Goal: Task Accomplishment & Management: Use online tool/utility

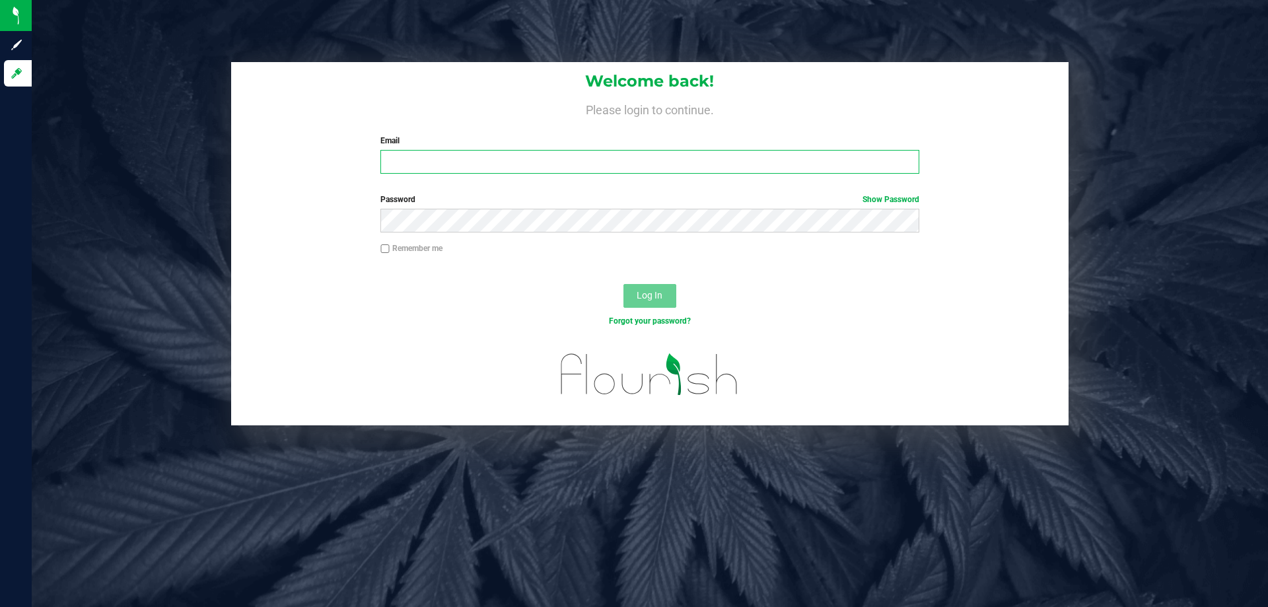
click at [400, 165] on input "Email" at bounding box center [649, 162] width 538 height 24
type input "[EMAIL_ADDRESS][DOMAIN_NAME]"
click at [624, 284] on button "Log In" at bounding box center [650, 296] width 53 height 24
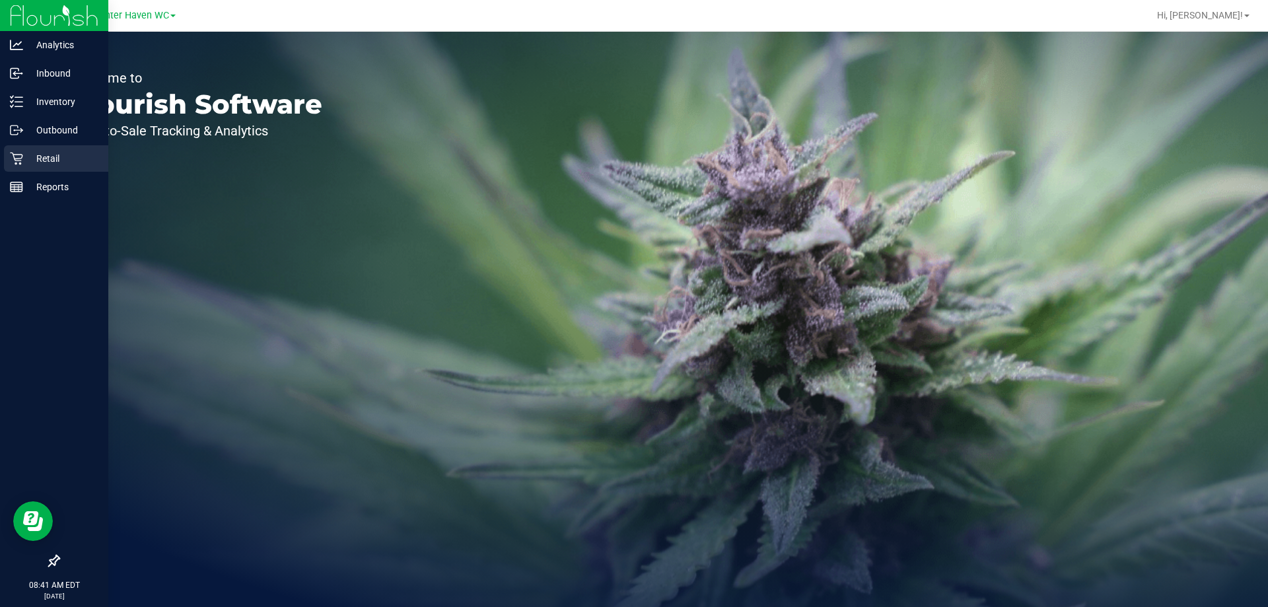
click at [23, 165] on p "Retail" at bounding box center [62, 159] width 79 height 16
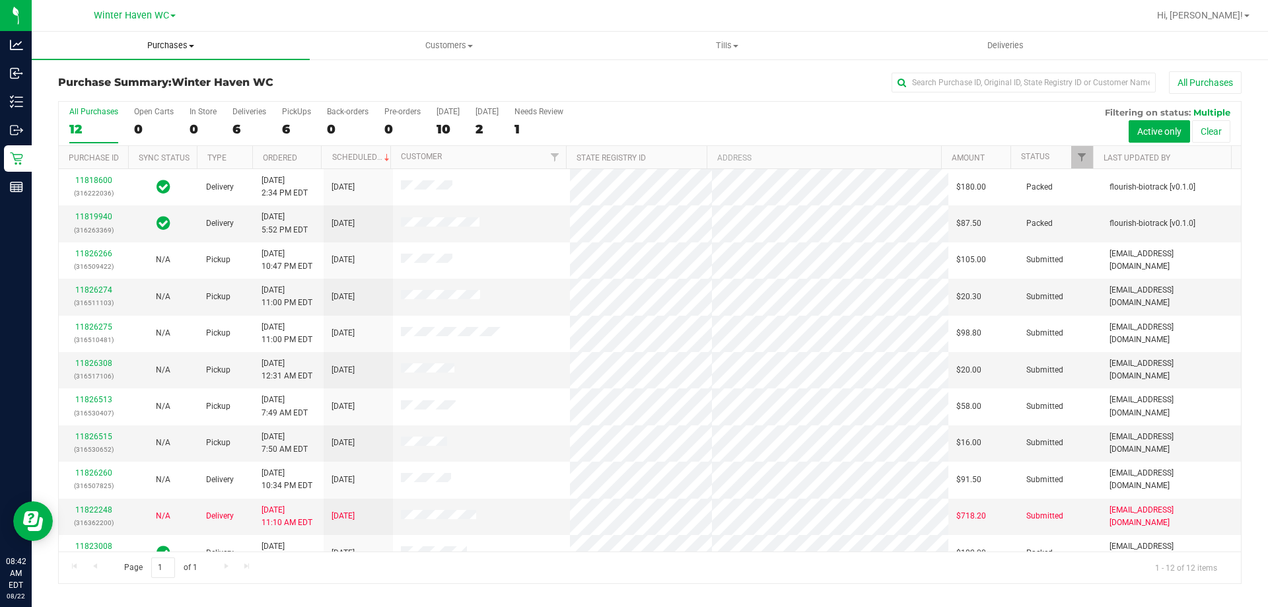
click at [174, 41] on span "Purchases" at bounding box center [171, 46] width 278 height 12
click at [73, 96] on span "Fulfillment" at bounding box center [73, 95] width 82 height 11
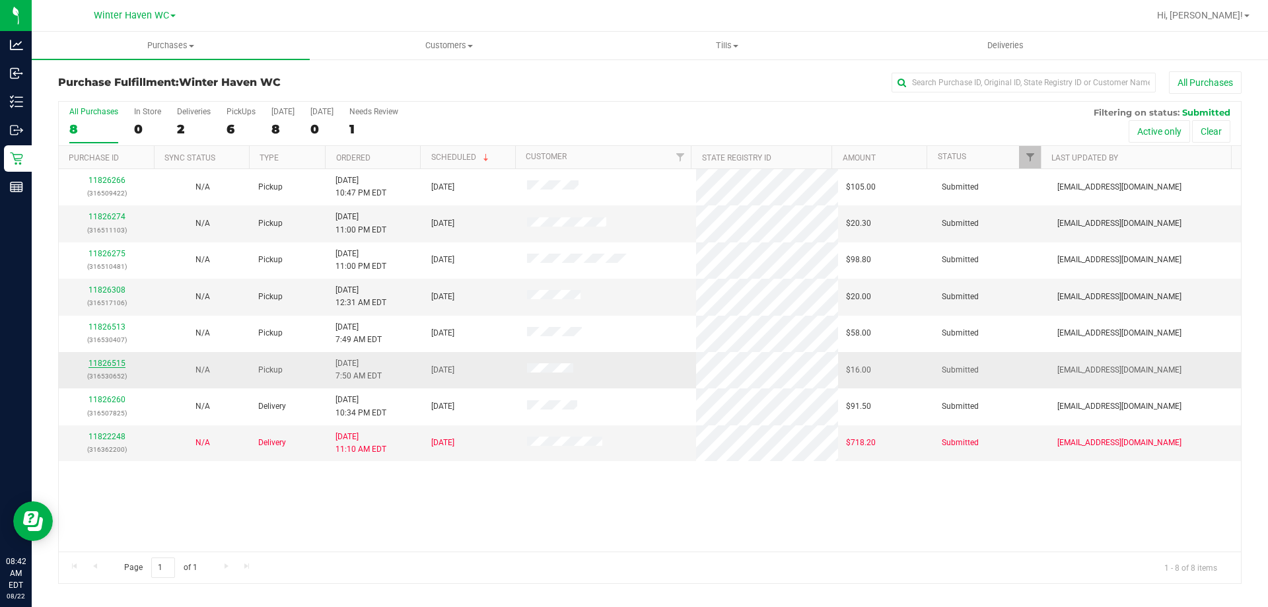
click at [112, 367] on link "11826515" at bounding box center [107, 363] width 37 height 9
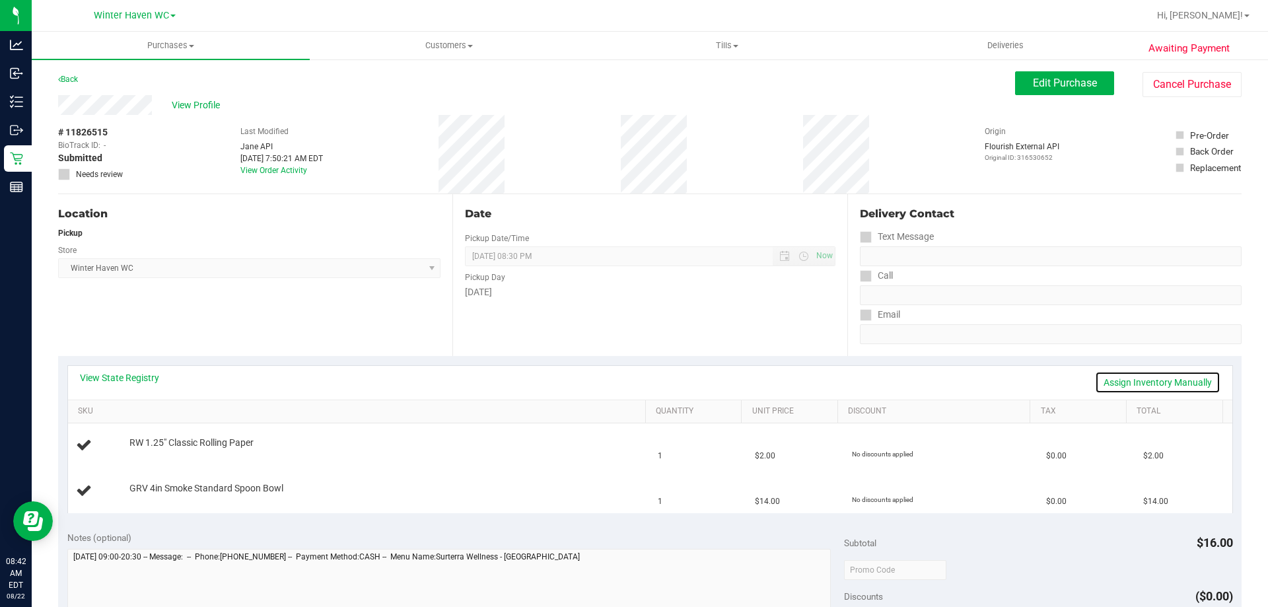
click at [1184, 374] on link "Assign Inventory Manually" at bounding box center [1158, 382] width 126 height 22
click at [153, 447] on link "Add Package" at bounding box center [153, 451] width 48 height 9
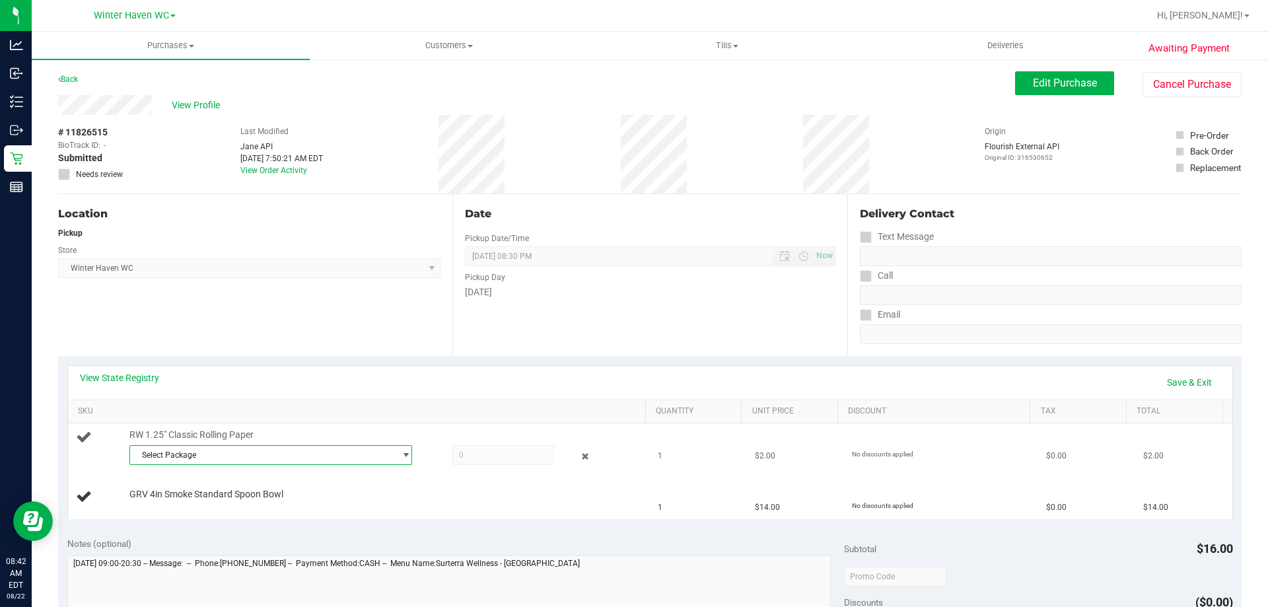
click at [169, 451] on span "Select Package" at bounding box center [262, 455] width 265 height 18
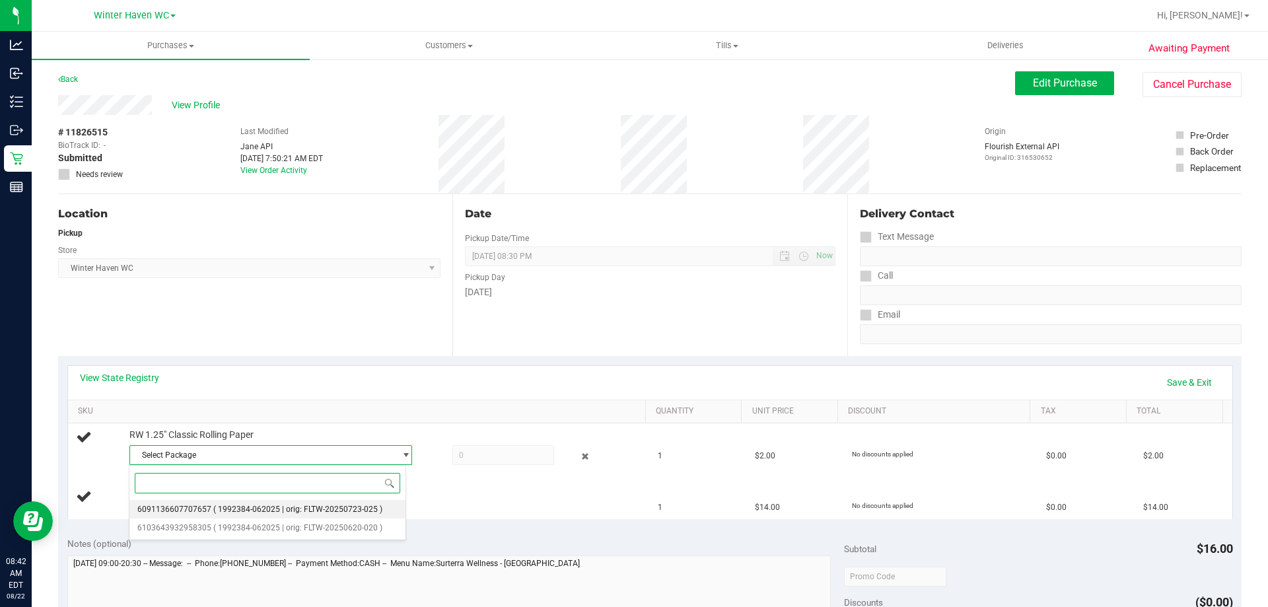
click at [196, 508] on span "6091136607707657" at bounding box center [174, 509] width 74 height 9
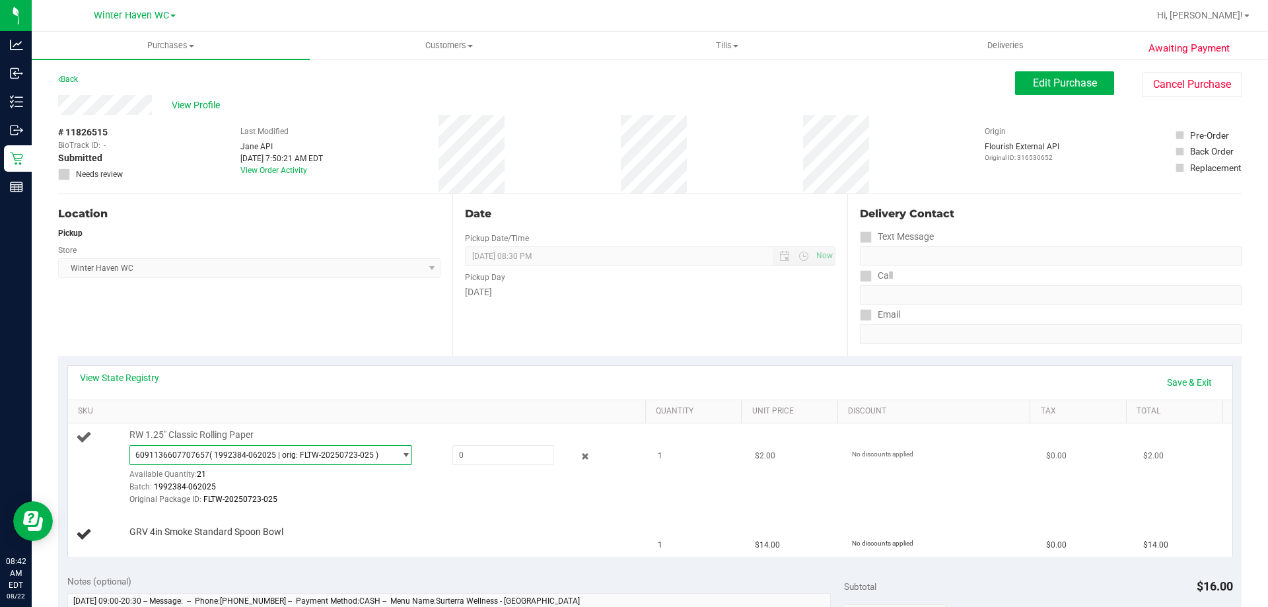
click at [258, 452] on span "( 1992384-062025 | orig: FLTW-20250723-025 )" at bounding box center [293, 455] width 169 height 9
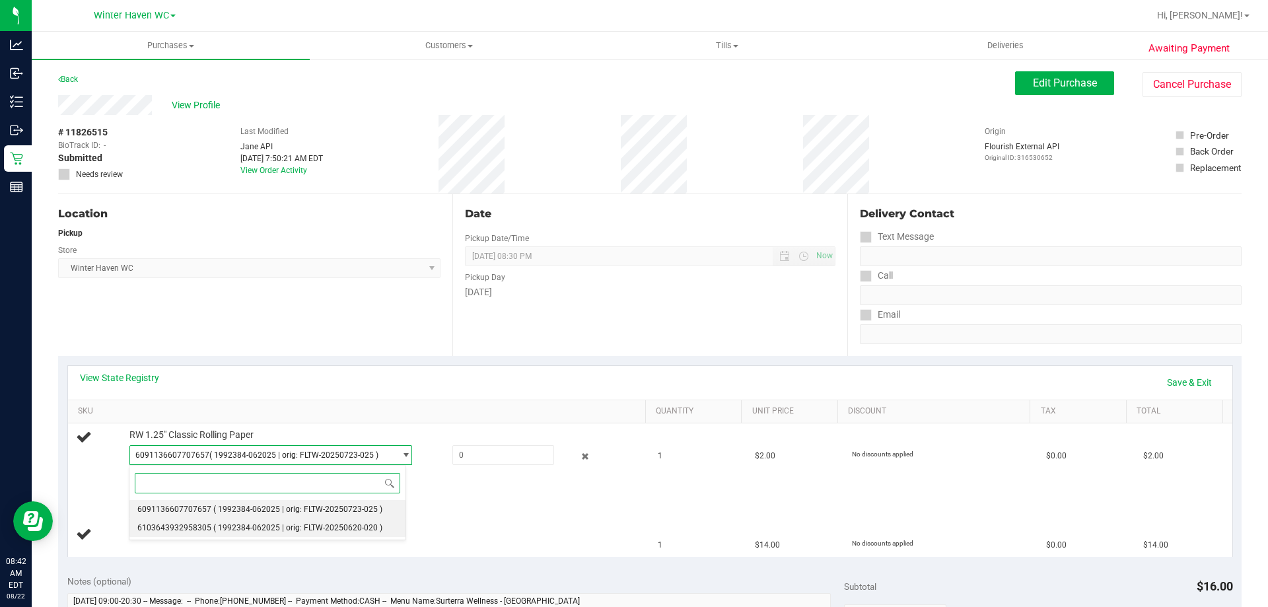
click at [283, 532] on span "( 1992384-062025 | orig: FLTW-20250620-020 )" at bounding box center [297, 527] width 169 height 9
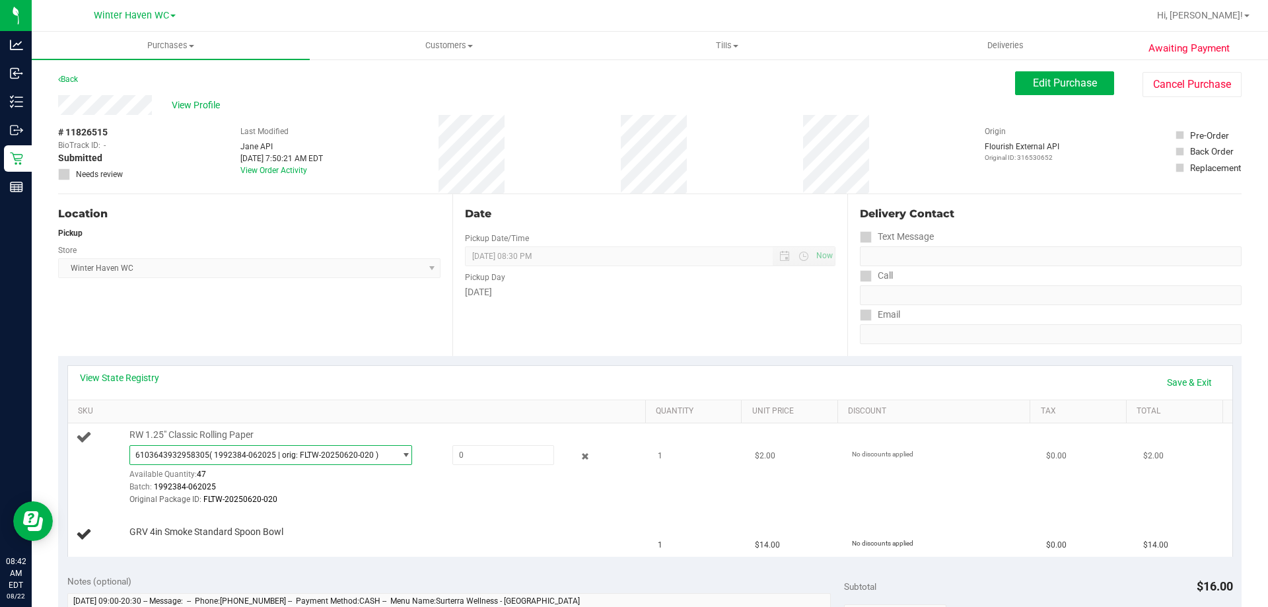
click at [276, 462] on span "6103643932958305 ( 1992384-062025 | orig: FLTW-20250620-020 )" at bounding box center [262, 455] width 265 height 18
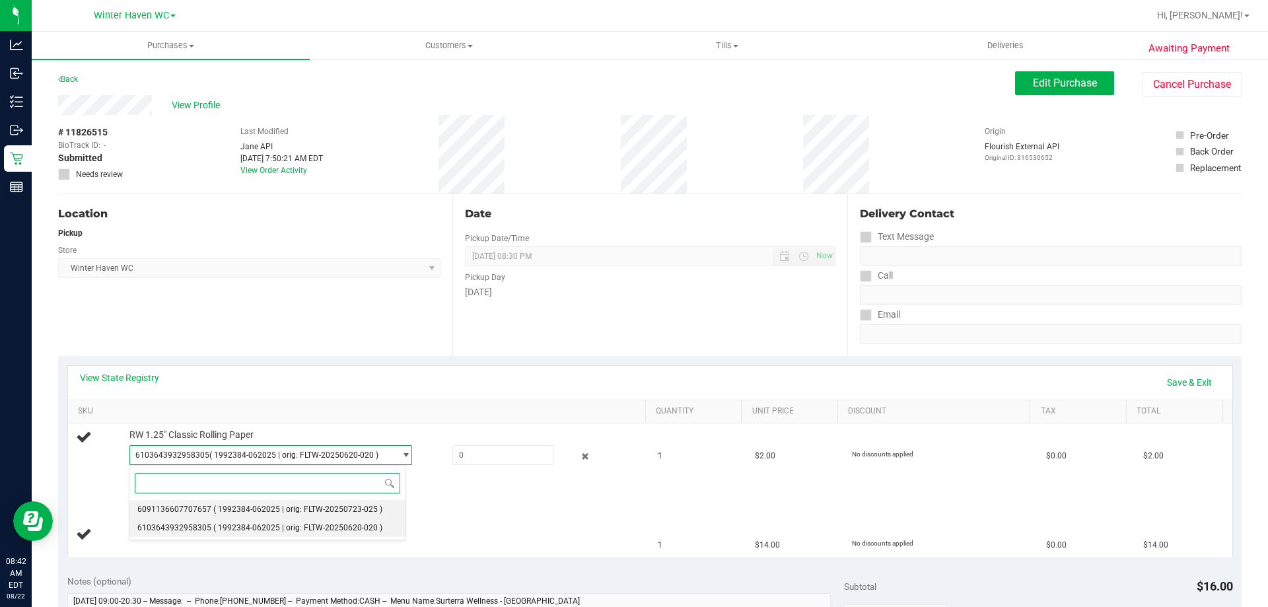
click at [290, 505] on span "( 1992384-062025 | orig: FLTW-20250723-025 )" at bounding box center [297, 509] width 169 height 9
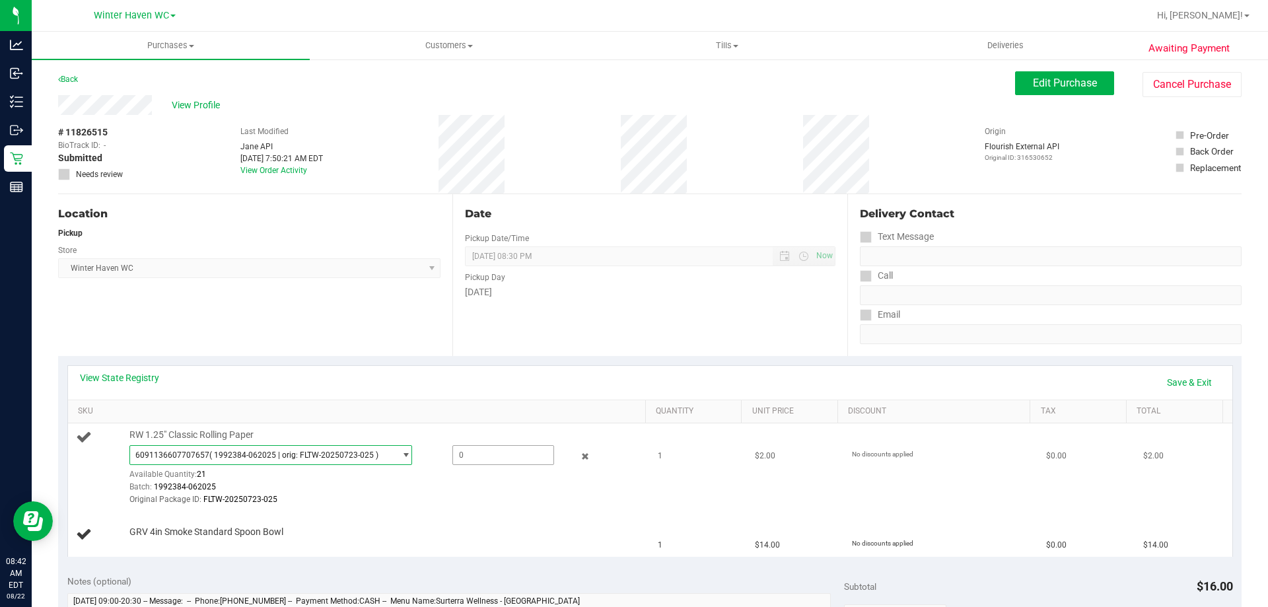
click at [463, 451] on span at bounding box center [503, 455] width 102 height 20
type input "1"
type input "1.0000"
click at [464, 512] on td "RW 1.25" Classic Rolling Paper 6091136607707657 ( 1992384-062025 | orig: FLTW-2…" at bounding box center [359, 467] width 583 height 89
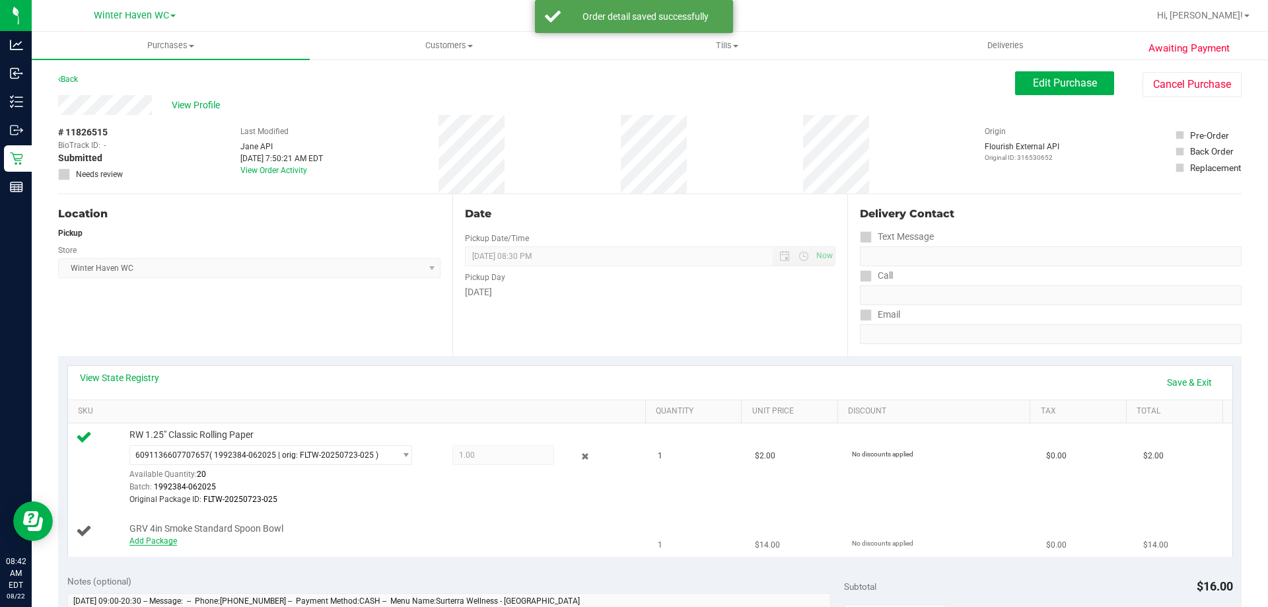
click at [170, 538] on link "Add Package" at bounding box center [153, 540] width 48 height 9
click at [195, 540] on span "Select Package" at bounding box center [262, 543] width 265 height 18
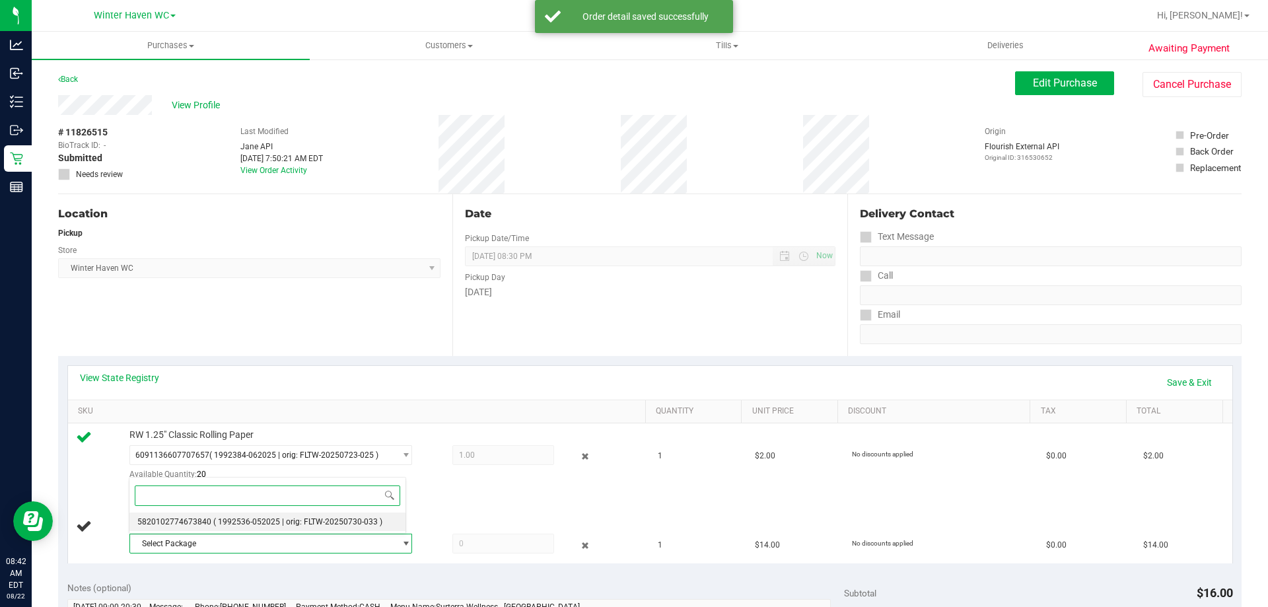
click at [223, 520] on span "( 1992536-052025 | orig: FLTW-20250730-033 )" at bounding box center [297, 521] width 169 height 9
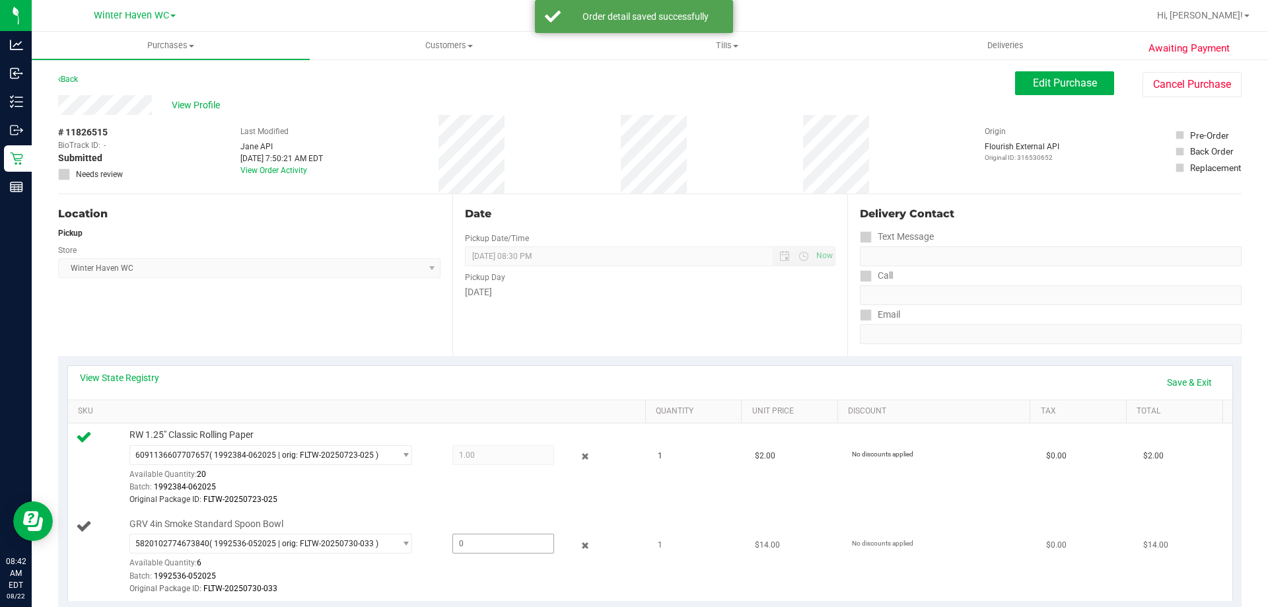
click at [487, 542] on span at bounding box center [503, 544] width 102 height 20
type input "1"
type input "1.0000"
click at [489, 511] on td "RW 1.25" Classic Rolling Paper 6091136607707657 ( 1992384-062025 | orig: FLTW-2…" at bounding box center [359, 467] width 583 height 89
drag, startPoint x: 1157, startPoint y: 365, endPoint x: 1164, endPoint y: 373, distance: 10.3
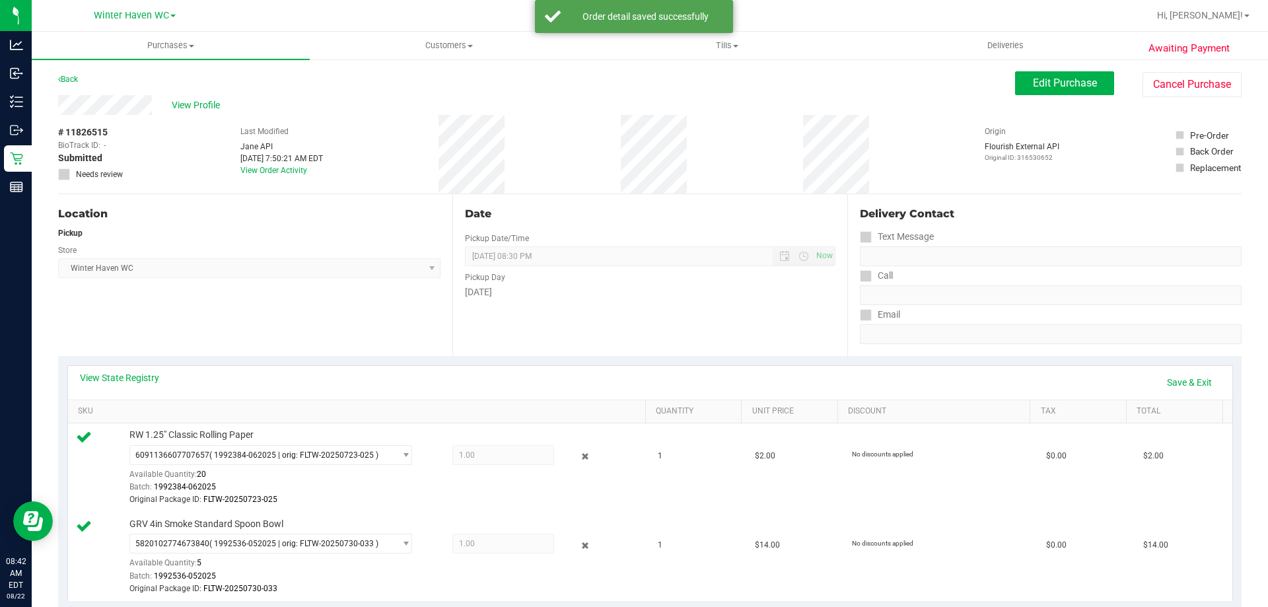
click at [1162, 370] on div "View State Registry Save & Exit" at bounding box center [650, 383] width 1165 height 34
click at [1166, 379] on link "Save & Exit" at bounding box center [1190, 382] width 62 height 22
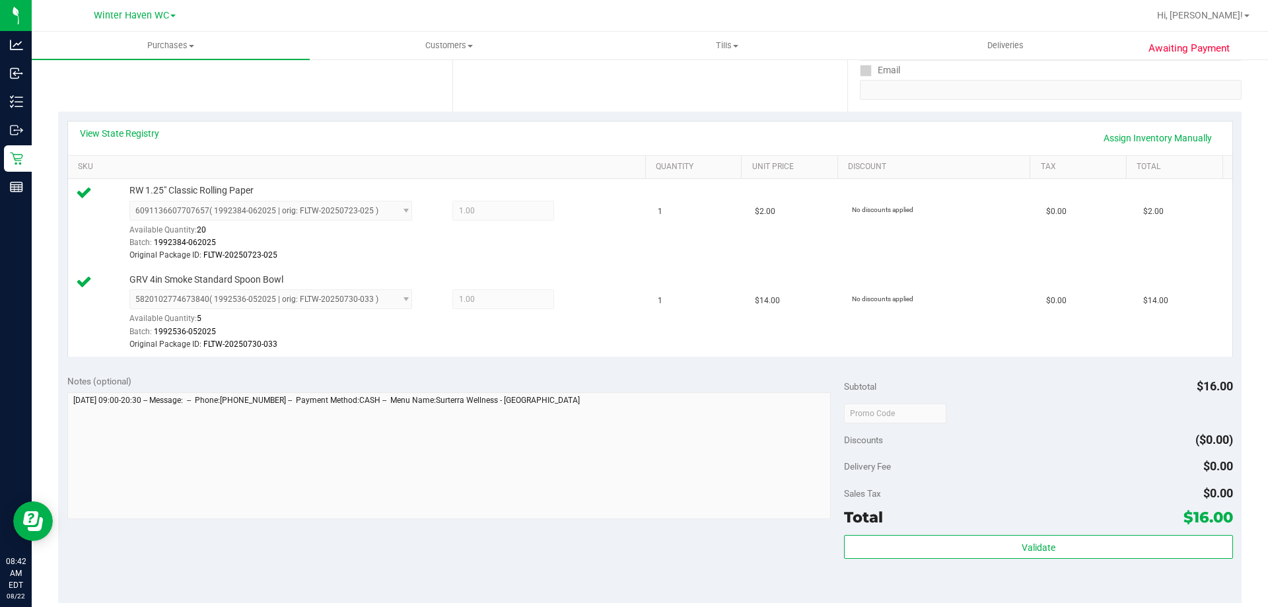
scroll to position [264, 0]
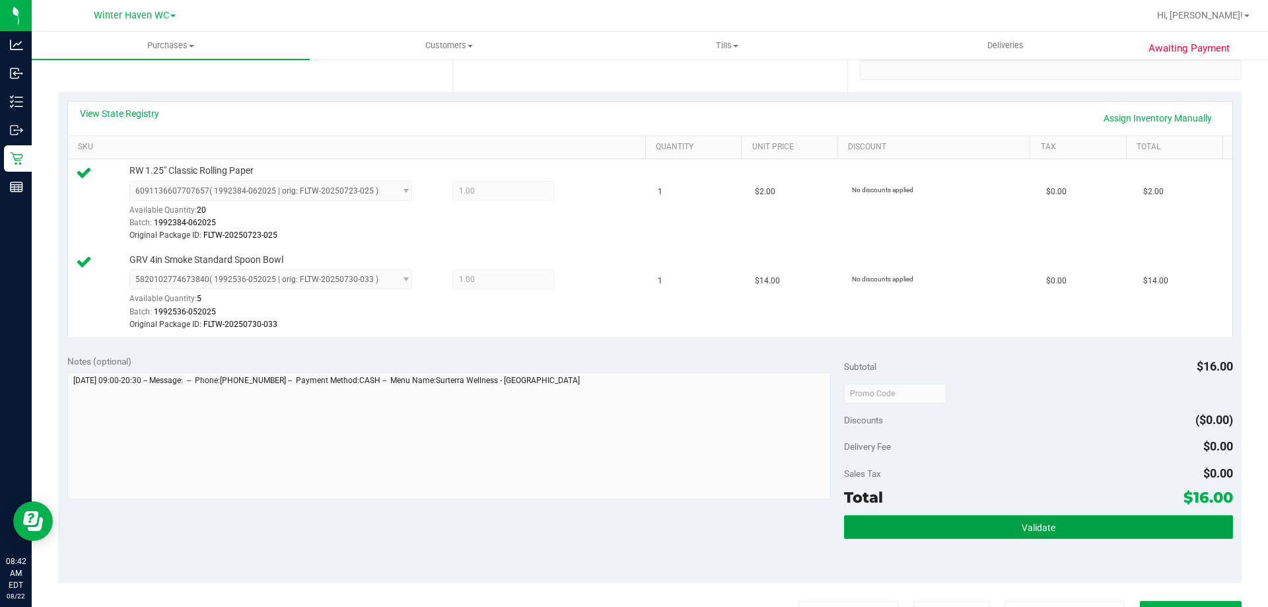
click at [1046, 519] on button "Validate" at bounding box center [1038, 527] width 388 height 24
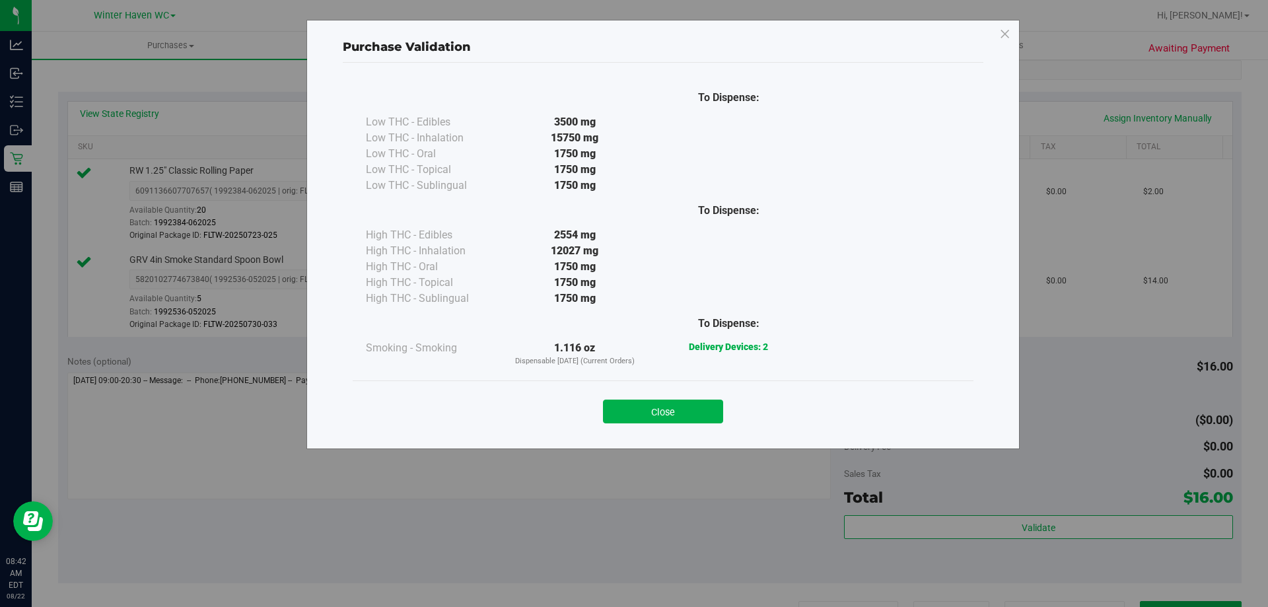
drag, startPoint x: 713, startPoint y: 401, endPoint x: 720, endPoint y: 405, distance: 7.7
click at [713, 401] on button "Close" at bounding box center [663, 412] width 120 height 24
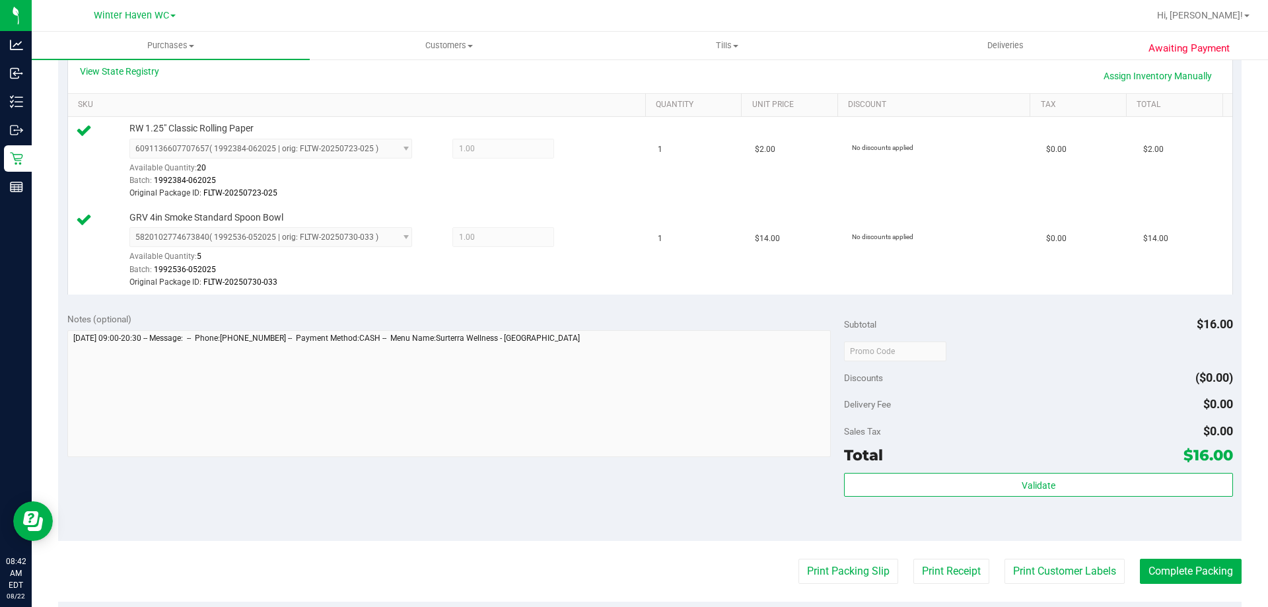
scroll to position [330, 0]
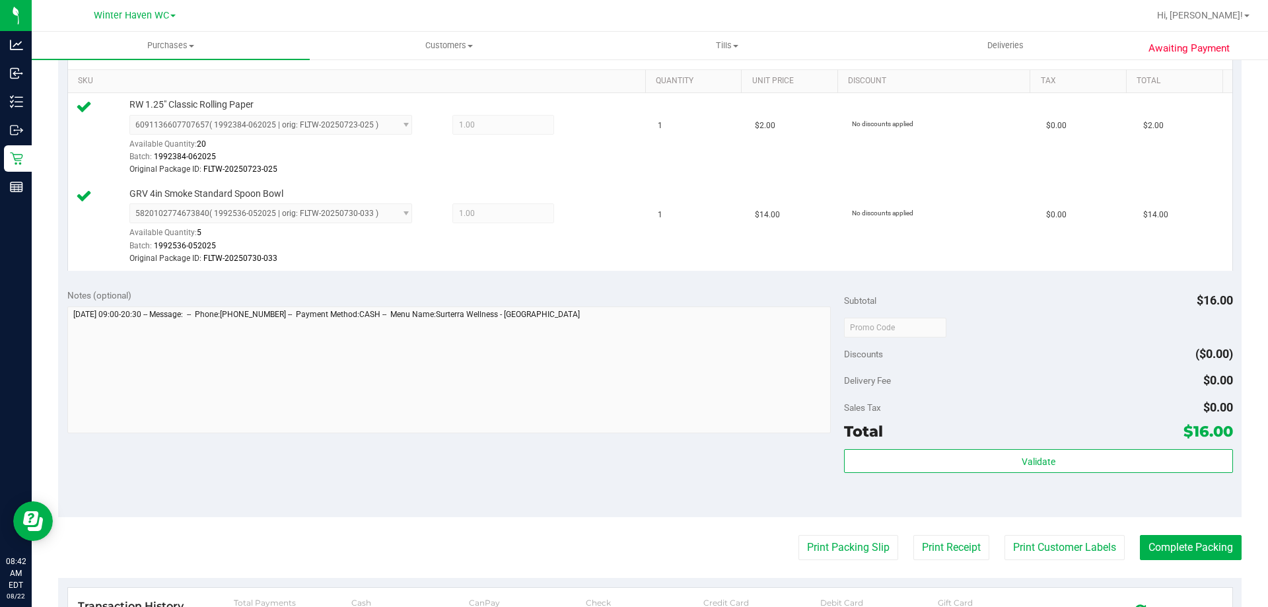
click at [824, 532] on purchase-details "Back Edit Purchase Cancel Purchase View Profile # 11826515 BioTrack ID: - Submi…" at bounding box center [650, 283] width 1184 height 1084
click at [824, 536] on button "Print Packing Slip" at bounding box center [849, 547] width 100 height 25
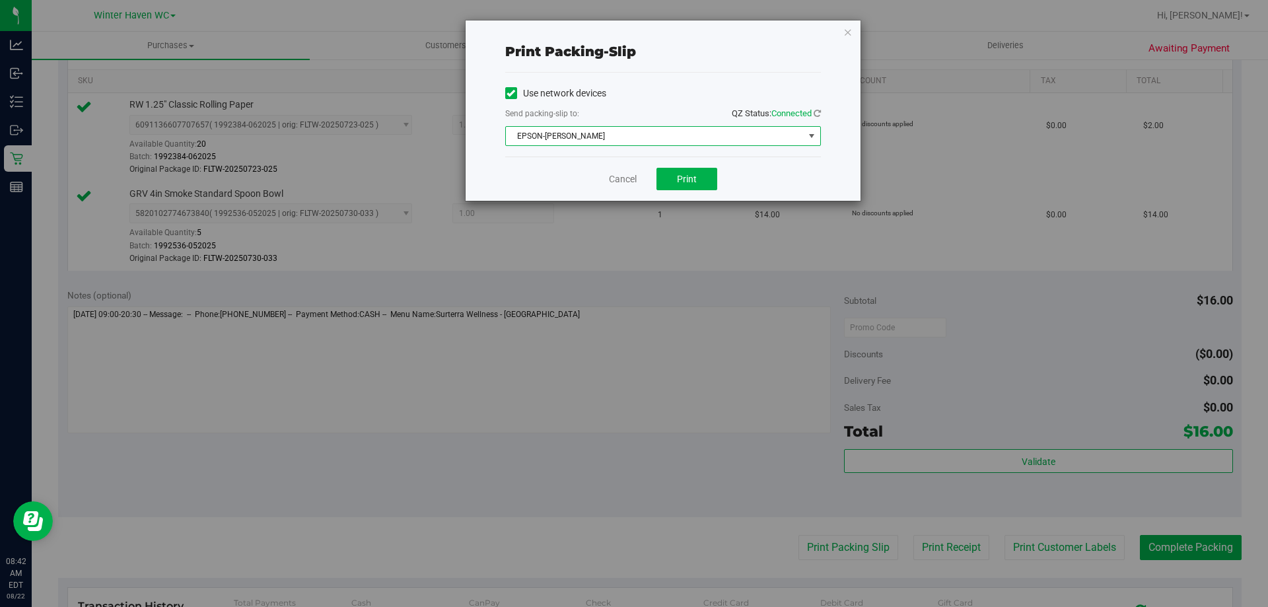
click at [680, 139] on span "EPSON-[PERSON_NAME]" at bounding box center [655, 136] width 298 height 18
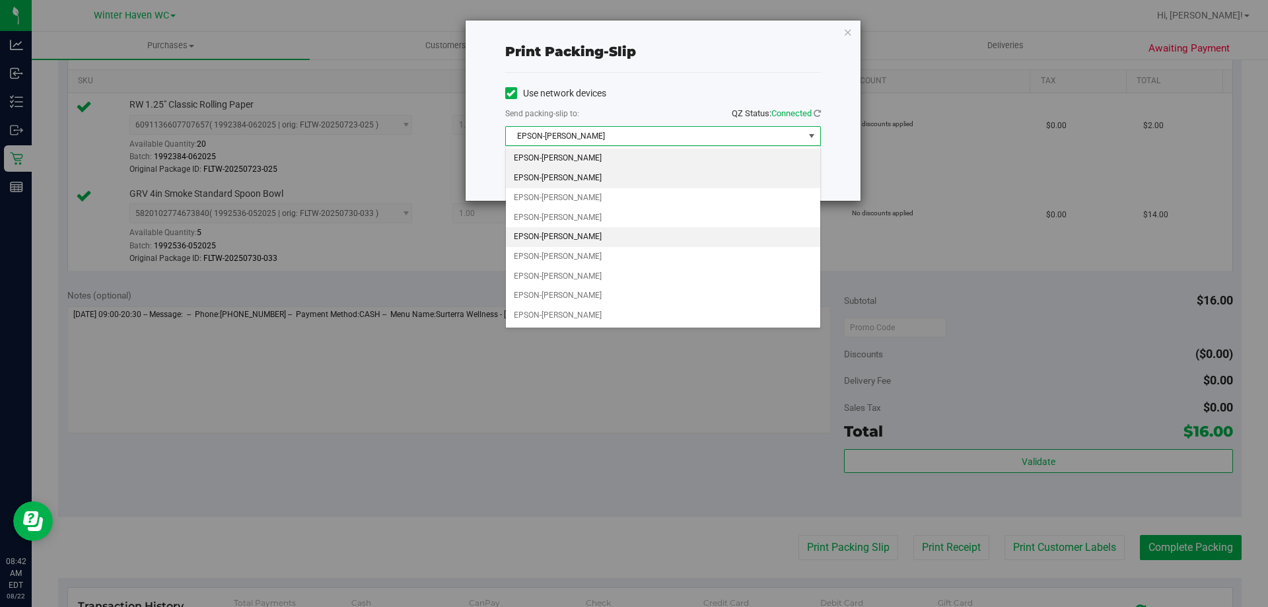
drag, startPoint x: 606, startPoint y: 181, endPoint x: 596, endPoint y: 180, distance: 9.9
click at [604, 180] on li "EPSON-[PERSON_NAME]" at bounding box center [663, 178] width 314 height 20
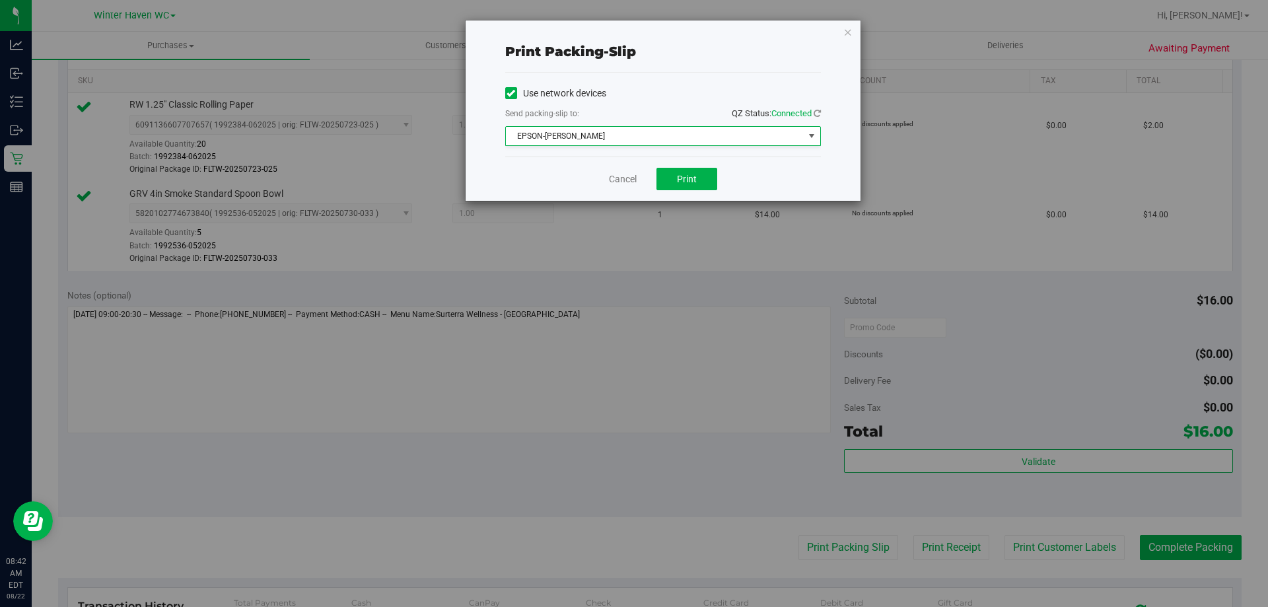
click at [569, 176] on div "Cancel Print" at bounding box center [663, 179] width 316 height 44
click at [676, 180] on button "Print" at bounding box center [687, 179] width 61 height 22
drag, startPoint x: 630, startPoint y: 180, endPoint x: 648, endPoint y: 198, distance: 24.8
click at [630, 180] on link "Cancel" at bounding box center [623, 179] width 28 height 14
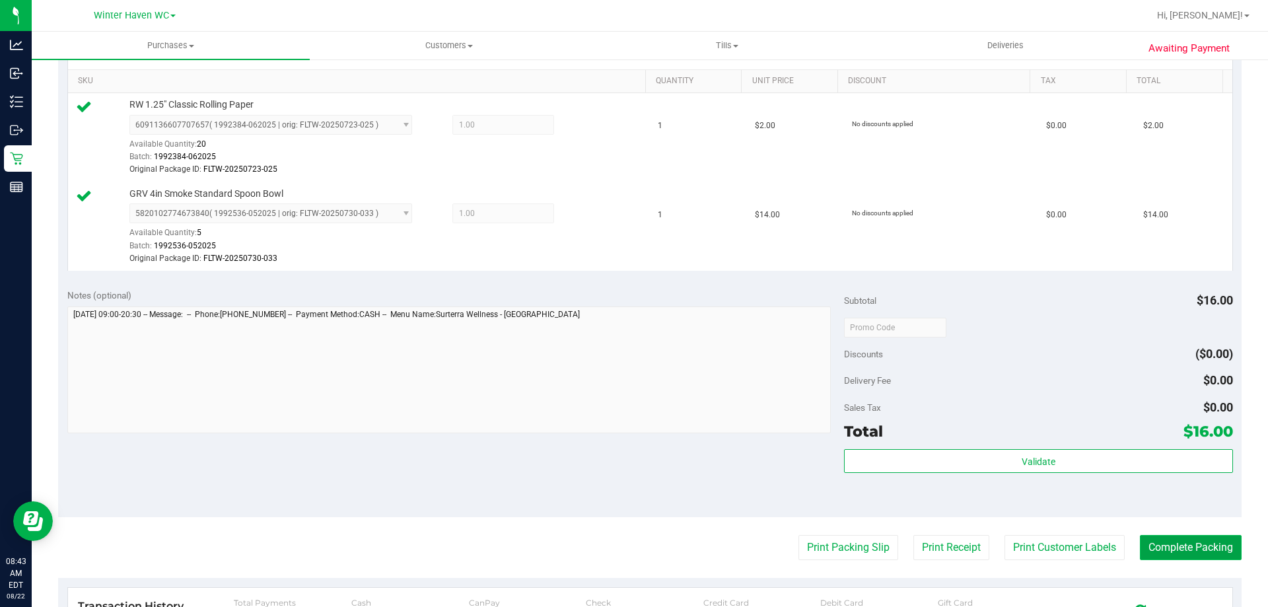
click at [1140, 544] on button "Complete Packing" at bounding box center [1191, 547] width 102 height 25
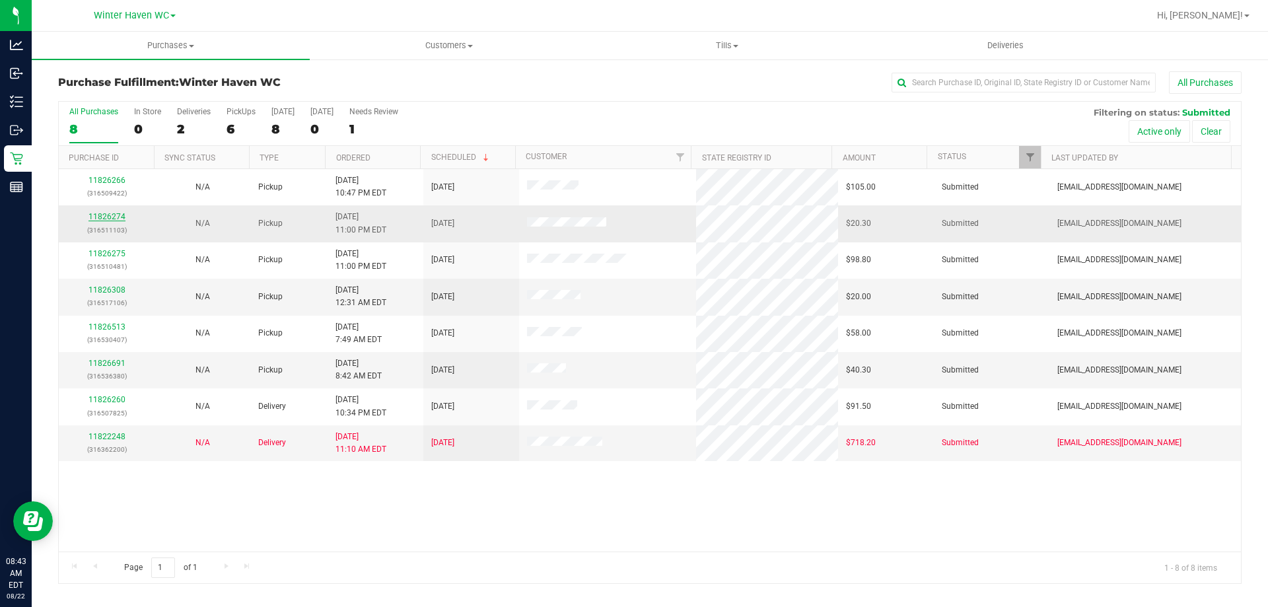
click at [98, 216] on link "11826274" at bounding box center [107, 216] width 37 height 9
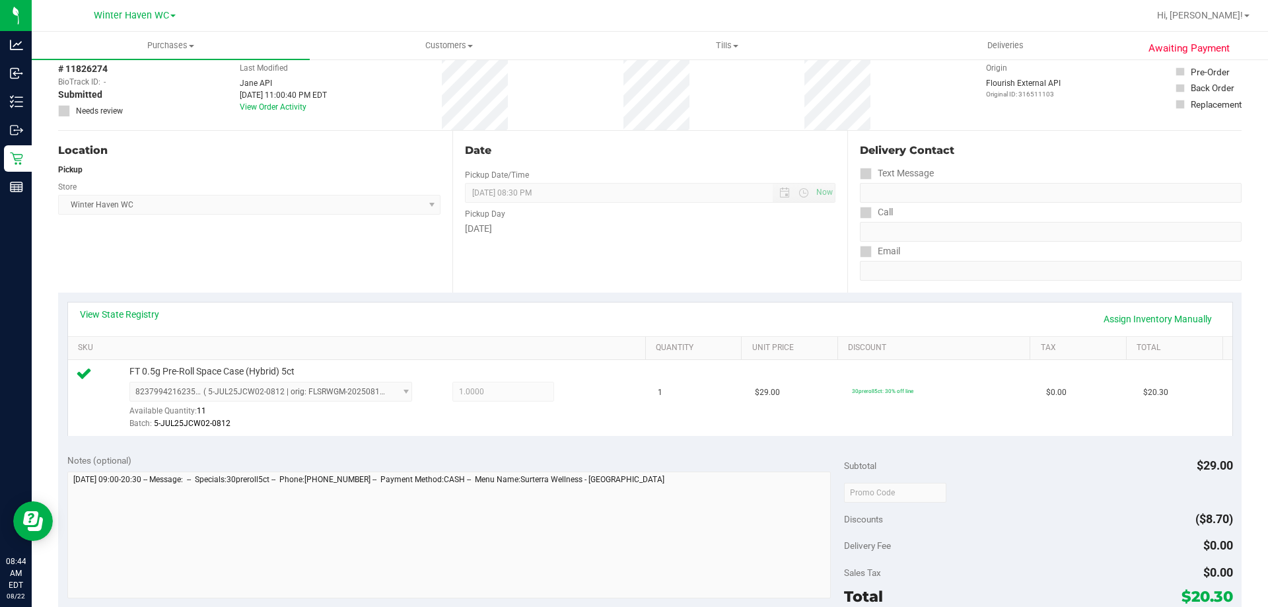
scroll to position [264, 0]
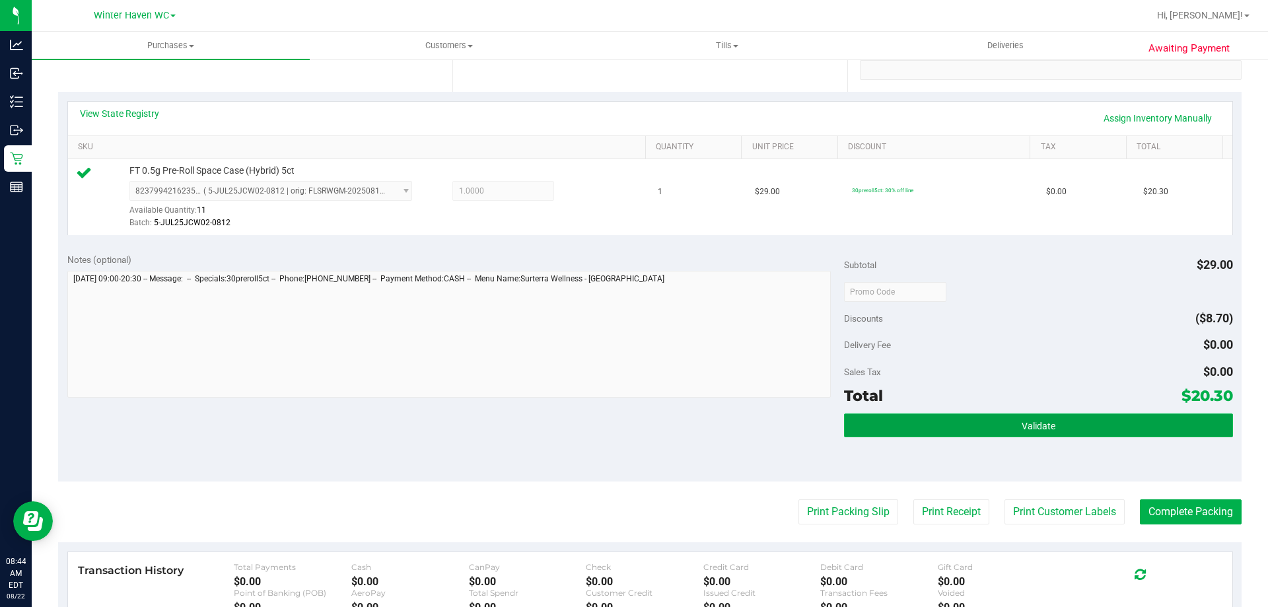
click at [883, 431] on button "Validate" at bounding box center [1038, 426] width 388 height 24
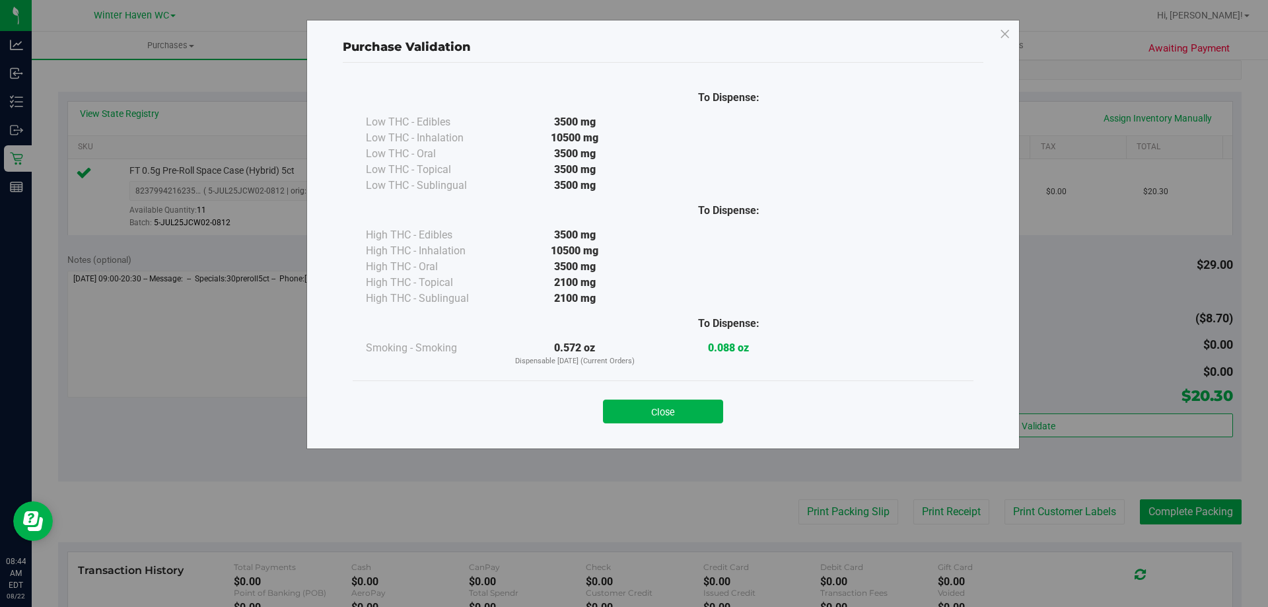
drag, startPoint x: 659, startPoint y: 400, endPoint x: 665, endPoint y: 410, distance: 11.8
click at [659, 401] on button "Close" at bounding box center [663, 412] width 120 height 24
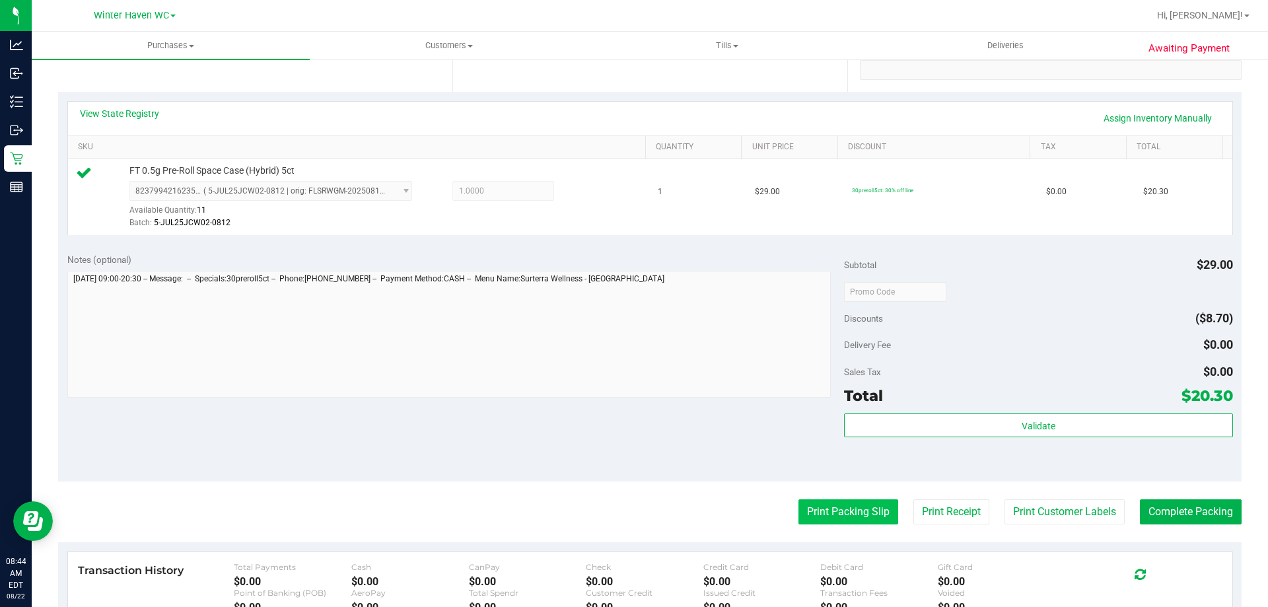
click at [849, 521] on button "Print Packing Slip" at bounding box center [849, 511] width 100 height 25
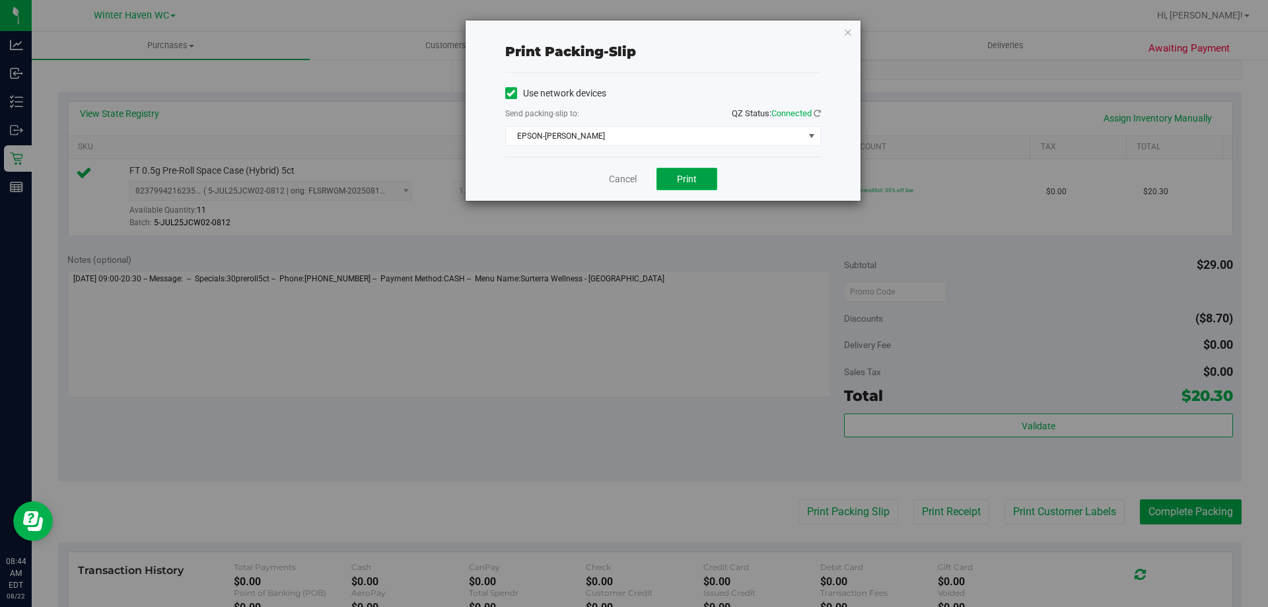
click at [688, 184] on button "Print" at bounding box center [687, 179] width 61 height 22
click at [628, 178] on link "Cancel" at bounding box center [623, 179] width 28 height 14
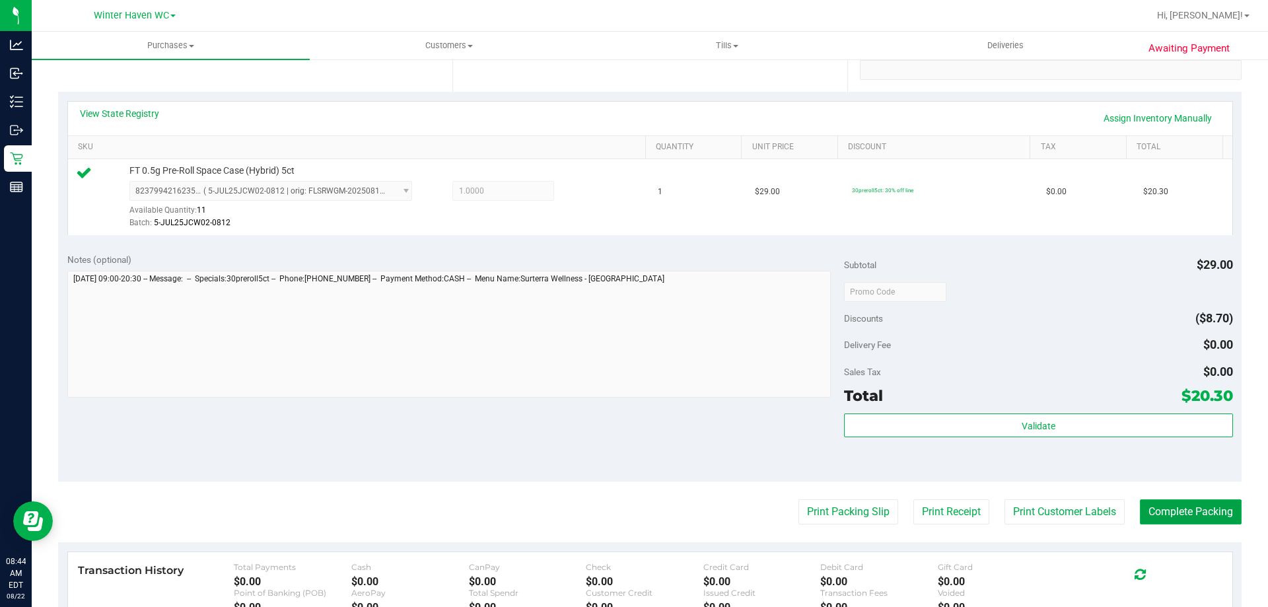
click at [1224, 510] on button "Complete Packing" at bounding box center [1191, 511] width 102 height 25
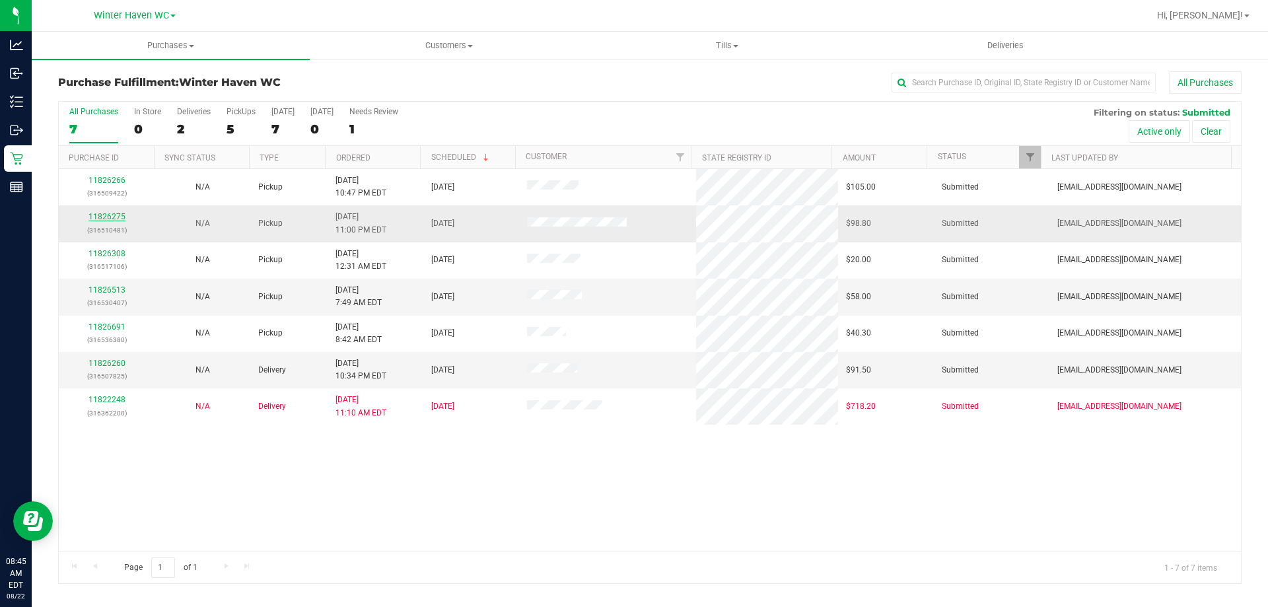
click at [98, 219] on link "11826275" at bounding box center [107, 216] width 37 height 9
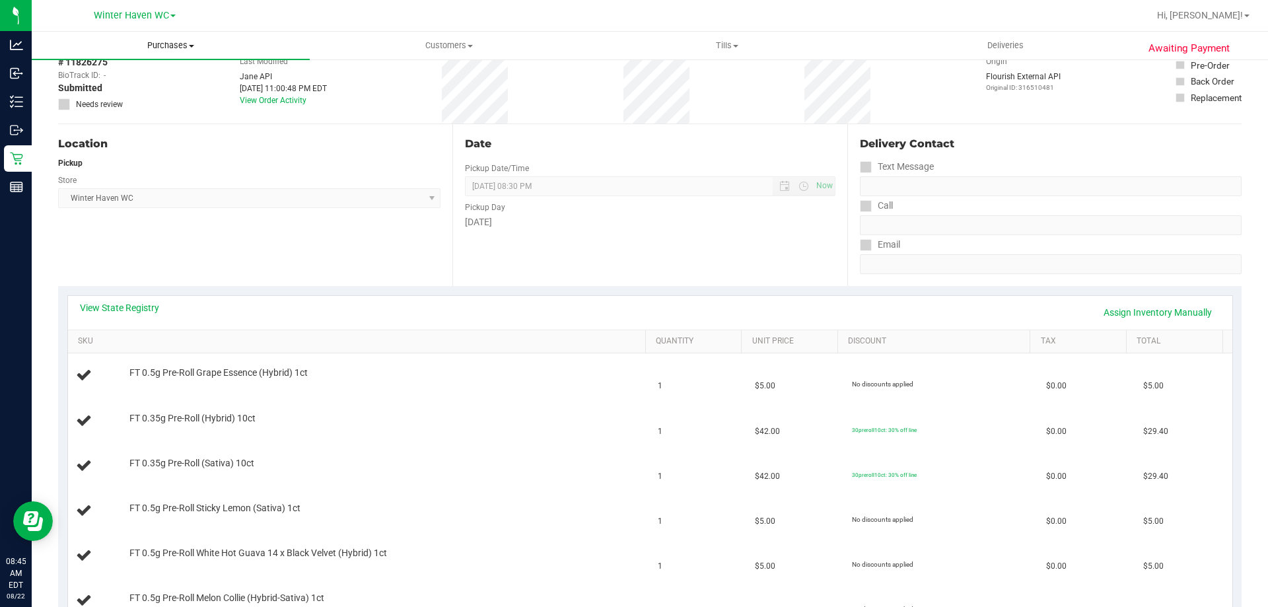
scroll to position [66, 0]
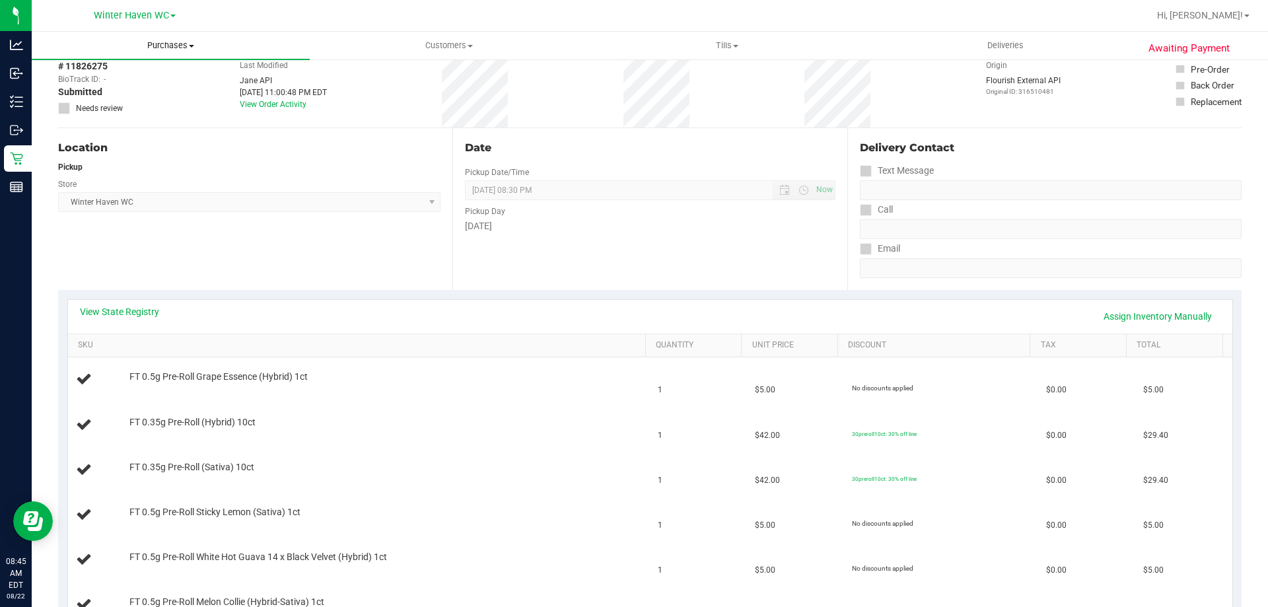
click at [148, 53] on uib-tab-heading "Purchases Summary of purchases Fulfillment All purchases" at bounding box center [171, 46] width 278 height 28
click at [116, 89] on li "Fulfillment" at bounding box center [171, 96] width 278 height 16
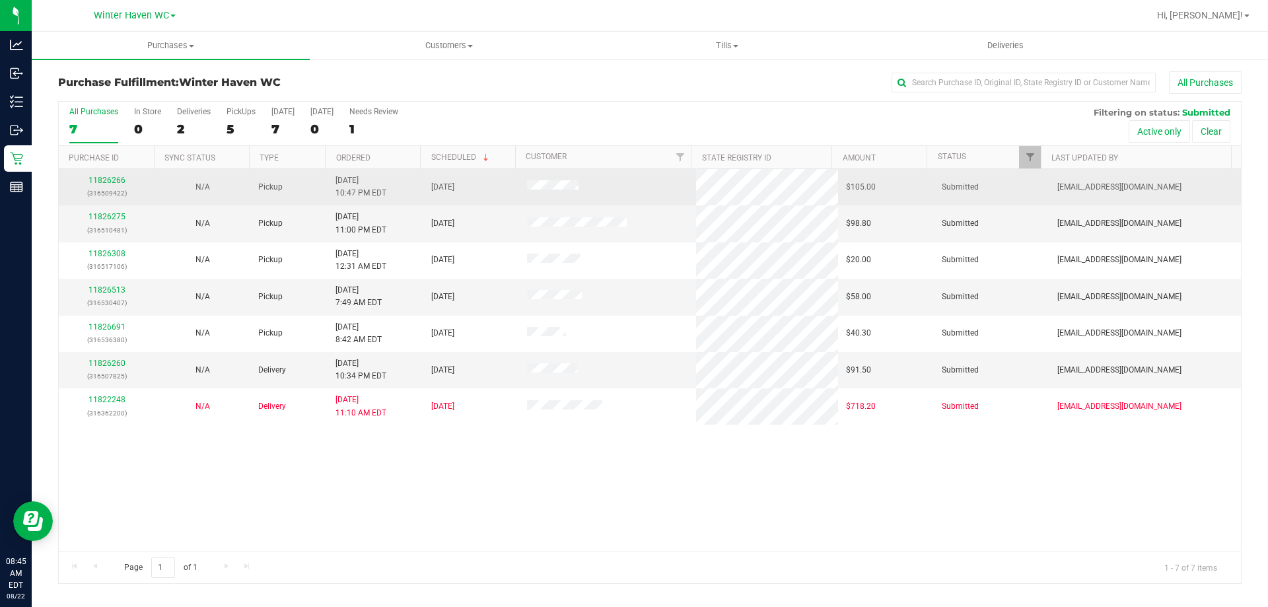
click at [116, 174] on td "11826266 (316509422)" at bounding box center [107, 187] width 96 height 36
click at [116, 174] on div "11826266 (316509422)" at bounding box center [107, 186] width 80 height 25
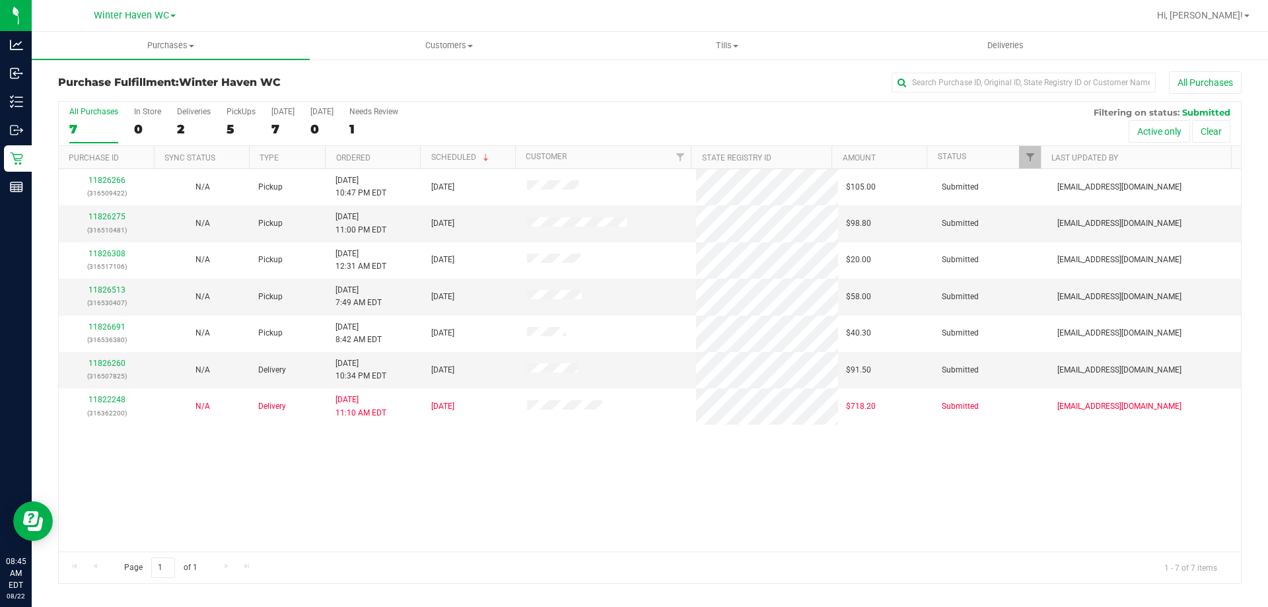
click at [221, 499] on div "11826266 (316509422) N/A Pickup 8/21/2025 10:47 PM EDT 8/22/2025 $105.00 Submit…" at bounding box center [650, 360] width 1182 height 382
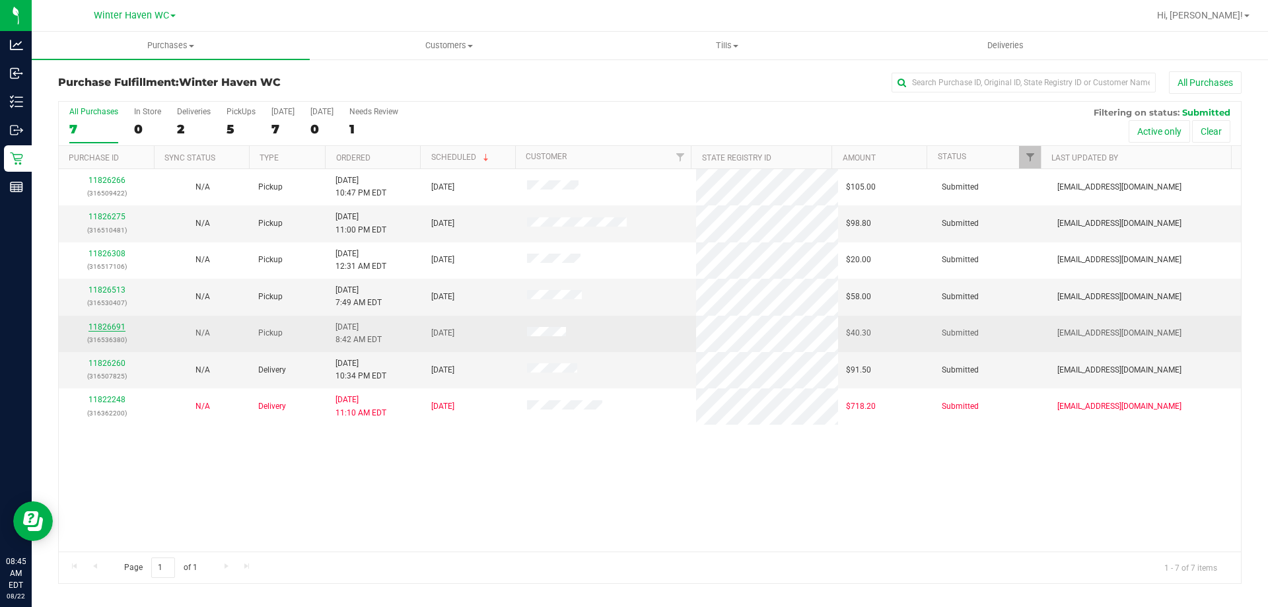
click at [107, 328] on link "11826691" at bounding box center [107, 326] width 37 height 9
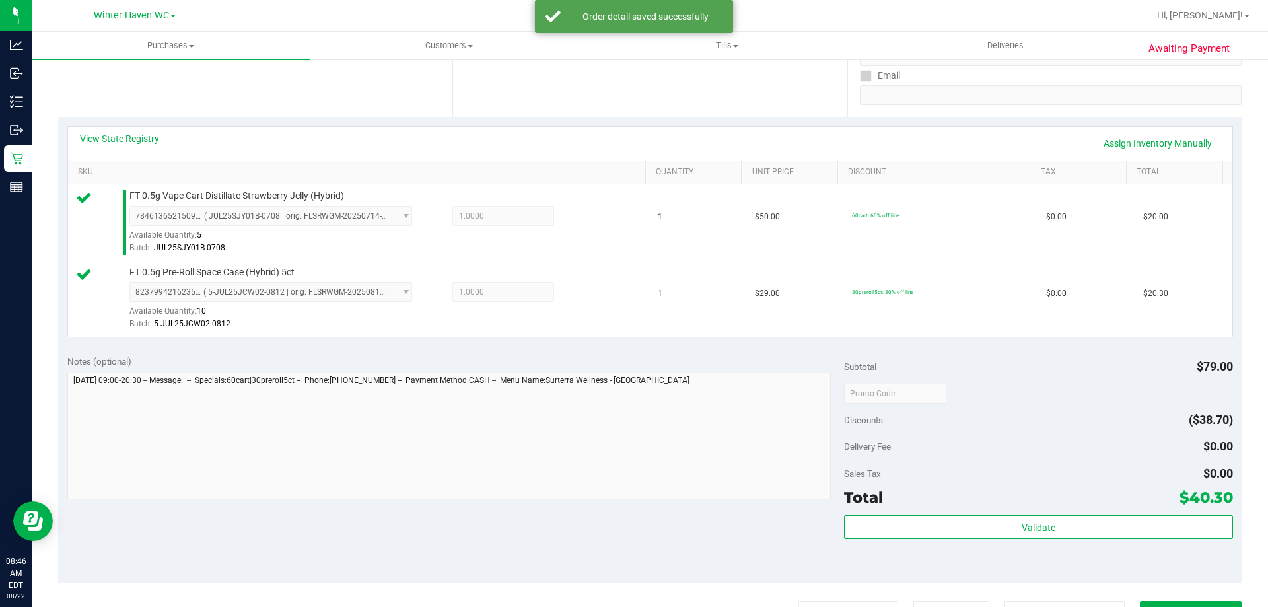
scroll to position [396, 0]
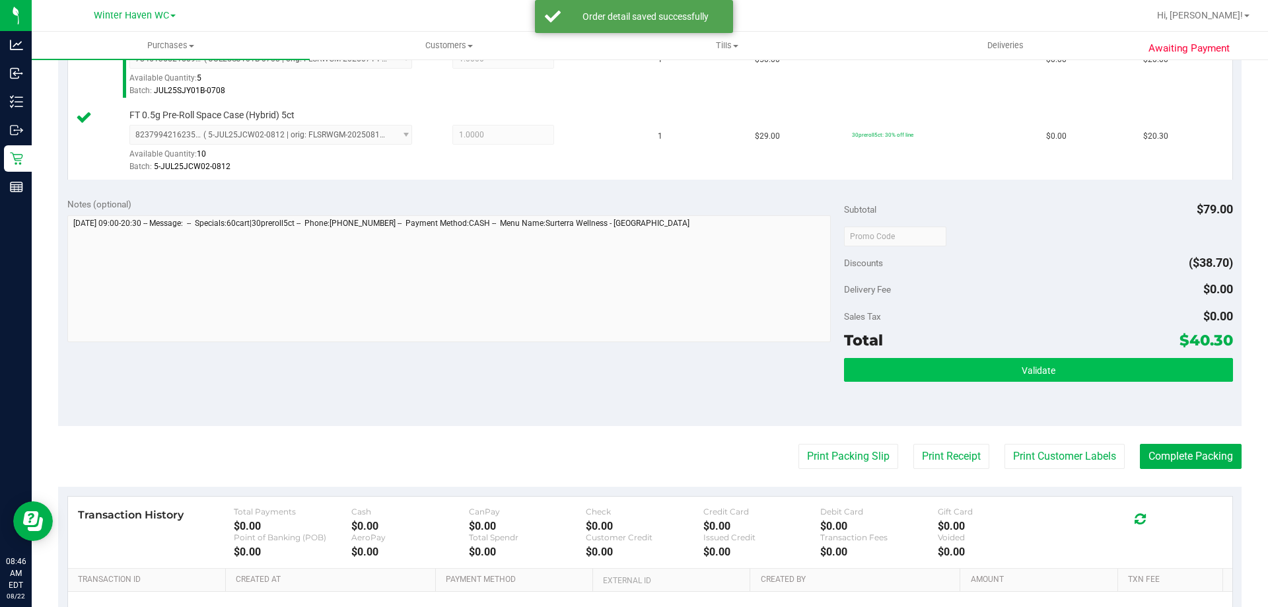
click at [943, 375] on div "Validate" at bounding box center [1038, 387] width 388 height 59
click at [943, 362] on button "Validate" at bounding box center [1038, 370] width 388 height 24
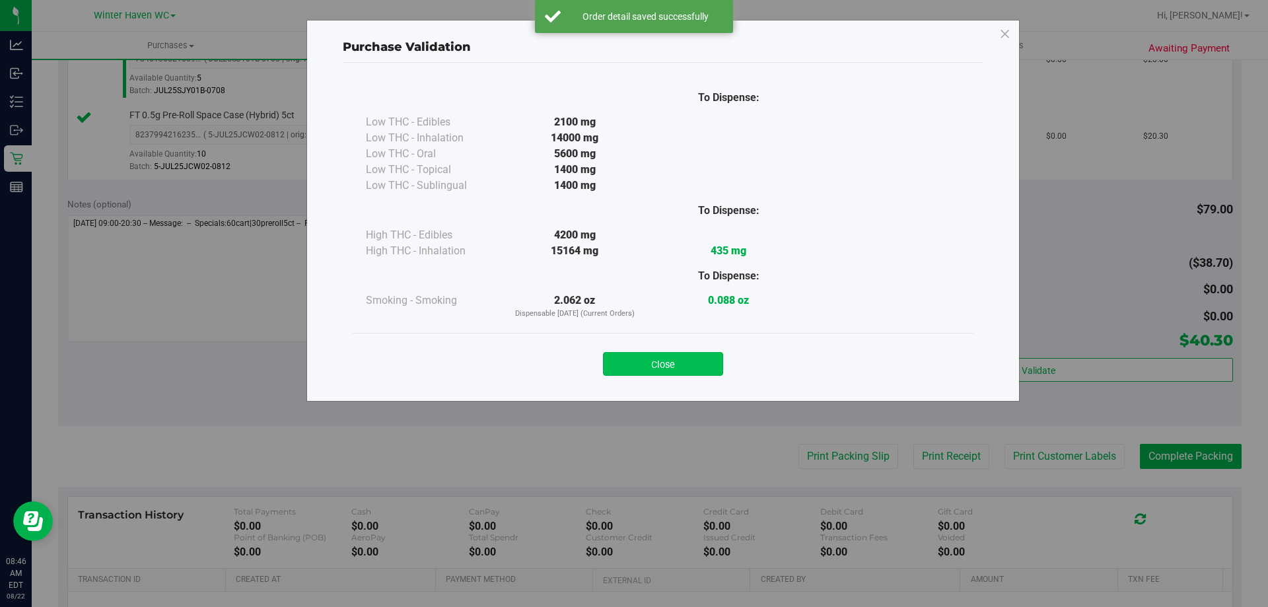
click at [668, 354] on button "Close" at bounding box center [663, 364] width 120 height 24
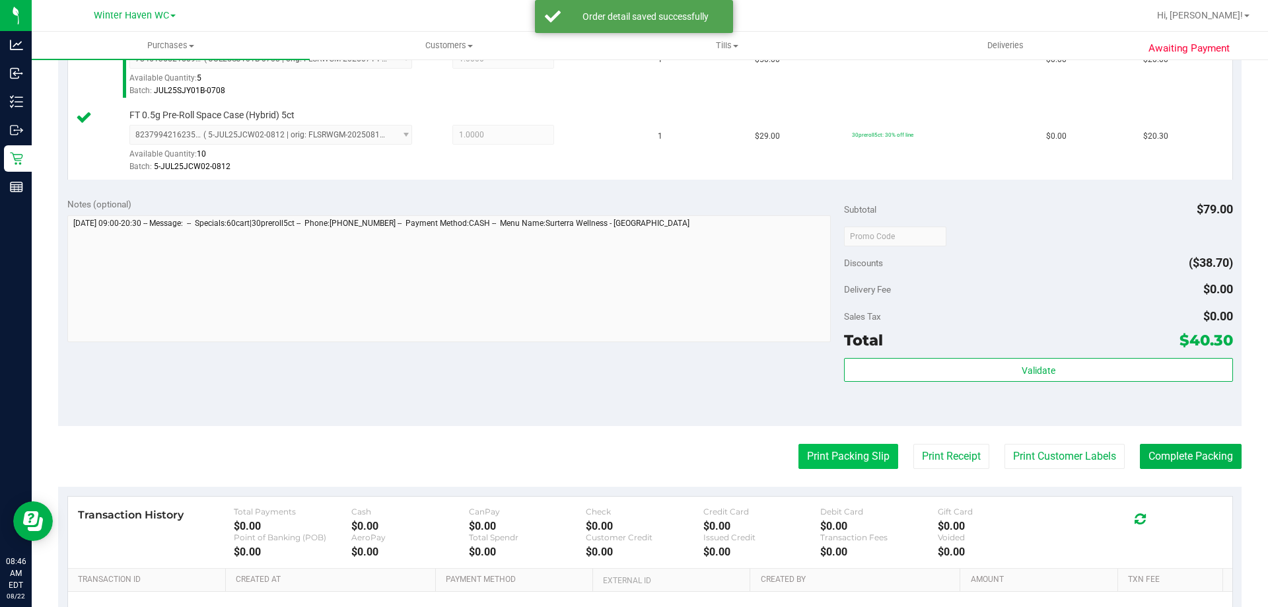
click at [815, 449] on button "Print Packing Slip" at bounding box center [849, 456] width 100 height 25
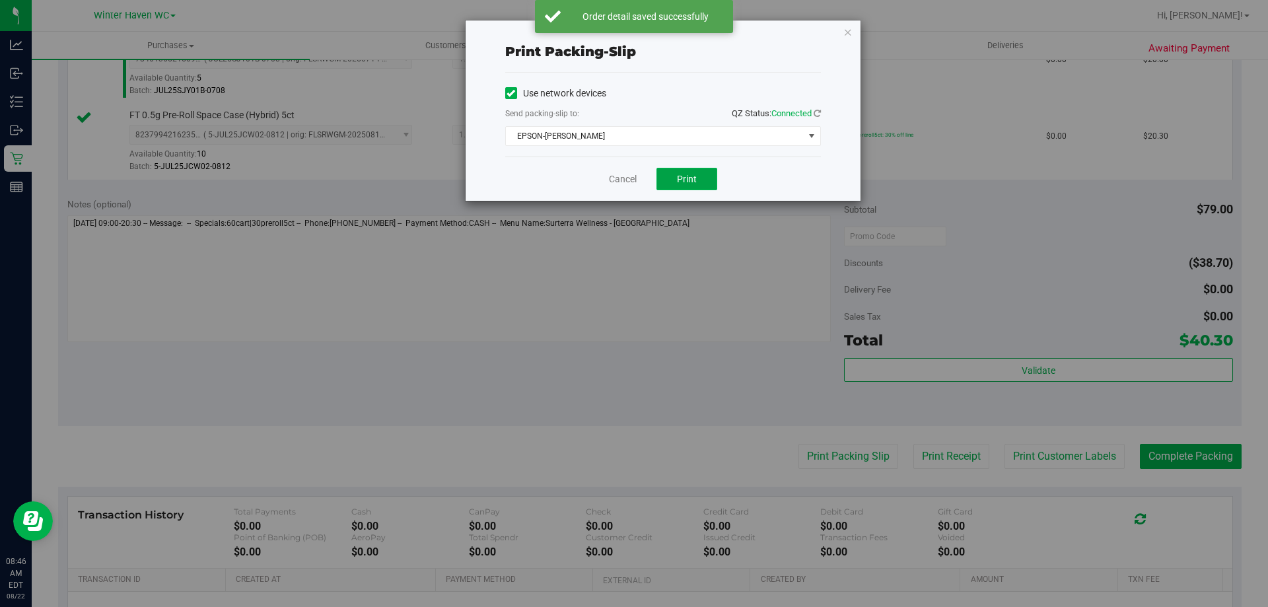
click at [703, 173] on button "Print" at bounding box center [687, 179] width 61 height 22
click at [624, 184] on link "Cancel" at bounding box center [623, 179] width 28 height 14
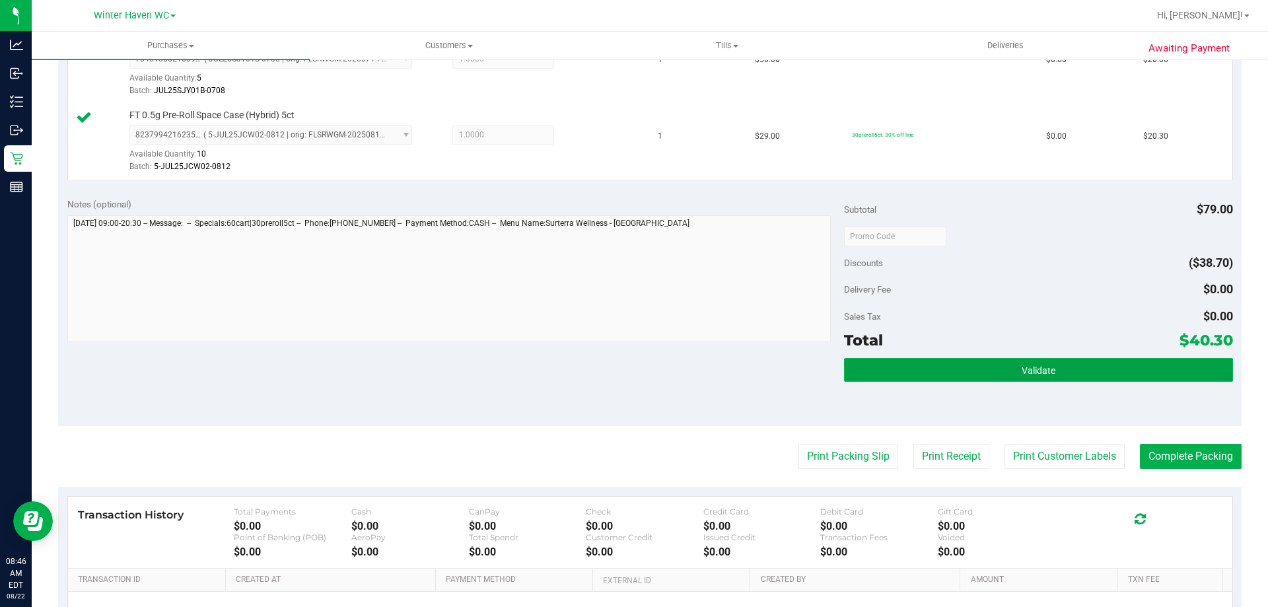
click at [1011, 359] on button "Validate" at bounding box center [1038, 370] width 388 height 24
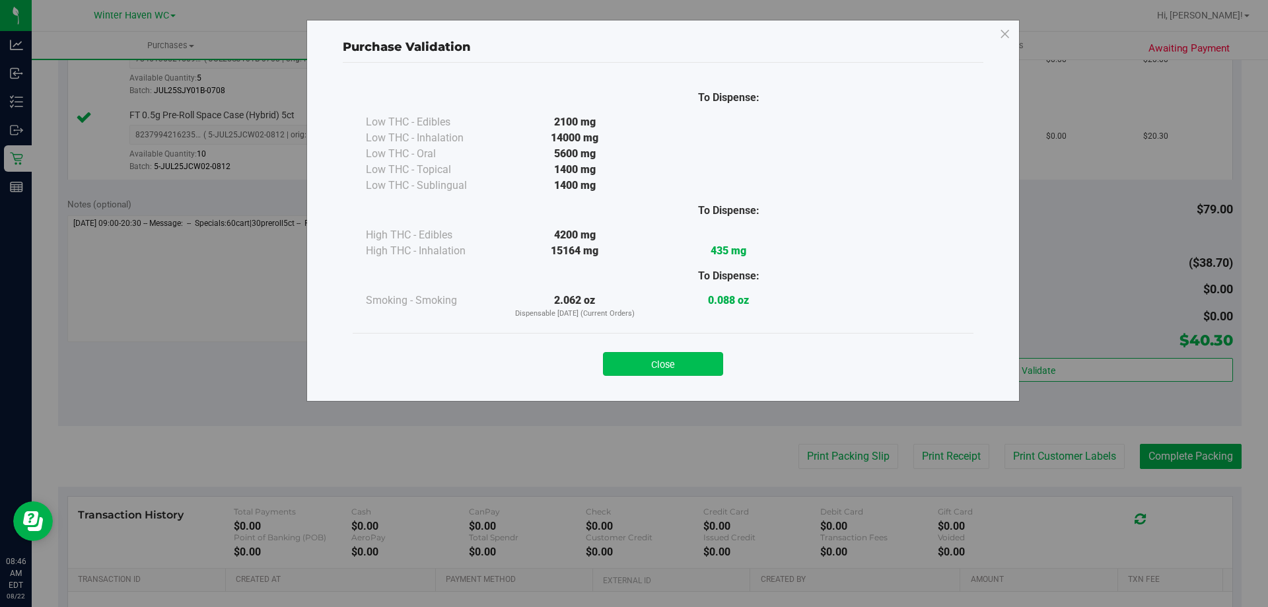
click at [691, 356] on button "Close" at bounding box center [663, 364] width 120 height 24
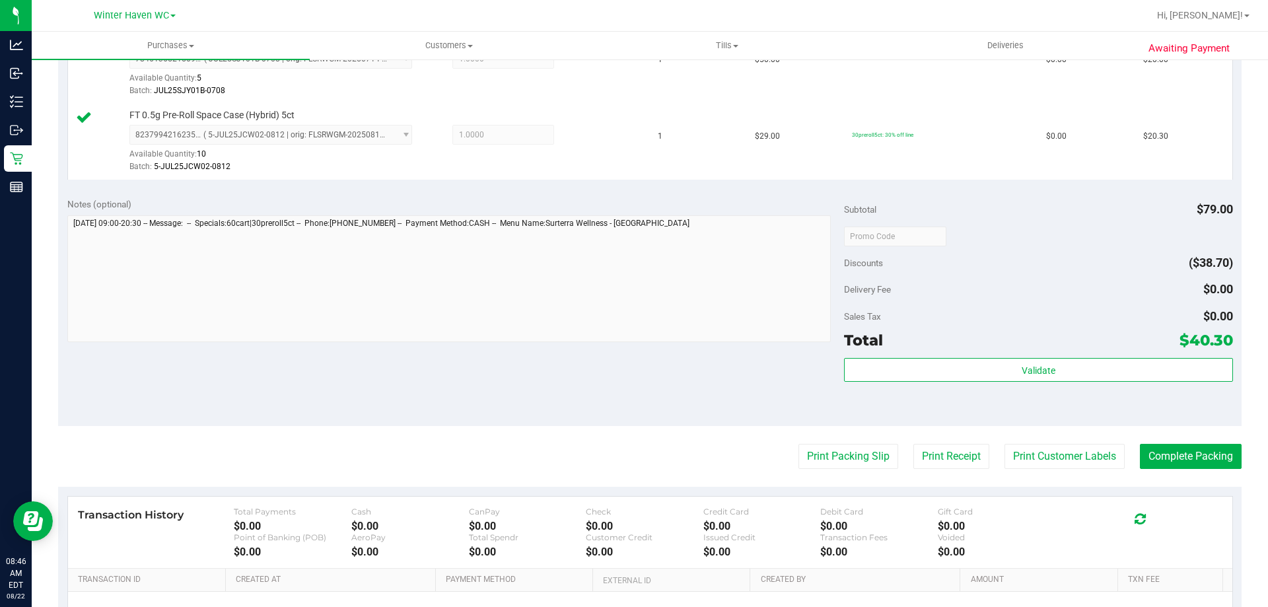
click at [777, 385] on div "Notes (optional) Subtotal $79.00 Discounts ($38.70) Delivery Fee $0.00 Sales Ta…" at bounding box center [650, 307] width 1184 height 238
click at [1165, 451] on button "Complete Packing" at bounding box center [1191, 456] width 102 height 25
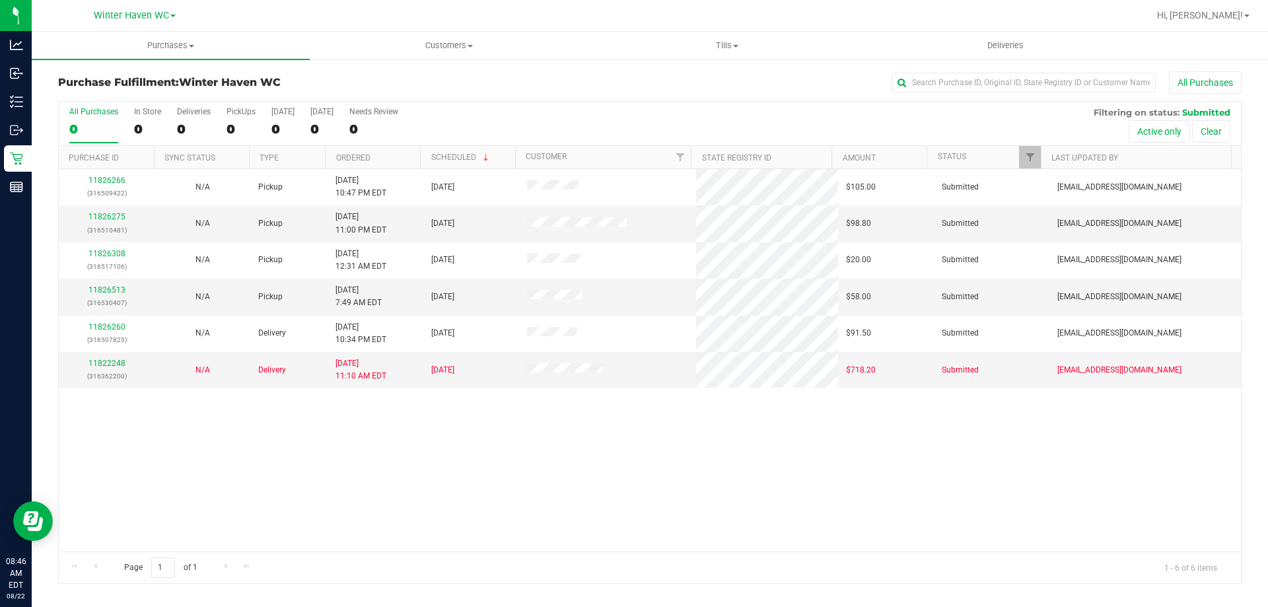
click at [641, 481] on div "11826266 (316509422) N/A Pickup 8/21/2025 10:47 PM EDT 8/22/2025 $105.00 Submit…" at bounding box center [650, 360] width 1182 height 382
click at [97, 289] on link "11826513" at bounding box center [107, 289] width 37 height 9
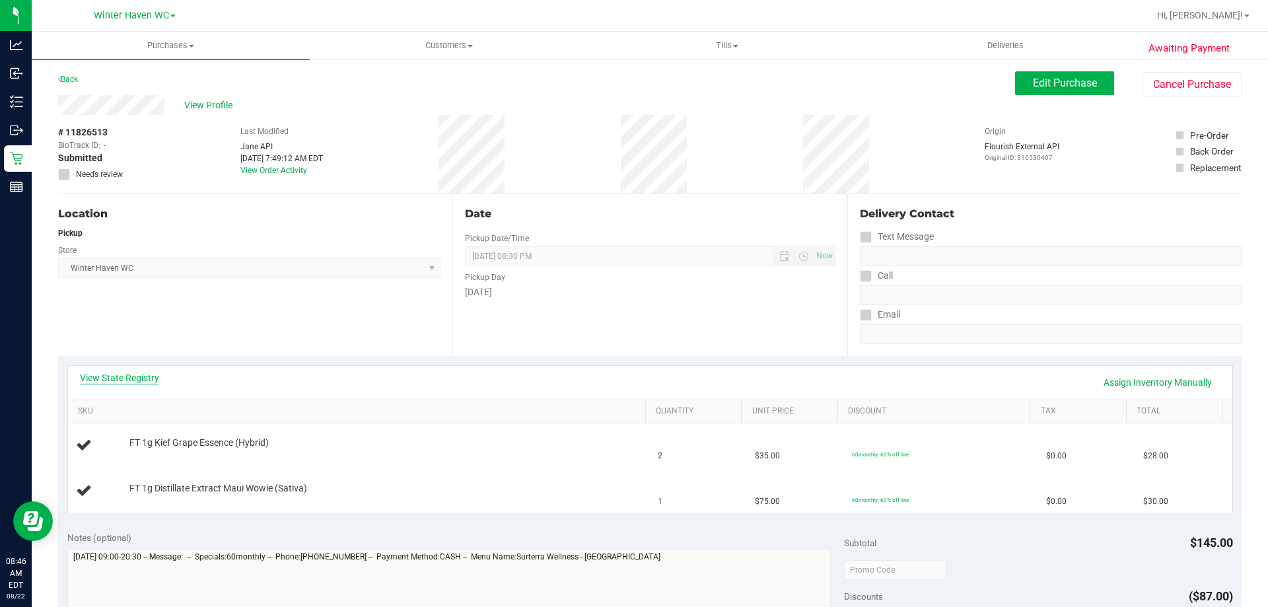
click at [113, 378] on link "View State Registry" at bounding box center [119, 377] width 79 height 13
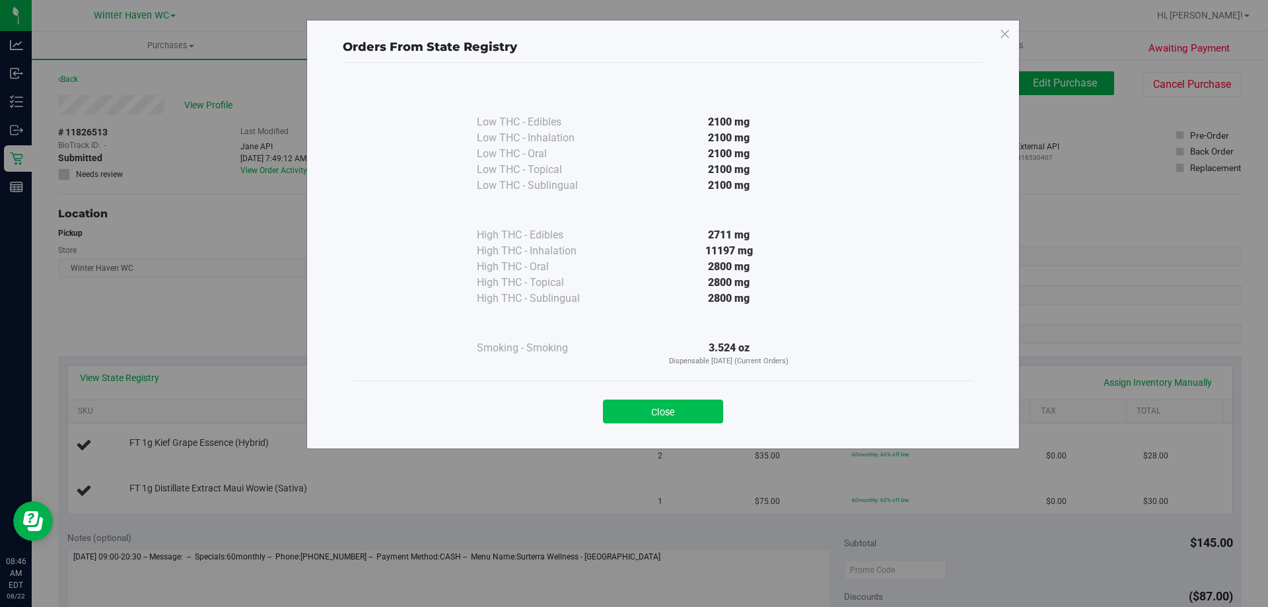
click at [710, 416] on button "Close" at bounding box center [663, 412] width 120 height 24
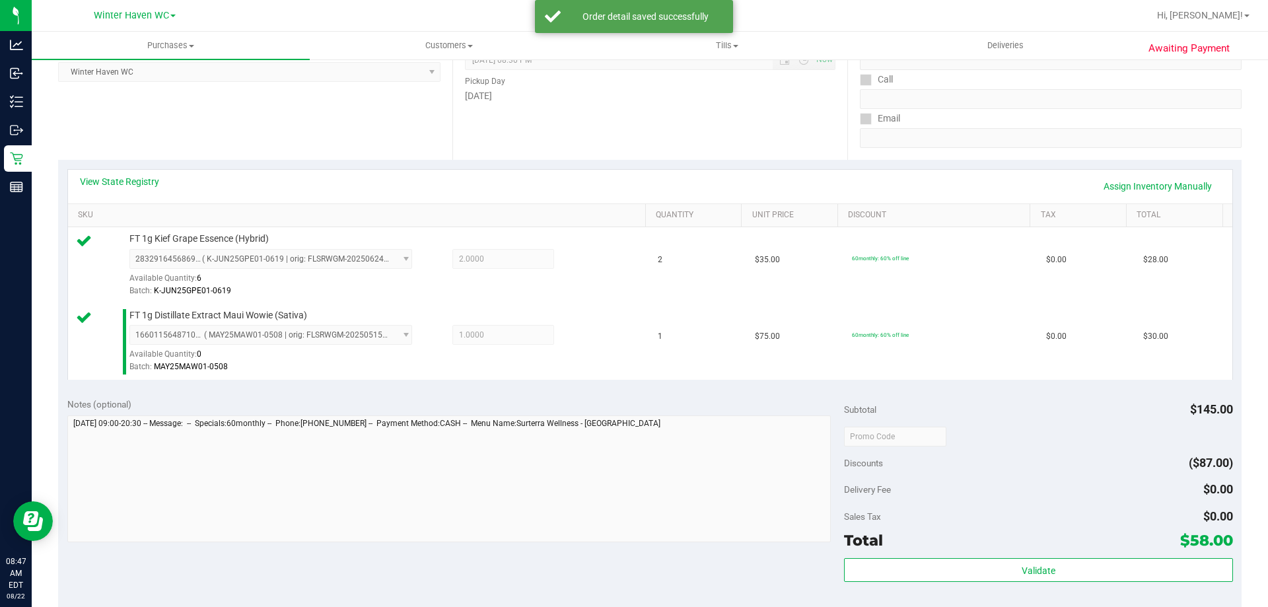
scroll to position [330, 0]
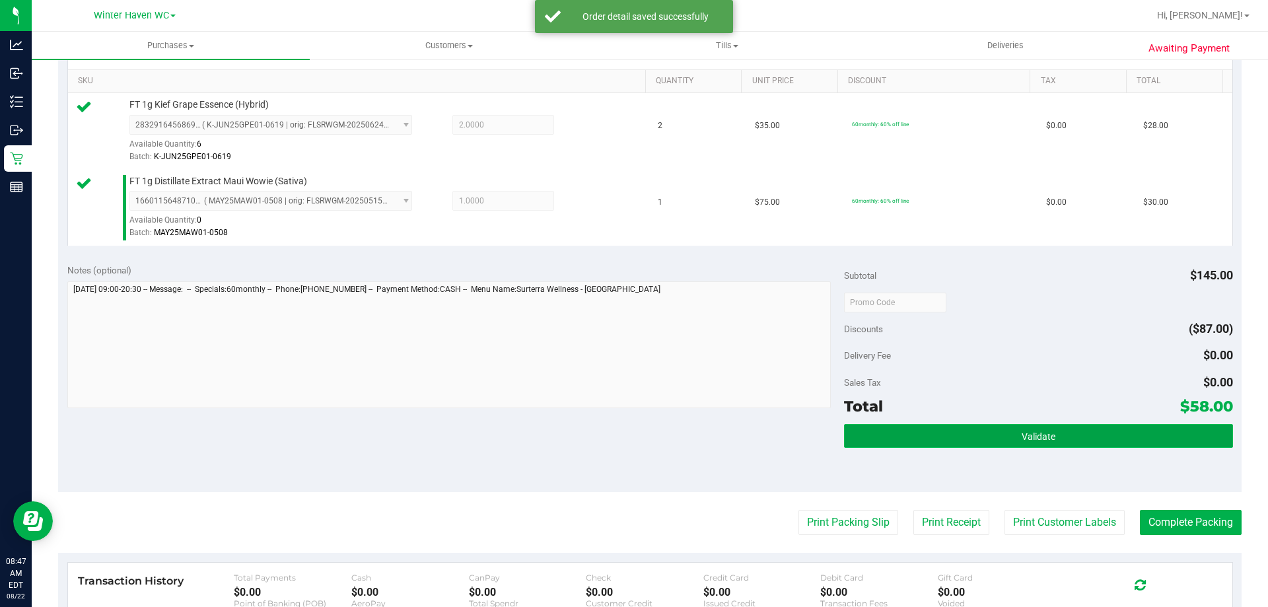
click at [890, 433] on button "Validate" at bounding box center [1038, 436] width 388 height 24
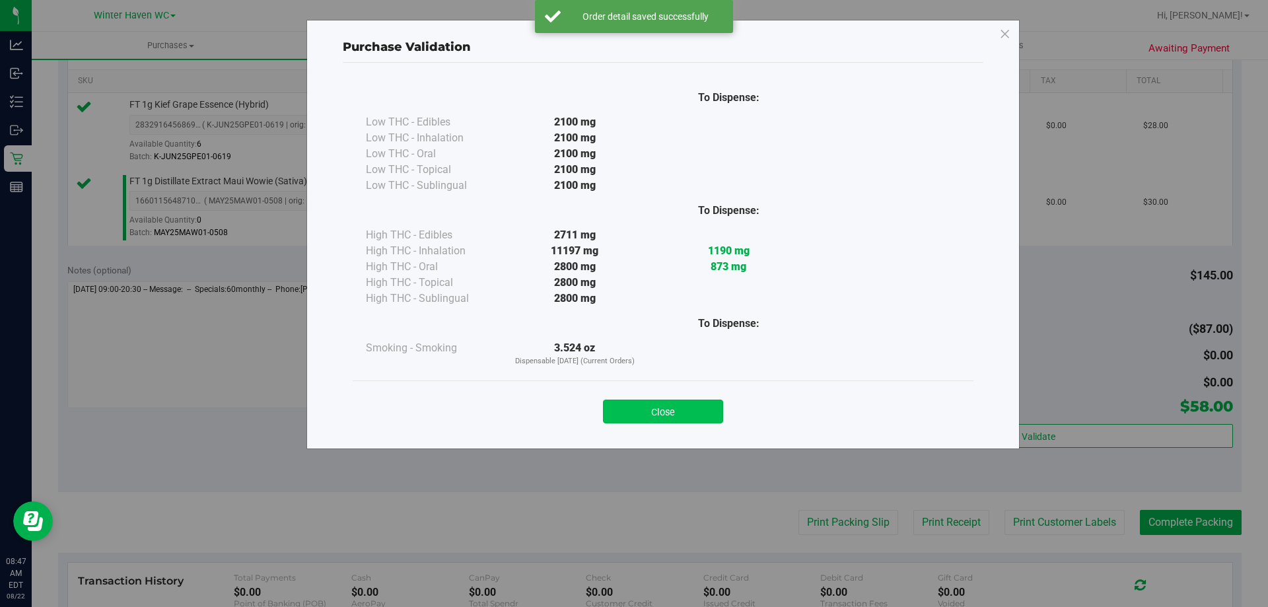
click at [672, 414] on button "Close" at bounding box center [663, 412] width 120 height 24
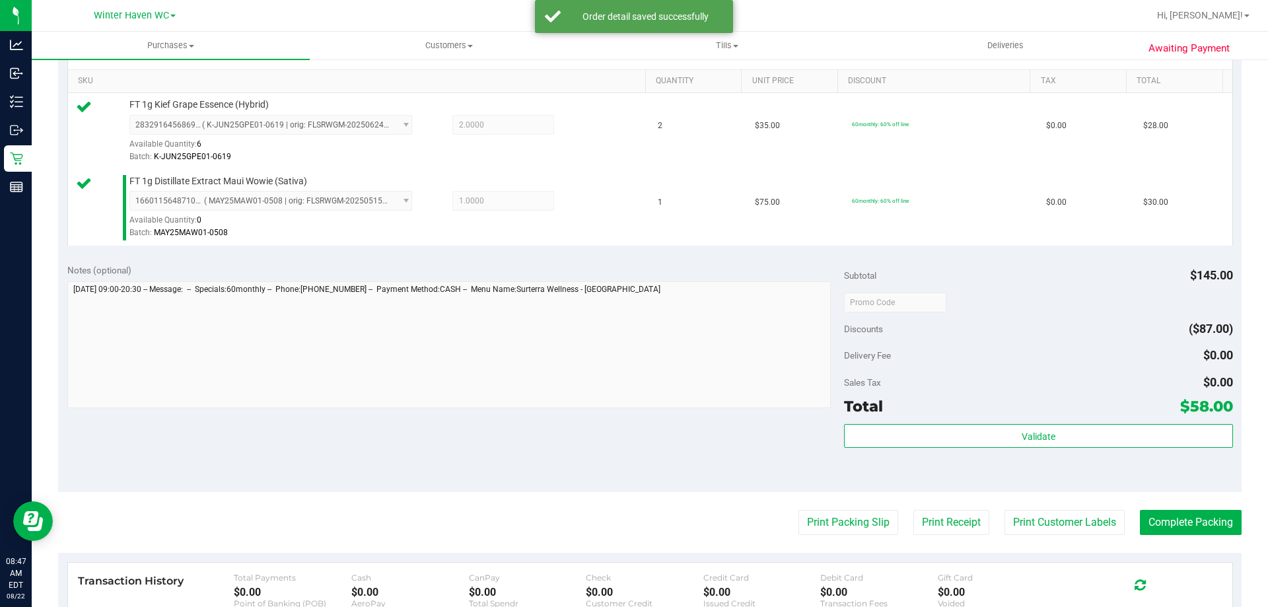
click at [680, 439] on div "Notes (optional) Subtotal $145.00 Discounts ($87.00) Delivery Fee $0.00 Sales T…" at bounding box center [650, 373] width 1184 height 238
click at [805, 520] on button "Print Packing Slip" at bounding box center [849, 522] width 100 height 25
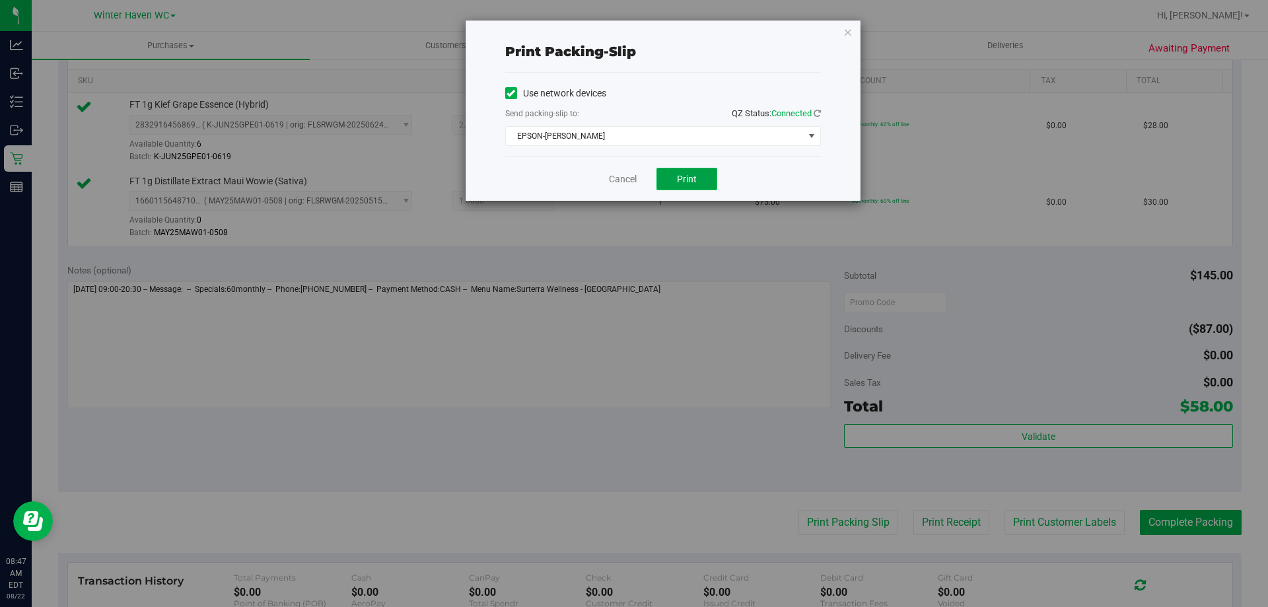
click at [674, 183] on button "Print" at bounding box center [687, 179] width 61 height 22
drag, startPoint x: 624, startPoint y: 159, endPoint x: 622, endPoint y: 169, distance: 10.1
click at [622, 161] on div "Cancel Print" at bounding box center [663, 179] width 316 height 44
click at [622, 175] on link "Cancel" at bounding box center [623, 179] width 28 height 14
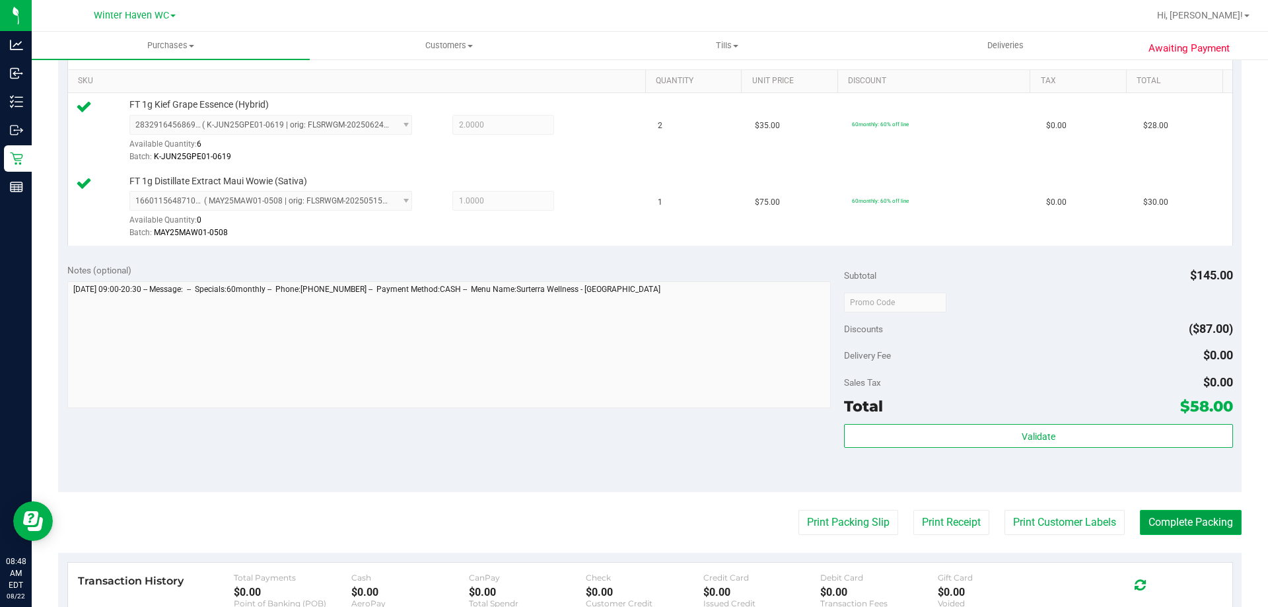
click at [1206, 524] on button "Complete Packing" at bounding box center [1191, 522] width 102 height 25
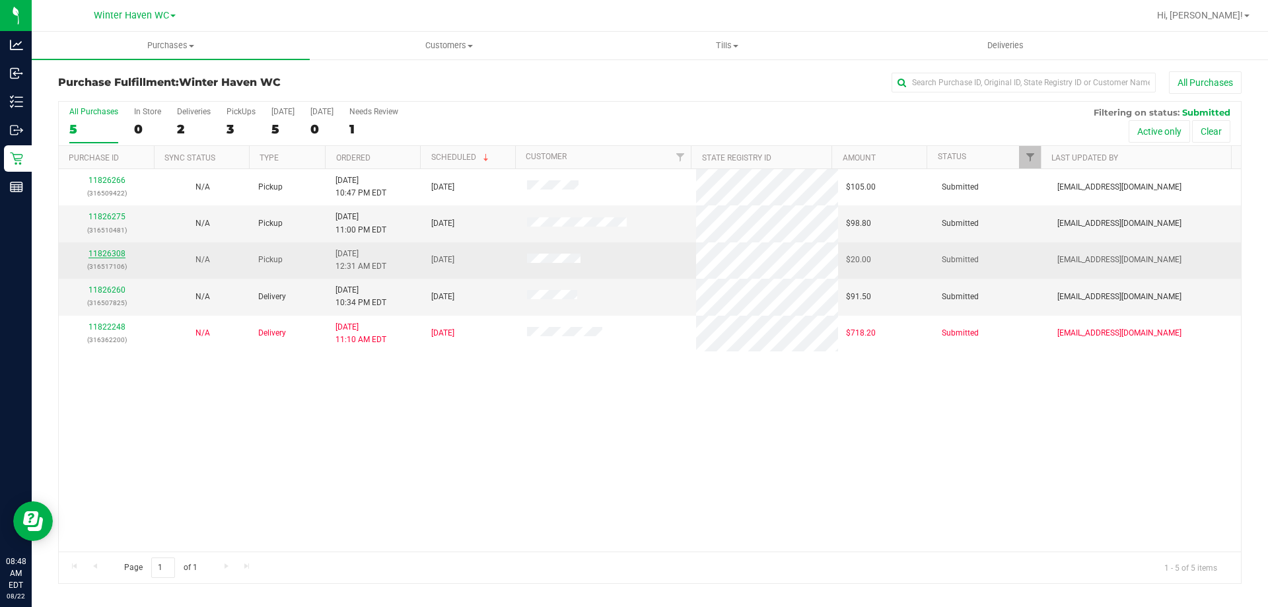
click at [116, 252] on link "11826308" at bounding box center [107, 253] width 37 height 9
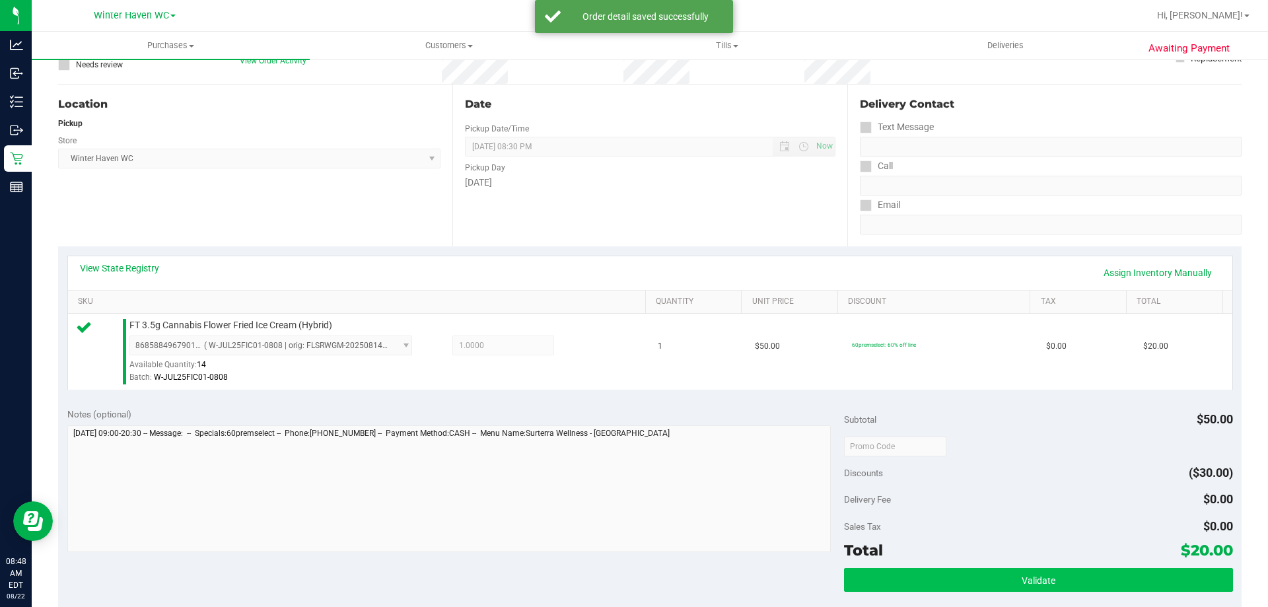
scroll to position [264, 0]
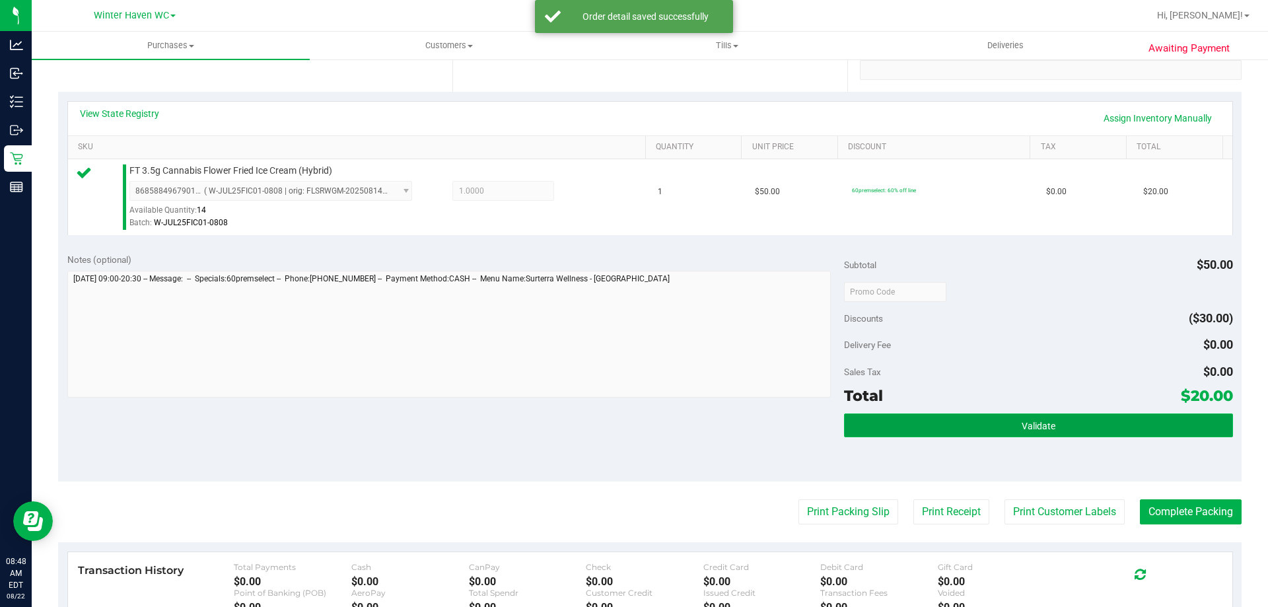
click at [907, 435] on button "Validate" at bounding box center [1038, 426] width 388 height 24
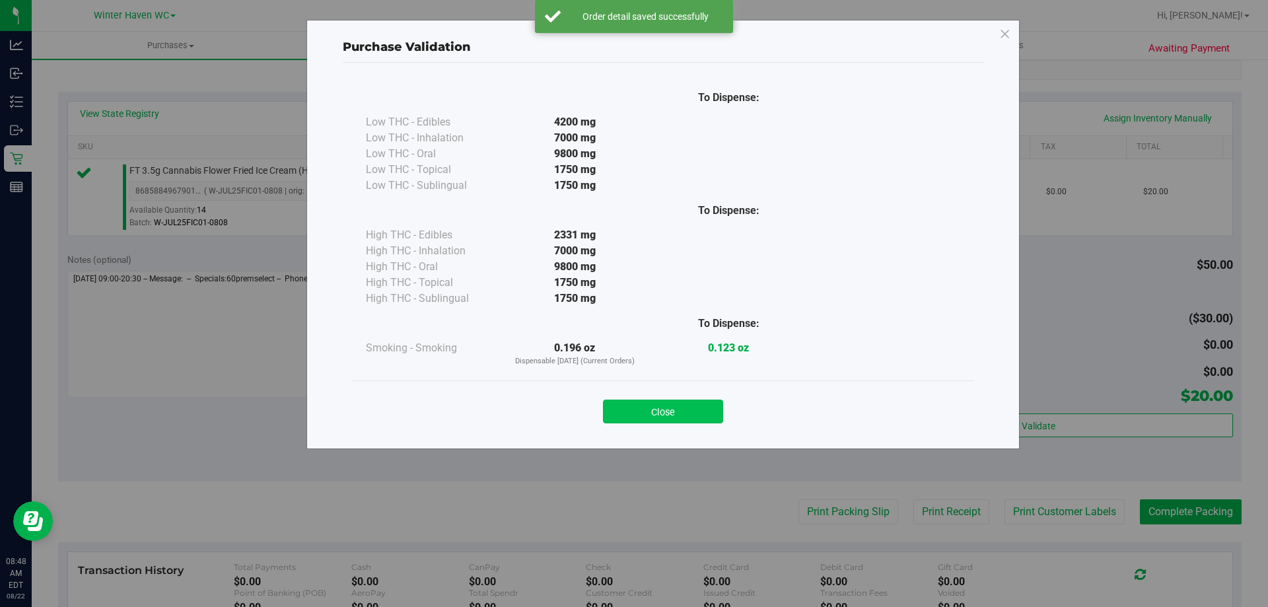
click at [714, 419] on button "Close" at bounding box center [663, 412] width 120 height 24
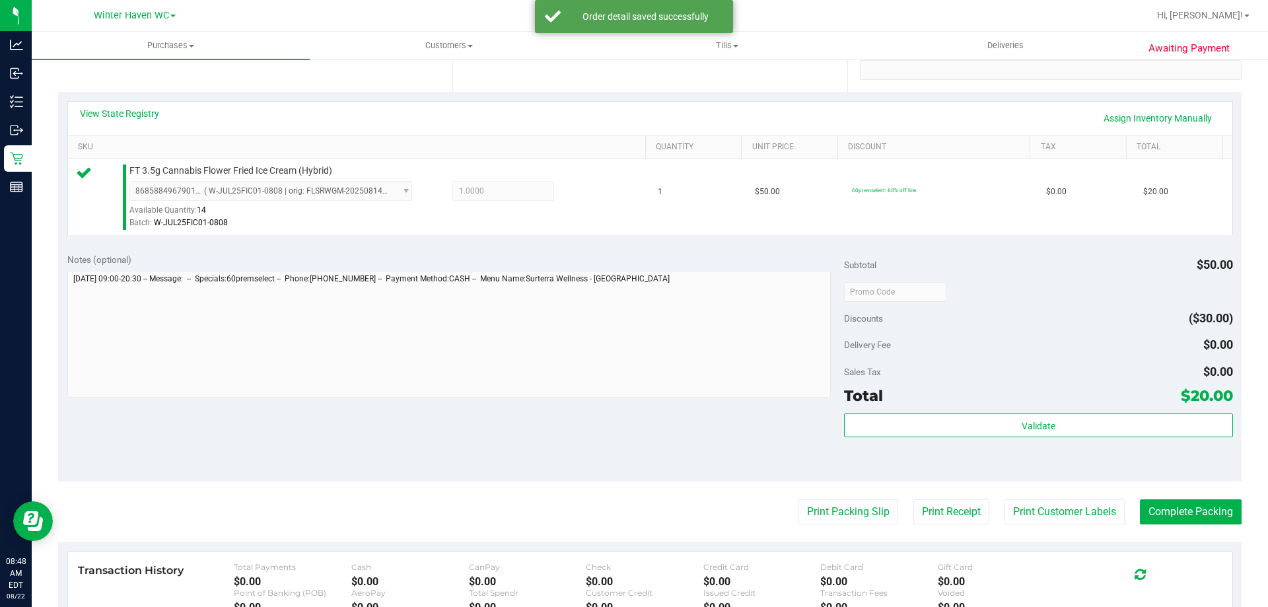
drag, startPoint x: 793, startPoint y: 487, endPoint x: 796, endPoint y: 496, distance: 9.2
click at [796, 492] on purchase-details "Back Edit Purchase Cancel Purchase View Profile # 11826308 BioTrack ID: - Submi…" at bounding box center [650, 298] width 1184 height 982
click at [801, 507] on button "Print Packing Slip" at bounding box center [849, 511] width 100 height 25
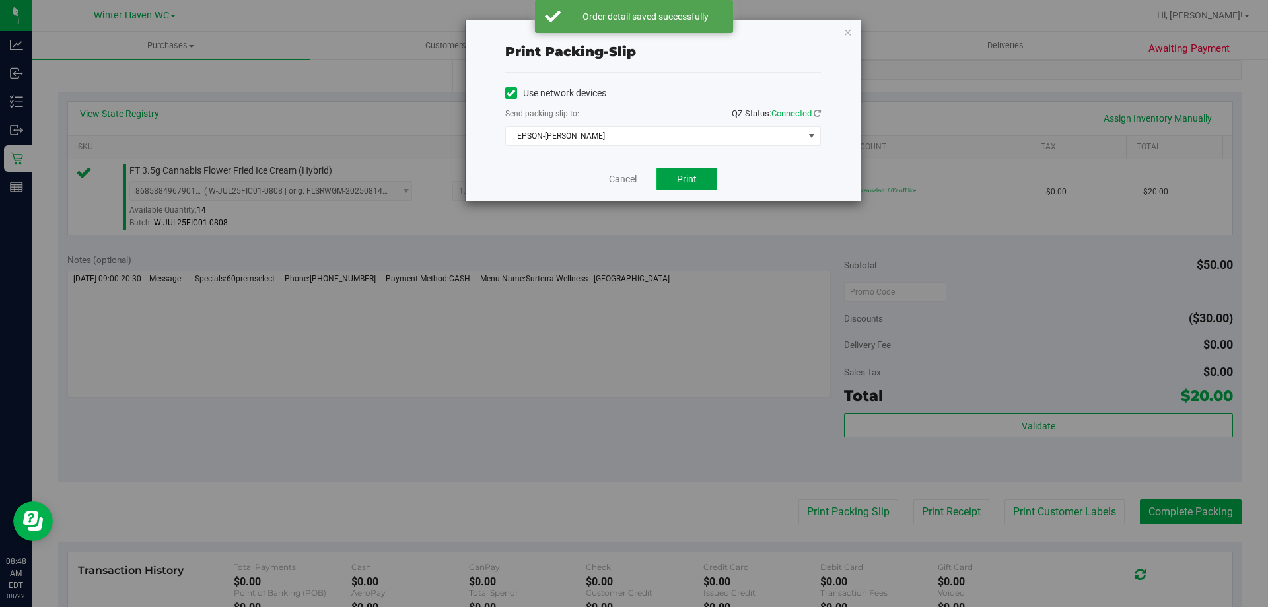
click at [668, 168] on button "Print" at bounding box center [687, 179] width 61 height 22
click at [622, 189] on div "Cancel Print" at bounding box center [663, 179] width 316 height 44
click at [622, 186] on link "Cancel" at bounding box center [623, 179] width 28 height 14
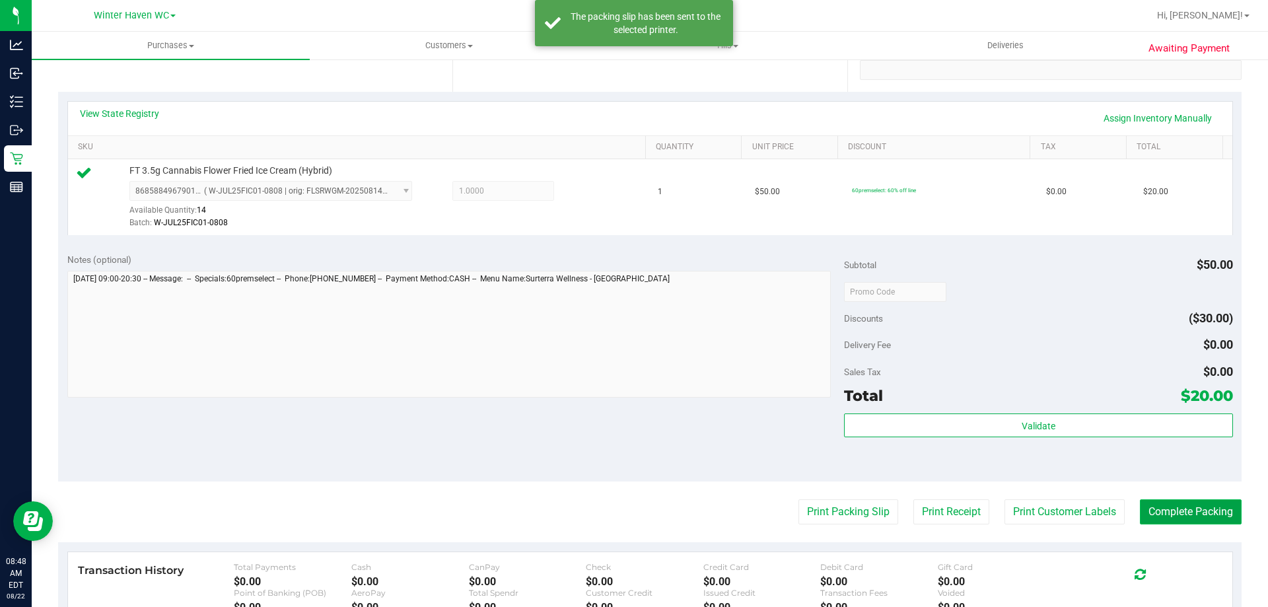
click at [1157, 500] on button "Complete Packing" at bounding box center [1191, 511] width 102 height 25
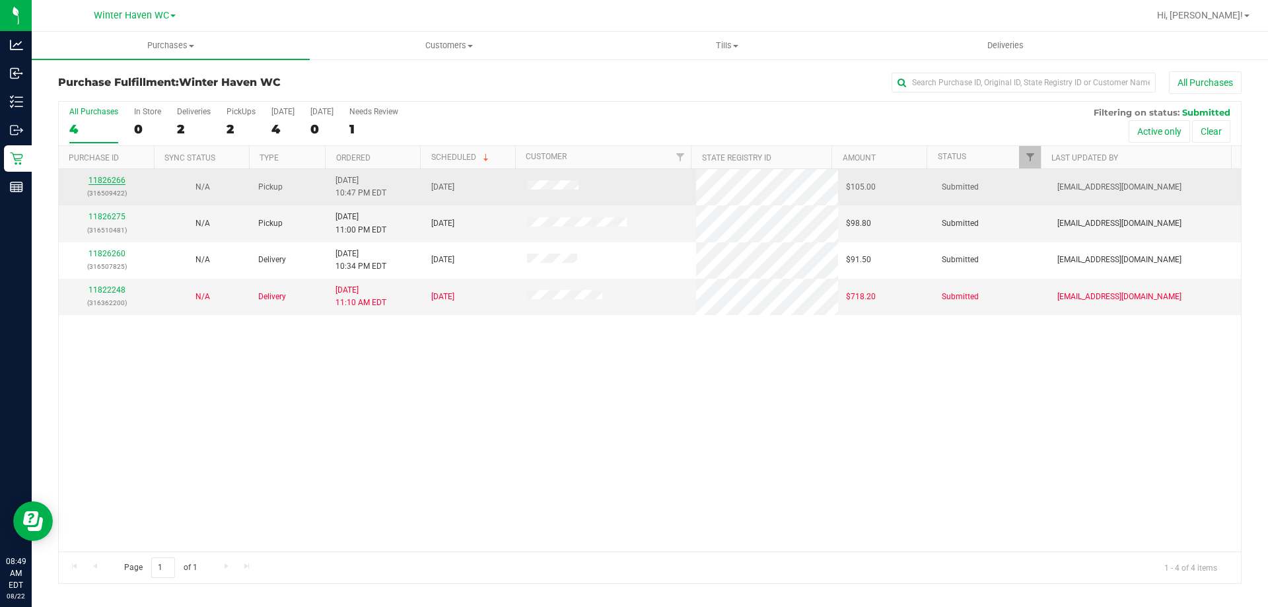
click at [98, 182] on link "11826266" at bounding box center [107, 180] width 37 height 9
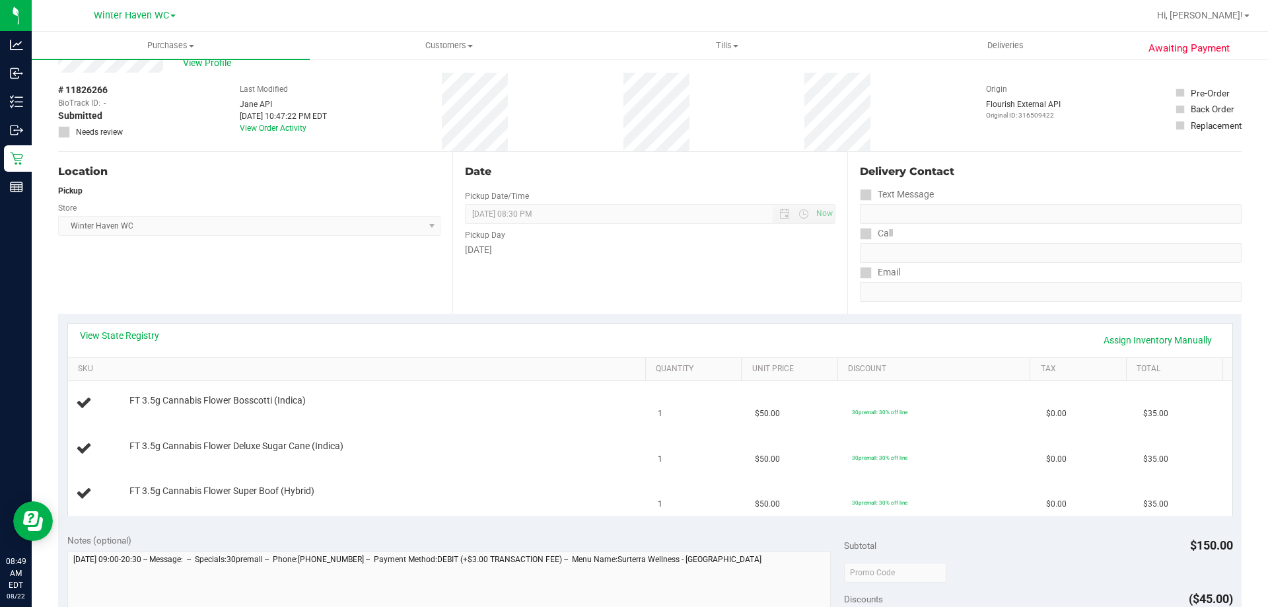
scroll to position [66, 0]
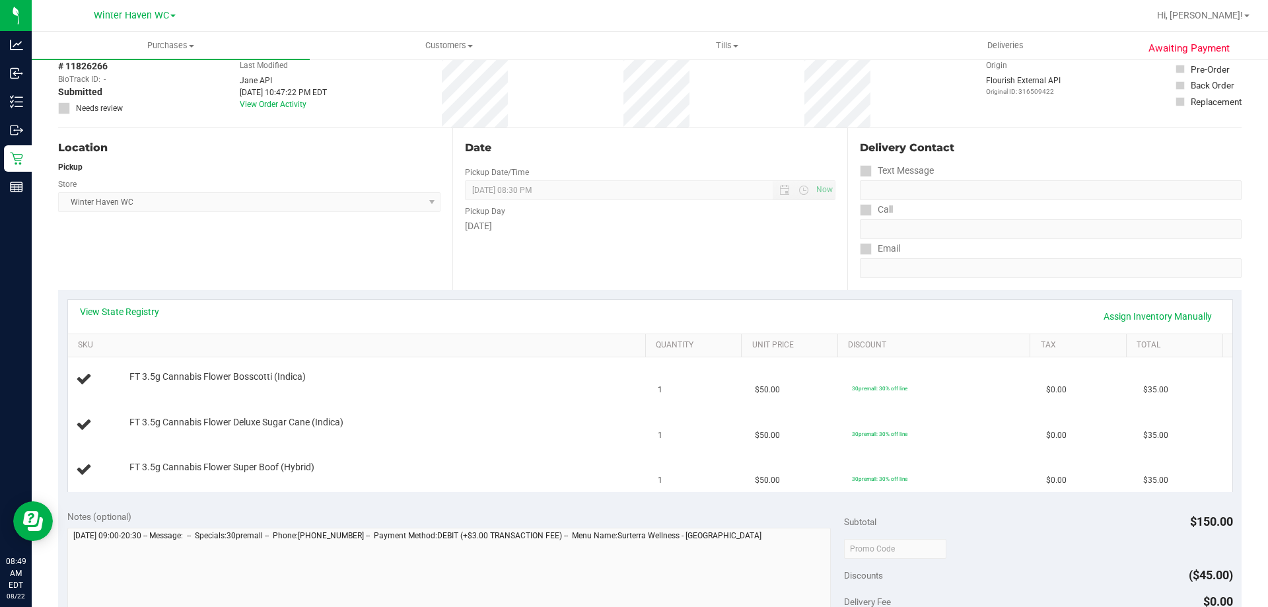
click at [122, 322] on div "View State Registry Assign Inventory Manually" at bounding box center [650, 316] width 1141 height 22
click at [126, 313] on link "View State Registry" at bounding box center [119, 311] width 79 height 13
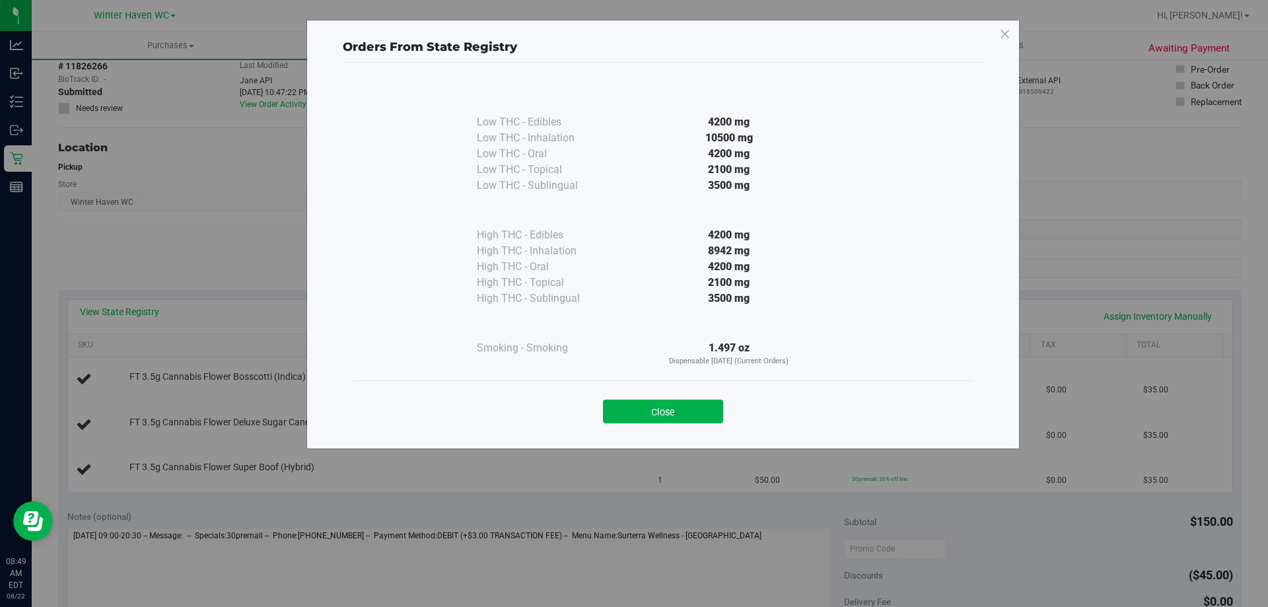
click at [668, 425] on div "Close" at bounding box center [663, 407] width 621 height 54
click at [664, 417] on button "Close" at bounding box center [663, 412] width 120 height 24
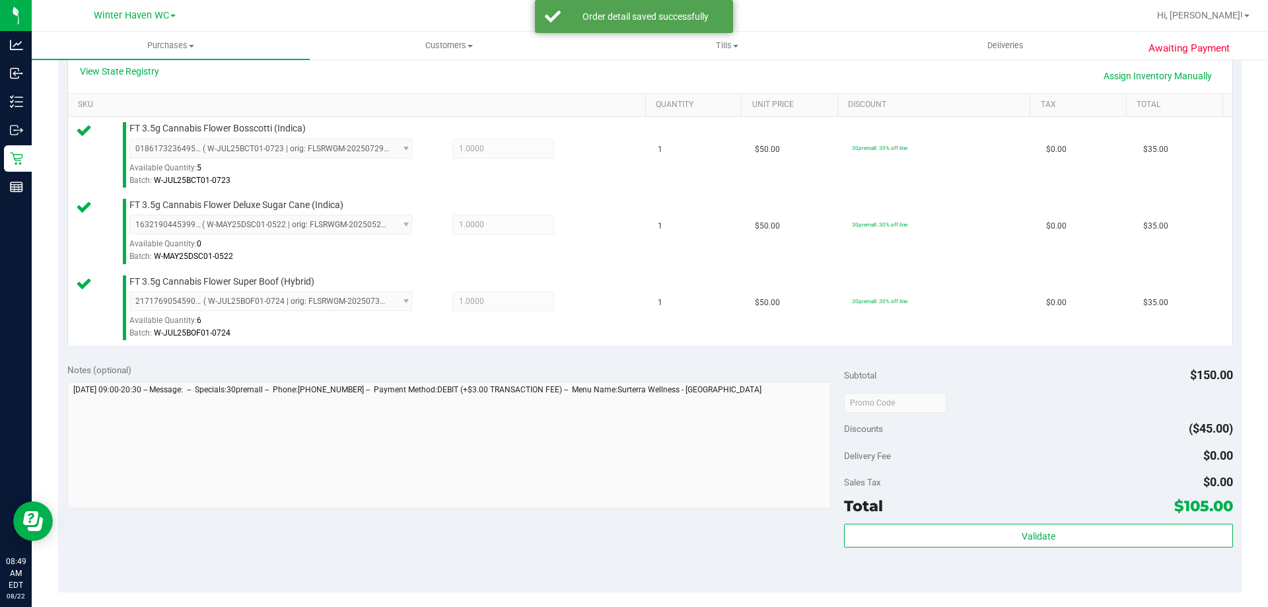
scroll to position [330, 0]
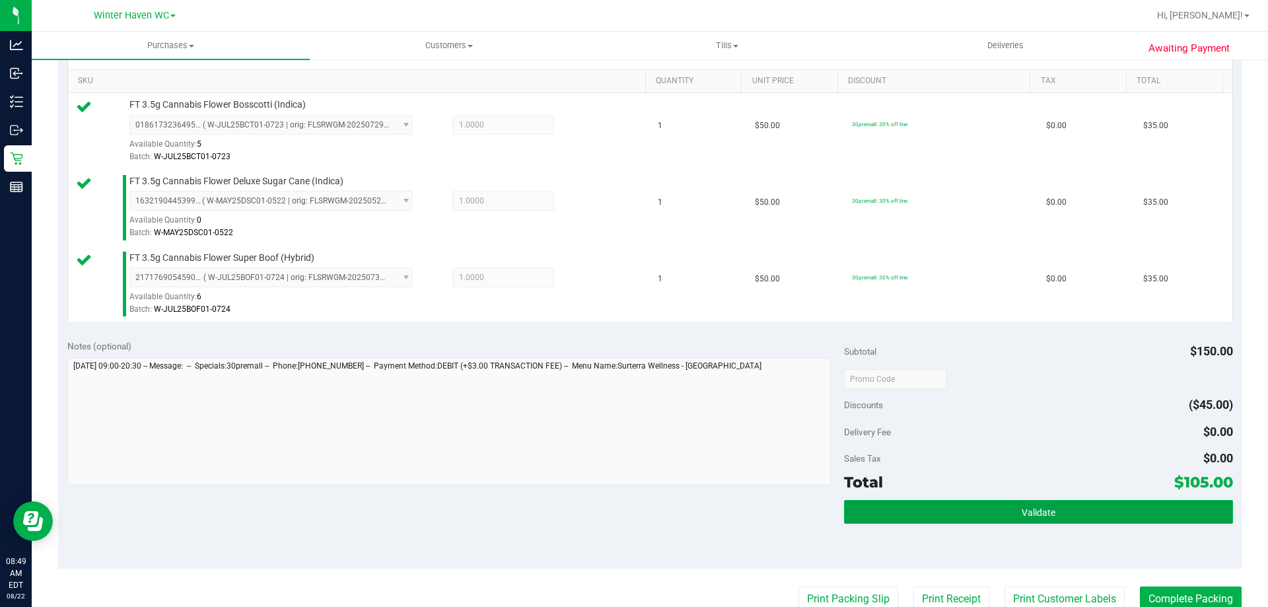
click at [899, 519] on button "Validate" at bounding box center [1038, 512] width 388 height 24
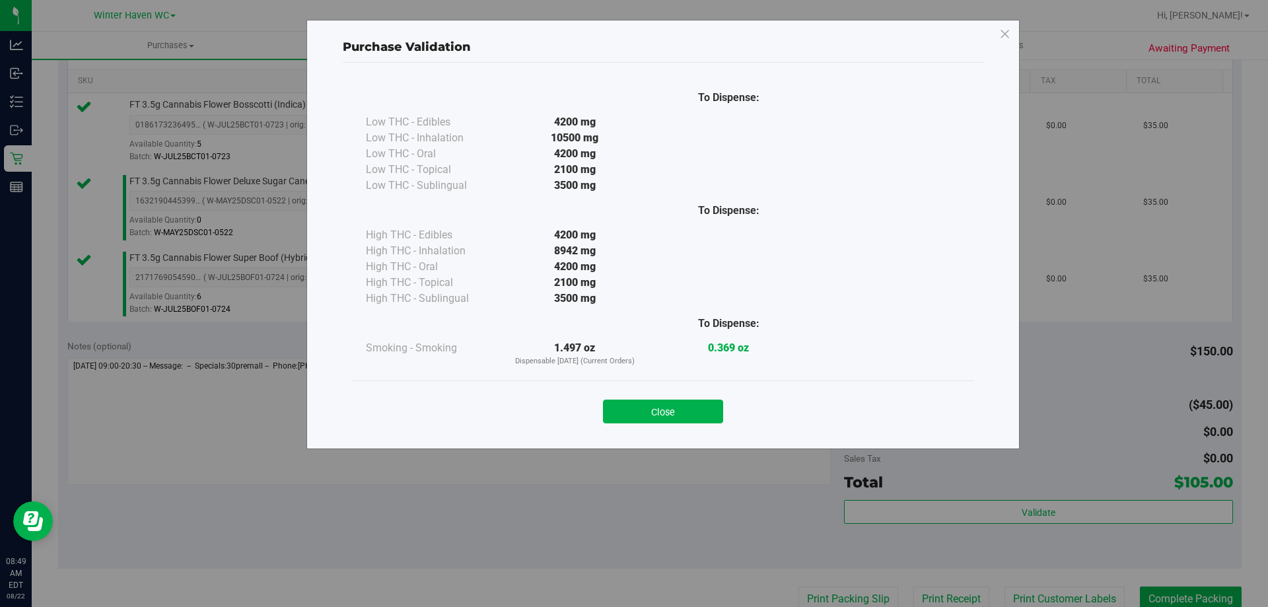
drag, startPoint x: 632, startPoint y: 423, endPoint x: 667, endPoint y: 440, distance: 39.0
click at [632, 421] on button "Close" at bounding box center [663, 412] width 120 height 24
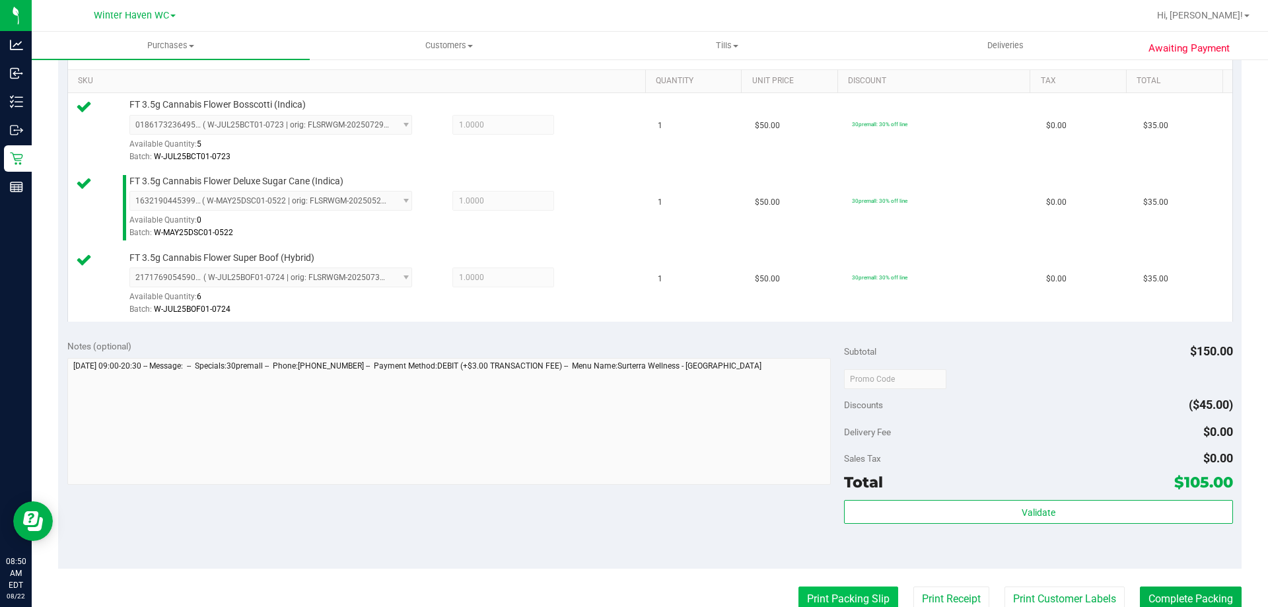
click at [855, 587] on button "Print Packing Slip" at bounding box center [849, 599] width 100 height 25
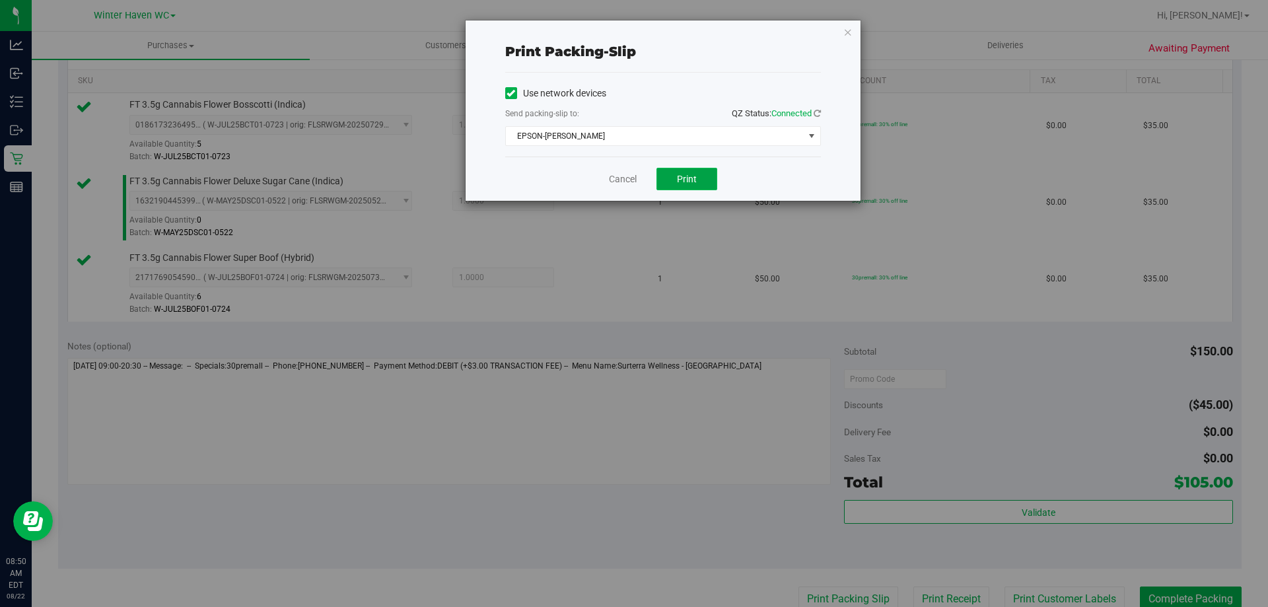
click at [698, 186] on button "Print" at bounding box center [687, 179] width 61 height 22
click at [629, 182] on link "Cancel" at bounding box center [623, 179] width 28 height 14
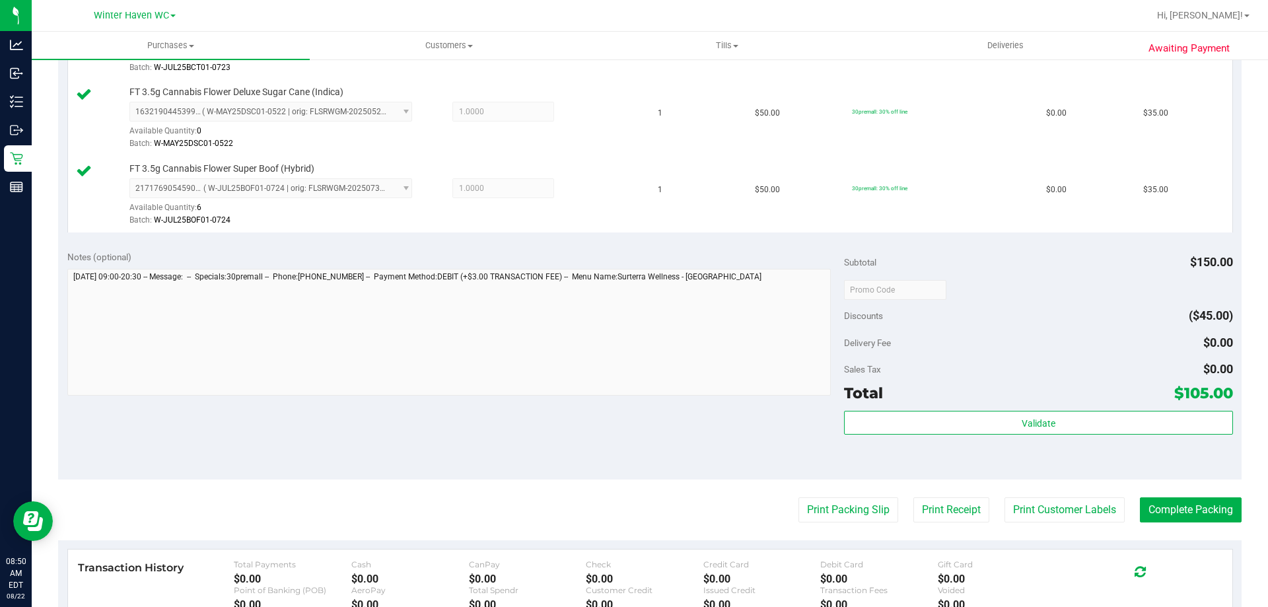
scroll to position [533, 0]
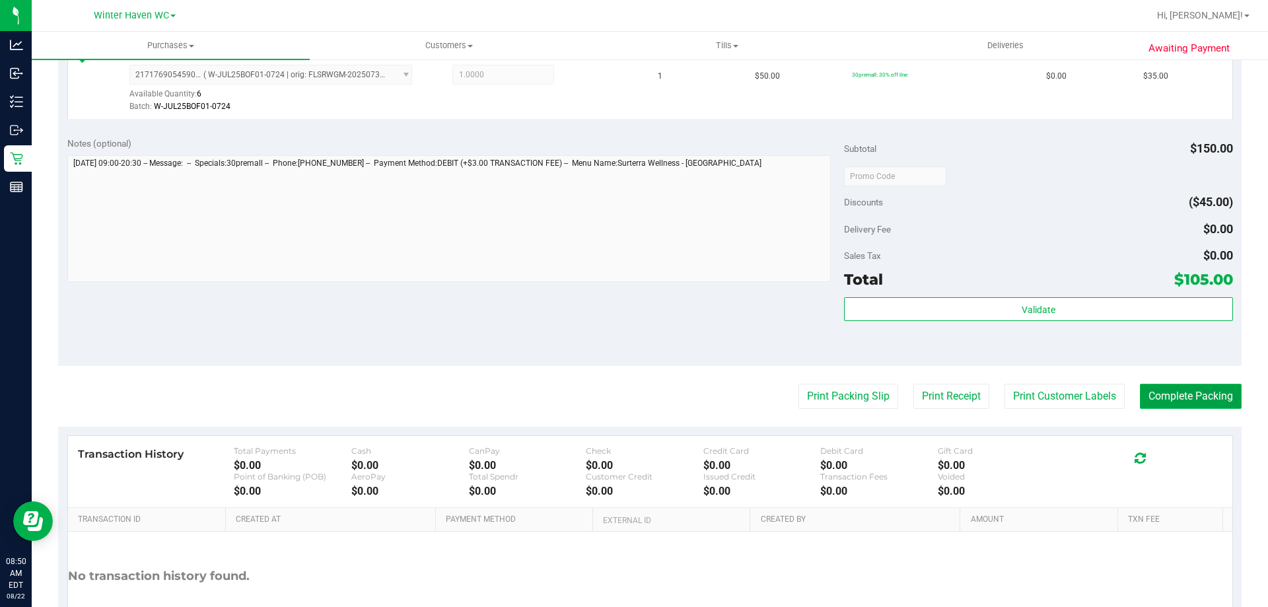
click at [1178, 404] on button "Complete Packing" at bounding box center [1191, 396] width 102 height 25
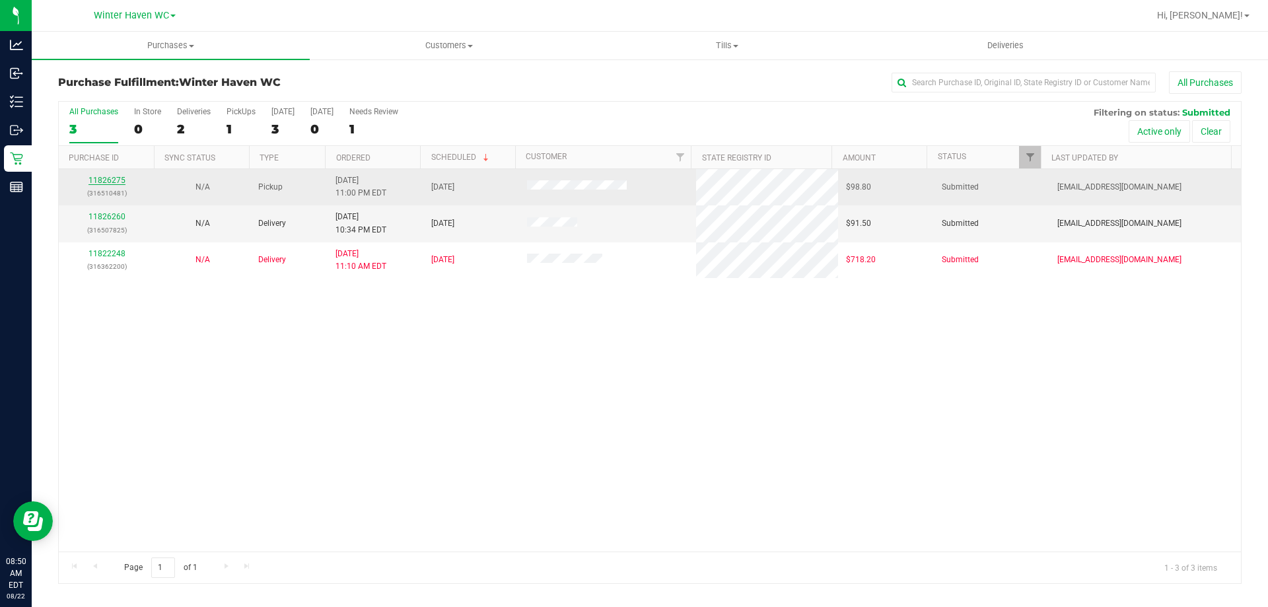
click at [110, 176] on link "11826275" at bounding box center [107, 180] width 37 height 9
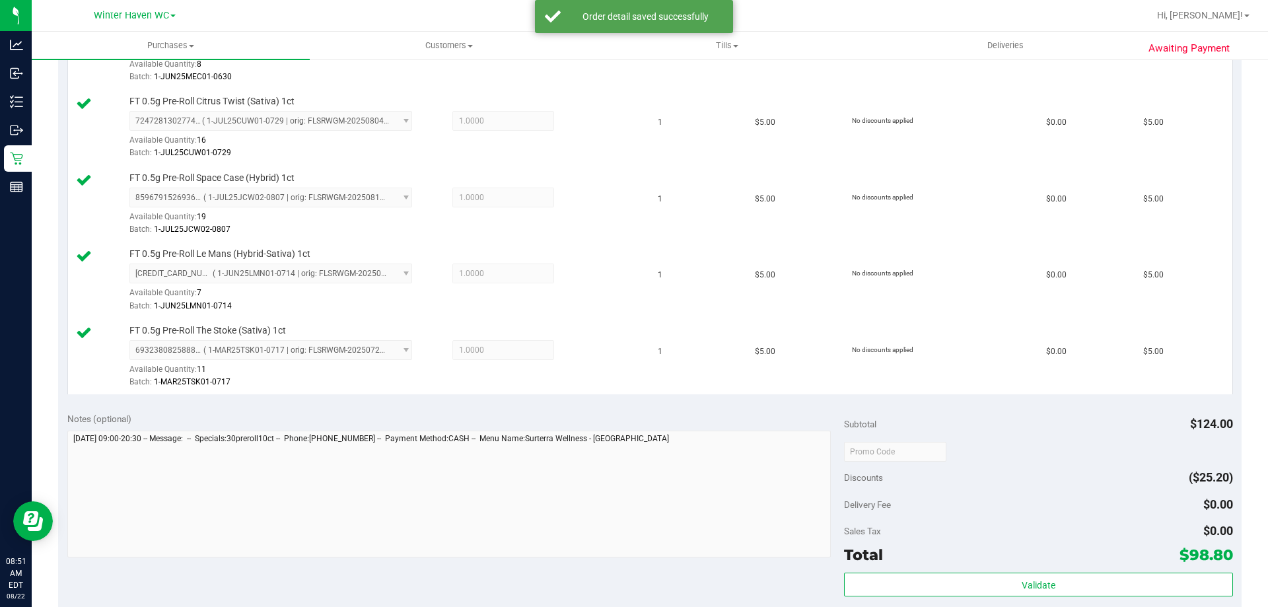
scroll to position [859, 0]
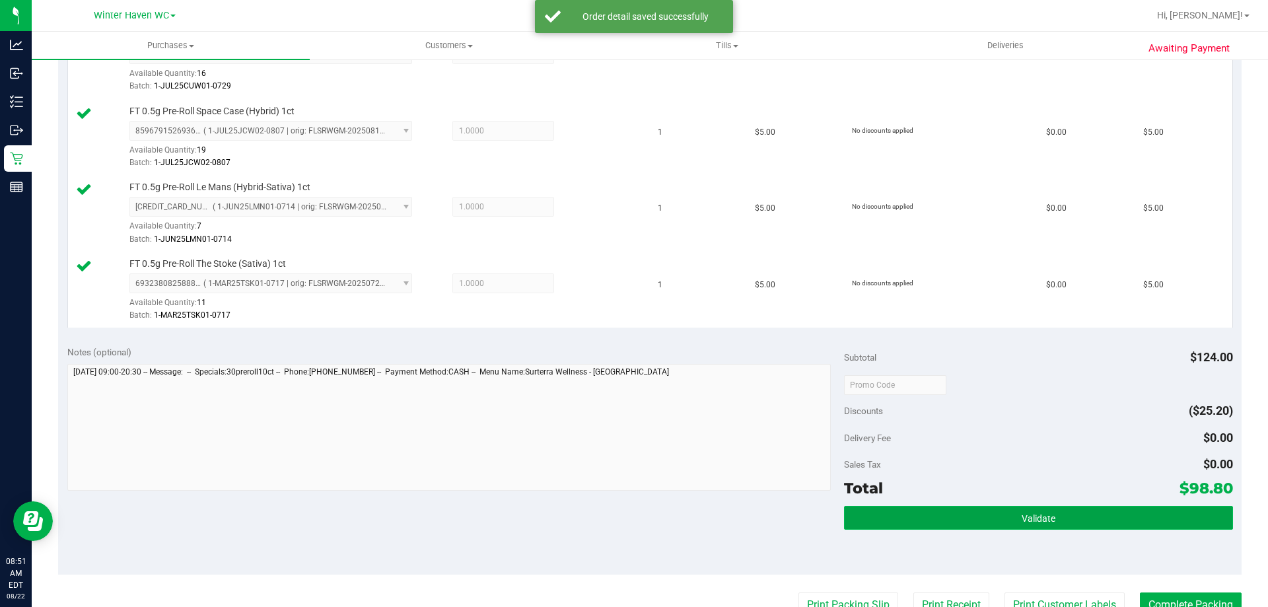
click at [937, 512] on button "Validate" at bounding box center [1038, 518] width 388 height 24
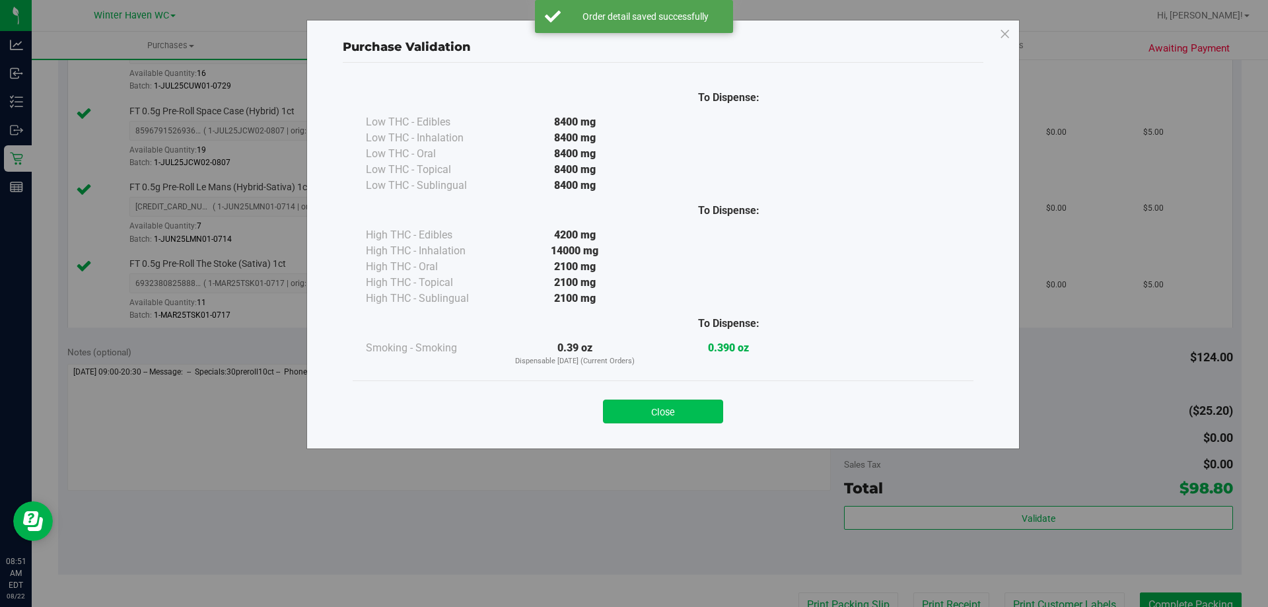
click at [684, 410] on button "Close" at bounding box center [663, 412] width 120 height 24
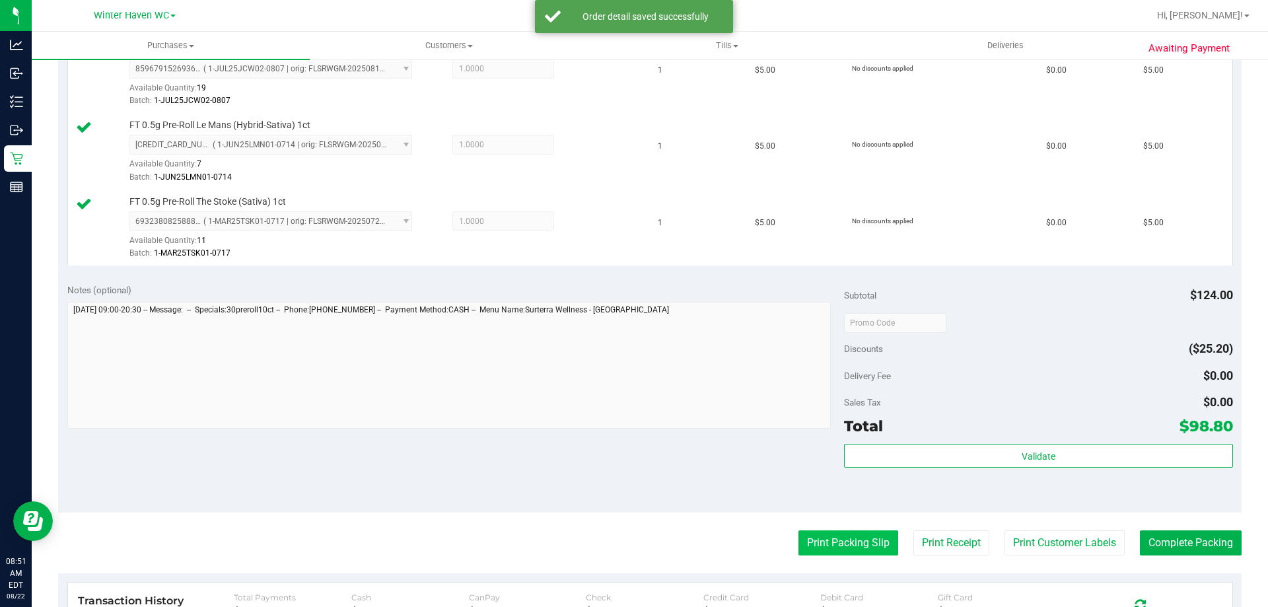
scroll to position [991, 0]
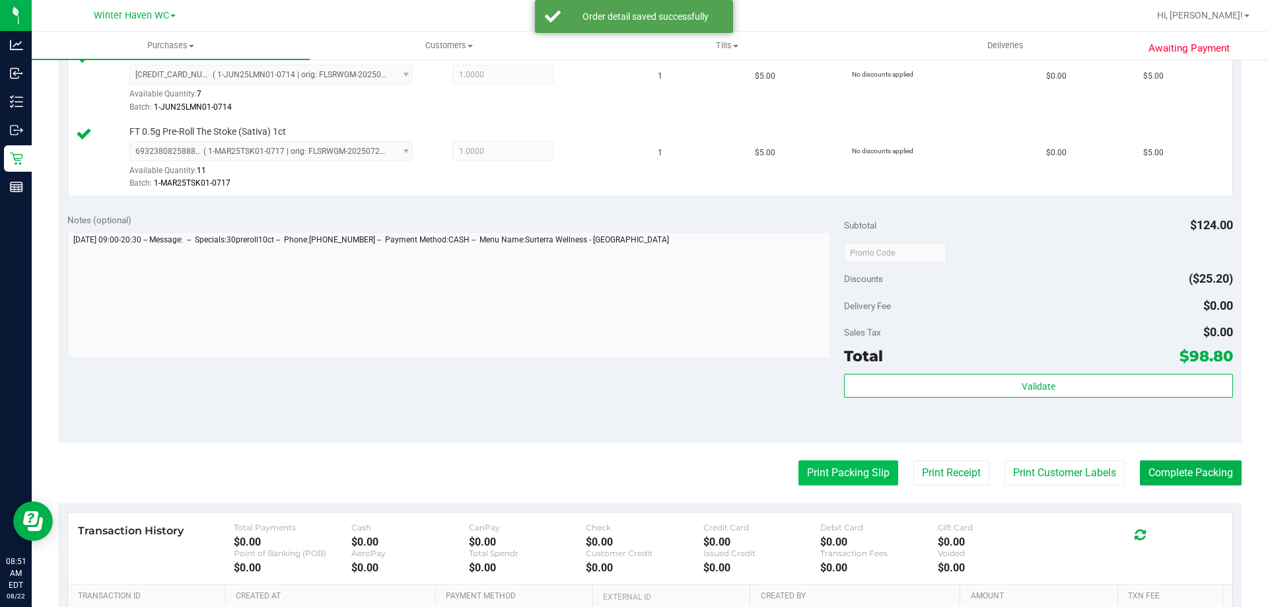
click at [855, 472] on button "Print Packing Slip" at bounding box center [849, 472] width 100 height 25
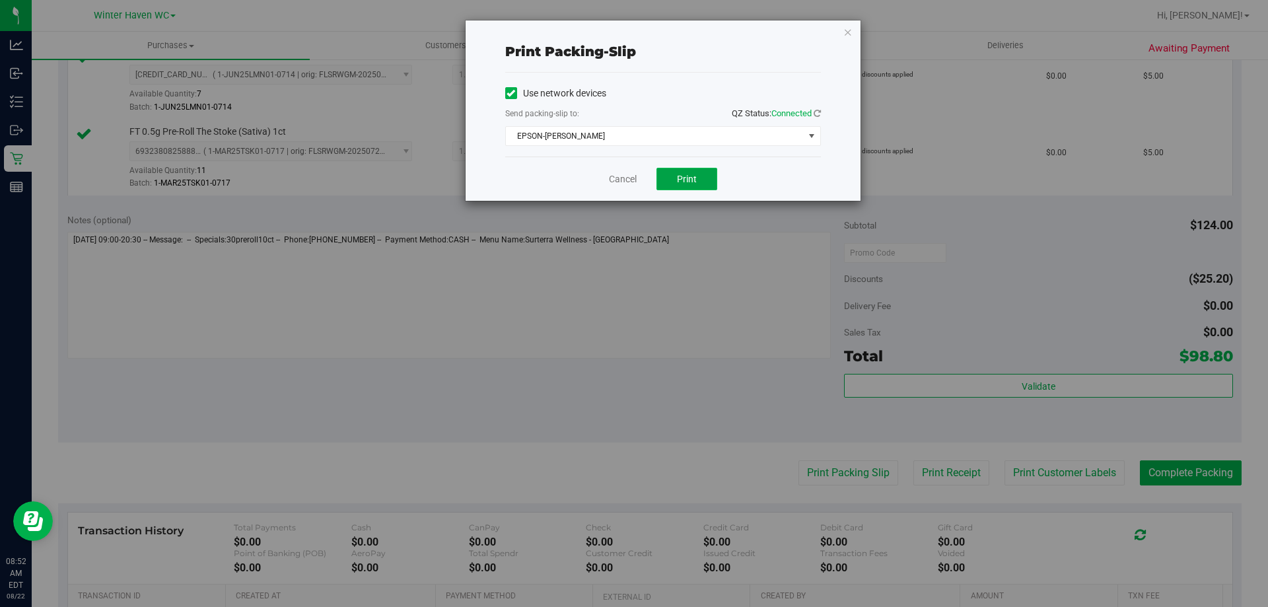
click at [707, 181] on button "Print" at bounding box center [687, 179] width 61 height 22
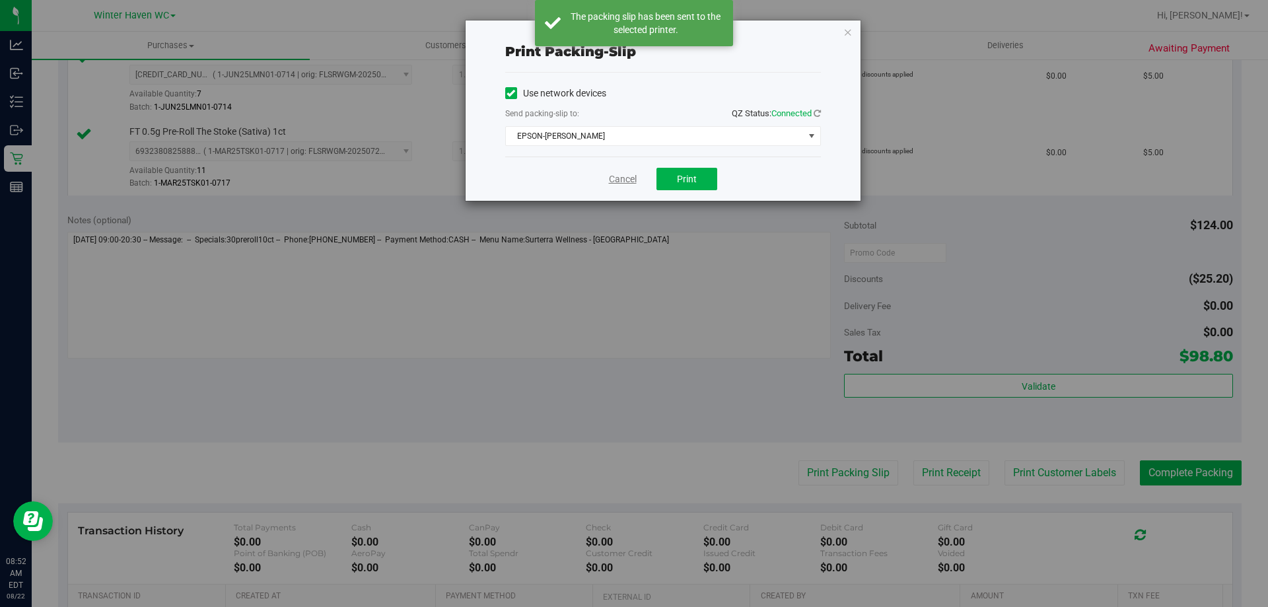
click at [618, 183] on link "Cancel" at bounding box center [623, 179] width 28 height 14
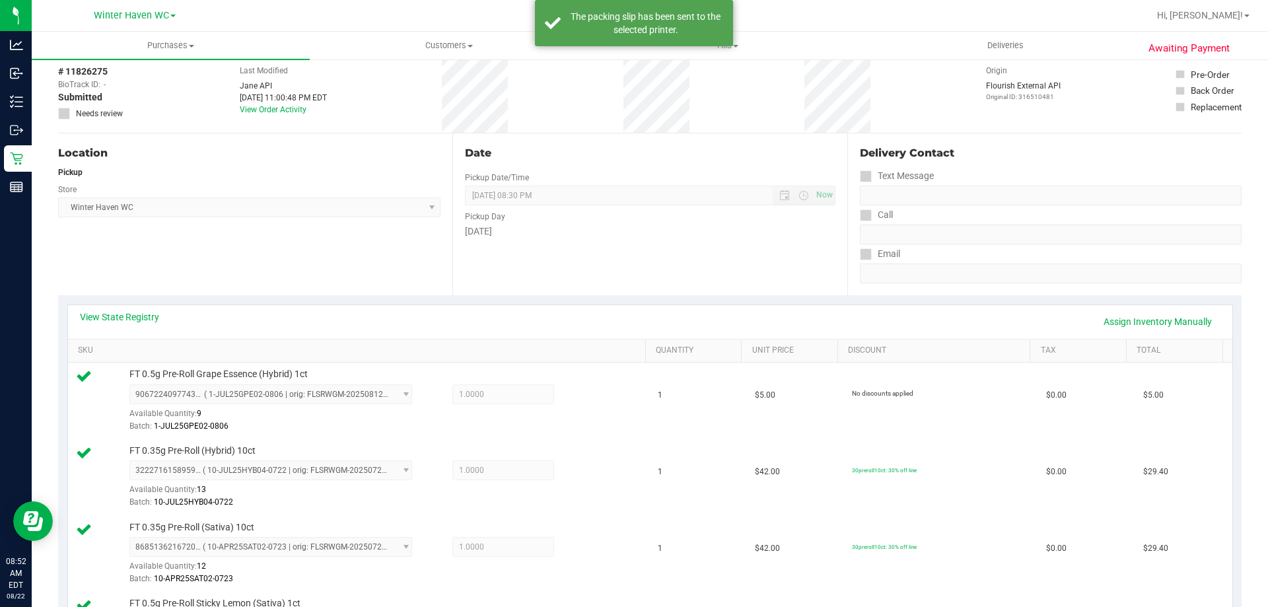
scroll to position [0, 0]
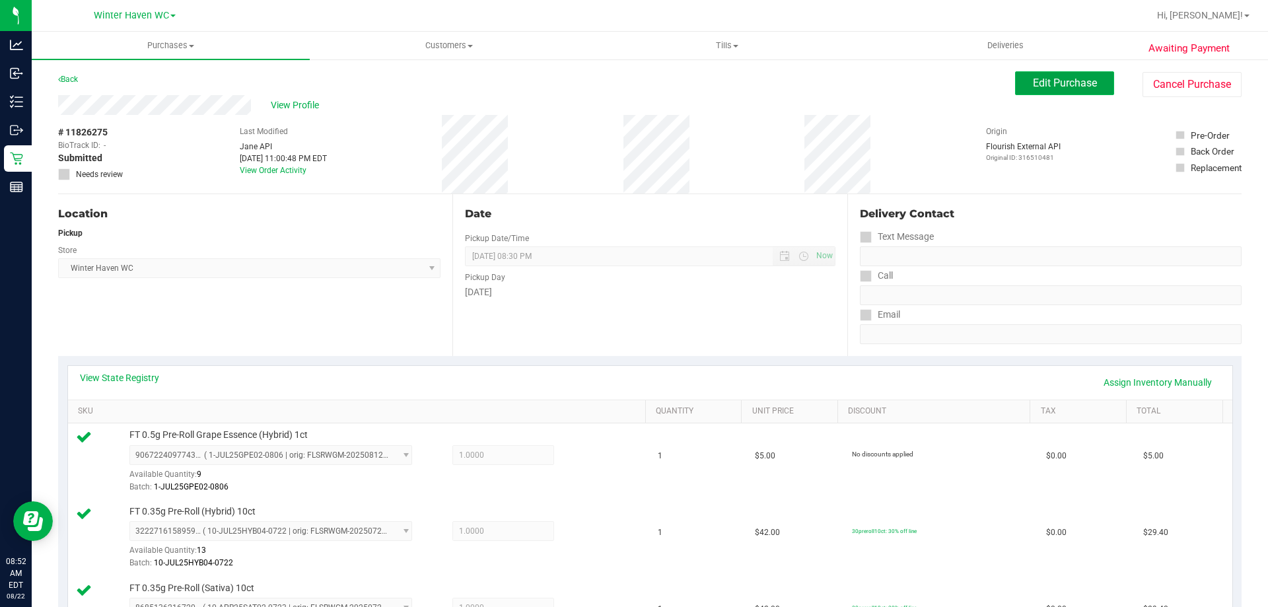
click at [1046, 77] on span "Edit Purchase" at bounding box center [1065, 83] width 64 height 13
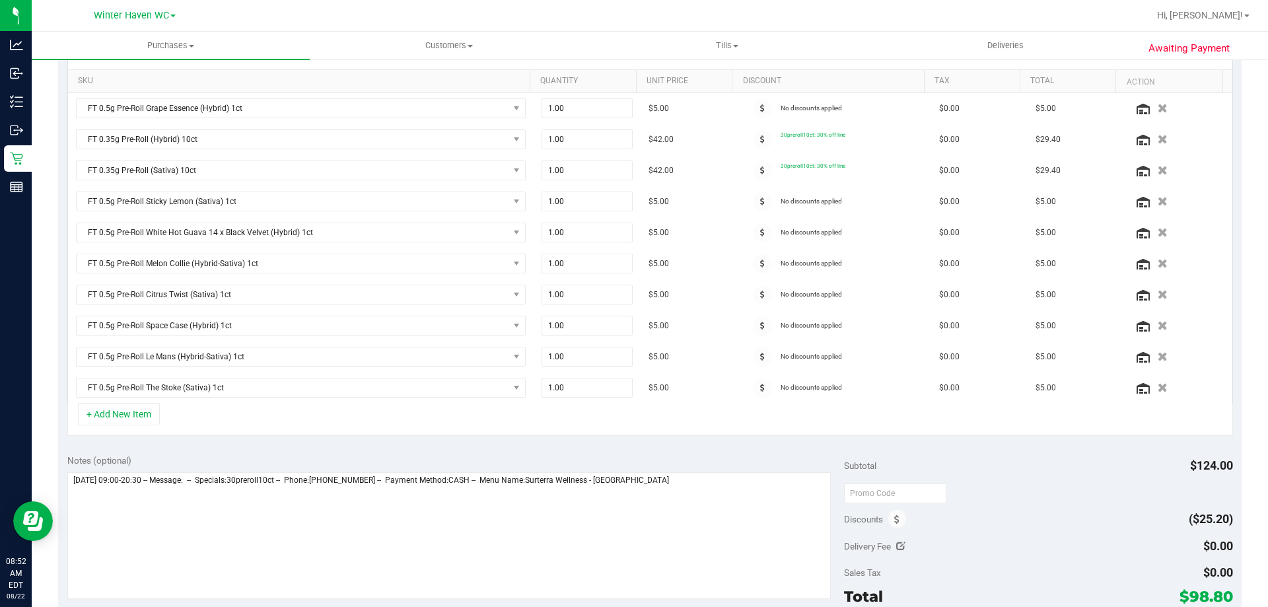
scroll to position [661, 0]
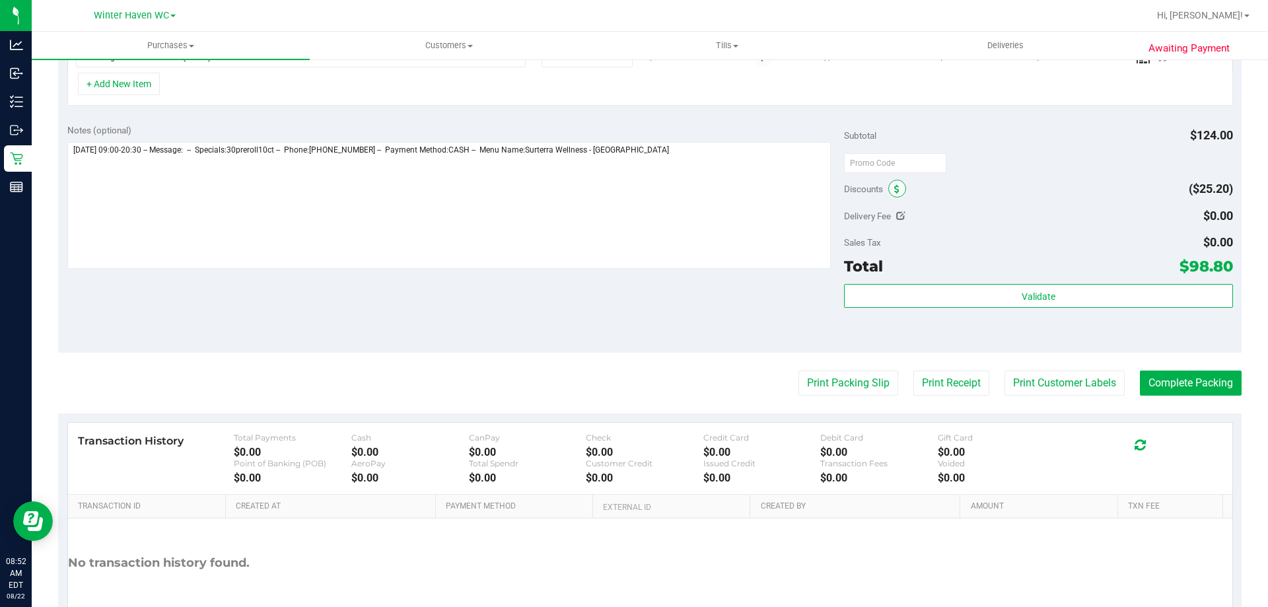
click at [895, 182] on span at bounding box center [897, 189] width 18 height 18
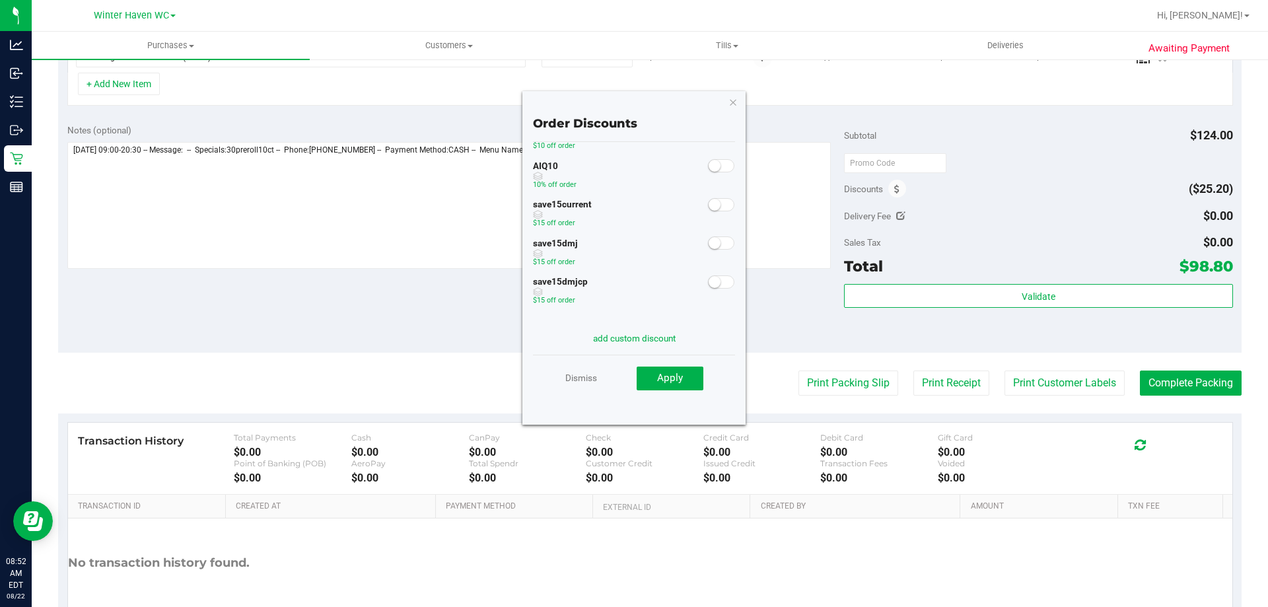
scroll to position [0, 0]
click at [583, 380] on link "Dismiss" at bounding box center [581, 378] width 32 height 24
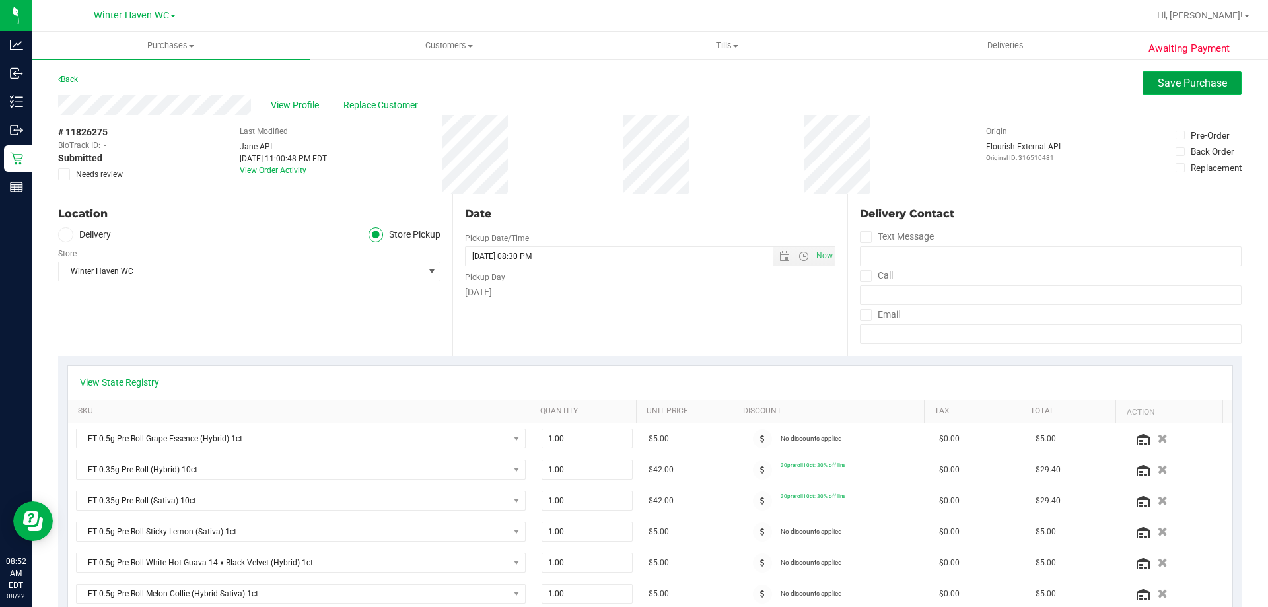
click at [1158, 84] on span "Save Purchase" at bounding box center [1192, 83] width 69 height 13
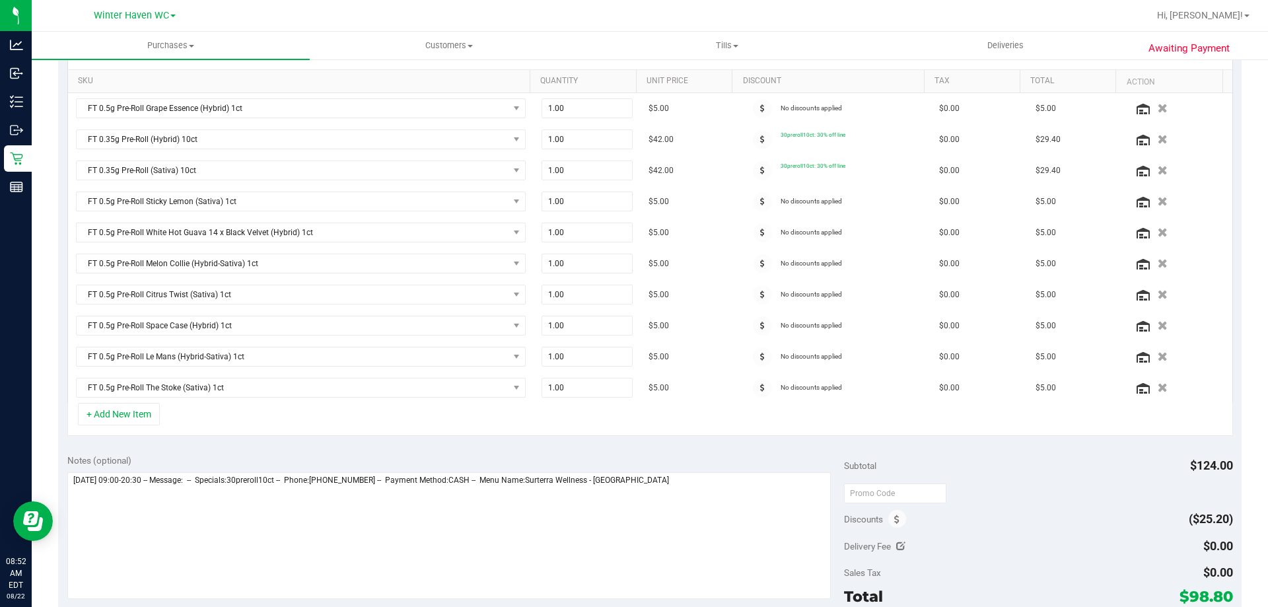
scroll to position [595, 0]
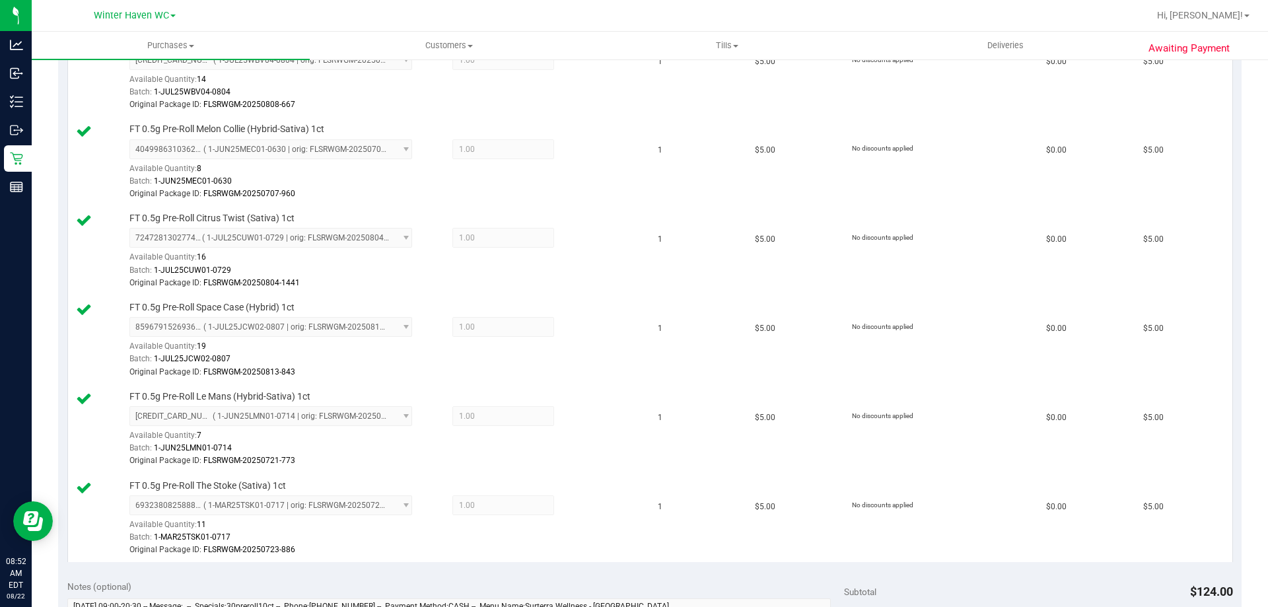
scroll to position [991, 0]
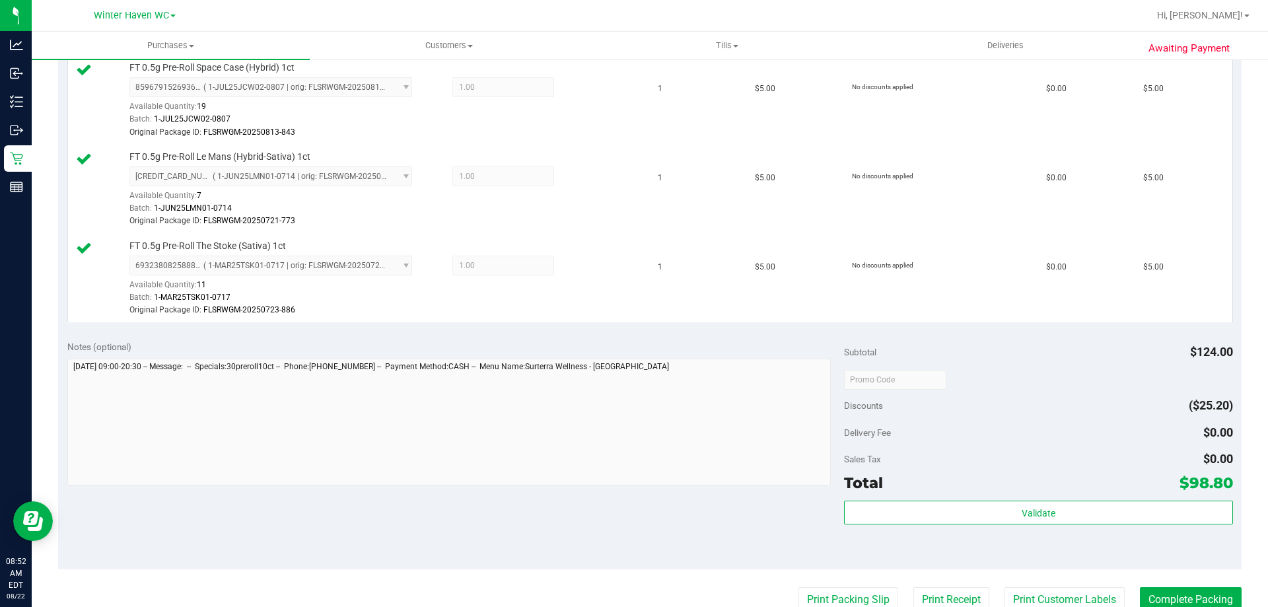
click at [964, 498] on div "Subtotal $124.00 Discounts ($25.20) Delivery Fee $0.00 Sales Tax $0.00 Total $9…" at bounding box center [1038, 450] width 388 height 220
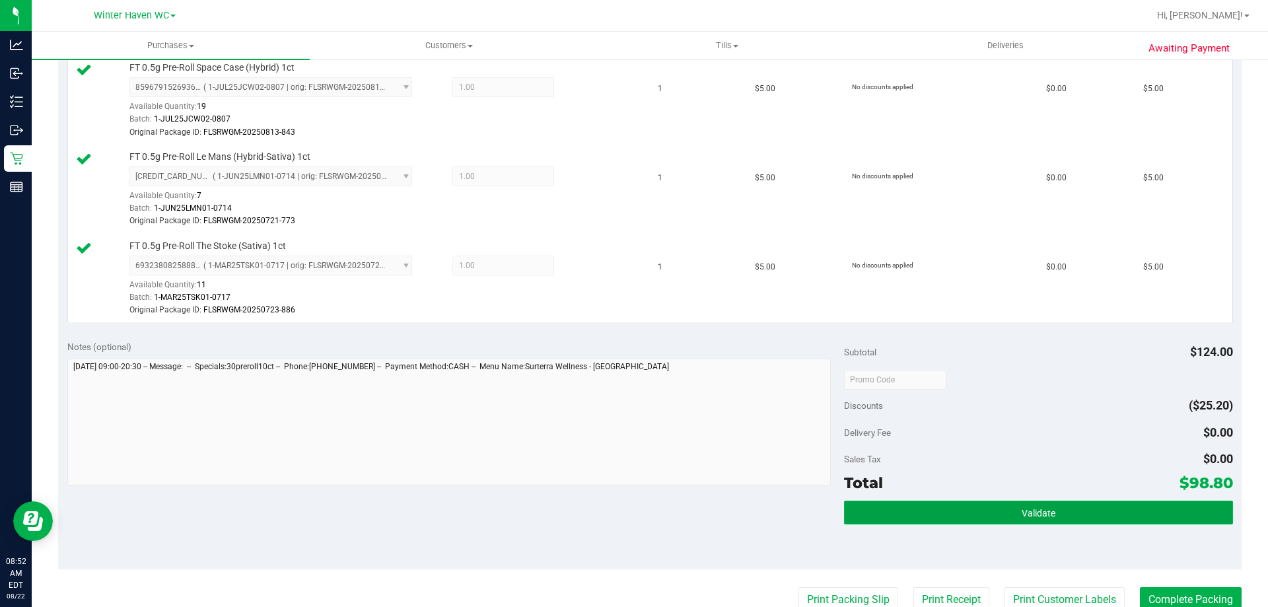
click at [964, 506] on button "Validate" at bounding box center [1038, 513] width 388 height 24
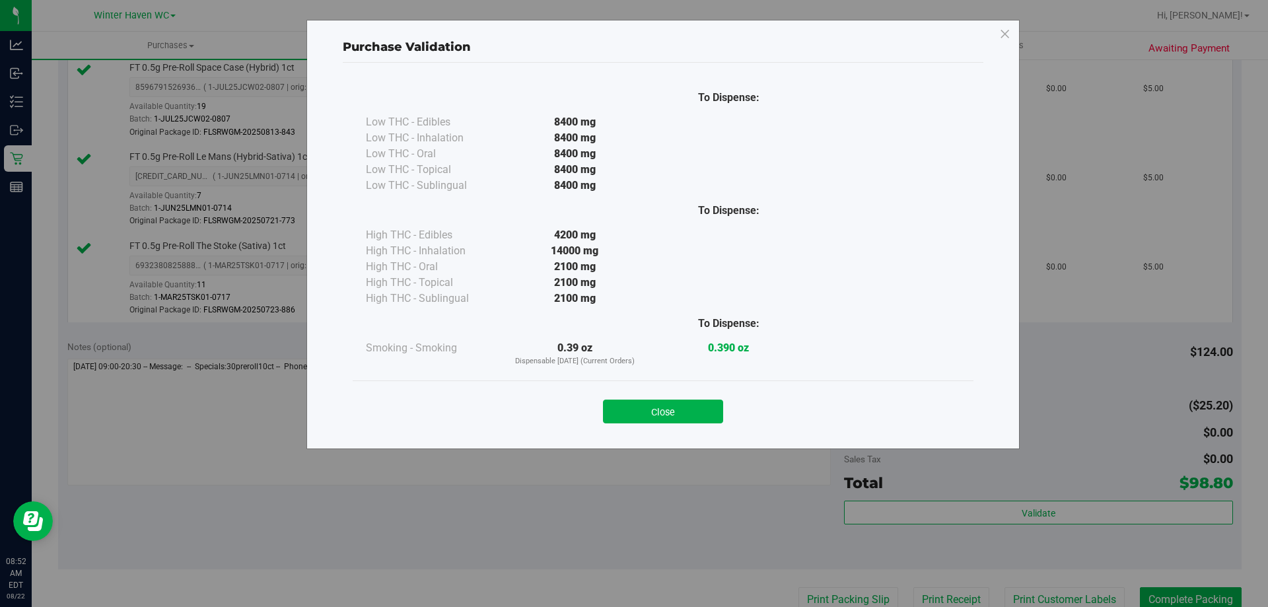
click at [731, 406] on div "Close" at bounding box center [663, 407] width 601 height 33
click at [727, 417] on div "Close" at bounding box center [663, 407] width 601 height 33
click at [711, 416] on button "Close" at bounding box center [663, 412] width 120 height 24
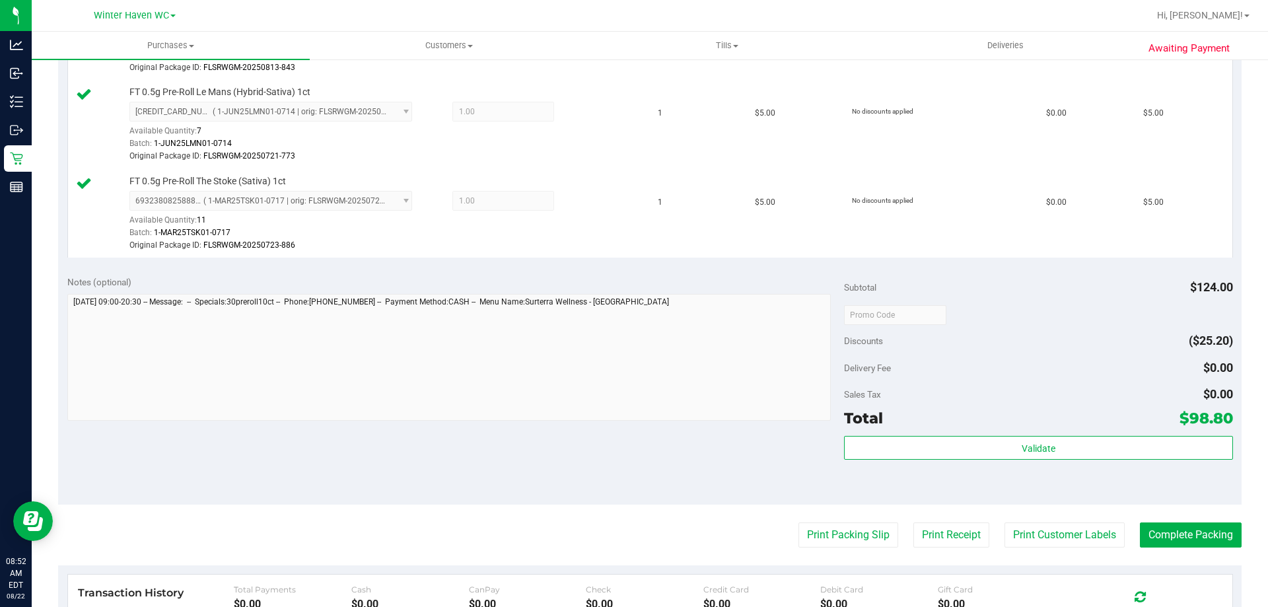
scroll to position [1255, 0]
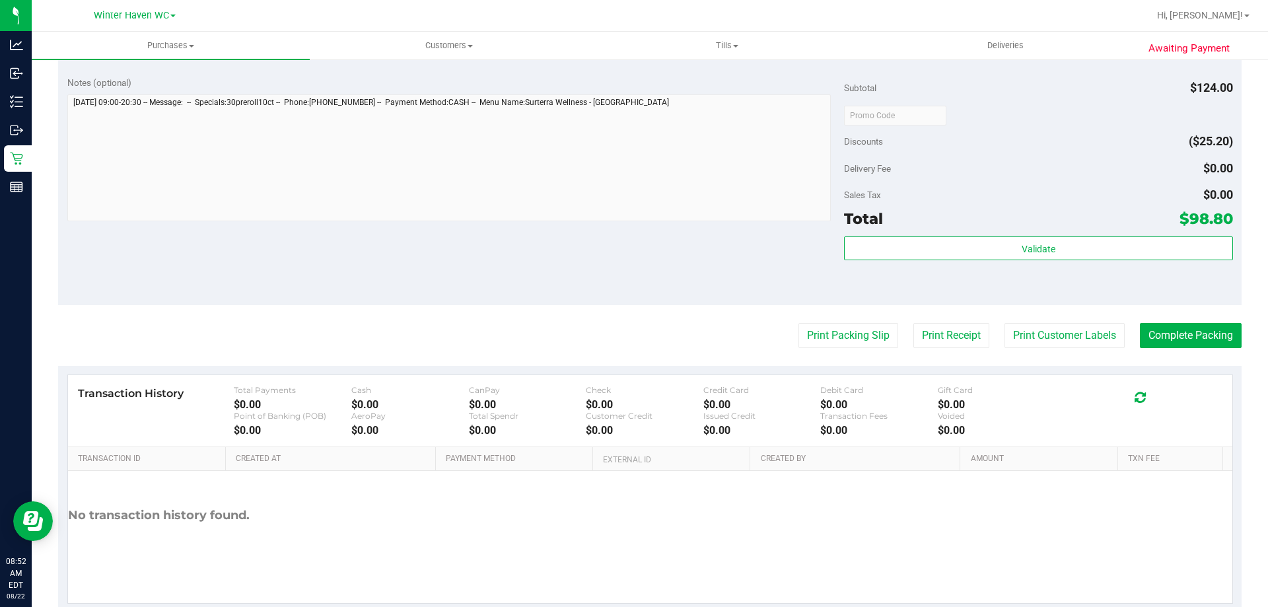
click at [1192, 328] on button "Complete Packing" at bounding box center [1191, 335] width 102 height 25
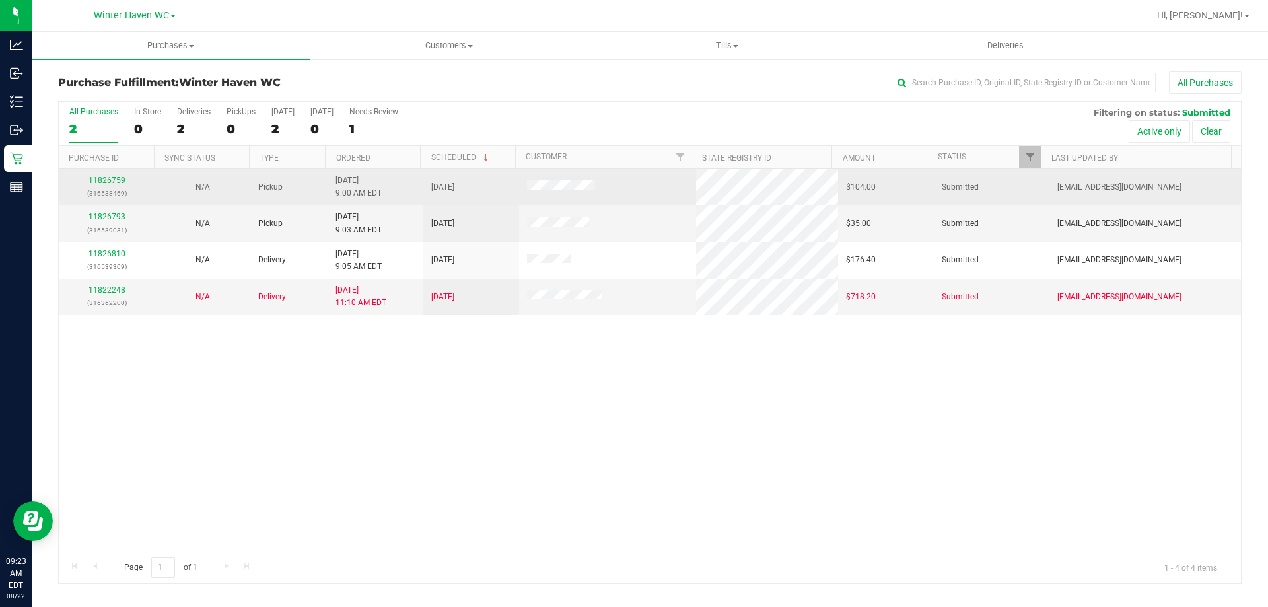
click at [117, 188] on p "(316538469)" at bounding box center [107, 193] width 80 height 13
click at [118, 180] on link "11826759" at bounding box center [107, 180] width 37 height 9
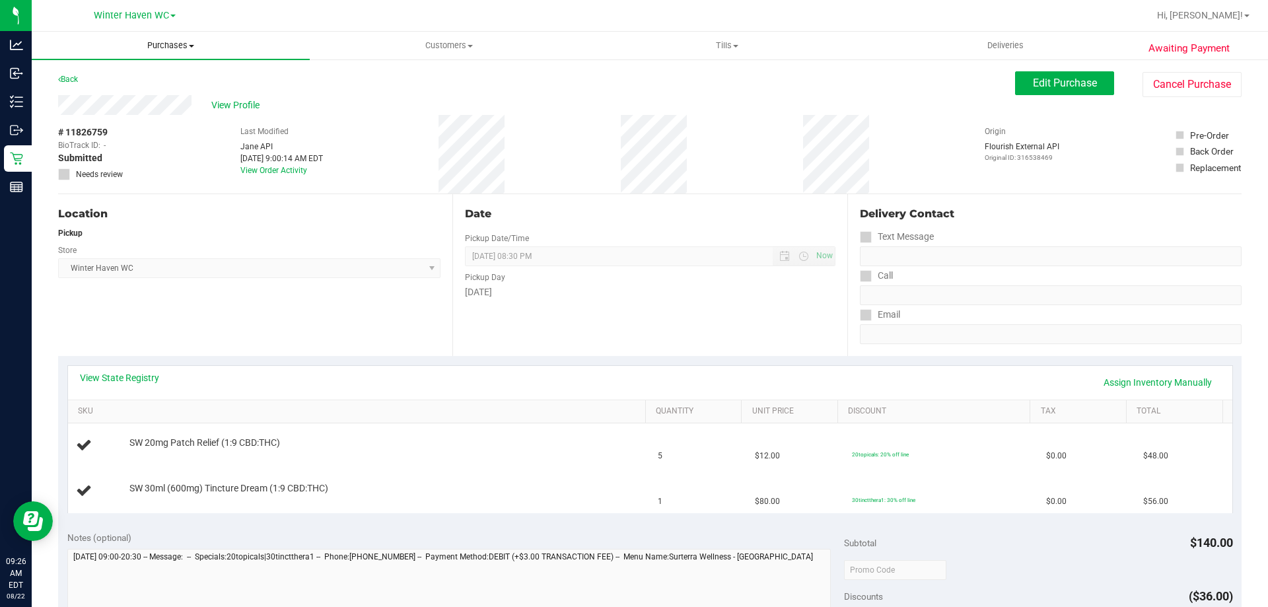
click at [164, 47] on span "Purchases" at bounding box center [171, 46] width 278 height 12
click at [113, 92] on li "Fulfillment" at bounding box center [171, 96] width 278 height 16
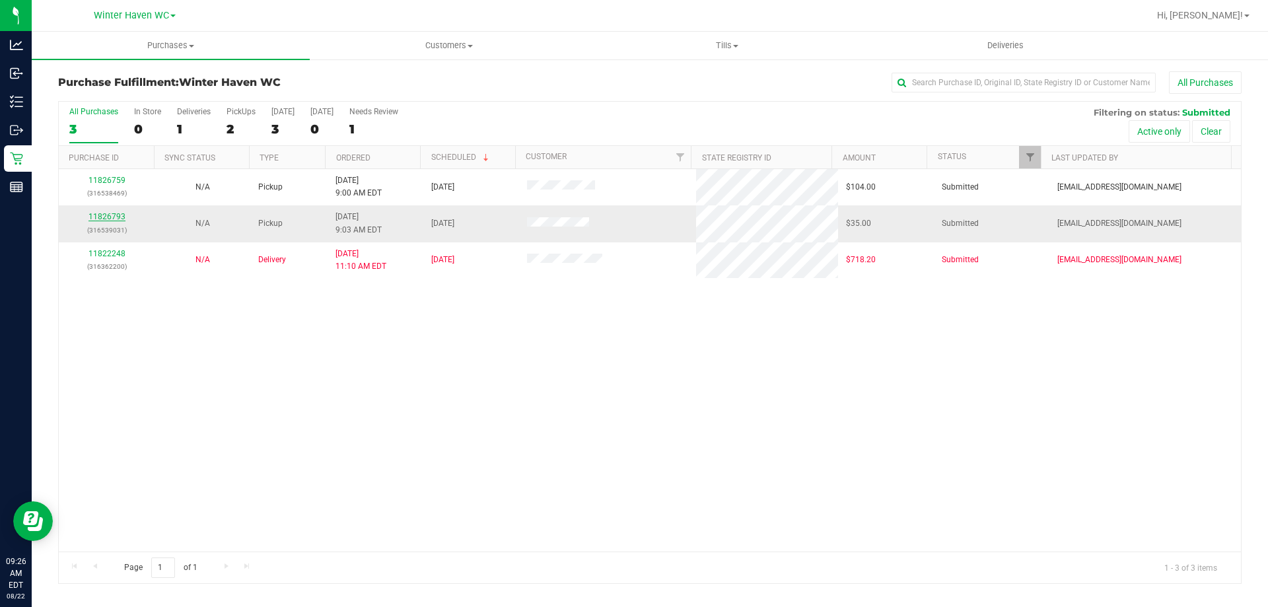
click at [92, 219] on link "11826793" at bounding box center [107, 216] width 37 height 9
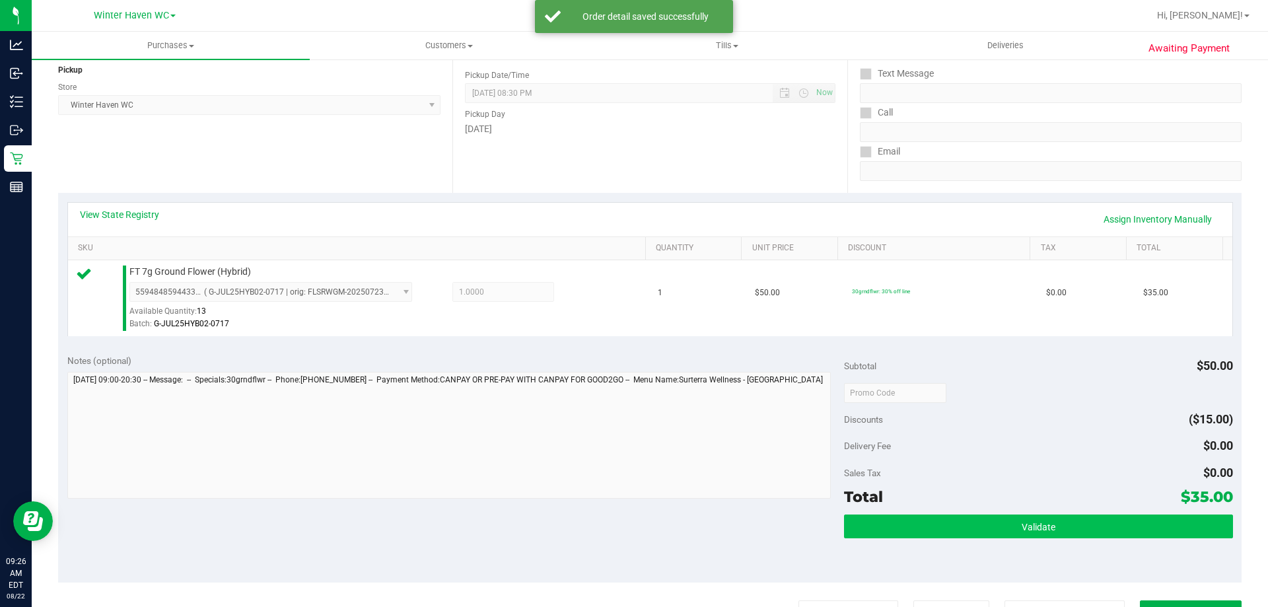
scroll to position [264, 0]
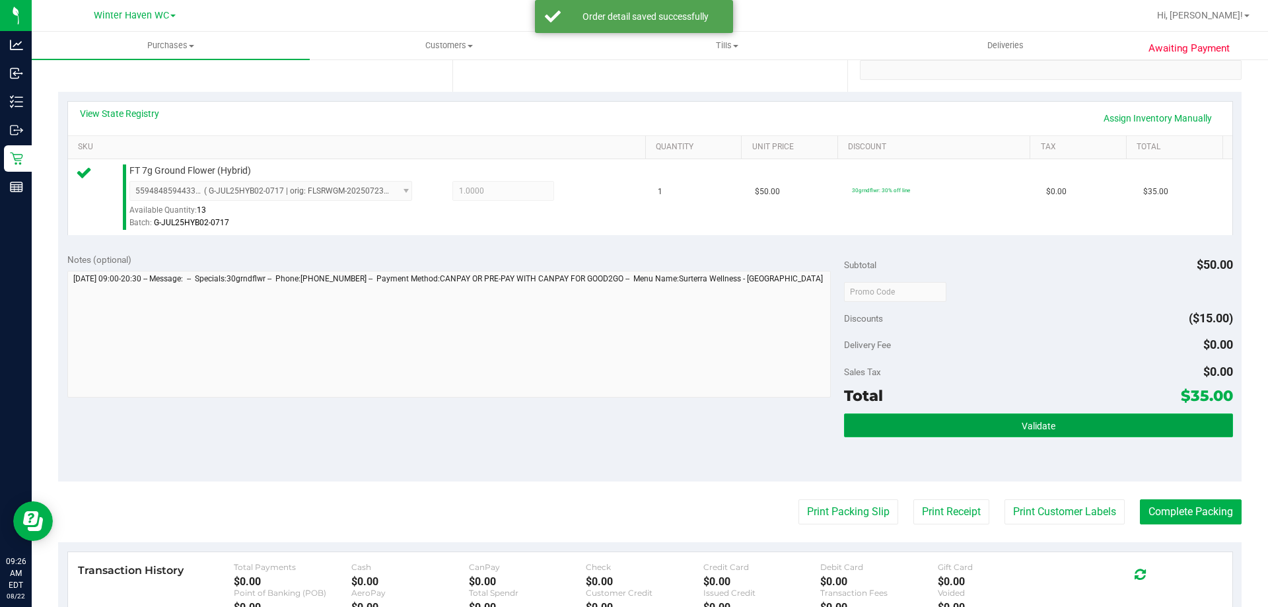
click at [986, 426] on button "Validate" at bounding box center [1038, 426] width 388 height 24
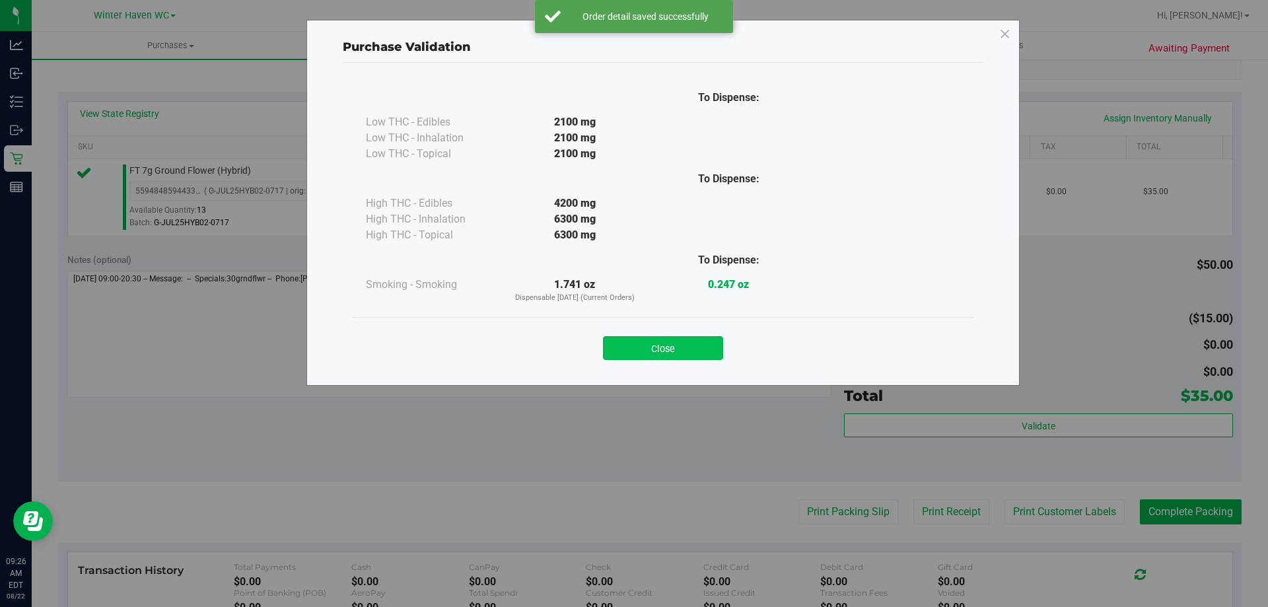
click at [645, 357] on button "Close" at bounding box center [663, 348] width 120 height 24
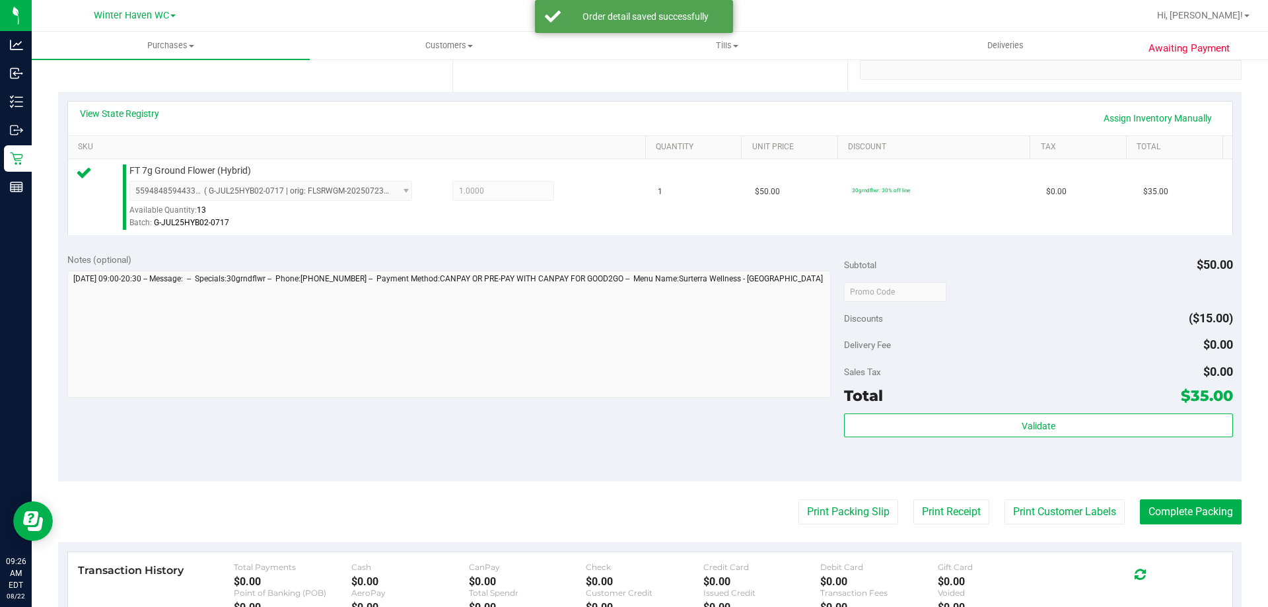
click at [731, 470] on div "Notes (optional) Subtotal $50.00 Discounts ($15.00) Delivery Fee $0.00 Sales Ta…" at bounding box center [650, 363] width 1184 height 238
click at [799, 513] on button "Print Packing Slip" at bounding box center [849, 511] width 100 height 25
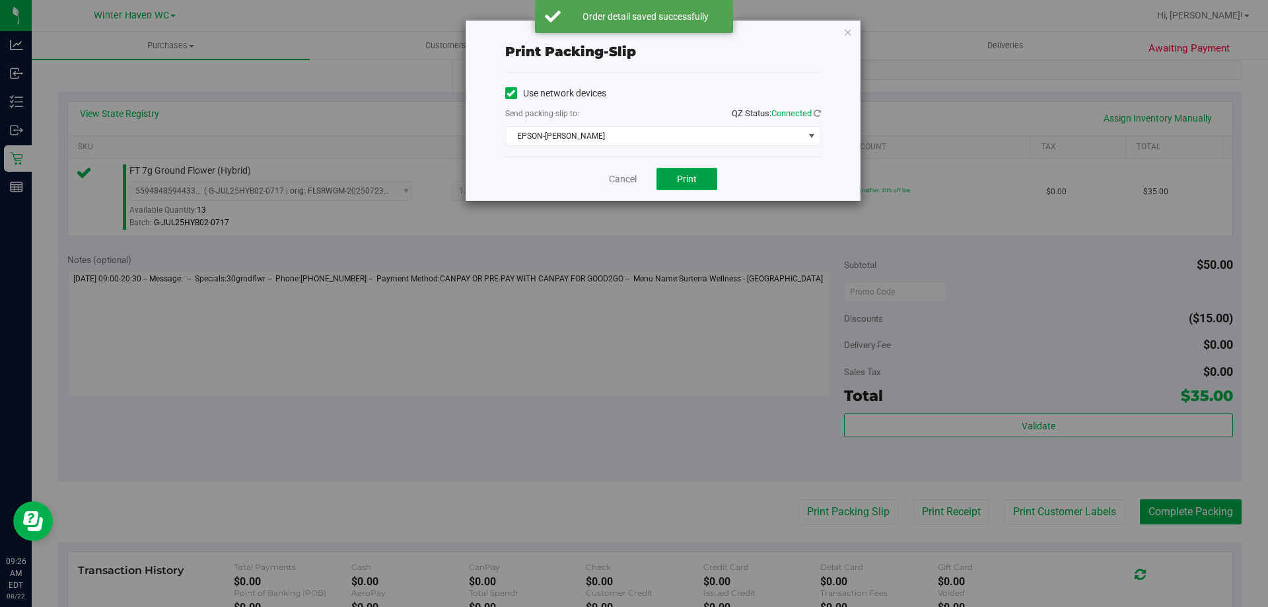
click at [671, 187] on button "Print" at bounding box center [687, 179] width 61 height 22
click at [630, 180] on link "Cancel" at bounding box center [623, 179] width 28 height 14
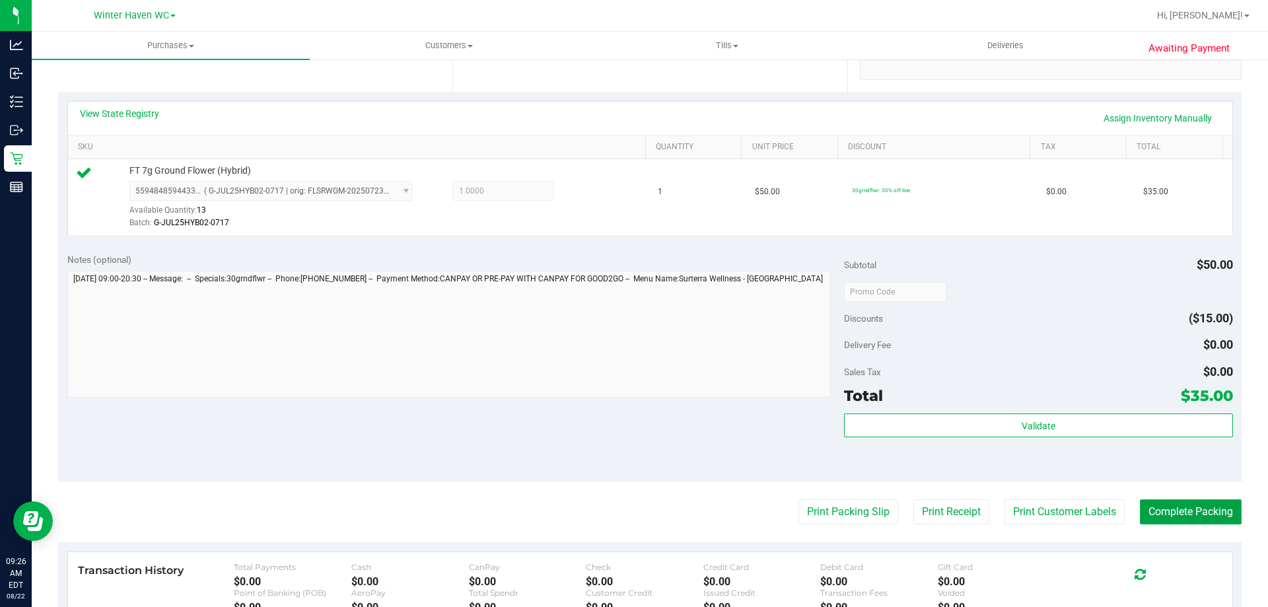
click at [1140, 505] on button "Complete Packing" at bounding box center [1191, 511] width 102 height 25
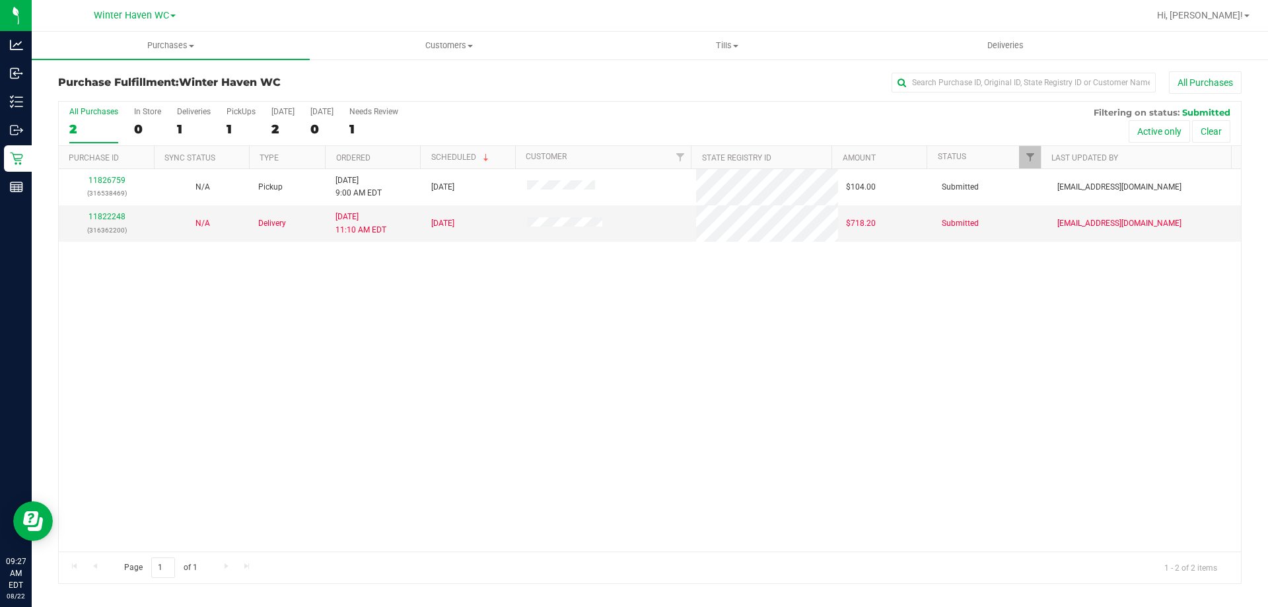
click at [351, 456] on div "11826759 (316538469) N/A Pickup 8/22/2025 9:00 AM EDT 8/22/2025 $104.00 Submitt…" at bounding box center [650, 360] width 1182 height 382
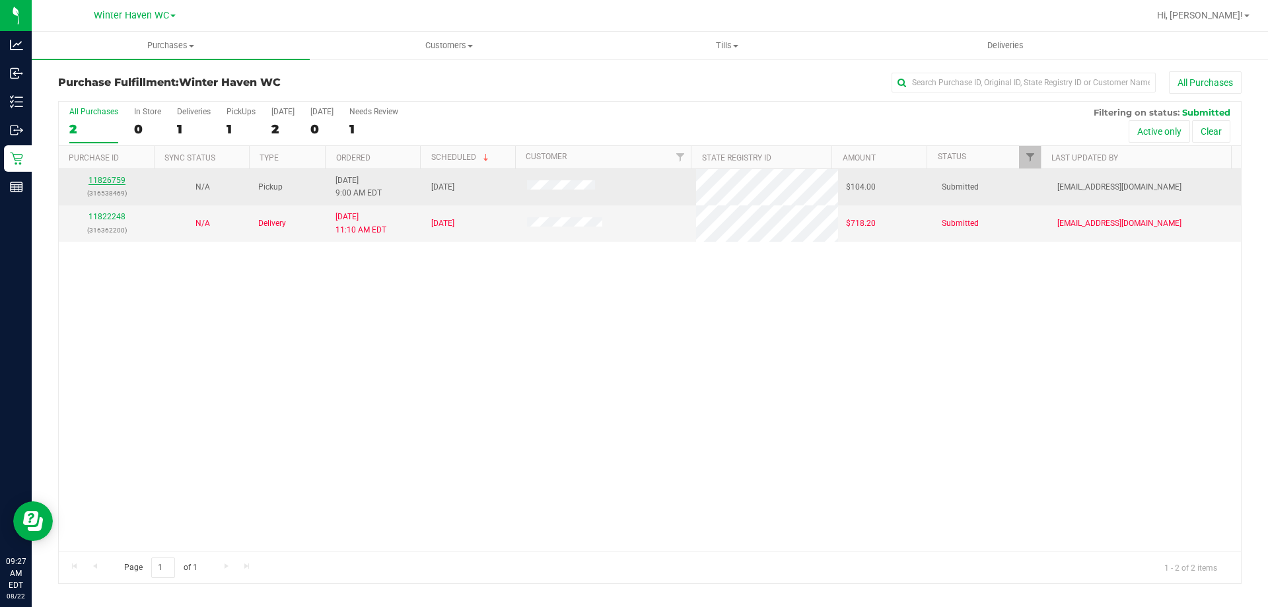
click at [109, 176] on link "11826759" at bounding box center [107, 180] width 37 height 9
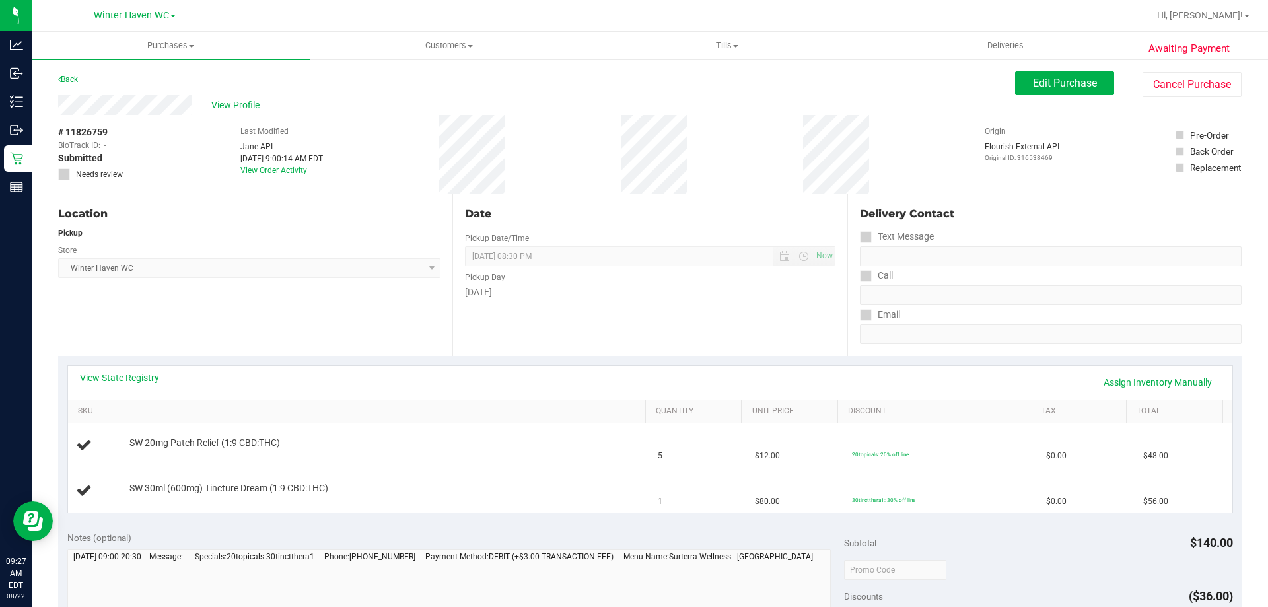
click at [118, 366] on div "View State Registry Assign Inventory Manually" at bounding box center [650, 383] width 1165 height 34
click at [116, 367] on div "View State Registry Assign Inventory Manually" at bounding box center [650, 383] width 1165 height 34
click at [117, 370] on div "View State Registry Assign Inventory Manually" at bounding box center [650, 383] width 1165 height 34
click at [123, 373] on link "View State Registry" at bounding box center [119, 377] width 79 height 13
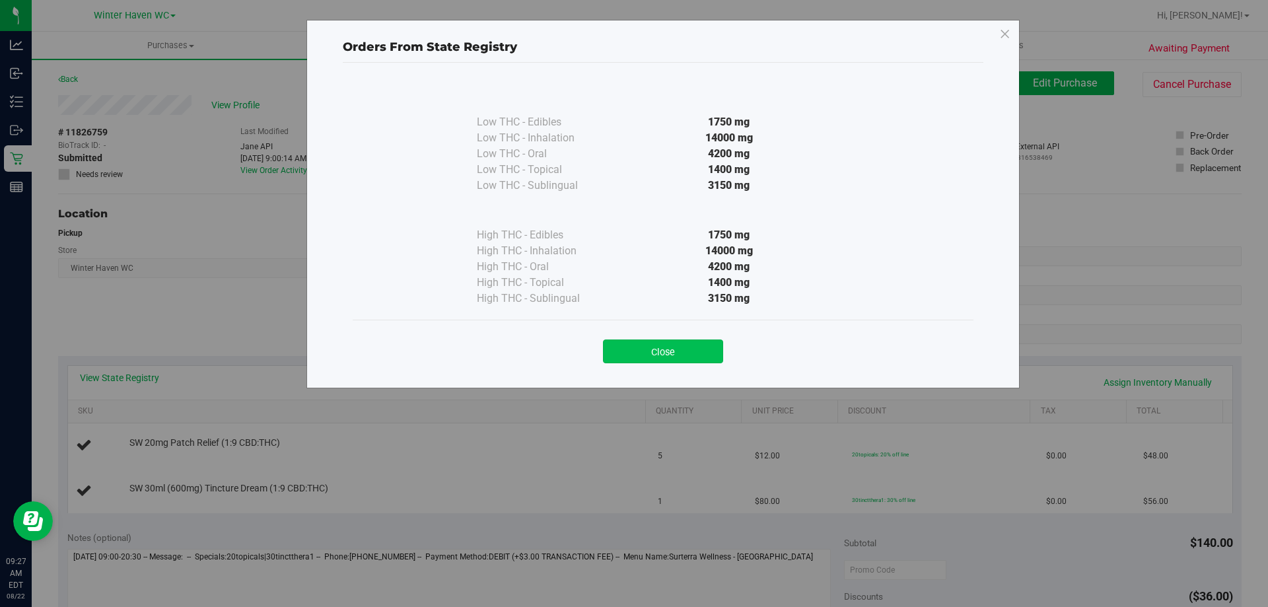
click at [611, 355] on button "Close" at bounding box center [663, 352] width 120 height 24
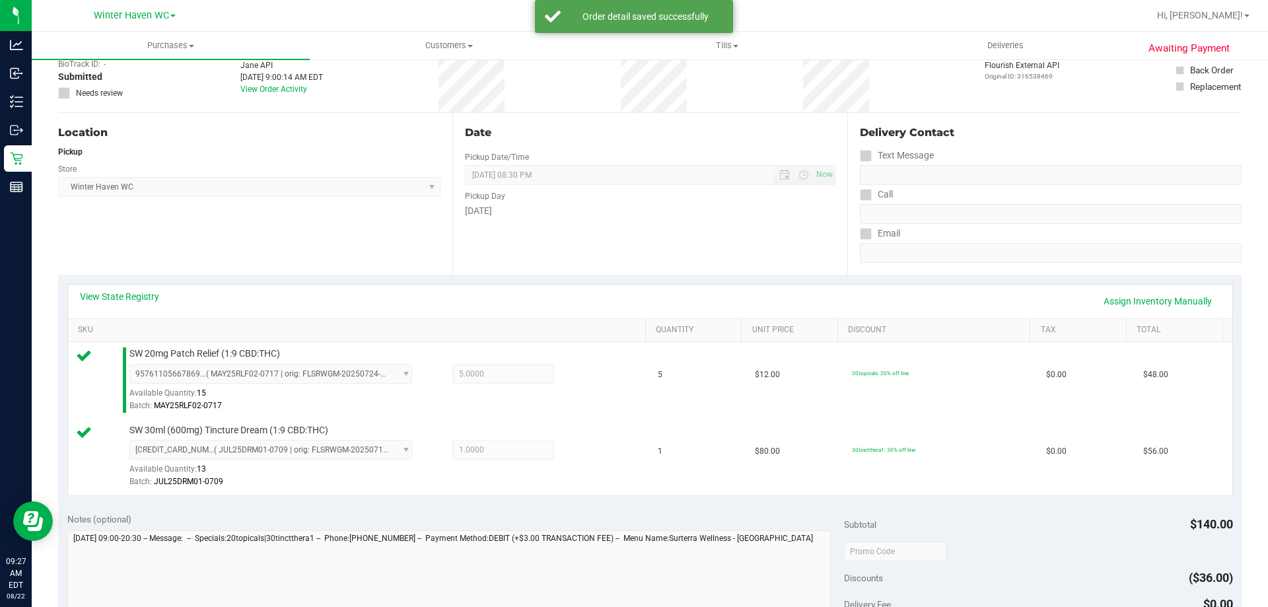
scroll to position [264, 0]
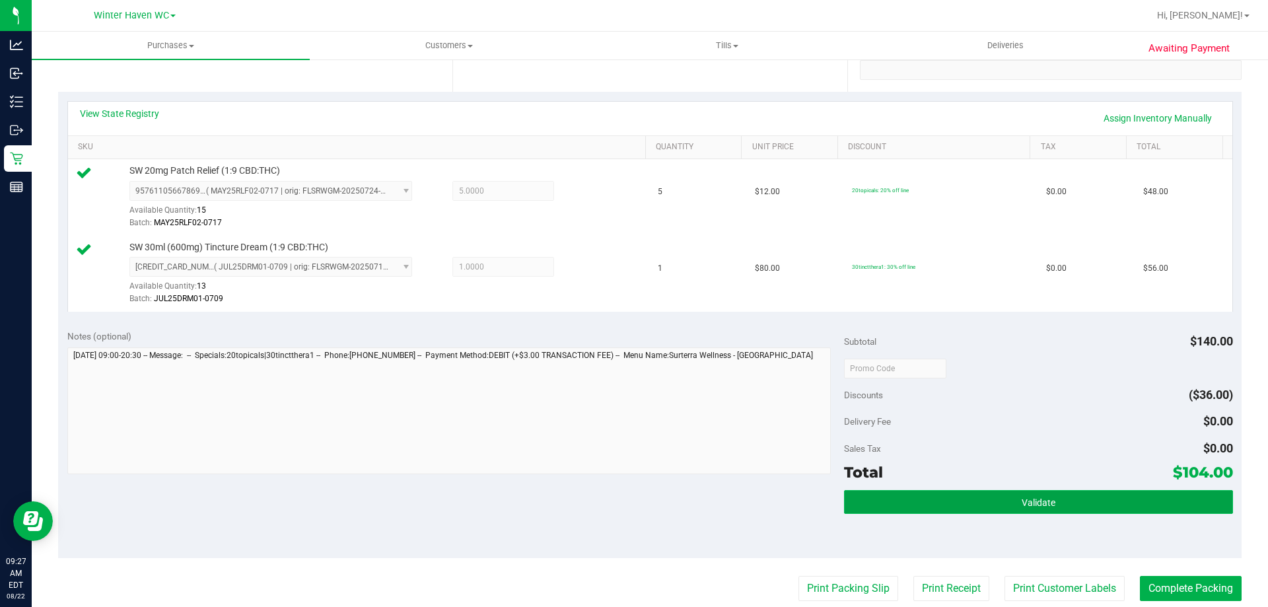
click at [1022, 503] on span "Validate" at bounding box center [1039, 502] width 34 height 11
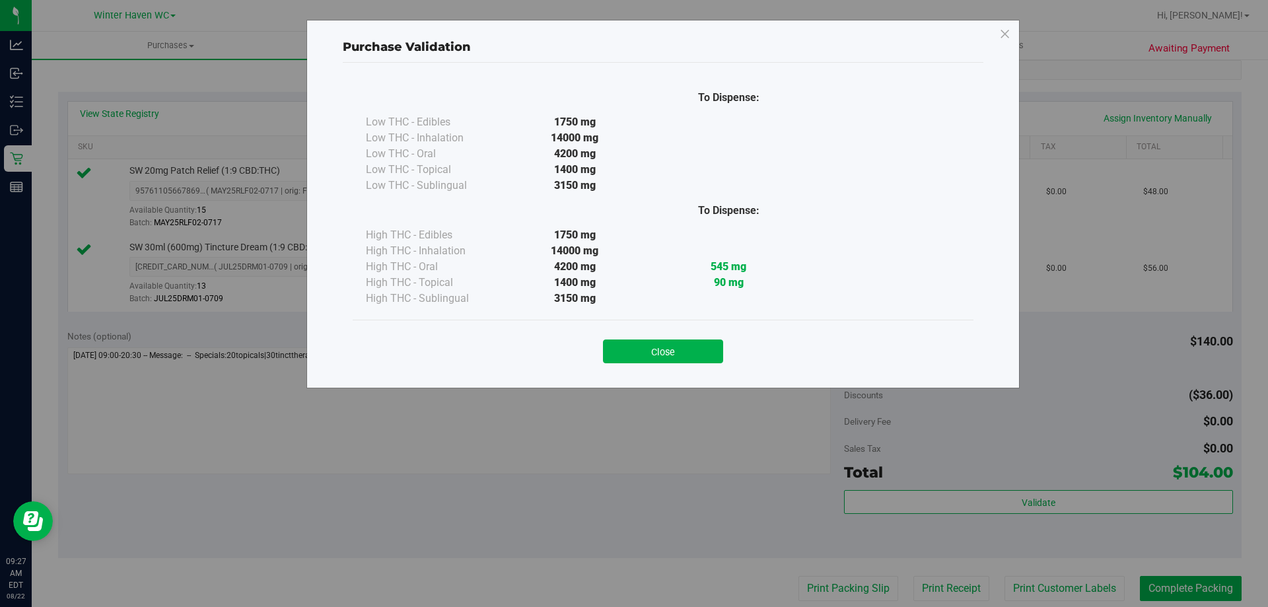
click at [993, 453] on div "Purchase Validation To Dispense: Low THC - Edibles 1750 mg" at bounding box center [639, 303] width 1278 height 607
click at [715, 347] on button "Close" at bounding box center [663, 352] width 120 height 24
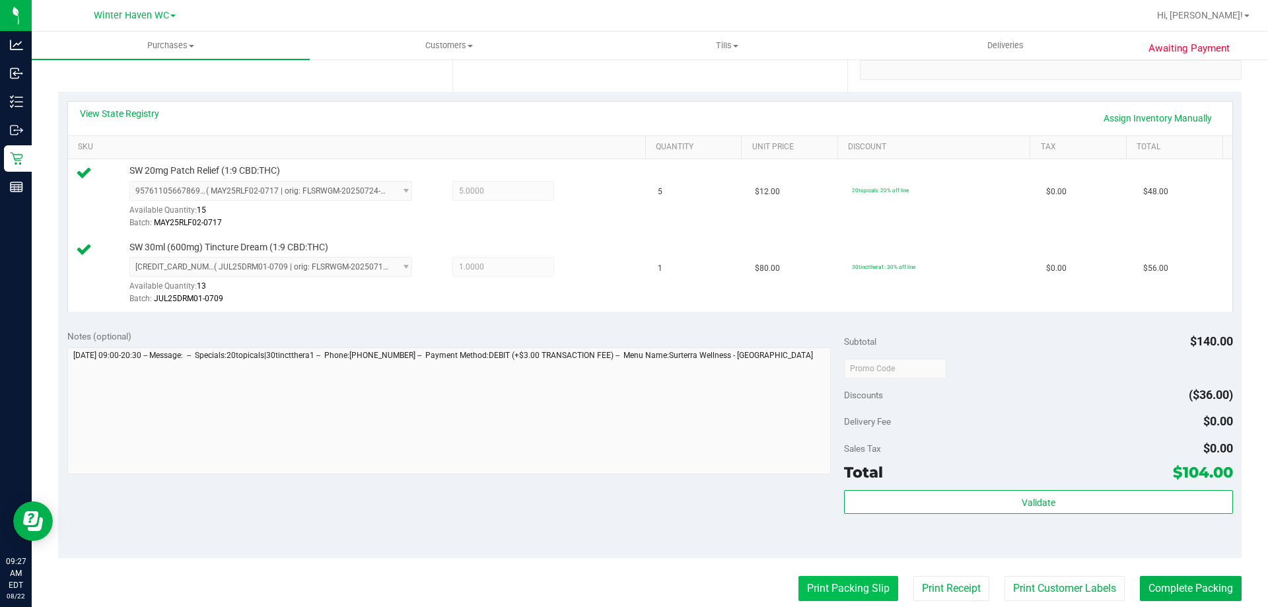
click at [811, 596] on button "Print Packing Slip" at bounding box center [849, 588] width 100 height 25
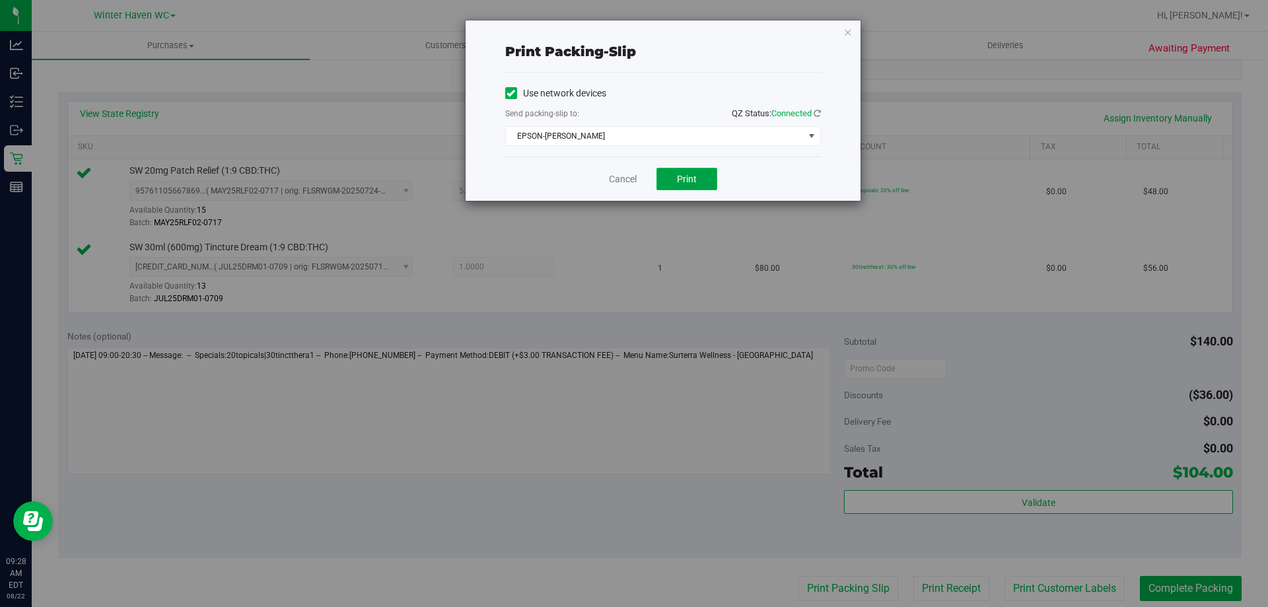
click at [697, 170] on button "Print" at bounding box center [687, 179] width 61 height 22
click at [642, 172] on div "Cancel Print" at bounding box center [663, 179] width 316 height 44
click at [636, 173] on link "Cancel" at bounding box center [623, 179] width 28 height 14
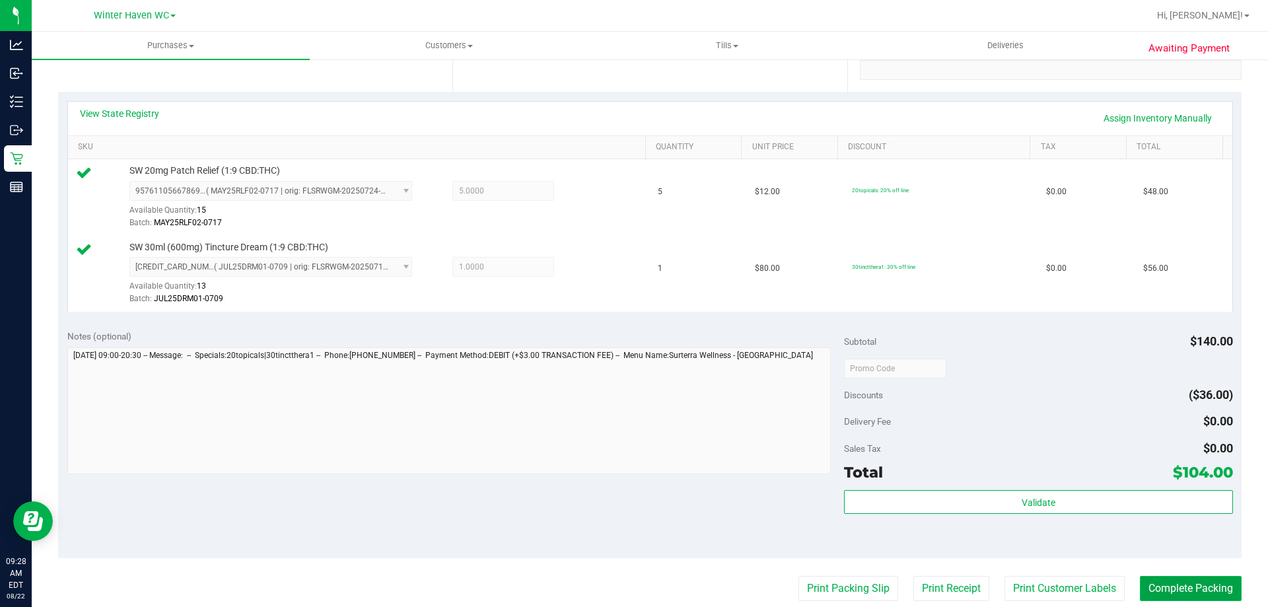
click at [1140, 584] on button "Complete Packing" at bounding box center [1191, 588] width 102 height 25
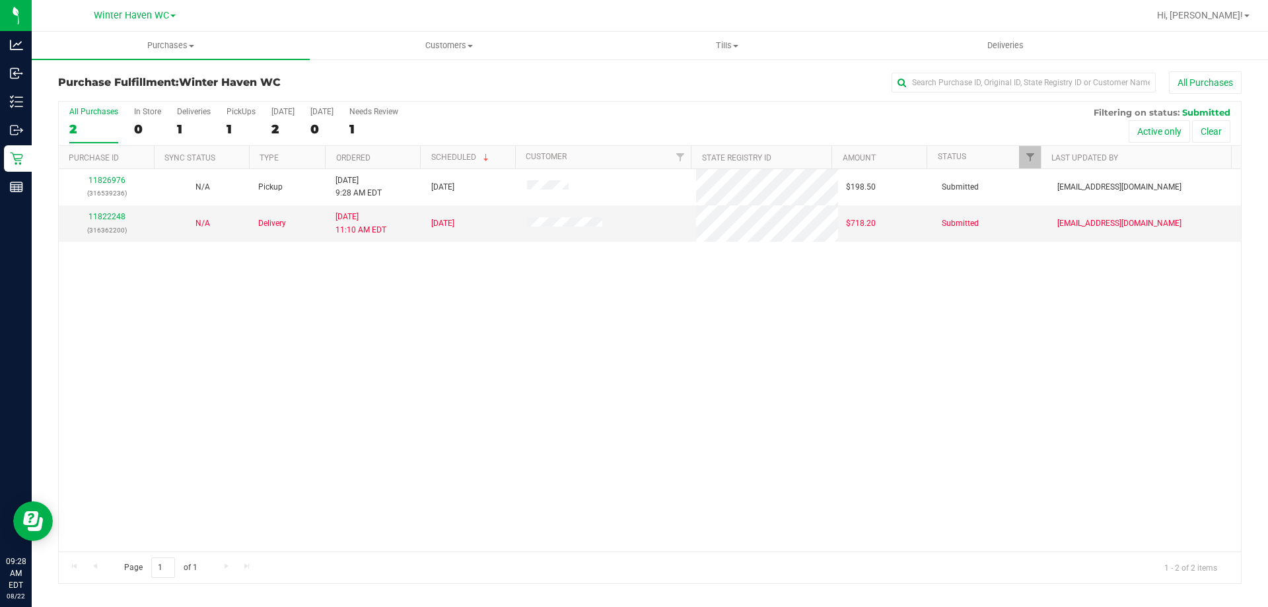
click at [697, 439] on div "11826976 (316539236) N/A Pickup 8/22/2025 9:28 AM EDT 8/22/2025 $198.50 Submitt…" at bounding box center [650, 360] width 1182 height 382
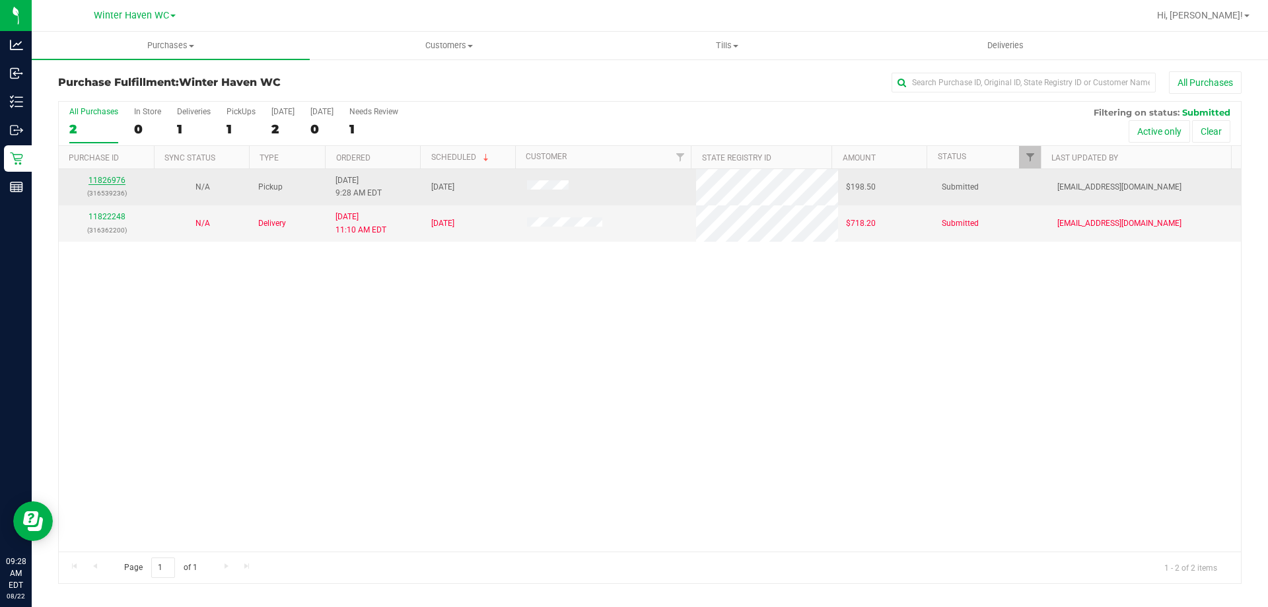
click at [117, 181] on link "11826976" at bounding box center [107, 180] width 37 height 9
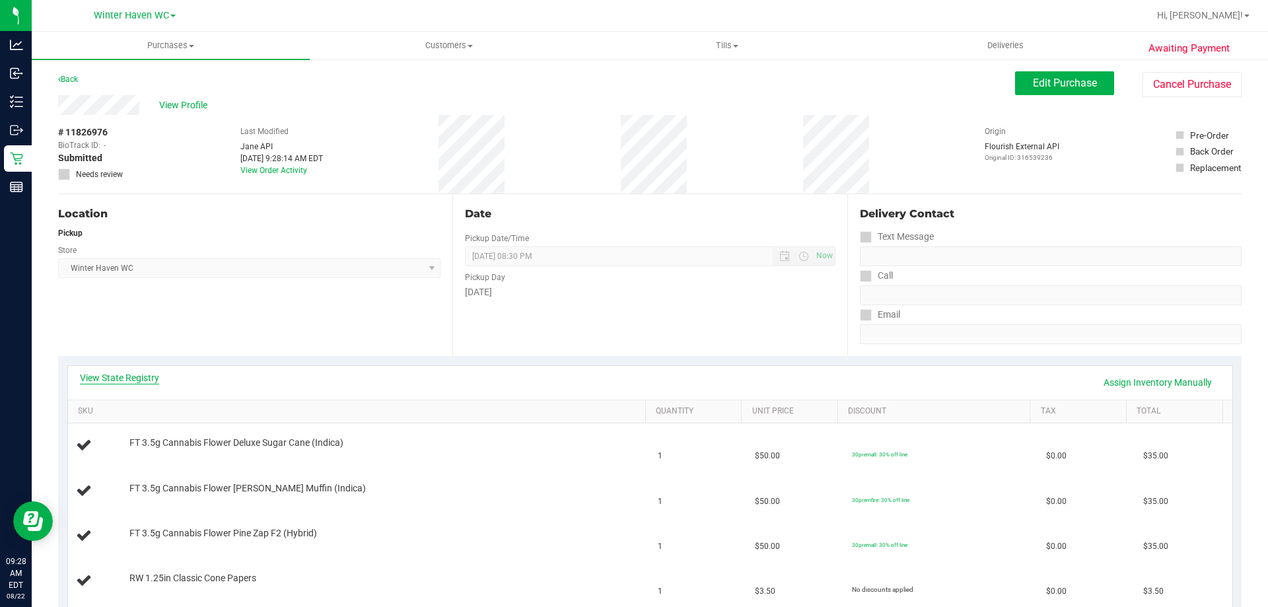
click at [99, 377] on link "View State Registry" at bounding box center [119, 377] width 79 height 13
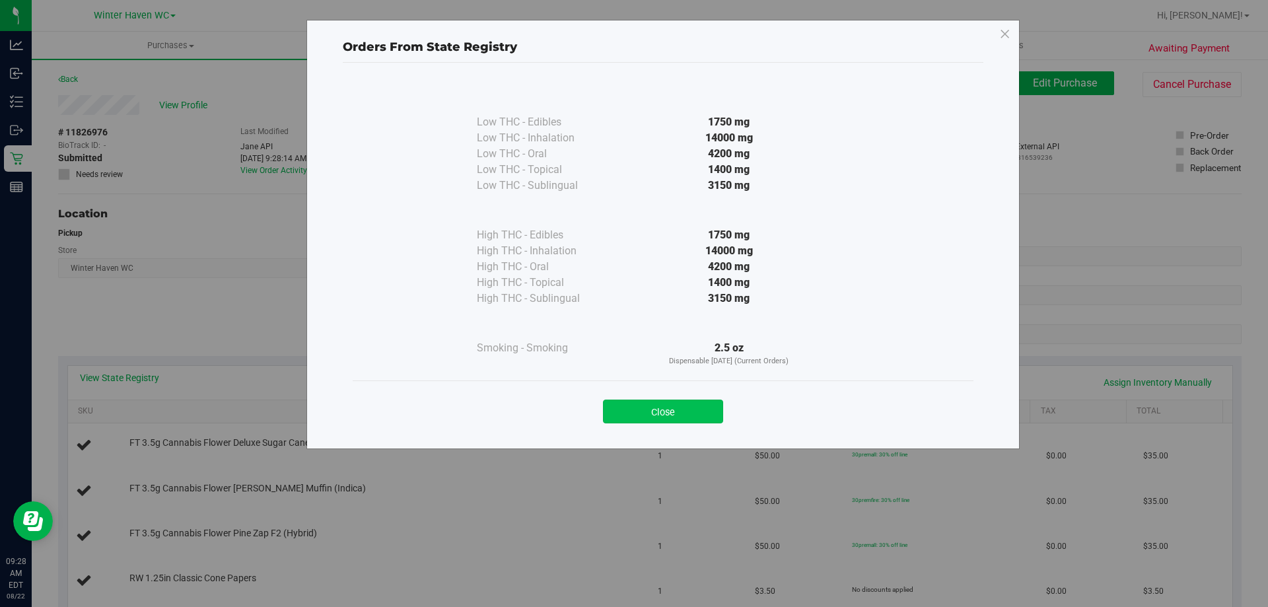
click at [623, 417] on button "Close" at bounding box center [663, 412] width 120 height 24
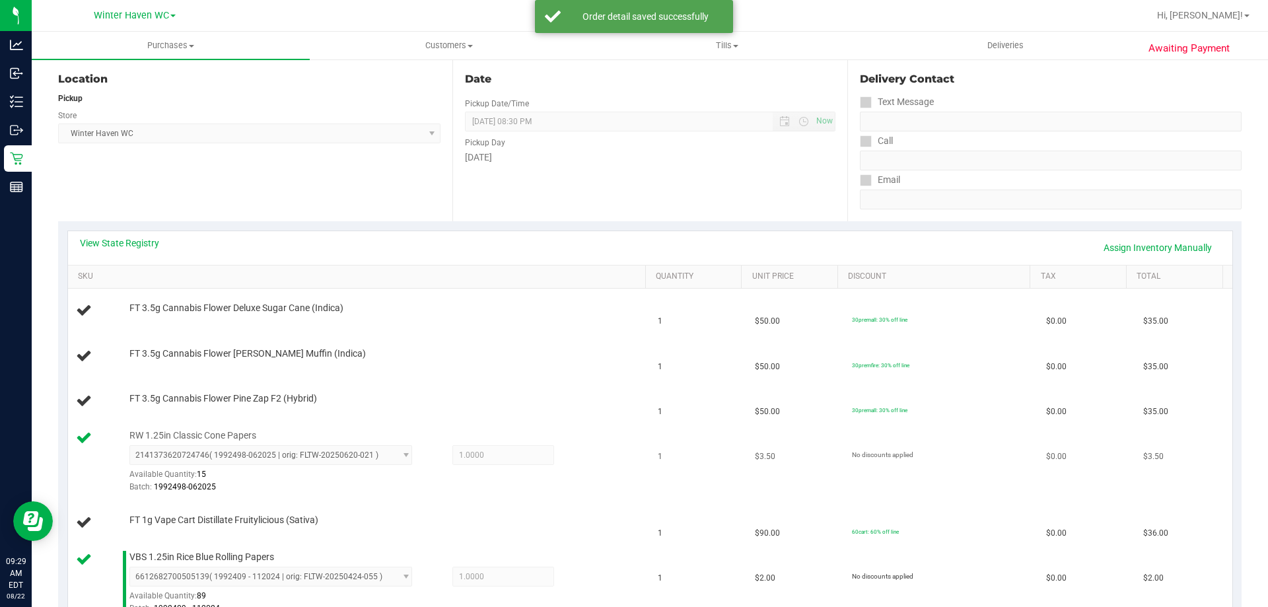
scroll to position [264, 0]
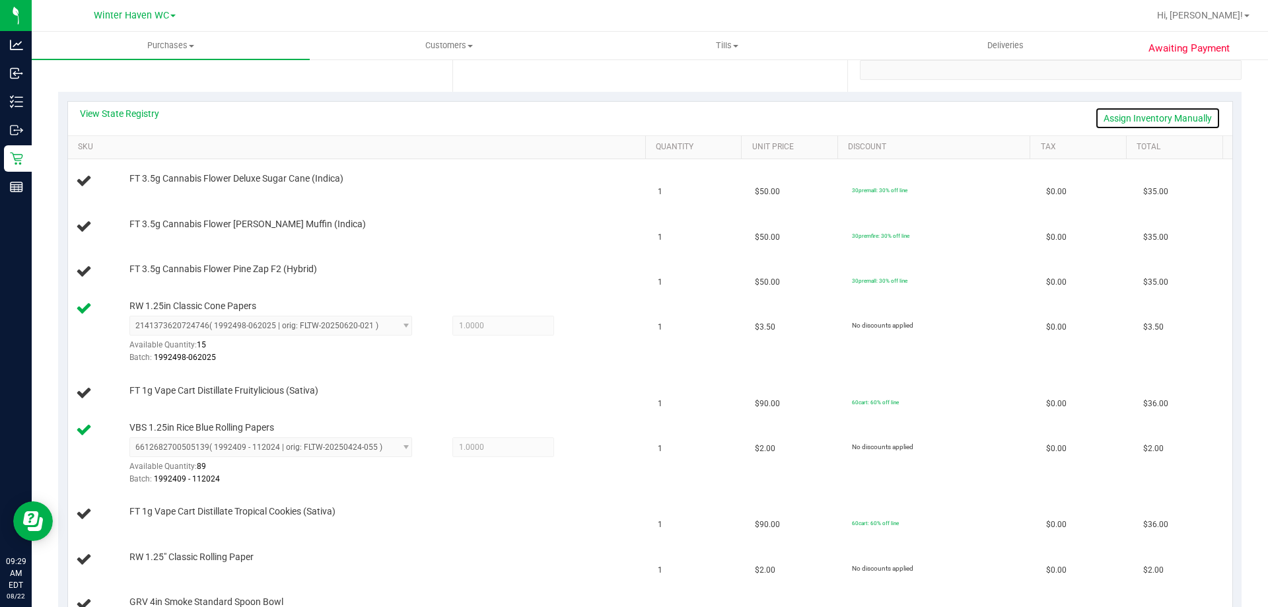
click at [1112, 120] on link "Assign Inventory Manually" at bounding box center [1158, 118] width 126 height 22
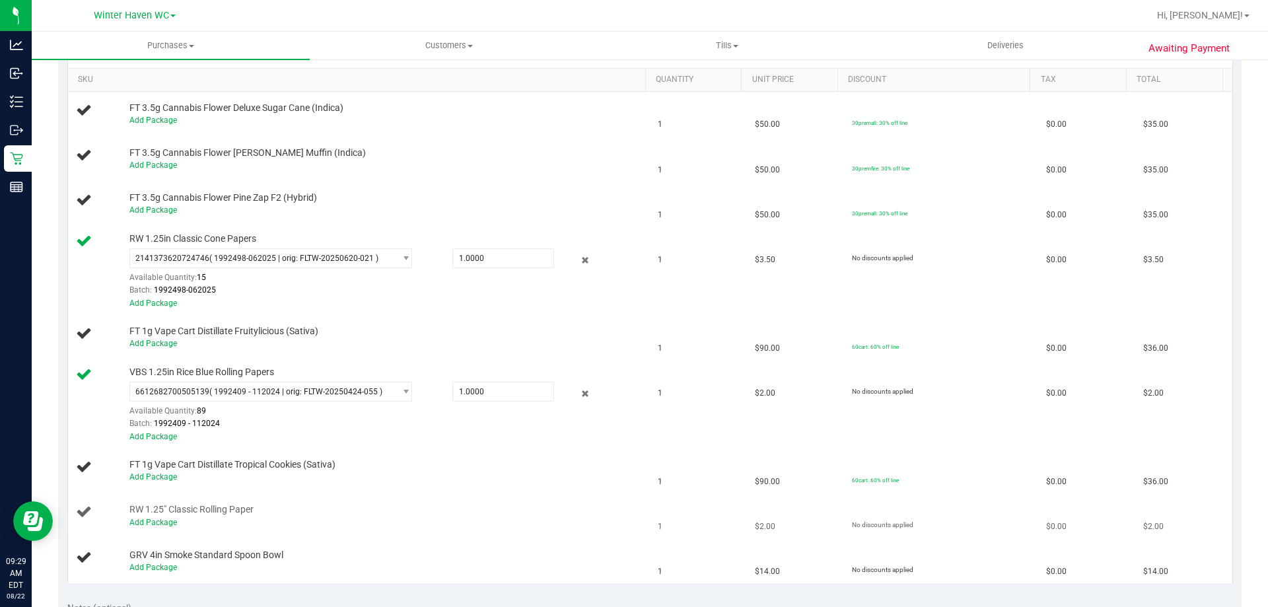
scroll to position [396, 0]
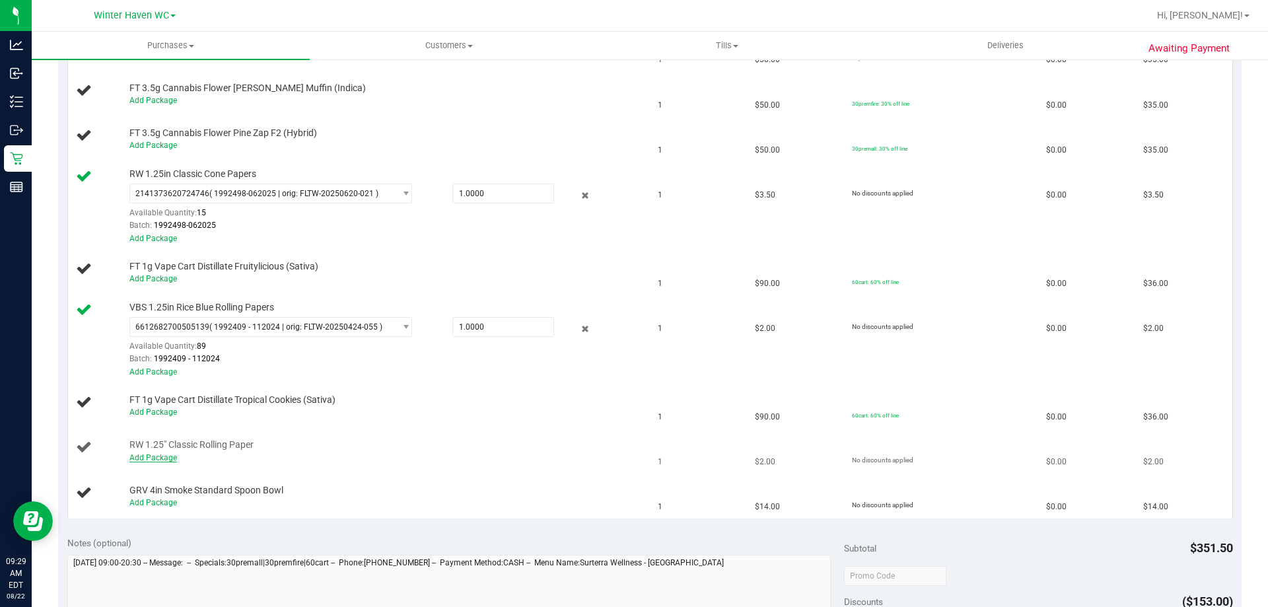
click at [164, 458] on link "Add Package" at bounding box center [153, 457] width 48 height 9
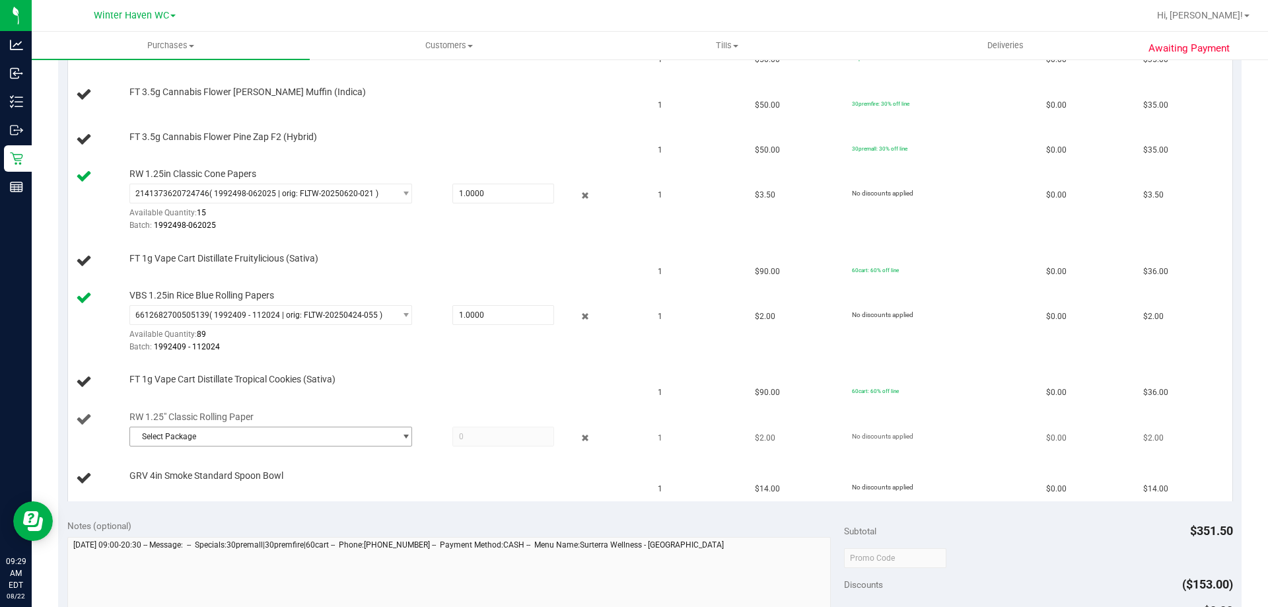
click at [192, 441] on span "Select Package" at bounding box center [262, 436] width 265 height 18
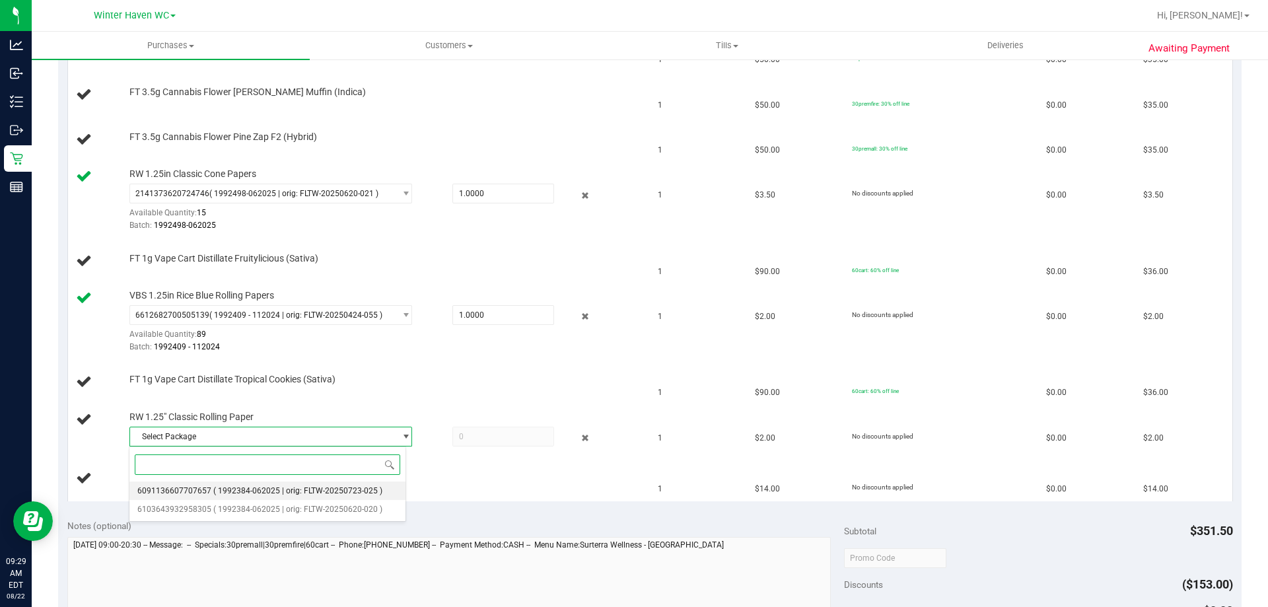
click at [194, 495] on span "6091136607707657" at bounding box center [174, 490] width 74 height 9
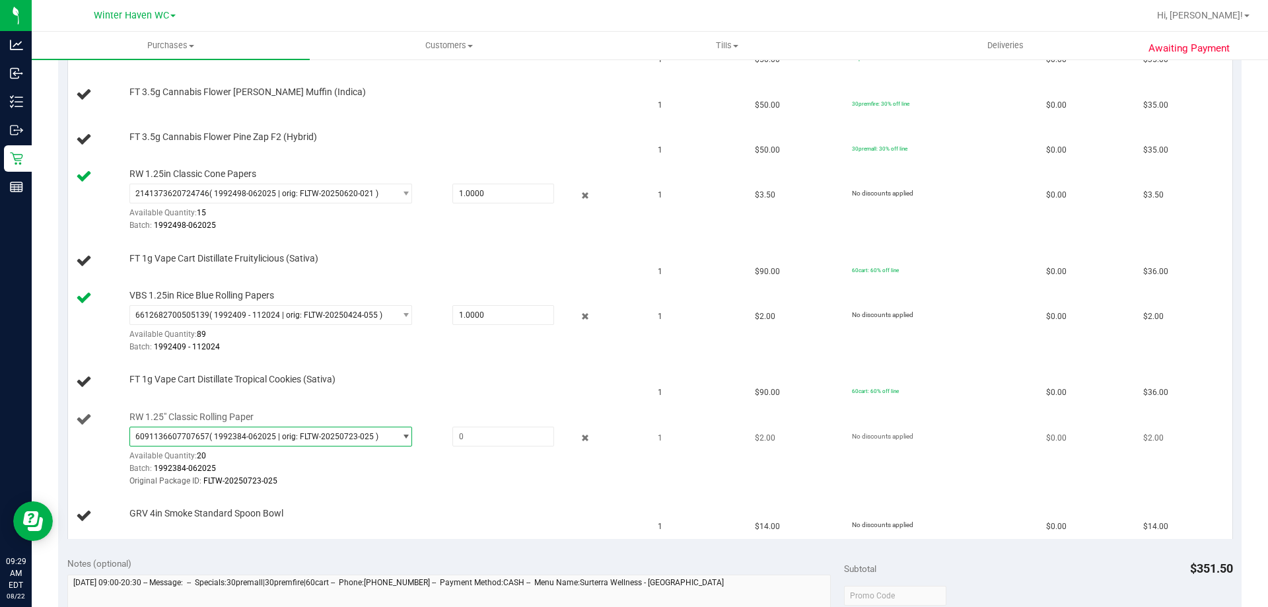
click at [209, 436] on span "( 1992384-062025 | orig: FLTW-20250723-025 )" at bounding box center [293, 436] width 169 height 9
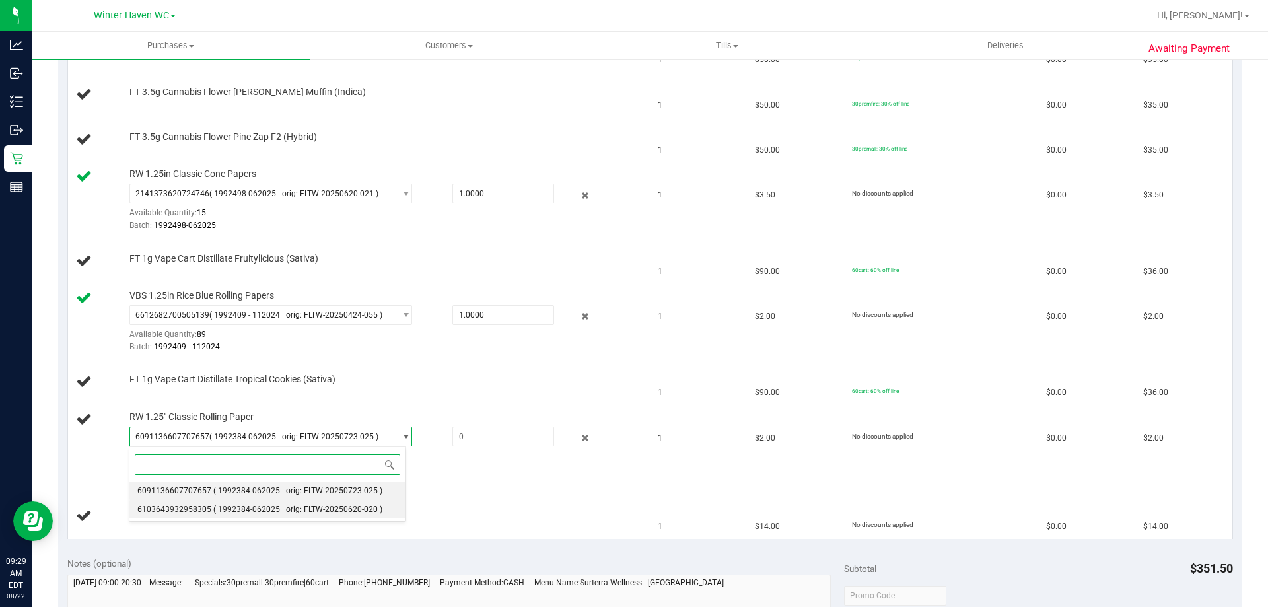
click at [215, 505] on span "( 1992384-062025 | orig: FLTW-20250620-020 )" at bounding box center [297, 509] width 169 height 9
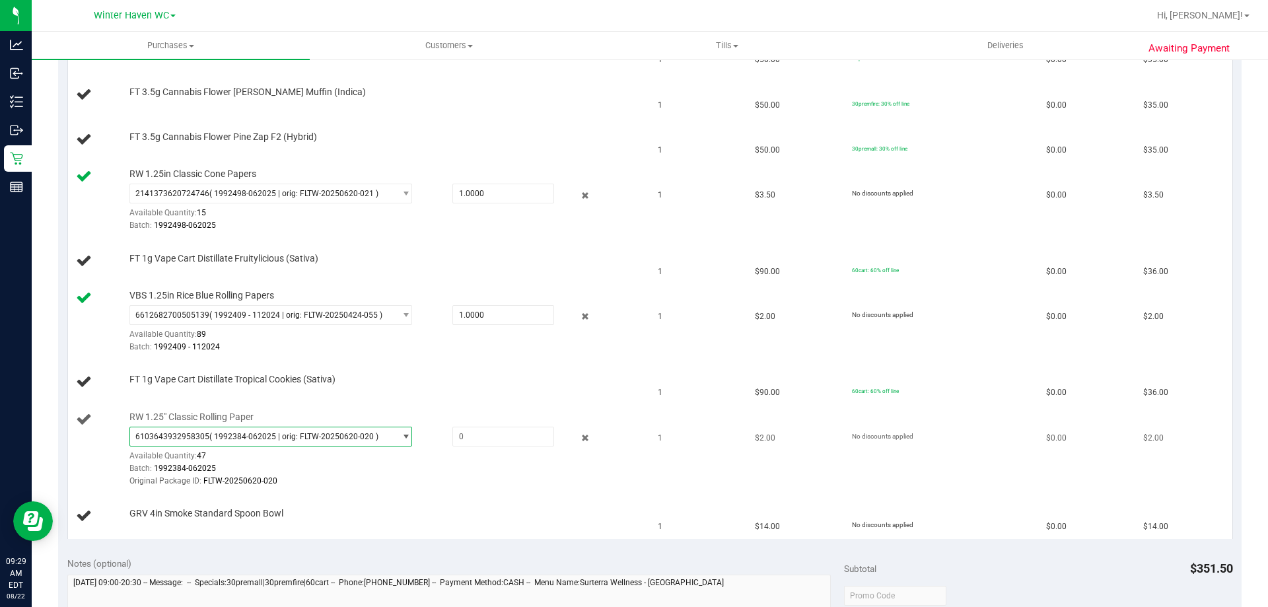
click at [274, 434] on span "( 1992384-062025 | orig: FLTW-20250620-020 )" at bounding box center [293, 436] width 169 height 9
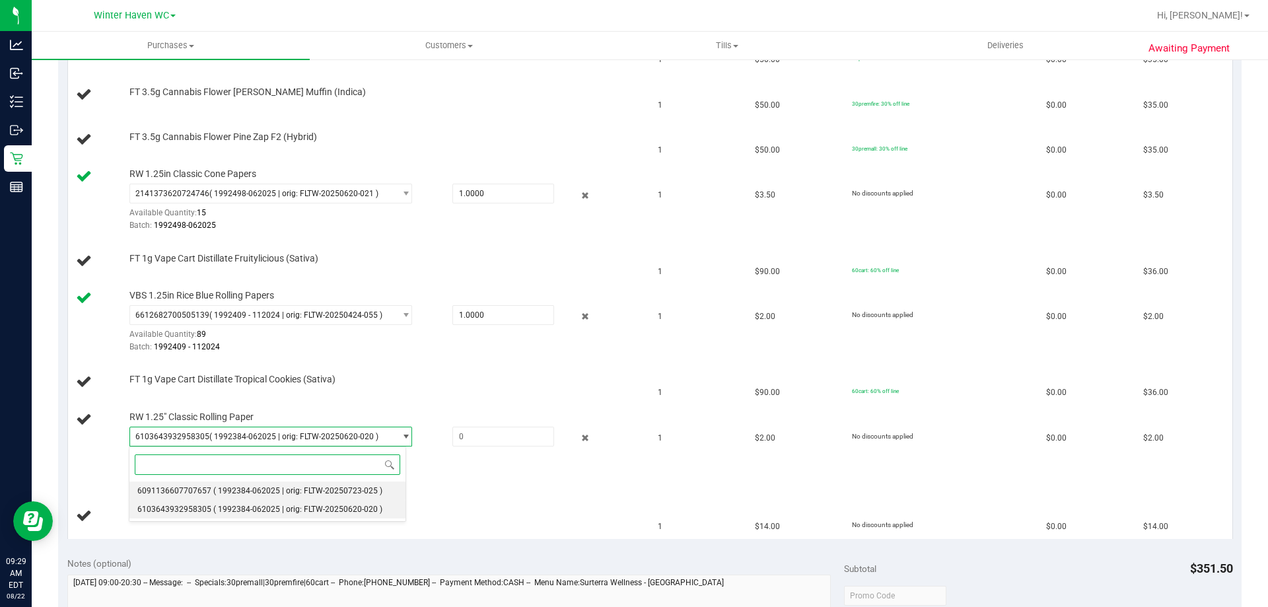
click at [254, 483] on li "6091136607707657 ( 1992384-062025 | orig: FLTW-20250723-025 )" at bounding box center [267, 491] width 276 height 18
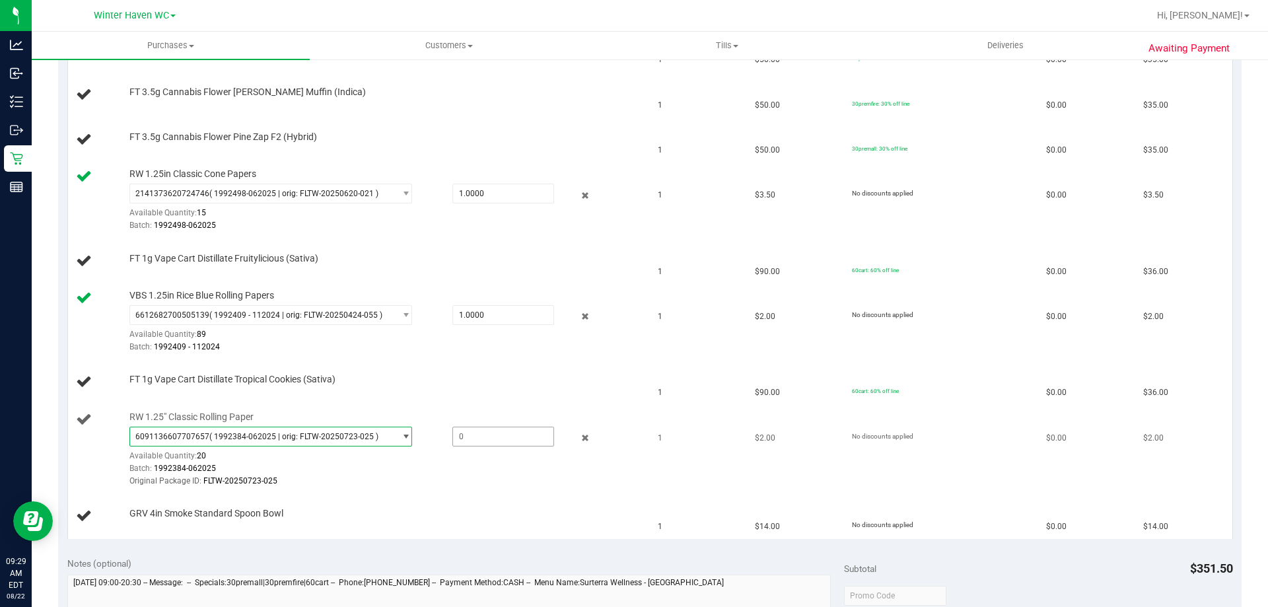
click at [452, 431] on span at bounding box center [503, 437] width 102 height 20
type input "1"
type input "1.0000"
click at [466, 468] on div "Batch: 1992384-062025" at bounding box center [384, 468] width 510 height 13
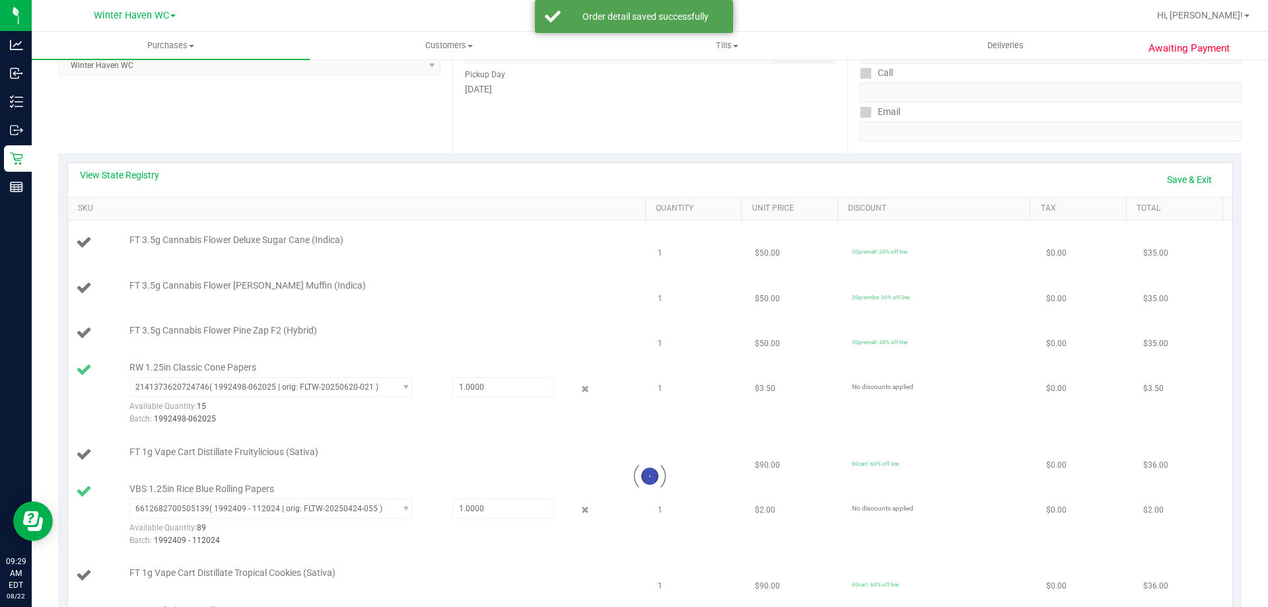
scroll to position [198, 0]
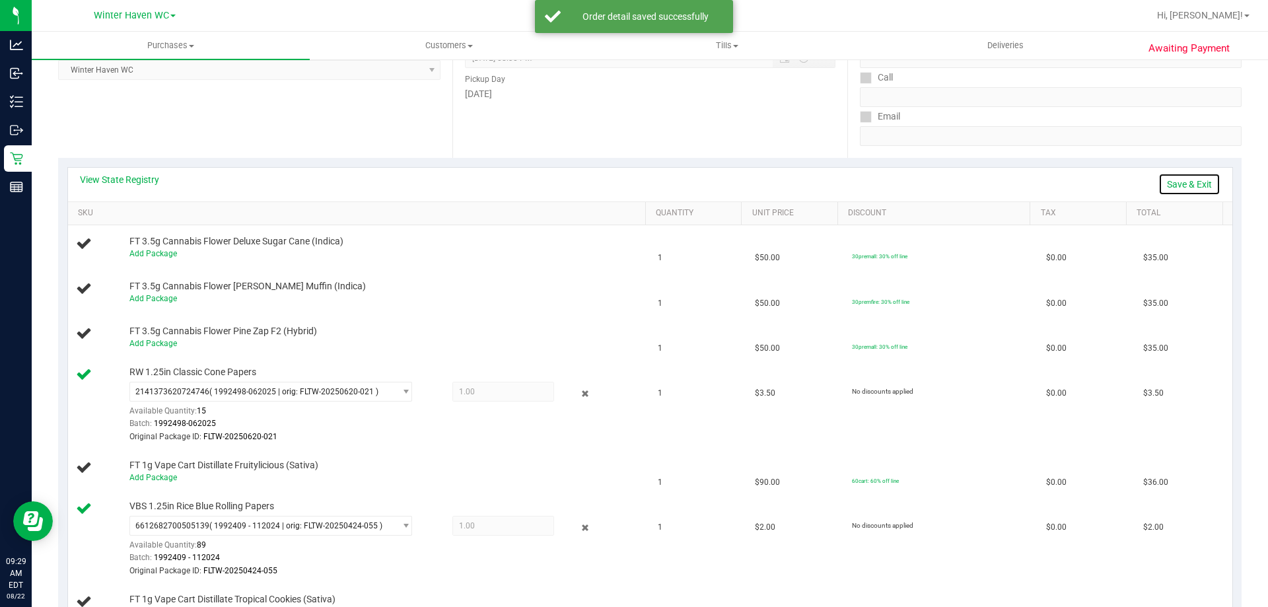
click at [1168, 178] on link "Save & Exit" at bounding box center [1190, 184] width 62 height 22
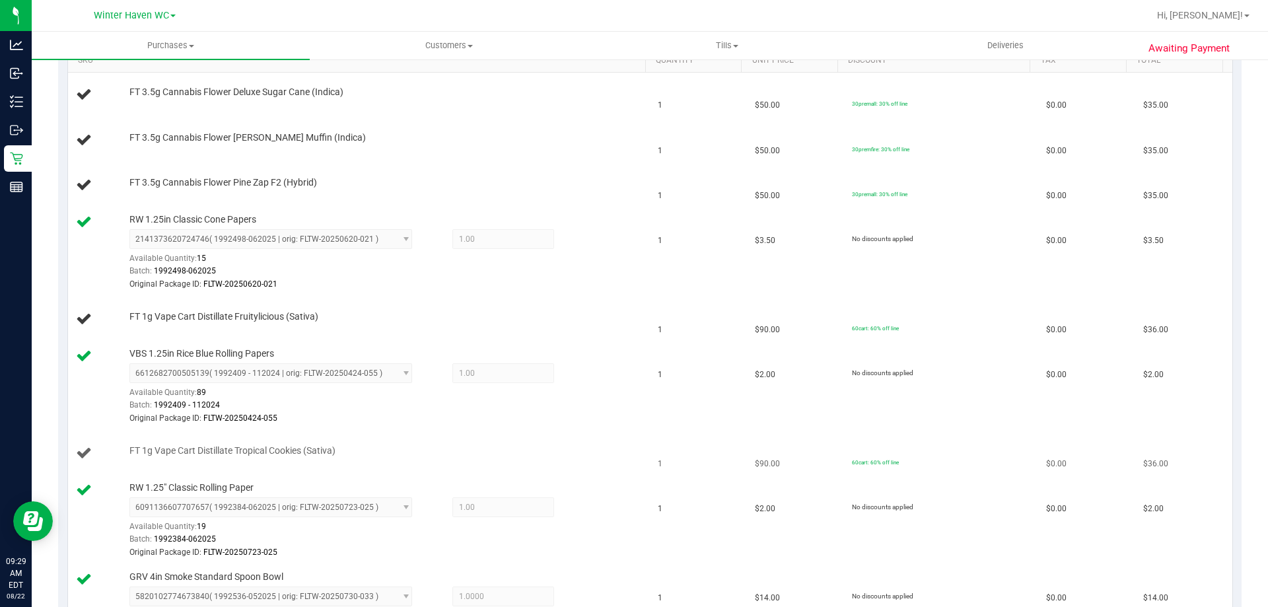
scroll to position [330, 0]
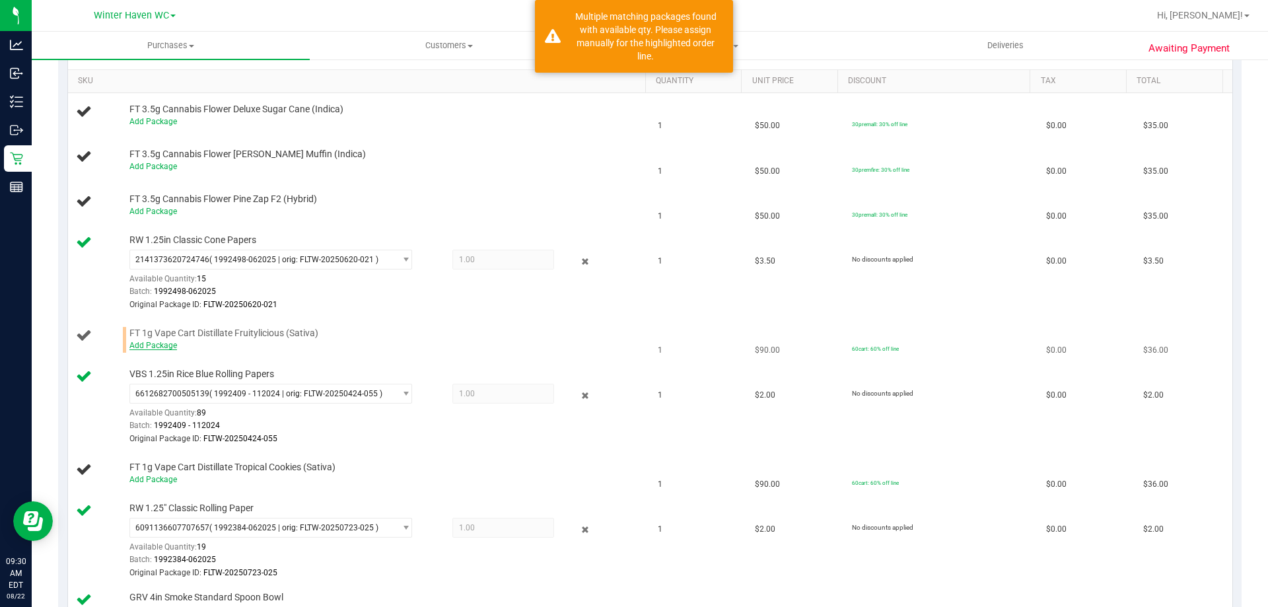
click at [145, 343] on link "Add Package" at bounding box center [153, 345] width 48 height 9
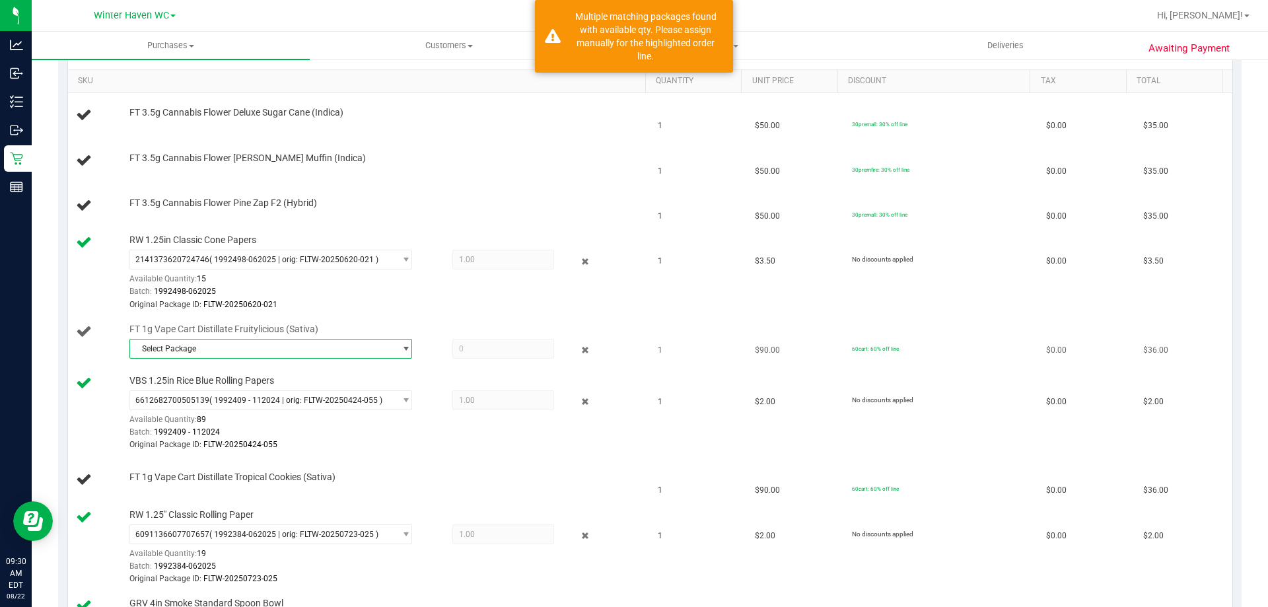
click at [180, 346] on span "Select Package" at bounding box center [262, 349] width 265 height 18
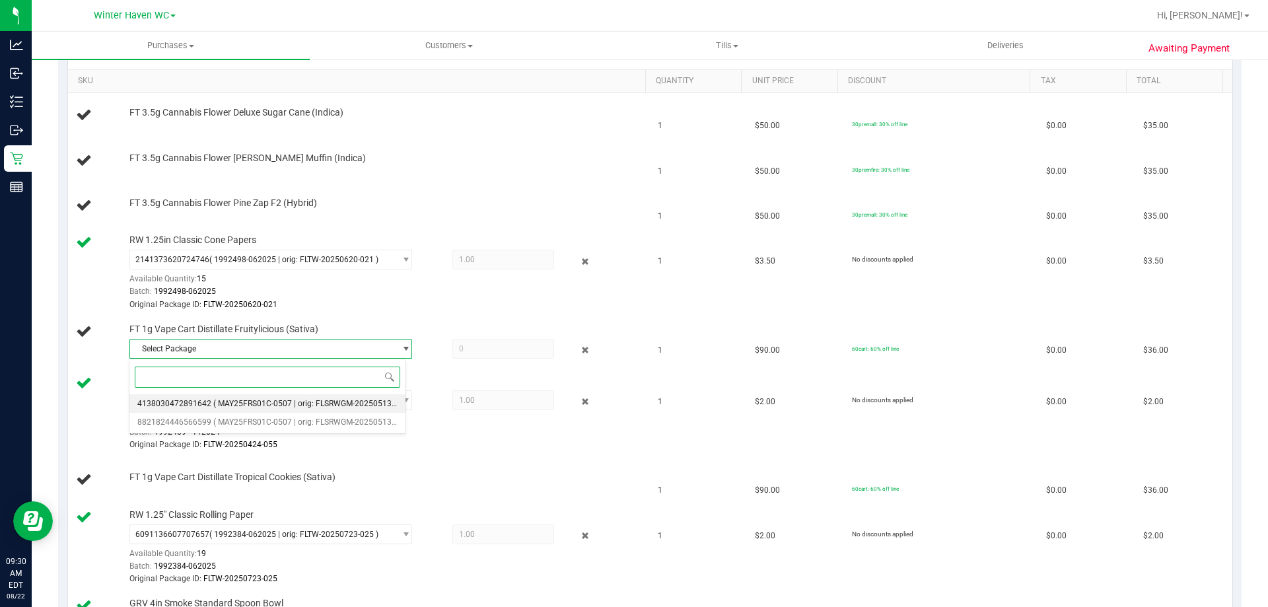
click at [190, 406] on span "4138030472891642" at bounding box center [174, 403] width 74 height 9
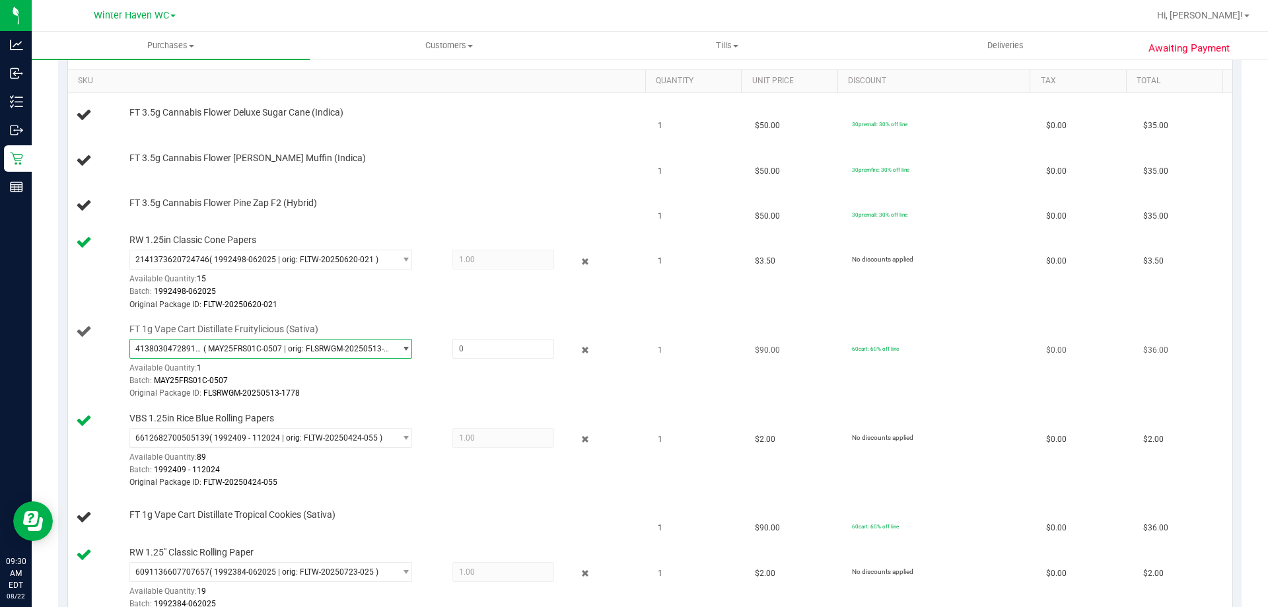
click at [478, 359] on div "4138030472891642 ( MAY25FRS01C-0507 | orig: FLSRWGM-20250513-1778 ) 41380304728…" at bounding box center [384, 369] width 510 height 61
click at [478, 356] on span at bounding box center [503, 349] width 102 height 20
type input "1"
type input "1.0000"
click at [469, 382] on div "Batch: MAY25FRS01C-0507" at bounding box center [384, 381] width 510 height 13
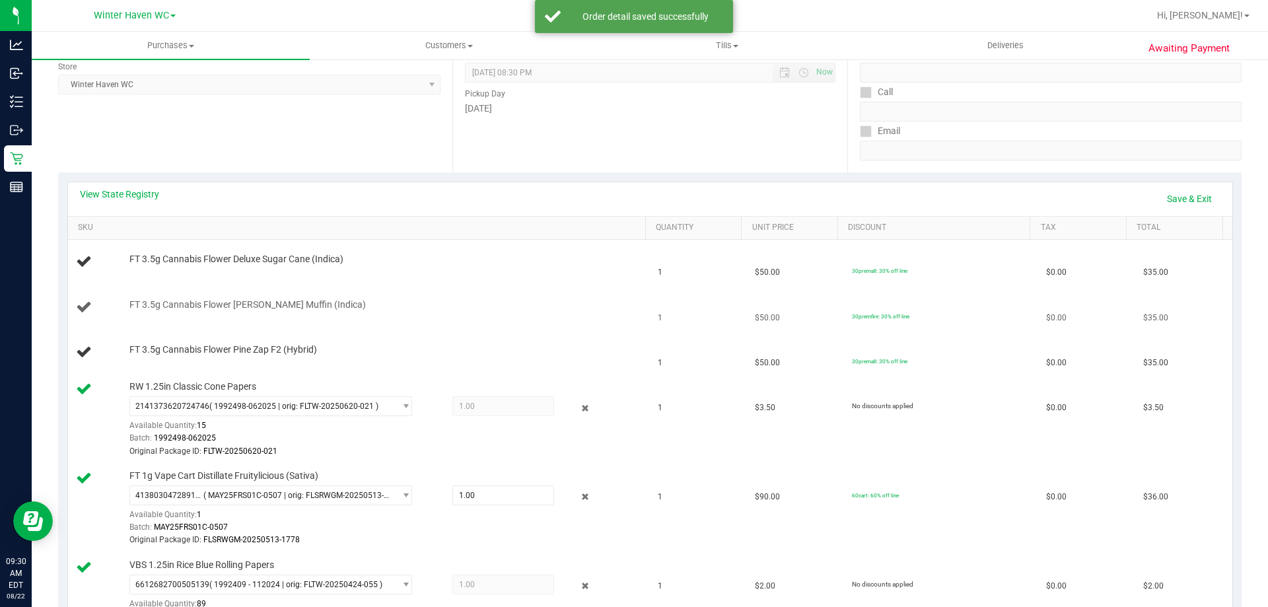
scroll to position [66, 0]
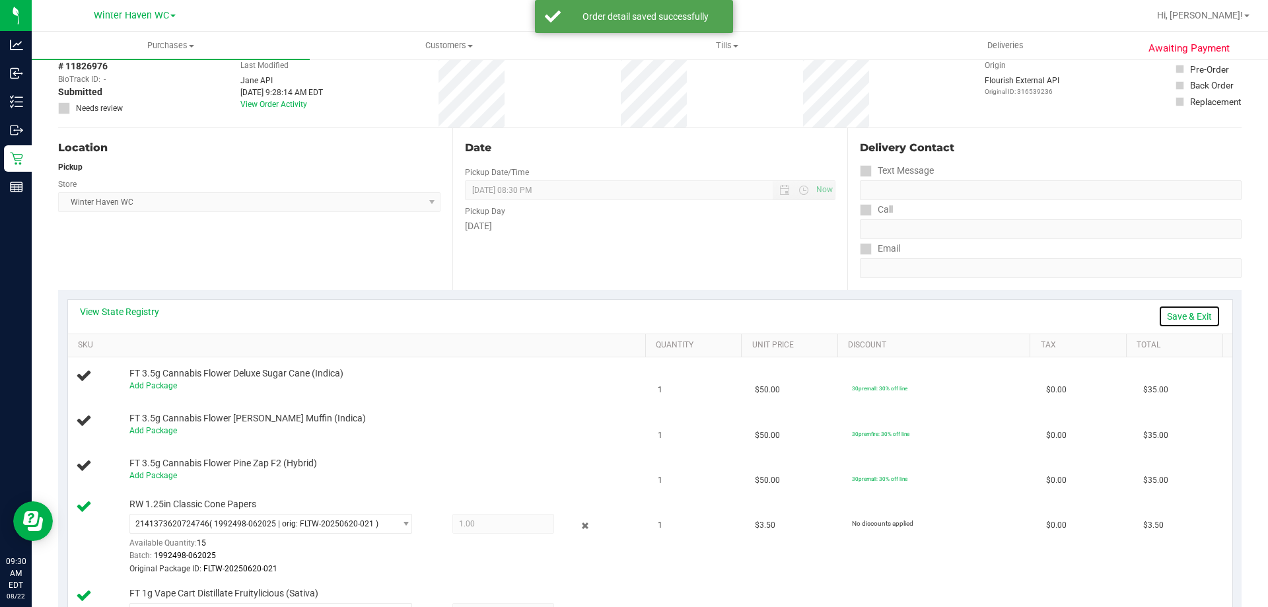
click at [1178, 322] on link "Save & Exit" at bounding box center [1190, 316] width 62 height 22
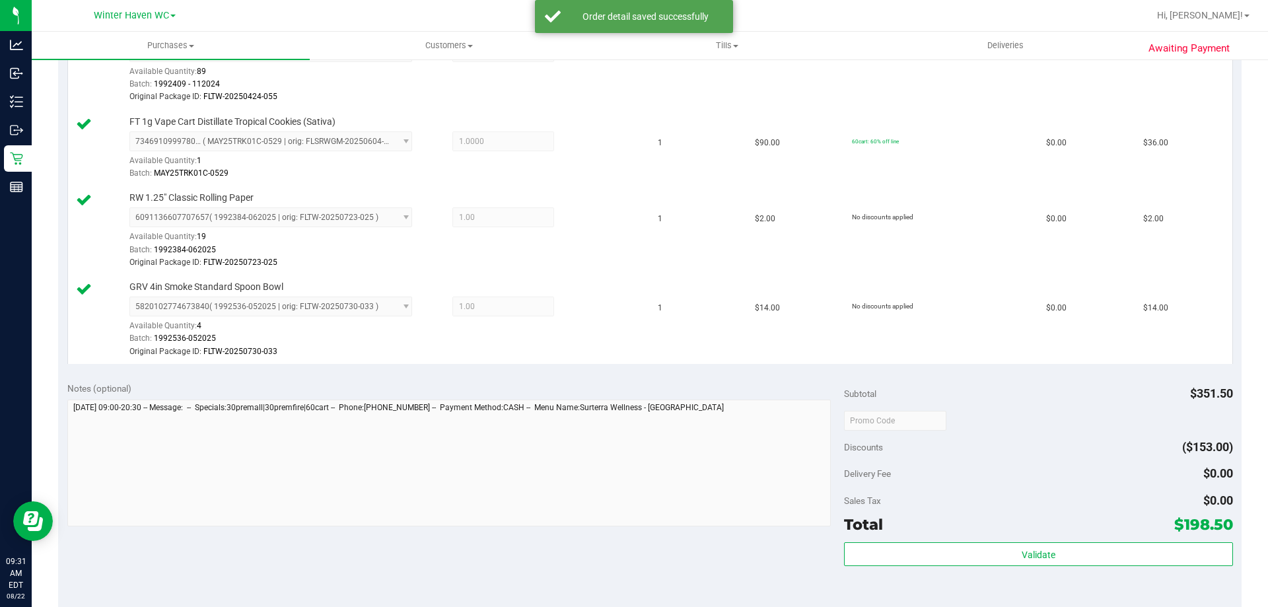
scroll to position [859, 0]
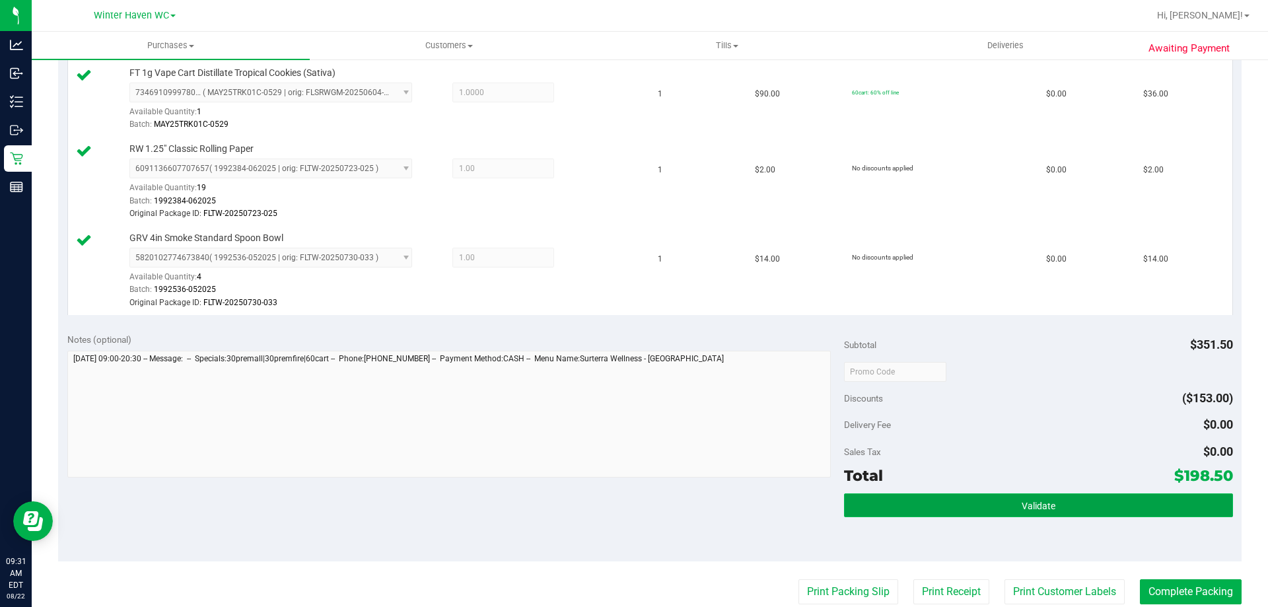
click at [985, 502] on button "Validate" at bounding box center [1038, 505] width 388 height 24
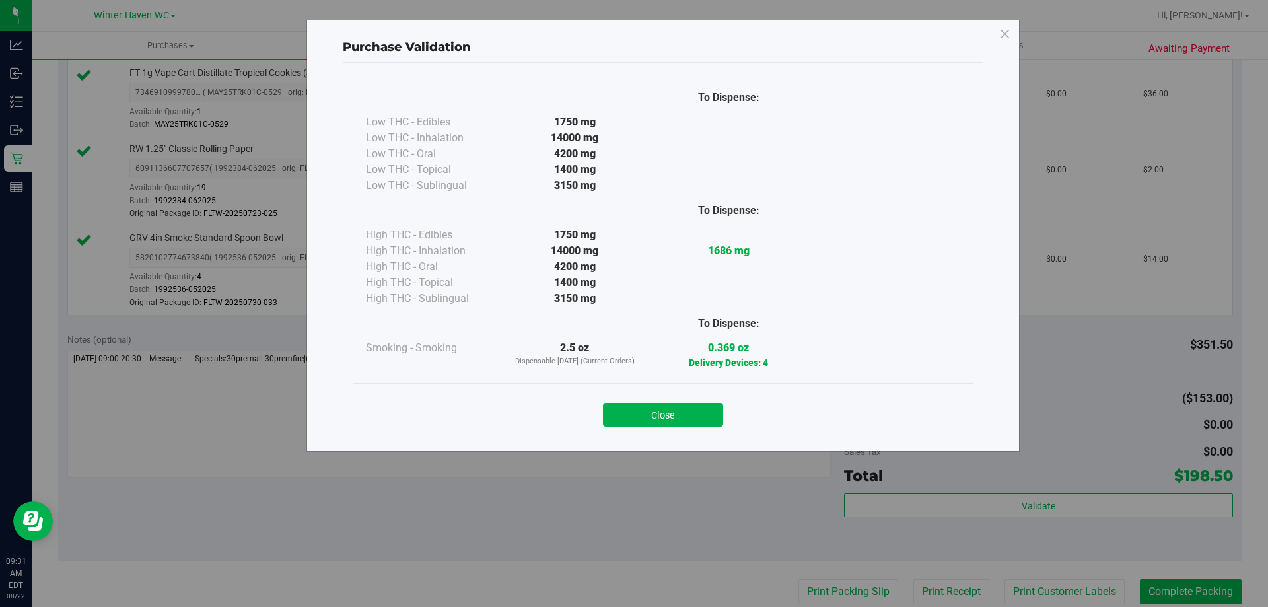
click at [696, 427] on div "Close" at bounding box center [663, 410] width 621 height 54
click at [698, 421] on button "Close" at bounding box center [663, 415] width 120 height 24
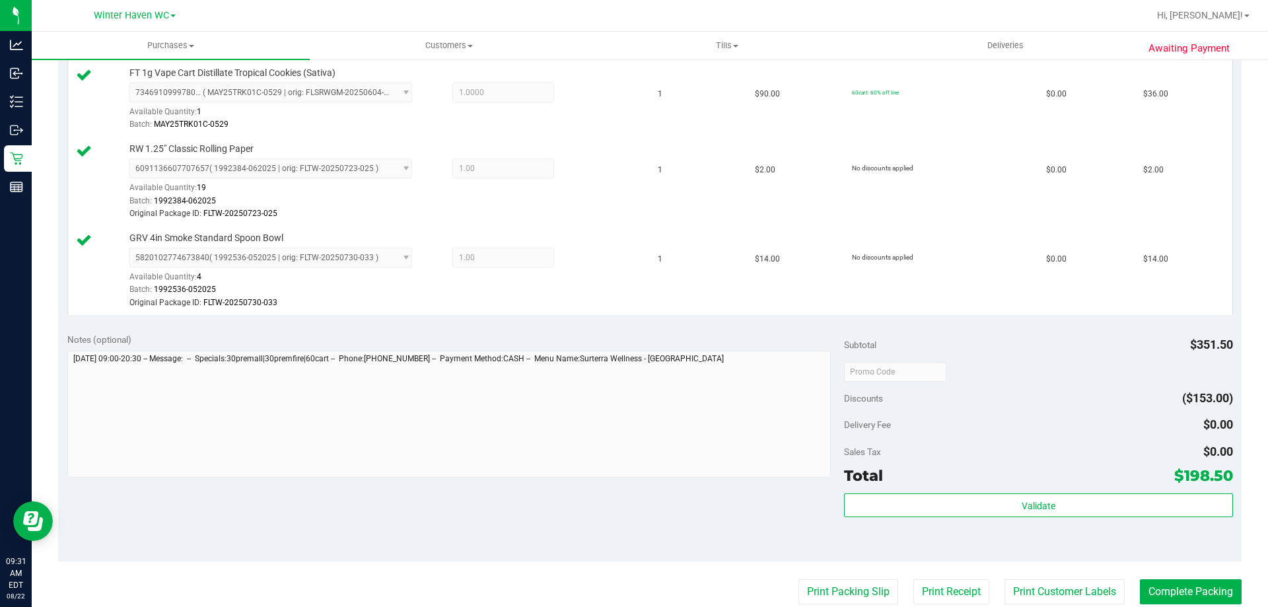
drag, startPoint x: 732, startPoint y: 519, endPoint x: 773, endPoint y: 545, distance: 48.7
click at [733, 520] on div "Notes (optional) Subtotal $351.50 Discounts ($153.00) Delivery Fee $0.00 Sales …" at bounding box center [650, 443] width 1184 height 238
click at [802, 588] on button "Print Packing Slip" at bounding box center [849, 591] width 100 height 25
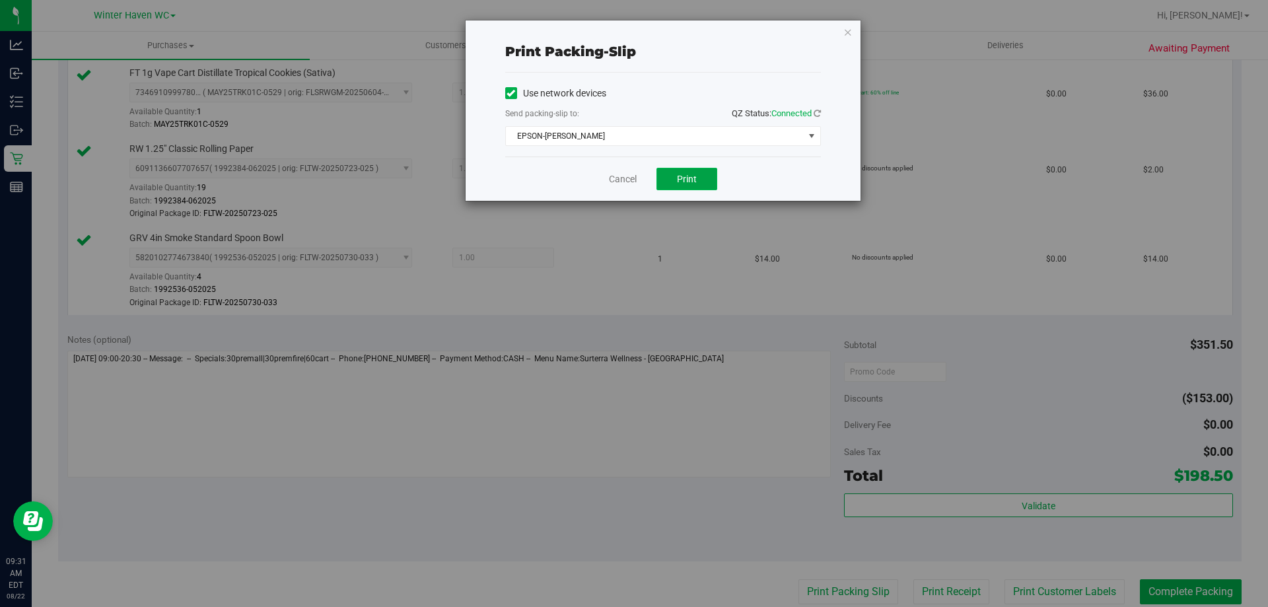
click at [705, 183] on button "Print" at bounding box center [687, 179] width 61 height 22
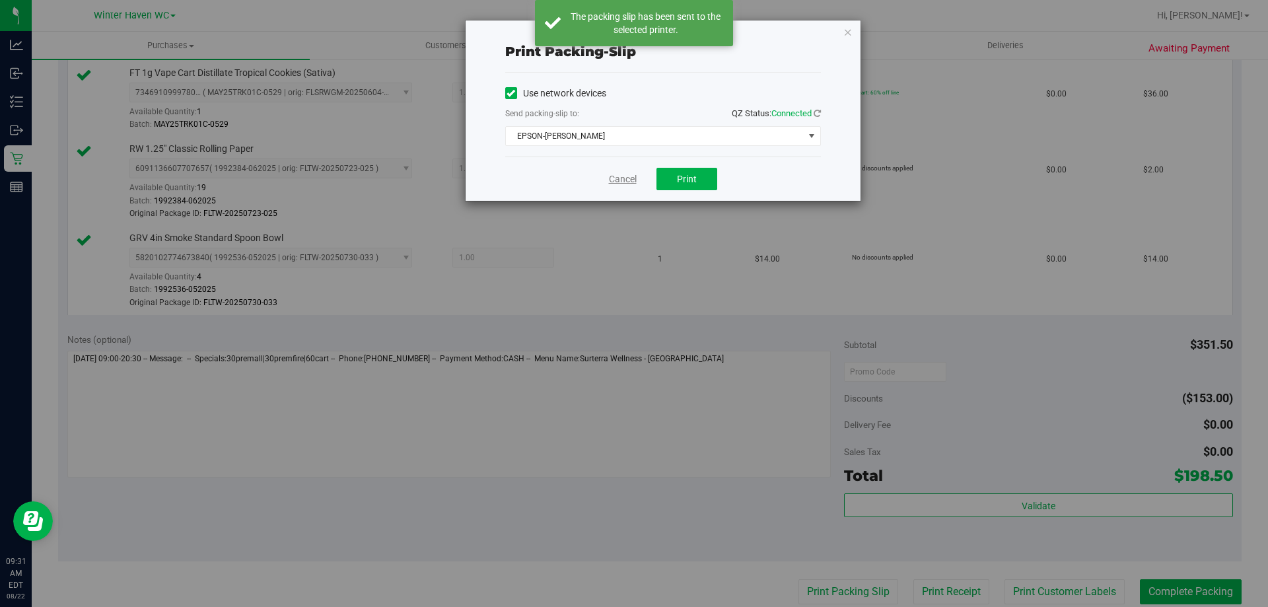
click at [616, 180] on link "Cancel" at bounding box center [623, 179] width 28 height 14
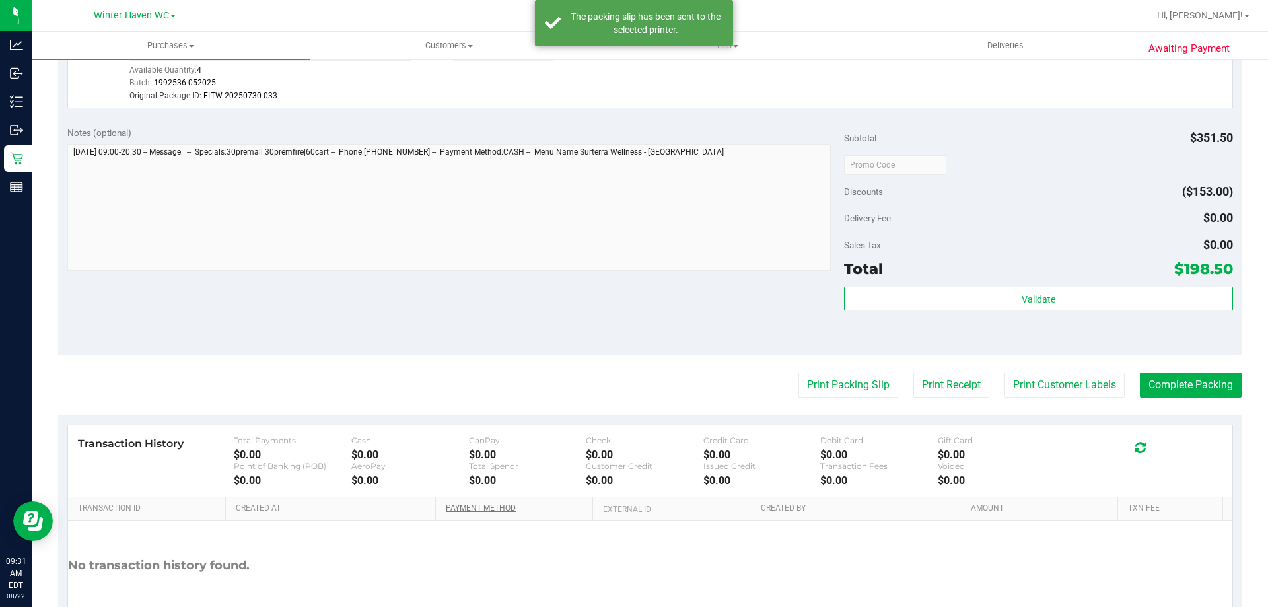
scroll to position [1147, 0]
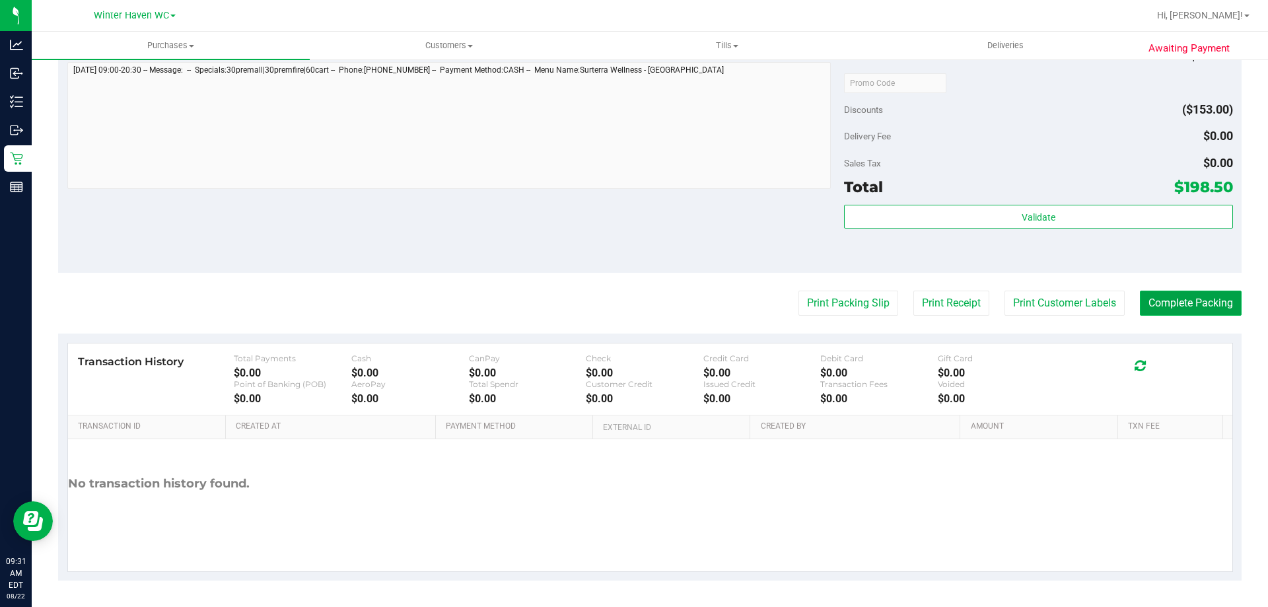
click at [1151, 301] on button "Complete Packing" at bounding box center [1191, 303] width 102 height 25
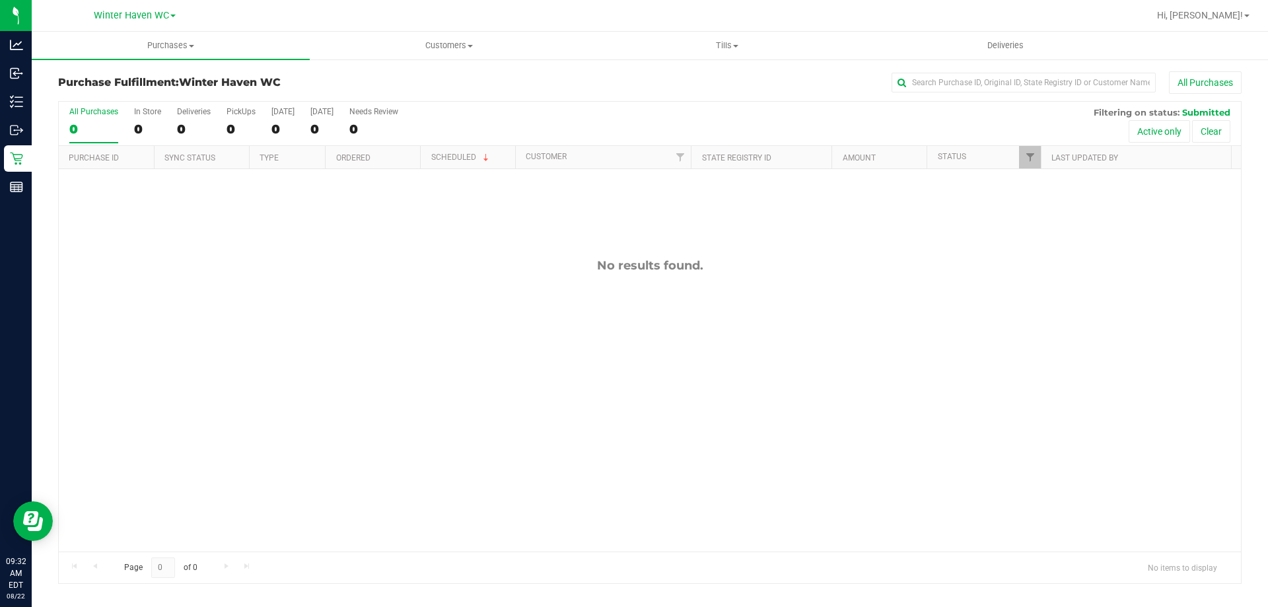
drag, startPoint x: 346, startPoint y: 398, endPoint x: 343, endPoint y: 367, distance: 31.9
click at [344, 378] on div "No results found." at bounding box center [650, 405] width 1182 height 472
click at [149, 55] on uib-tab-heading "Purchases Summary of purchases Fulfillment All purchases" at bounding box center [171, 46] width 278 height 28
click at [122, 96] on li "Fulfillment" at bounding box center [171, 96] width 278 height 16
click at [373, 415] on div "No results found." at bounding box center [650, 405] width 1182 height 472
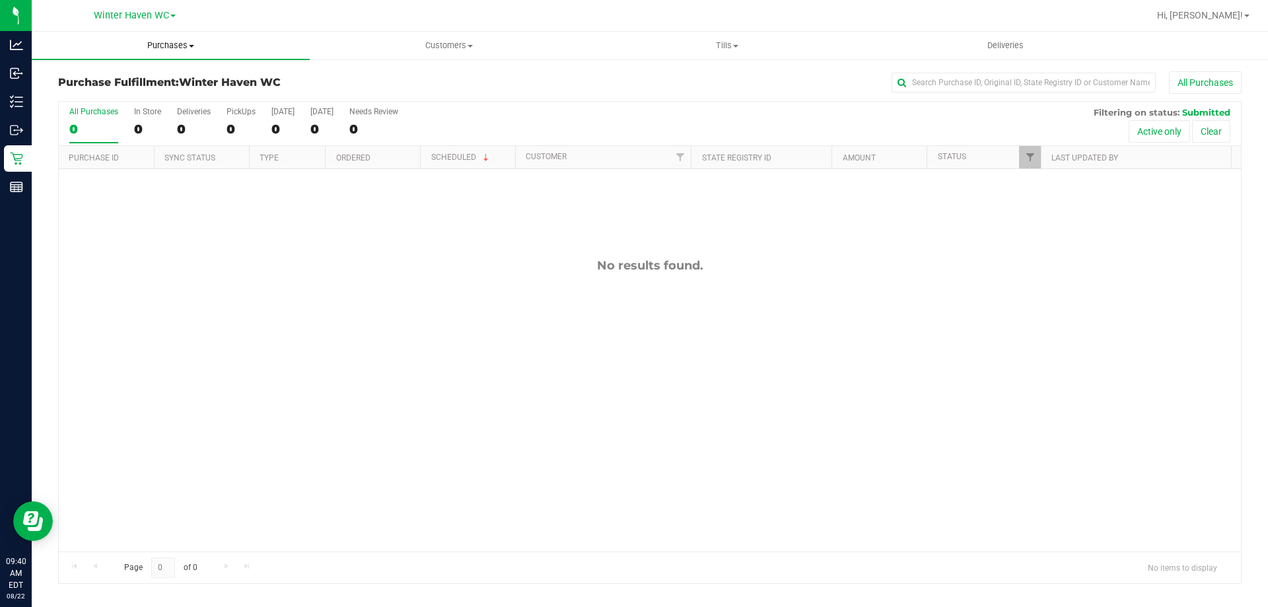
click at [144, 49] on span "Purchases" at bounding box center [171, 46] width 278 height 12
click at [143, 94] on li "Fulfillment" at bounding box center [171, 96] width 278 height 16
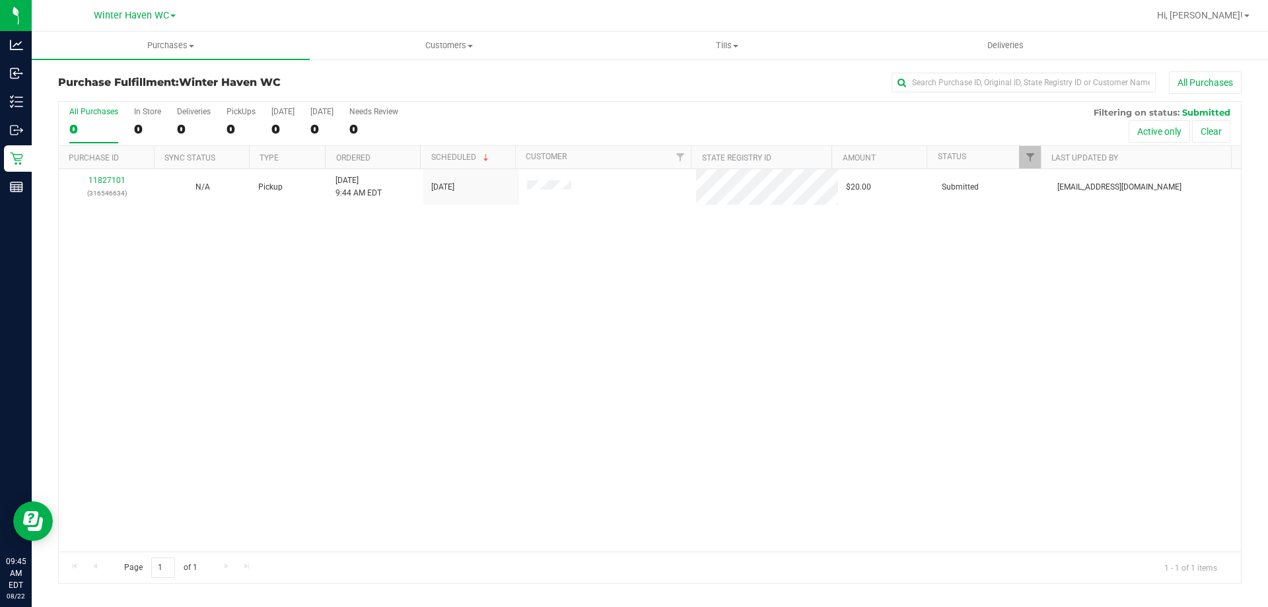
click at [340, 260] on div "11827101 (316546634) N/A Pickup 8/22/2025 9:44 AM EDT 8/22/2025 $20.00 Submitte…" at bounding box center [650, 360] width 1182 height 382
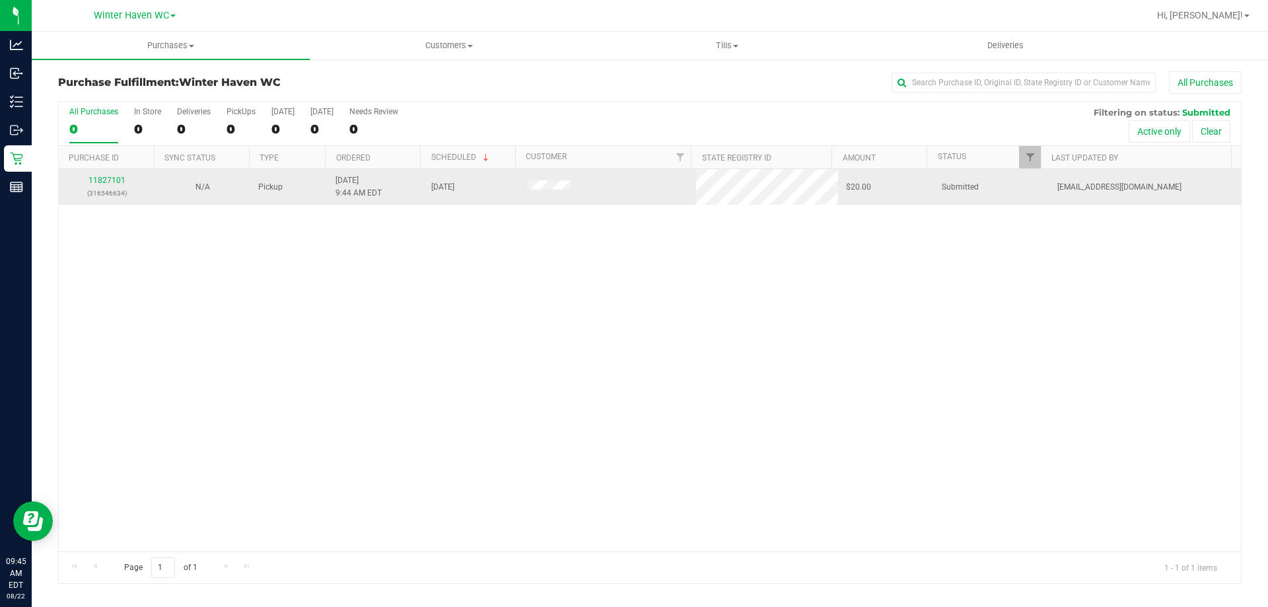
click at [116, 174] on div "11827101 (316546634)" at bounding box center [107, 186] width 80 height 25
click at [119, 186] on div "11827101 (316546634)" at bounding box center [107, 186] width 80 height 25
click at [117, 184] on link "11827101" at bounding box center [107, 180] width 37 height 9
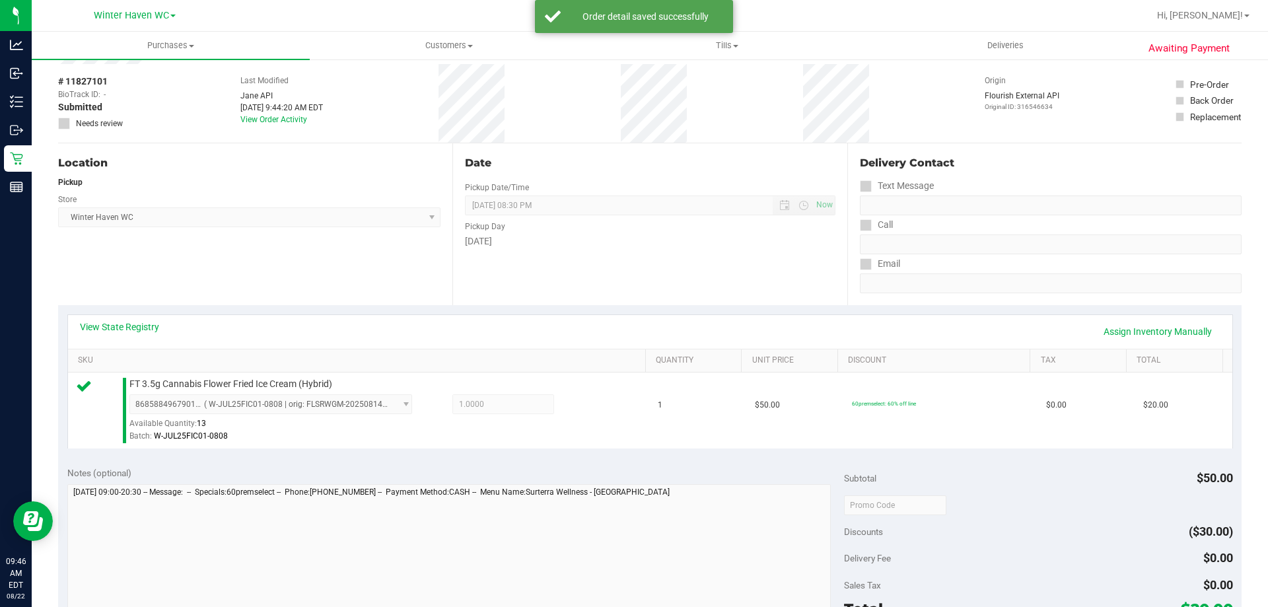
scroll to position [198, 0]
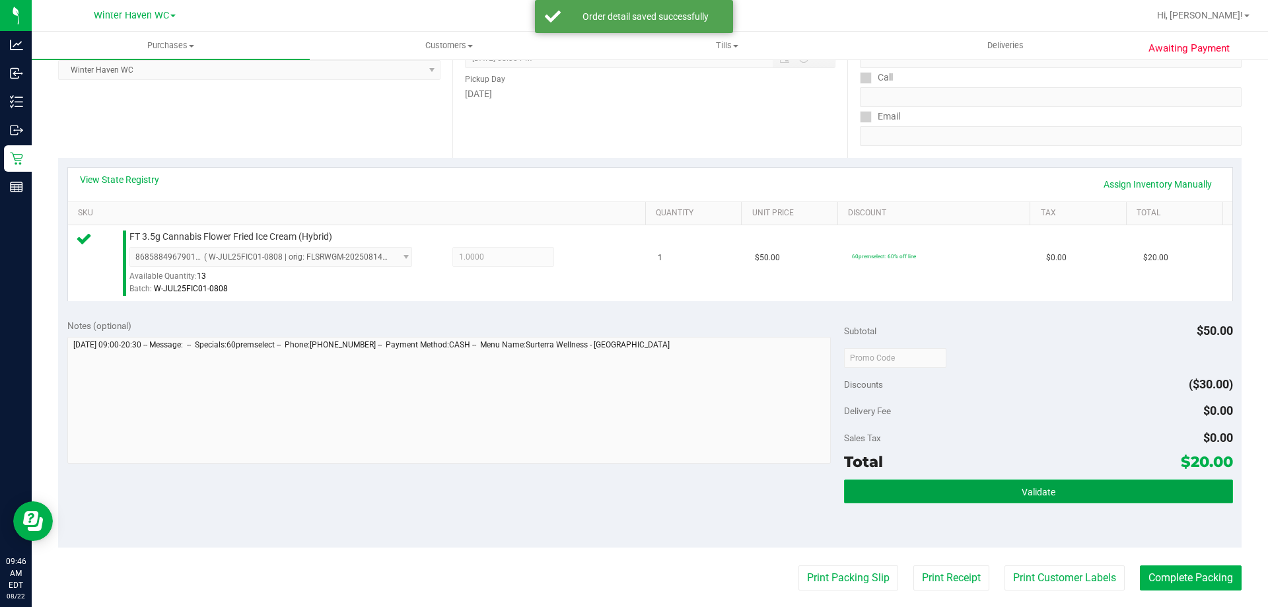
click at [988, 495] on button "Validate" at bounding box center [1038, 492] width 388 height 24
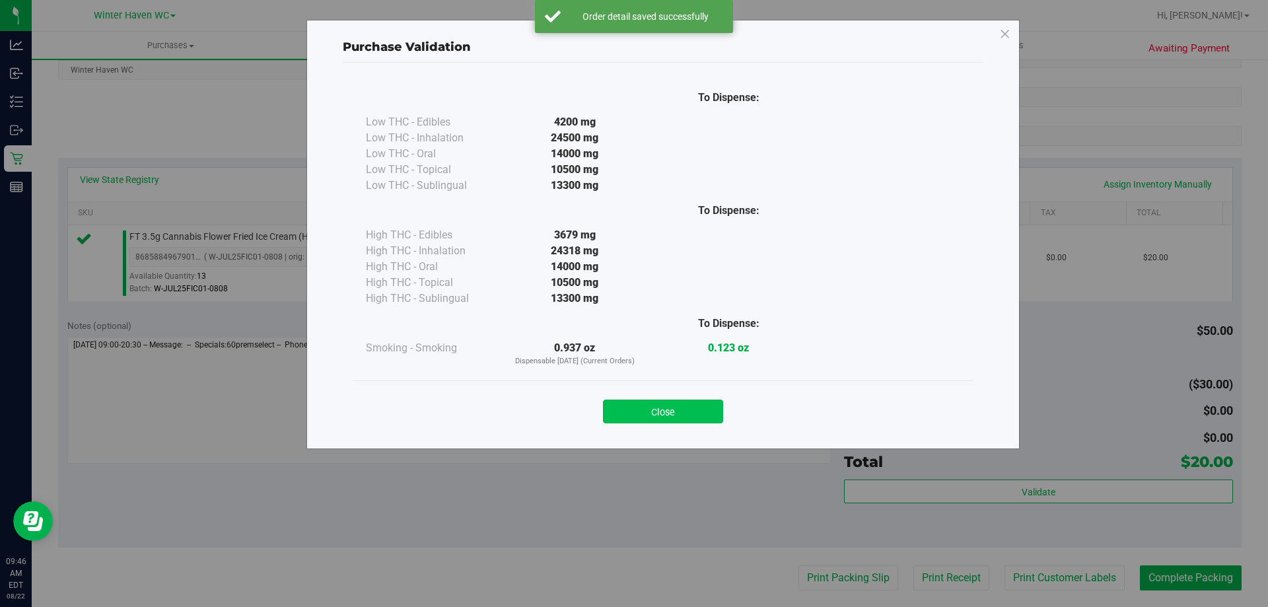
click at [716, 415] on button "Close" at bounding box center [663, 412] width 120 height 24
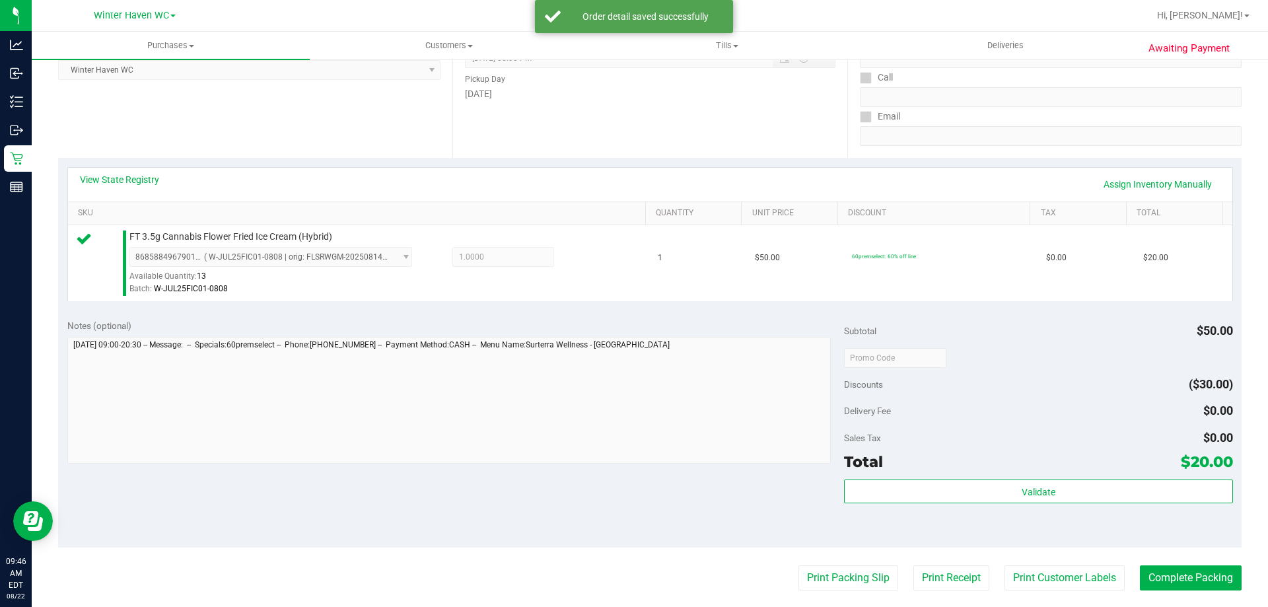
click at [727, 500] on div "Notes (optional) Subtotal $50.00 Discounts ($30.00) Delivery Fee $0.00 Sales Ta…" at bounding box center [650, 429] width 1184 height 238
click at [809, 585] on button "Print Packing Slip" at bounding box center [849, 577] width 100 height 25
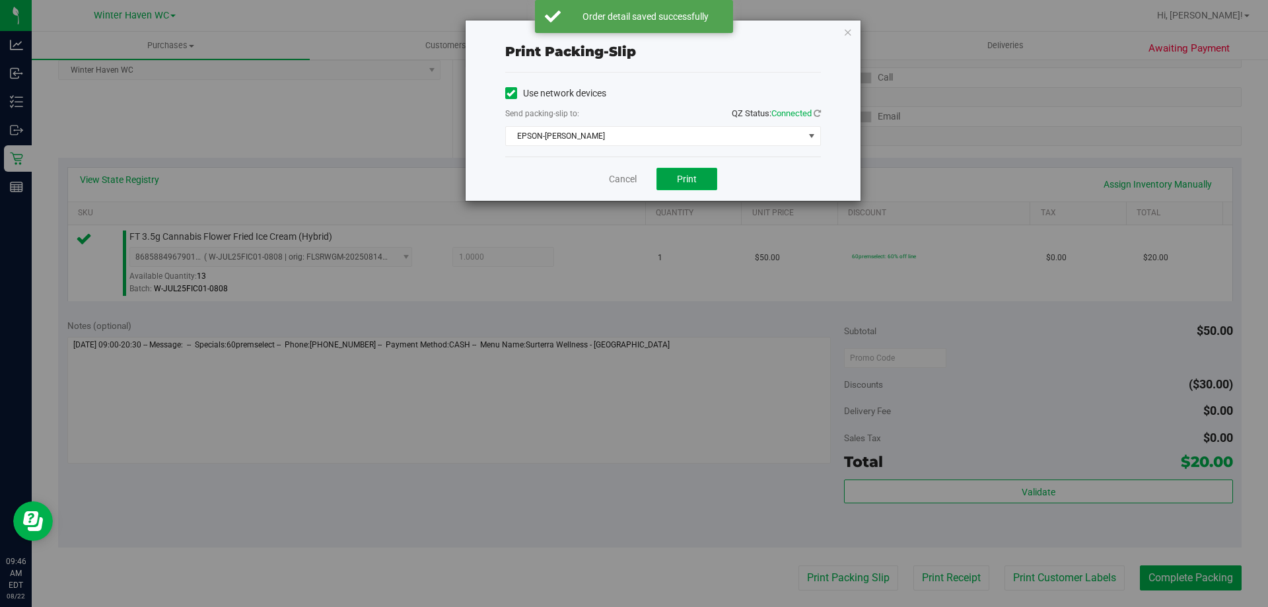
click at [713, 172] on button "Print" at bounding box center [687, 179] width 61 height 22
click at [631, 185] on link "Cancel" at bounding box center [623, 179] width 28 height 14
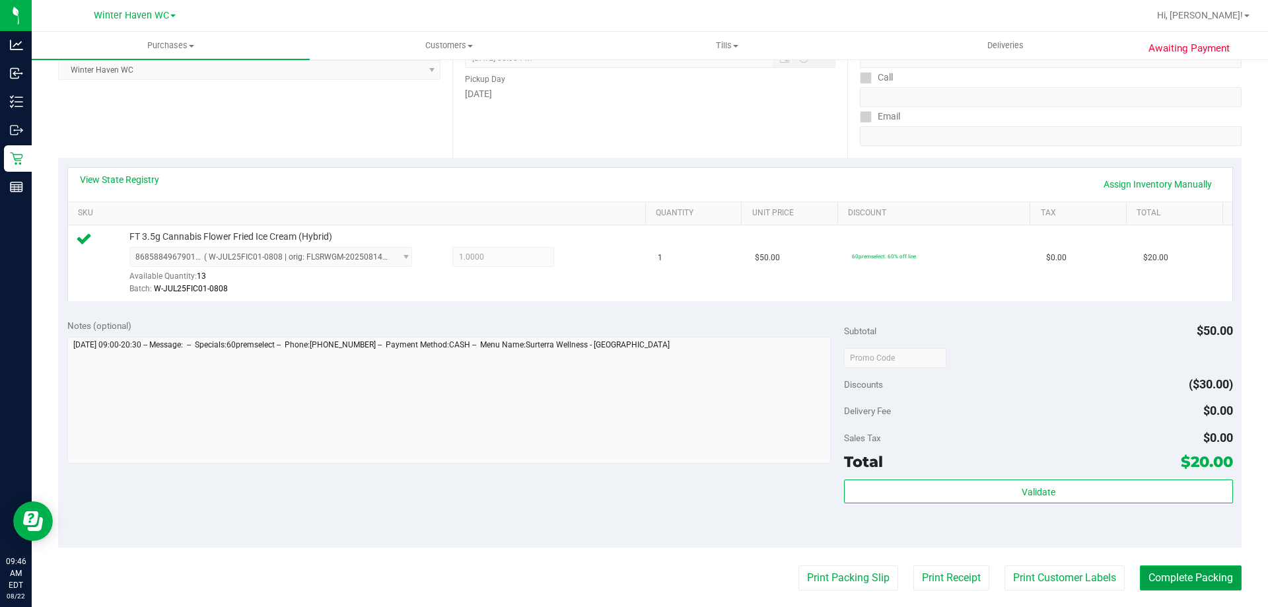
click at [1153, 567] on button "Complete Packing" at bounding box center [1191, 577] width 102 height 25
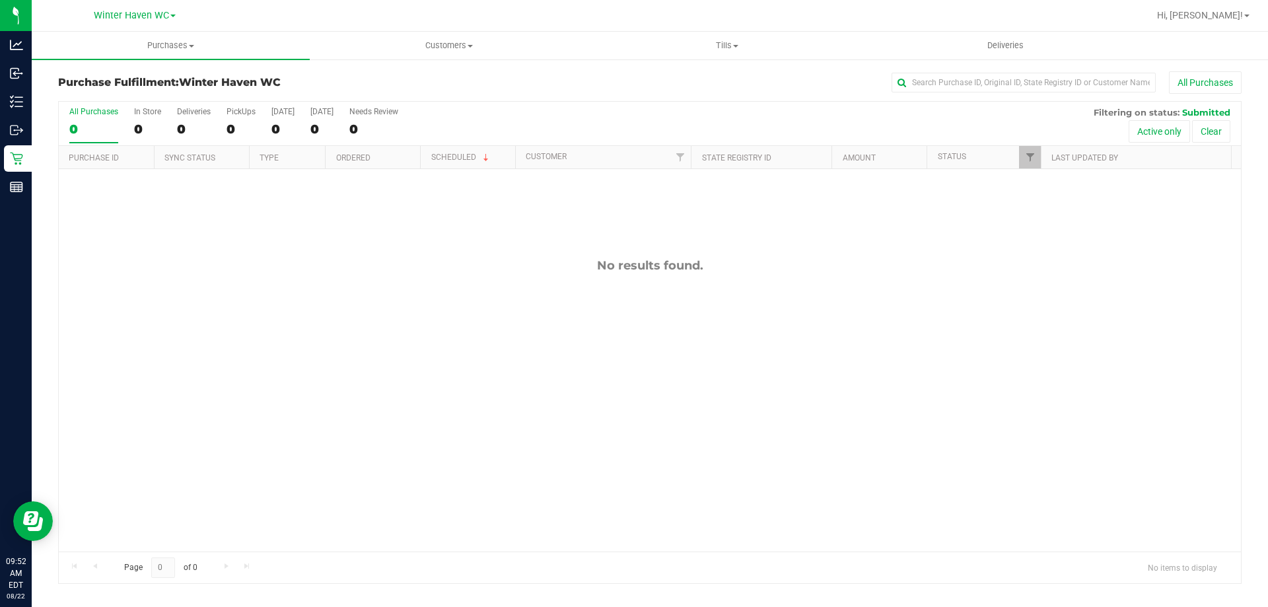
drag, startPoint x: 268, startPoint y: 458, endPoint x: 263, endPoint y: 427, distance: 31.5
click at [268, 454] on div "No results found." at bounding box center [650, 405] width 1182 height 472
click at [137, 59] on link "Purchases Summary of purchases Fulfillment All purchases" at bounding box center [171, 46] width 278 height 28
click at [150, 42] on span "Purchases" at bounding box center [171, 46] width 278 height 12
click at [168, 32] on uib-tab-heading "Purchases Summary of purchases Fulfillment All purchases" at bounding box center [171, 46] width 278 height 28
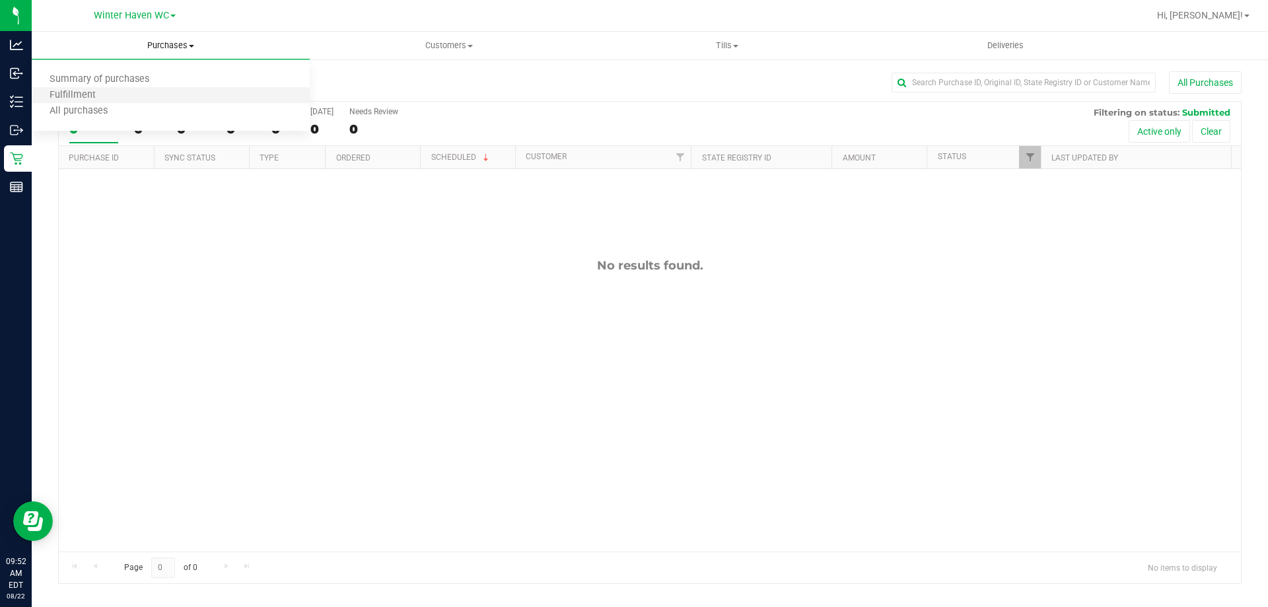
click at [114, 94] on li "Fulfillment" at bounding box center [171, 96] width 278 height 16
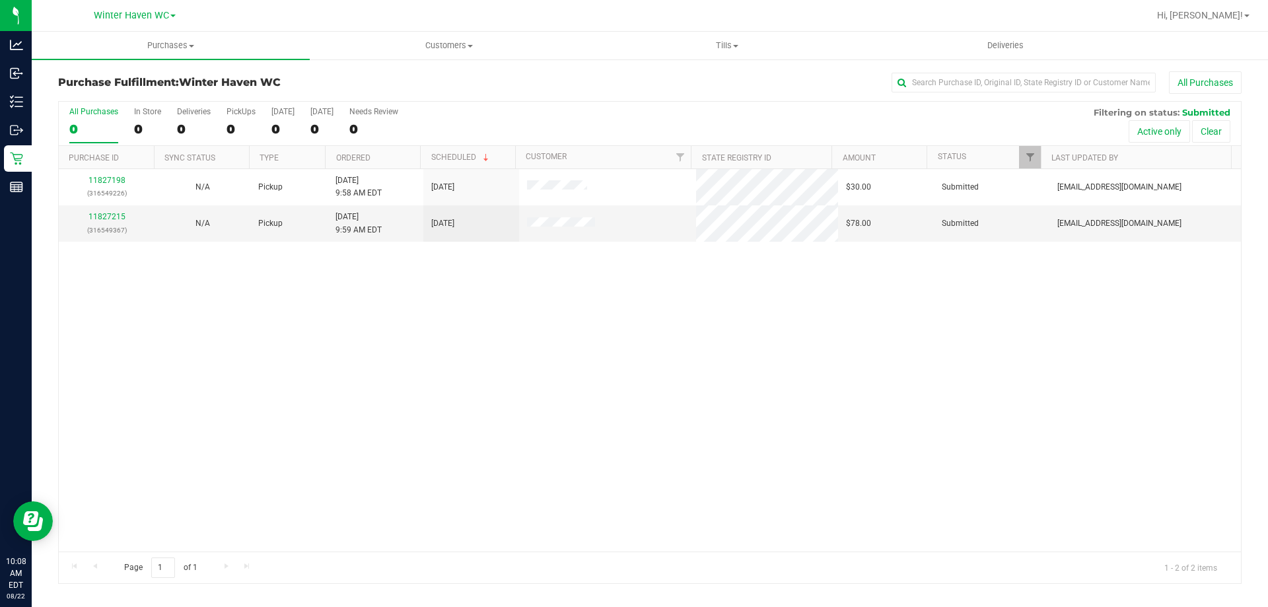
click at [386, 452] on div "11827198 (316549226) N/A Pickup 8/22/2025 9:58 AM EDT 8/22/2025 $30.00 Submitte…" at bounding box center [650, 360] width 1182 height 382
click at [472, 410] on div "11827198 (316549226) N/A Pickup 8/22/2025 9:58 AM EDT 8/22/2025 $30.00 Submitte…" at bounding box center [650, 360] width 1182 height 382
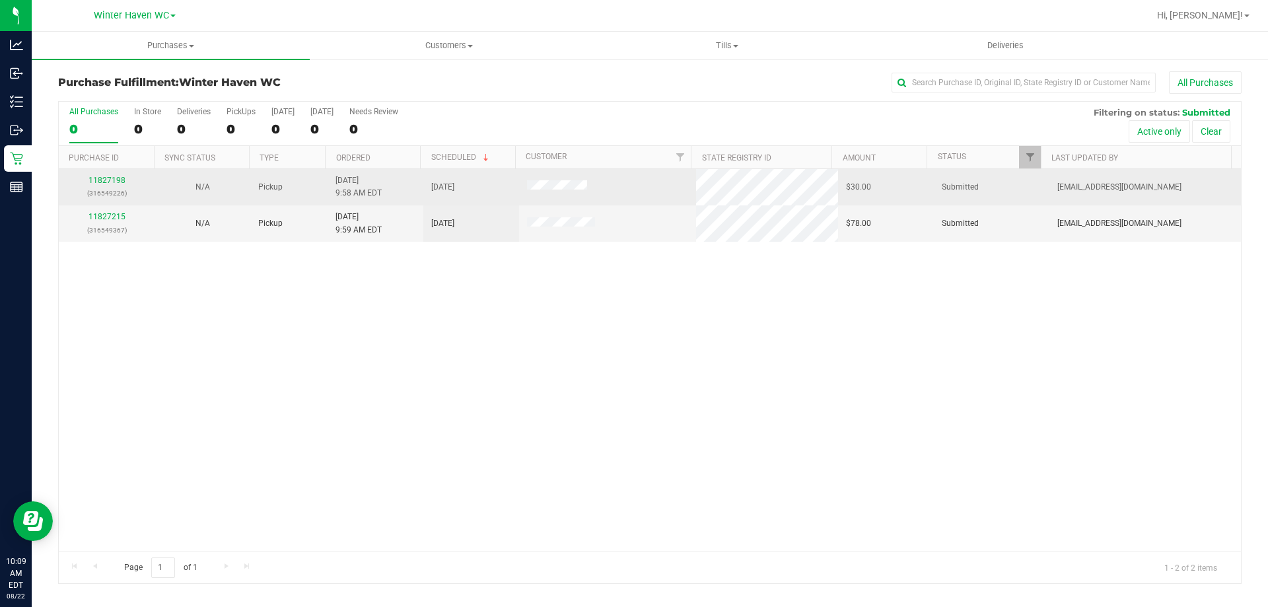
click at [110, 173] on td "11827198 (316549226)" at bounding box center [107, 187] width 96 height 36
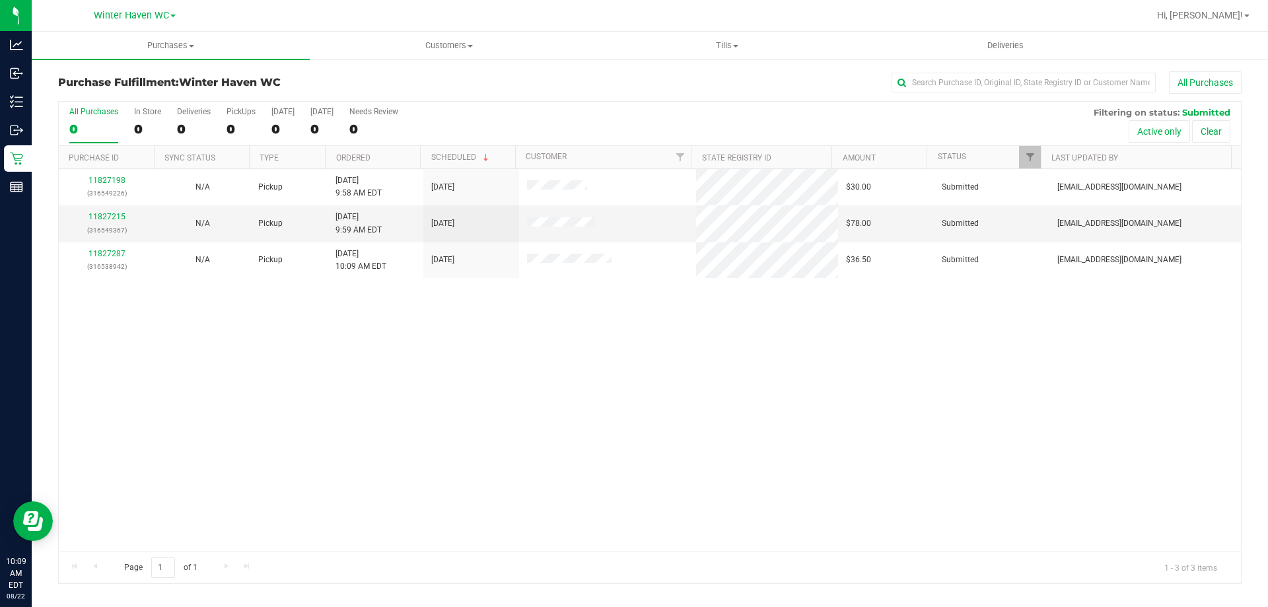
click at [75, 366] on div "11827198 (316549226) N/A Pickup 8/22/2025 9:58 AM EDT 8/22/2025 $30.00 Submitte…" at bounding box center [650, 360] width 1182 height 382
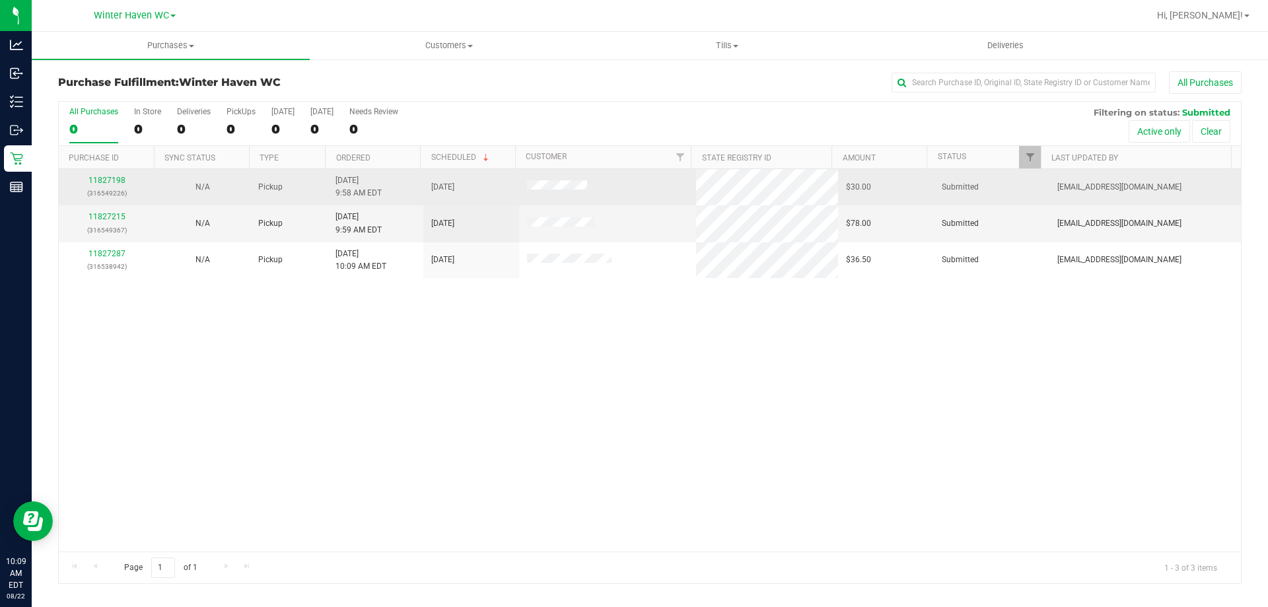
click at [120, 190] on p "(316549226)" at bounding box center [107, 193] width 80 height 13
click at [119, 182] on link "11827198" at bounding box center [107, 180] width 37 height 9
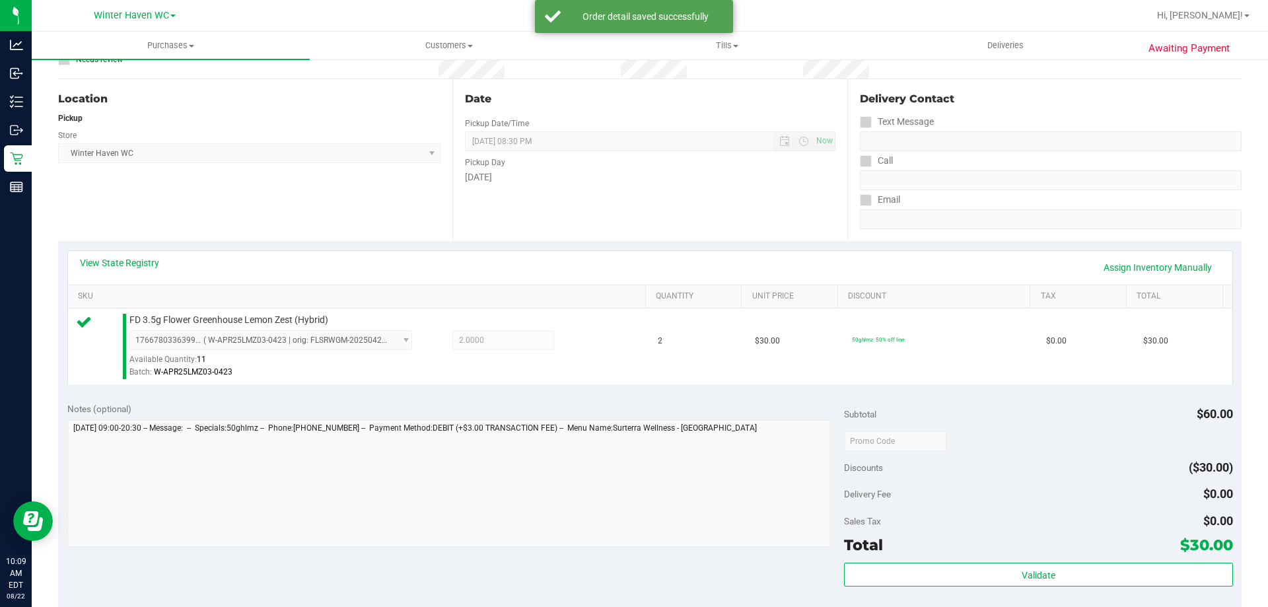
scroll to position [264, 0]
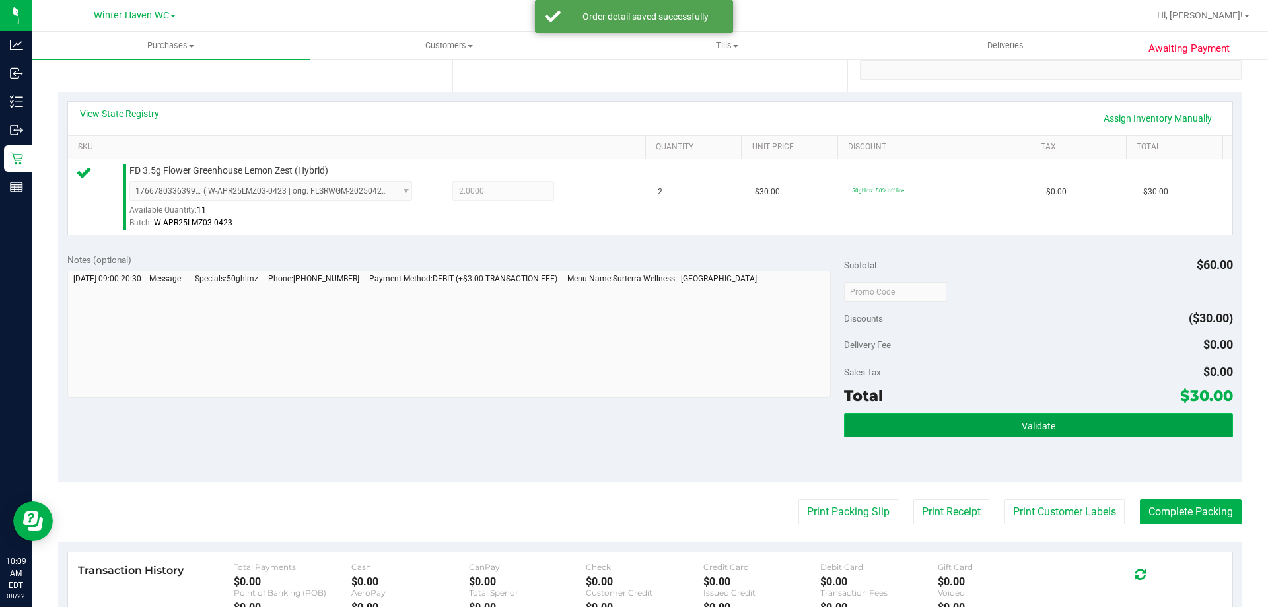
click at [875, 423] on button "Validate" at bounding box center [1038, 426] width 388 height 24
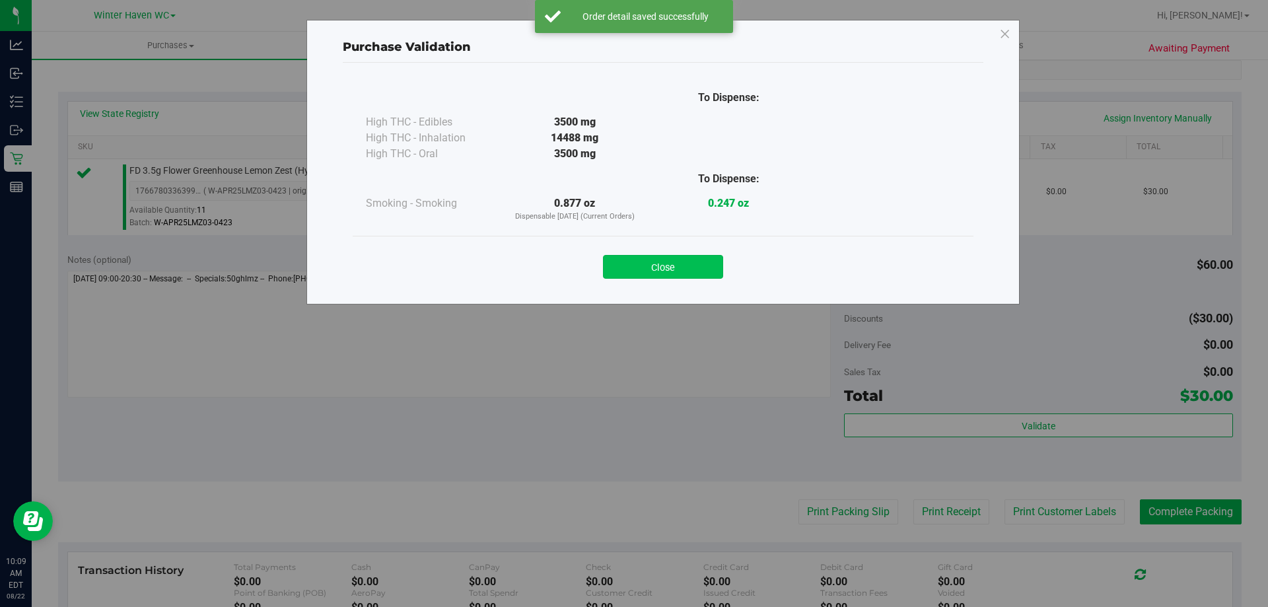
click at [654, 262] on button "Close" at bounding box center [663, 267] width 120 height 24
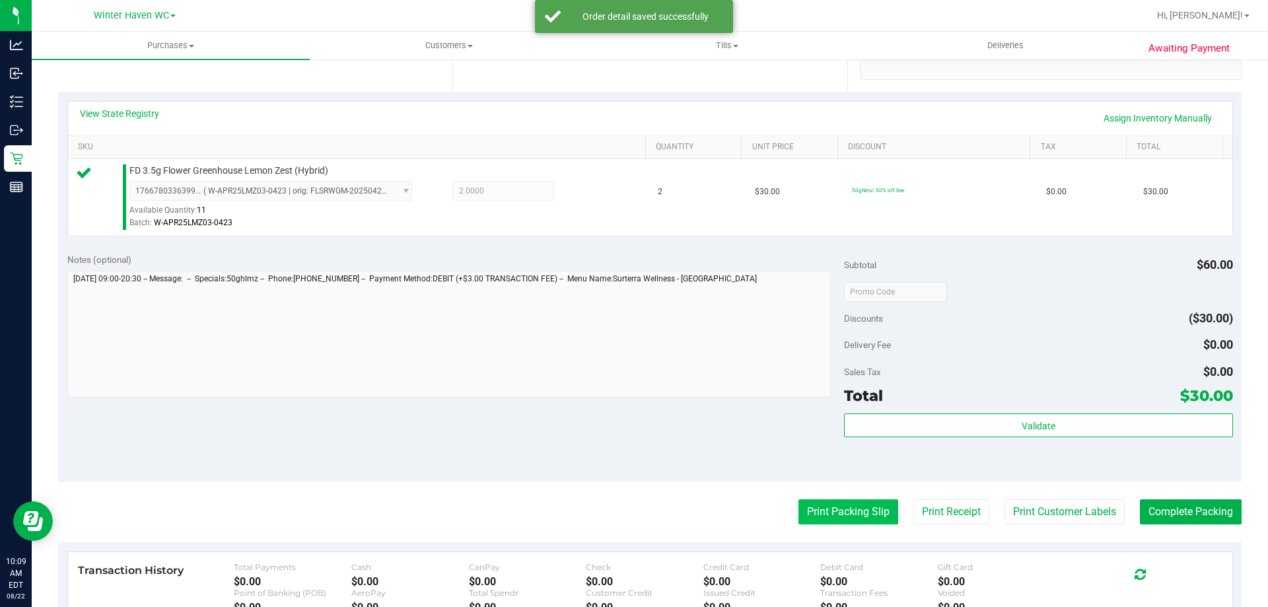
click at [799, 505] on button "Print Packing Slip" at bounding box center [849, 511] width 100 height 25
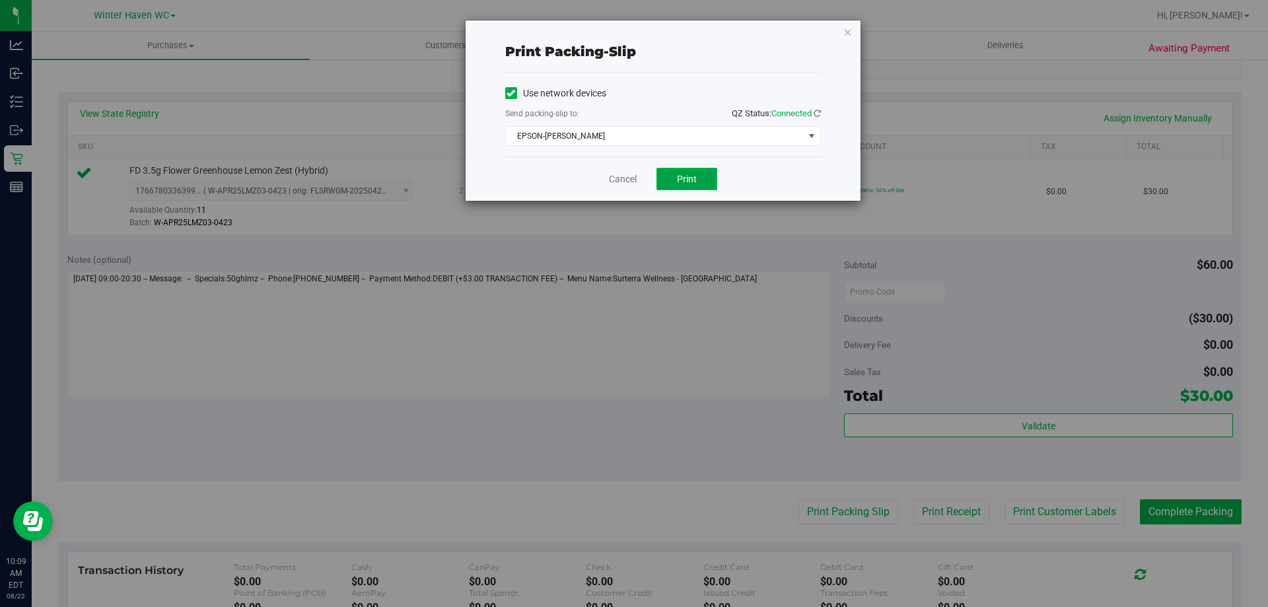
click at [688, 184] on span "Print" at bounding box center [687, 179] width 20 height 11
click at [634, 176] on link "Cancel" at bounding box center [623, 179] width 28 height 14
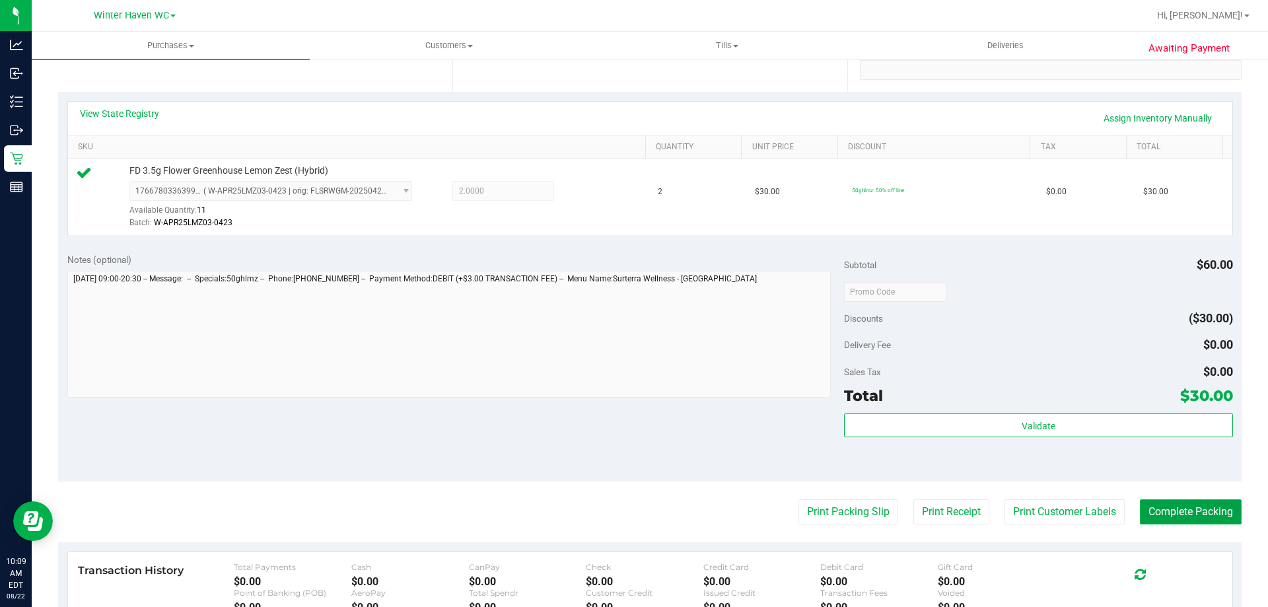
click at [1161, 507] on button "Complete Packing" at bounding box center [1191, 511] width 102 height 25
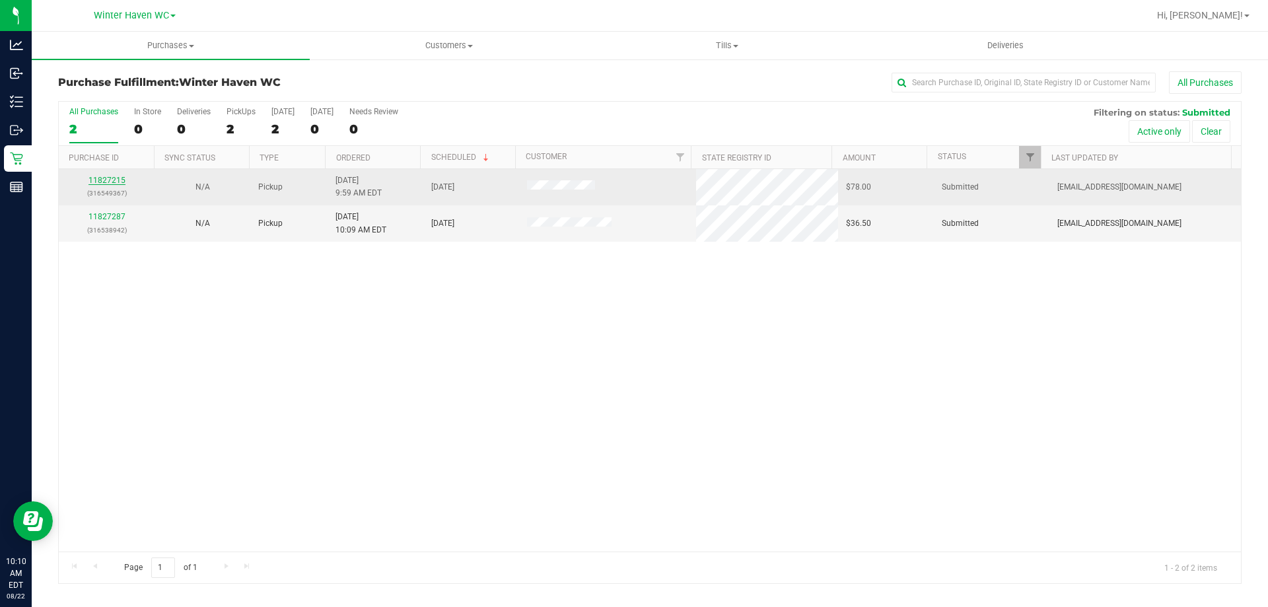
click at [115, 180] on link "11827215" at bounding box center [107, 180] width 37 height 9
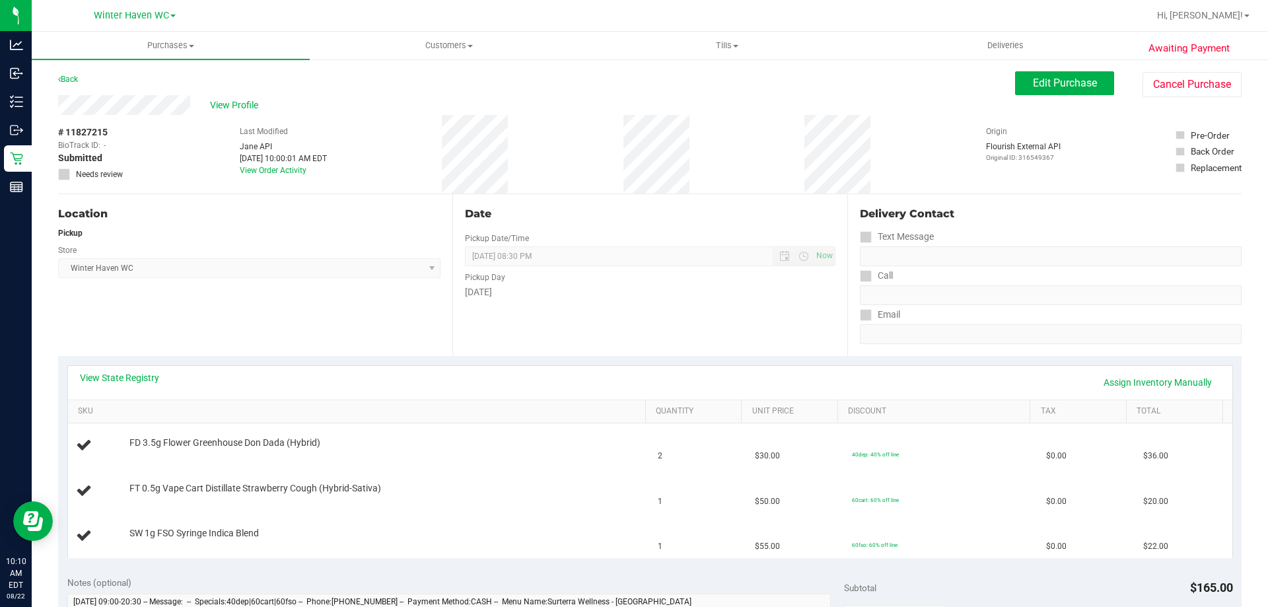
scroll to position [132, 0]
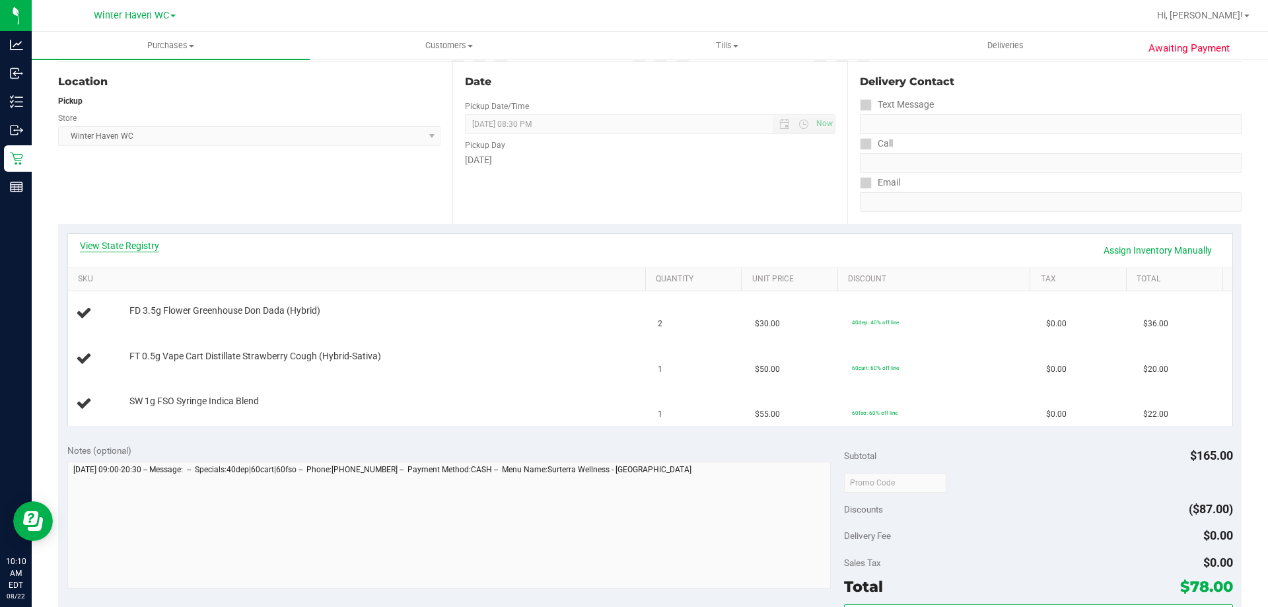
click at [121, 250] on link "View State Registry" at bounding box center [119, 245] width 79 height 13
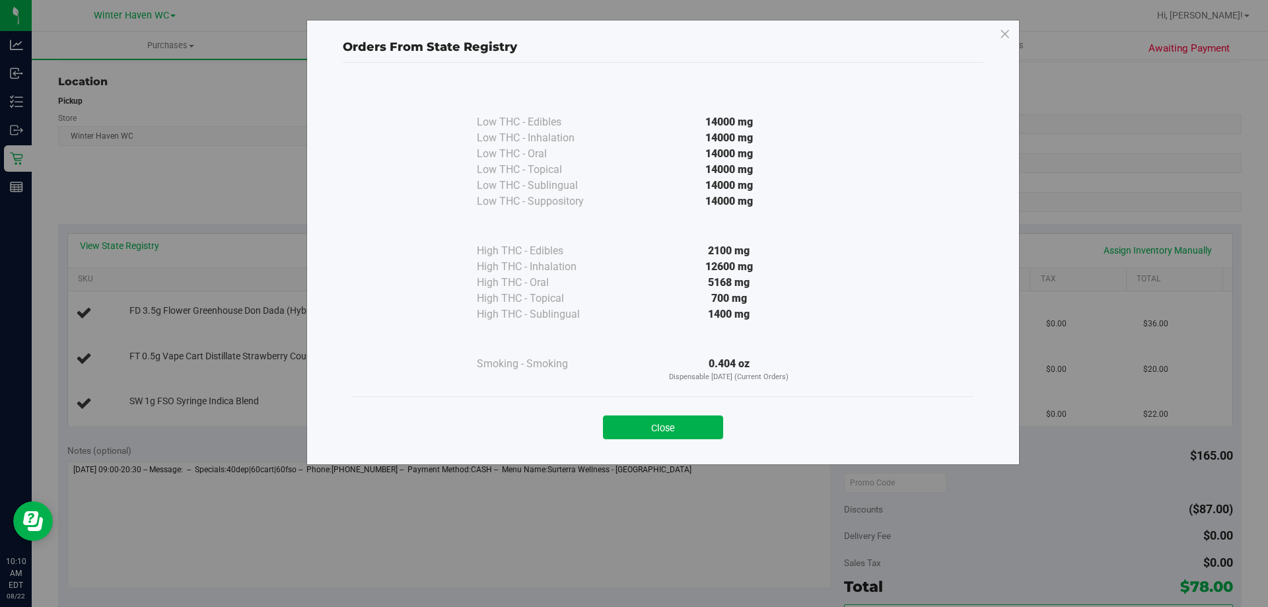
click at [685, 439] on div "Close" at bounding box center [663, 423] width 621 height 54
click at [651, 419] on button "Close" at bounding box center [663, 427] width 120 height 24
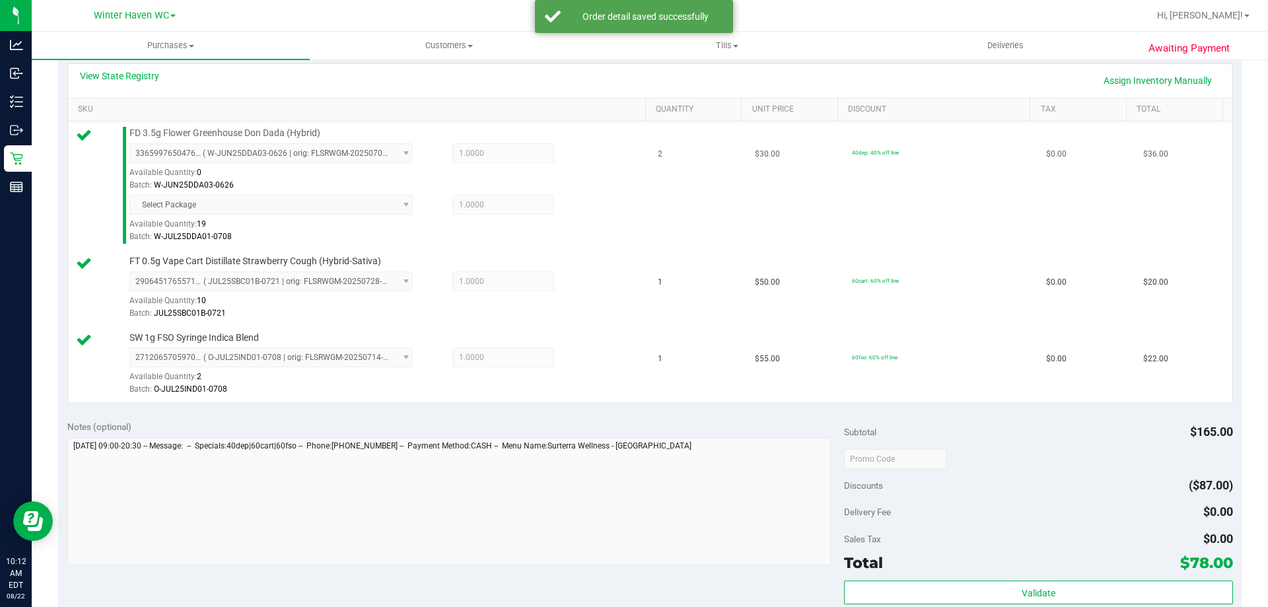
scroll to position [396, 0]
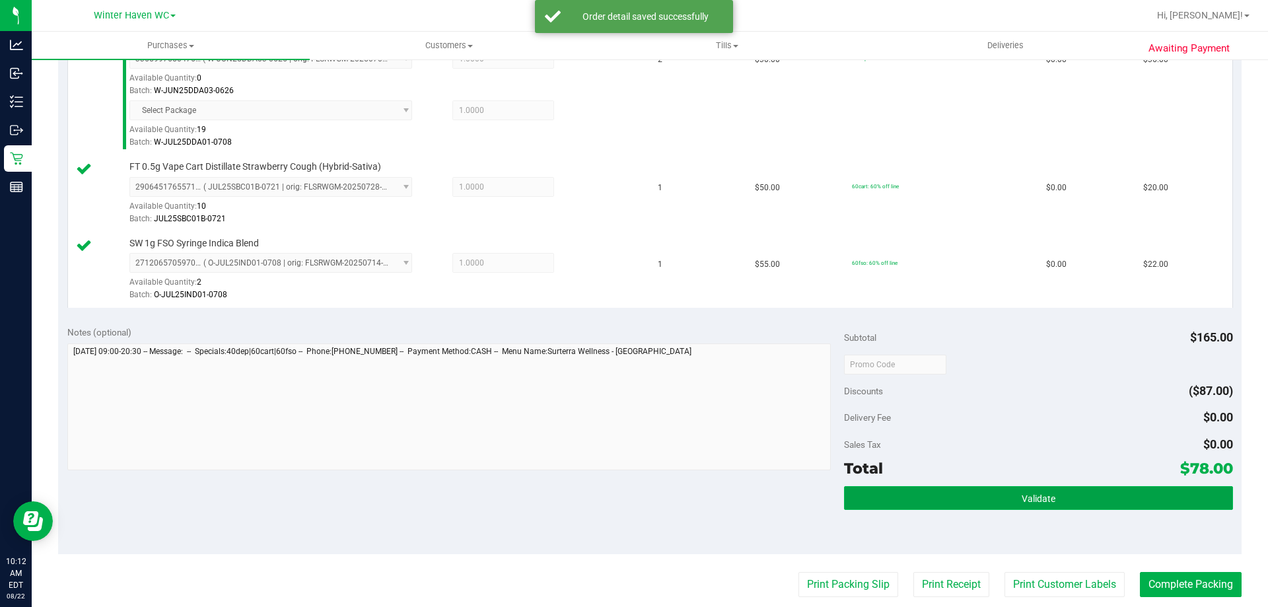
click at [908, 487] on button "Validate" at bounding box center [1038, 498] width 388 height 24
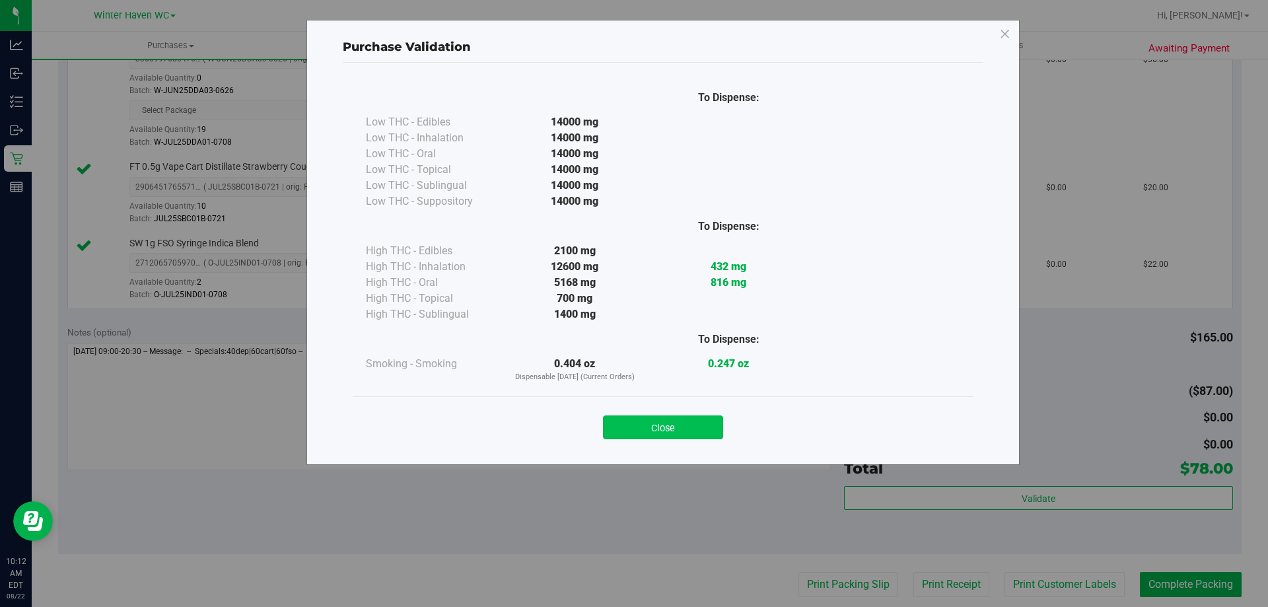
click at [707, 431] on button "Close" at bounding box center [663, 427] width 120 height 24
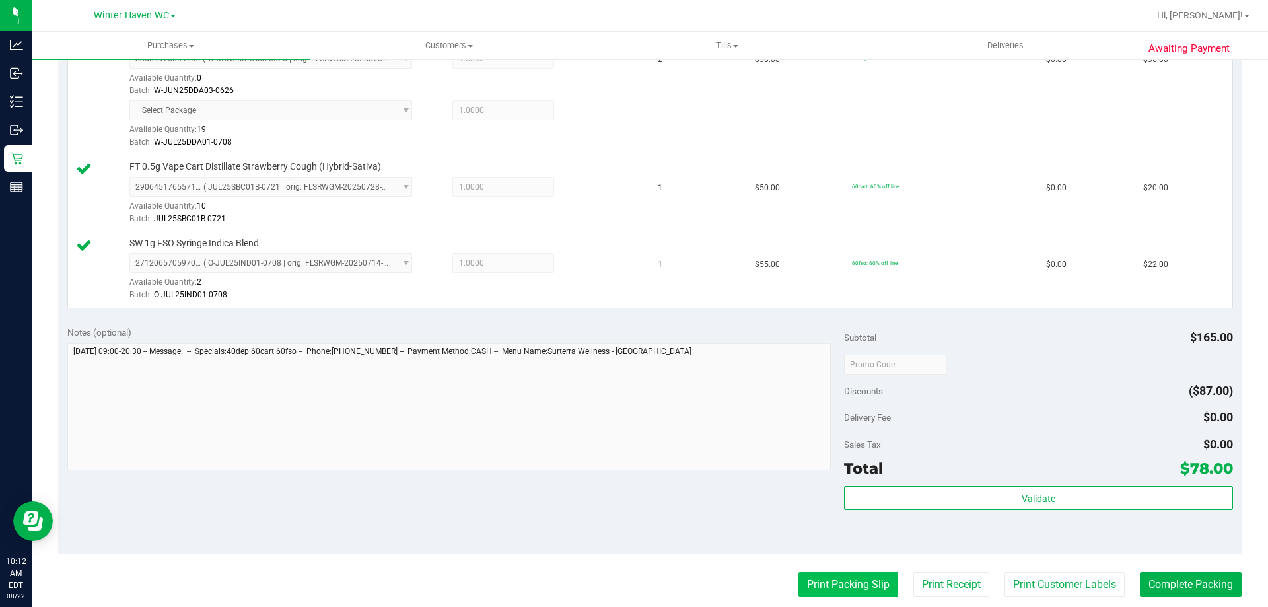
click at [836, 573] on button "Print Packing Slip" at bounding box center [849, 584] width 100 height 25
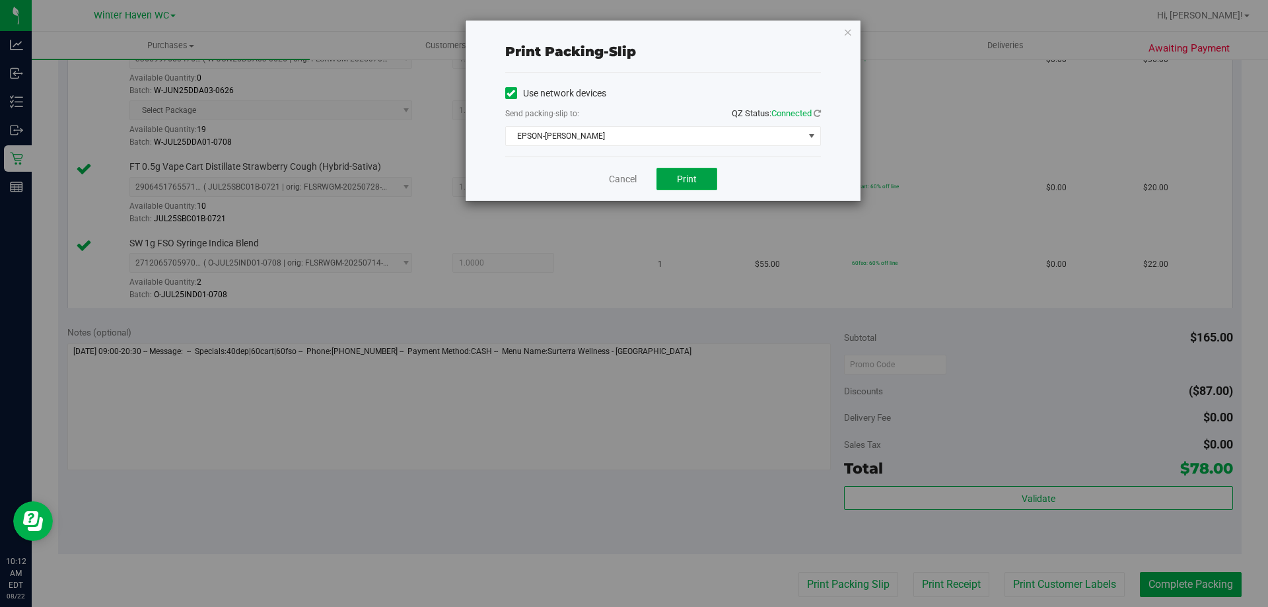
click at [691, 177] on span "Print" at bounding box center [687, 179] width 20 height 11
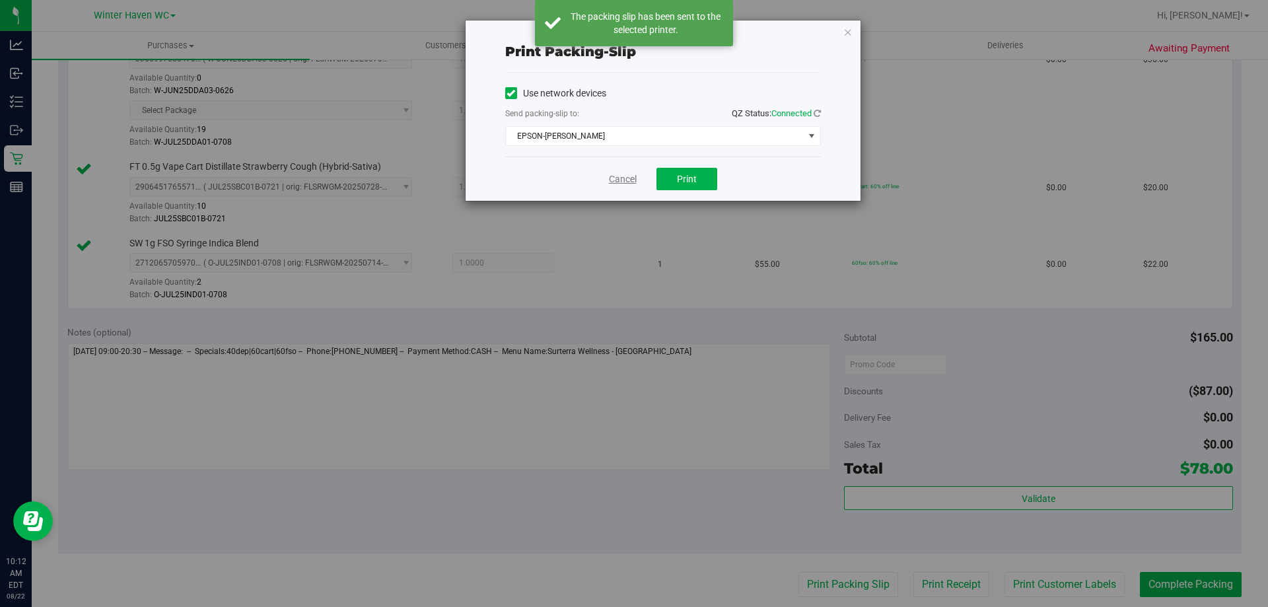
click at [636, 178] on link "Cancel" at bounding box center [623, 179] width 28 height 14
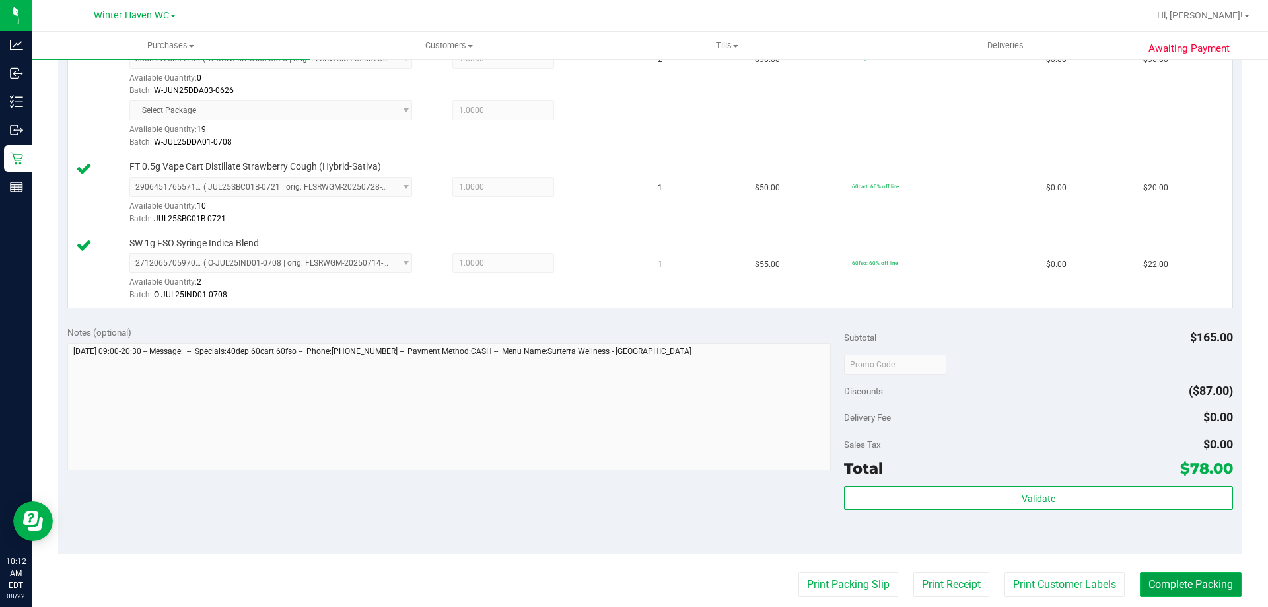
click at [1213, 575] on button "Complete Packing" at bounding box center [1191, 584] width 102 height 25
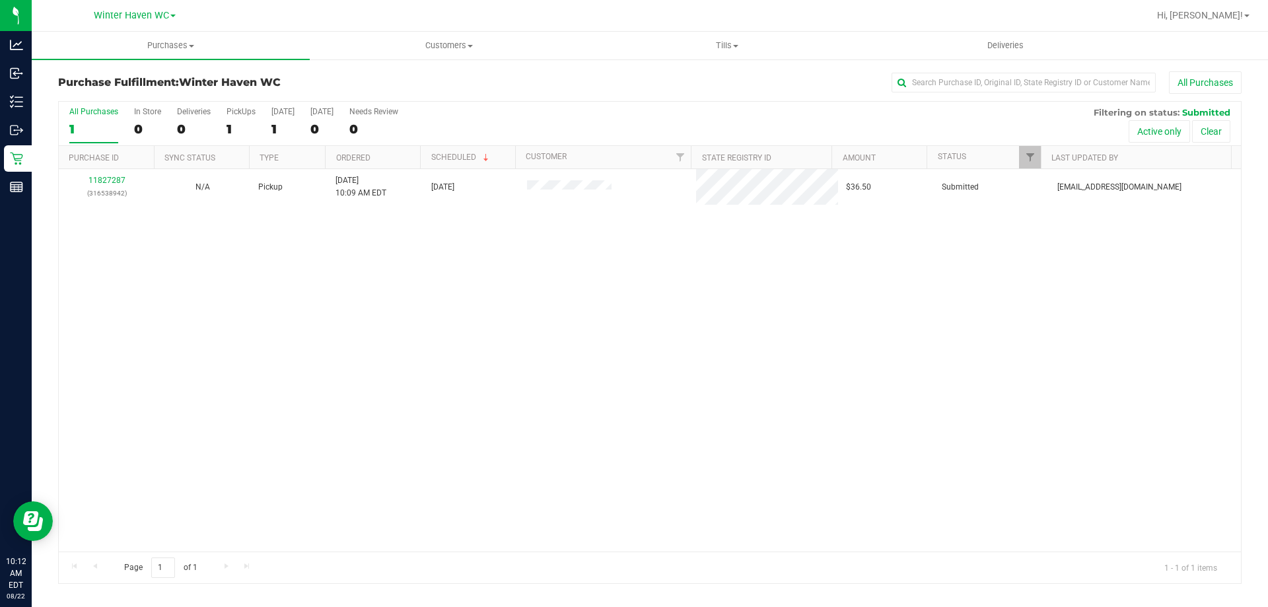
drag, startPoint x: 523, startPoint y: 418, endPoint x: 207, endPoint y: 287, distance: 341.4
click at [449, 392] on div "11827287 (316538942) N/A Pickup 8/22/2025 10:09 AM EDT 8/22/2025 $36.50 Submitt…" at bounding box center [650, 360] width 1182 height 382
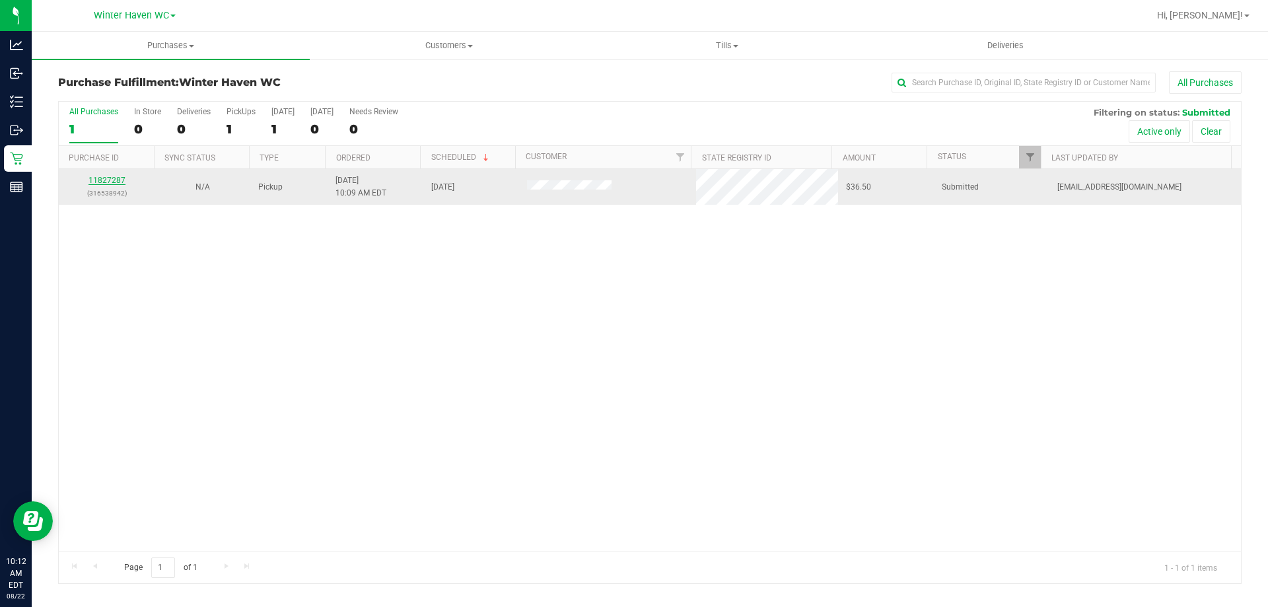
click at [96, 180] on link "11827287" at bounding box center [107, 180] width 37 height 9
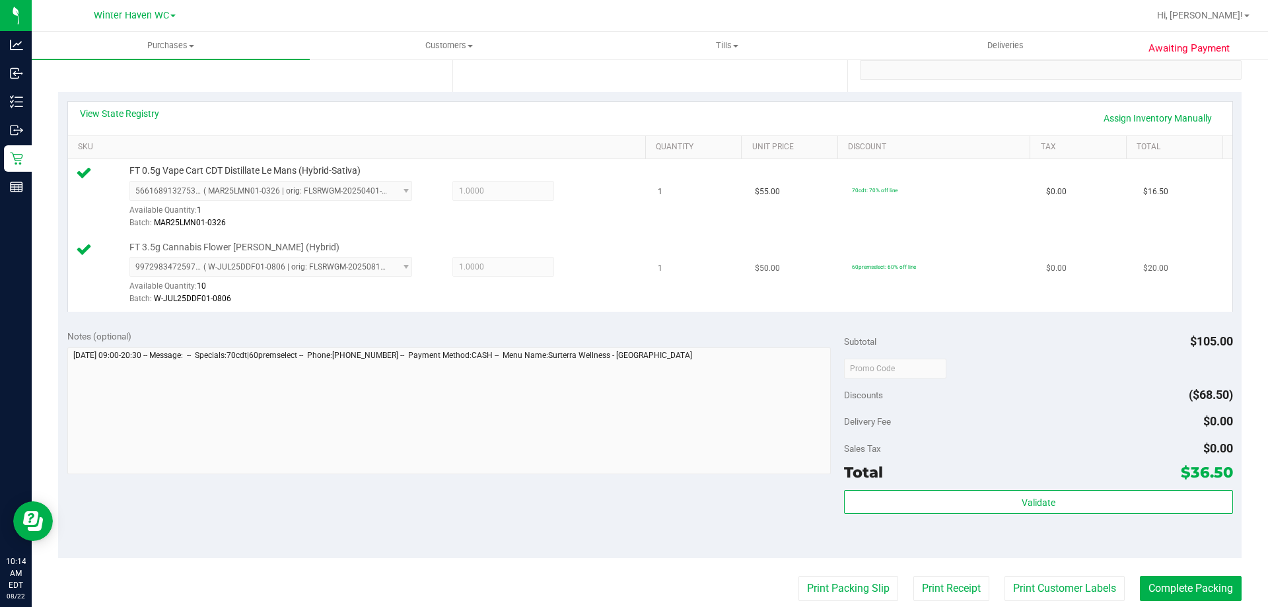
scroll to position [198, 0]
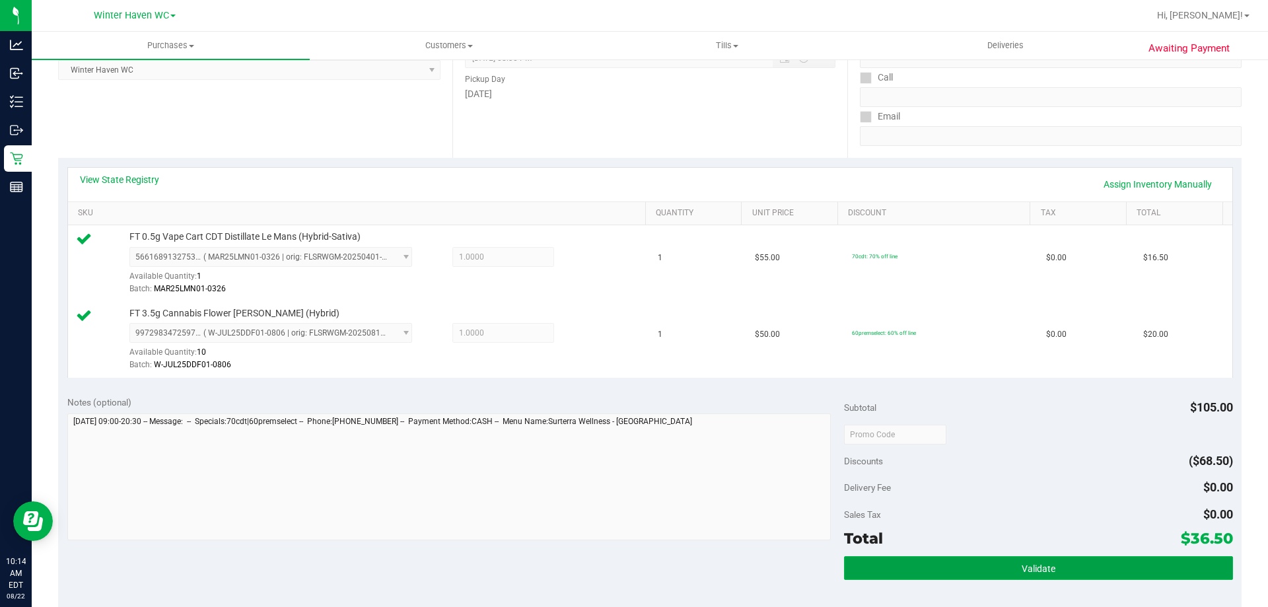
click at [851, 566] on button "Validate" at bounding box center [1038, 568] width 388 height 24
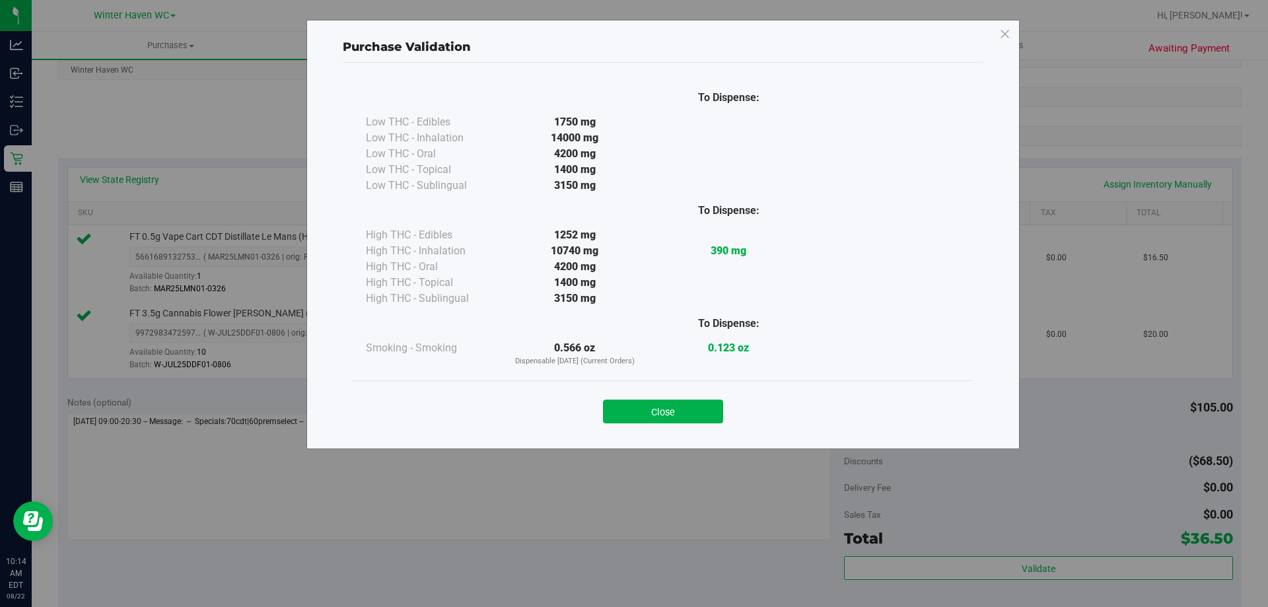
click at [702, 424] on div "Close" at bounding box center [663, 407] width 621 height 54
click at [699, 414] on button "Close" at bounding box center [663, 412] width 120 height 24
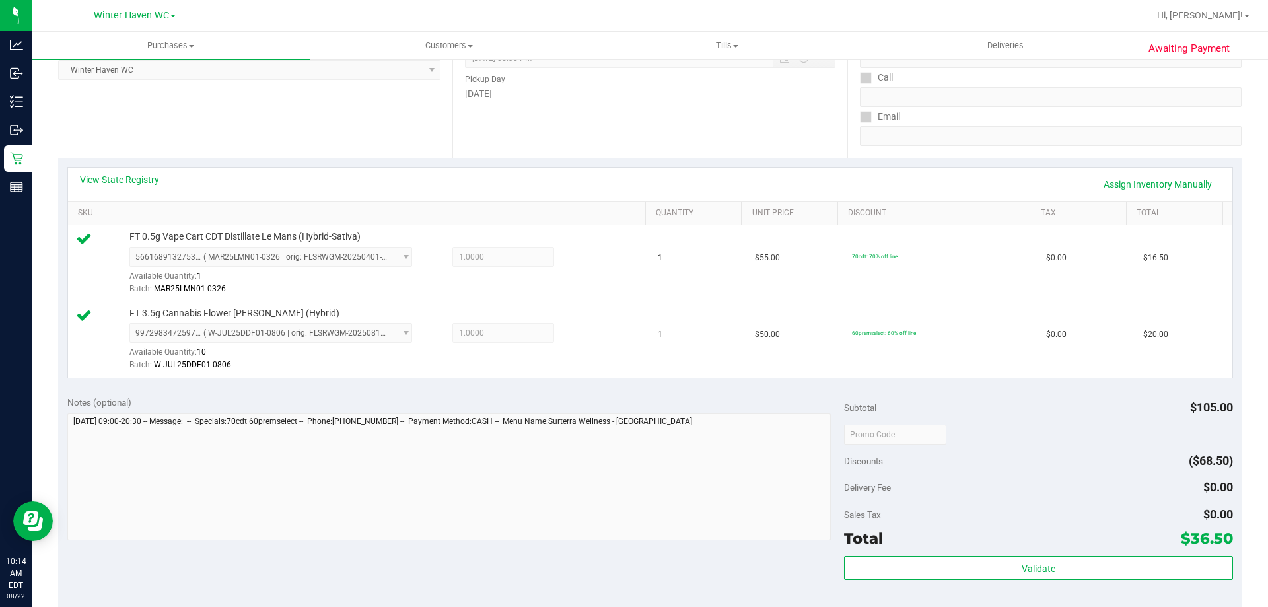
scroll to position [264, 0]
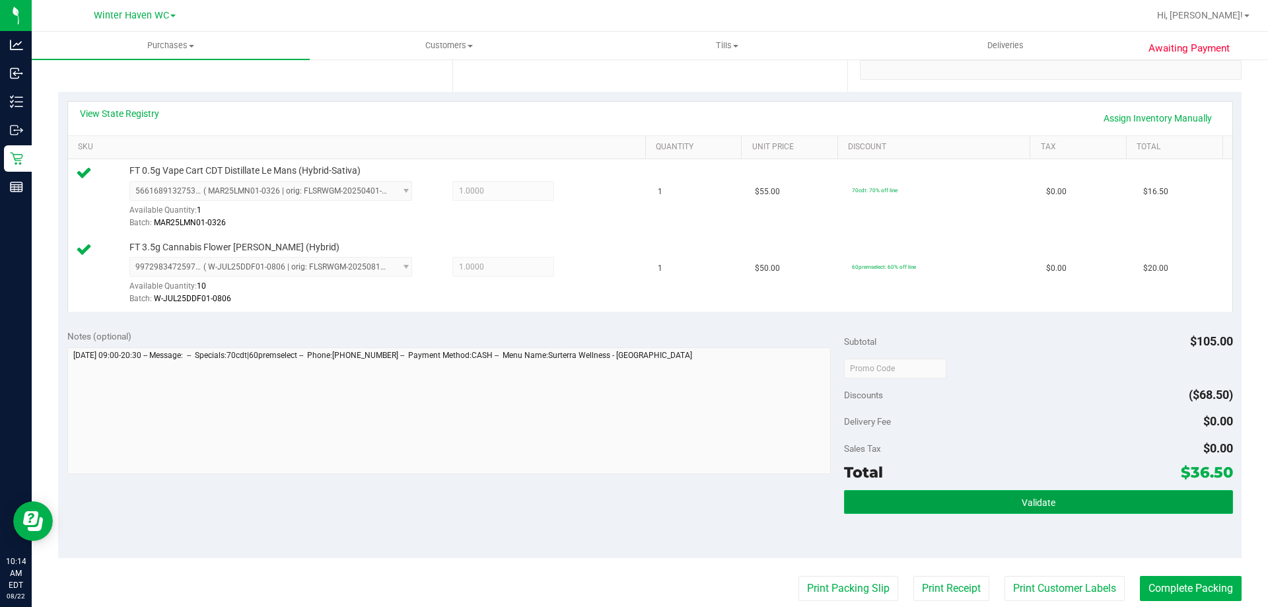
click at [912, 505] on button "Validate" at bounding box center [1038, 502] width 388 height 24
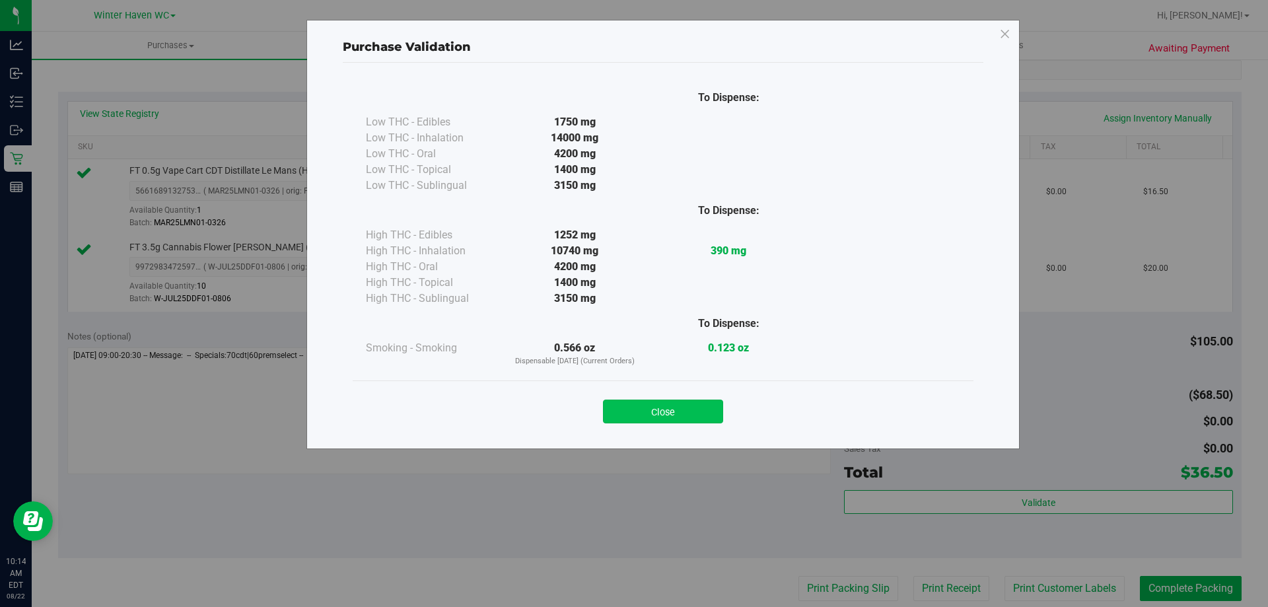
click at [690, 409] on button "Close" at bounding box center [663, 412] width 120 height 24
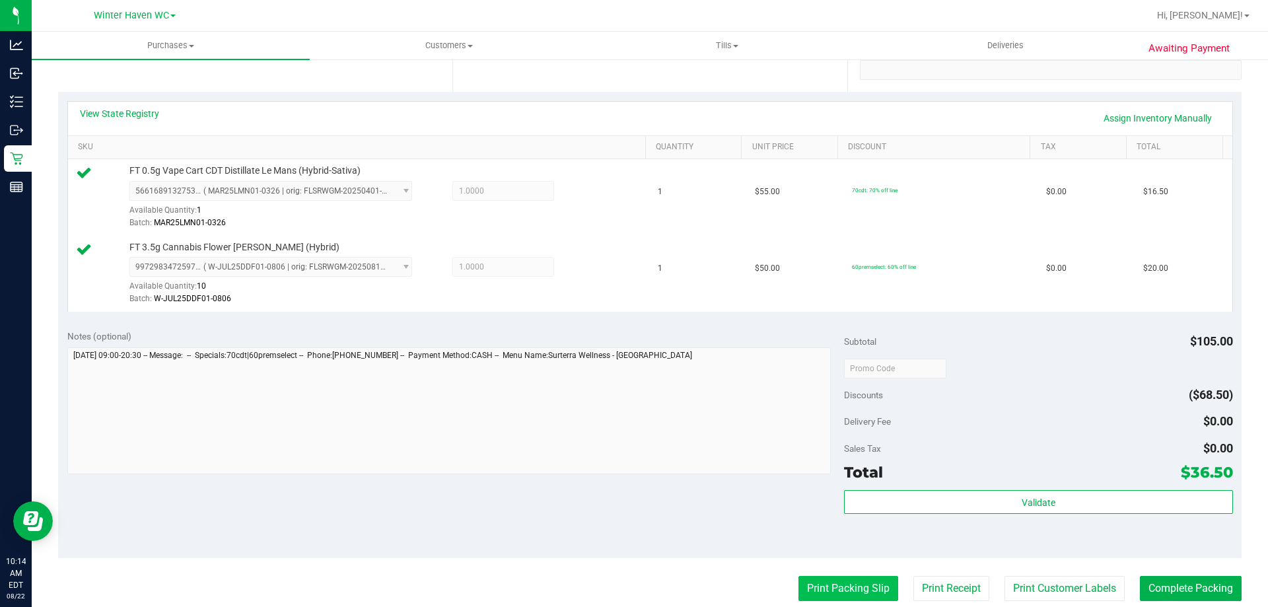
click at [853, 579] on button "Print Packing Slip" at bounding box center [849, 588] width 100 height 25
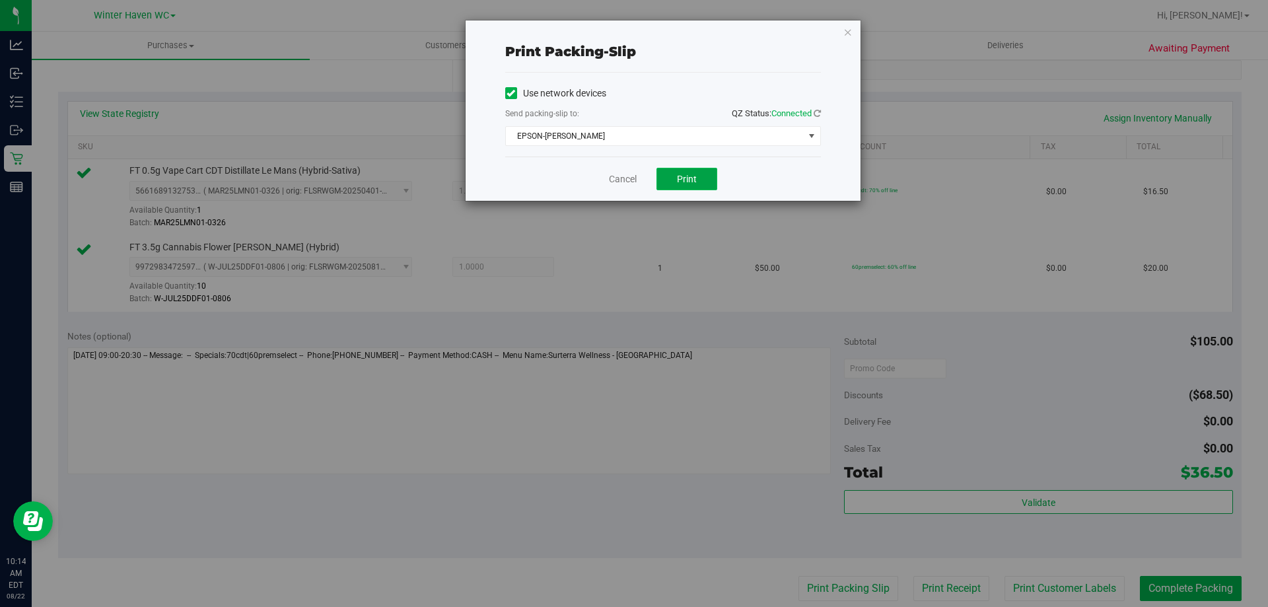
click at [702, 172] on button "Print" at bounding box center [687, 179] width 61 height 22
click at [623, 174] on link "Cancel" at bounding box center [623, 179] width 28 height 14
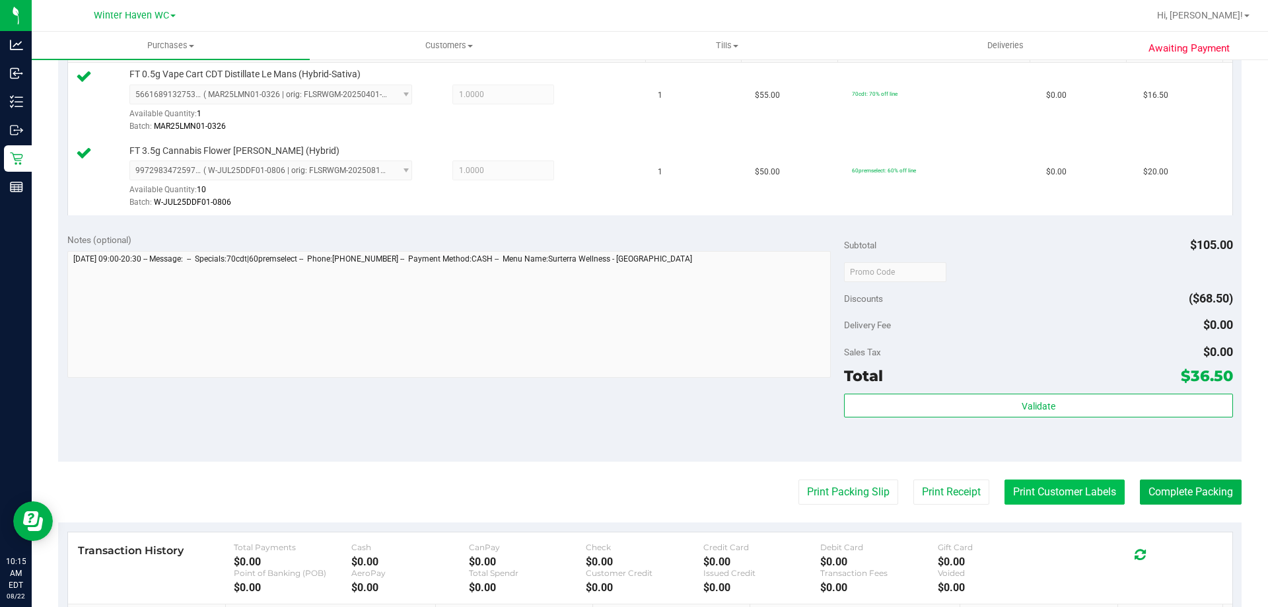
scroll to position [462, 0]
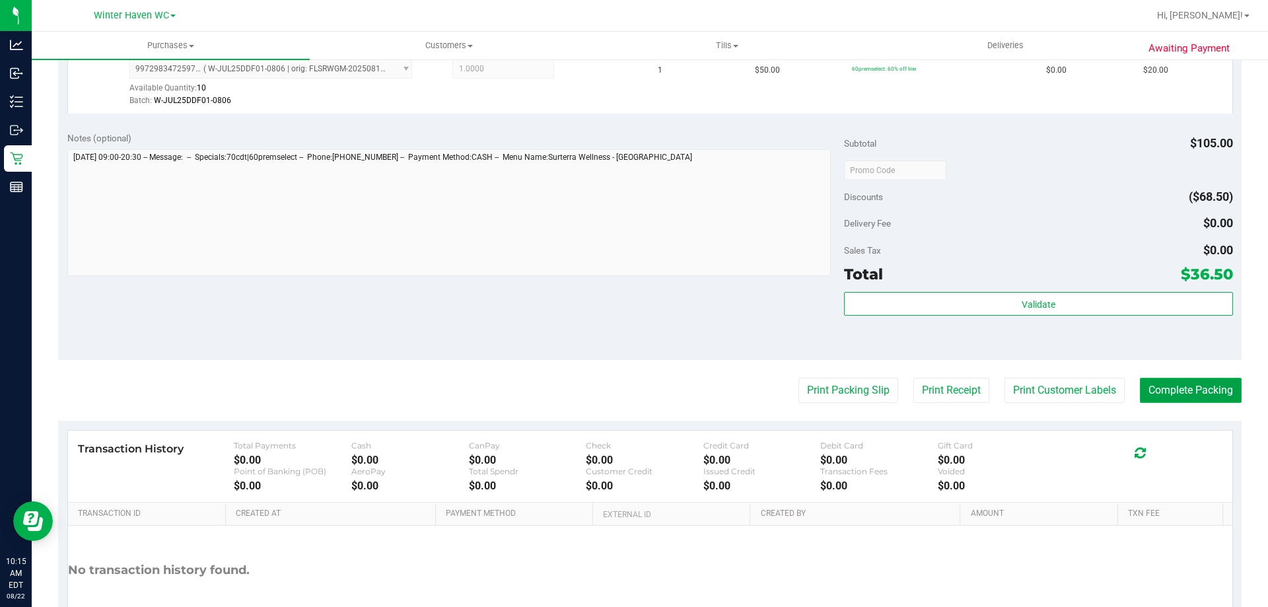
click at [1140, 385] on button "Complete Packing" at bounding box center [1191, 390] width 102 height 25
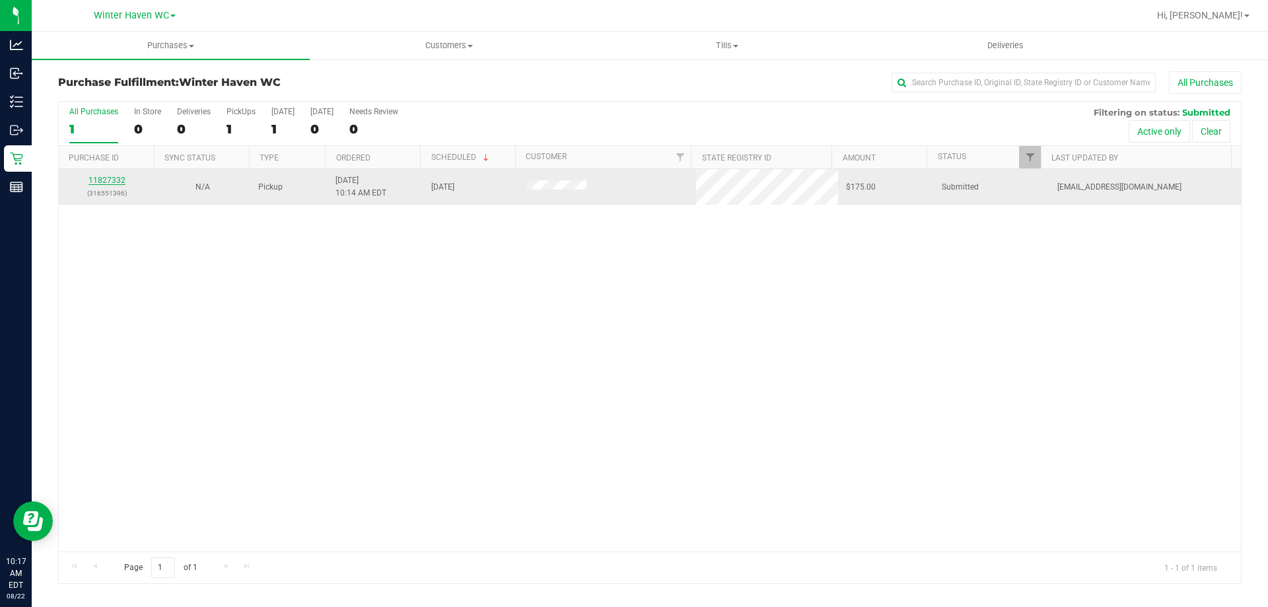
click at [120, 177] on link "11827332" at bounding box center [107, 180] width 37 height 9
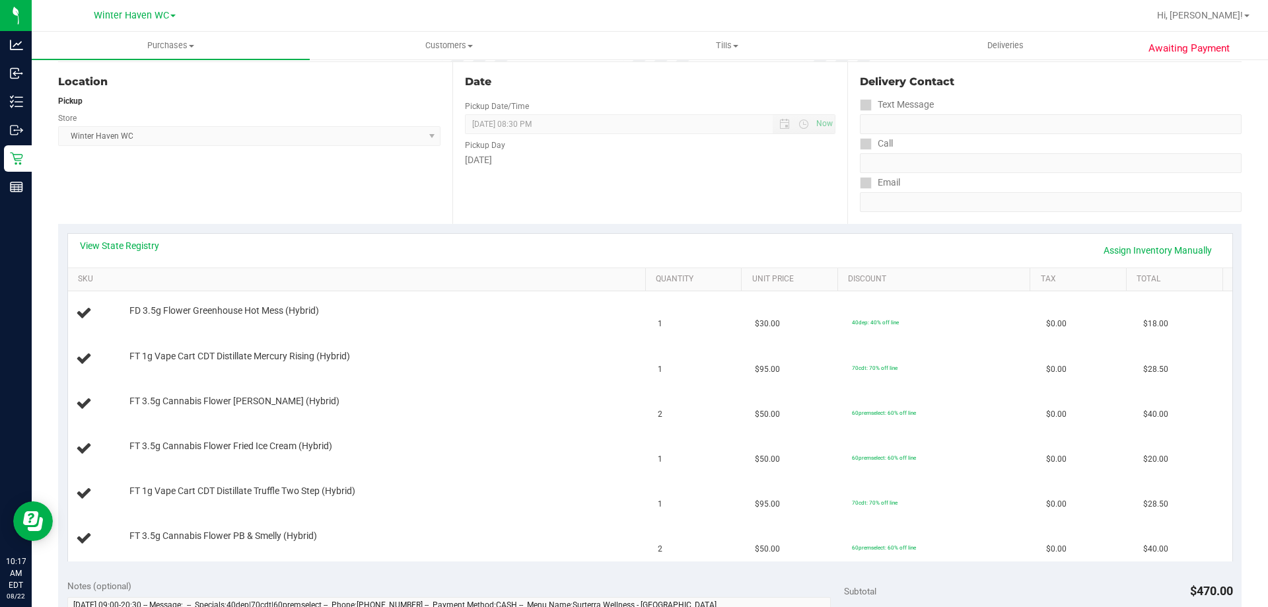
scroll to position [198, 0]
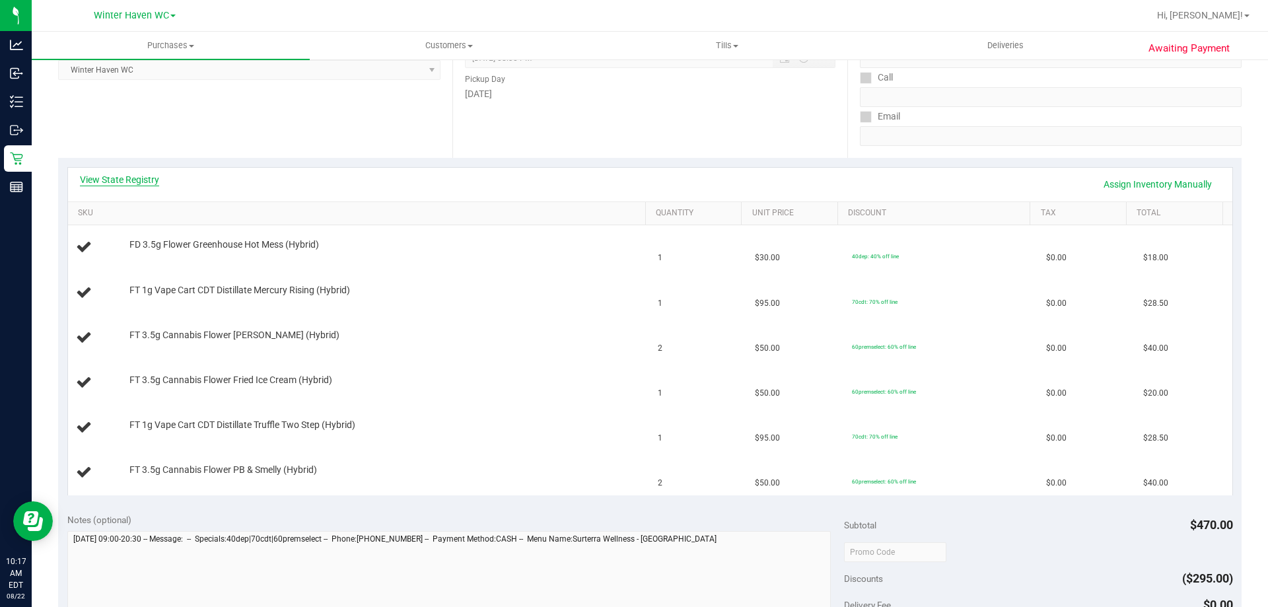
click at [135, 182] on link "View State Registry" at bounding box center [119, 179] width 79 height 13
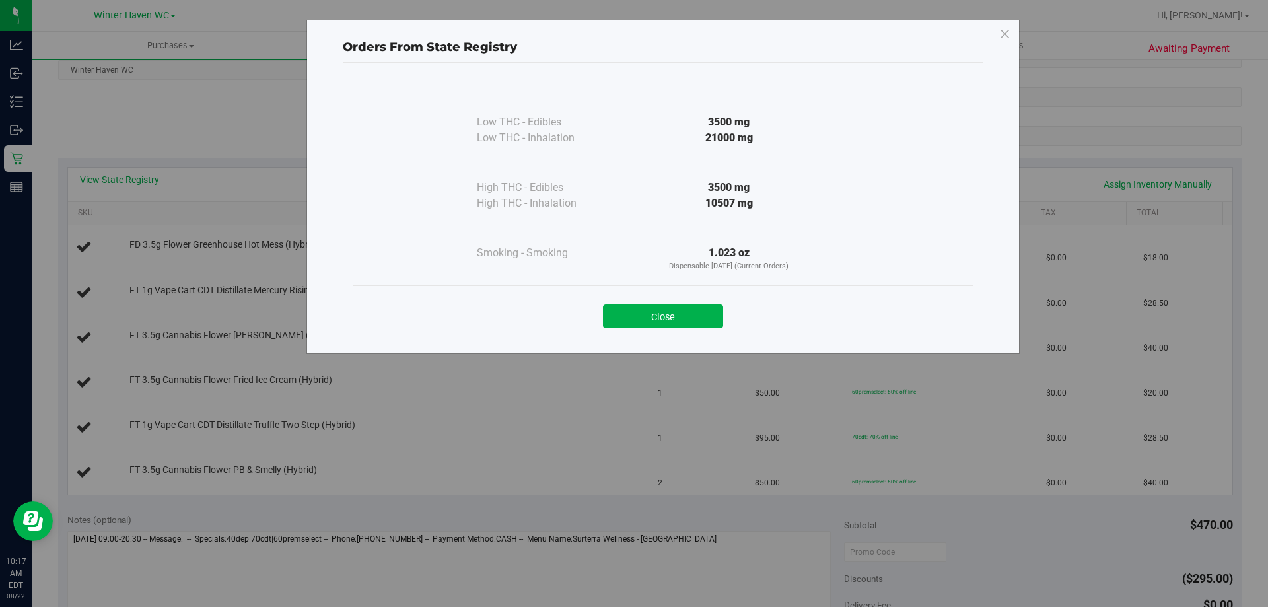
drag, startPoint x: 679, startPoint y: 282, endPoint x: 681, endPoint y: 299, distance: 17.3
click at [679, 287] on div "Low THC - Edibles 3500 mg Low THC - Inhalation" at bounding box center [663, 202] width 641 height 279
click at [685, 306] on button "Close" at bounding box center [663, 317] width 120 height 24
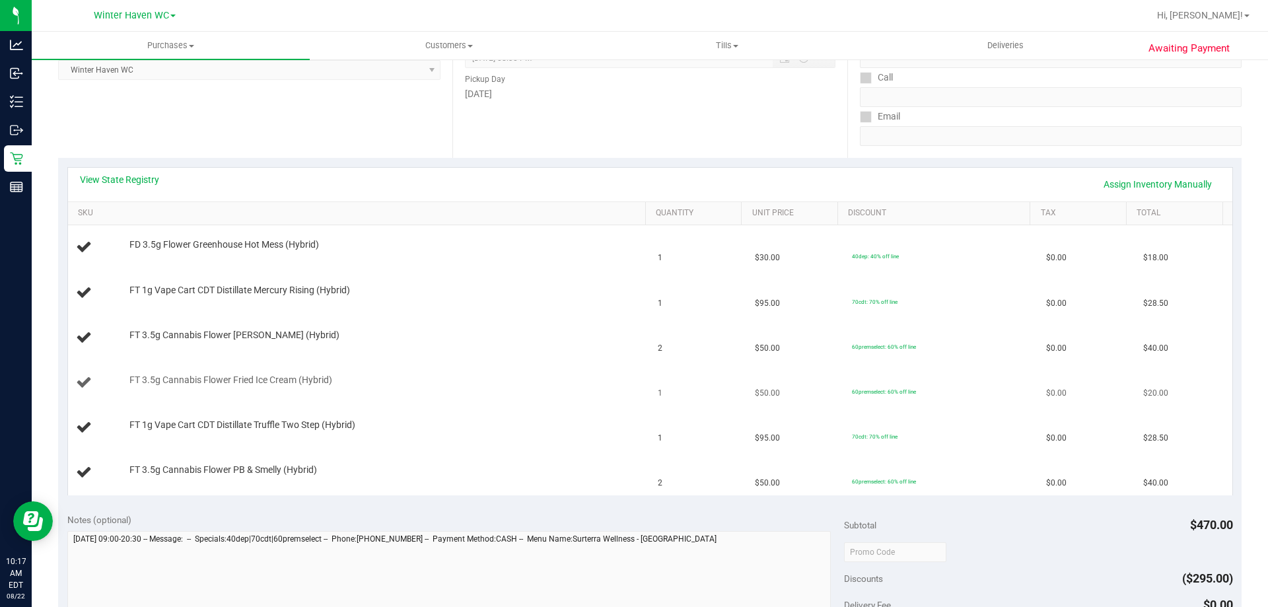
click at [554, 361] on td "FT 3.5g Cannabis Flower Fried Ice Cream (Hybrid)" at bounding box center [359, 383] width 583 height 45
click at [145, 181] on link "View State Registry" at bounding box center [119, 179] width 79 height 13
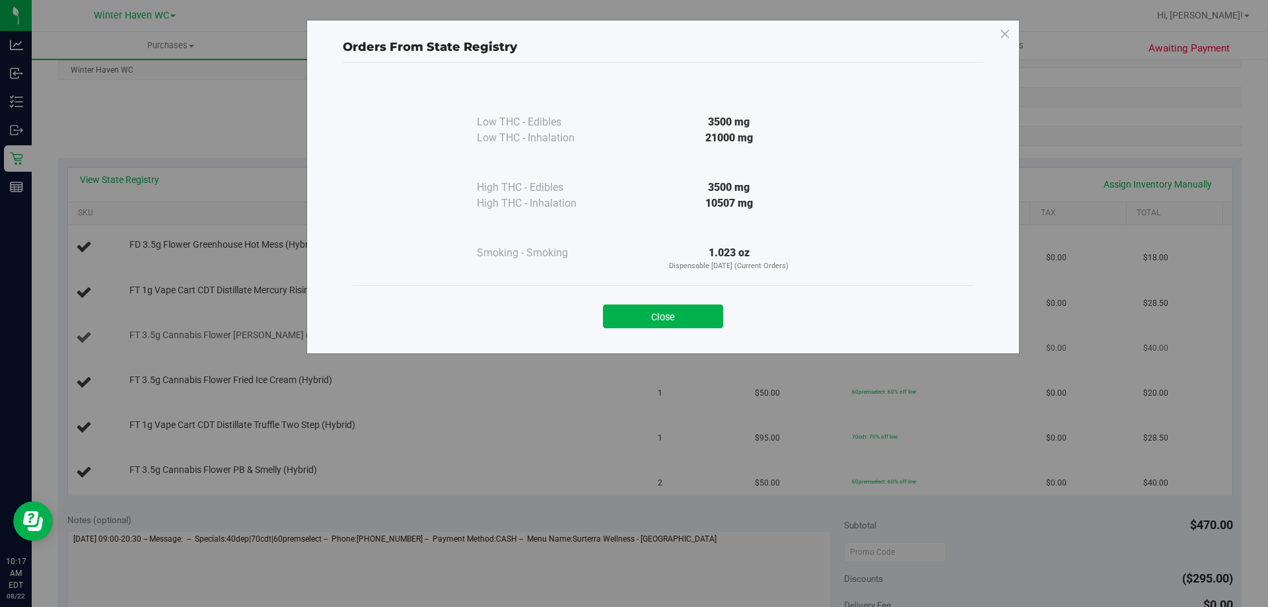
click at [622, 325] on button "Close" at bounding box center [663, 317] width 120 height 24
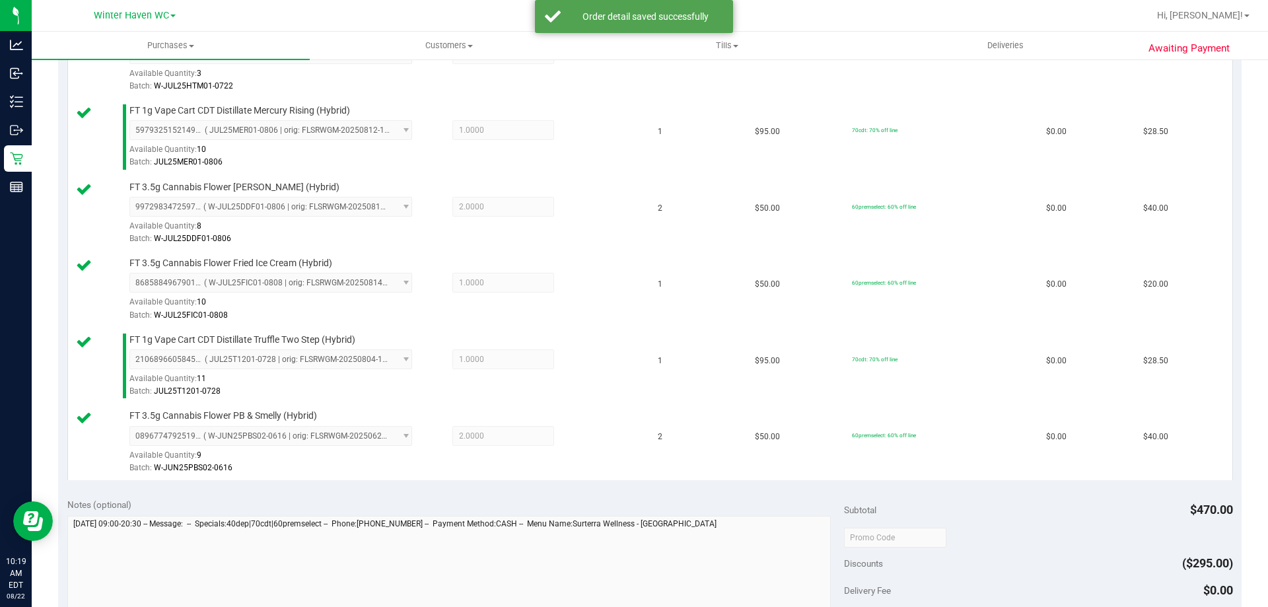
scroll to position [528, 0]
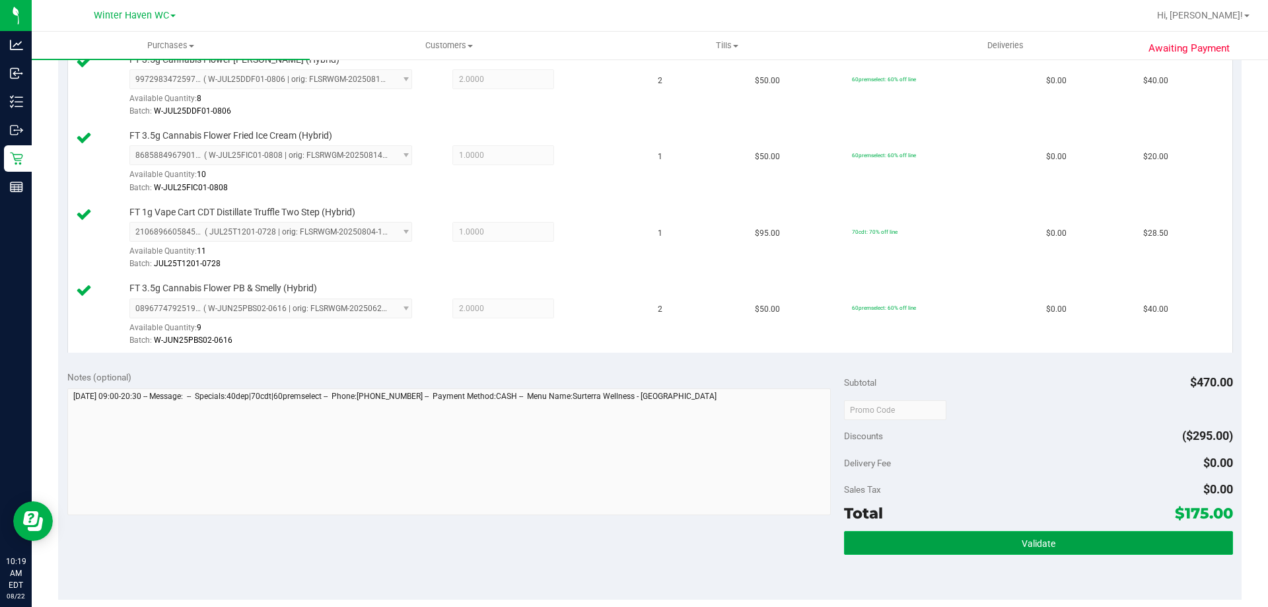
click at [989, 534] on button "Validate" at bounding box center [1038, 543] width 388 height 24
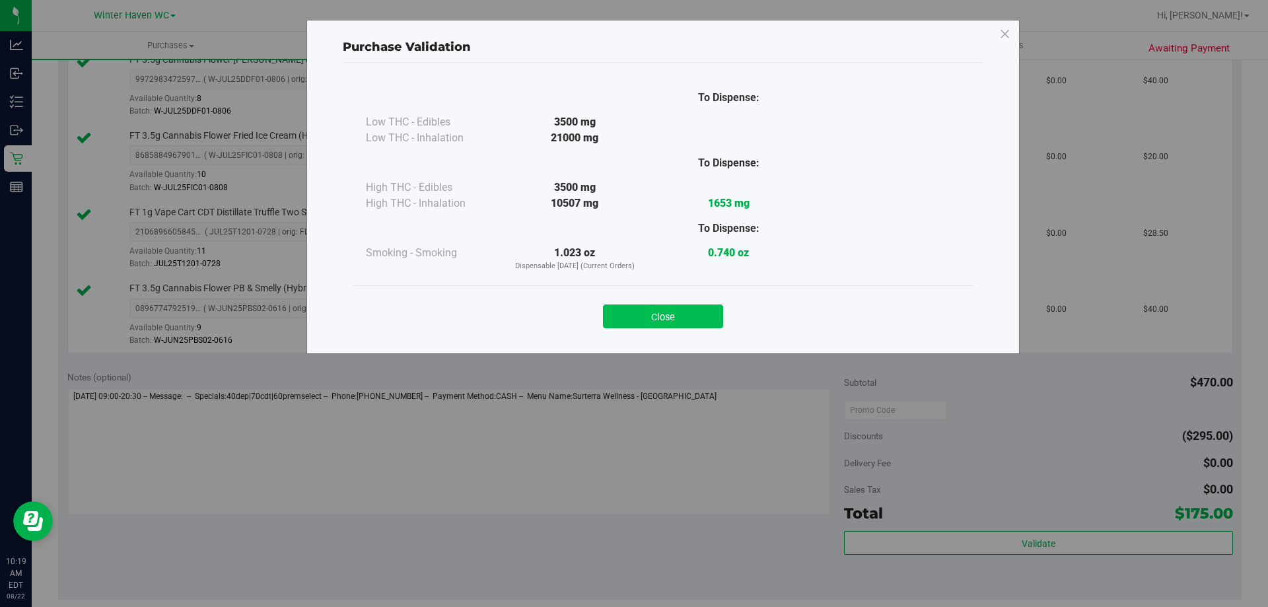
click at [665, 312] on button "Close" at bounding box center [663, 317] width 120 height 24
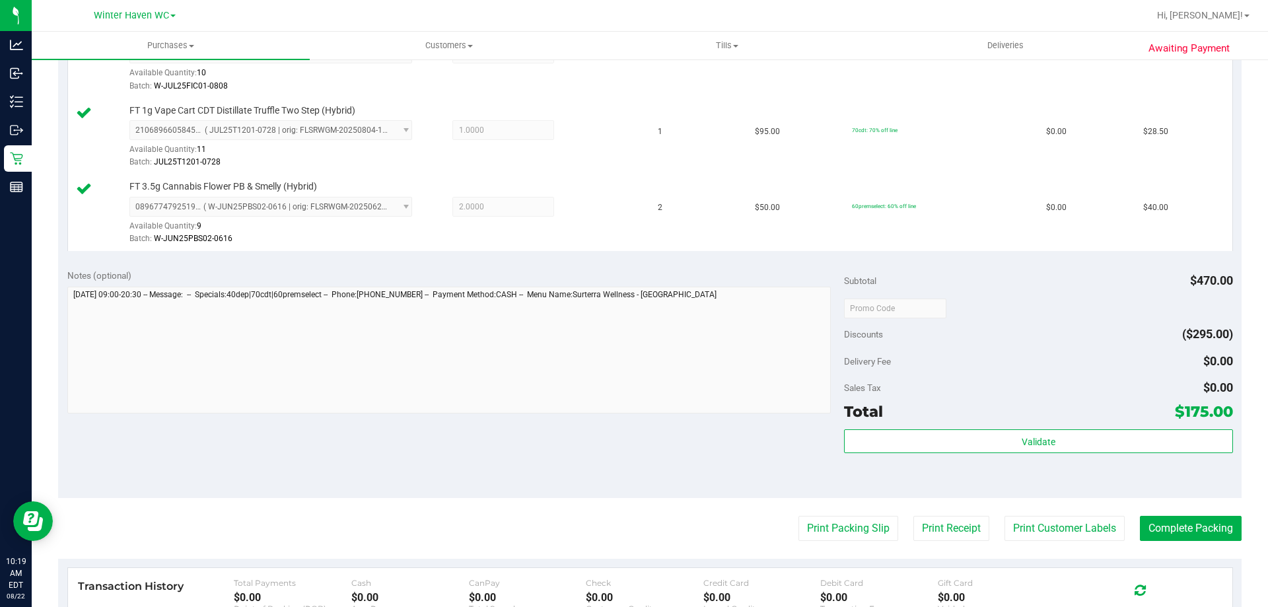
scroll to position [727, 0]
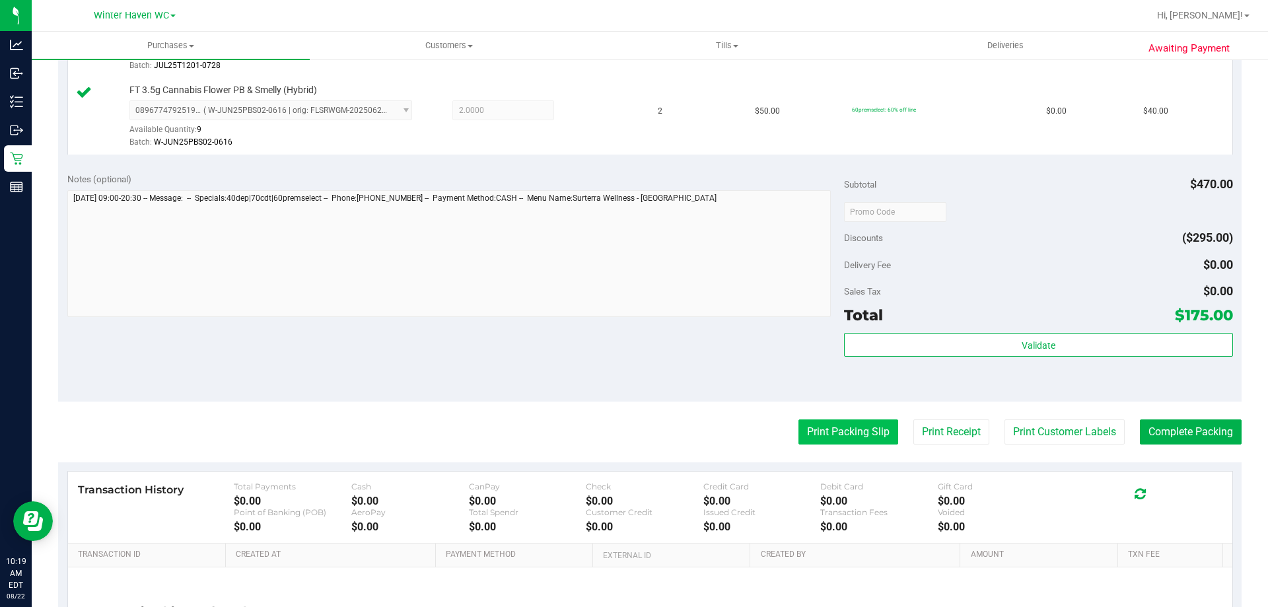
click at [842, 435] on button "Print Packing Slip" at bounding box center [849, 431] width 100 height 25
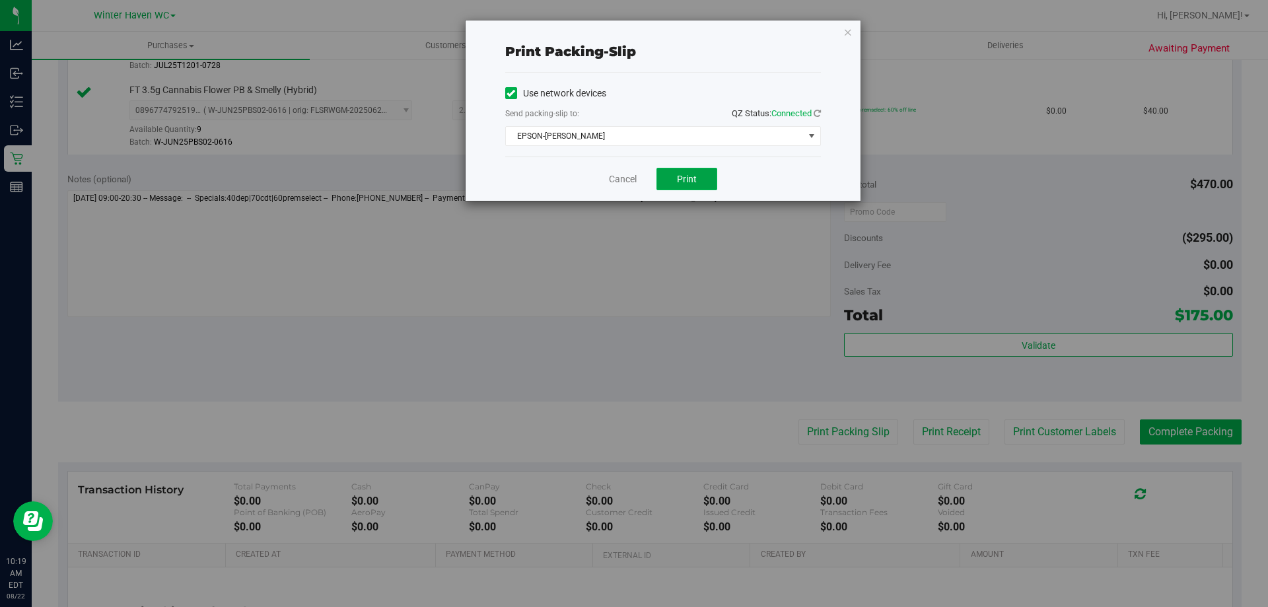
click at [673, 174] on button "Print" at bounding box center [687, 179] width 61 height 22
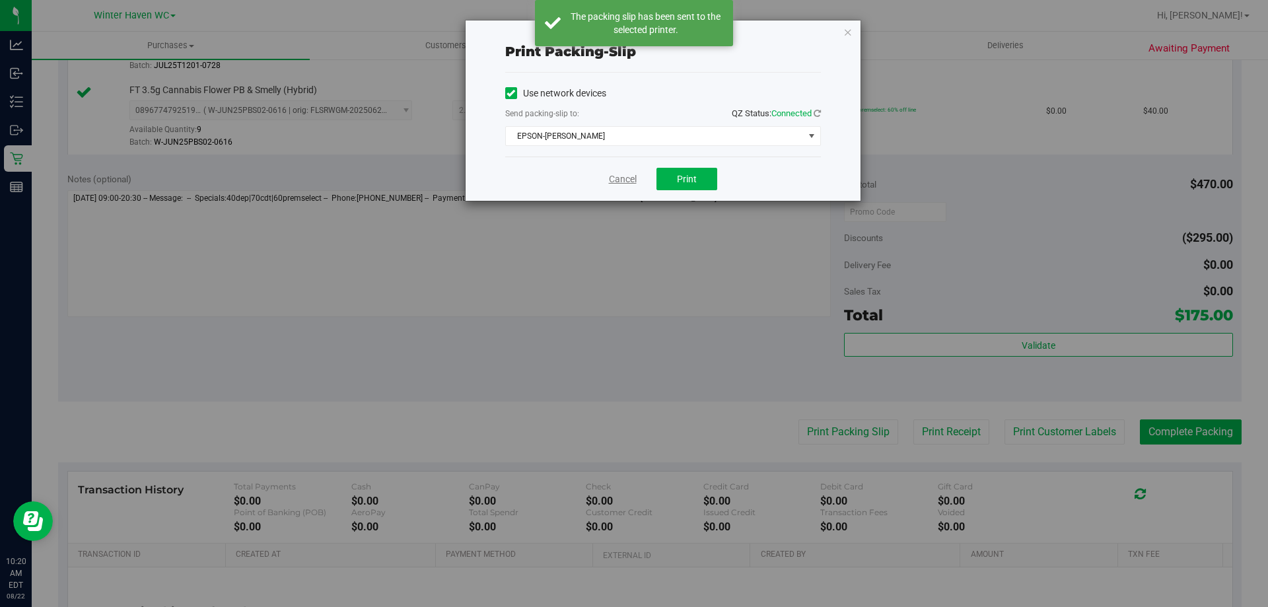
click at [618, 185] on link "Cancel" at bounding box center [623, 179] width 28 height 14
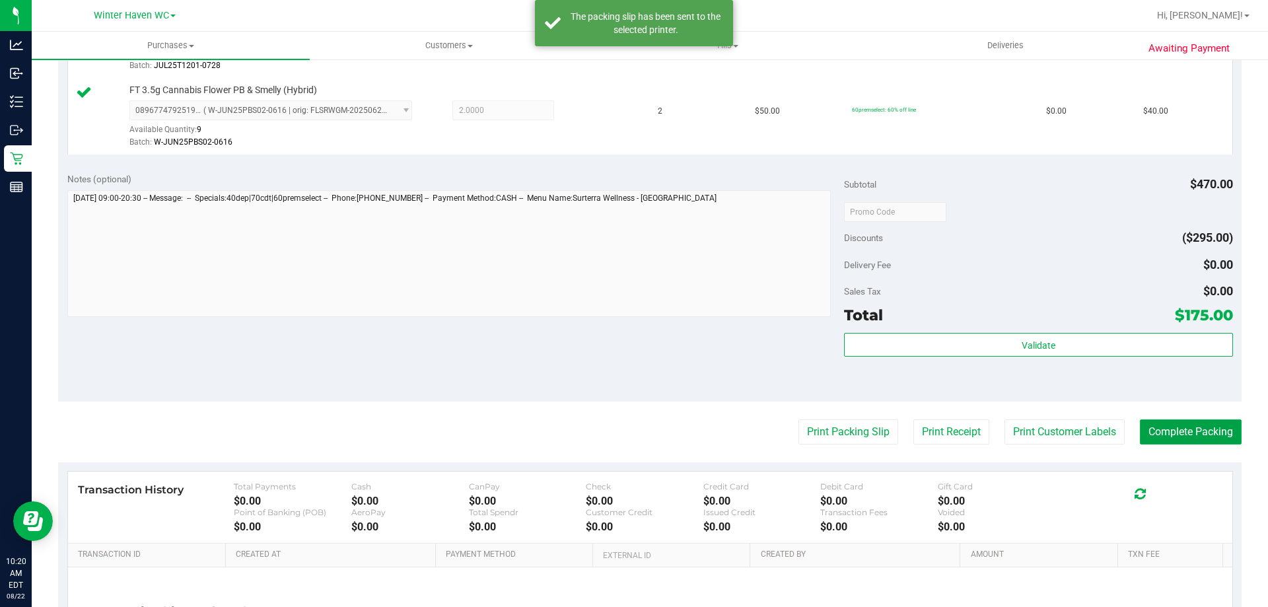
click at [1147, 433] on button "Complete Packing" at bounding box center [1191, 431] width 102 height 25
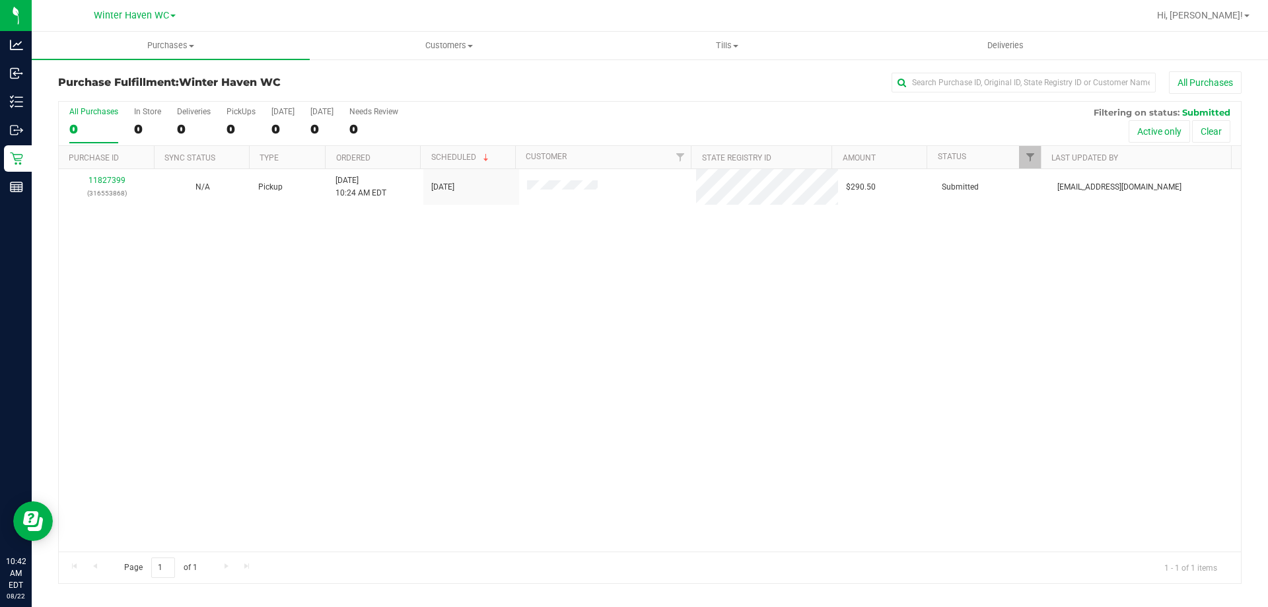
click at [423, 367] on div "11827399 (316553868) N/A Pickup 8/22/2025 10:24 AM EDT 8/22/2025 $290.50 Submit…" at bounding box center [650, 360] width 1182 height 382
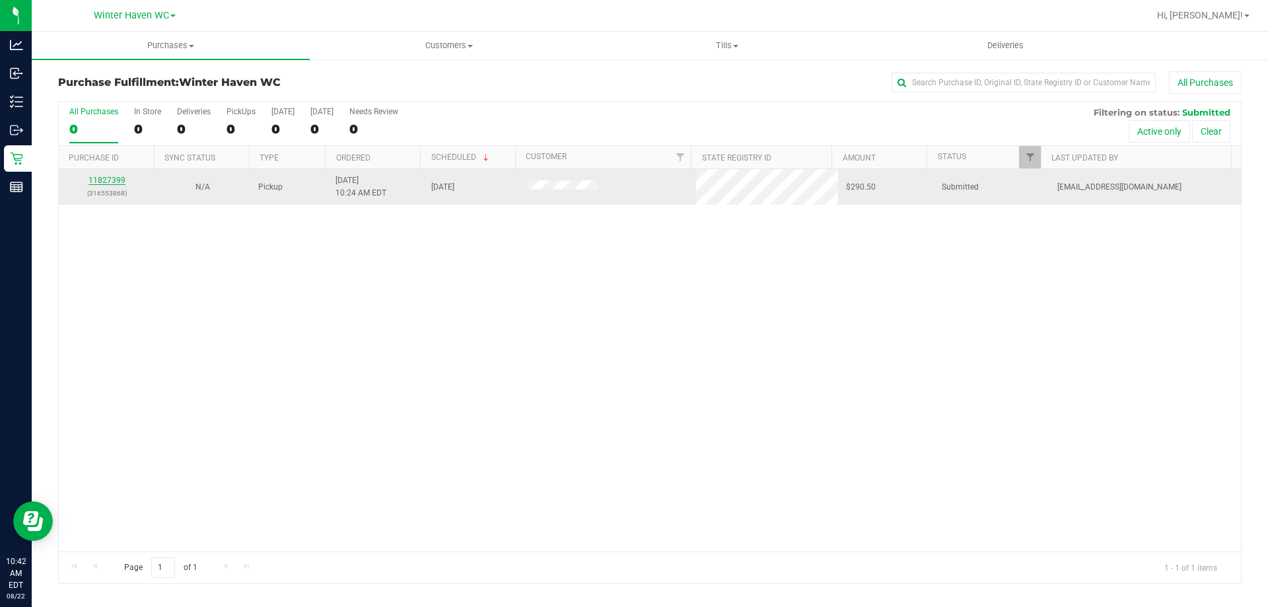
click at [116, 180] on link "11827399" at bounding box center [107, 180] width 37 height 9
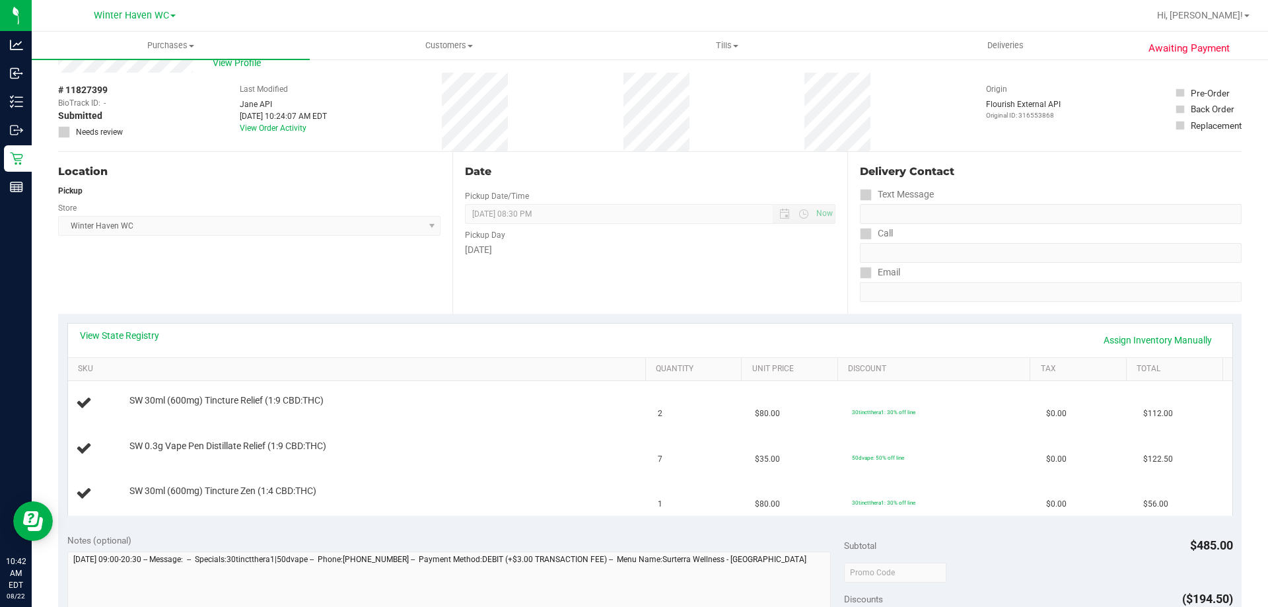
scroll to position [66, 0]
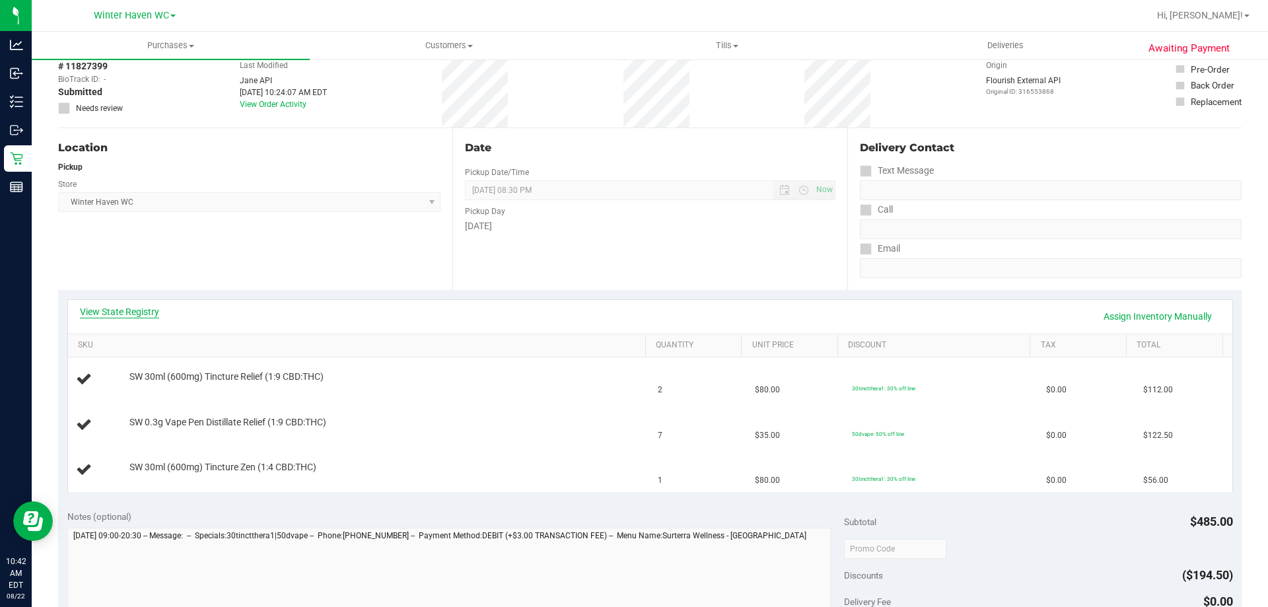
click at [119, 309] on link "View State Registry" at bounding box center [119, 311] width 79 height 13
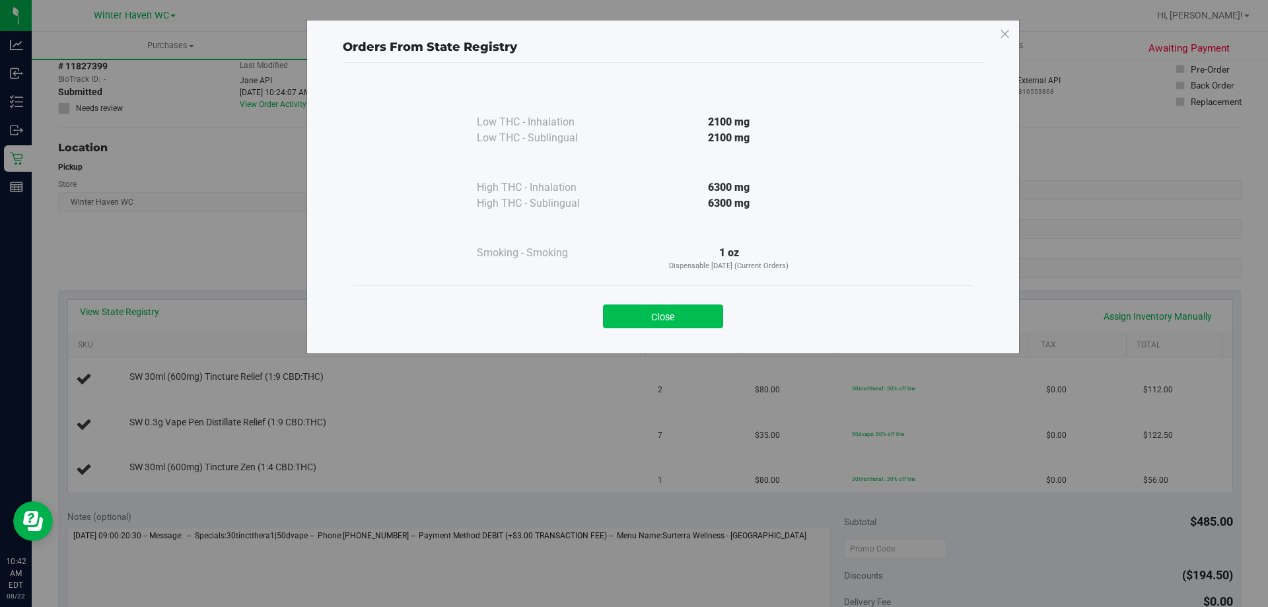
click at [635, 309] on button "Close" at bounding box center [663, 317] width 120 height 24
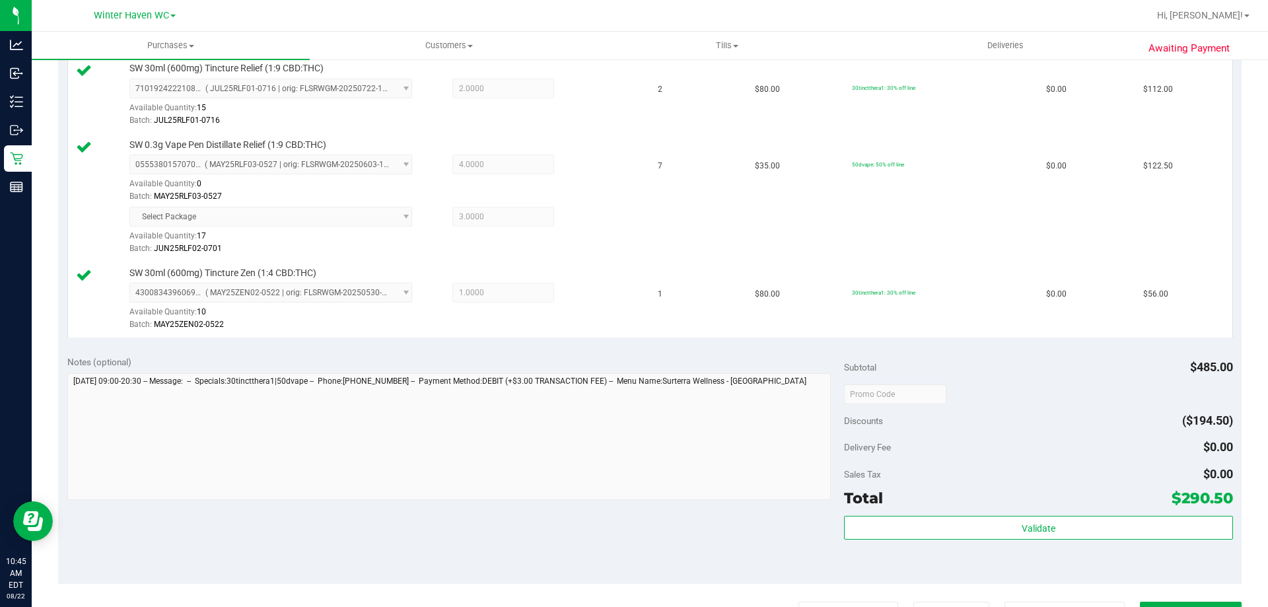
scroll to position [396, 0]
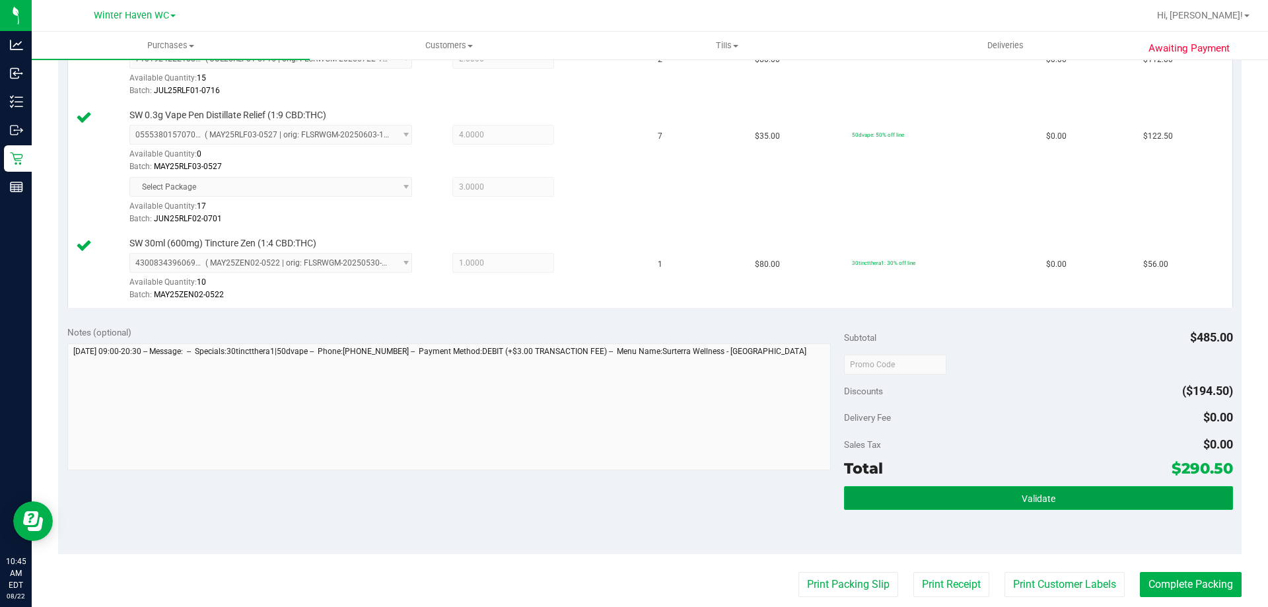
click at [983, 495] on button "Validate" at bounding box center [1038, 498] width 388 height 24
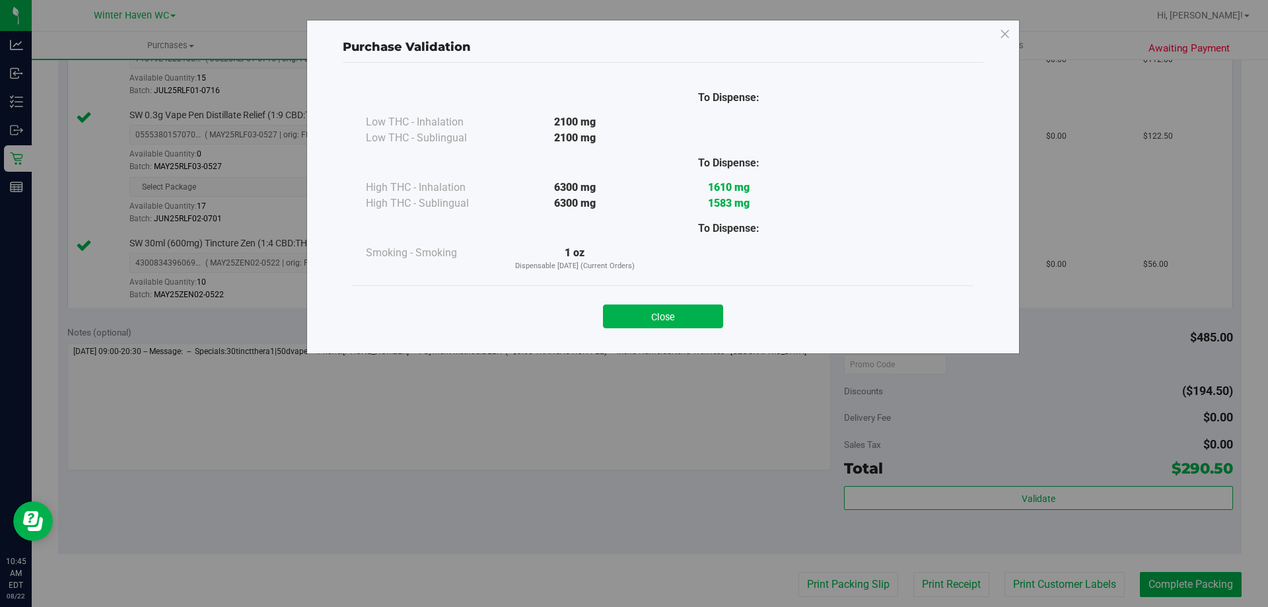
click at [692, 320] on button "Close" at bounding box center [663, 317] width 120 height 24
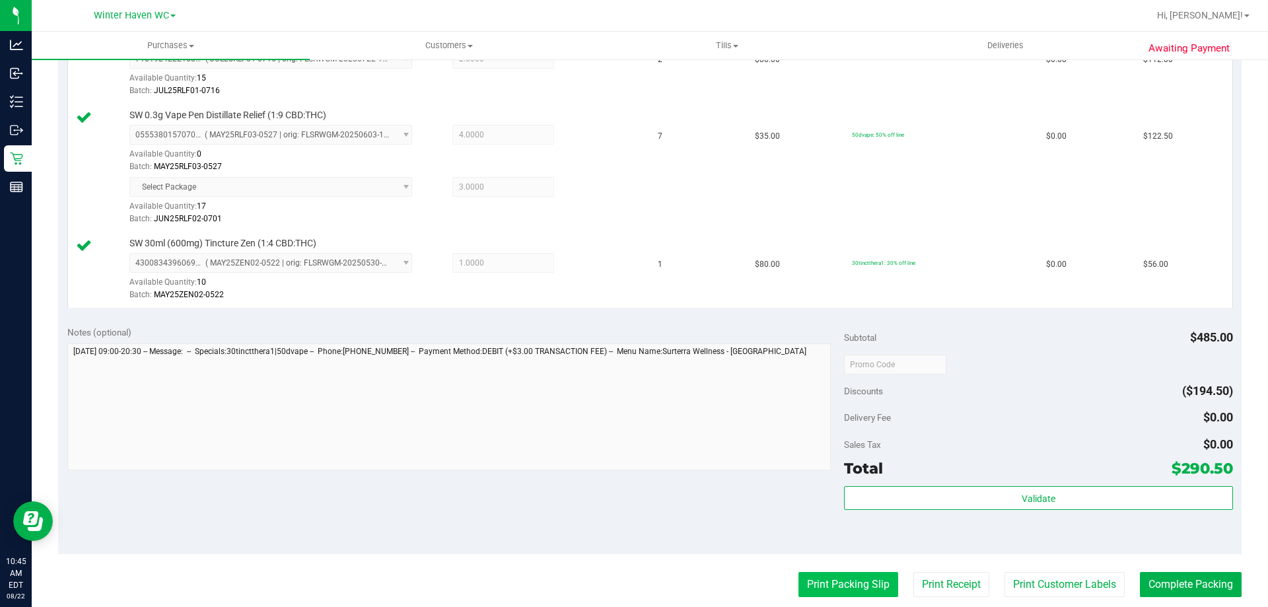
click at [821, 585] on button "Print Packing Slip" at bounding box center [849, 584] width 100 height 25
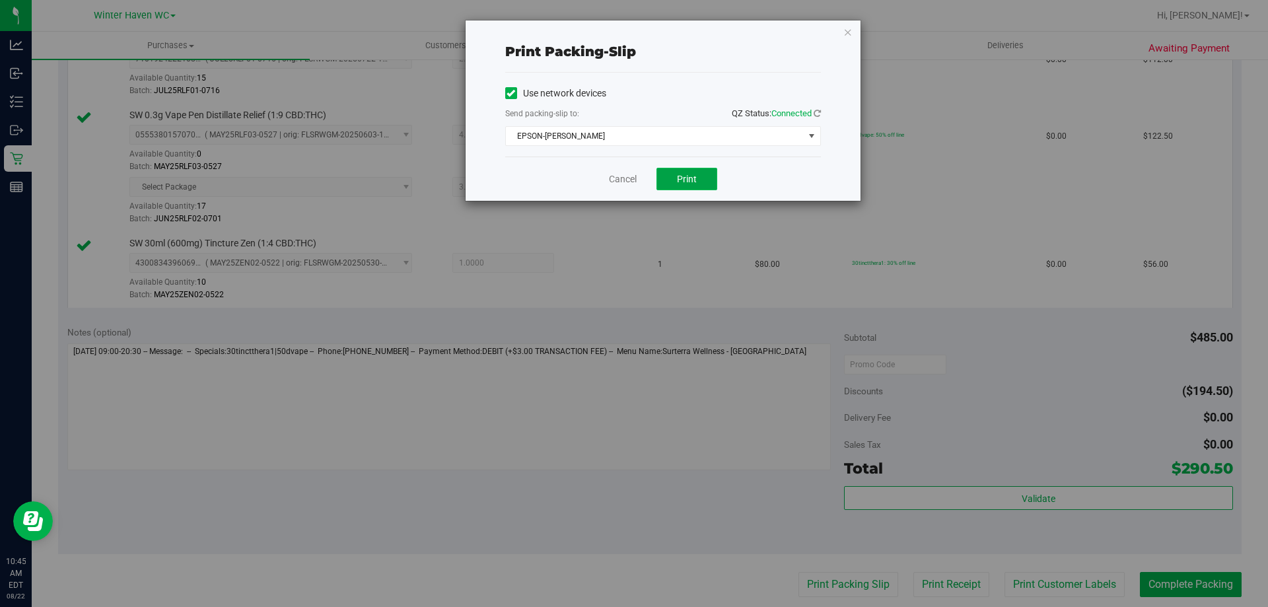
click at [667, 173] on button "Print" at bounding box center [687, 179] width 61 height 22
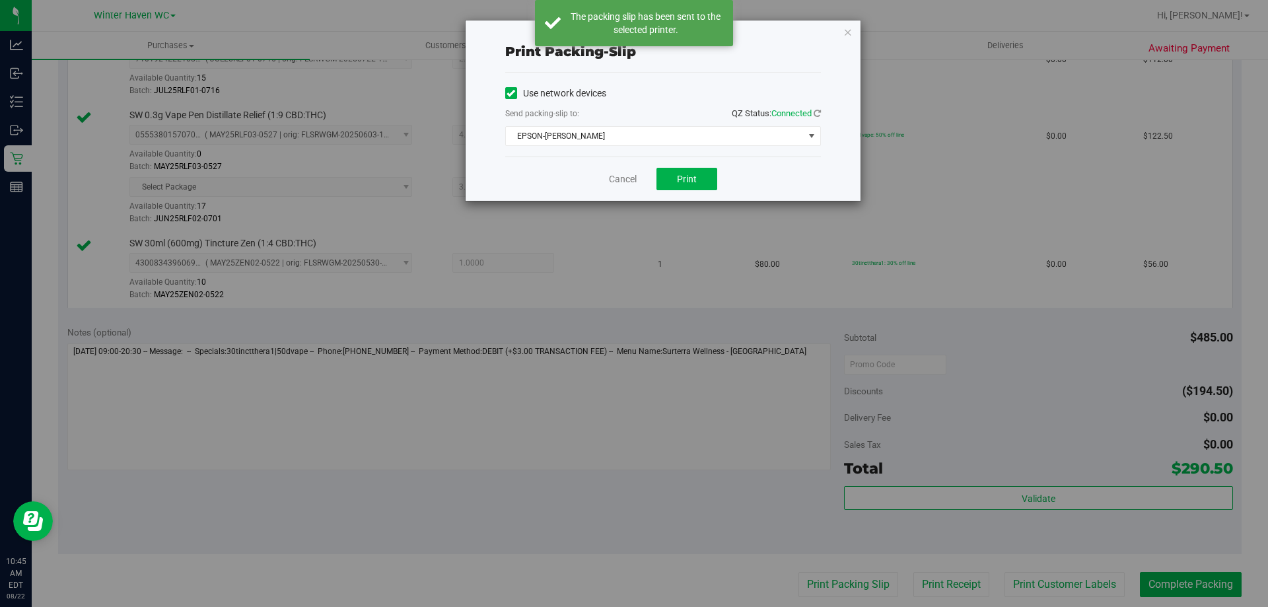
click at [620, 170] on div "Cancel Print" at bounding box center [663, 179] width 316 height 44
click at [620, 174] on link "Cancel" at bounding box center [623, 179] width 28 height 14
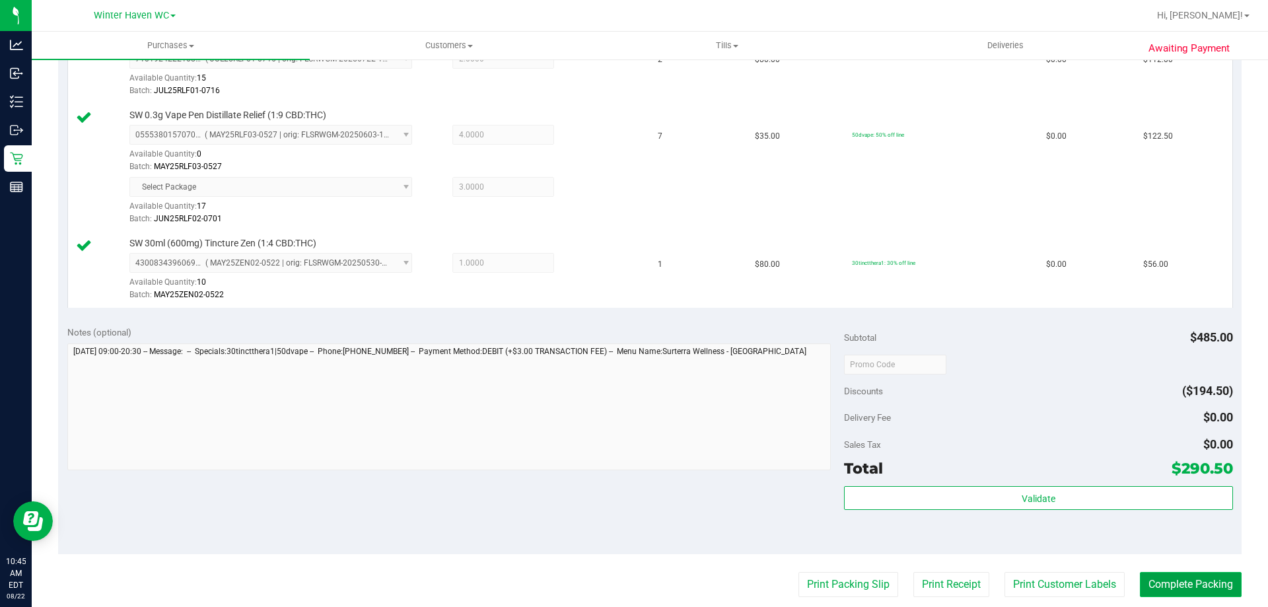
click at [1211, 593] on button "Complete Packing" at bounding box center [1191, 584] width 102 height 25
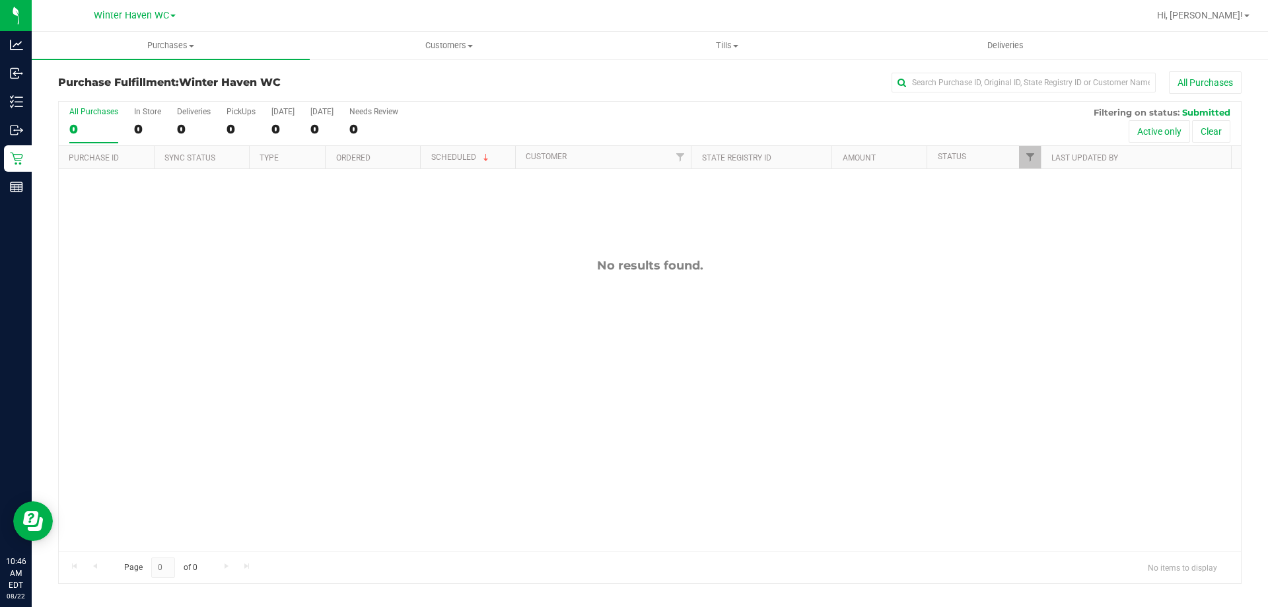
click at [278, 369] on div "No results found." at bounding box center [650, 405] width 1182 height 472
click at [383, 289] on div "11827768 (316564940) N/A Pickup 8/22/2025 11:08 AM EDT 8/22/2025 $35.00 Submitt…" at bounding box center [650, 360] width 1182 height 382
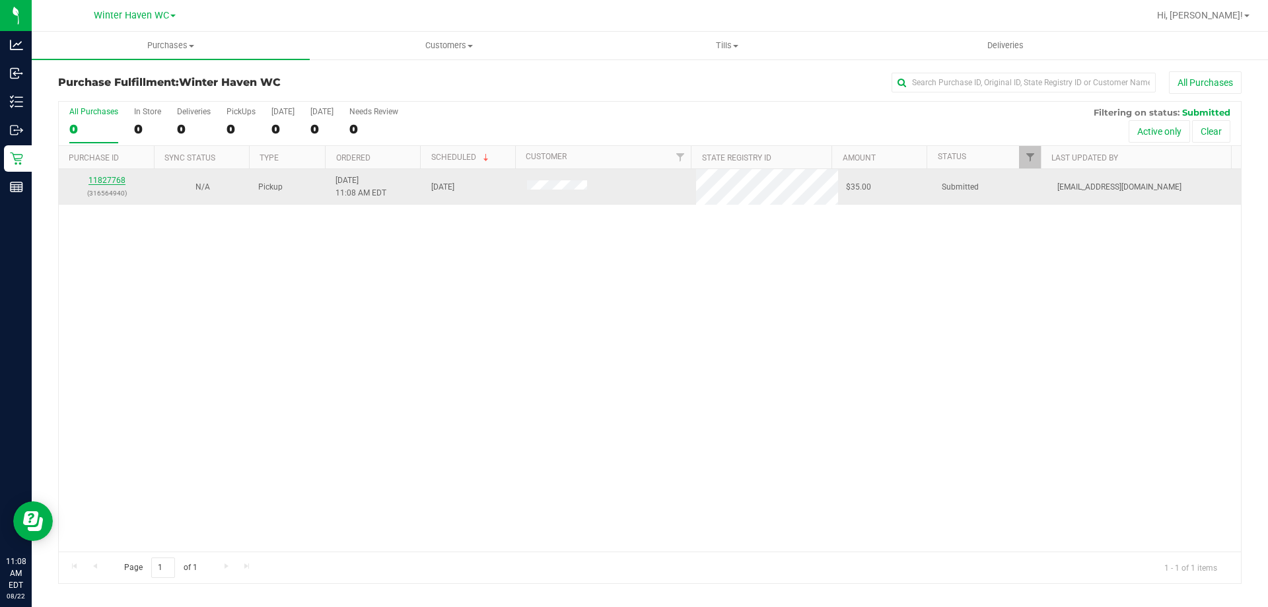
click at [116, 184] on link "11827768" at bounding box center [107, 180] width 37 height 9
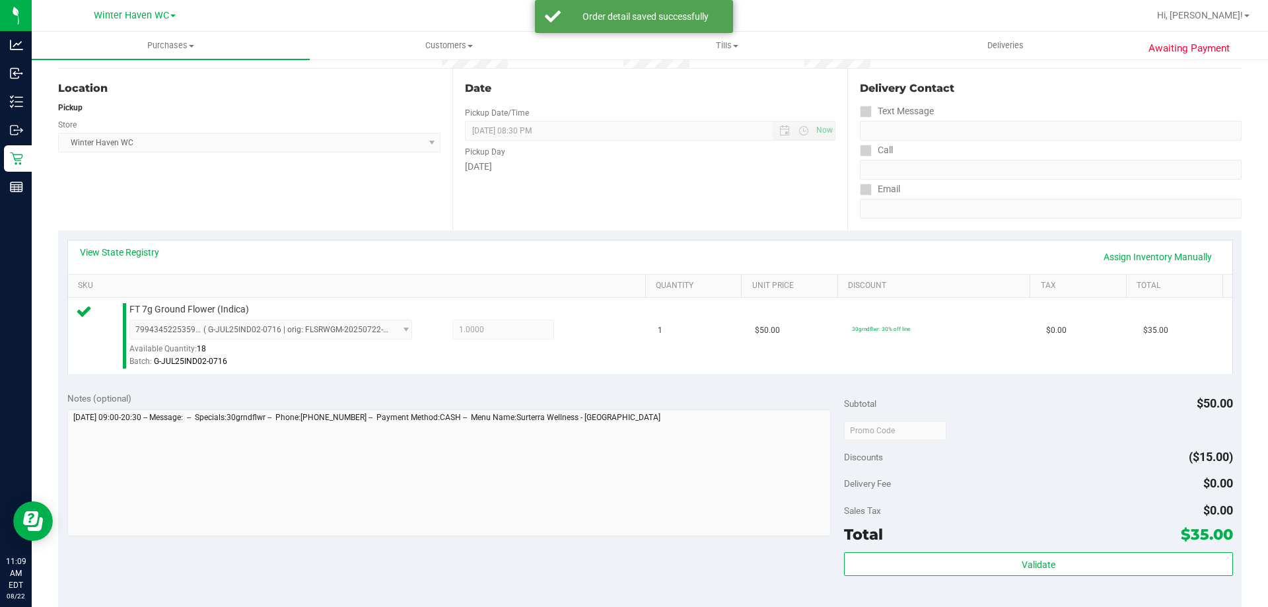
scroll to position [198, 0]
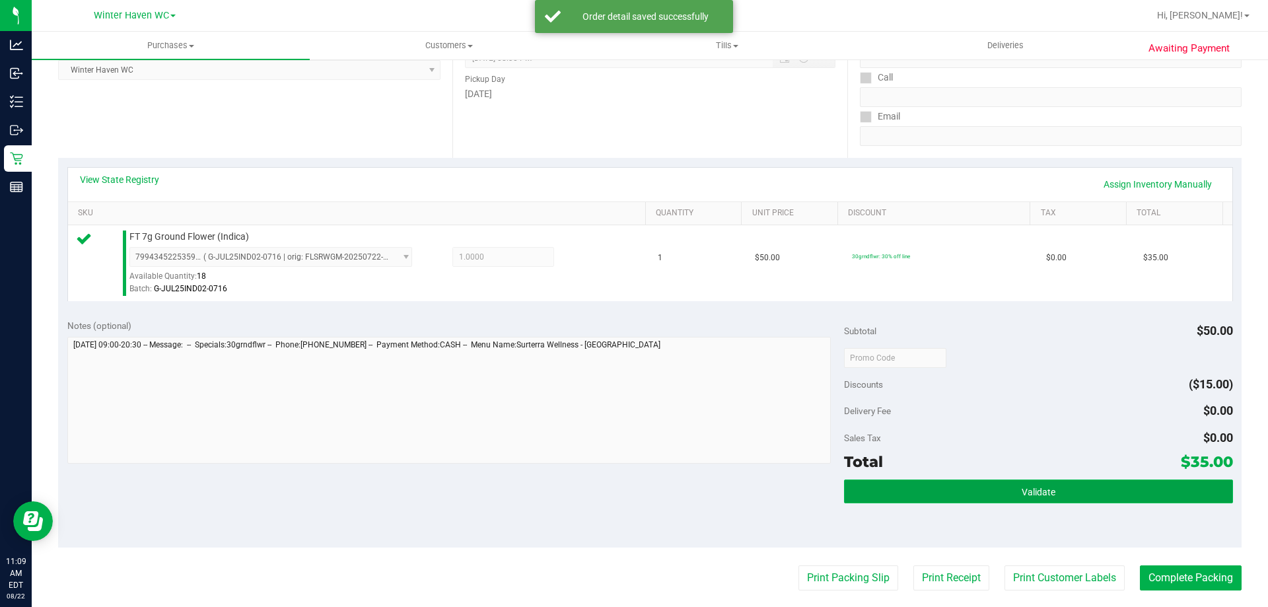
click at [929, 482] on button "Validate" at bounding box center [1038, 492] width 388 height 24
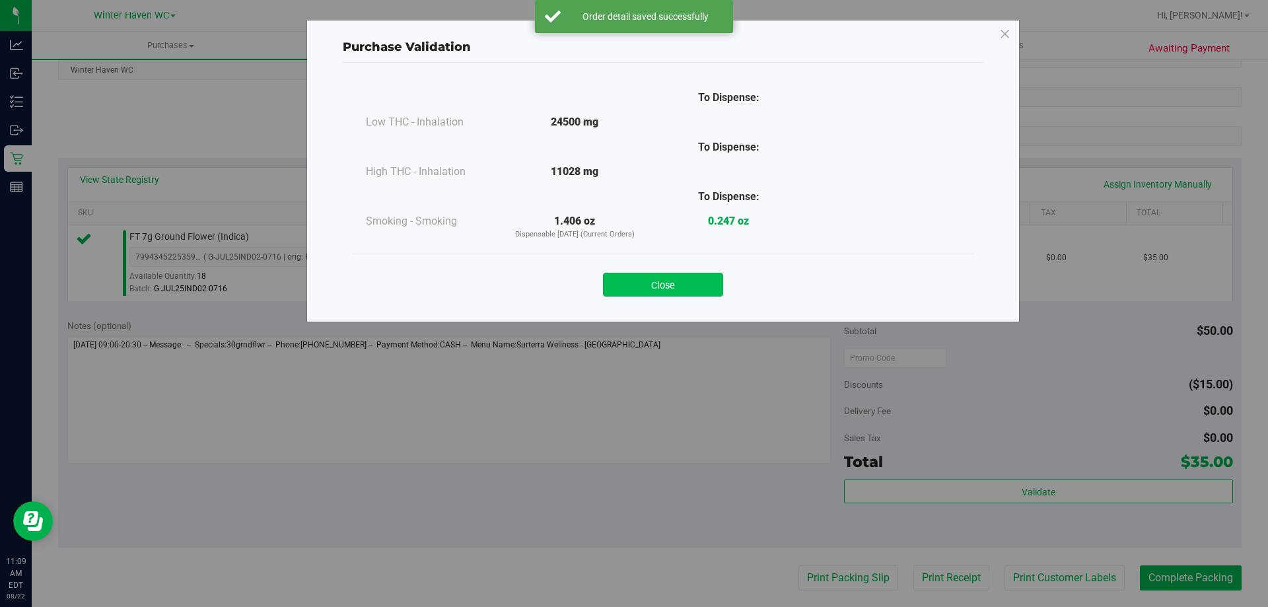
click at [655, 282] on button "Close" at bounding box center [663, 285] width 120 height 24
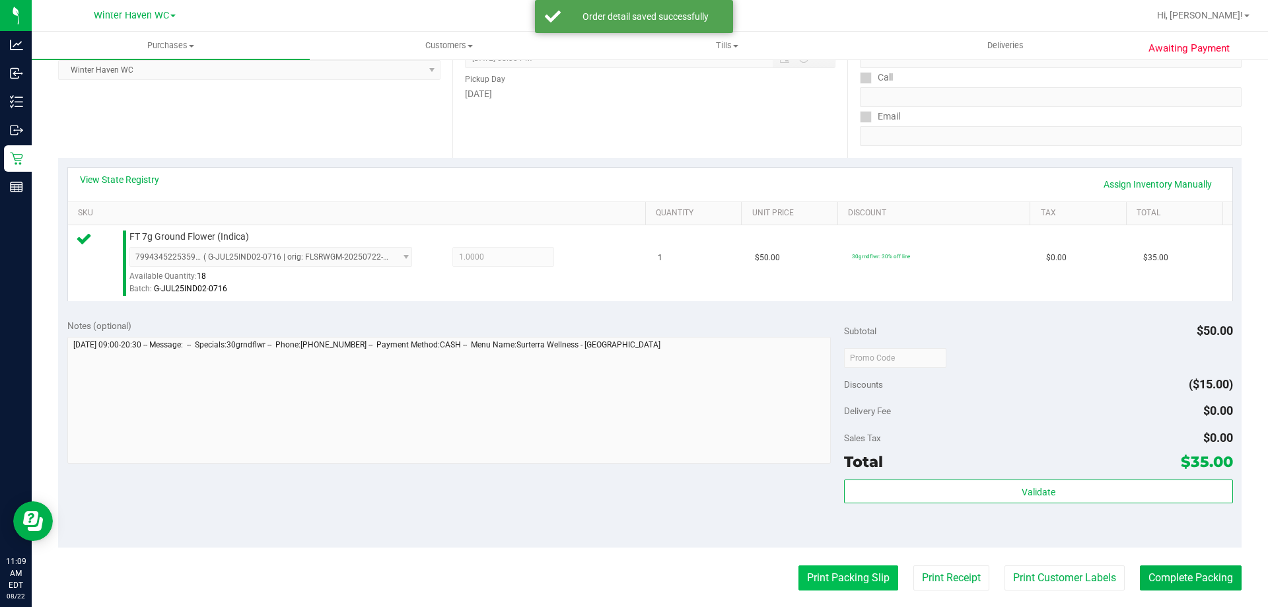
click at [873, 579] on button "Print Packing Slip" at bounding box center [849, 577] width 100 height 25
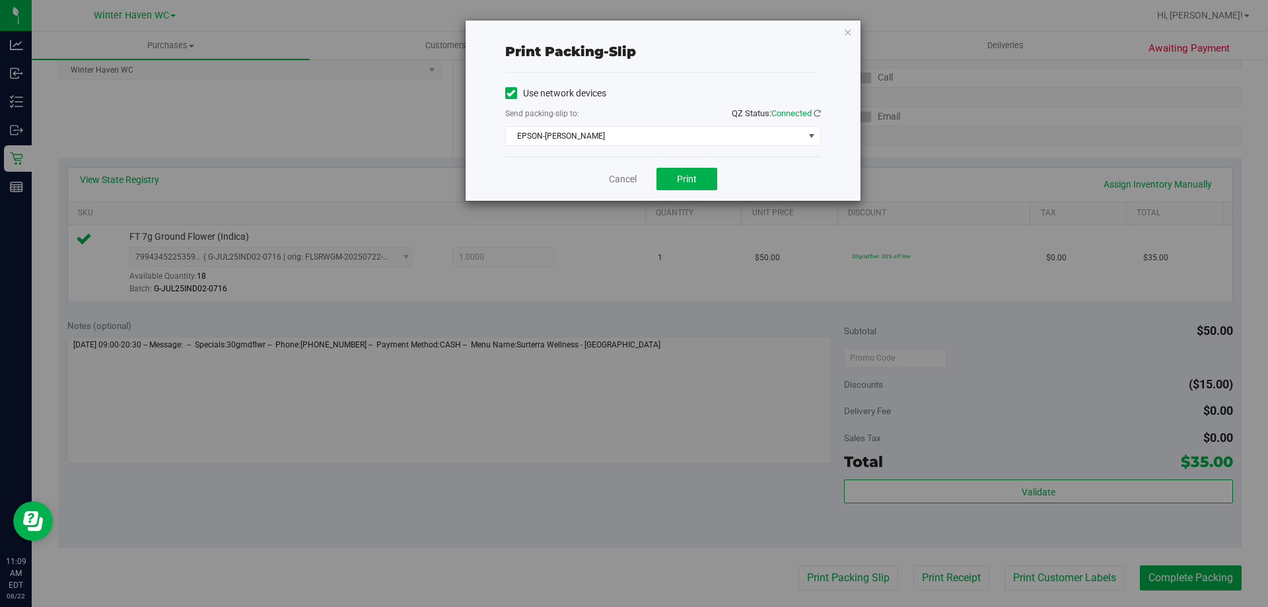
click at [684, 190] on div "Cancel Print" at bounding box center [663, 179] width 316 height 44
click at [684, 184] on button "Print" at bounding box center [687, 179] width 61 height 22
click at [632, 170] on div "Cancel Print" at bounding box center [663, 179] width 316 height 44
click at [632, 177] on link "Cancel" at bounding box center [623, 179] width 28 height 14
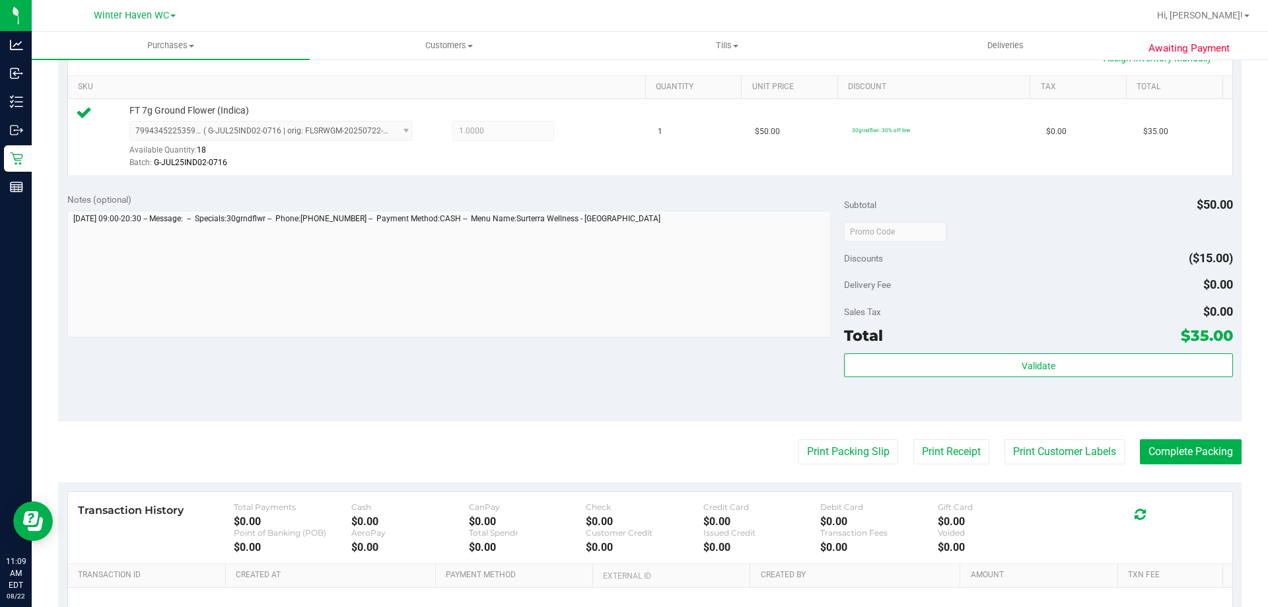
scroll to position [396, 0]
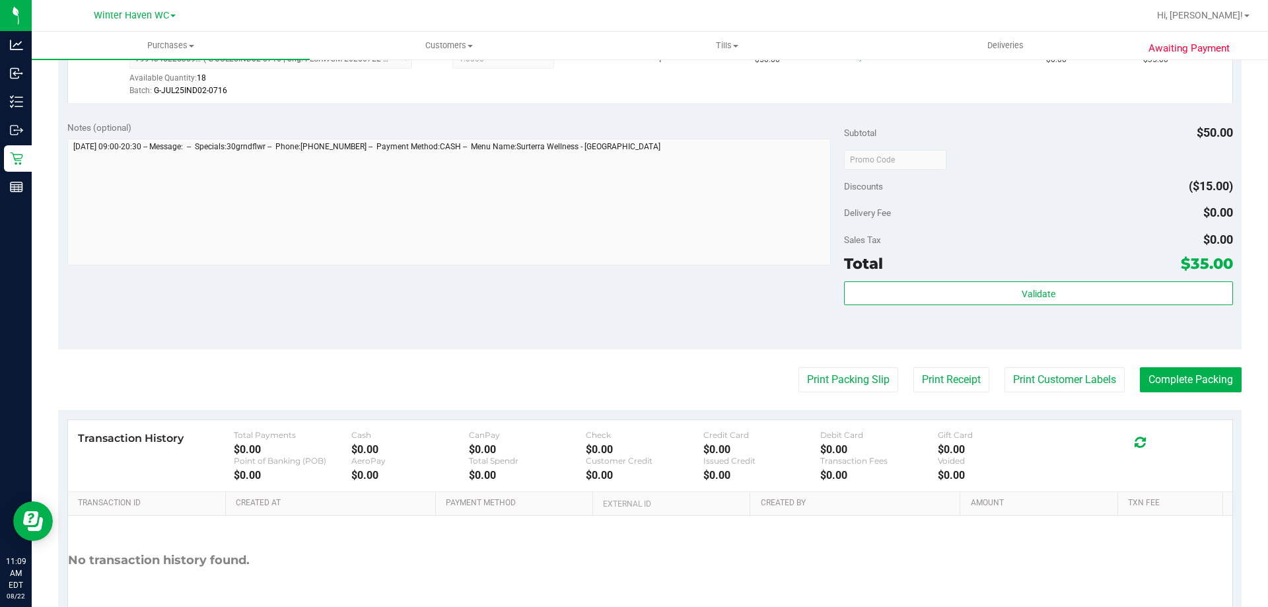
click at [1153, 365] on purchase-details "Back Edit Purchase Cancel Purchase View Profile # 11827768 BioTrack ID: - Submi…" at bounding box center [650, 166] width 1184 height 982
click at [1159, 375] on button "Complete Packing" at bounding box center [1191, 379] width 102 height 25
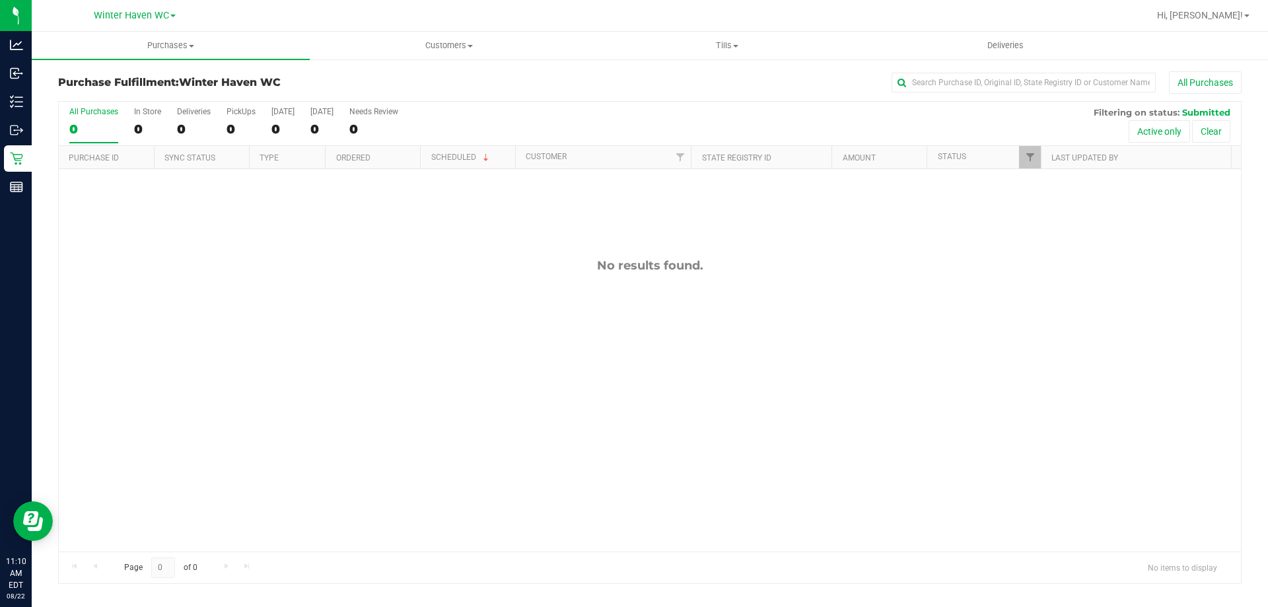
drag, startPoint x: 340, startPoint y: 328, endPoint x: 269, endPoint y: 193, distance: 152.5
click at [337, 317] on div "No results found." at bounding box center [650, 405] width 1182 height 472
click at [159, 47] on span "Purchases" at bounding box center [171, 46] width 278 height 12
click at [109, 95] on span "Fulfillment" at bounding box center [73, 95] width 82 height 11
click at [132, 257] on div "No results found." at bounding box center [650, 405] width 1182 height 472
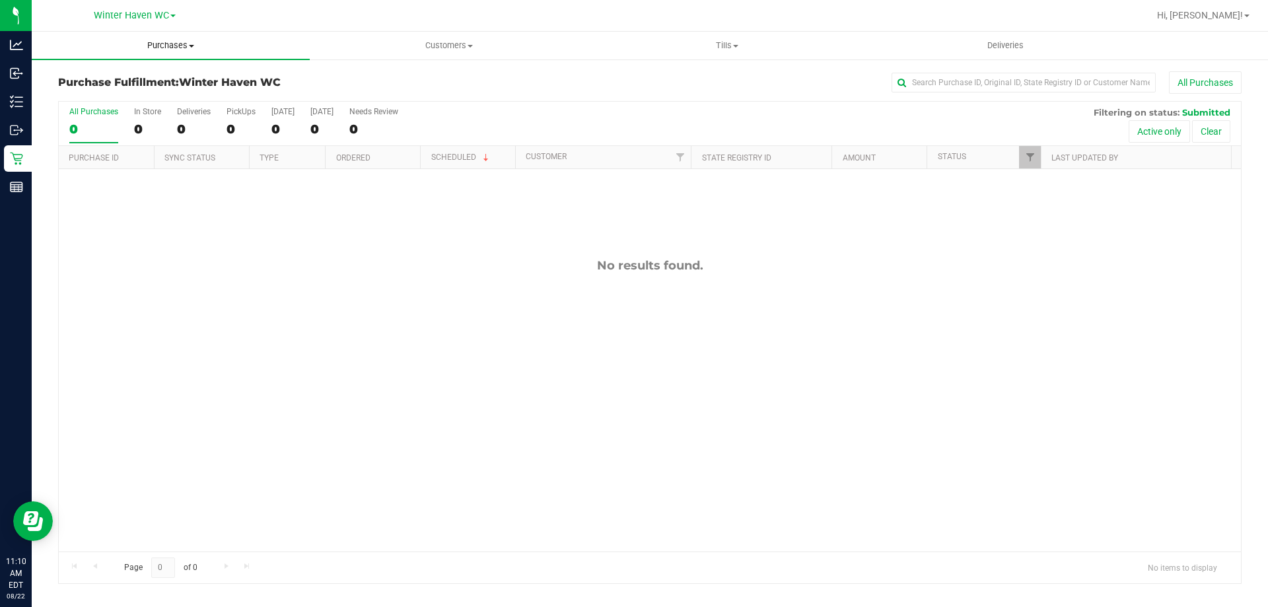
click at [147, 48] on span "Purchases" at bounding box center [171, 46] width 278 height 12
click at [77, 90] on span "Fulfillment" at bounding box center [73, 95] width 82 height 11
click at [448, 36] on uib-tab-heading "Customers All customers Add a new customer All physicians" at bounding box center [448, 45] width 277 height 26
click at [413, 81] on li "All customers" at bounding box center [449, 80] width 278 height 16
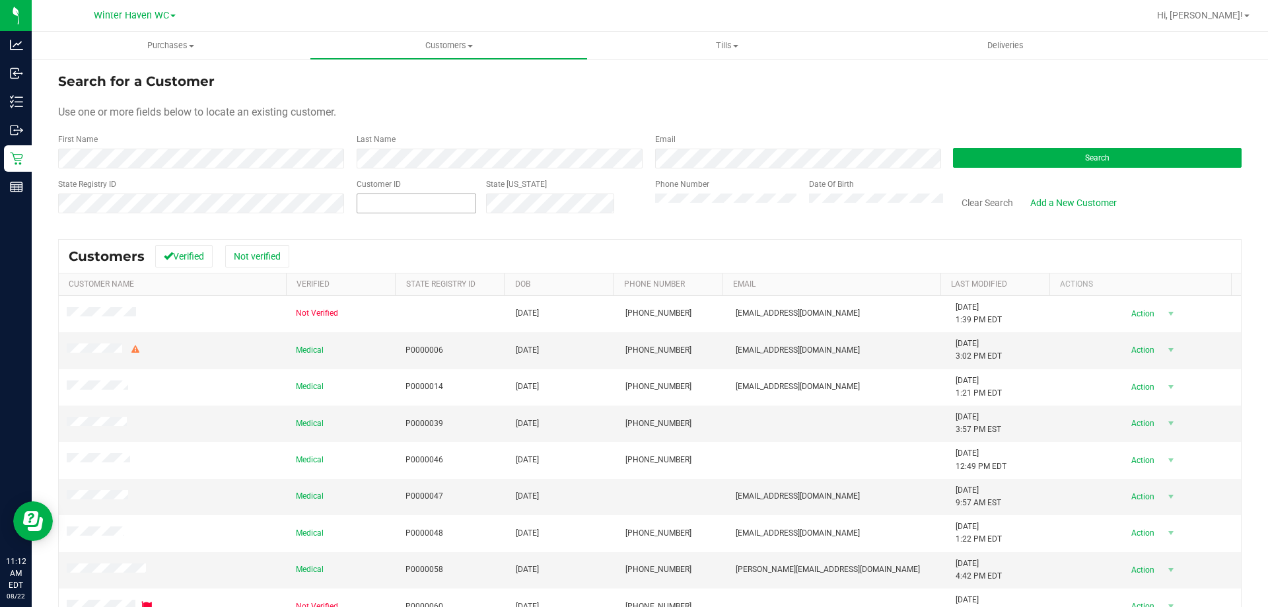
click at [403, 213] on span at bounding box center [417, 204] width 120 height 20
click at [404, 207] on span at bounding box center [417, 204] width 120 height 20
paste input "470271"
type input "470271"
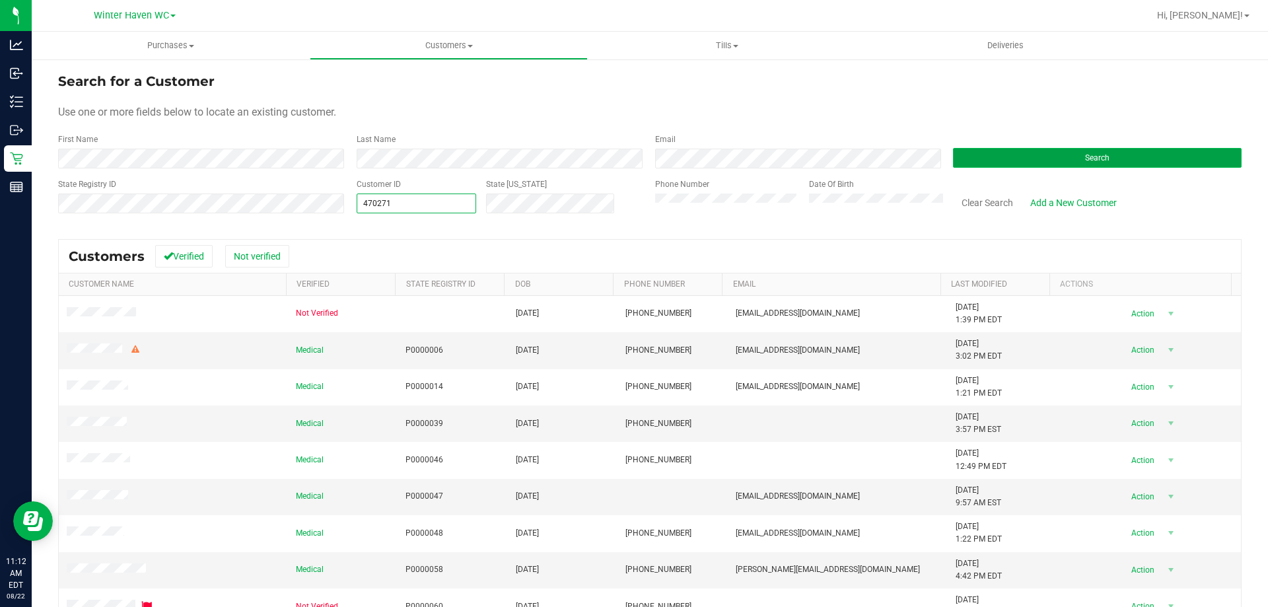
click at [980, 153] on button "Search" at bounding box center [1097, 158] width 289 height 20
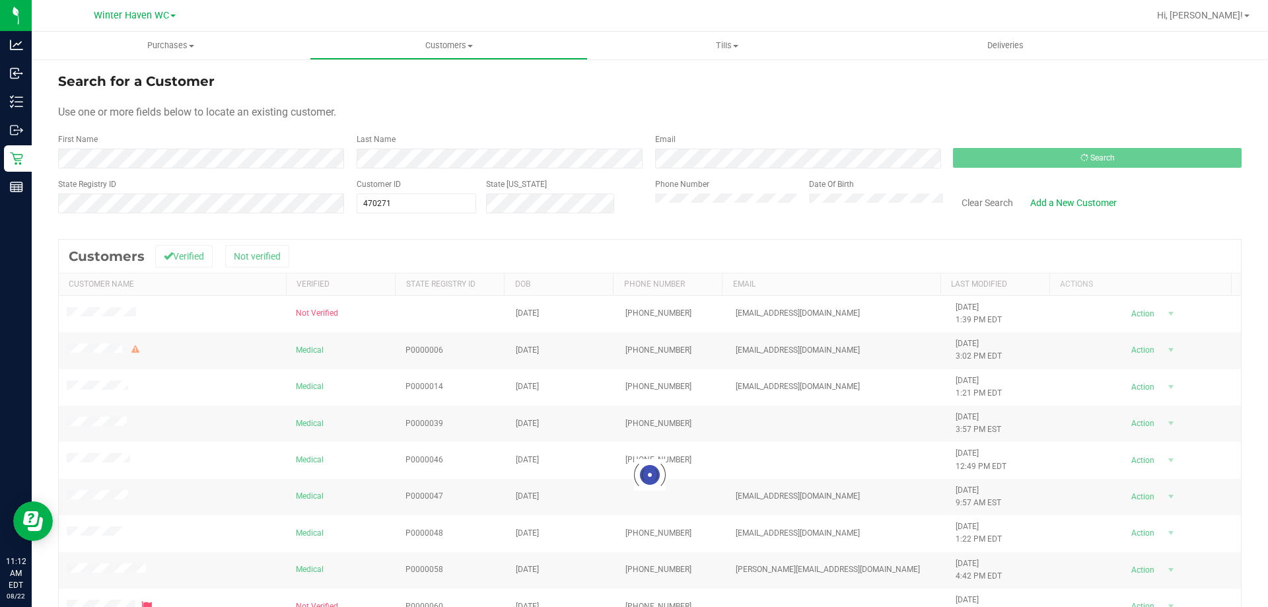
click at [959, 100] on form "Search for a Customer Use one or more fields below to locate an existing custom…" at bounding box center [650, 148] width 1184 height 154
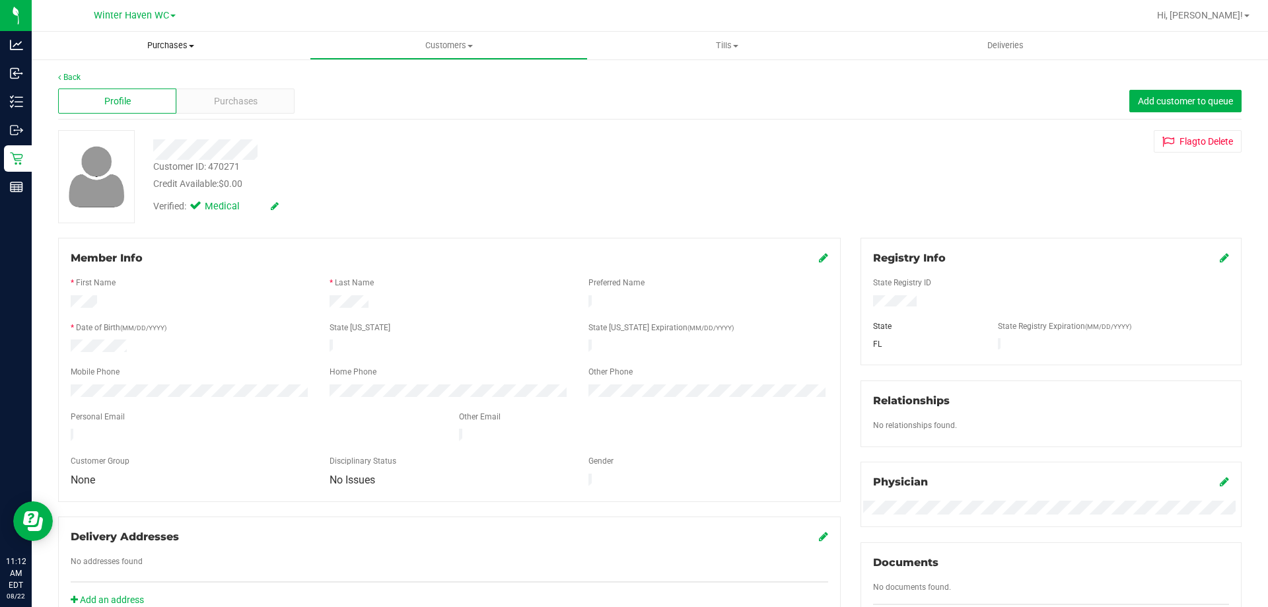
click at [166, 44] on span "Purchases" at bounding box center [171, 46] width 278 height 12
click at [112, 90] on li "Fulfillment" at bounding box center [171, 96] width 278 height 16
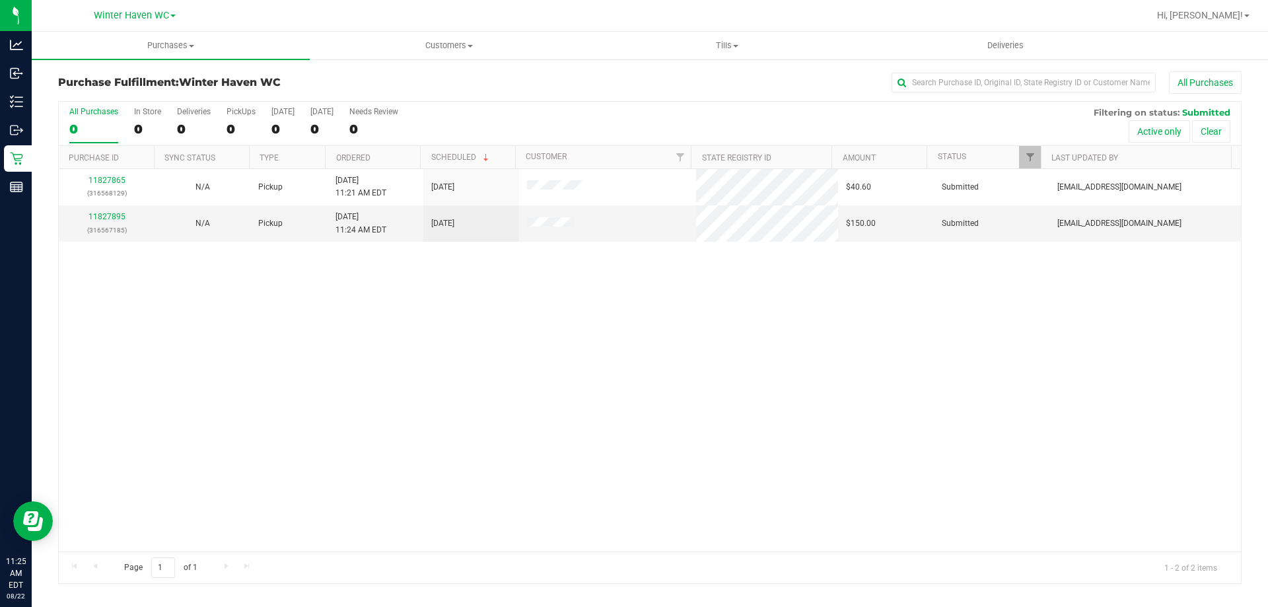
click at [286, 367] on div "11827865 (316568129) N/A Pickup 8/22/2025 11:21 AM EDT 8/22/2025 $40.60 Submitt…" at bounding box center [650, 360] width 1182 height 382
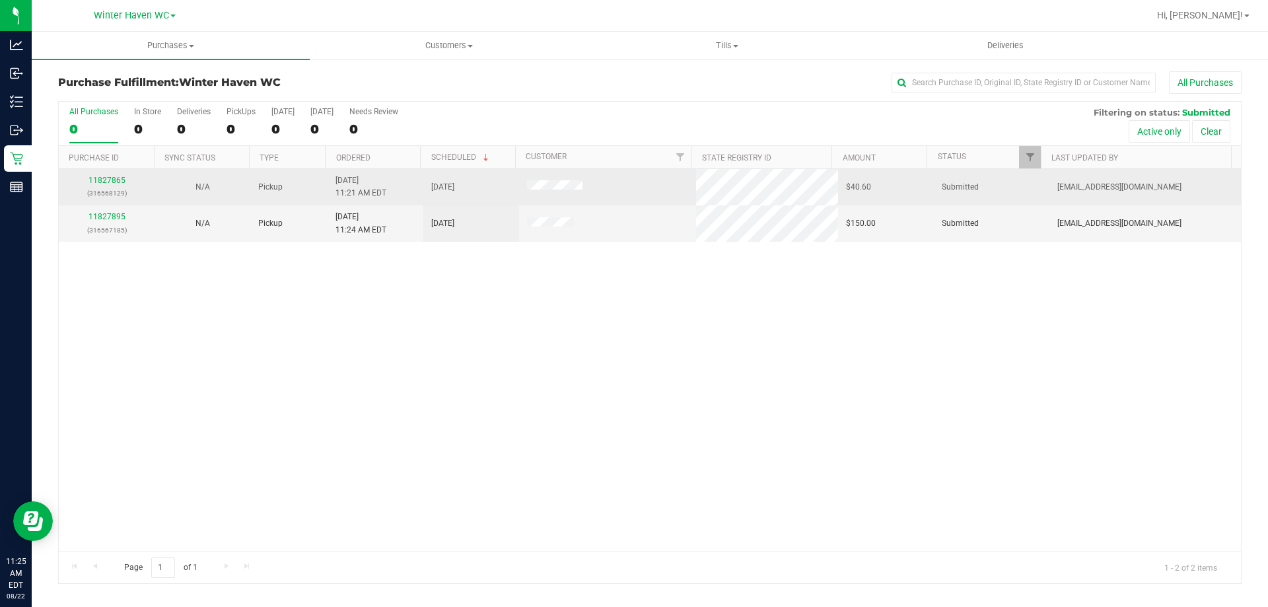
click at [115, 186] on div "11827865 (316568129)" at bounding box center [107, 186] width 80 height 25
click at [115, 183] on div at bounding box center [650, 343] width 1182 height 482
click at [114, 182] on link "11827865" at bounding box center [107, 180] width 37 height 9
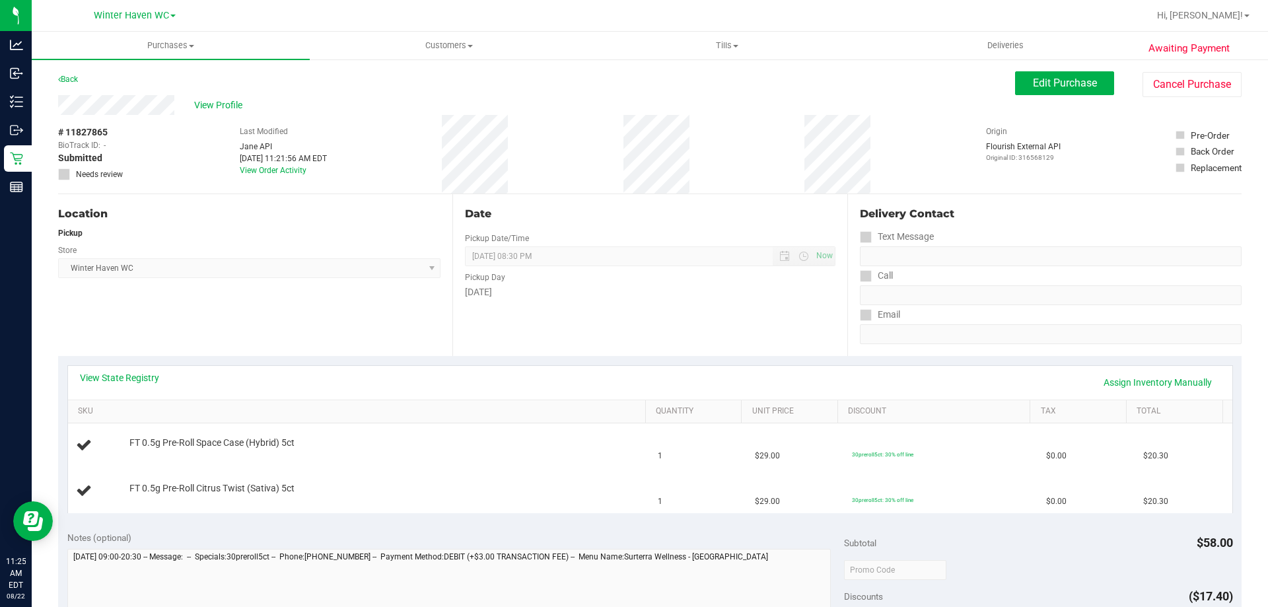
click at [229, 369] on div "View State Registry Assign Inventory Manually" at bounding box center [650, 383] width 1165 height 34
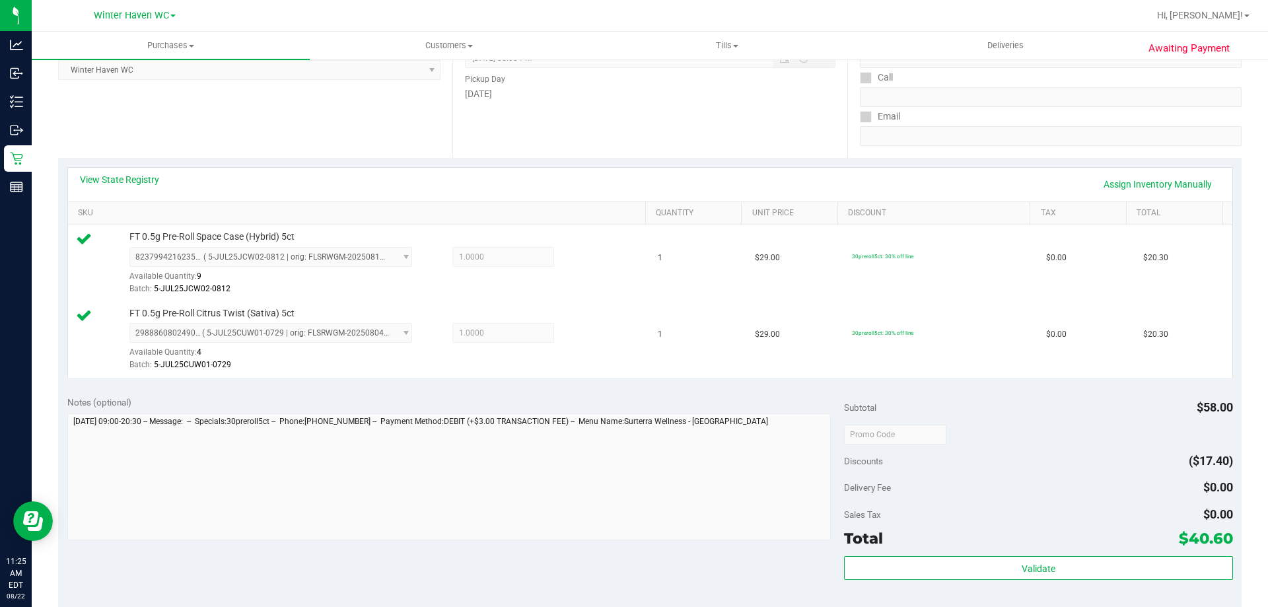
scroll to position [330, 0]
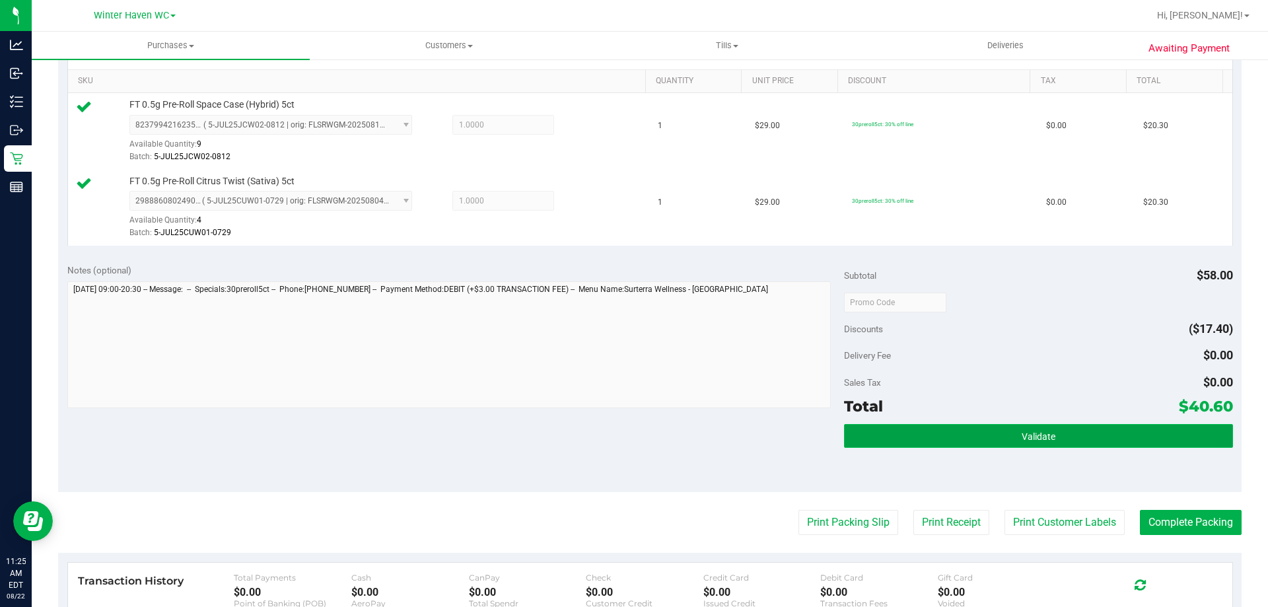
click at [1034, 444] on button "Validate" at bounding box center [1038, 436] width 388 height 24
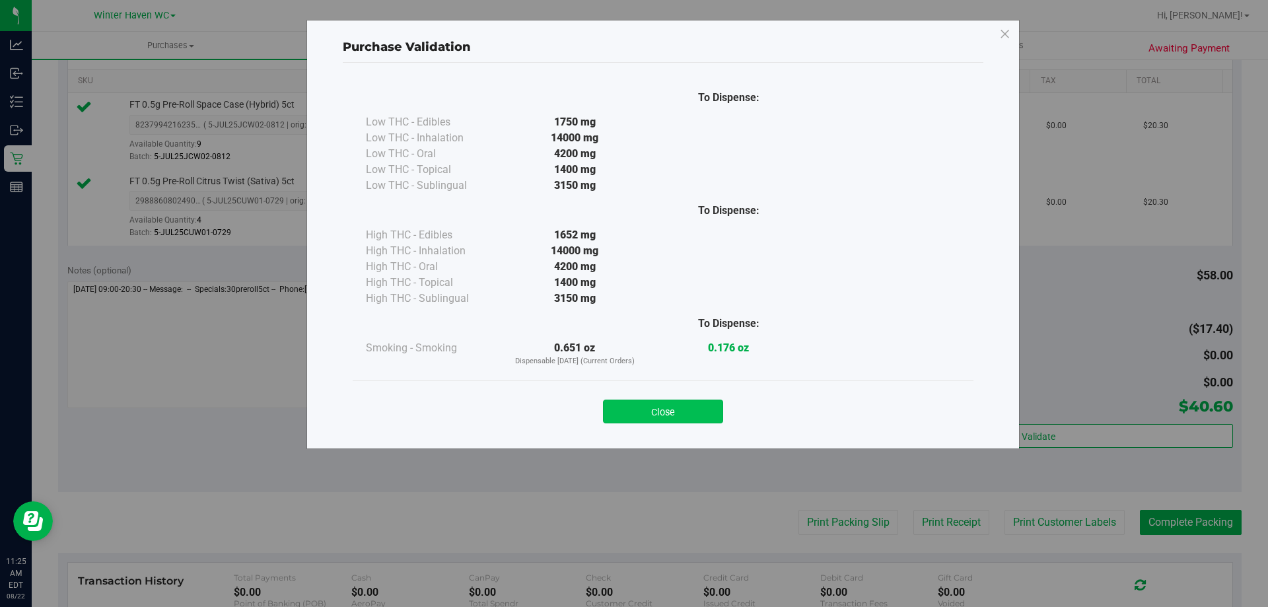
click at [707, 408] on button "Close" at bounding box center [663, 412] width 120 height 24
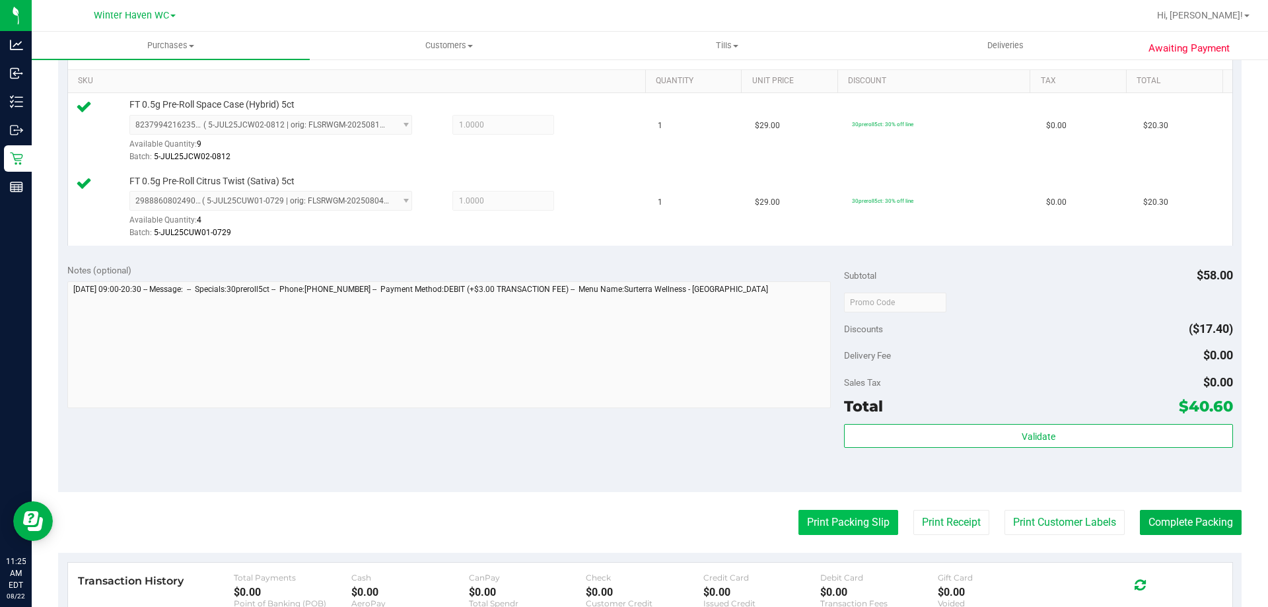
click at [863, 524] on button "Print Packing Slip" at bounding box center [849, 522] width 100 height 25
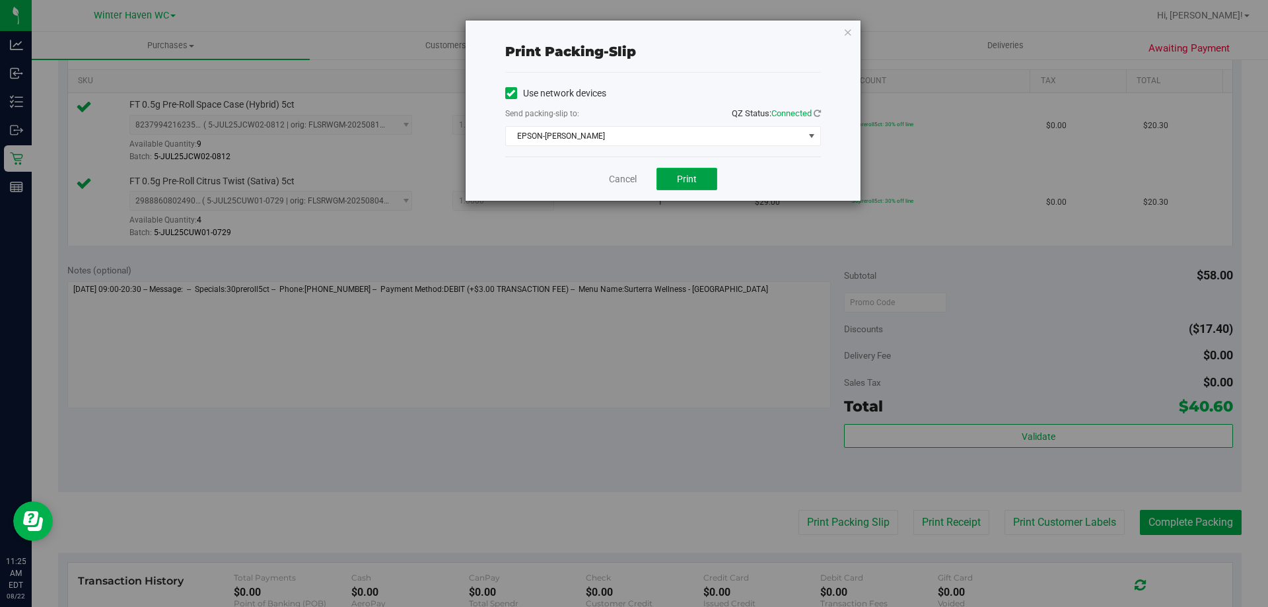
click at [683, 179] on span "Print" at bounding box center [687, 179] width 20 height 11
click at [606, 179] on div "Cancel Print" at bounding box center [663, 179] width 316 height 44
drag, startPoint x: 608, startPoint y: 179, endPoint x: 615, endPoint y: 182, distance: 7.7
click at [608, 179] on div "Cancel Print" at bounding box center [663, 179] width 316 height 44
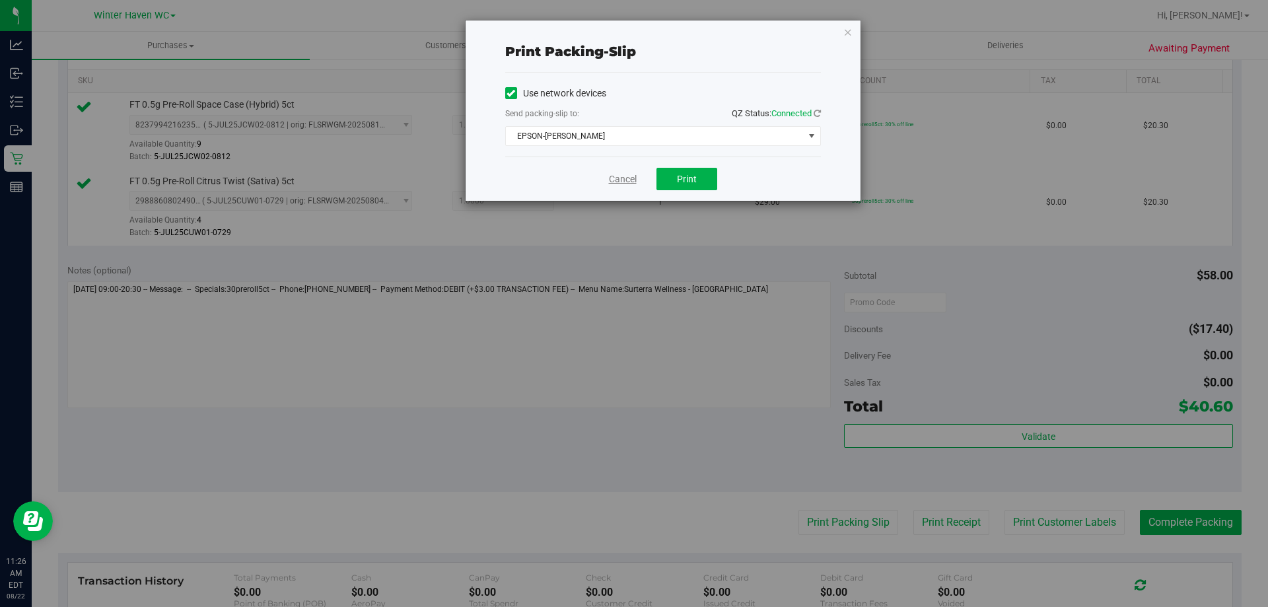
click at [617, 182] on link "Cancel" at bounding box center [623, 179] width 28 height 14
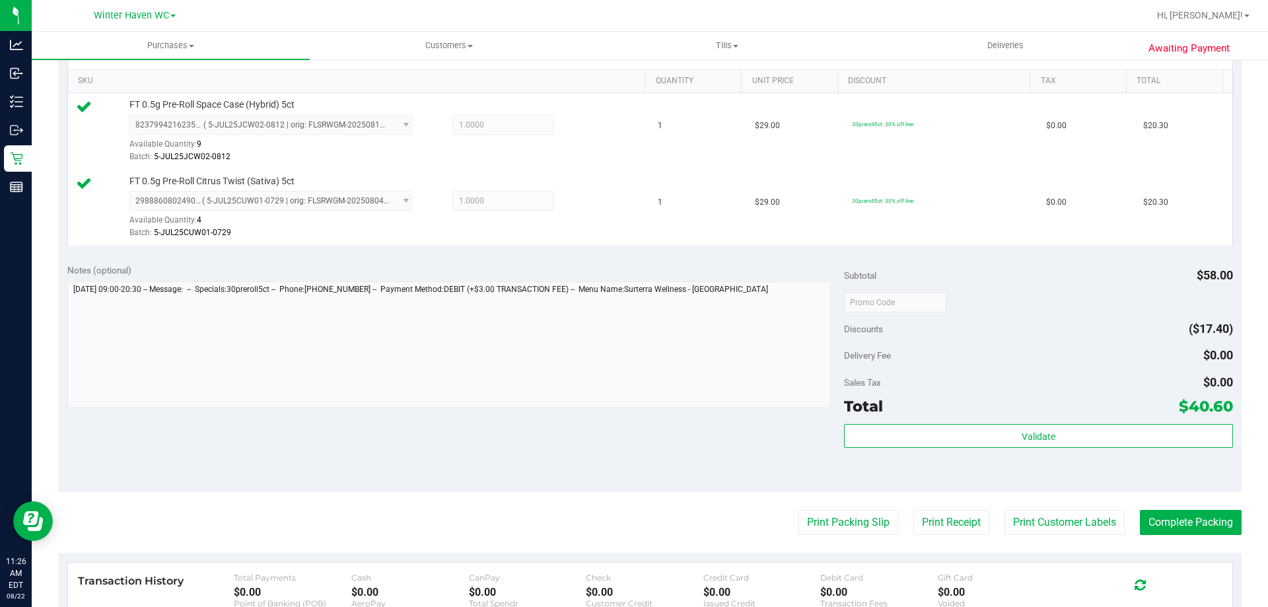
click at [946, 328] on div "Discounts ($17.40)" at bounding box center [1038, 329] width 388 height 24
click at [1148, 513] on button "Complete Packing" at bounding box center [1191, 522] width 102 height 25
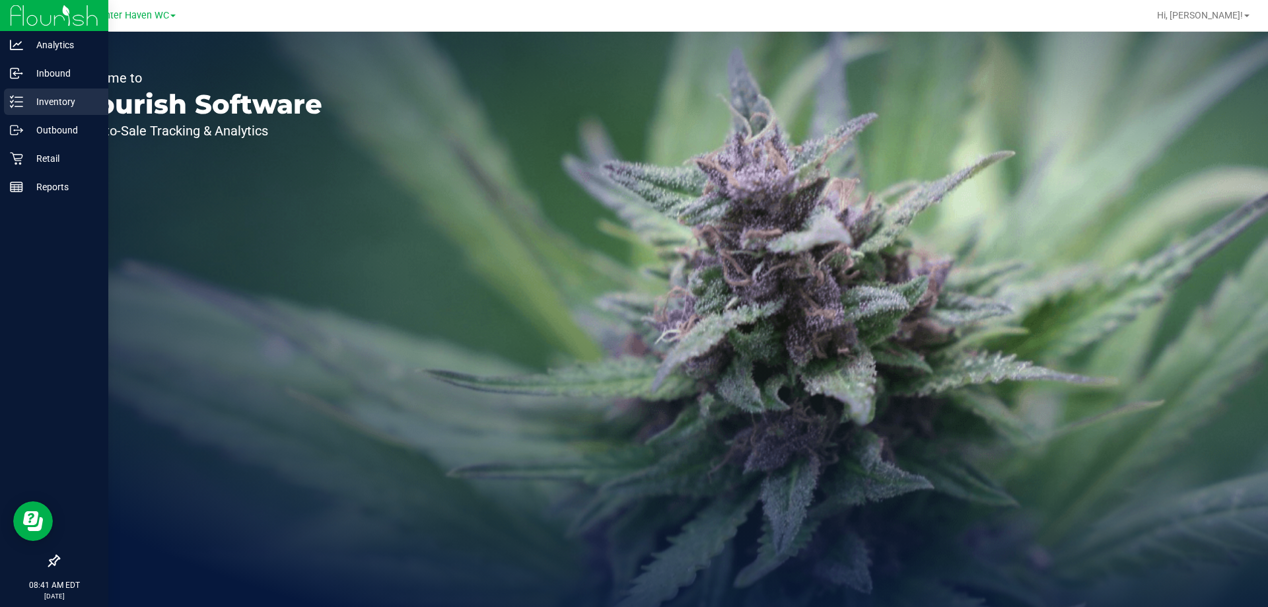
click at [20, 96] on icon at bounding box center [16, 101] width 13 height 13
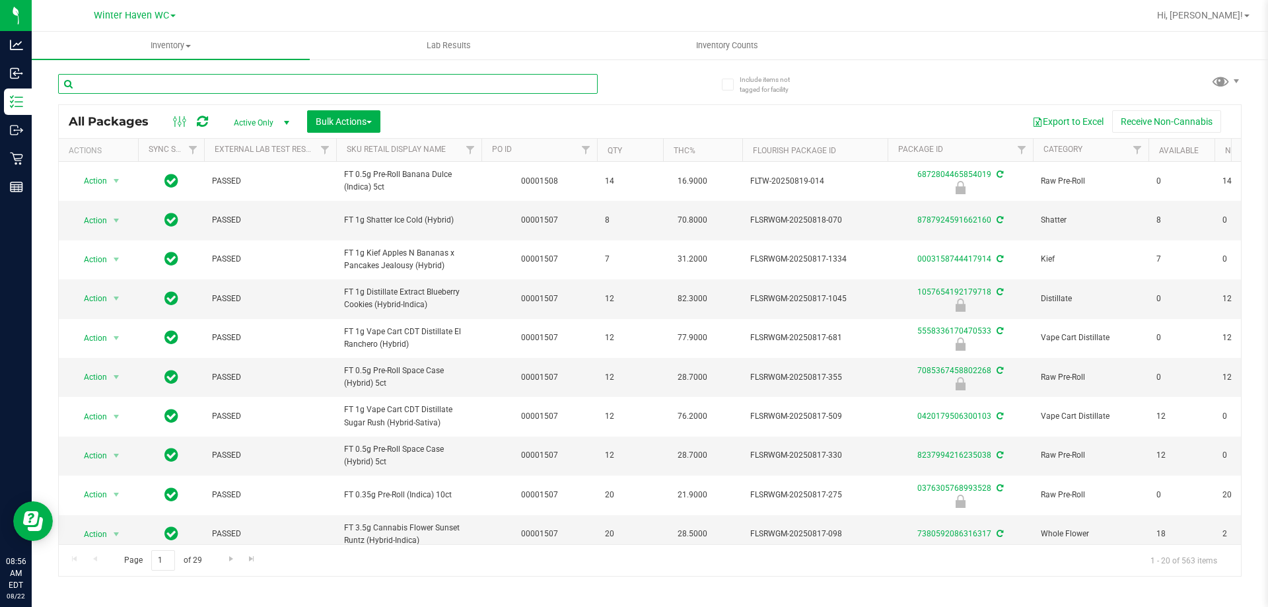
click at [186, 76] on input "text" at bounding box center [328, 84] width 540 height 20
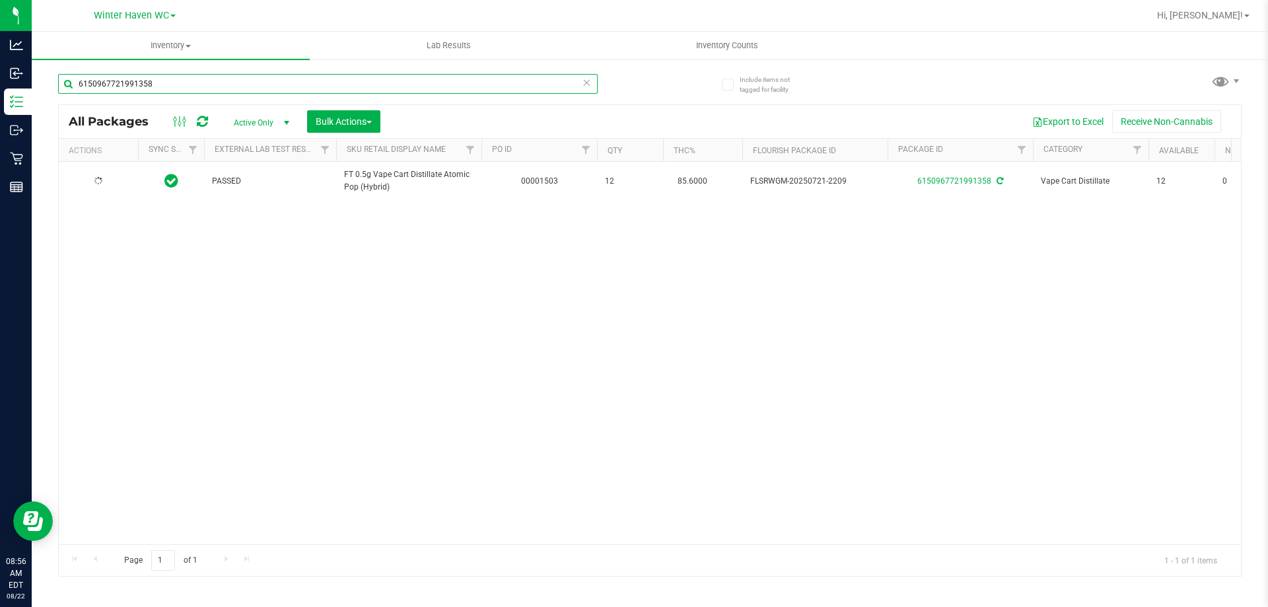
type input "6150967721991358"
click at [661, 85] on div "6150967721991358 All Packages Active Only Active Only Lab Samples Locked All Ex…" at bounding box center [650, 318] width 1184 height 515
click at [147, 68] on div "6150967721991358" at bounding box center [354, 83] width 592 height 42
click at [151, 78] on input "6150967721991358" at bounding box center [328, 84] width 540 height 20
click at [153, 78] on input "6150967721991358" at bounding box center [328, 84] width 540 height 20
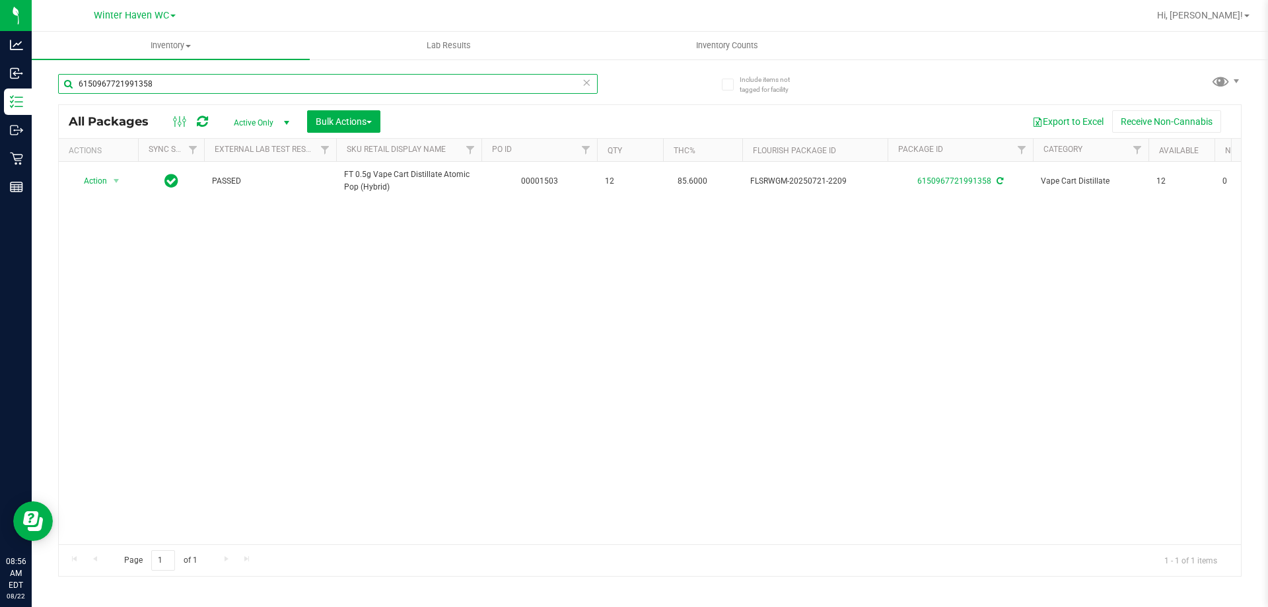
click at [154, 78] on input "6150967721991358" at bounding box center [328, 84] width 540 height 20
click at [154, 79] on input "6150967721991358" at bounding box center [328, 84] width 540 height 20
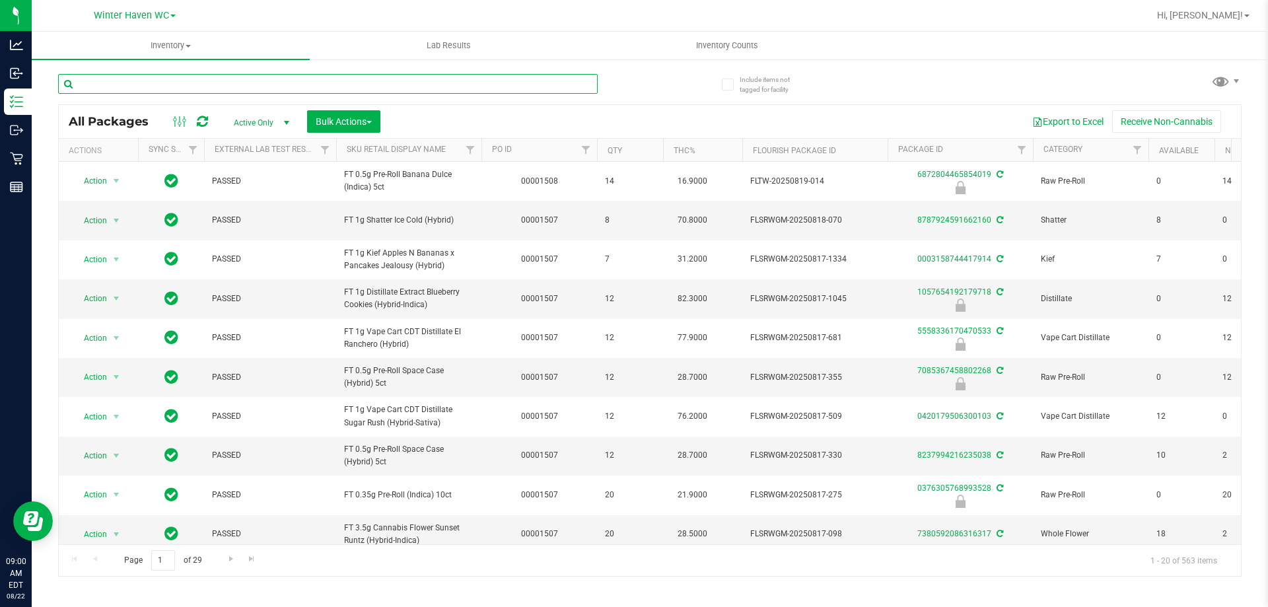
click at [221, 86] on input "text" at bounding box center [328, 84] width 540 height 20
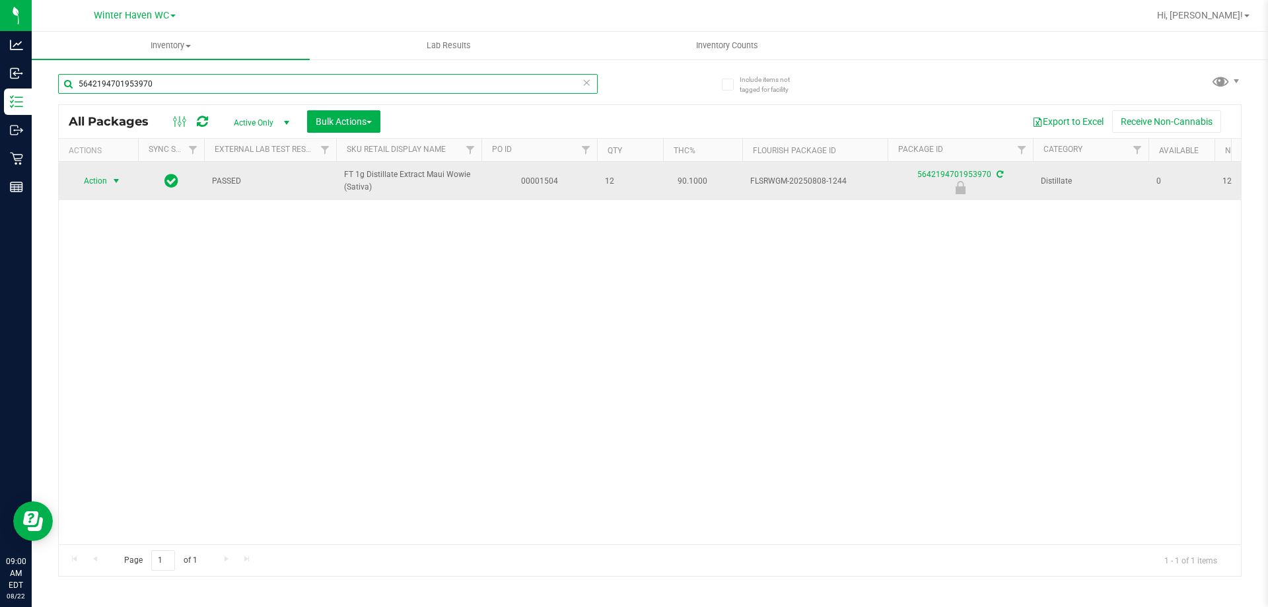
type input "5642194701953970"
click at [99, 181] on span "Action" at bounding box center [90, 181] width 36 height 18
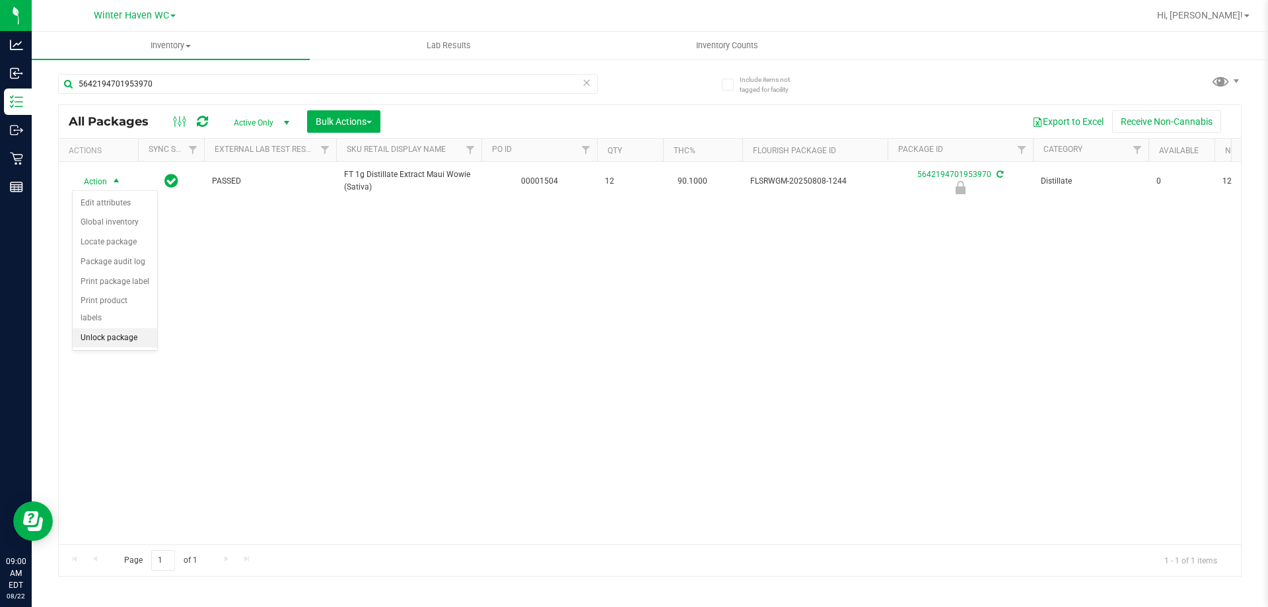
click at [116, 328] on li "Unlock package" at bounding box center [115, 338] width 85 height 20
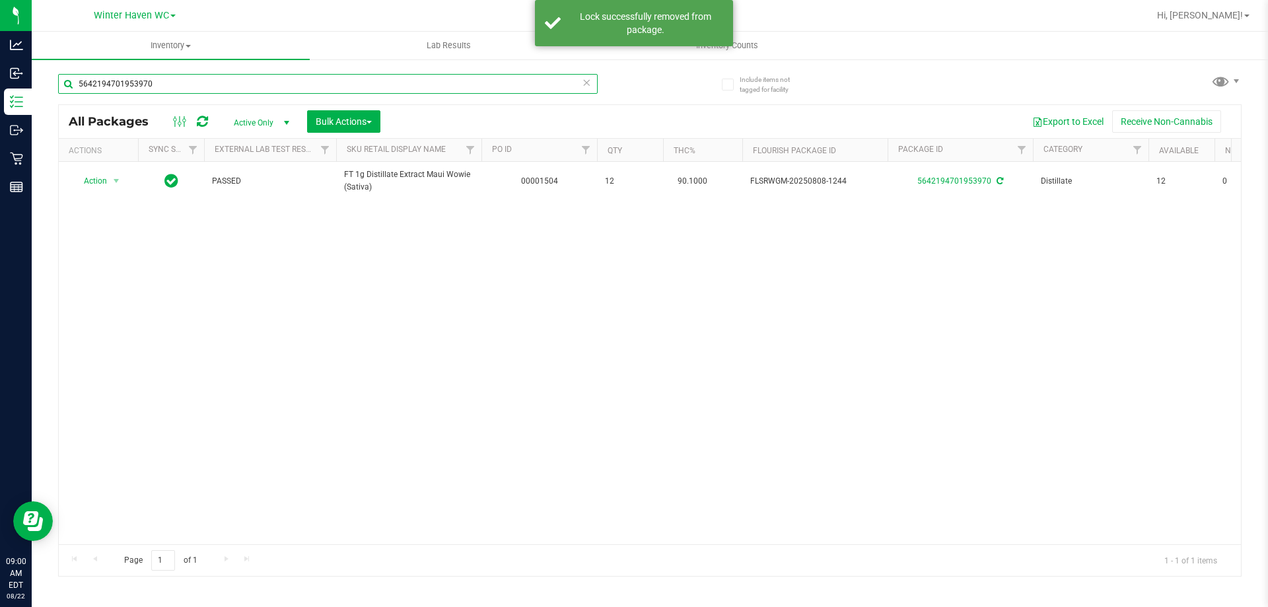
drag, startPoint x: 172, startPoint y: 80, endPoint x: 59, endPoint y: 81, distance: 113.0
click at [59, 81] on input "5642194701953970" at bounding box center [328, 84] width 540 height 20
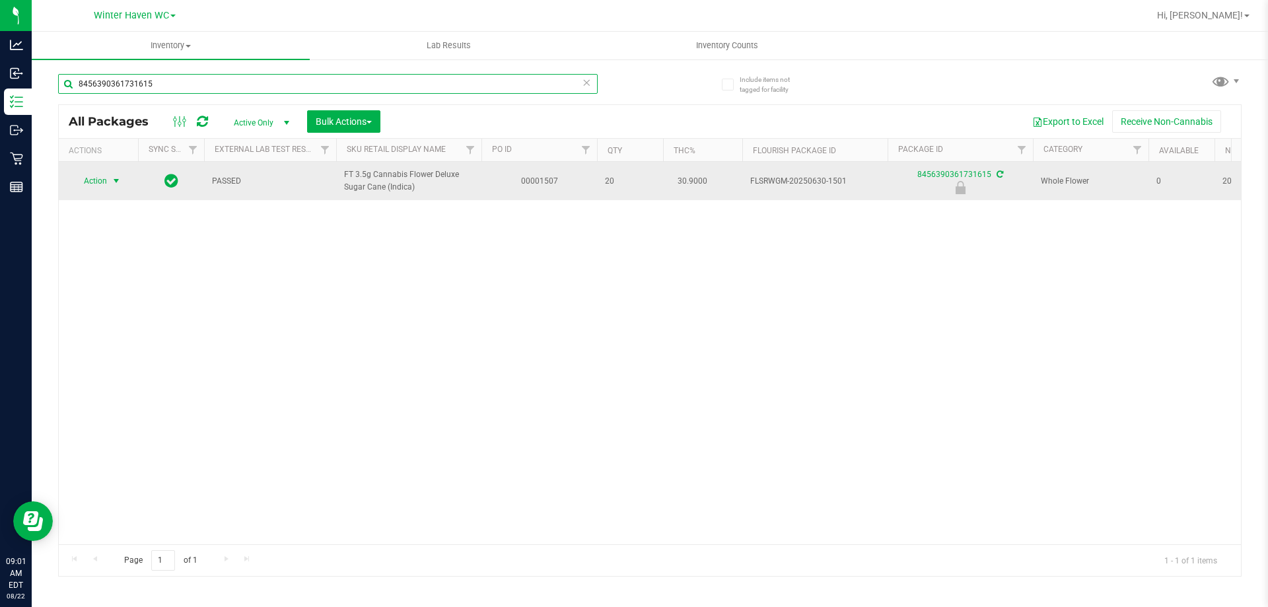
type input "8456390361731615"
click at [104, 180] on span "Action" at bounding box center [90, 181] width 36 height 18
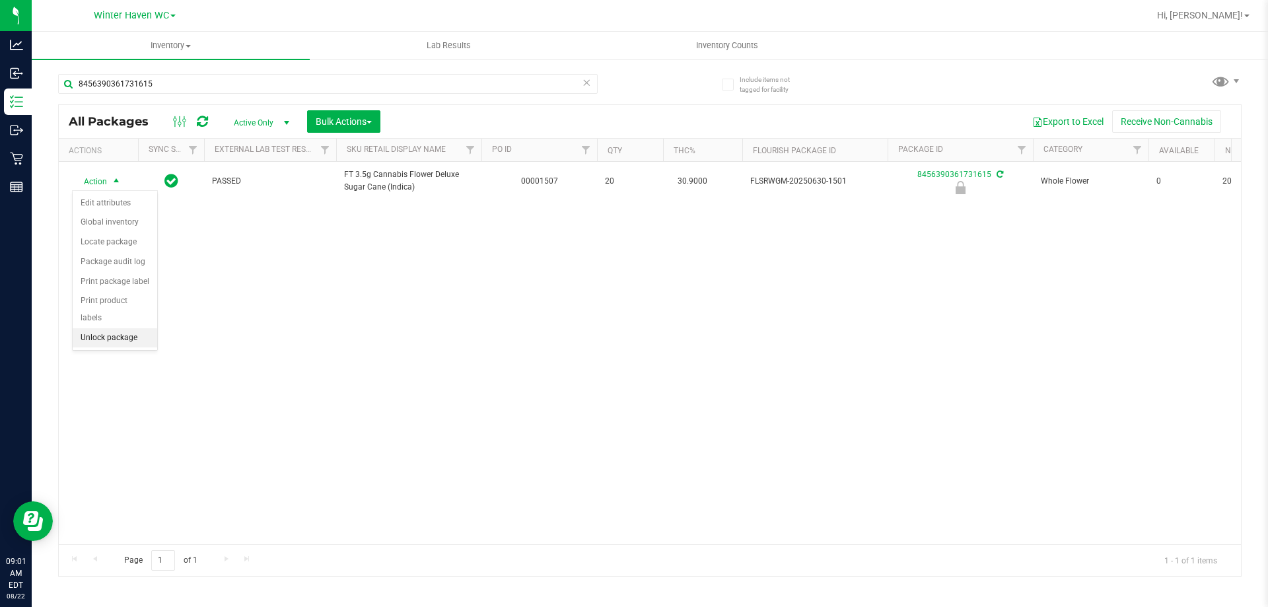
click at [110, 328] on li "Unlock package" at bounding box center [115, 338] width 85 height 20
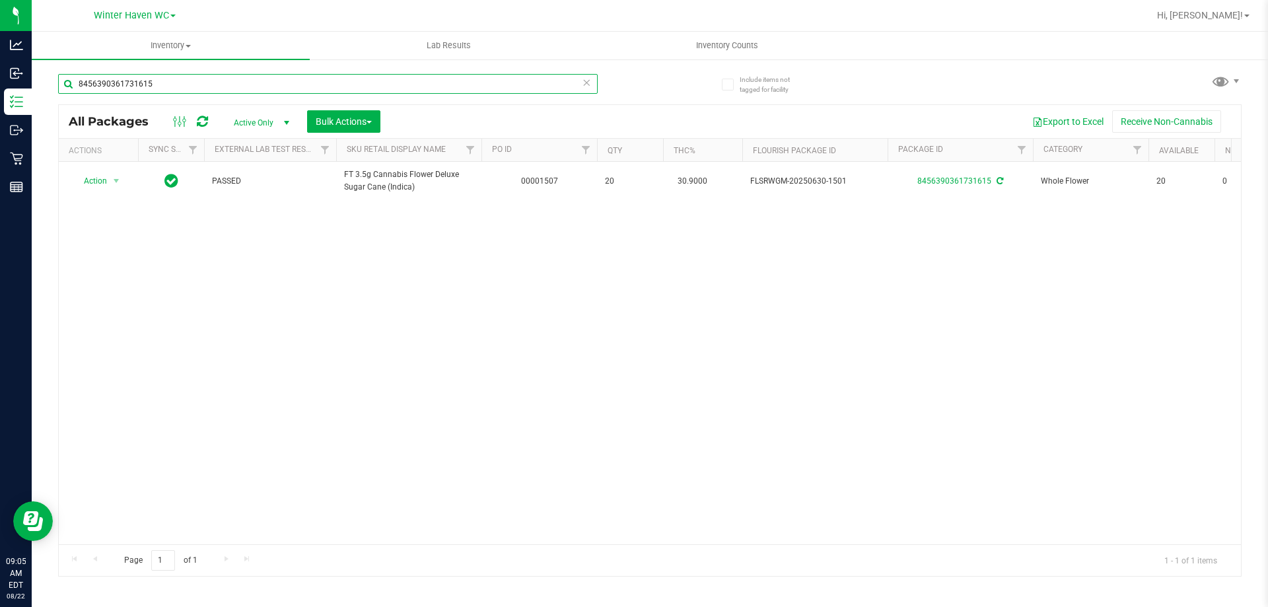
click at [179, 87] on input "8456390361731615" at bounding box center [328, 84] width 540 height 20
click at [178, 87] on input "8456390361731615" at bounding box center [328, 84] width 540 height 20
paste input "FT 7g Ground Flower (Indica)"
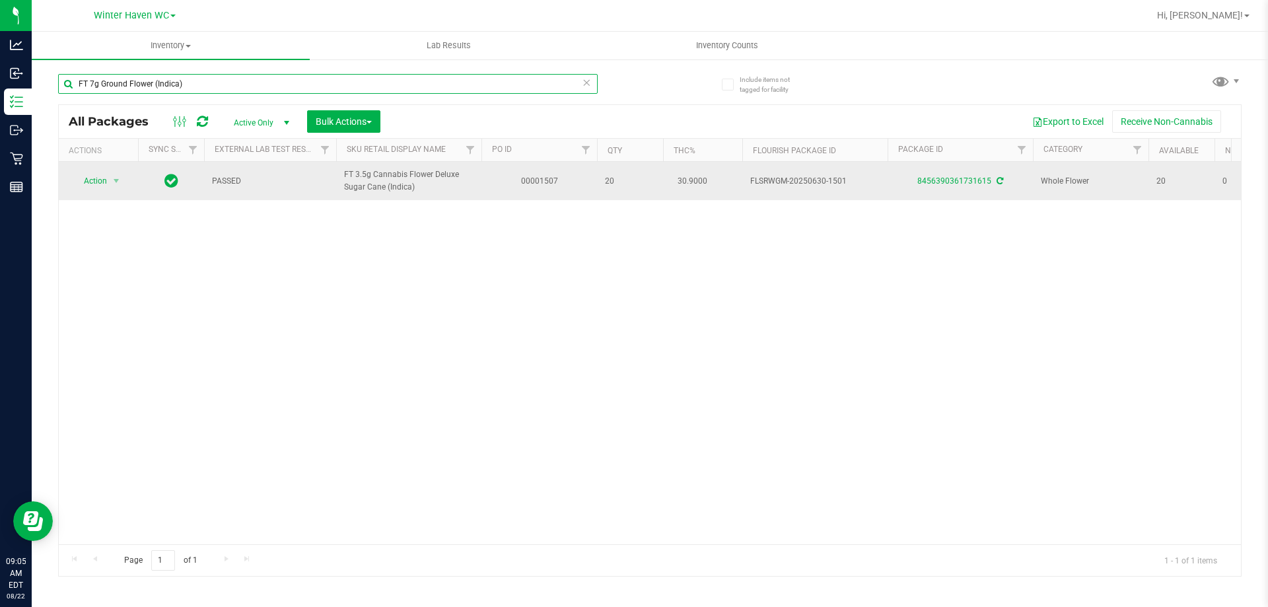
type input "FT 7g Ground Flower (Indica)"
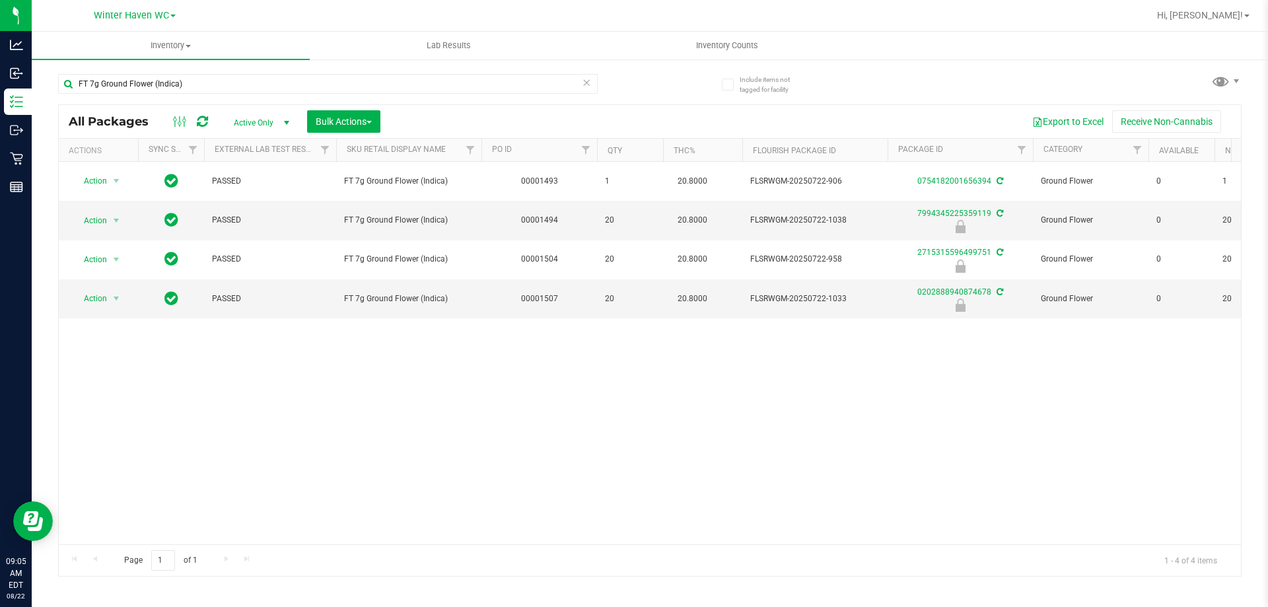
click at [618, 95] on div "FT 7g Ground Flower (Indica)" at bounding box center [354, 83] width 592 height 42
click at [89, 223] on span "Action" at bounding box center [90, 220] width 36 height 18
click at [101, 367] on li "Unlock package" at bounding box center [115, 377] width 85 height 20
click at [155, 48] on span "Inventory" at bounding box center [171, 46] width 278 height 12
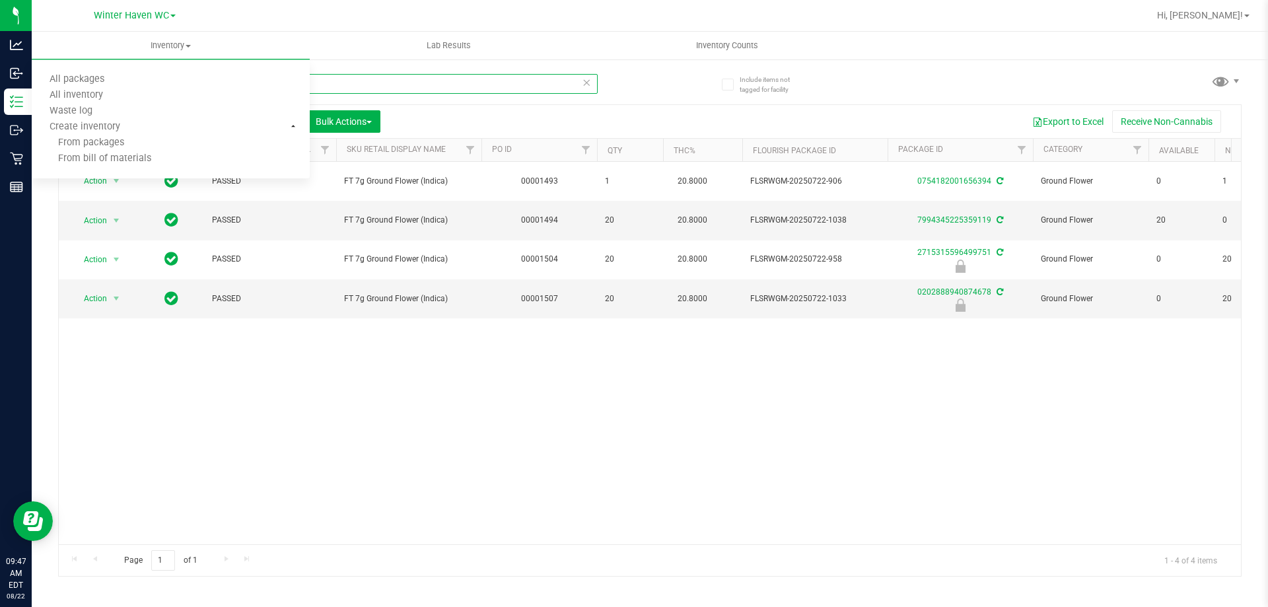
click at [381, 85] on input "FT 7g Ground Flower (Indica)" at bounding box center [328, 84] width 540 height 20
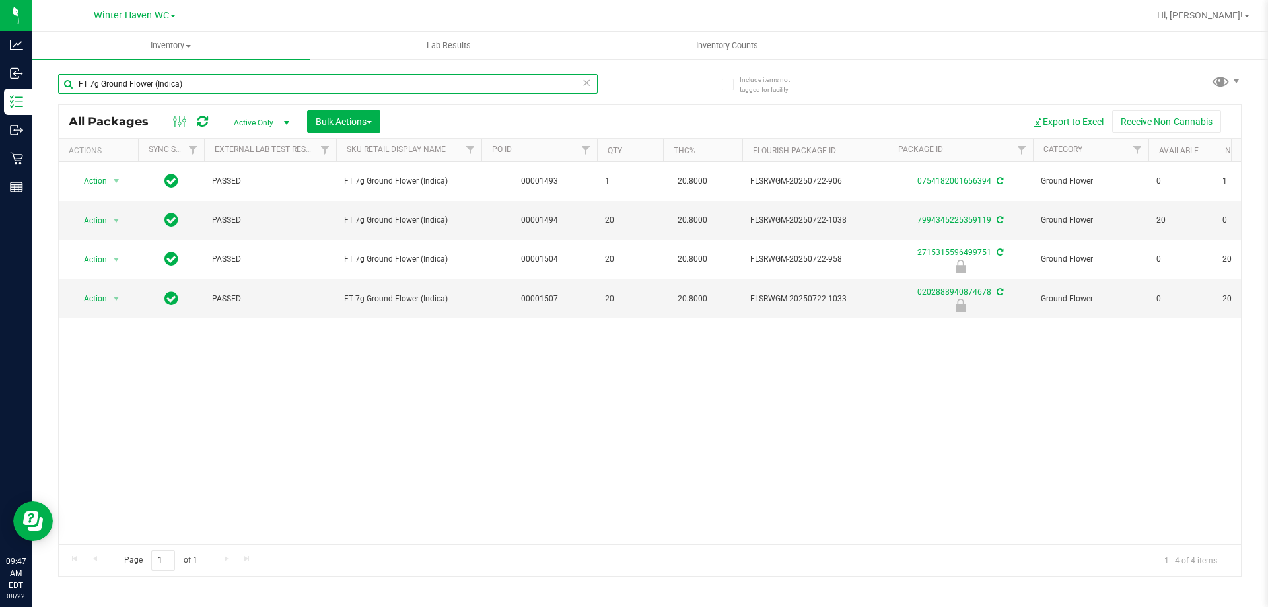
click at [381, 85] on input "FT 7g Ground Flower (Indica)" at bounding box center [328, 84] width 540 height 20
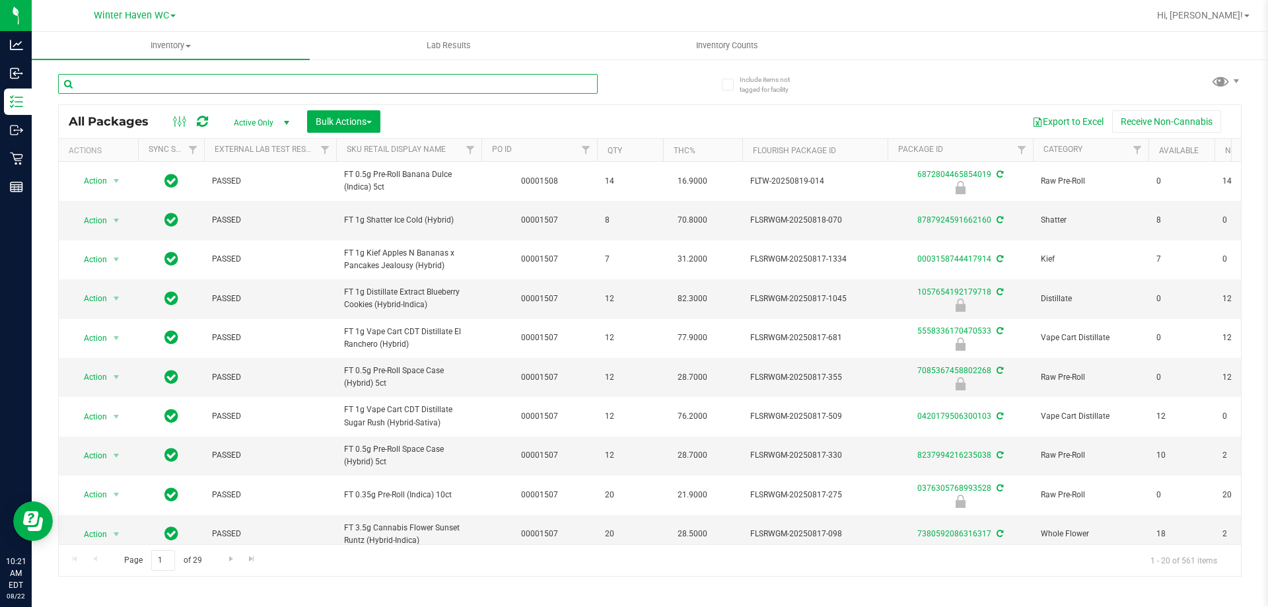
click at [135, 74] on input "text" at bounding box center [328, 84] width 540 height 20
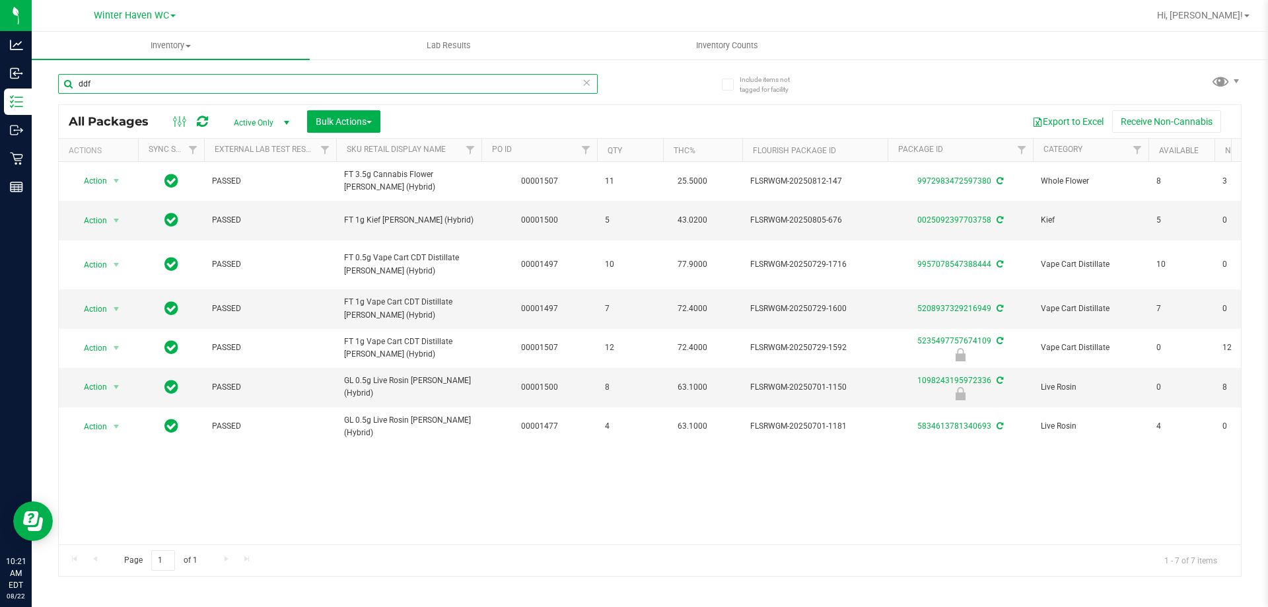
click at [127, 81] on input "ddf" at bounding box center [328, 84] width 540 height 20
click at [126, 81] on input "ddf" at bounding box center [328, 84] width 540 height 20
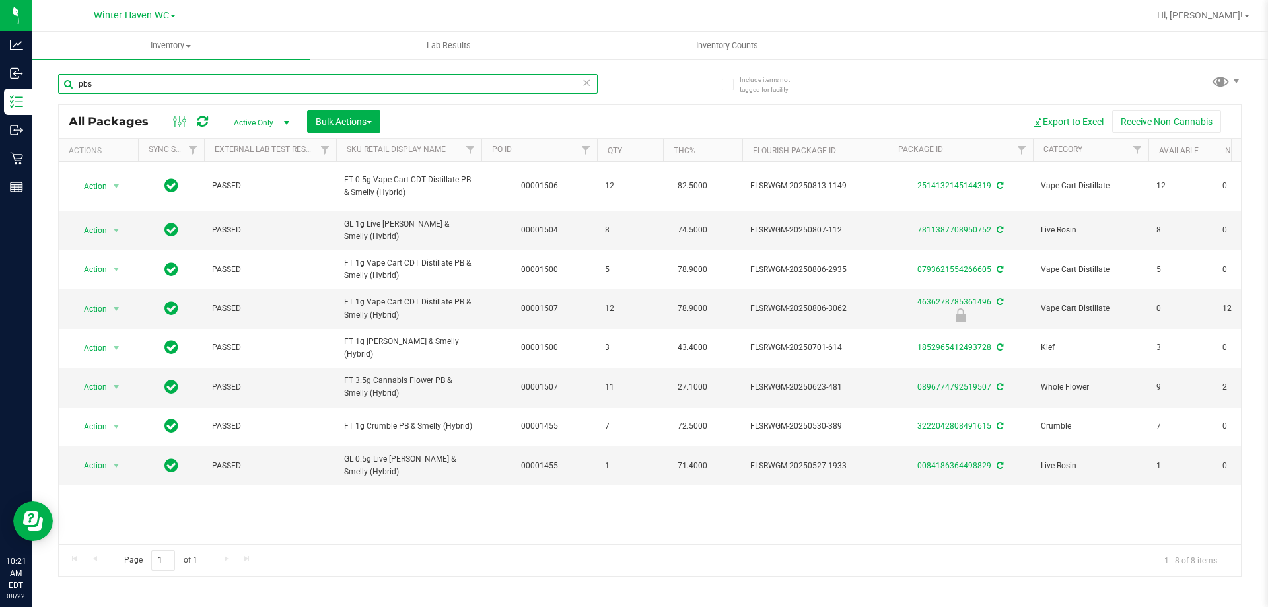
drag, startPoint x: 105, startPoint y: 89, endPoint x: 59, endPoint y: 91, distance: 45.7
click at [59, 91] on input "pbs" at bounding box center [328, 84] width 540 height 20
type input "fic"
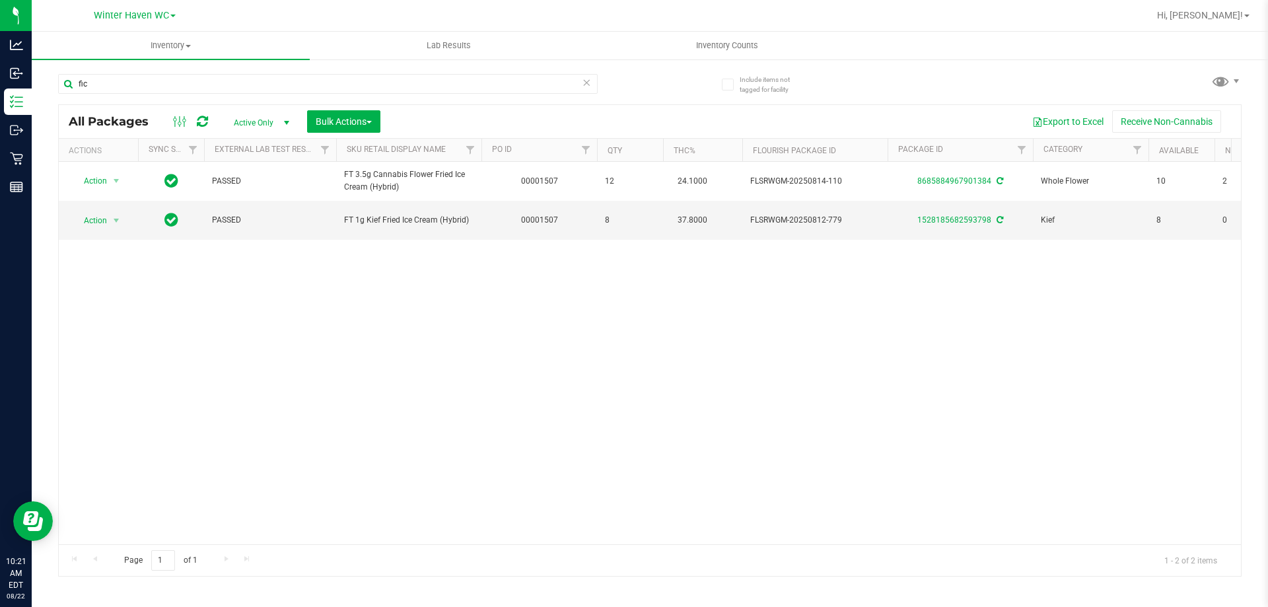
click at [201, 339] on div "Action Action Adjust qty Create package Edit attributes Global inventory Locate…" at bounding box center [650, 353] width 1182 height 382
drag, startPoint x: 127, startPoint y: 81, endPoint x: 43, endPoint y: 89, distance: 84.3
click at [48, 81] on div "Include items not tagged for facility fic All Packages Active Only Active Only …" at bounding box center [650, 259] width 1237 height 403
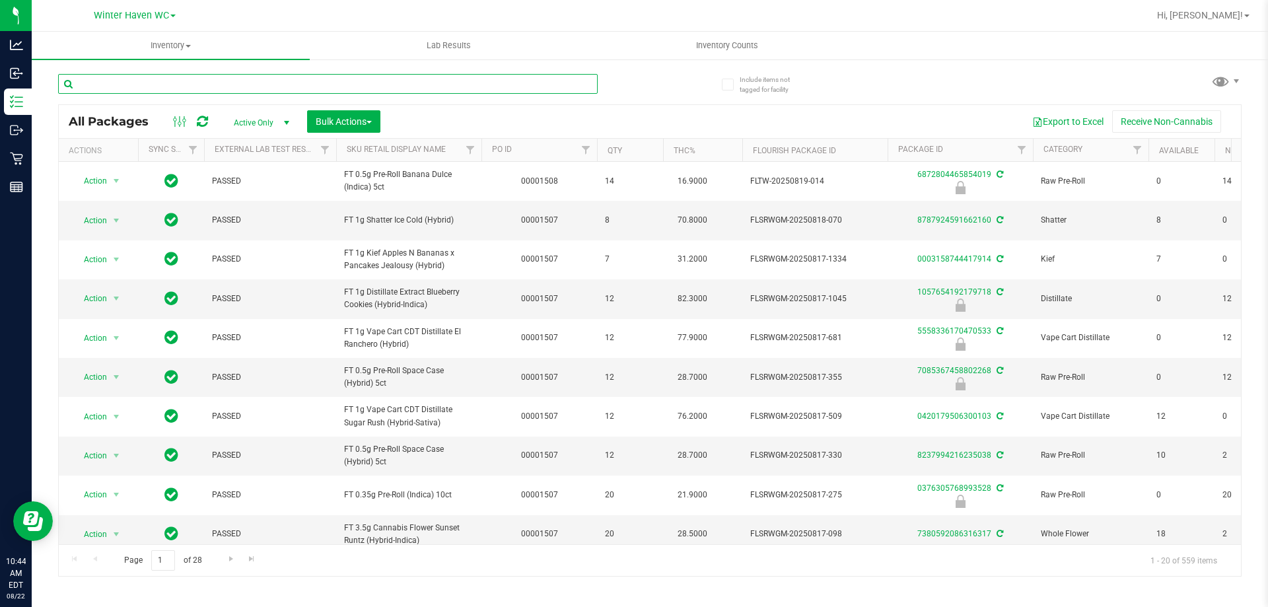
click at [126, 81] on input "text" at bounding box center [328, 84] width 540 height 20
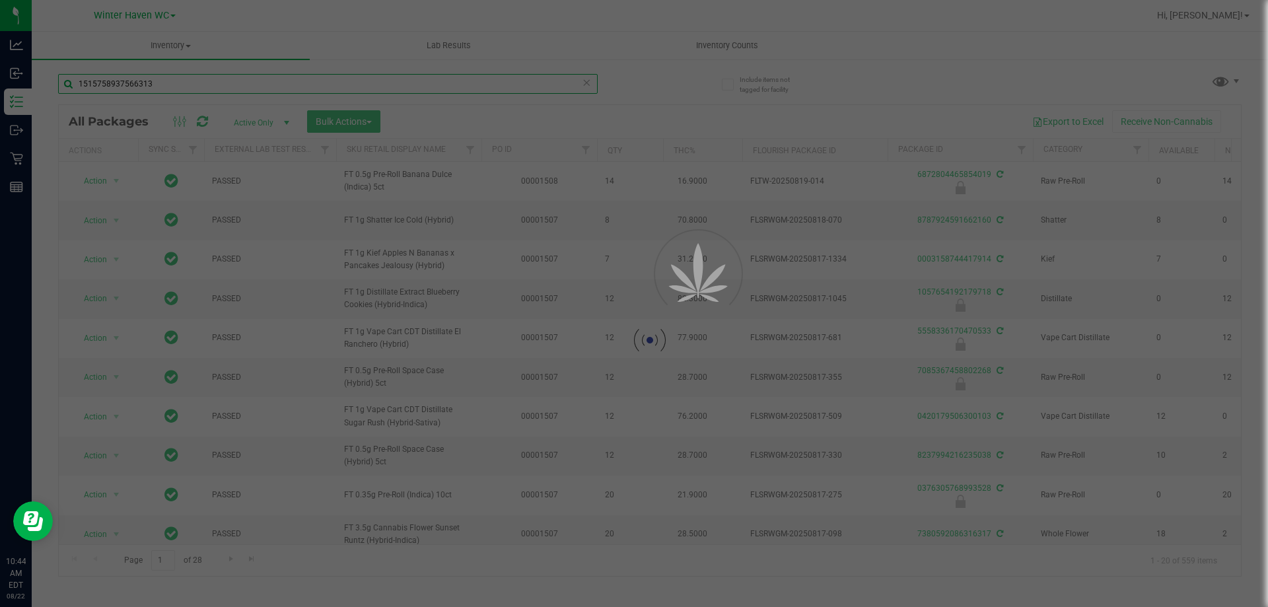
type input "1515758937566313"
click at [622, 107] on div at bounding box center [650, 340] width 1182 height 471
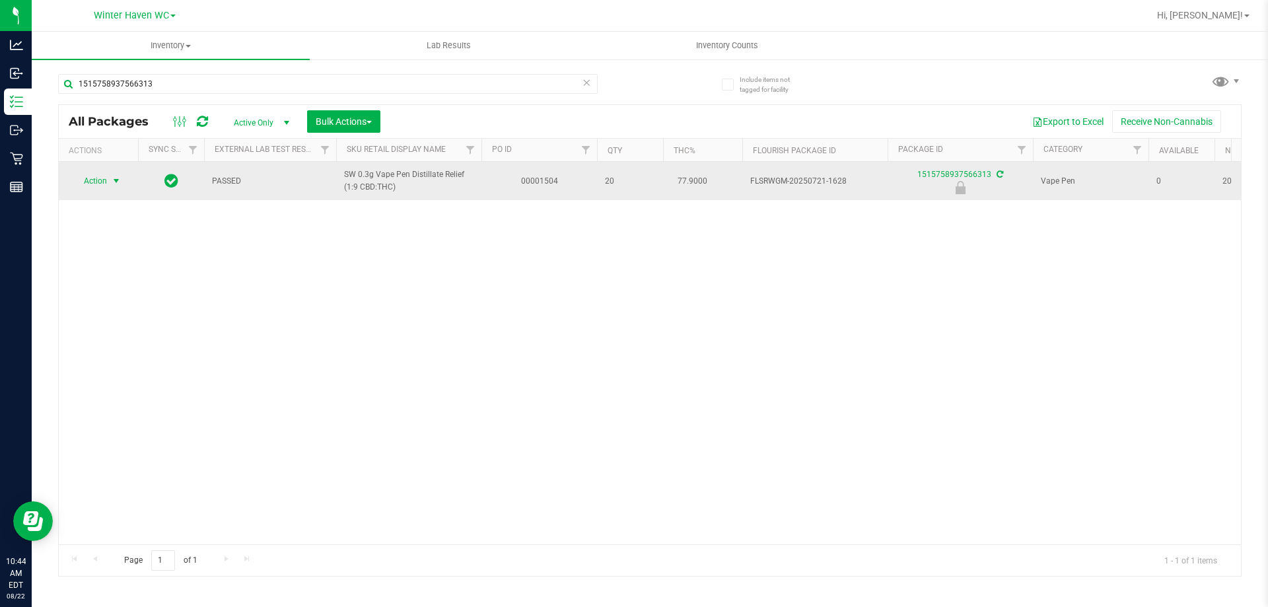
click at [94, 177] on span "Action" at bounding box center [90, 181] width 36 height 18
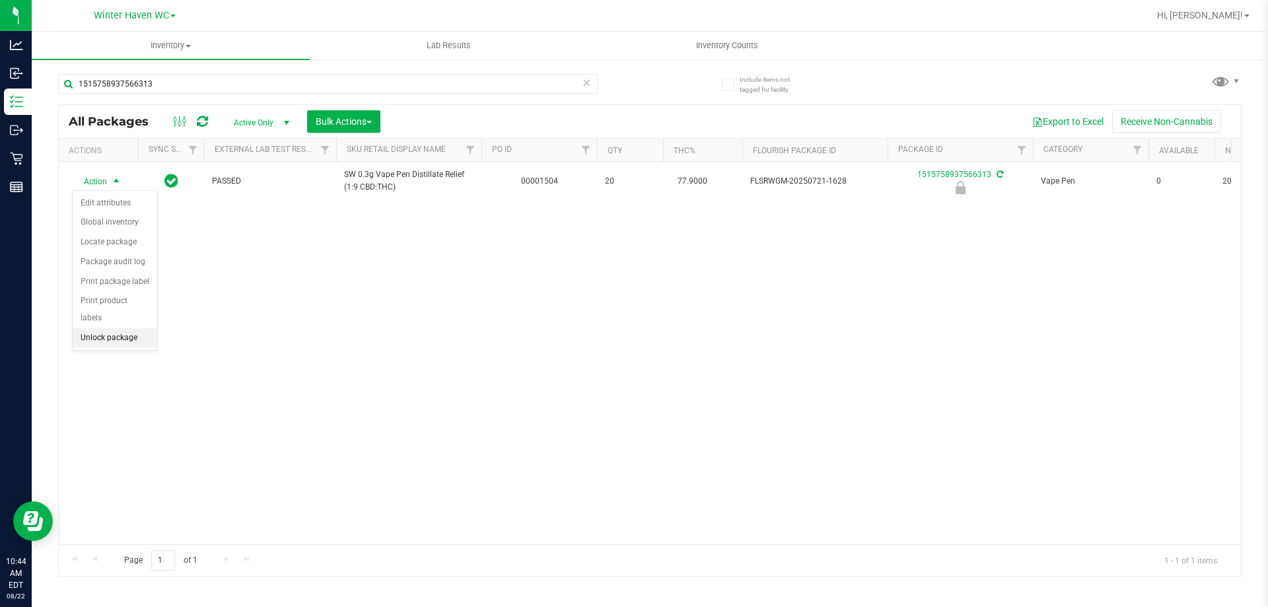
click at [110, 328] on li "Unlock package" at bounding box center [115, 338] width 85 height 20
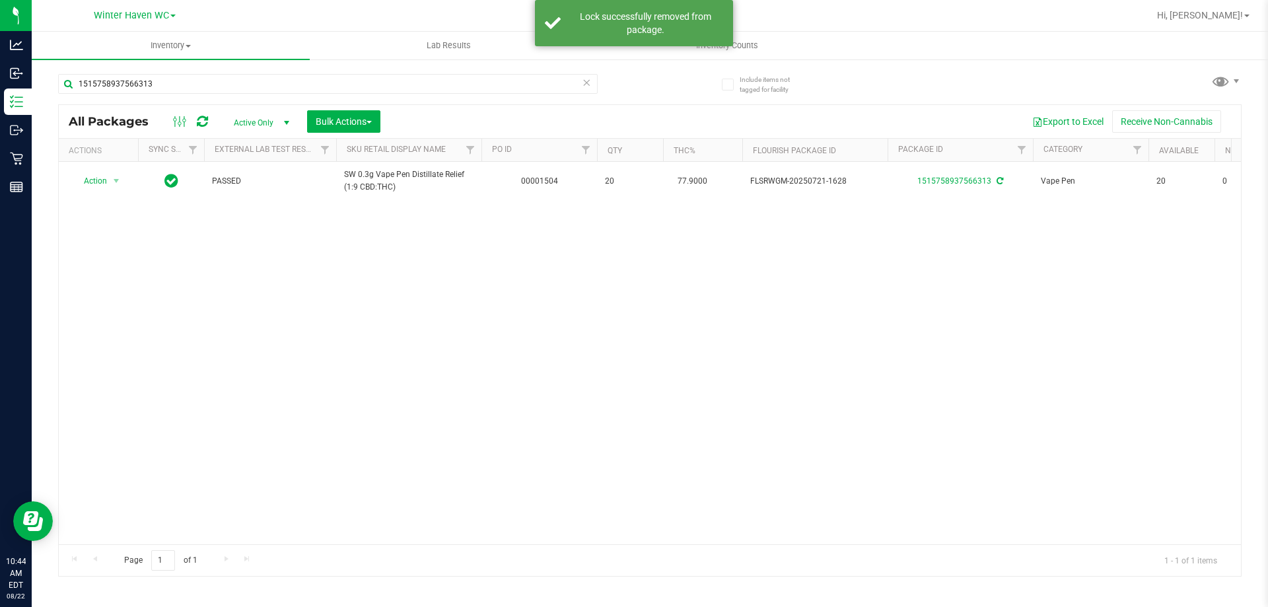
click at [246, 292] on div "Action Action Adjust qty Create package Edit attributes Global inventory Locate…" at bounding box center [650, 353] width 1182 height 382
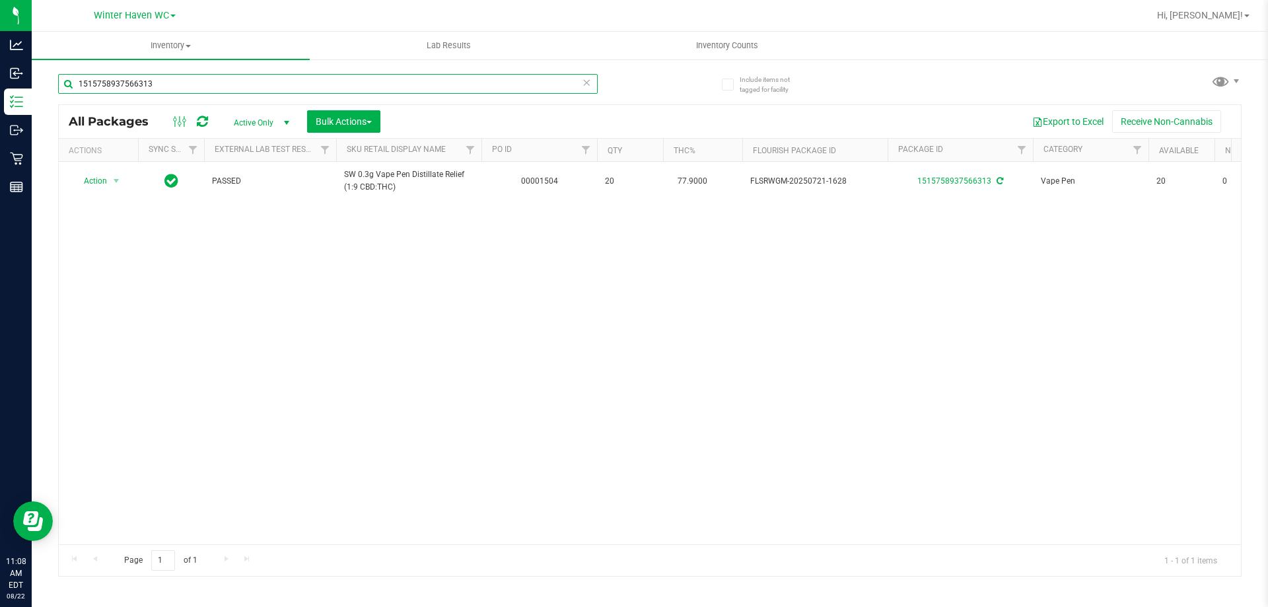
click at [154, 81] on input "1515758937566313" at bounding box center [328, 84] width 540 height 20
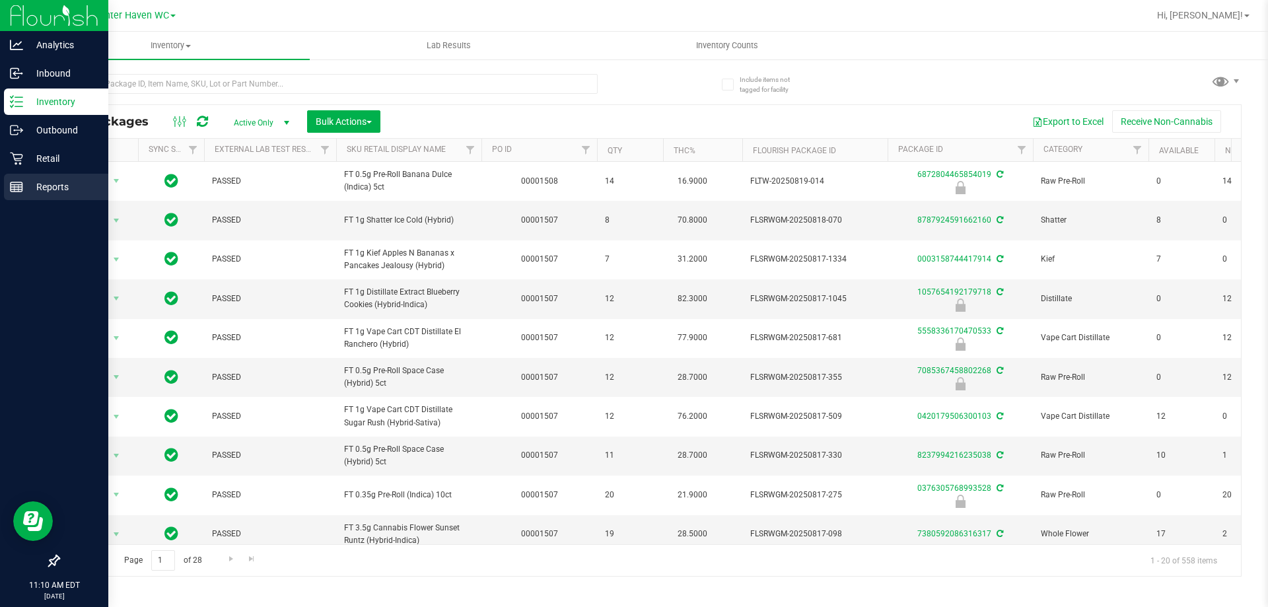
click at [10, 191] on icon at bounding box center [16, 186] width 13 height 13
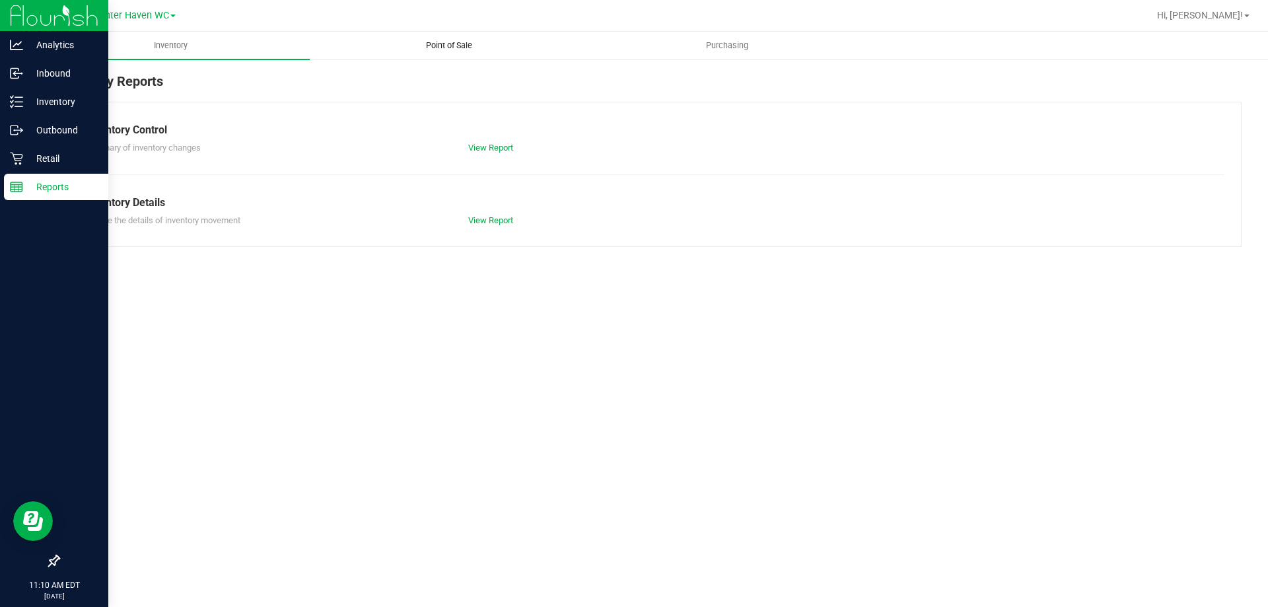
click at [418, 55] on uib-tab-heading "Point of Sale" at bounding box center [448, 45] width 277 height 26
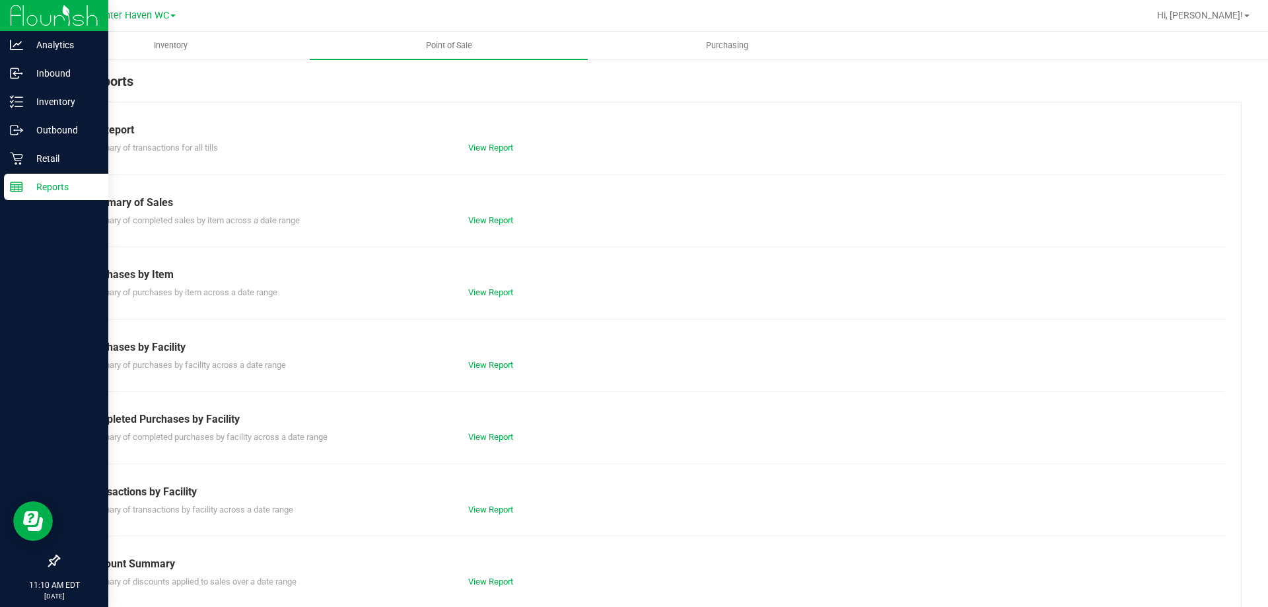
click at [482, 446] on div "Till Report Summary of transactions for all tills View Report Summary of Sales …" at bounding box center [650, 391] width 1184 height 579
click at [486, 441] on link "View Report" at bounding box center [490, 437] width 45 height 10
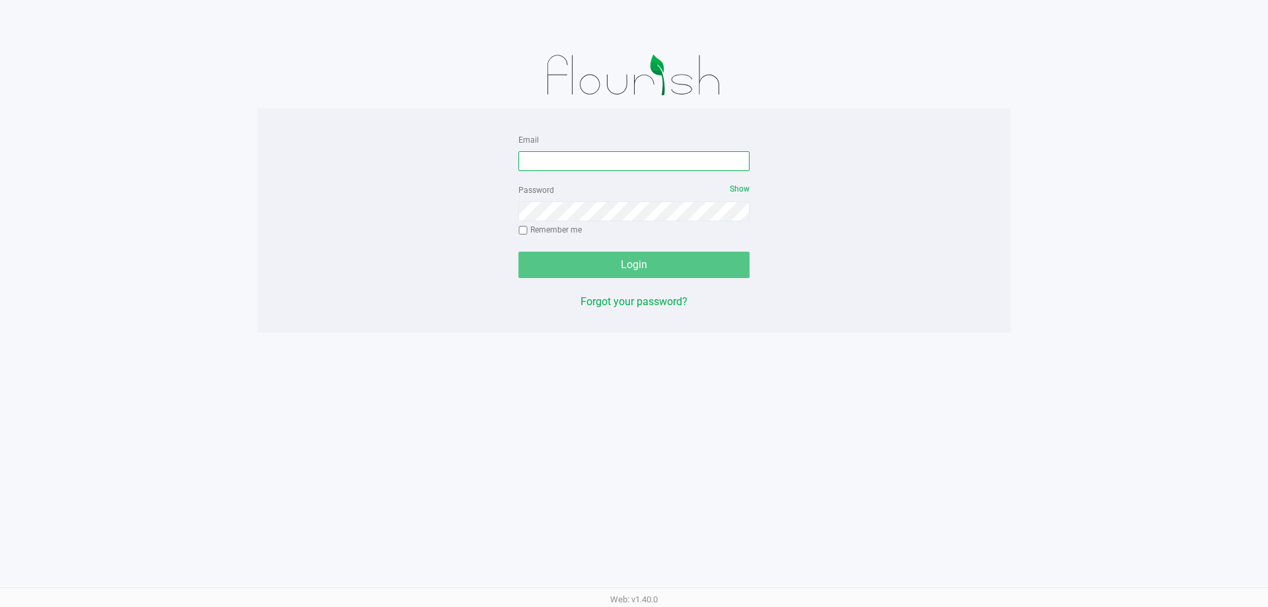
click at [649, 161] on input "Email" at bounding box center [634, 161] width 231 height 20
type input "[EMAIL_ADDRESS][DOMAIN_NAME]"
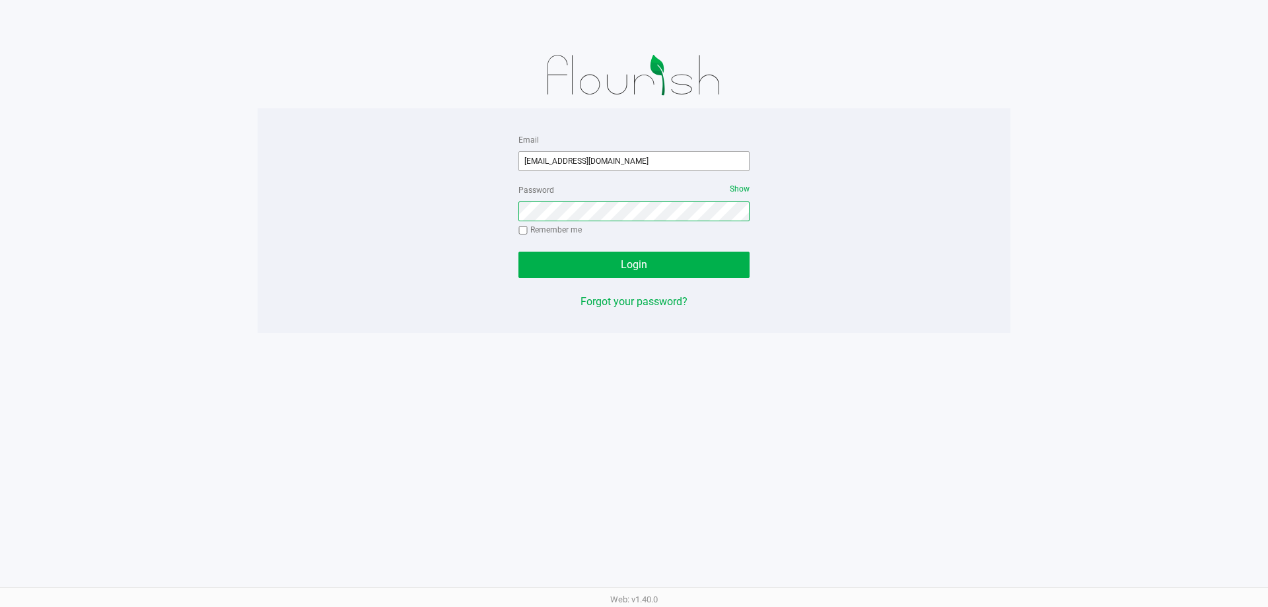
click at [519, 252] on button "Login" at bounding box center [634, 265] width 231 height 26
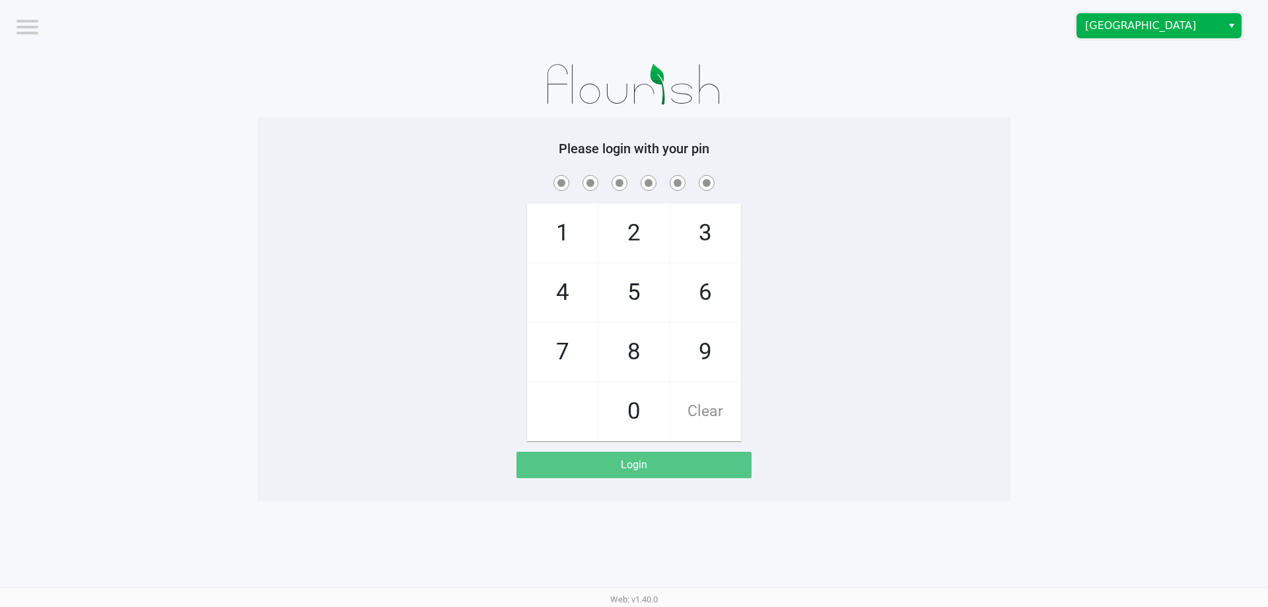
click at [1189, 21] on span "[GEOGRAPHIC_DATA]" at bounding box center [1149, 26] width 129 height 16
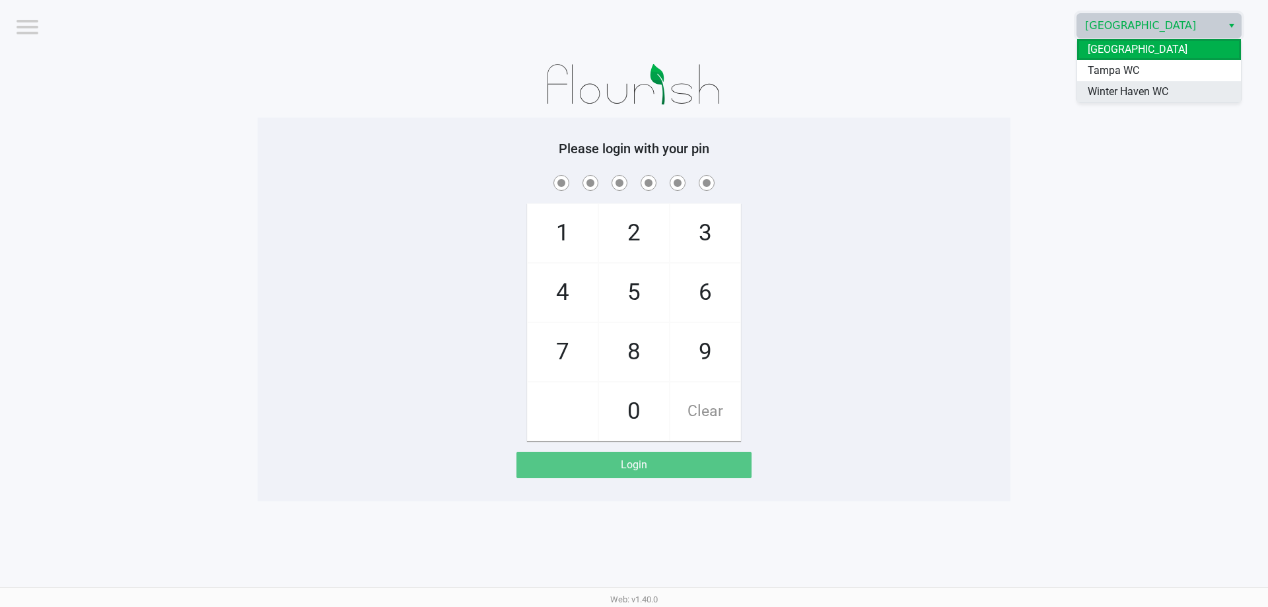
click at [1136, 88] on span "Winter Haven WC" at bounding box center [1128, 92] width 81 height 16
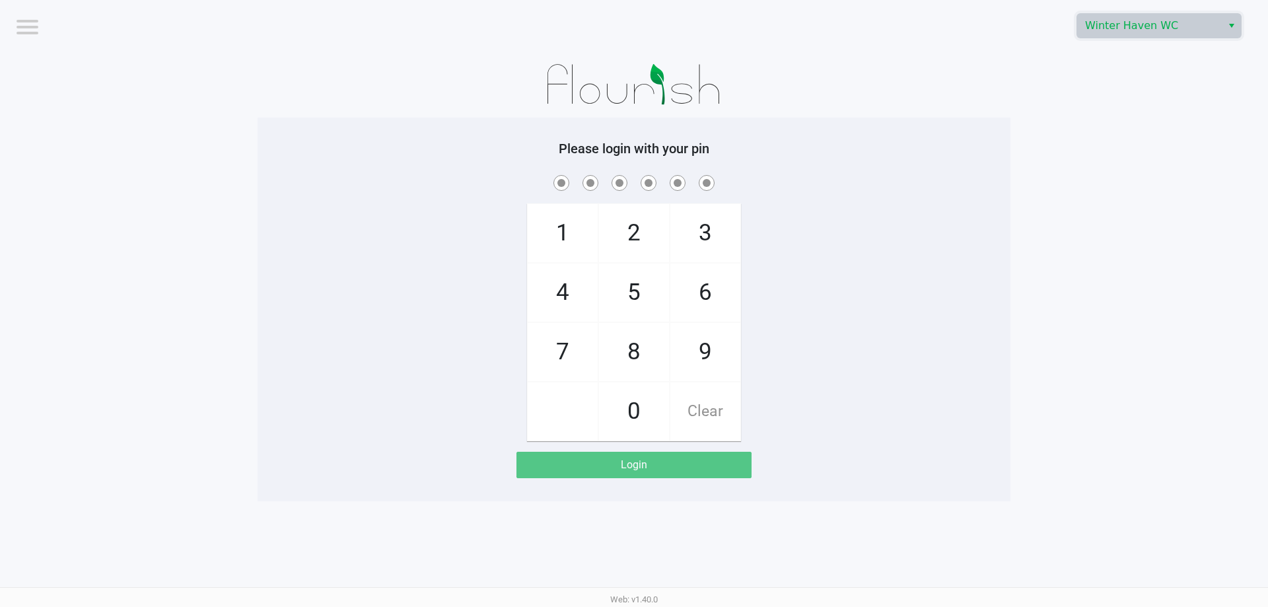
drag, startPoint x: 1008, startPoint y: 102, endPoint x: 992, endPoint y: 104, distance: 15.9
click at [1008, 103] on div at bounding box center [634, 85] width 753 height 66
checkbox input "true"
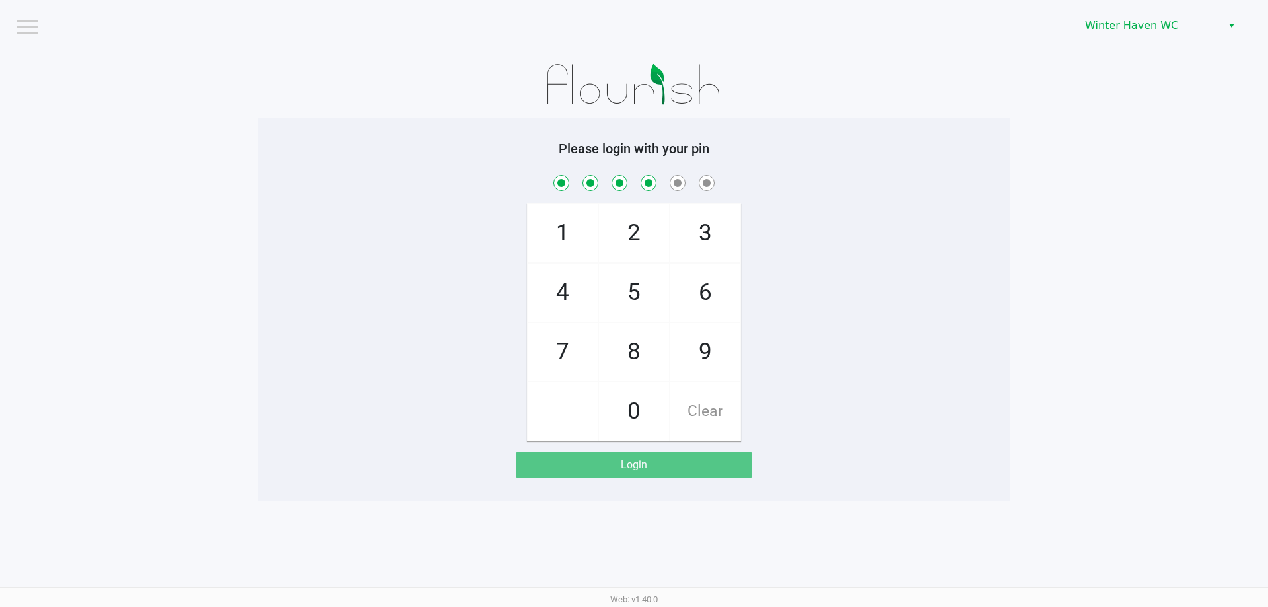
checkbox input "true"
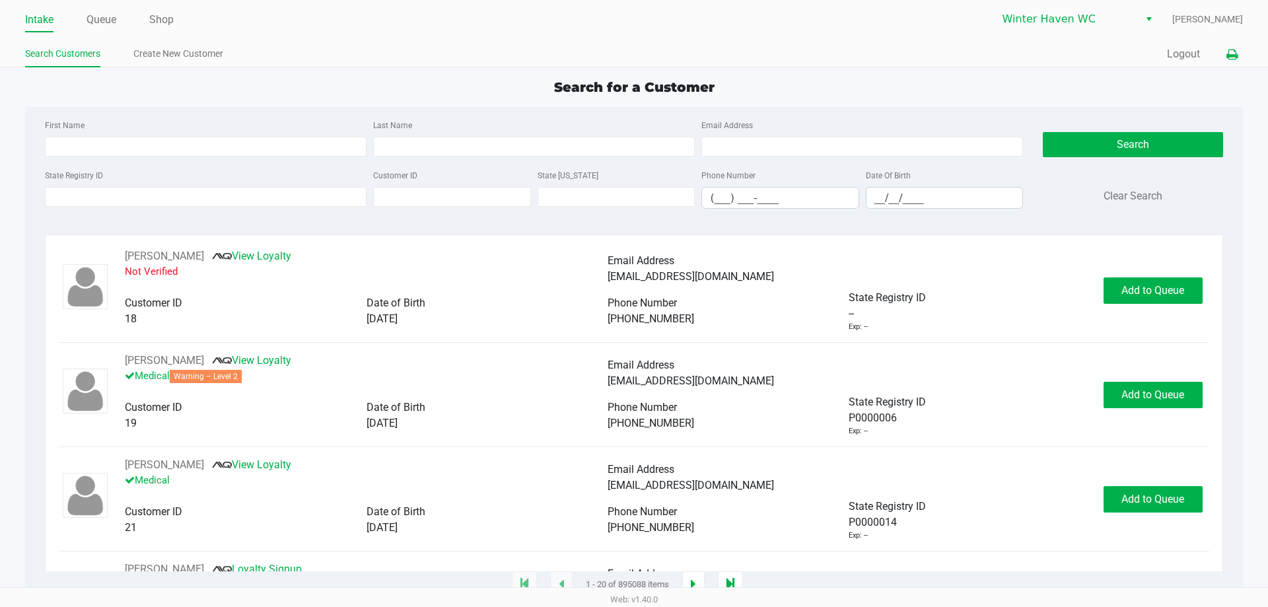
click at [1241, 57] on button at bounding box center [1232, 54] width 22 height 24
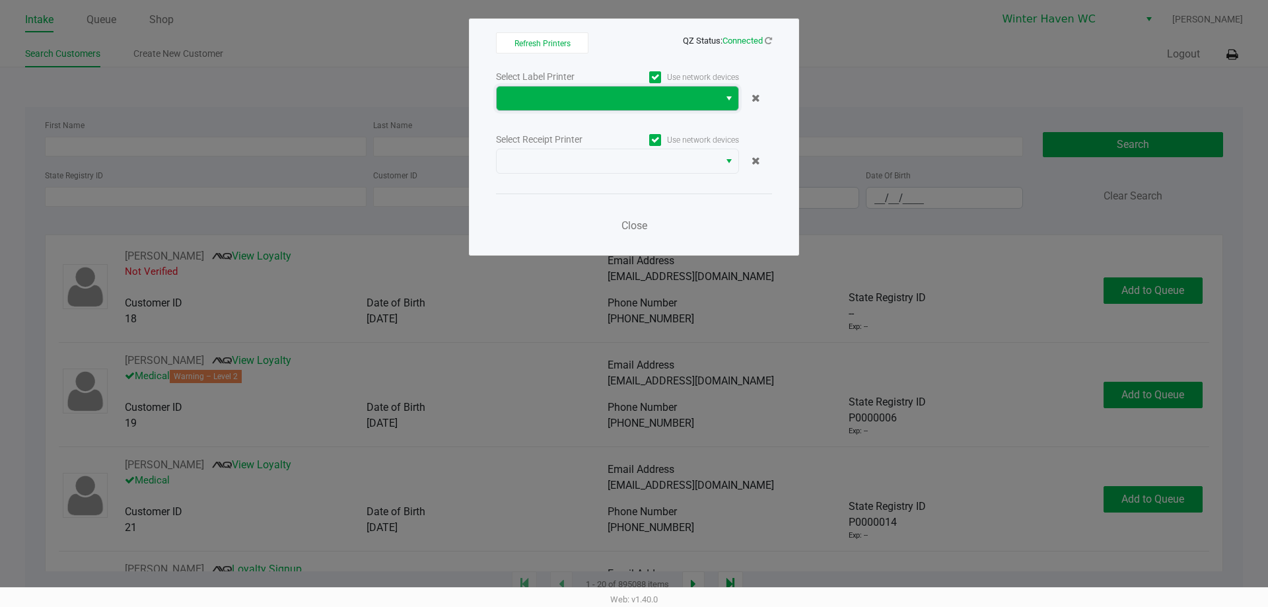
click at [664, 108] on span at bounding box center [608, 99] width 223 height 24
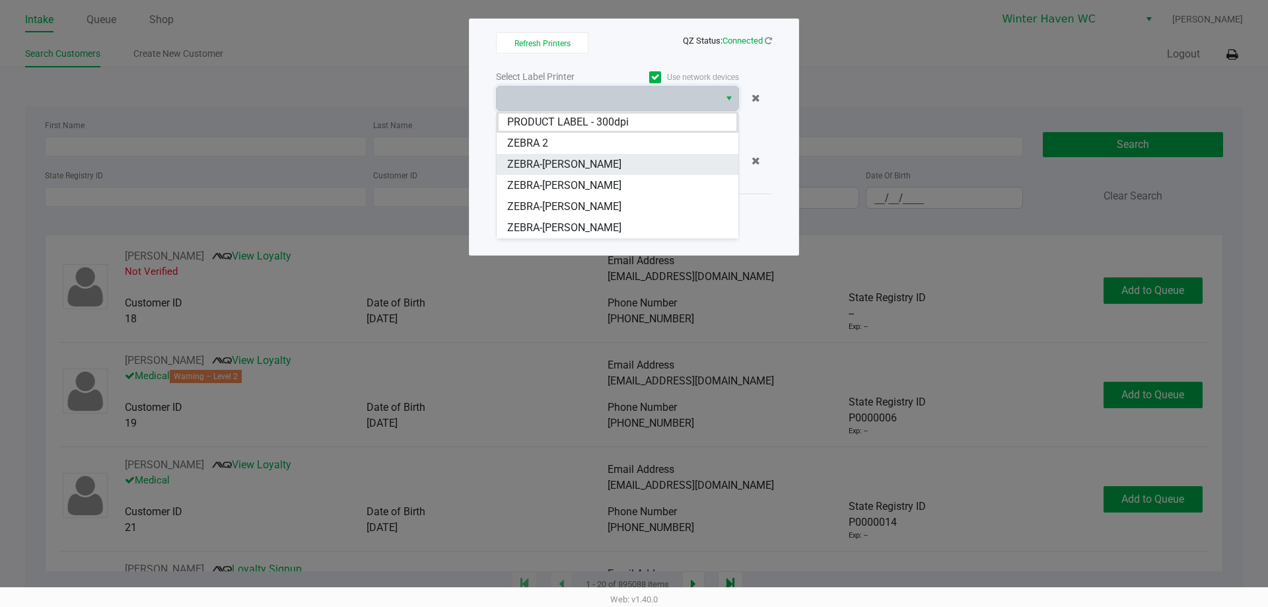
click at [546, 170] on span "ZEBRA-[PERSON_NAME]" at bounding box center [564, 165] width 114 height 16
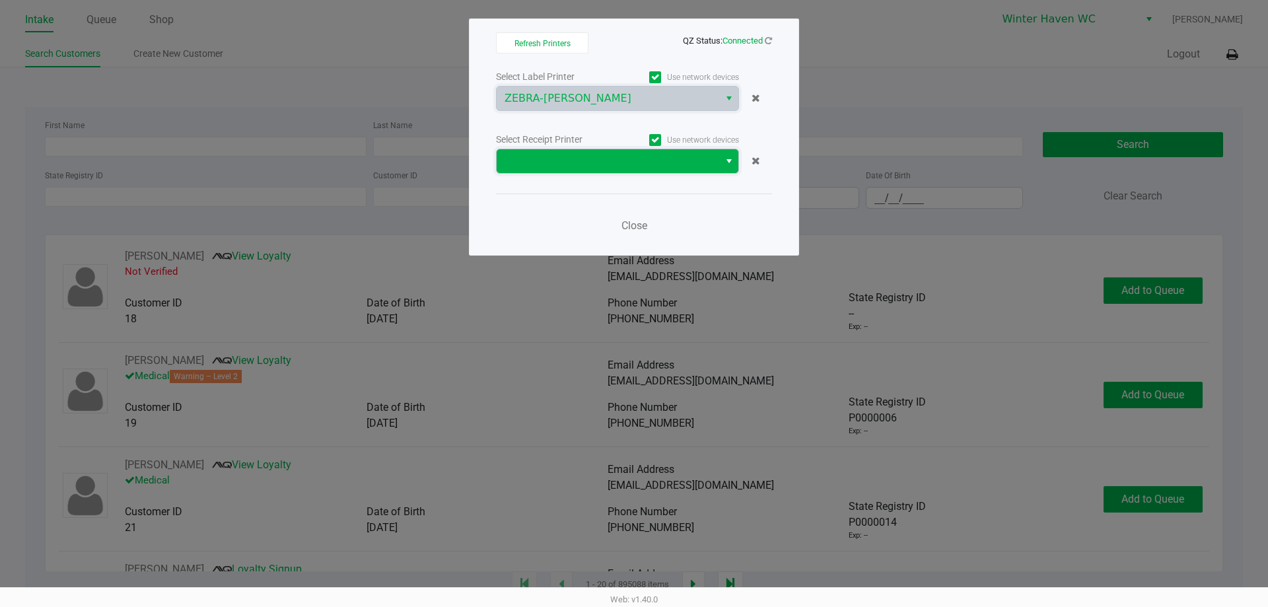
click at [546, 168] on span at bounding box center [608, 161] width 207 height 16
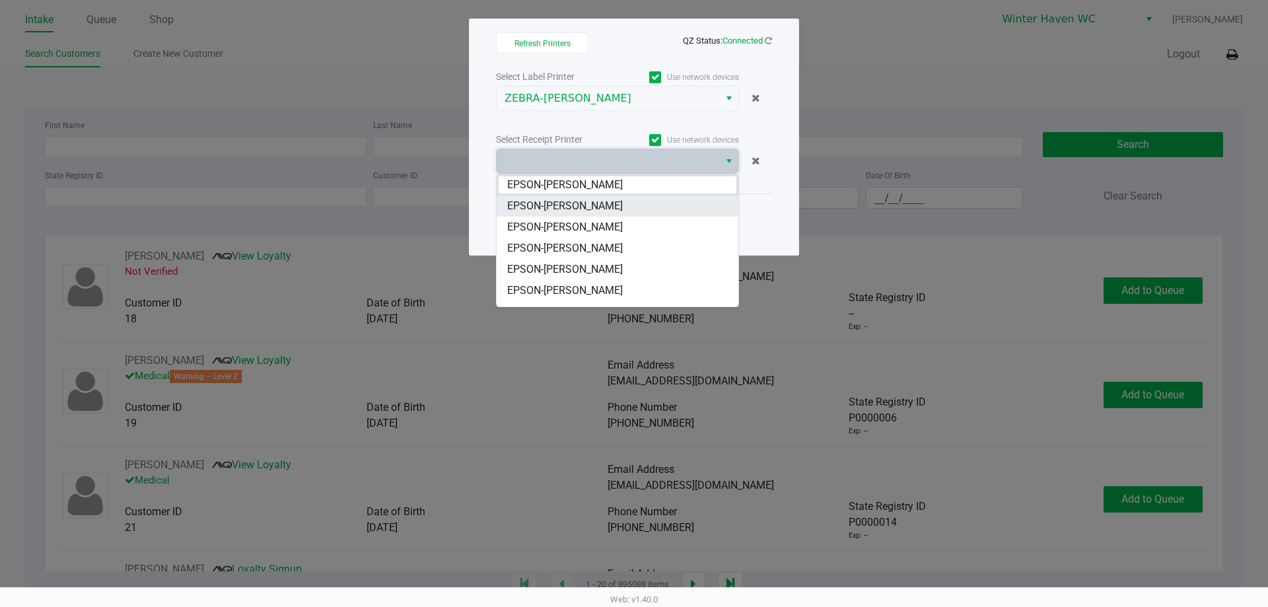
click at [562, 206] on span "EPSON-[PERSON_NAME]" at bounding box center [565, 206] width 116 height 16
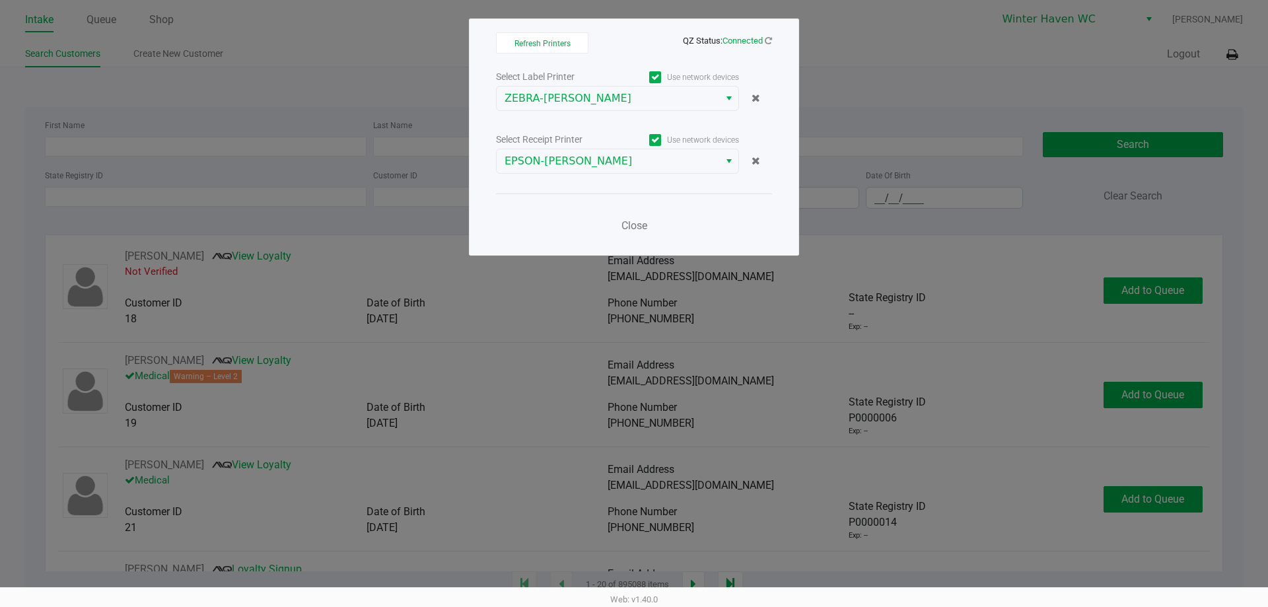
click at [550, 194] on div "Close" at bounding box center [634, 218] width 276 height 48
drag, startPoint x: 620, startPoint y: 229, endPoint x: 271, endPoint y: 135, distance: 361.3
click at [620, 229] on button "Close" at bounding box center [634, 226] width 40 height 26
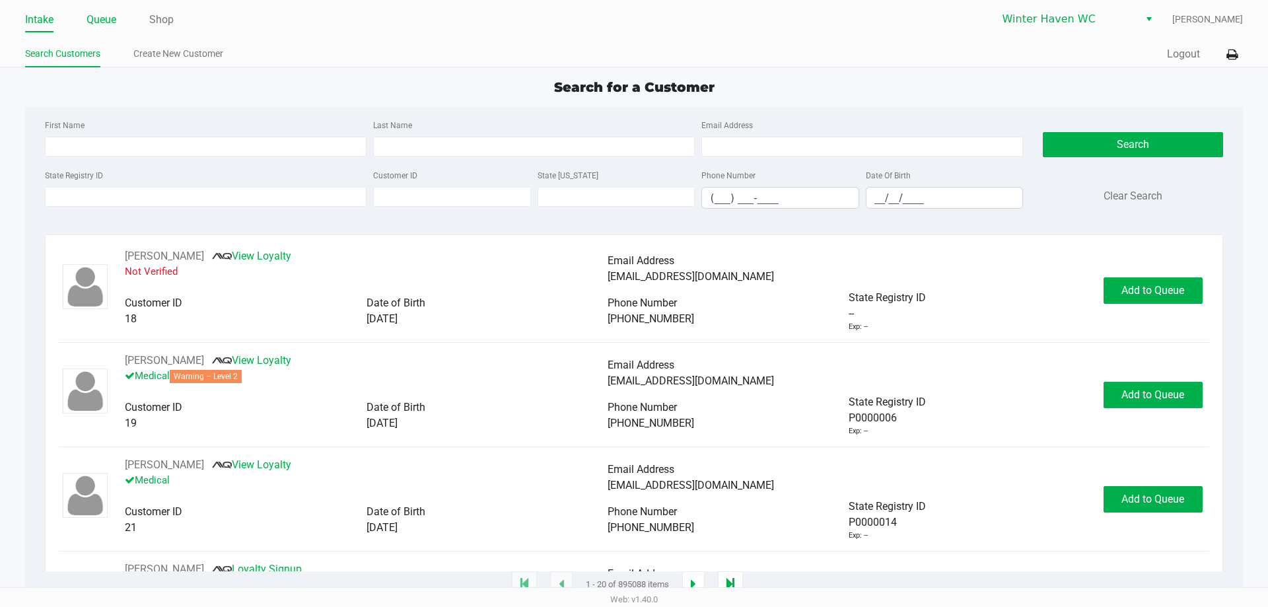
click at [106, 31] on li "Queue" at bounding box center [102, 20] width 30 height 23
click at [106, 28] on link "Queue" at bounding box center [102, 20] width 30 height 18
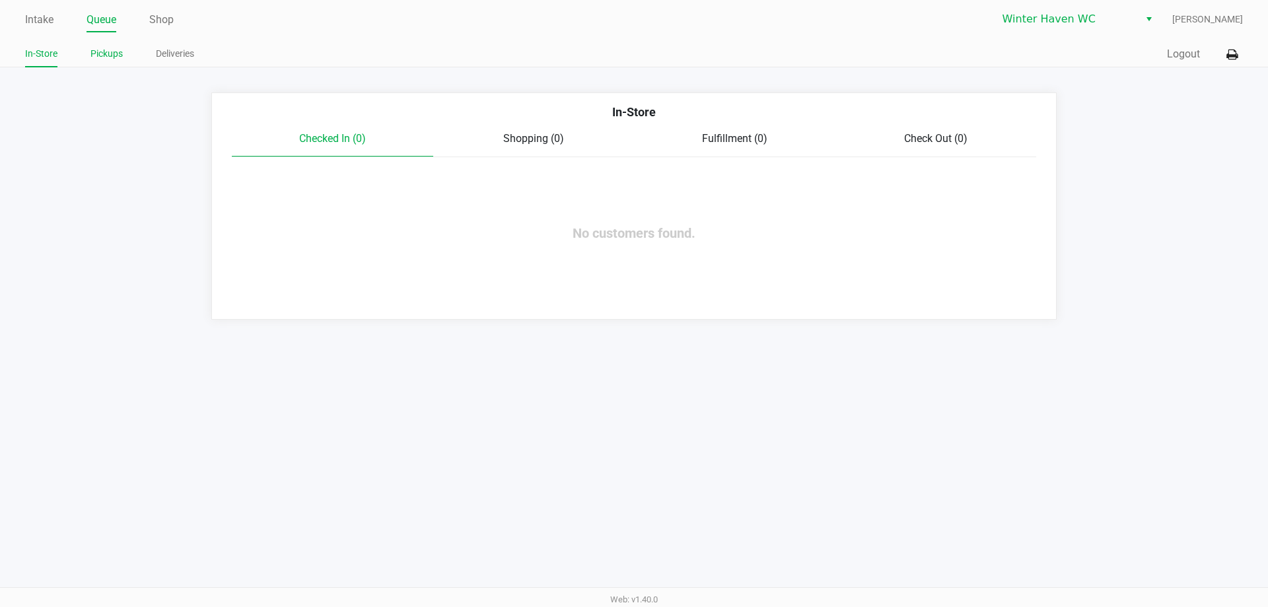
click at [105, 51] on link "Pickups" at bounding box center [106, 54] width 32 height 17
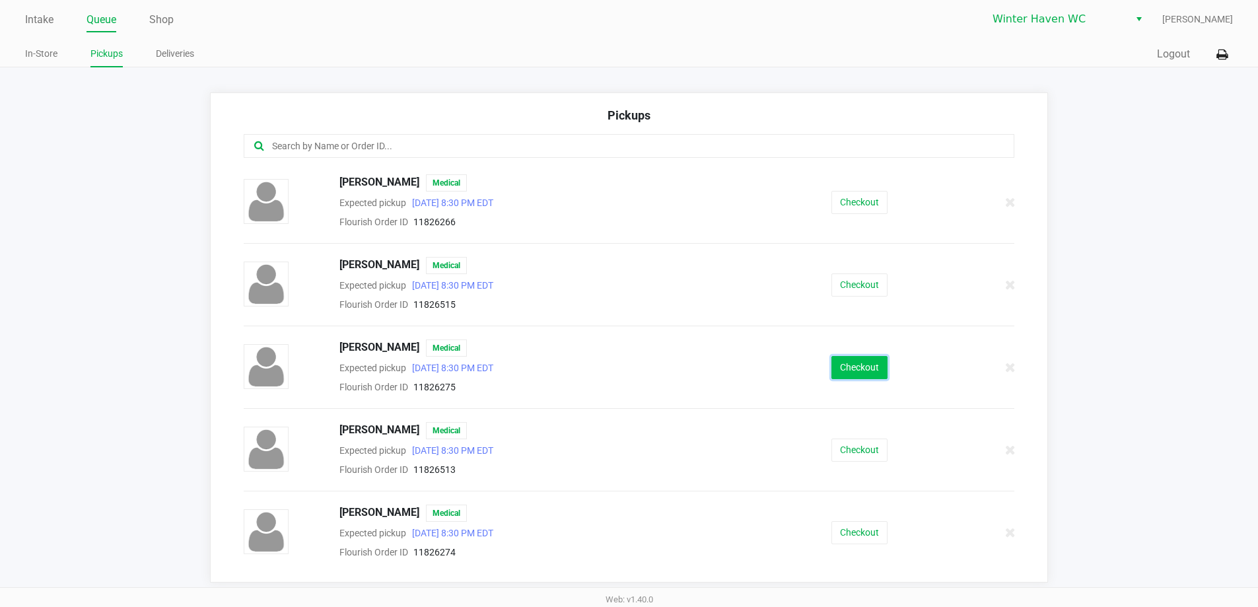
click at [879, 361] on button "Checkout" at bounding box center [860, 367] width 56 height 23
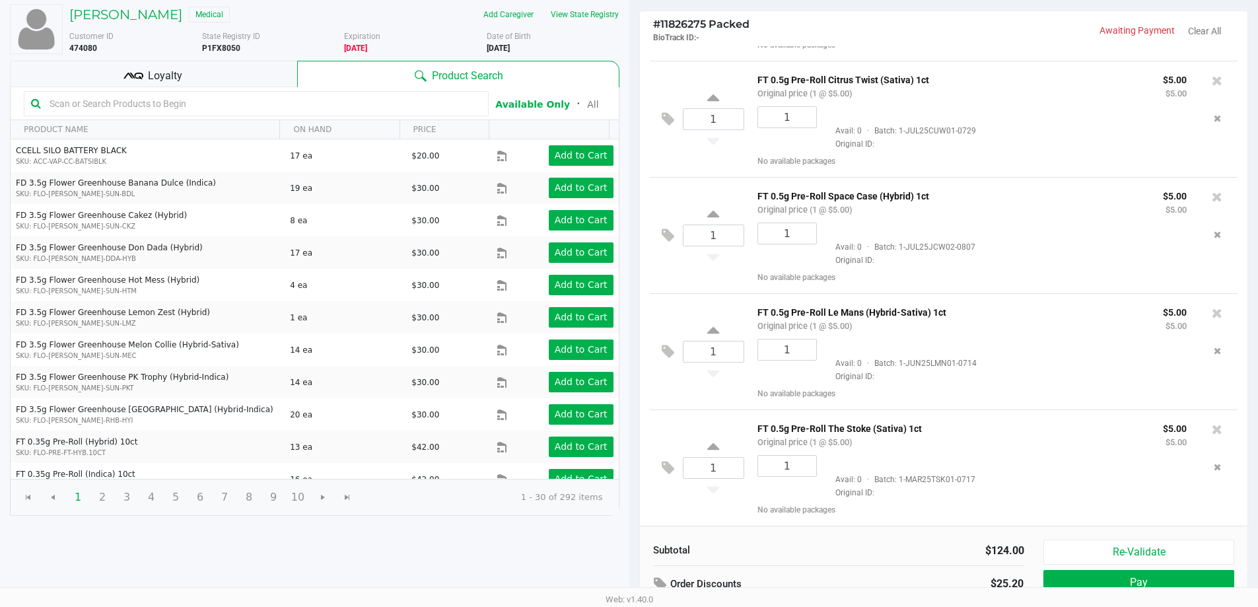
scroll to position [135, 0]
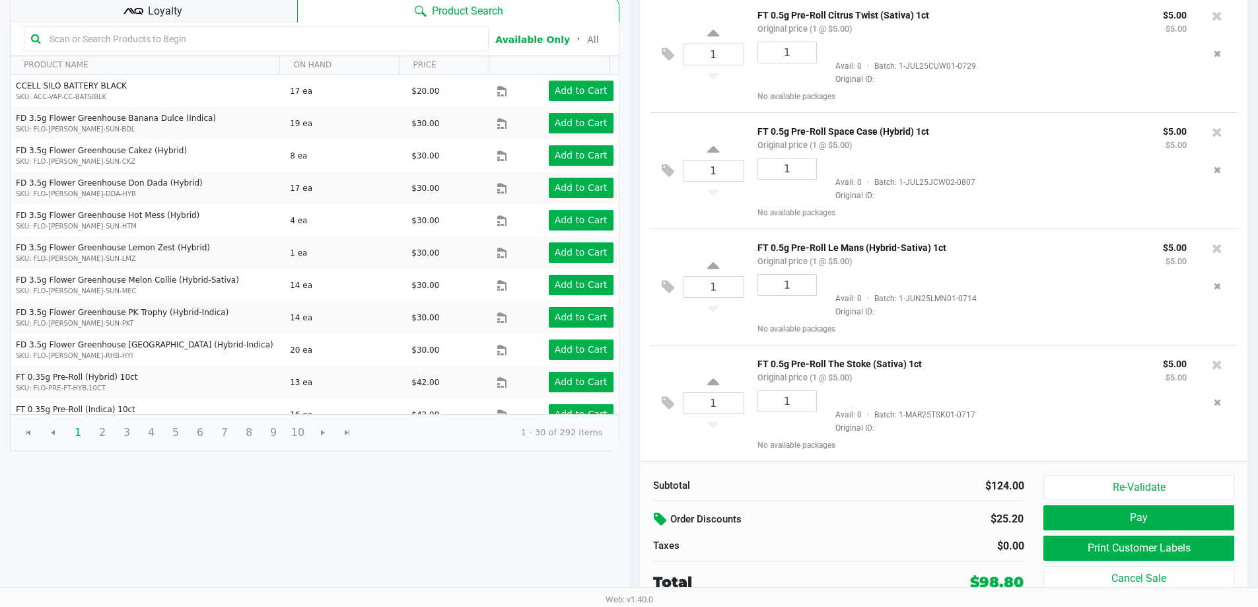
click at [657, 524] on icon at bounding box center [662, 519] width 16 height 15
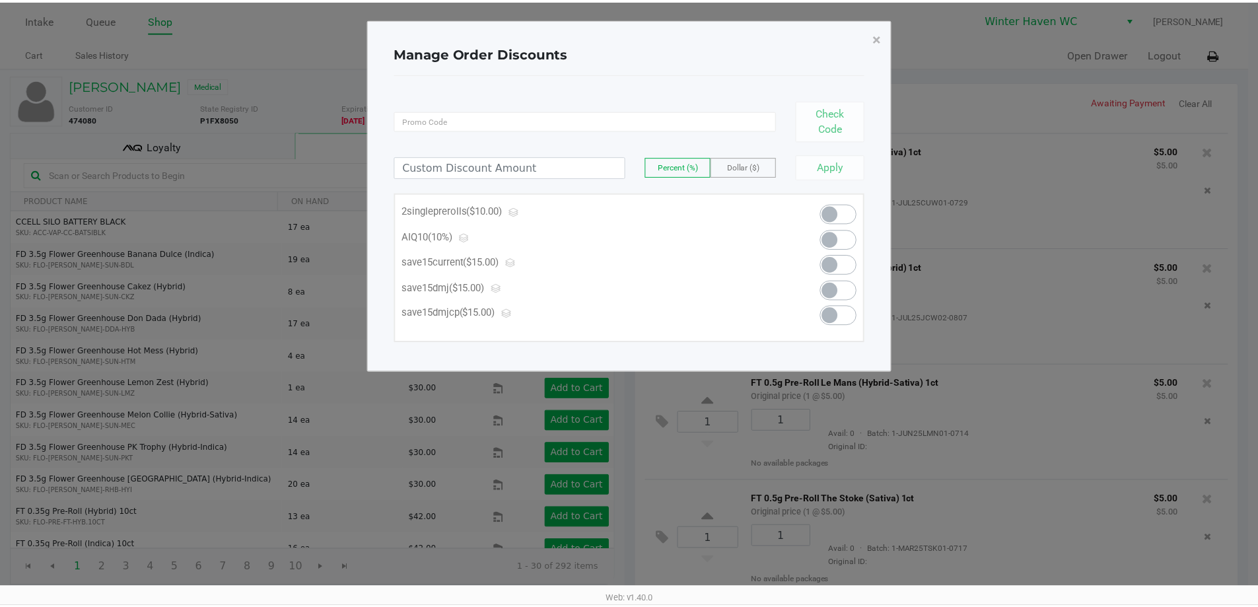
scroll to position [642, 0]
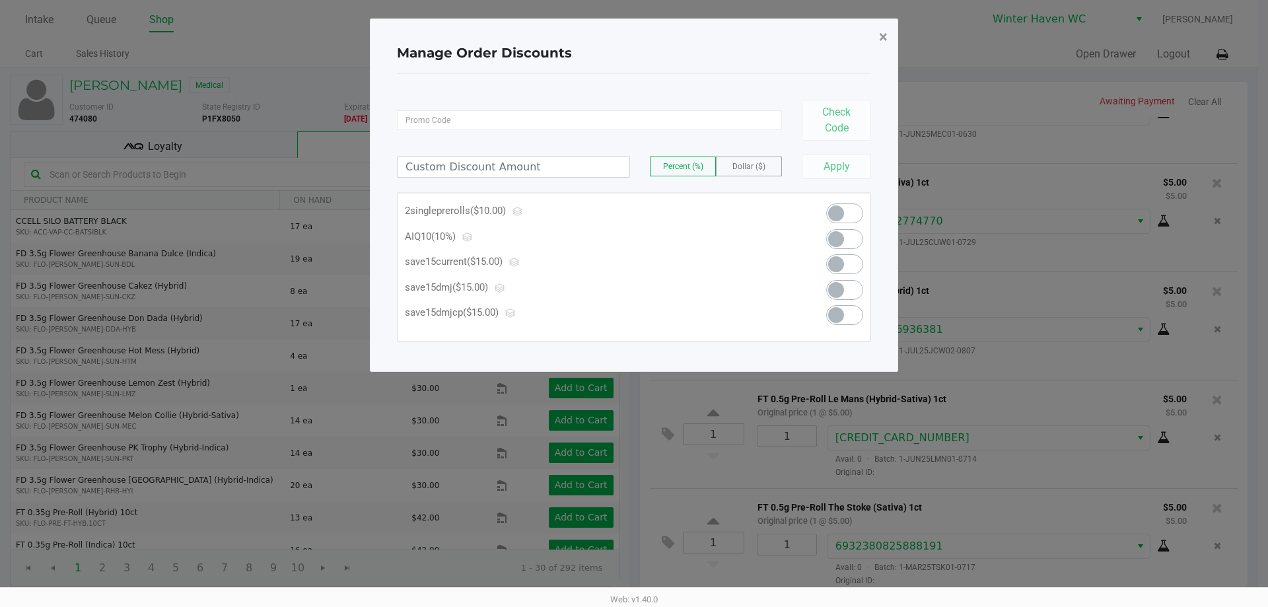
click at [891, 44] on button "×" at bounding box center [884, 36] width 30 height 37
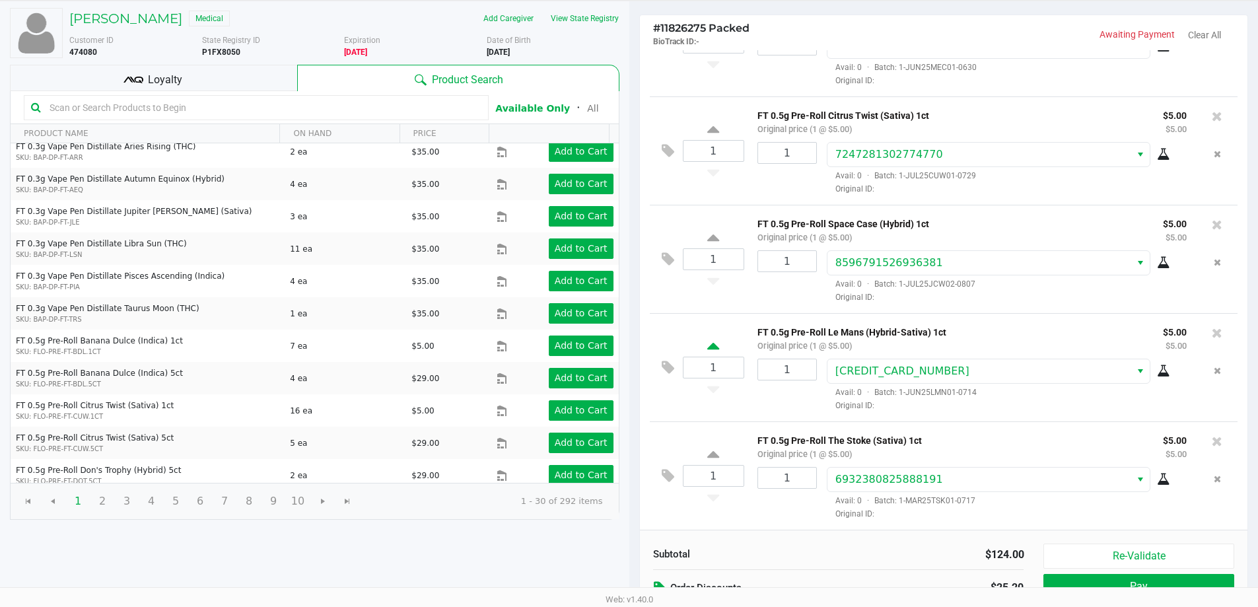
scroll to position [135, 0]
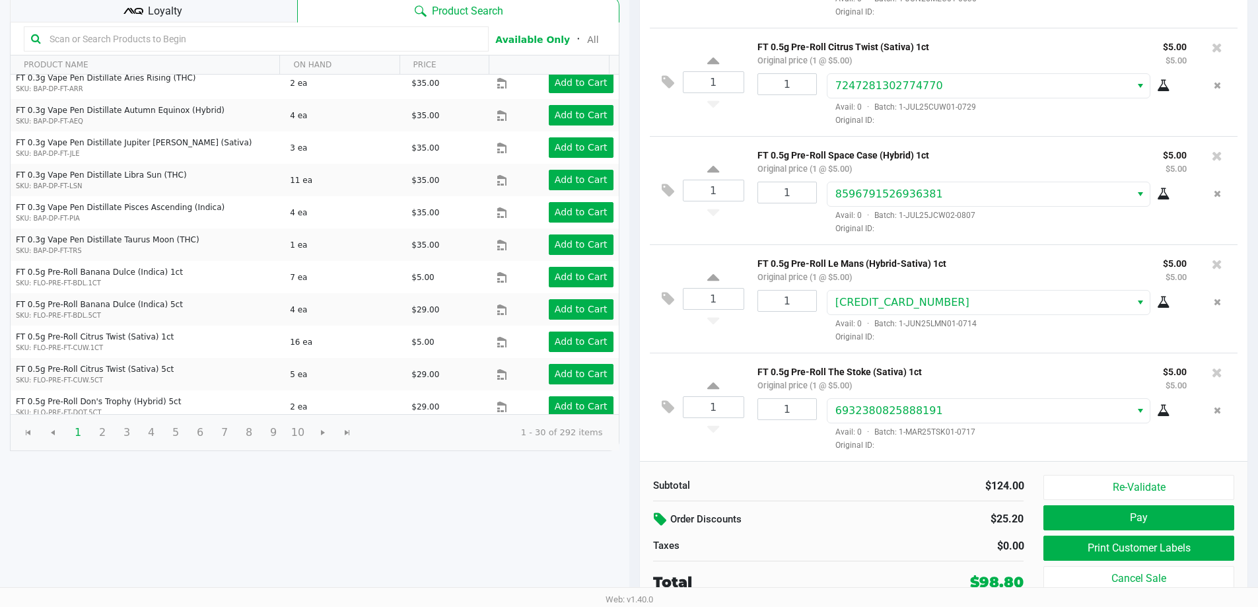
click at [659, 513] on icon at bounding box center [662, 519] width 16 height 15
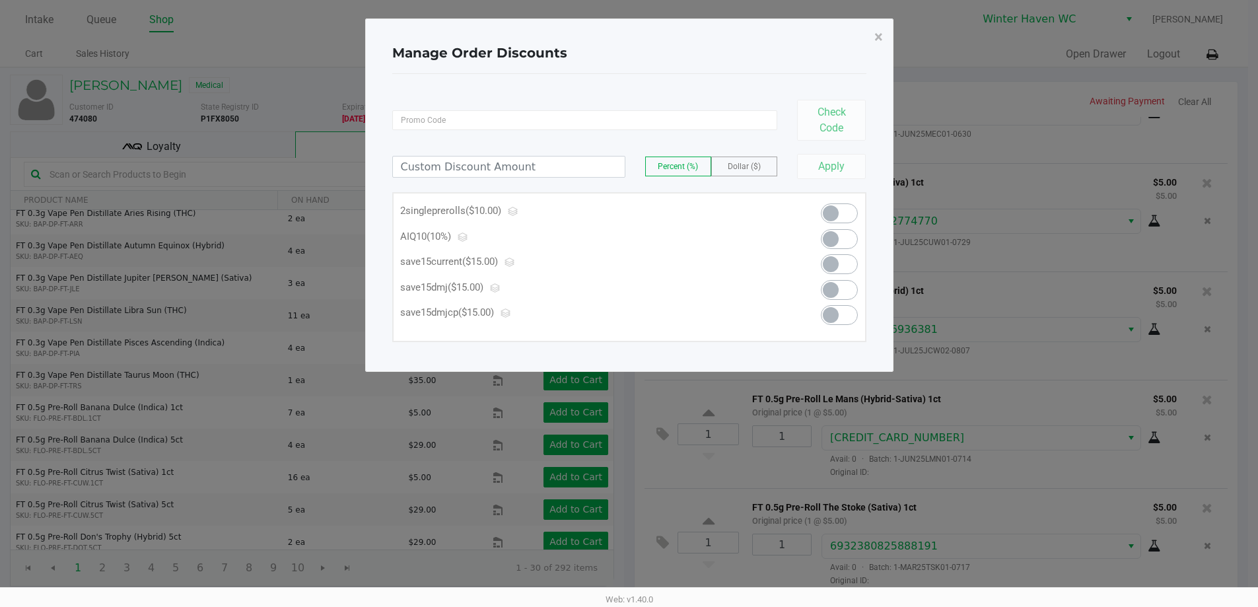
scroll to position [0, 0]
click at [883, 38] on span "×" at bounding box center [883, 37] width 9 height 18
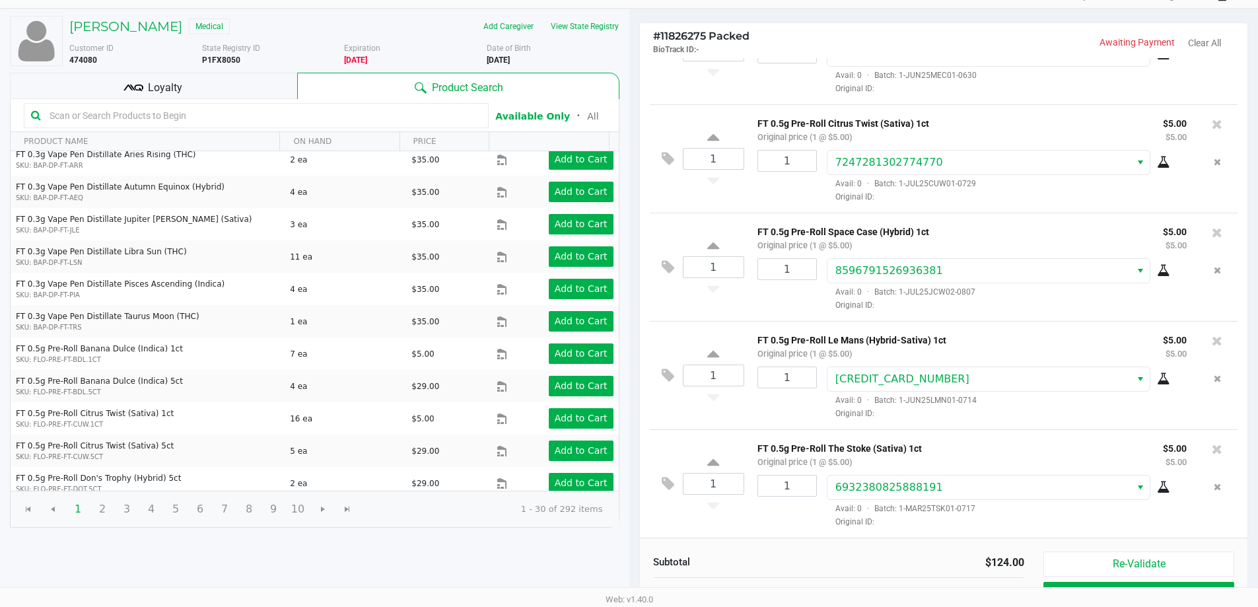
scroll to position [135, 0]
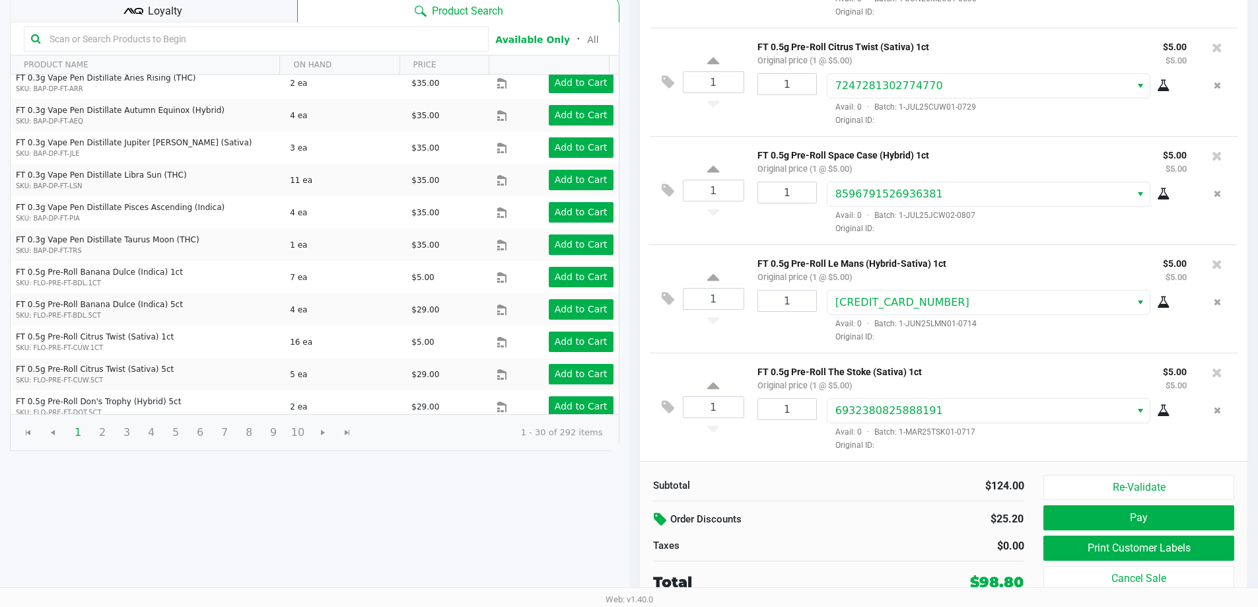
click at [665, 515] on icon at bounding box center [662, 519] width 16 height 15
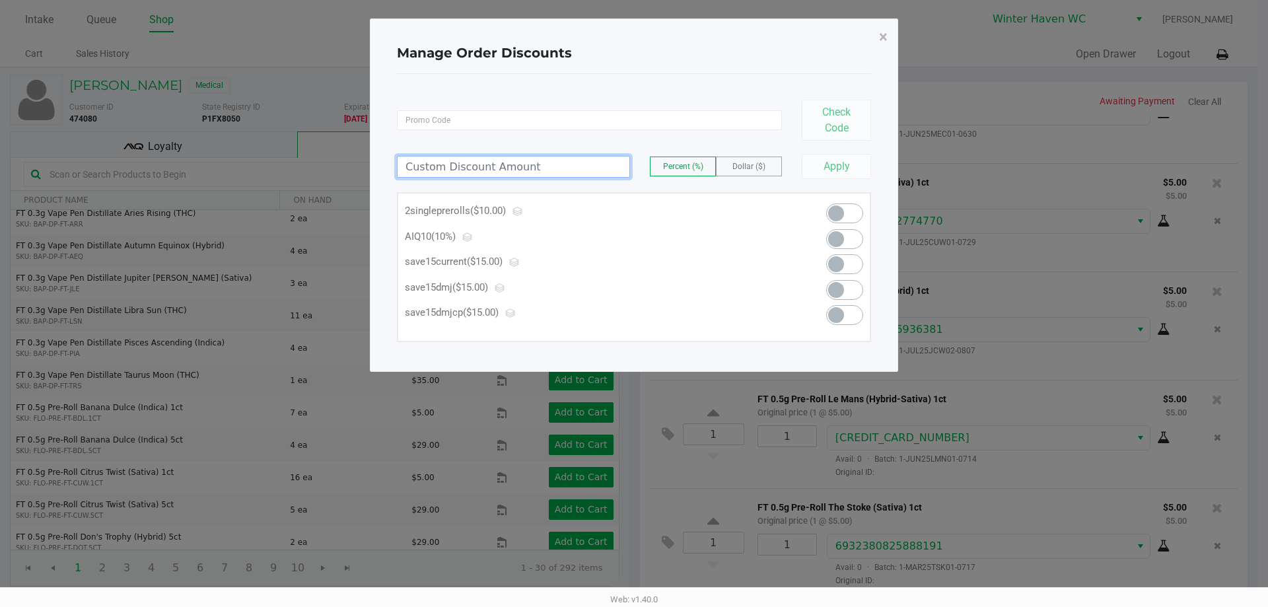
click at [561, 162] on input at bounding box center [514, 167] width 232 height 20
type input "10.00"
click at [733, 164] on label "Dollar ($)" at bounding box center [749, 166] width 65 height 18
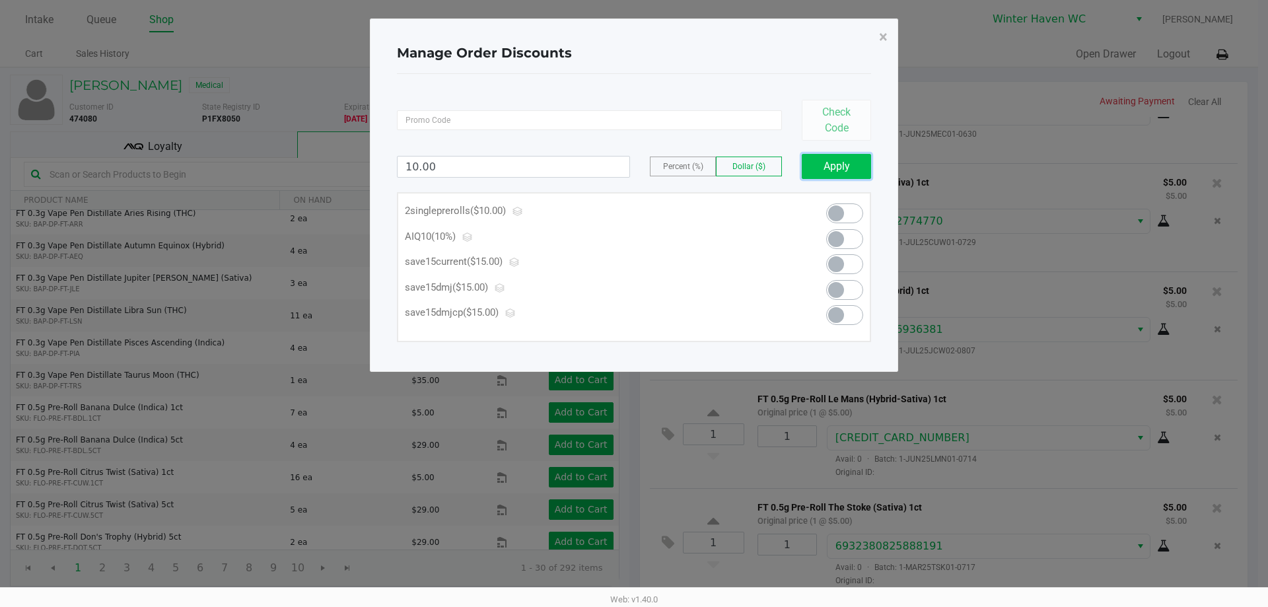
click at [815, 161] on button "Apply" at bounding box center [836, 166] width 69 height 25
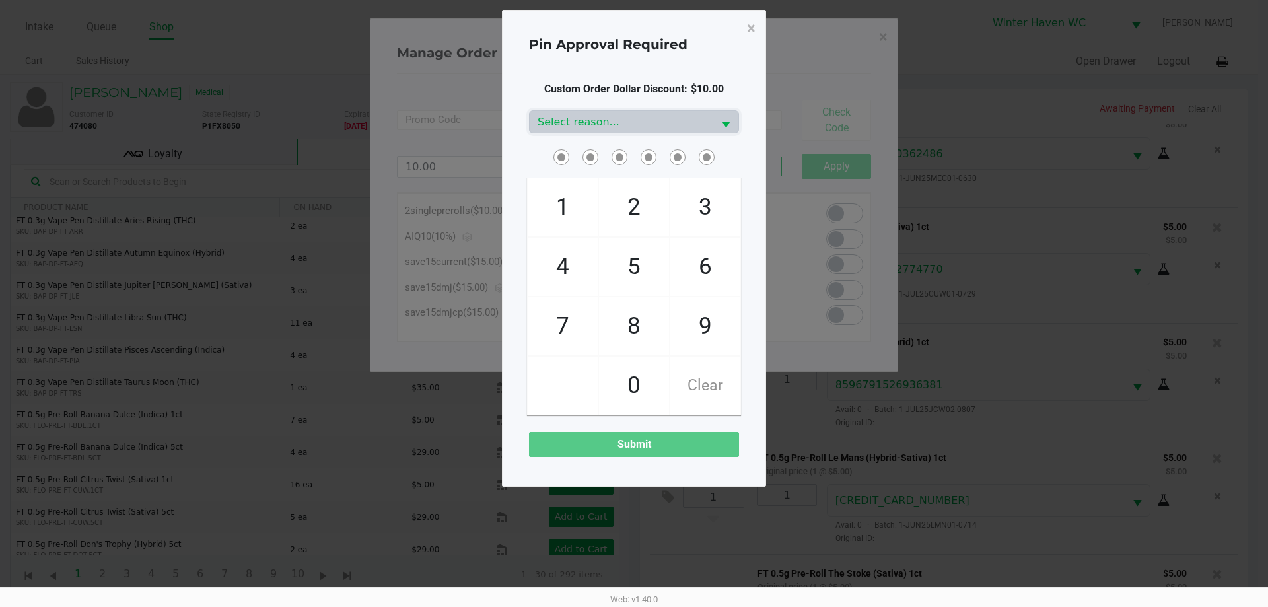
scroll to position [682, 0]
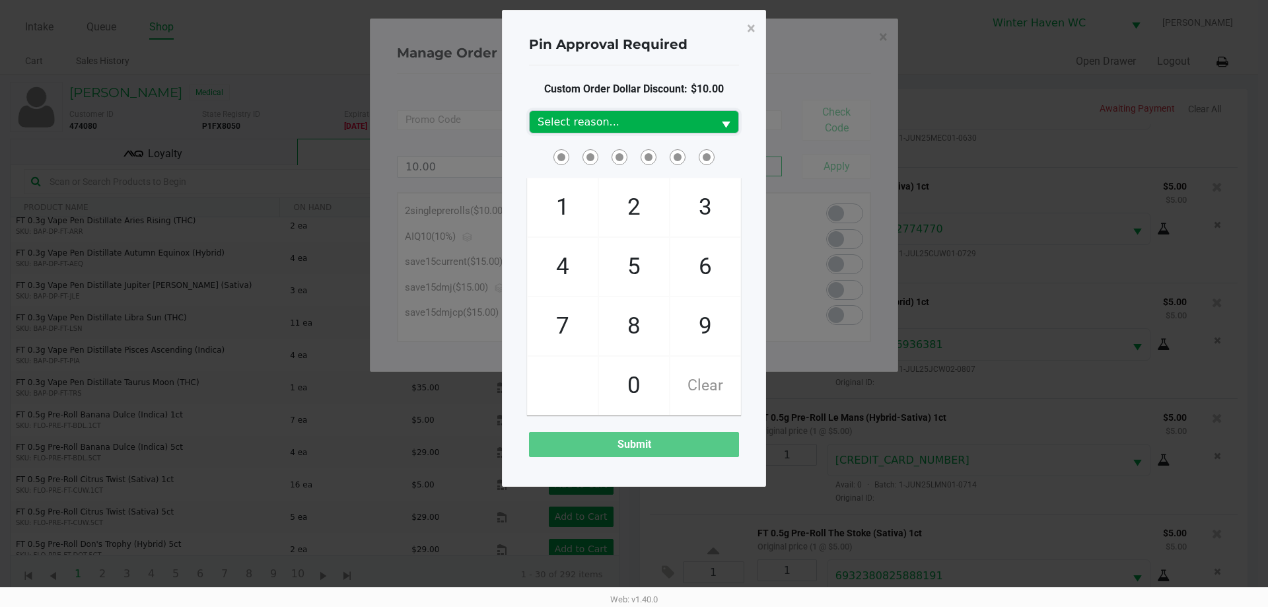
click at [689, 124] on span "Select reason..." at bounding box center [622, 122] width 168 height 16
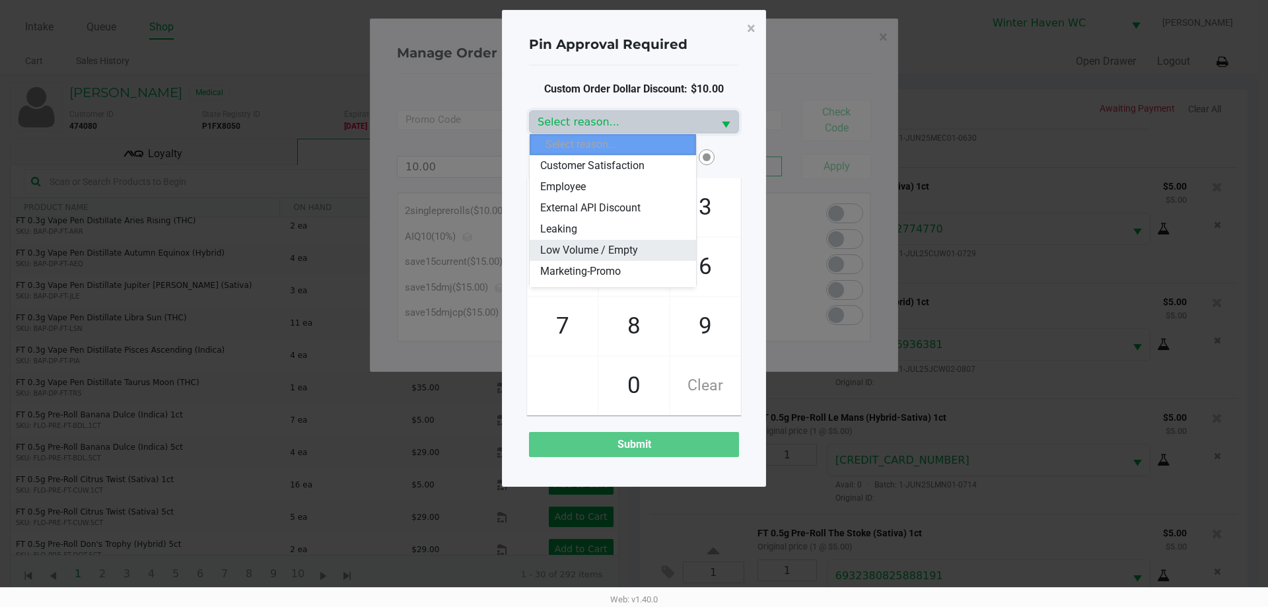
scroll to position [66, 0]
click at [627, 237] on li "Marketing-Promo" at bounding box center [613, 247] width 166 height 21
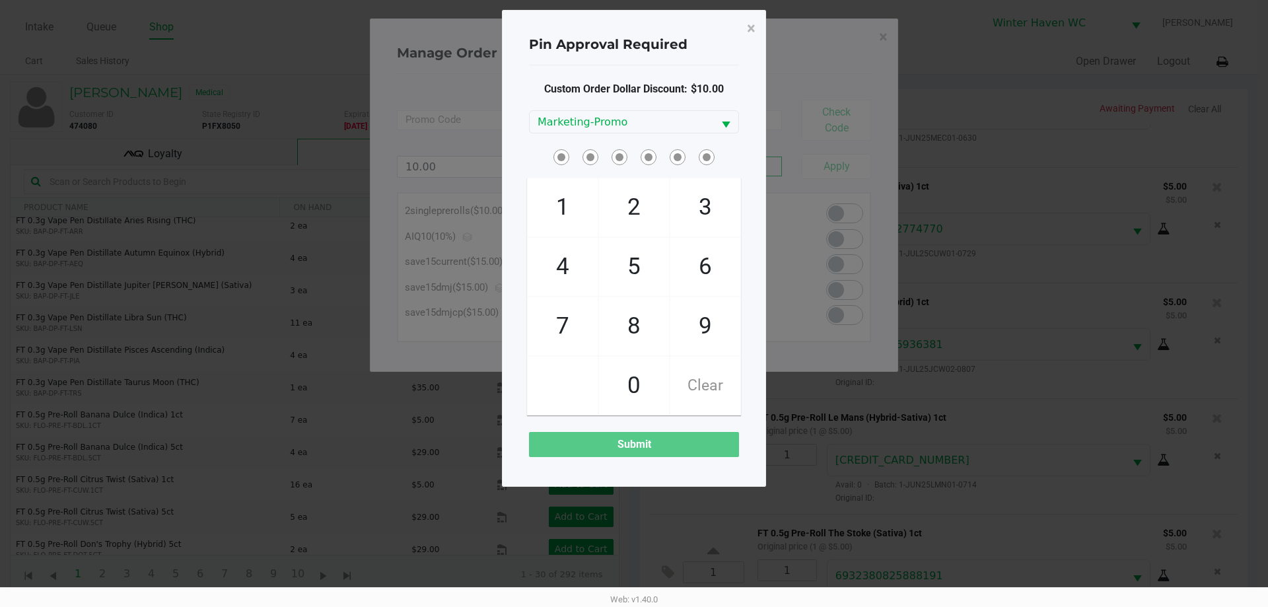
click at [740, 159] on div at bounding box center [634, 157] width 230 height 20
checkbox input "true"
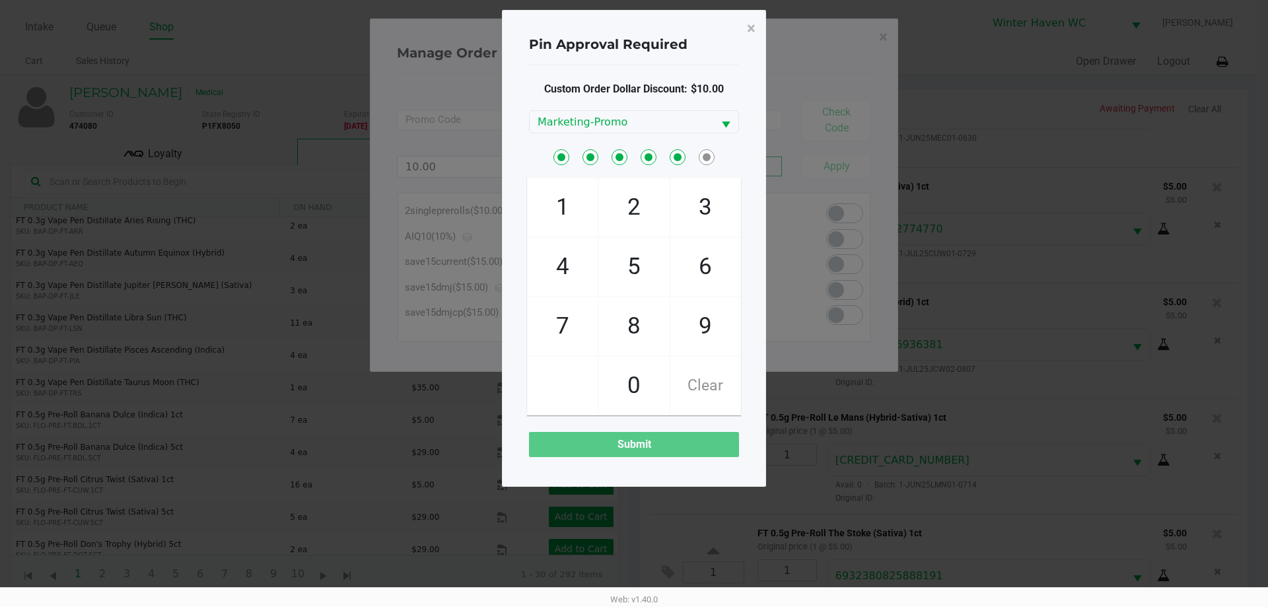
checkbox input "true"
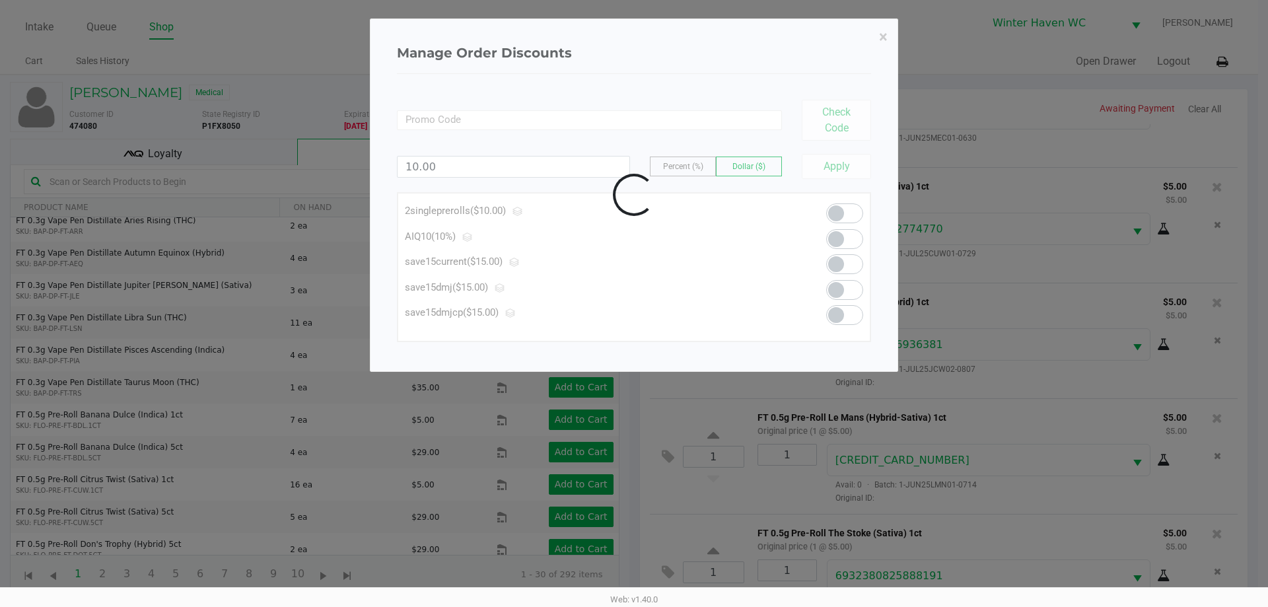
click at [815, 168] on div at bounding box center [634, 195] width 527 height 352
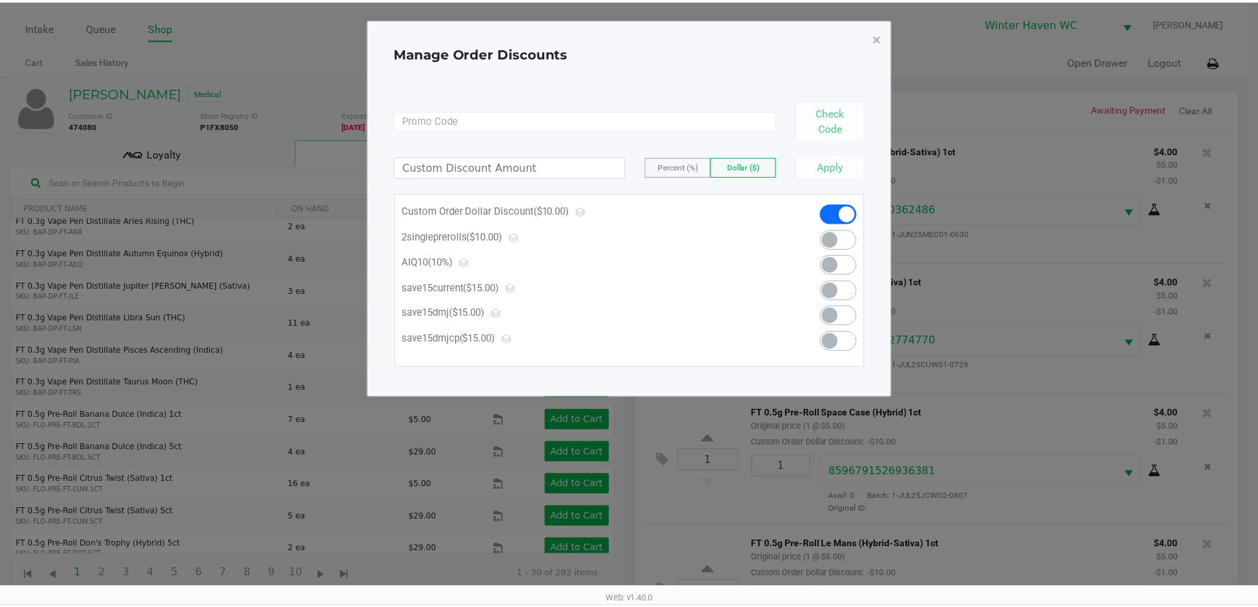
scroll to position [715, 0]
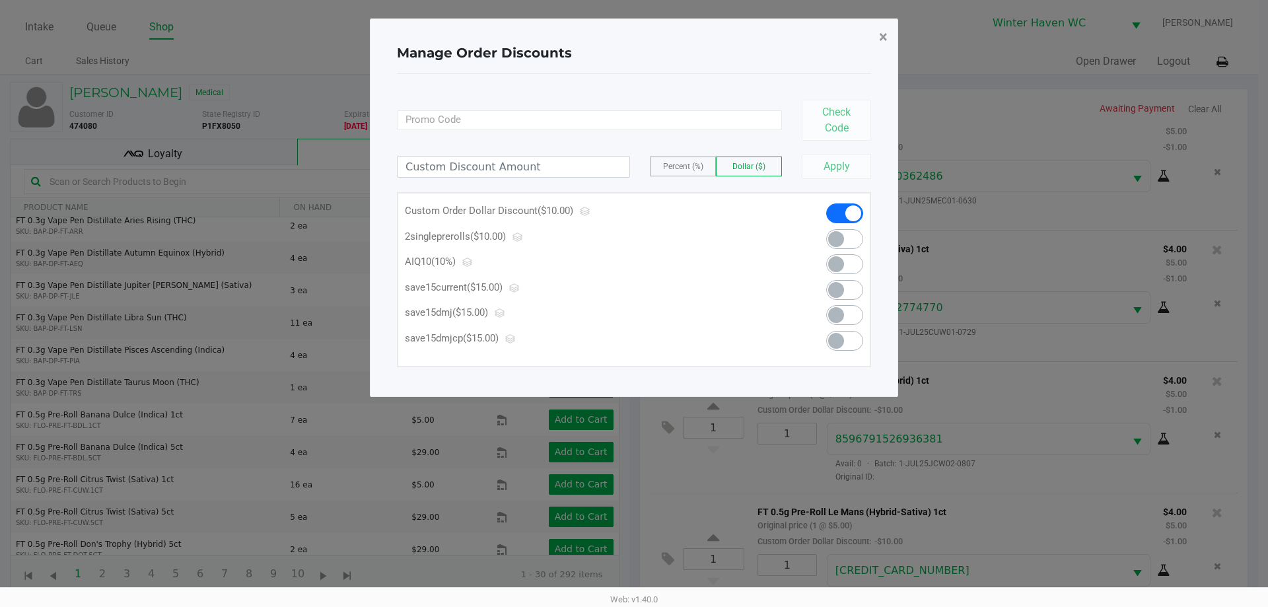
click at [873, 45] on button "×" at bounding box center [884, 36] width 30 height 37
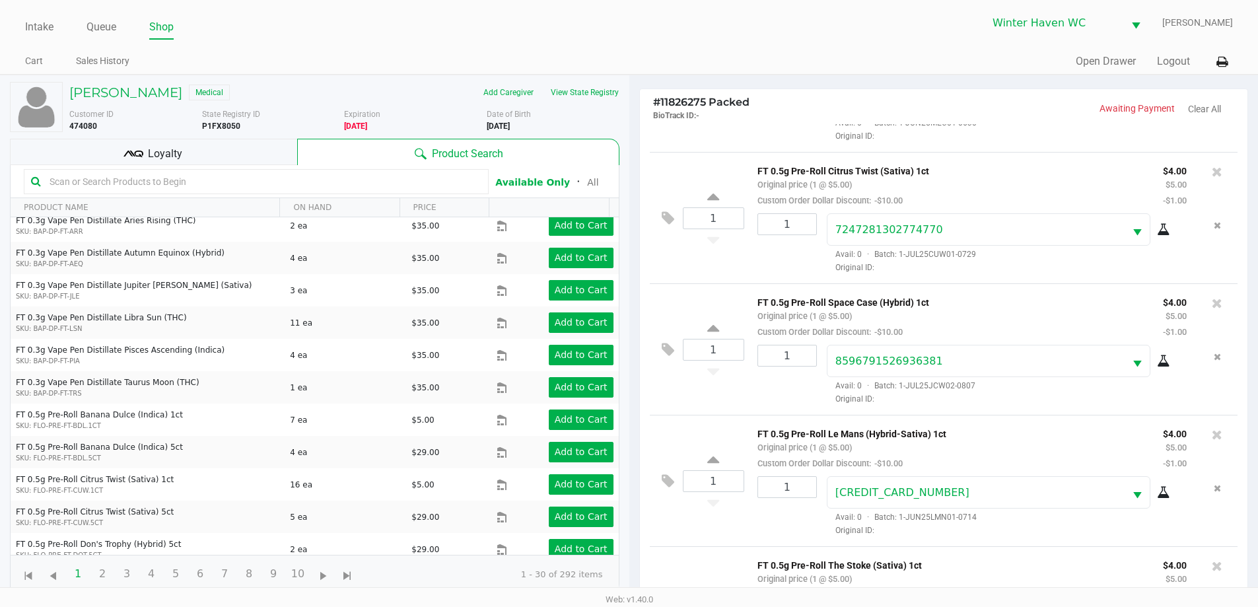
scroll to position [0, 0]
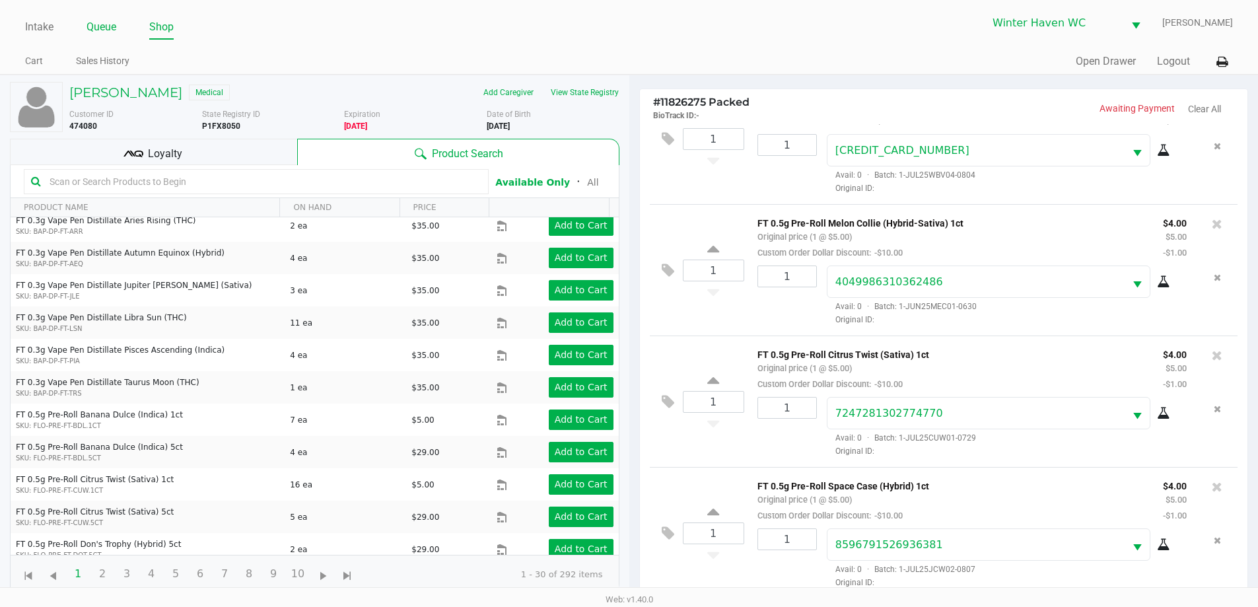
click at [107, 22] on link "Queue" at bounding box center [102, 27] width 30 height 18
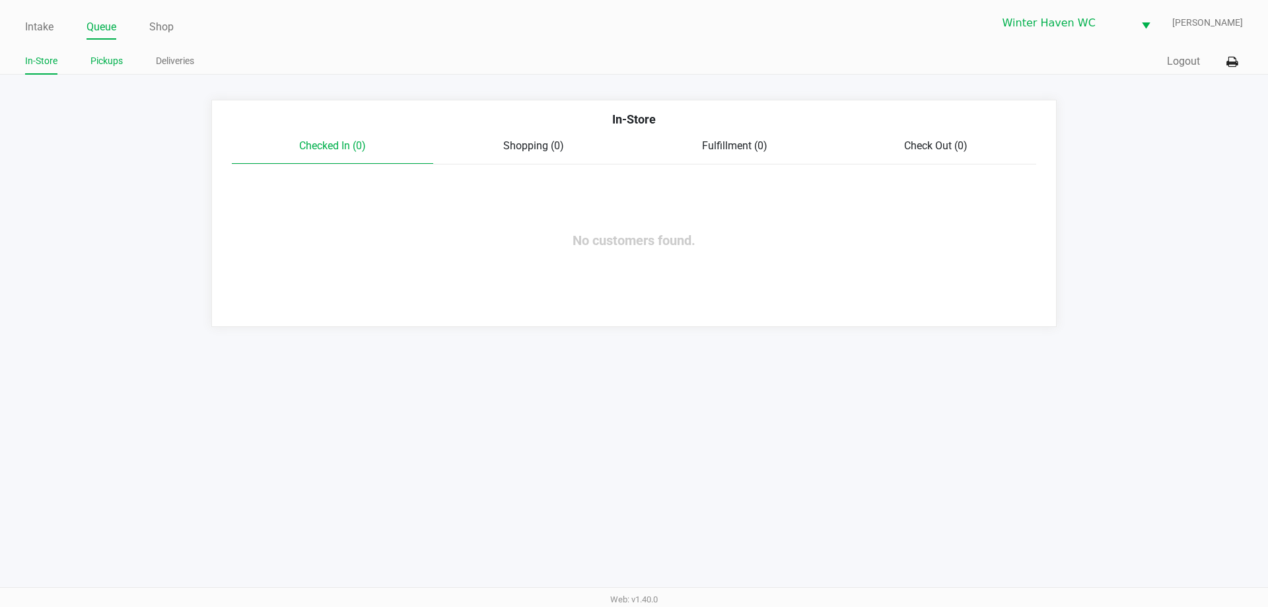
click at [120, 73] on app-point-of-sale "Intake Queue Shop [GEOGRAPHIC_DATA] WC [PERSON_NAME] In-Store Pickups Deliverie…" at bounding box center [634, 163] width 1268 height 327
click at [118, 65] on link "Pickups" at bounding box center [106, 61] width 32 height 17
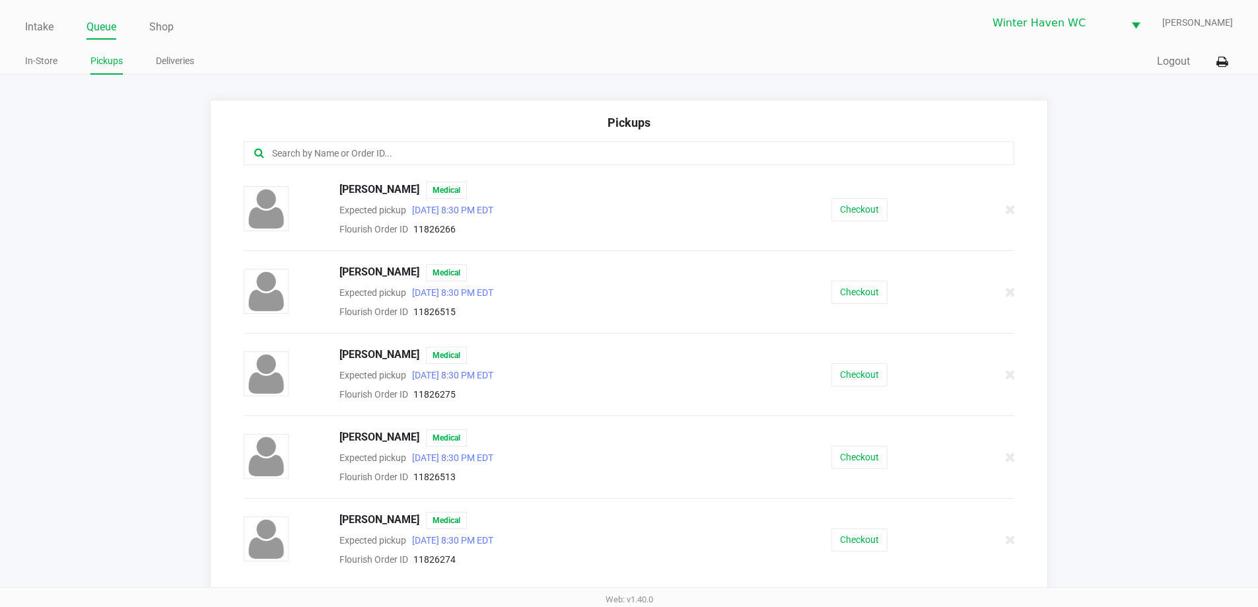
drag, startPoint x: 805, startPoint y: 374, endPoint x: 820, endPoint y: 377, distance: 15.4
click at [814, 377] on div "Checkout" at bounding box center [860, 374] width 198 height 23
click at [820, 377] on div "Checkout" at bounding box center [860, 374] width 198 height 23
click at [832, 382] on button "Checkout" at bounding box center [860, 374] width 56 height 23
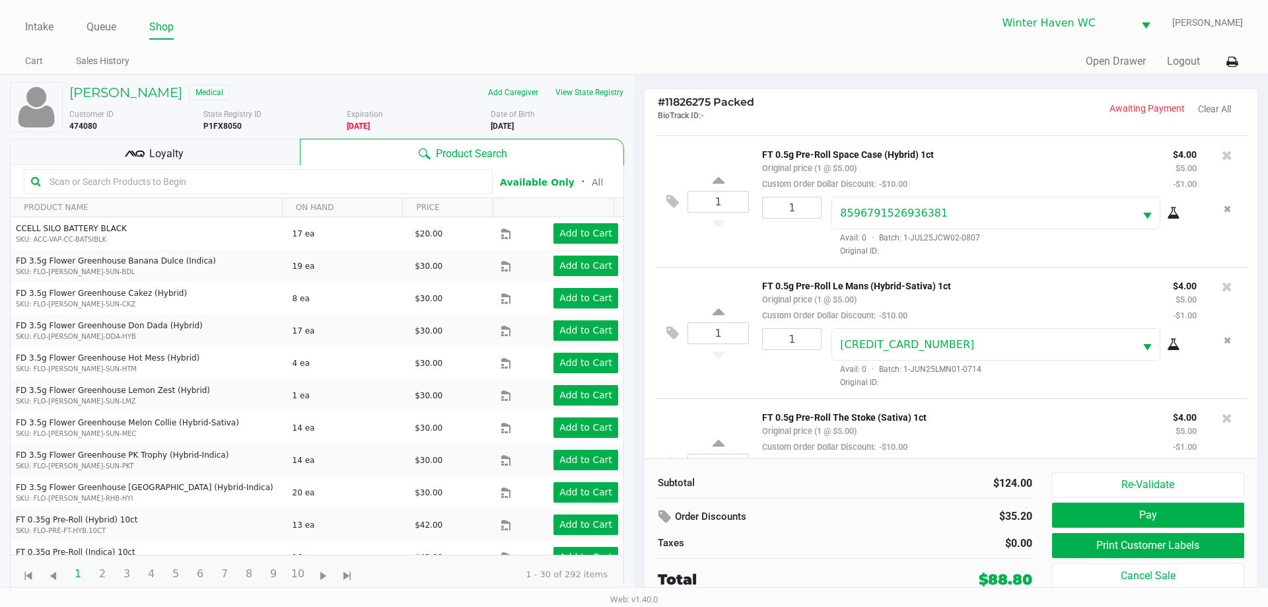
scroll to position [1019, 0]
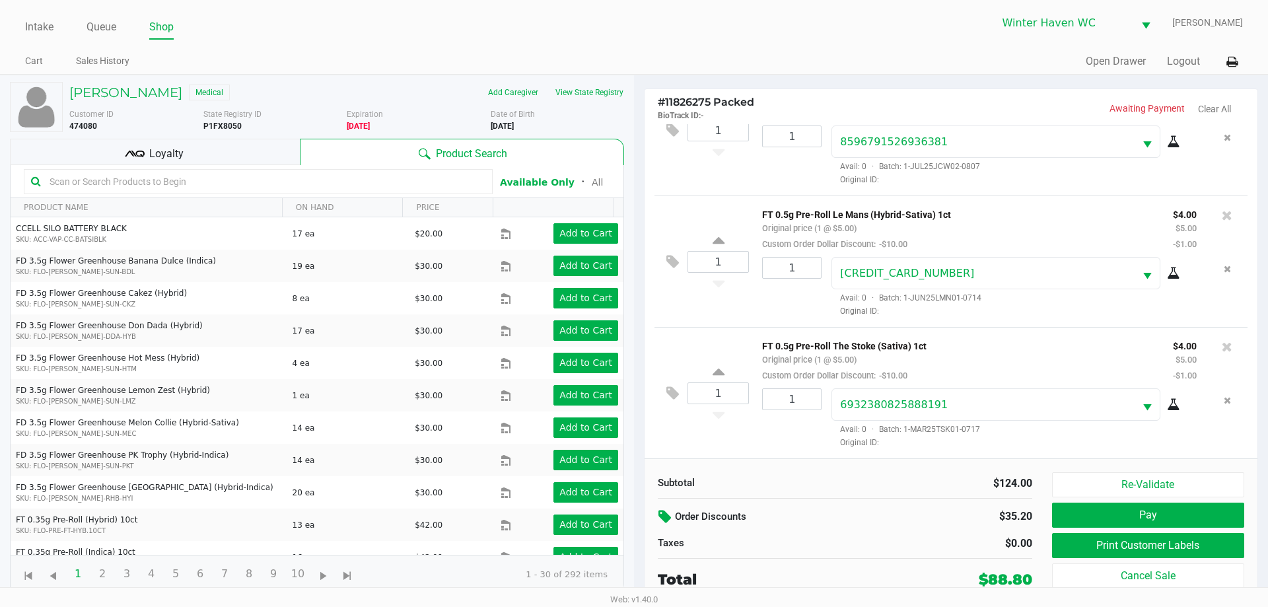
click at [660, 514] on icon at bounding box center [667, 516] width 16 height 15
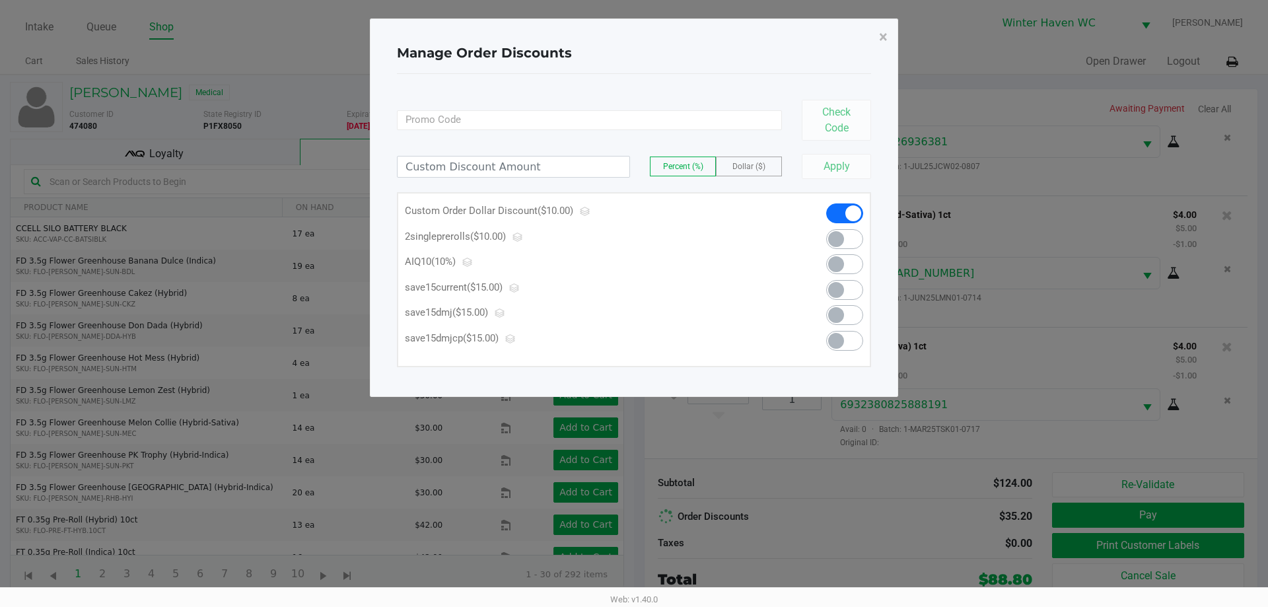
click at [838, 203] on div "Custom Order Dollar Discount ($10.00) 2singleprerolls ($10.00) AIQ10 (10%) save…" at bounding box center [634, 279] width 474 height 175
click at [840, 205] on span at bounding box center [844, 213] width 37 height 20
click at [840, 168] on div at bounding box center [634, 207] width 527 height 377
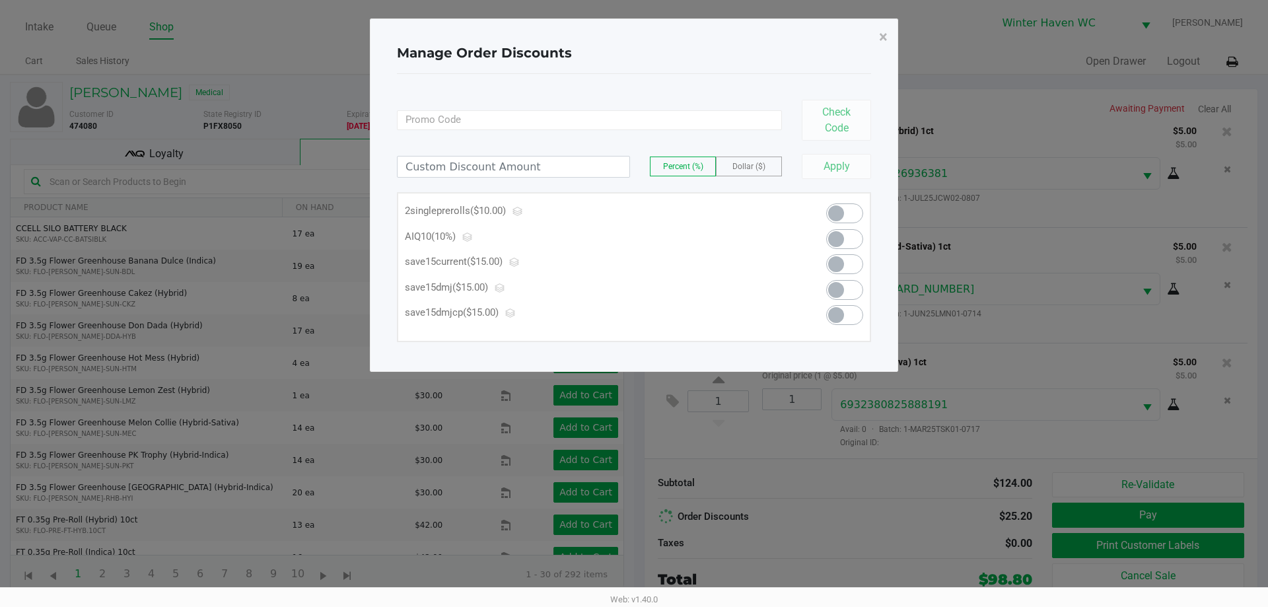
scroll to position [860, 0]
click at [877, 34] on button "×" at bounding box center [884, 36] width 30 height 37
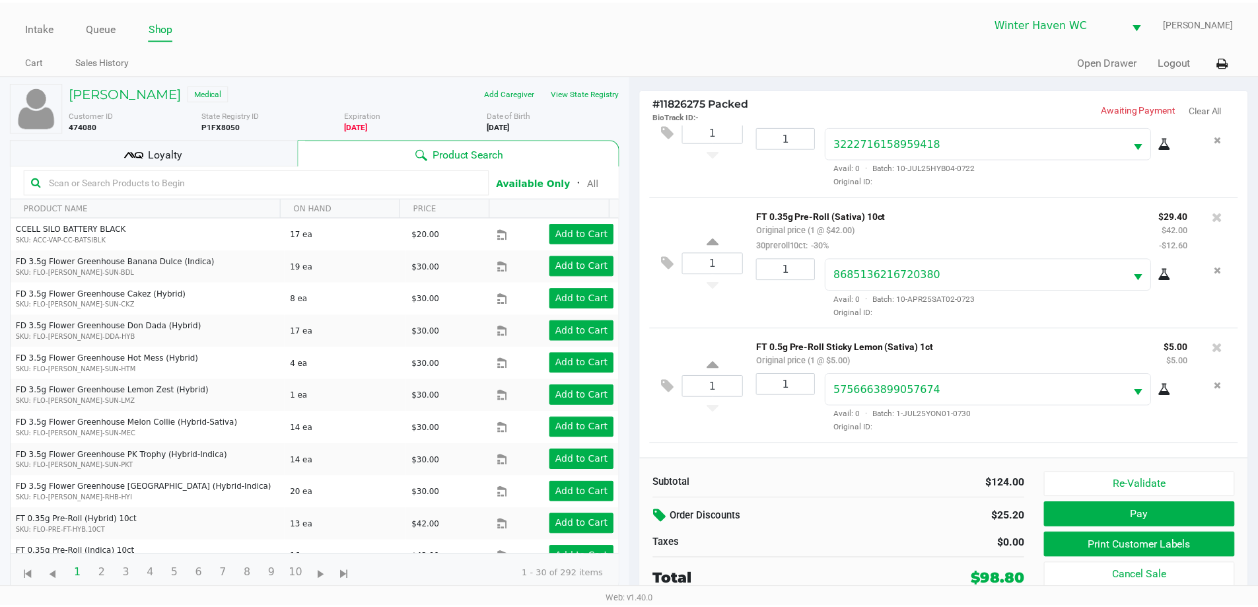
scroll to position [0, 0]
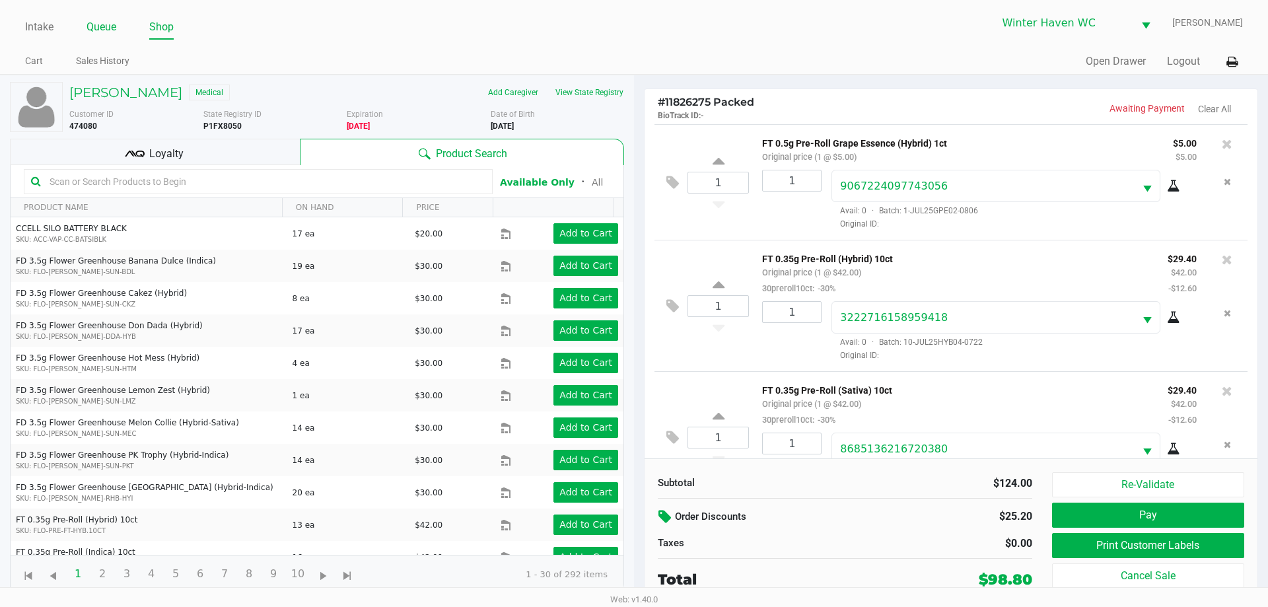
click at [104, 20] on link "Queue" at bounding box center [102, 27] width 30 height 18
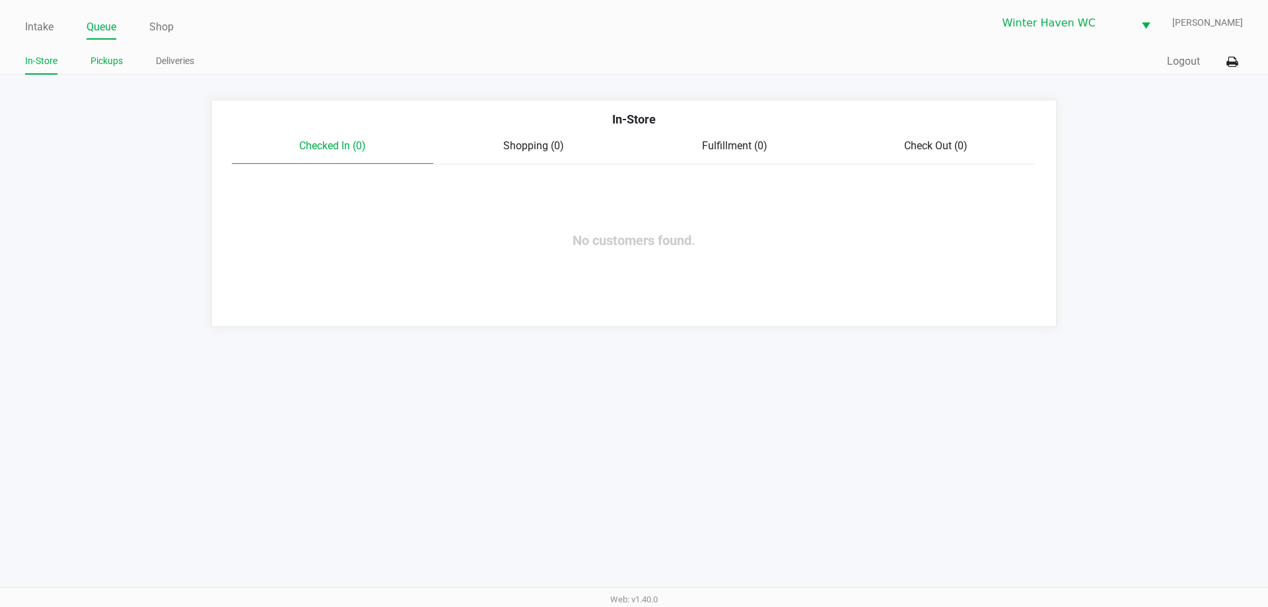
click at [112, 64] on link "Pickups" at bounding box center [106, 61] width 32 height 17
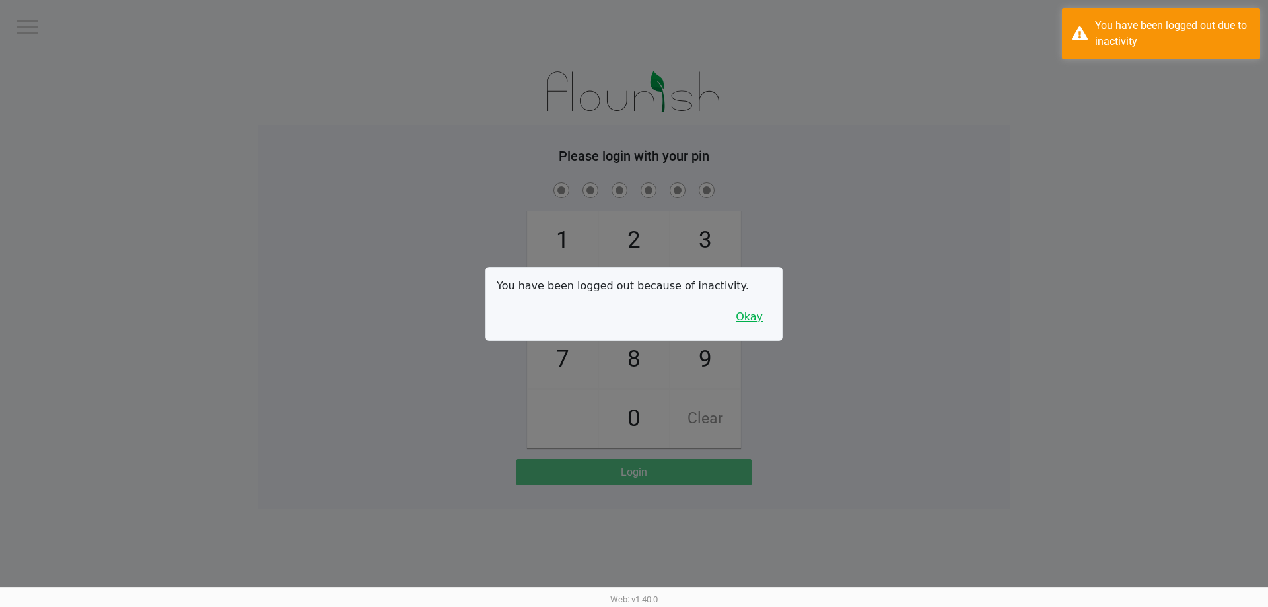
drag, startPoint x: 767, startPoint y: 333, endPoint x: 767, endPoint y: 321, distance: 11.9
click at [767, 327] on div "You have been logged out because of inactivity. Okay" at bounding box center [634, 304] width 296 height 73
click at [767, 321] on button "Okay" at bounding box center [749, 317] width 44 height 25
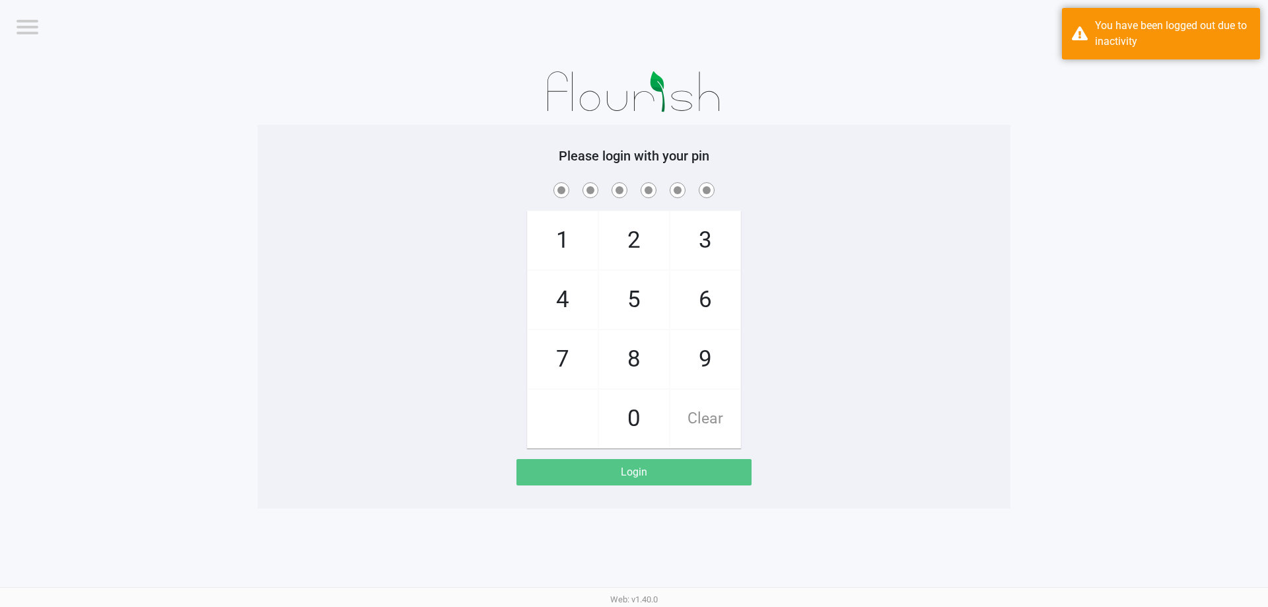
click at [781, 318] on div "1 4 7 2 5 8 0 3 6 9 Clear" at bounding box center [634, 314] width 753 height 269
checkbox input "true"
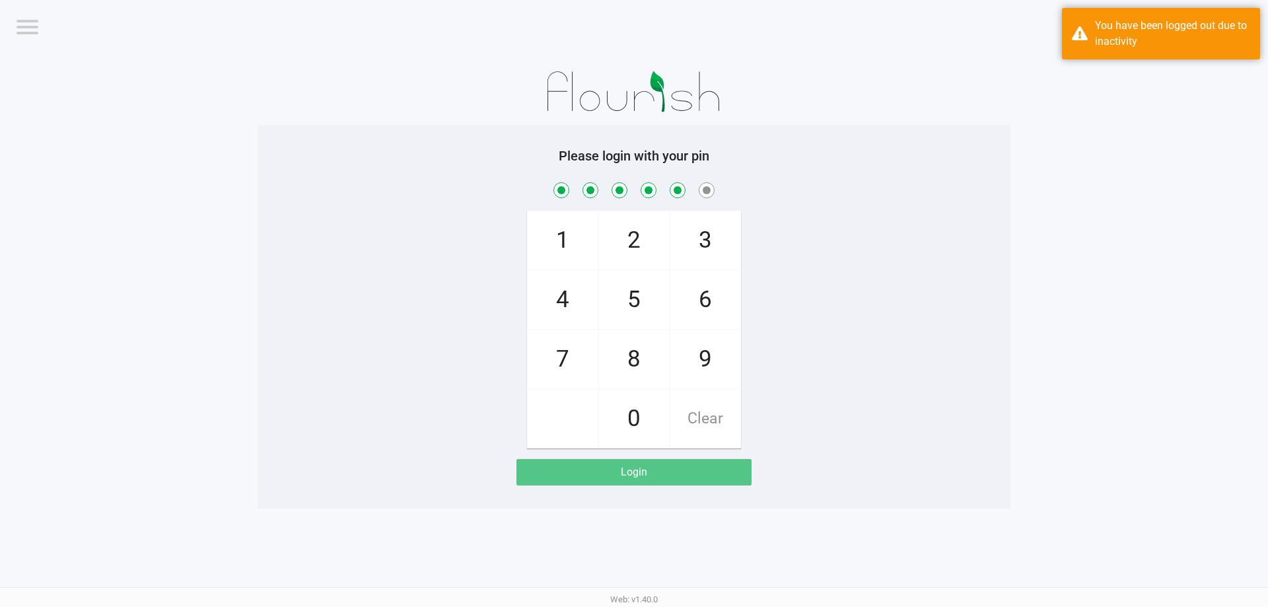
checkbox input "true"
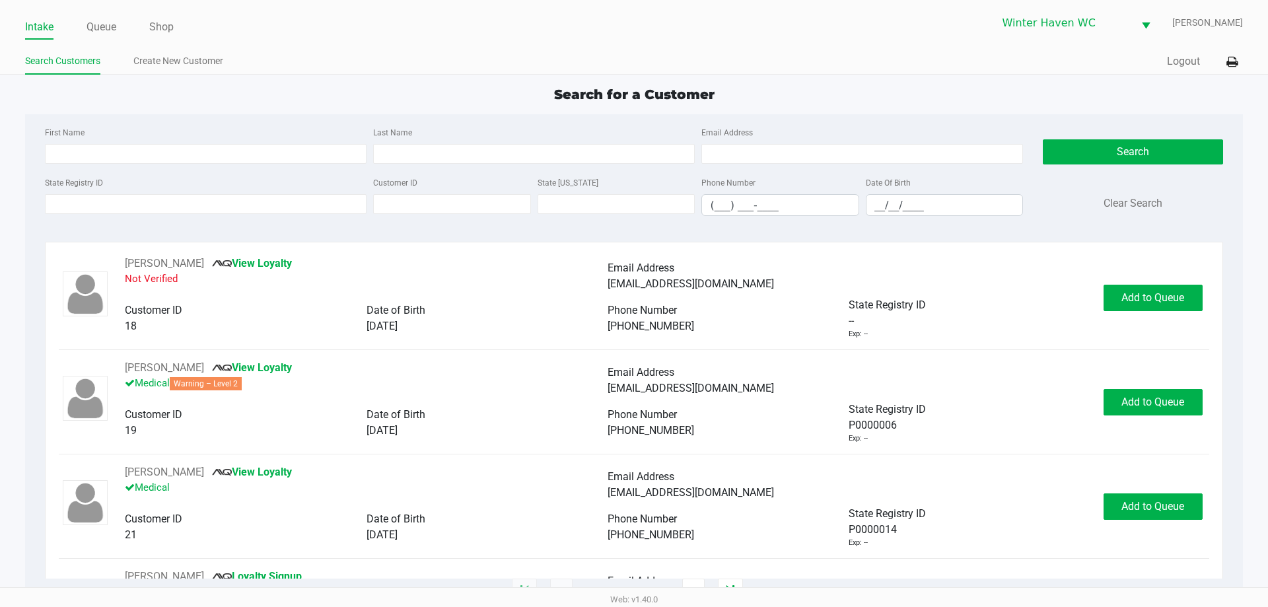
click at [528, 137] on div "Last Name" at bounding box center [534, 144] width 328 height 40
click at [133, 210] on input "State Registry ID" at bounding box center [206, 204] width 322 height 20
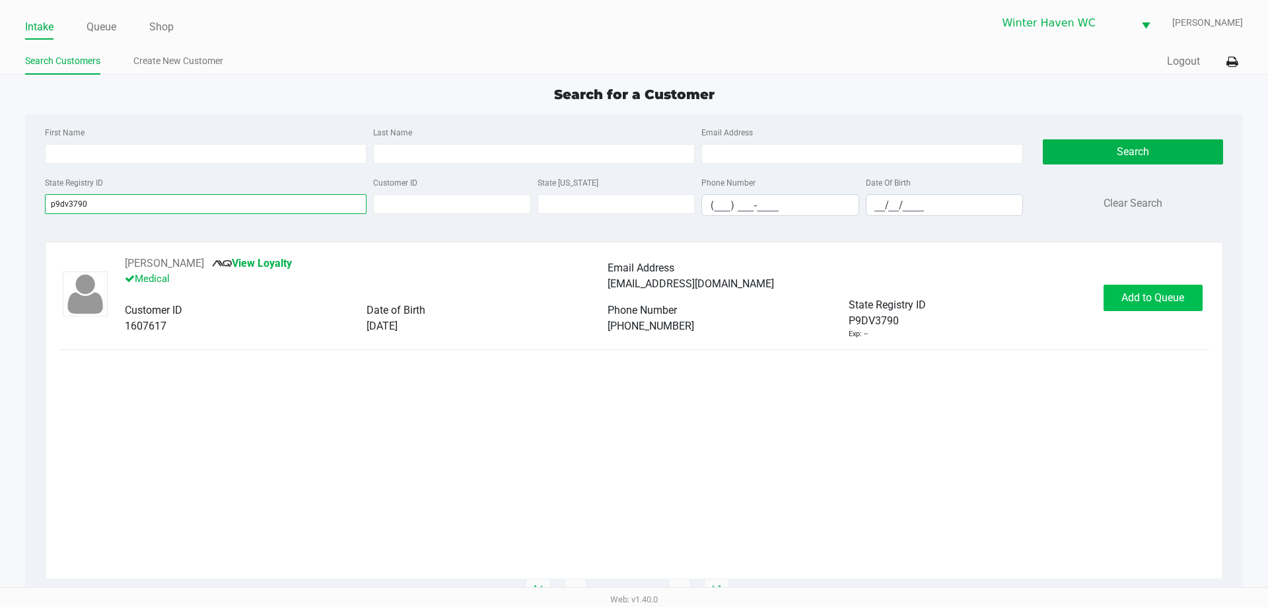
type input "p9dv3790"
click at [1181, 299] on span "Add to Queue" at bounding box center [1153, 297] width 63 height 13
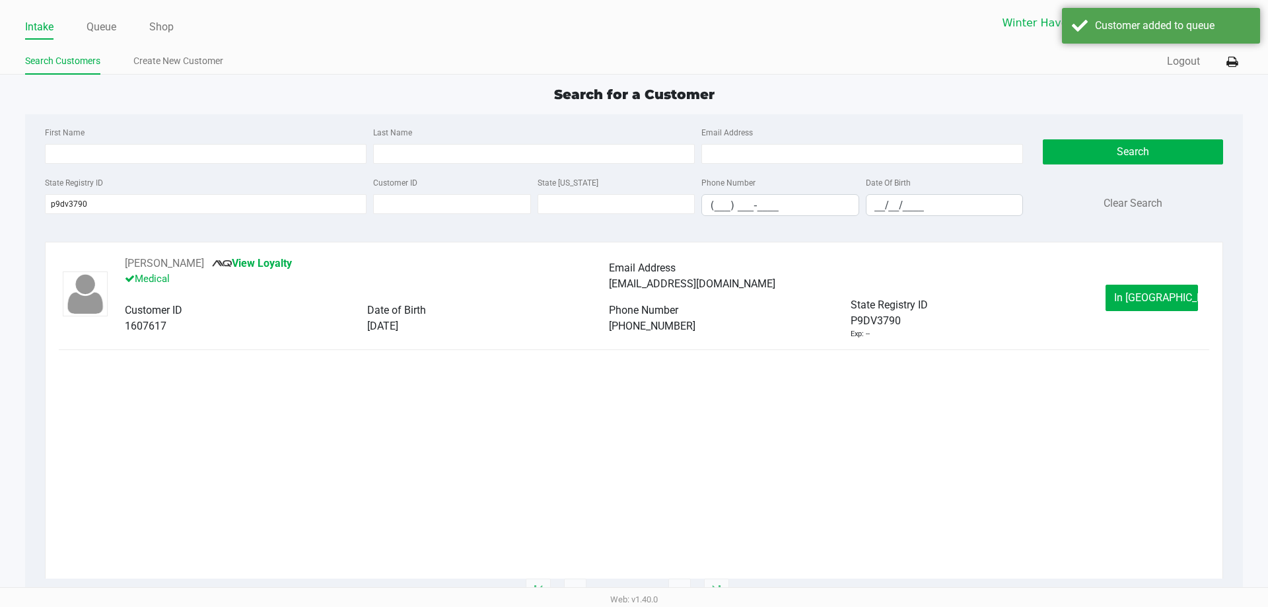
click at [1176, 297] on button "In [GEOGRAPHIC_DATA]" at bounding box center [1152, 298] width 92 height 26
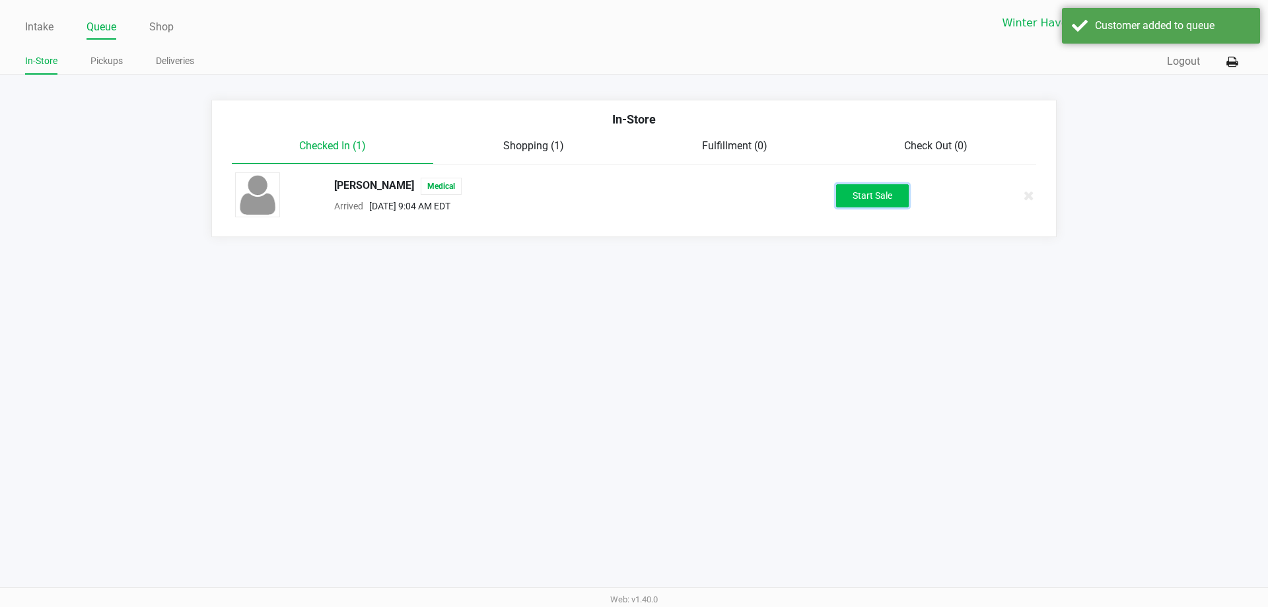
click at [877, 192] on button "Start Sale" at bounding box center [872, 195] width 73 height 23
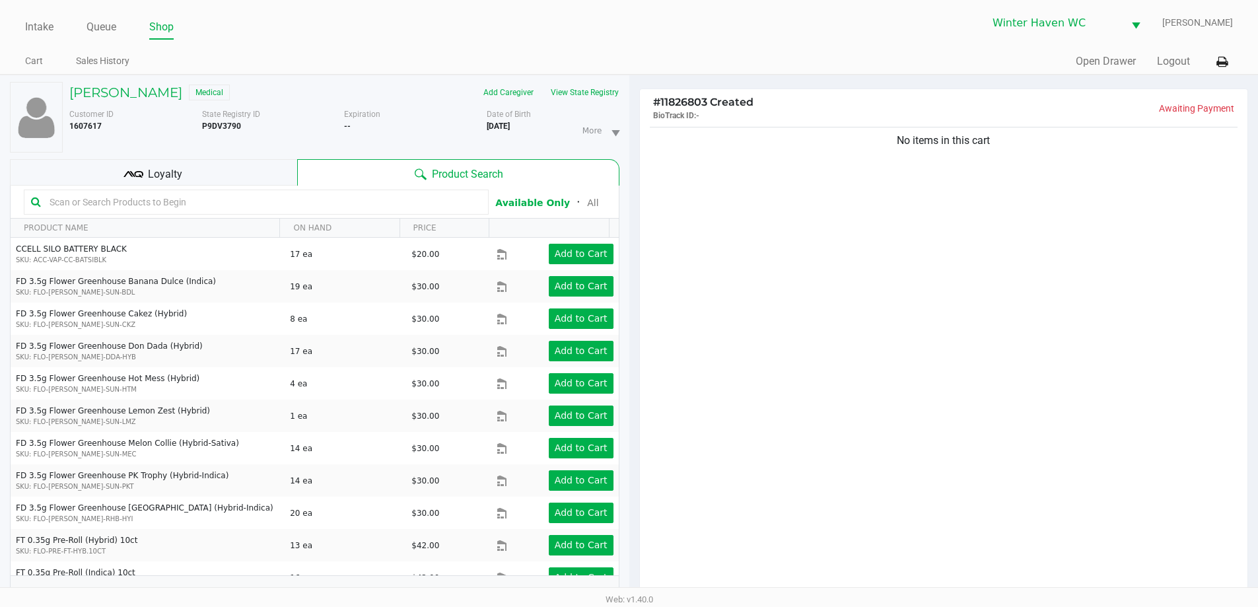
click at [990, 295] on div "No items in this cart" at bounding box center [944, 364] width 608 height 480
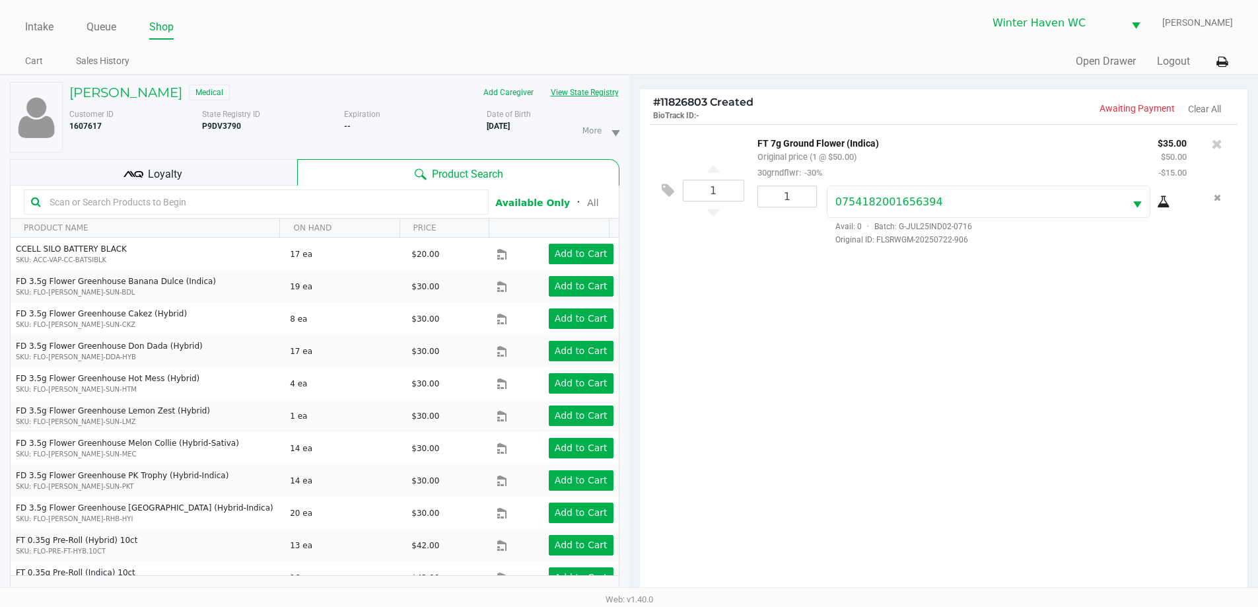
click at [582, 101] on button "View State Registry" at bounding box center [580, 92] width 77 height 21
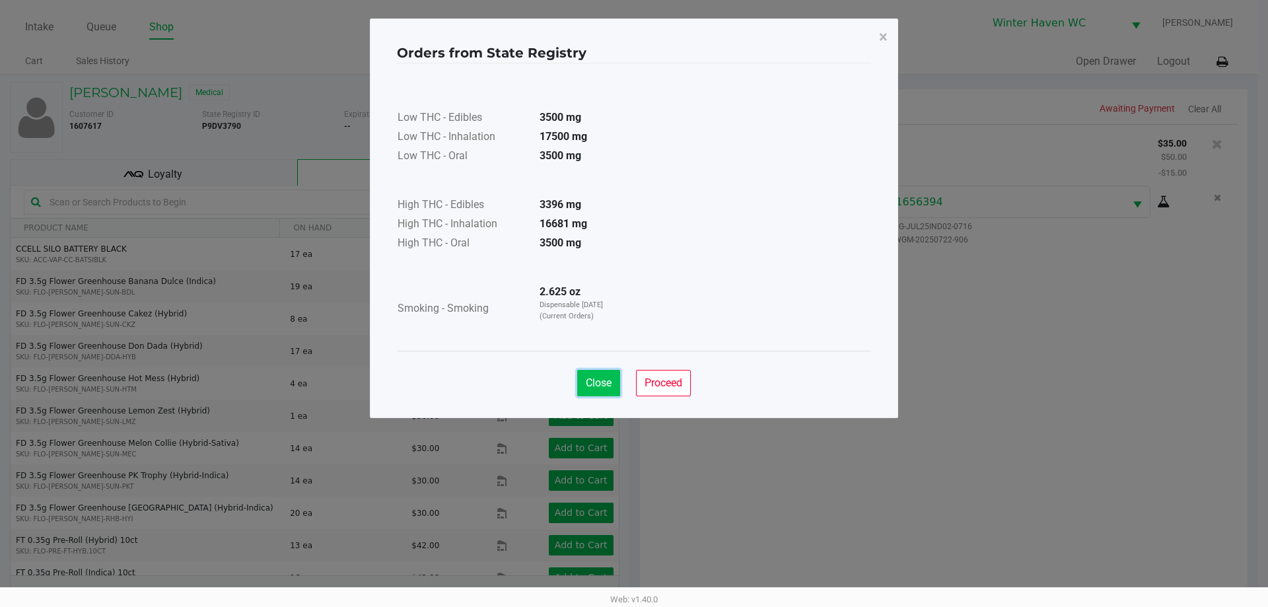
click at [608, 388] on span "Close" at bounding box center [599, 383] width 26 height 13
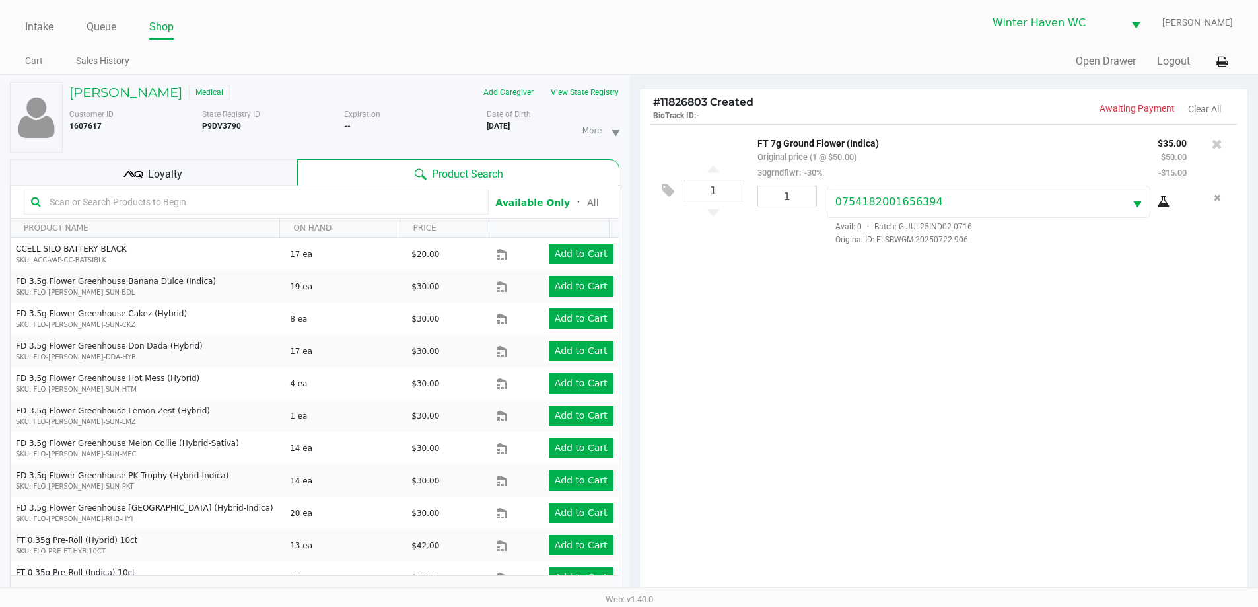
click at [850, 402] on div "1 FT 7g Ground Flower (Indica) Original price (1 @ $50.00) 30grndflwr: -30% $35…" at bounding box center [944, 364] width 608 height 480
click at [853, 398] on div "1 FT 7g Ground Flower (Indica) Original price (1 @ $50.00) 30grndflwr: -30% $35…" at bounding box center [944, 364] width 608 height 480
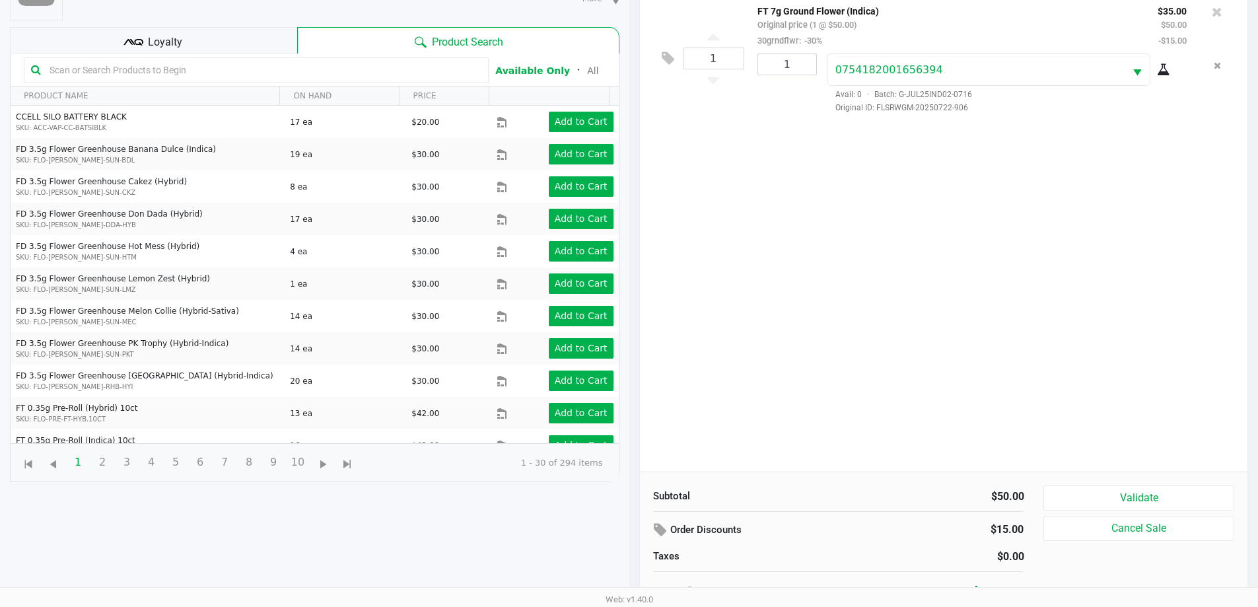
click at [851, 397] on div "1 FT 7g Ground Flower (Indica) Original price (1 @ $50.00) 30grndflwr: -30% $35…" at bounding box center [944, 232] width 608 height 480
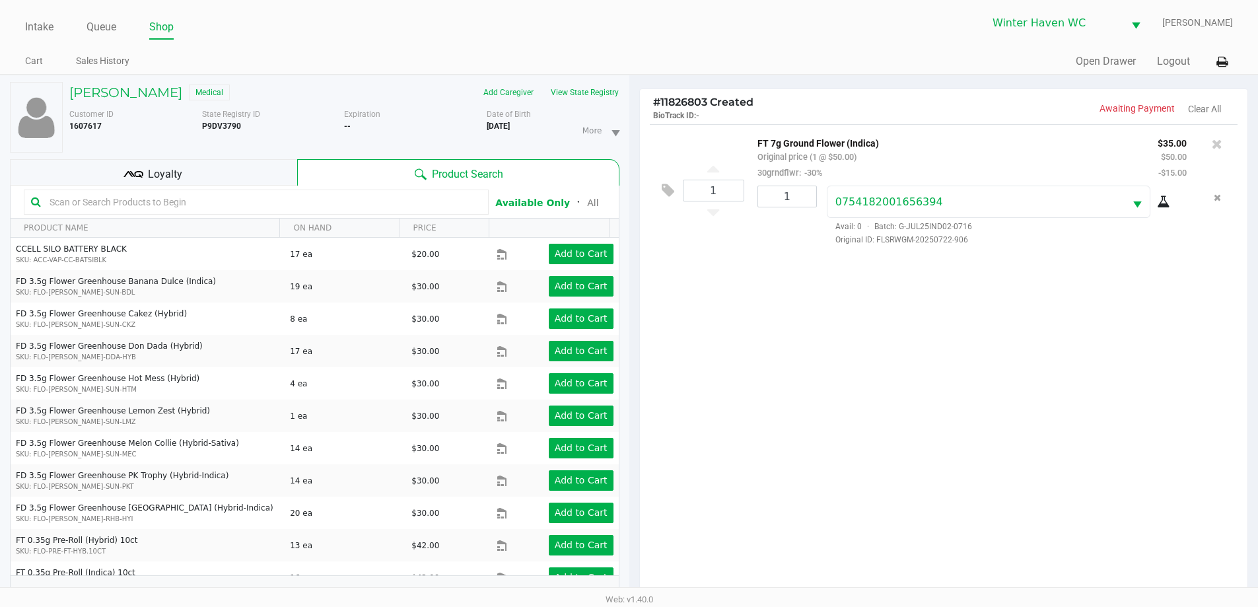
click at [849, 415] on div "1 FT 7g Ground Flower (Indica) Original price (1 @ $50.00) 30grndflwr: -30% $35…" at bounding box center [944, 364] width 608 height 480
drag, startPoint x: 877, startPoint y: 140, endPoint x: 756, endPoint y: 141, distance: 120.9
click at [756, 141] on div "FT 7g Ground Flower (Indica) Original price (1 @ $50.00) 30grndflwr: -30%" at bounding box center [948, 158] width 400 height 46
copy p "FT 7g Ground Flower (Indica)"
click at [731, 318] on div "1 FT 7g Ground Flower (Indica) Original price (1 @ $50.00) 30grndflwr: -30% $35…" at bounding box center [944, 364] width 608 height 480
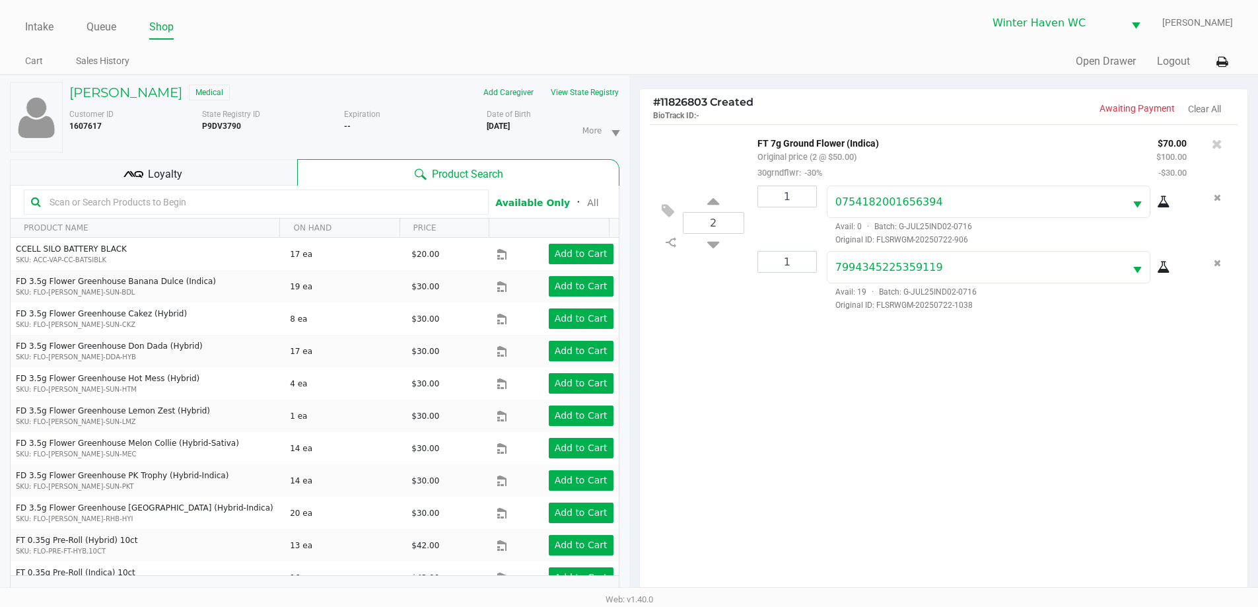
click at [792, 445] on div "2 FT 7g Ground Flower (Indica) Original price (2 @ $50.00) 30grndflwr: -30% $70…" at bounding box center [944, 364] width 608 height 480
click at [900, 482] on div "2 FT 7g Ground Flower (Indica) Original price (2 @ $50.00) 30grndflwr: -30% $70…" at bounding box center [944, 364] width 608 height 480
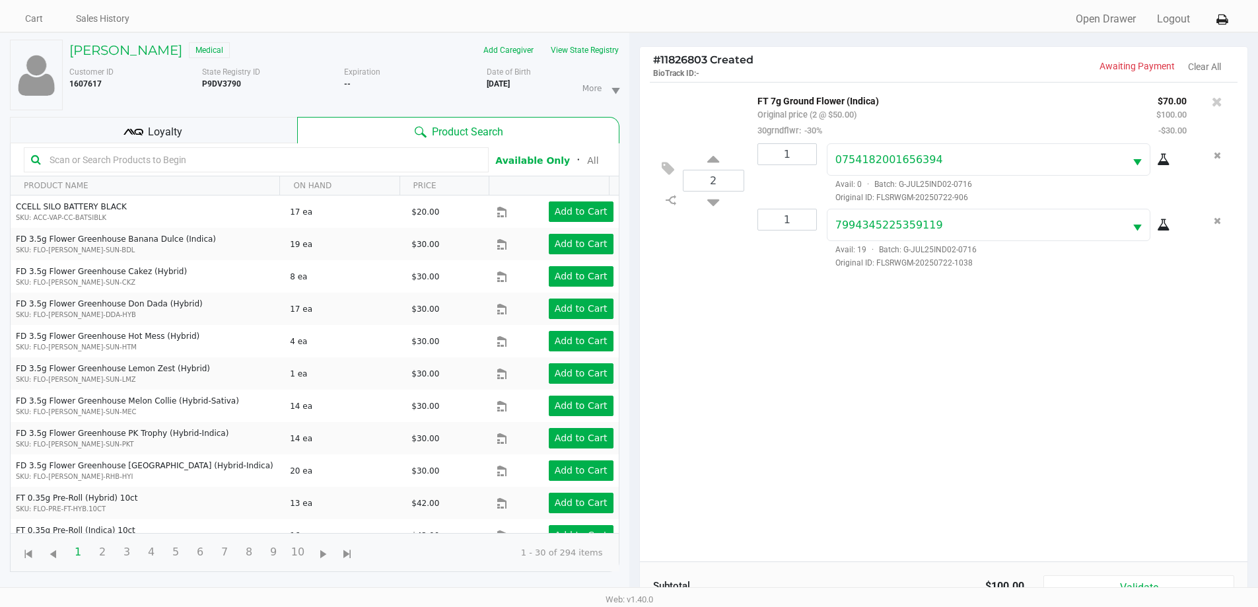
scroll to position [66, 0]
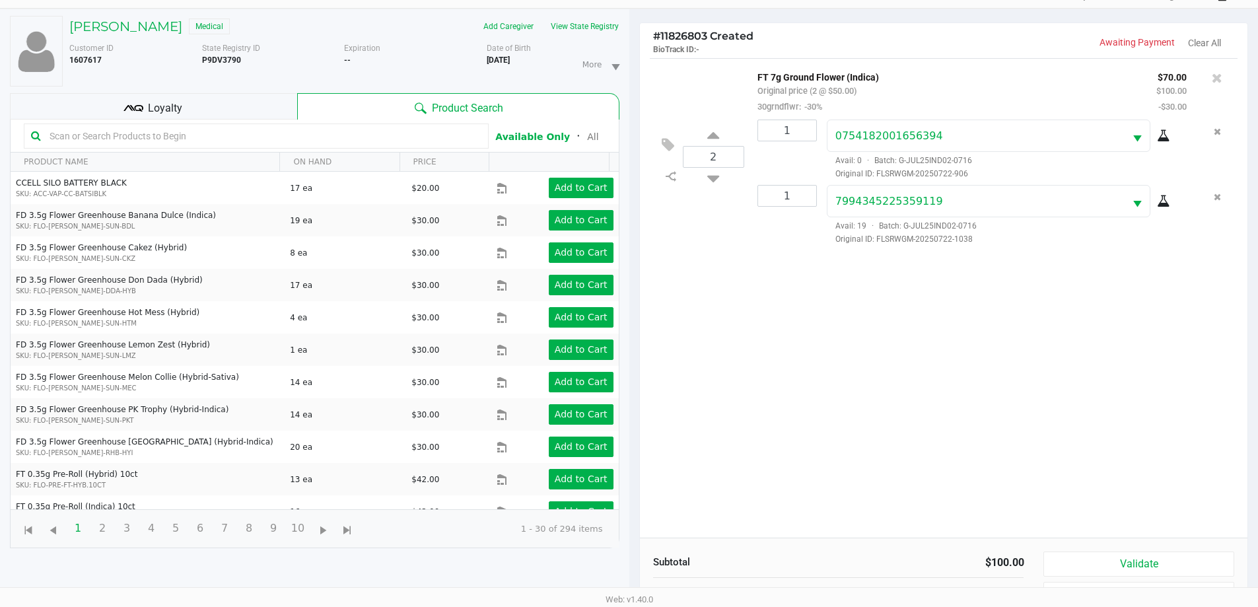
click at [896, 478] on div "2 FT 7g Ground Flower (Indica) Original price (2 @ $50.00) 30grndflwr: -30% $70…" at bounding box center [944, 298] width 608 height 480
drag, startPoint x: 972, startPoint y: 441, endPoint x: 992, endPoint y: 441, distance: 19.8
click at [988, 441] on div "2 FT 7g Ground Flower (Indica) Original price (2 @ $50.00) 30grndflwr: -30% $70…" at bounding box center [944, 298] width 608 height 480
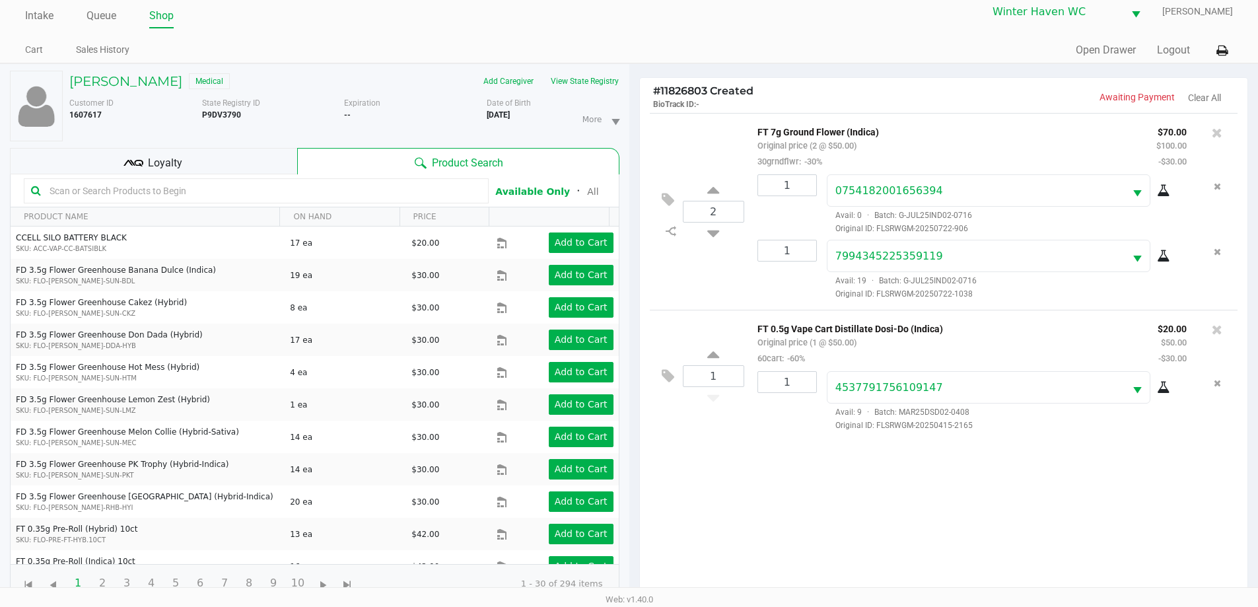
scroll to position [11, 0]
click at [264, 173] on div "Loyalty" at bounding box center [153, 162] width 287 height 26
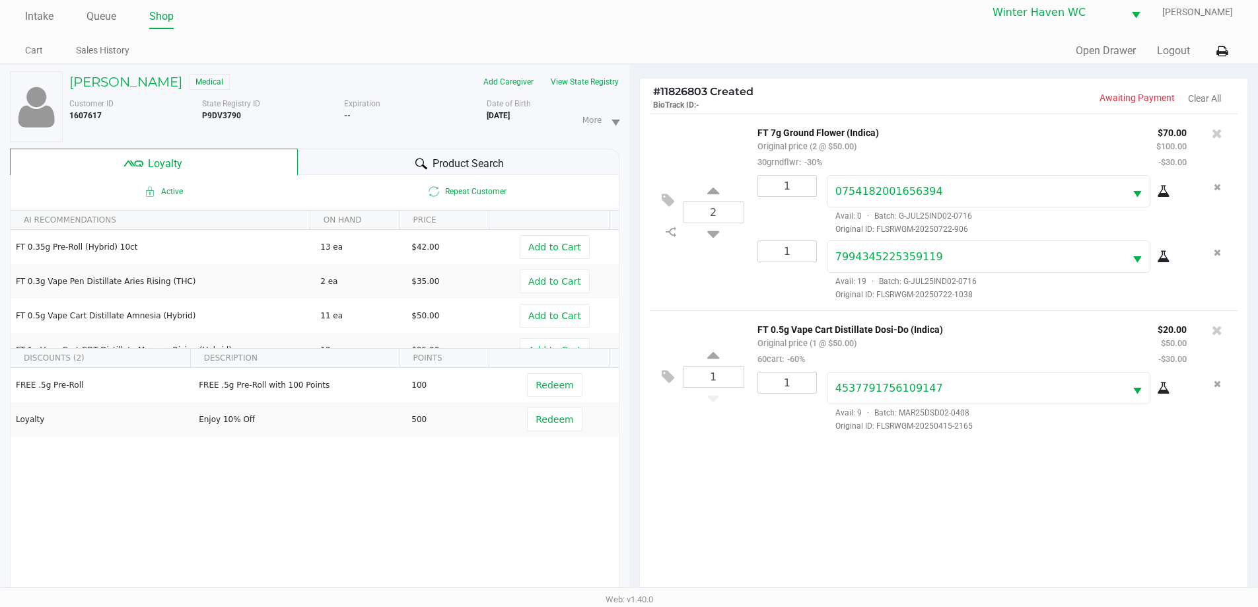
click at [696, 470] on div "2 FT 7g Ground Flower (Indica) Original price (2 @ $50.00) 30grndflwr: -30% $70…" at bounding box center [944, 354] width 608 height 480
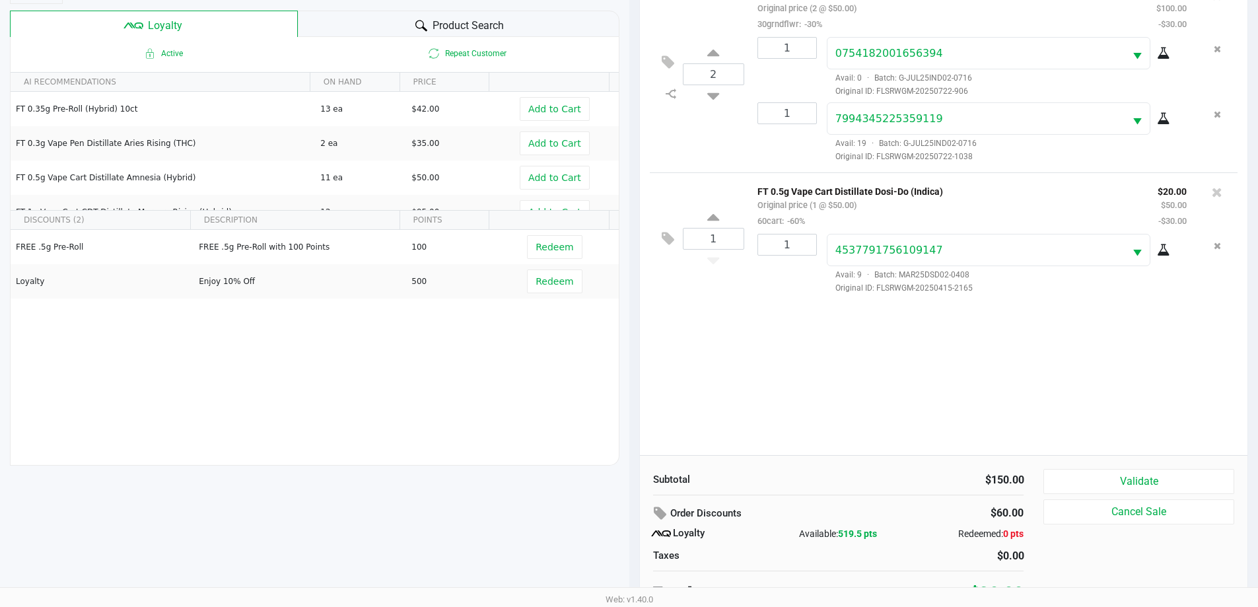
scroll to position [159, 0]
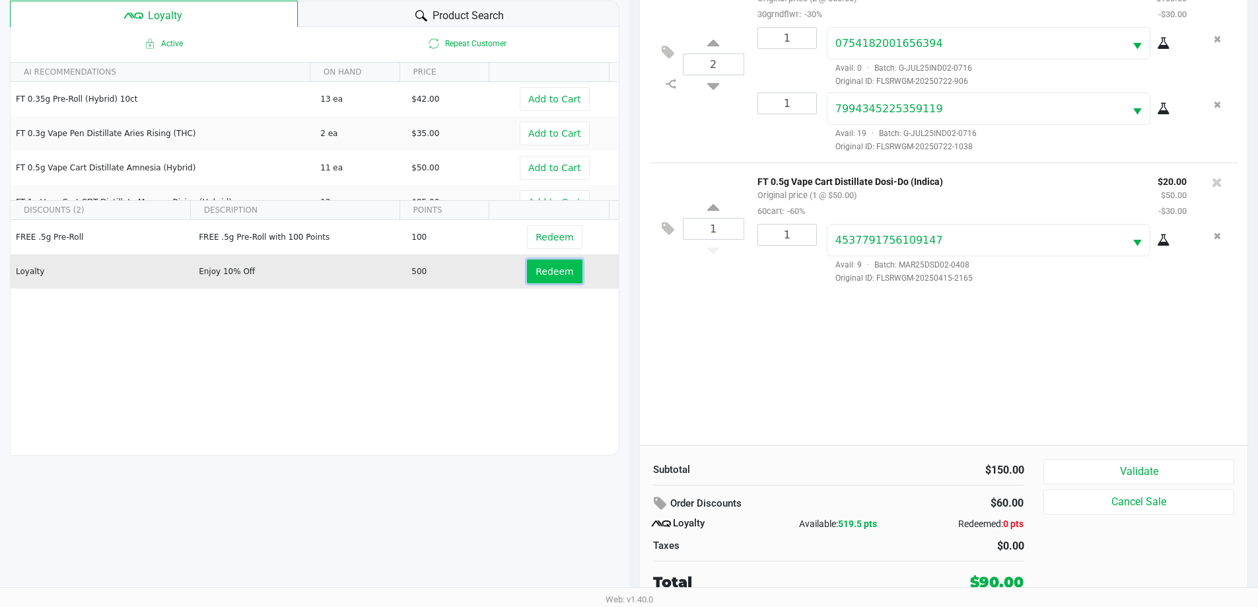
click at [541, 277] on span "Redeem" at bounding box center [555, 271] width 38 height 11
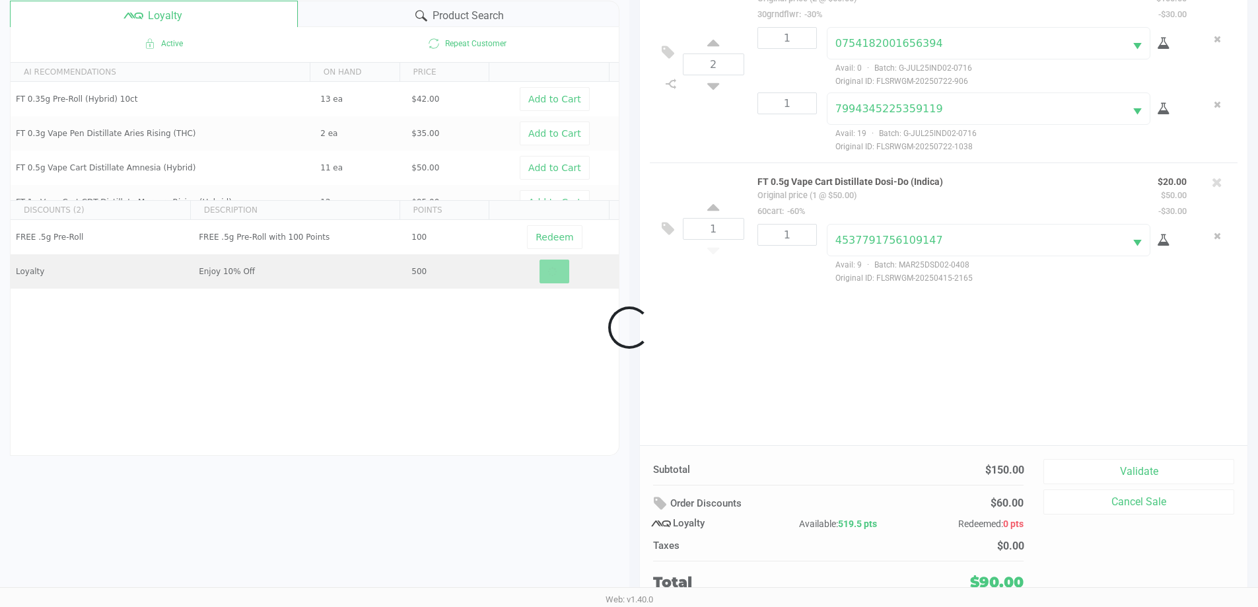
click at [813, 367] on div at bounding box center [629, 327] width 1258 height 691
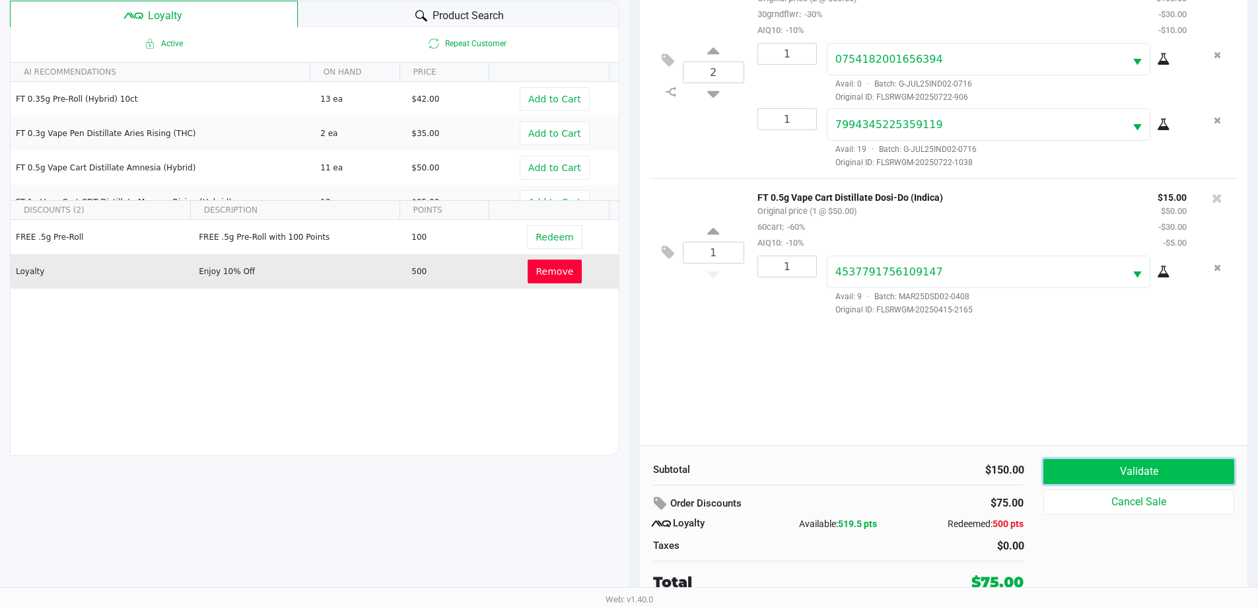
click at [1139, 468] on button "Validate" at bounding box center [1139, 471] width 190 height 25
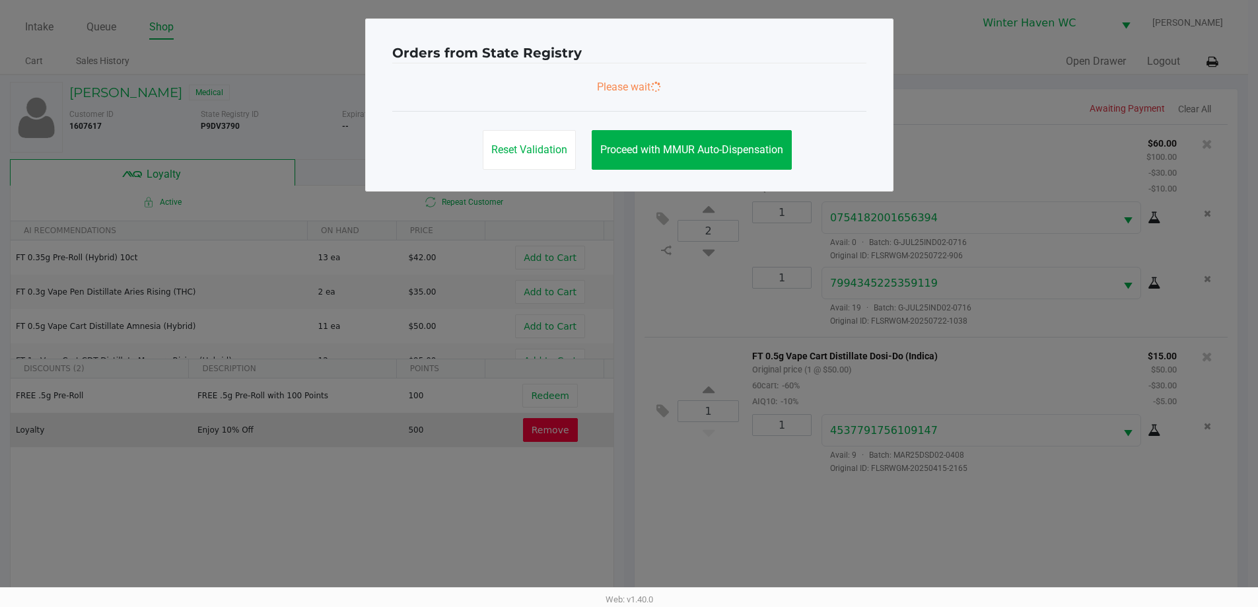
scroll to position [0, 0]
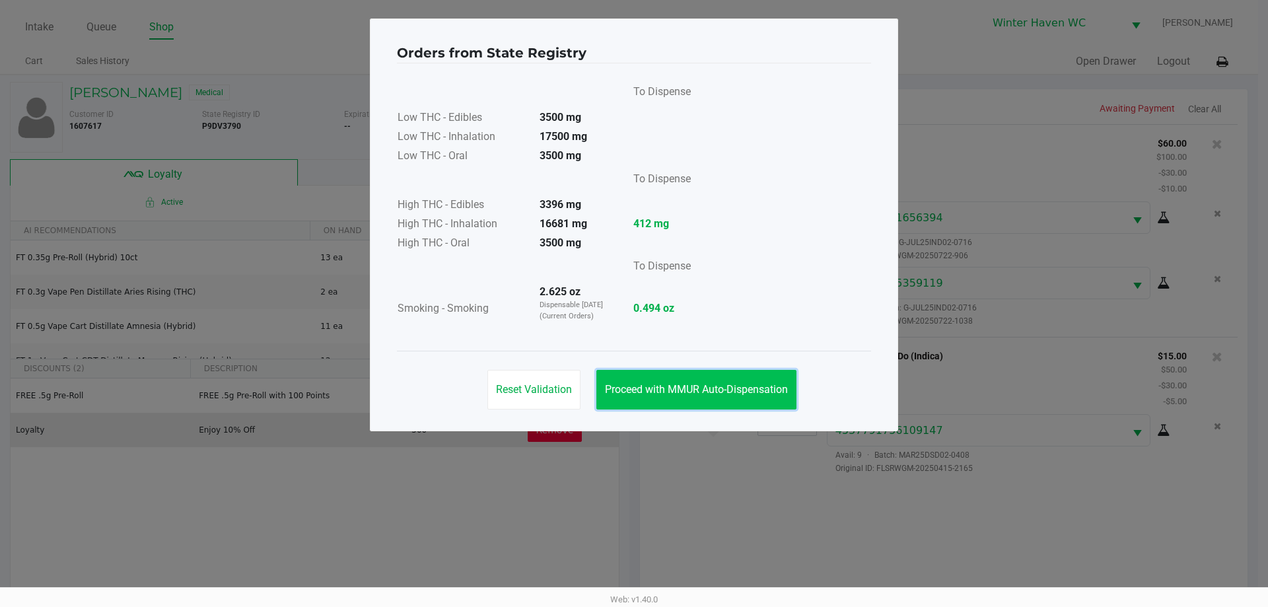
click at [739, 394] on span "Proceed with MMUR Auto-Dispensation" at bounding box center [696, 389] width 183 height 13
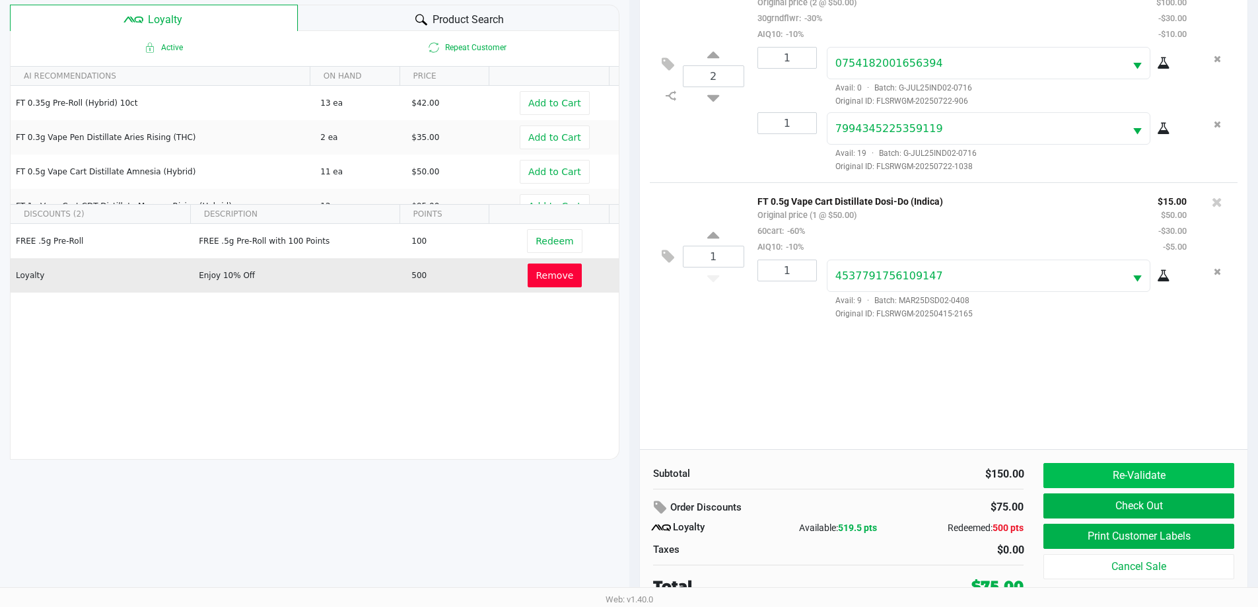
scroll to position [159, 0]
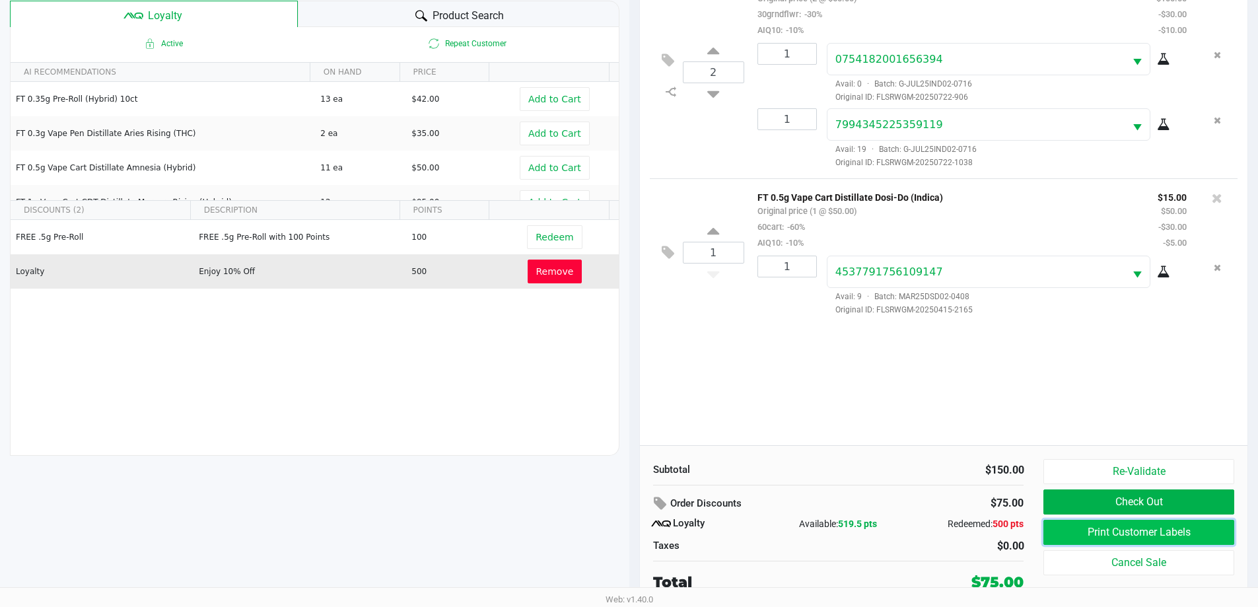
click at [1155, 526] on button "Print Customer Labels" at bounding box center [1139, 532] width 190 height 25
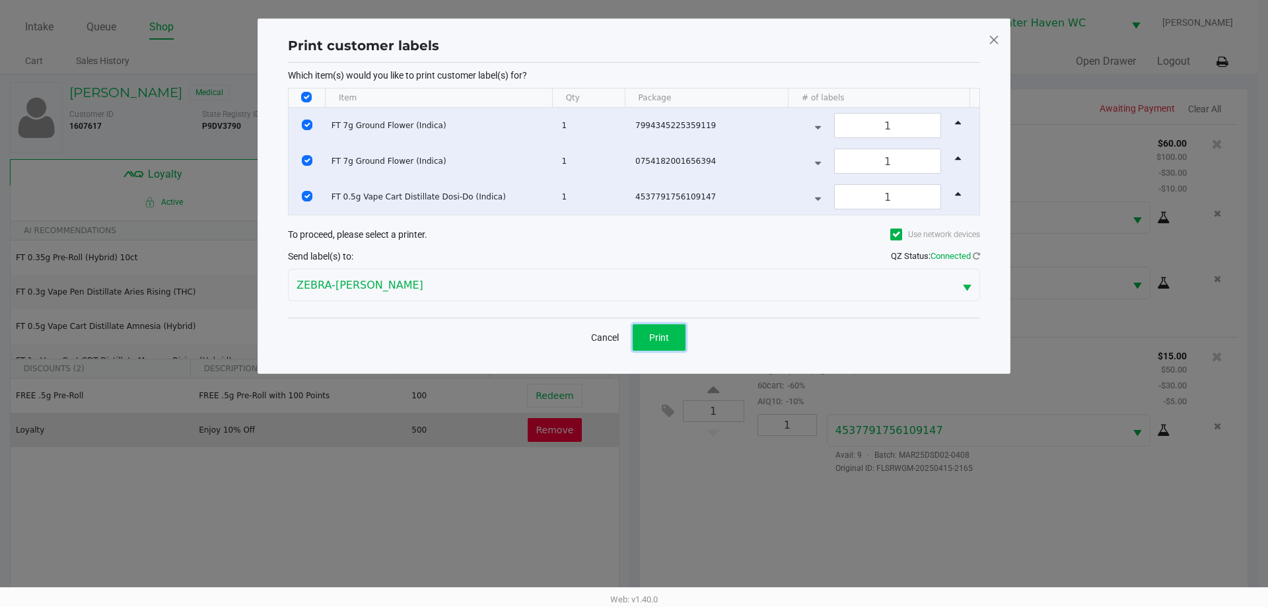
click at [674, 339] on button "Print" at bounding box center [659, 337] width 53 height 26
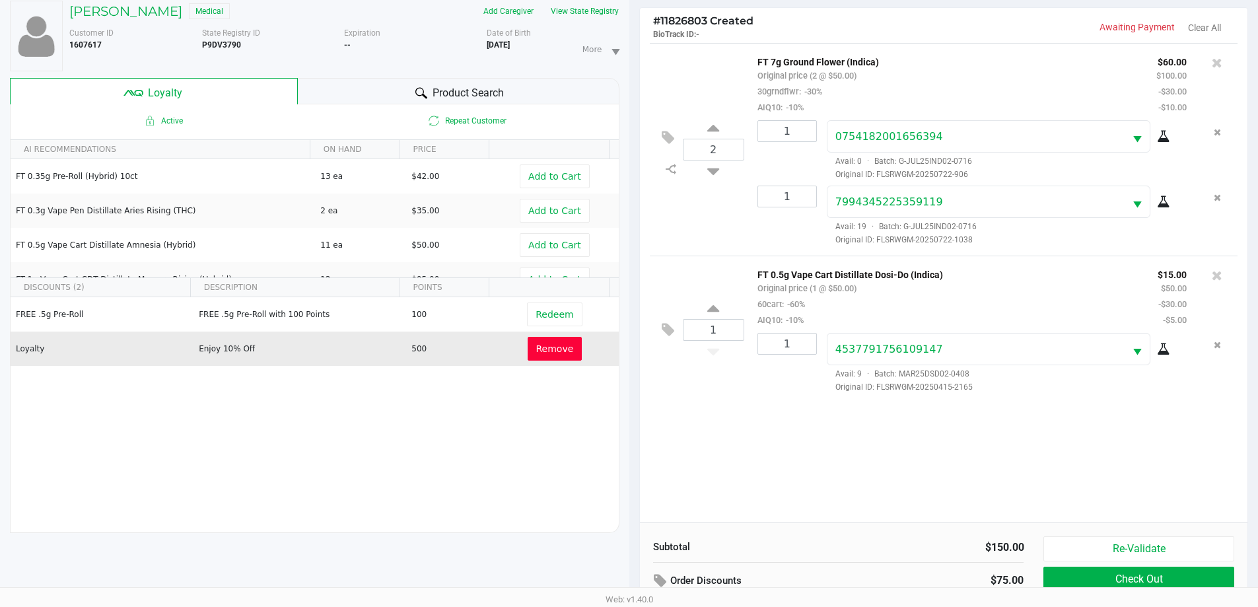
scroll to position [159, 0]
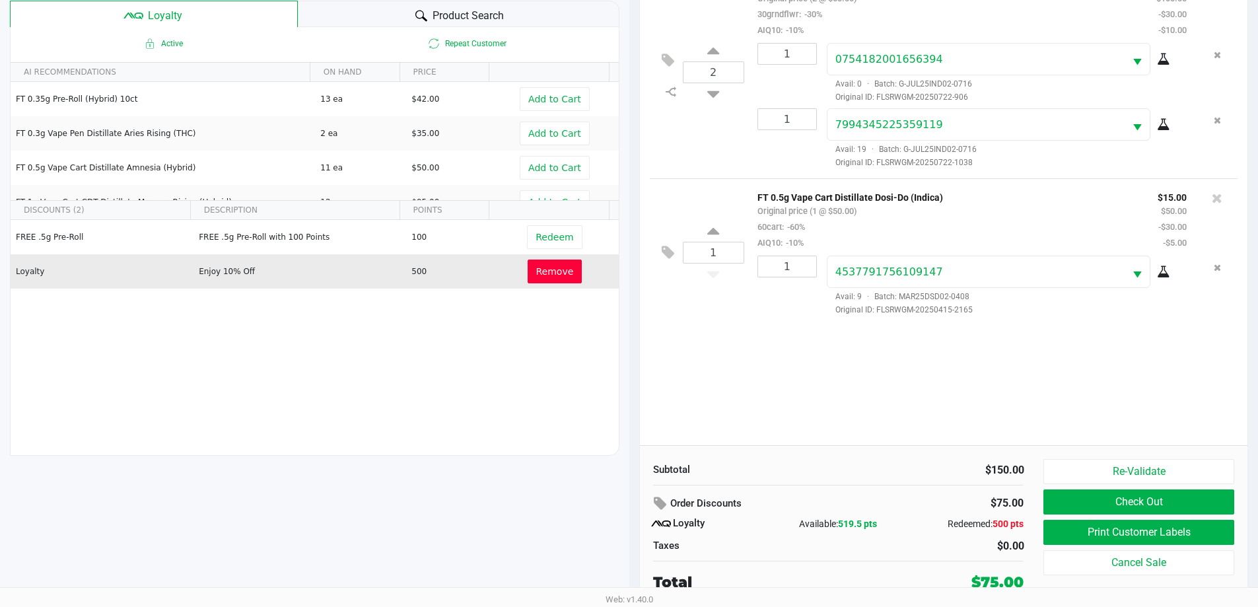
click at [1019, 352] on div "2 FT 7g Ground Flower (Indica) Original price (2 @ $50.00) 30grndflwr: -30% AIQ…" at bounding box center [944, 206] width 608 height 480
click at [1073, 502] on button "Check Out" at bounding box center [1139, 501] width 190 height 25
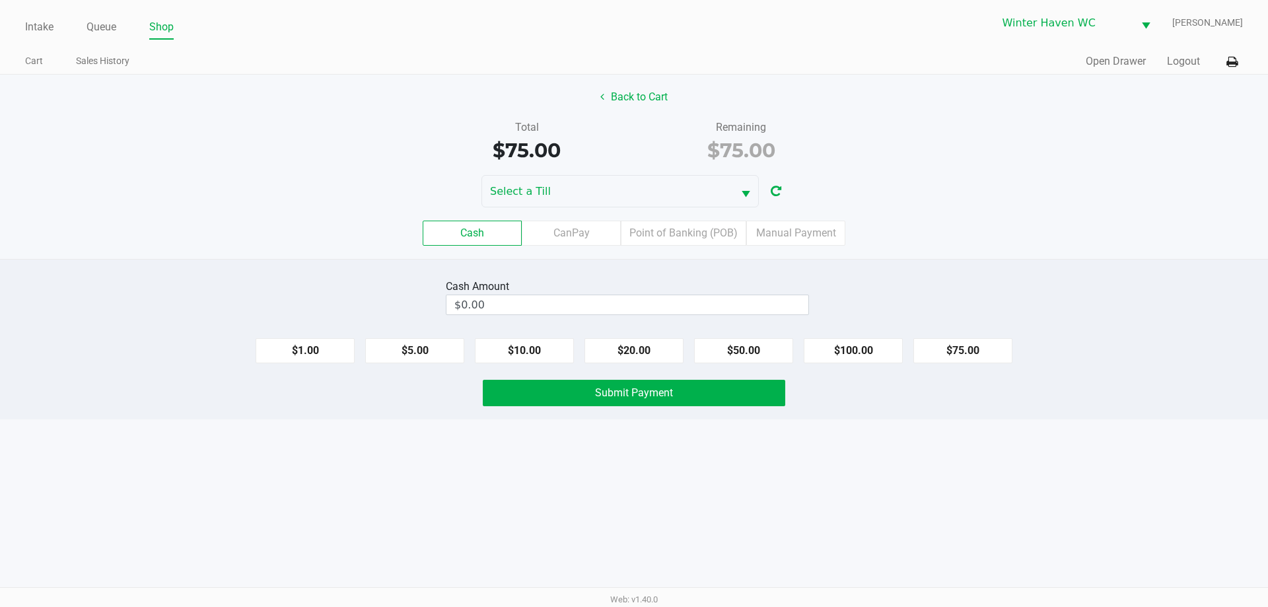
click at [716, 217] on div "Cash CanPay Point of Banking (POB) Manual Payment" at bounding box center [634, 233] width 1288 height 52
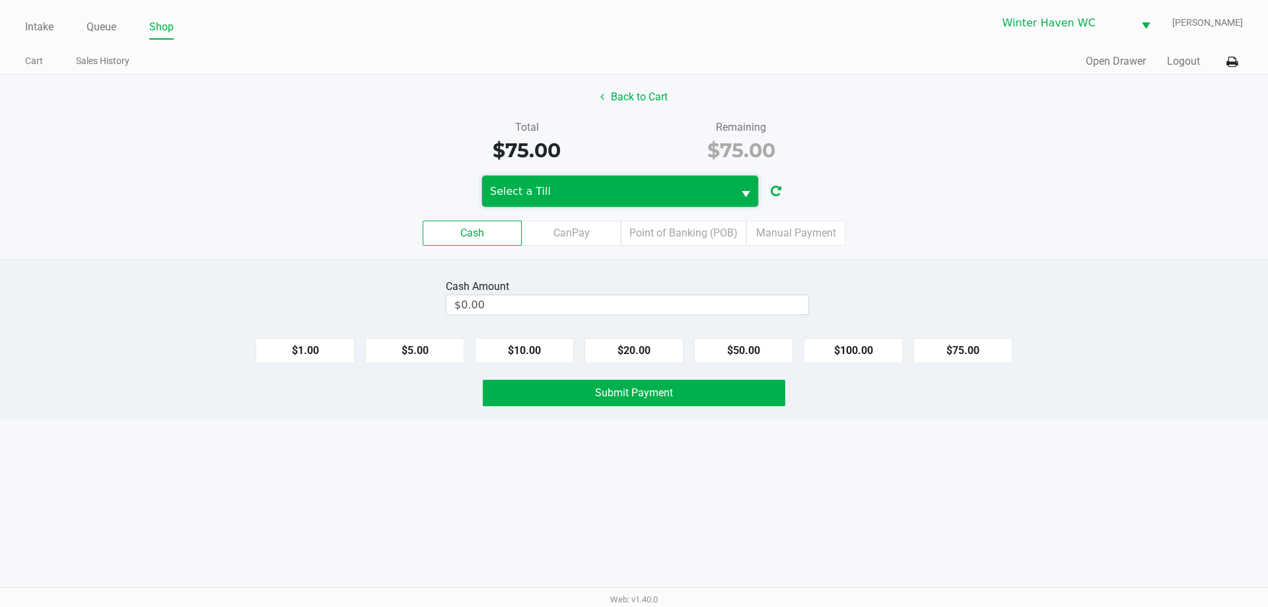
click at [715, 202] on span "Select a Till" at bounding box center [607, 191] width 251 height 31
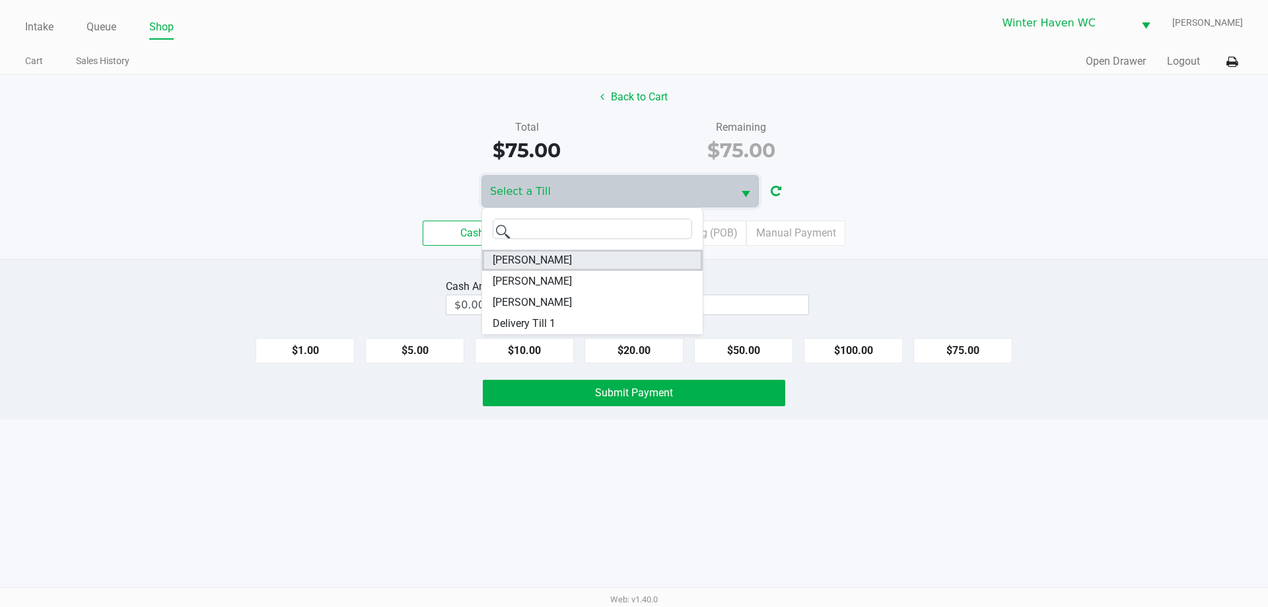
click at [559, 261] on span "[PERSON_NAME]" at bounding box center [532, 260] width 79 height 16
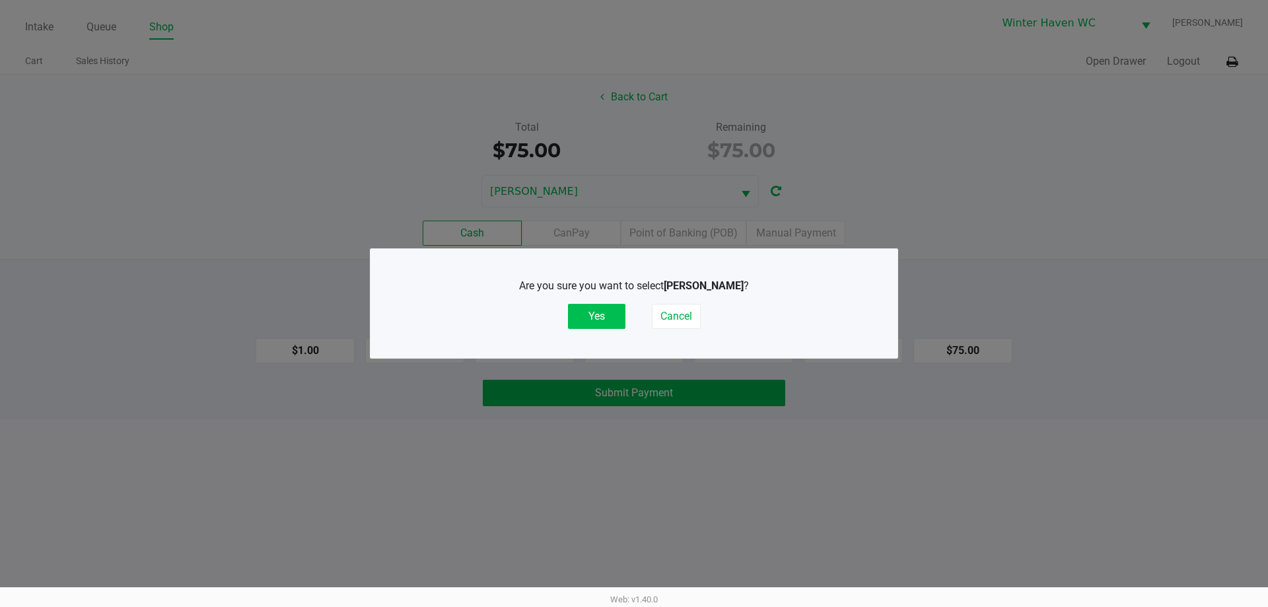
click at [590, 307] on button "Yes" at bounding box center [596, 316] width 57 height 25
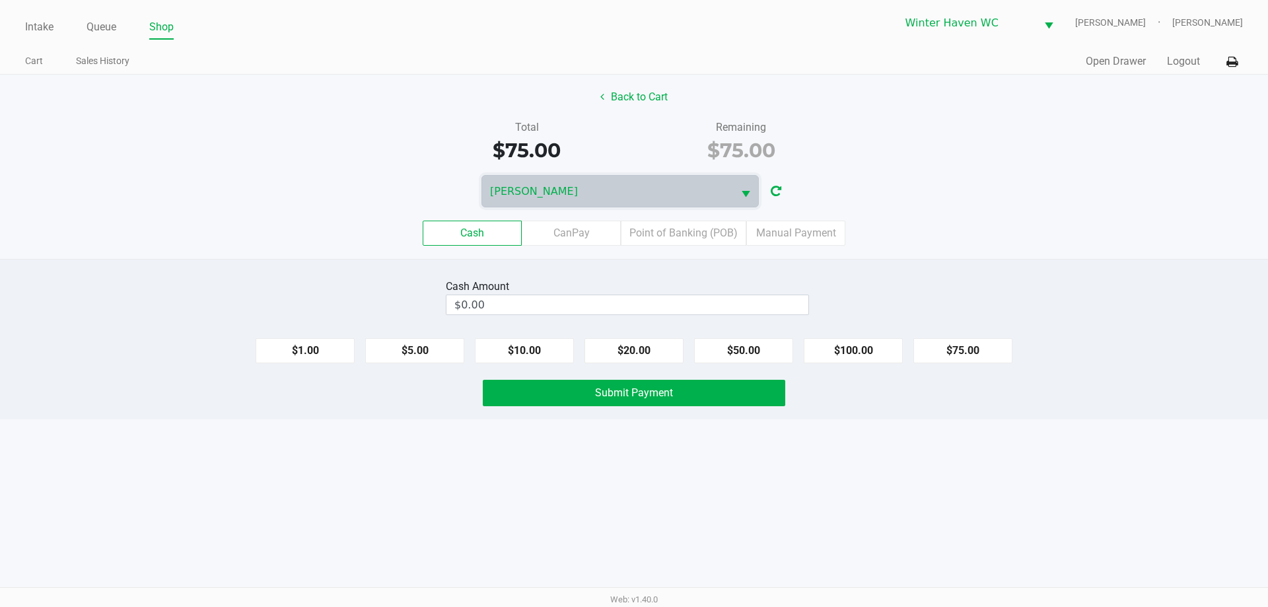
click at [626, 281] on div "Cash Amount" at bounding box center [627, 287] width 363 height 16
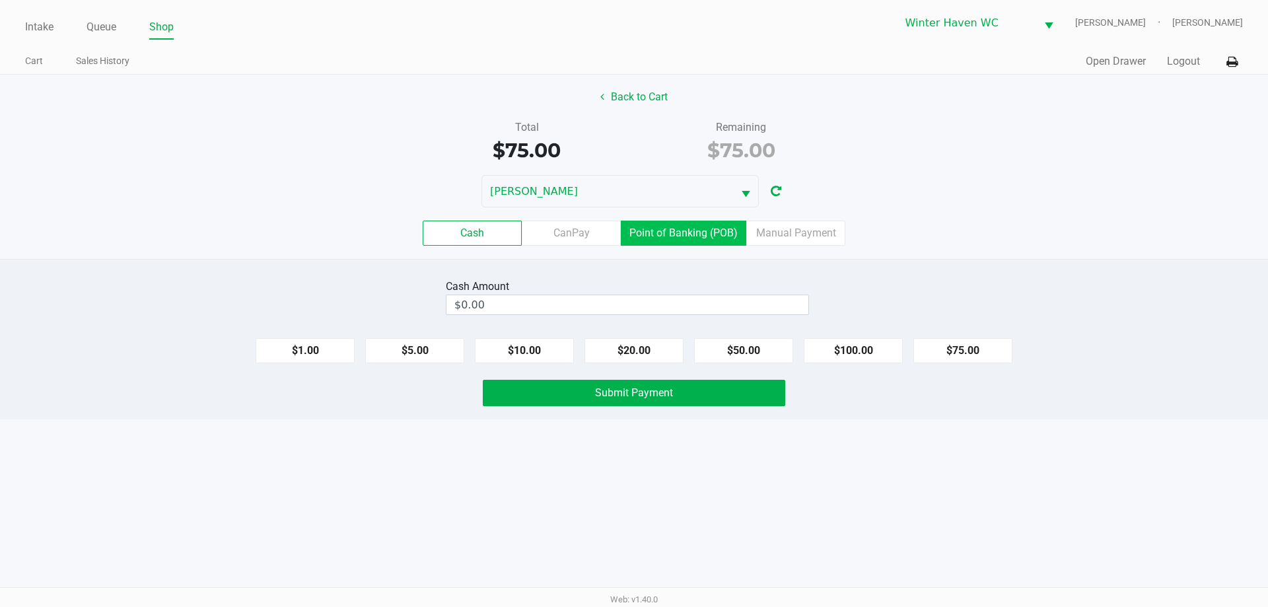
click at [627, 229] on label "Point of Banking (POB)" at bounding box center [684, 233] width 126 height 25
click at [0, 0] on 7 "Point of Banking (POB)" at bounding box center [0, 0] width 0 height 0
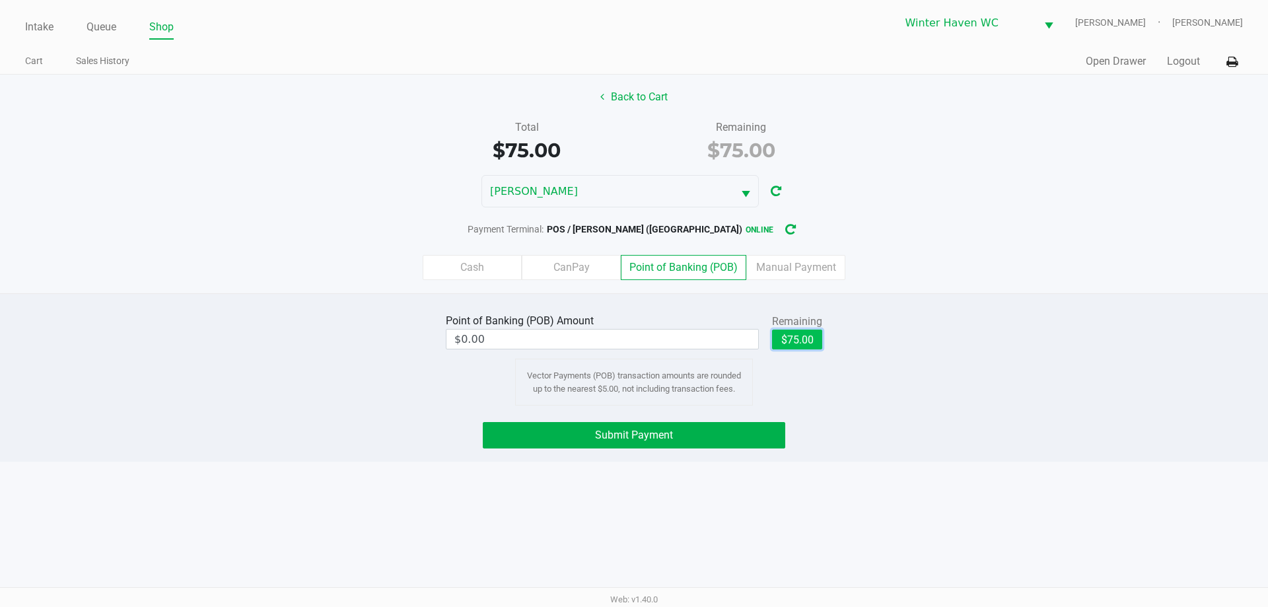
click at [812, 340] on button "$75.00" at bounding box center [797, 340] width 50 height 20
type input "$75.00"
drag, startPoint x: 1056, startPoint y: 303, endPoint x: 1026, endPoint y: 322, distance: 35.4
click at [1056, 303] on div "Point of Banking (POB) Amount $75.00 Remaining $75.00 Clear Vector Payments (PO…" at bounding box center [634, 377] width 1268 height 168
click at [746, 437] on button "Submit Payment" at bounding box center [634, 435] width 303 height 26
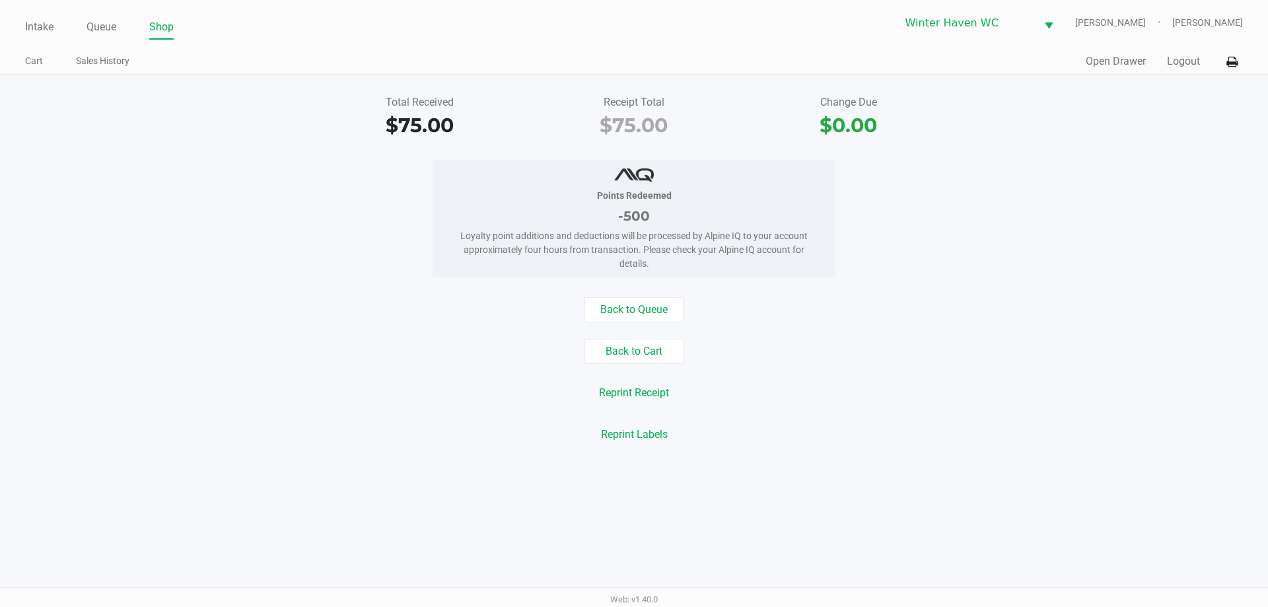
drag, startPoint x: 1260, startPoint y: 396, endPoint x: 1182, endPoint y: 377, distance: 80.9
click at [1247, 392] on div "Reprint Receipt" at bounding box center [634, 392] width 1288 height 25
click at [93, 28] on link "Queue" at bounding box center [102, 27] width 30 height 18
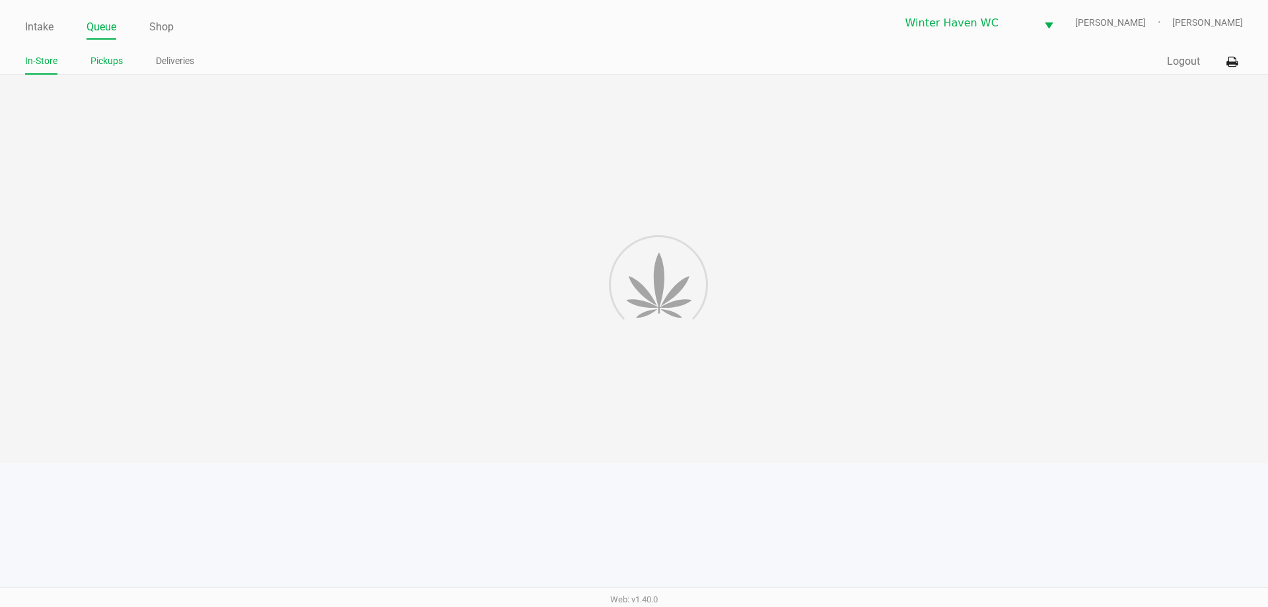
click at [98, 54] on link "Pickups" at bounding box center [106, 61] width 32 height 17
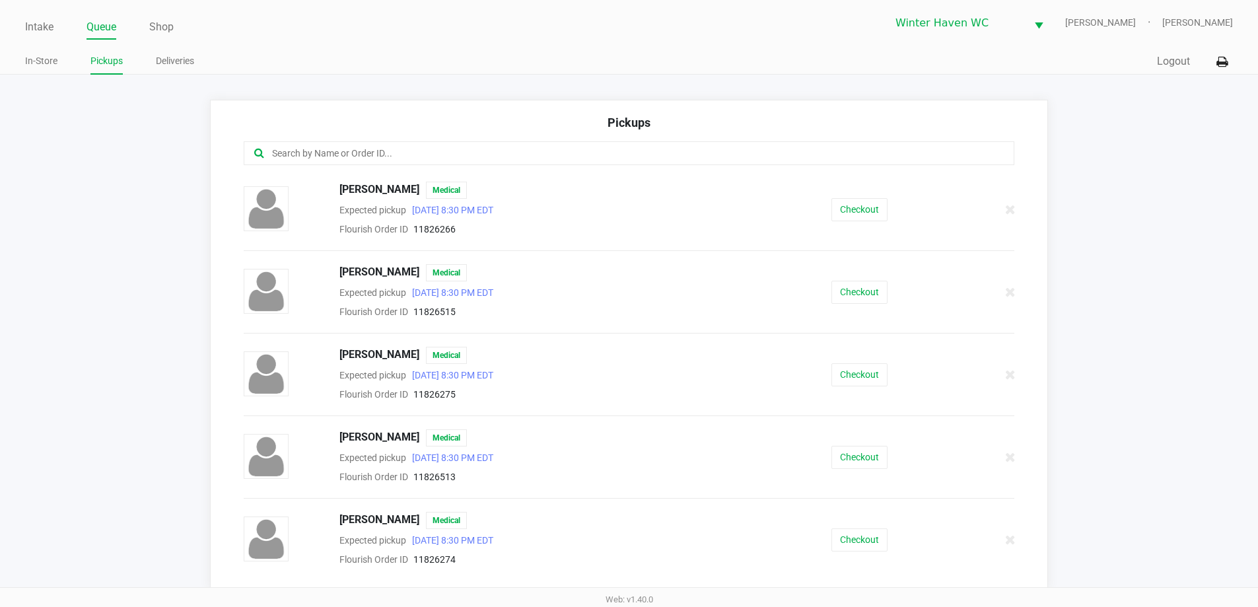
click at [89, 184] on app-pickups "Pickups [PERSON_NAME] Medical Expected pickup [DATE] 8:30 PM EDT Flourish Order…" at bounding box center [629, 345] width 1258 height 490
click at [34, 60] on link "In-Store" at bounding box center [41, 61] width 32 height 17
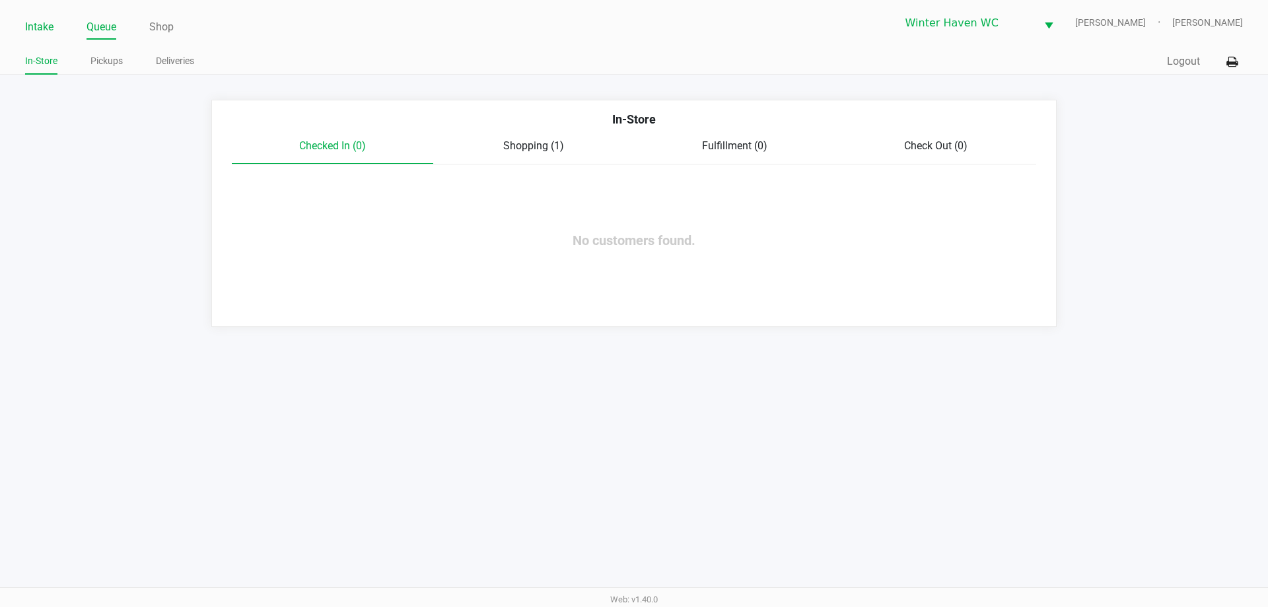
click at [38, 20] on link "Intake" at bounding box center [39, 27] width 28 height 18
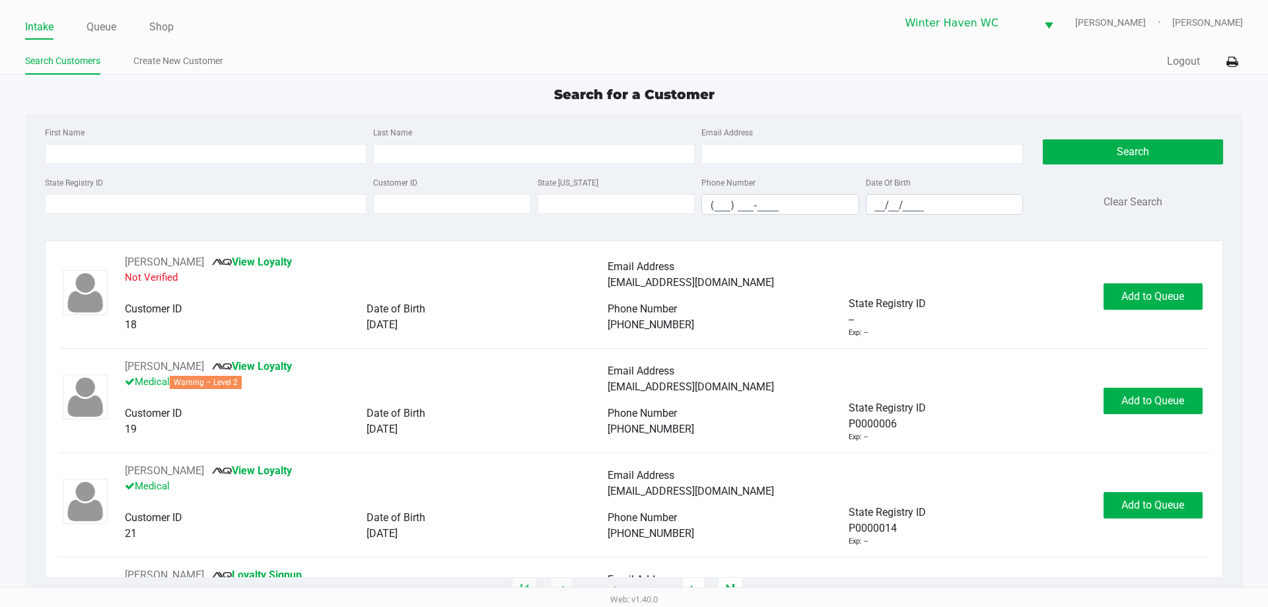
click at [235, 116] on div "First Name Last Name Email Address State Registry ID Customer ID State [US_STAT…" at bounding box center [634, 174] width 1198 height 121
click at [227, 211] on div "State Registry ID" at bounding box center [206, 194] width 328 height 40
click at [229, 209] on input "State Registry ID" at bounding box center [206, 204] width 322 height 20
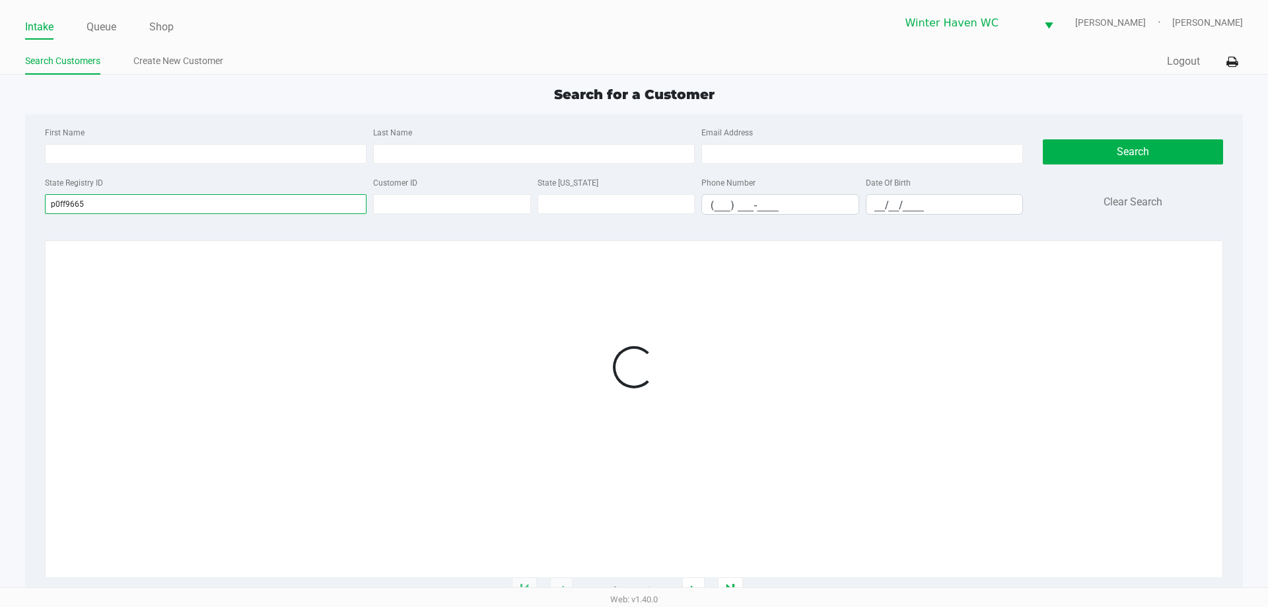
type input "p0ff9665"
click at [238, 191] on div "State Registry ID p0ff9665" at bounding box center [206, 194] width 328 height 40
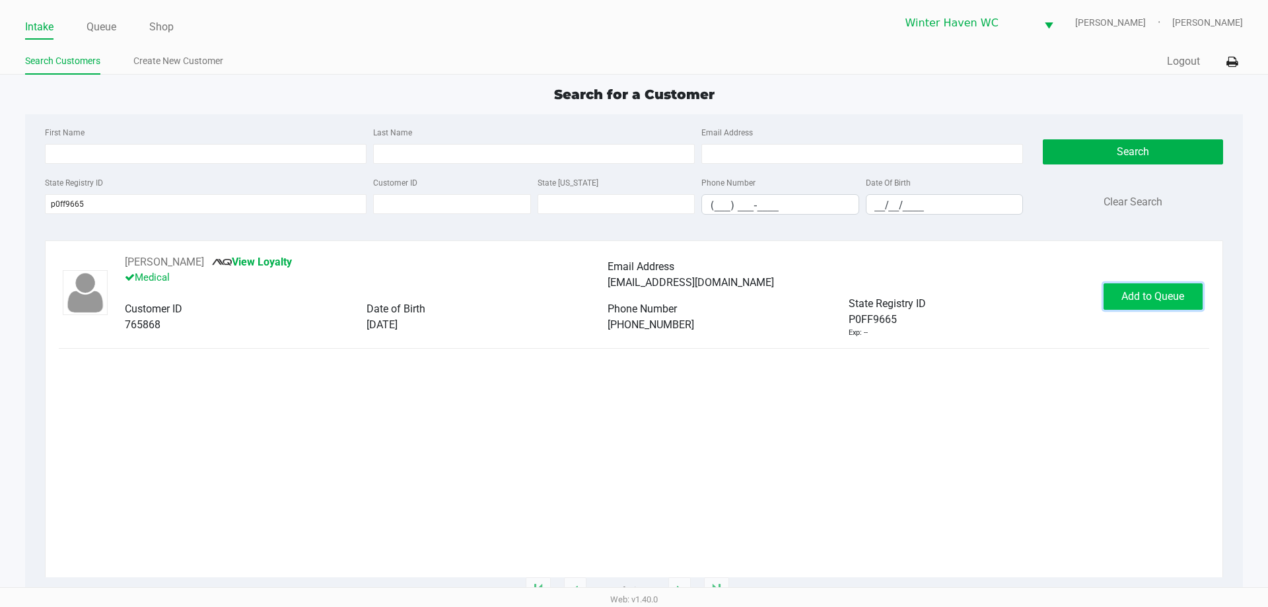
click at [1110, 298] on button "Add to Queue" at bounding box center [1153, 296] width 99 height 26
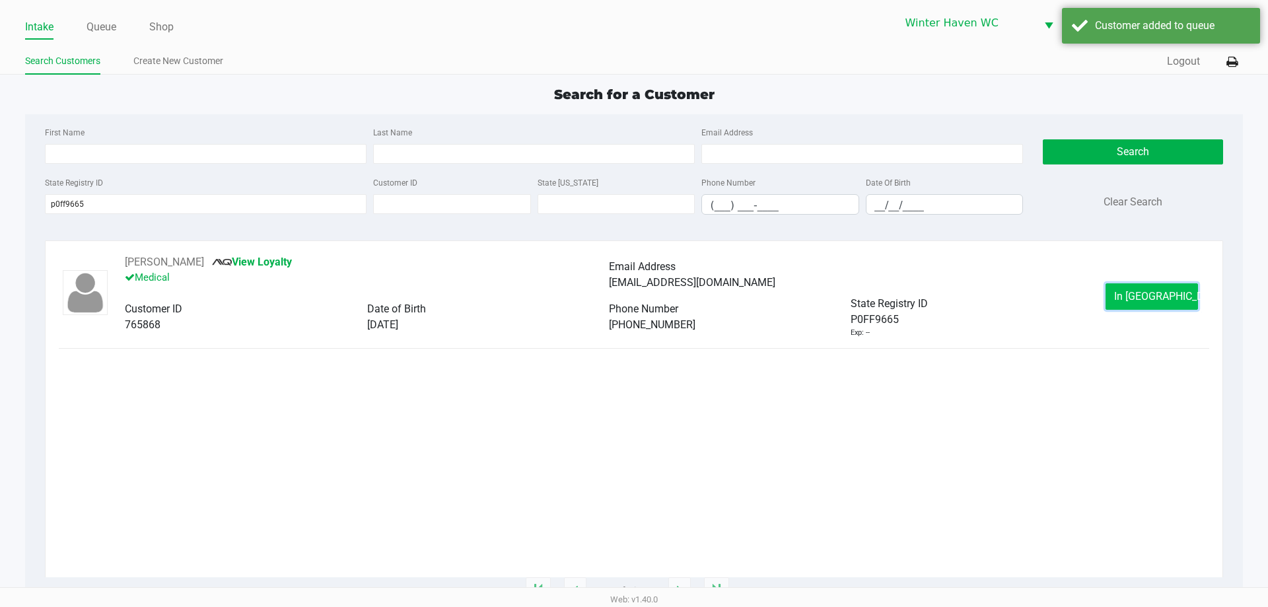
click at [1106, 288] on button "In [GEOGRAPHIC_DATA]" at bounding box center [1152, 296] width 92 height 26
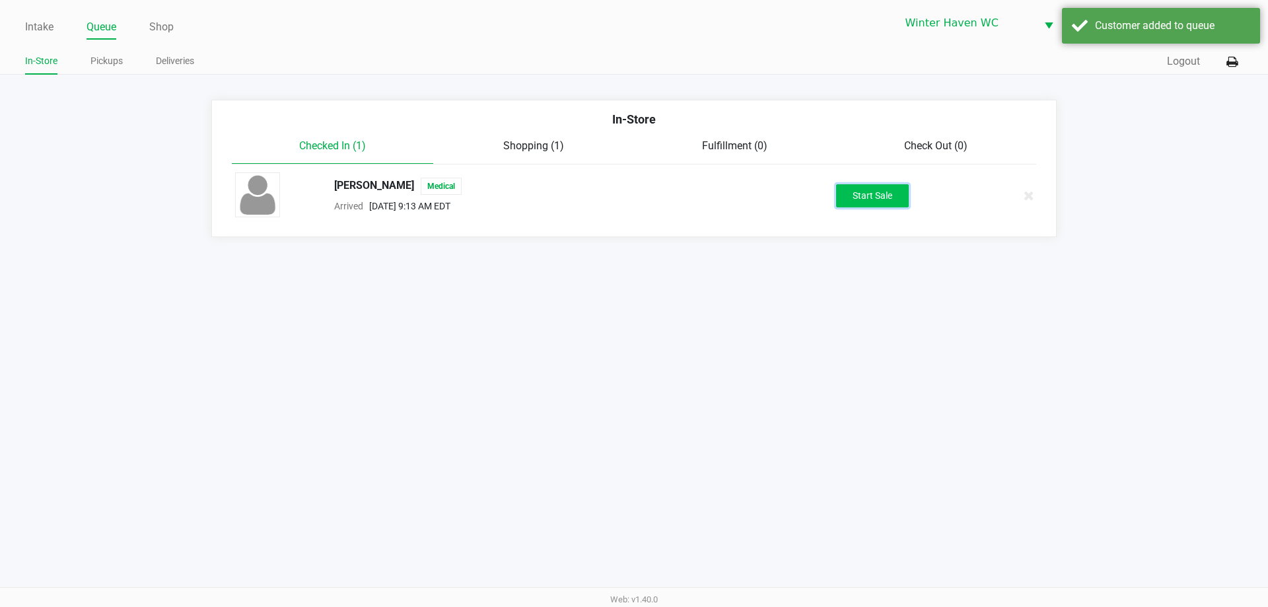
click at [901, 190] on button "Start Sale" at bounding box center [872, 195] width 73 height 23
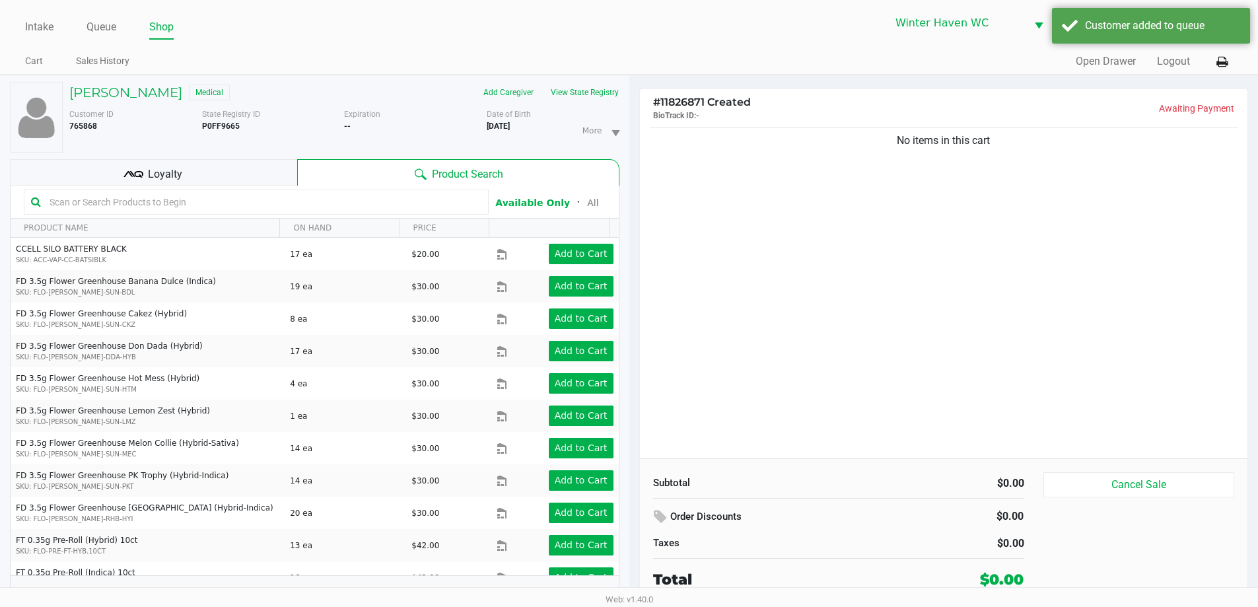
drag, startPoint x: 798, startPoint y: 291, endPoint x: 600, endPoint y: 140, distance: 248.9
click at [796, 291] on div "No items in this cart" at bounding box center [944, 291] width 608 height 334
click at [606, 108] on div "Customer ID 765868 State Registry ID P0FF9665 Expiration -- More Date of Birth …" at bounding box center [344, 128] width 570 height 50
click at [602, 100] on button "View State Registry" at bounding box center [580, 92] width 77 height 21
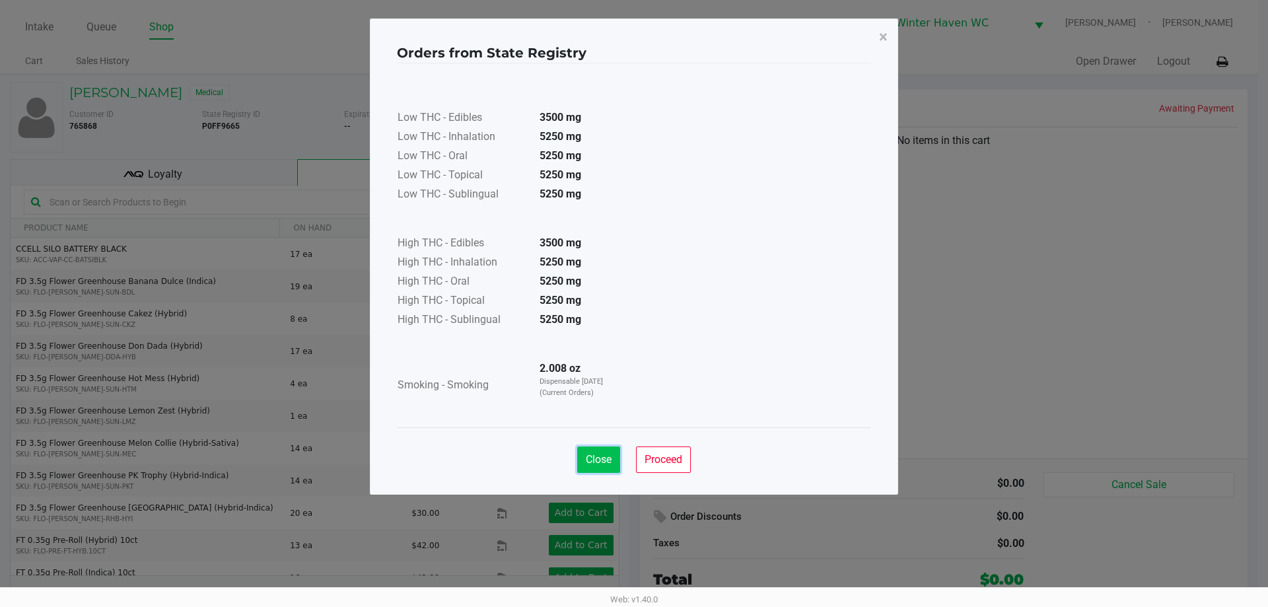
click at [599, 457] on span "Close" at bounding box center [599, 459] width 26 height 13
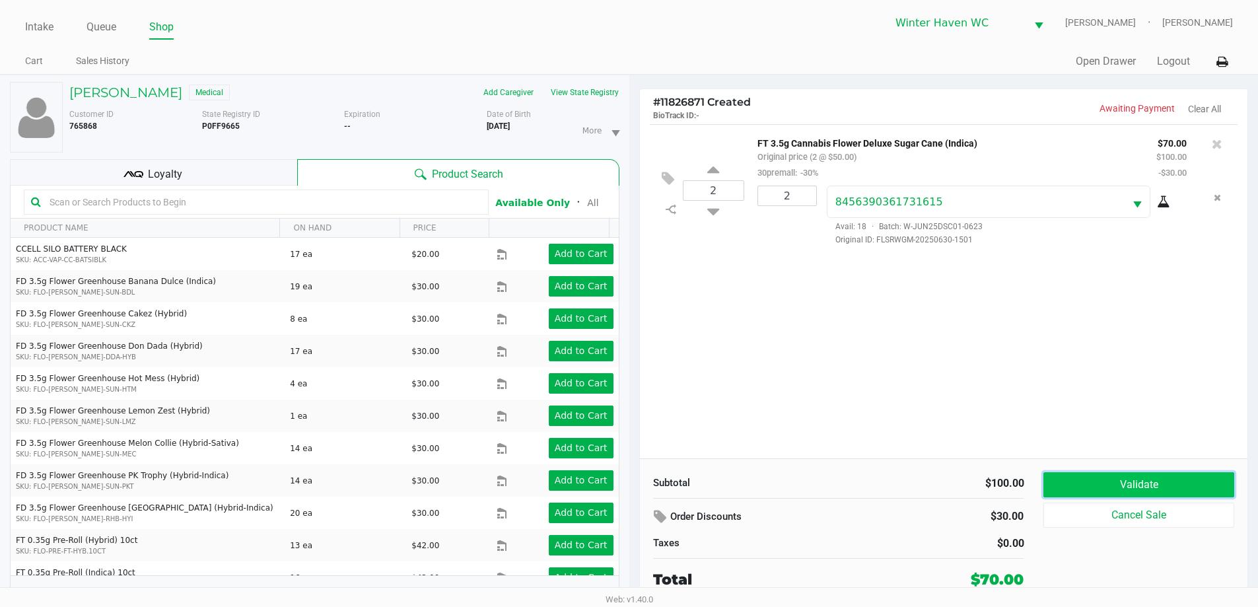
click at [1084, 478] on button "Validate" at bounding box center [1139, 484] width 190 height 25
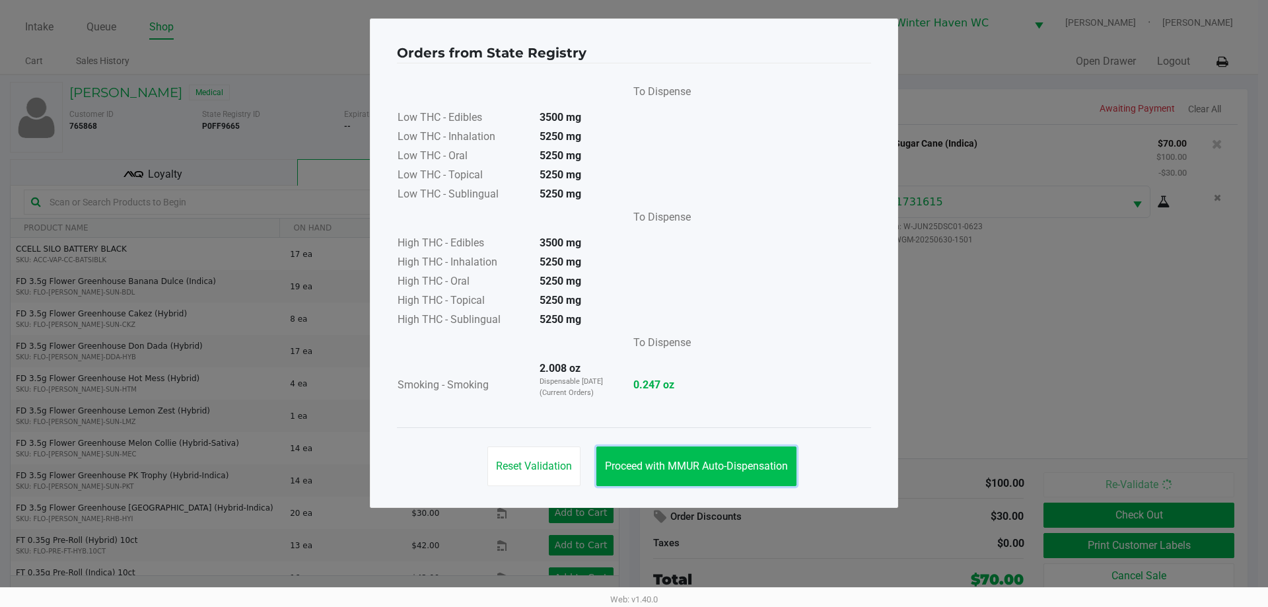
click at [789, 475] on button "Proceed with MMUR Auto-Dispensation" at bounding box center [696, 467] width 200 height 40
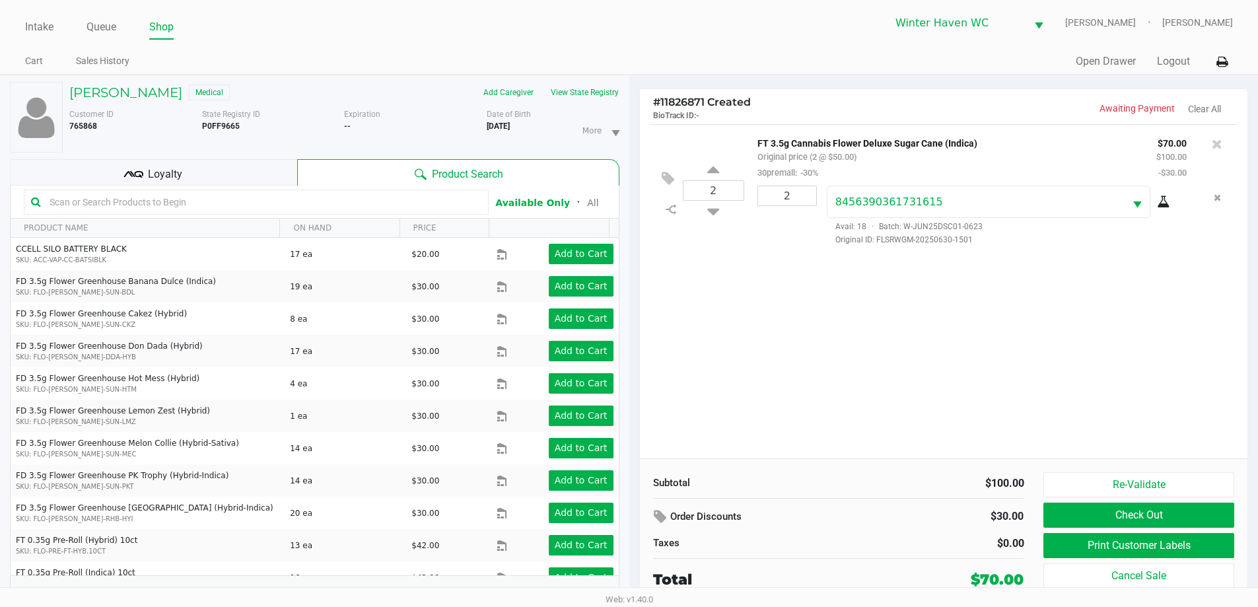
click at [883, 353] on div "Orders from State Registry To Dispense Low THC - Edibles 3500 mg Low THC - Inha…" at bounding box center [629, 229] width 528 height 489
click at [223, 162] on div "Loyalty" at bounding box center [153, 172] width 287 height 26
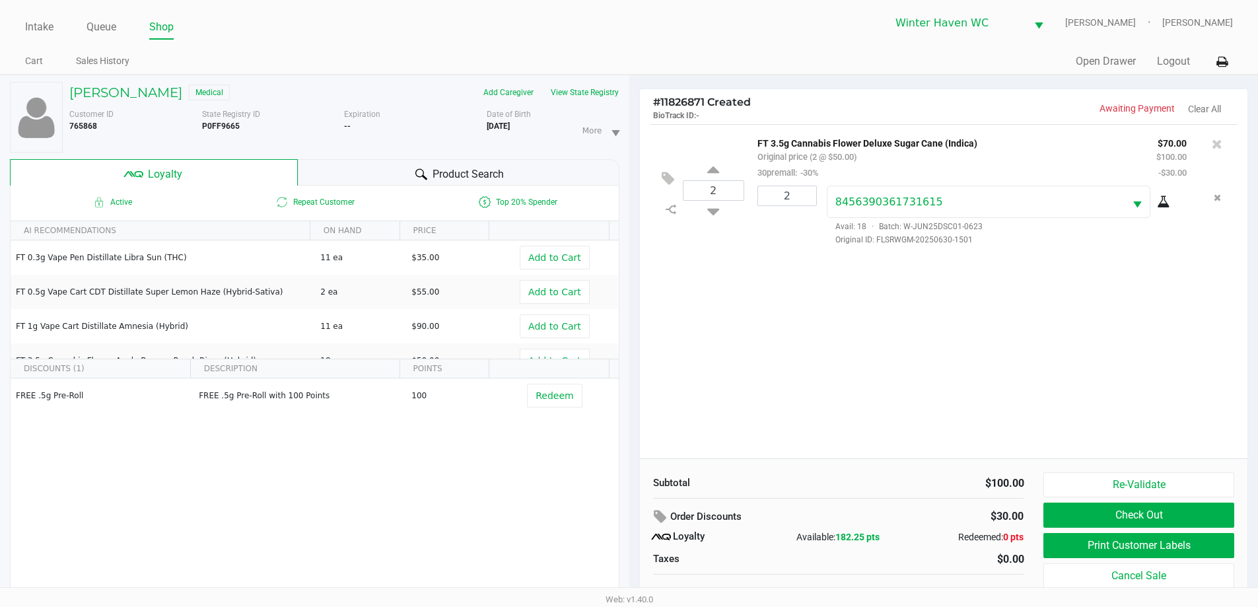
click at [324, 166] on div "Product Search" at bounding box center [459, 172] width 322 height 26
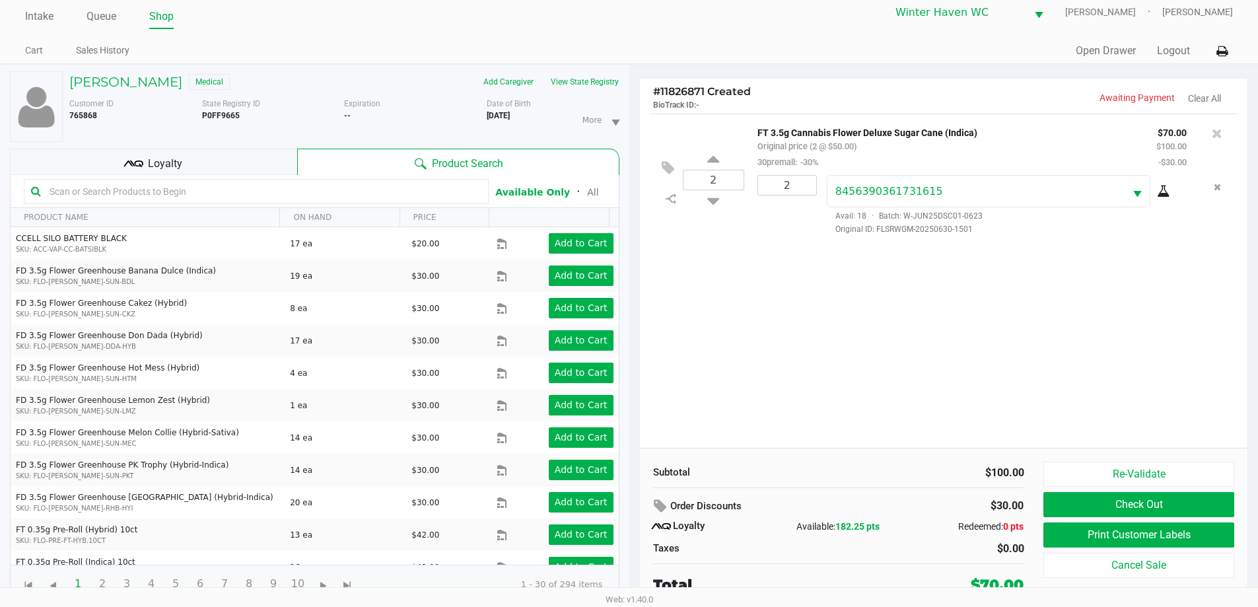
scroll to position [14, 0]
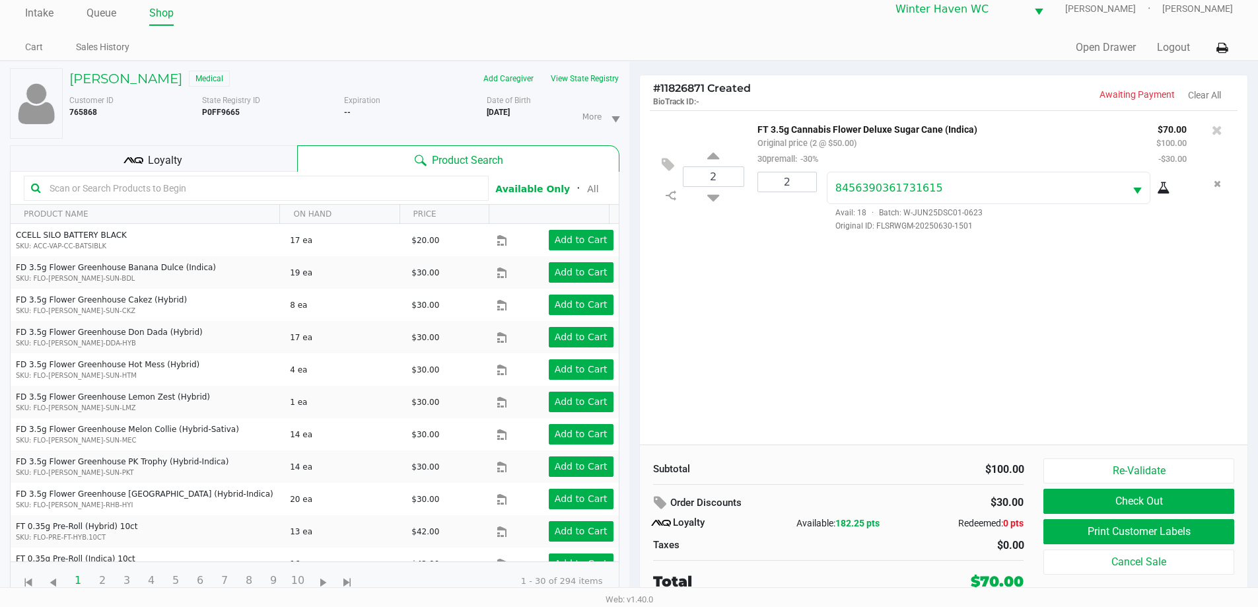
click at [1189, 355] on div "2 FT 3.5g Cannabis Flower Deluxe Sugar Cane (Indica) Original price (2 @ $50.00…" at bounding box center [944, 277] width 608 height 334
click at [812, 332] on div "2 FT 3.5g Cannabis Flower Deluxe Sugar Cane (Indica) Original price (2 @ $50.00…" at bounding box center [944, 277] width 608 height 334
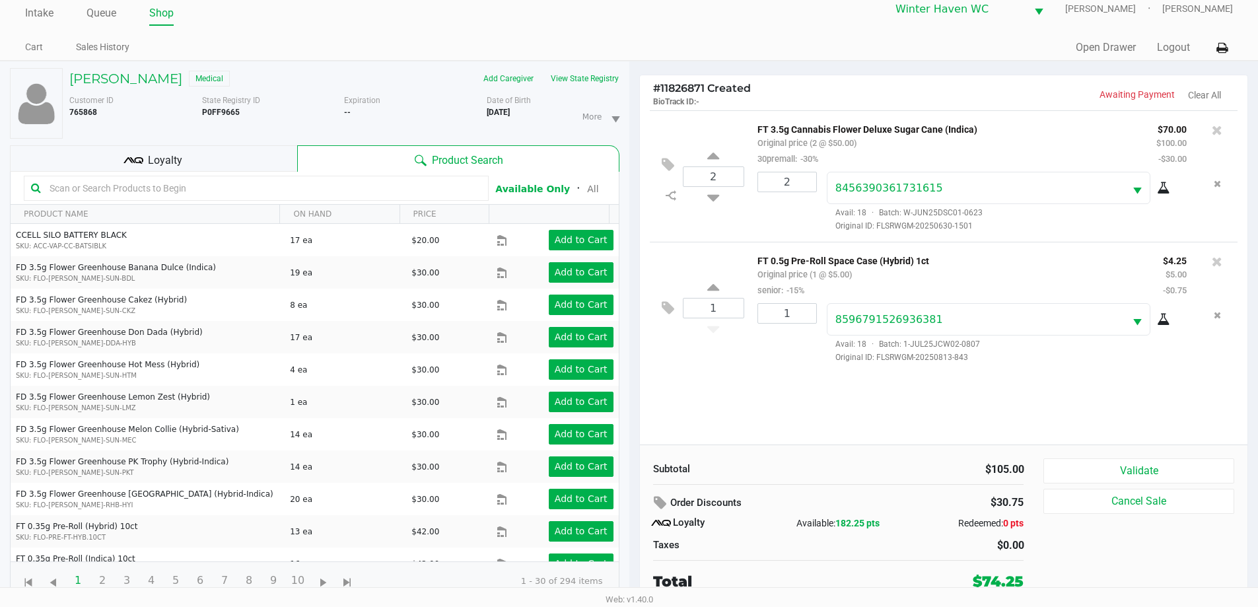
click at [164, 178] on input "text" at bounding box center [262, 188] width 437 height 20
click at [173, 166] on span "Loyalty" at bounding box center [165, 161] width 34 height 16
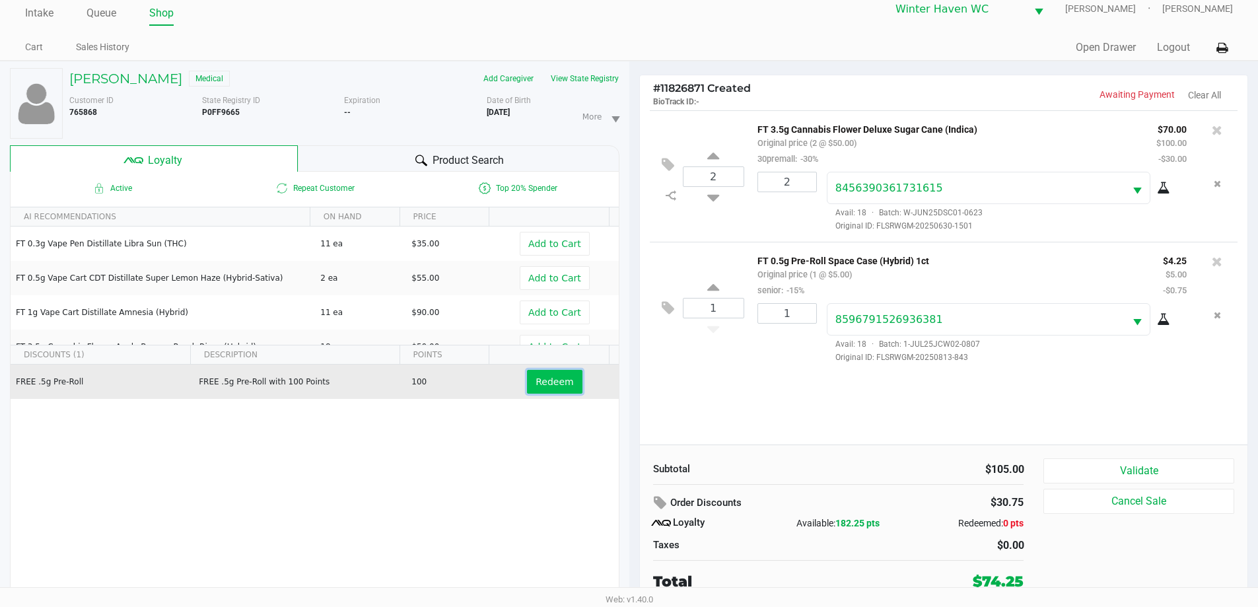
click at [561, 386] on span "Redeem" at bounding box center [555, 382] width 38 height 11
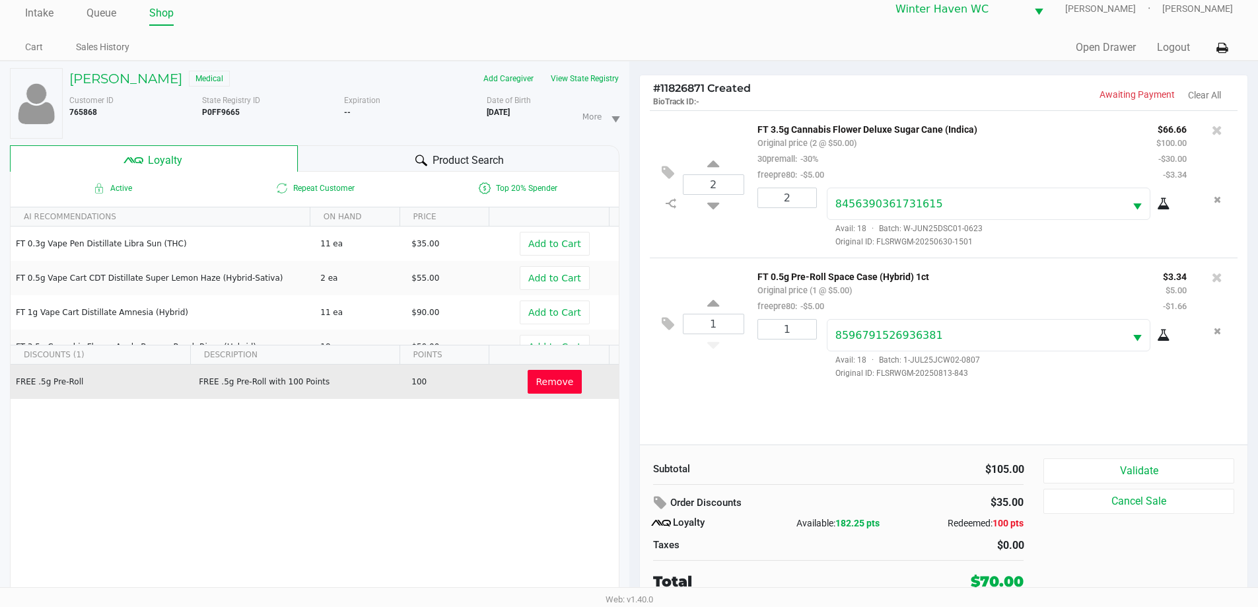
click at [1056, 455] on div "Subtotal $105.00 Order Discounts $35.00 Loyalty Available: 182.25 pts Redeemed:…" at bounding box center [944, 525] width 608 height 161
click at [1056, 462] on button "Validate" at bounding box center [1139, 470] width 190 height 25
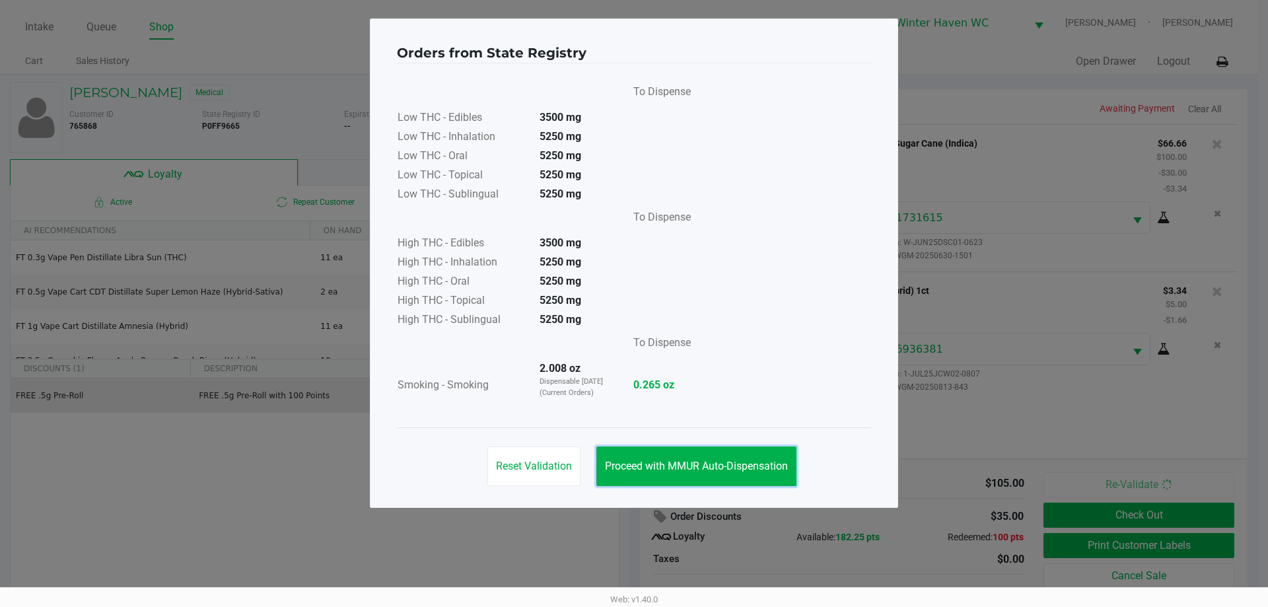
drag, startPoint x: 786, startPoint y: 477, endPoint x: 984, endPoint y: 480, distance: 197.5
click at [786, 476] on button "Proceed with MMUR Auto-Dispensation" at bounding box center [696, 467] width 200 height 40
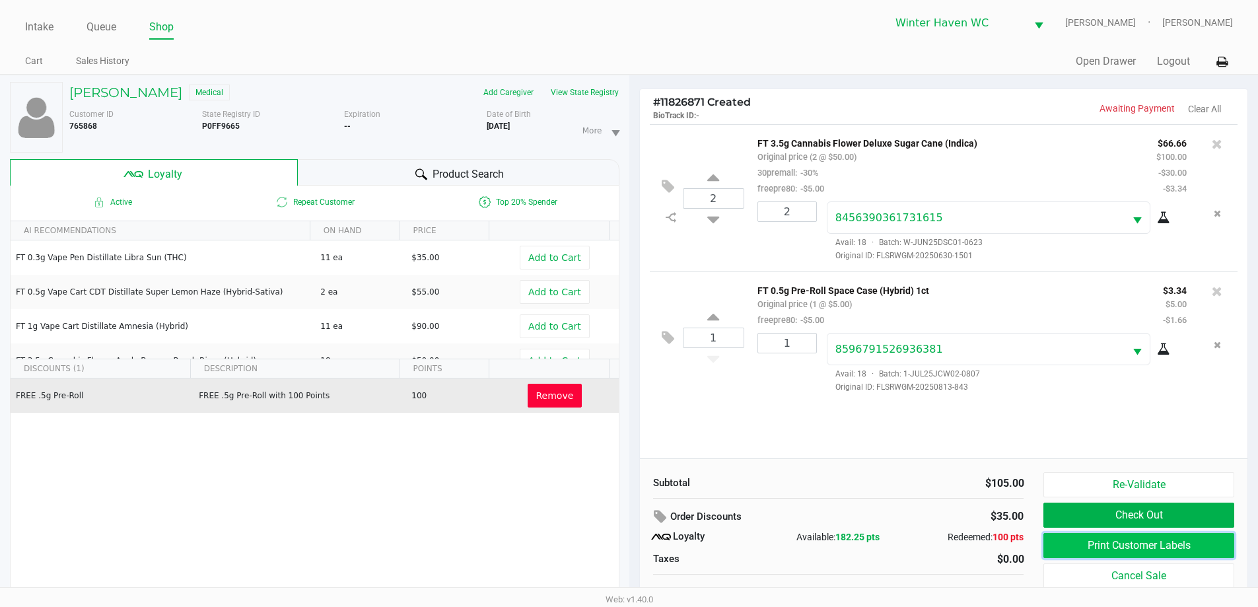
click at [1130, 550] on button "Print Customer Labels" at bounding box center [1139, 545] width 190 height 25
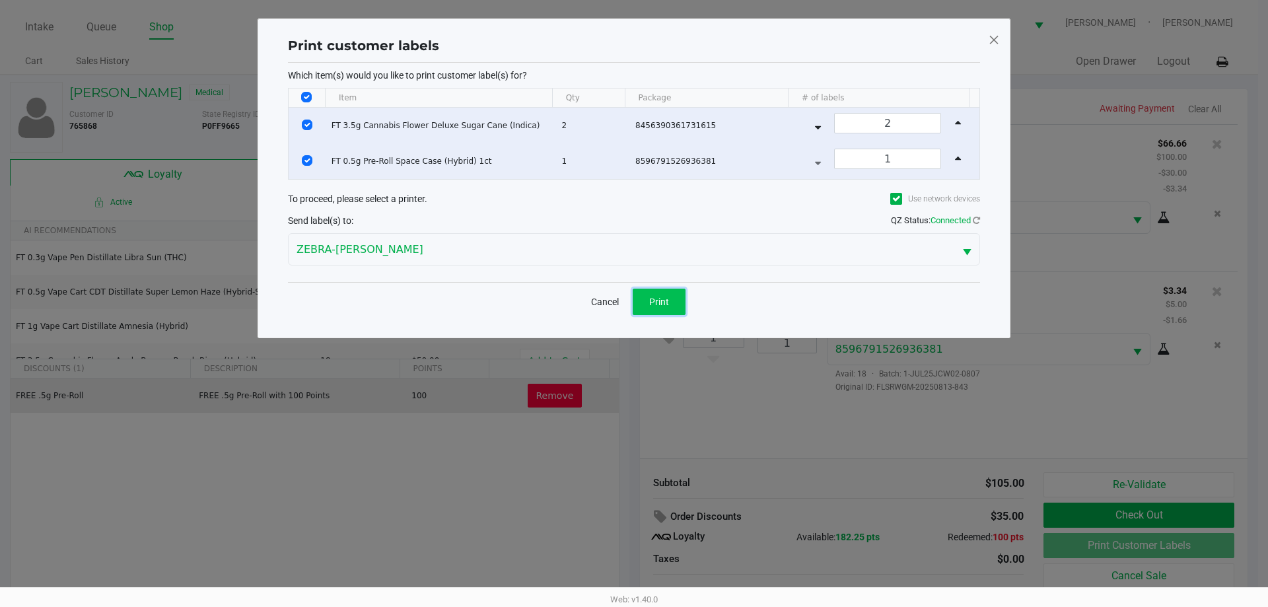
click at [663, 309] on button "Print" at bounding box center [659, 302] width 53 height 26
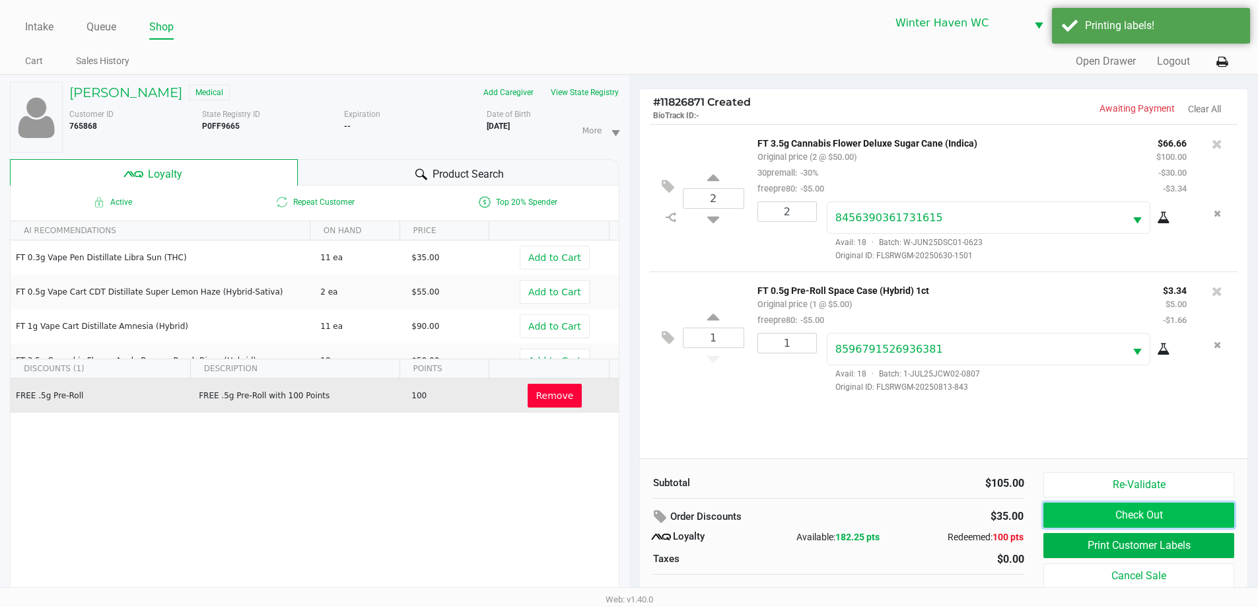
click at [1192, 515] on button "Check Out" at bounding box center [1139, 515] width 190 height 25
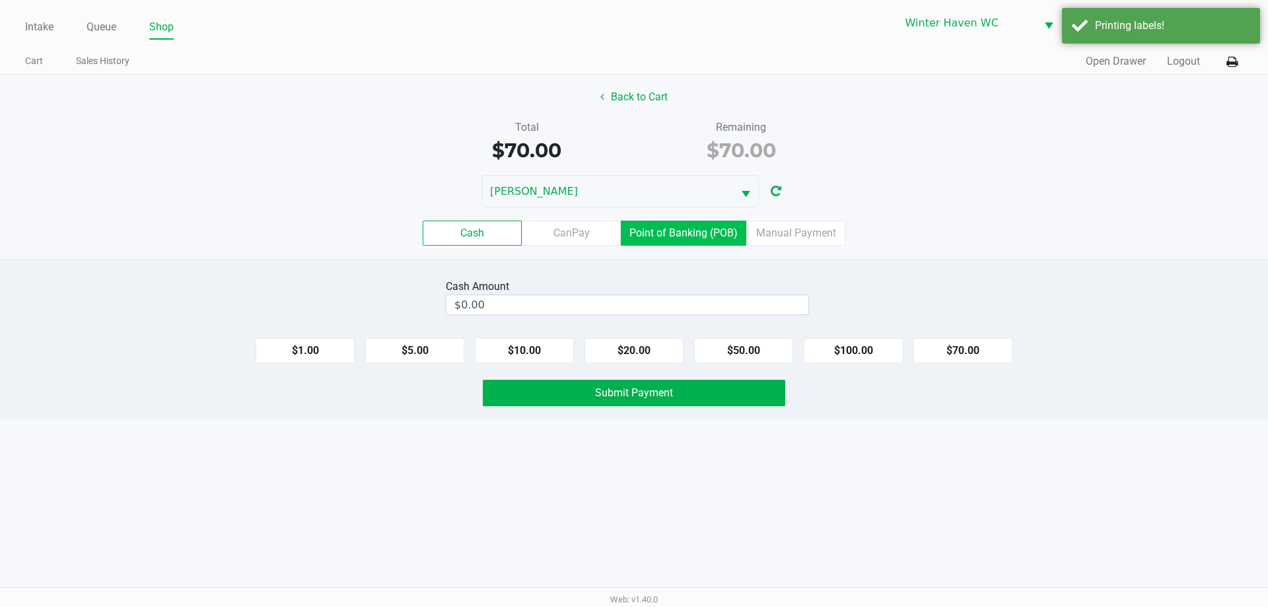
click at [684, 236] on label "Point of Banking (POB)" at bounding box center [684, 233] width 126 height 25
click at [0, 0] on 7 "Point of Banking (POB)" at bounding box center [0, 0] width 0 height 0
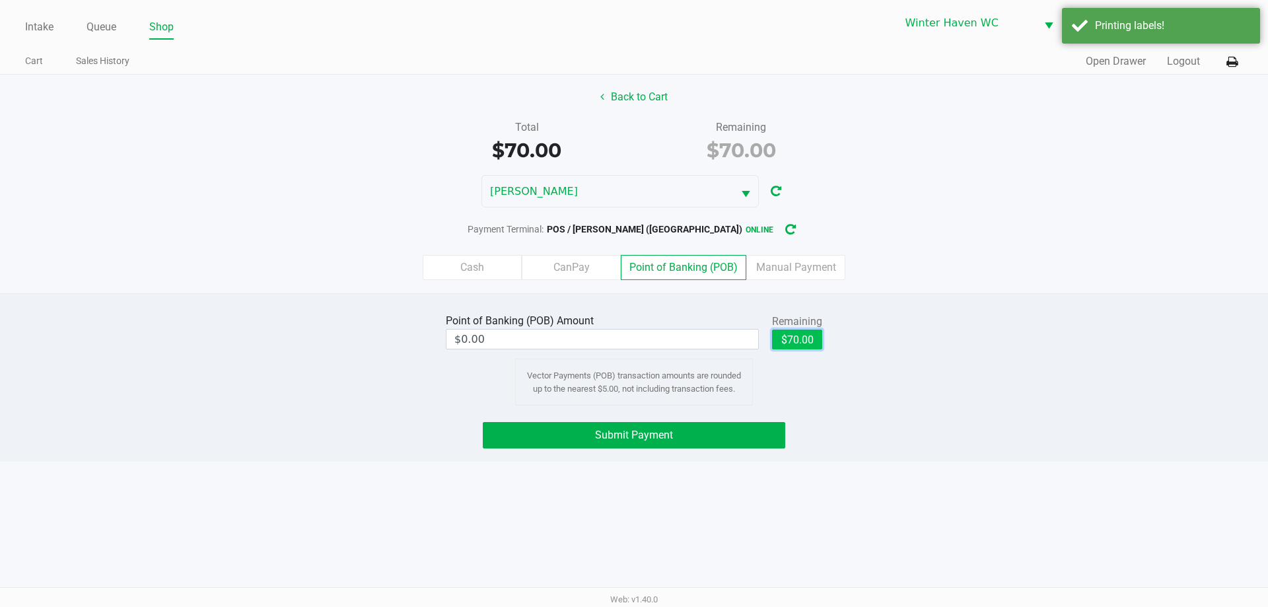
click at [805, 342] on button "$70.00" at bounding box center [797, 340] width 50 height 20
type input "$70.00"
drag, startPoint x: 945, startPoint y: 332, endPoint x: 758, endPoint y: 391, distance: 196.8
click at [939, 332] on div "Point of Banking (POB) Amount $70.00 Remaining $70.00 Clear Vector Payments (PO…" at bounding box center [634, 357] width 1288 height 95
click at [707, 430] on button "Submit Payment" at bounding box center [634, 435] width 303 height 26
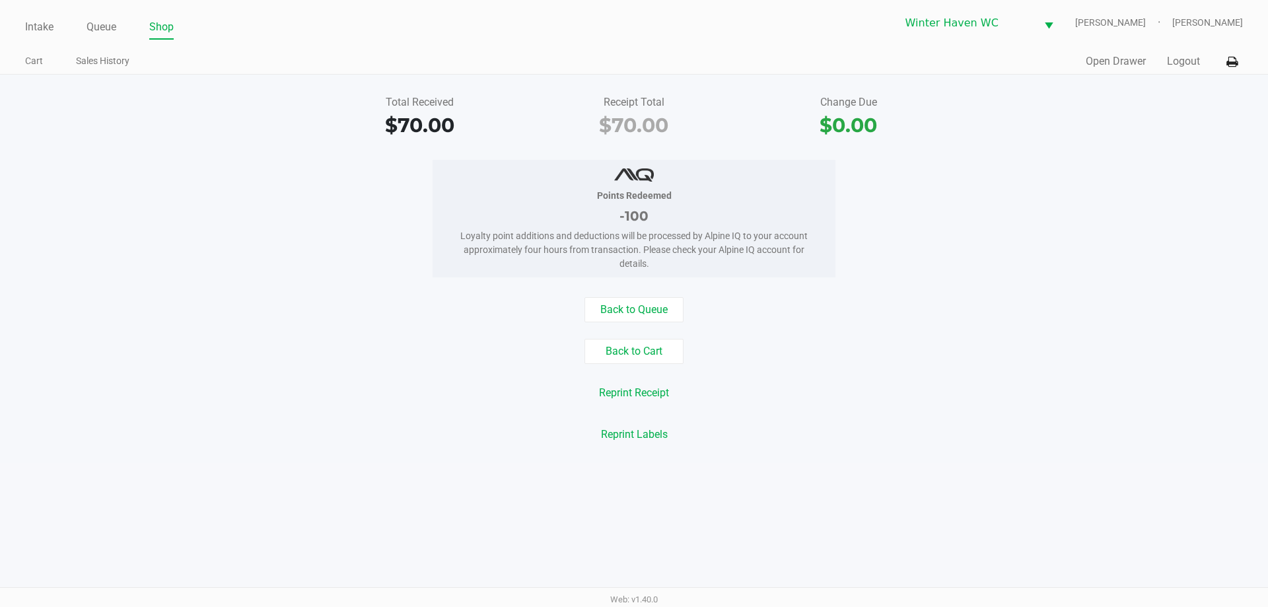
click at [446, 382] on div "Reprint Receipt" at bounding box center [634, 392] width 1288 height 25
click at [99, 27] on link "Queue" at bounding box center [102, 27] width 30 height 18
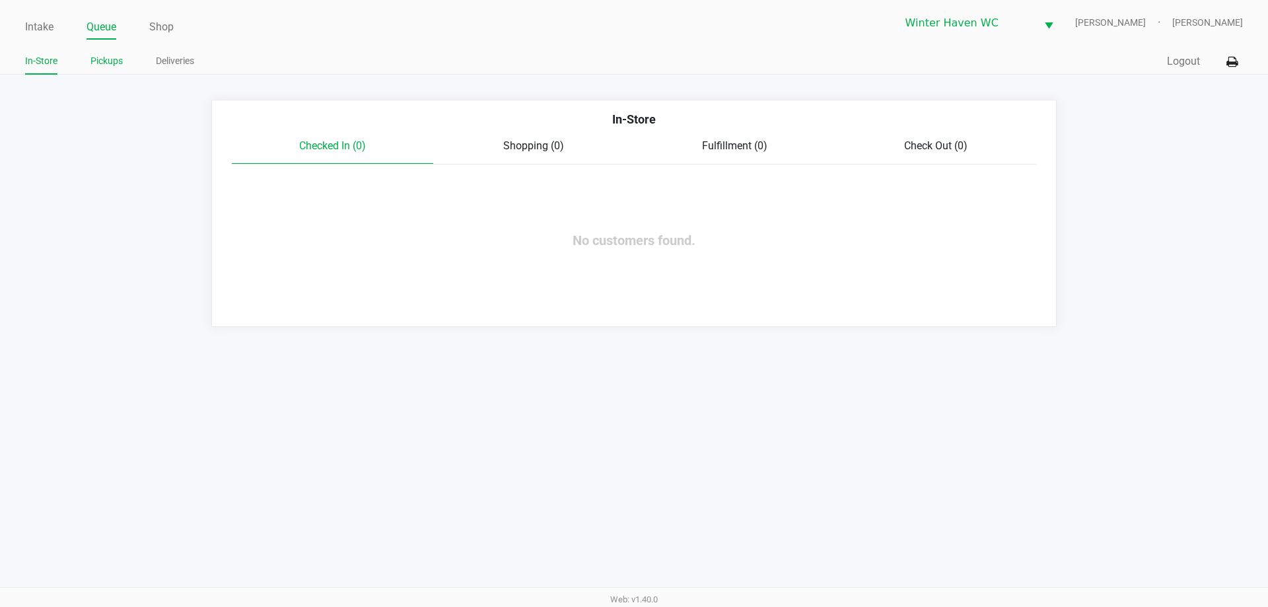
click at [104, 57] on link "Pickups" at bounding box center [106, 61] width 32 height 17
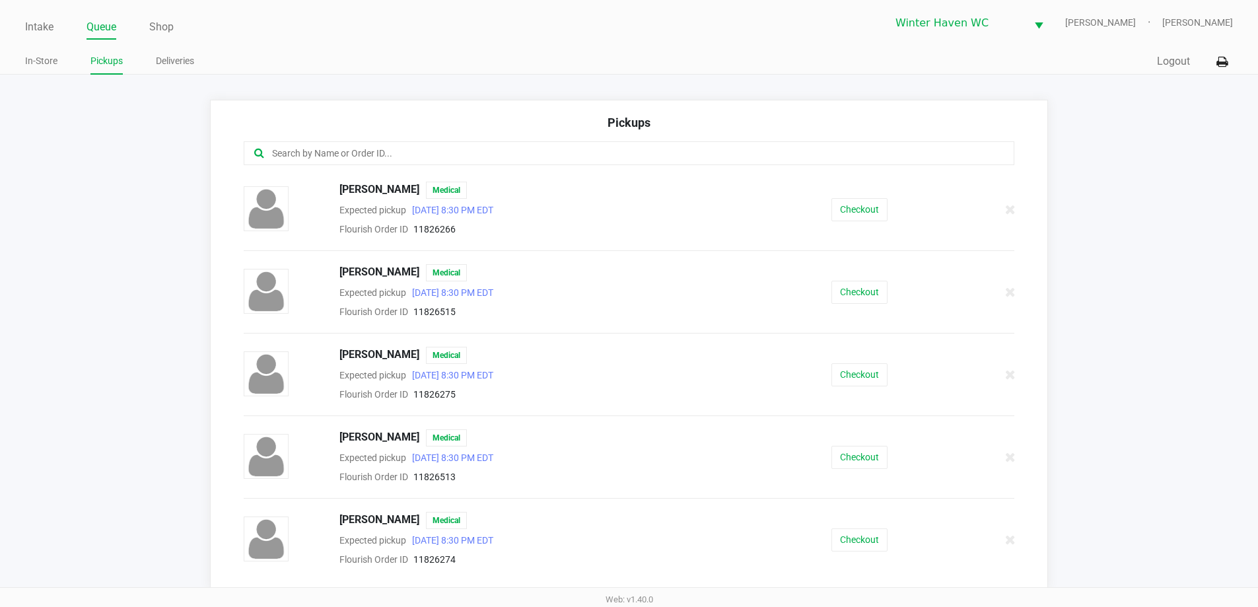
click at [89, 137] on app-pickups "Pickups [PERSON_NAME] Medical Expected pickup [DATE] 8:30 PM EDT Flourish Order…" at bounding box center [629, 345] width 1258 height 490
click at [41, 66] on link "In-Store" at bounding box center [41, 61] width 32 height 17
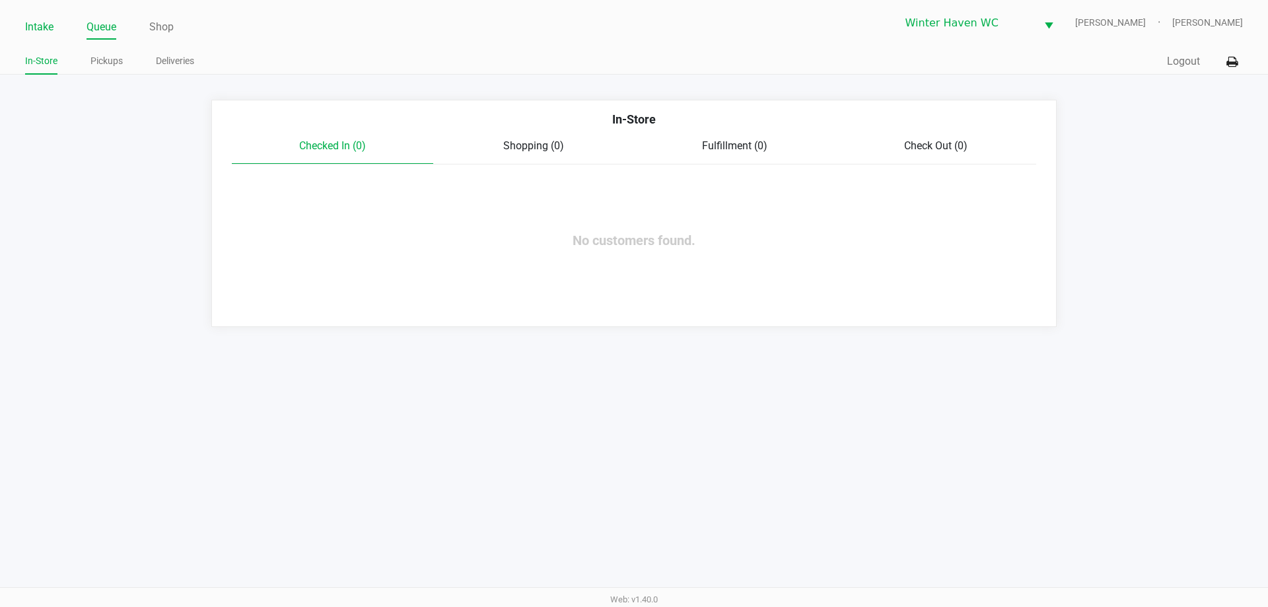
click at [50, 34] on link "Intake" at bounding box center [39, 27] width 28 height 18
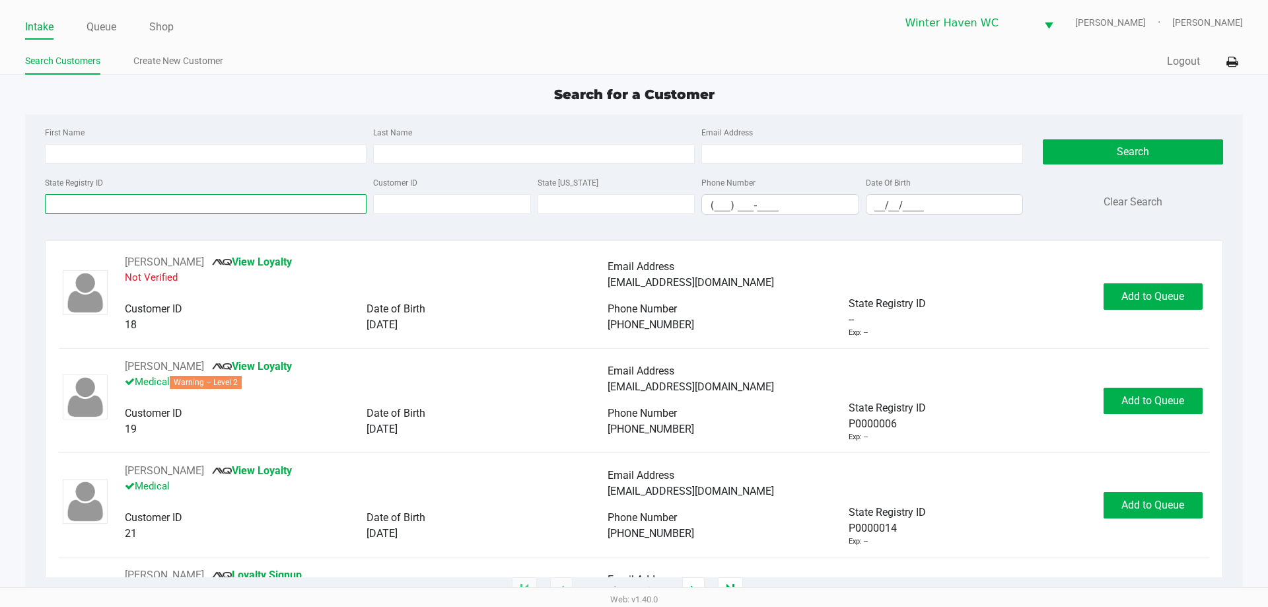
click at [254, 203] on input "State Registry ID" at bounding box center [206, 204] width 322 height 20
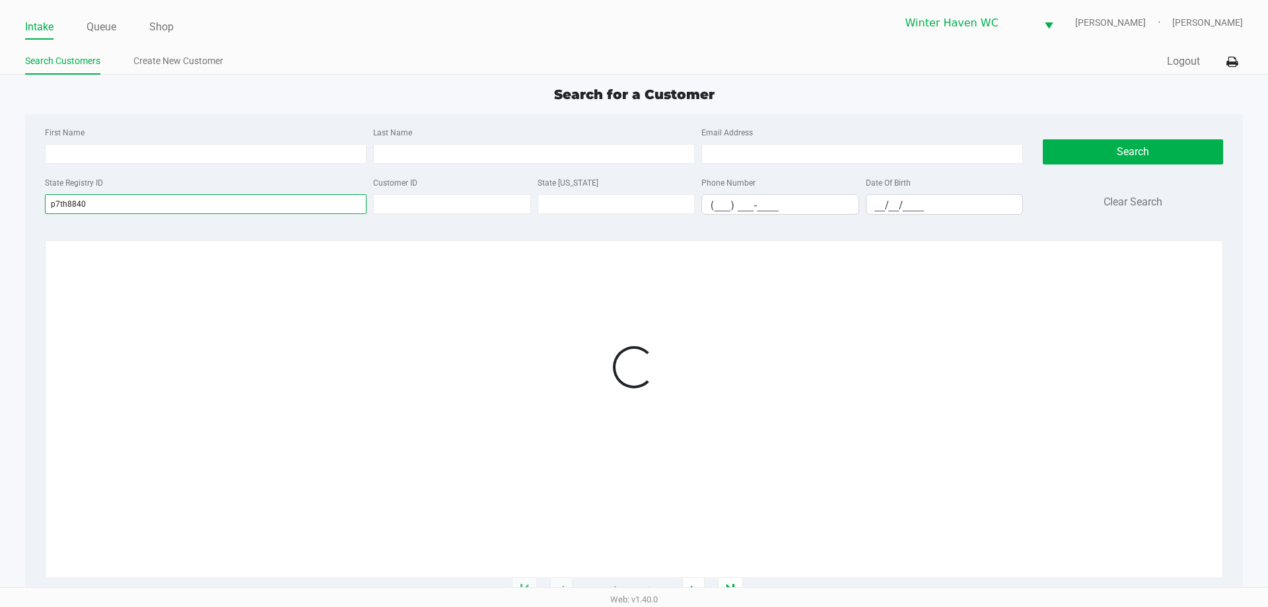
type input "p7th8840"
click at [273, 177] on div "State Registry ID p7th8840" at bounding box center [206, 194] width 328 height 40
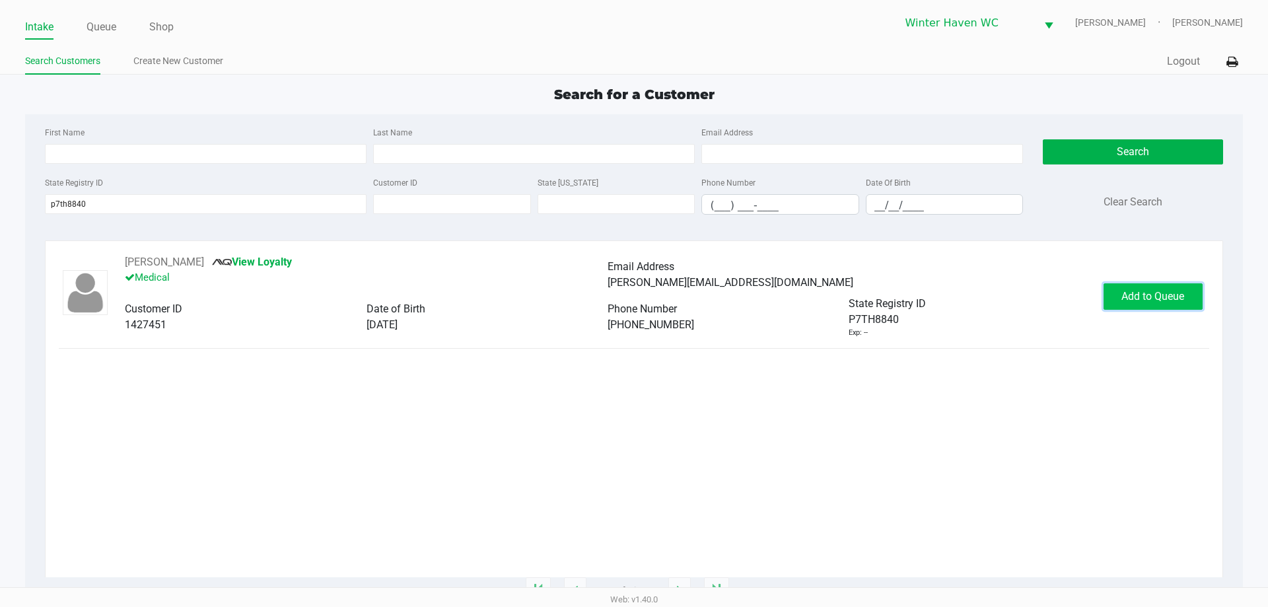
click at [1178, 288] on button "Add to Queue" at bounding box center [1153, 296] width 99 height 26
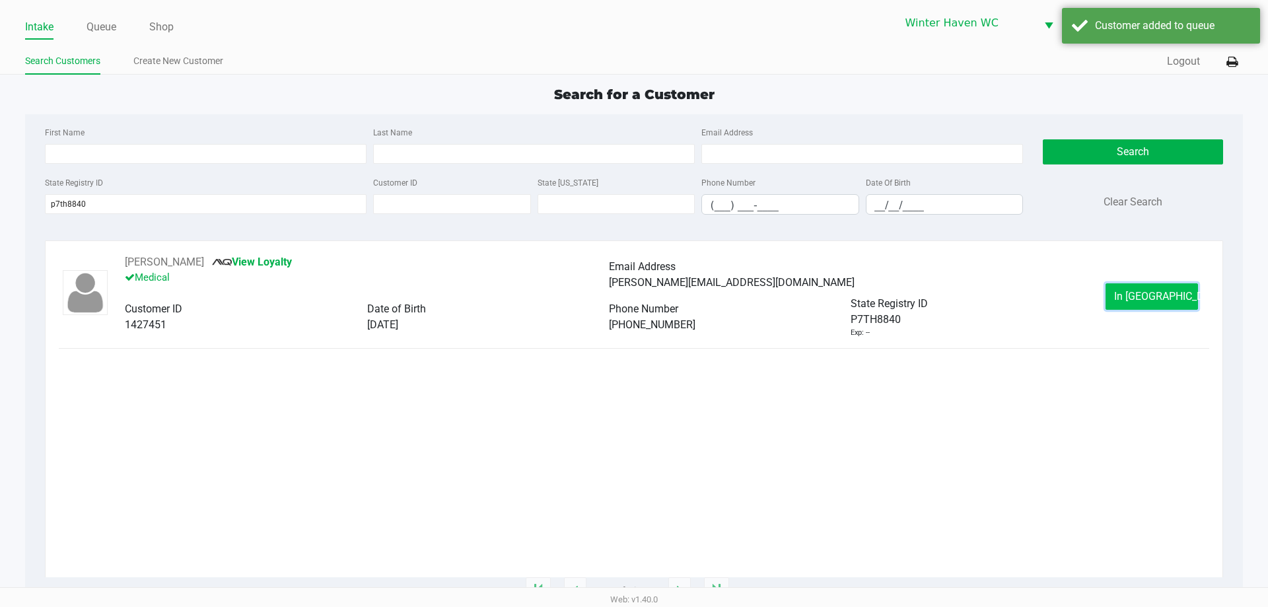
click at [1188, 289] on button "In [GEOGRAPHIC_DATA]" at bounding box center [1152, 296] width 92 height 26
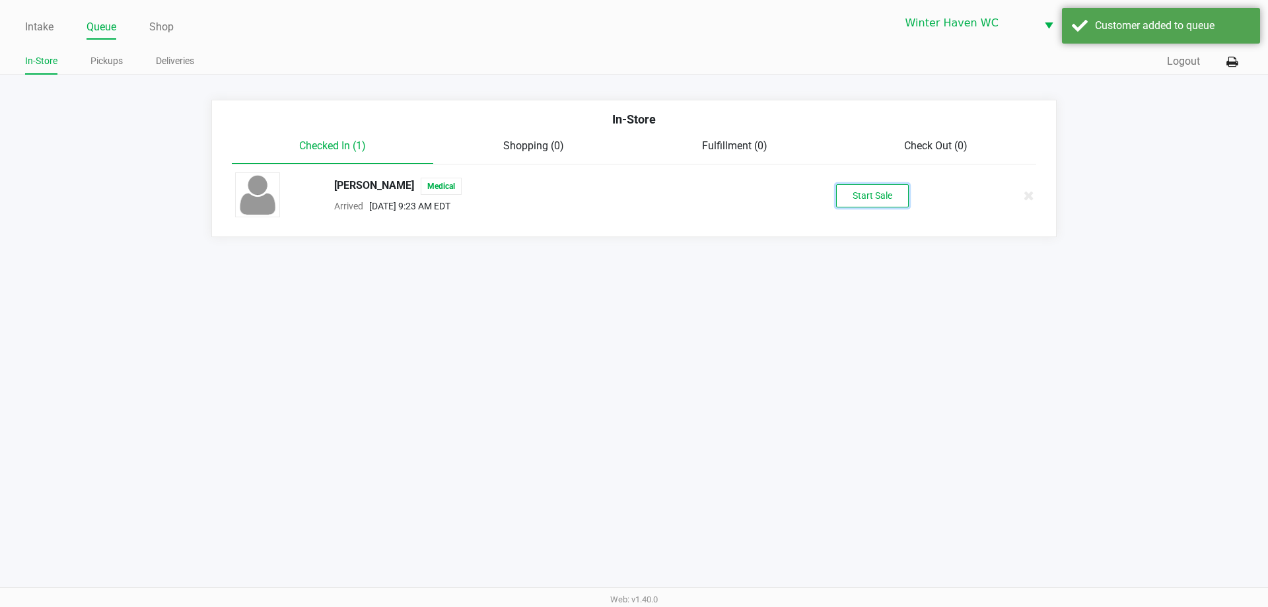
click at [895, 203] on button "Start Sale" at bounding box center [872, 195] width 73 height 23
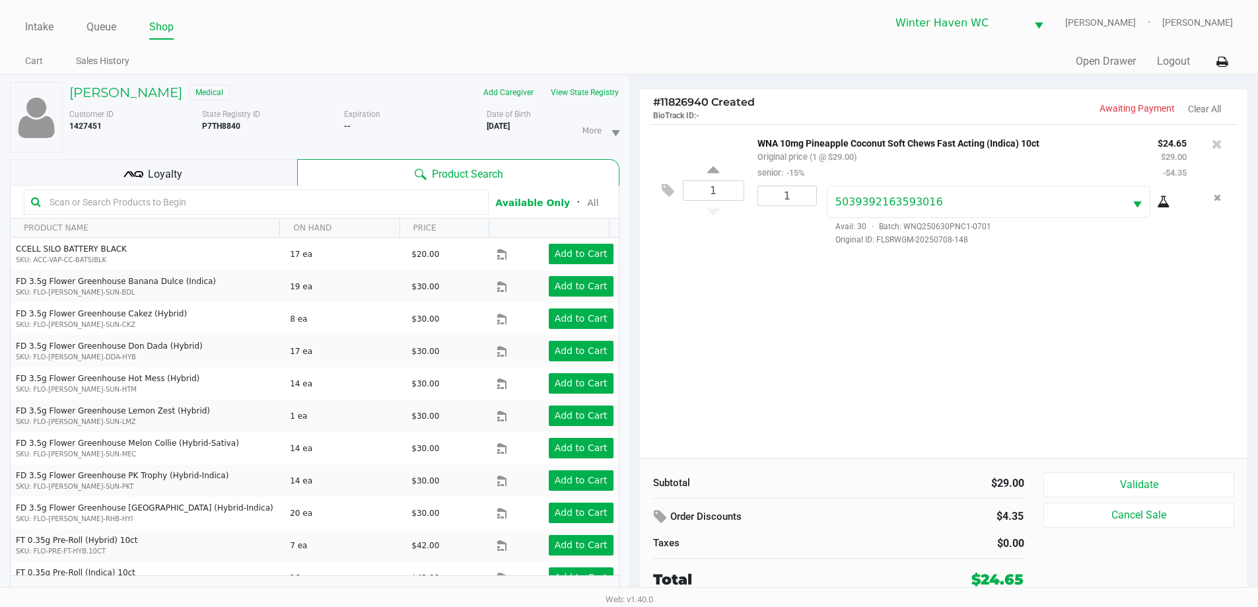
click at [899, 228] on span "Avail: 30 · Batch: WNQ250630PNC1-0701" at bounding box center [909, 226] width 164 height 9
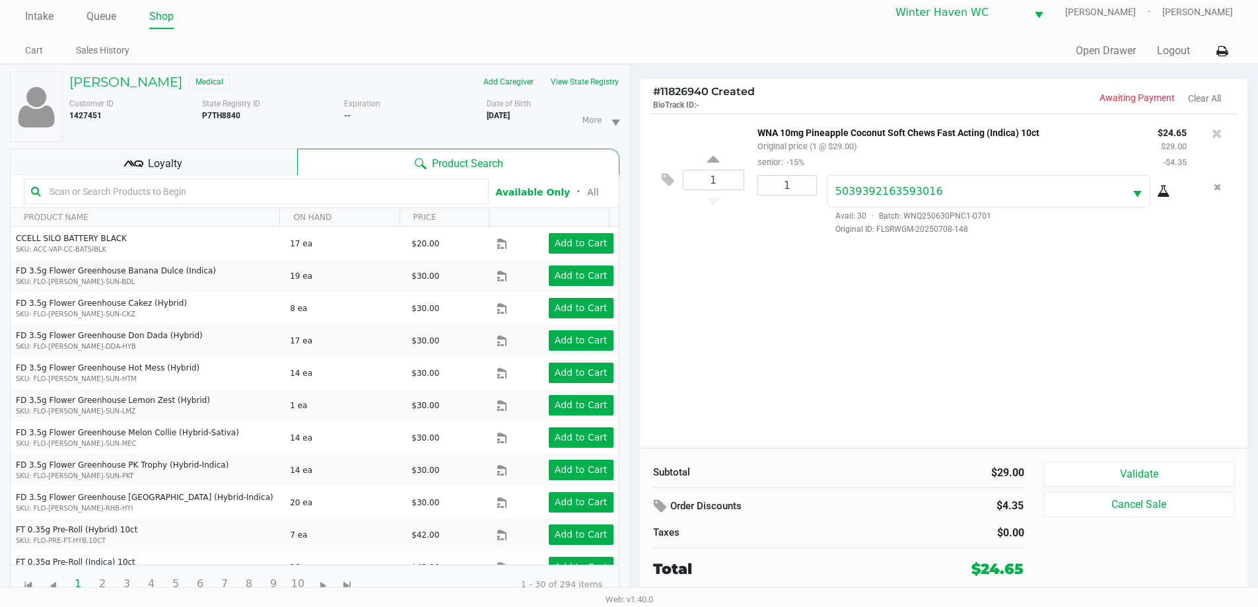
scroll to position [14, 0]
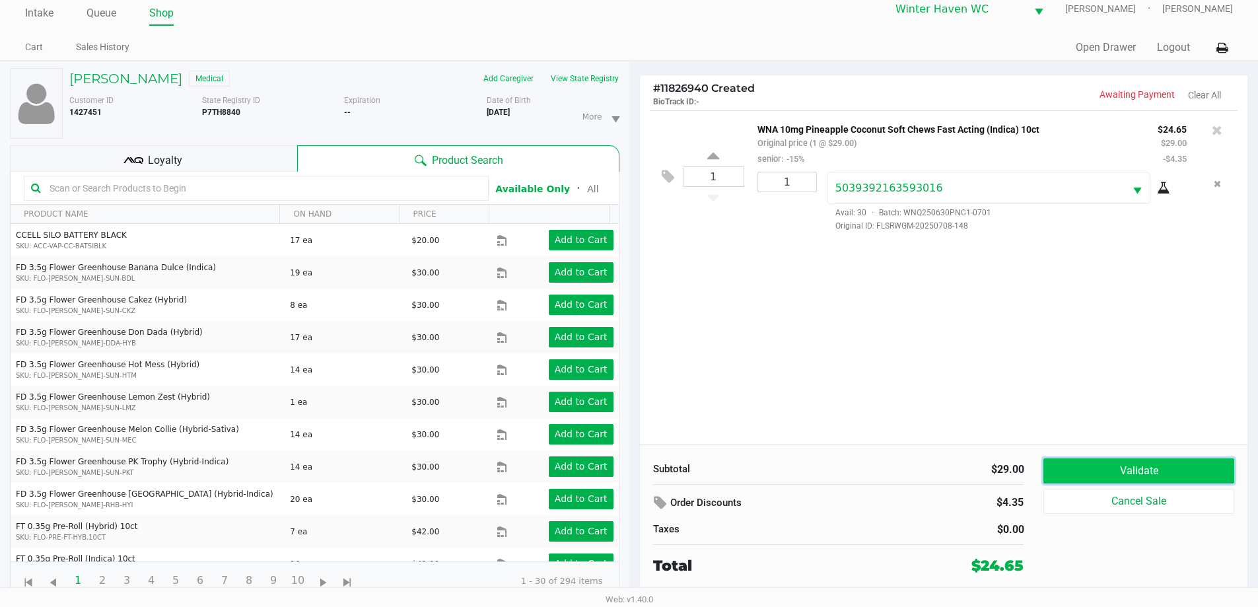
click at [1090, 460] on button "Validate" at bounding box center [1139, 470] width 190 height 25
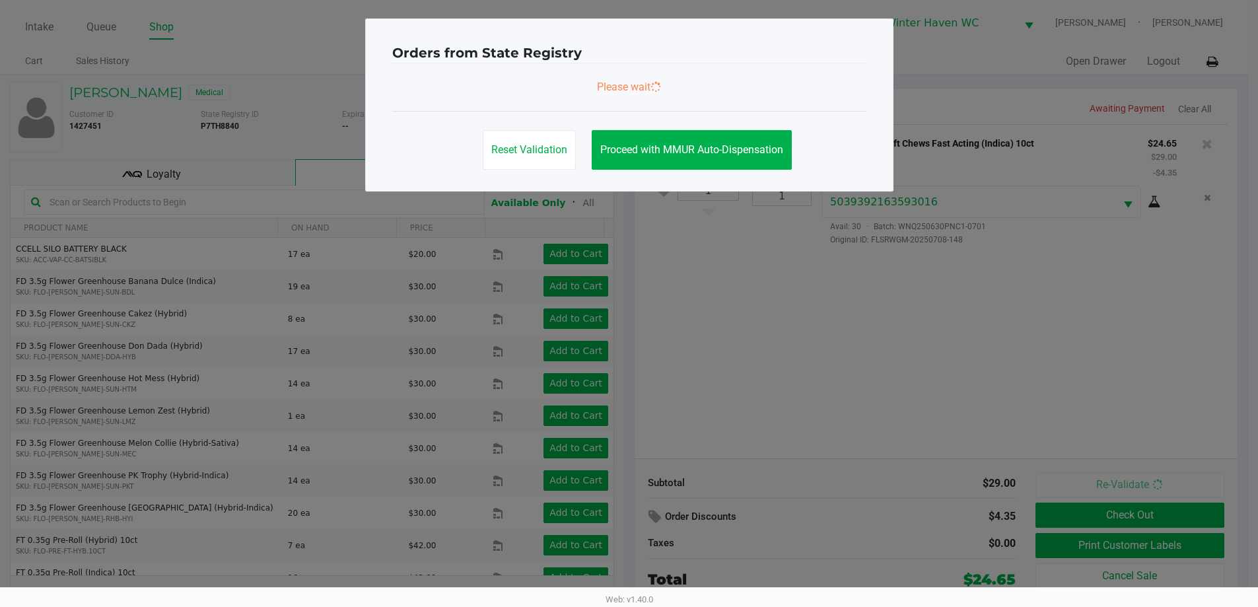
scroll to position [0, 0]
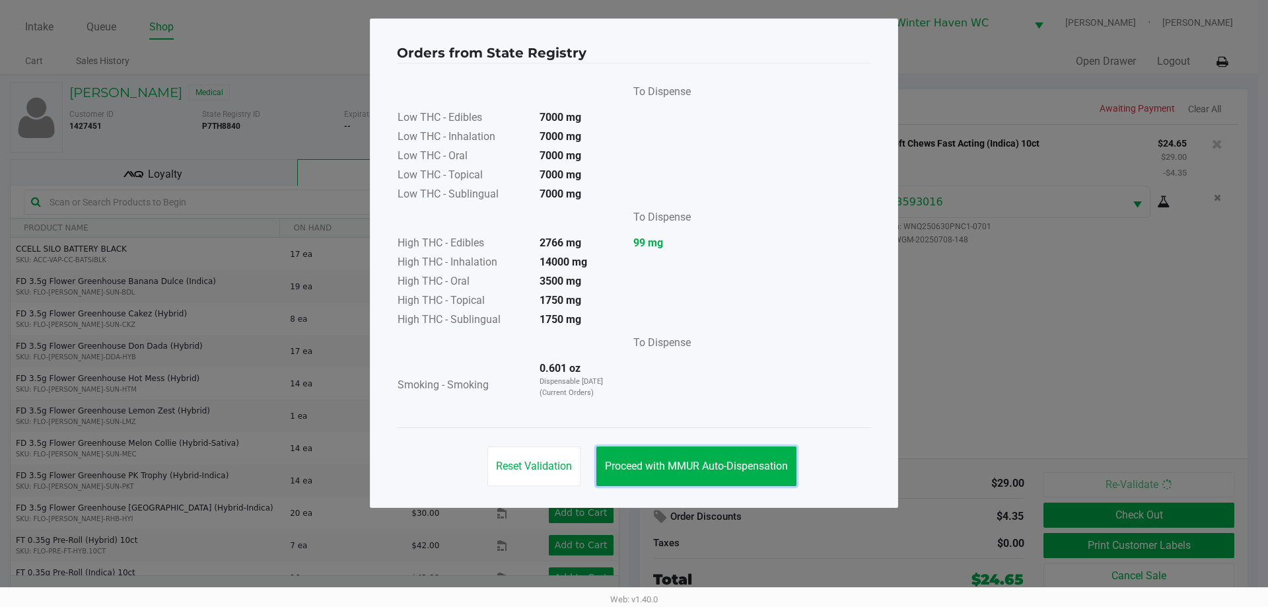
drag, startPoint x: 718, startPoint y: 470, endPoint x: 800, endPoint y: 421, distance: 95.4
click at [721, 466] on span "Proceed with MMUR Auto-Dispensation" at bounding box center [696, 466] width 183 height 13
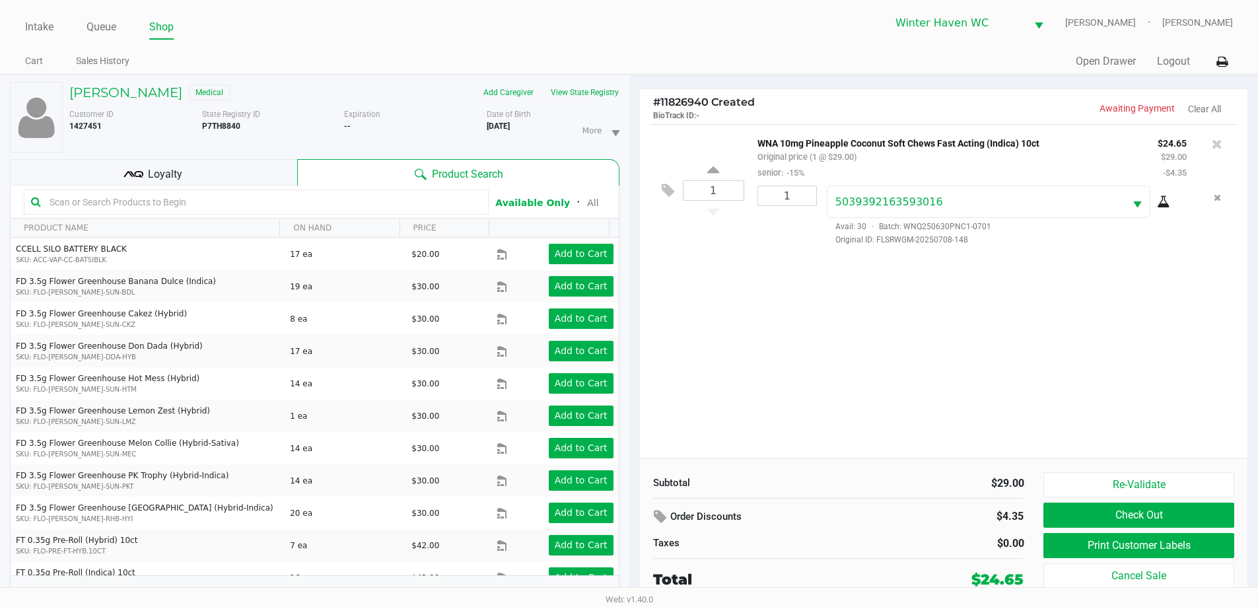
click at [962, 367] on ngb-modal-window "Orders from State Registry To Dispense Low THC - Edibles 7000 mg Low THC - Inha…" at bounding box center [629, 303] width 1258 height 607
click at [1067, 538] on button "Print Customer Labels" at bounding box center [1139, 545] width 190 height 25
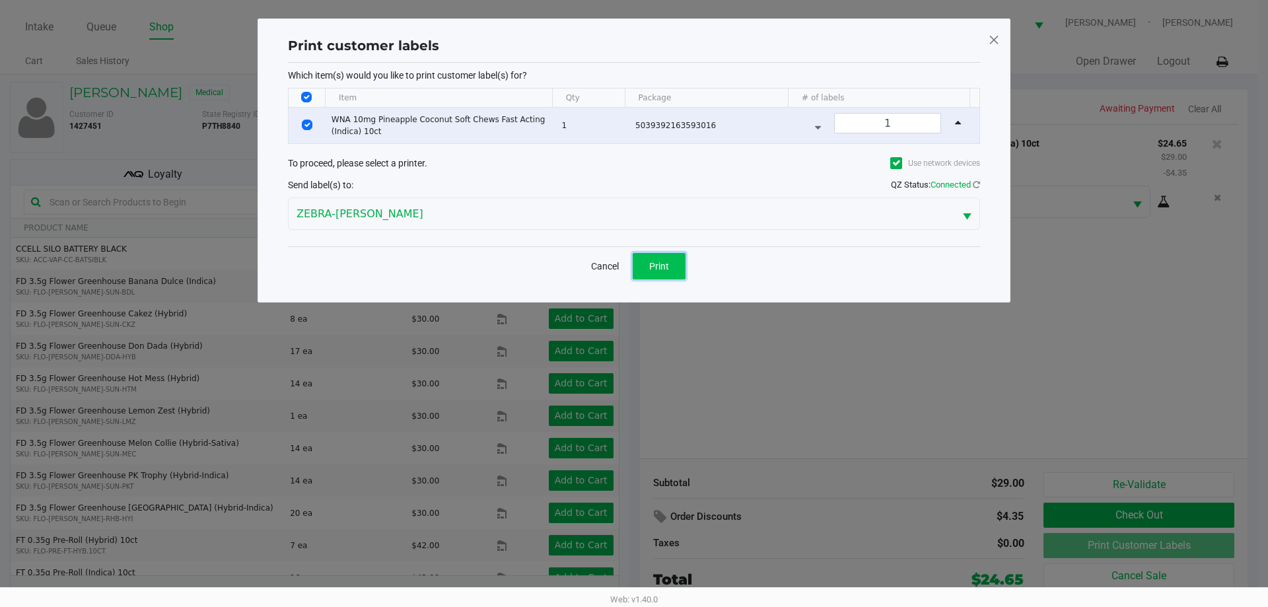
click at [676, 266] on button "Print" at bounding box center [659, 266] width 53 height 26
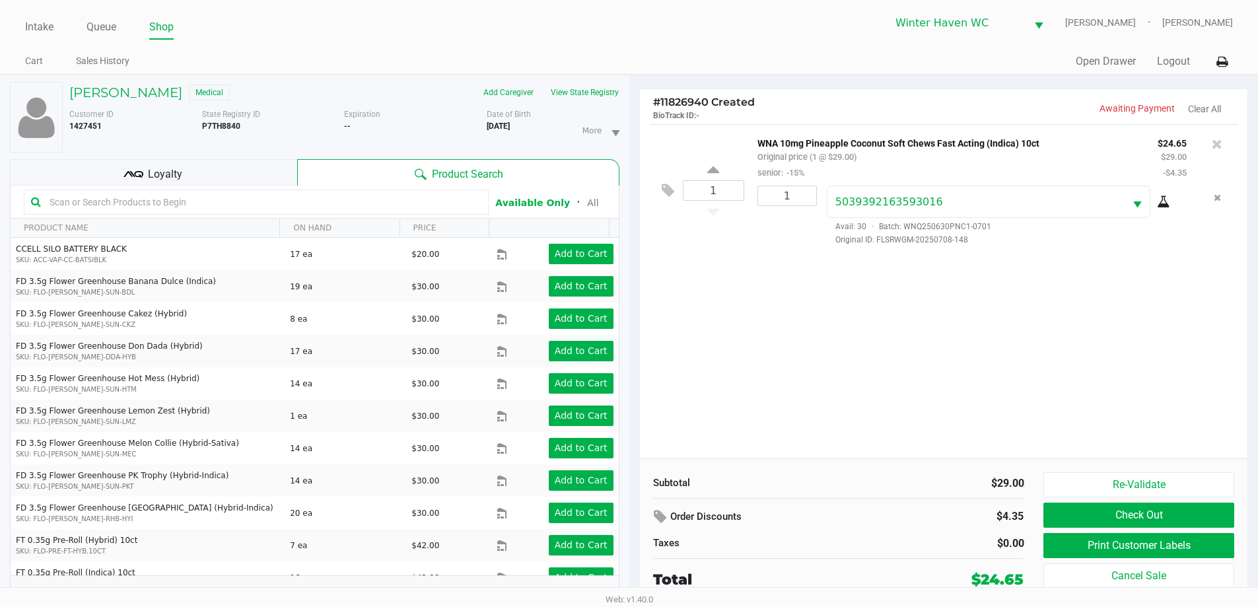
click at [140, 164] on div "Loyalty" at bounding box center [153, 172] width 287 height 26
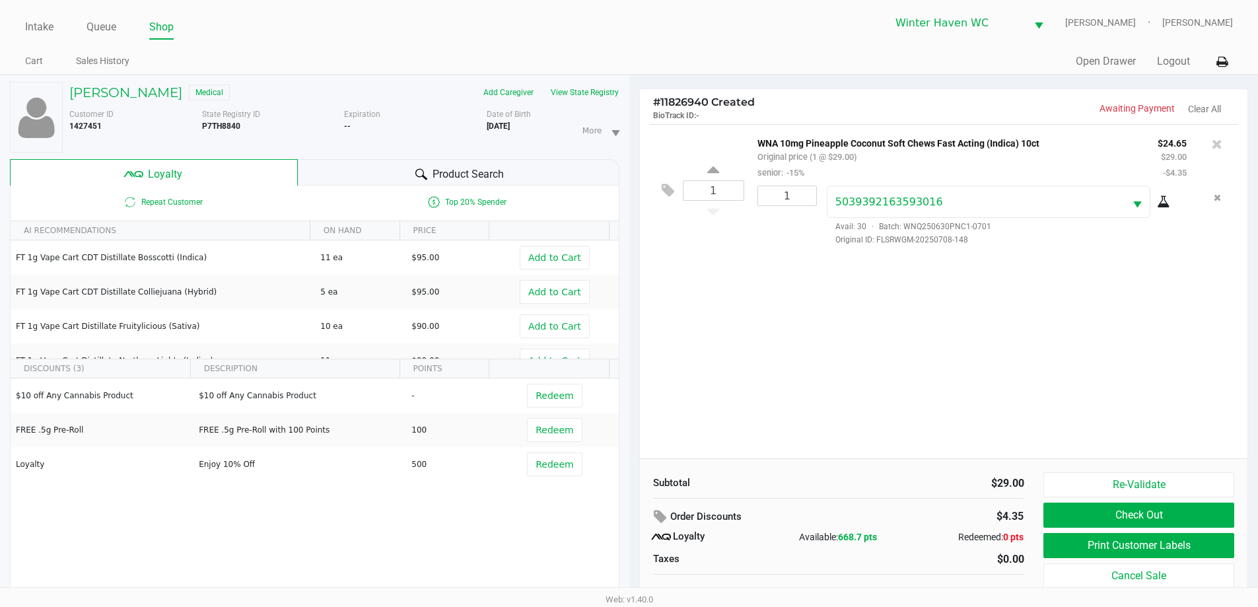
scroll to position [14, 0]
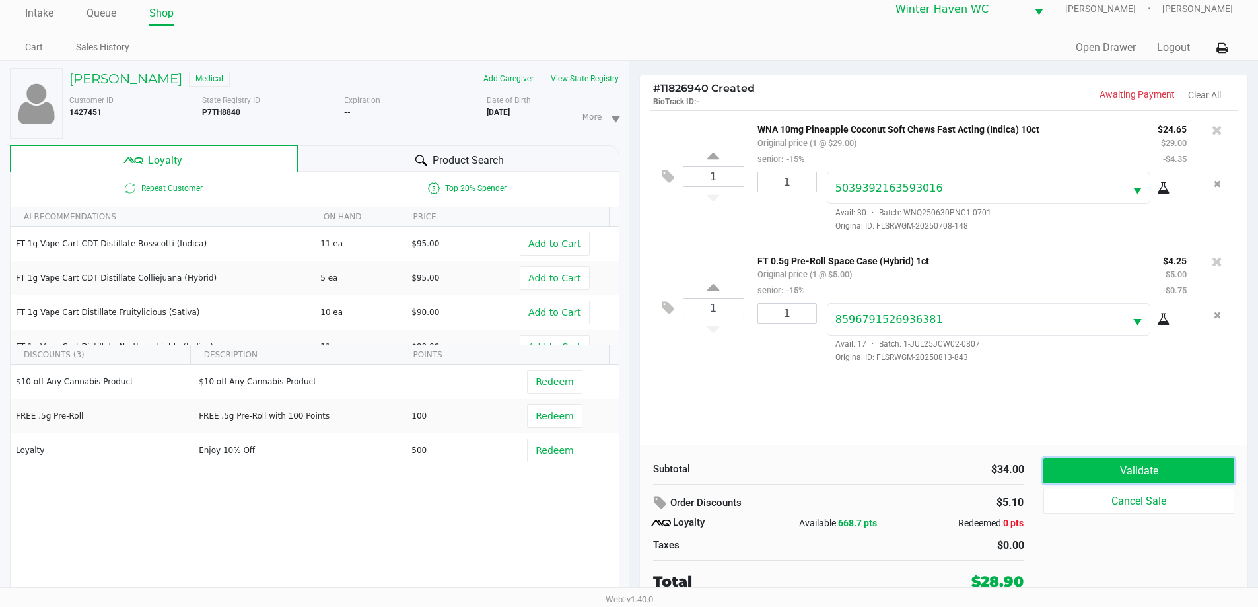
click at [1065, 462] on button "Validate" at bounding box center [1139, 470] width 190 height 25
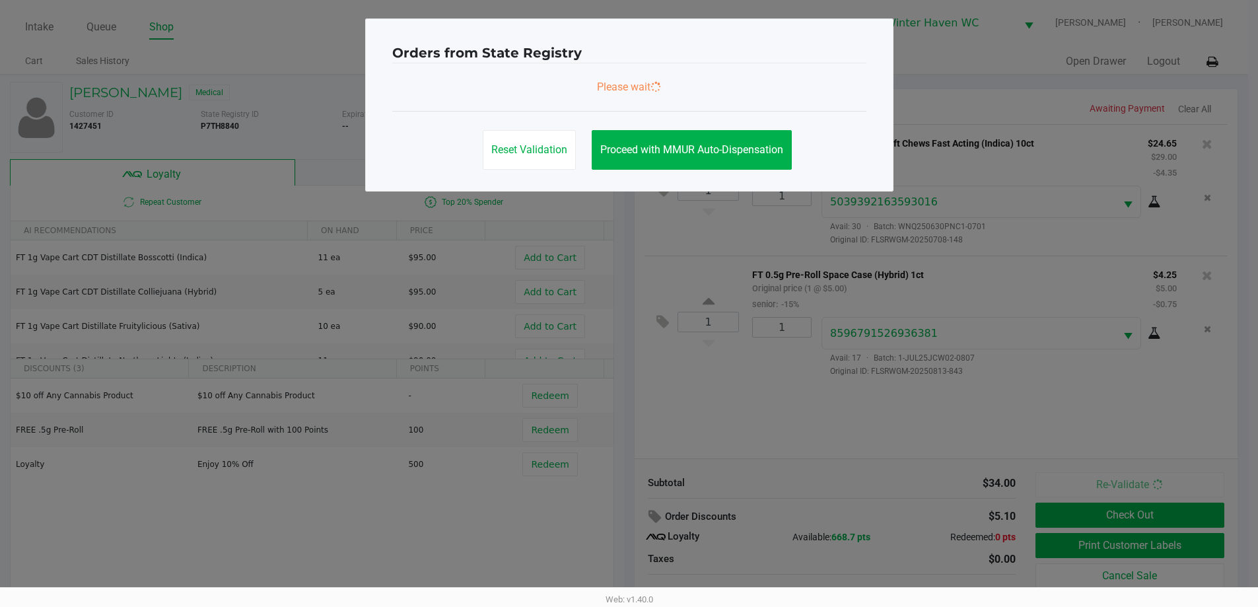
scroll to position [0, 0]
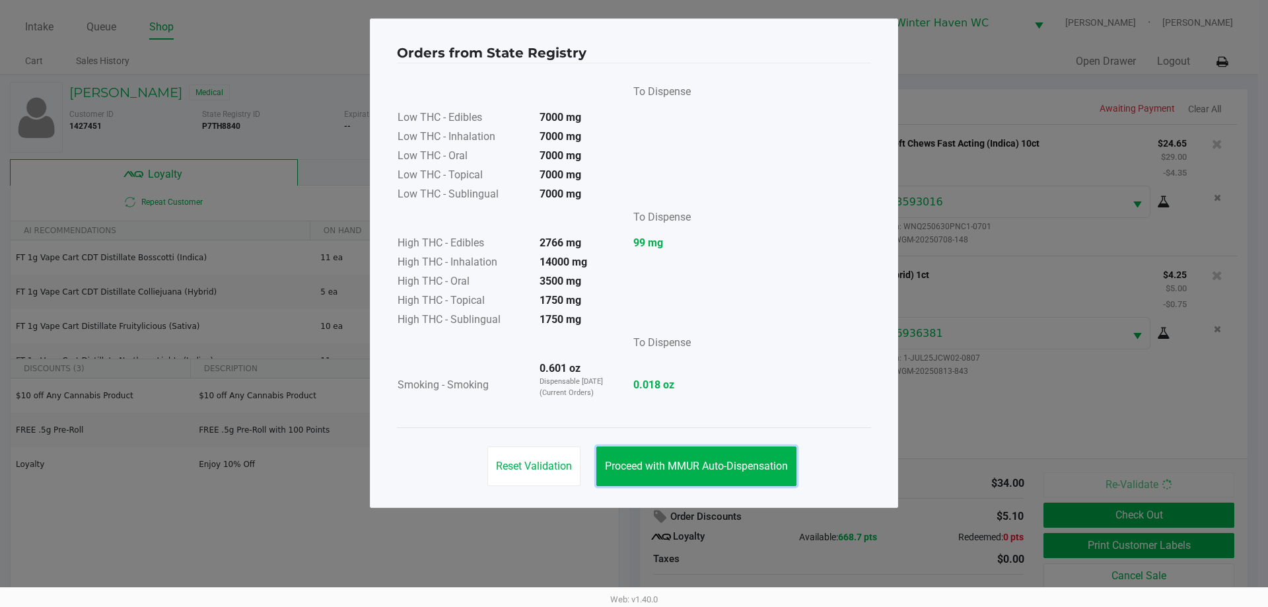
drag, startPoint x: 789, startPoint y: 462, endPoint x: 671, endPoint y: 337, distance: 172.0
click at [785, 462] on span "Proceed with MMUR Auto-Dispensation" at bounding box center [696, 466] width 183 height 13
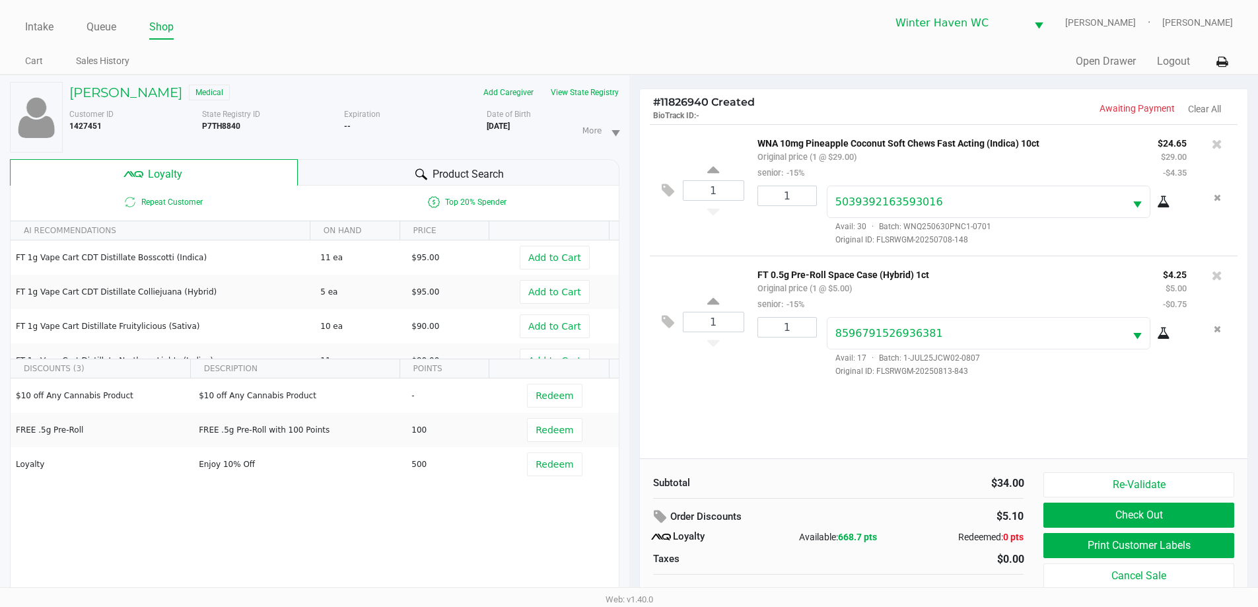
click at [389, 171] on div "Product Search" at bounding box center [459, 172] width 322 height 26
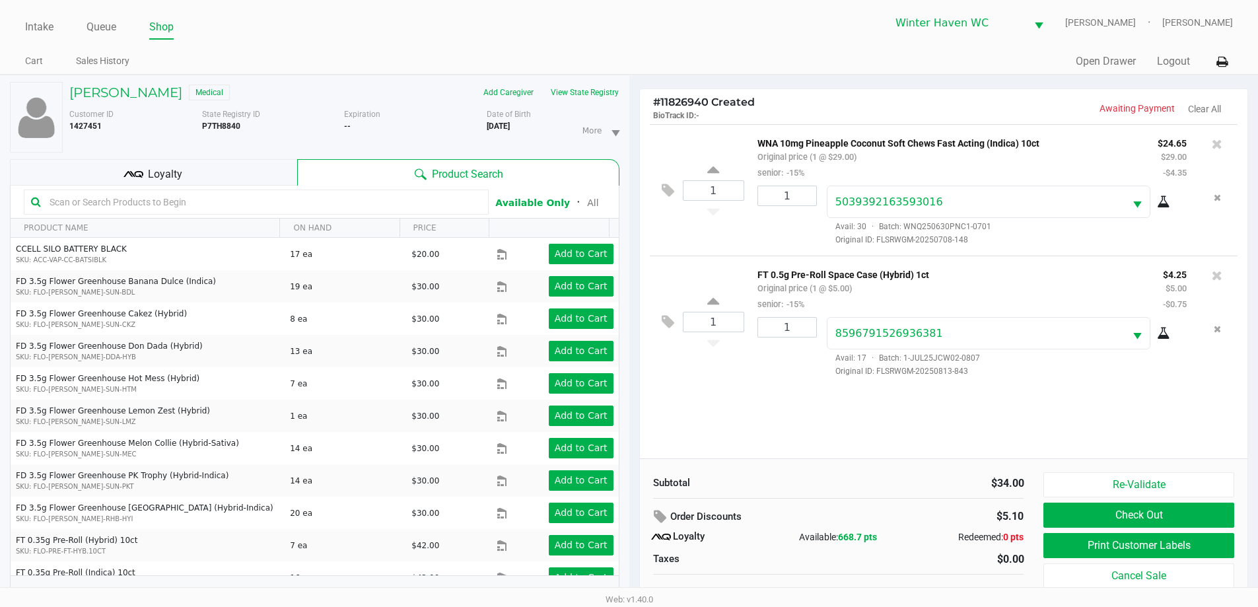
click at [291, 171] on div "Loyalty" at bounding box center [153, 172] width 287 height 26
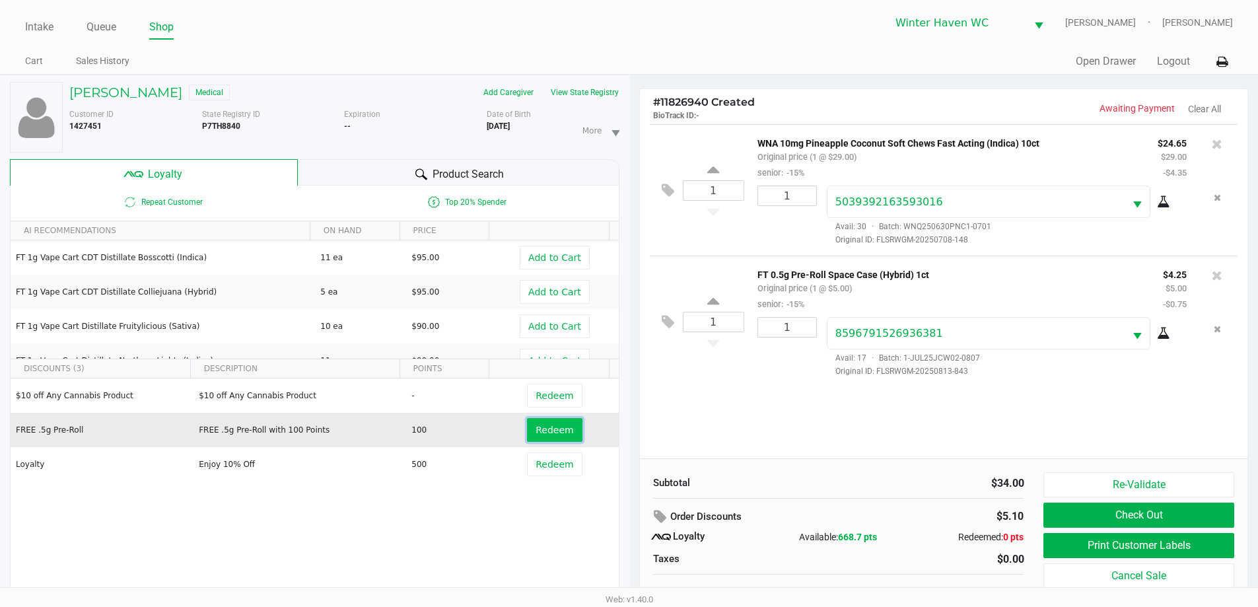
click at [558, 435] on span "Redeem" at bounding box center [555, 430] width 38 height 11
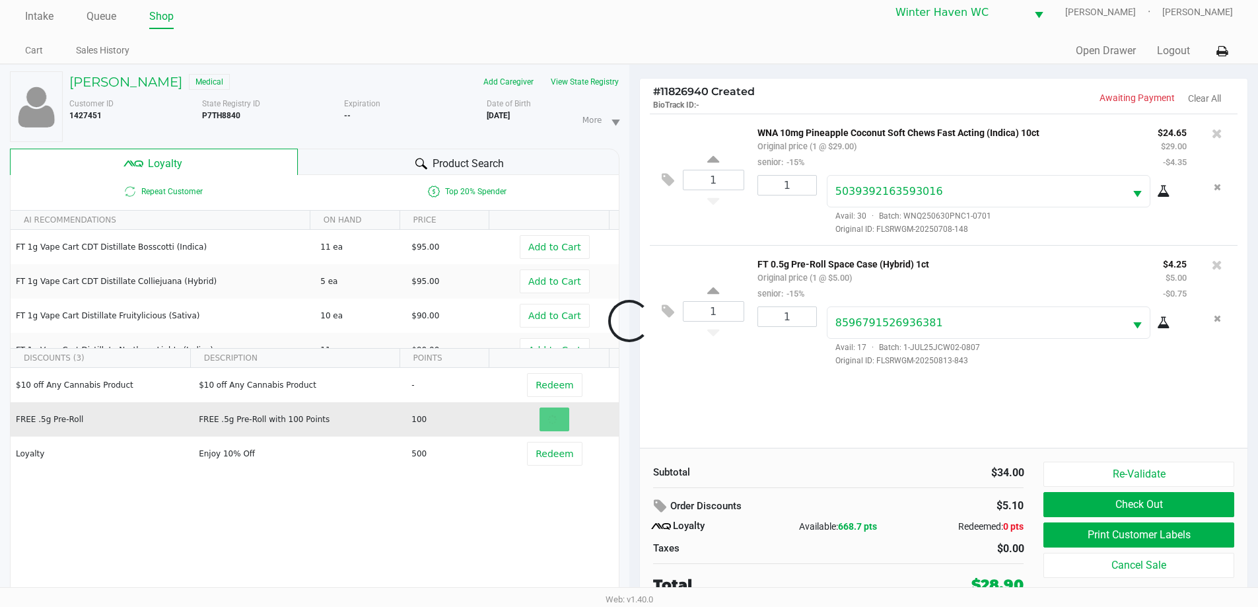
scroll to position [14, 0]
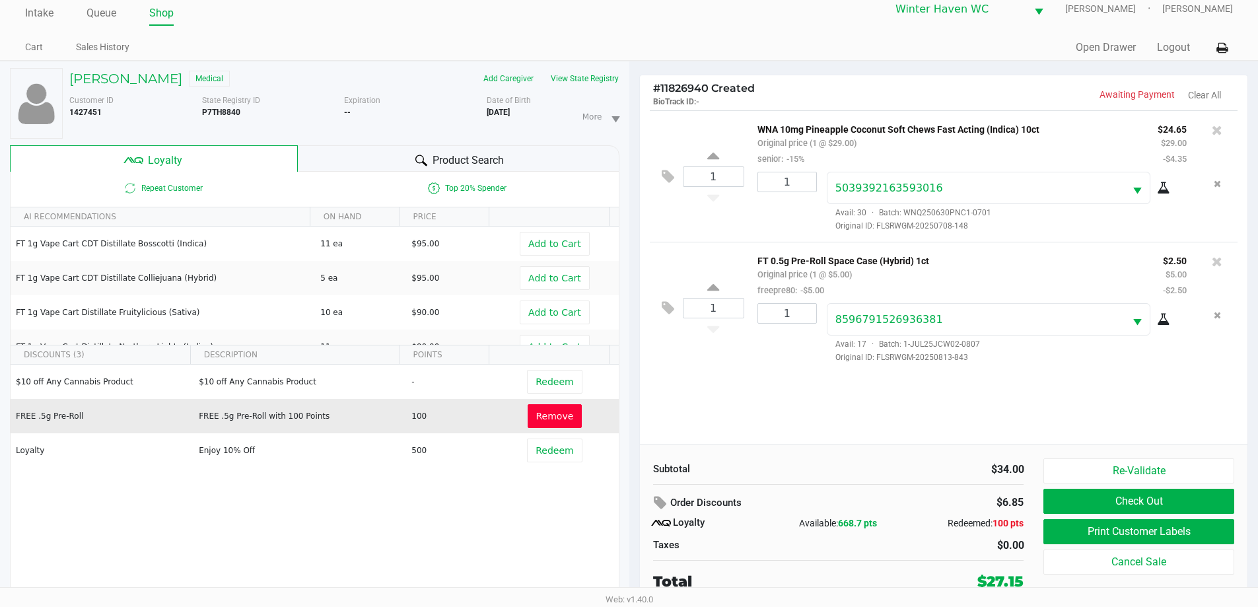
click at [982, 417] on div "1 WNA 10mg Pineapple Coconut Soft Chews Fast Acting (Indica) 10ct Original pric…" at bounding box center [944, 277] width 608 height 334
click at [660, 176] on button at bounding box center [671, 177] width 23 height 32
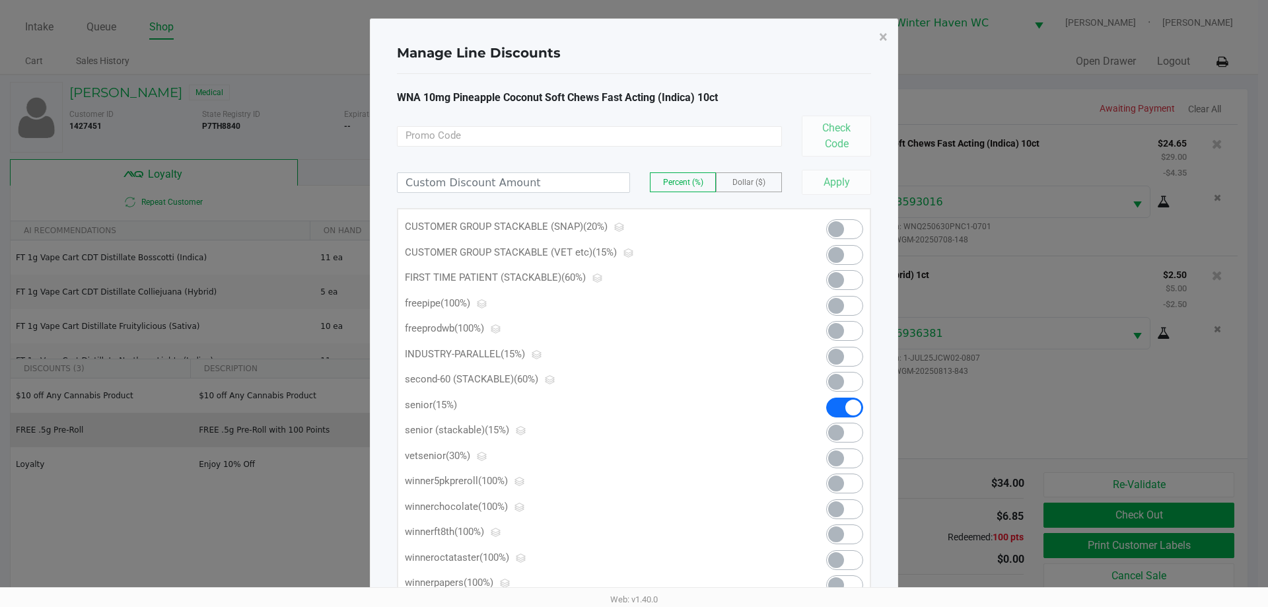
click at [834, 255] on span at bounding box center [836, 255] width 16 height 16
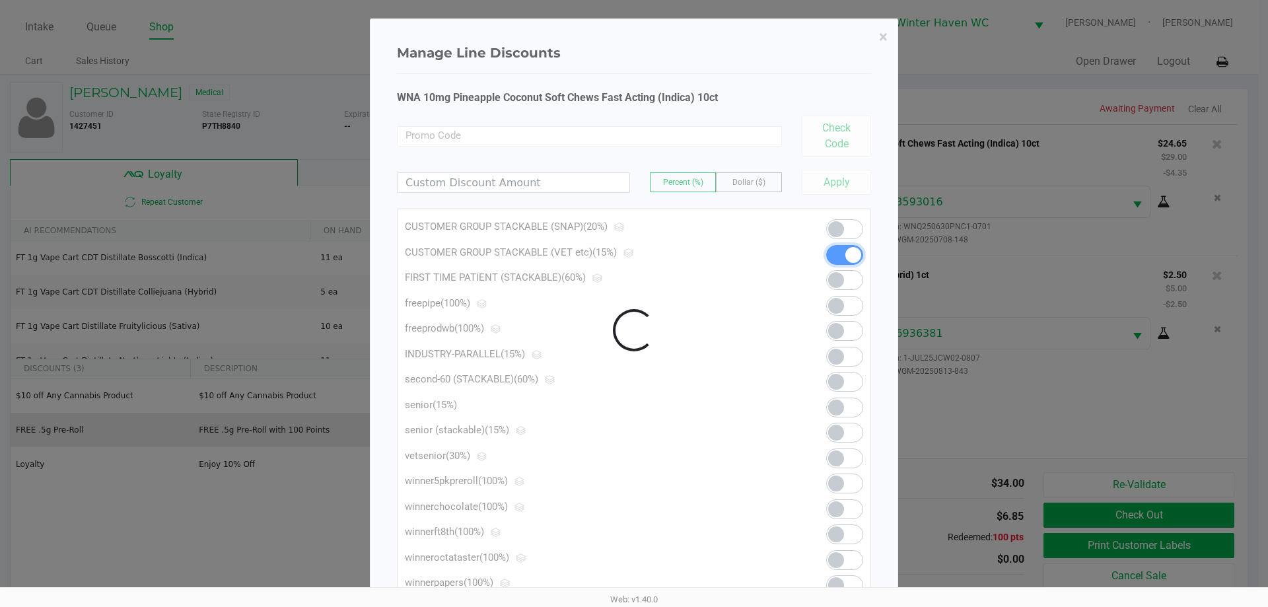
click at [844, 185] on div at bounding box center [634, 330] width 527 height 622
click at [888, 34] on button "×" at bounding box center [884, 36] width 30 height 37
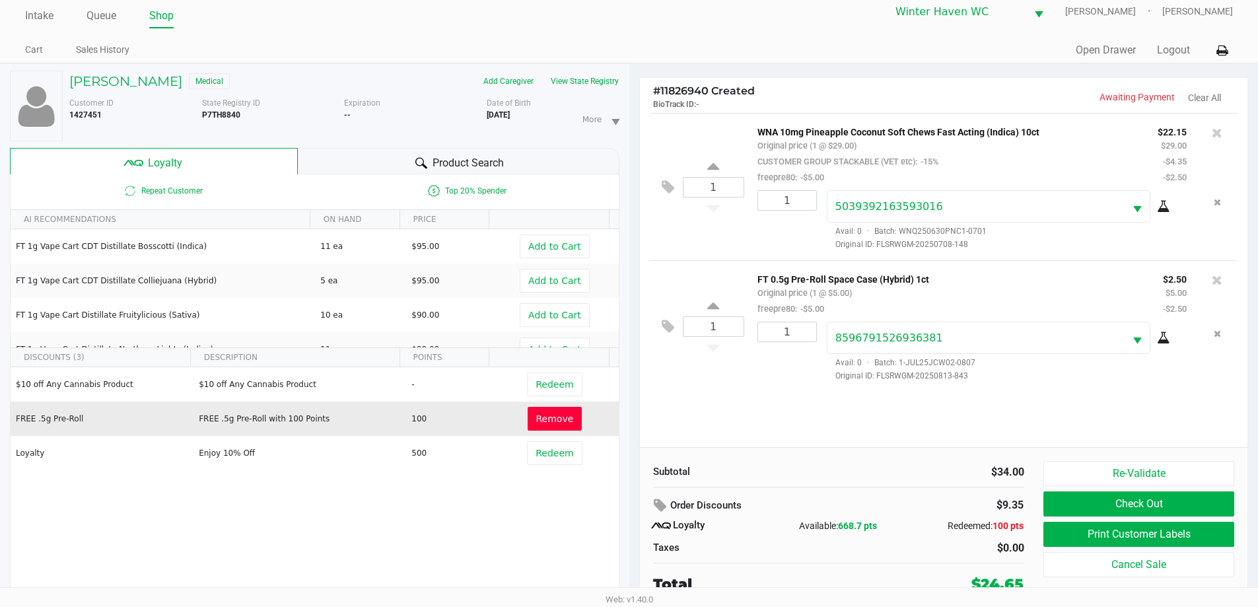
scroll to position [14, 0]
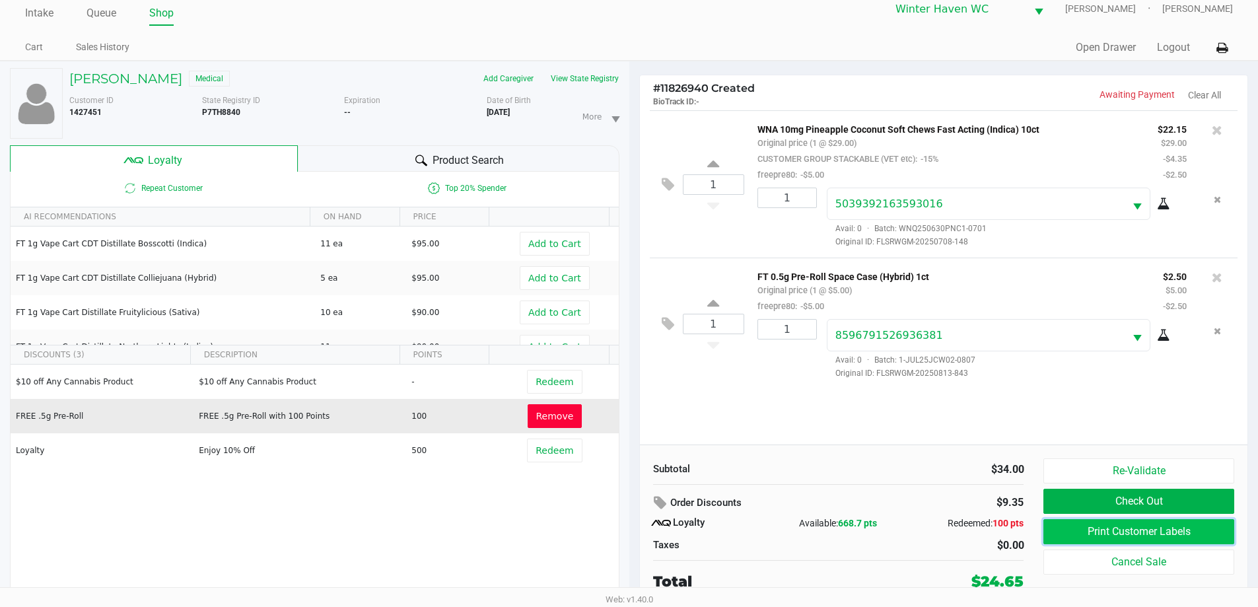
click at [1079, 526] on button "Print Customer Labels" at bounding box center [1139, 531] width 190 height 25
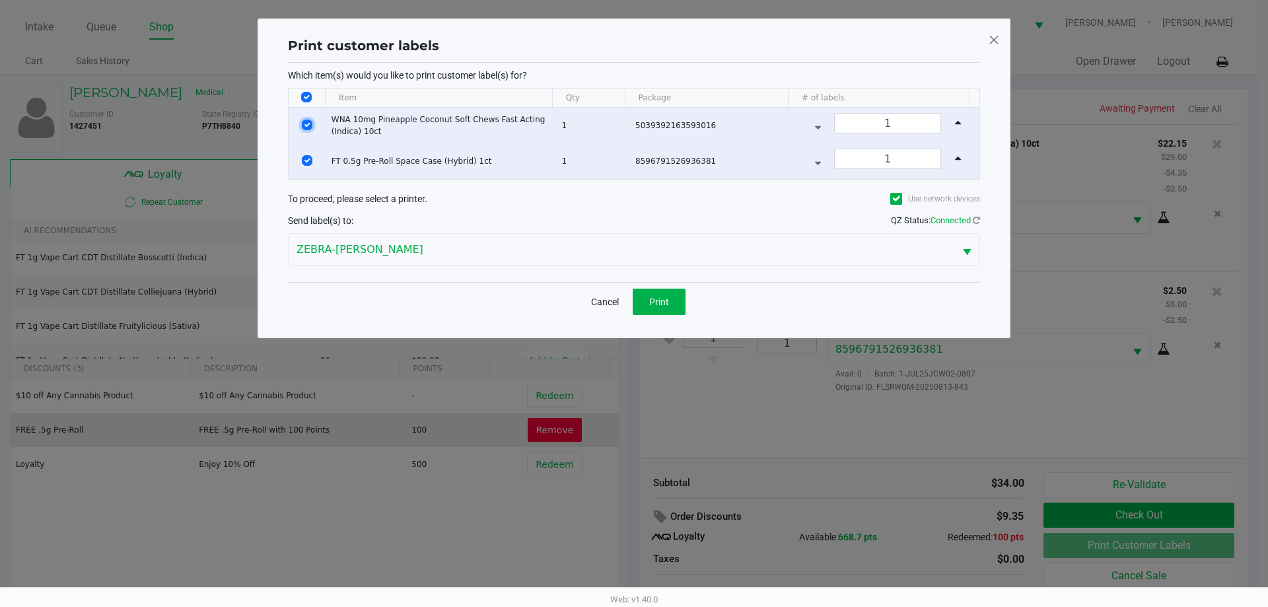
click at [308, 125] on input "Select Row" at bounding box center [307, 125] width 11 height 11
checkbox input "false"
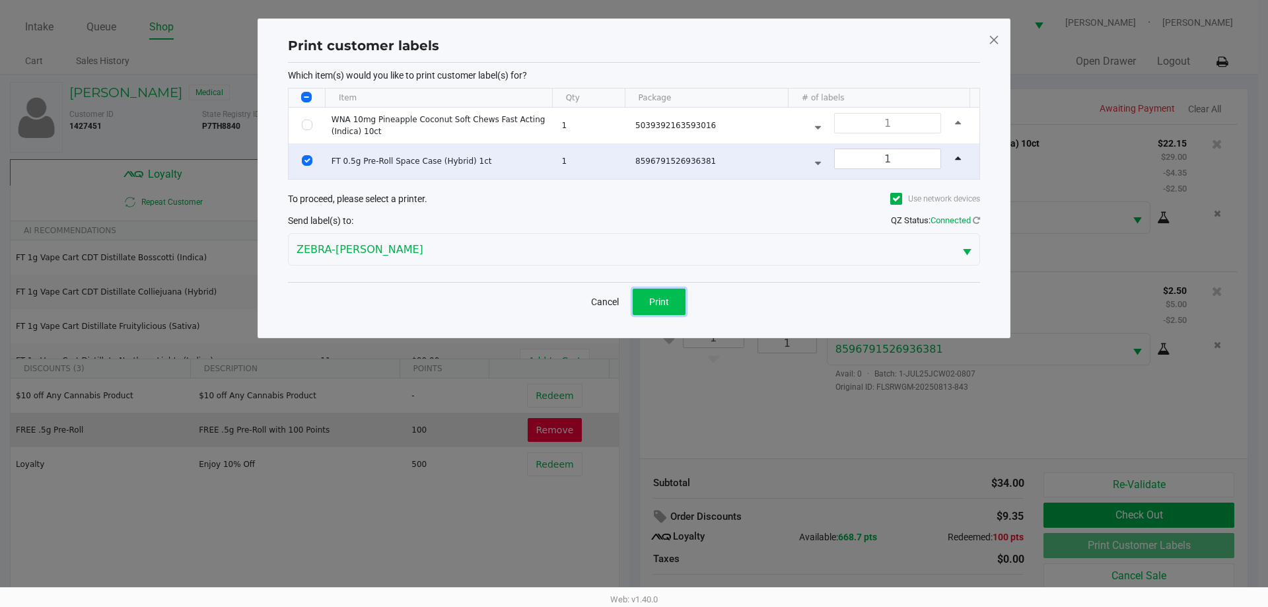
click at [640, 304] on button "Print" at bounding box center [659, 302] width 53 height 26
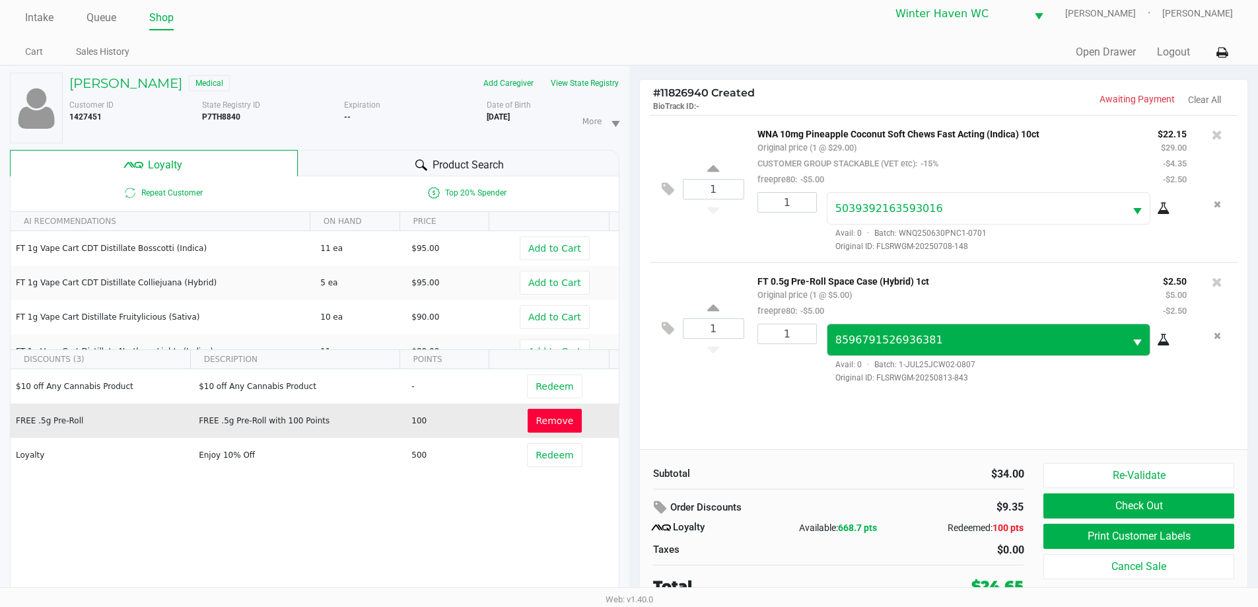
scroll to position [14, 0]
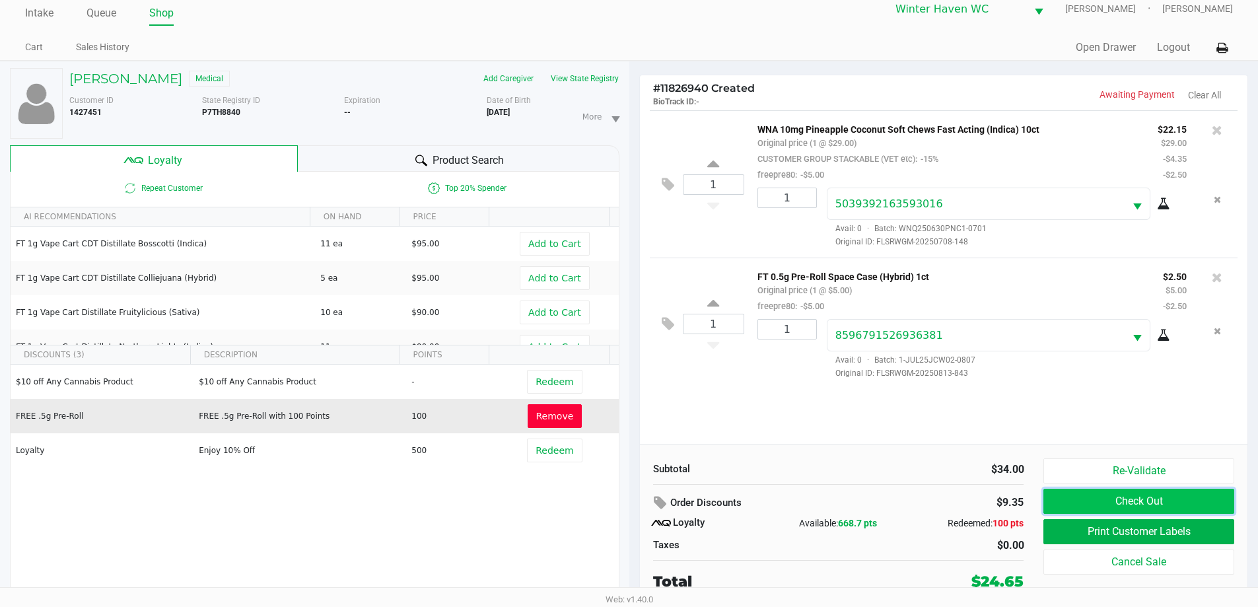
click at [1122, 508] on button "Check Out" at bounding box center [1139, 501] width 190 height 25
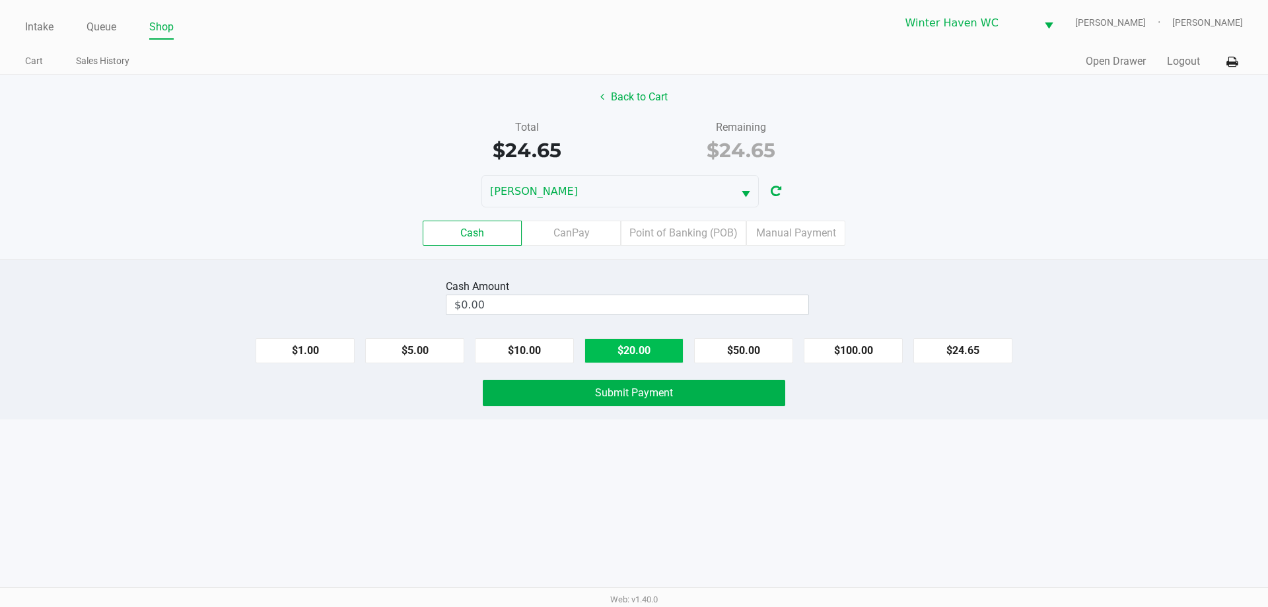
click at [647, 351] on button "$20.00" at bounding box center [634, 350] width 99 height 25
type input "$40.00"
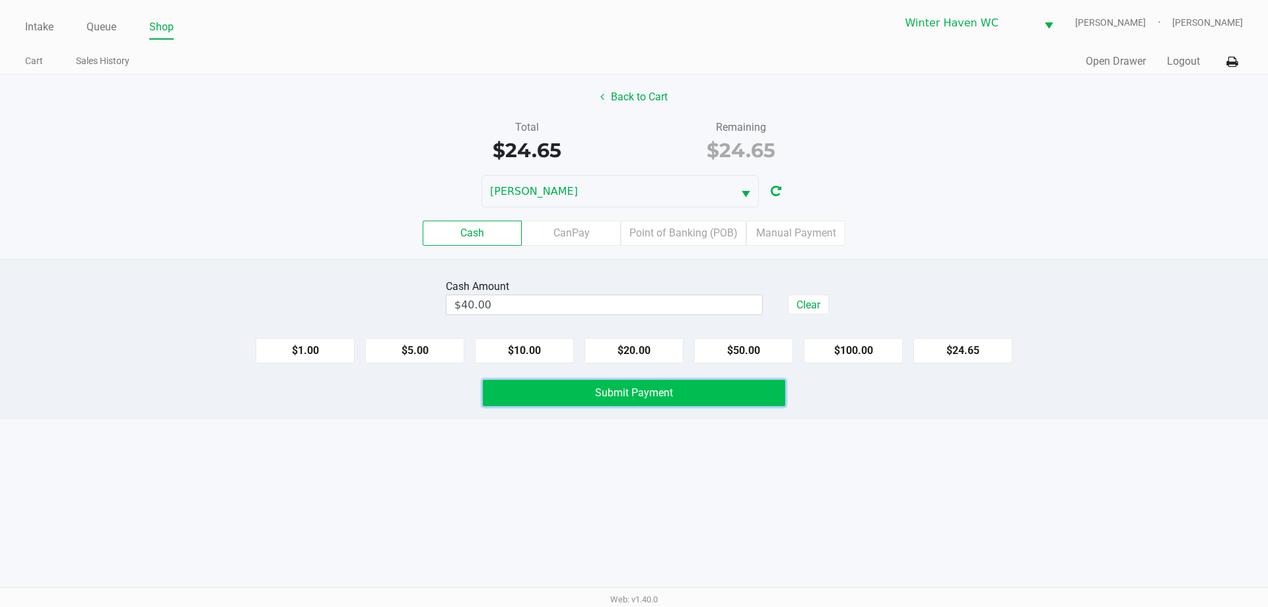
click at [643, 390] on span "Submit Payment" at bounding box center [634, 392] width 78 height 13
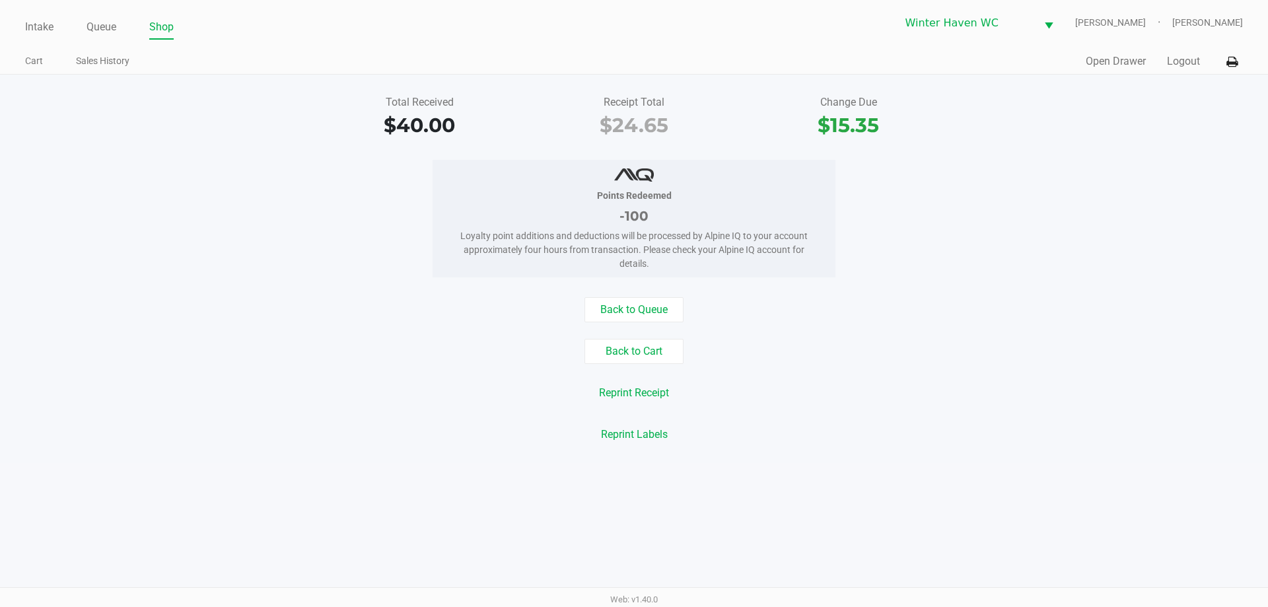
drag, startPoint x: 927, startPoint y: 234, endPoint x: 846, endPoint y: 247, distance: 82.2
click at [927, 236] on div "Points Redeemed -100 Loyalty point additions and deductions will be processed b…" at bounding box center [634, 219] width 1288 height 118
click at [109, 35] on link "Queue" at bounding box center [102, 27] width 30 height 18
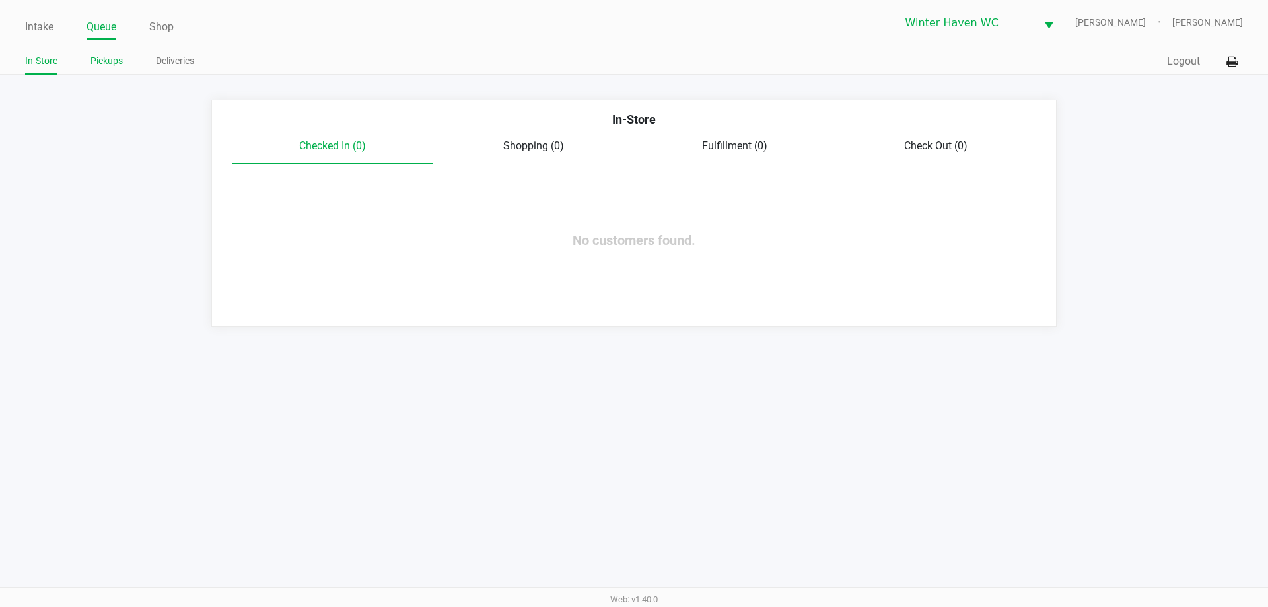
click at [93, 62] on link "Pickups" at bounding box center [106, 61] width 32 height 17
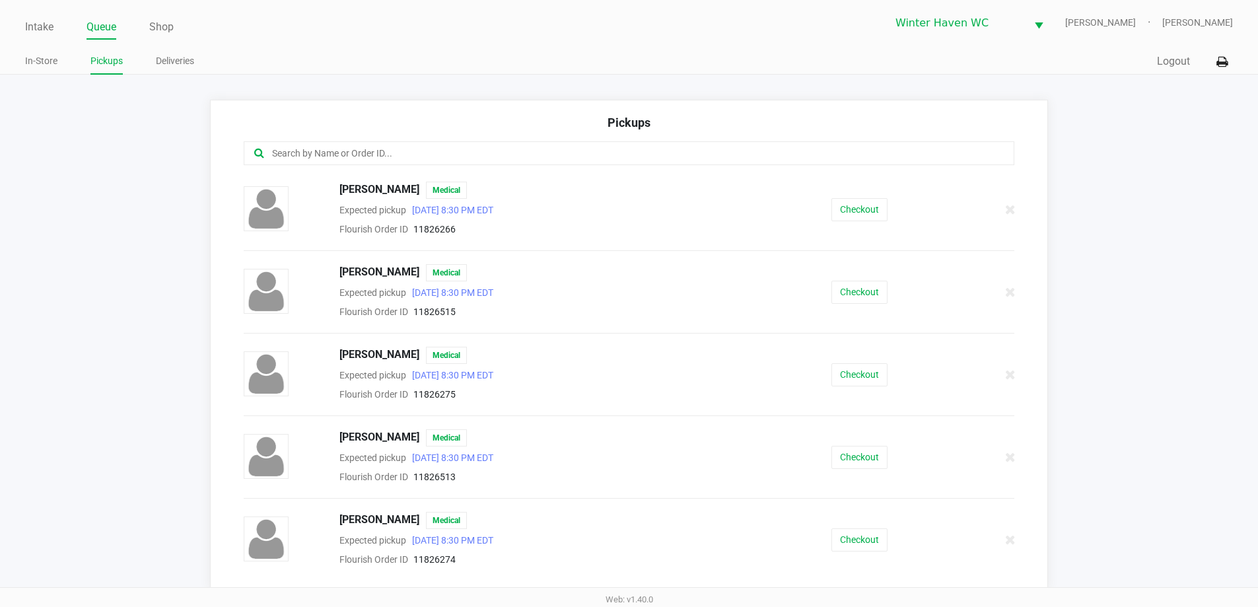
drag, startPoint x: 128, startPoint y: 90, endPoint x: 228, endPoint y: 147, distance: 114.8
click at [175, 194] on app-pickups "Pickups [PERSON_NAME] Medical Expected pickup [DATE] 8:30 PM EDT Flourish Order…" at bounding box center [629, 345] width 1258 height 490
click at [382, 149] on input "text" at bounding box center [608, 153] width 675 height 15
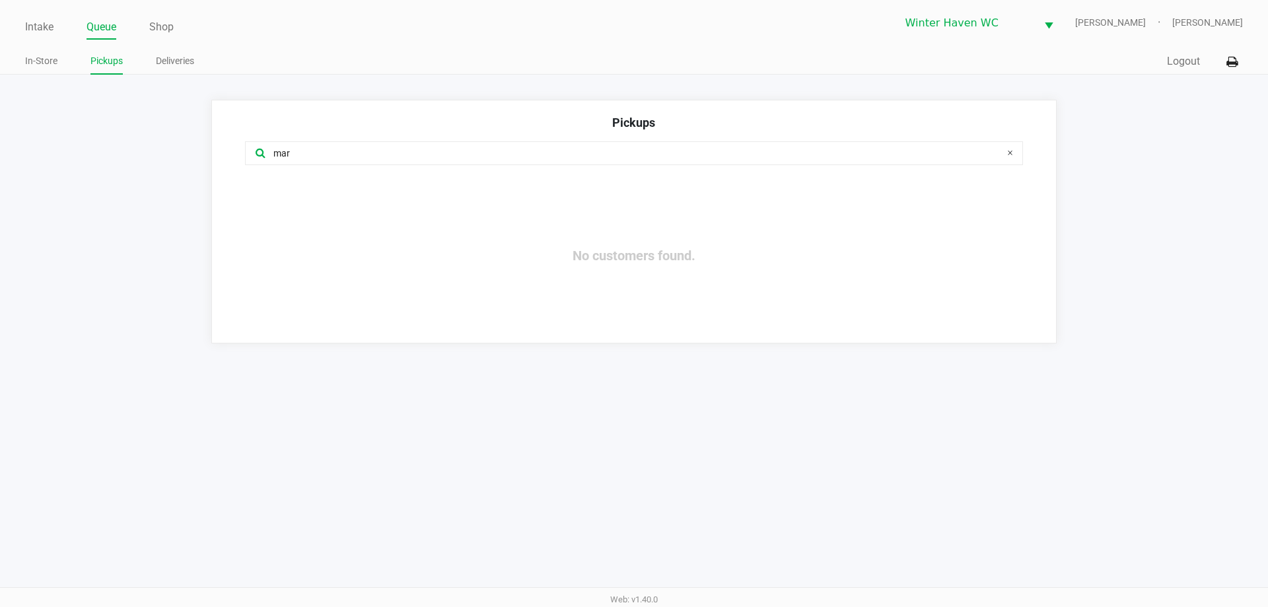
type input "mar"
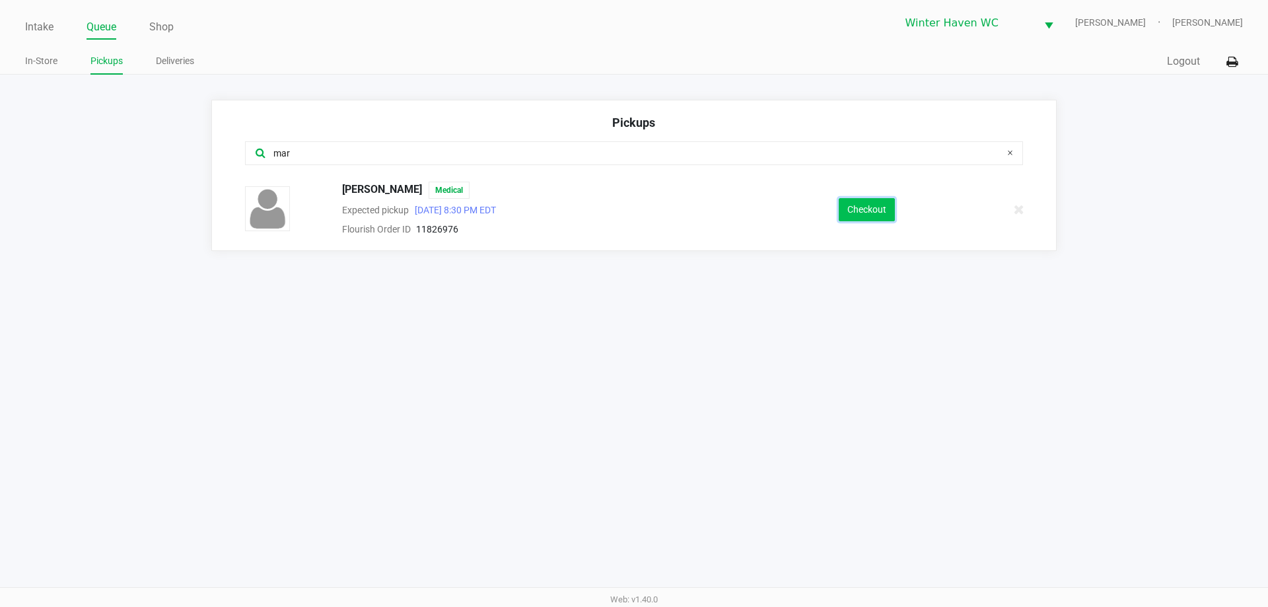
click at [871, 201] on button "Checkout" at bounding box center [867, 209] width 56 height 23
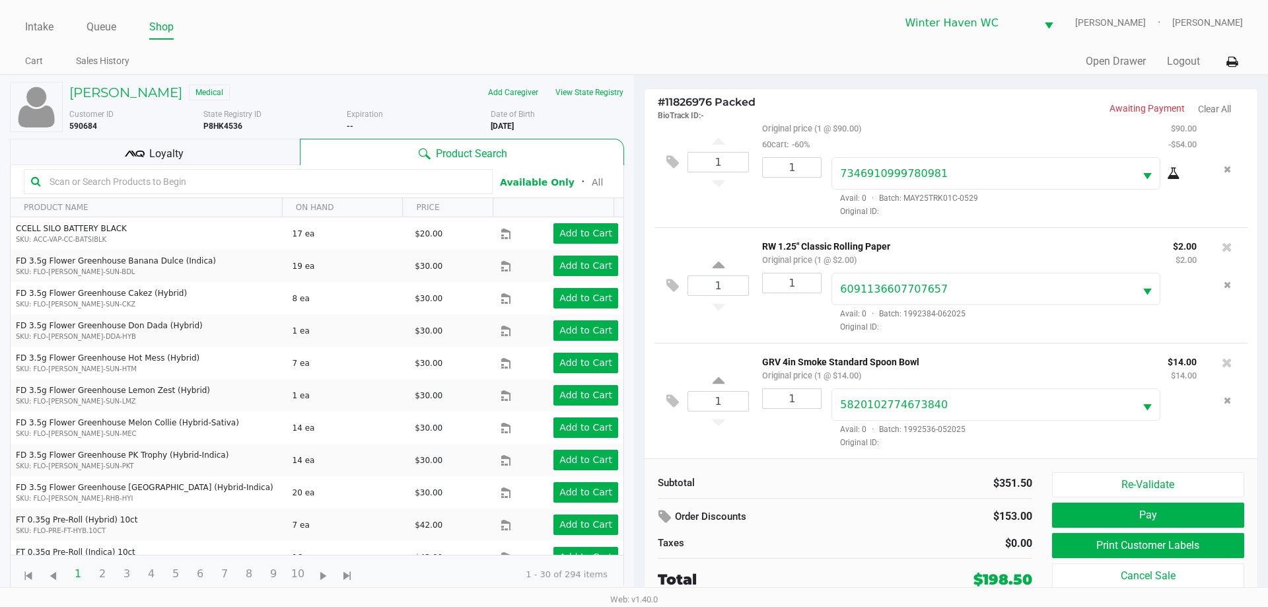
scroll to position [791, 0]
click at [674, 397] on icon at bounding box center [673, 401] width 13 height 15
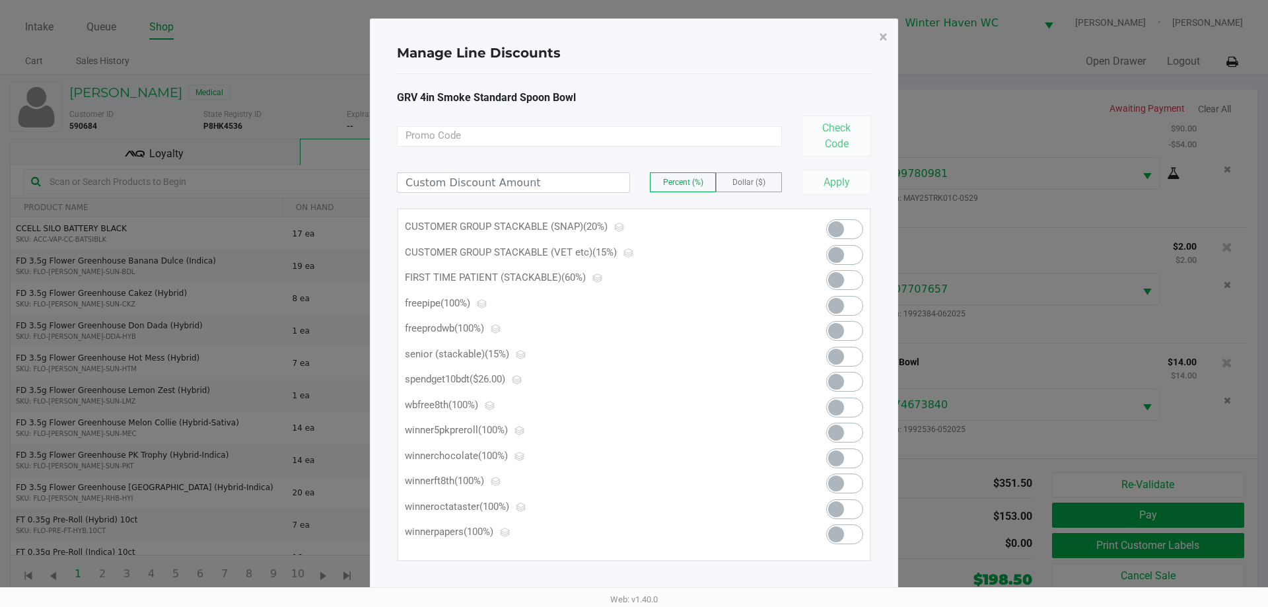
click at [851, 314] on span at bounding box center [844, 306] width 37 height 20
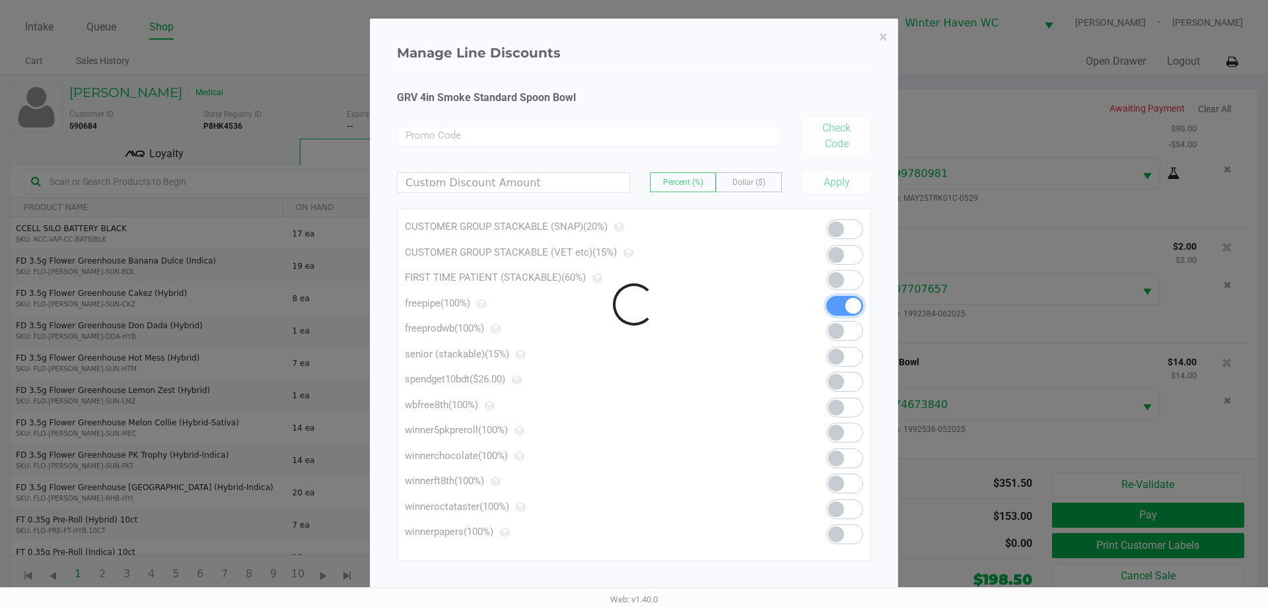
click at [833, 176] on div at bounding box center [634, 304] width 527 height 571
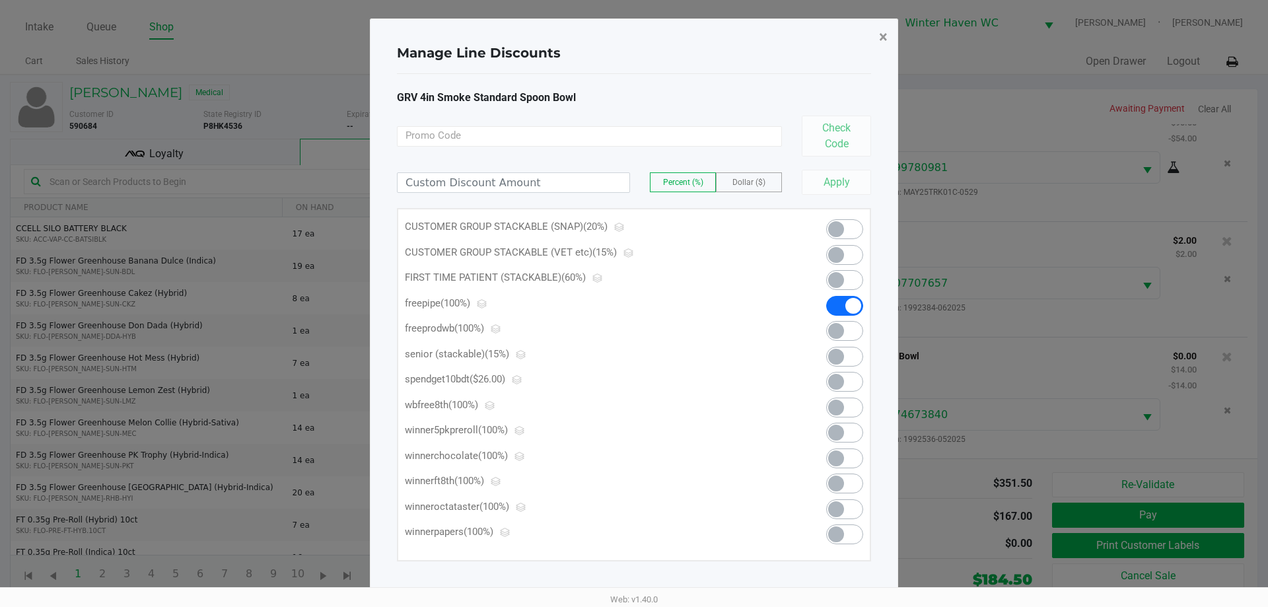
click at [891, 50] on button "×" at bounding box center [884, 36] width 30 height 37
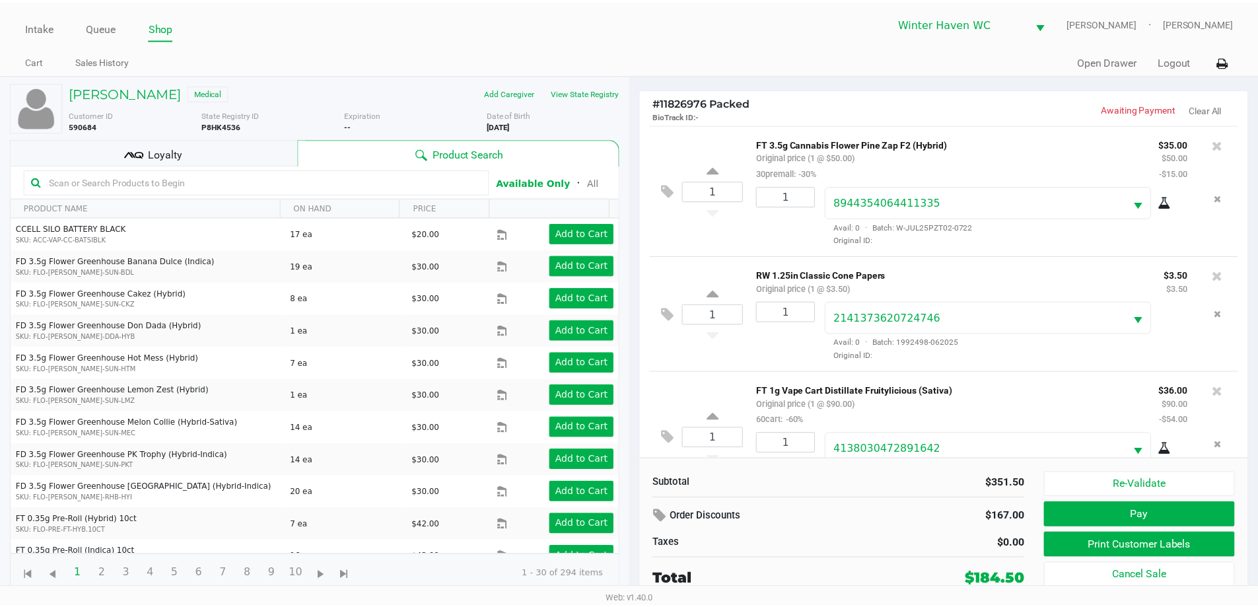
scroll to position [0, 0]
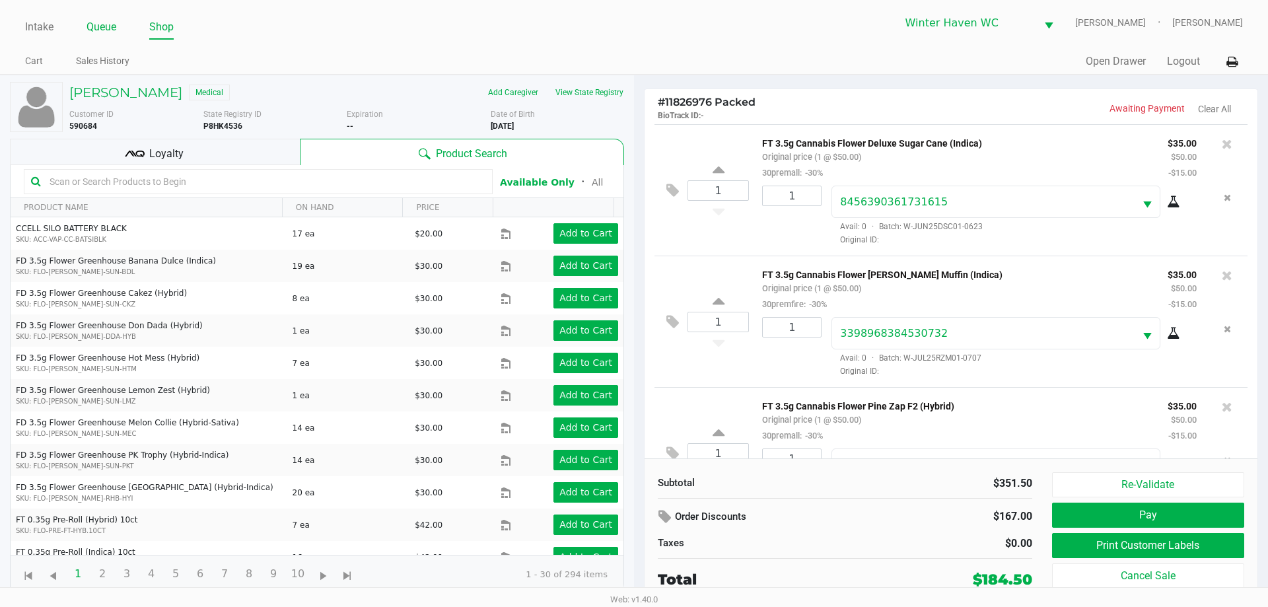
click at [112, 31] on link "Queue" at bounding box center [102, 27] width 30 height 18
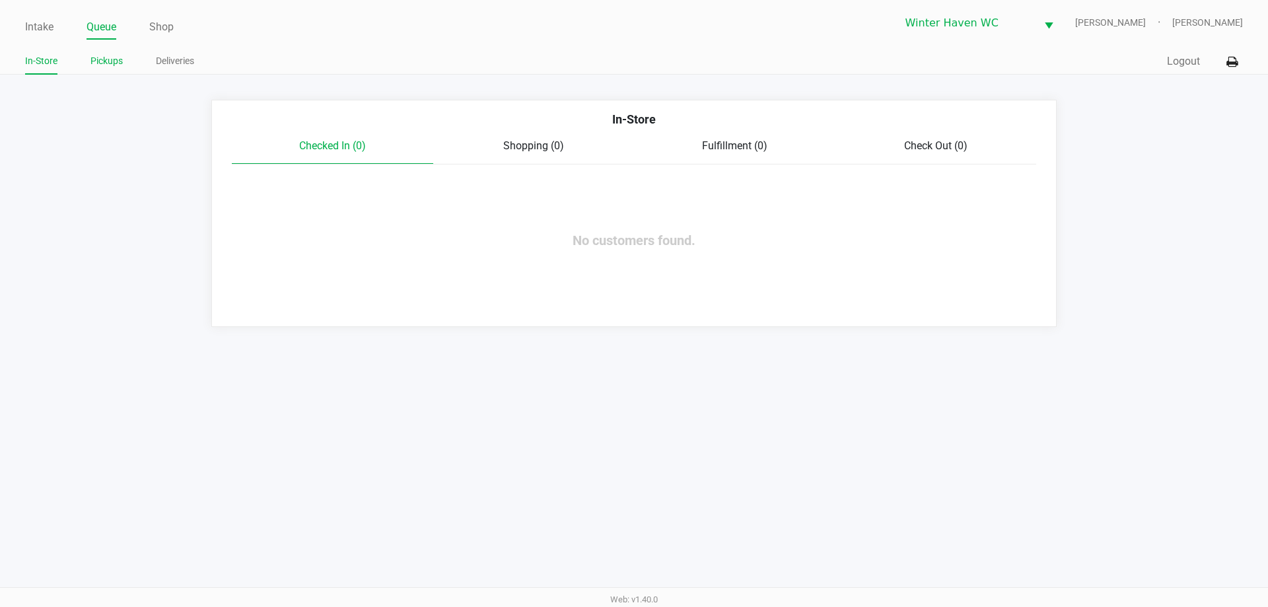
click at [106, 54] on link "Pickups" at bounding box center [106, 61] width 32 height 17
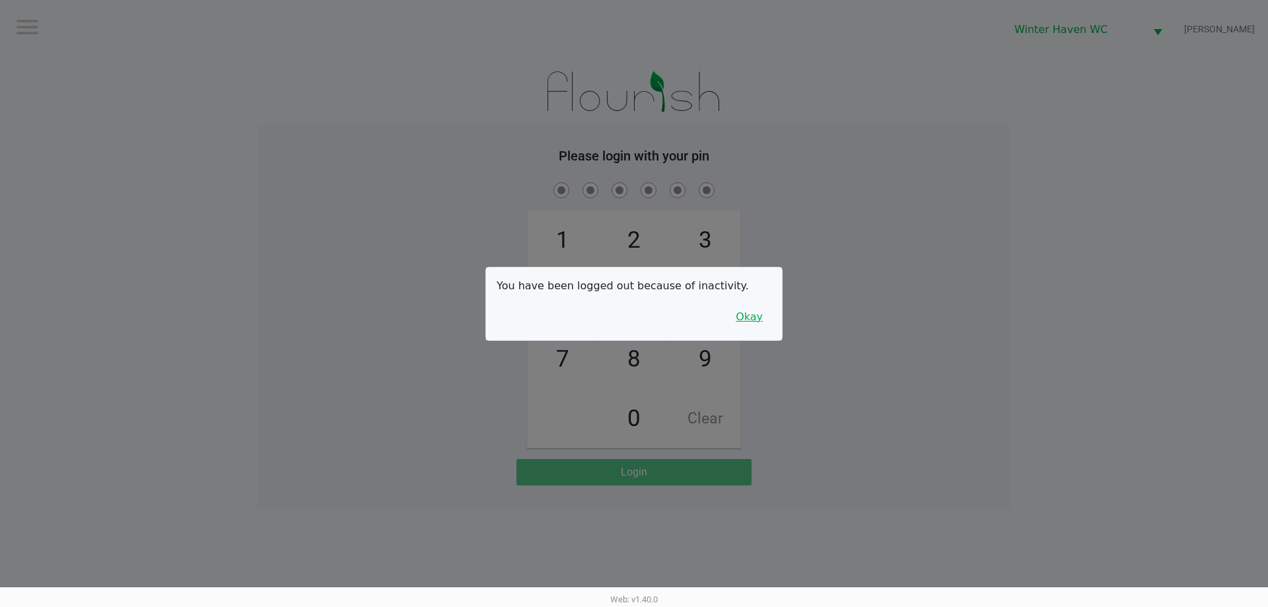
drag, startPoint x: 748, startPoint y: 321, endPoint x: 802, endPoint y: 285, distance: 65.2
click at [750, 321] on button "Okay" at bounding box center [749, 317] width 44 height 25
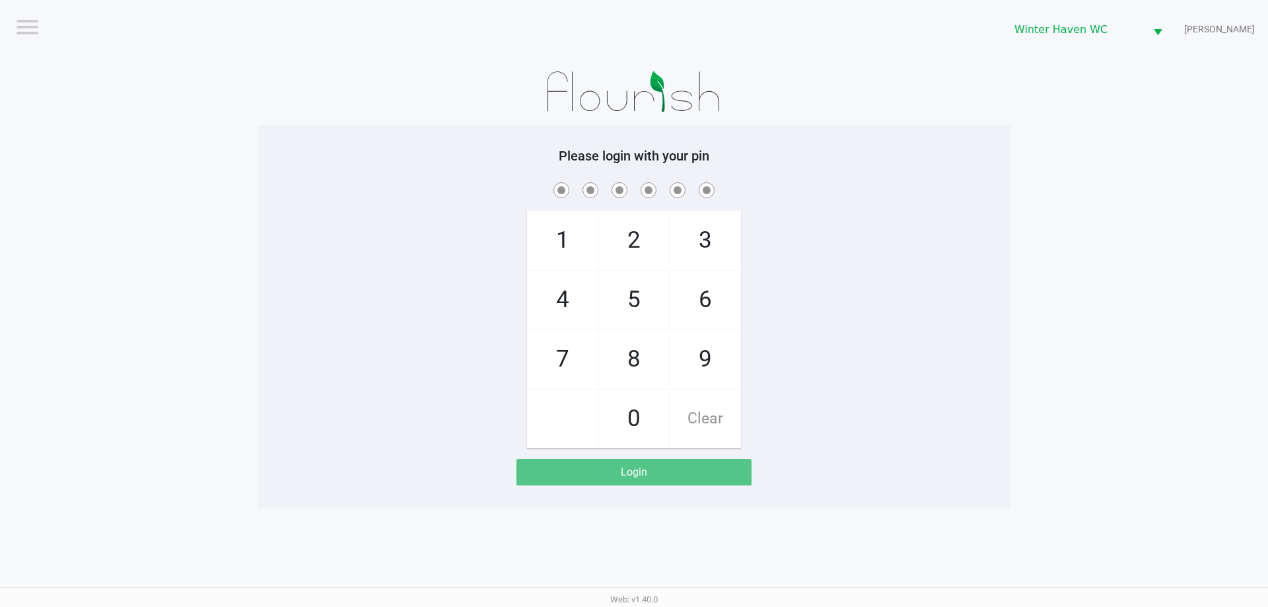
click at [807, 274] on div "1 4 7 2 5 8 0 3 6 9 Clear" at bounding box center [634, 314] width 753 height 269
checkbox input "true"
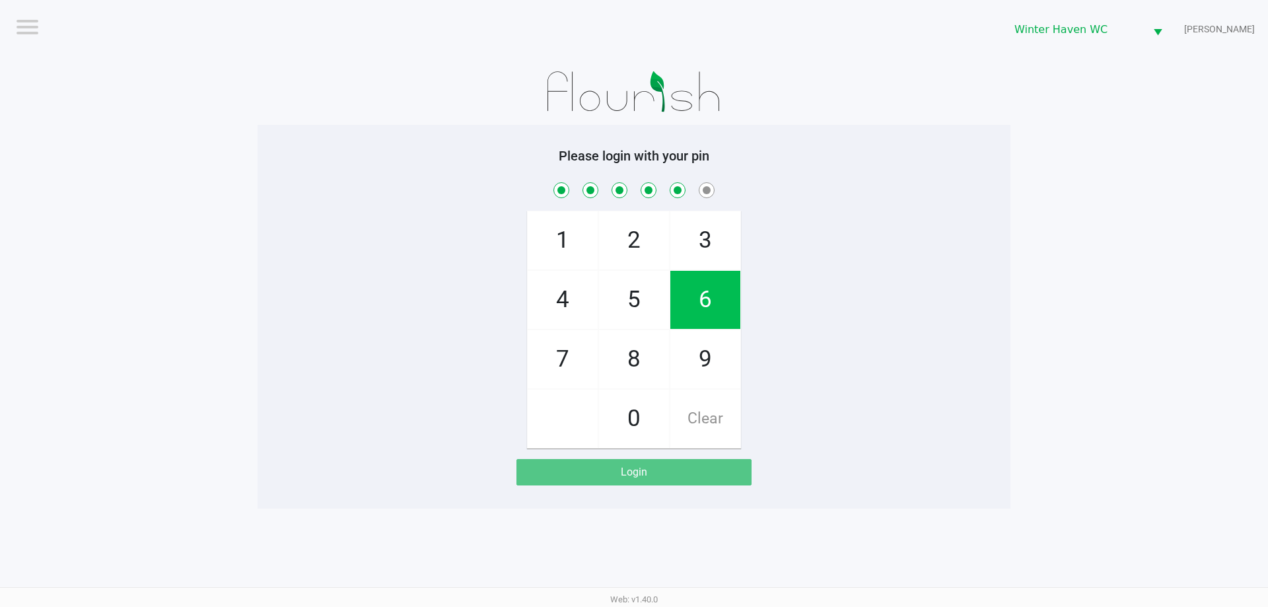
checkbox input "true"
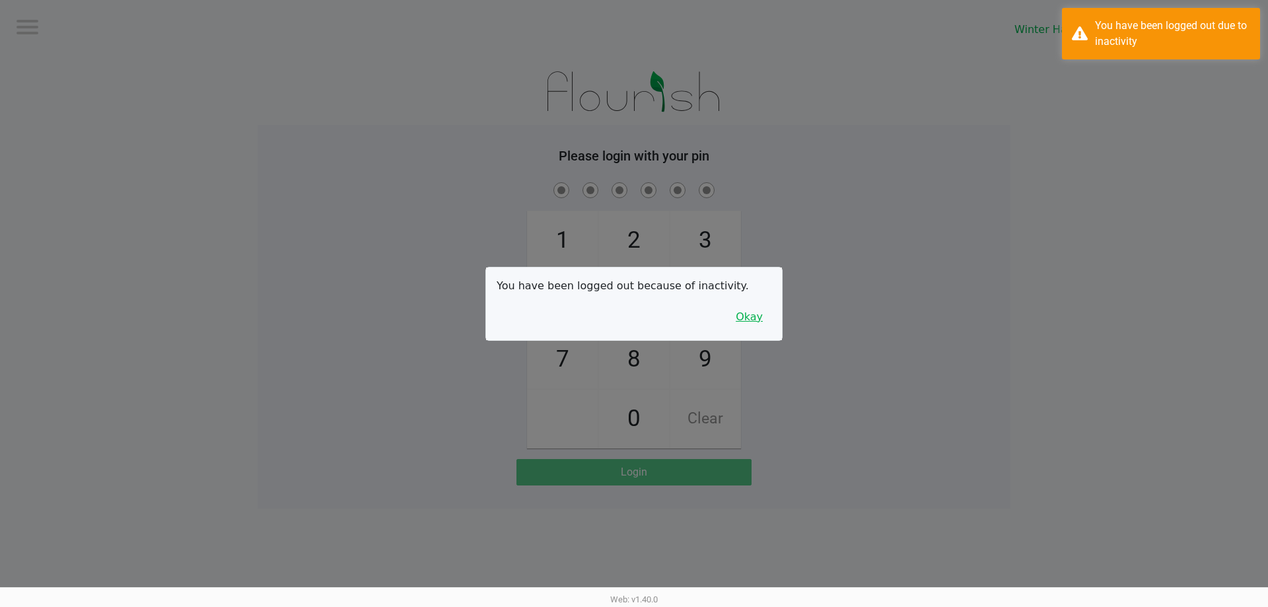
drag, startPoint x: 736, startPoint y: 309, endPoint x: 760, endPoint y: 308, distance: 24.4
click at [739, 309] on button "Okay" at bounding box center [749, 317] width 44 height 25
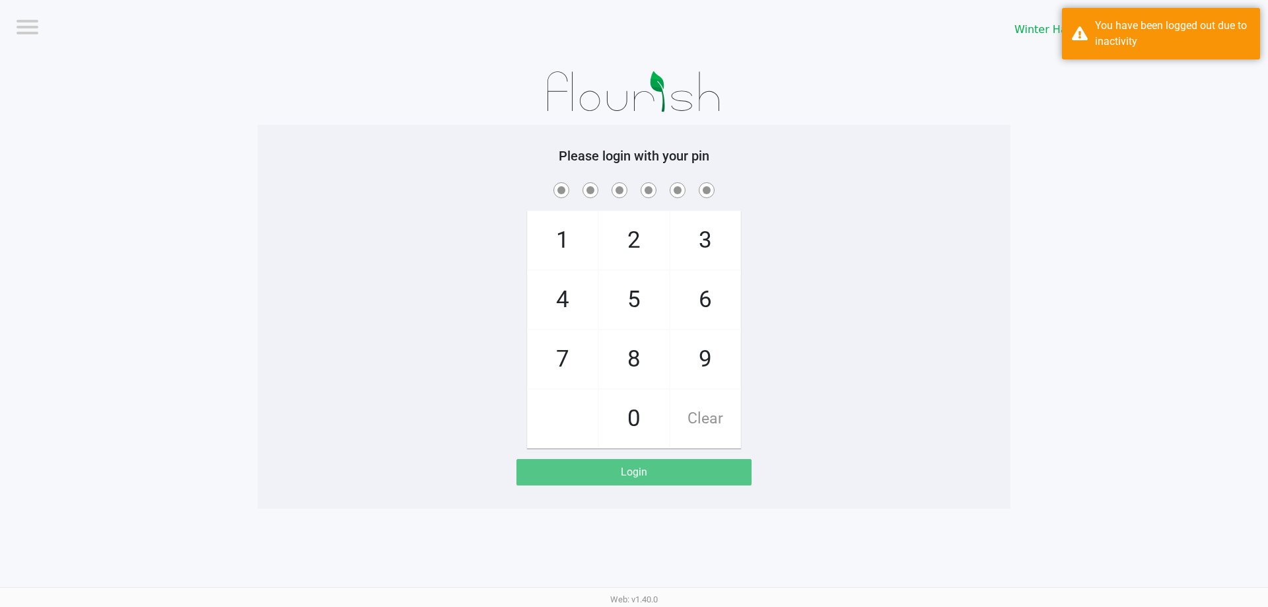
drag, startPoint x: 764, startPoint y: 301, endPoint x: 757, endPoint y: 297, distance: 8.3
click at [764, 300] on div "1 4 7 2 5 8 0 3 6 9 Clear" at bounding box center [634, 314] width 753 height 269
checkbox input "true"
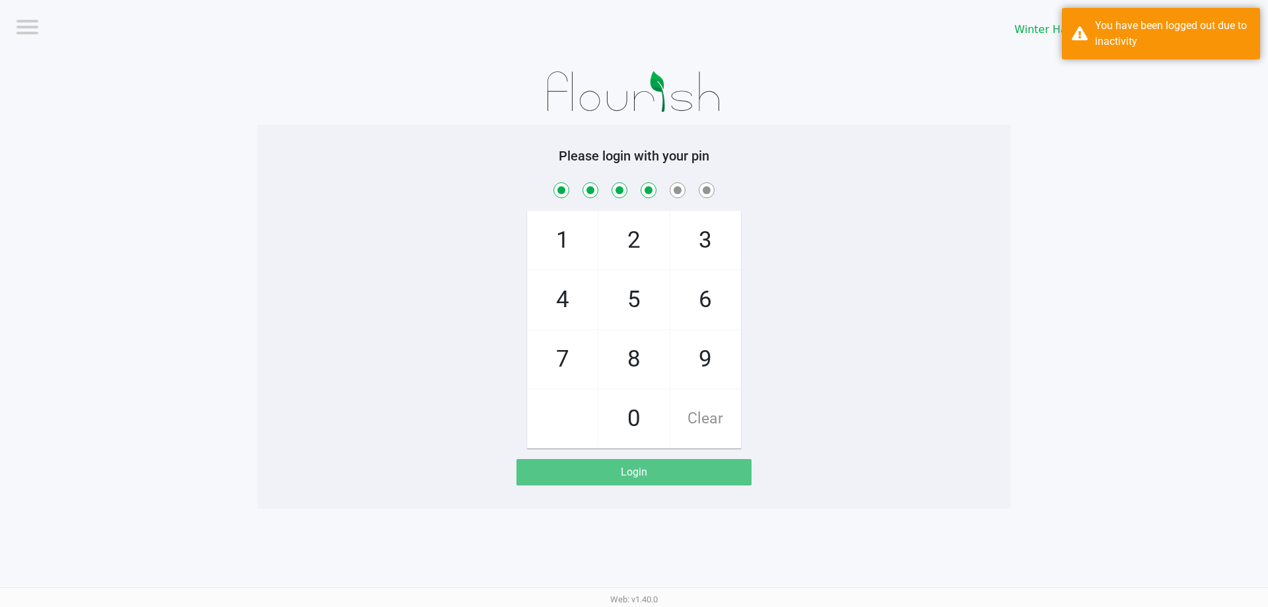
checkbox input "true"
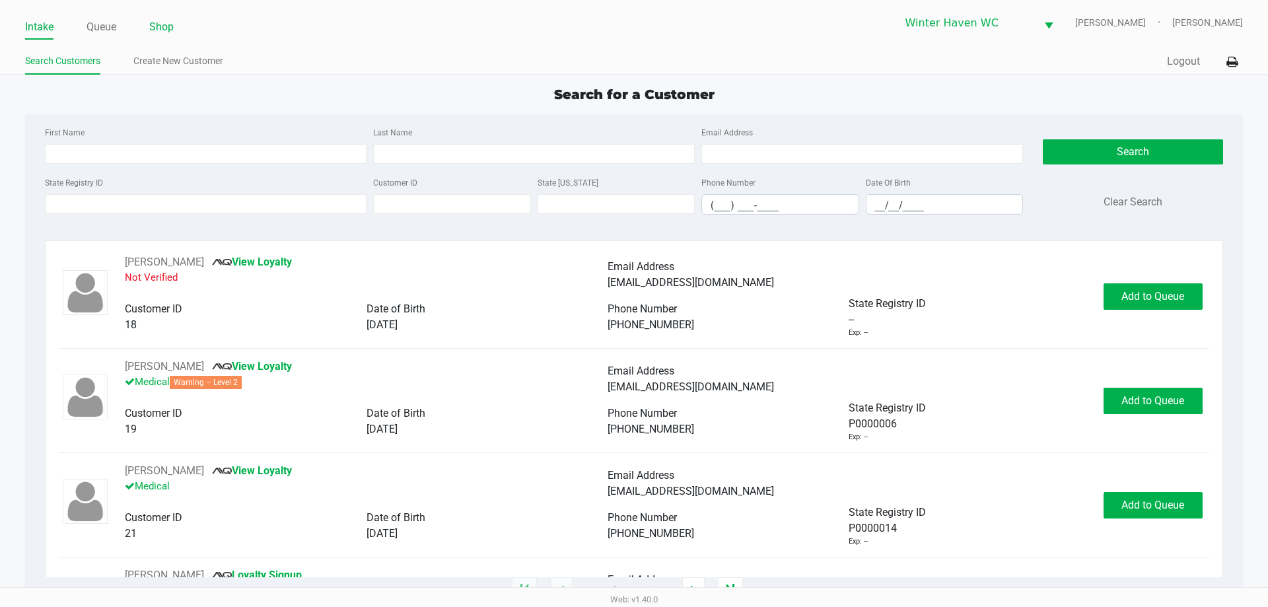
click at [164, 28] on link "Shop" at bounding box center [161, 27] width 24 height 18
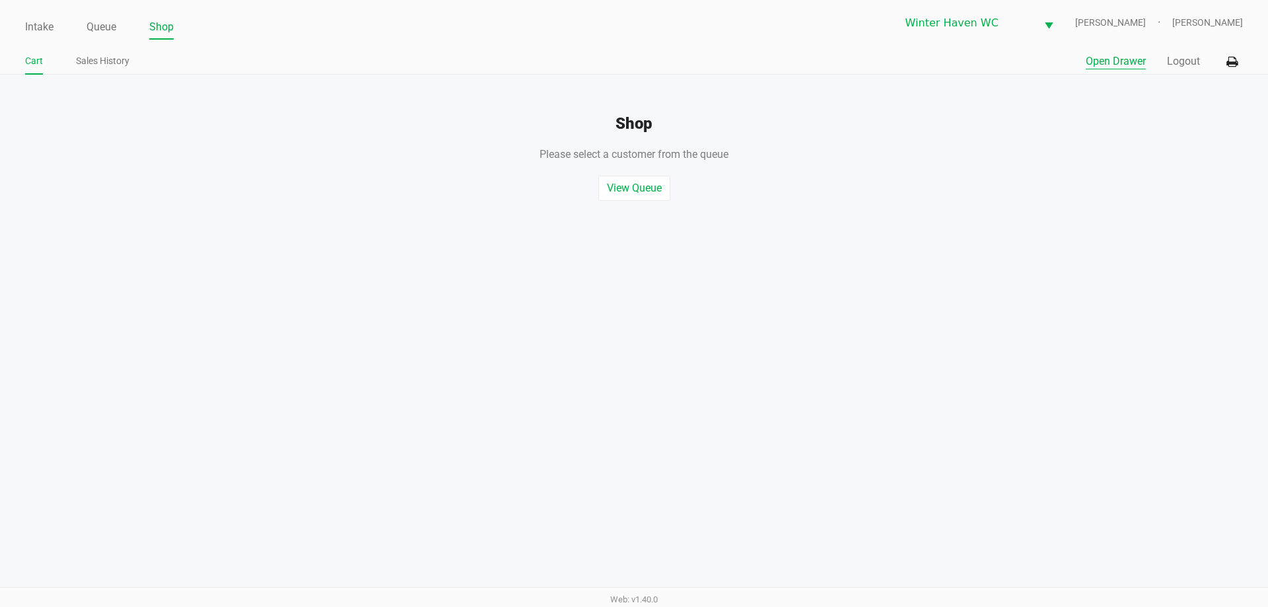
click at [1113, 58] on button "Open Drawer" at bounding box center [1116, 62] width 60 height 16
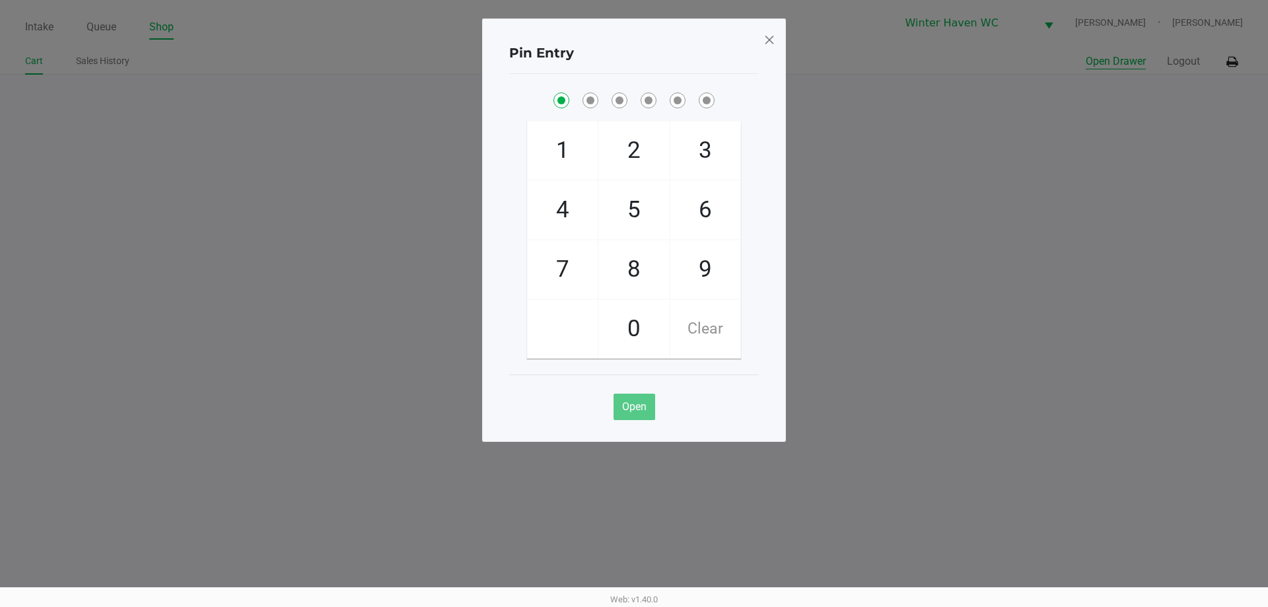
checkbox input "true"
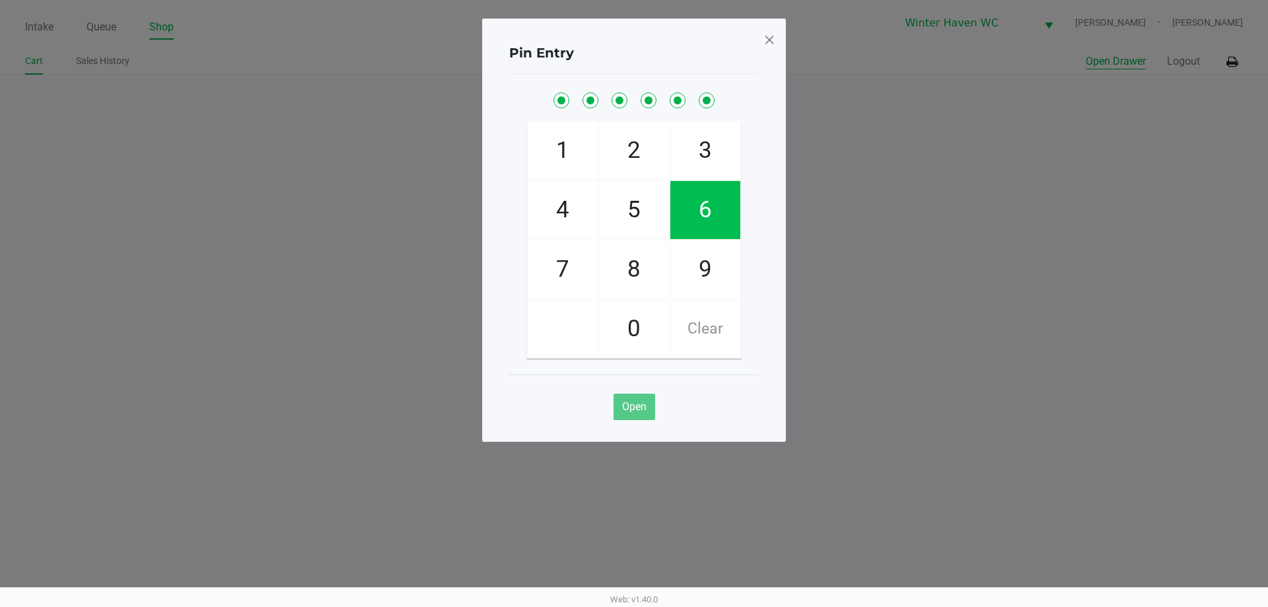
checkbox input "true"
click at [1086, 54] on button "Open Drawer" at bounding box center [1116, 62] width 60 height 16
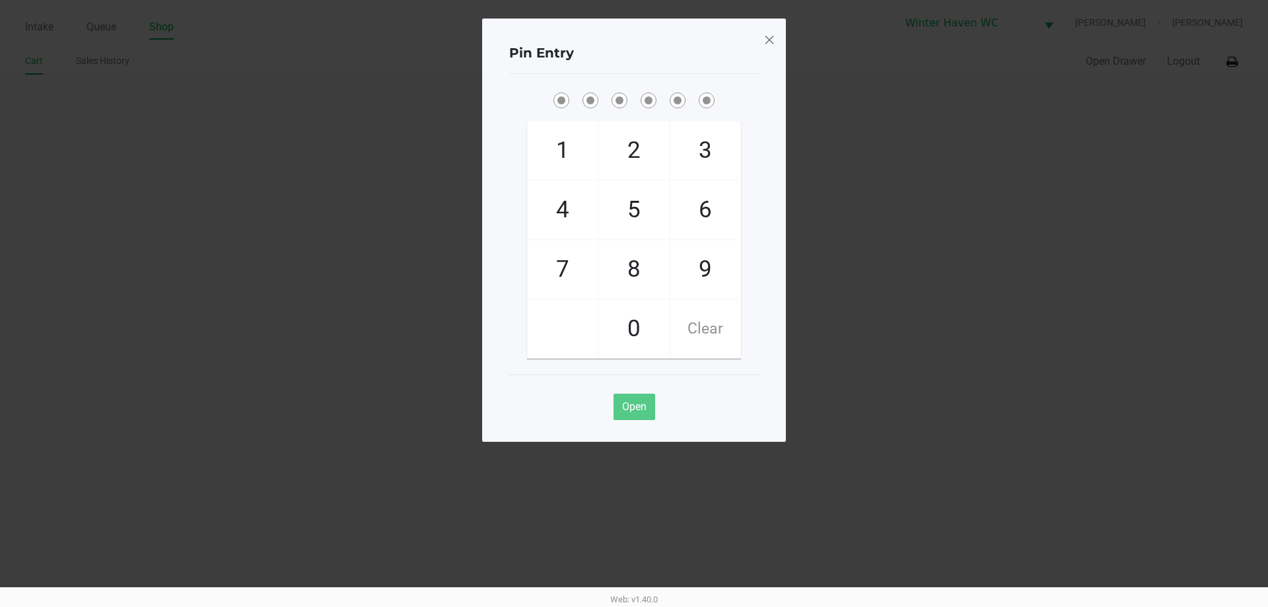
click at [961, 114] on ngb-modal-window "Pin Entry 1 4 7 2 5 8 0 3 6 9 Clear Open" at bounding box center [634, 303] width 1268 height 607
checkbox input "true"
click at [773, 47] on div at bounding box center [770, 40] width 12 height 22
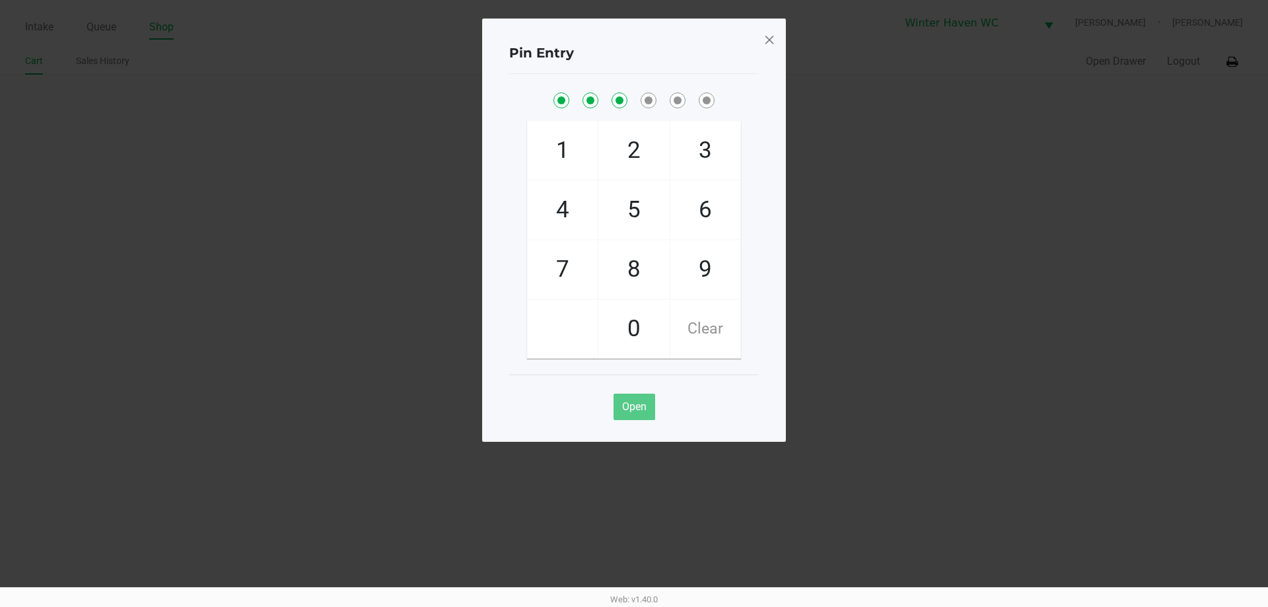
click at [767, 43] on span at bounding box center [770, 39] width 12 height 21
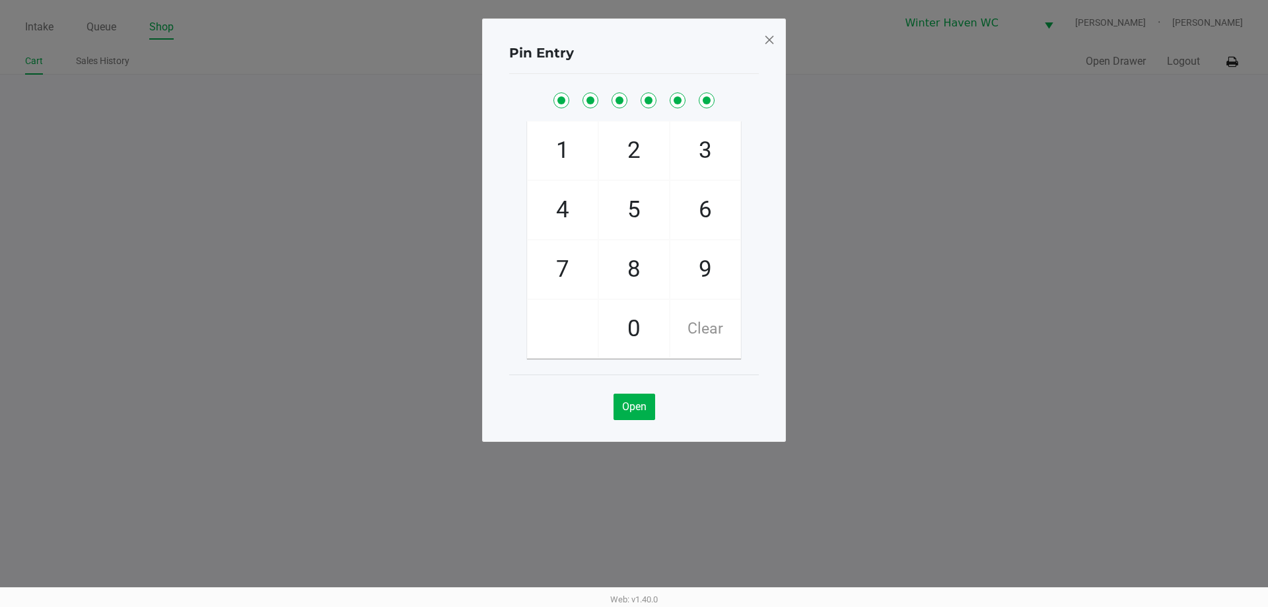
click at [767, 43] on span at bounding box center [770, 39] width 12 height 21
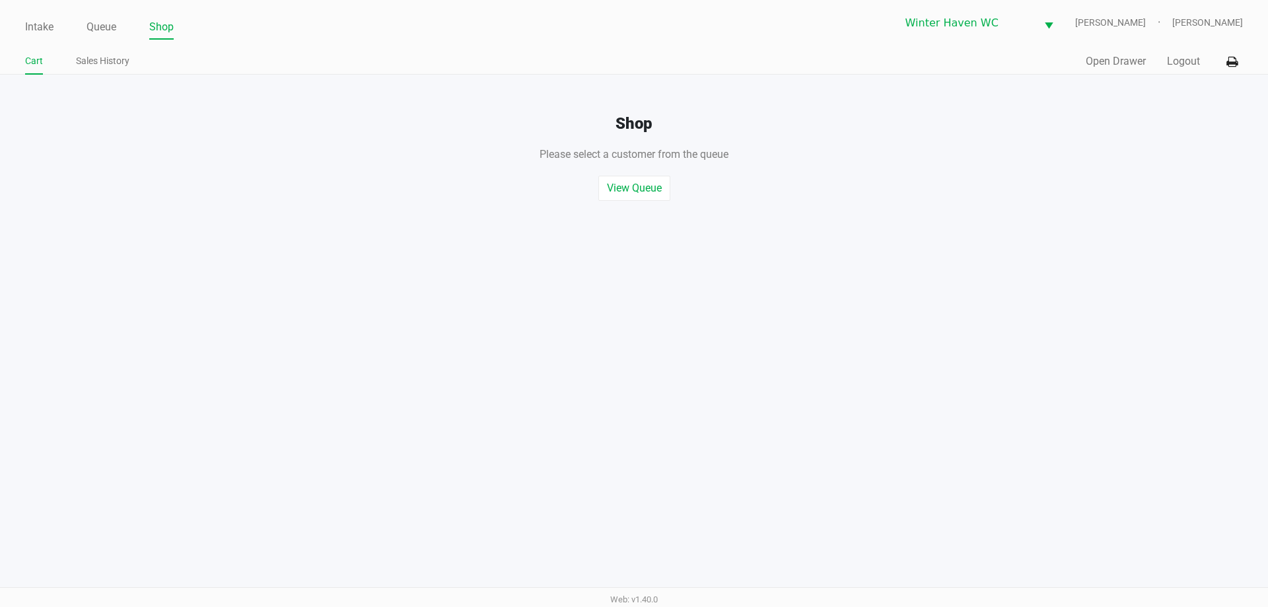
drag, startPoint x: 92, startPoint y: 33, endPoint x: 78, endPoint y: 29, distance: 14.4
click at [91, 34] on link "Queue" at bounding box center [102, 27] width 30 height 18
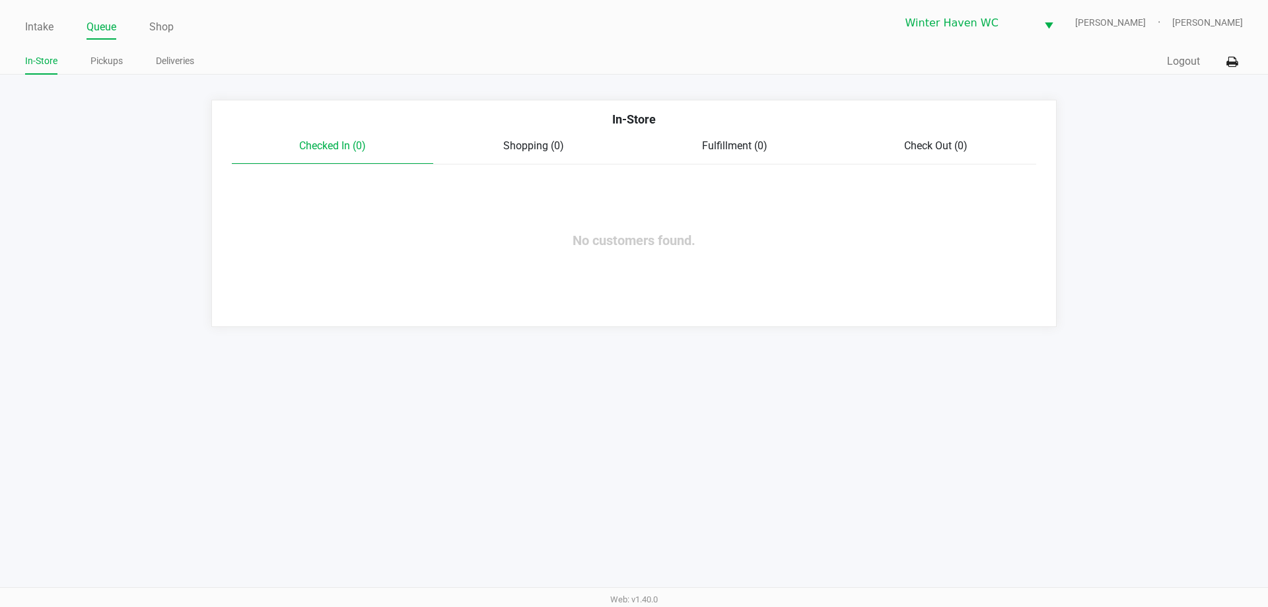
click at [55, 24] on ul "Intake Queue Shop" at bounding box center [329, 28] width 609 height 22
click at [53, 18] on link "Intake" at bounding box center [39, 27] width 28 height 18
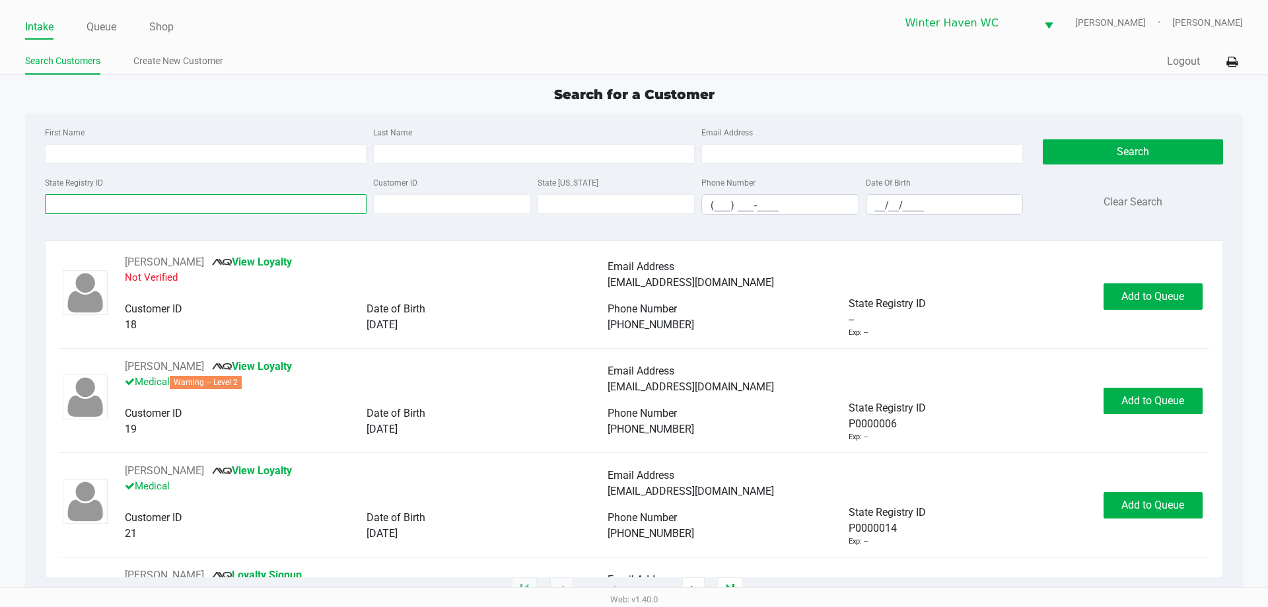
click at [71, 205] on input "State Registry ID" at bounding box center [206, 204] width 322 height 20
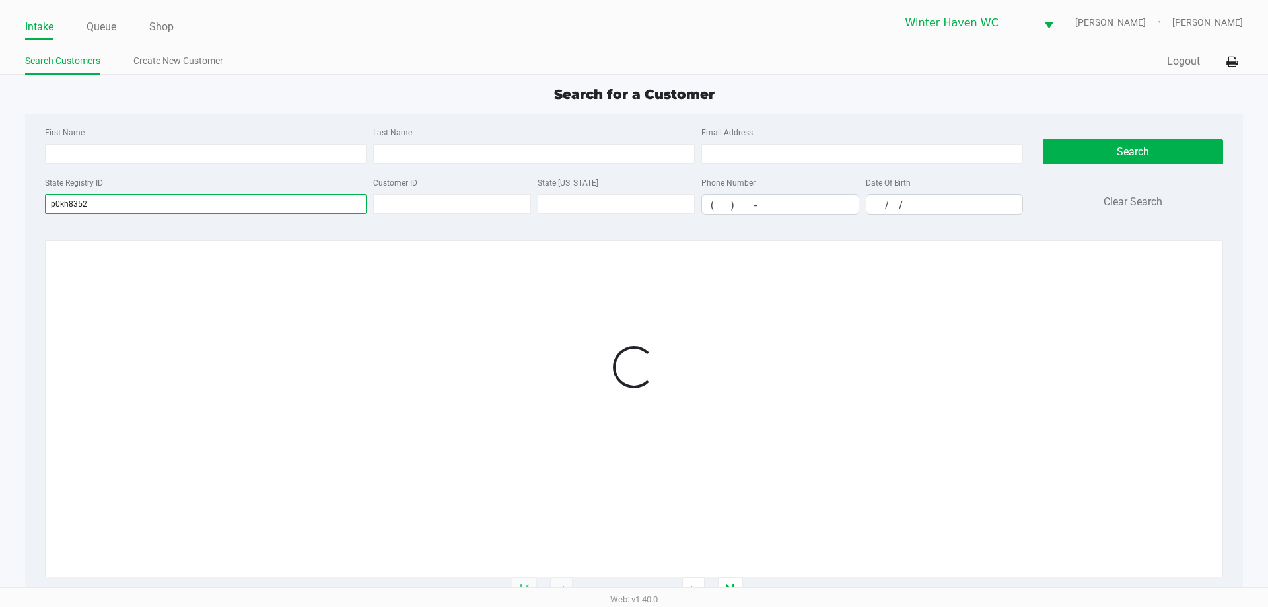
type input "p0kh8352"
click at [50, 222] on div "State Registry ID p0kh8352 Customer ID State [US_STATE] Phone Number (___) ___-…" at bounding box center [534, 199] width 985 height 51
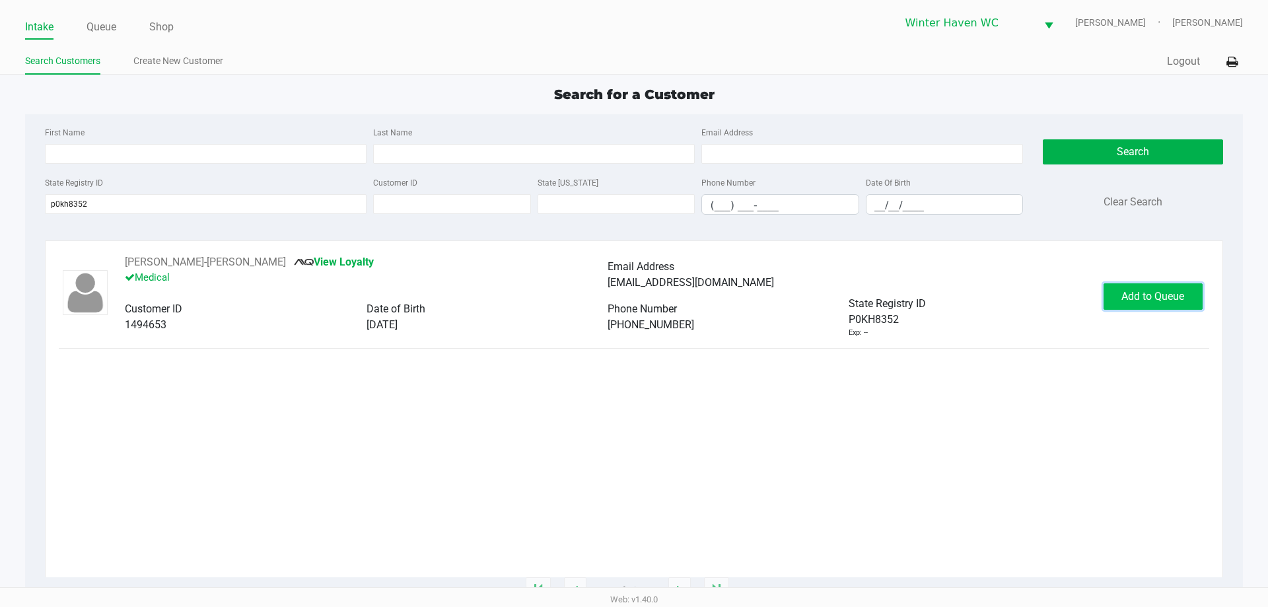
click at [1120, 293] on button "Add to Queue" at bounding box center [1153, 296] width 99 height 26
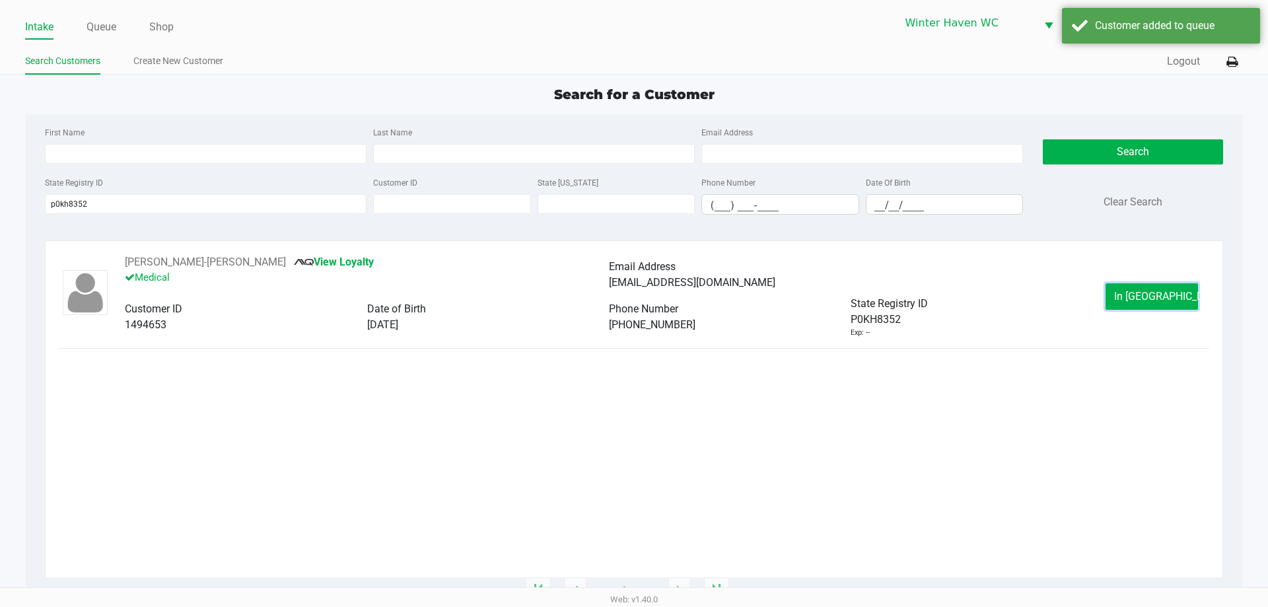
click at [1126, 301] on button "In [GEOGRAPHIC_DATA]" at bounding box center [1152, 296] width 92 height 26
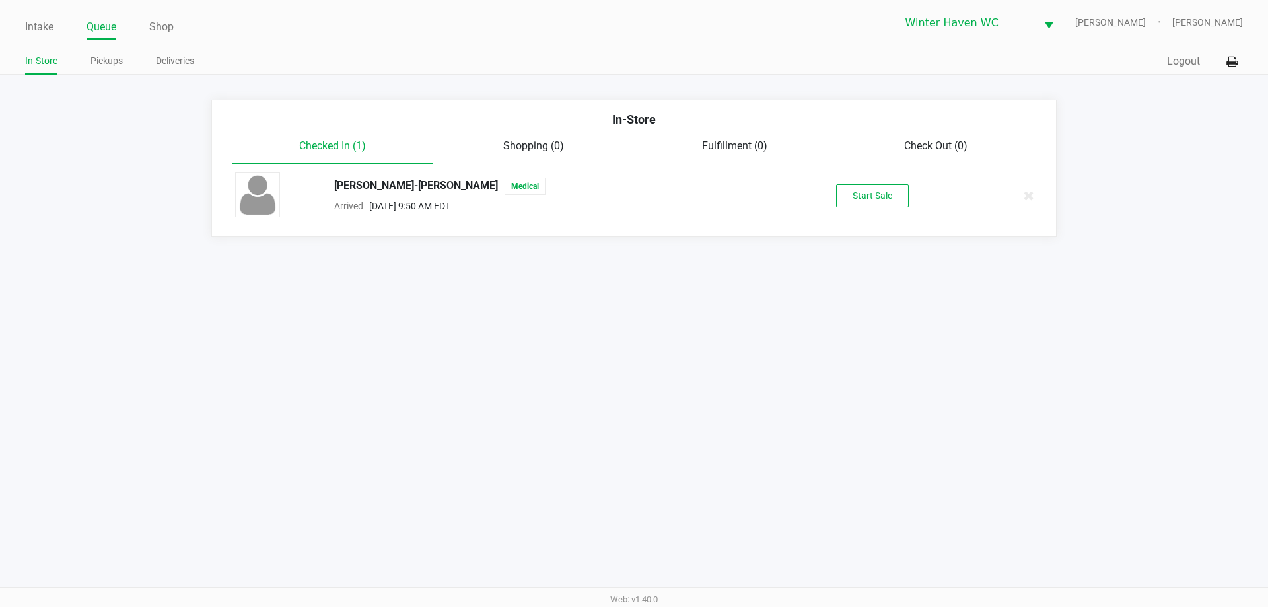
click at [921, 196] on div "Start Sale" at bounding box center [872, 195] width 204 height 23
drag, startPoint x: 920, startPoint y: 196, endPoint x: 912, endPoint y: 198, distance: 7.5
click at [915, 198] on div "Start Sale" at bounding box center [872, 195] width 204 height 23
click at [900, 199] on button "Start Sale" at bounding box center [872, 195] width 73 height 23
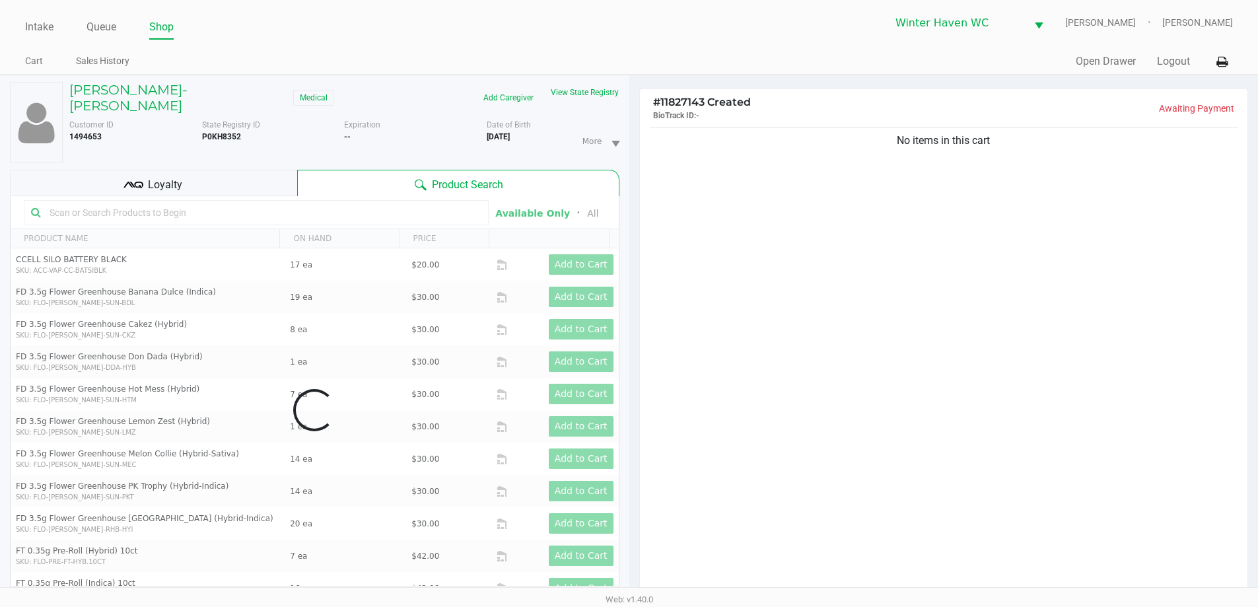
click at [886, 308] on div "No items in this cart" at bounding box center [944, 364] width 608 height 480
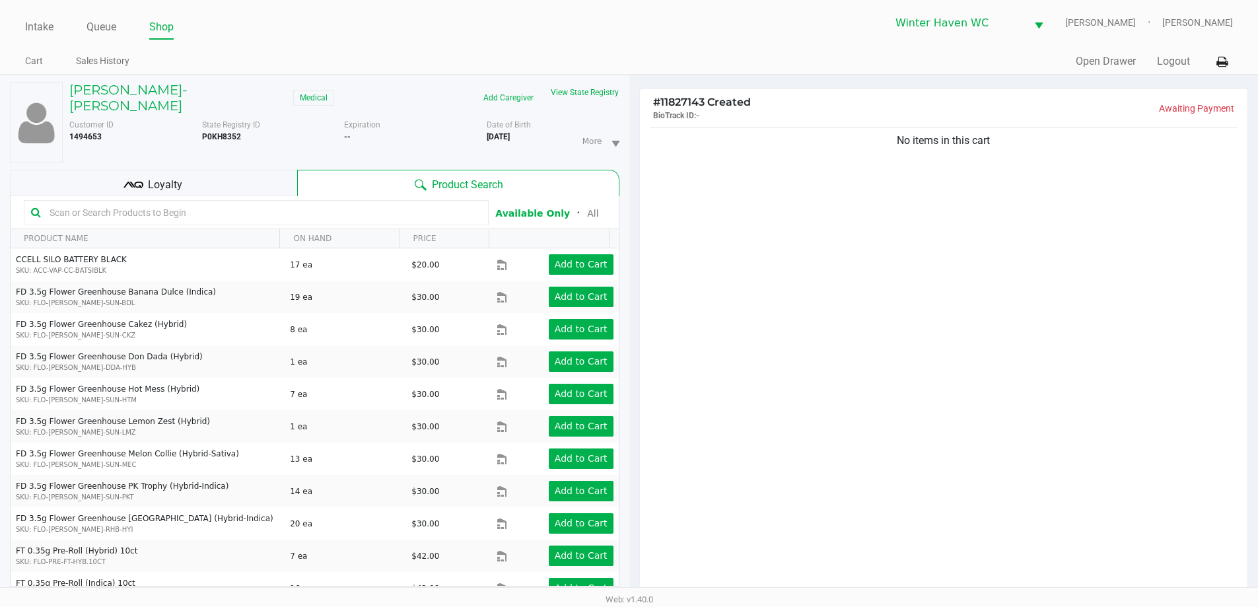
click at [874, 308] on div "No items in this cart" at bounding box center [944, 364] width 608 height 480
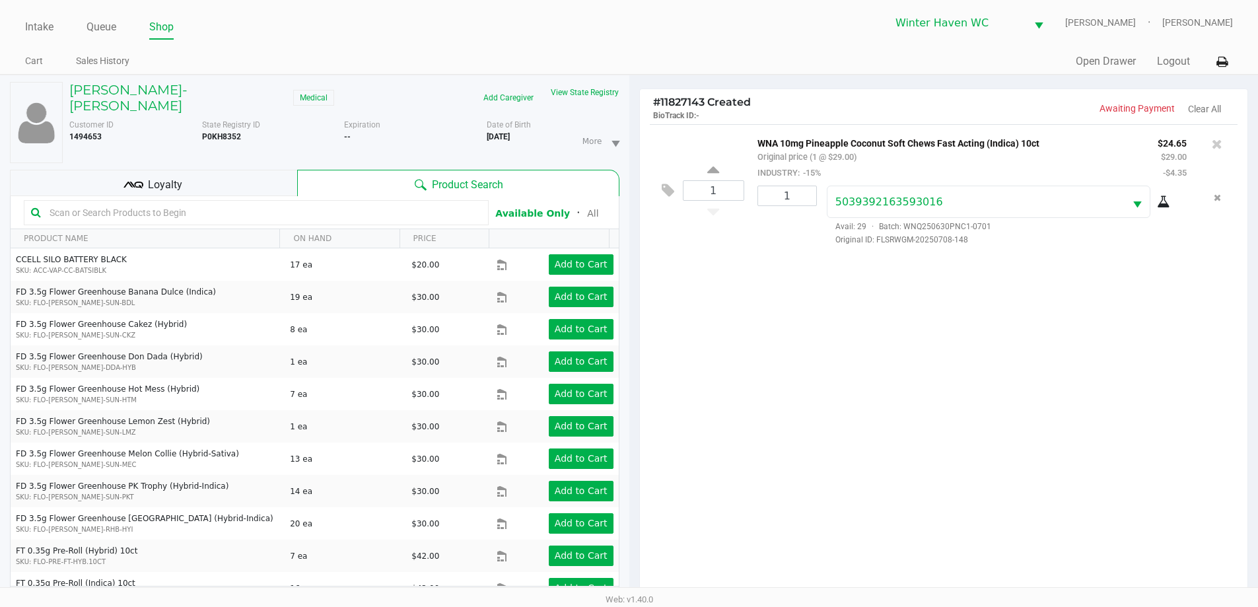
drag, startPoint x: 843, startPoint y: 386, endPoint x: 886, endPoint y: 408, distance: 47.9
click at [843, 388] on div "1 WNA 10mg Pineapple Coconut Soft Chews Fast Acting (Indica) 10ct Original pric…" at bounding box center [944, 364] width 608 height 480
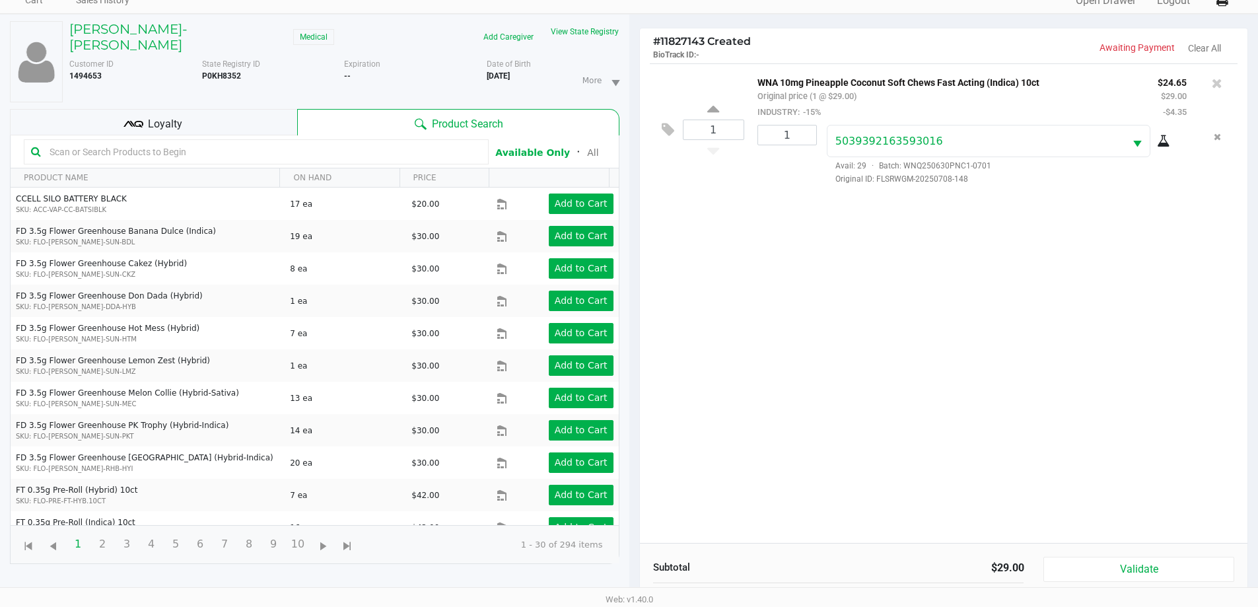
scroll to position [143, 0]
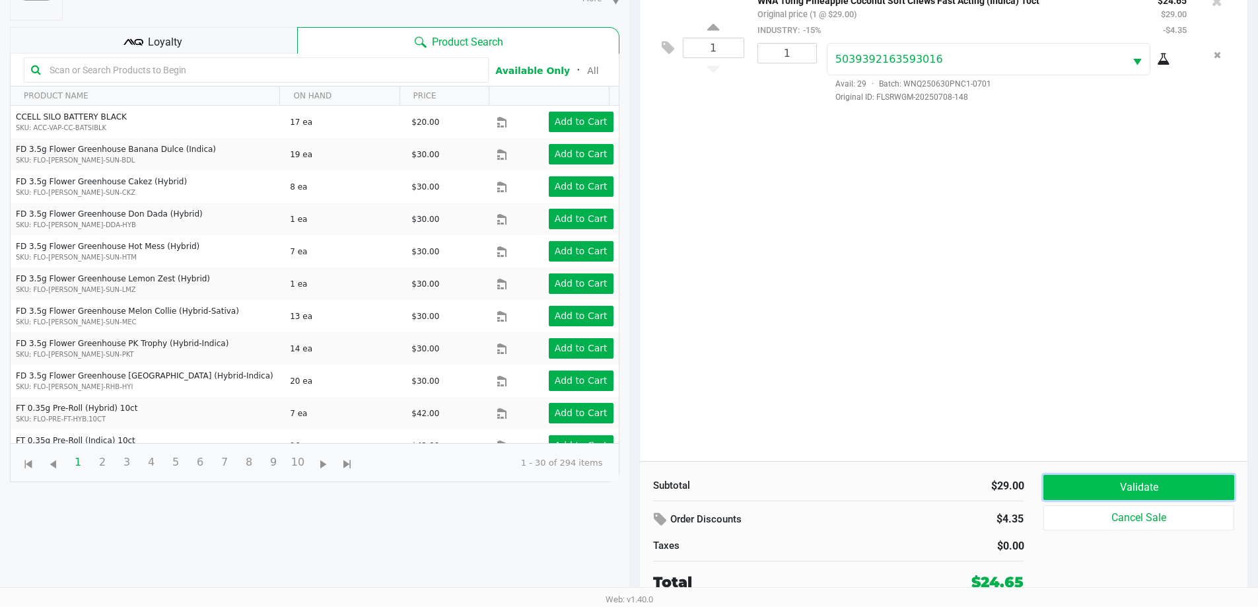
click at [1053, 479] on button "Validate" at bounding box center [1139, 487] width 190 height 25
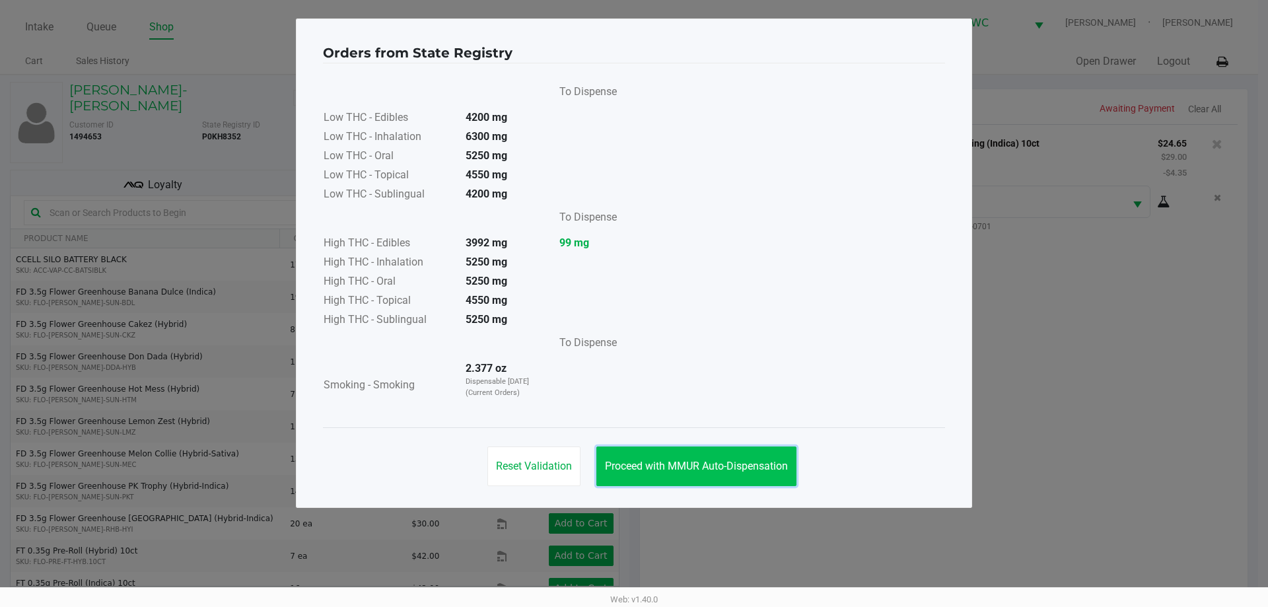
drag, startPoint x: 739, startPoint y: 461, endPoint x: 764, endPoint y: 452, distance: 26.8
click at [739, 461] on span "Proceed with MMUR Auto-Dispensation" at bounding box center [696, 466] width 183 height 13
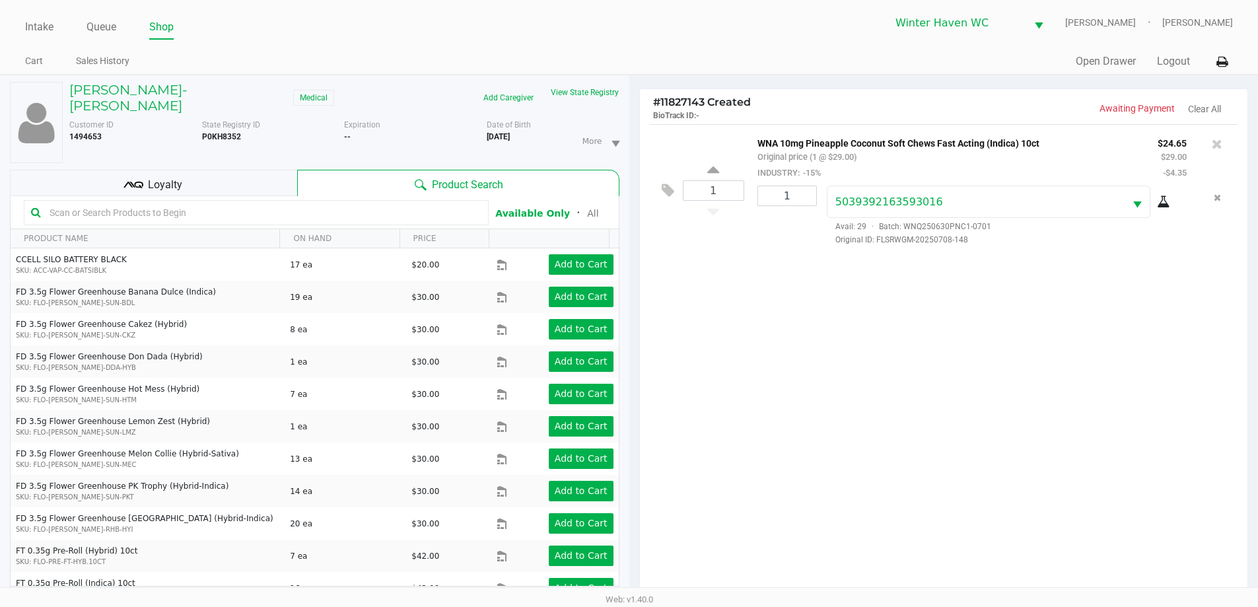
click at [944, 383] on div "Orders from State Registry To Dispense Low THC - Edibles 4200 mg Low THC - Inha…" at bounding box center [629, 229] width 676 height 489
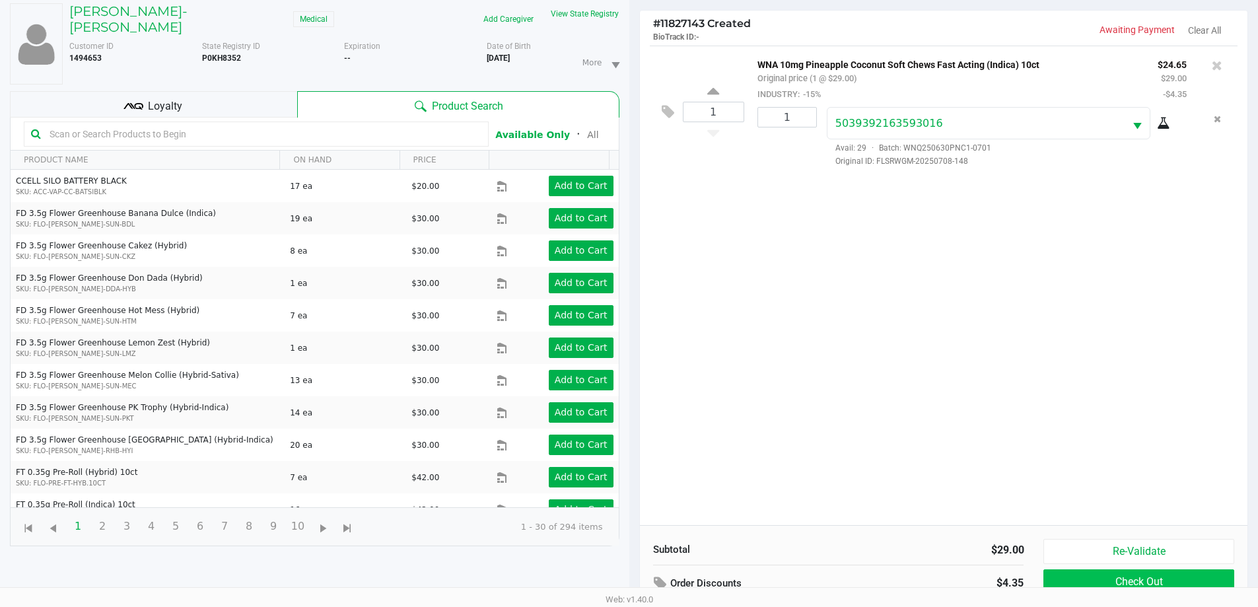
scroll to position [143, 0]
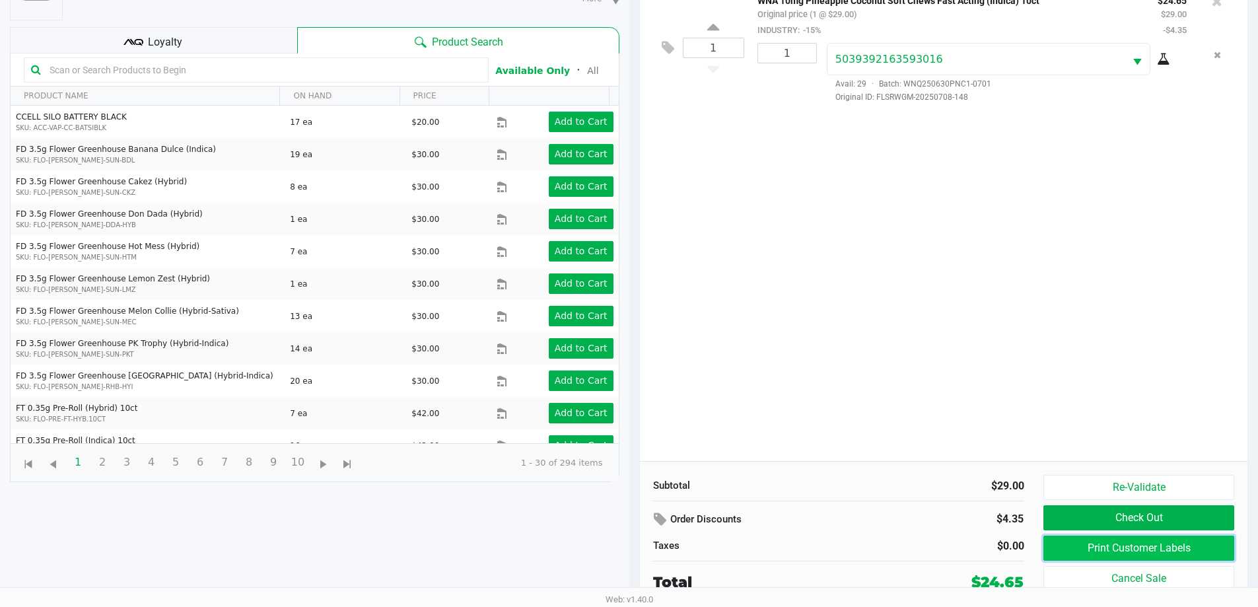
click at [1180, 547] on button "Print Customer Labels" at bounding box center [1139, 548] width 190 height 25
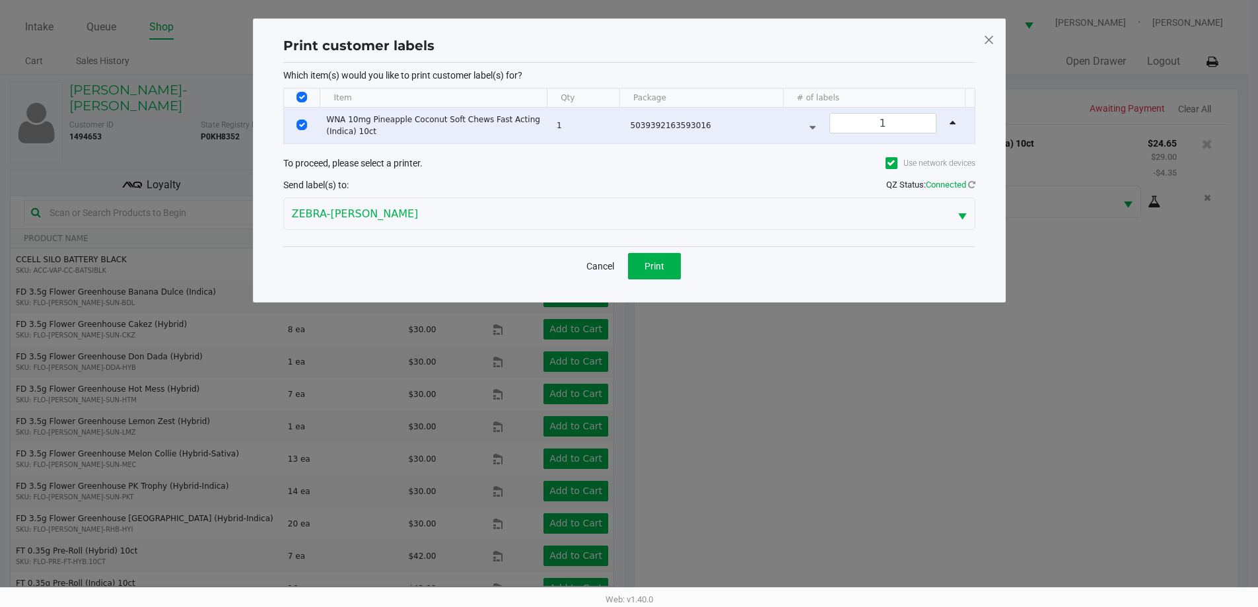
scroll to position [0, 0]
click at [686, 265] on button "Print" at bounding box center [659, 266] width 53 height 26
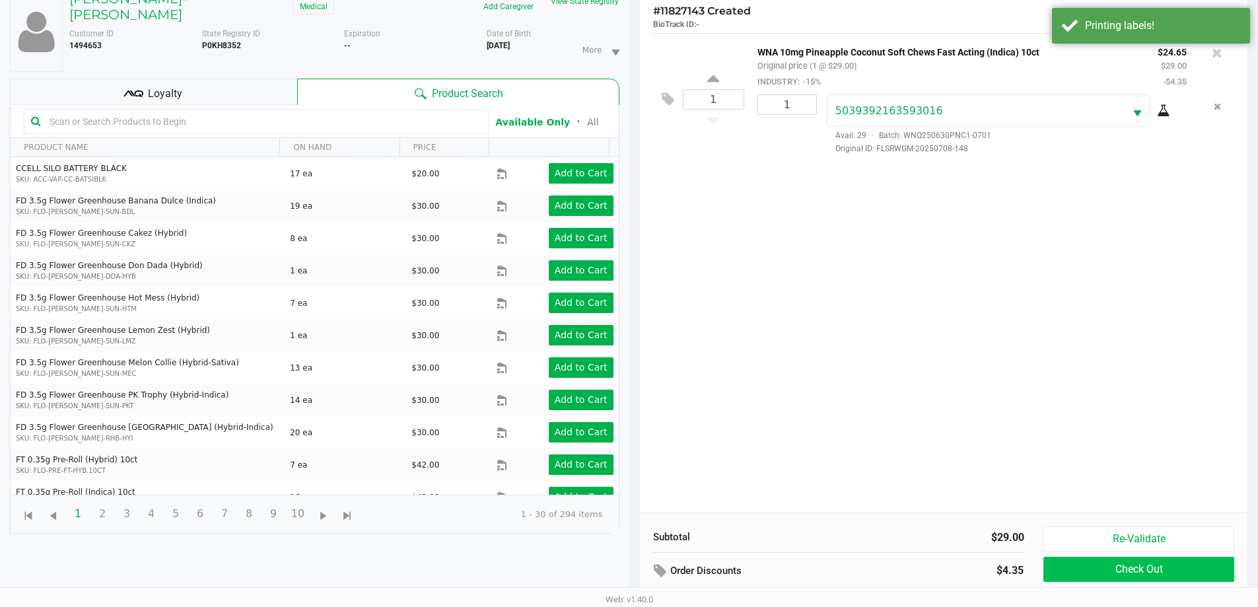
scroll to position [143, 0]
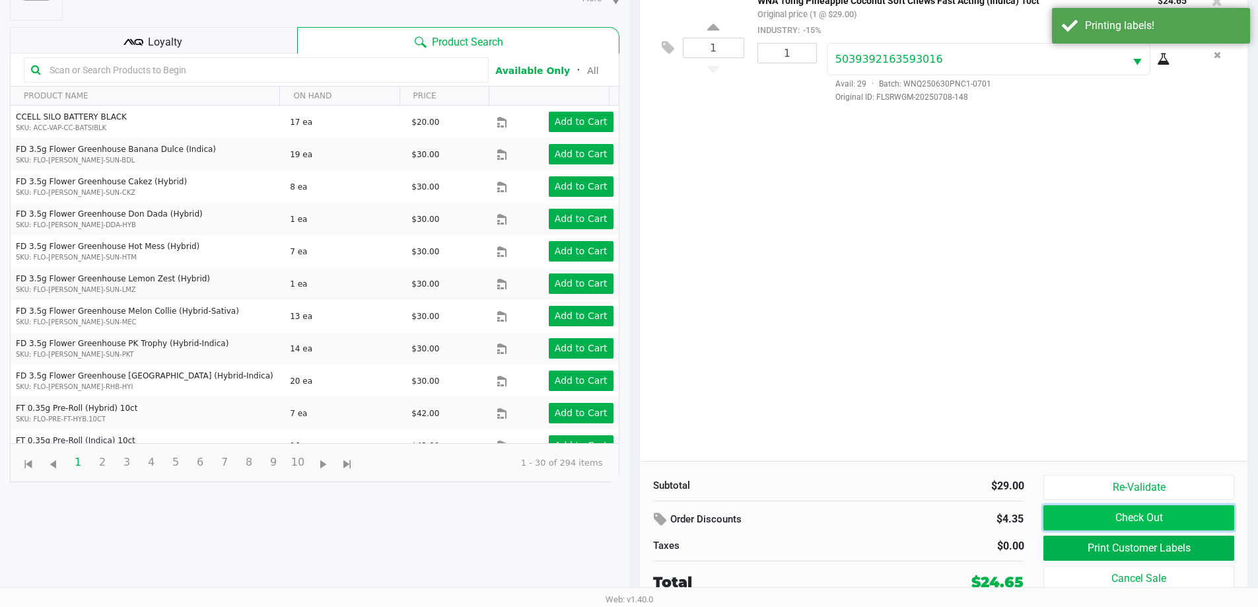
click at [1068, 518] on button "Check Out" at bounding box center [1139, 517] width 190 height 25
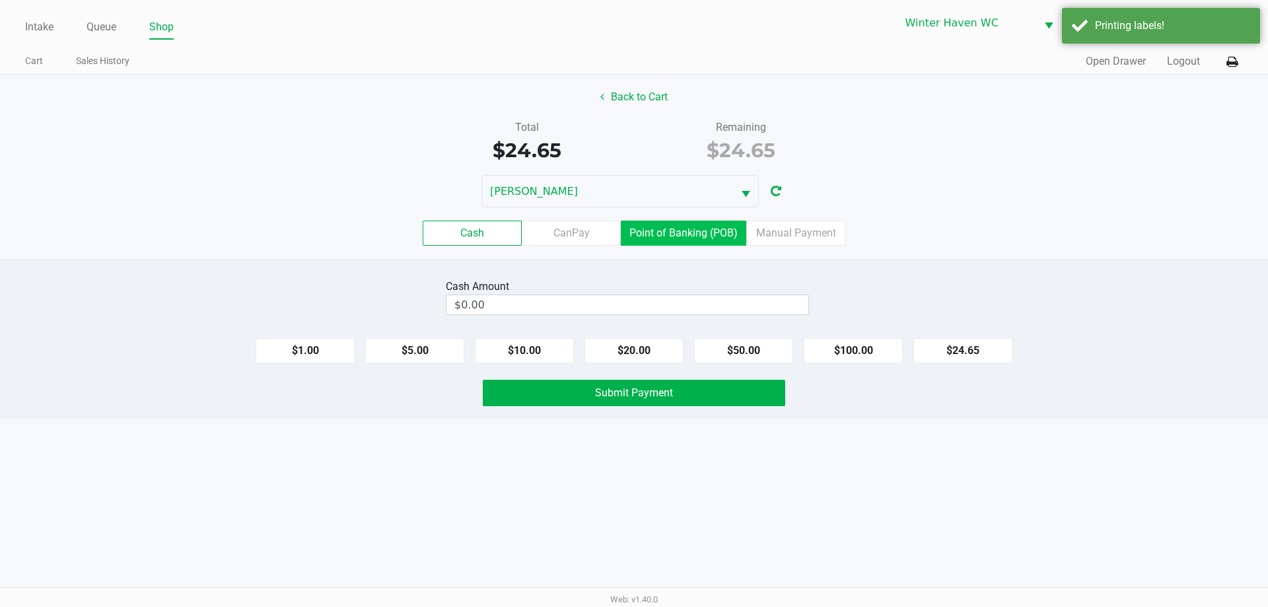
click at [678, 239] on label "Point of Banking (POB)" at bounding box center [684, 233] width 126 height 25
click at [0, 0] on 7 "Point of Banking (POB)" at bounding box center [0, 0] width 0 height 0
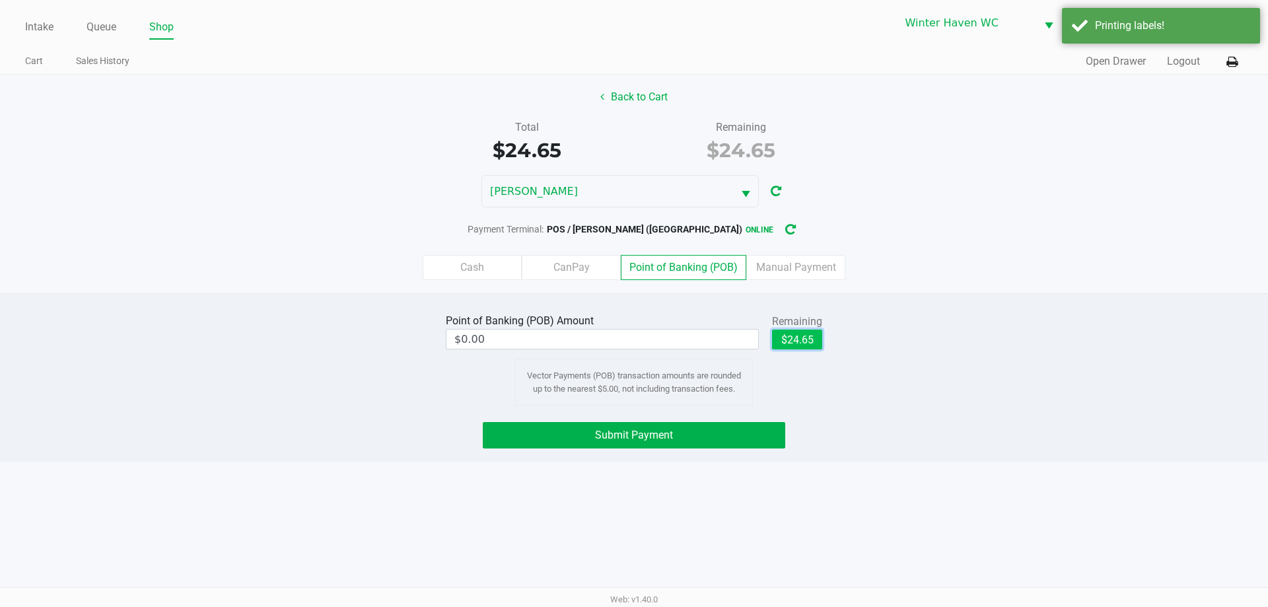
click at [798, 334] on button "$24.65" at bounding box center [797, 340] width 50 height 20
type input "$24.65"
drag, startPoint x: 918, startPoint y: 334, endPoint x: 864, endPoint y: 378, distance: 69.4
click at [916, 340] on div "Point of Banking (POB) Amount $24.65 Remaining $24.65 Clear Vector Payments (PO…" at bounding box center [634, 357] width 1288 height 95
click at [752, 445] on button "Submit Payment" at bounding box center [634, 435] width 303 height 26
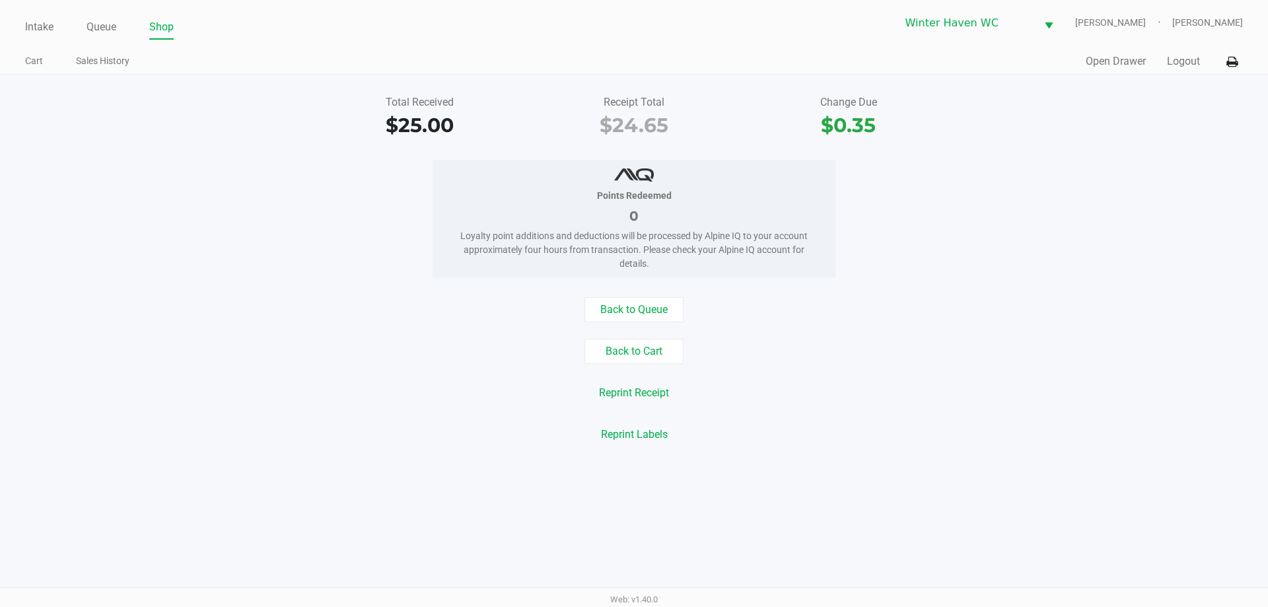
click at [124, 28] on ul "Intake Queue Shop" at bounding box center [329, 28] width 609 height 22
click at [115, 29] on link "Queue" at bounding box center [102, 27] width 30 height 18
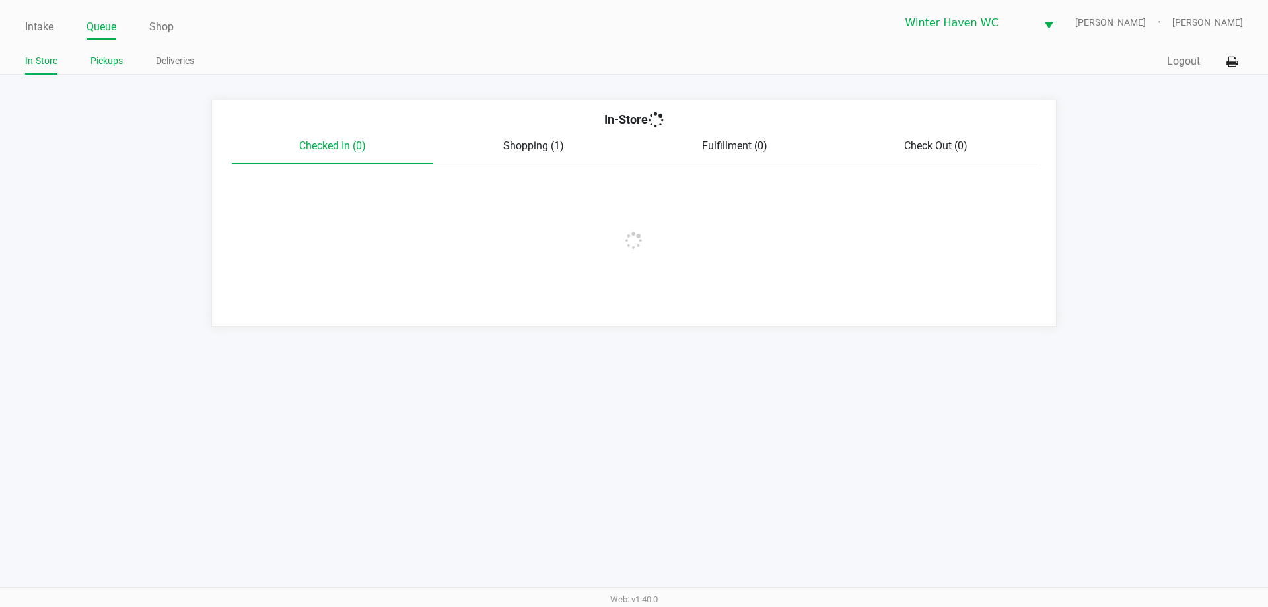
click at [105, 59] on link "Pickups" at bounding box center [106, 61] width 32 height 17
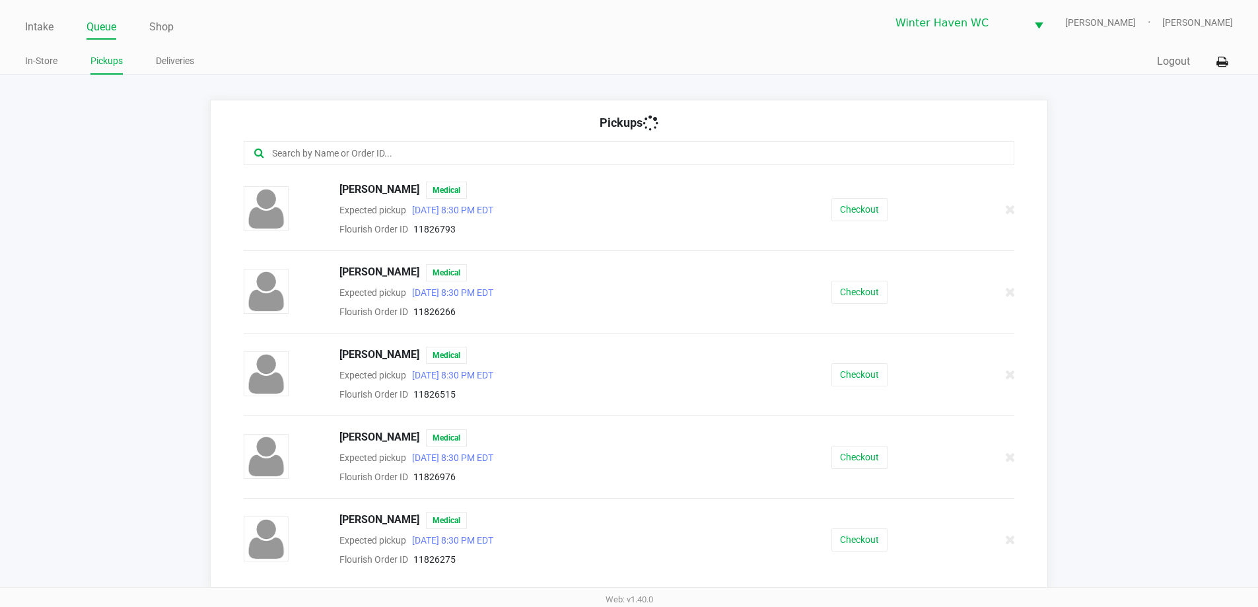
click at [122, 183] on app-pickups "Pickups [PERSON_NAME] Medical Expected pickup [DATE] 8:30 PM EDT Flourish Order…" at bounding box center [629, 345] width 1258 height 490
click at [838, 208] on button "Checkout" at bounding box center [860, 209] width 56 height 23
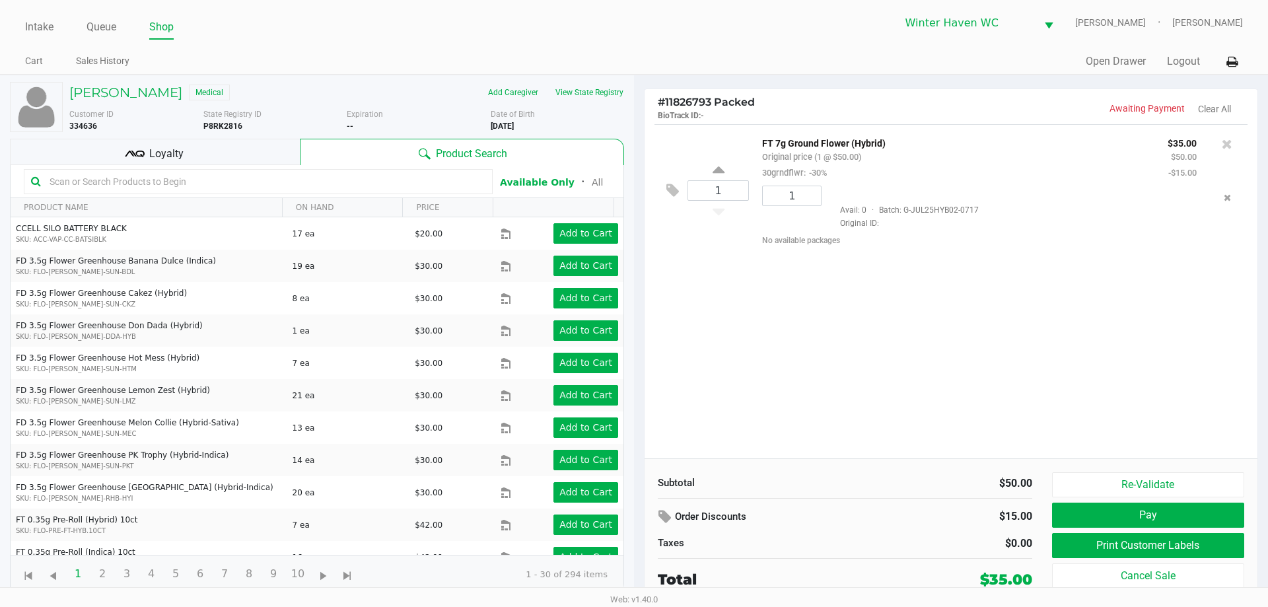
drag, startPoint x: 883, startPoint y: 370, endPoint x: 886, endPoint y: 377, distance: 7.7
click at [883, 373] on div "1 FT 7g Ground Flower (Hybrid) Original price (1 @ $50.00) 30grndflwr: -30% $35…" at bounding box center [951, 291] width 613 height 334
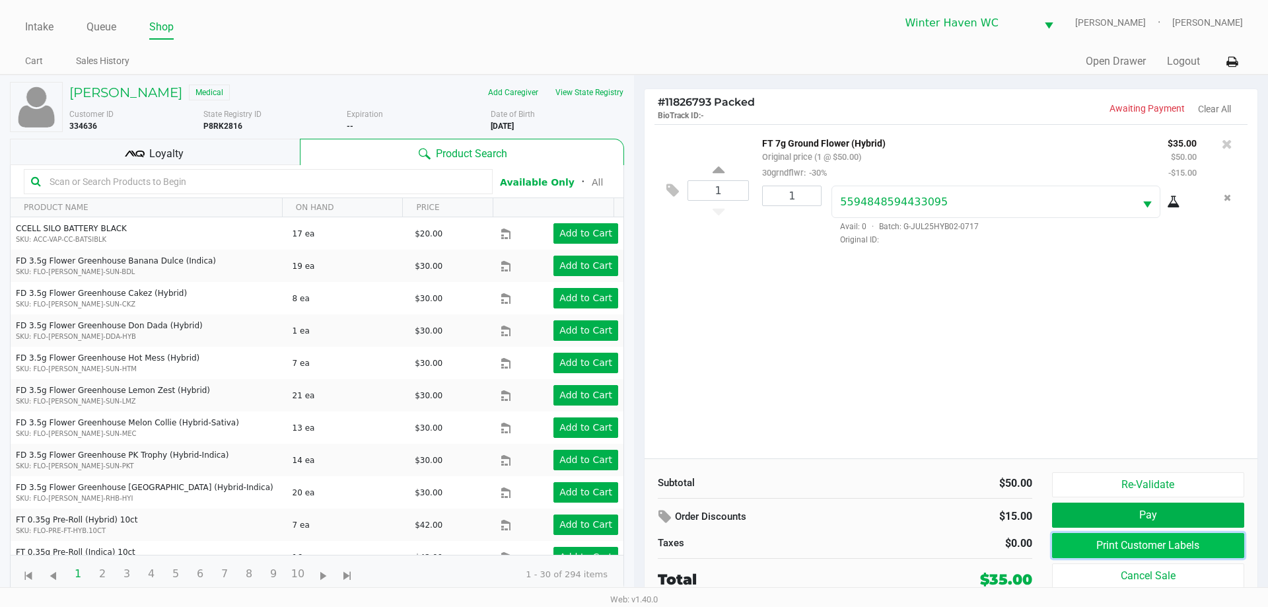
click at [1140, 552] on button "Print Customer Labels" at bounding box center [1148, 545] width 192 height 25
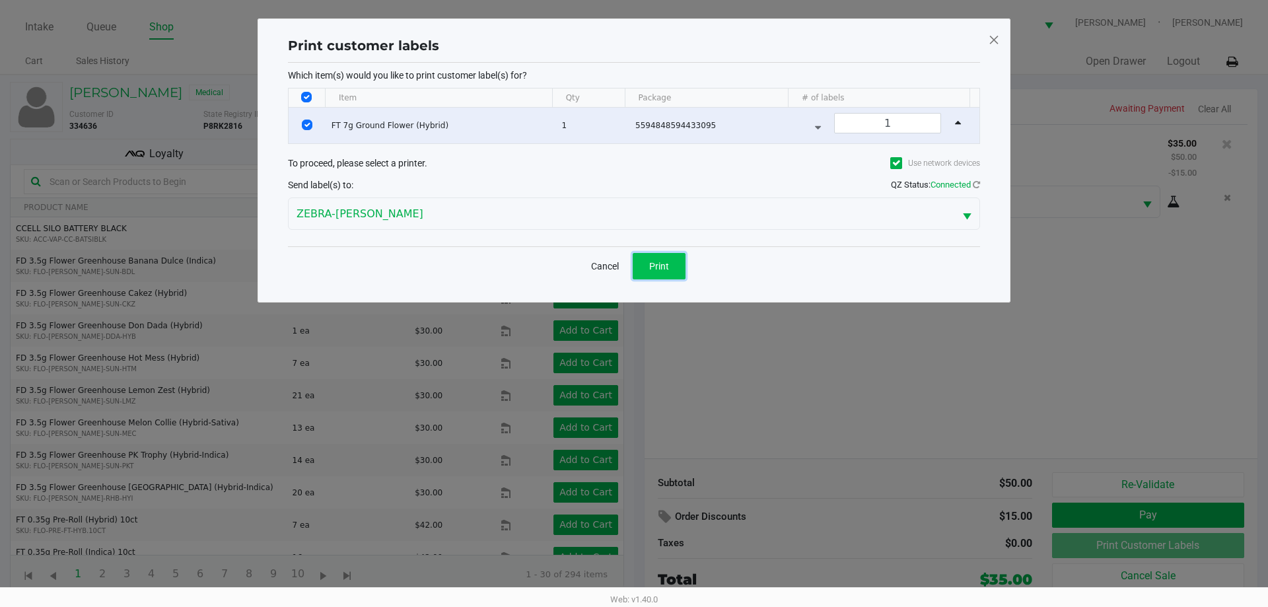
click at [651, 263] on span "Print" at bounding box center [659, 266] width 20 height 11
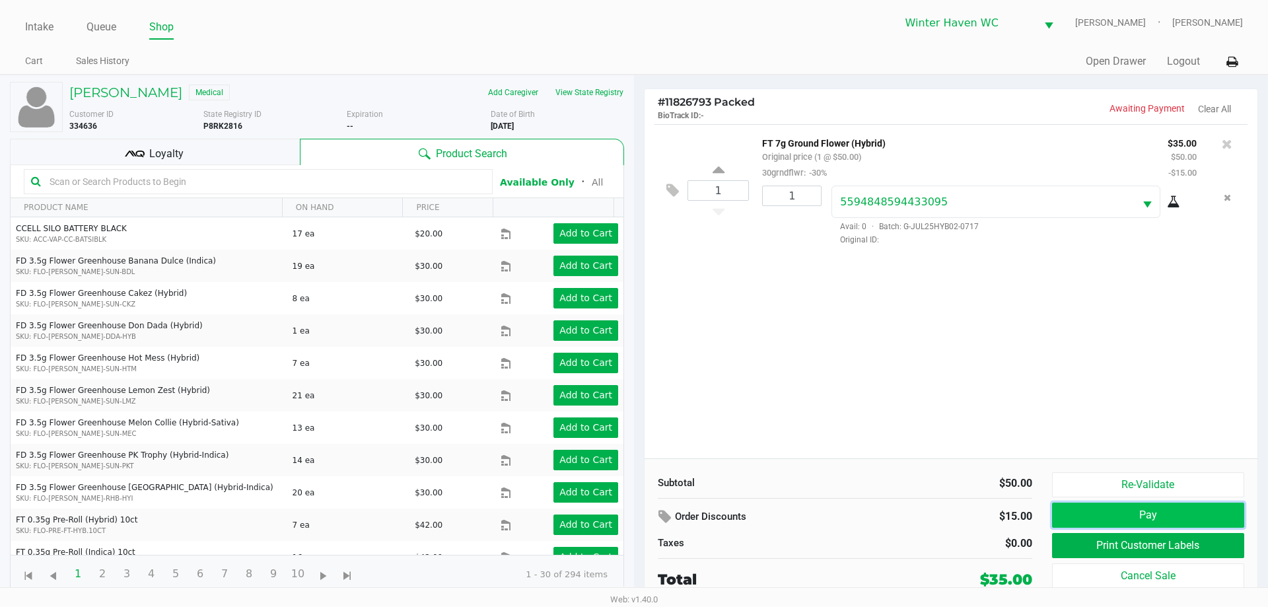
click at [1062, 516] on button "Pay" at bounding box center [1148, 515] width 192 height 25
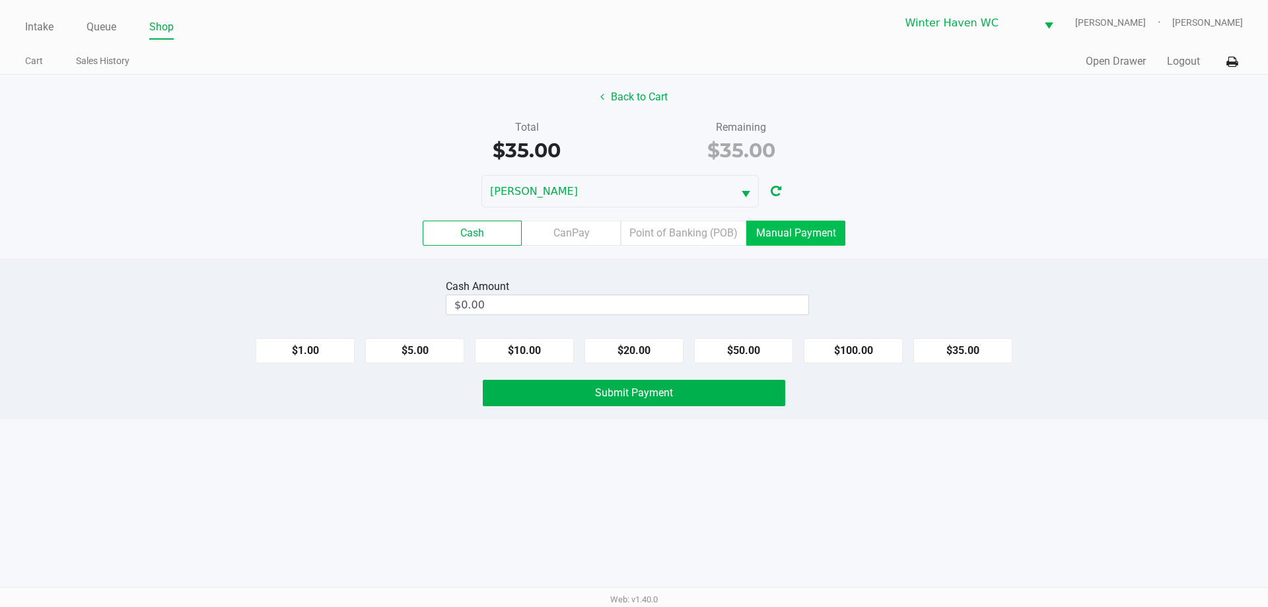
click at [758, 232] on label "Manual Payment" at bounding box center [795, 233] width 99 height 25
click at [0, 0] on 8 "Manual Payment" at bounding box center [0, 0] width 0 height 0
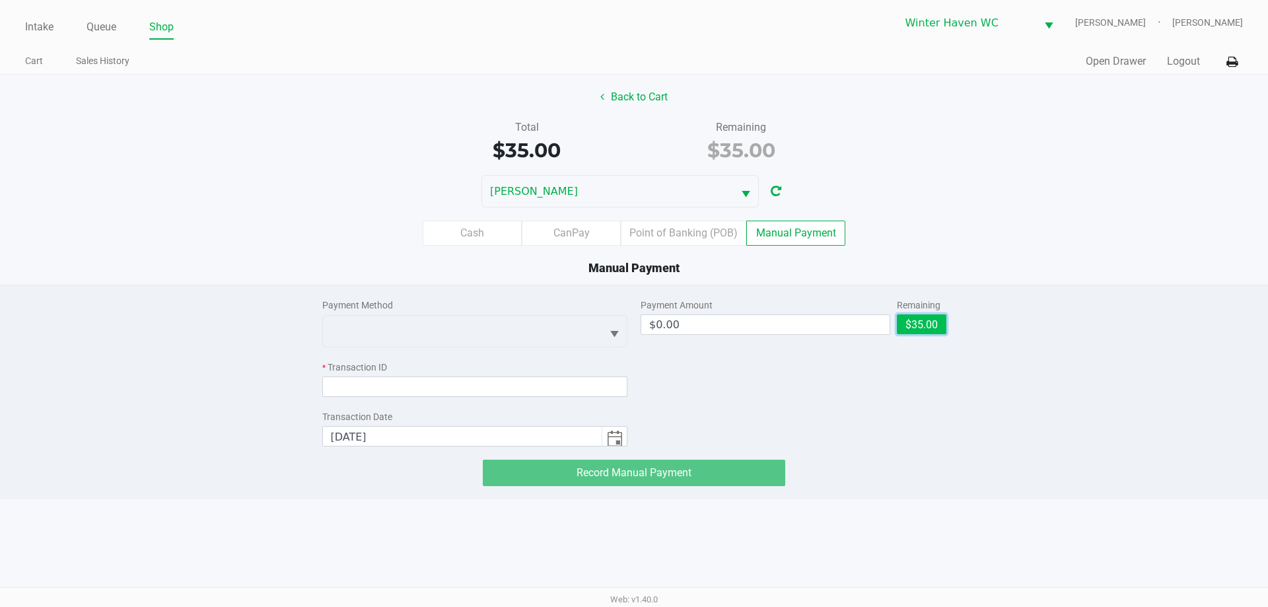
click at [903, 314] on button "$35.00" at bounding box center [922, 324] width 50 height 20
type input "$35.00"
click at [821, 376] on div "Payment Amount $35.00 Remaining $35.00 Clear" at bounding box center [794, 365] width 306 height 161
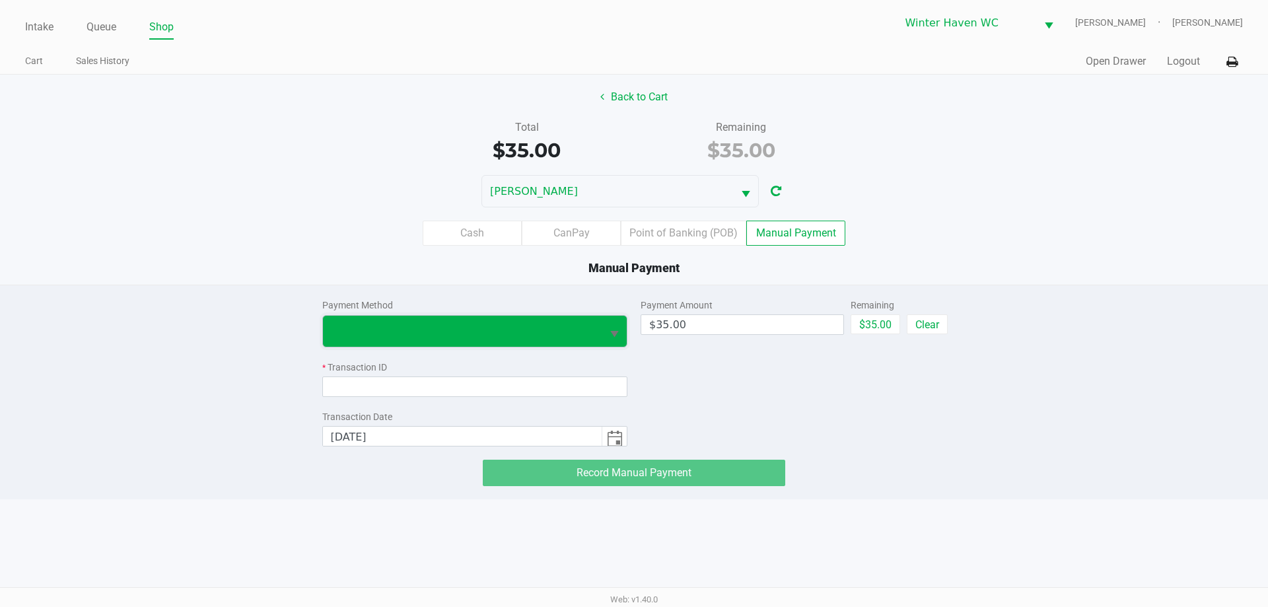
click at [532, 339] on span at bounding box center [462, 331] width 279 height 31
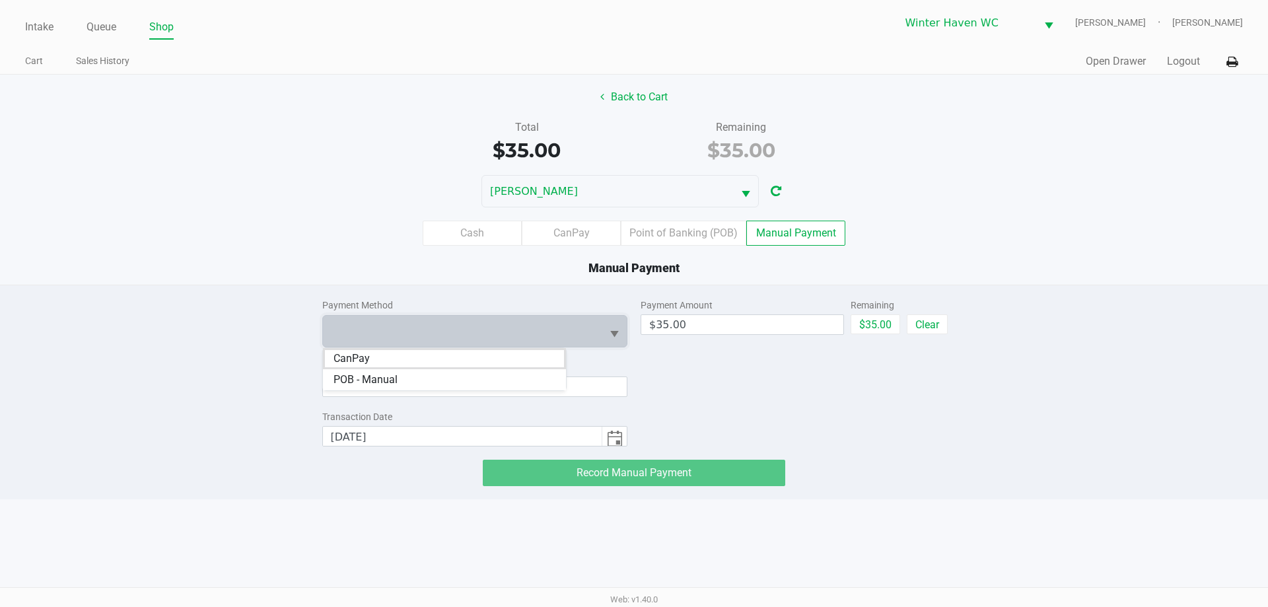
click at [420, 366] on li "CanPay" at bounding box center [444, 358] width 243 height 21
click at [429, 383] on input at bounding box center [475, 387] width 306 height 20
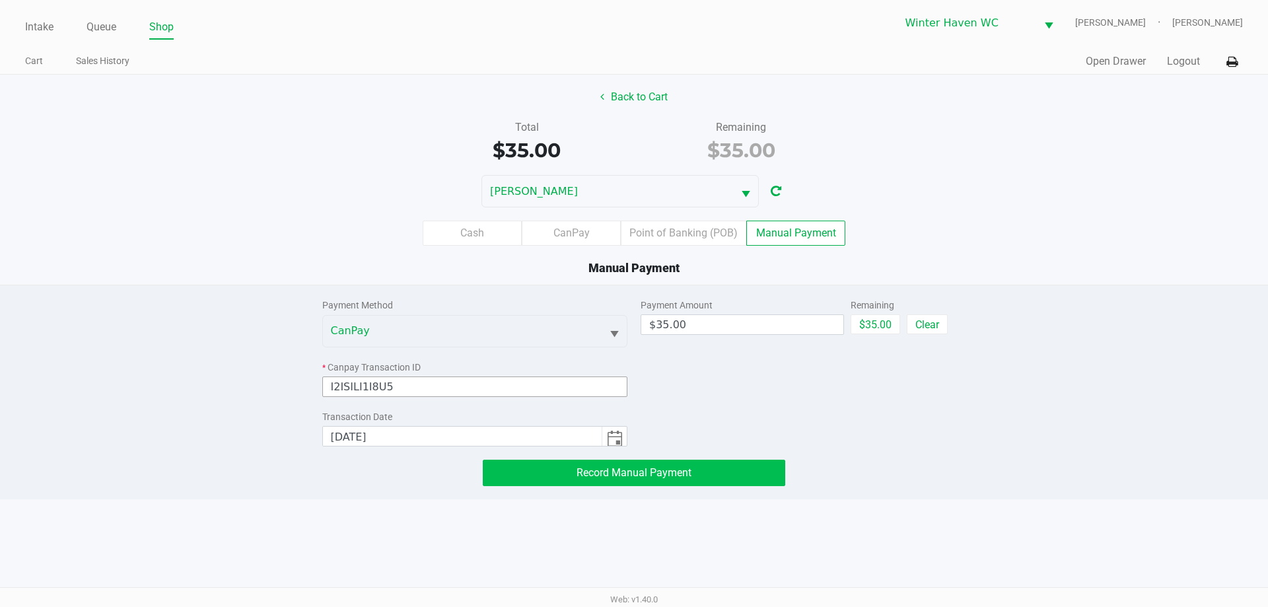
type input "I2ISILI1I8U5"
click at [645, 468] on span "Record Manual Payment" at bounding box center [634, 472] width 115 height 13
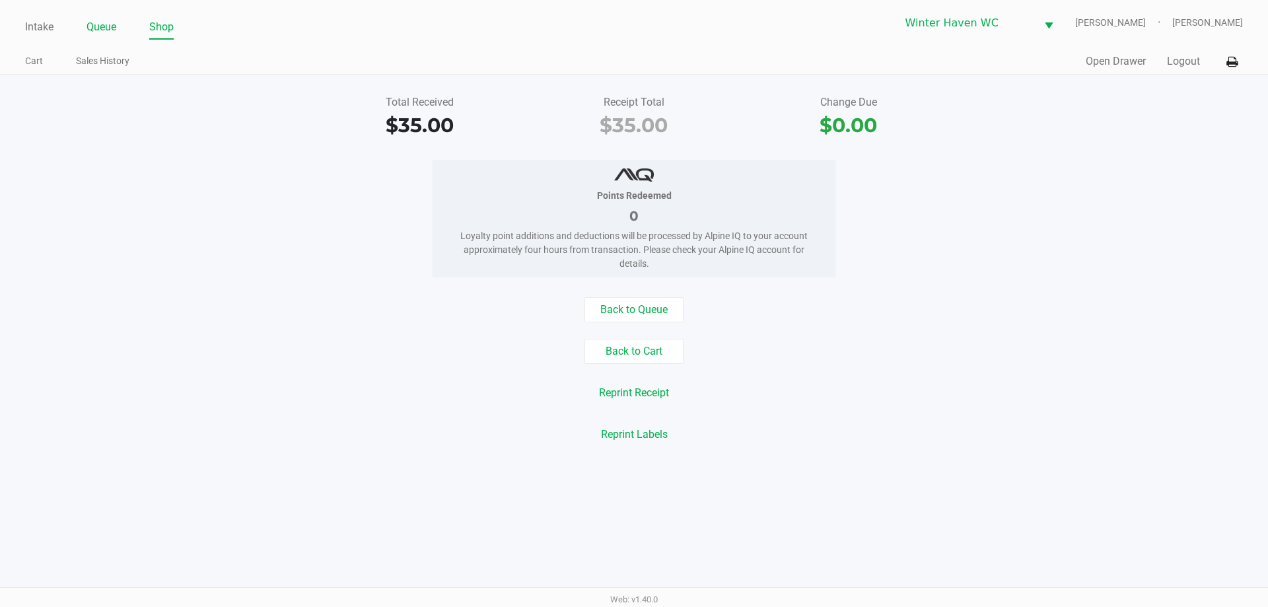
drag, startPoint x: 102, startPoint y: 22, endPoint x: 91, endPoint y: 36, distance: 17.4
click at [100, 22] on link "Queue" at bounding box center [102, 27] width 30 height 18
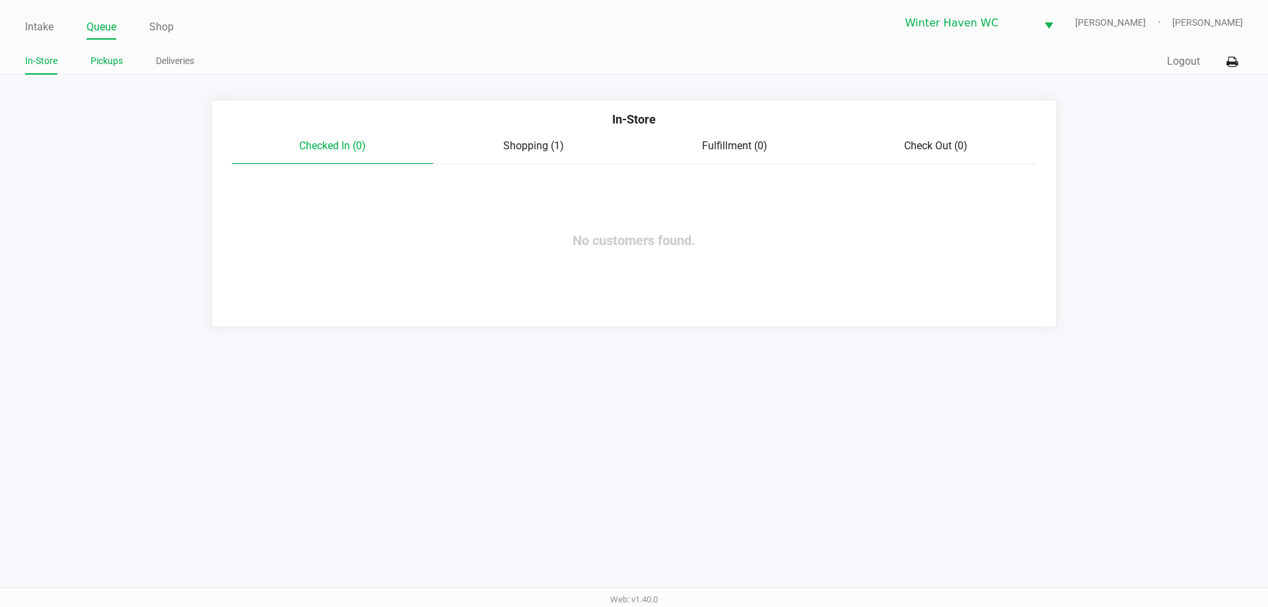
click at [97, 56] on link "Pickups" at bounding box center [106, 61] width 32 height 17
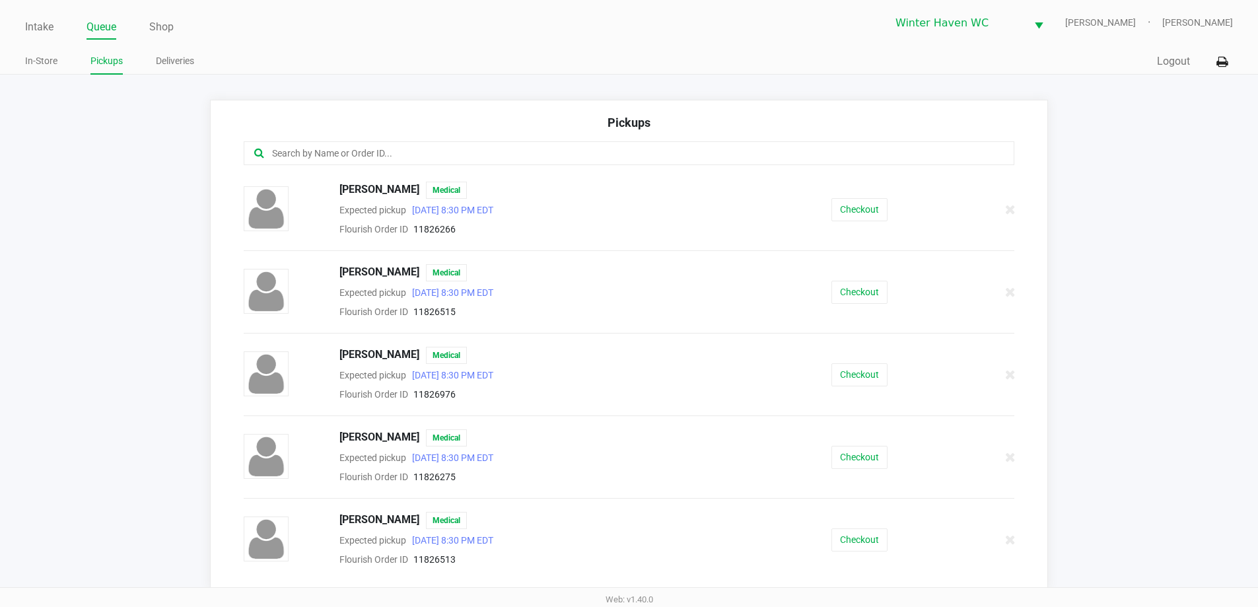
click at [449, 168] on div at bounding box center [629, 161] width 791 height 40
click at [447, 159] on input "text" at bounding box center [608, 153] width 675 height 15
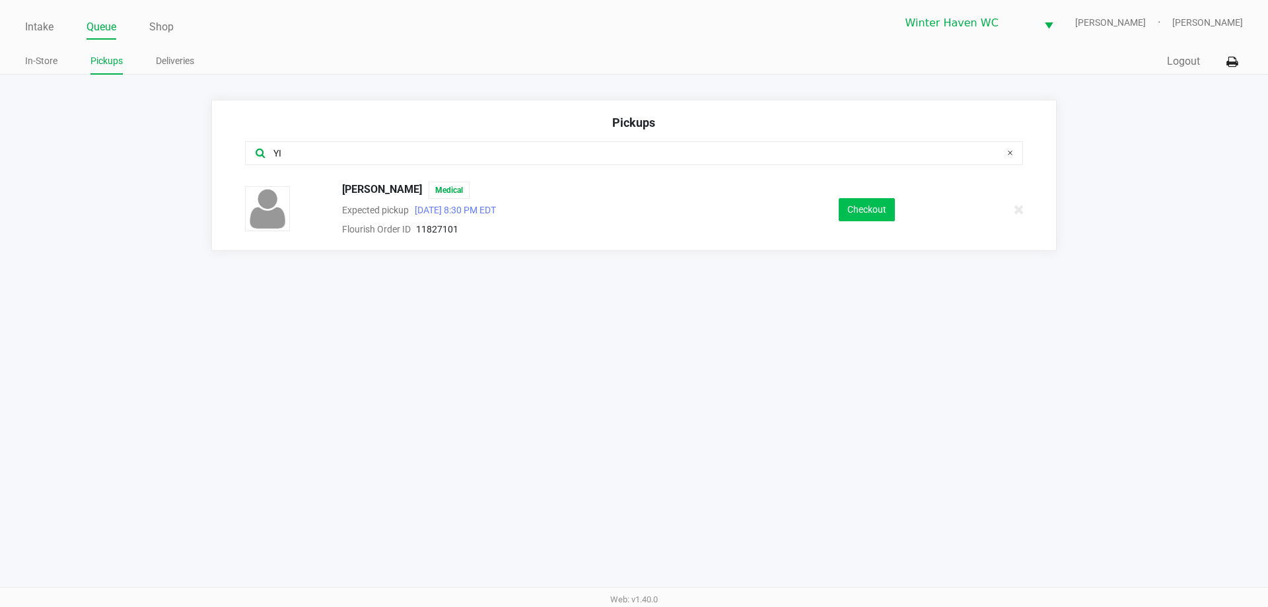
type input "YI"
click at [855, 214] on button "Checkout" at bounding box center [867, 209] width 56 height 23
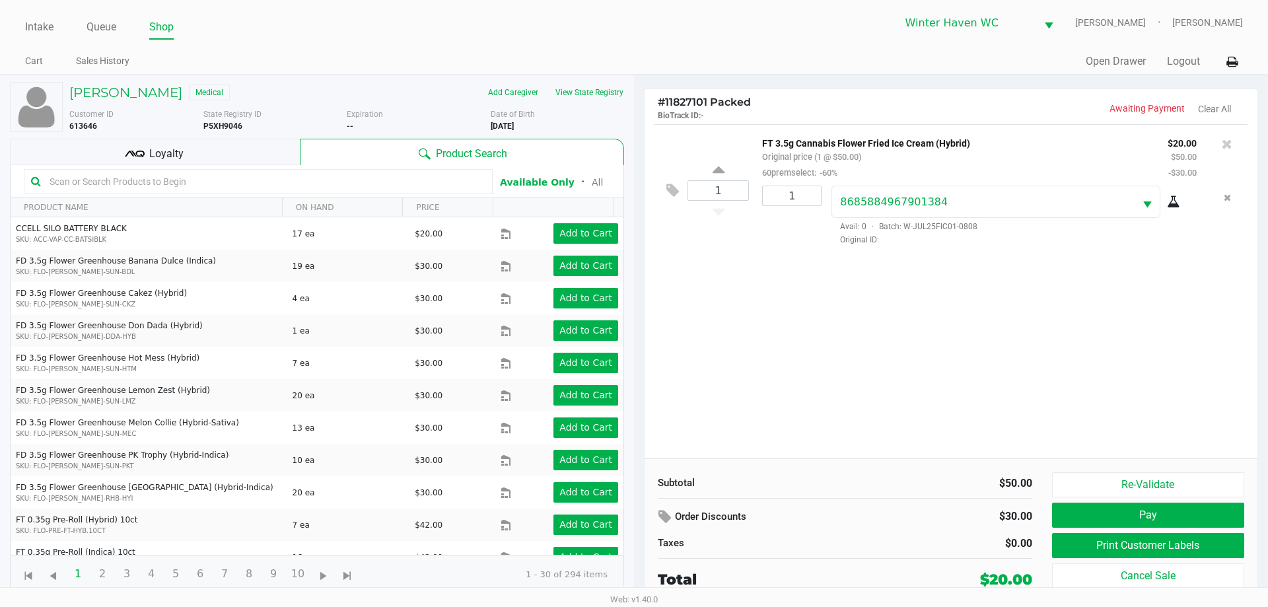
click at [908, 369] on div "1 FT 3.5g Cannabis Flower Fried Ice Cream (Hybrid) Original price (1 @ $50.00) …" at bounding box center [951, 291] width 613 height 334
click at [1093, 538] on button "Print Customer Labels" at bounding box center [1148, 545] width 192 height 25
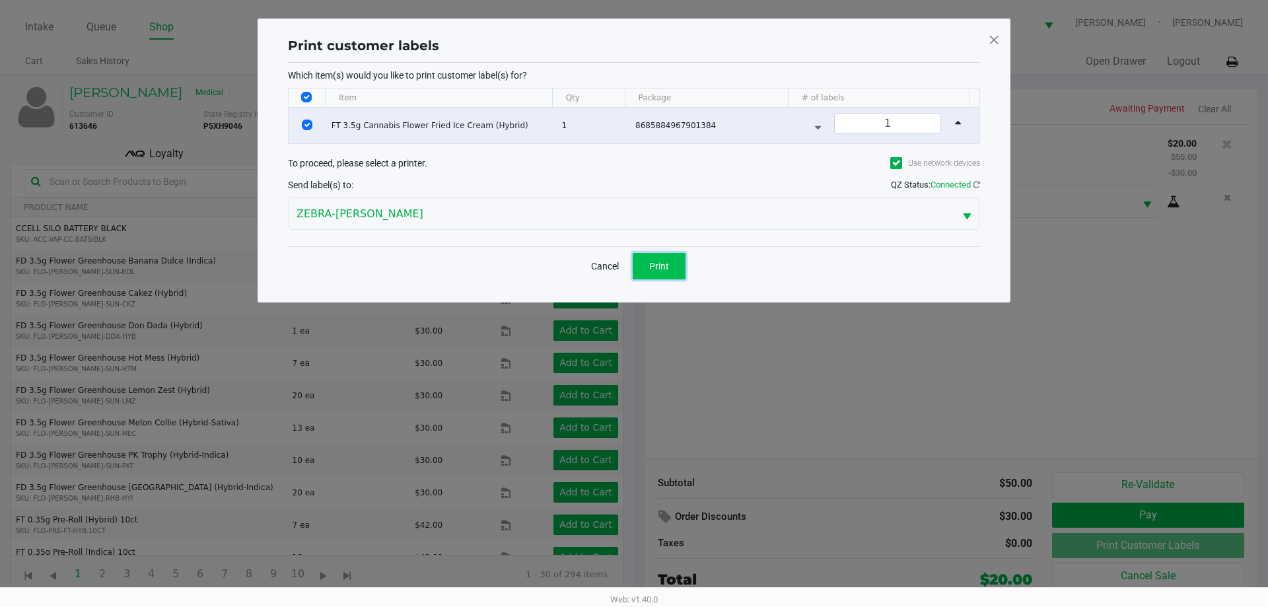
click at [674, 271] on button "Print" at bounding box center [659, 266] width 53 height 26
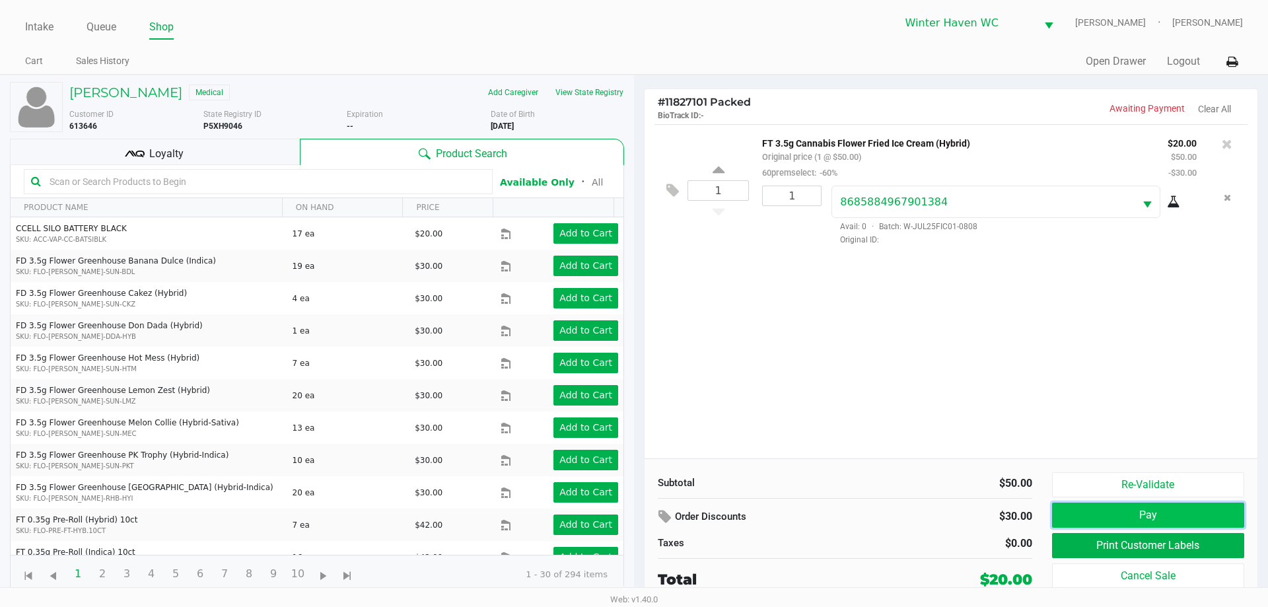
click at [1223, 509] on button "Pay" at bounding box center [1148, 515] width 192 height 25
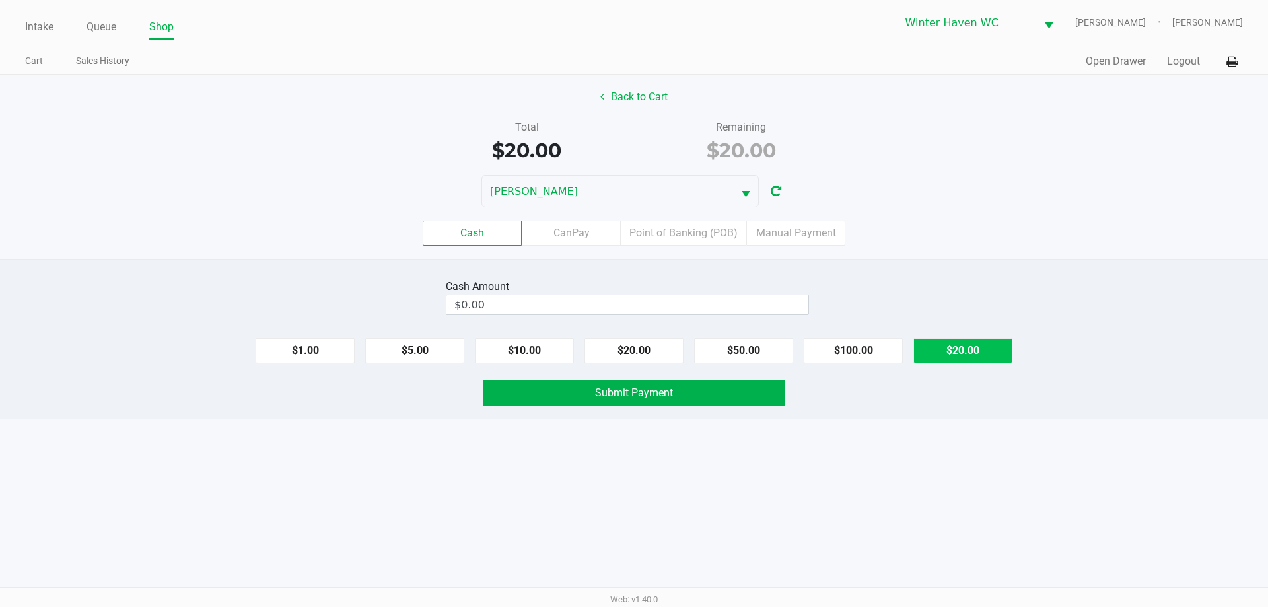
click at [958, 358] on button "$20.00" at bounding box center [963, 350] width 99 height 25
type input "$20.00"
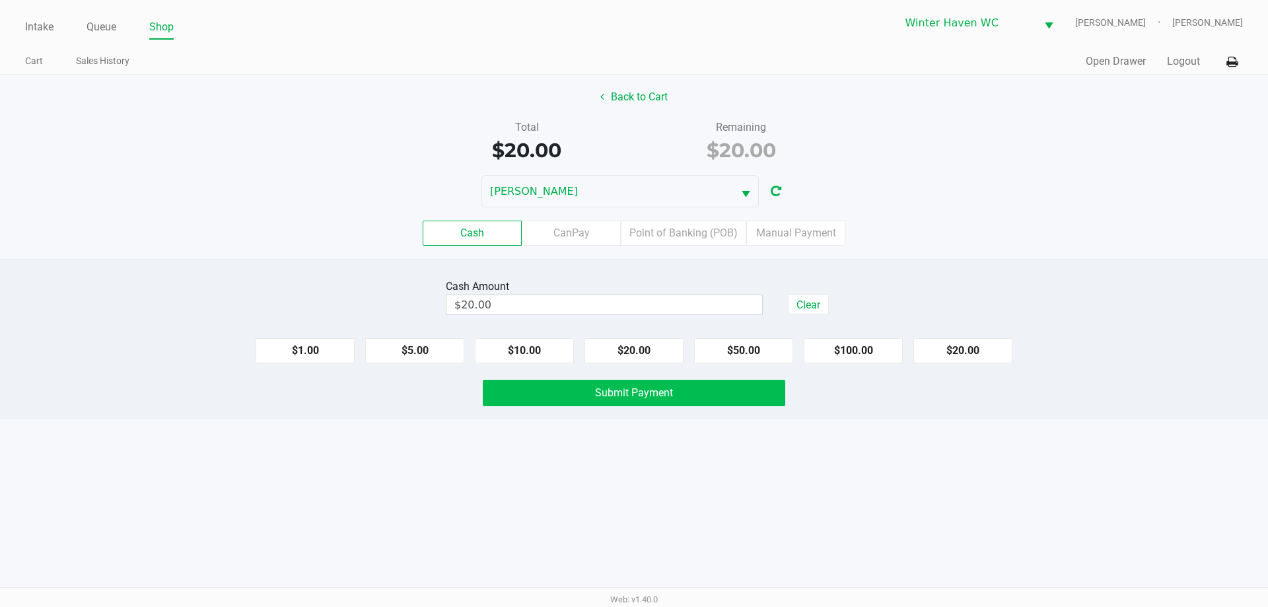
drag, startPoint x: 931, startPoint y: 424, endPoint x: 676, endPoint y: 384, distance: 258.8
click at [925, 425] on div "Intake Queue Shop Winter Haven [PERSON_NAME] [PERSON_NAME] Cart Sales History Q…" at bounding box center [634, 303] width 1268 height 607
click at [674, 384] on button "Submit Payment" at bounding box center [634, 393] width 303 height 26
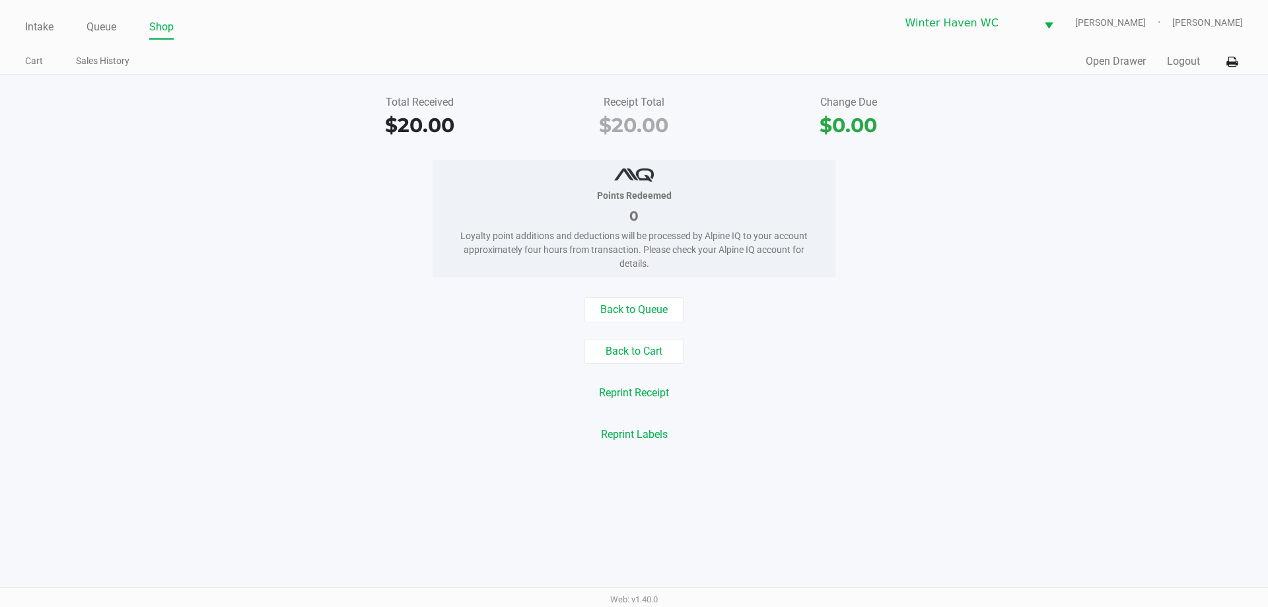
click at [1108, 72] on div "Quick Sale Open Drawer Logout" at bounding box center [938, 62] width 609 height 24
click at [1120, 63] on button "Open Drawer" at bounding box center [1116, 62] width 60 height 16
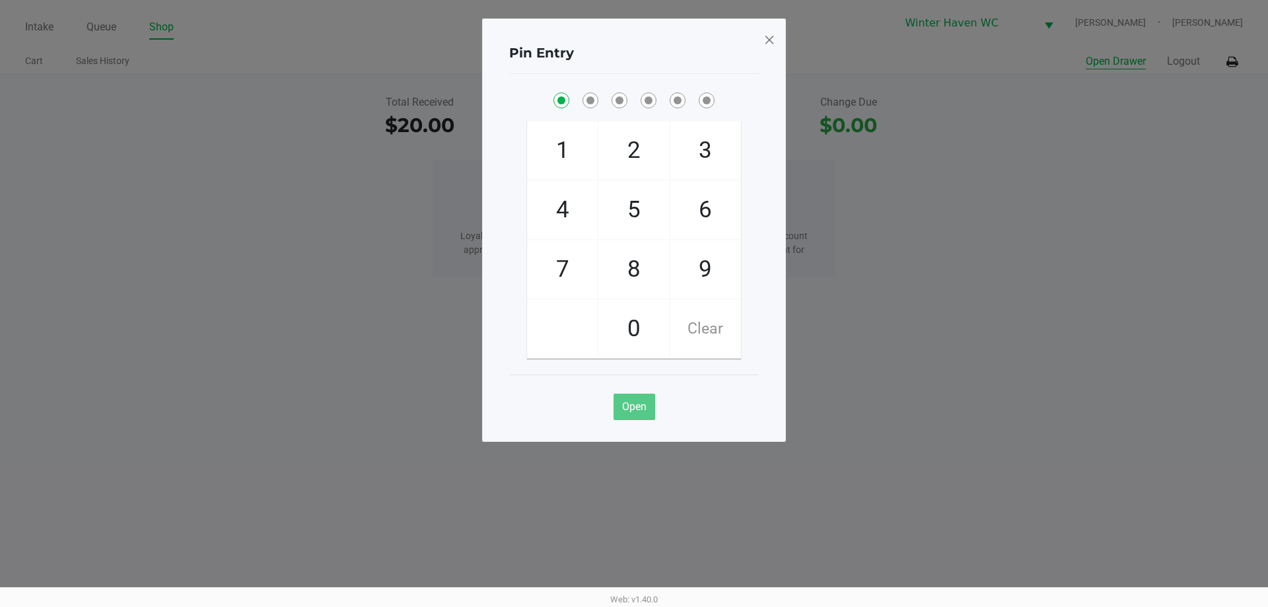
checkbox input "true"
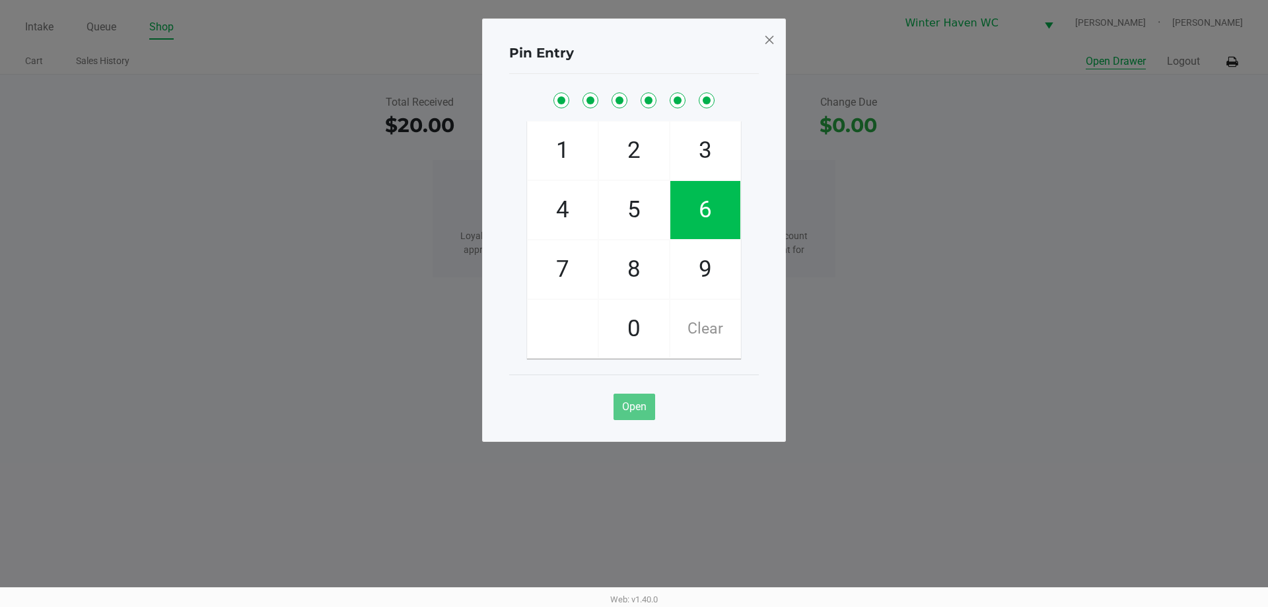
checkbox input "true"
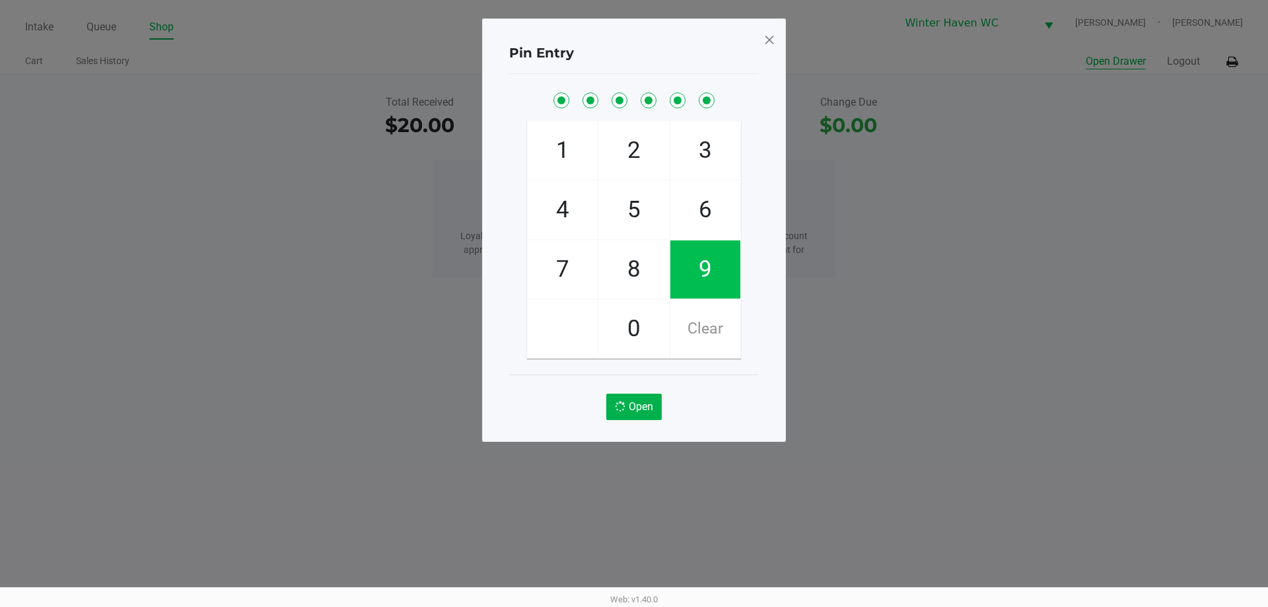
click at [1086, 54] on button "Open Drawer" at bounding box center [1116, 62] width 60 height 16
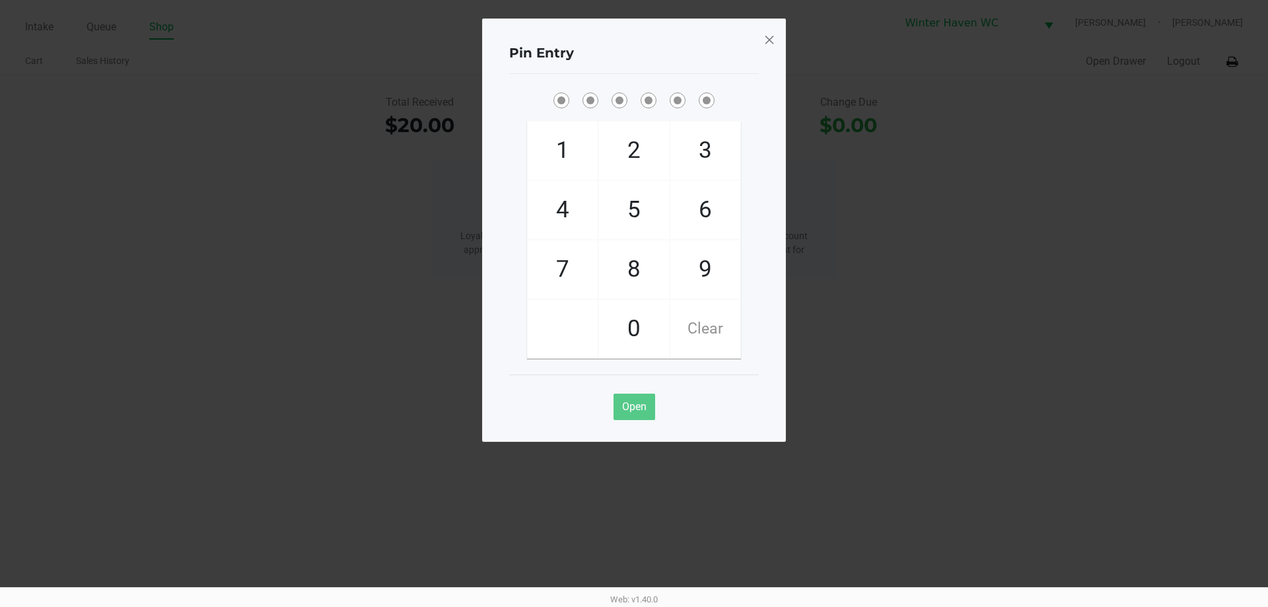
click at [776, 42] on div "Pin Entry 1 4 7 2 5 8 0 3 6 9 Clear Open" at bounding box center [634, 229] width 304 height 423
click at [774, 43] on span at bounding box center [770, 39] width 12 height 21
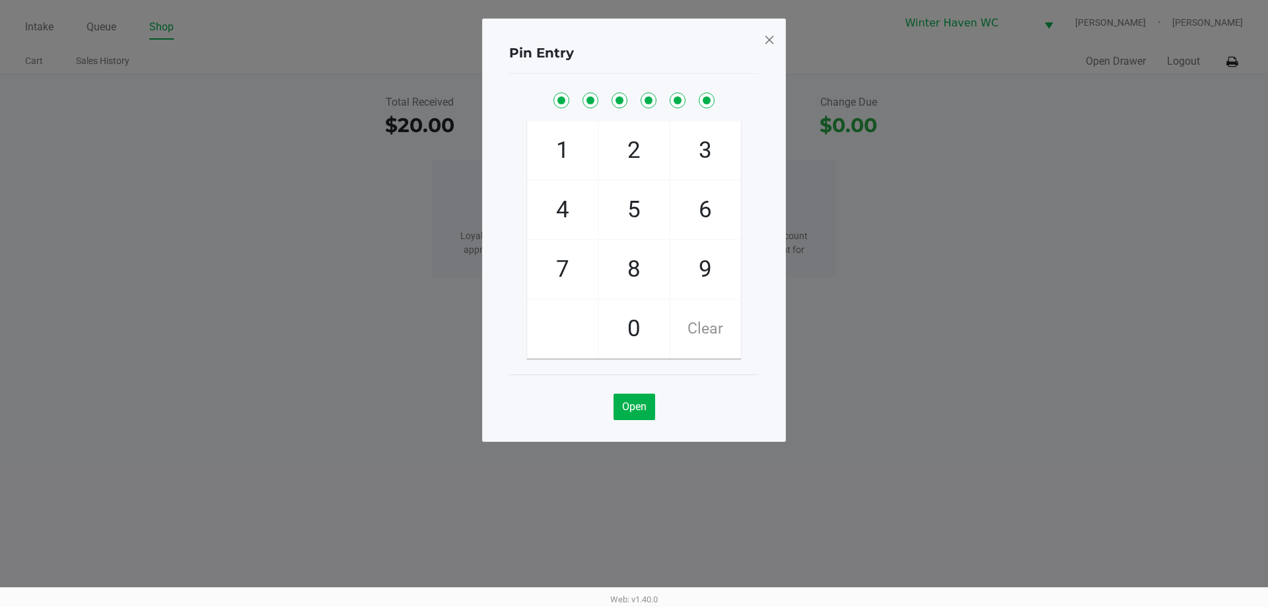
click at [772, 43] on span at bounding box center [770, 39] width 12 height 21
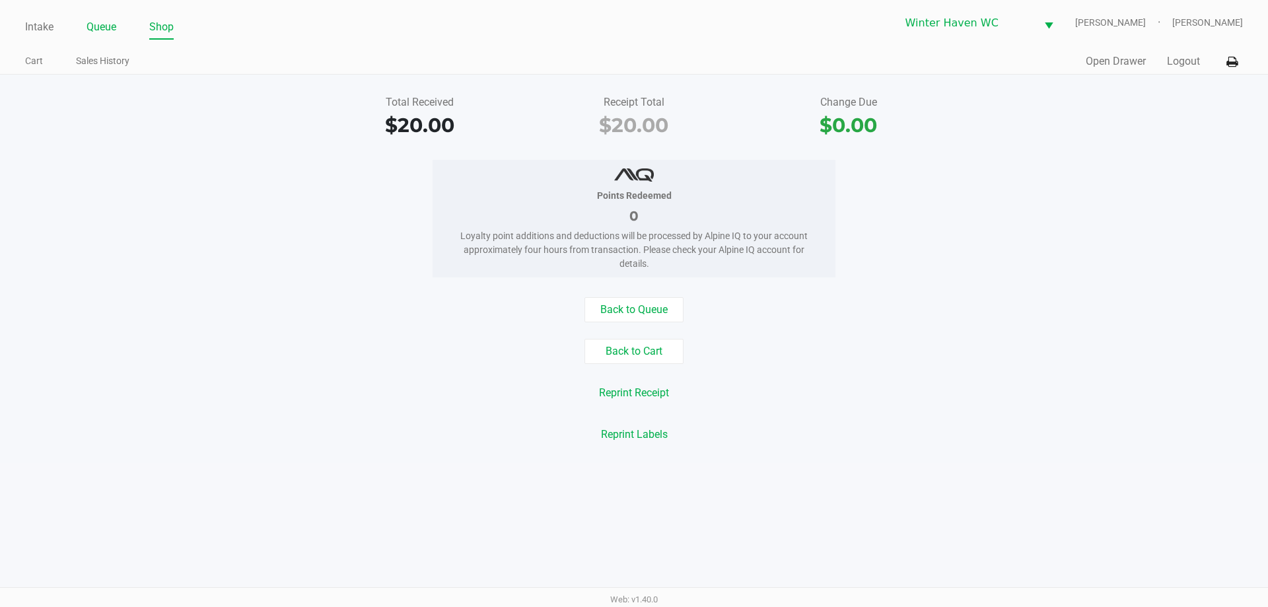
click at [110, 33] on link "Queue" at bounding box center [102, 27] width 30 height 18
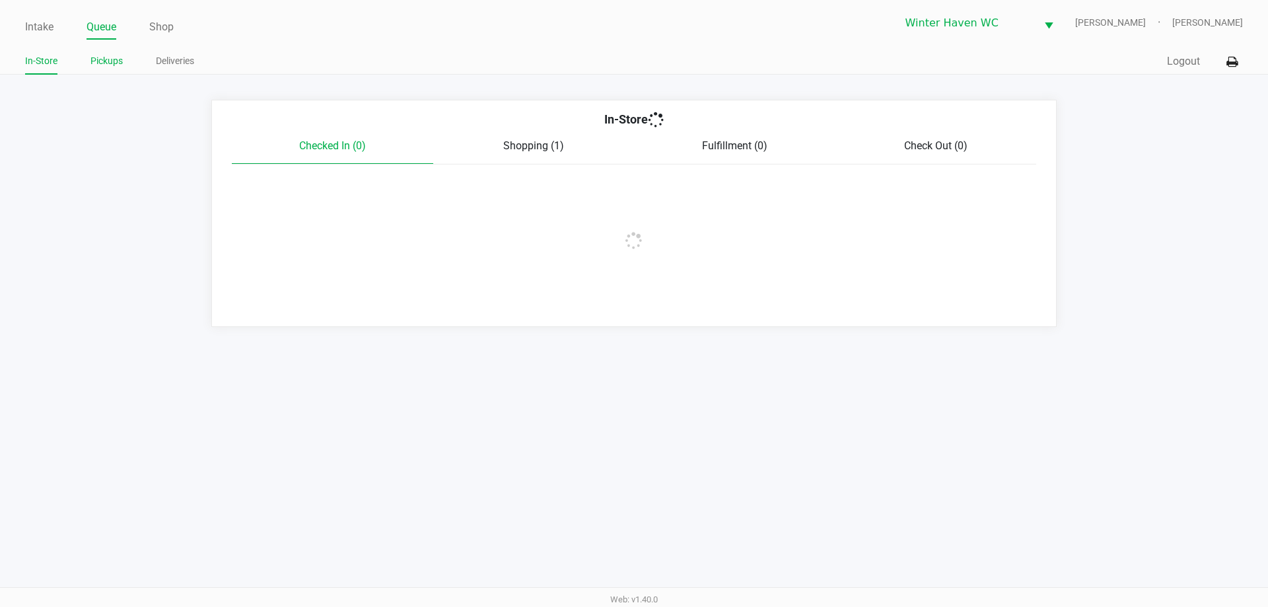
click at [110, 70] on li "Pickups" at bounding box center [106, 63] width 32 height 23
drag, startPoint x: 12, startPoint y: 12, endPoint x: 37, endPoint y: 30, distance: 30.8
click at [15, 14] on div "Intake Queue Shop Winter Haven [PERSON_NAME] [PERSON_NAME] In-Store Pickups Del…" at bounding box center [634, 37] width 1268 height 75
click at [37, 30] on link "Intake" at bounding box center [39, 27] width 28 height 18
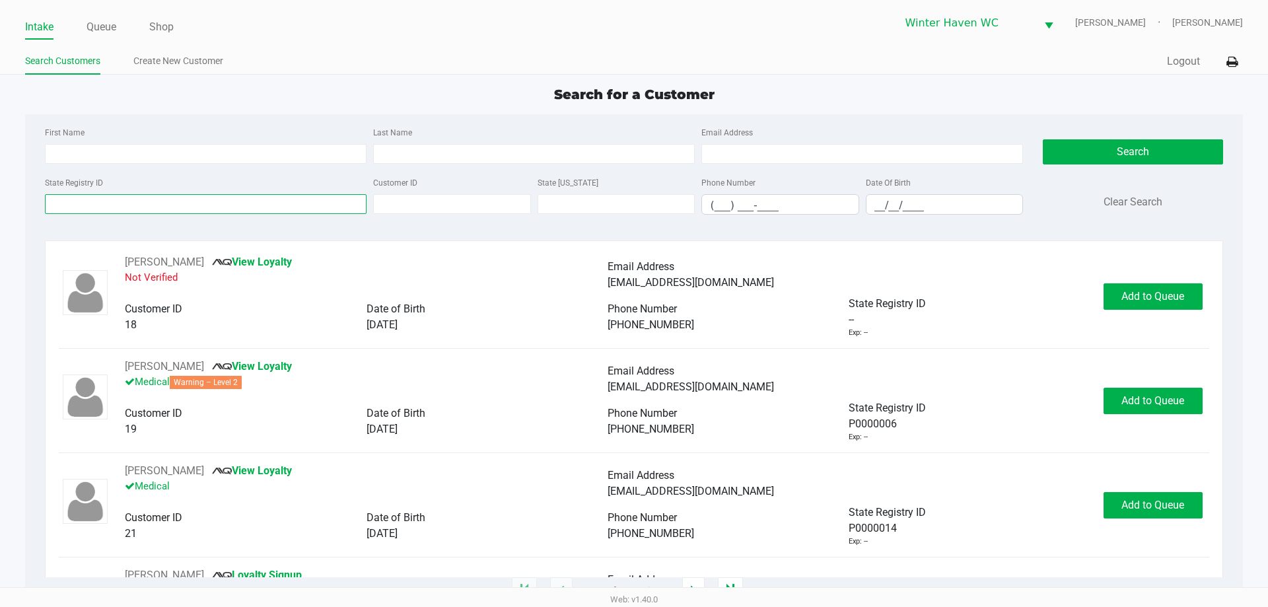
click at [210, 213] on input "State Registry ID" at bounding box center [206, 204] width 322 height 20
click at [140, 209] on input "State Registry ID" at bounding box center [206, 204] width 322 height 20
click at [141, 215] on div "State Registry ID Customer ID State [US_STATE] Phone Number (___) ___-____ Date…" at bounding box center [534, 199] width 985 height 51
click at [408, 164] on div "First Name Last Name Email Address" at bounding box center [534, 149] width 985 height 50
click at [414, 158] on input "Last Name" at bounding box center [534, 154] width 322 height 20
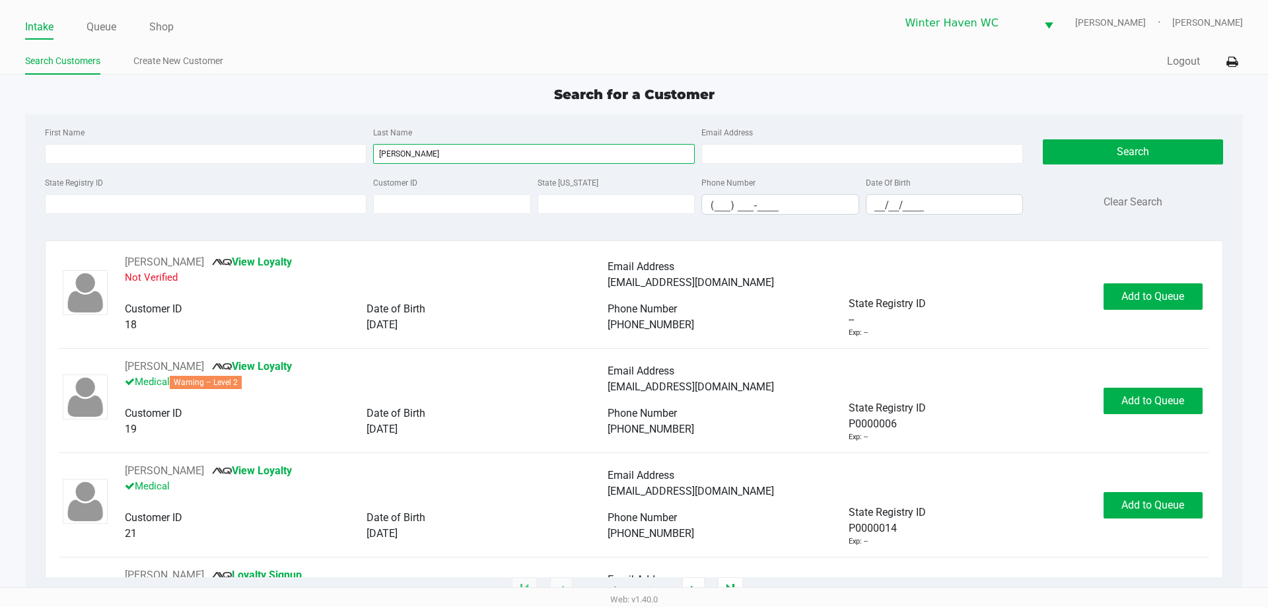
type input "[PERSON_NAME]"
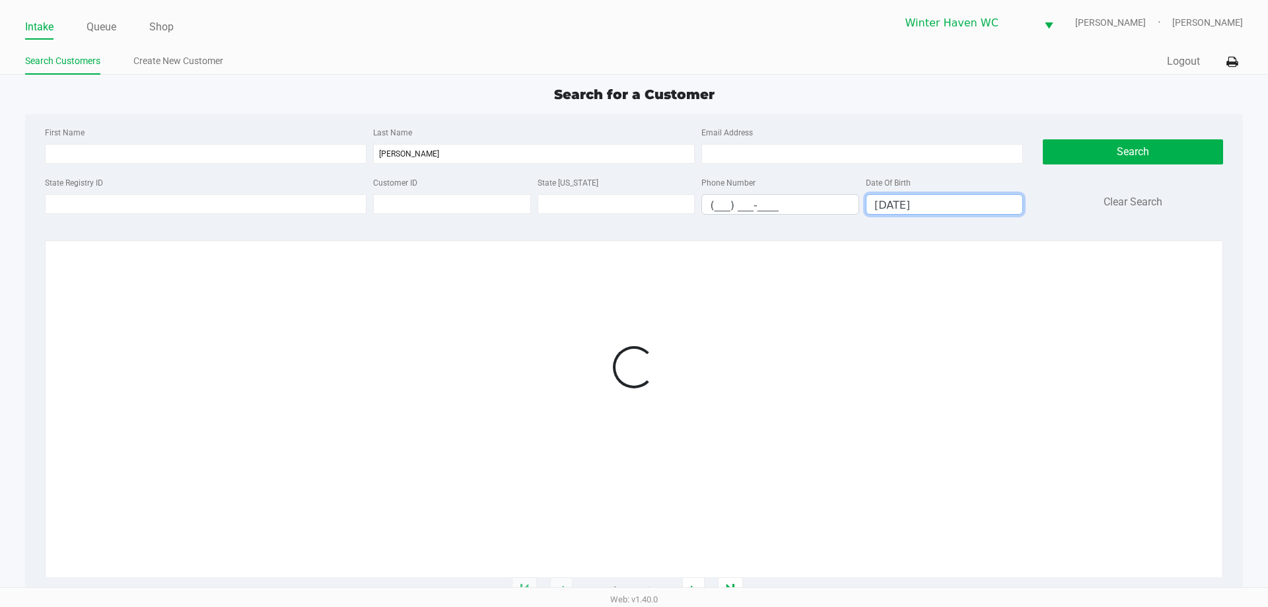
type input "[DATE]"
click at [419, 244] on div "Loading 1 - 20 of 895089 items" at bounding box center [634, 415] width 1178 height 351
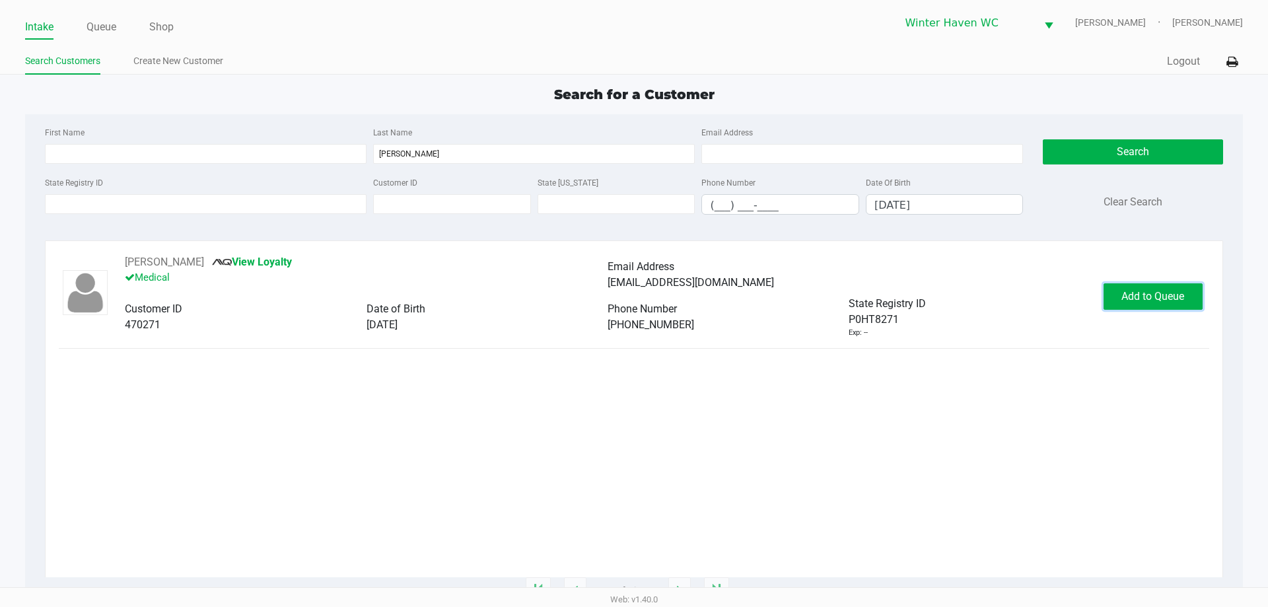
click at [1124, 283] on button "Add to Queue" at bounding box center [1153, 296] width 99 height 26
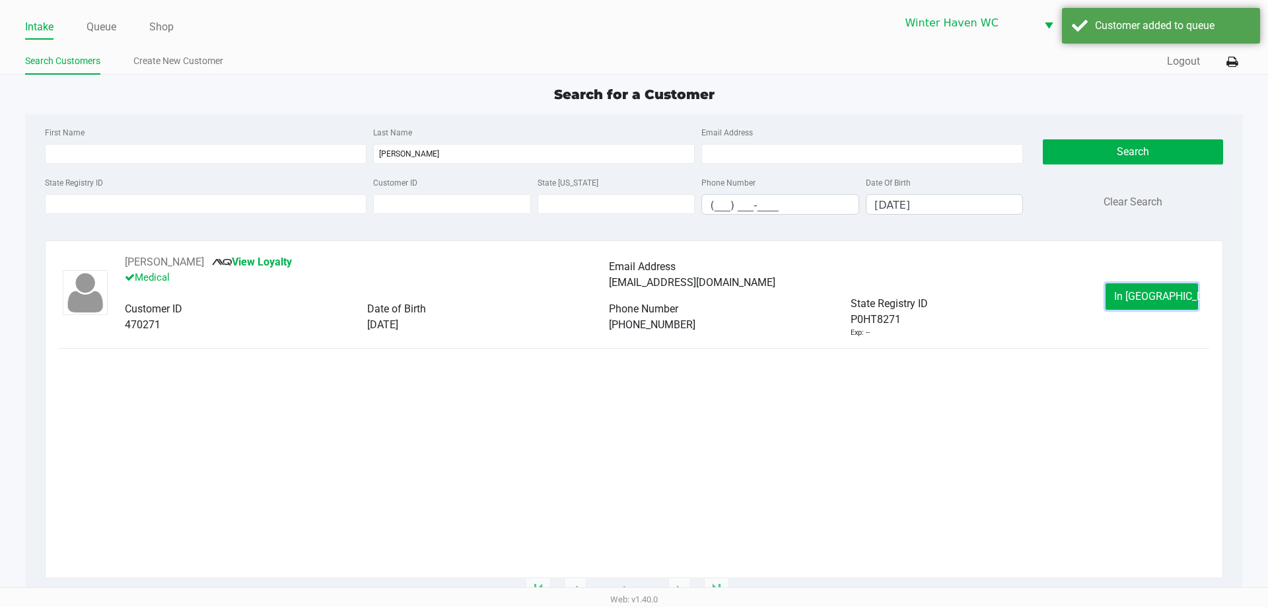
click at [1133, 297] on span "In [GEOGRAPHIC_DATA]" at bounding box center [1169, 296] width 111 height 13
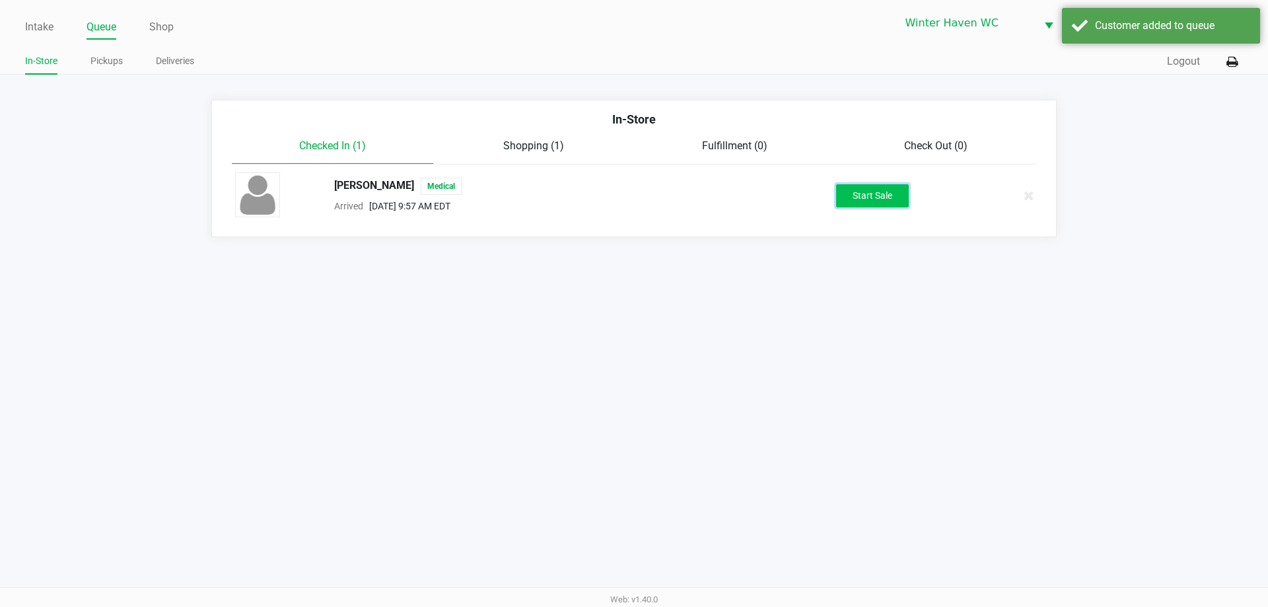
click at [865, 194] on button "Start Sale" at bounding box center [872, 195] width 73 height 23
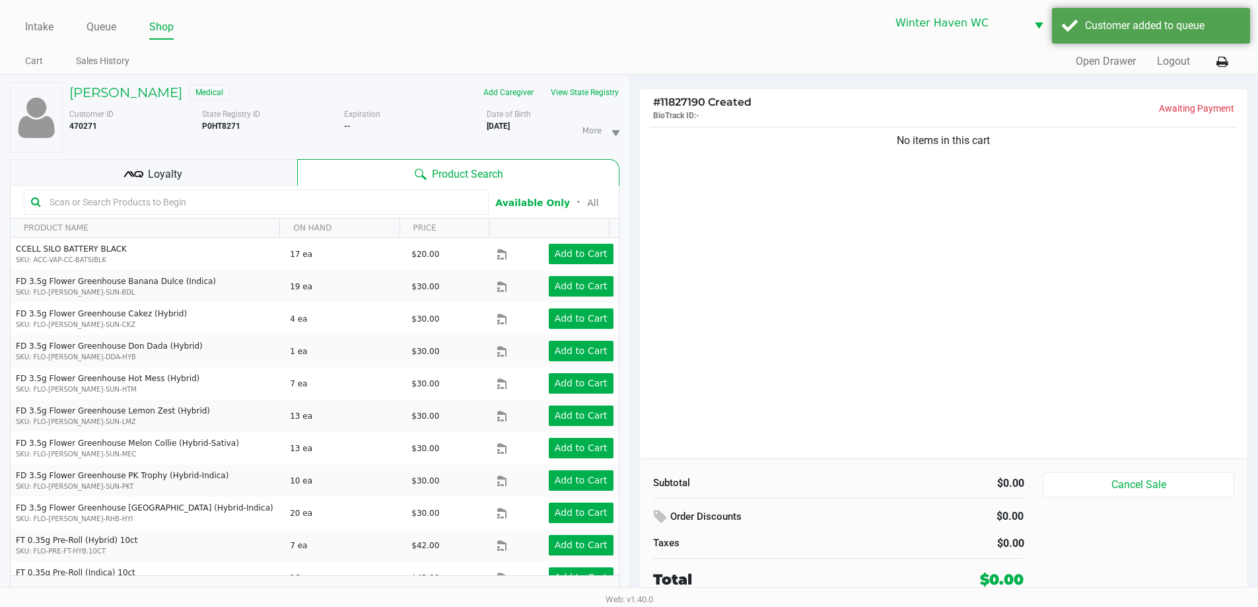
click at [246, 174] on div "Loyalty" at bounding box center [153, 172] width 287 height 26
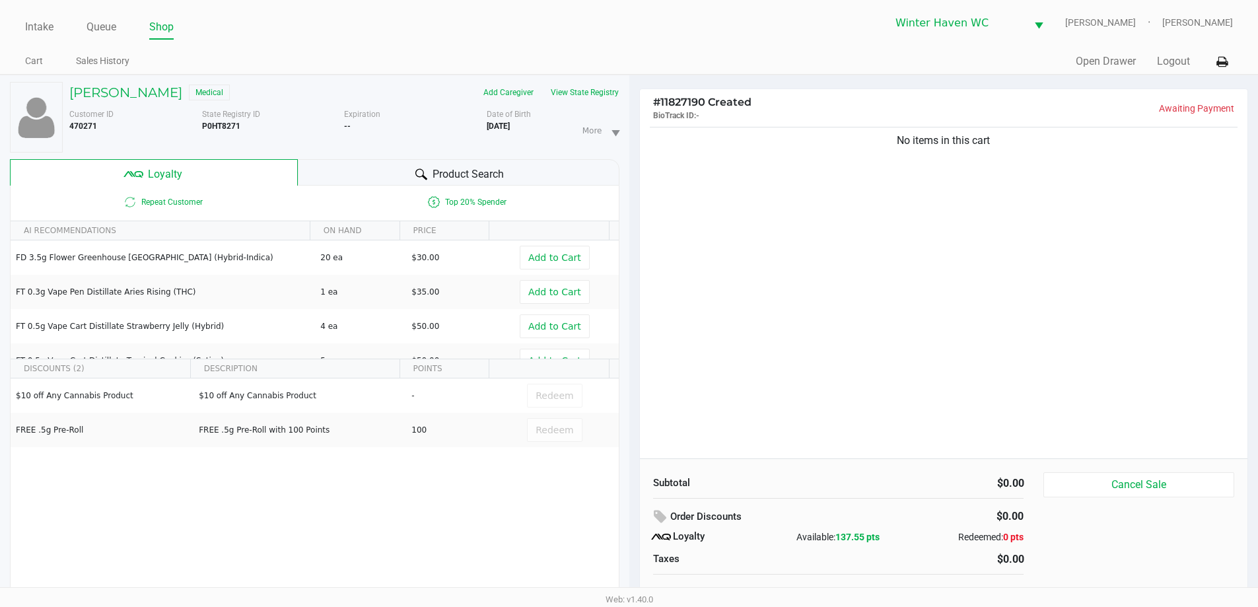
click at [329, 174] on div "Product Search" at bounding box center [459, 172] width 322 height 26
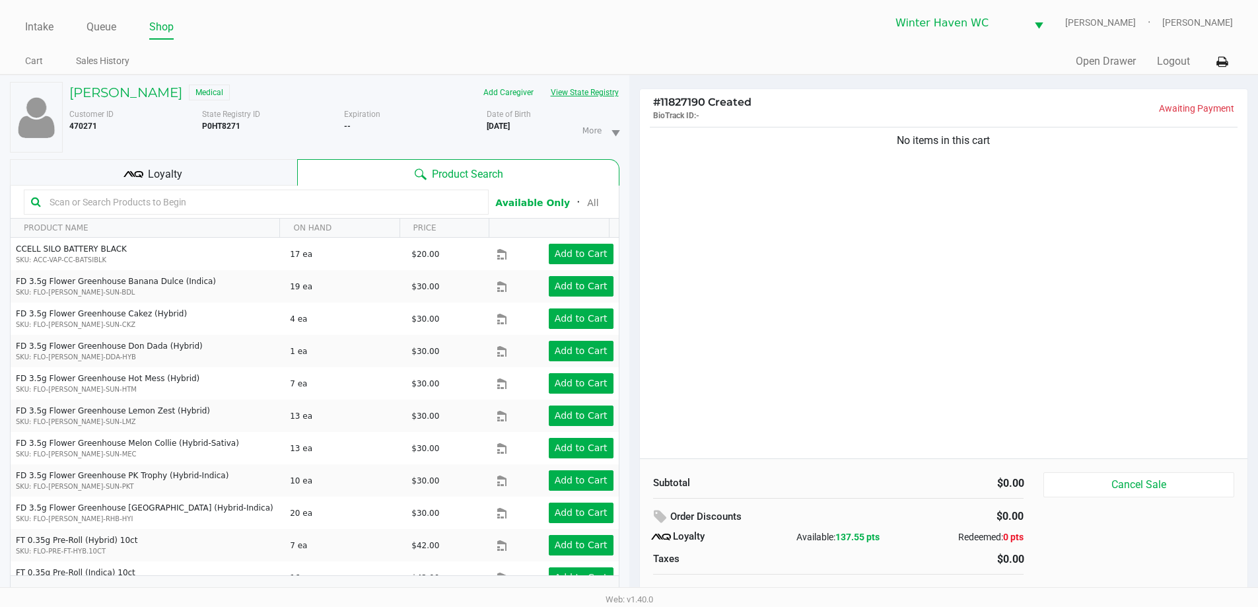
click at [552, 103] on div "Customer ID 470271 State Registry ID P0HT8271 Expiration -- More Date of Birth …" at bounding box center [344, 128] width 570 height 50
click at [554, 102] on button "View State Registry" at bounding box center [580, 92] width 77 height 21
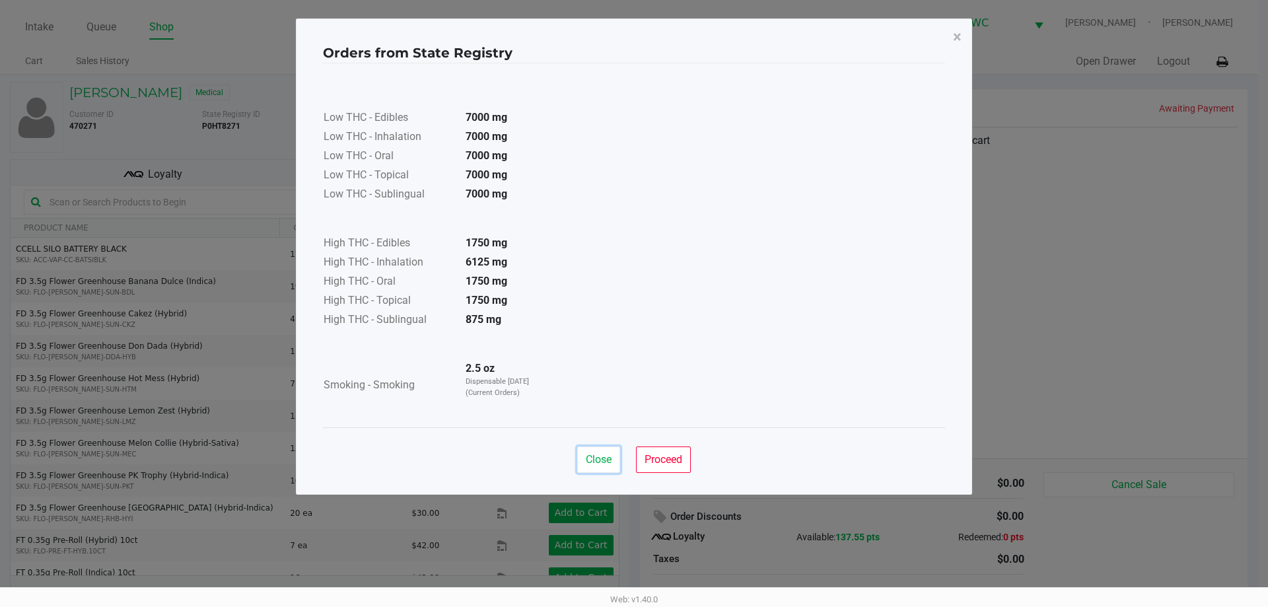
click at [606, 454] on span "Close" at bounding box center [599, 459] width 26 height 13
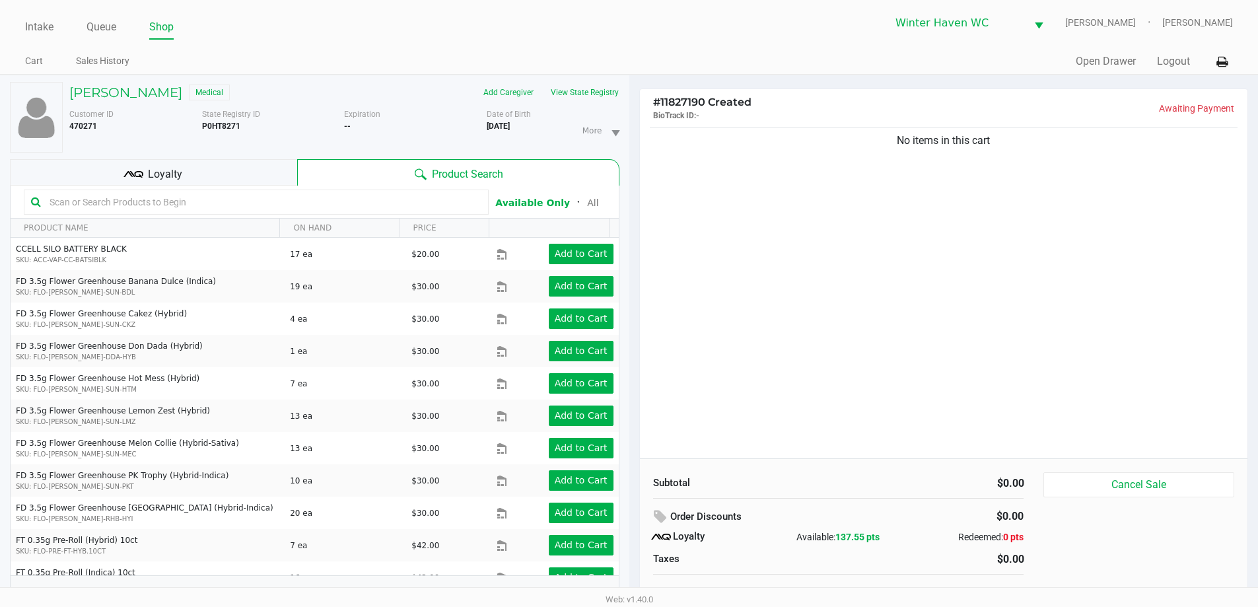
click at [272, 178] on div "Loyalty" at bounding box center [153, 172] width 287 height 26
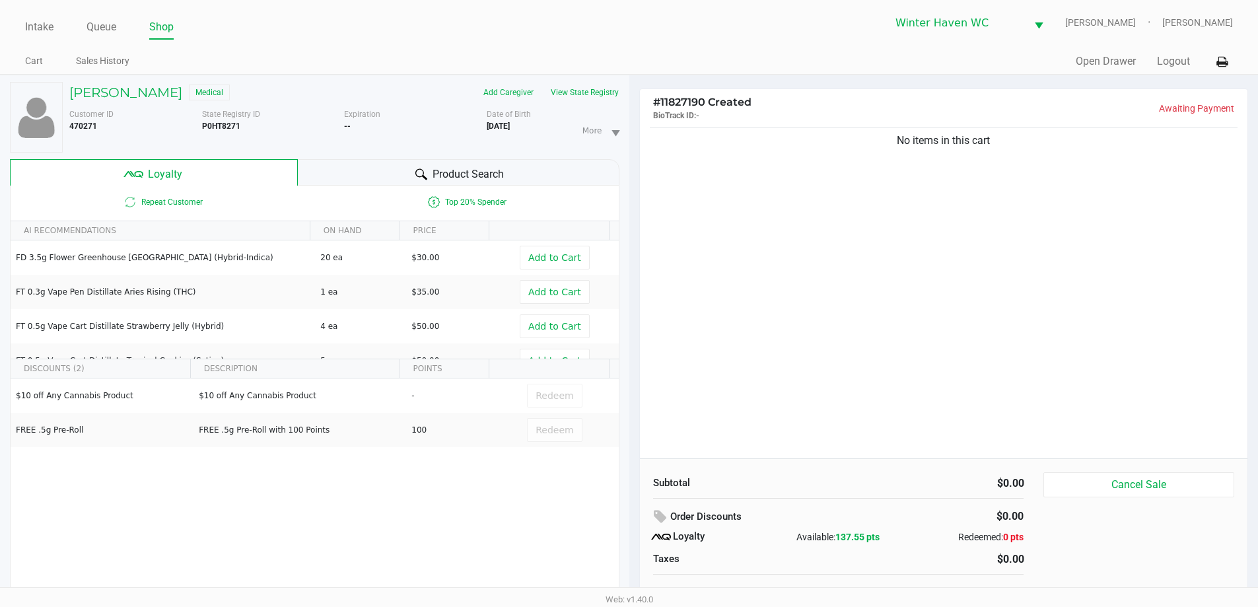
click at [534, 166] on div "Product Search" at bounding box center [459, 172] width 322 height 26
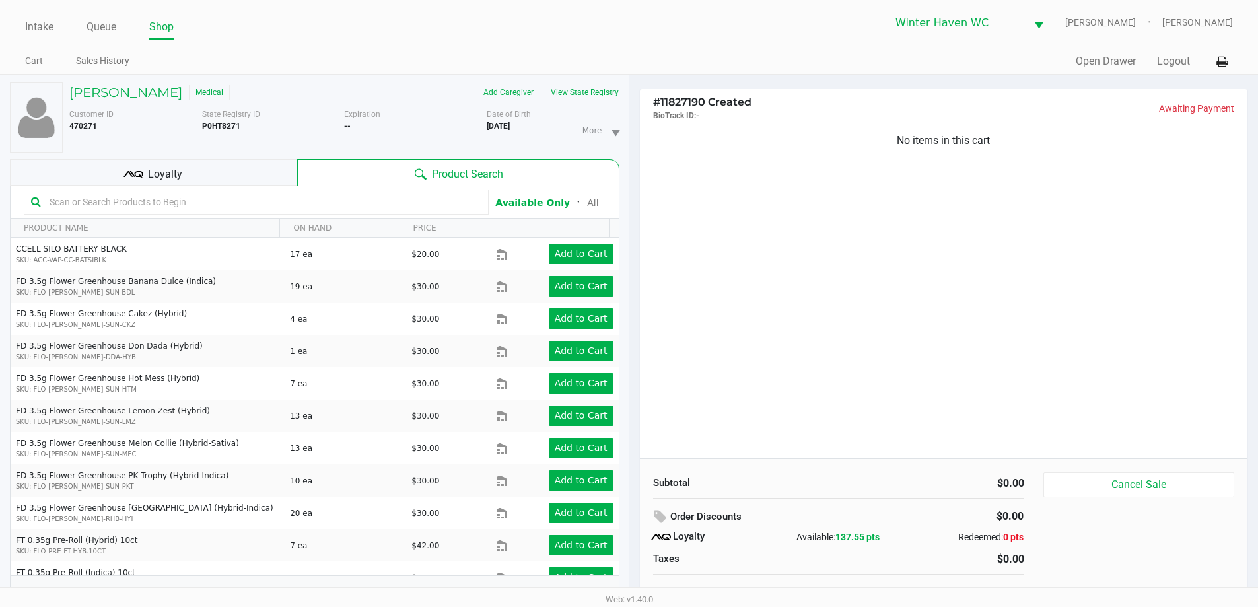
click at [295, 204] on input "text" at bounding box center [262, 202] width 437 height 20
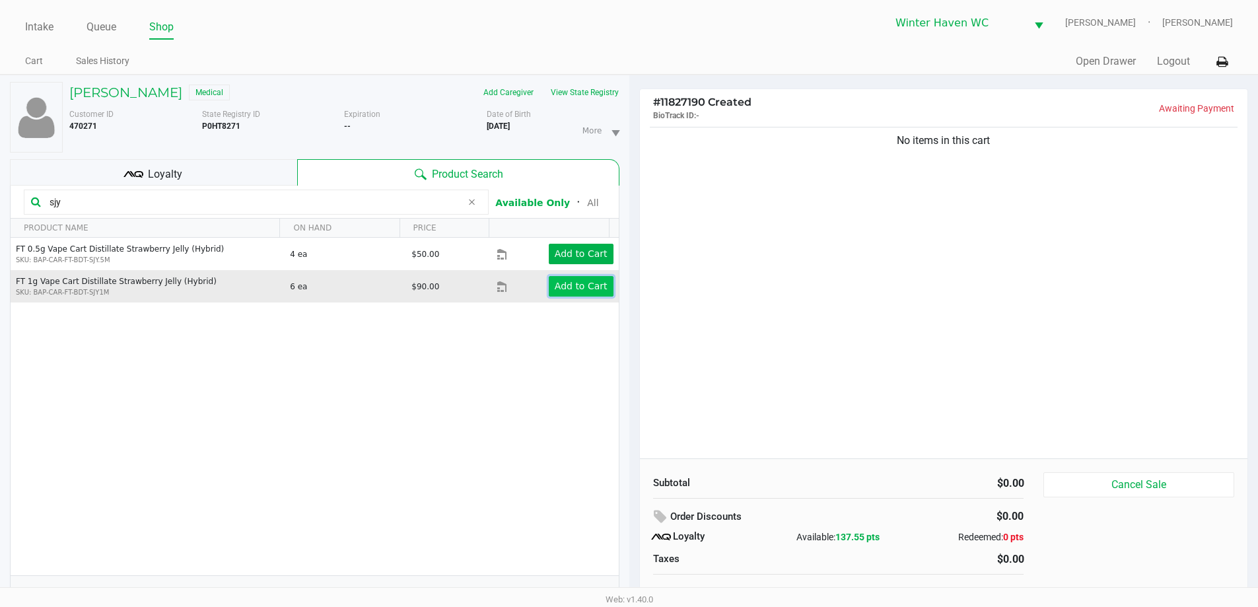
click at [591, 289] on app-button-loader "Add to Cart" at bounding box center [581, 286] width 53 height 11
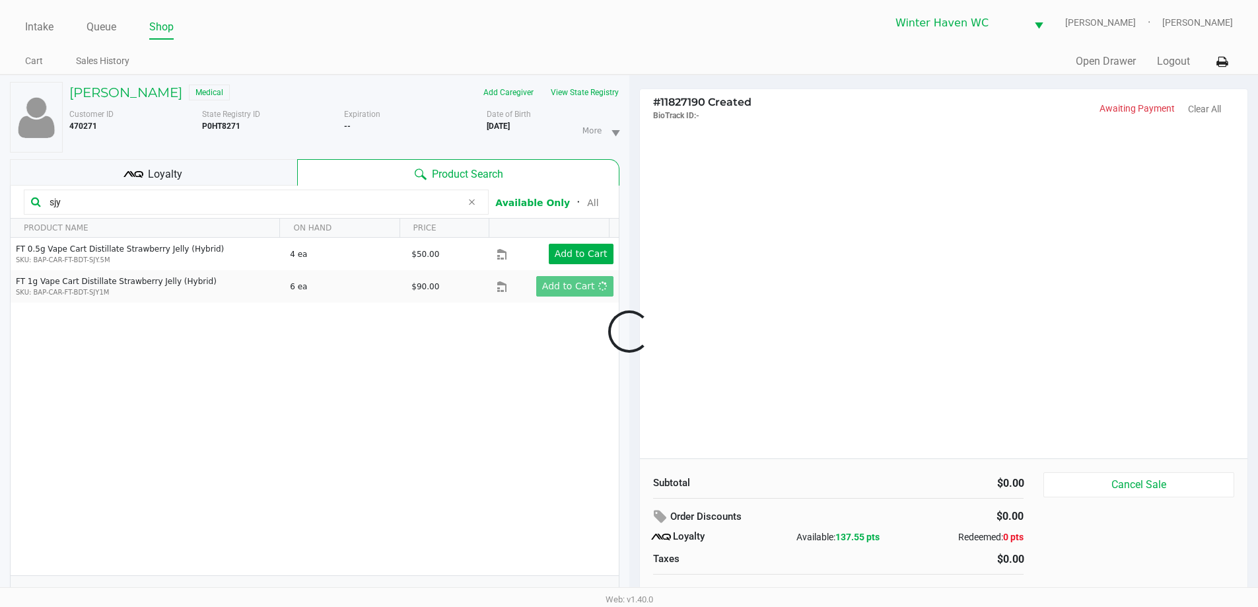
click at [727, 269] on div at bounding box center [629, 332] width 1258 height 382
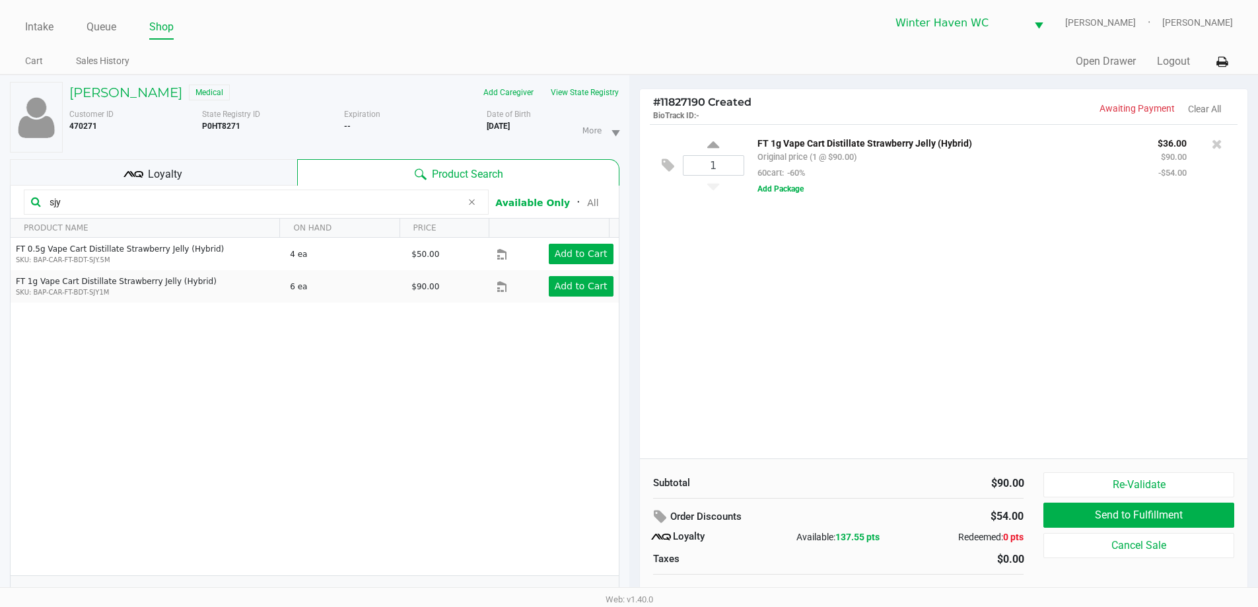
click at [275, 203] on input "sjy" at bounding box center [252, 202] width 417 height 20
type input "atm"
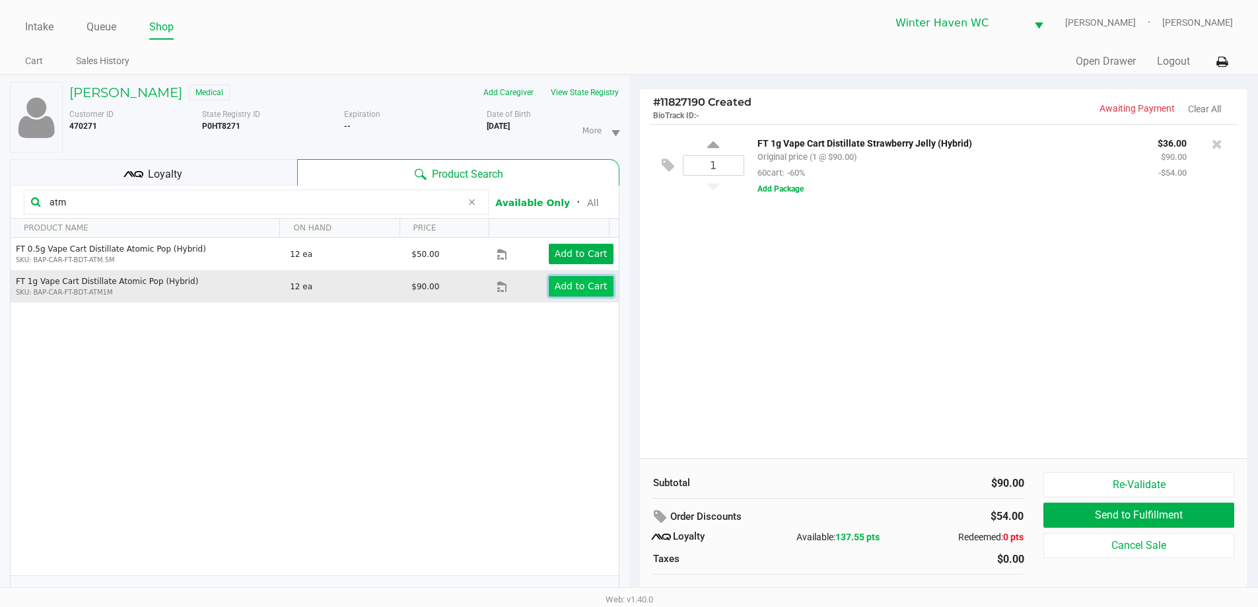
click at [571, 291] on app-button-loader "Add to Cart" at bounding box center [581, 286] width 53 height 11
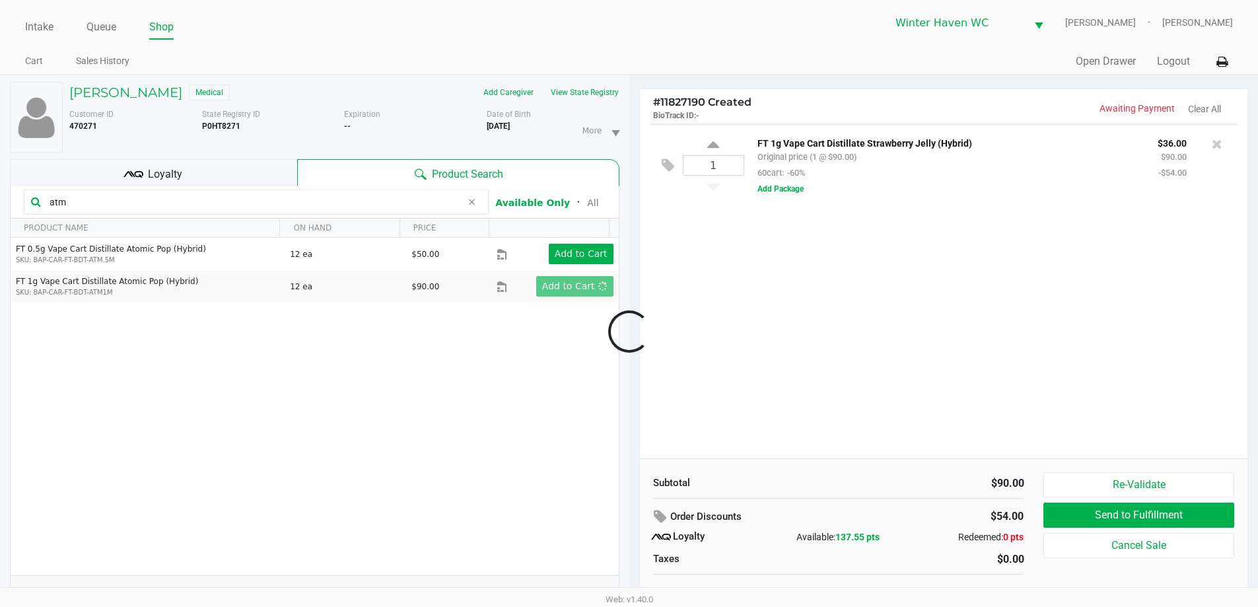
click at [742, 291] on div at bounding box center [629, 332] width 1258 height 382
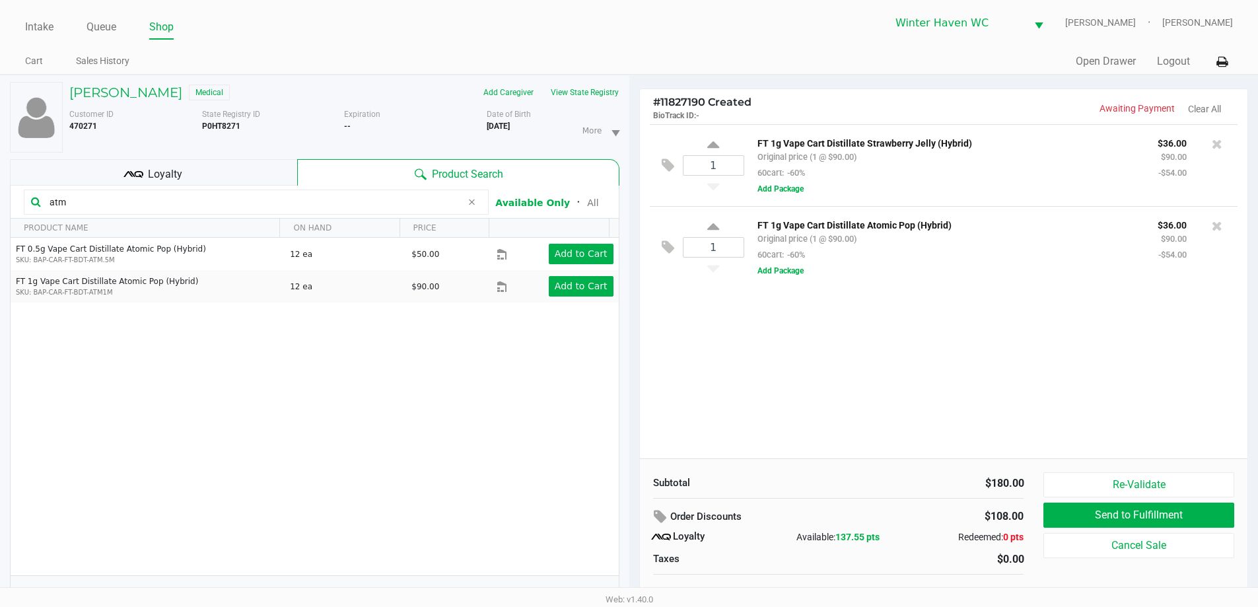
click at [790, 316] on div "1 FT 1g Vape Cart Distillate Strawberry Jelly (Hybrid) Original price (1 @ $90.…" at bounding box center [944, 291] width 608 height 334
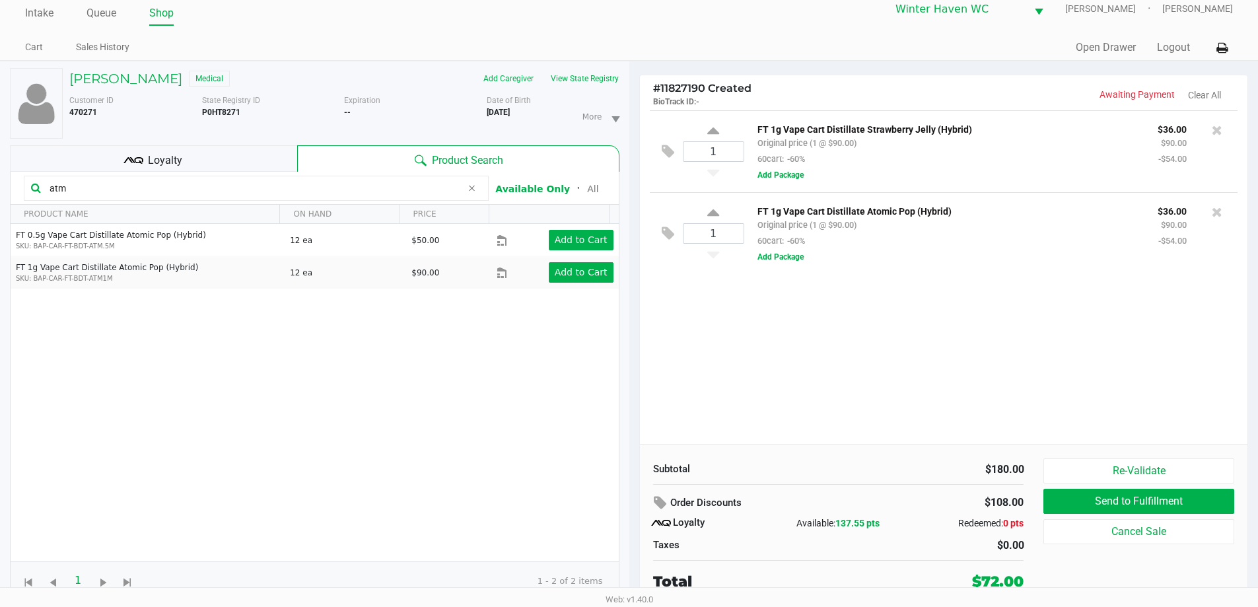
click at [215, 157] on div "Loyalty" at bounding box center [153, 158] width 287 height 26
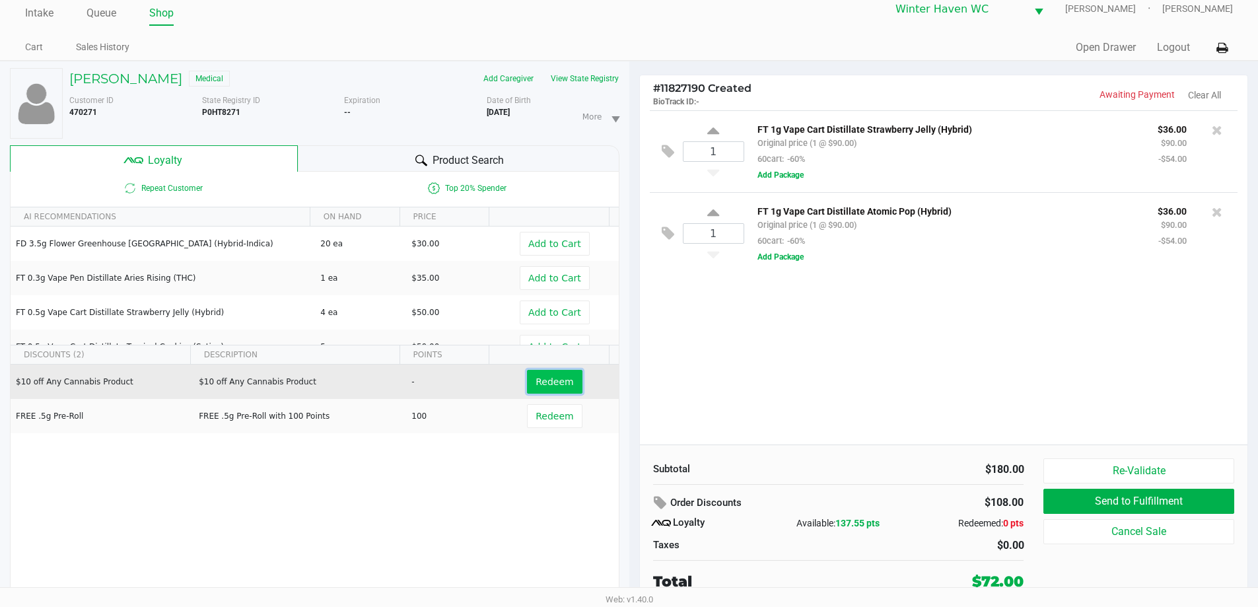
click at [554, 385] on span "Redeem" at bounding box center [555, 382] width 38 height 11
click at [898, 393] on div at bounding box center [629, 318] width 1258 height 382
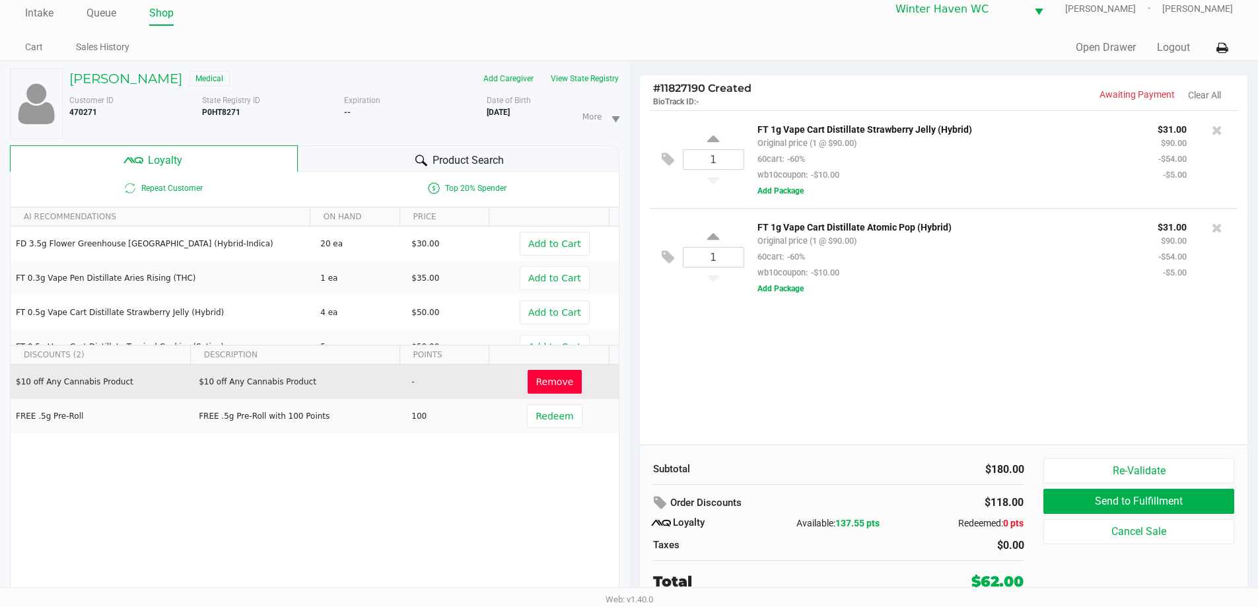
click at [519, 167] on div "Product Search" at bounding box center [459, 158] width 322 height 26
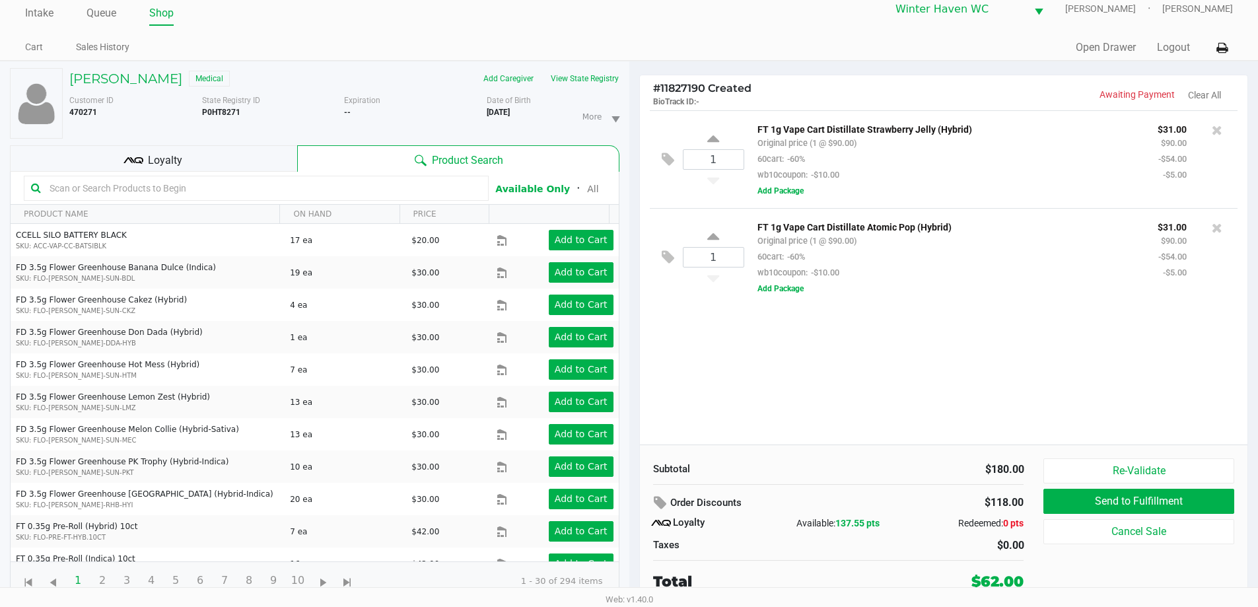
click at [311, 196] on input "text" at bounding box center [262, 188] width 437 height 20
type input "fic"
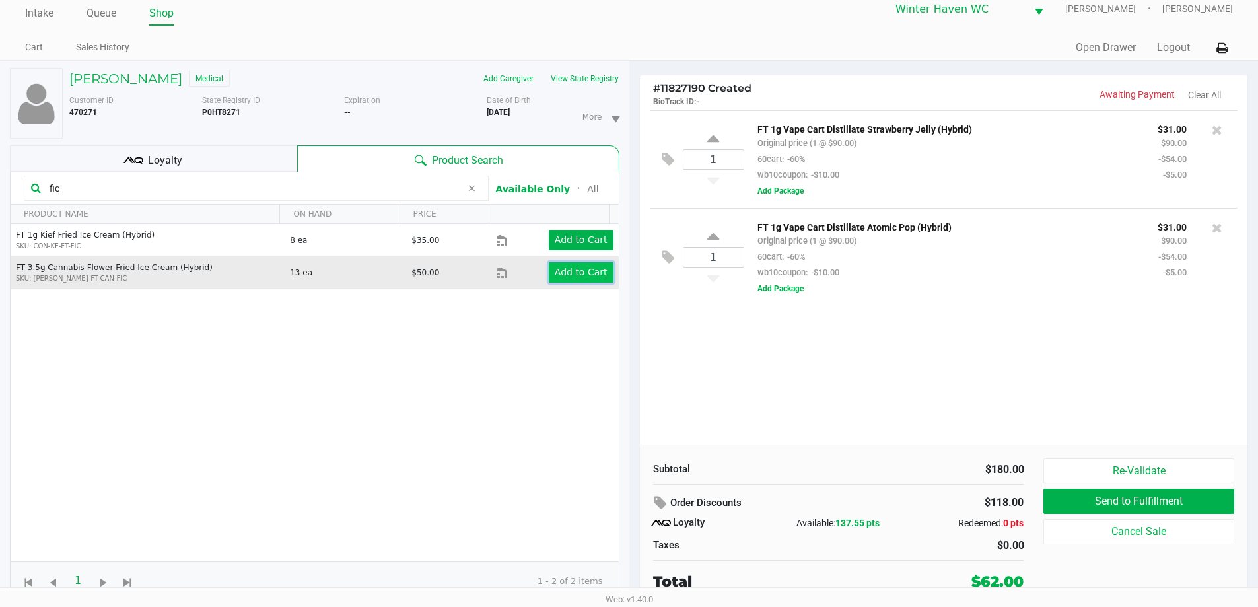
click at [549, 267] on button "Add to Cart" at bounding box center [581, 272] width 65 height 20
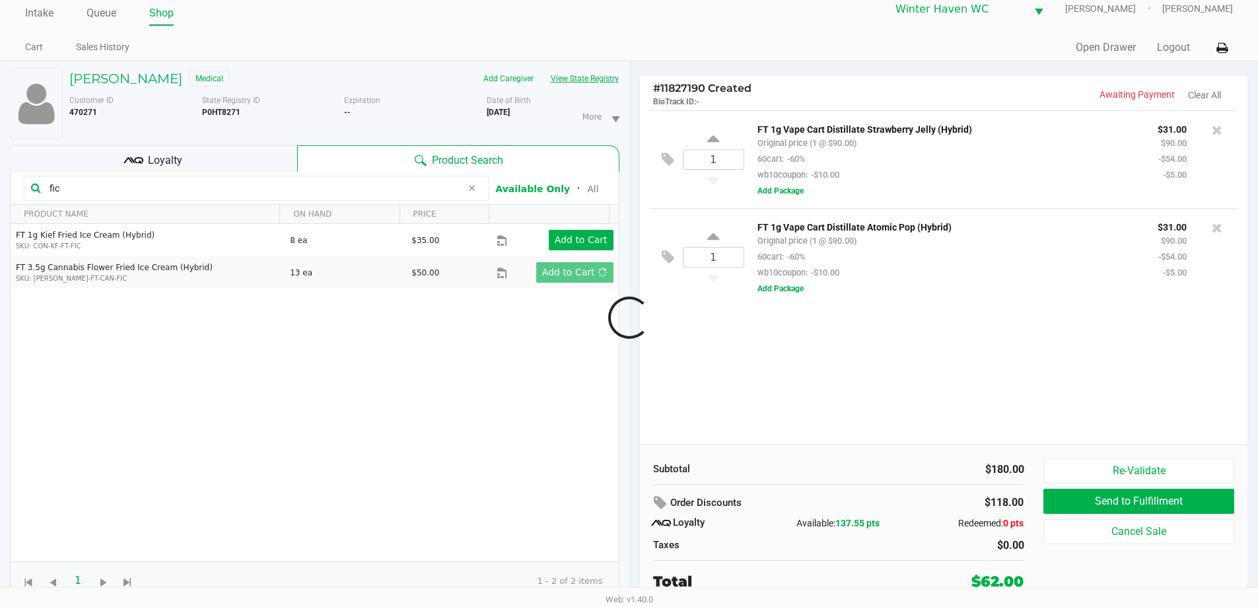
click at [619, 83] on button "View State Registry" at bounding box center [580, 78] width 77 height 21
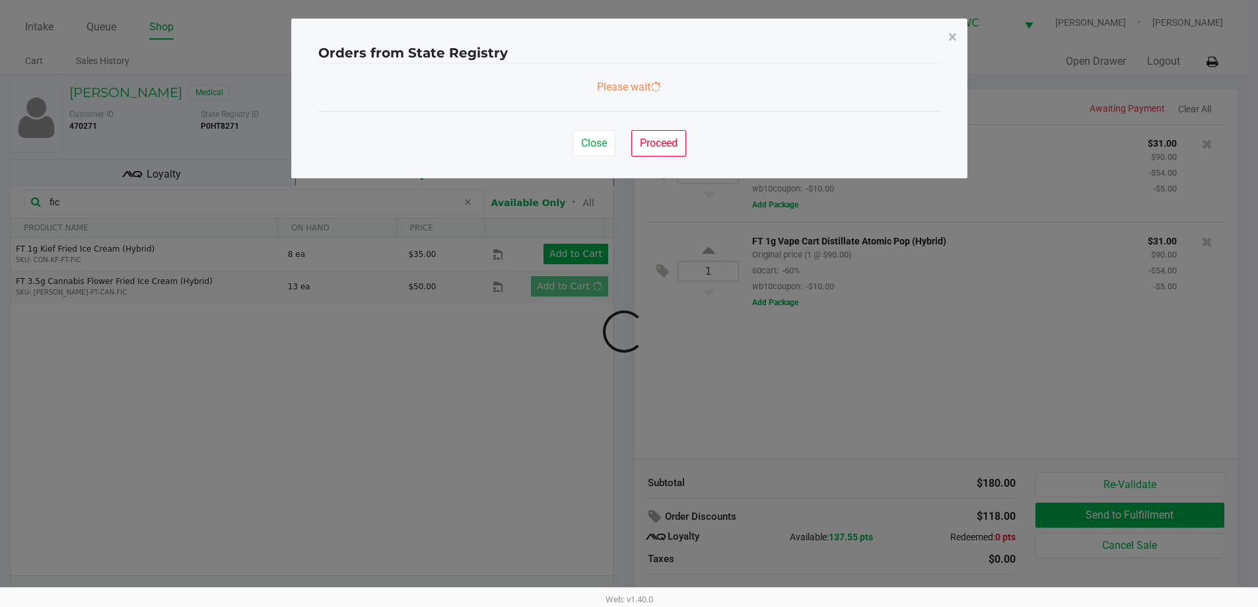
scroll to position [0, 0]
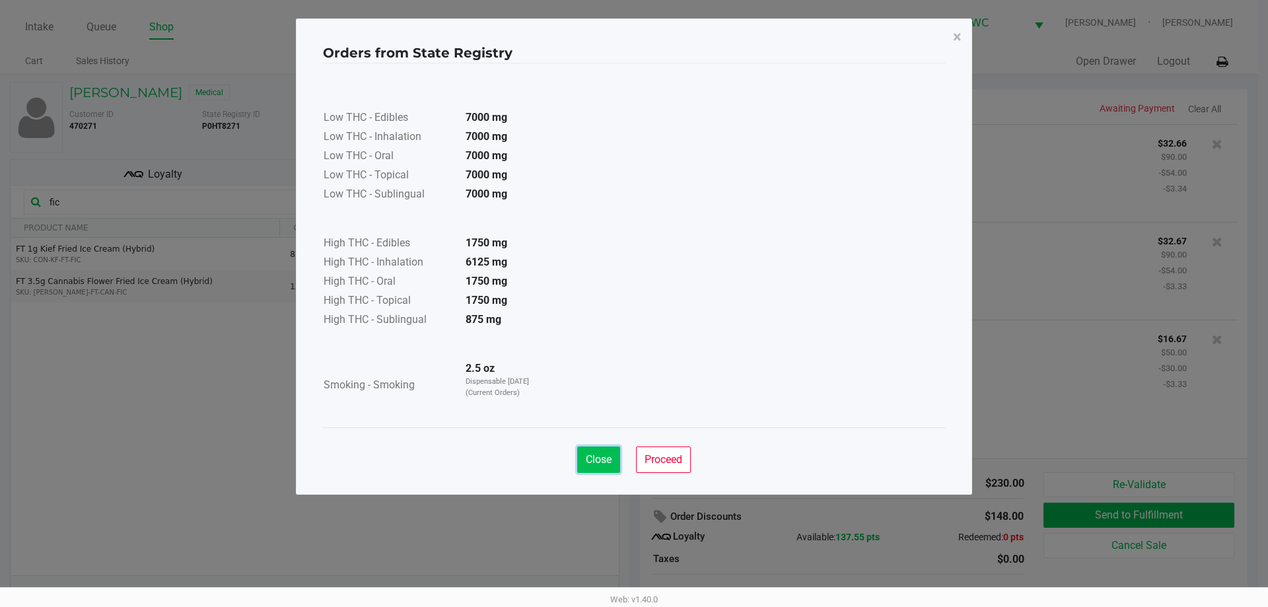
click at [605, 463] on span "Close" at bounding box center [599, 459] width 26 height 13
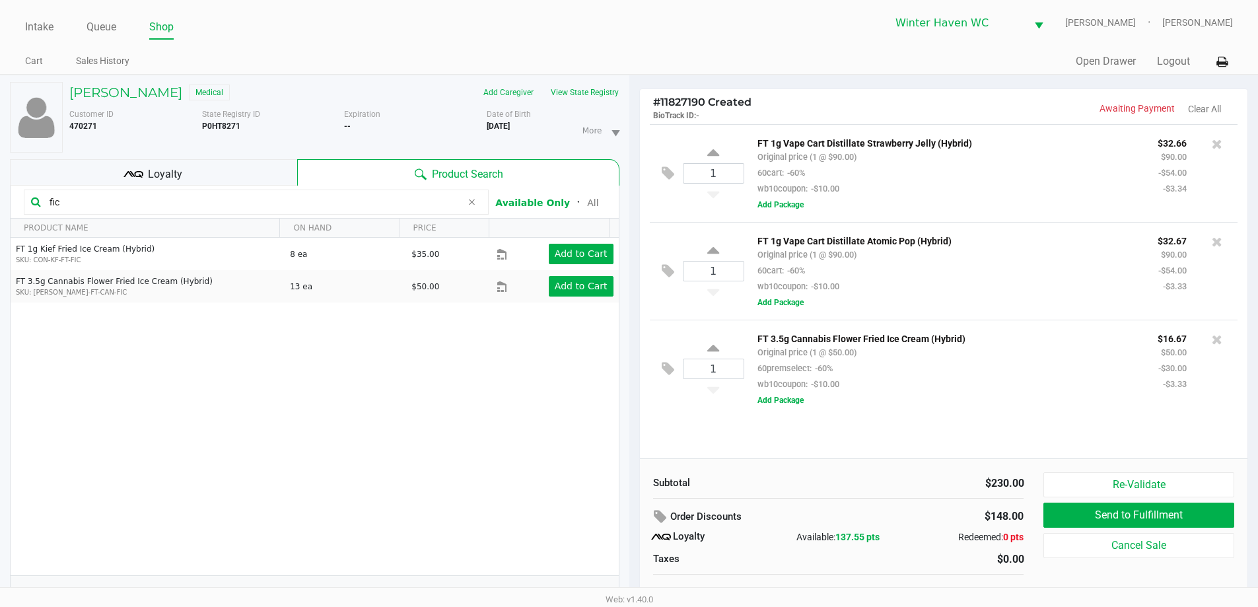
click at [698, 421] on div "1 FT 1g Vape Cart Distillate Strawberry Jelly (Hybrid) Original price (1 @ $90.…" at bounding box center [944, 291] width 608 height 334
click at [711, 348] on icon at bounding box center [713, 350] width 12 height 17
type input "2"
click at [890, 425] on div at bounding box center [629, 332] width 1258 height 382
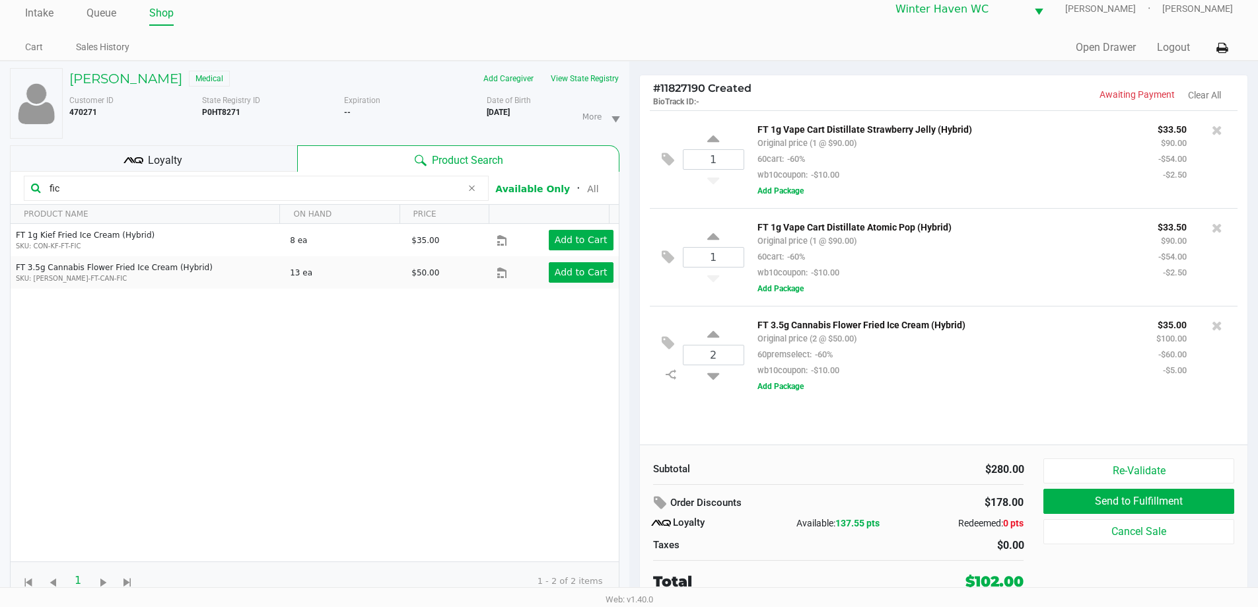
click at [900, 420] on div "1 FT 1g Vape Cart Distillate Strawberry Jelly (Hybrid) Original price (1 @ $90.…" at bounding box center [944, 277] width 608 height 334
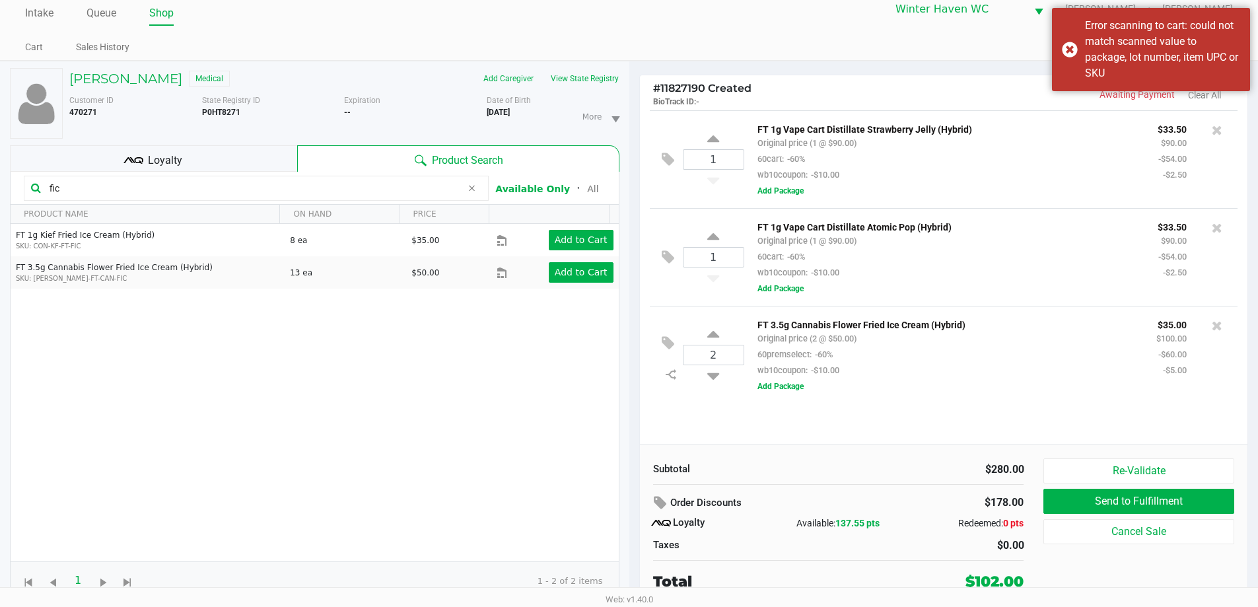
click at [978, 440] on div "1 FT 1g Vape Cart Distillate Strawberry Jelly (Hybrid) Original price (1 @ $90.…" at bounding box center [944, 277] width 608 height 334
click at [974, 440] on div "1 FT 1g Vape Cart Distillate Strawberry Jelly (Hybrid) Original price (1 @ $90.…" at bounding box center [944, 277] width 608 height 334
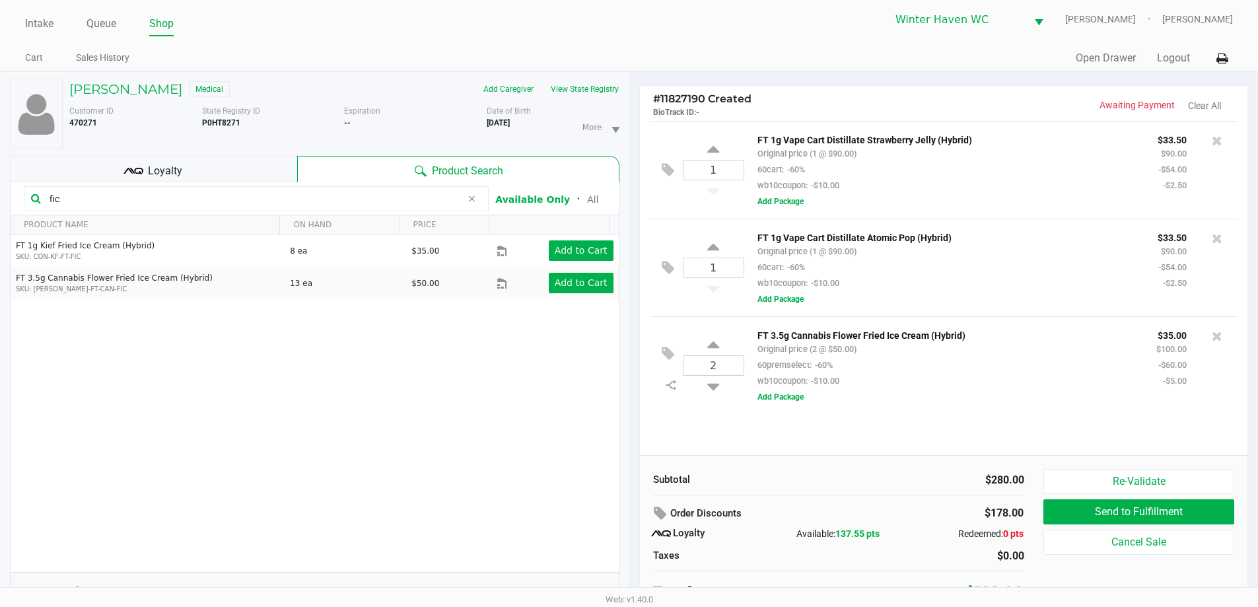
scroll to position [0, 0]
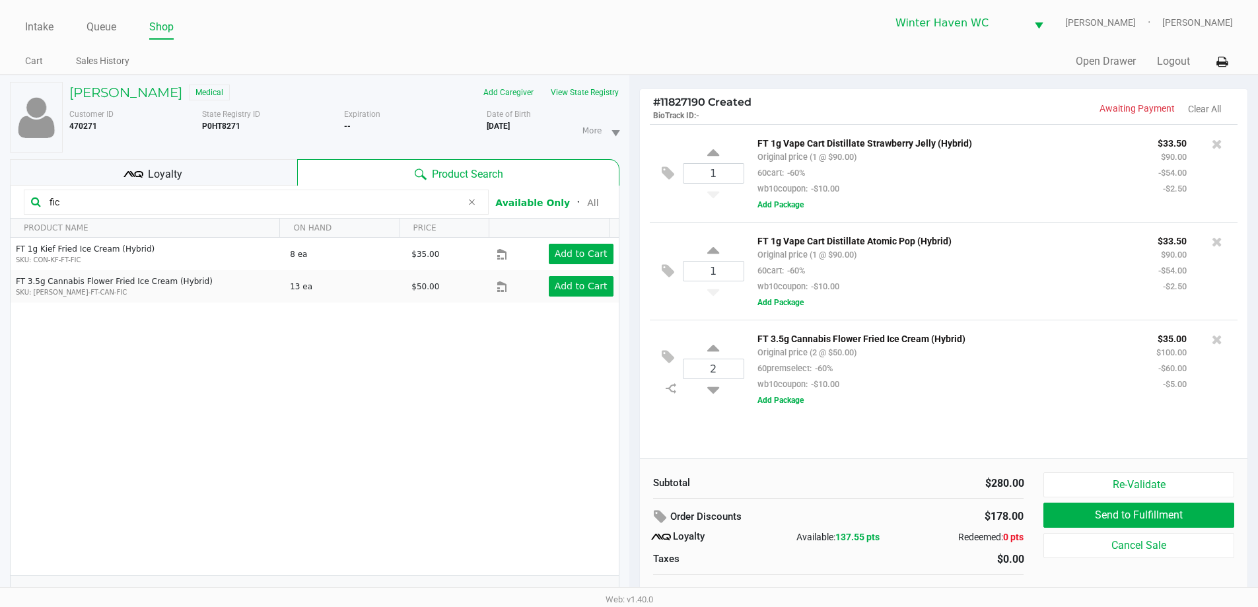
click at [922, 416] on div "2 FT 3.5g Cannabis Flower Fried Ice Cream (Hybrid) Original price (2 @ $50.00) …" at bounding box center [944, 369] width 589 height 98
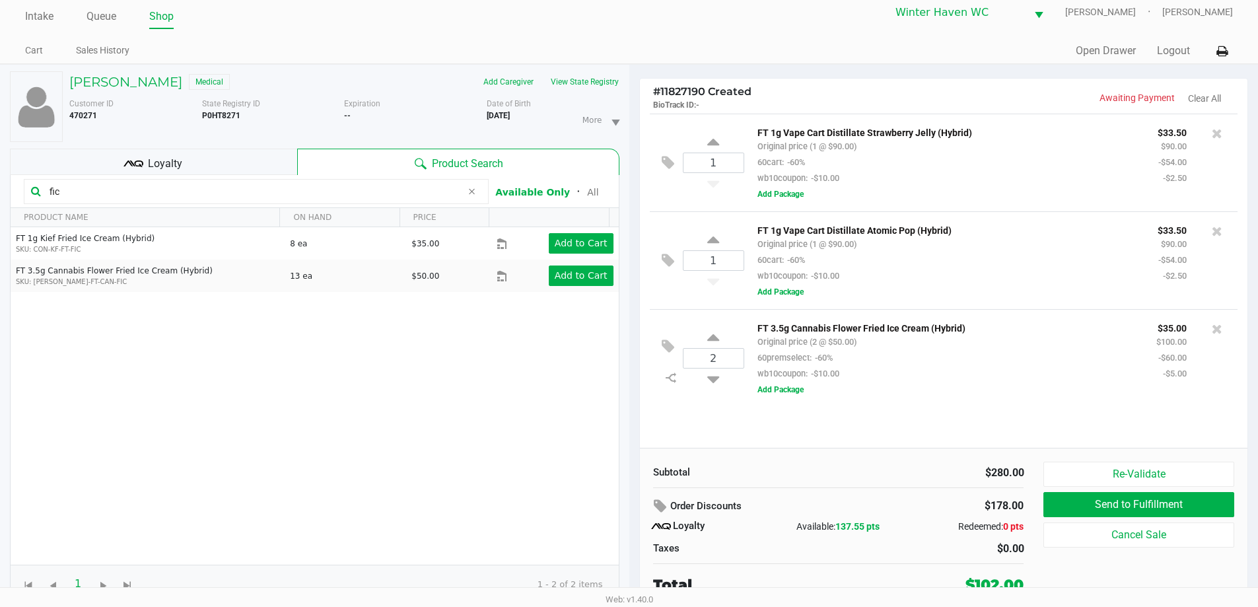
scroll to position [14, 0]
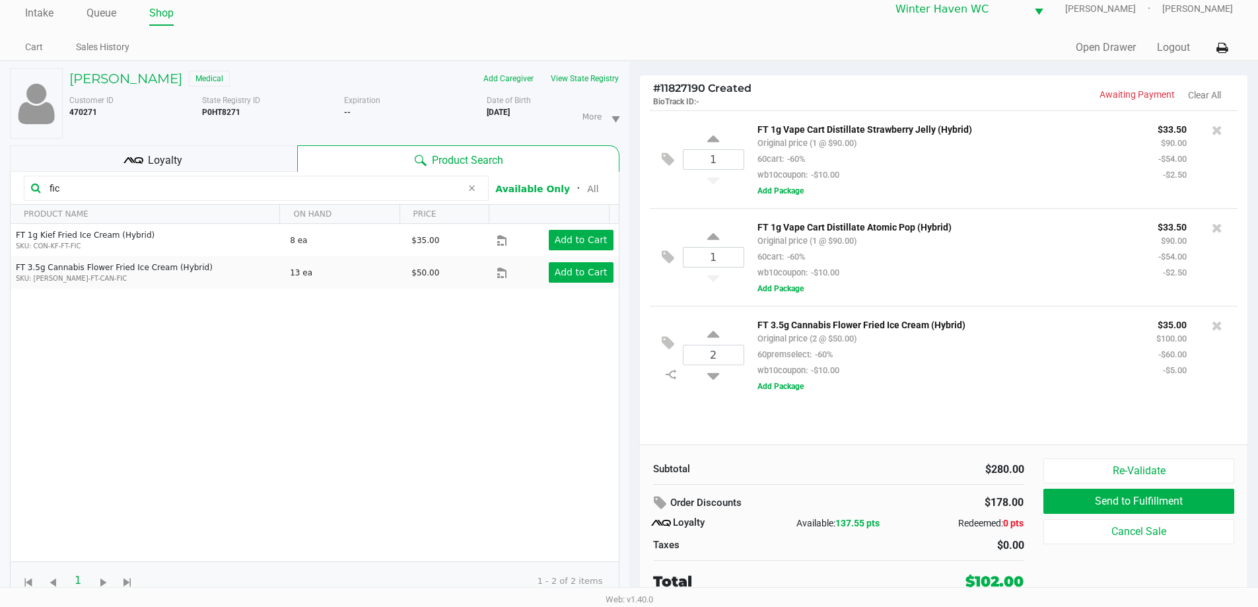
click at [913, 420] on div "1 FT 1g Vape Cart Distillate Strawberry Jelly (Hybrid) Original price (1 @ $90.…" at bounding box center [944, 277] width 608 height 334
click at [782, 423] on div "1 FT 1g Vape Cart Distillate Strawberry Jelly (Hybrid) Original price (1 @ $90.…" at bounding box center [944, 277] width 608 height 334
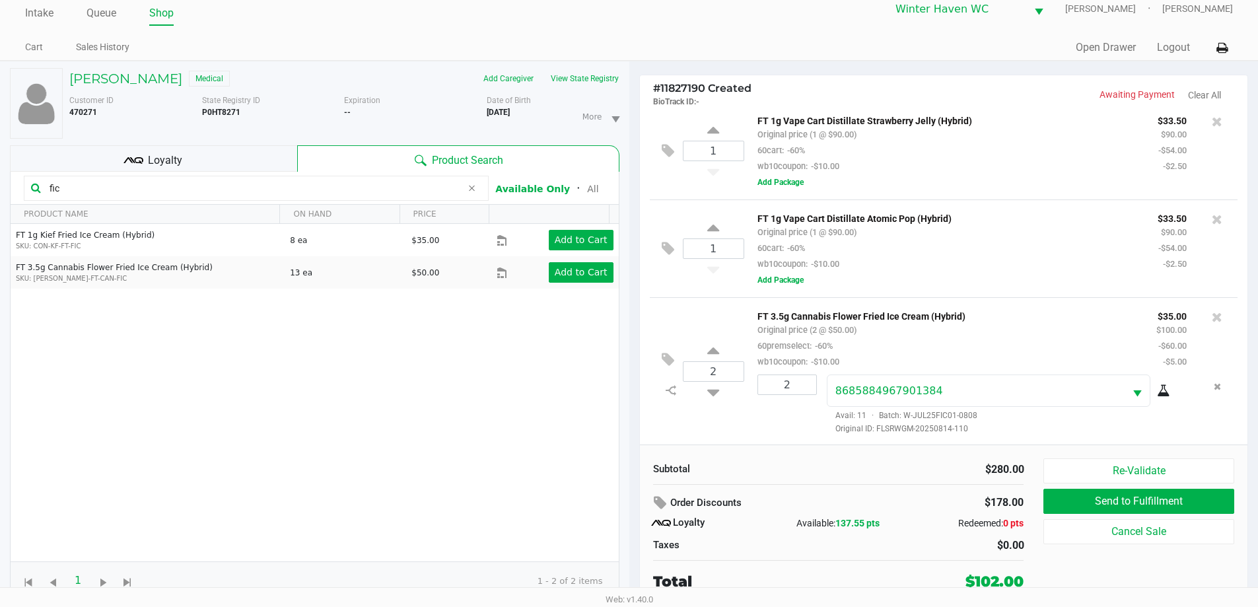
click at [227, 190] on input "fic" at bounding box center [252, 188] width 417 height 20
type input "srh"
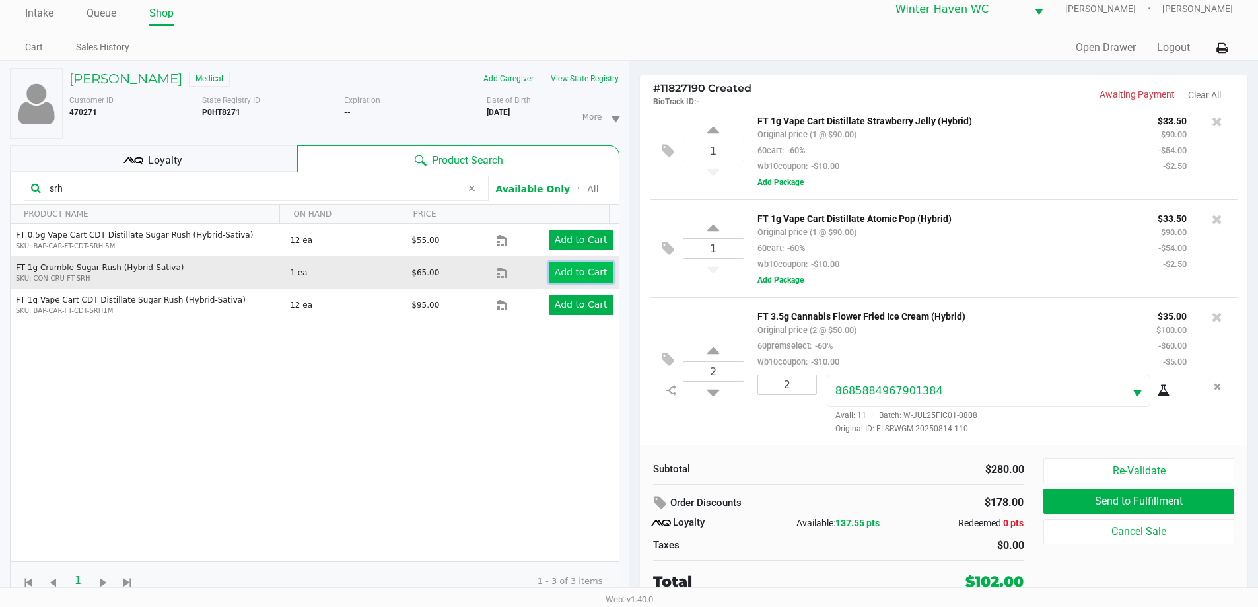
click at [575, 267] on app-button-loader "Add to Cart" at bounding box center [581, 272] width 53 height 11
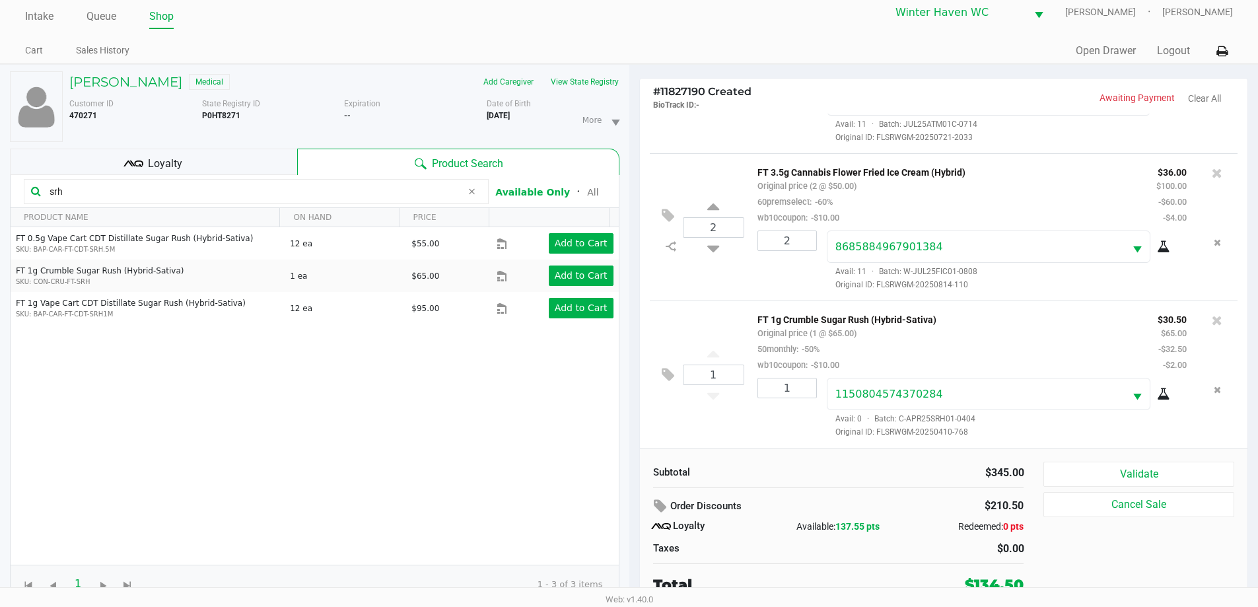
scroll to position [14, 0]
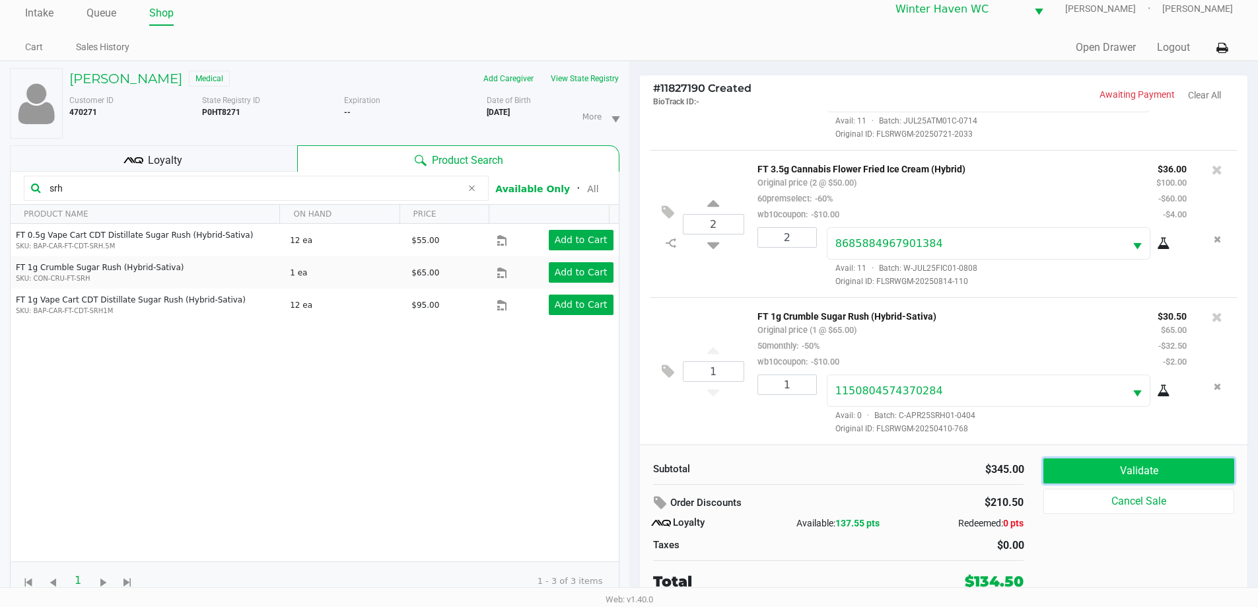
click at [1075, 467] on button "Validate" at bounding box center [1139, 470] width 190 height 25
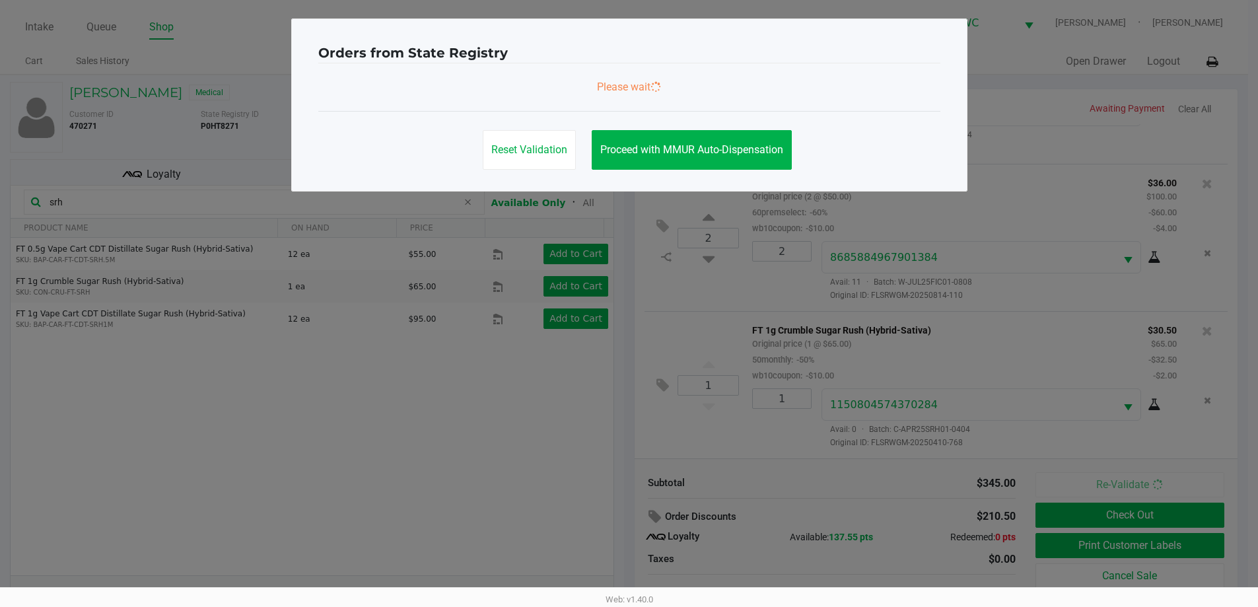
scroll to position [0, 0]
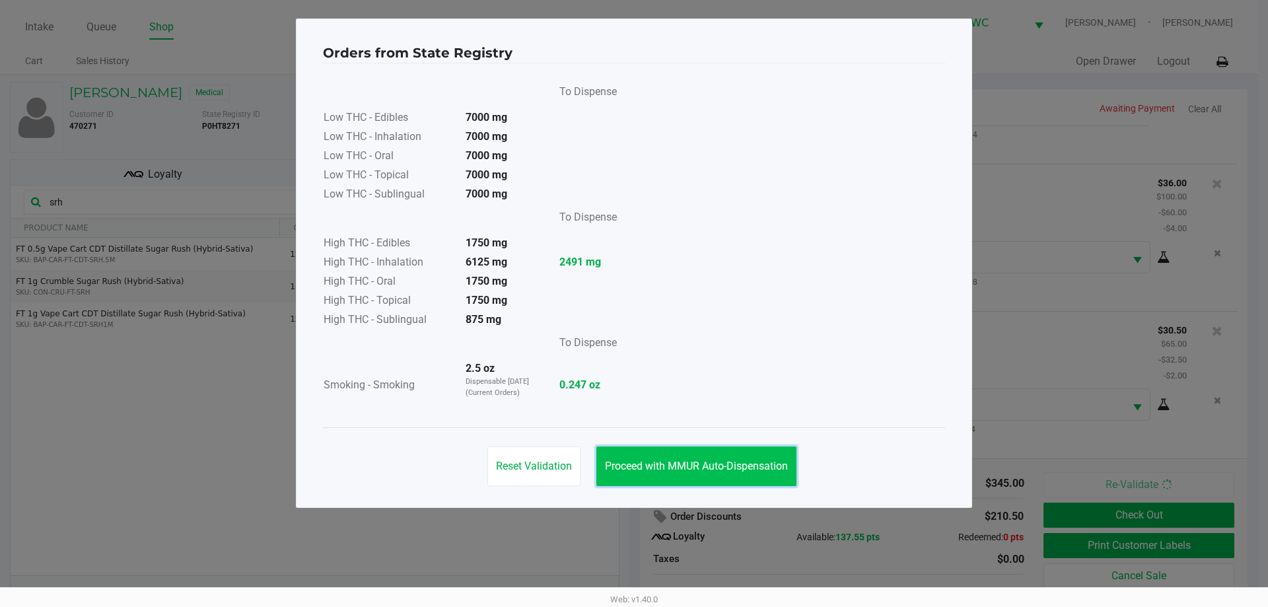
click at [722, 456] on button "Proceed with MMUR Auto-Dispensation" at bounding box center [696, 467] width 200 height 40
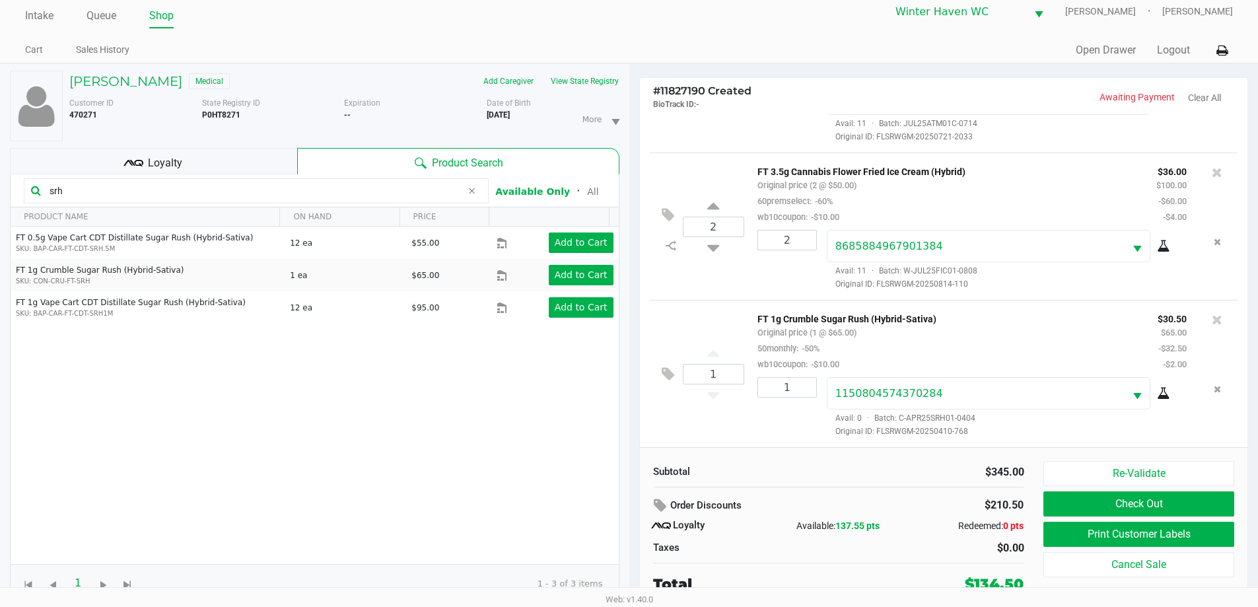
scroll to position [14, 0]
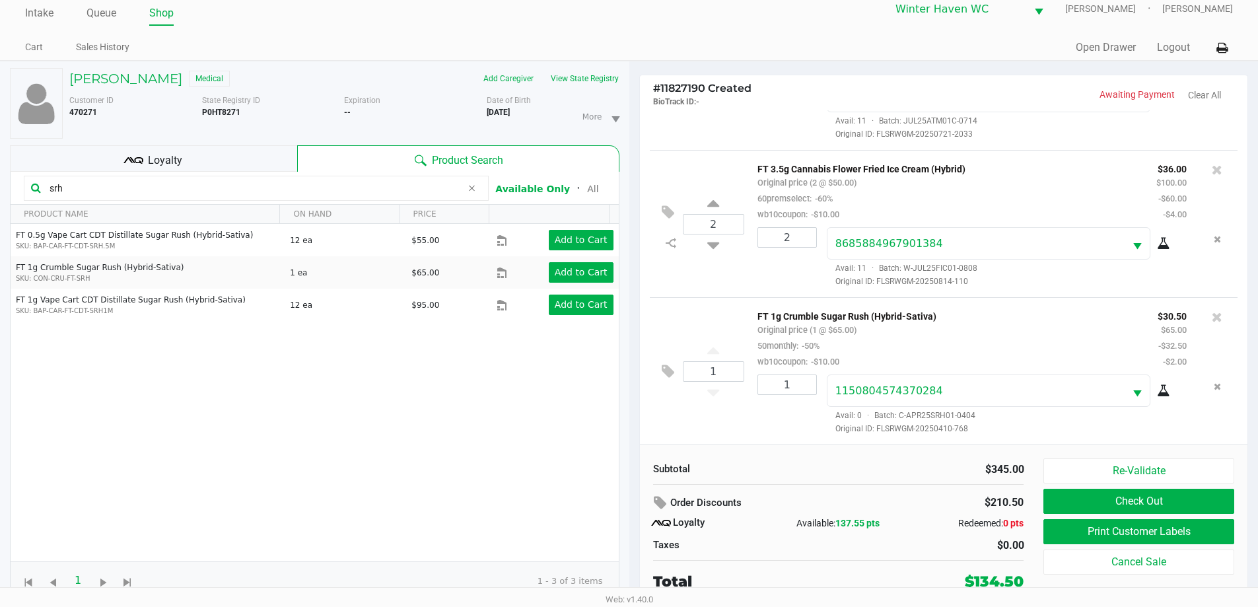
click at [283, 172] on kendo-grid-toolbar "srh Available Only ᛫ All" at bounding box center [315, 188] width 608 height 33
click at [285, 184] on input "srh" at bounding box center [252, 188] width 417 height 20
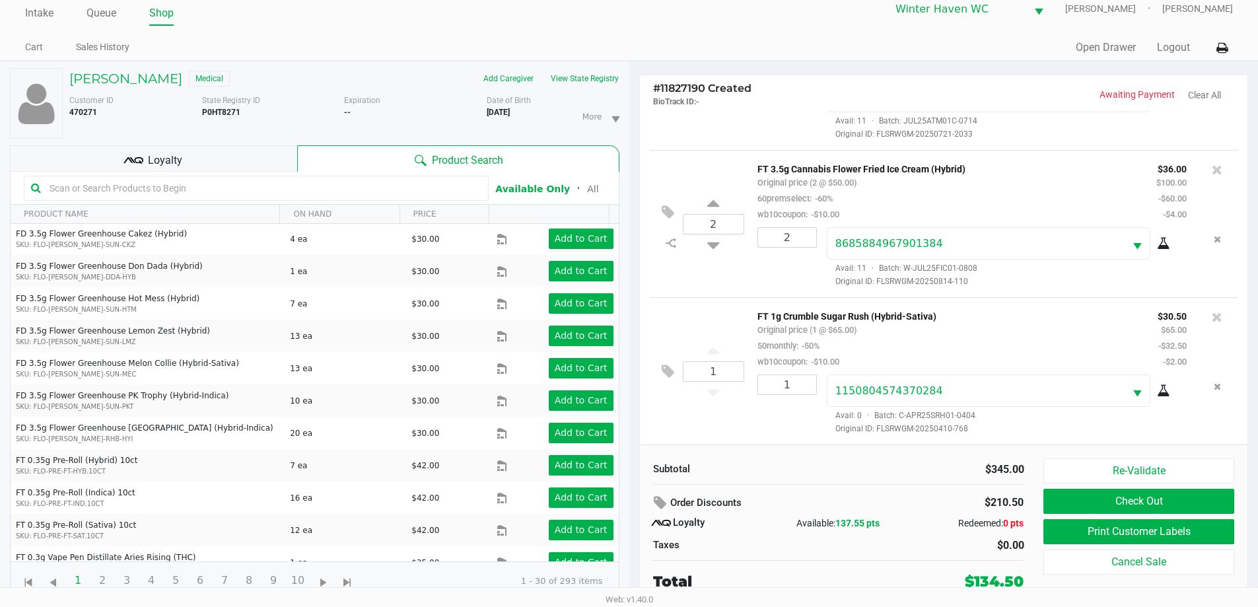
click at [281, 198] on div at bounding box center [256, 188] width 465 height 25
click at [281, 194] on input "text" at bounding box center [262, 188] width 437 height 20
click at [97, 187] on input "text" at bounding box center [262, 188] width 437 height 20
click at [90, 181] on input "text" at bounding box center [262, 188] width 437 height 20
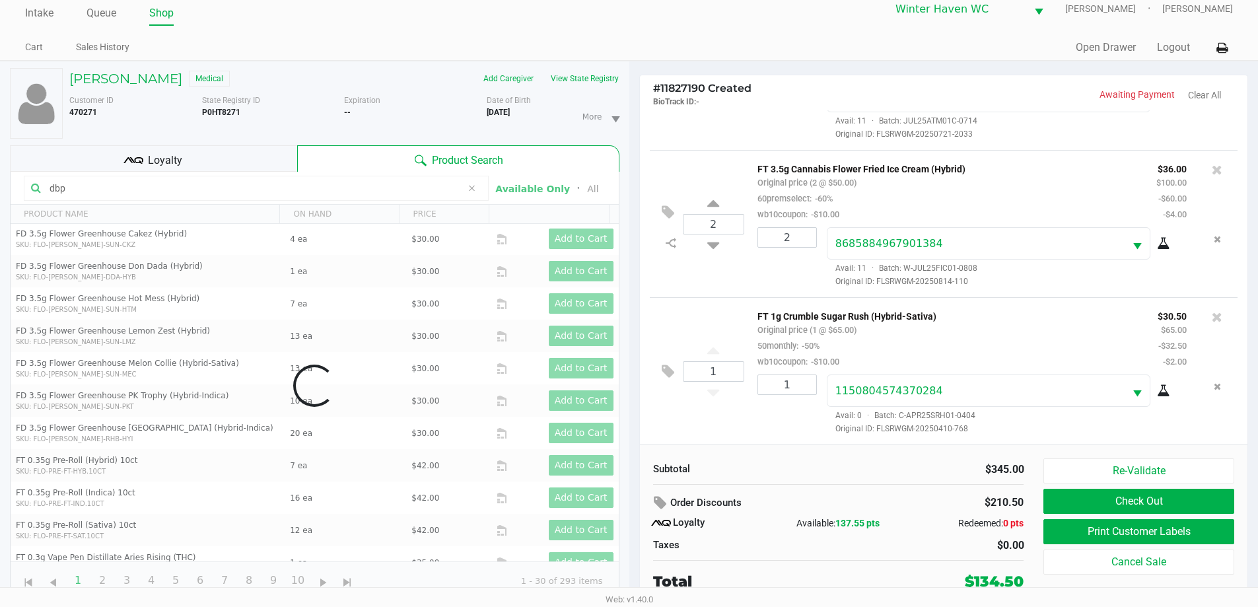
scroll to position [0, 0]
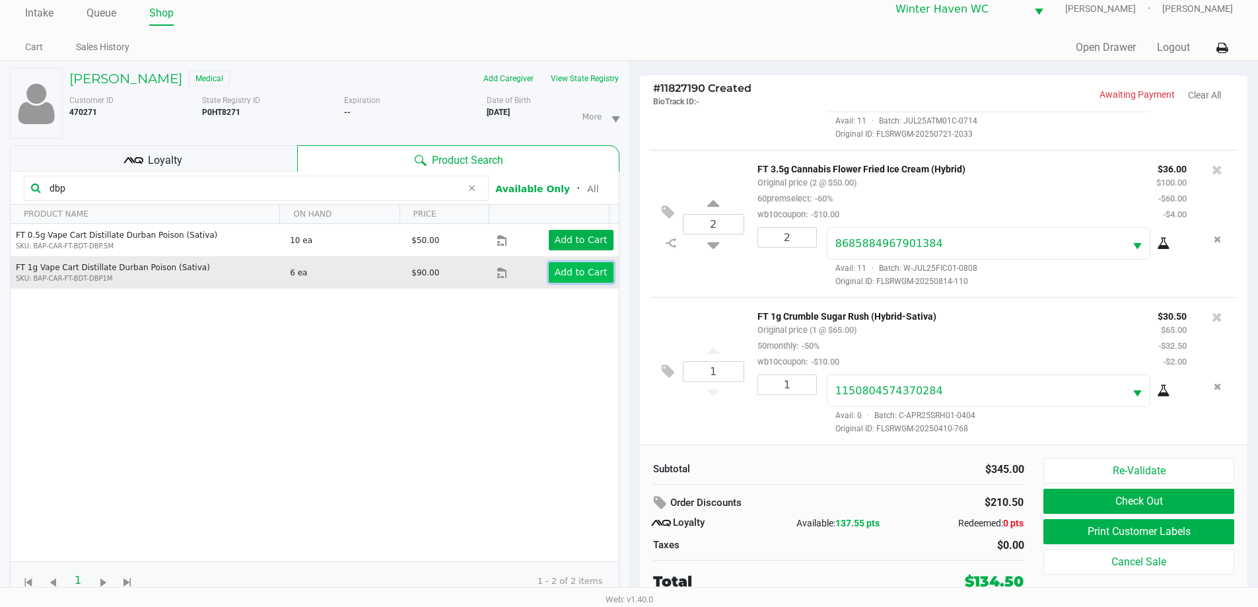
click at [555, 274] on app-button-loader "Add to Cart" at bounding box center [581, 272] width 53 height 11
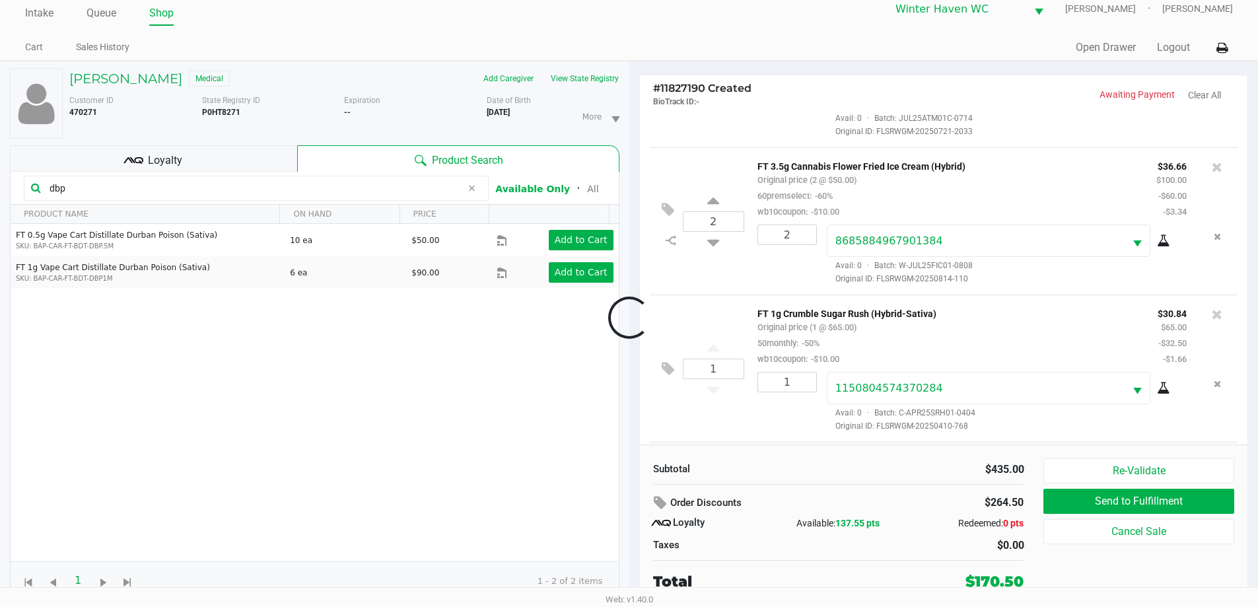
scroll to position [356, 0]
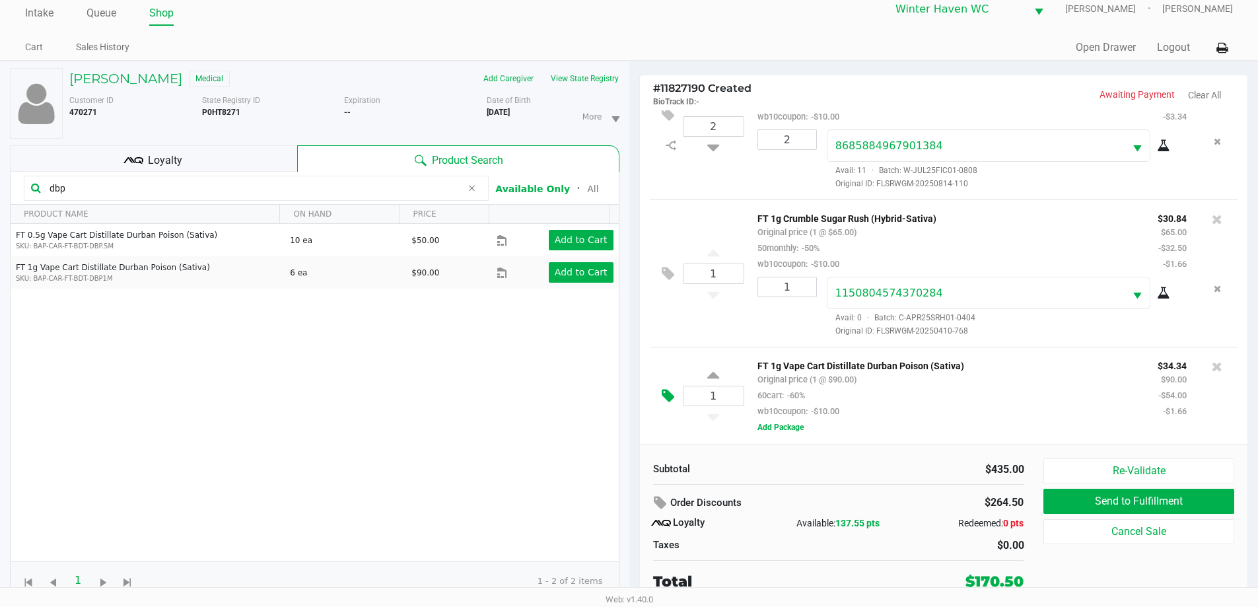
click at [663, 396] on icon at bounding box center [668, 395] width 13 height 15
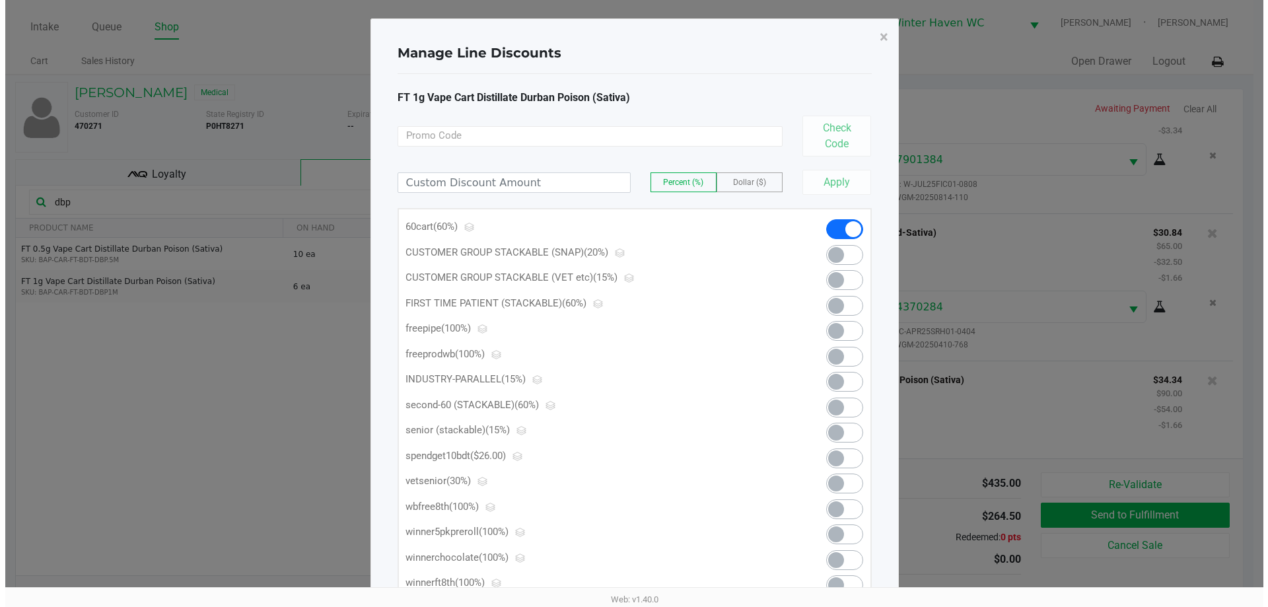
scroll to position [0, 0]
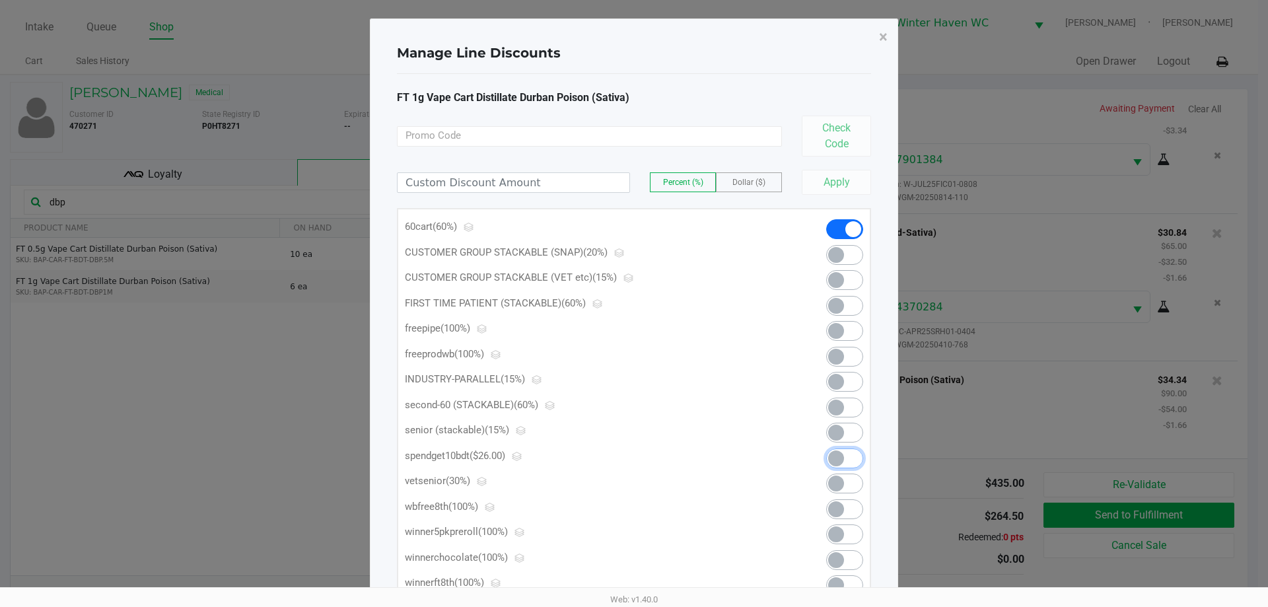
click at [849, 460] on span at bounding box center [844, 459] width 37 height 20
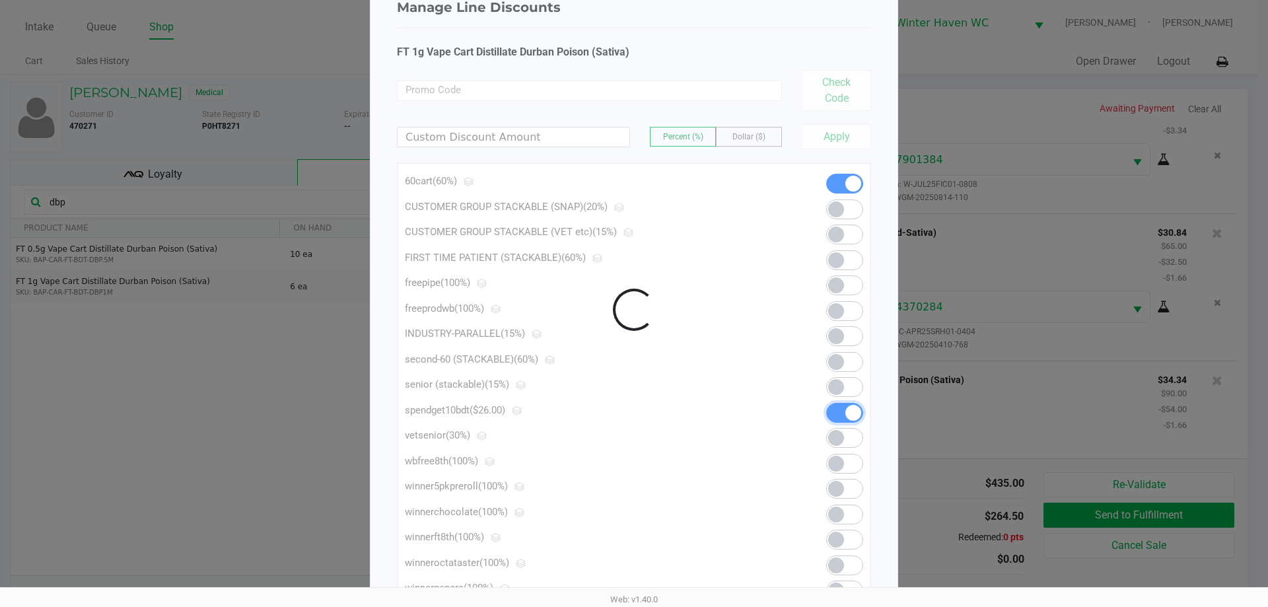
scroll to position [104, 0]
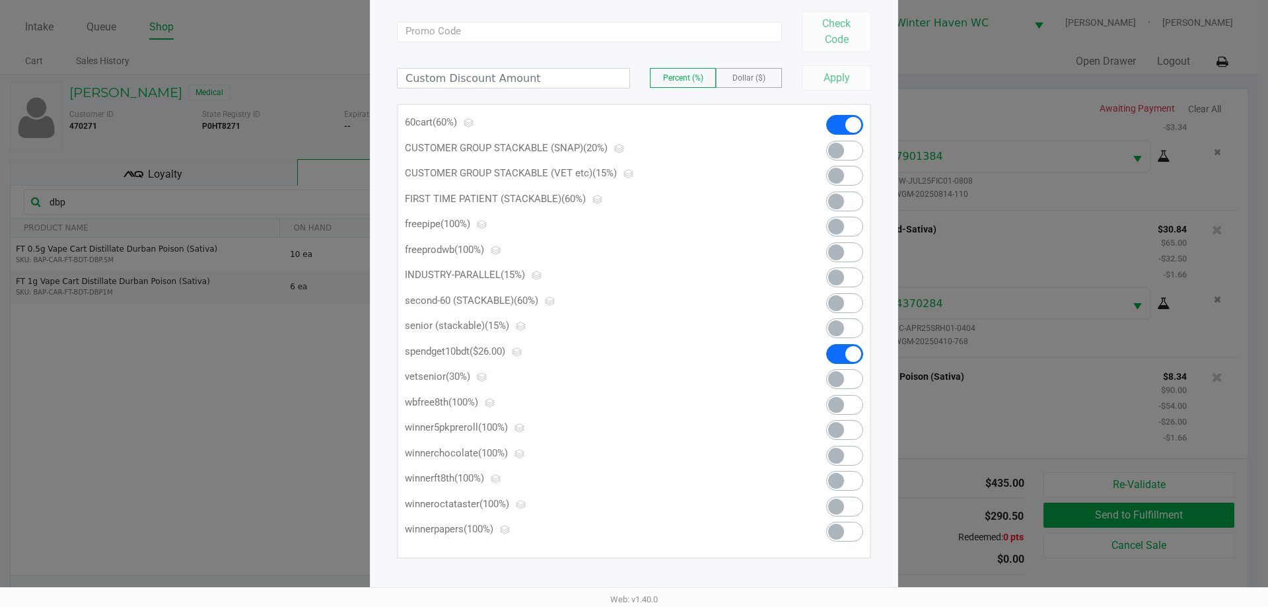
drag, startPoint x: 826, startPoint y: 65, endPoint x: 826, endPoint y: 77, distance: 11.2
click at [826, 65] on div "Apply" at bounding box center [831, 77] width 79 height 25
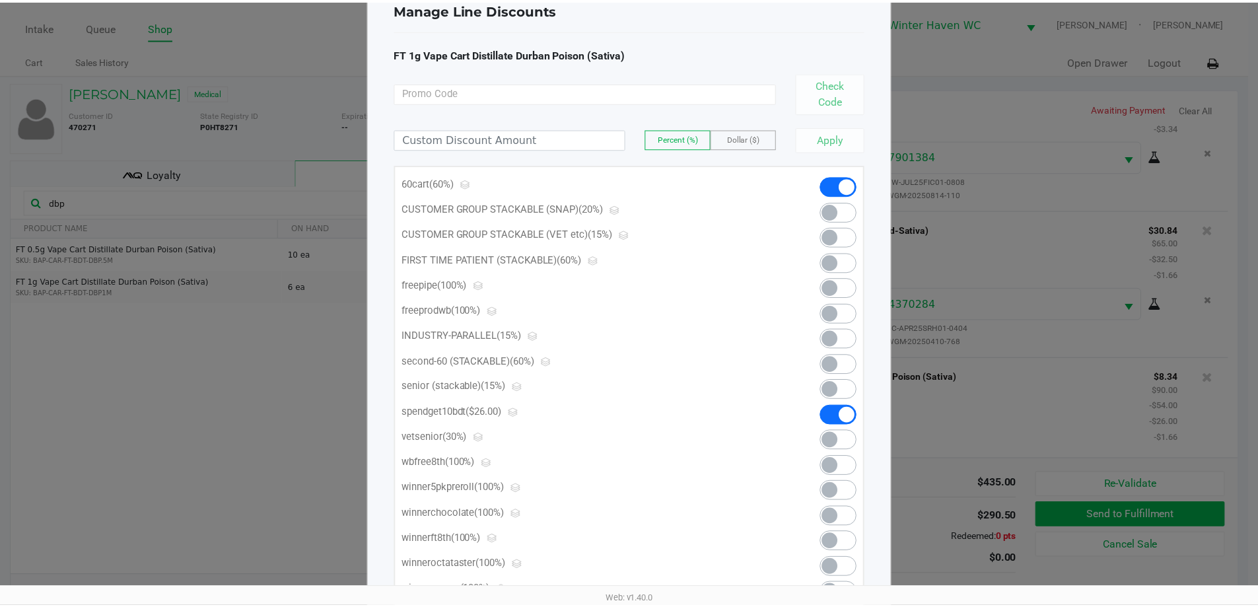
scroll to position [0, 0]
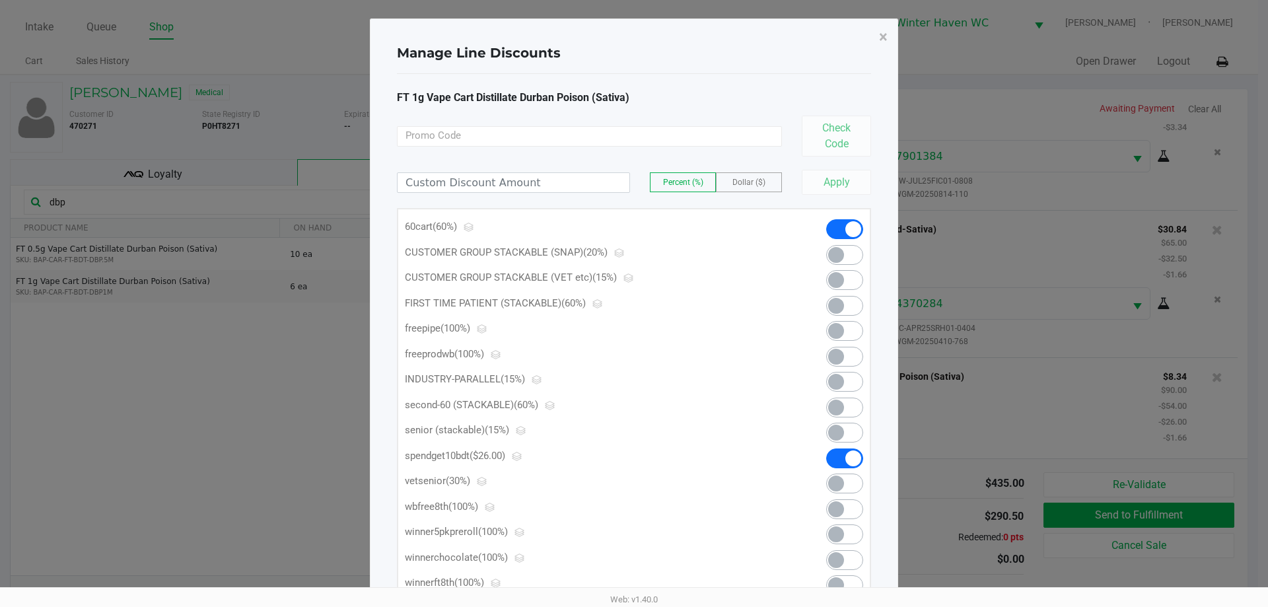
click at [866, 35] on div "Manage Line Discounts ×" at bounding box center [634, 53] width 474 height 42
click at [878, 42] on button "×" at bounding box center [884, 36] width 30 height 37
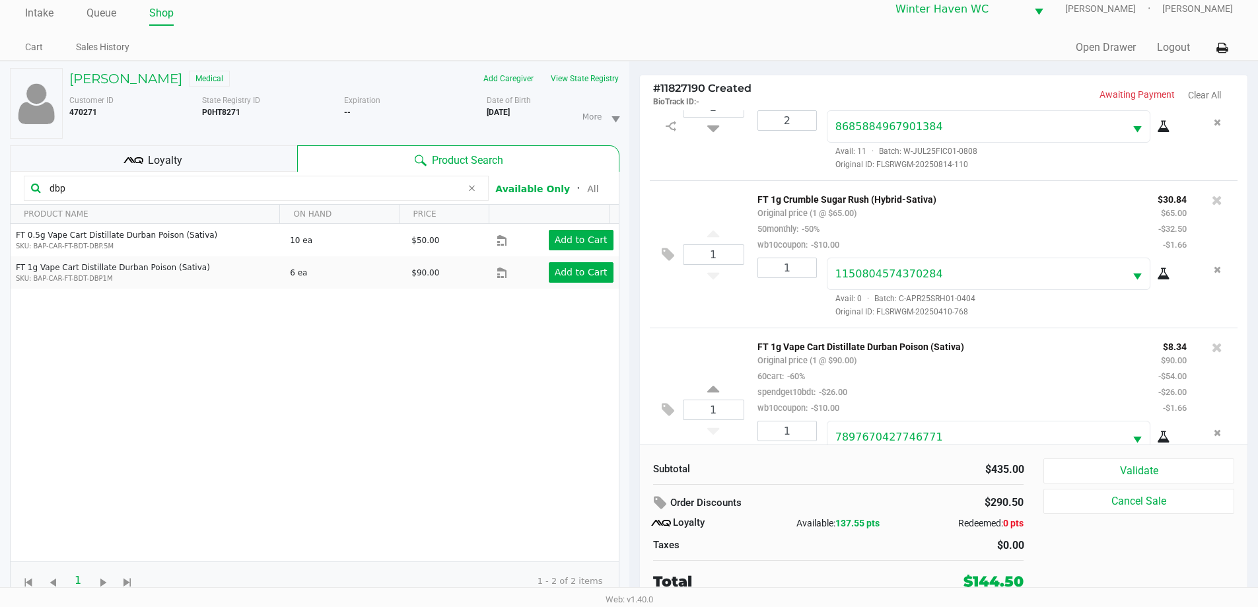
scroll to position [421, 0]
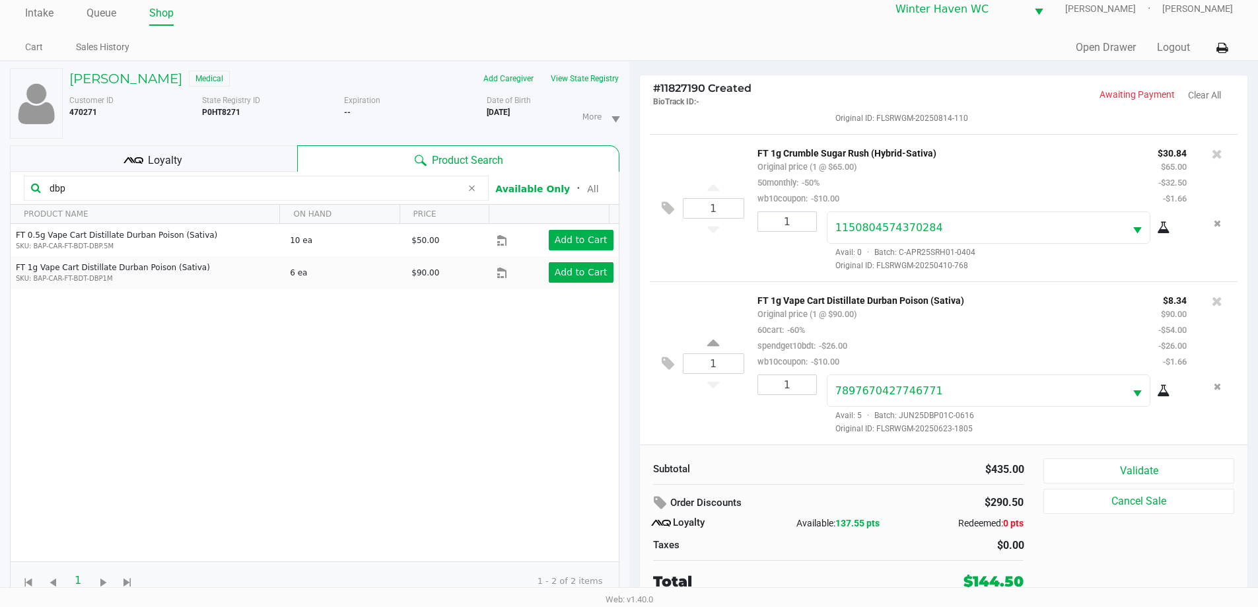
click at [273, 182] on input "dbp" at bounding box center [252, 188] width 417 height 20
type input "spoon"
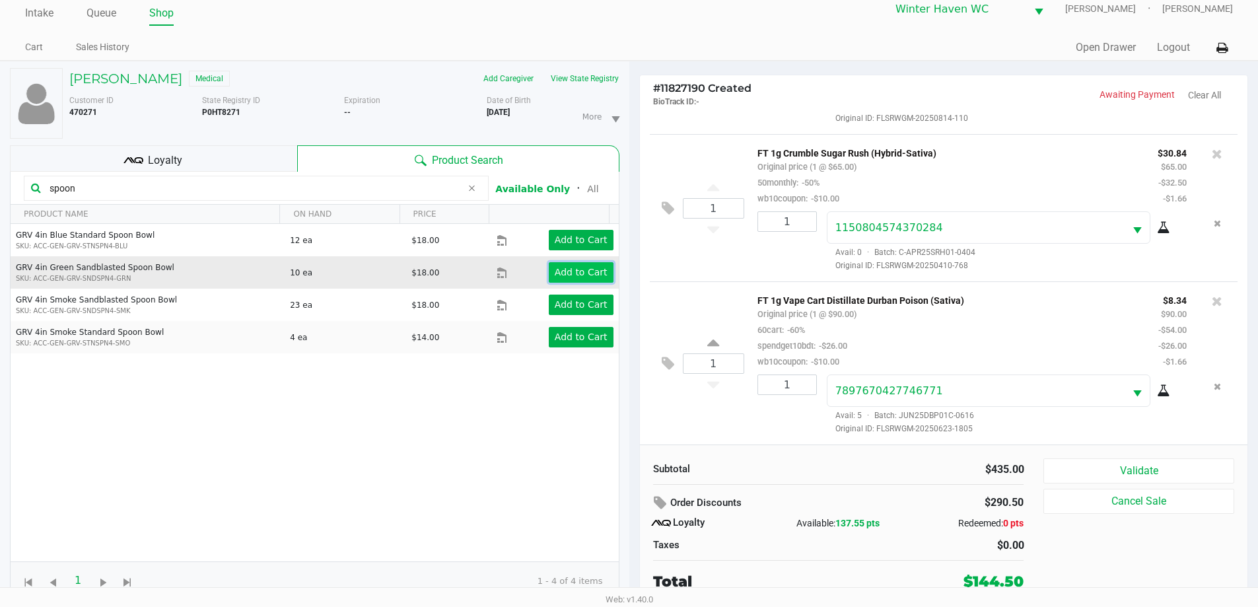
click at [550, 271] on button "Add to Cart" at bounding box center [581, 272] width 65 height 20
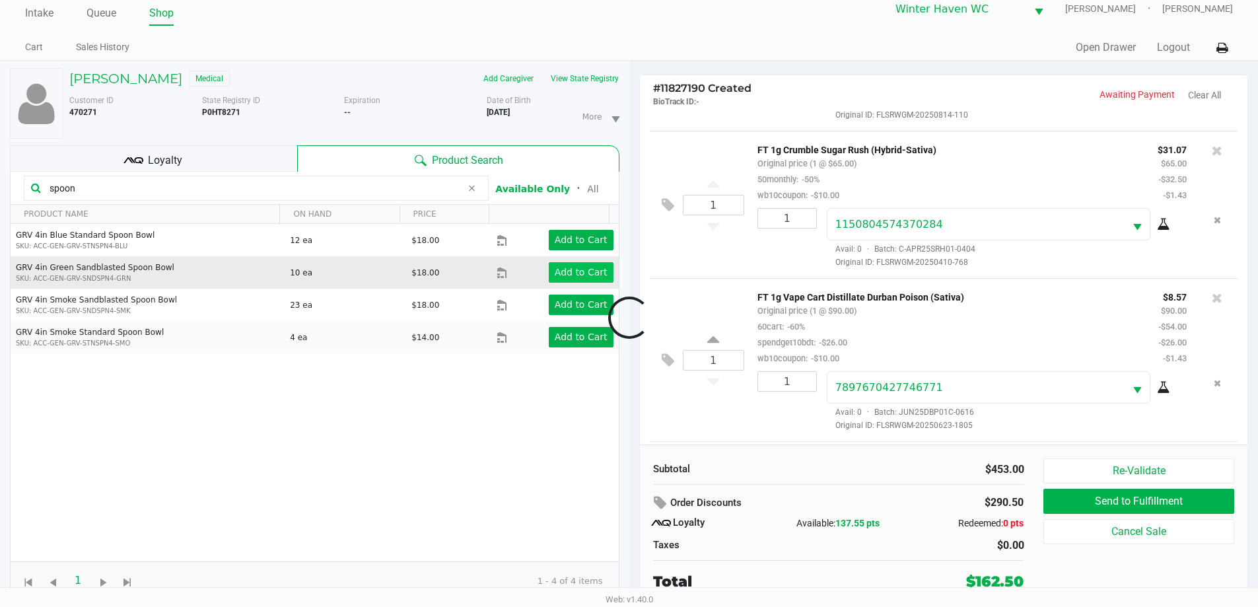
scroll to position [504, 0]
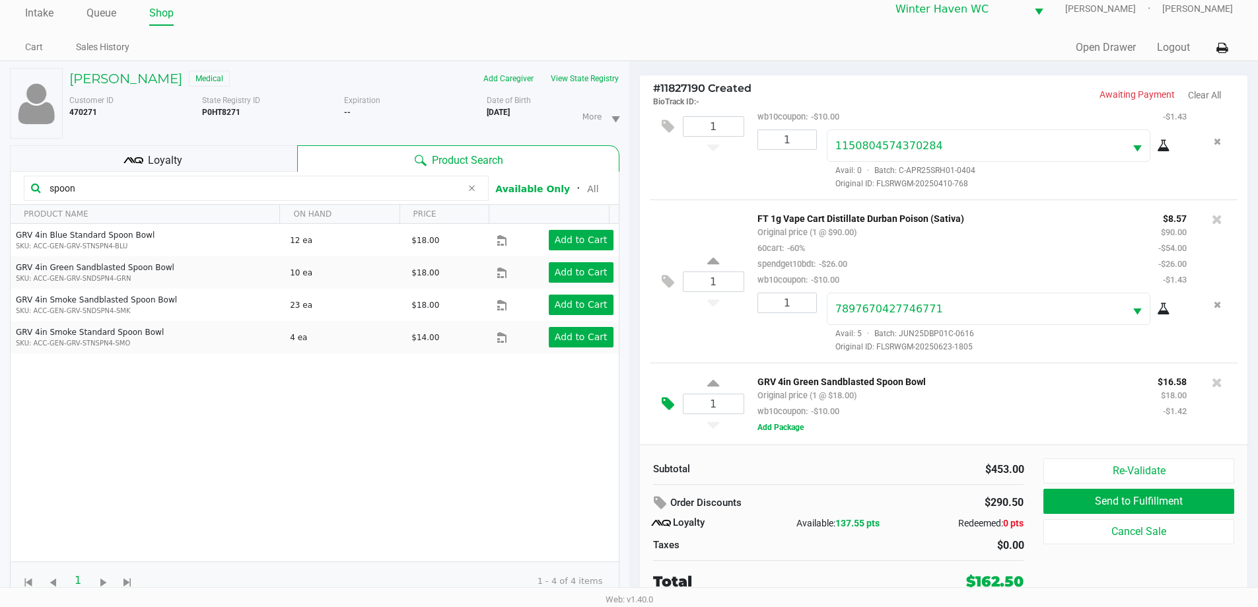
click at [667, 414] on button at bounding box center [671, 404] width 23 height 32
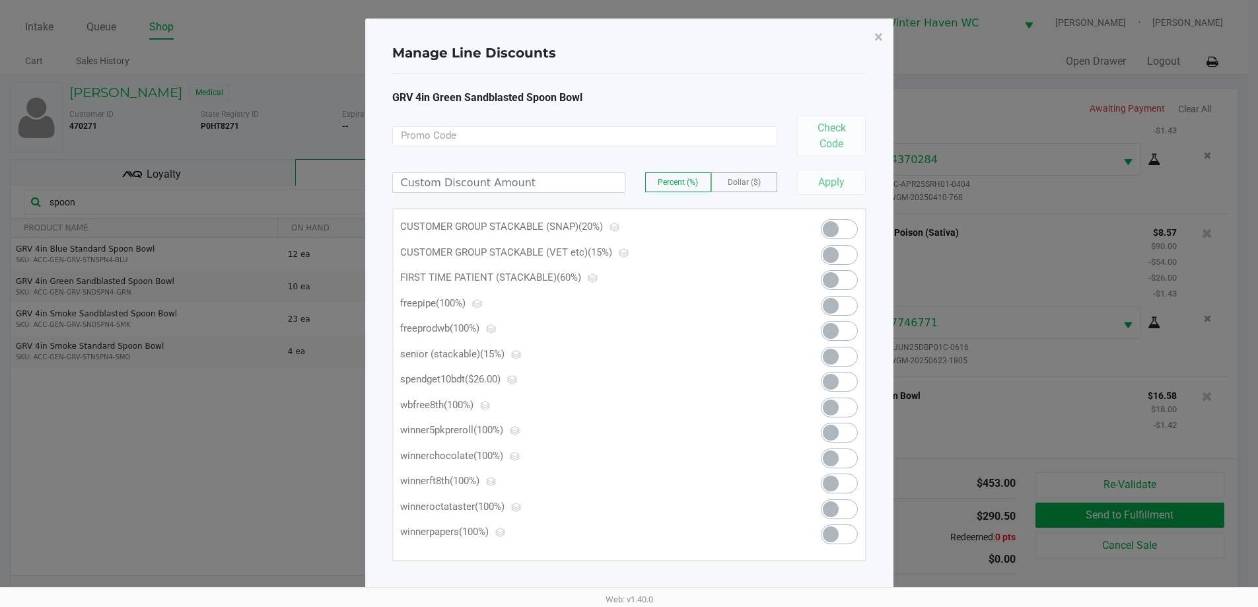
scroll to position [0, 0]
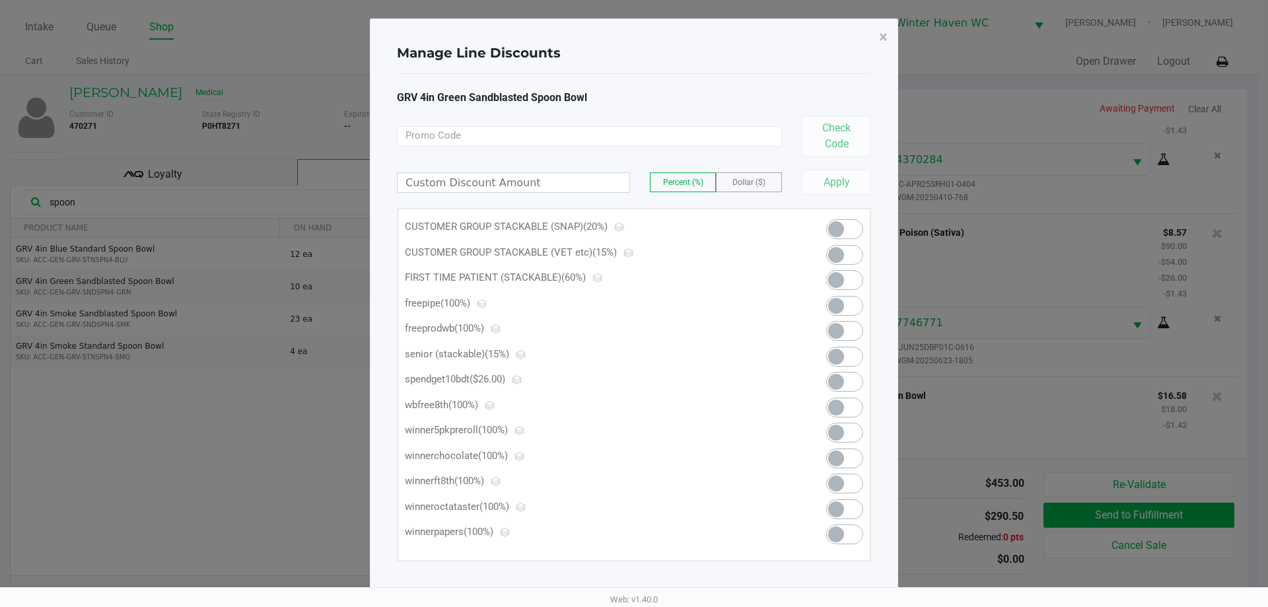
click at [828, 306] on span at bounding box center [836, 306] width 16 height 16
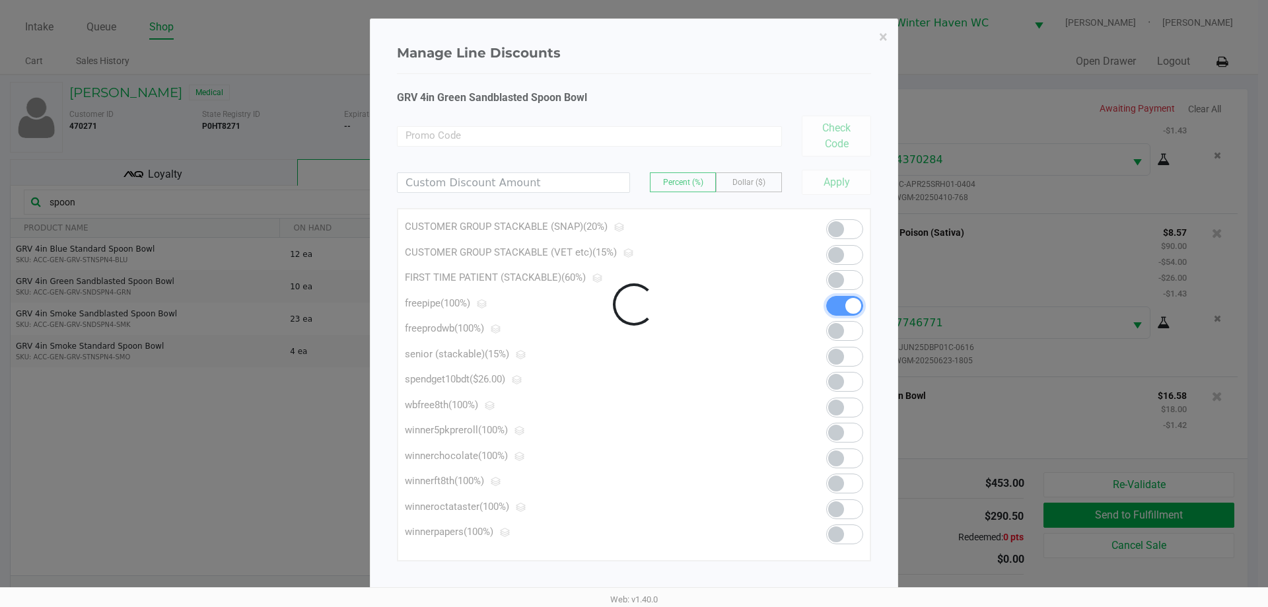
click at [839, 190] on div at bounding box center [634, 304] width 527 height 571
click at [839, 179] on div at bounding box center [634, 304] width 527 height 571
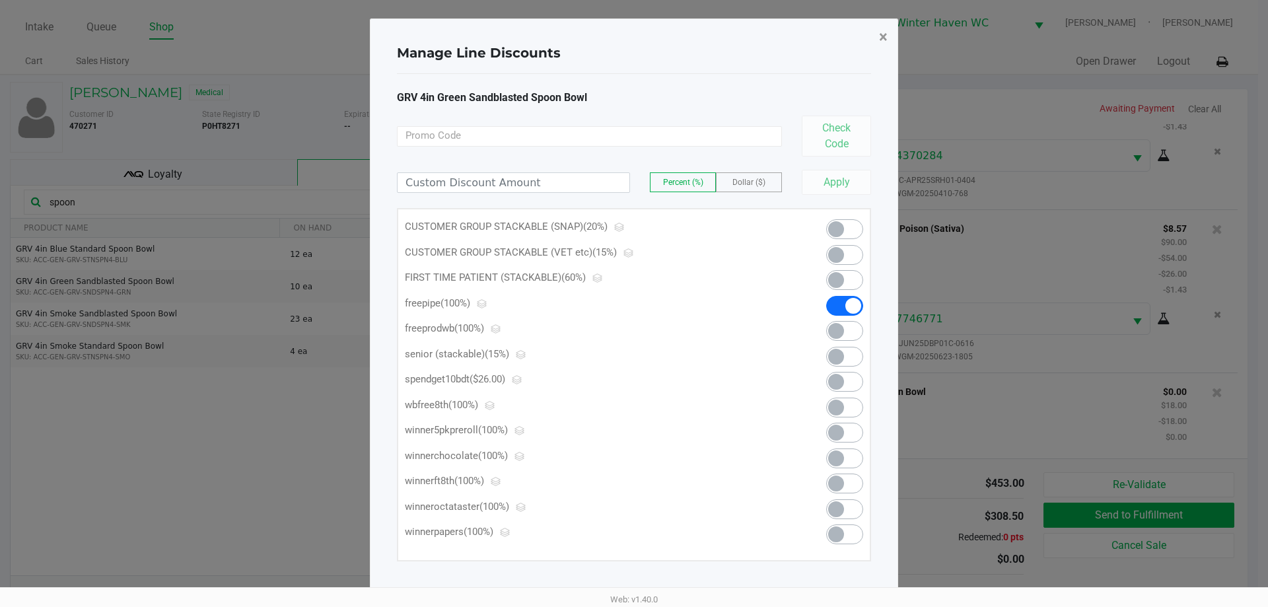
click at [875, 47] on button "×" at bounding box center [884, 36] width 30 height 37
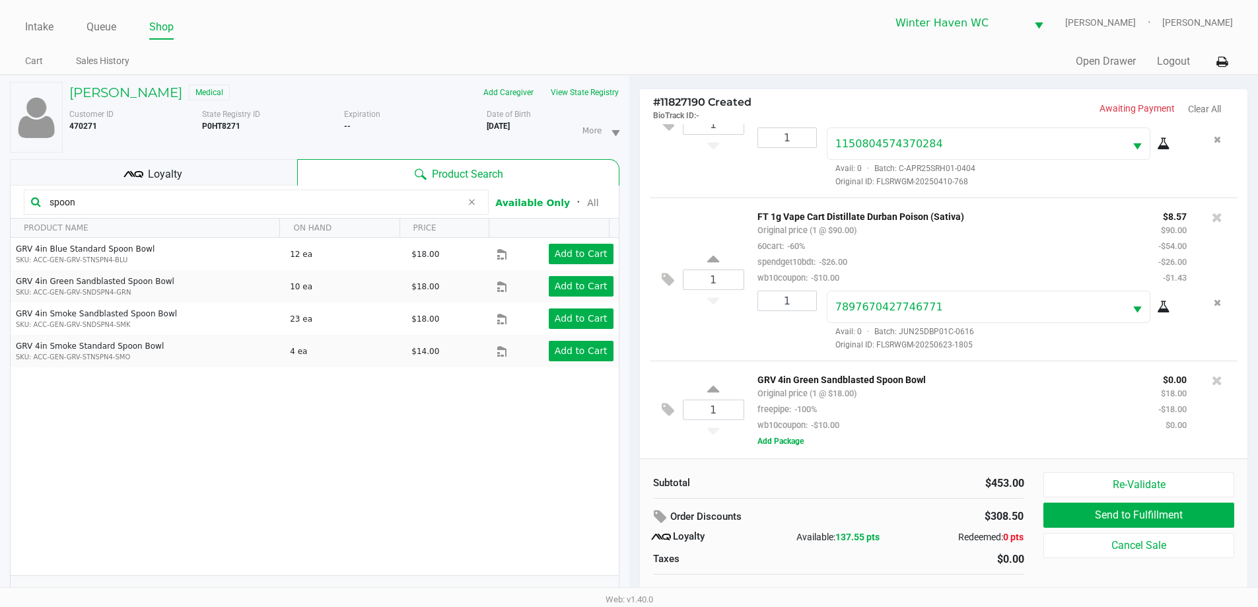
scroll to position [520, 0]
click at [786, 439] on button "Add Package" at bounding box center [781, 441] width 46 height 12
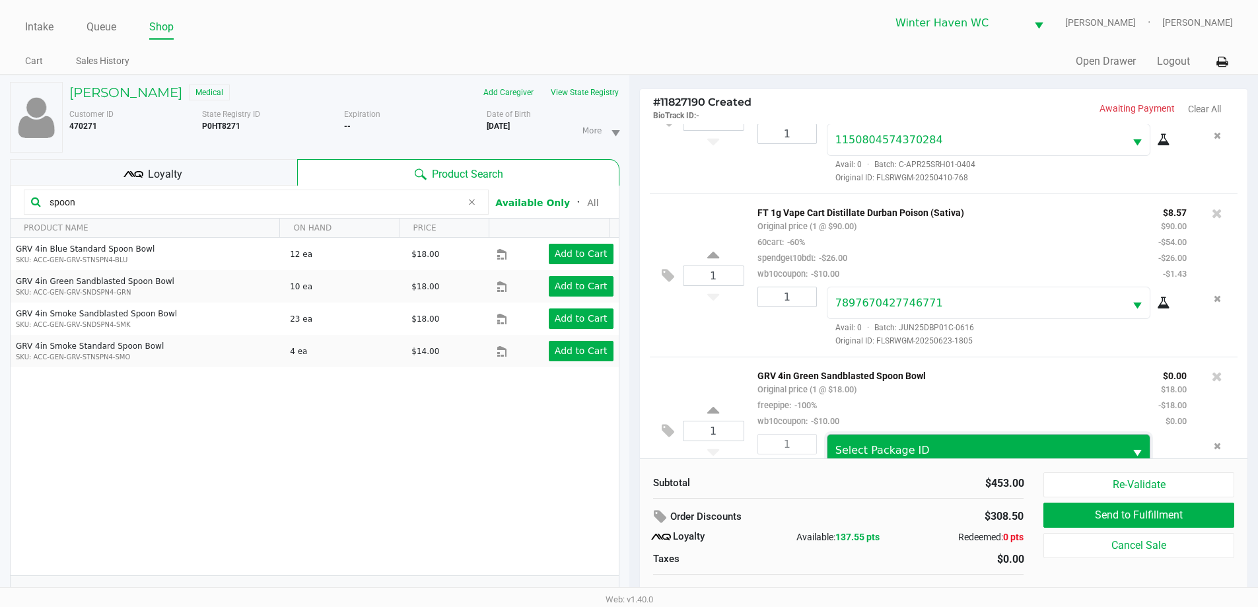
click at [871, 451] on span "Select Package ID" at bounding box center [883, 450] width 94 height 13
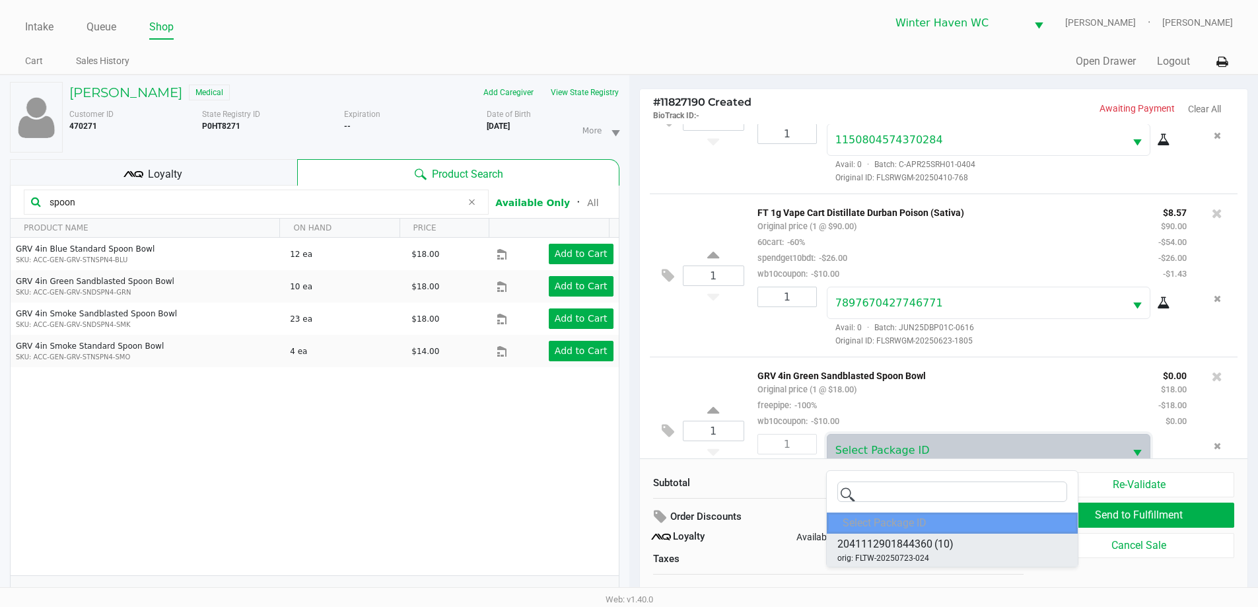
click at [888, 540] on span "2041112901844360" at bounding box center [885, 544] width 95 height 16
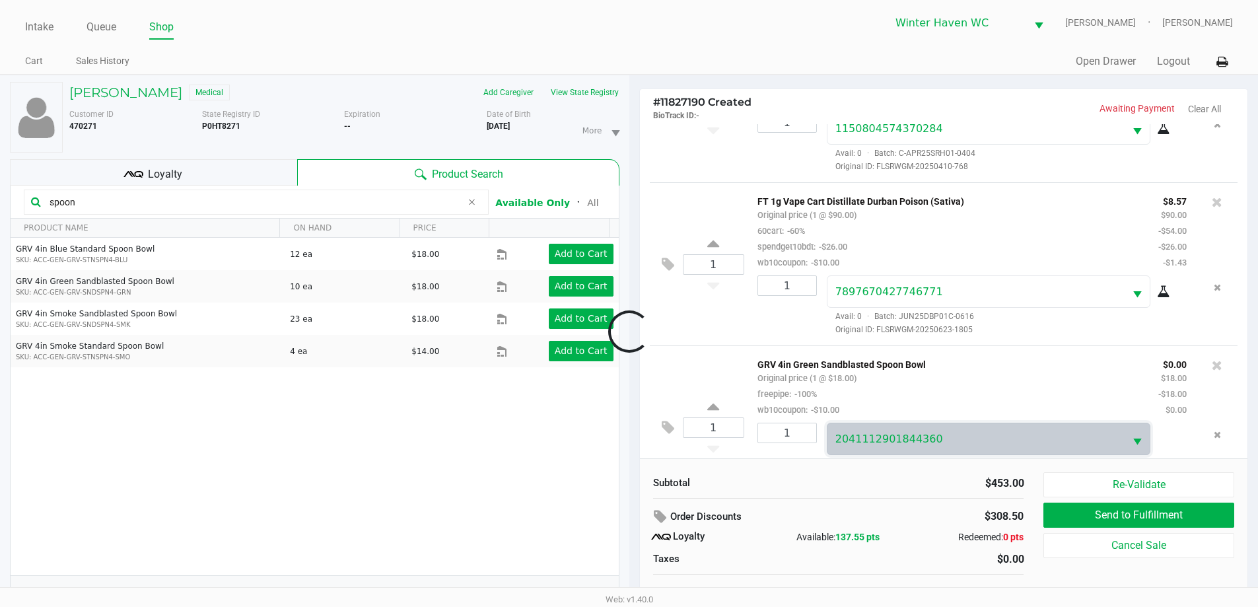
scroll to position [569, 0]
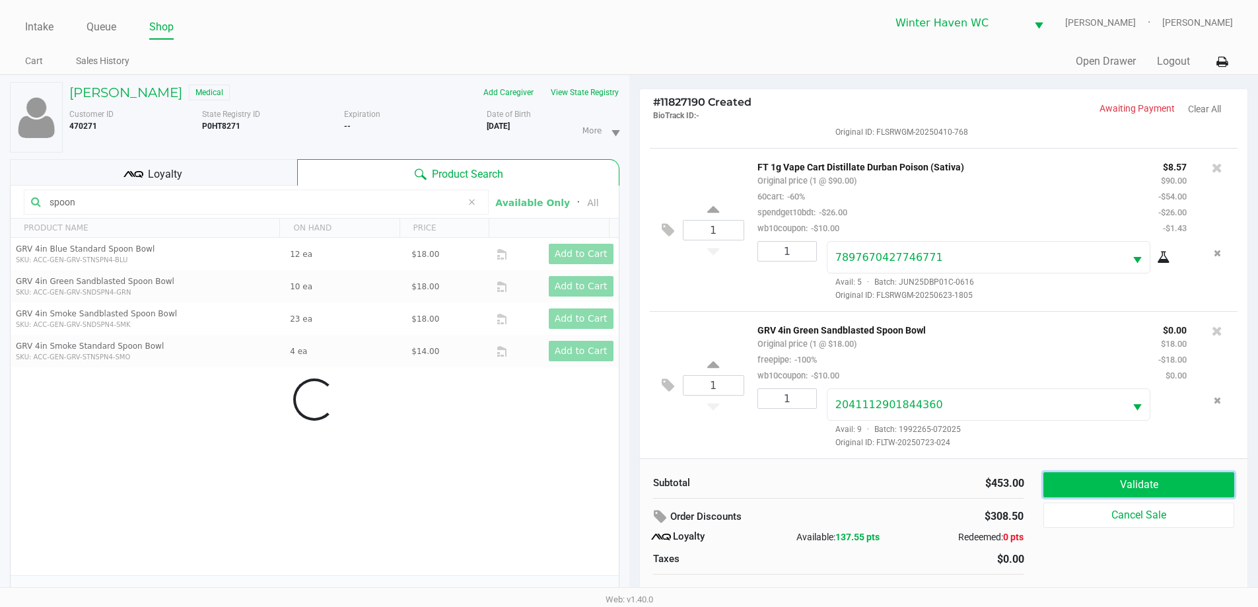
click at [1064, 488] on button "Validate" at bounding box center [1139, 484] width 190 height 25
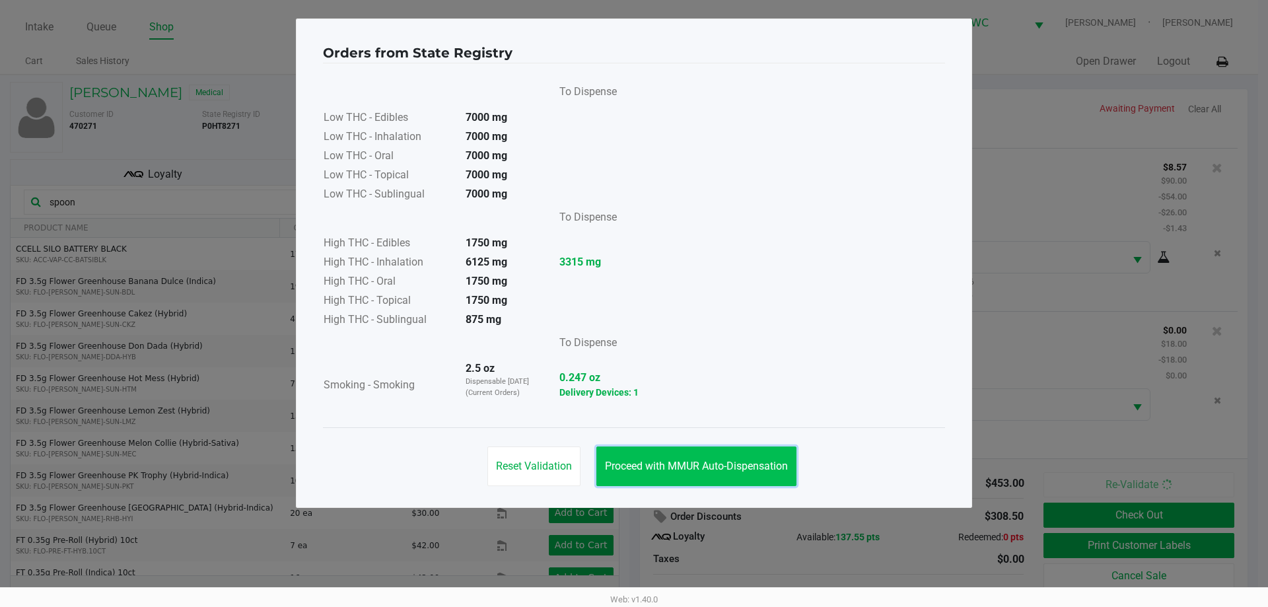
click at [665, 460] on span "Proceed with MMUR Auto-Dispensation" at bounding box center [696, 466] width 183 height 13
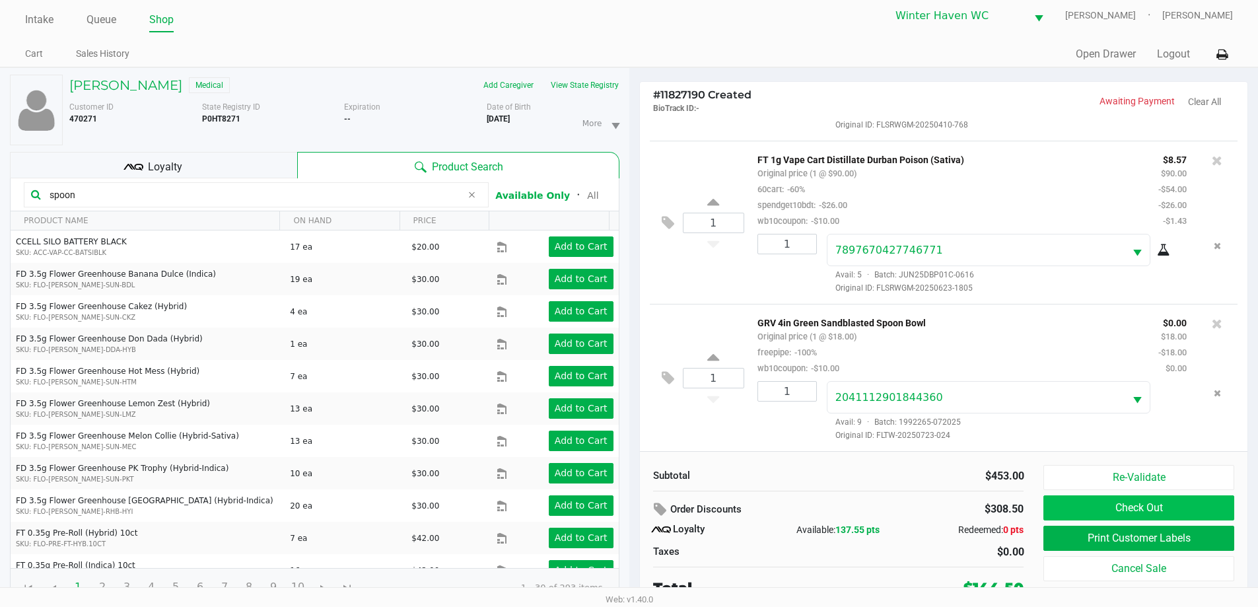
scroll to position [14, 0]
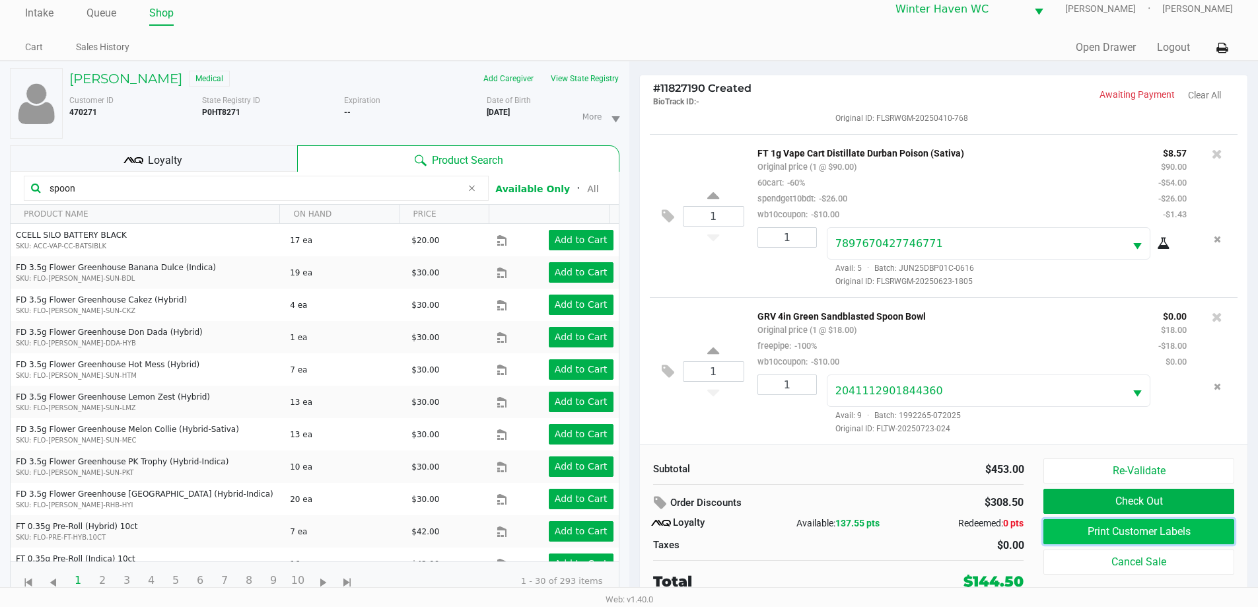
click at [1172, 523] on button "Print Customer Labels" at bounding box center [1139, 531] width 190 height 25
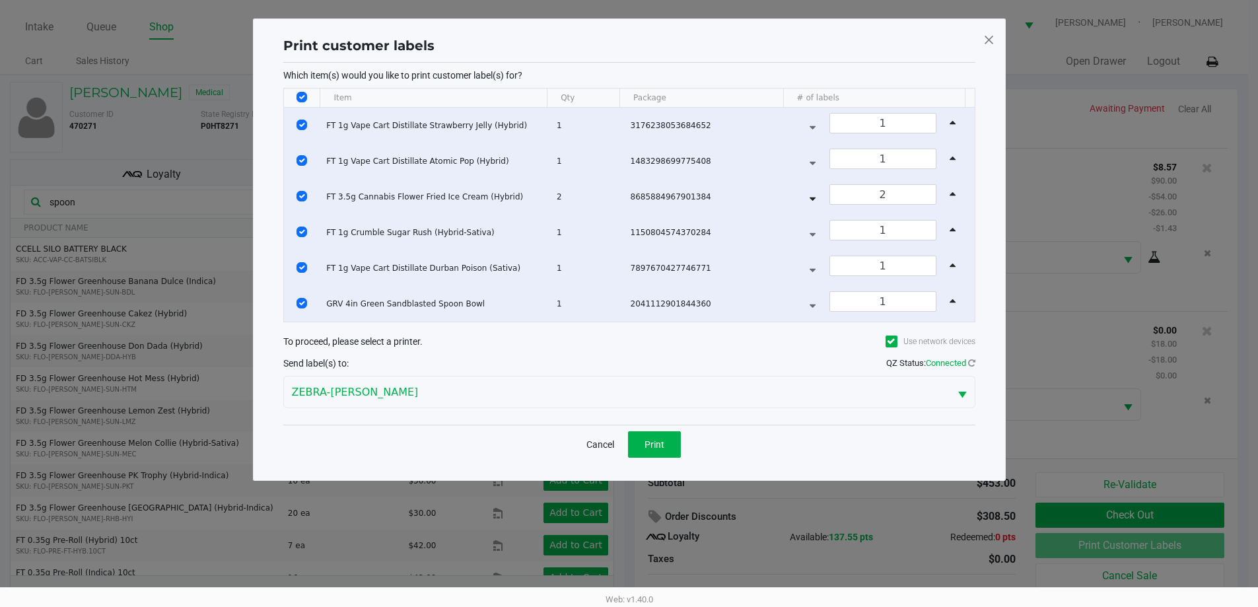
scroll to position [0, 0]
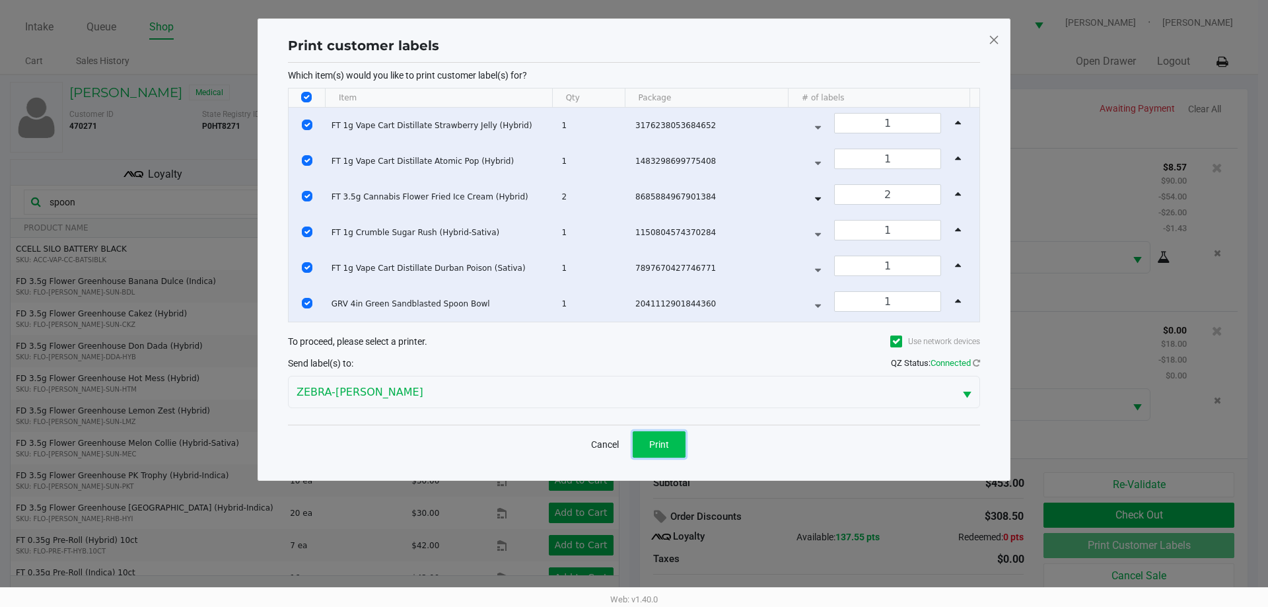
click at [659, 445] on span "Print" at bounding box center [659, 444] width 20 height 11
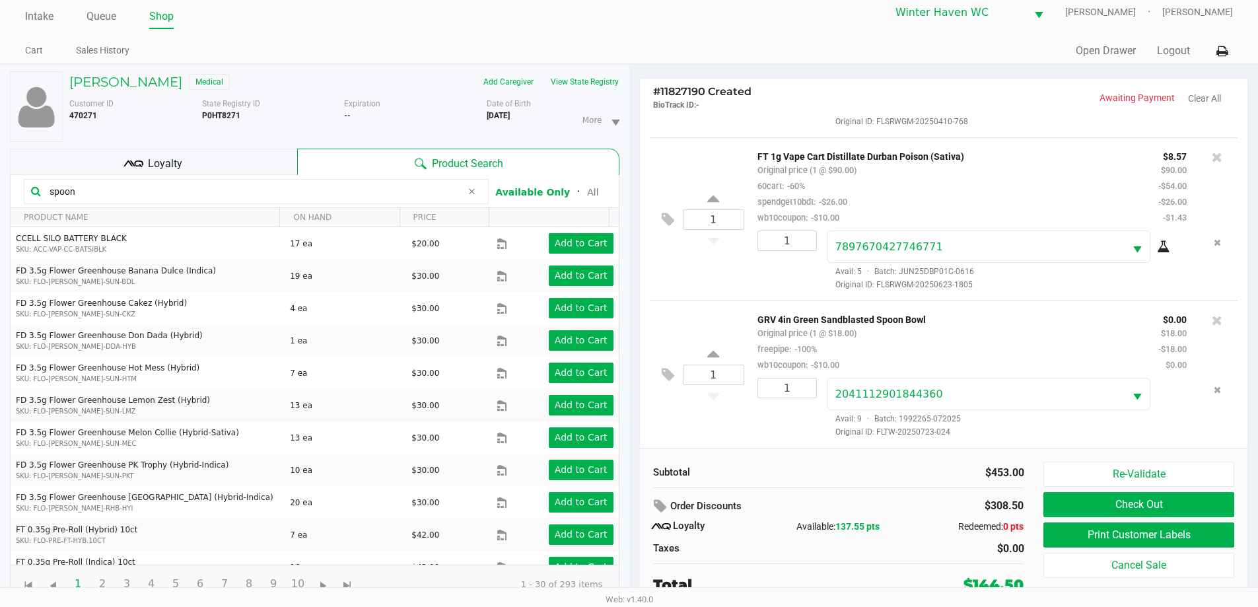
scroll to position [14, 0]
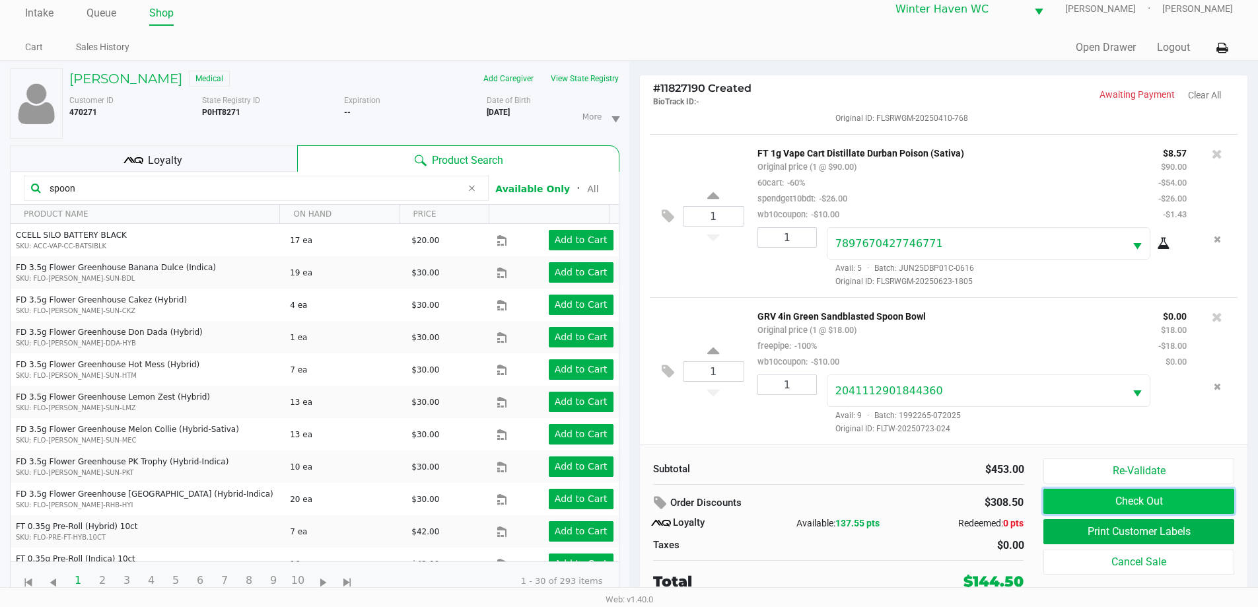
click at [1052, 498] on button "Check Out" at bounding box center [1139, 501] width 190 height 25
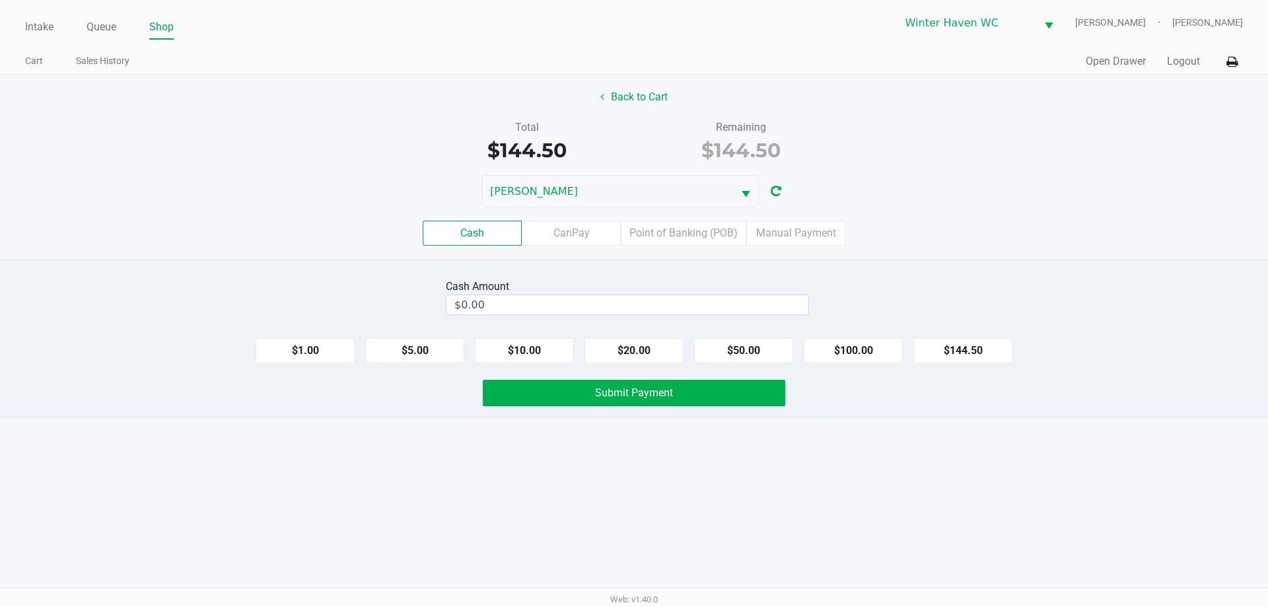
drag, startPoint x: 873, startPoint y: 281, endPoint x: 713, endPoint y: 260, distance: 161.2
click at [872, 281] on div "Cash Amount $0.00" at bounding box center [634, 297] width 1288 height 42
click at [692, 242] on label "Point of Banking (POB)" at bounding box center [684, 233] width 126 height 25
click at [0, 0] on 7 "Point of Banking (POB)" at bounding box center [0, 0] width 0 height 0
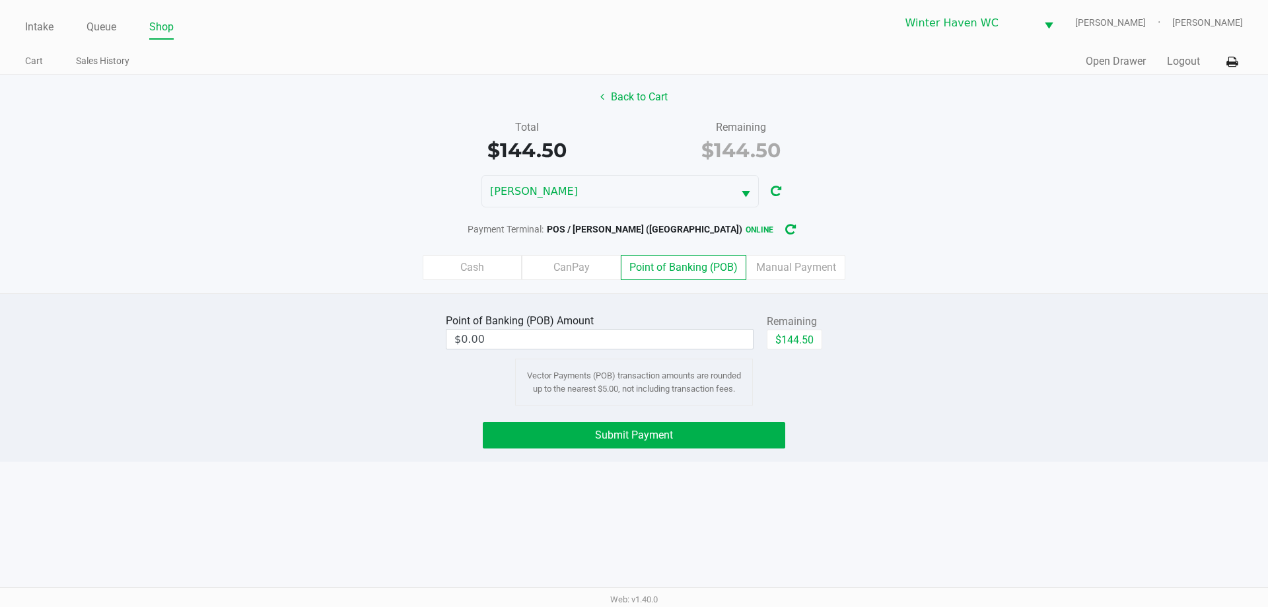
click at [692, 242] on div "Cash CanPay Point of Banking (POB) Manual Payment" at bounding box center [634, 268] width 1288 height 52
click at [811, 307] on div "Point of Banking (POB) Amount $0.00 Remaining $144.50 Vector Payments (POB) tra…" at bounding box center [634, 377] width 1268 height 168
click at [809, 334] on button "$144.50" at bounding box center [794, 340] width 55 height 20
type input "$144.50"
click at [885, 335] on div "Point of Banking (POB) Amount $144.50 Remaining $144.50 Clear Vector Payments (…" at bounding box center [634, 357] width 1288 height 95
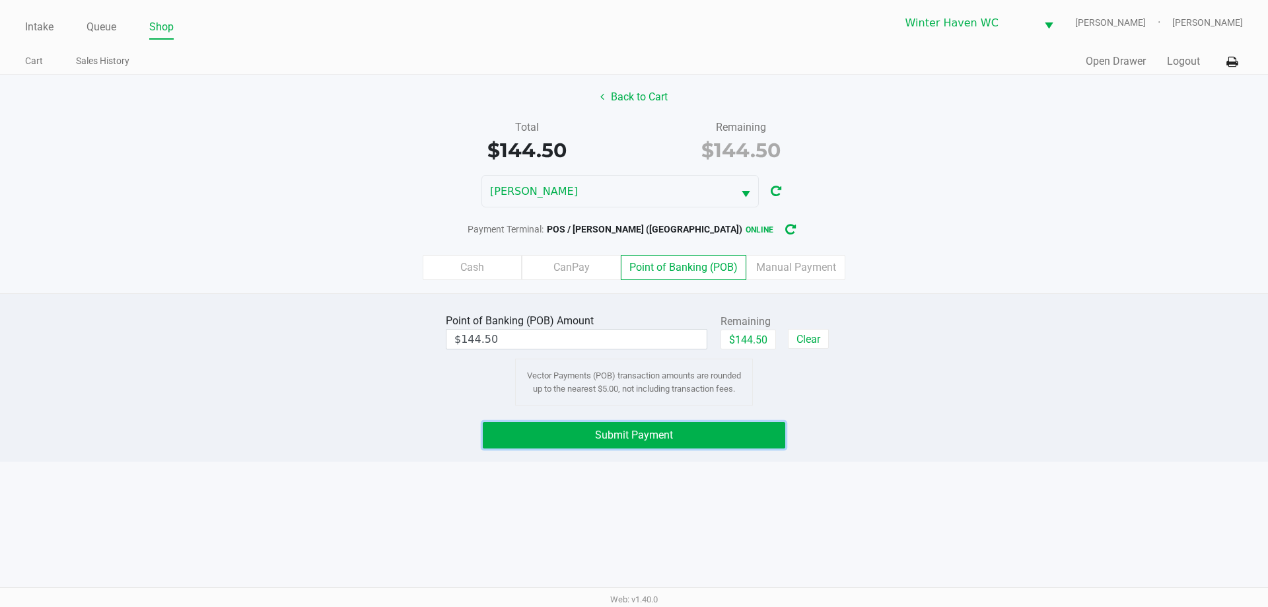
drag, startPoint x: 769, startPoint y: 441, endPoint x: 848, endPoint y: 453, distance: 79.5
click at [785, 441] on button "Submit Payment" at bounding box center [634, 435] width 303 height 26
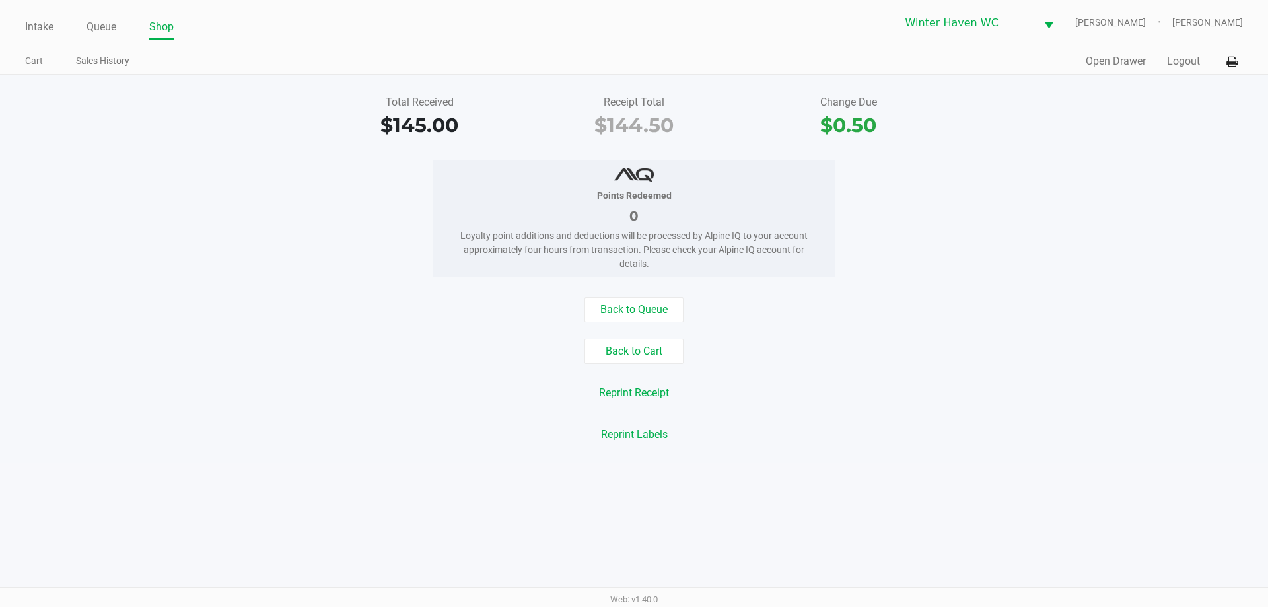
drag, startPoint x: 112, startPoint y: 26, endPoint x: 108, endPoint y: 46, distance: 20.9
click at [111, 26] on link "Queue" at bounding box center [102, 27] width 30 height 18
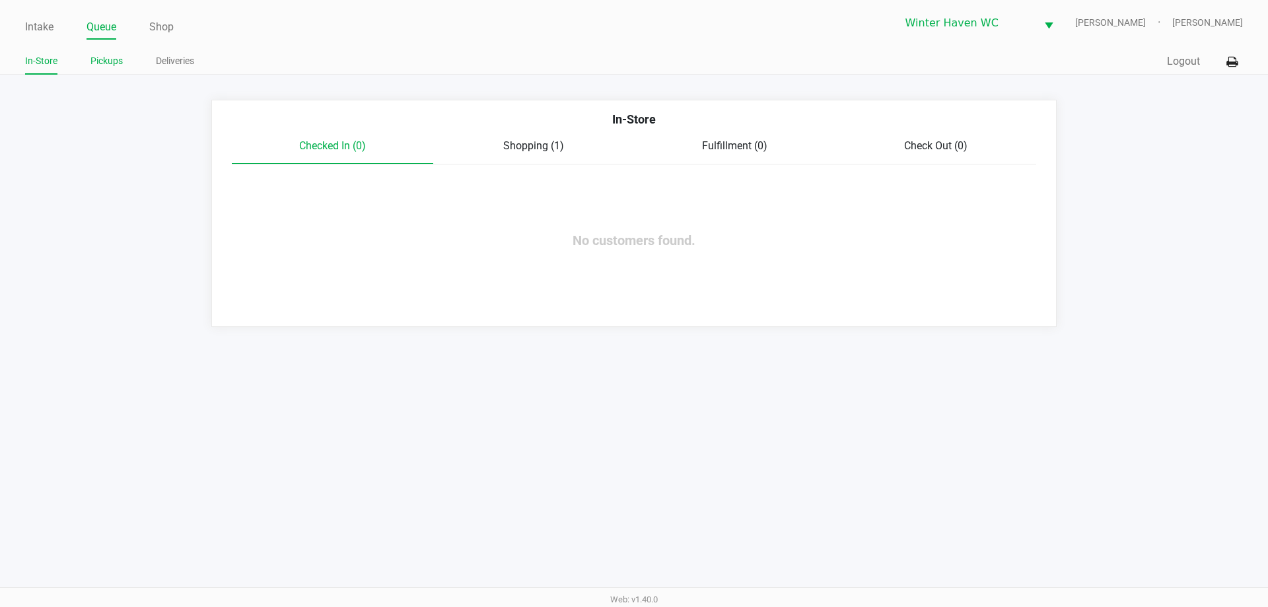
click at [106, 67] on link "Pickups" at bounding box center [106, 61] width 32 height 17
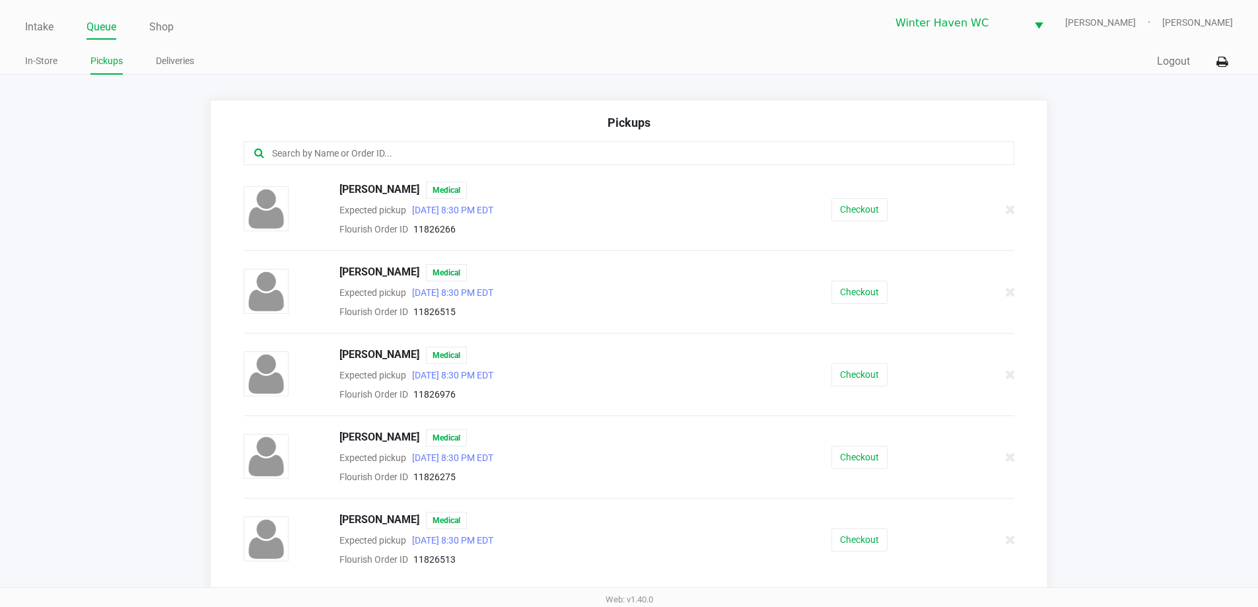
click at [90, 259] on app-pickups "Pickups [PERSON_NAME] Medical Expected pickup [DATE] 8:30 PM EDT Flourish Order…" at bounding box center [629, 345] width 1258 height 490
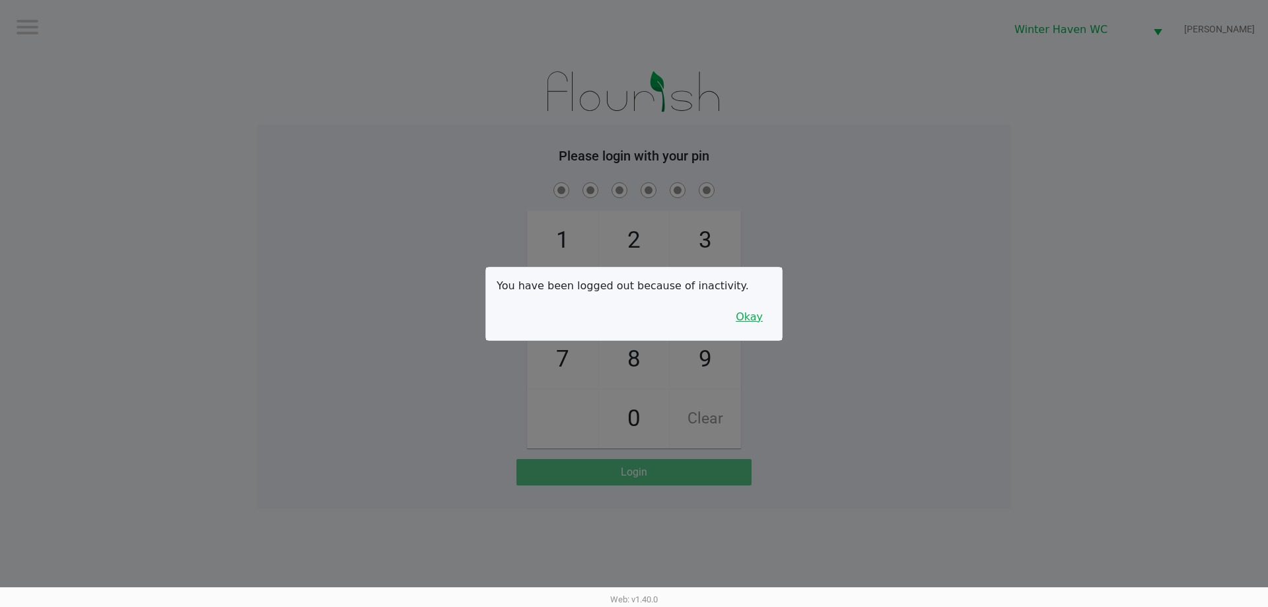
click at [754, 312] on button "Okay" at bounding box center [749, 317] width 44 height 25
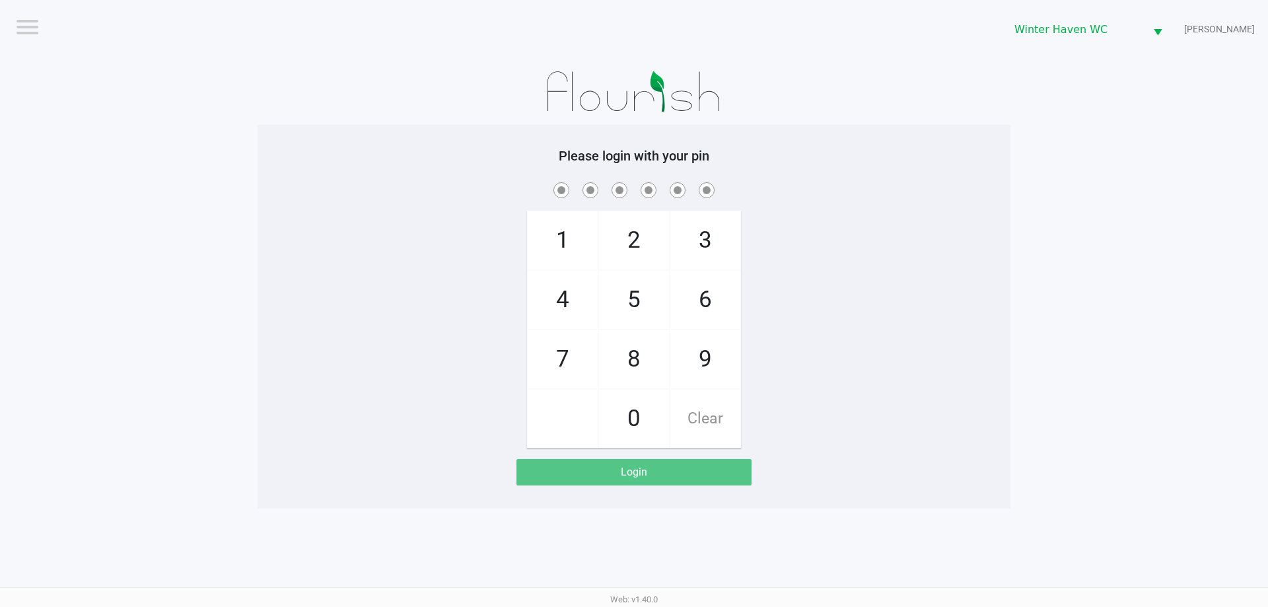
click at [797, 293] on div "1 4 7 2 5 8 0 3 6 9 Clear" at bounding box center [634, 314] width 753 height 269
checkbox input "true"
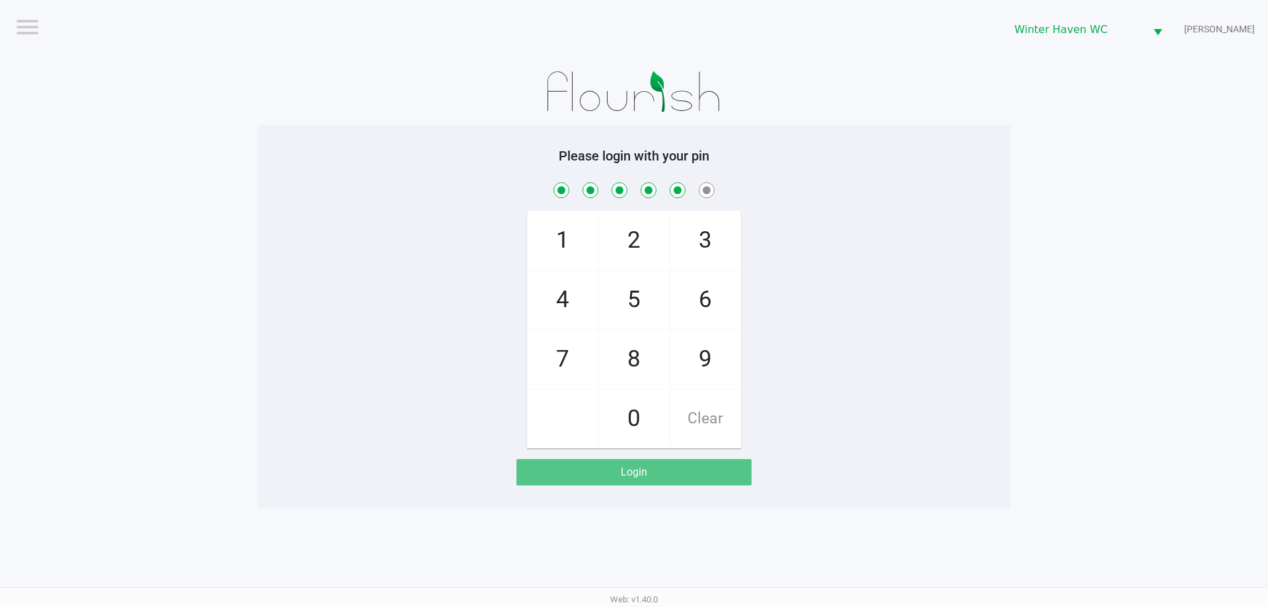
checkbox input "true"
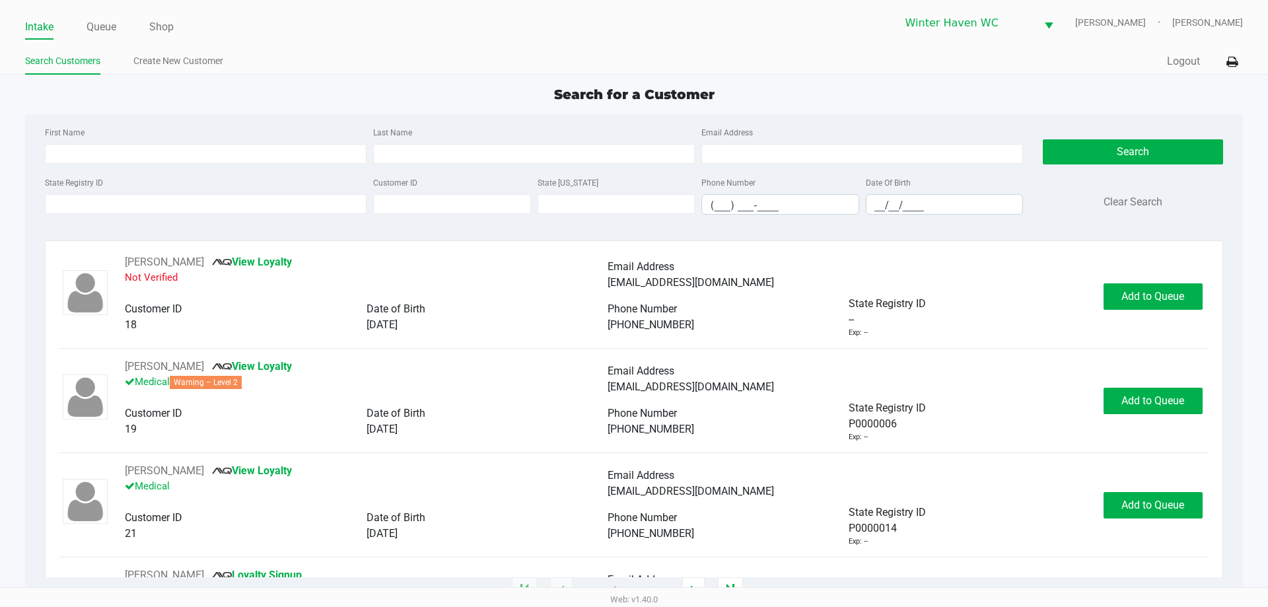
click at [871, 96] on div "Search for a Customer" at bounding box center [633, 95] width 1237 height 20
click at [265, 217] on div "State Registry ID Customer ID State [US_STATE] Phone Number (___) ___-____ Date…" at bounding box center [534, 199] width 985 height 51
click at [265, 210] on input "State Registry ID" at bounding box center [206, 204] width 322 height 20
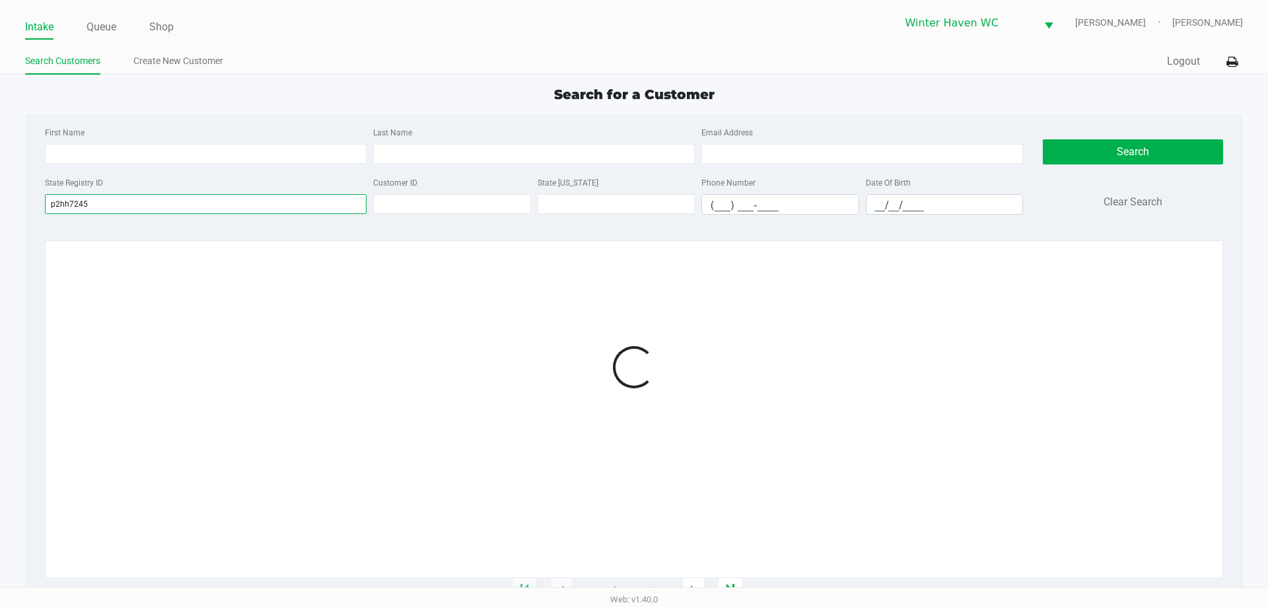
type input "p2hh7245"
click at [256, 187] on div "State Registry ID p2hh7245" at bounding box center [206, 194] width 328 height 40
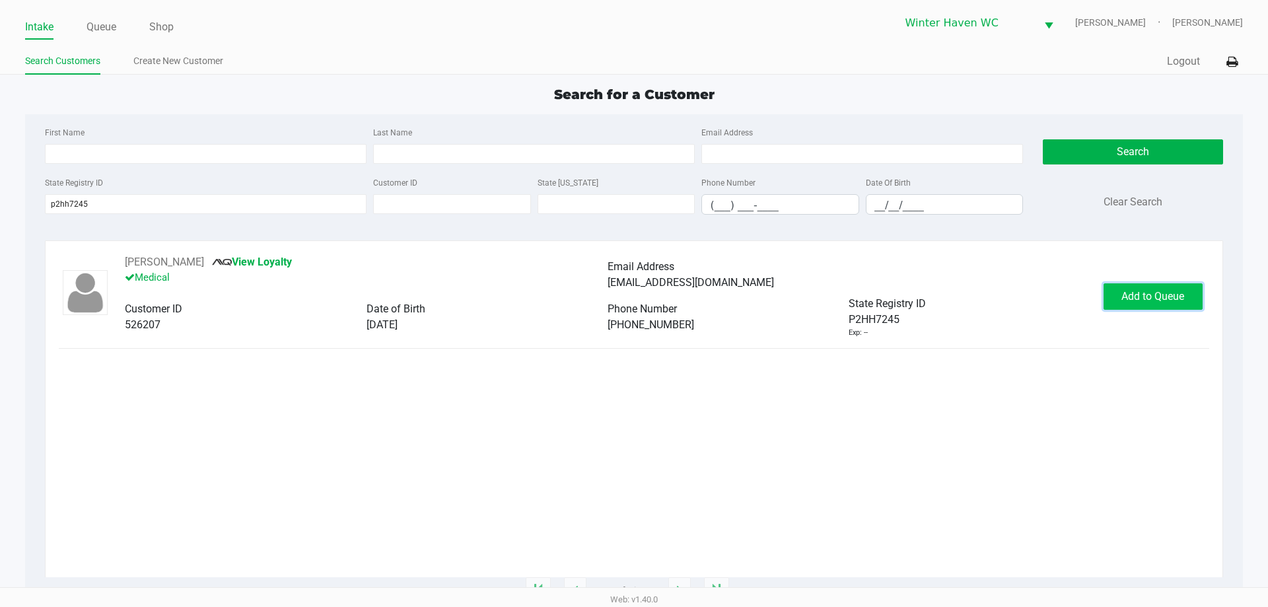
click at [1124, 299] on span "Add to Queue" at bounding box center [1153, 296] width 63 height 13
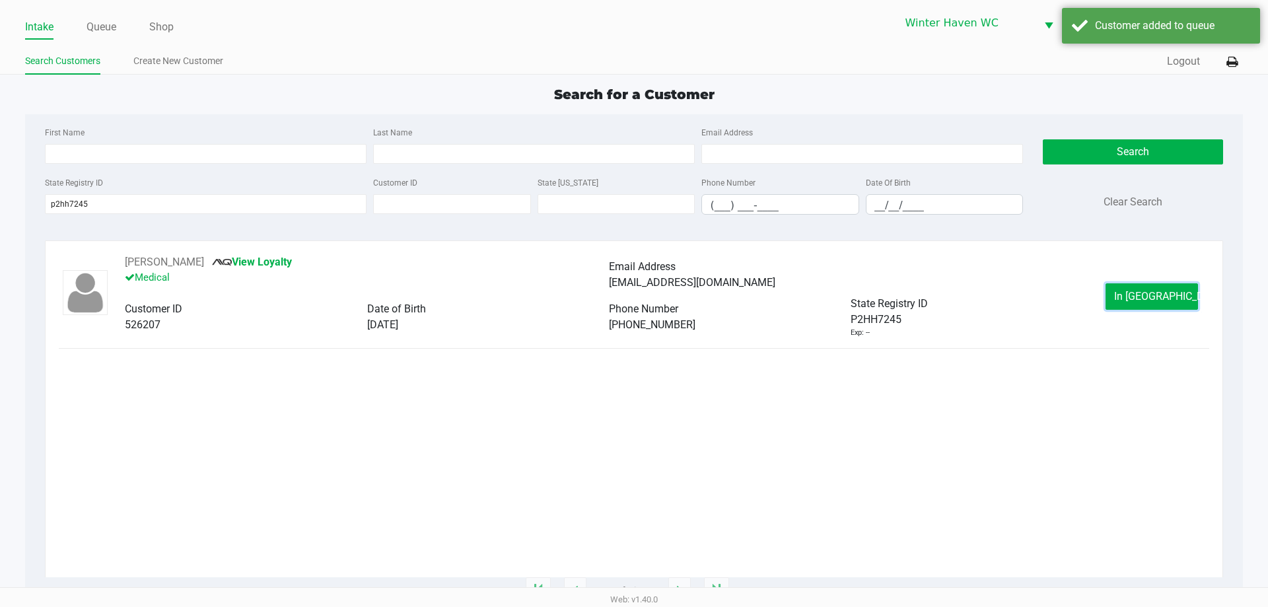
click at [1122, 303] on button "In [GEOGRAPHIC_DATA]" at bounding box center [1152, 296] width 92 height 26
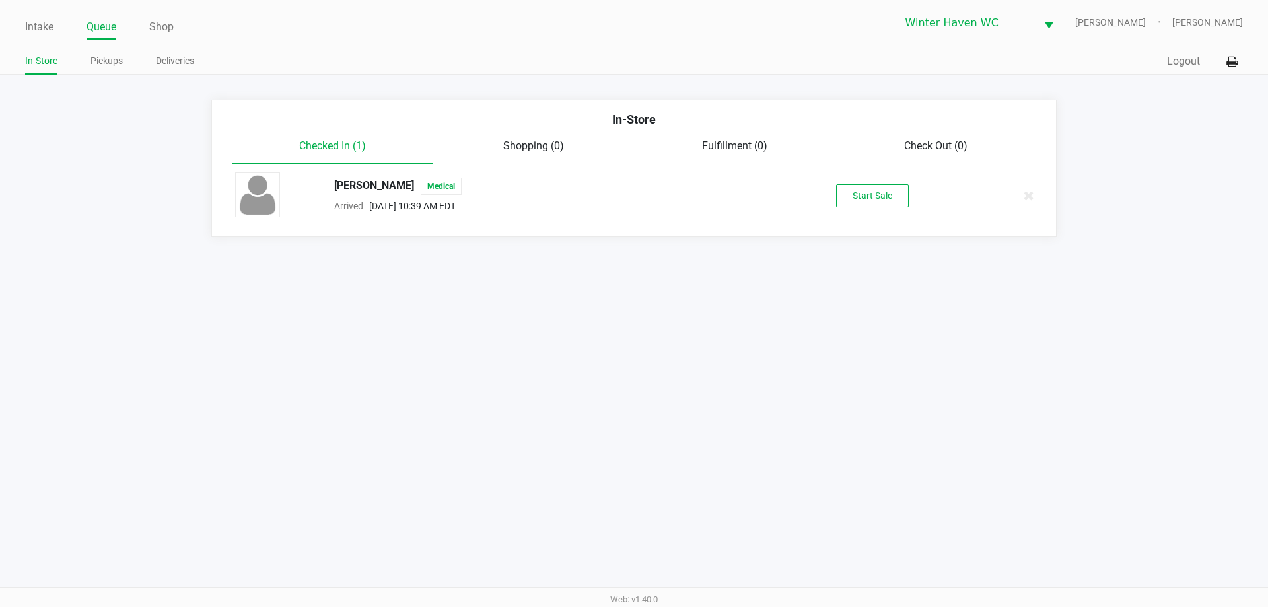
click at [879, 210] on div "[PERSON_NAME] Medical Arrived [DATE] 10:39 AM EDT Start Sale" at bounding box center [634, 195] width 818 height 46
click at [881, 209] on div "[PERSON_NAME] Medical Arrived [DATE] 10:39 AM EDT Start Sale" at bounding box center [634, 195] width 818 height 46
click at [888, 203] on button "Start Sale" at bounding box center [872, 195] width 73 height 23
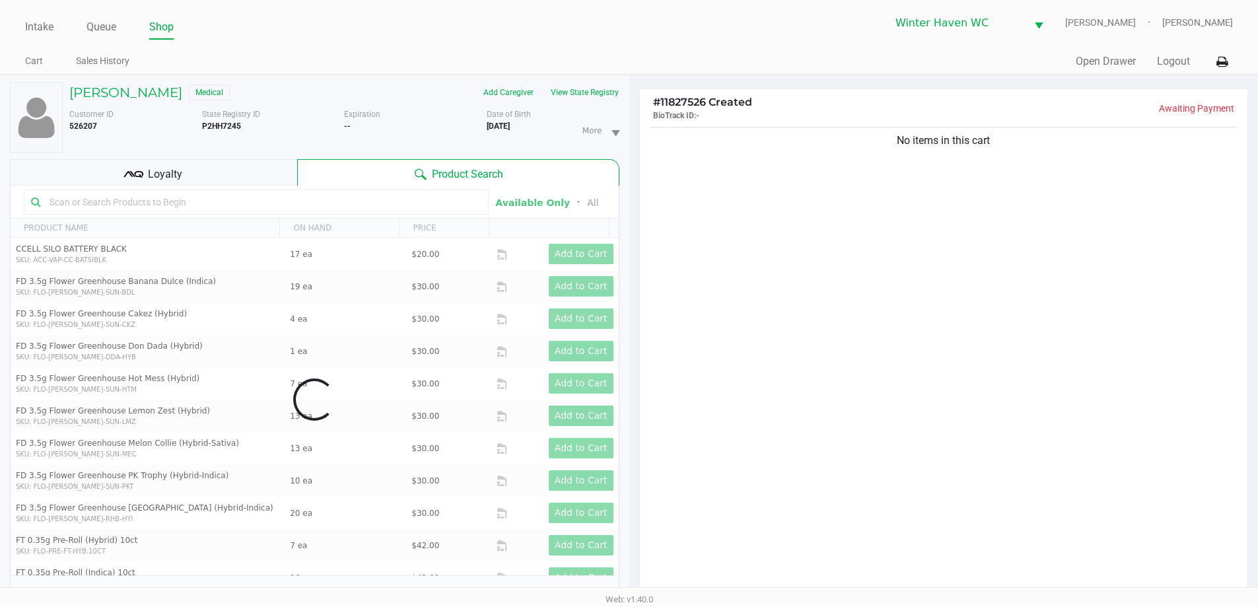
drag, startPoint x: 261, startPoint y: 217, endPoint x: 261, endPoint y: 202, distance: 15.2
click at [261, 208] on div "Data table" at bounding box center [315, 400] width 608 height 428
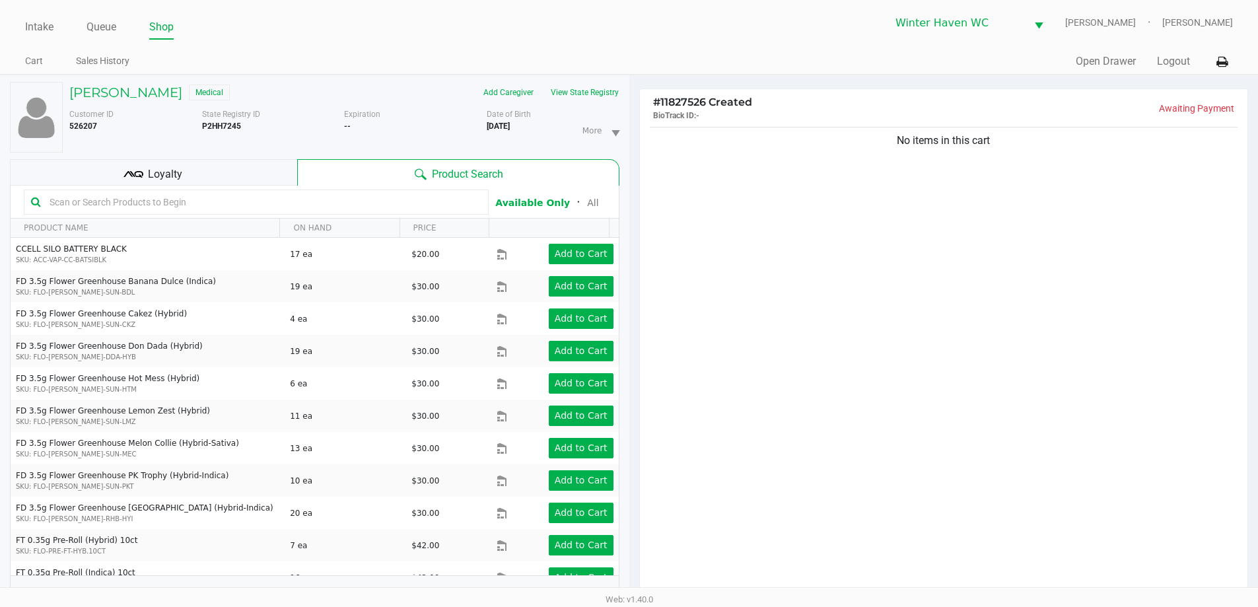
click at [261, 201] on input "text" at bounding box center [262, 202] width 437 height 20
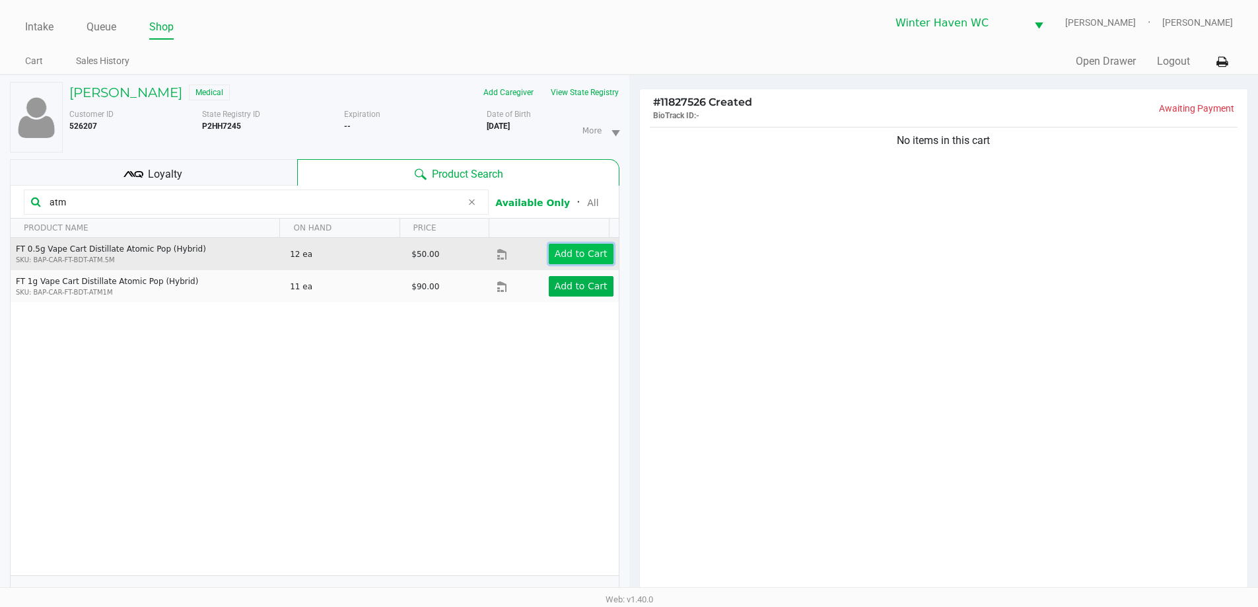
click at [556, 252] on app-button-loader "Add to Cart" at bounding box center [581, 253] width 53 height 11
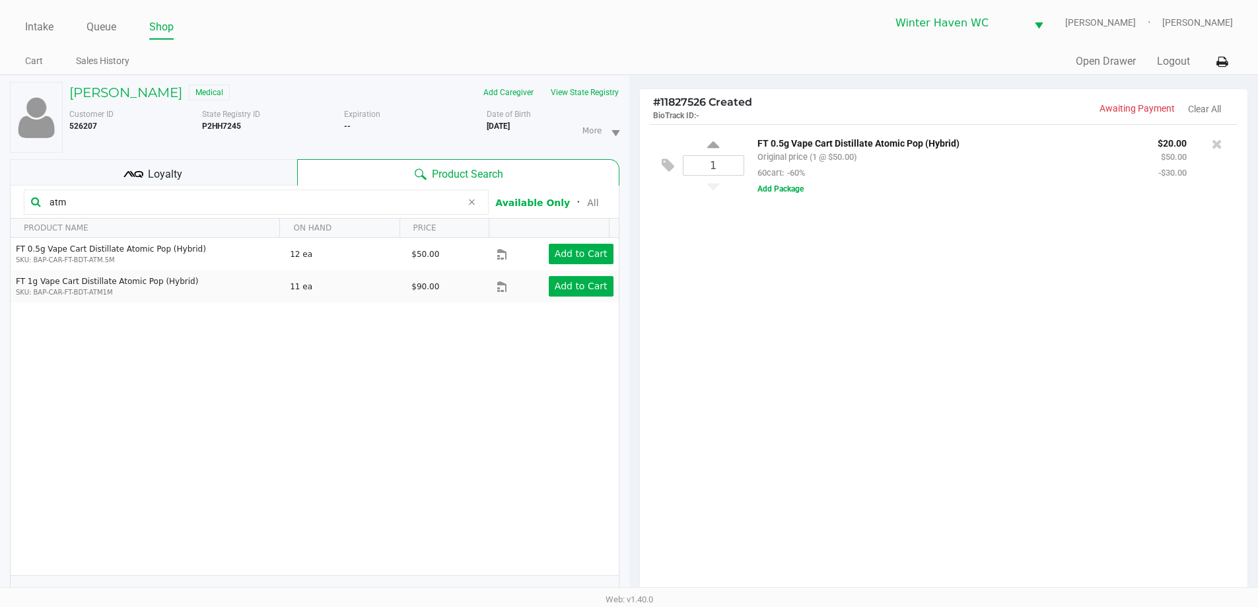
drag, startPoint x: 65, startPoint y: 196, endPoint x: 45, endPoint y: 198, distance: 19.9
click at [45, 198] on input "atm" at bounding box center [252, 202] width 417 height 20
type input "nol"
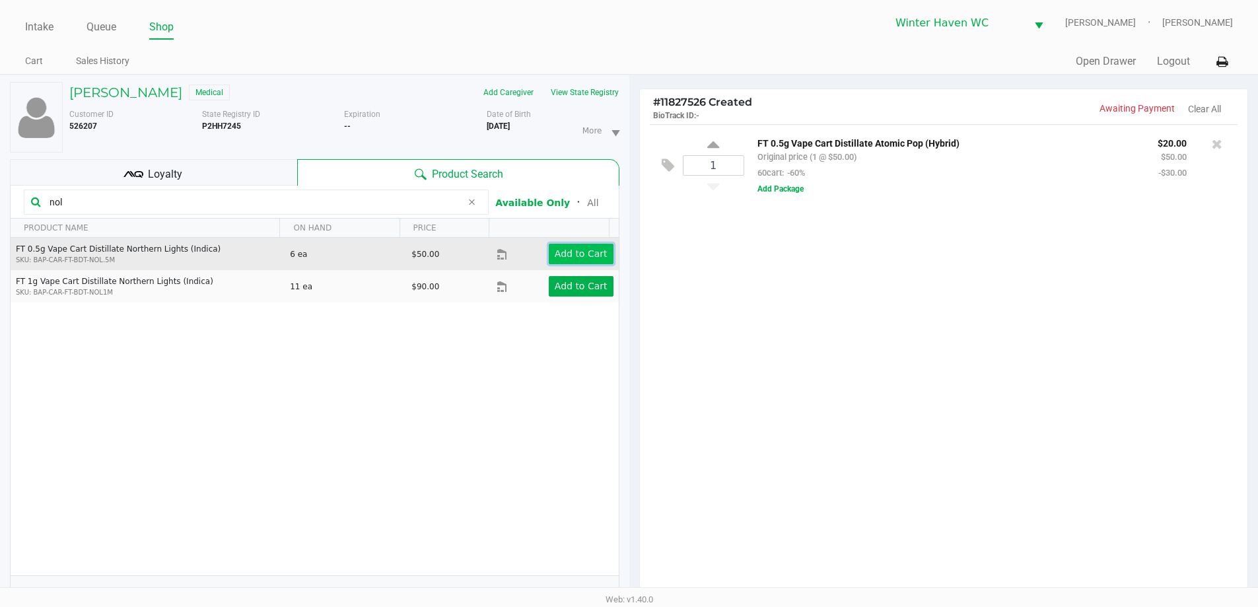
click at [563, 258] on app-button-loader "Add to Cart" at bounding box center [581, 253] width 53 height 11
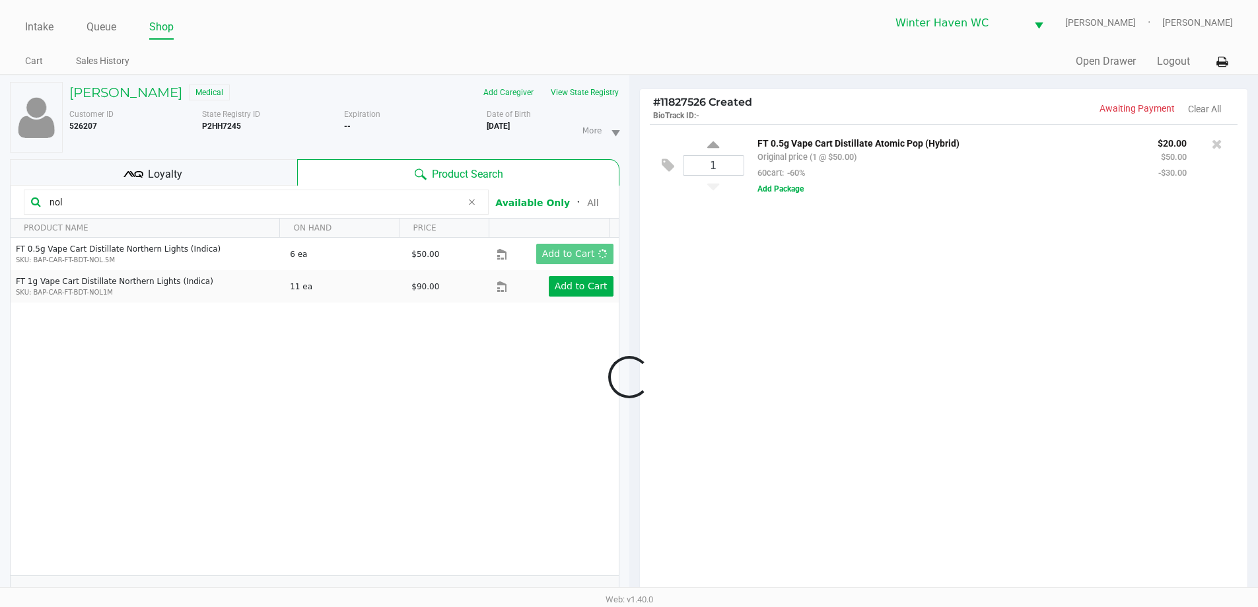
click at [750, 277] on div at bounding box center [629, 377] width 1258 height 472
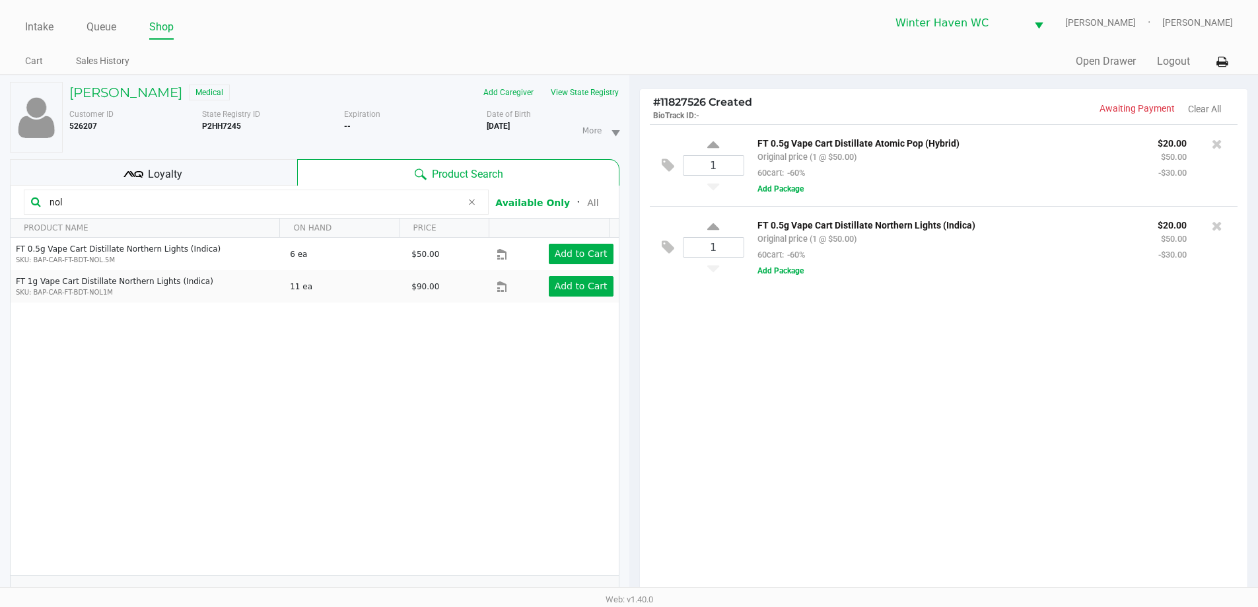
click at [249, 207] on input "nol" at bounding box center [252, 202] width 417 height 20
click at [739, 357] on div "1 FT 0.5g Vape Cart Distillate Atomic Pop (Hybrid) Original price (1 @ $50.00) …" at bounding box center [944, 364] width 608 height 480
click at [250, 162] on div "Loyalty" at bounding box center [153, 172] width 287 height 26
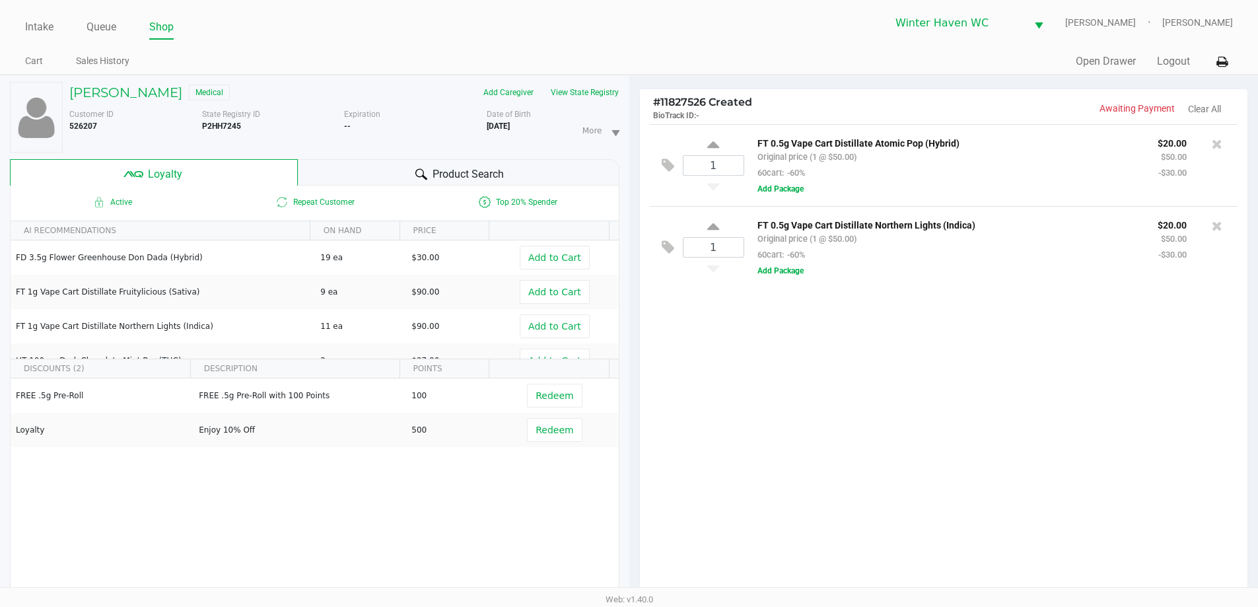
click at [322, 168] on div "Product Search" at bounding box center [459, 172] width 322 height 26
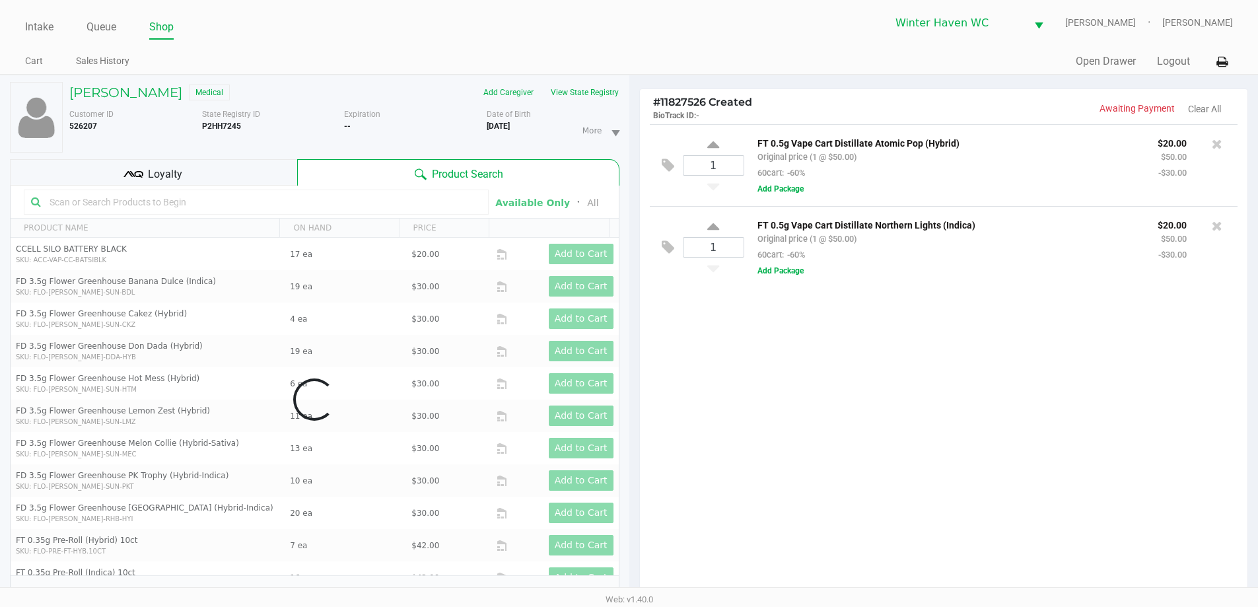
click at [254, 167] on div "Loyalty" at bounding box center [153, 172] width 287 height 26
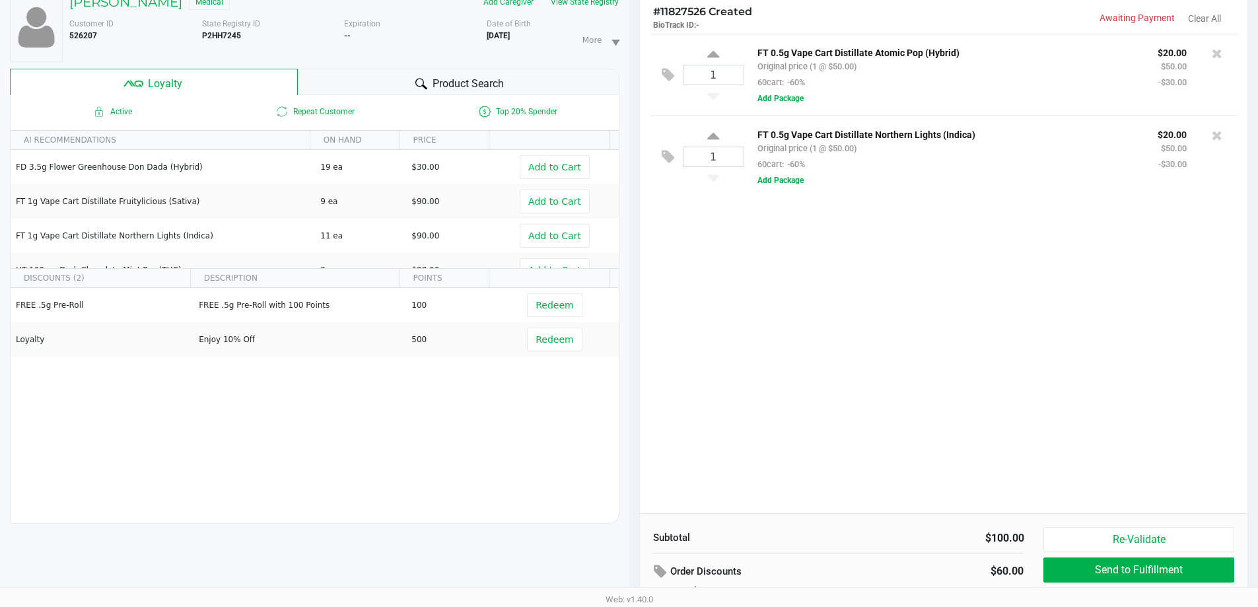
scroll to position [159, 0]
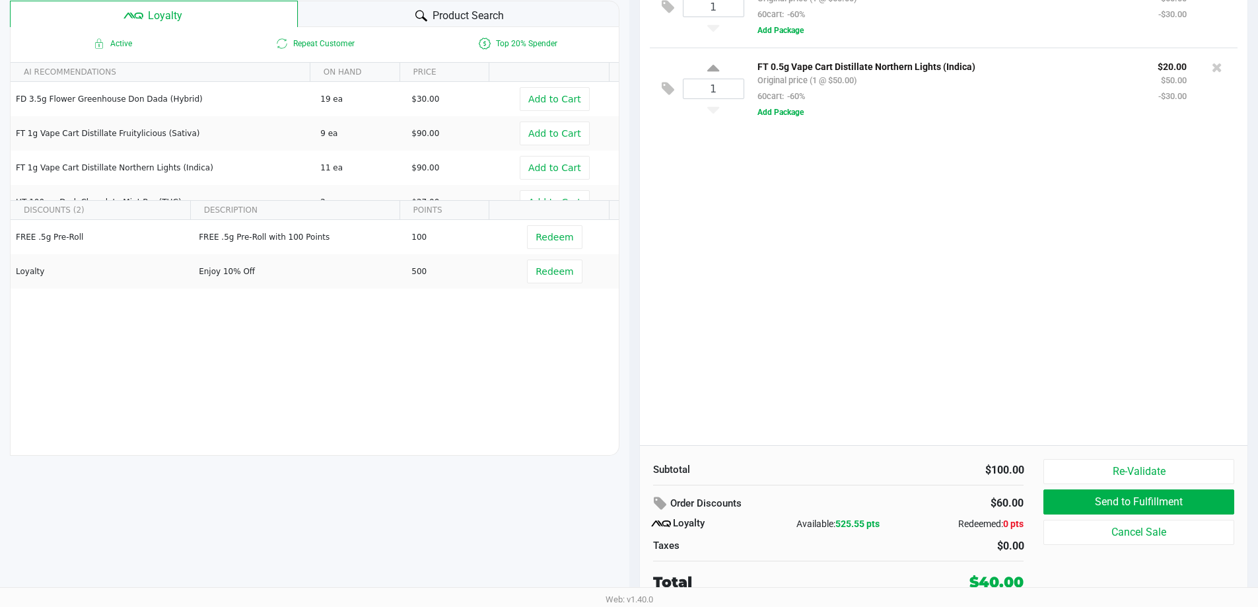
click at [819, 371] on div "1 FT 0.5g Vape Cart Distillate Atomic Pop (Hybrid) Original price (1 @ $50.00) …" at bounding box center [944, 206] width 608 height 480
click at [822, 371] on div "1 FT 0.5g Vape Cart Distillate Atomic Pop (Hybrid) Original price (1 @ $50.00) …" at bounding box center [944, 206] width 608 height 480
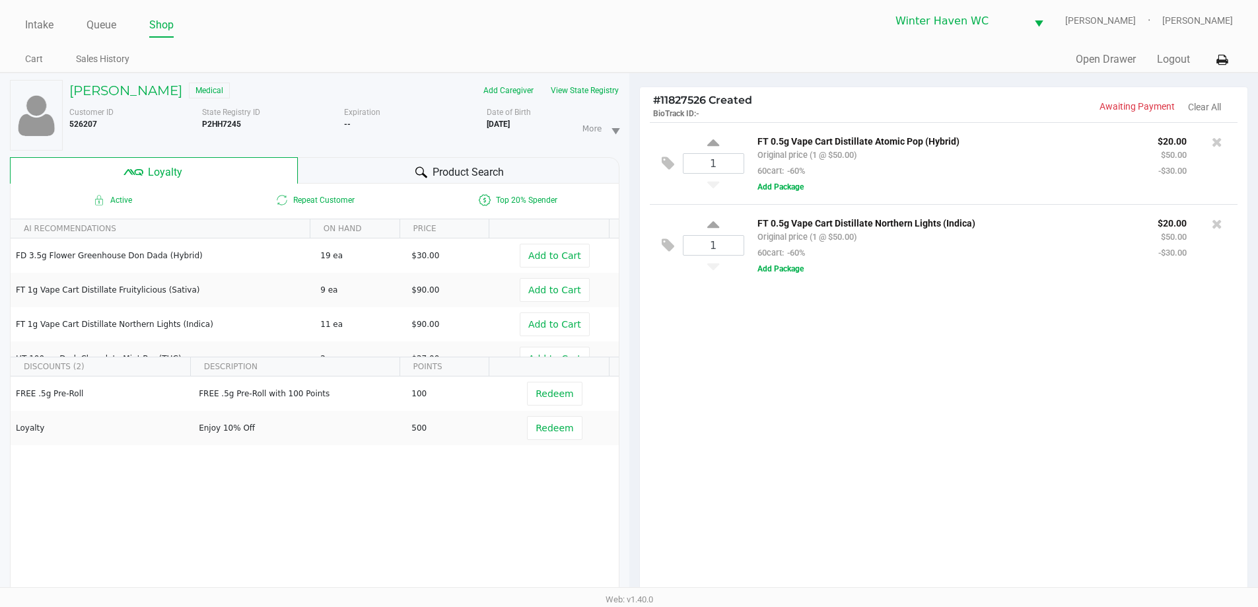
scroll to position [0, 0]
click at [832, 375] on div "1 FT 0.5g Vape Cart Distillate Atomic Pop (Hybrid) Original price (1 @ $50.00) …" at bounding box center [944, 364] width 608 height 480
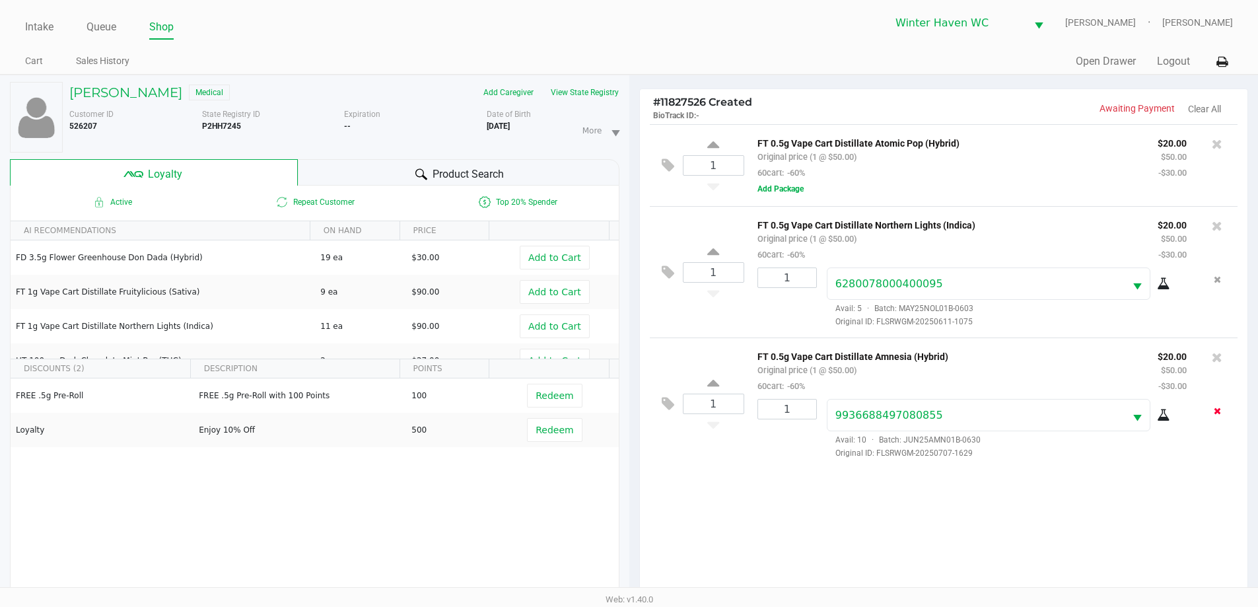
click at [1210, 412] on button "Remove the package from the orderLine" at bounding box center [1218, 411] width 18 height 24
click at [1223, 363] on div at bounding box center [1217, 357] width 21 height 18
click at [1219, 363] on icon at bounding box center [1217, 357] width 11 height 13
drag, startPoint x: 1204, startPoint y: 431, endPoint x: 1214, endPoint y: 449, distance: 20.7
click at [1204, 434] on div at bounding box center [629, 383] width 1258 height 484
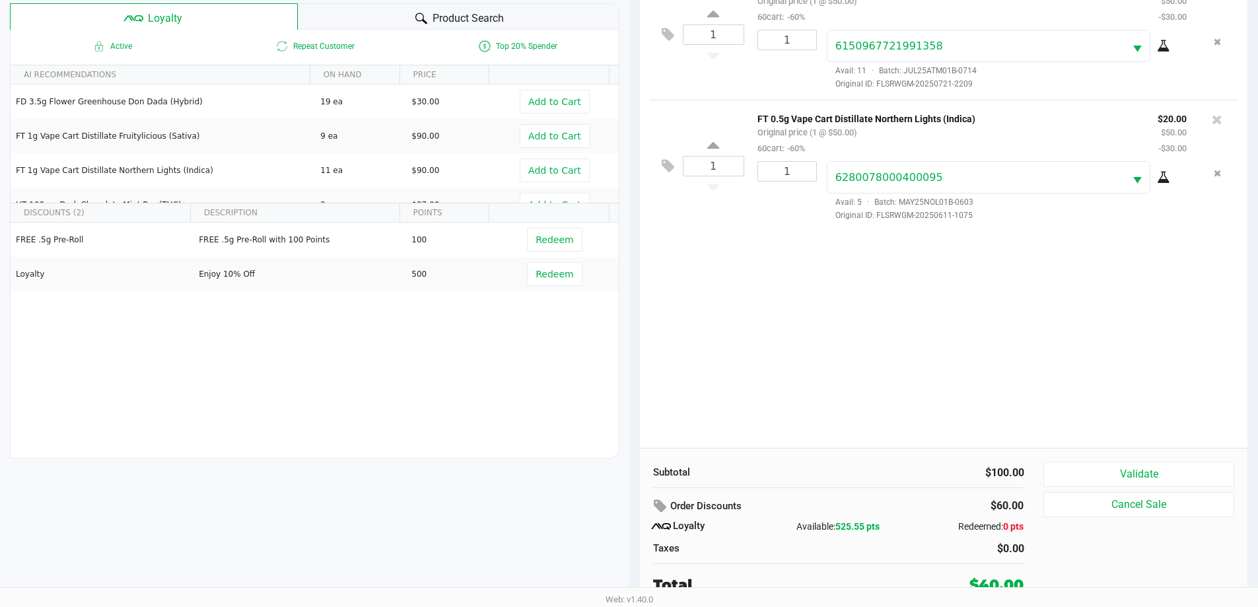
scroll to position [159, 0]
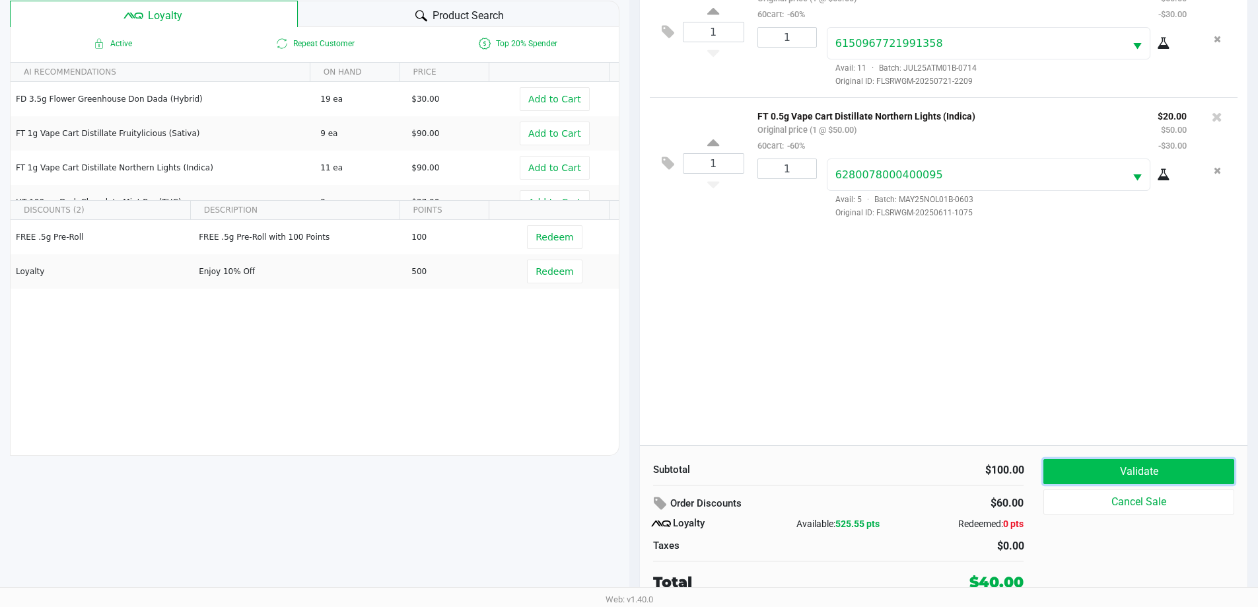
click at [1145, 478] on button "Validate" at bounding box center [1139, 471] width 190 height 25
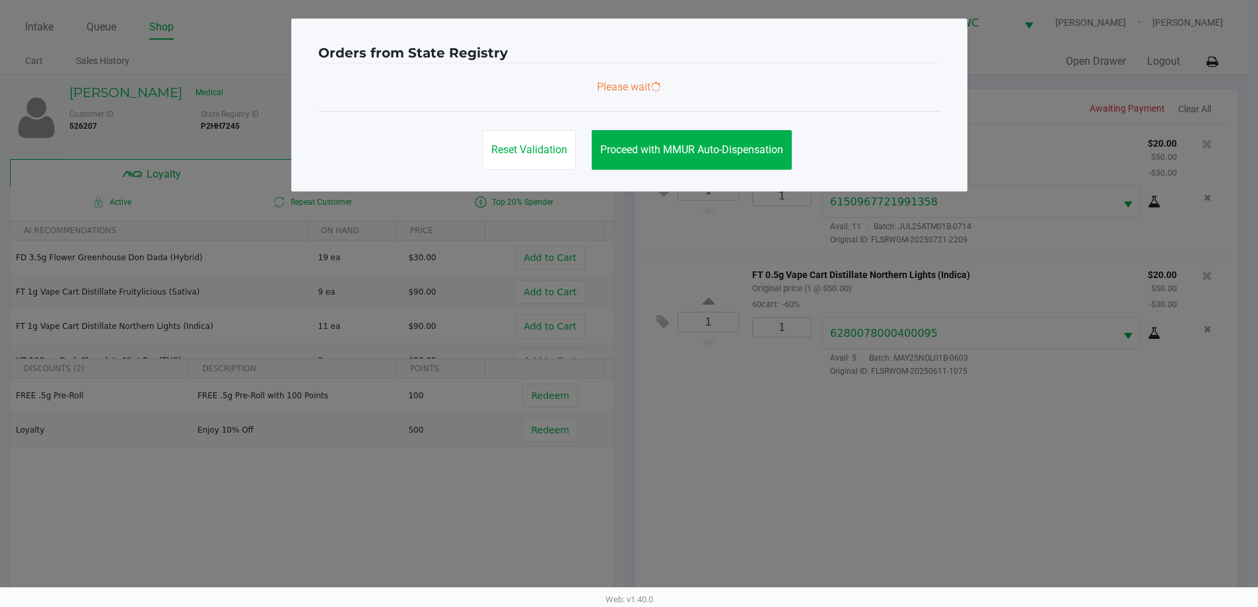
scroll to position [0, 0]
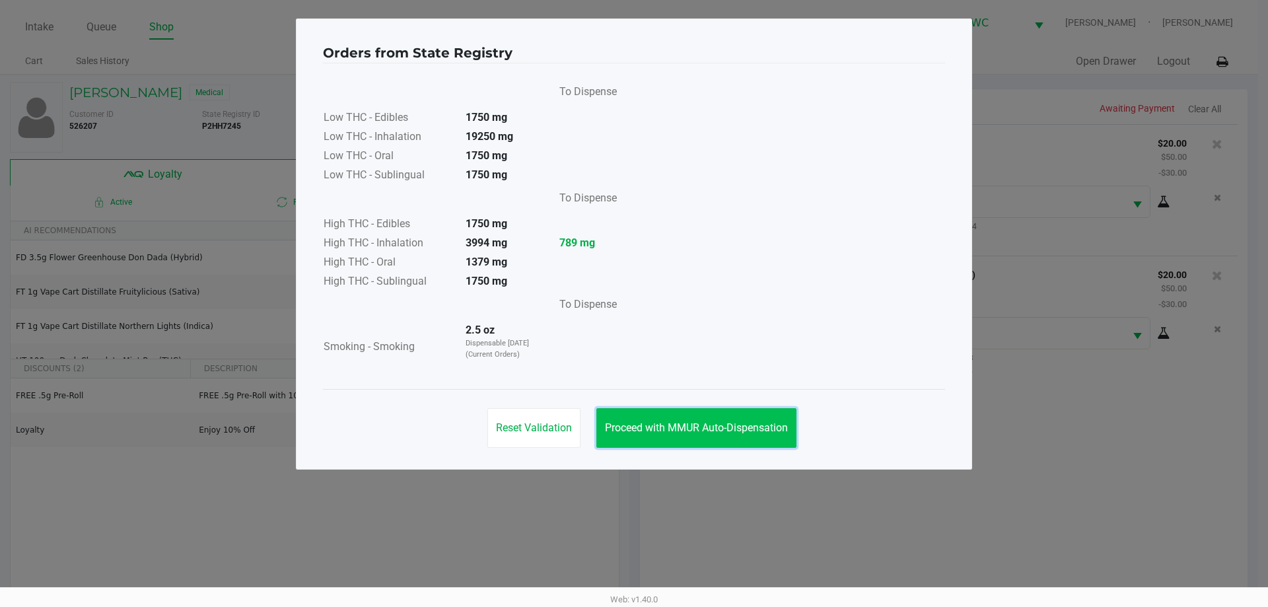
click at [786, 421] on button "Proceed with MMUR Auto-Dispensation" at bounding box center [696, 428] width 200 height 40
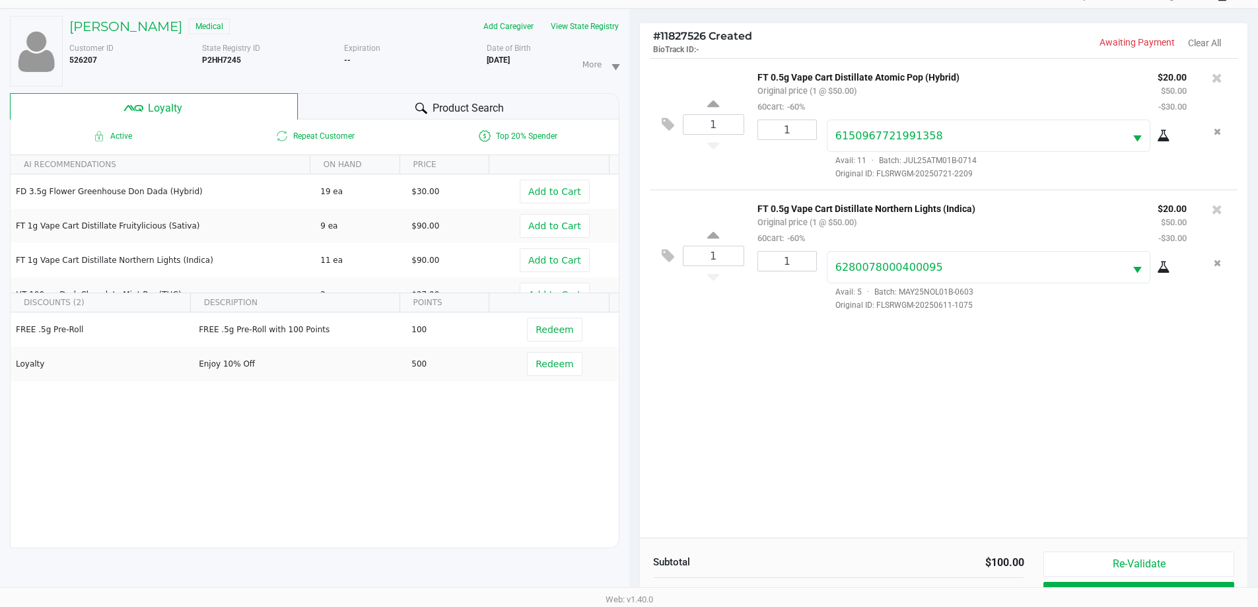
scroll to position [159, 0]
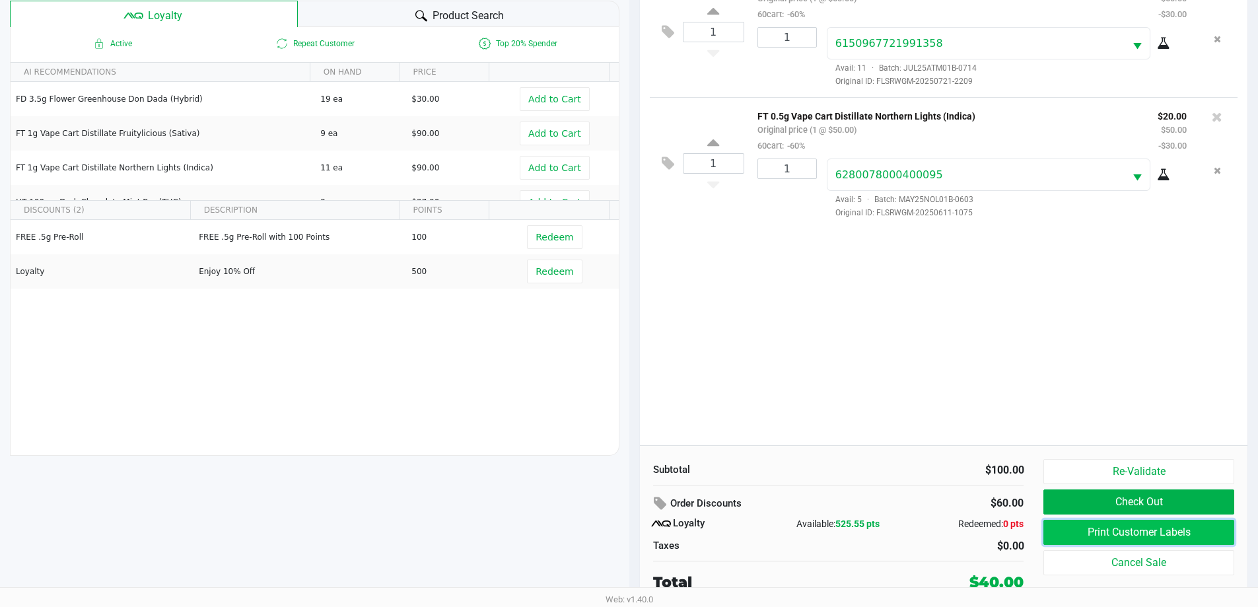
click at [1058, 527] on button "Print Customer Labels" at bounding box center [1139, 532] width 190 height 25
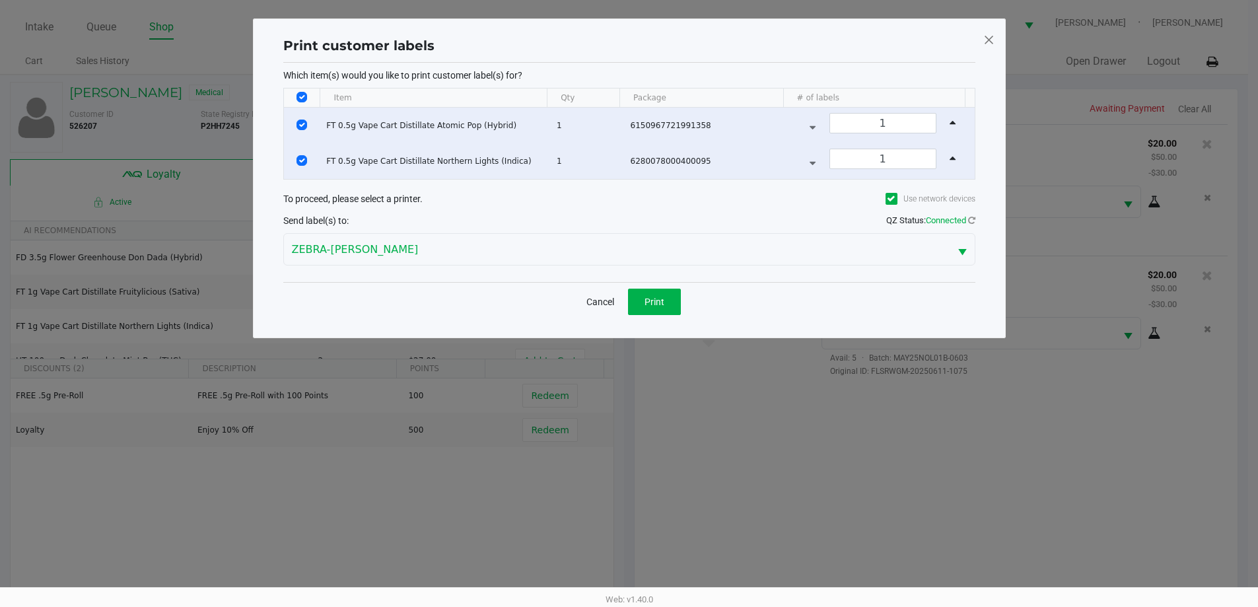
scroll to position [0, 0]
click at [676, 293] on button "Print" at bounding box center [659, 302] width 53 height 26
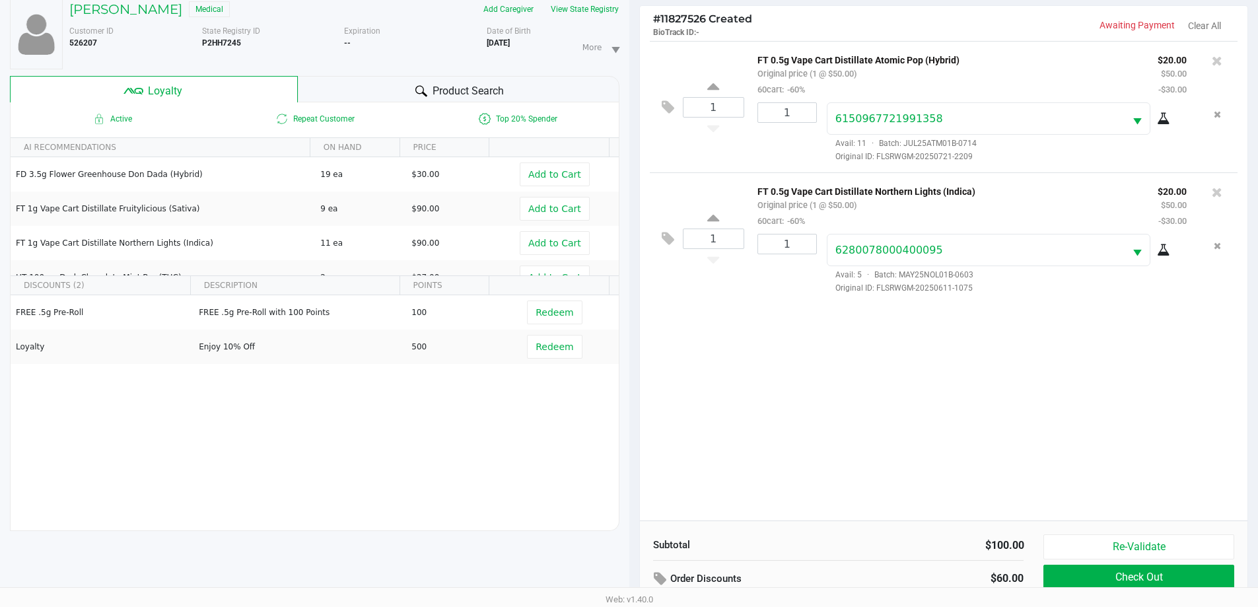
scroll to position [159, 0]
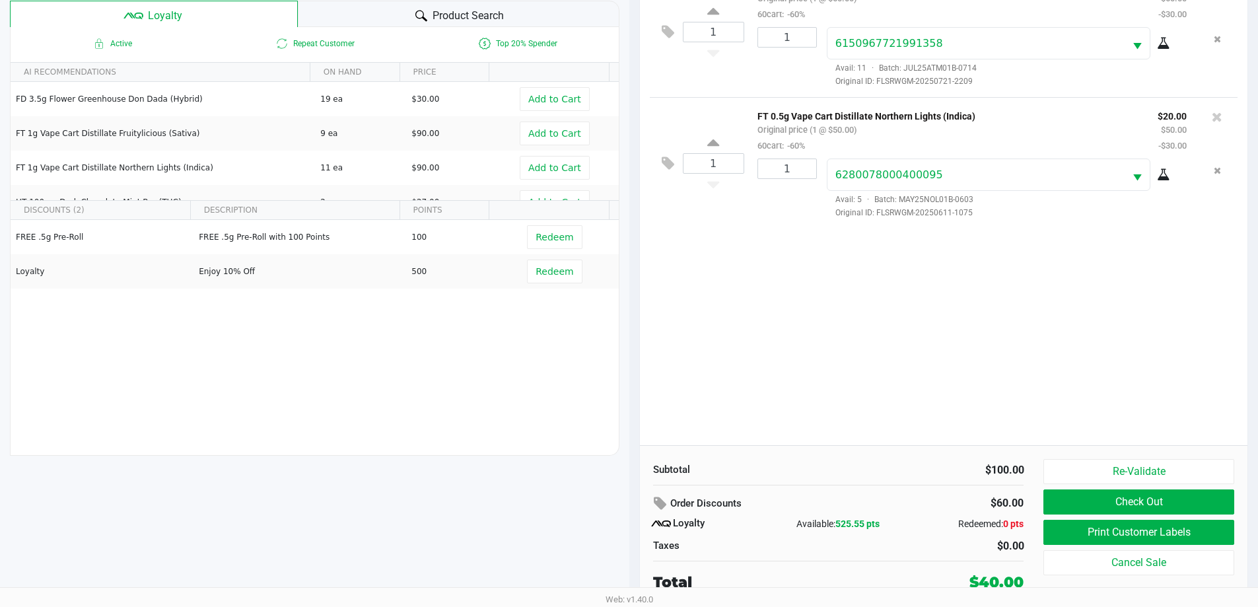
click at [1188, 289] on div "1 FT 0.5g Vape Cart Distillate Atomic Pop (Hybrid) Original price (1 @ $50.00) …" at bounding box center [944, 206] width 608 height 480
click at [1149, 495] on button "Check Out" at bounding box center [1139, 501] width 190 height 25
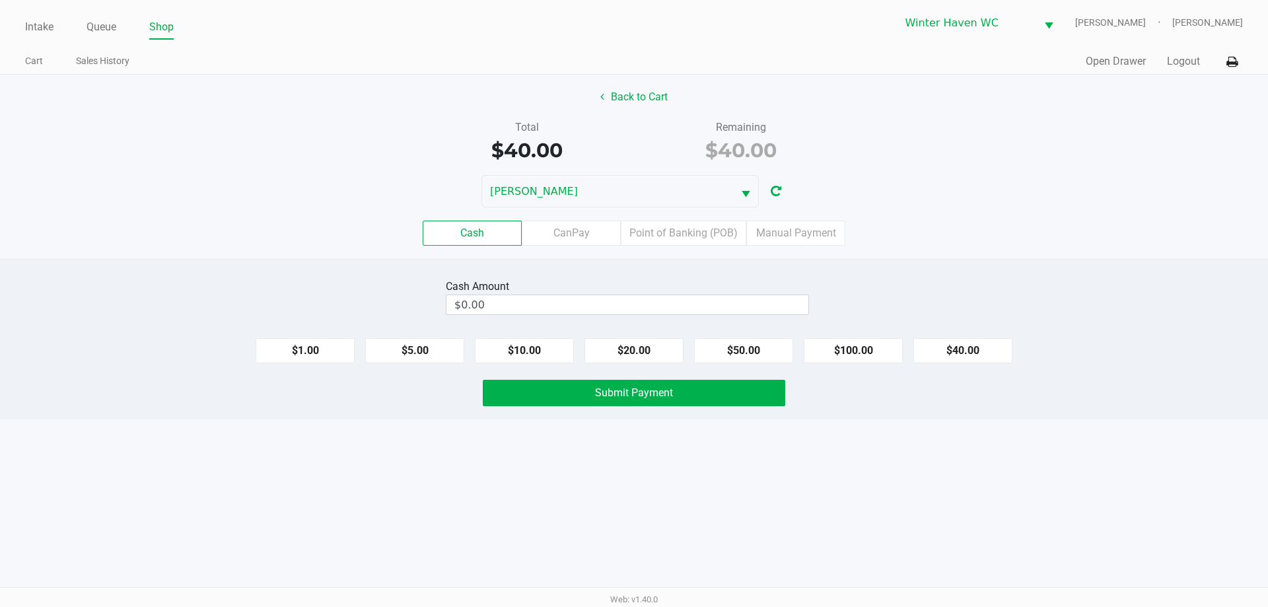
click at [1011, 279] on div "Cash Amount $0.00" at bounding box center [634, 297] width 1288 height 42
click at [1004, 346] on button "$40.00" at bounding box center [963, 350] width 99 height 25
type input "$40.00"
click at [1060, 228] on div "Cash CanPay Point of Banking (POB) Manual Payment" at bounding box center [634, 233] width 1268 height 25
click at [953, 411] on div "Cash Amount $40.00 Clear $1.00 $5.00 $10.00 $20.00 $50.00 $100.00 $40.00 Submit…" at bounding box center [634, 339] width 1268 height 161
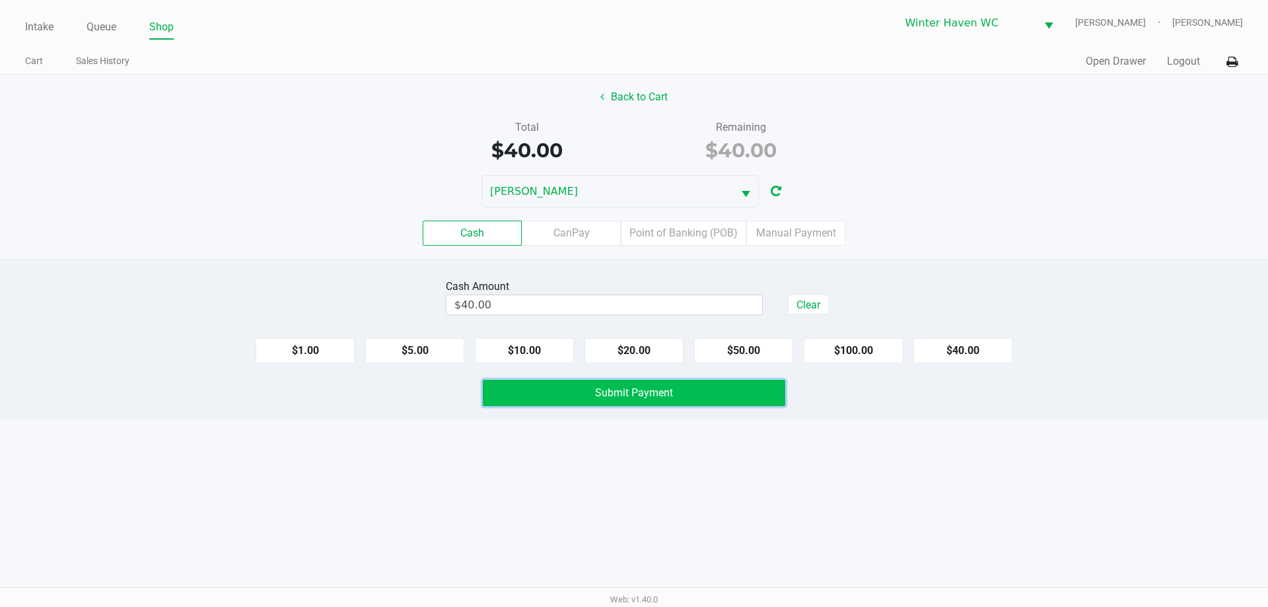
click at [776, 397] on button "Submit Payment" at bounding box center [634, 393] width 303 height 26
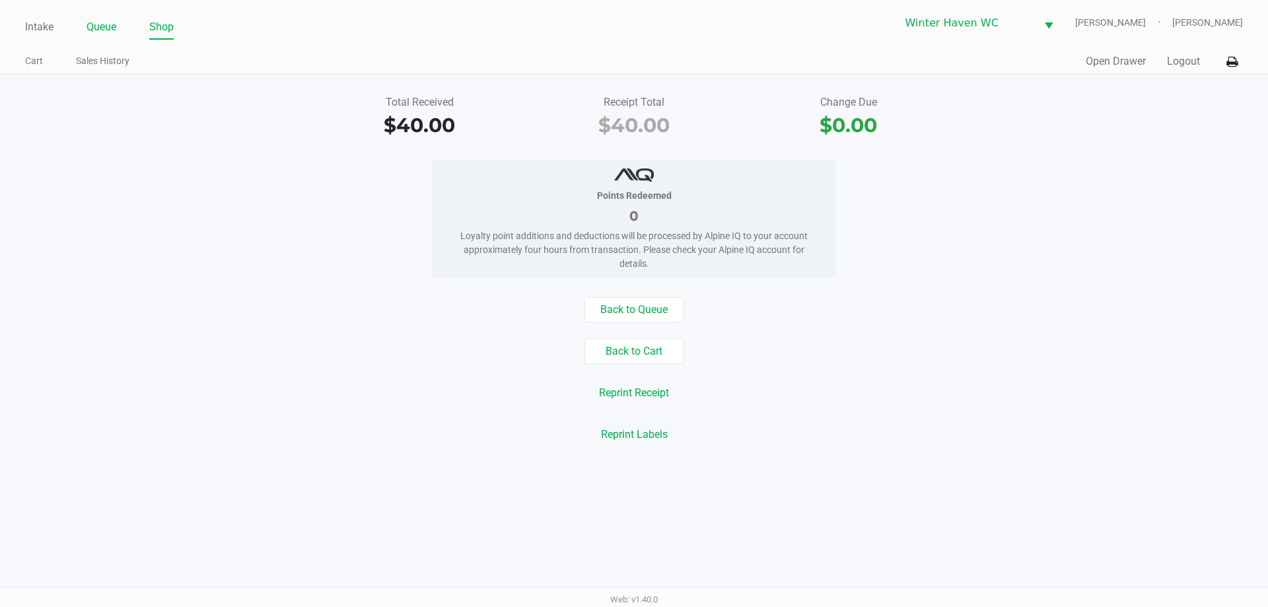
click at [116, 28] on link "Queue" at bounding box center [102, 27] width 30 height 18
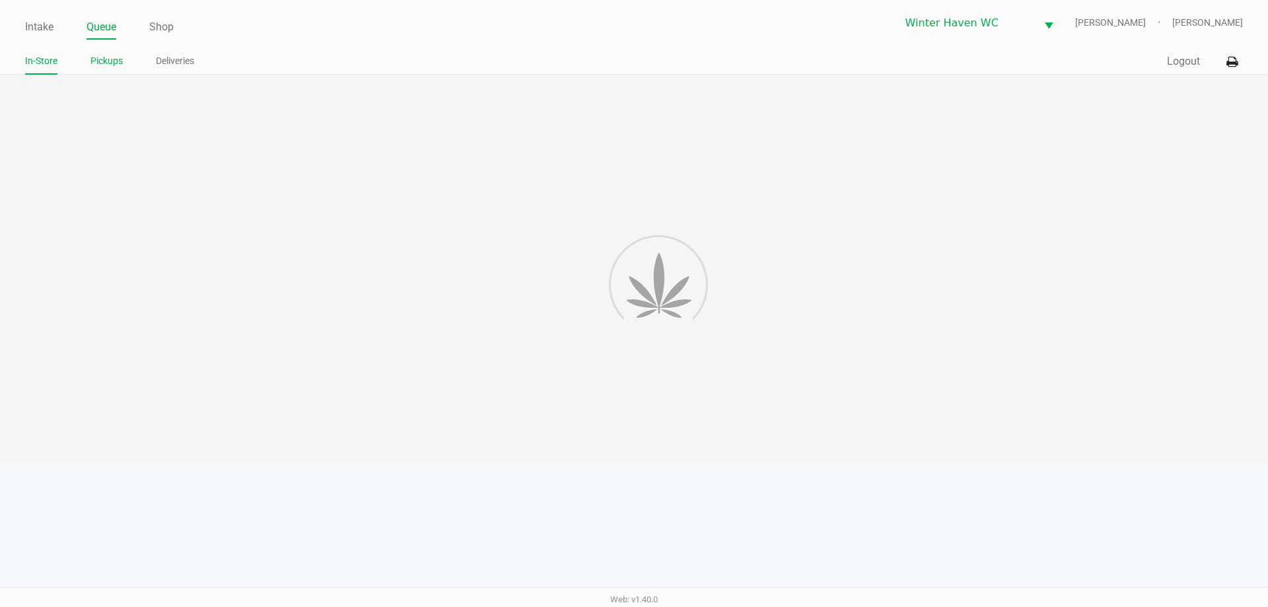
click at [106, 58] on link "Pickups" at bounding box center [106, 61] width 32 height 17
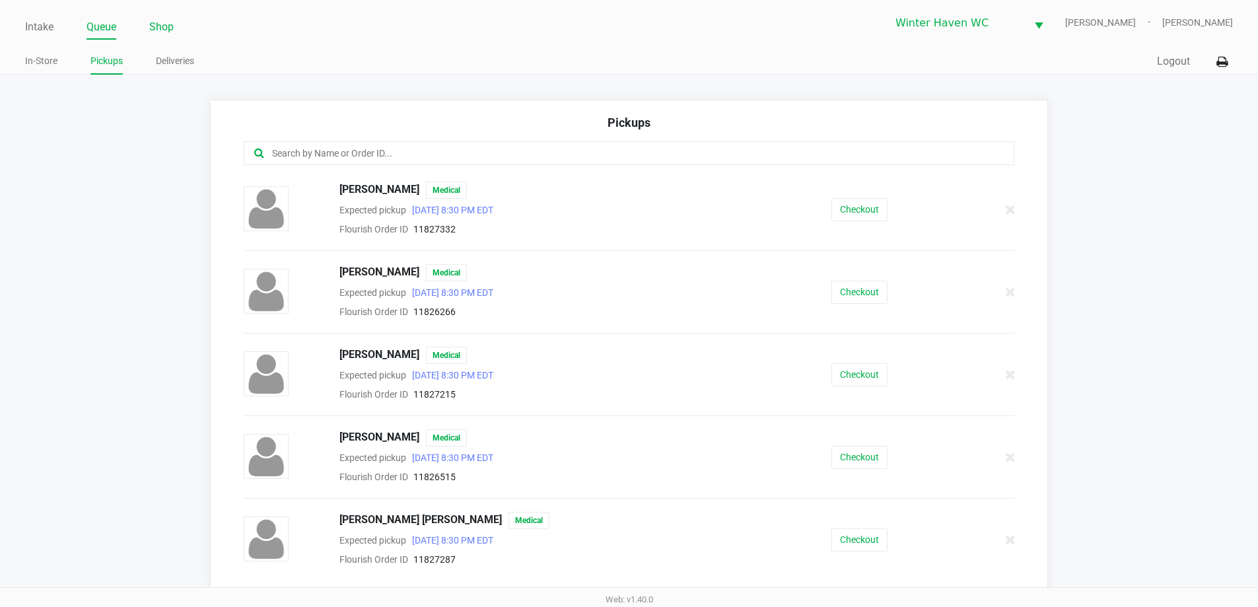
click at [169, 26] on link "Shop" at bounding box center [161, 27] width 24 height 18
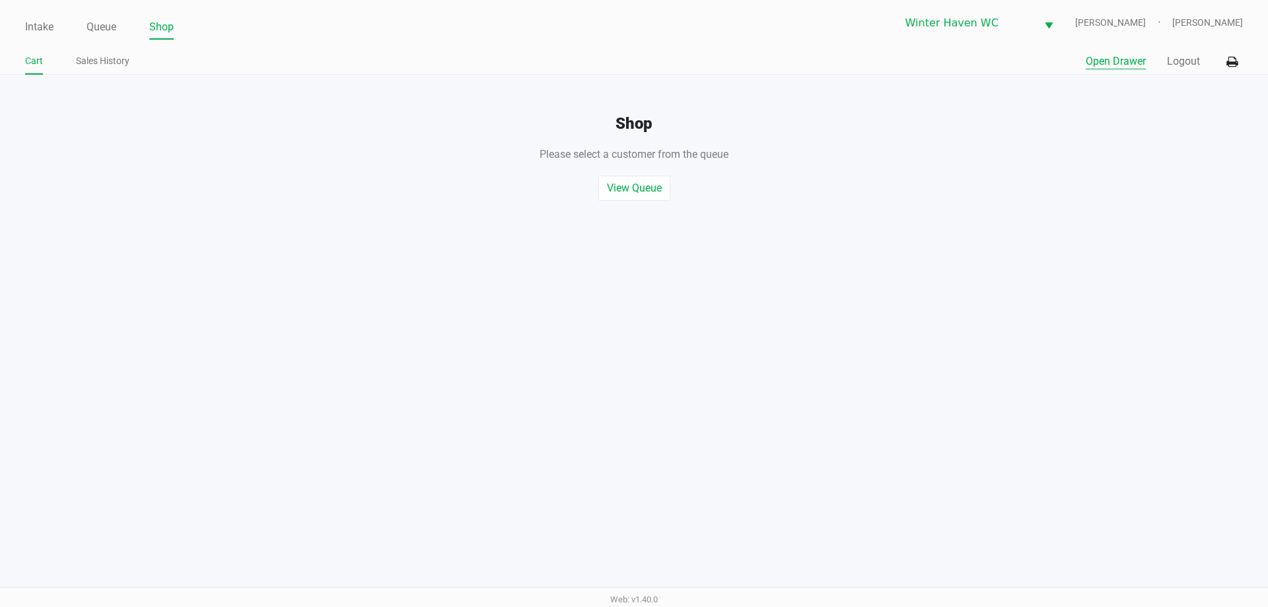
click at [1118, 67] on button "Open Drawer" at bounding box center [1116, 62] width 60 height 16
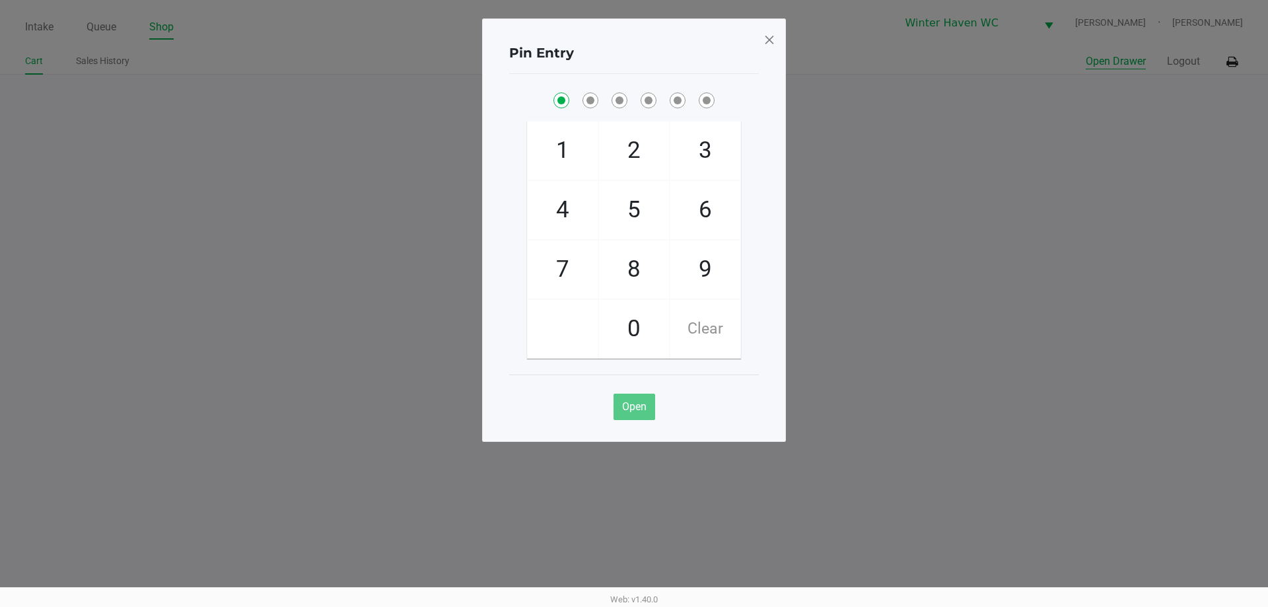
checkbox input "true"
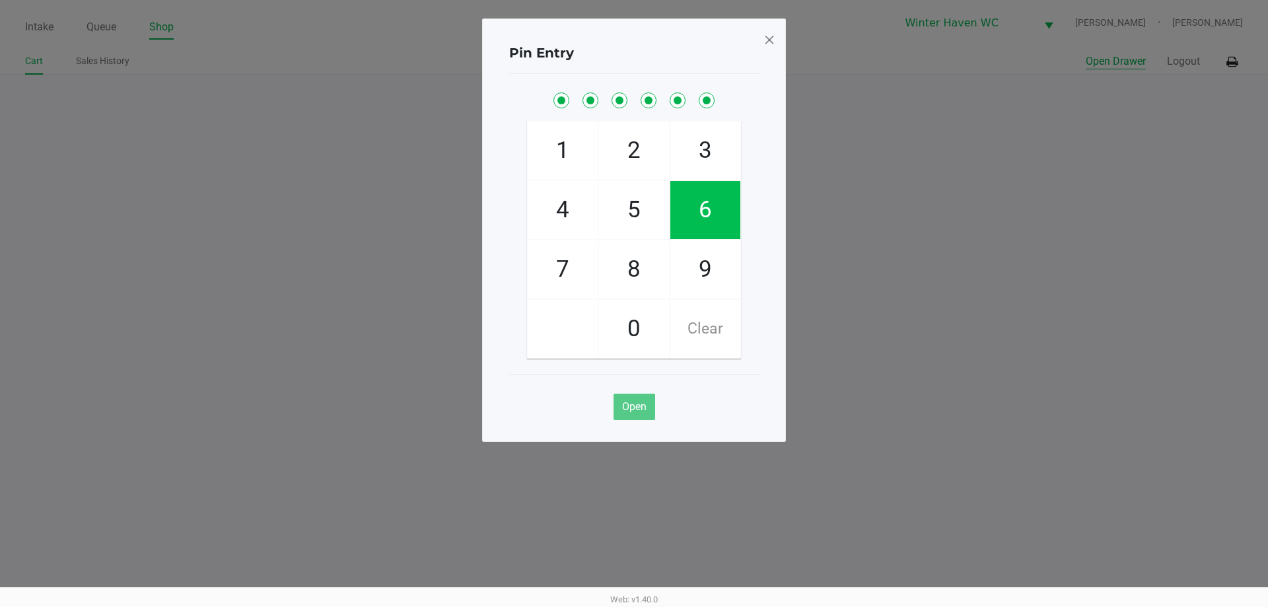
checkbox input "true"
click at [1086, 54] on button "Open Drawer" at bounding box center [1116, 62] width 60 height 16
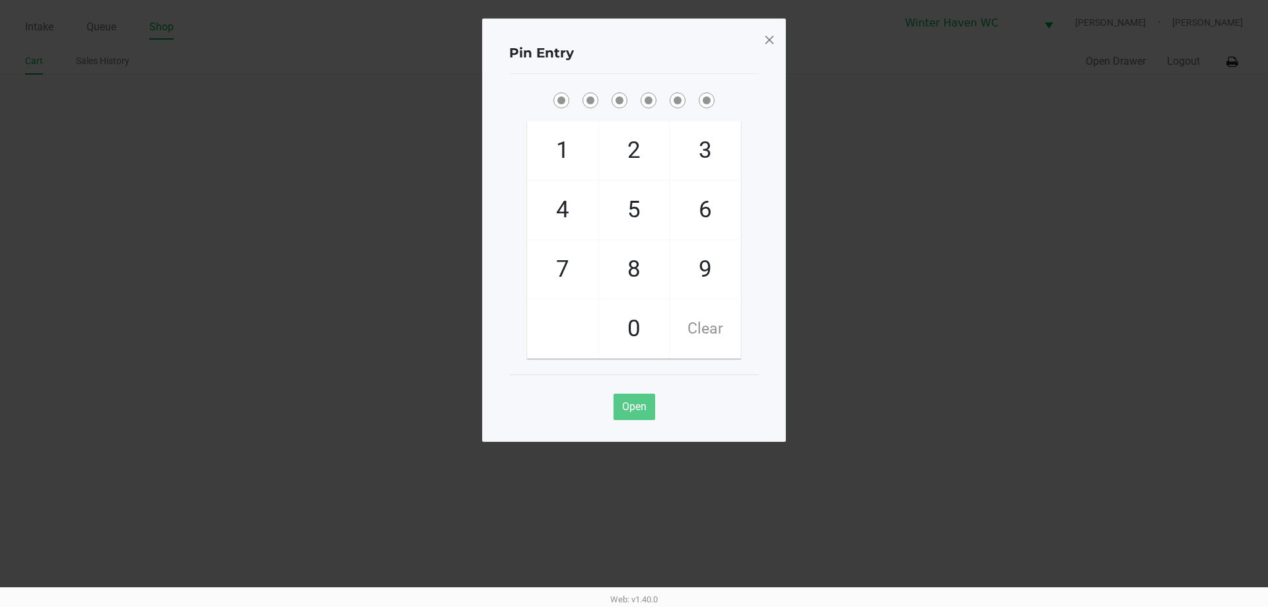
click at [776, 39] on div "Pin Entry 1 4 7 2 5 8 0 3 6 9 Clear Open" at bounding box center [634, 229] width 304 height 423
click at [772, 39] on div "Pin Entry 1 4 7 2 5 8 0 3 6 9 Clear Open" at bounding box center [634, 229] width 304 height 423
click at [772, 39] on span at bounding box center [770, 39] width 12 height 21
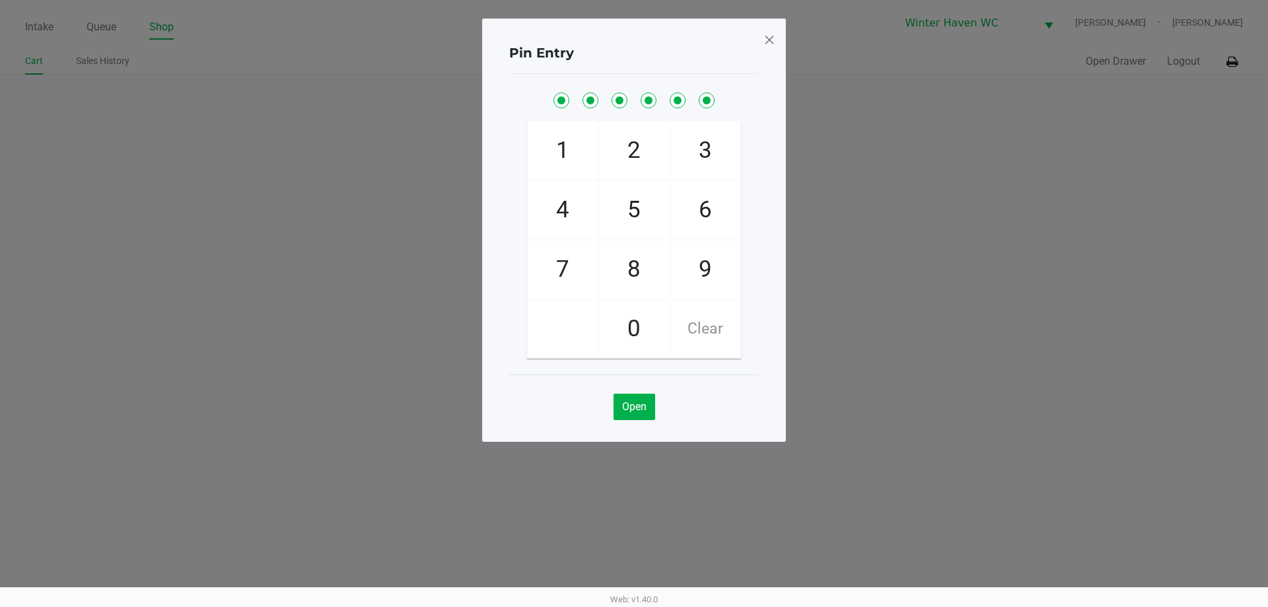
click at [772, 39] on span at bounding box center [770, 39] width 12 height 21
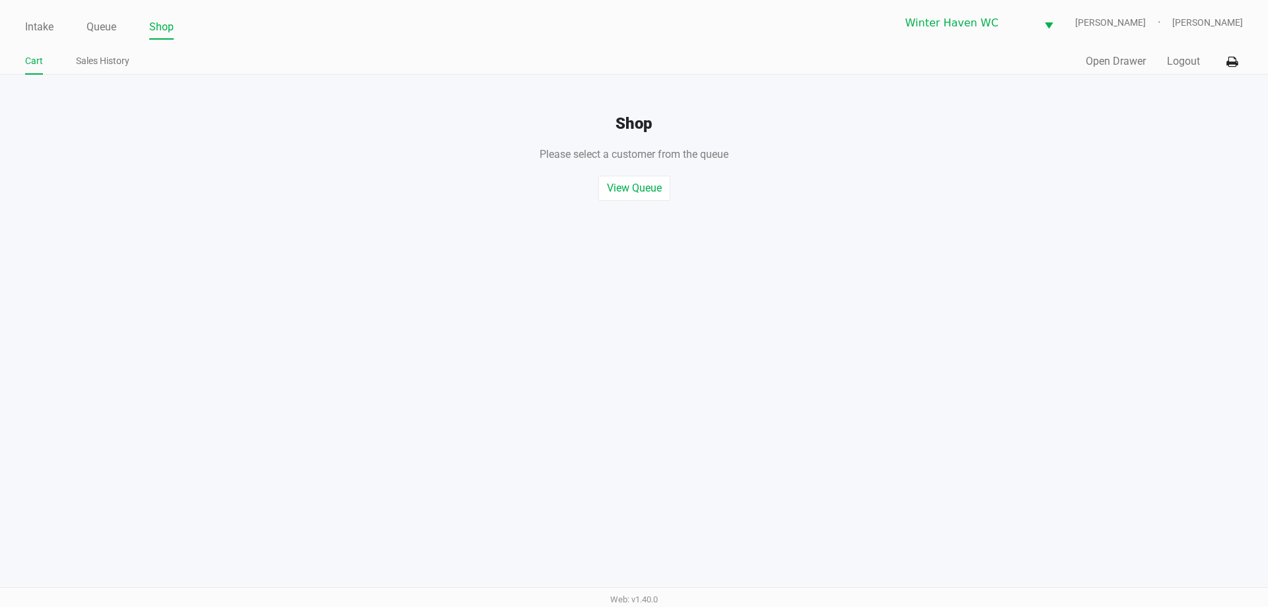
click at [814, 110] on ngb-modal-window "Pin Entry 1 4 7 2 5 8 0 3 6 9 Clear Open" at bounding box center [634, 303] width 1268 height 607
click at [96, 15] on div "Intake Queue Shop" at bounding box center [329, 27] width 609 height 24
click at [103, 22] on link "Queue" at bounding box center [102, 27] width 30 height 18
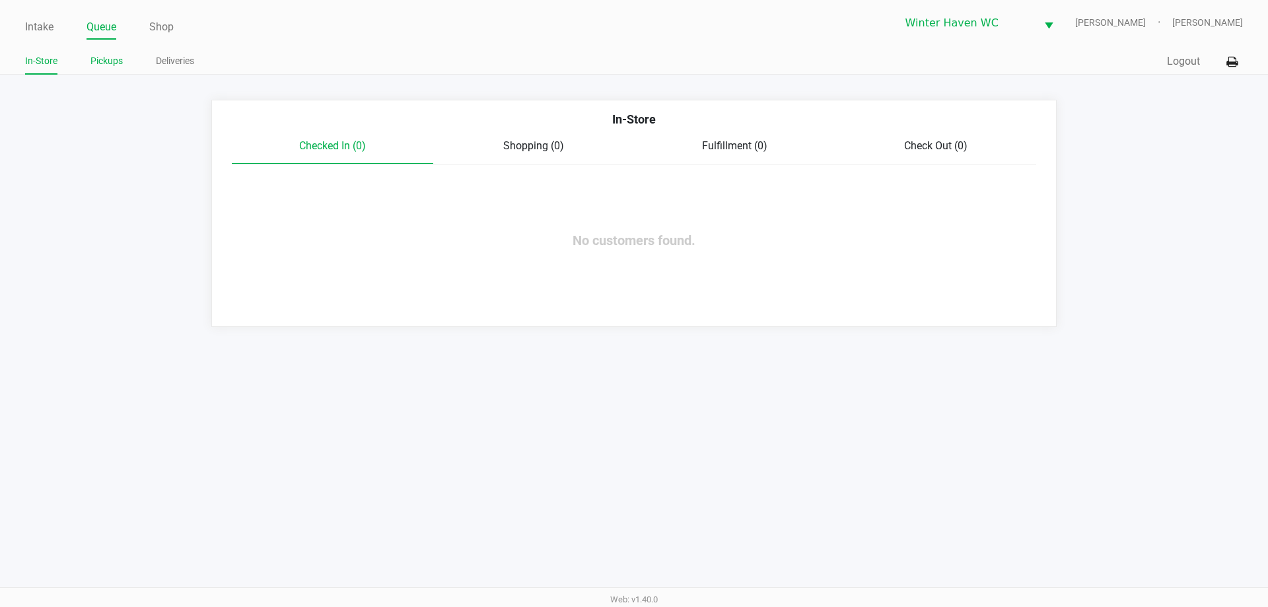
click at [106, 52] on li "Pickups" at bounding box center [106, 63] width 32 height 23
click at [106, 58] on link "Pickups" at bounding box center [106, 61] width 32 height 17
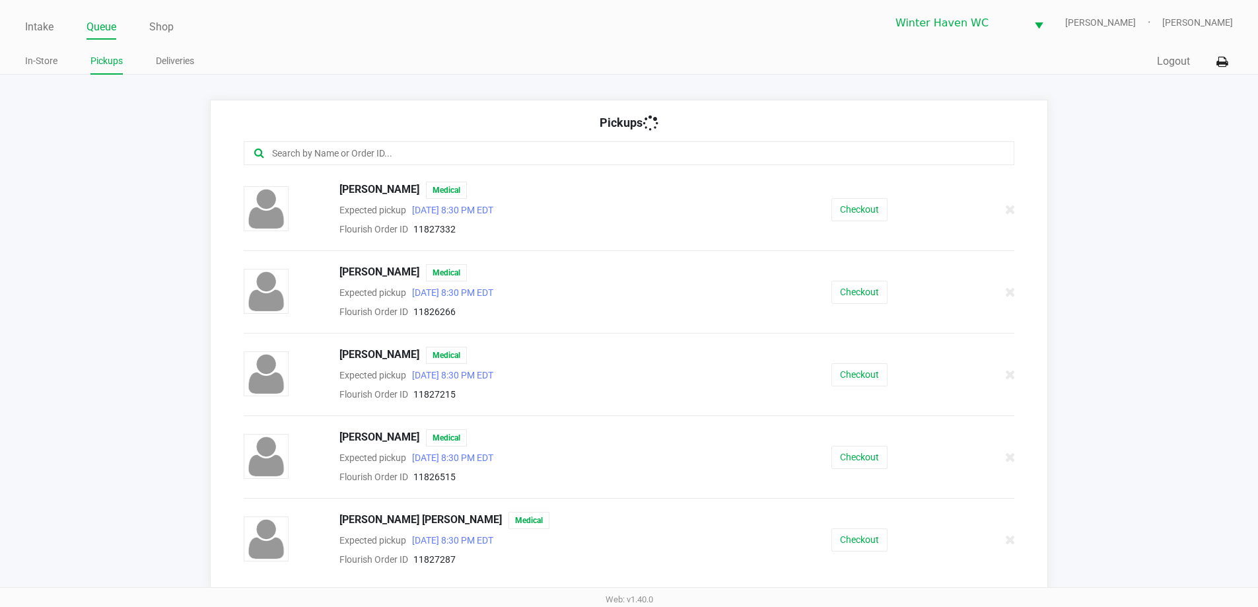
click at [137, 166] on app-pickups "Pickups [PERSON_NAME] Medical Expected pickup [DATE] 8:30 PM EDT Flourish Order…" at bounding box center [629, 345] width 1258 height 490
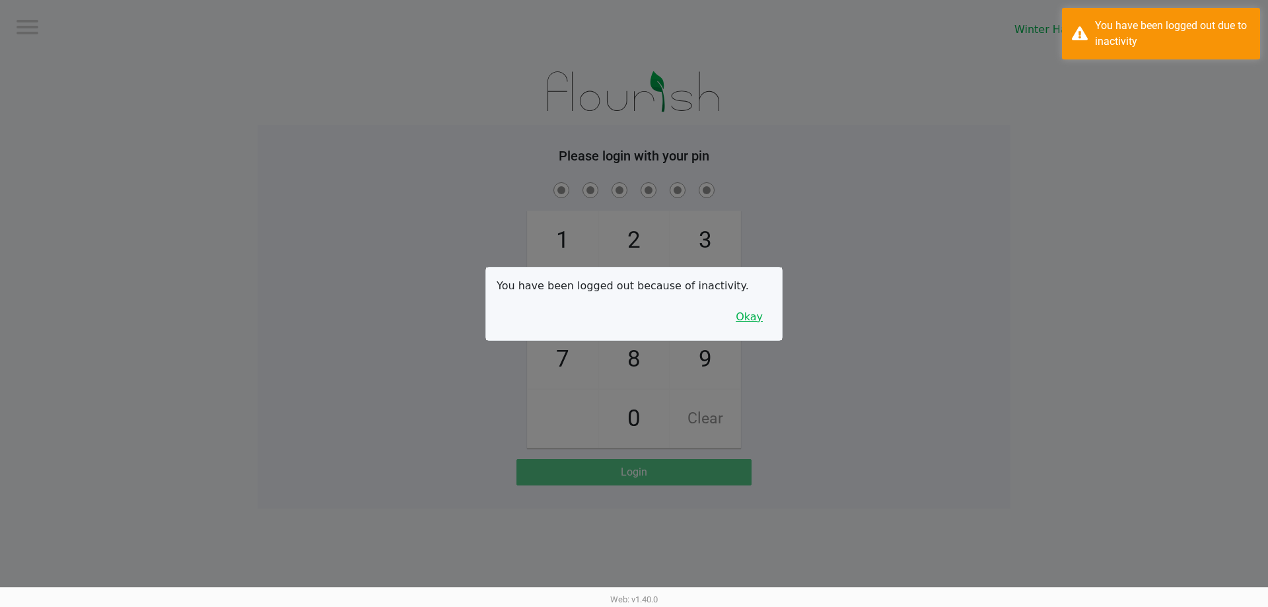
click at [760, 325] on button "Okay" at bounding box center [749, 317] width 44 height 25
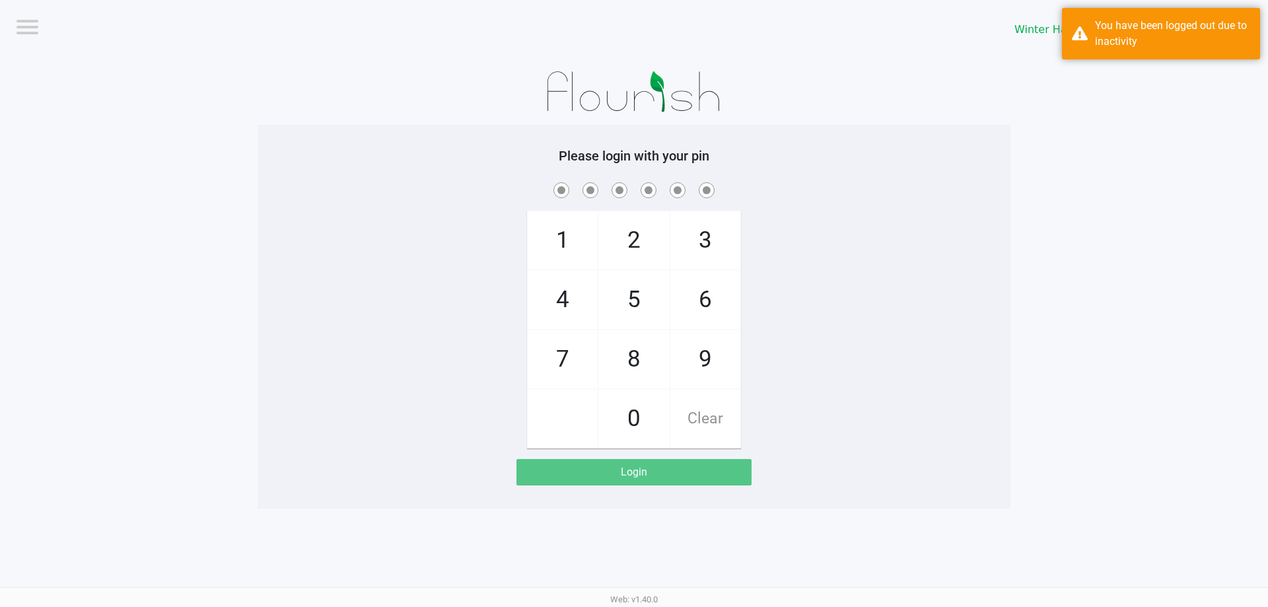
click at [776, 310] on div "1 4 7 2 5 8 0 3 6 9 Clear" at bounding box center [634, 314] width 753 height 269
checkbox input "true"
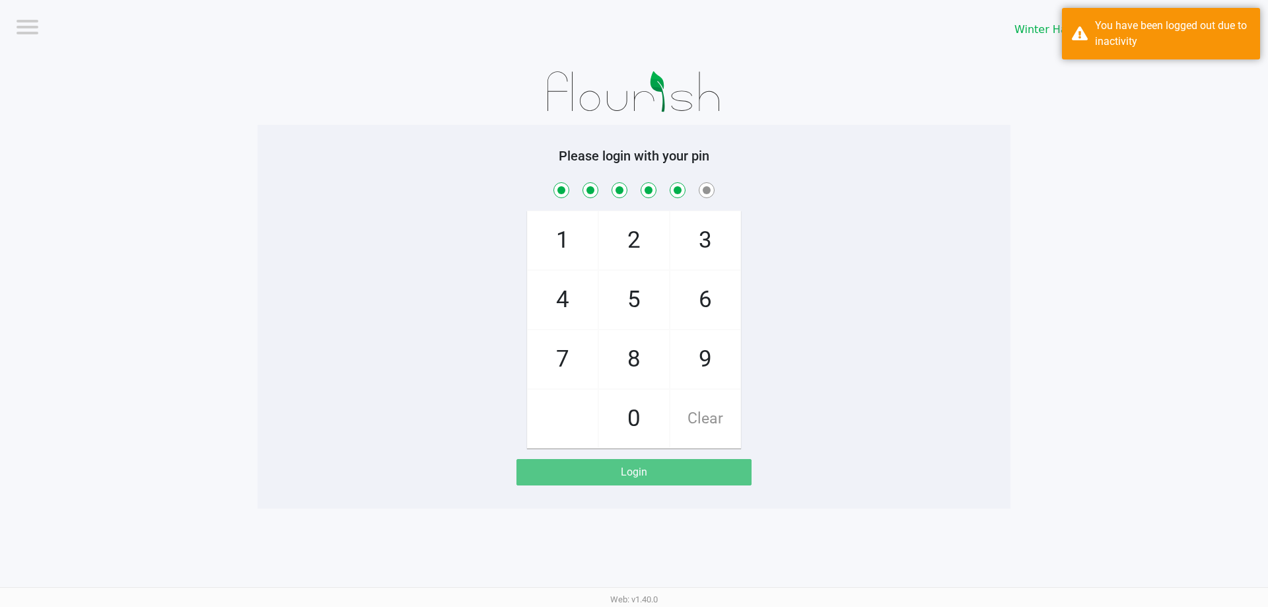
checkbox input "true"
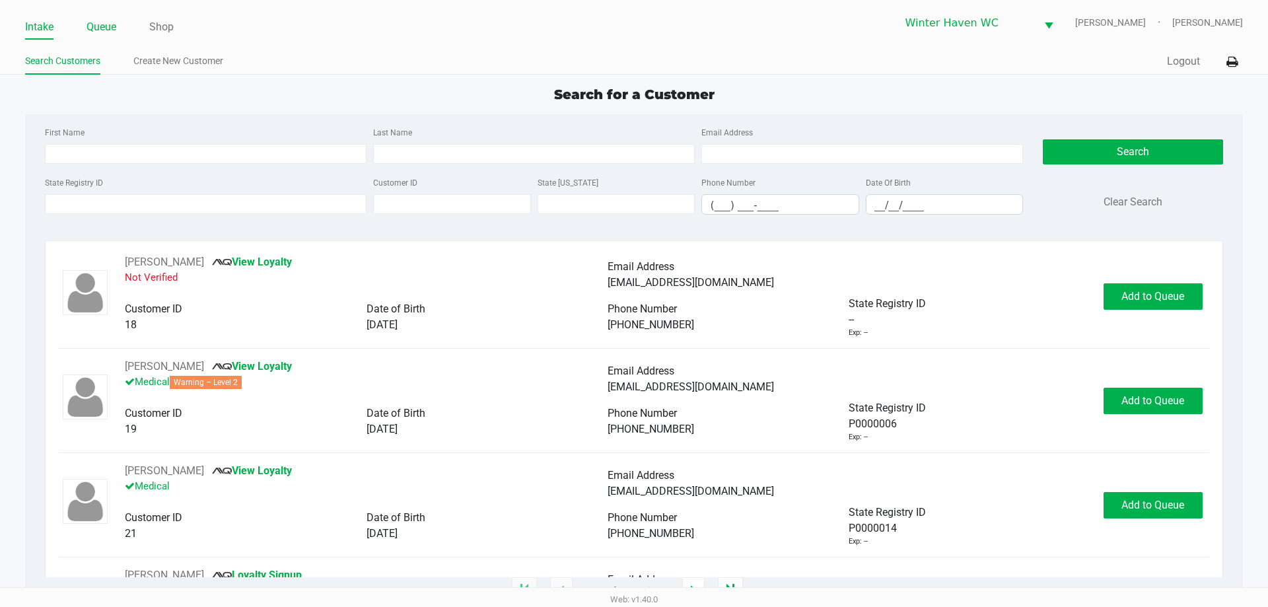
click at [100, 25] on link "Queue" at bounding box center [102, 27] width 30 height 18
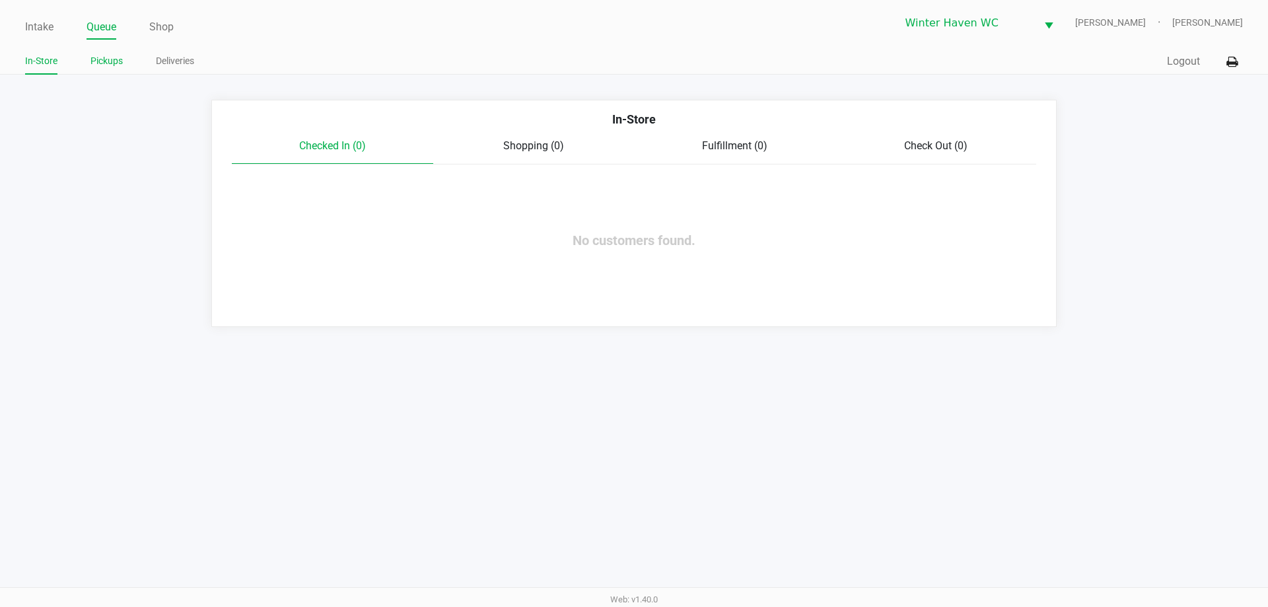
click at [100, 53] on link "Pickups" at bounding box center [106, 61] width 32 height 17
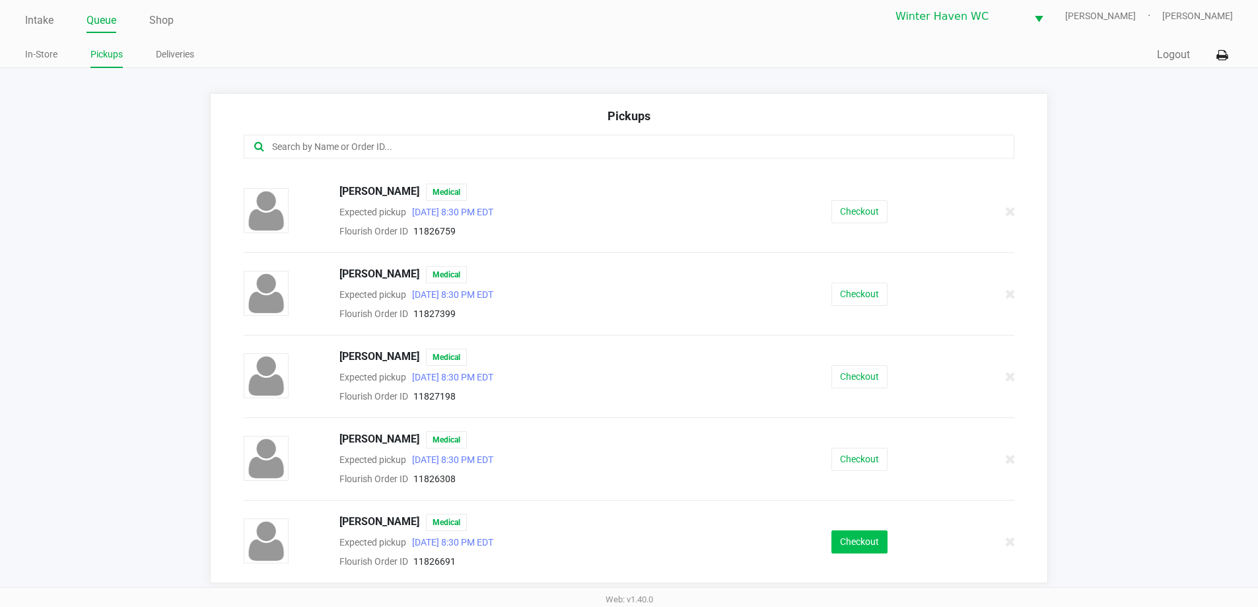
scroll to position [9, 0]
click at [857, 540] on button "Checkout" at bounding box center [860, 539] width 56 height 23
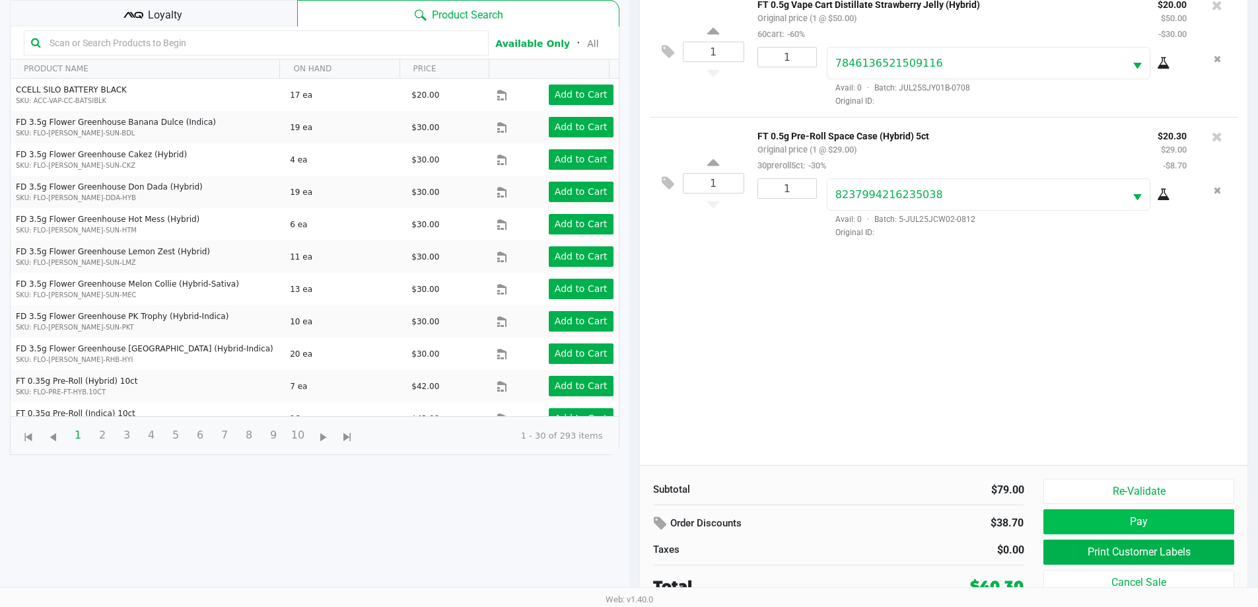
scroll to position [143, 0]
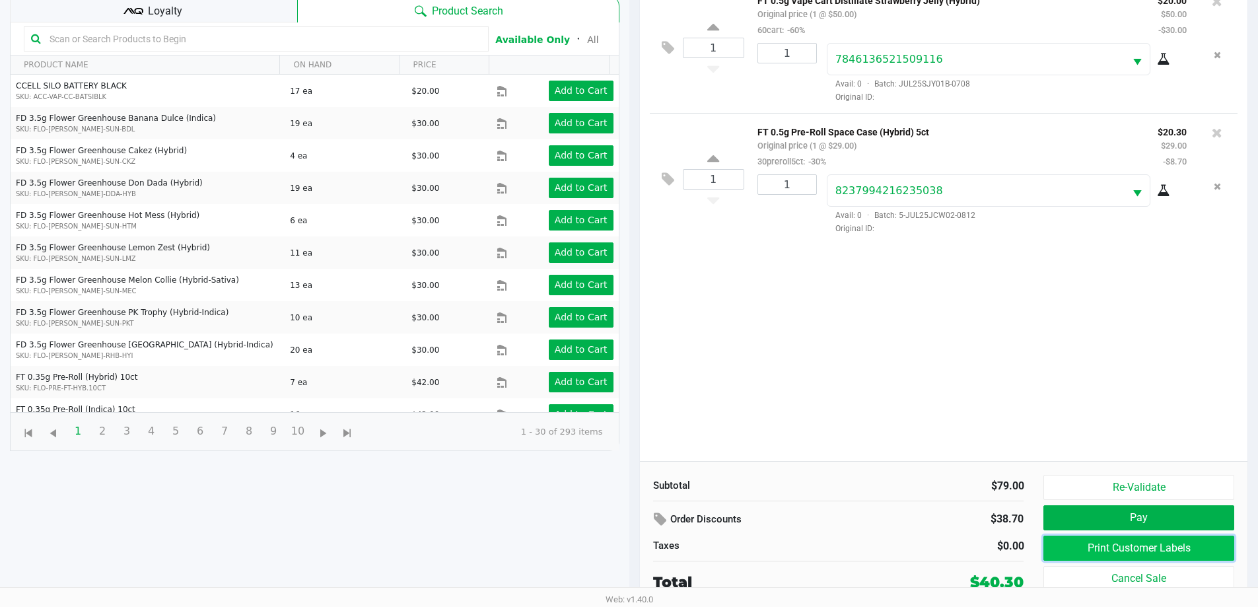
click at [1138, 540] on button "Print Customer Labels" at bounding box center [1139, 548] width 190 height 25
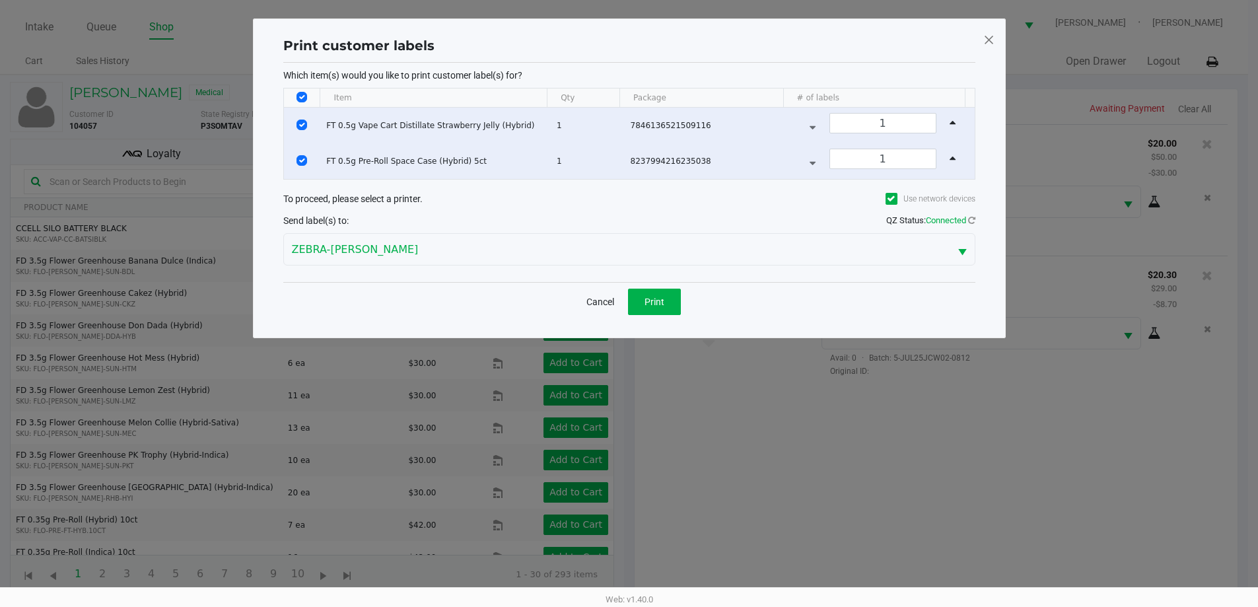
scroll to position [0, 0]
click at [660, 312] on button "Print" at bounding box center [659, 302] width 53 height 26
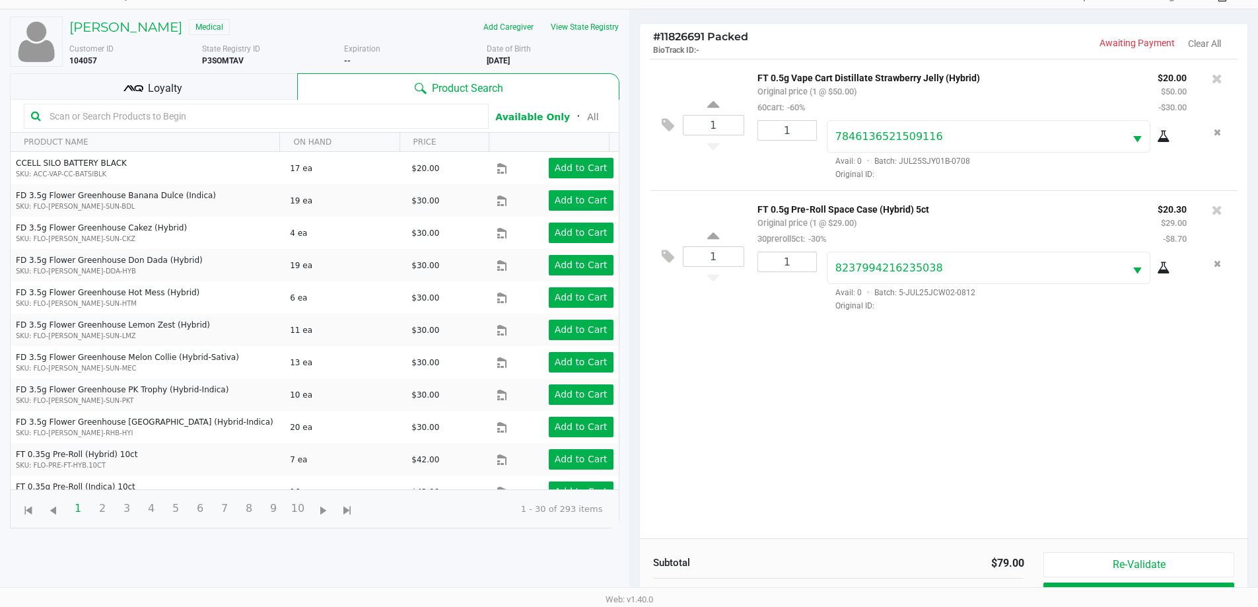
scroll to position [143, 0]
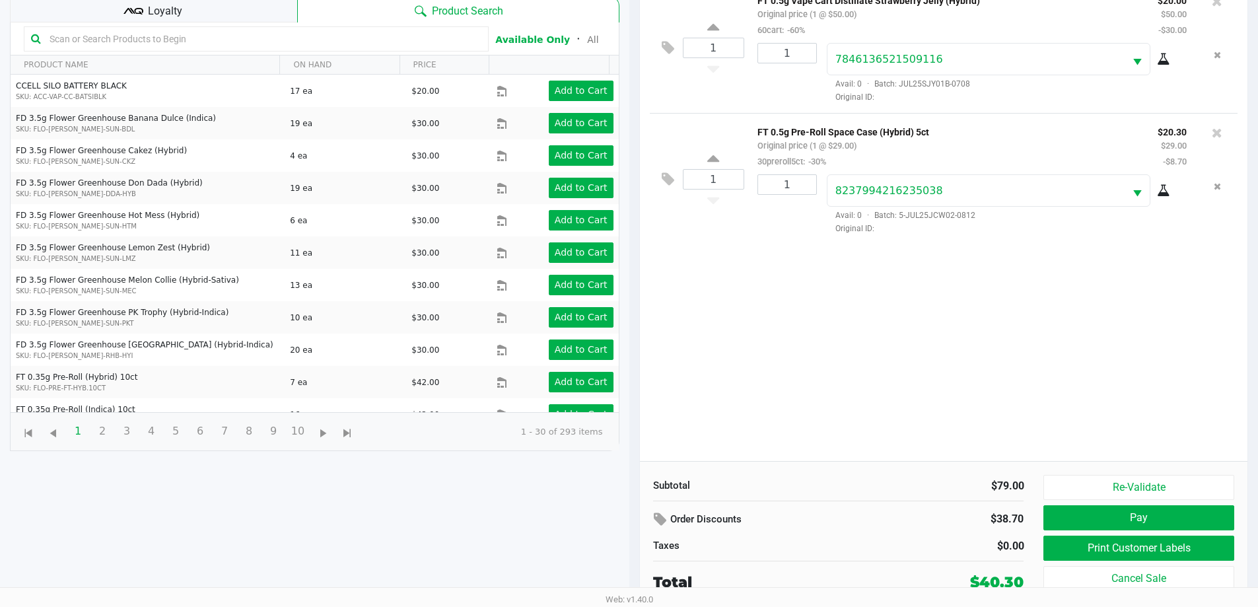
click at [1166, 348] on div "1 FT 0.5g Vape Cart Distillate Strawberry Jelly (Hybrid) Original price (1 @ $5…" at bounding box center [944, 222] width 608 height 480
click at [1154, 513] on button "Pay" at bounding box center [1139, 517] width 190 height 25
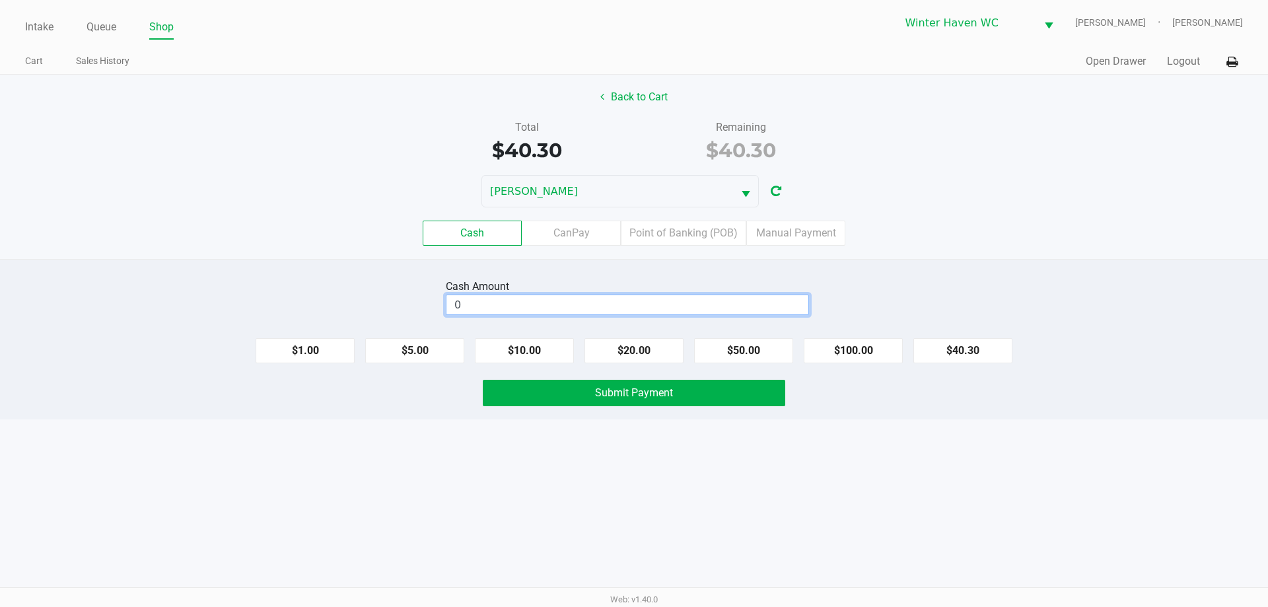
click at [701, 312] on input "0" at bounding box center [628, 304] width 362 height 19
type input "5"
type input "$41.00"
click at [819, 275] on div "Cash Amount $41.00 Clear $1.00 $5.00 $10.00 $20.00 $50.00 $100.00 $40.30 Submit…" at bounding box center [634, 339] width 1268 height 161
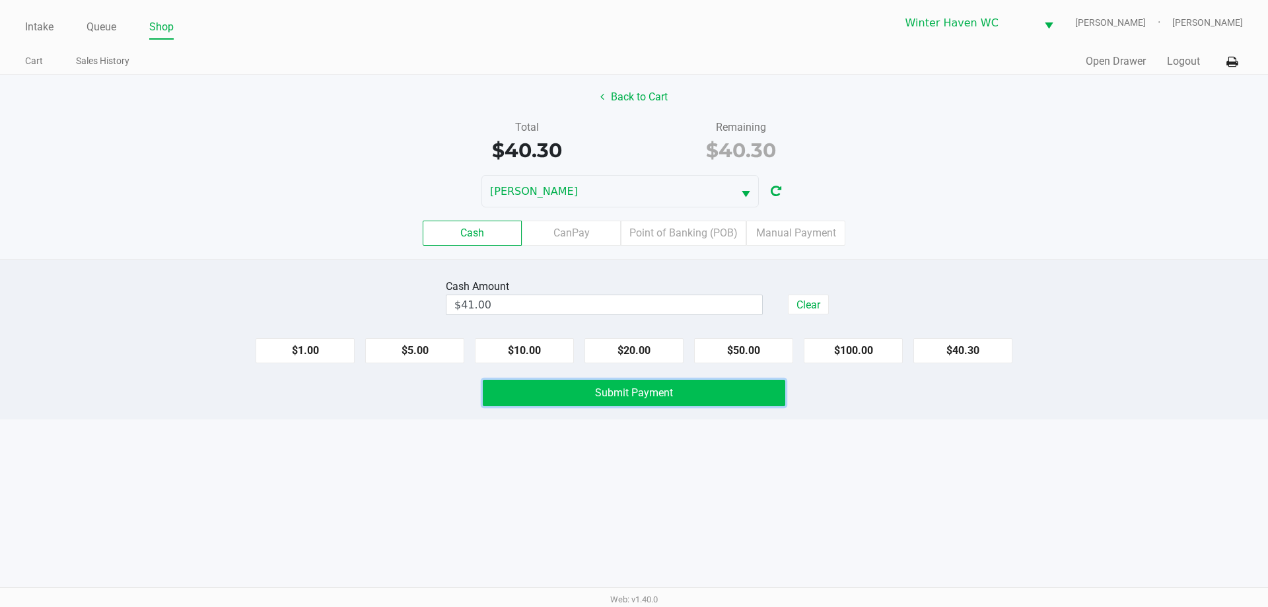
click at [754, 398] on button "Submit Payment" at bounding box center [634, 393] width 303 height 26
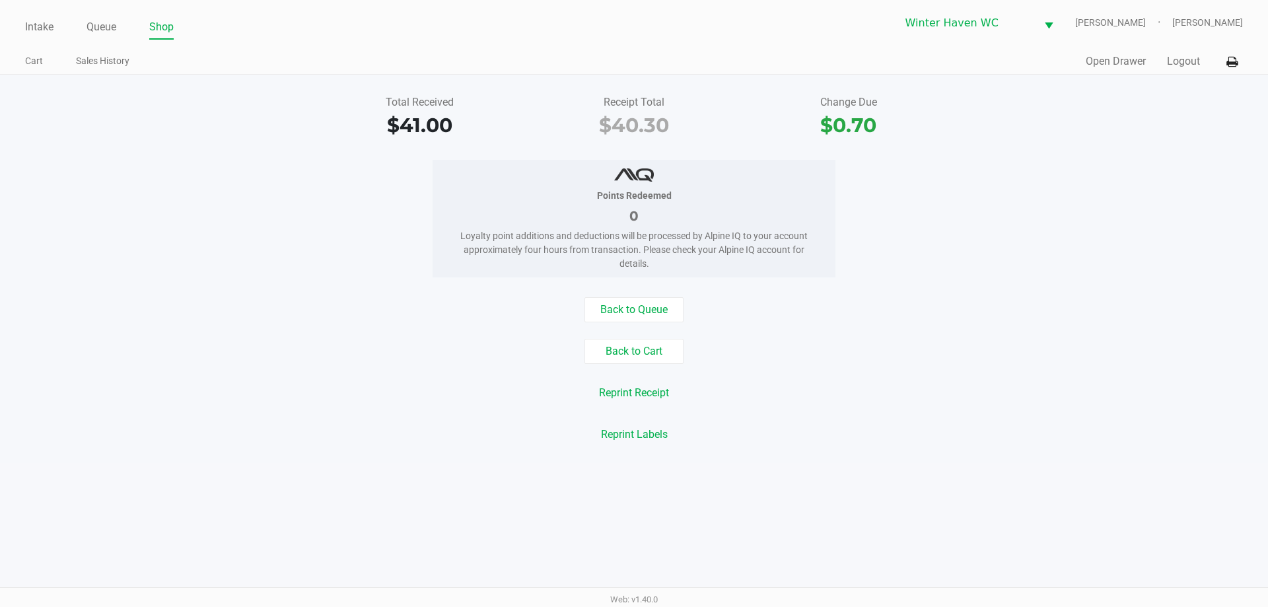
drag, startPoint x: 384, startPoint y: 363, endPoint x: 252, endPoint y: 247, distance: 175.5
click at [382, 361] on div "Back to Cart" at bounding box center [634, 351] width 1288 height 25
click at [107, 33] on link "Queue" at bounding box center [102, 27] width 30 height 18
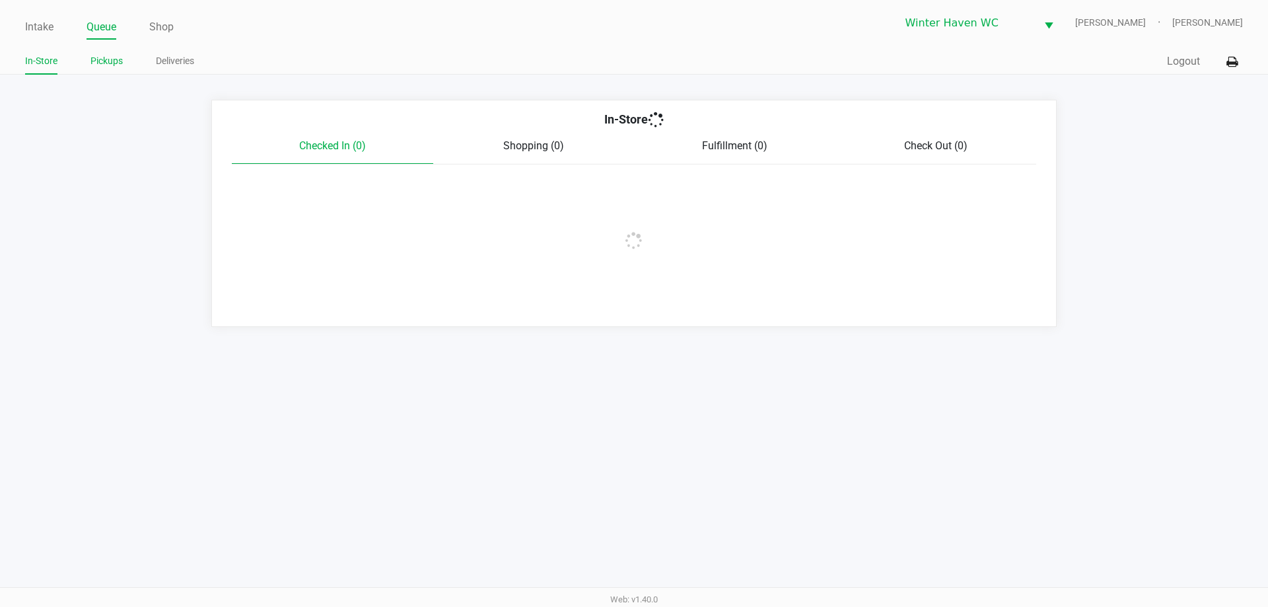
click at [115, 73] on li "Pickups" at bounding box center [106, 63] width 32 height 23
click at [111, 62] on link "Pickups" at bounding box center [106, 61] width 32 height 17
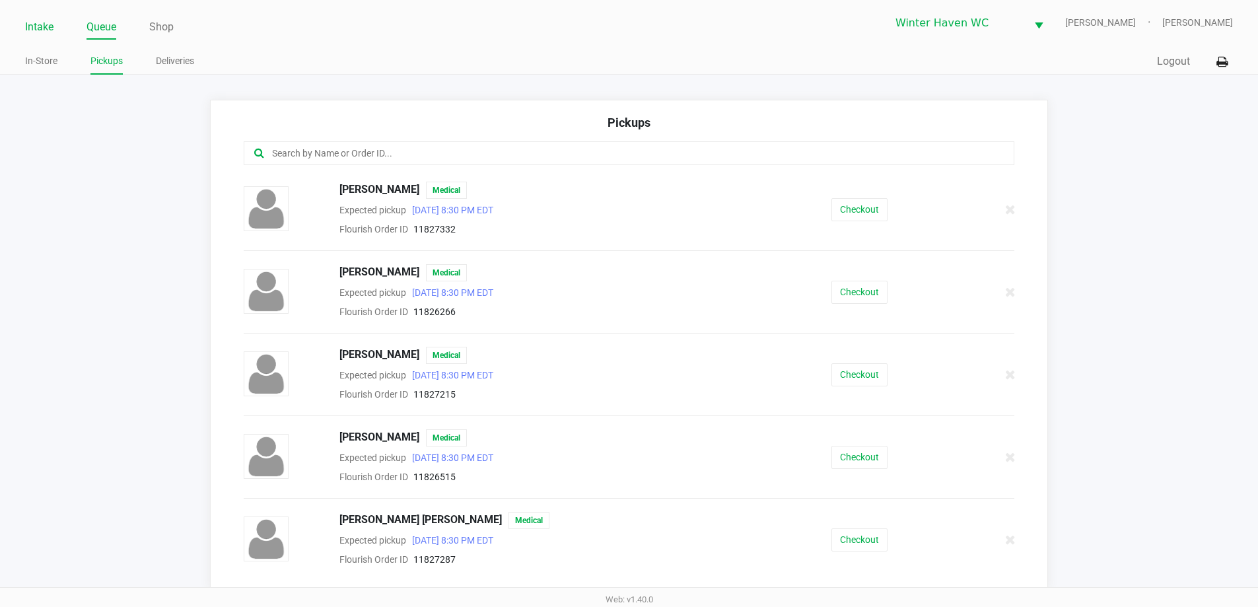
click at [34, 27] on link "Intake" at bounding box center [39, 27] width 28 height 18
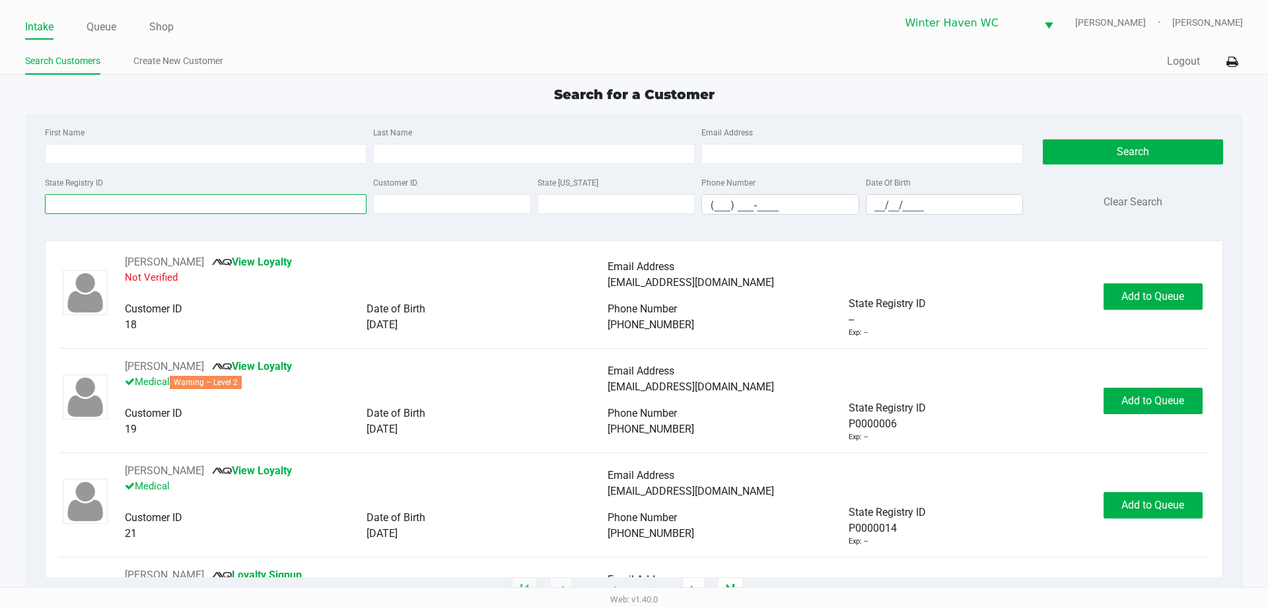
click at [279, 202] on input "State Registry ID" at bounding box center [206, 204] width 322 height 20
click at [296, 200] on input "State Registry ID" at bounding box center [206, 204] width 322 height 20
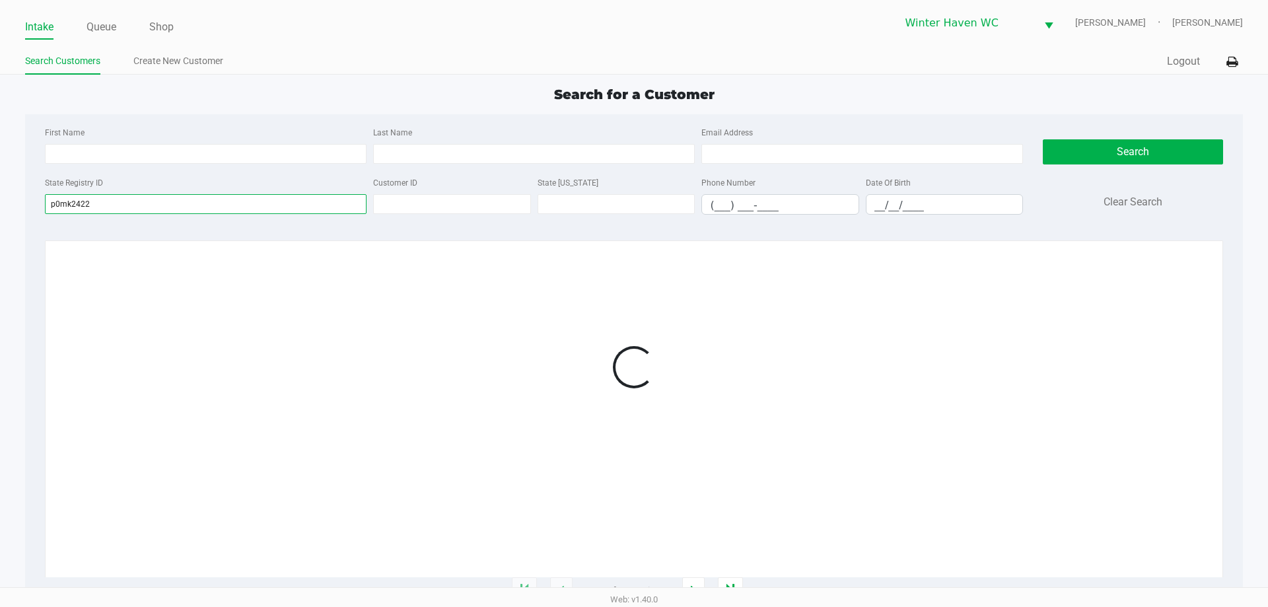
type input "p0mk2422"
click at [285, 174] on div "First Name Last Name Email Address" at bounding box center [534, 149] width 985 height 50
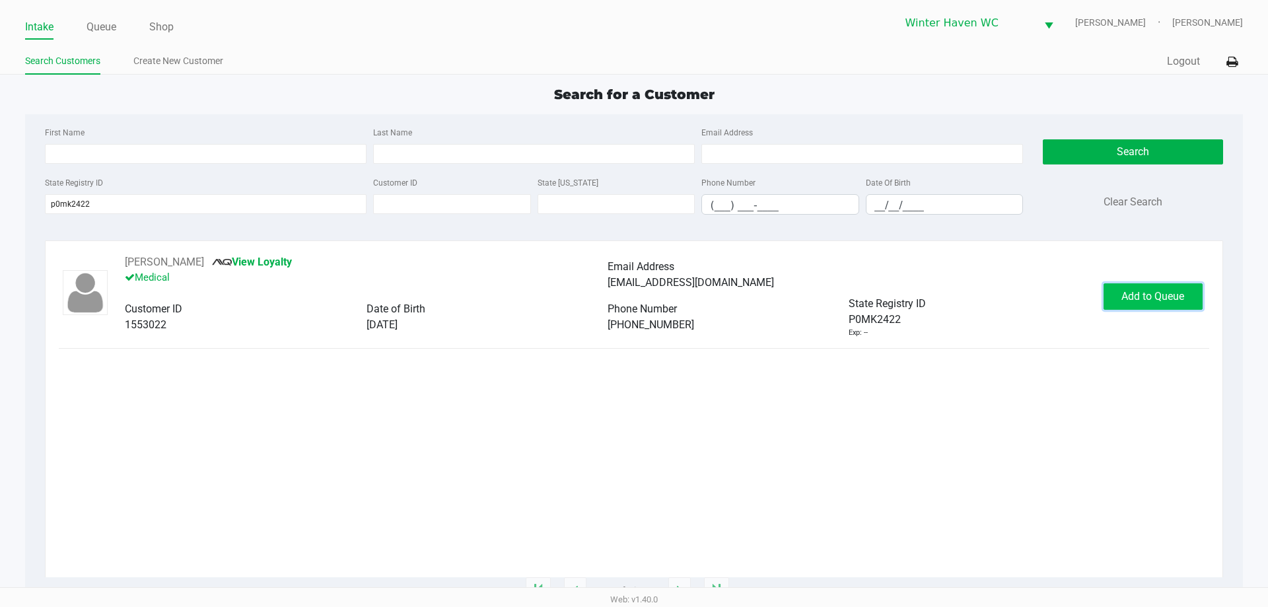
click at [1120, 291] on button "Add to Queue" at bounding box center [1153, 296] width 99 height 26
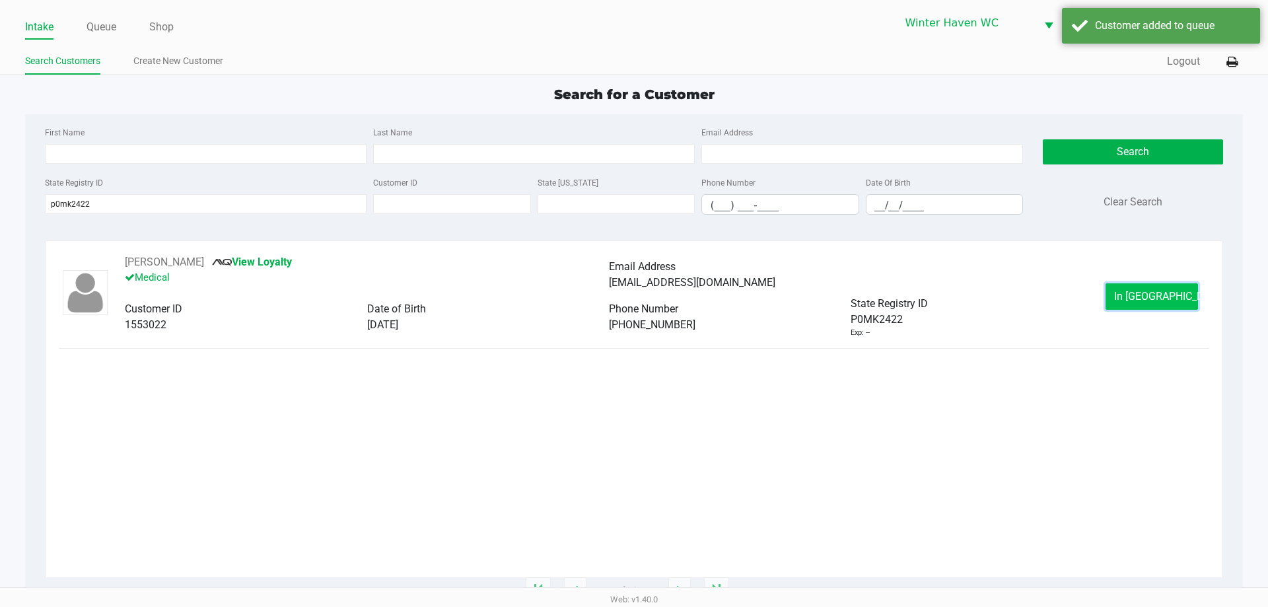
click at [1115, 295] on button "In [GEOGRAPHIC_DATA]" at bounding box center [1152, 296] width 92 height 26
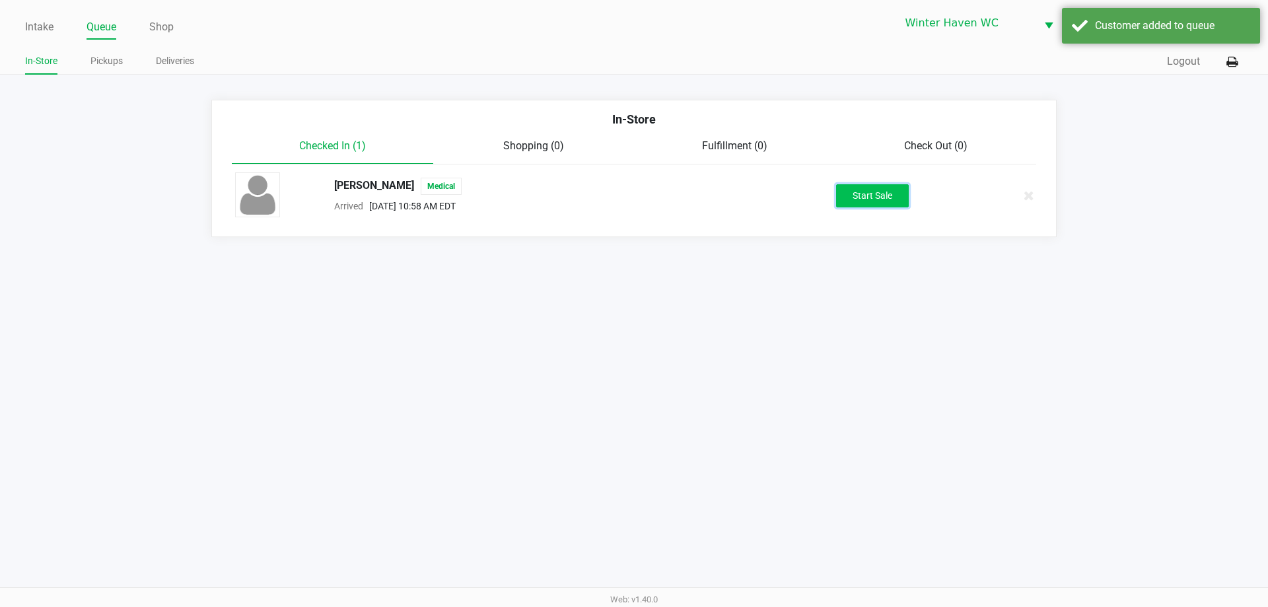
click at [890, 196] on button "Start Sale" at bounding box center [872, 195] width 73 height 23
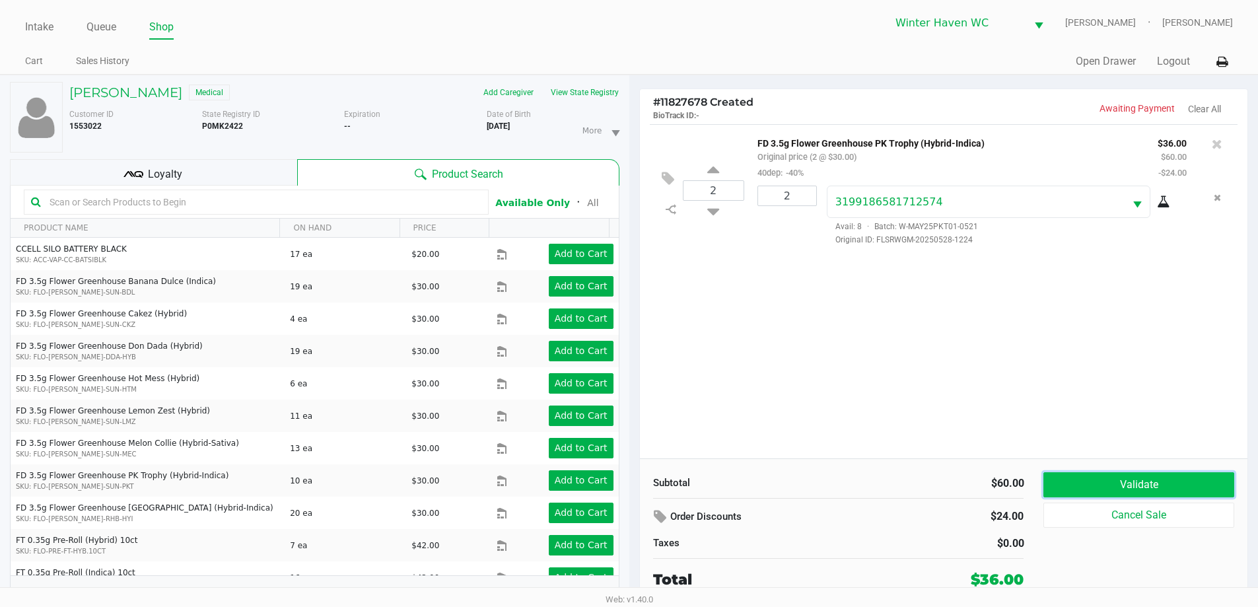
click at [1102, 478] on button "Validate" at bounding box center [1139, 484] width 190 height 25
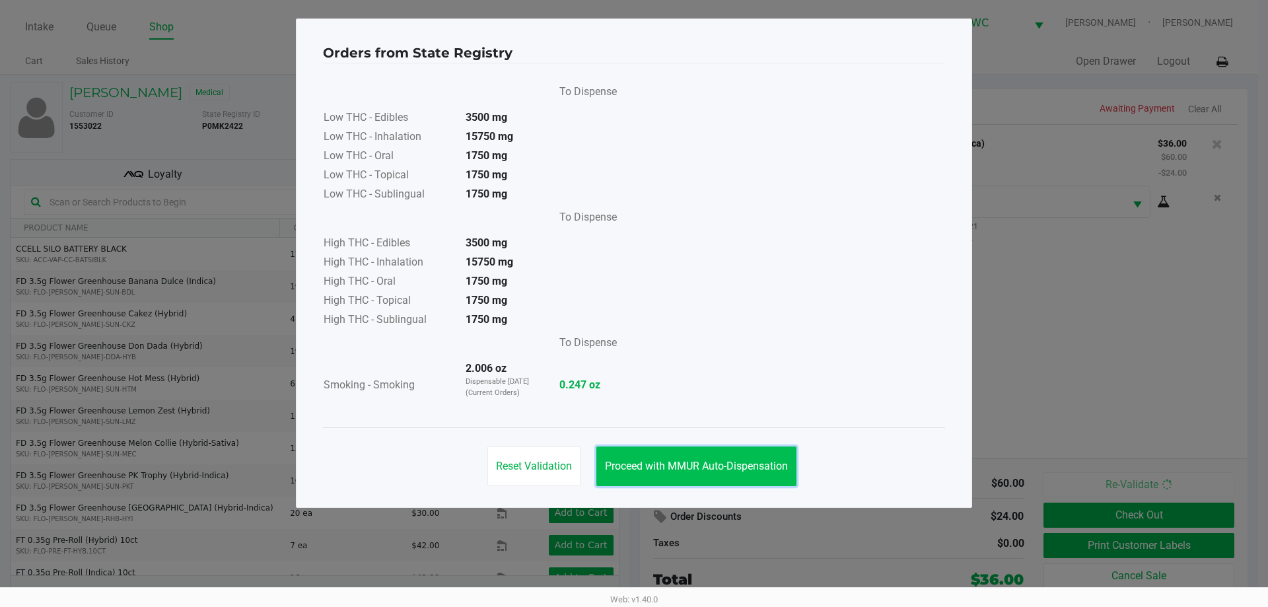
click at [751, 452] on button "Proceed with MMUR Auto-Dispensation" at bounding box center [696, 467] width 200 height 40
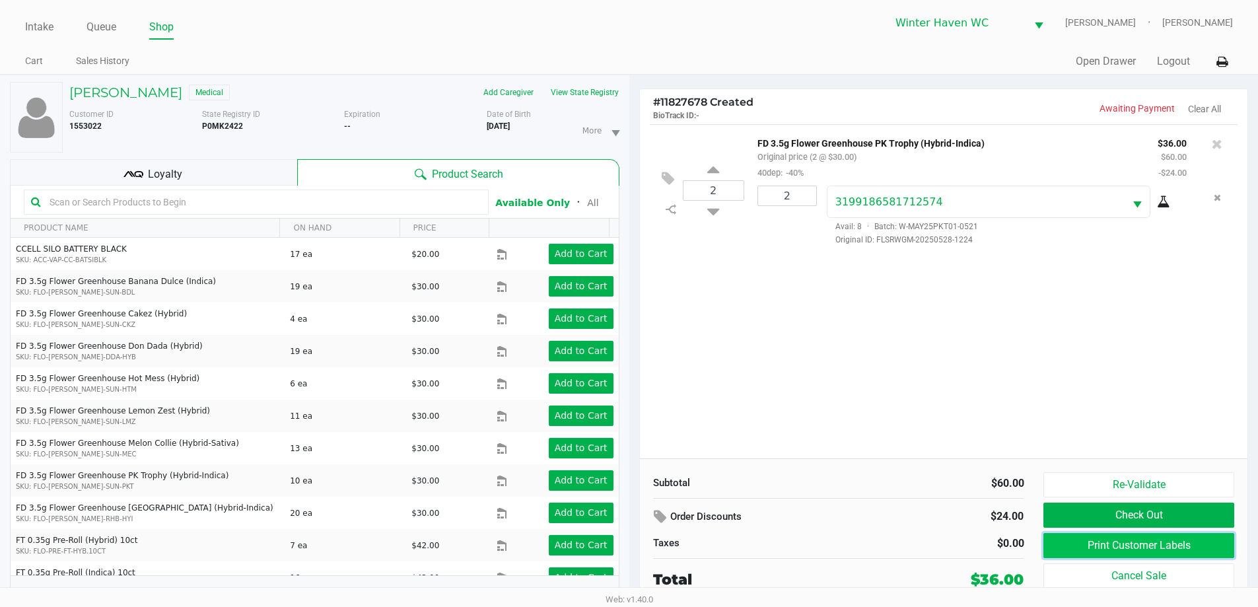
click at [1139, 550] on button "Print Customer Labels" at bounding box center [1139, 545] width 190 height 25
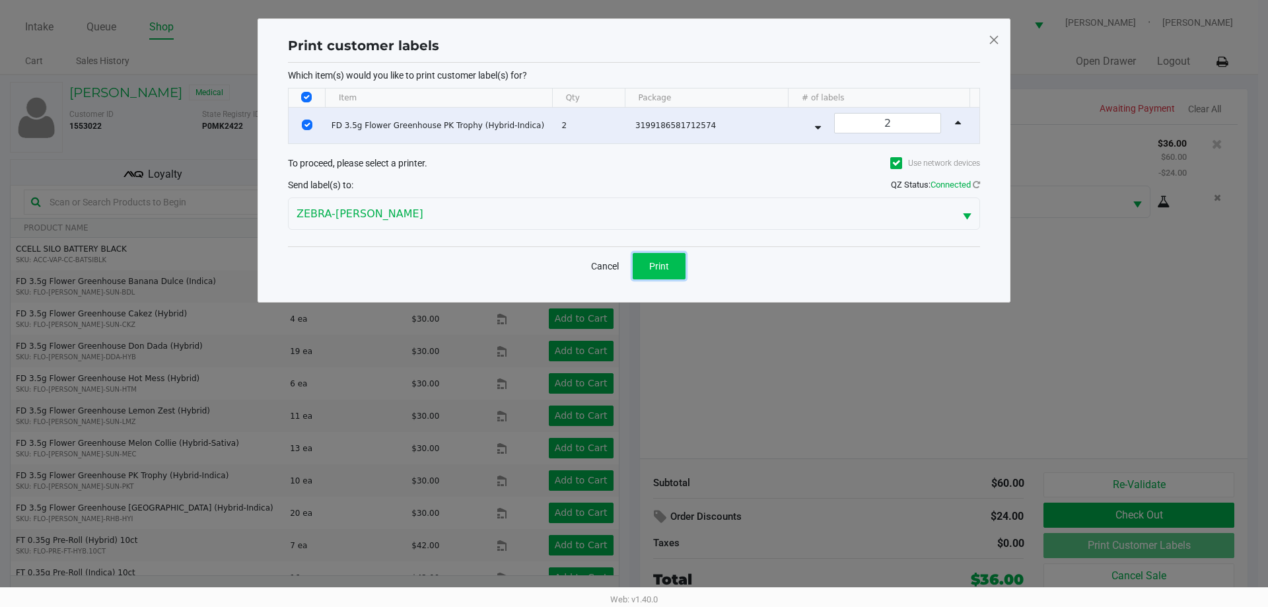
click at [682, 264] on button "Print" at bounding box center [659, 266] width 53 height 26
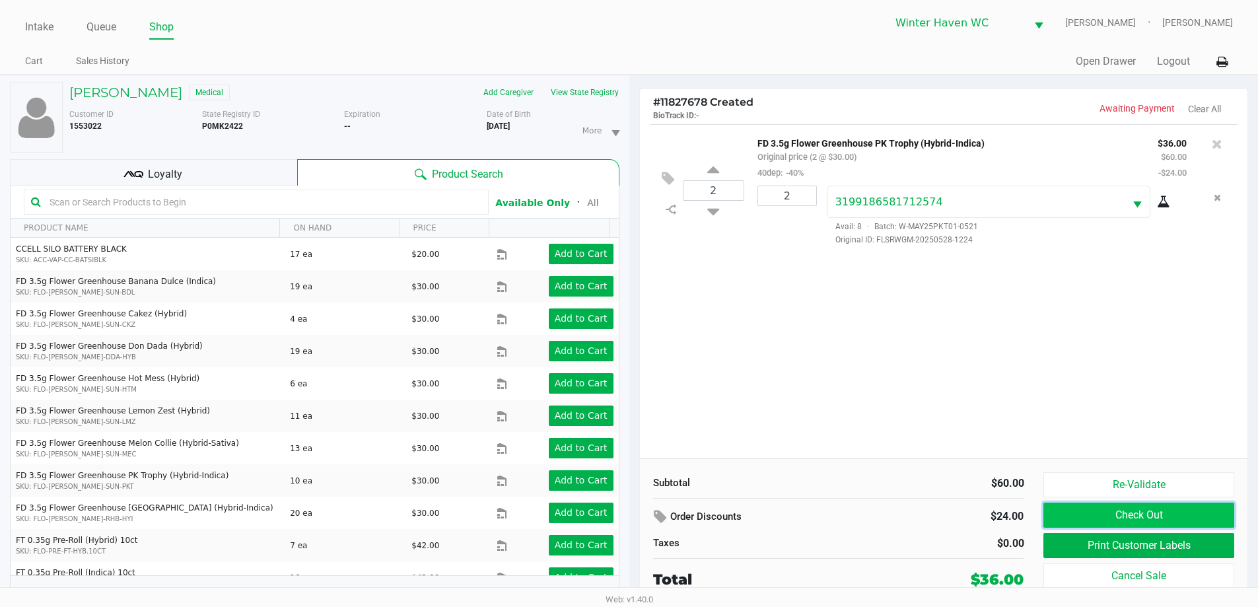
click at [1085, 512] on button "Check Out" at bounding box center [1139, 515] width 190 height 25
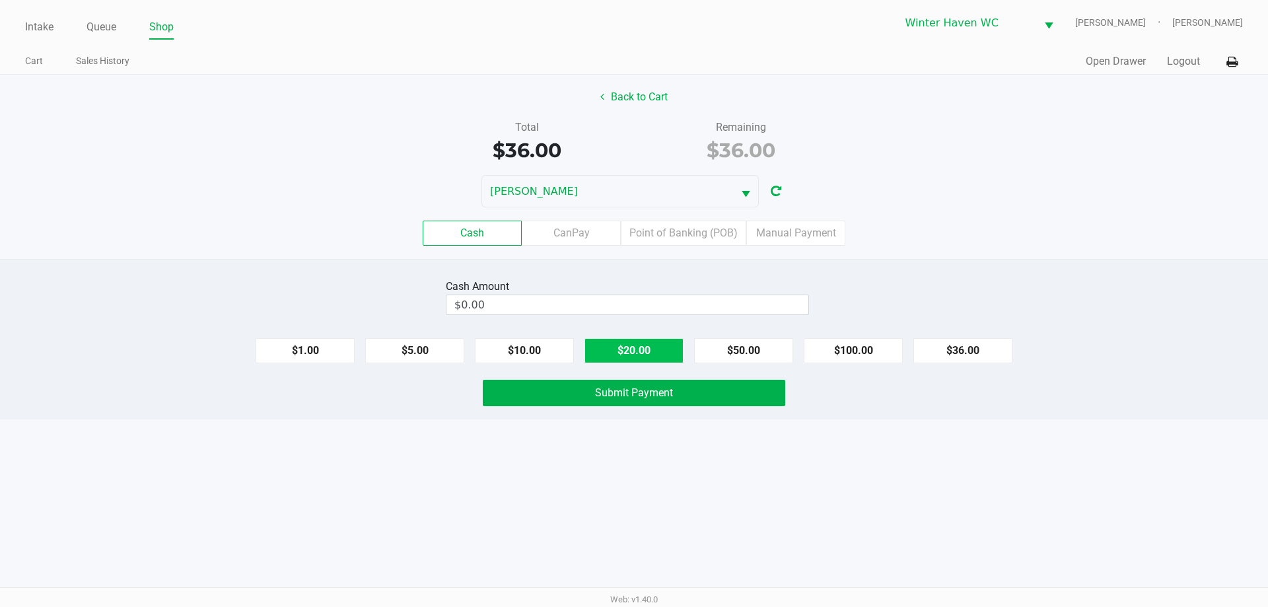
click at [668, 353] on button "$20.00" at bounding box center [634, 350] width 99 height 25
type input "$40.00"
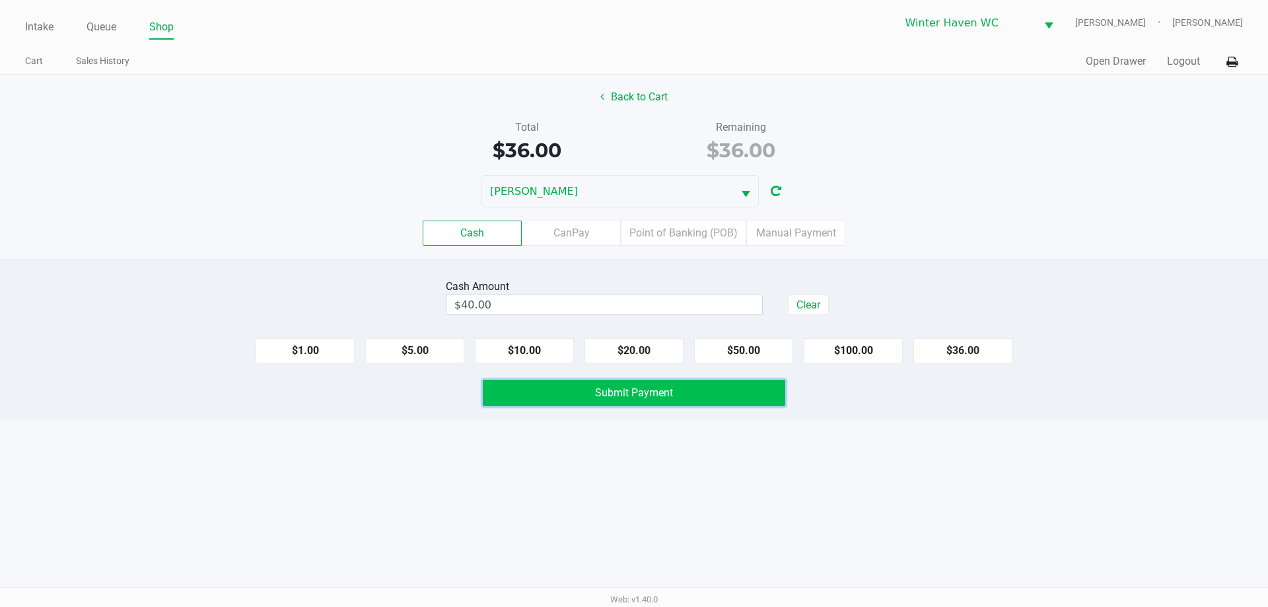
click at [667, 394] on span "Submit Payment" at bounding box center [634, 392] width 78 height 13
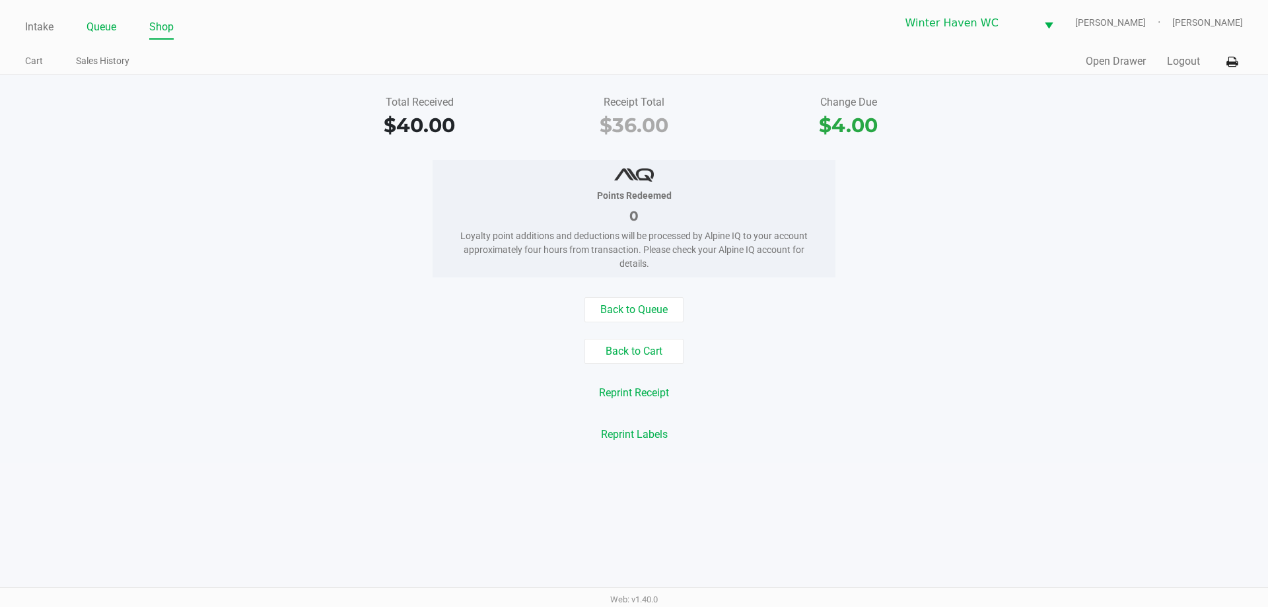
click at [98, 24] on link "Queue" at bounding box center [102, 27] width 30 height 18
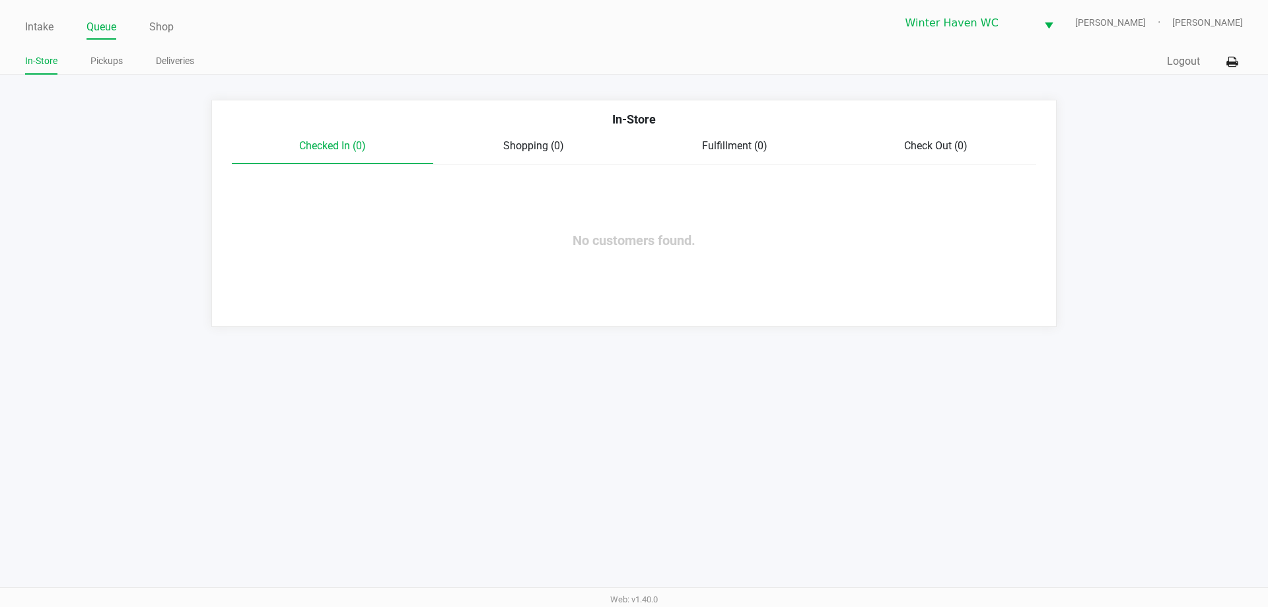
click at [118, 76] on app-point-of-sale "Intake Queue Shop Winter Haven [PERSON_NAME] [PERSON_NAME] In-Store Pickups Del…" at bounding box center [634, 163] width 1268 height 327
click at [116, 67] on link "Pickups" at bounding box center [106, 61] width 32 height 17
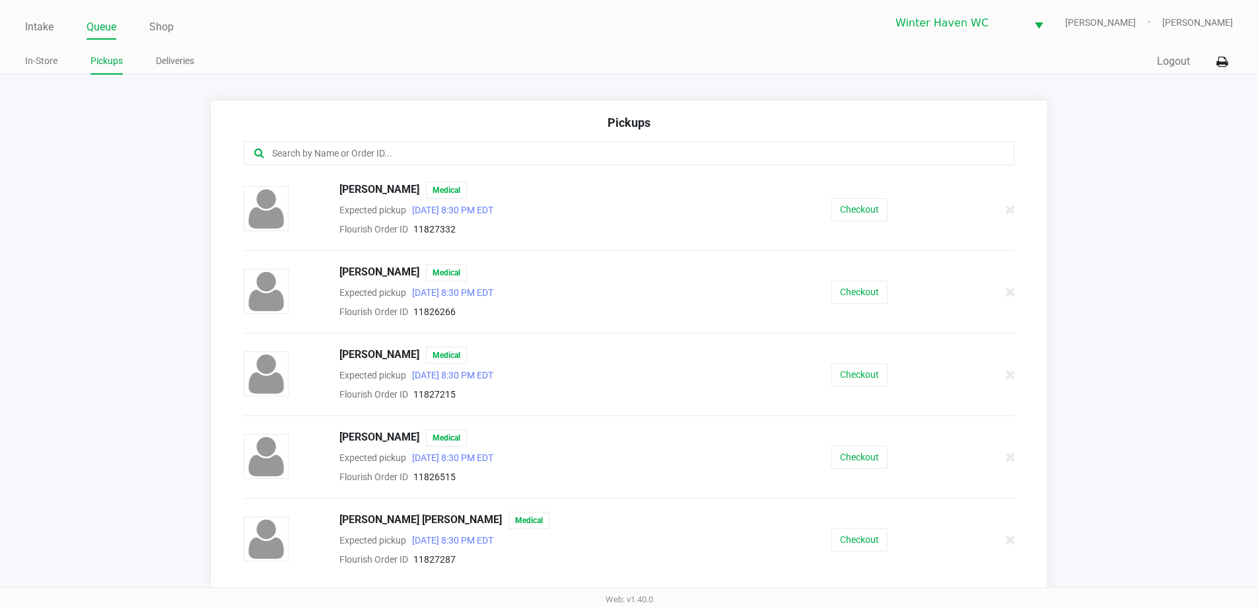
click at [283, 153] on input "text" at bounding box center [608, 153] width 675 height 15
type input "y"
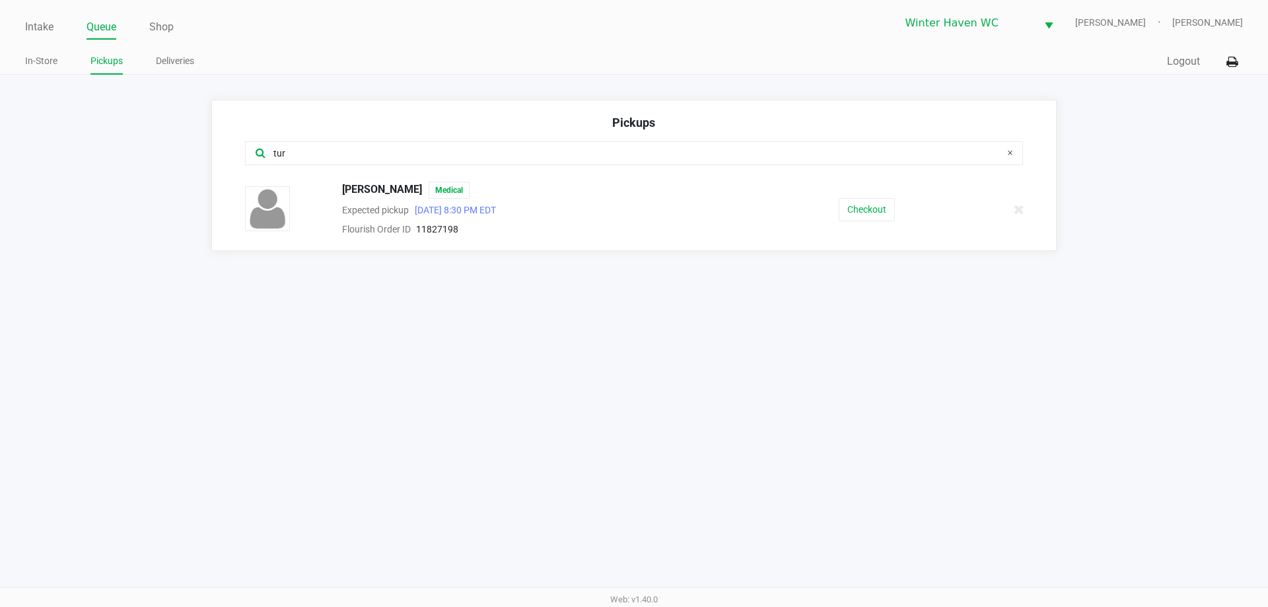
type input "tur"
click at [827, 218] on div "Checkout" at bounding box center [866, 209] width 199 height 23
click at [840, 205] on button "Checkout" at bounding box center [867, 209] width 56 height 23
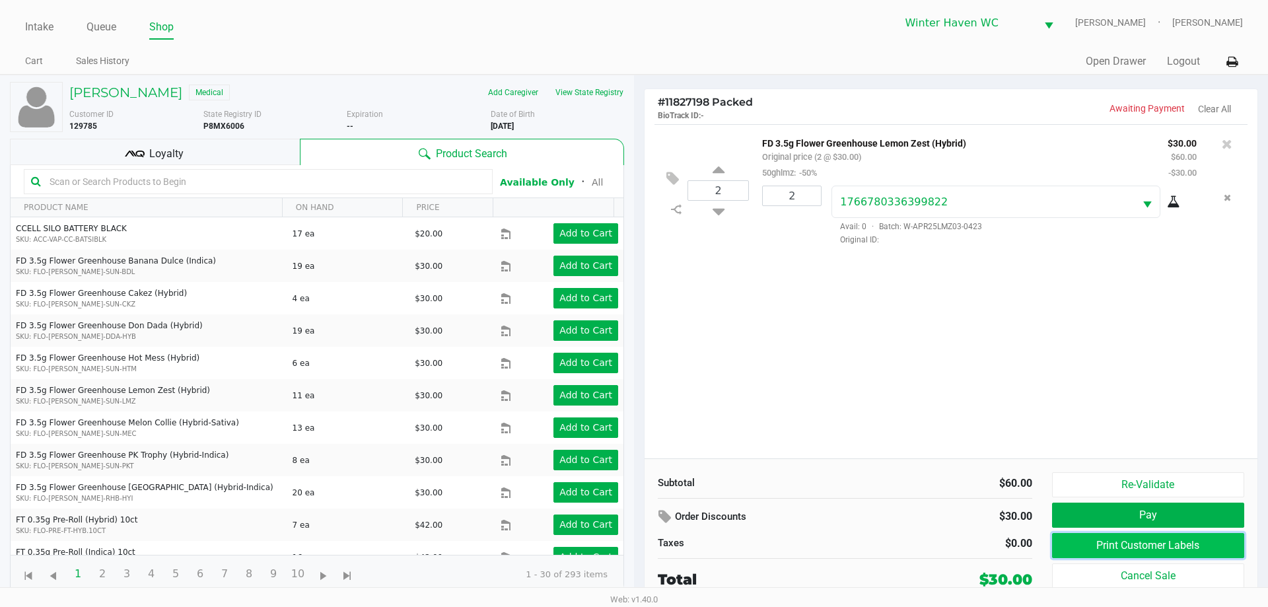
click at [1130, 549] on button "Print Customer Labels" at bounding box center [1148, 545] width 192 height 25
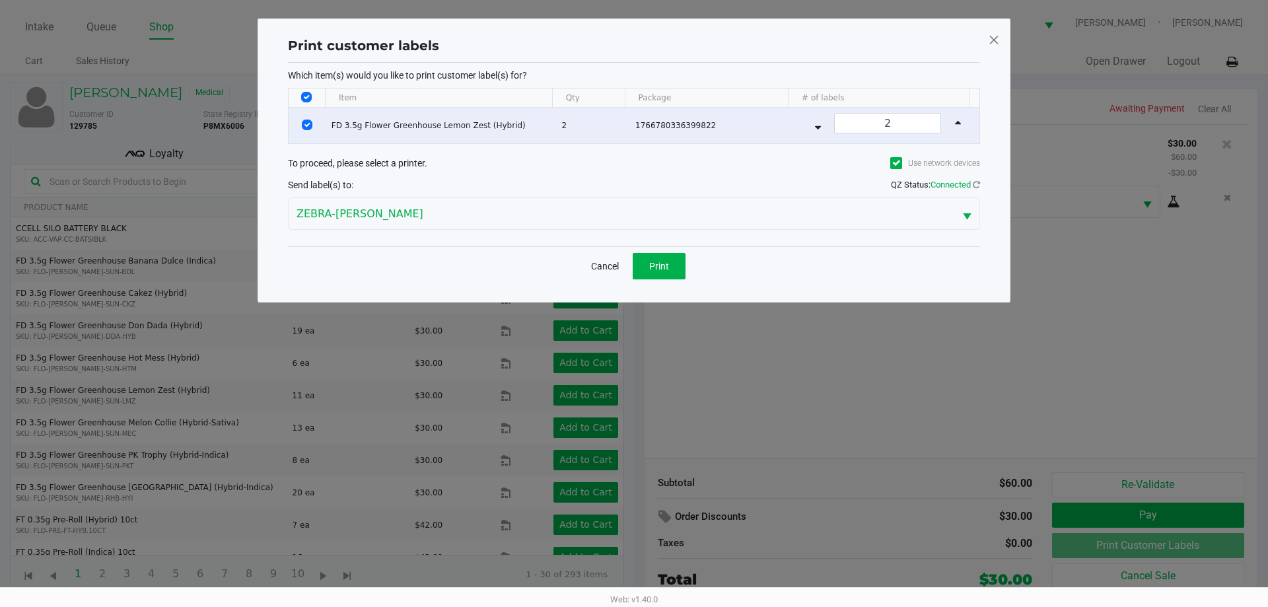
click at [655, 252] on div "Cancel Print" at bounding box center [634, 265] width 692 height 39
click at [659, 262] on span "Print" at bounding box center [659, 266] width 20 height 11
drag, startPoint x: 733, startPoint y: 389, endPoint x: 404, endPoint y: 241, distance: 361.3
click at [725, 384] on ngb-modal-window "Print customer labels Which item(s) would you like to print customer label(s) f…" at bounding box center [634, 303] width 1268 height 607
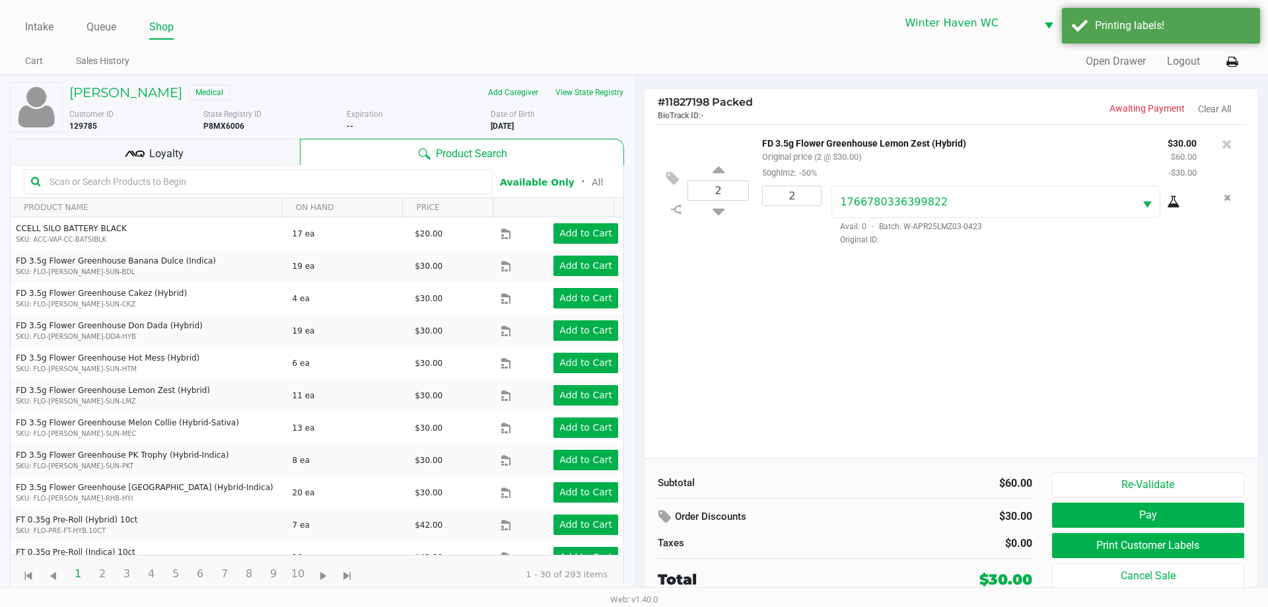
click at [186, 143] on div "Loyalty" at bounding box center [155, 152] width 290 height 26
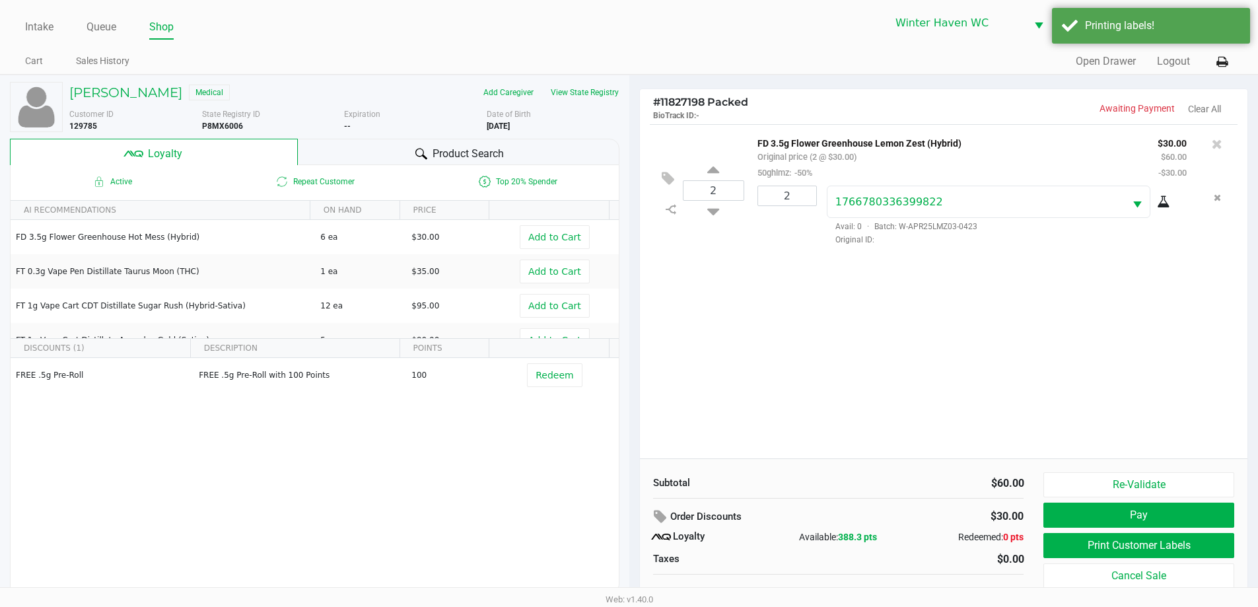
click at [332, 142] on div "Product Search" at bounding box center [459, 152] width 322 height 26
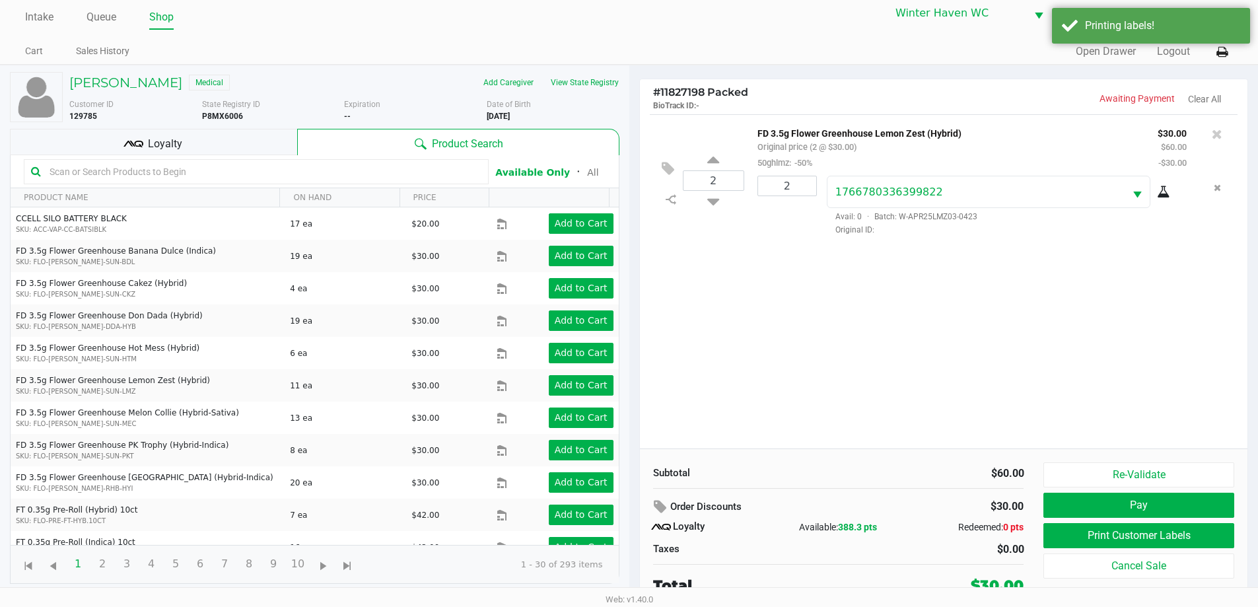
scroll to position [13, 0]
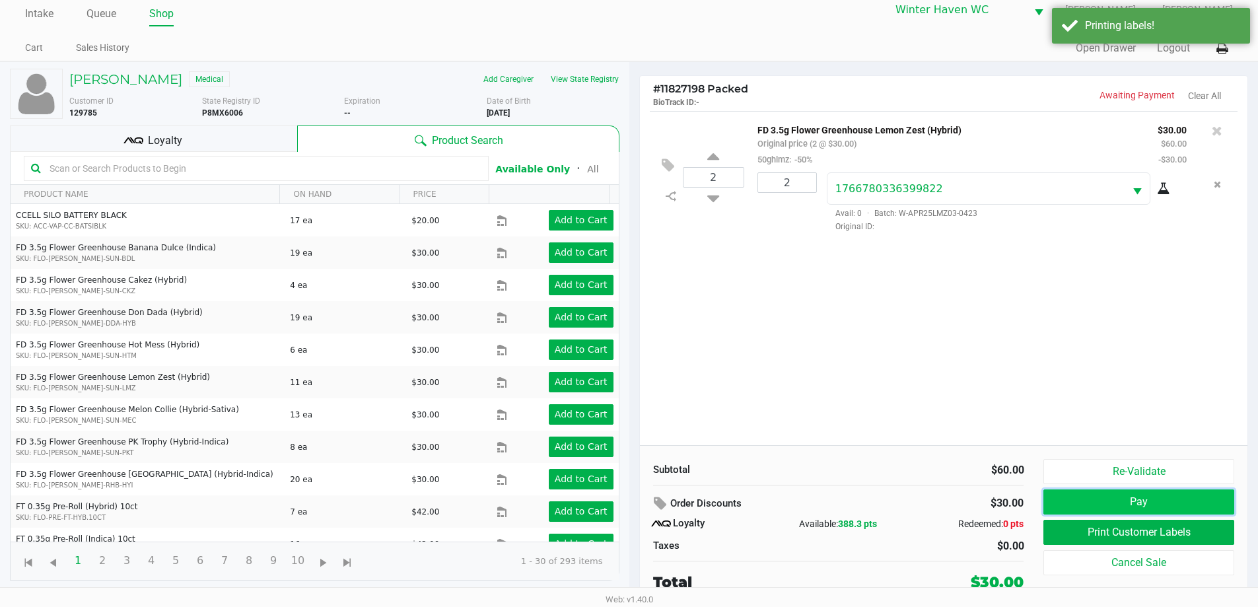
click at [1065, 505] on button "Pay" at bounding box center [1139, 501] width 190 height 25
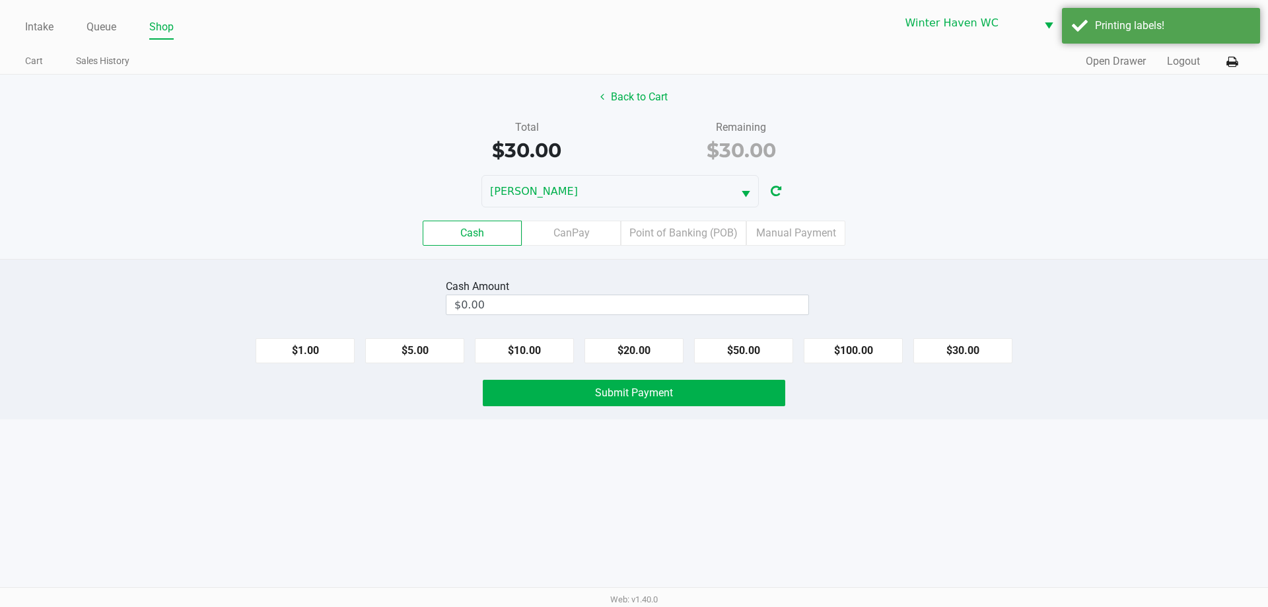
click at [725, 236] on label "Point of Banking (POB)" at bounding box center [684, 233] width 126 height 25
click at [0, 0] on 7 "Point of Banking (POB)" at bounding box center [0, 0] width 0 height 0
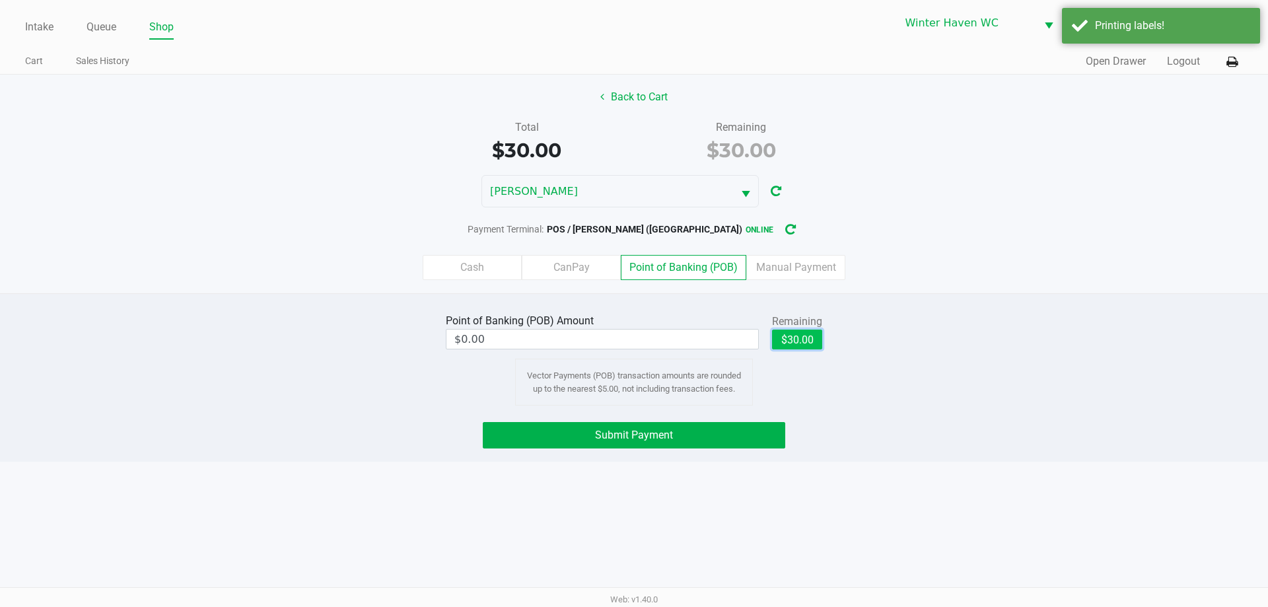
click at [807, 336] on button "$30.00" at bounding box center [797, 340] width 50 height 20
type input "$30.00"
drag, startPoint x: 884, startPoint y: 312, endPoint x: 872, endPoint y: 317, distance: 13.6
click at [881, 312] on div "Point of Banking (POB) Amount $30.00 Remaining $30.00 Clear Vector Payments (PO…" at bounding box center [634, 357] width 1288 height 95
click at [770, 439] on button "Submit Payment" at bounding box center [634, 435] width 303 height 26
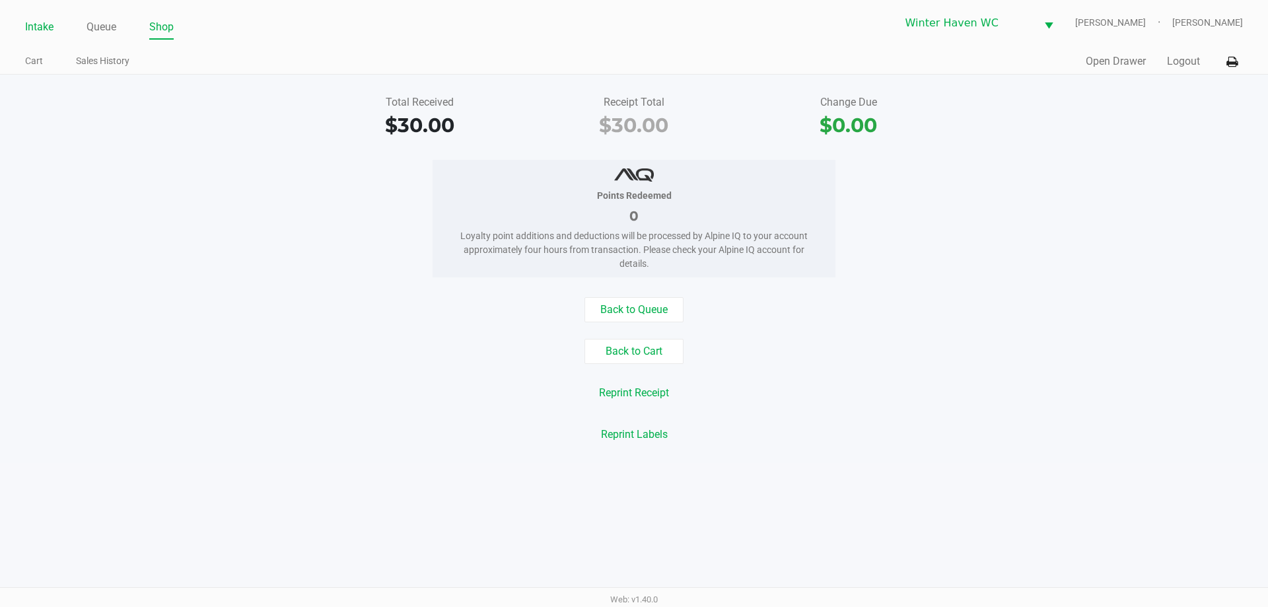
click at [45, 22] on link "Intake" at bounding box center [39, 27] width 28 height 18
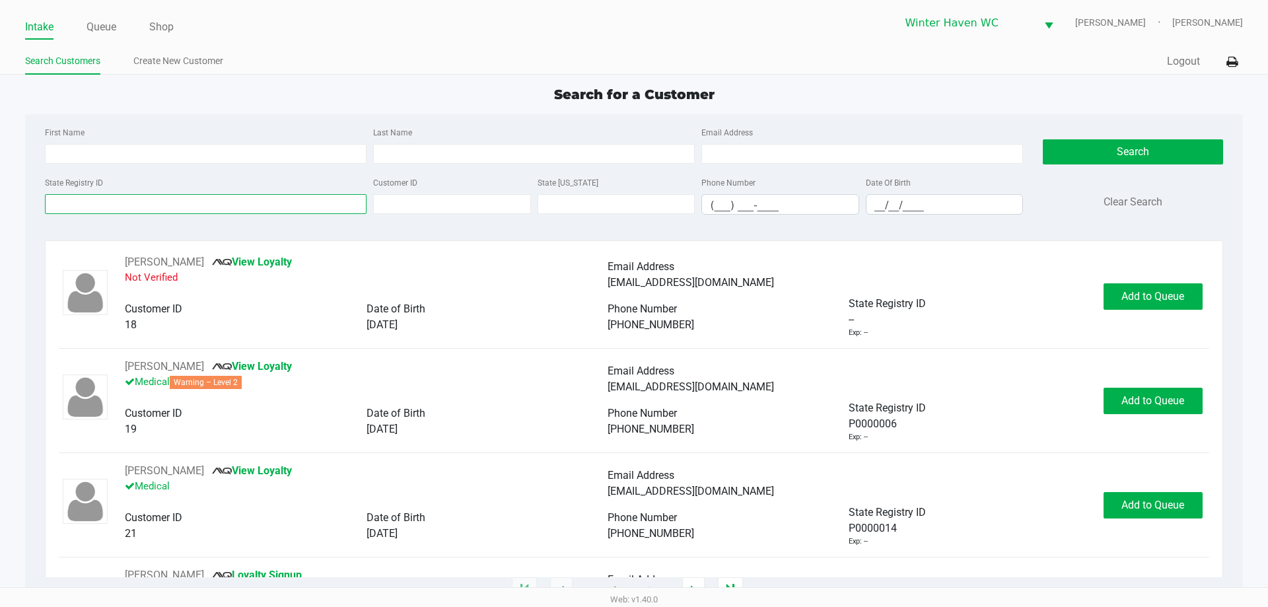
click at [162, 199] on input "State Registry ID" at bounding box center [206, 204] width 322 height 20
click at [135, 204] on input "State Registry ID" at bounding box center [206, 204] width 322 height 20
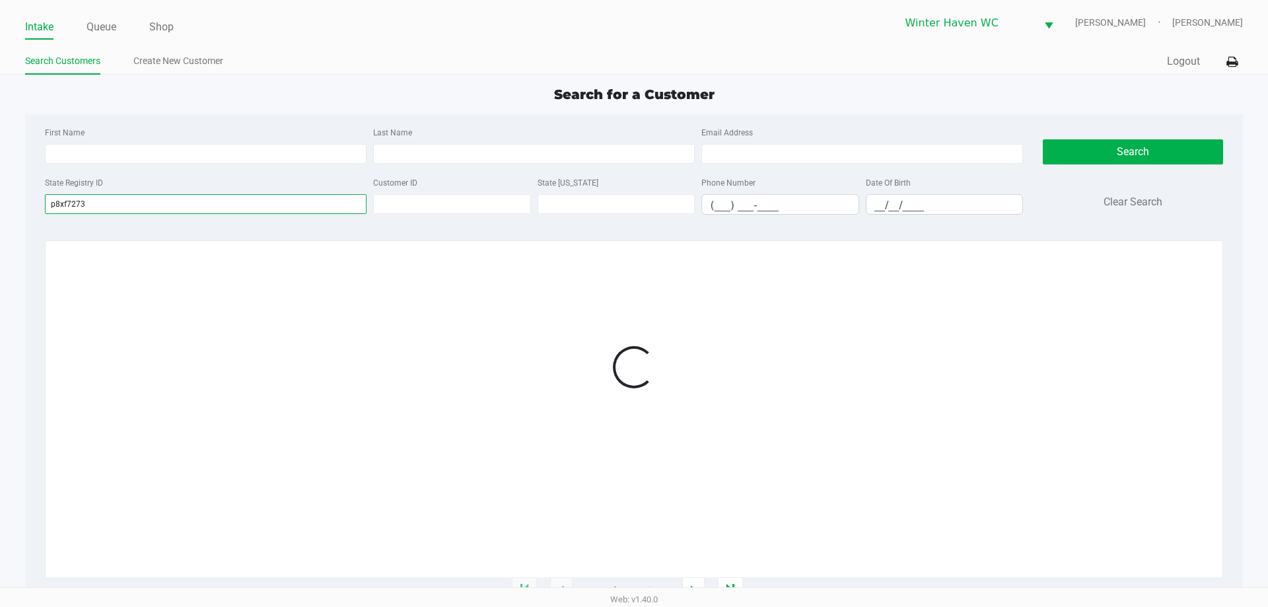
type input "p8xf7273"
click at [188, 179] on div "State Registry ID p8xf7273" at bounding box center [206, 194] width 328 height 40
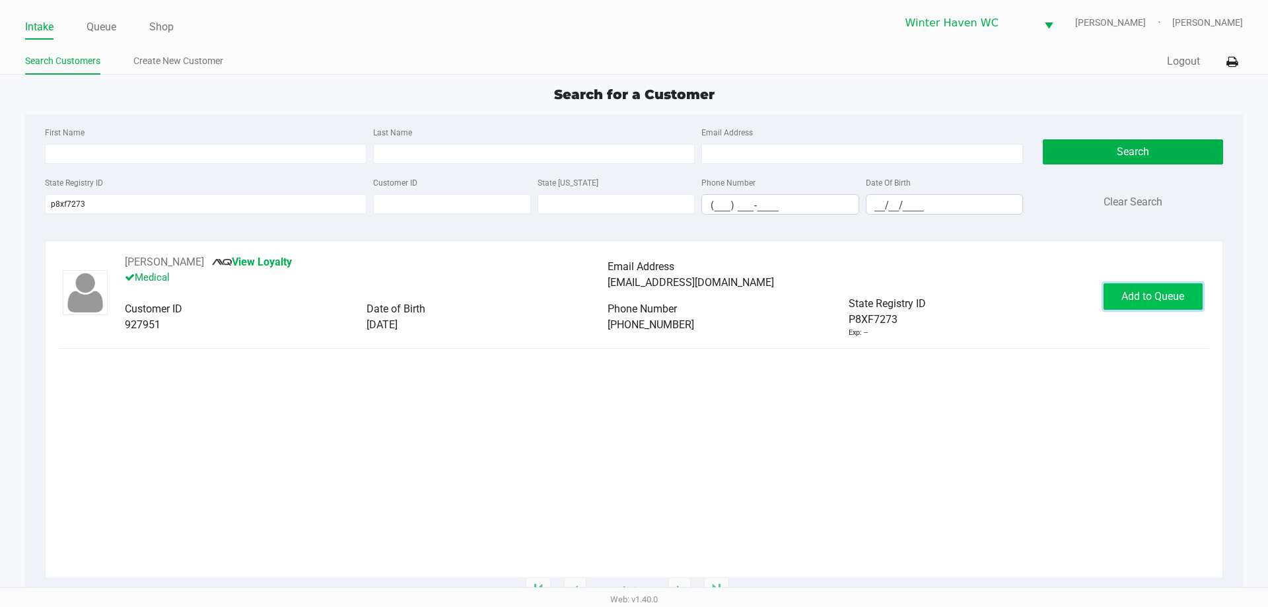
click at [1135, 296] on span "Add to Queue" at bounding box center [1153, 296] width 63 height 13
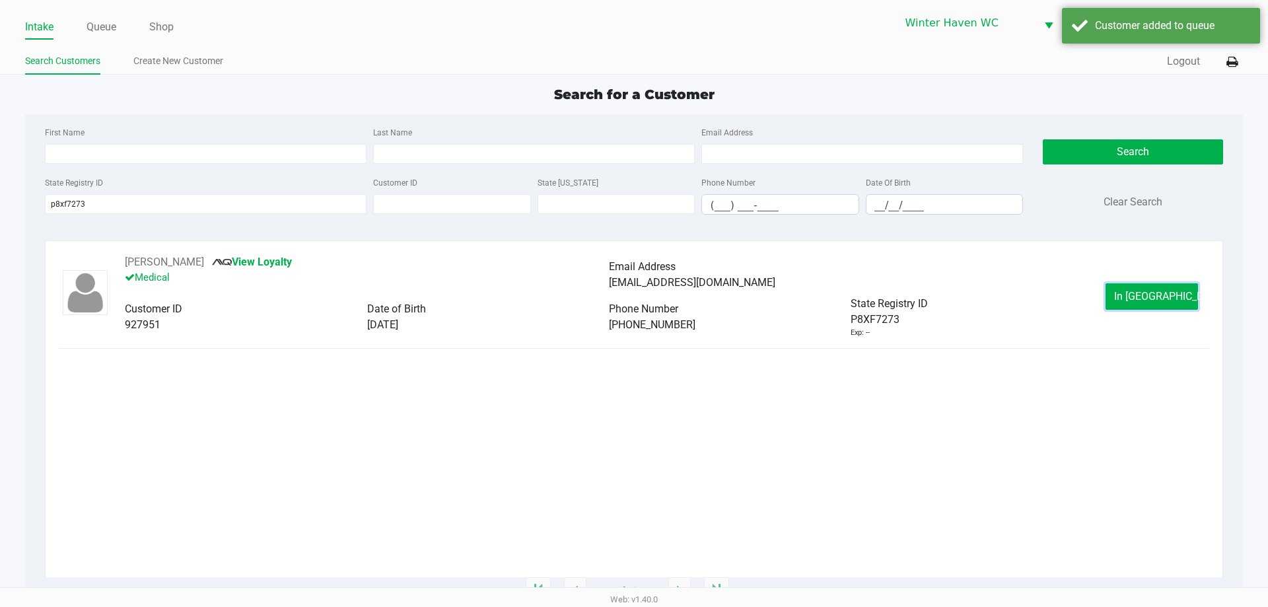
click at [1135, 297] on span "In [GEOGRAPHIC_DATA]" at bounding box center [1169, 296] width 111 height 13
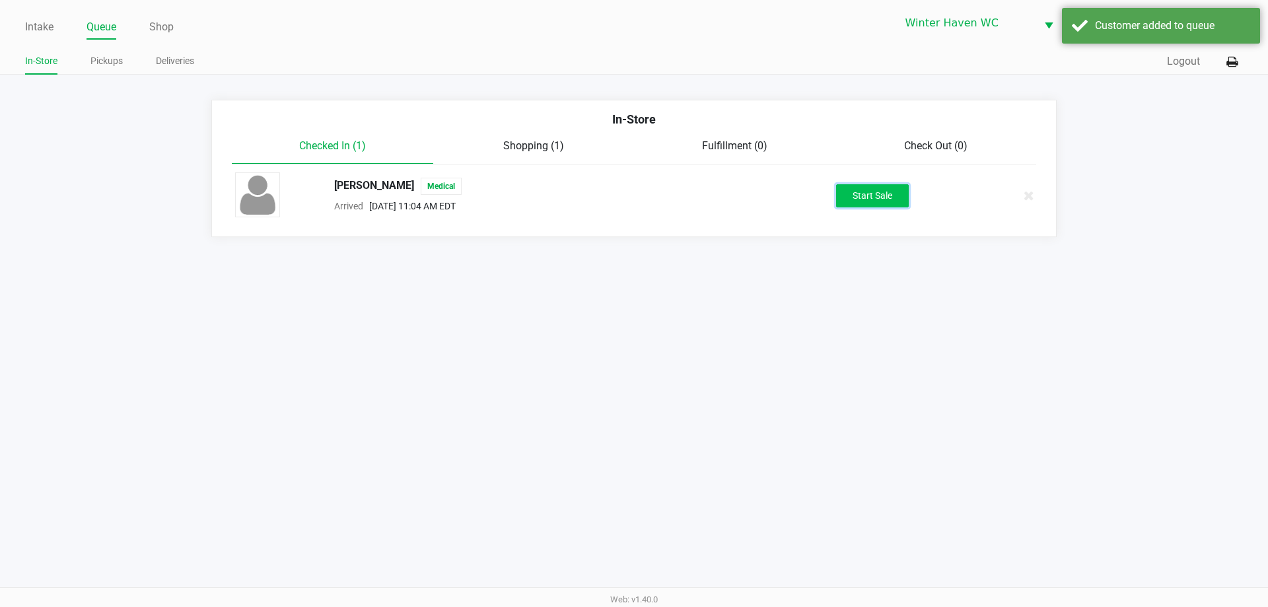
click at [844, 194] on button "Start Sale" at bounding box center [872, 195] width 73 height 23
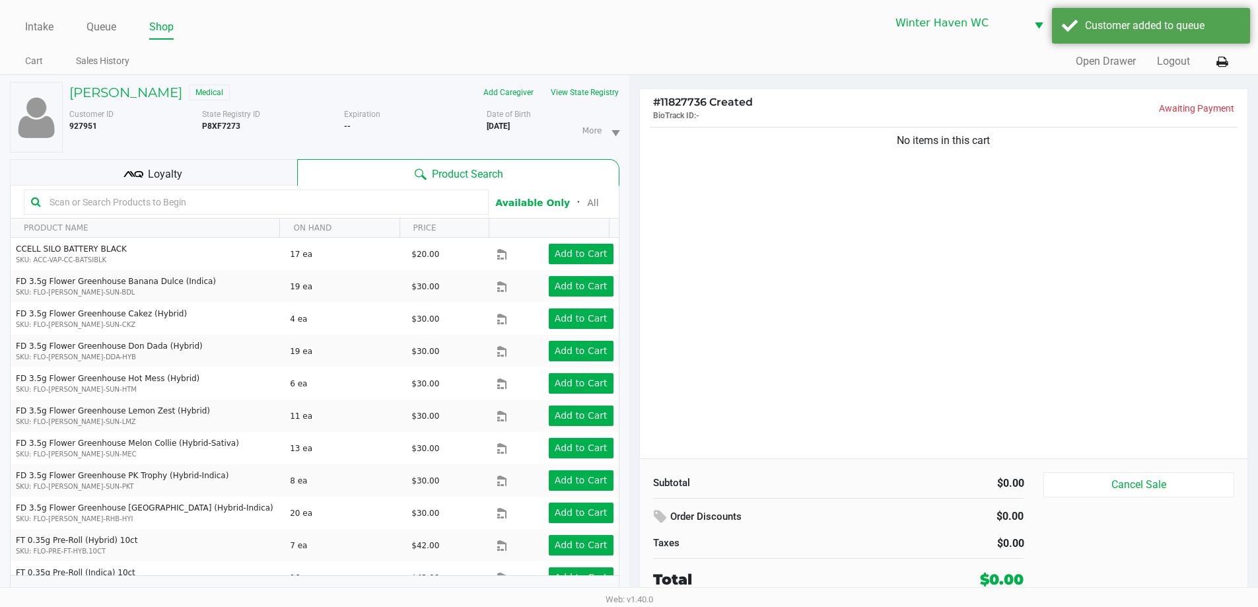
click at [628, 111] on ul "More" at bounding box center [600, 130] width 57 height 44
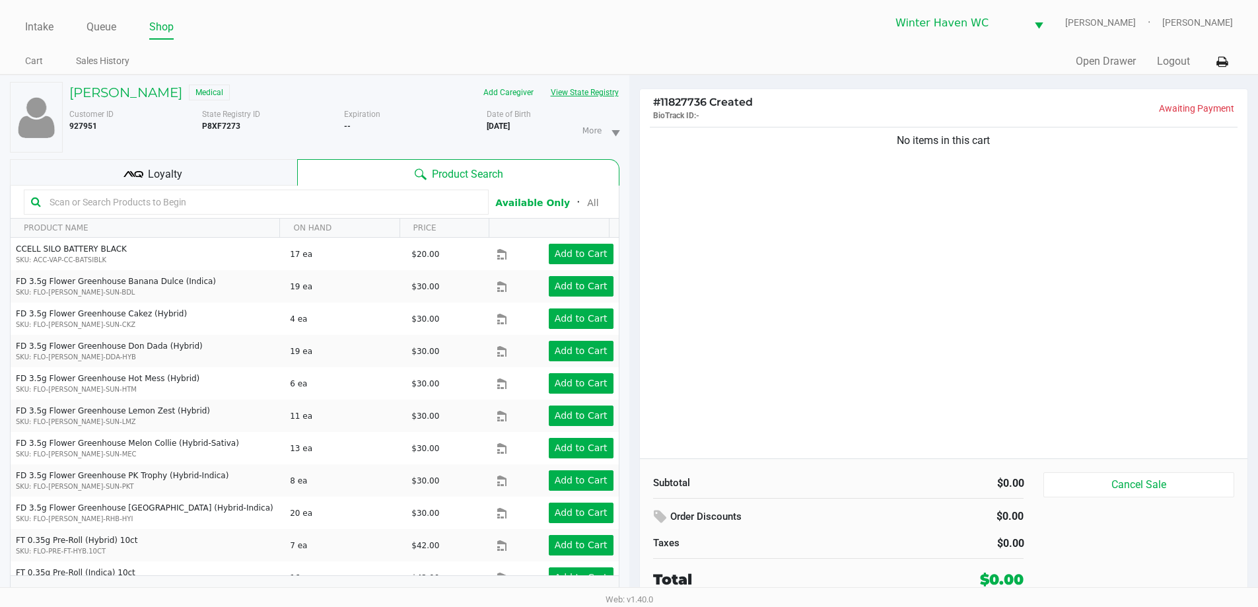
click at [596, 93] on button "View State Registry" at bounding box center [580, 92] width 77 height 21
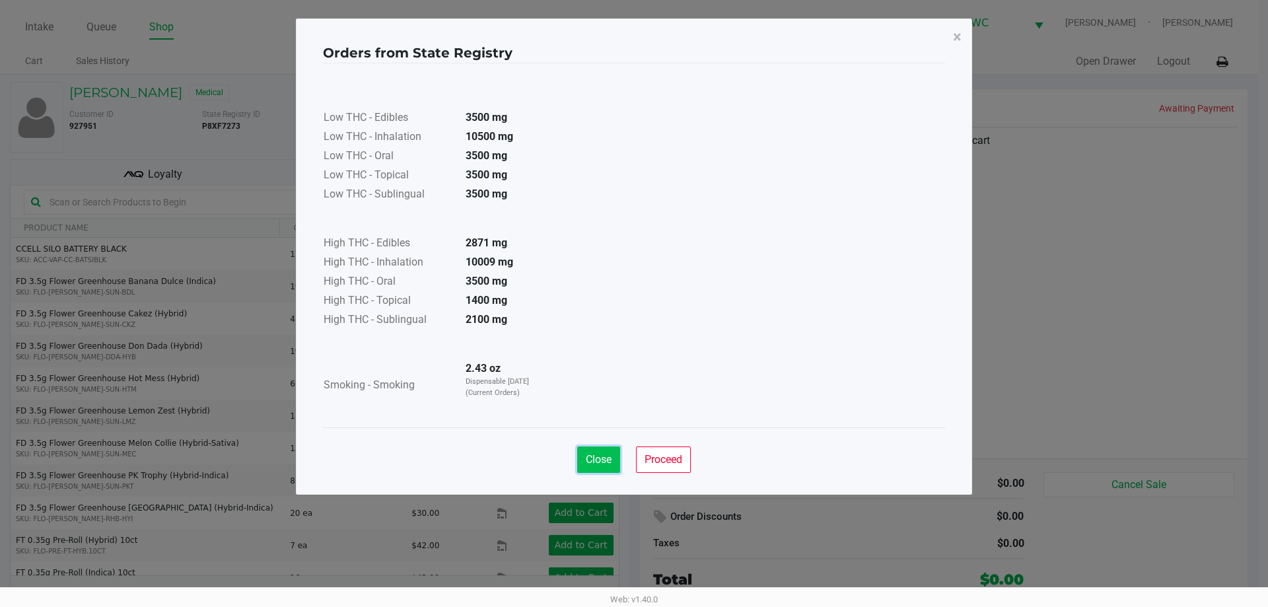
click at [618, 458] on button "Close" at bounding box center [598, 460] width 43 height 26
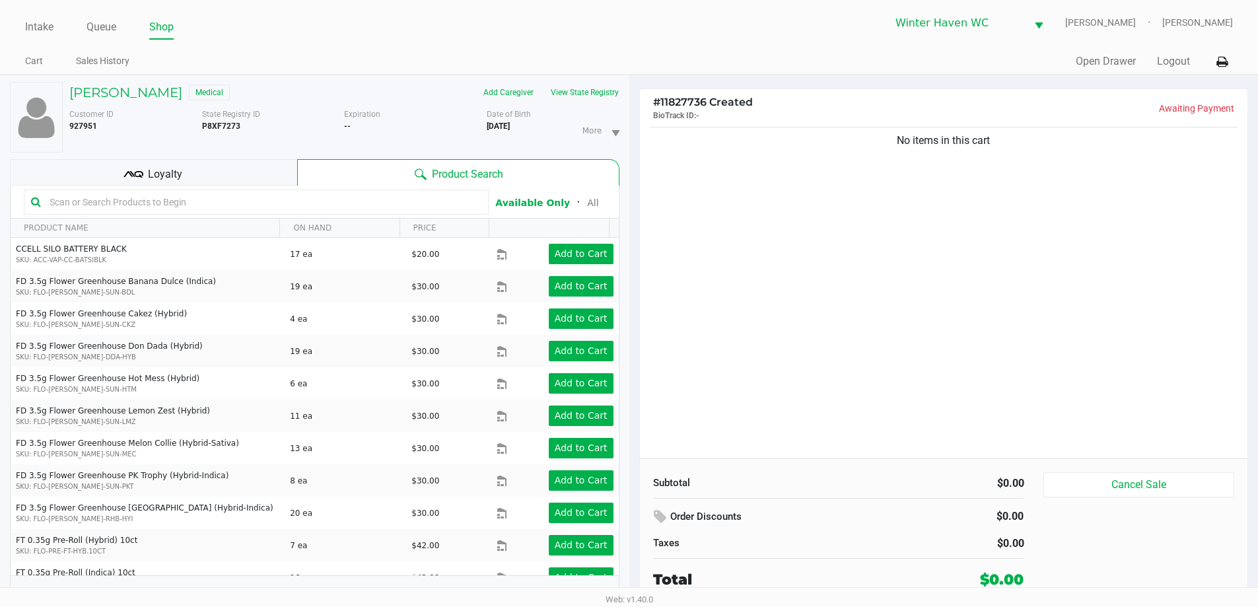
click at [195, 163] on div "Loyalty" at bounding box center [153, 172] width 287 height 26
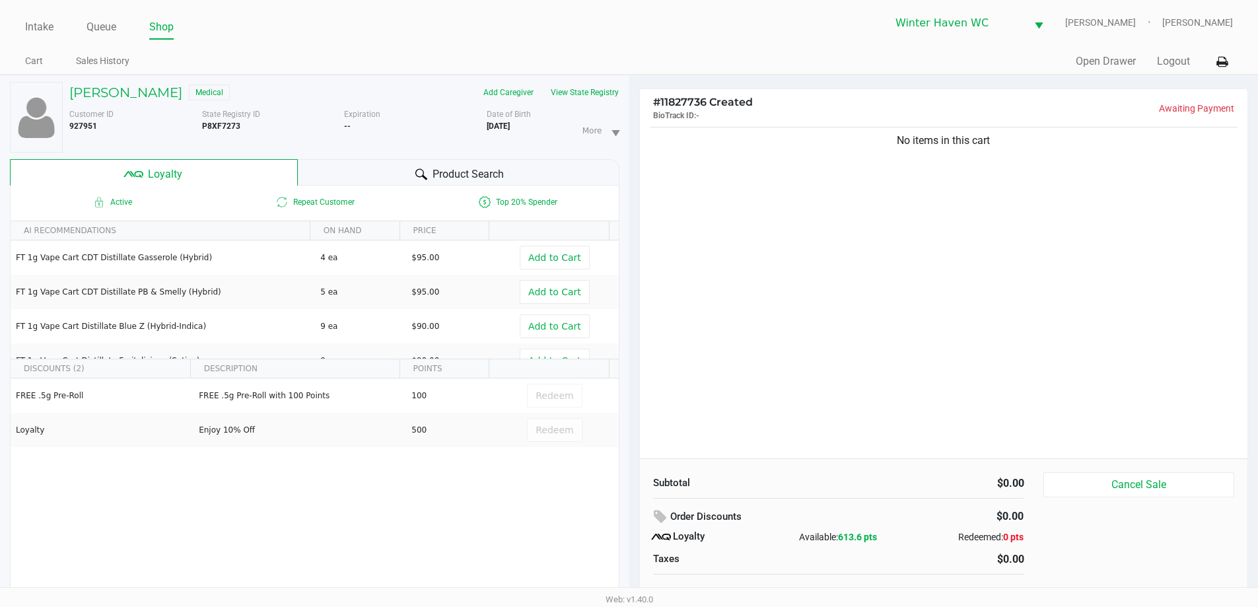
click at [322, 161] on div "Product Search" at bounding box center [459, 172] width 322 height 26
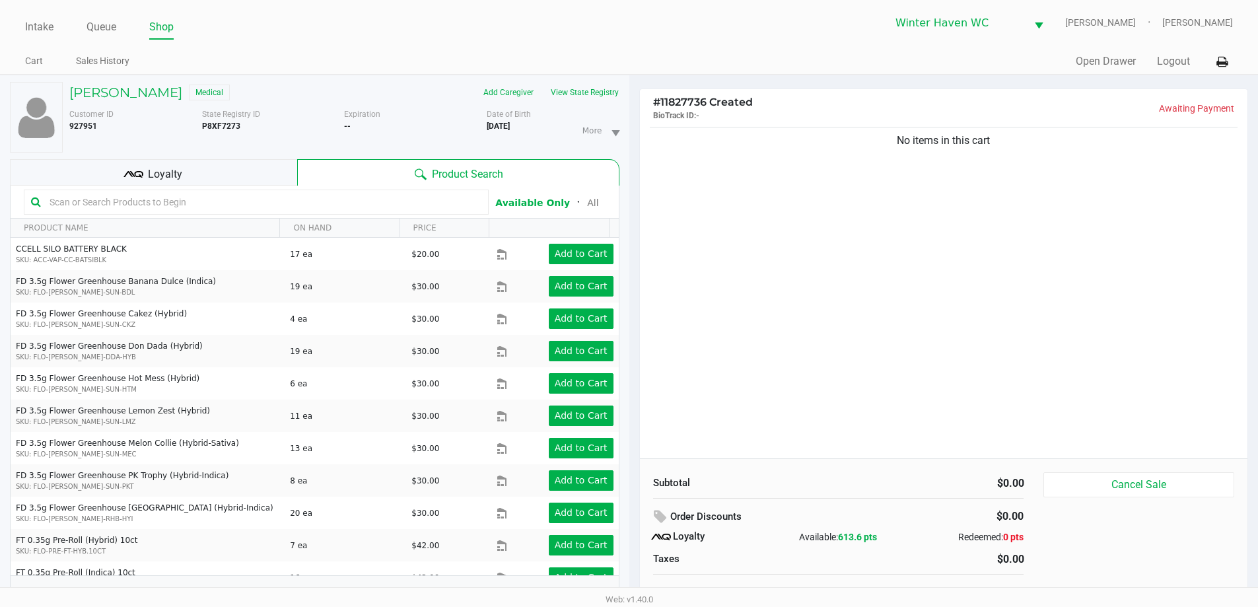
click at [296, 210] on input "text" at bounding box center [262, 202] width 437 height 20
type input "-"
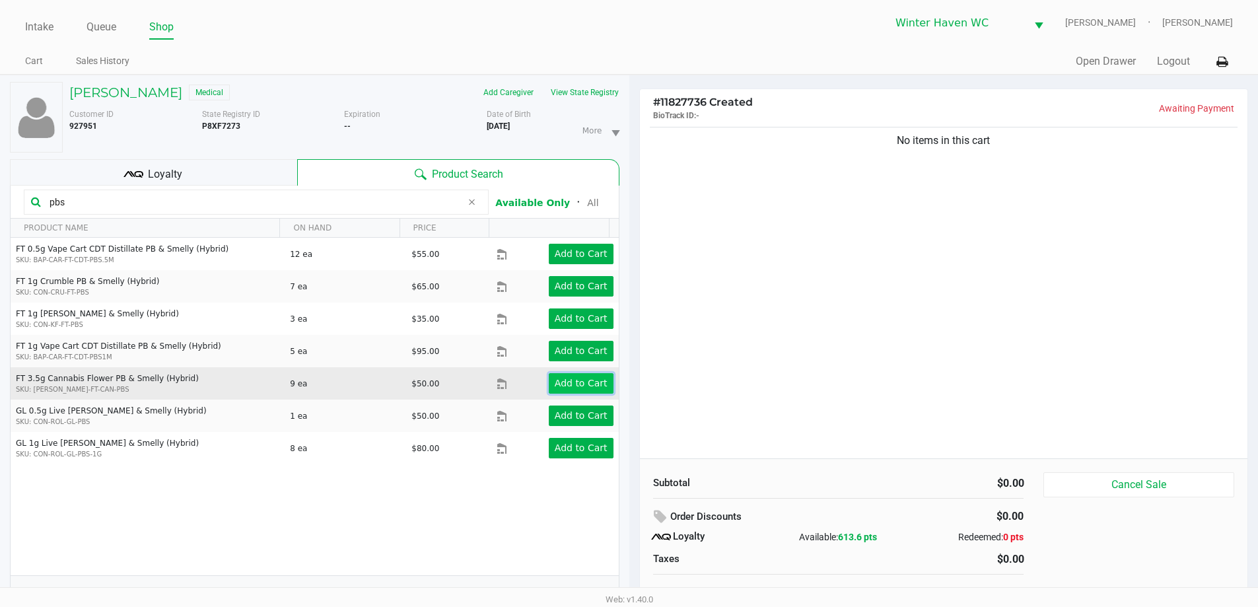
click at [596, 379] on app-button-loader "Add to Cart" at bounding box center [581, 383] width 53 height 11
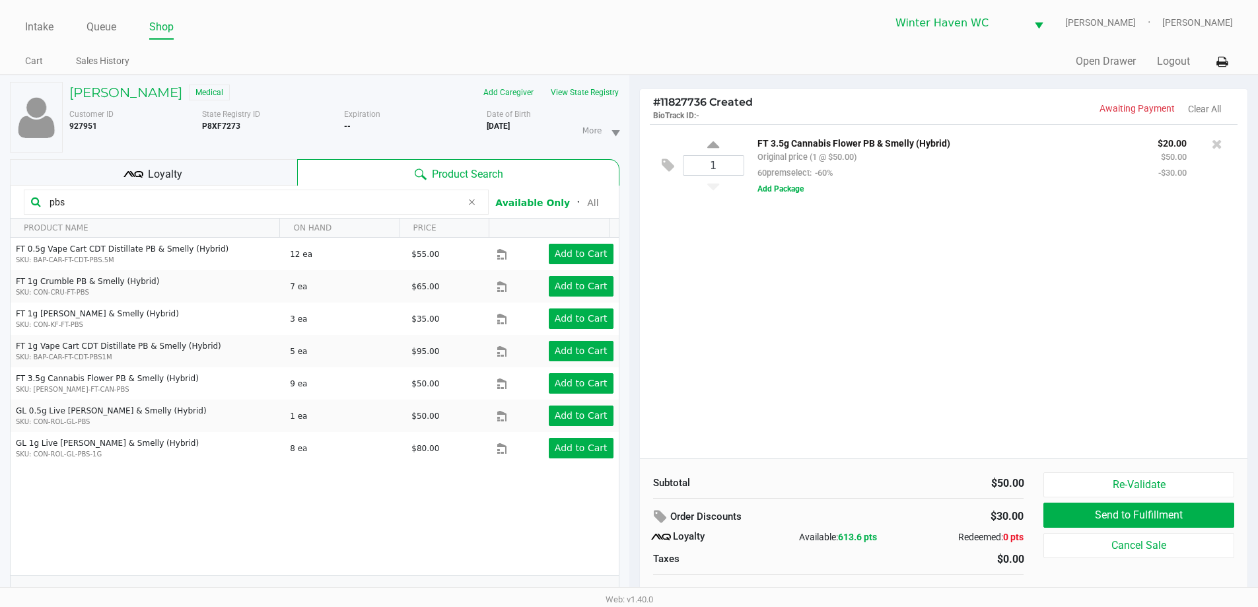
drag, startPoint x: 102, startPoint y: 203, endPoint x: 56, endPoint y: 200, distance: 46.4
click at [46, 200] on input "pbs" at bounding box center [252, 202] width 417 height 20
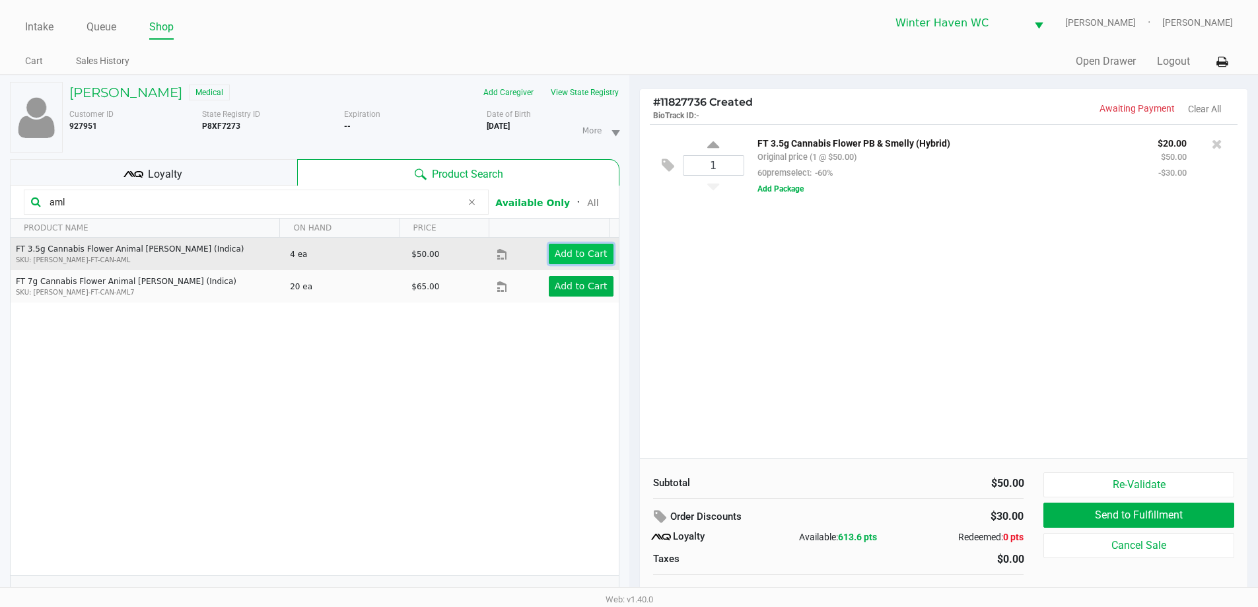
click at [556, 250] on app-button-loader "Add to Cart" at bounding box center [581, 253] width 53 height 11
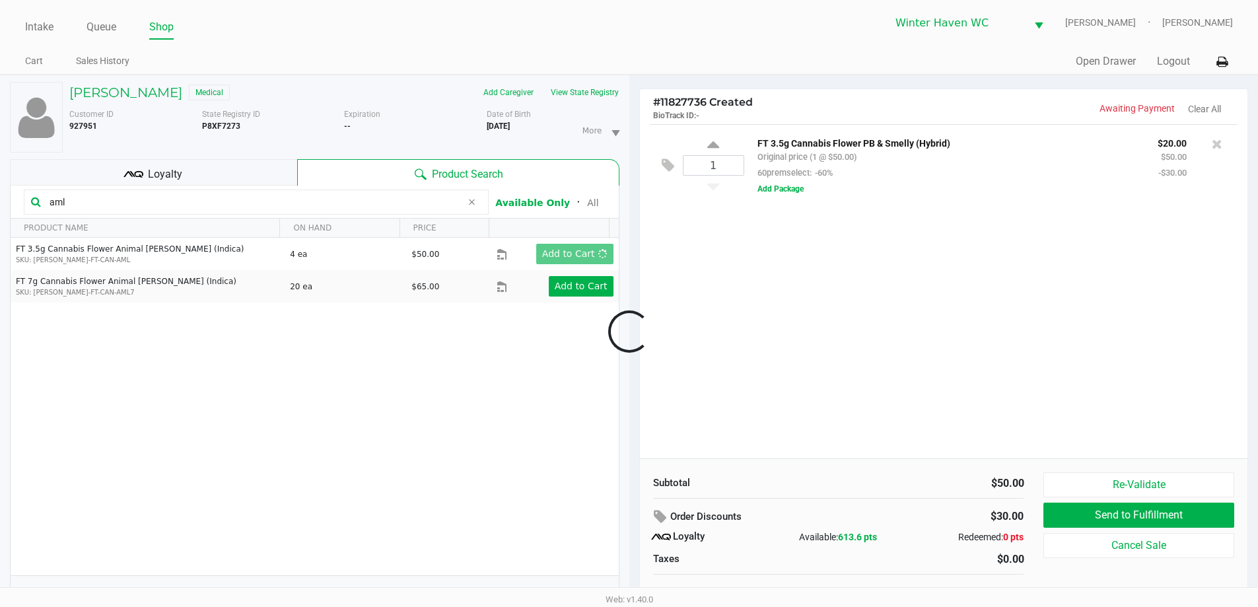
click at [807, 250] on div at bounding box center [629, 332] width 1258 height 382
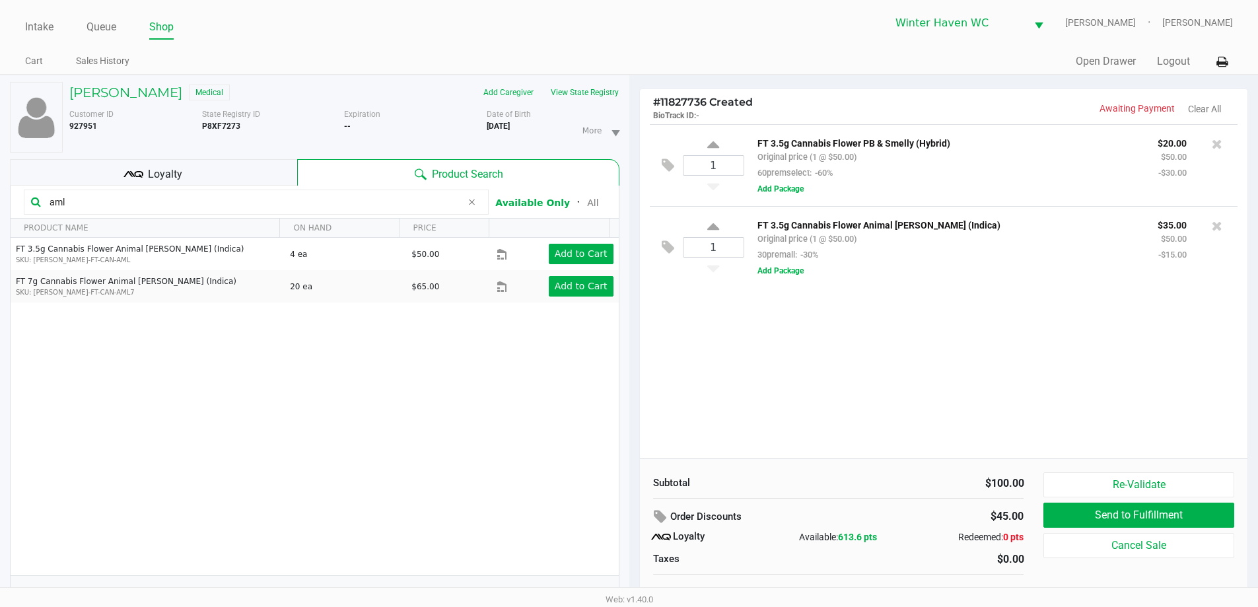
drag, startPoint x: 92, startPoint y: 200, endPoint x: 42, endPoint y: 200, distance: 49.5
click at [42, 200] on div "aml" at bounding box center [256, 202] width 465 height 25
type input "grz"
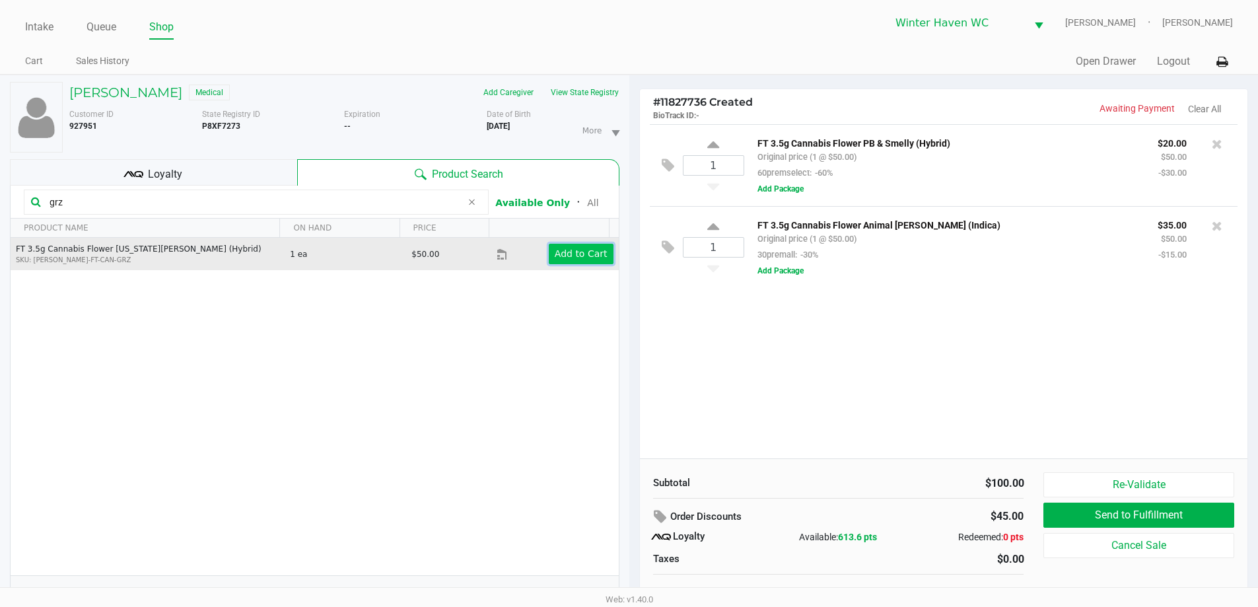
click at [567, 245] on button "Add to Cart" at bounding box center [581, 254] width 65 height 20
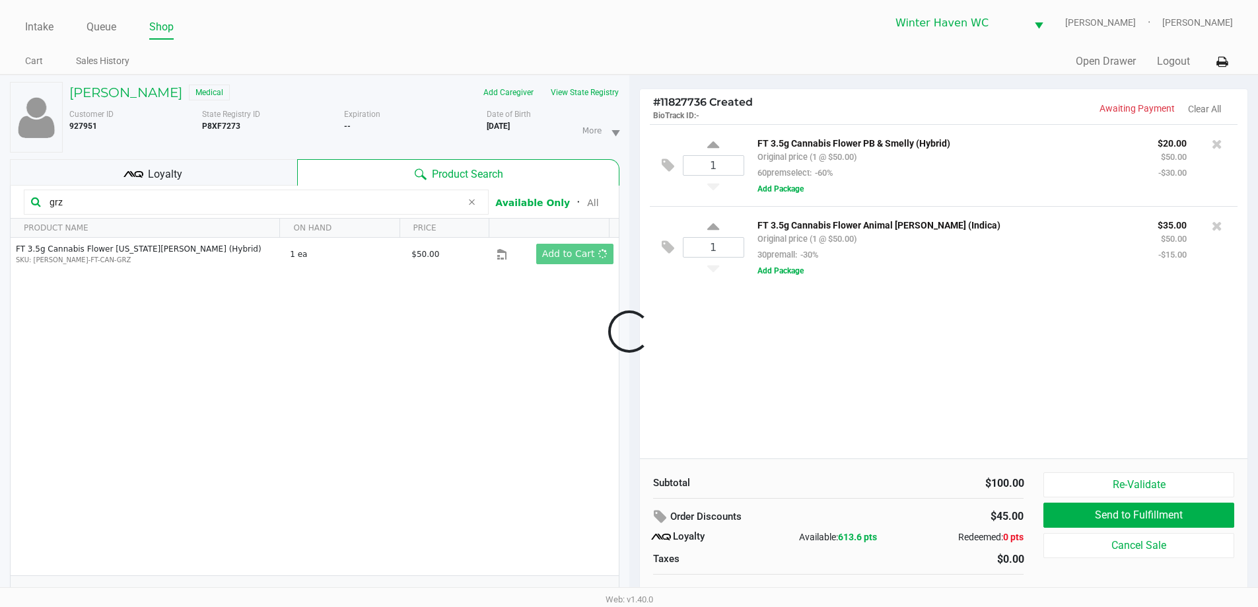
click at [192, 178] on div at bounding box center [629, 332] width 1258 height 382
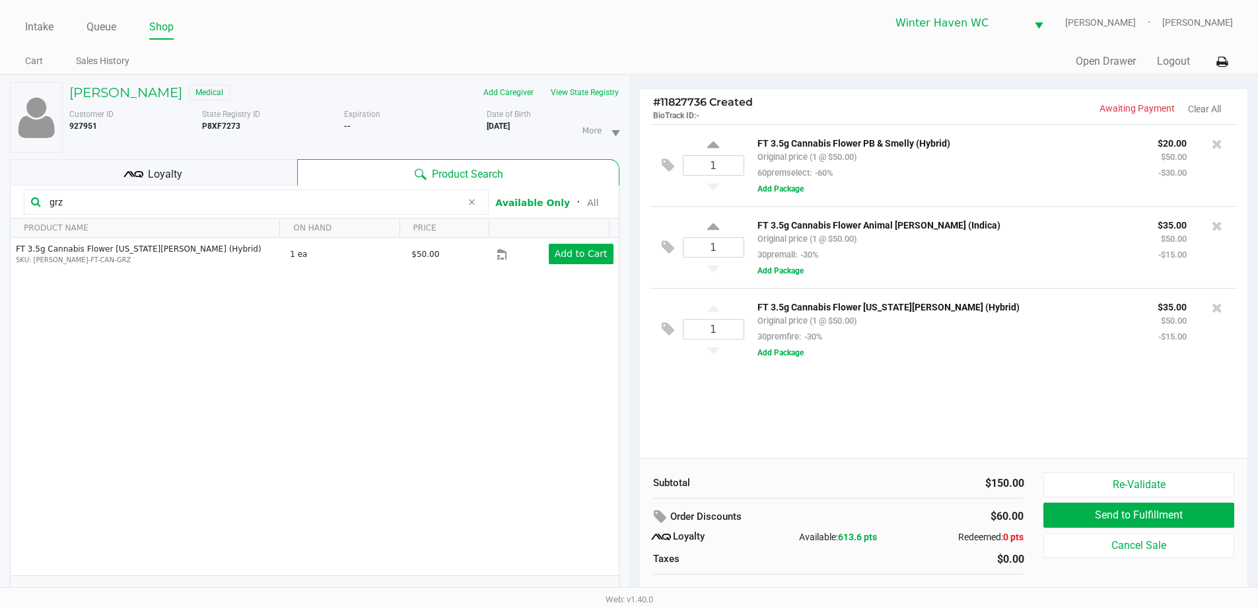
click at [192, 178] on div "Loyalty" at bounding box center [153, 172] width 287 height 26
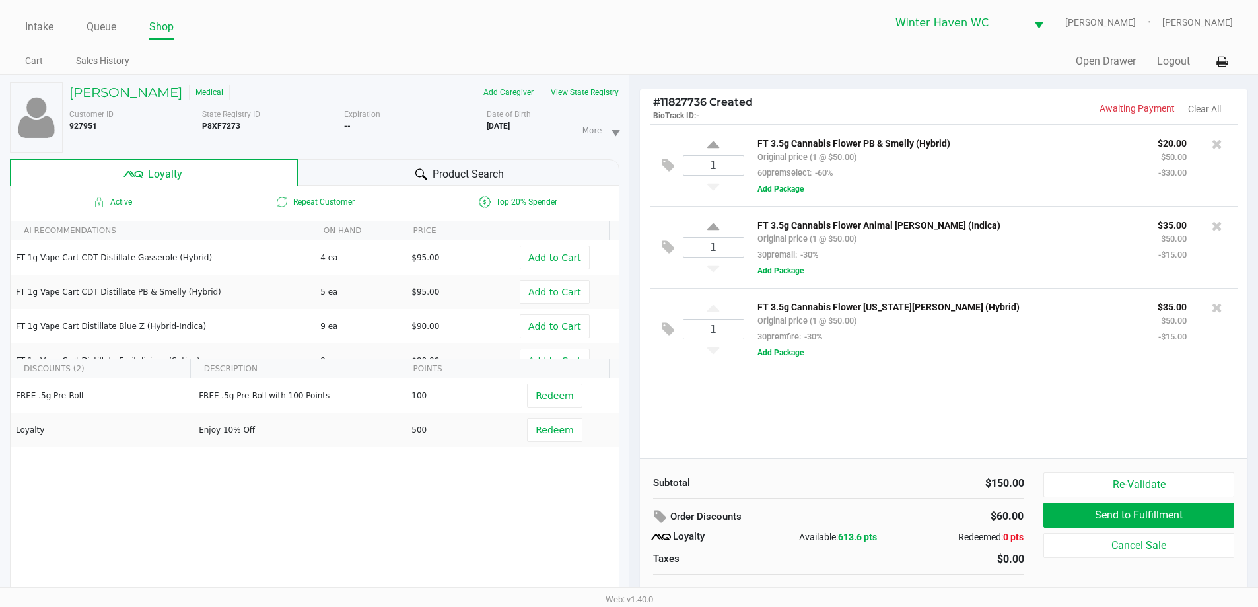
click at [397, 171] on div "Product Search" at bounding box center [459, 172] width 322 height 26
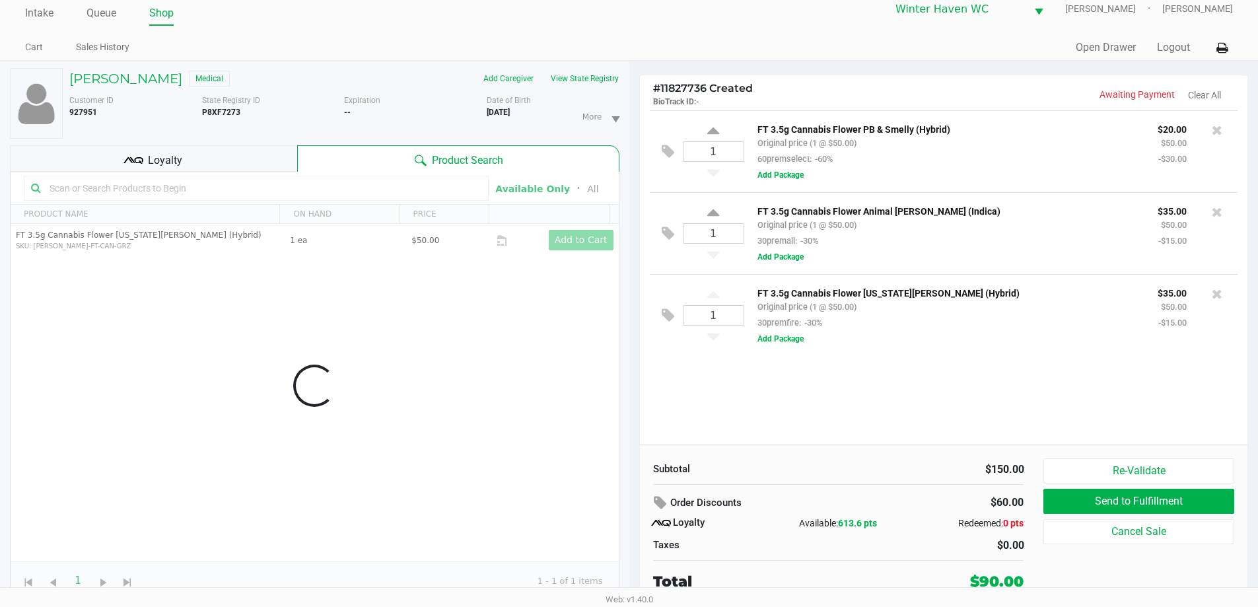
click at [904, 419] on div "1 FT 3.5g Cannabis Flower PB & Smelly (Hybrid) Original price (1 @ $50.00) 60pr…" at bounding box center [944, 277] width 608 height 334
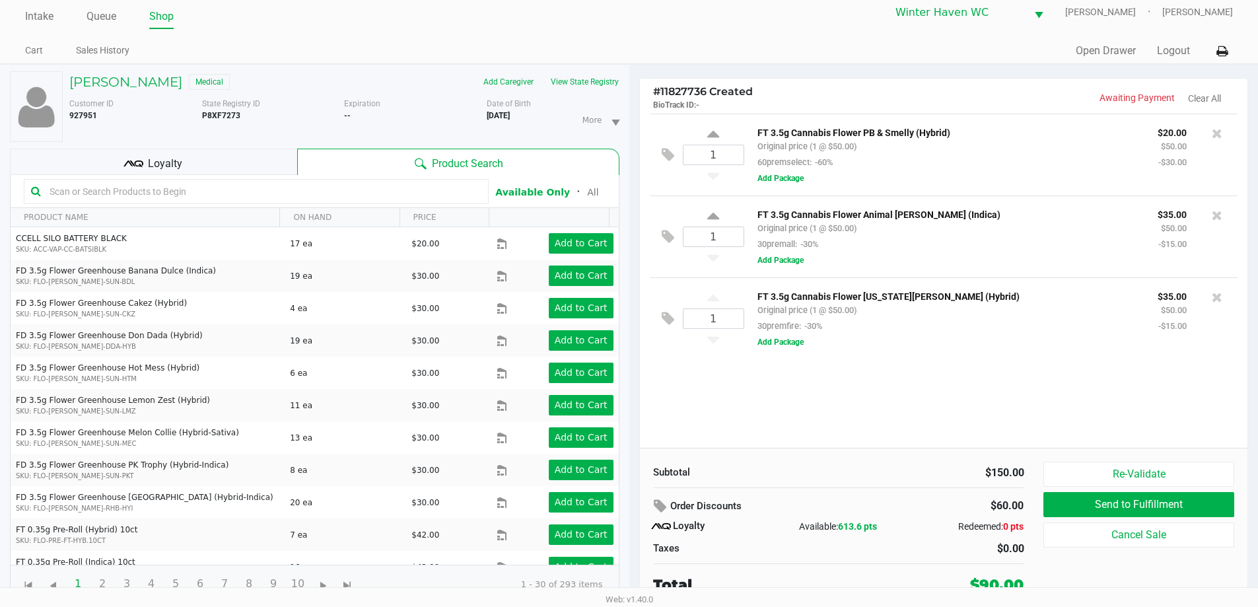
scroll to position [14, 0]
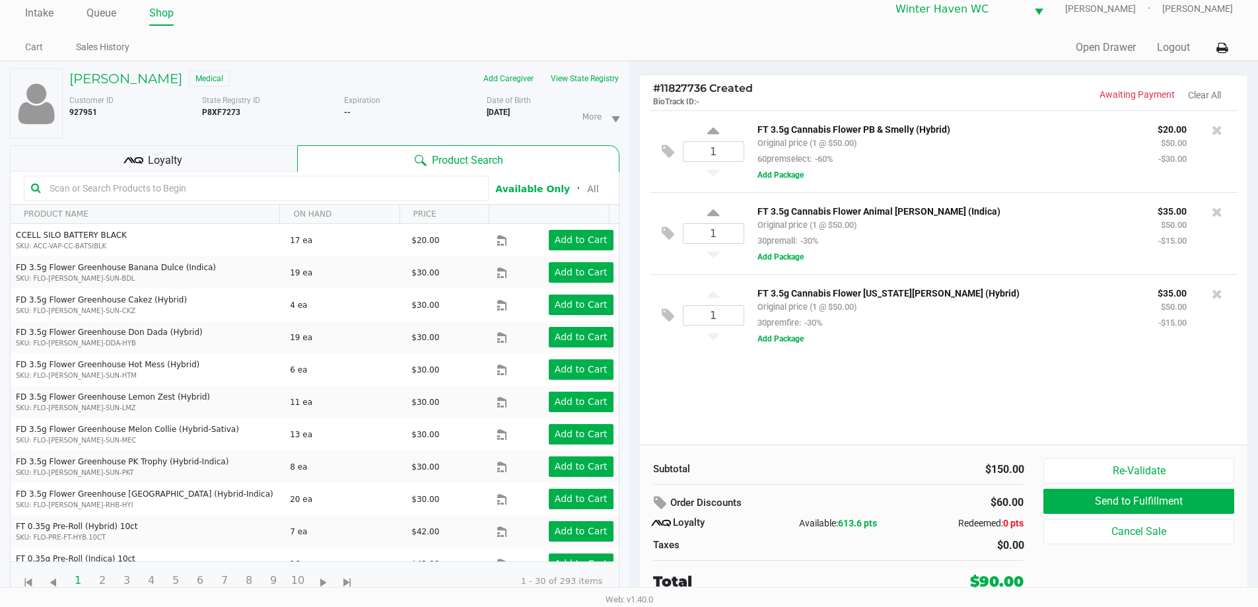
click at [846, 415] on div "1 FT 3.5g Cannabis Flower PB & Smelly (Hybrid) Original price (1 @ $50.00) 60pr…" at bounding box center [944, 277] width 608 height 334
click at [291, 153] on div "Loyalty" at bounding box center [153, 158] width 287 height 26
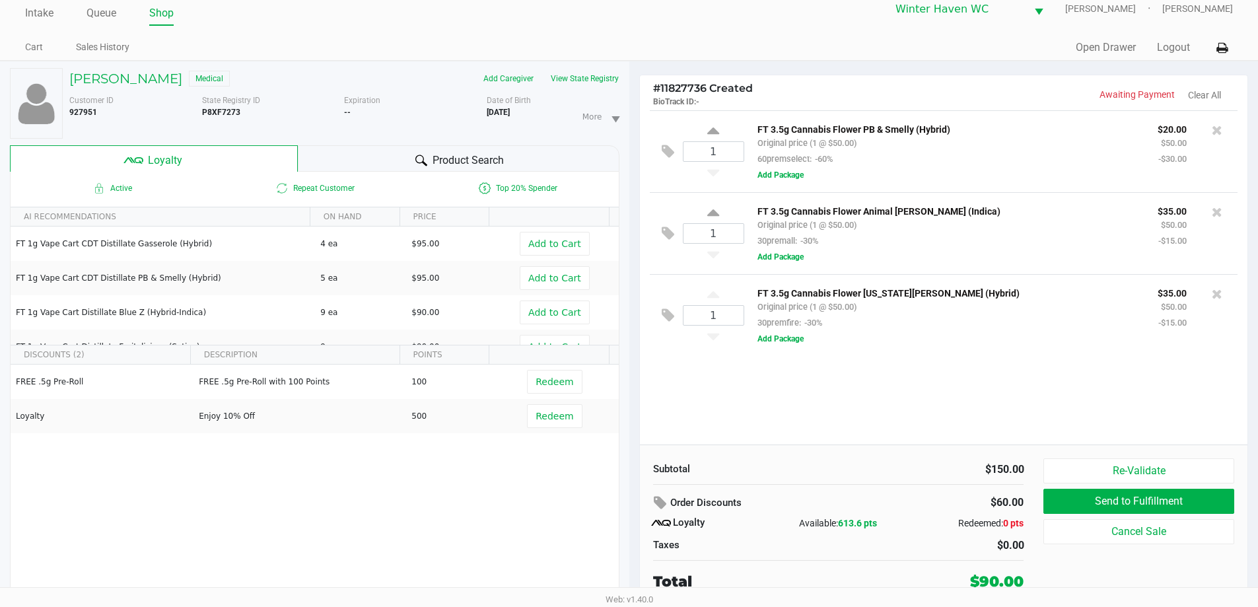
click at [914, 432] on div "1 FT 3.5g Cannabis Flower PB & Smelly (Hybrid) Original price (1 @ $50.00) 60pr…" at bounding box center [944, 277] width 608 height 334
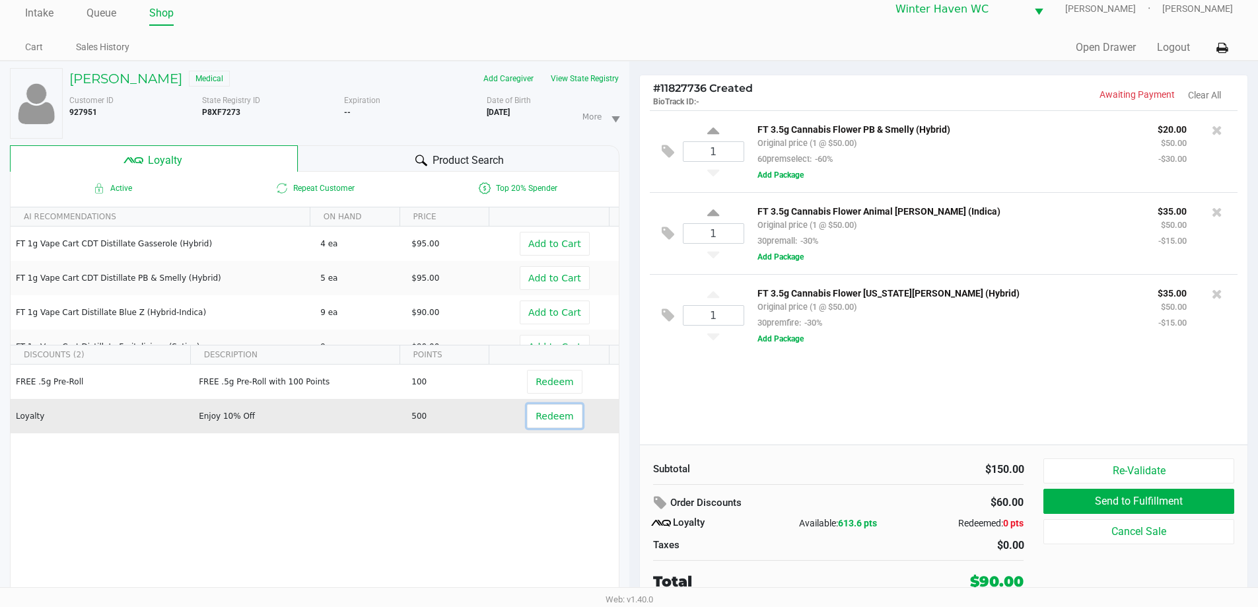
click at [527, 416] on button "Redeem" at bounding box center [554, 416] width 55 height 24
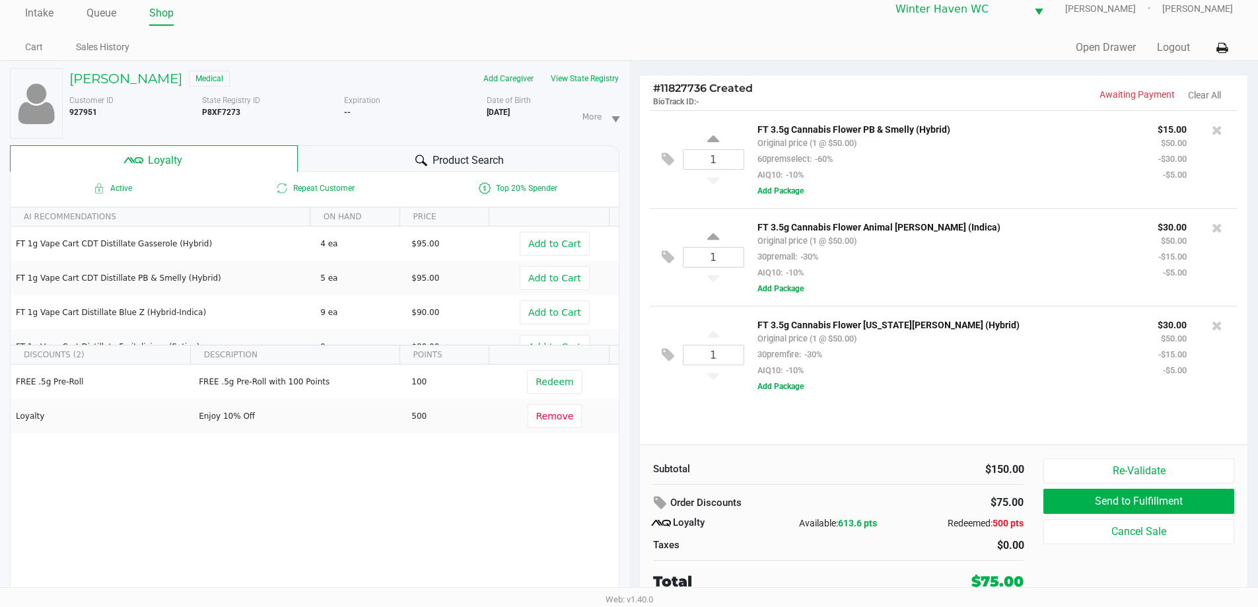
click at [772, 416] on div "1 FT 3.5g Cannabis Flower PB & Smelly (Hybrid) Original price (1 @ $50.00) 60pr…" at bounding box center [944, 277] width 608 height 334
click at [871, 416] on div "1 FT 3.5g Cannabis Flower PB & Smelly (Hybrid) Original price (1 @ $50.00) 60pr…" at bounding box center [944, 277] width 608 height 334
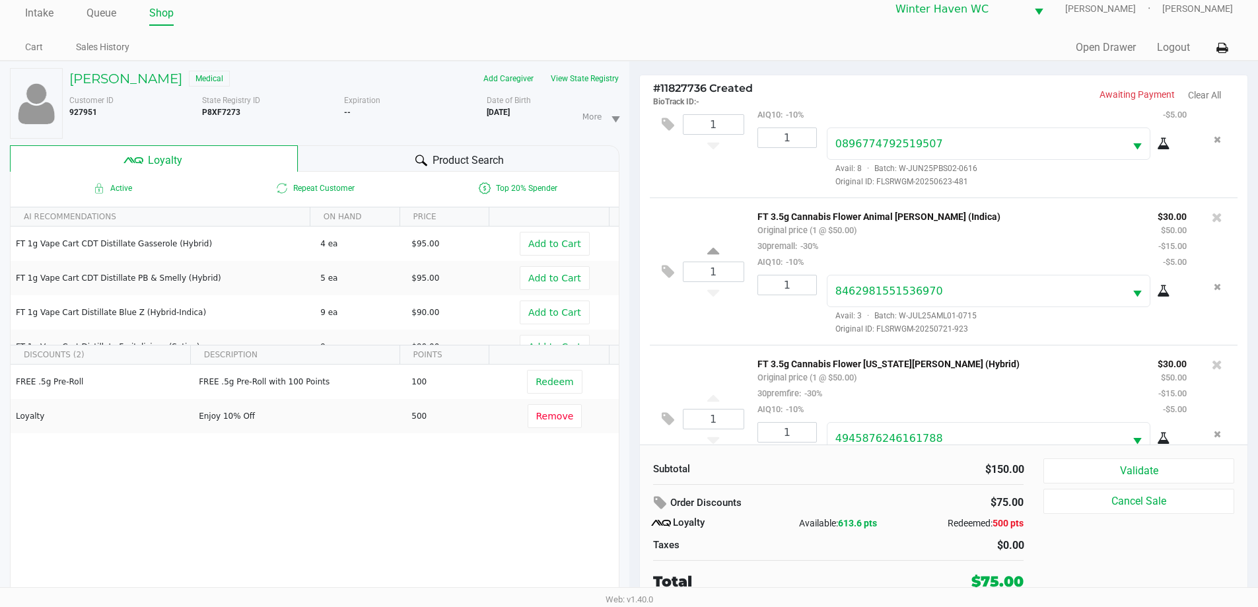
scroll to position [110, 0]
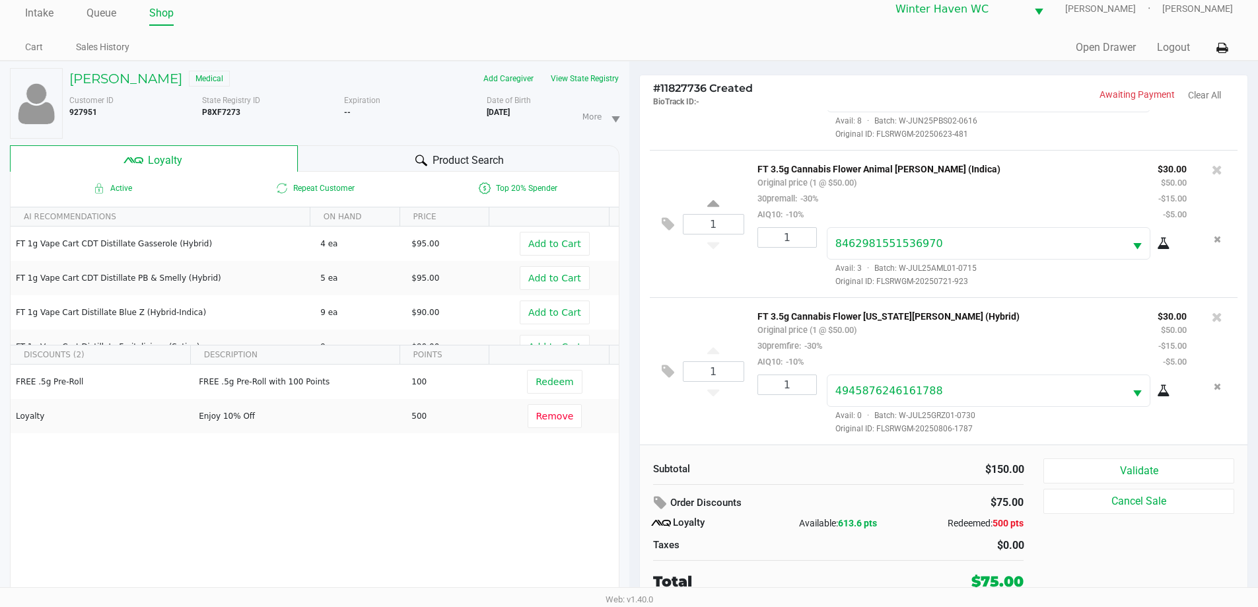
click at [1042, 462] on div "Subtotal $150.00 Order Discounts $75.00 Loyalty Available: 613.6 pts Redeemed: …" at bounding box center [843, 525] width 401 height 134
click at [1046, 462] on button "Validate" at bounding box center [1139, 470] width 190 height 25
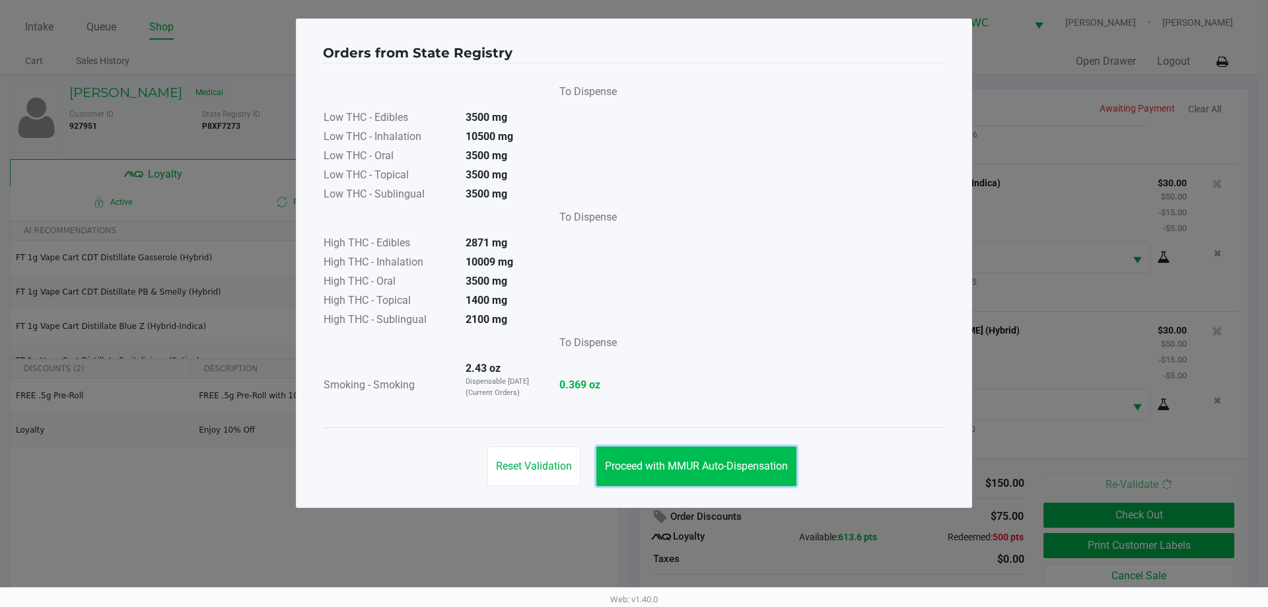
click at [758, 474] on button "Proceed with MMUR Auto-Dispensation" at bounding box center [696, 467] width 200 height 40
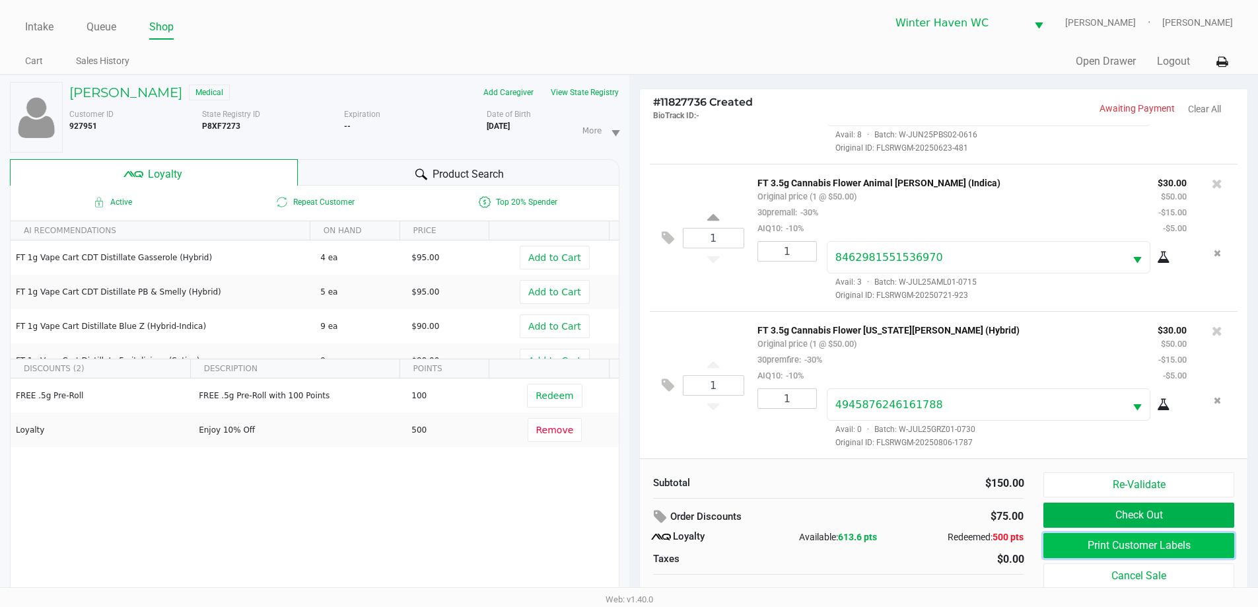
click at [1064, 549] on button "Print Customer Labels" at bounding box center [1139, 545] width 190 height 25
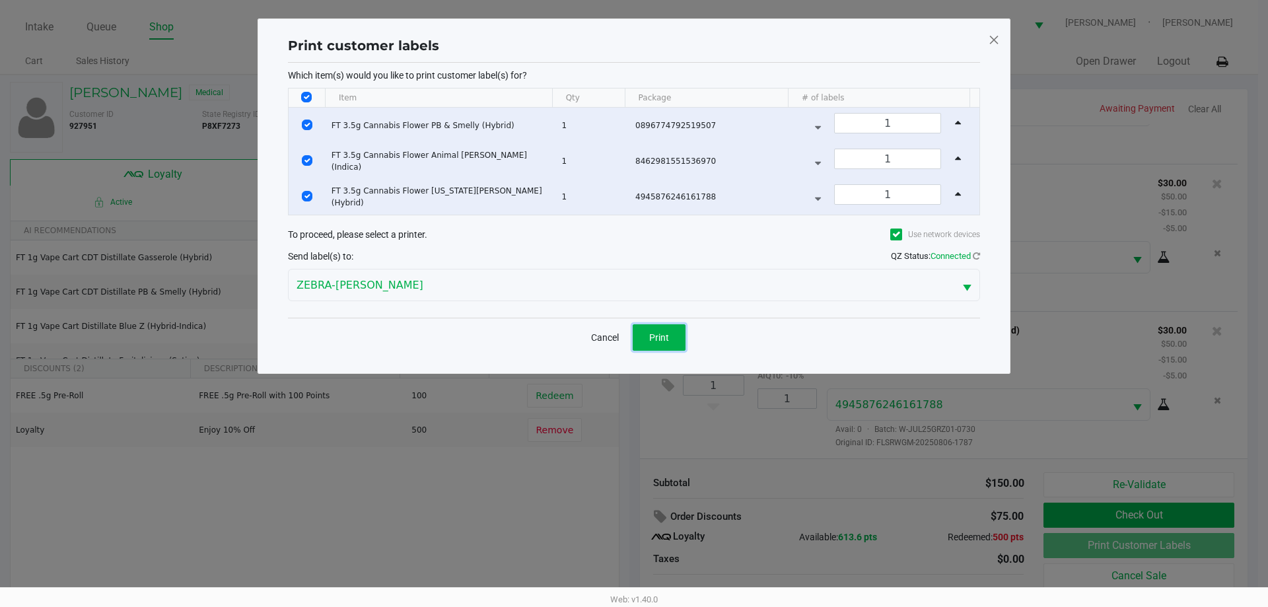
drag, startPoint x: 662, startPoint y: 341, endPoint x: 974, endPoint y: 423, distance: 322.4
click at [661, 341] on span "Print" at bounding box center [659, 337] width 20 height 11
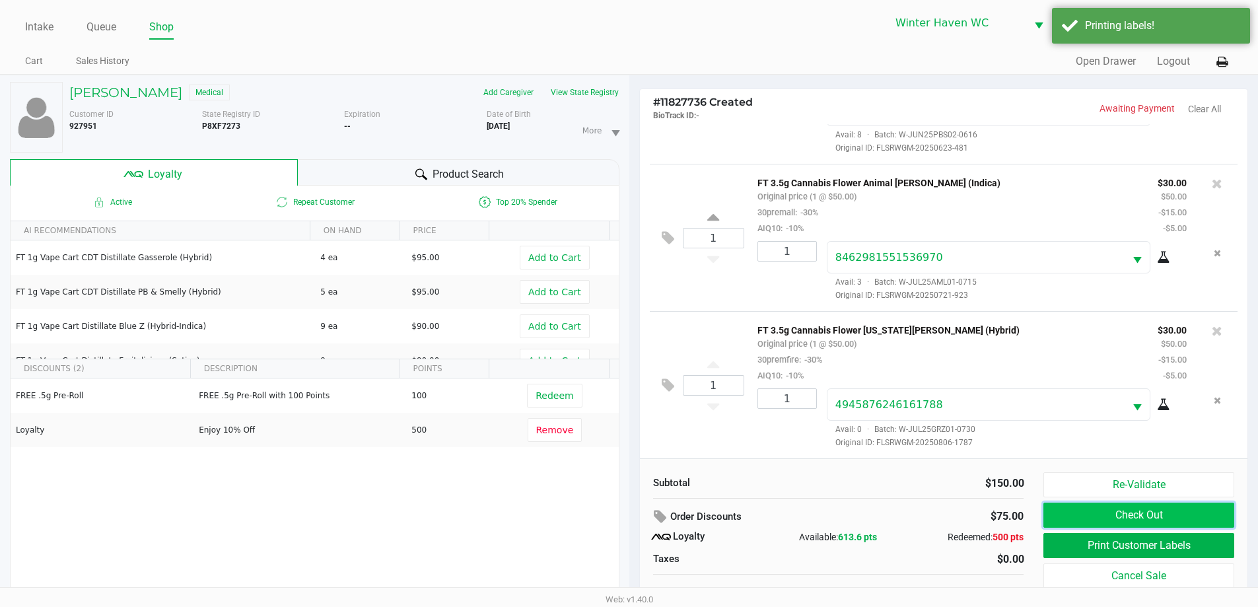
click at [1132, 517] on button "Check Out" at bounding box center [1139, 515] width 190 height 25
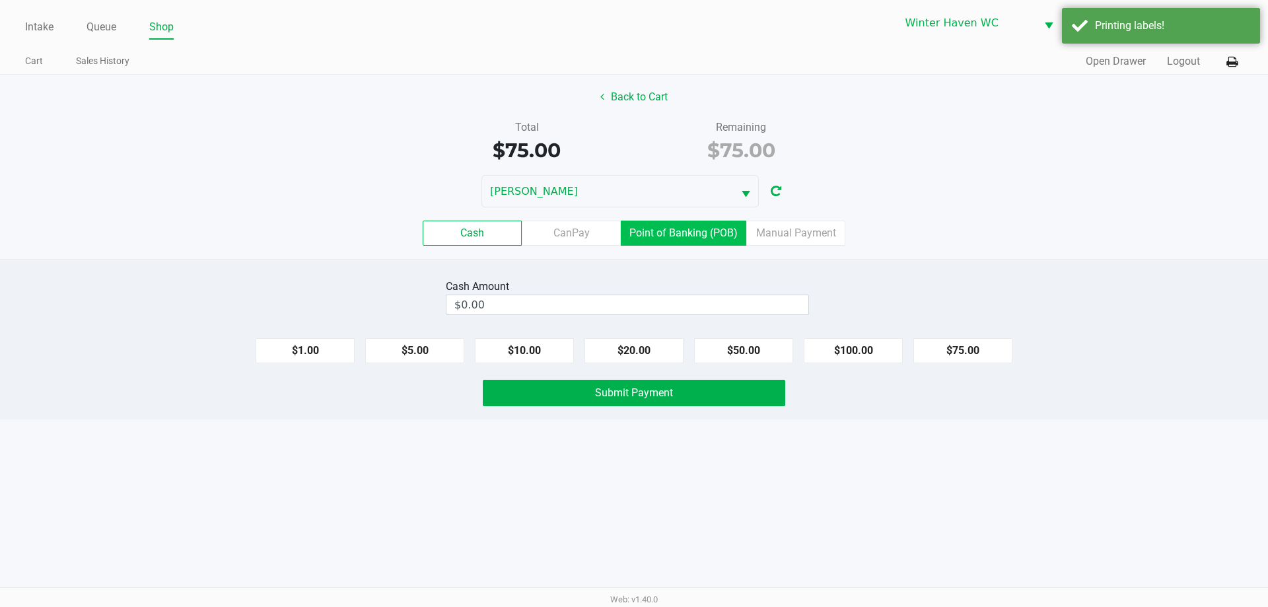
click at [692, 238] on label "Point of Banking (POB)" at bounding box center [684, 233] width 126 height 25
click at [0, 0] on 7 "Point of Banking (POB)" at bounding box center [0, 0] width 0 height 0
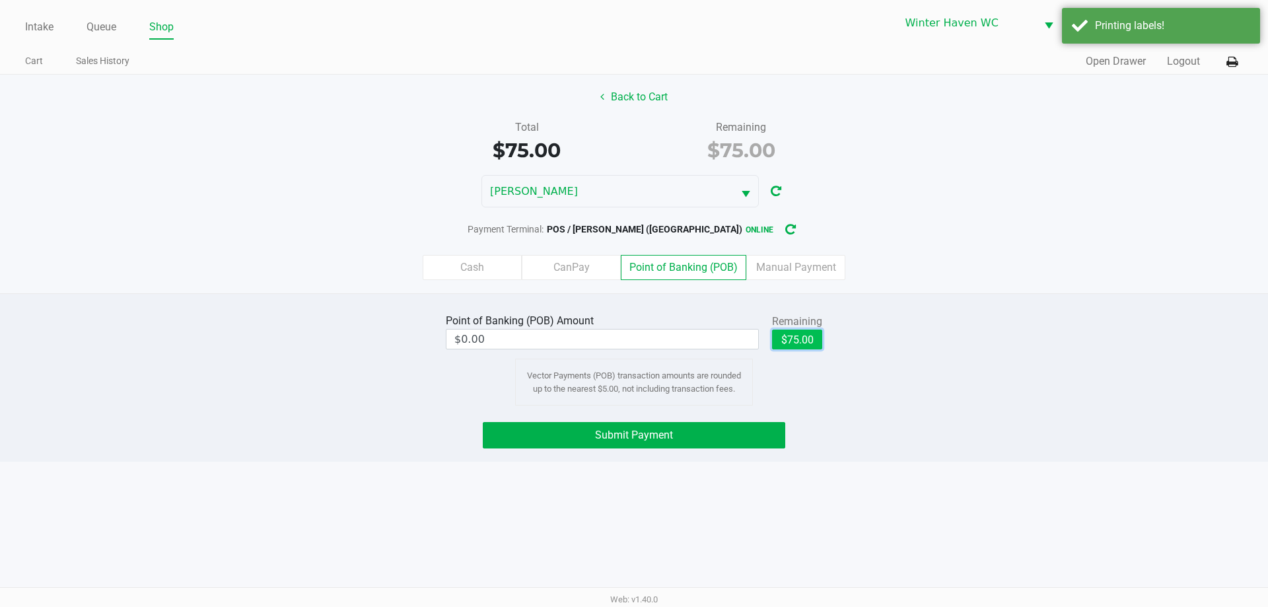
click at [808, 334] on button "$75.00" at bounding box center [797, 340] width 50 height 20
type input "$75.00"
drag, startPoint x: 999, startPoint y: 328, endPoint x: 801, endPoint y: 422, distance: 219.5
click at [990, 330] on div "Point of Banking (POB) Amount $75.00 Remaining $75.00 Clear Vector Payments (PO…" at bounding box center [634, 357] width 1288 height 95
click at [783, 429] on button "Submit Payment" at bounding box center [634, 435] width 303 height 26
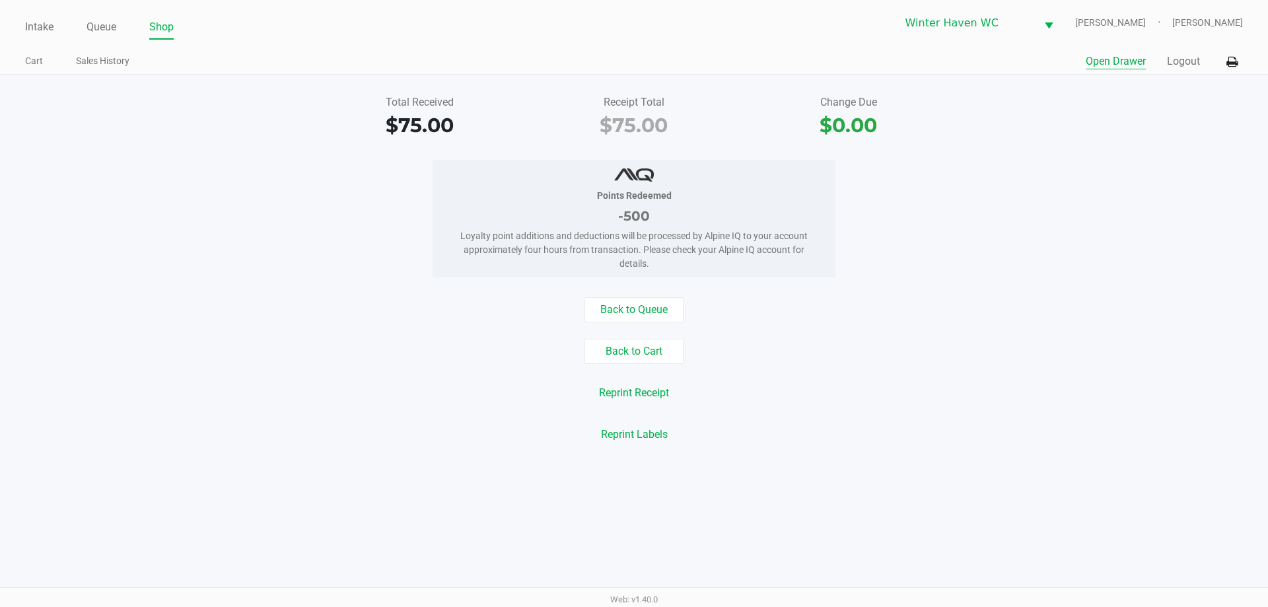
click at [1130, 57] on button "Open Drawer" at bounding box center [1116, 62] width 60 height 16
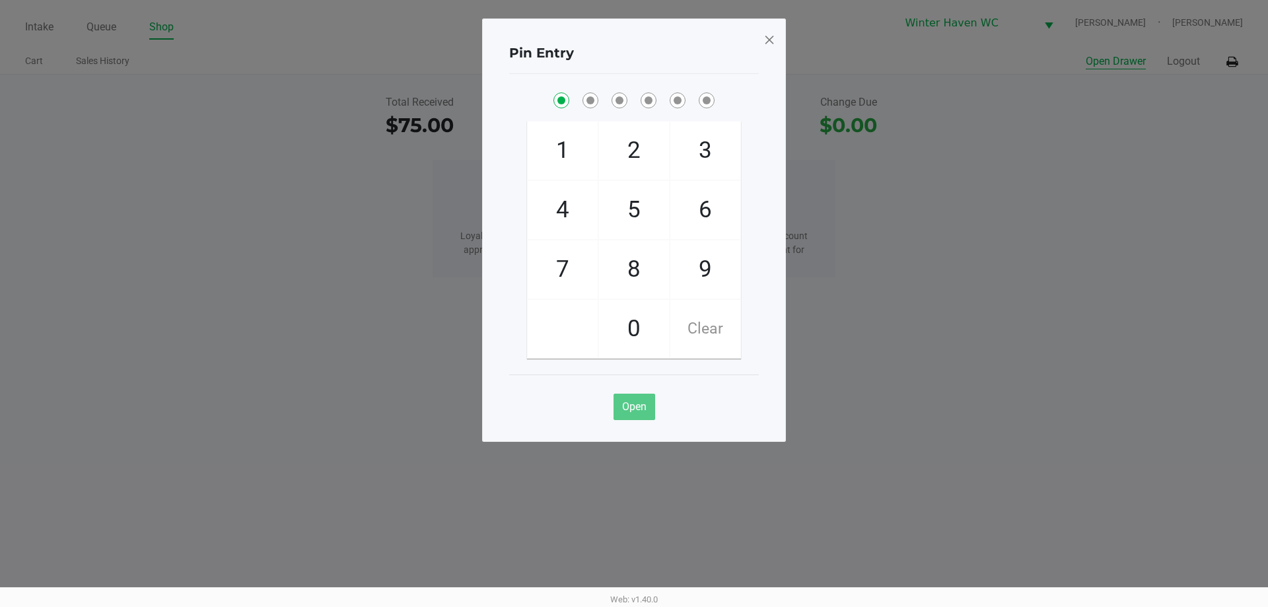
checkbox input "true"
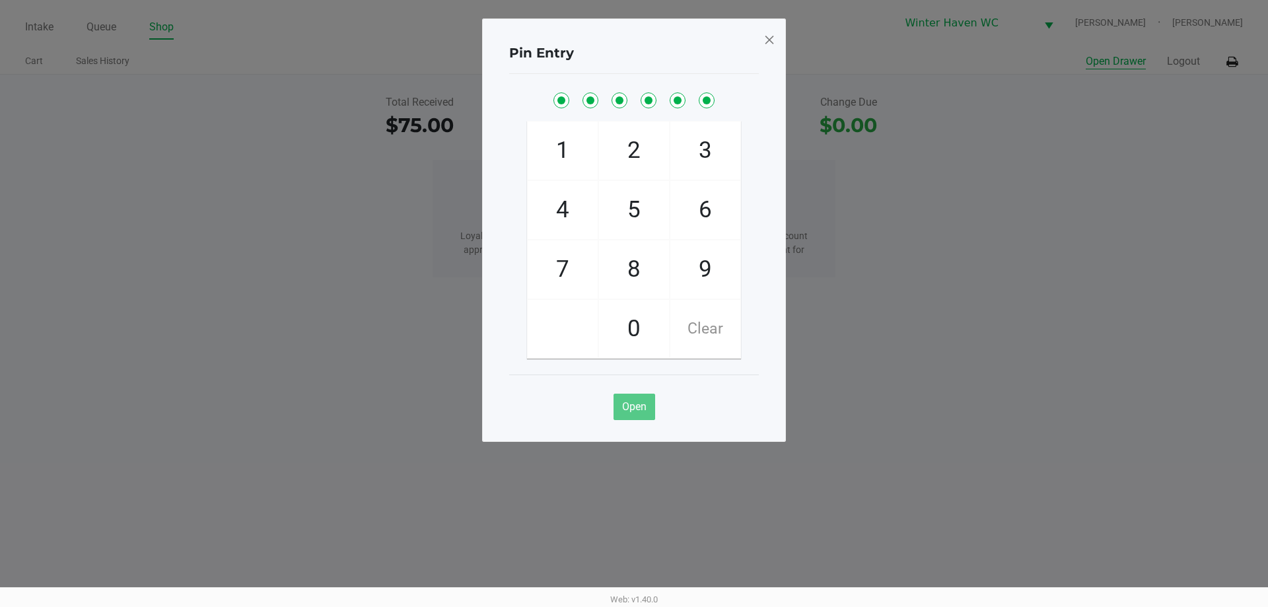
checkbox input "true"
click at [1086, 54] on button "Open Drawer" at bounding box center [1116, 62] width 60 height 16
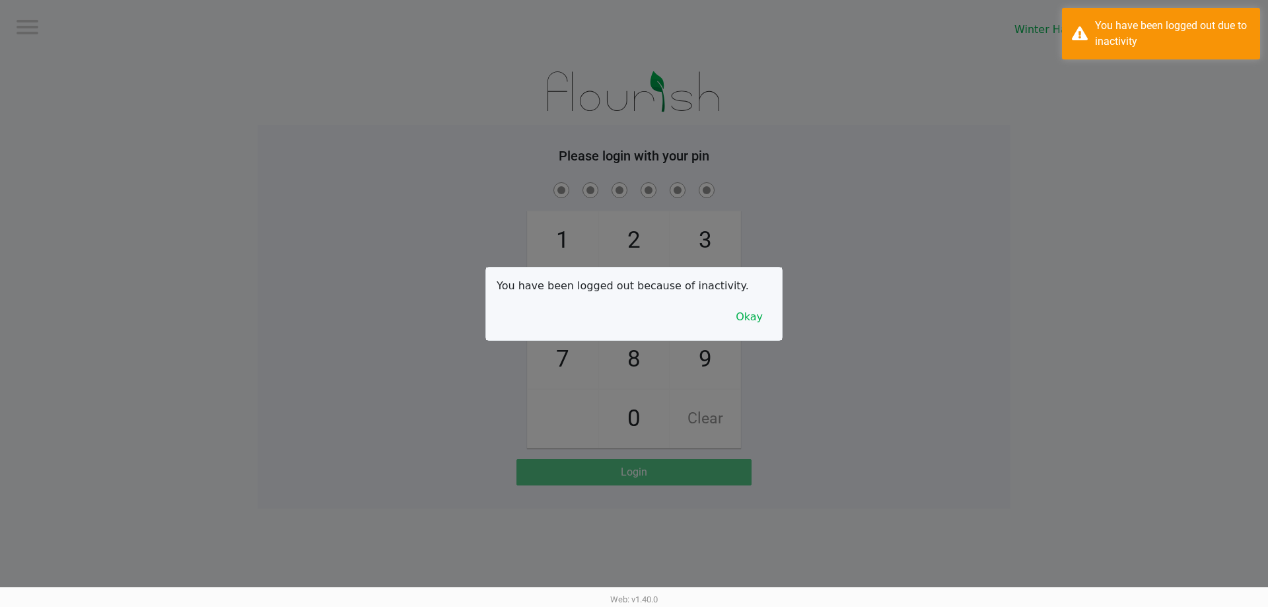
drag, startPoint x: 947, startPoint y: 240, endPoint x: 942, endPoint y: 254, distance: 14.8
click at [947, 240] on div at bounding box center [634, 303] width 1268 height 607
click at [748, 328] on button "Okay" at bounding box center [749, 317] width 44 height 25
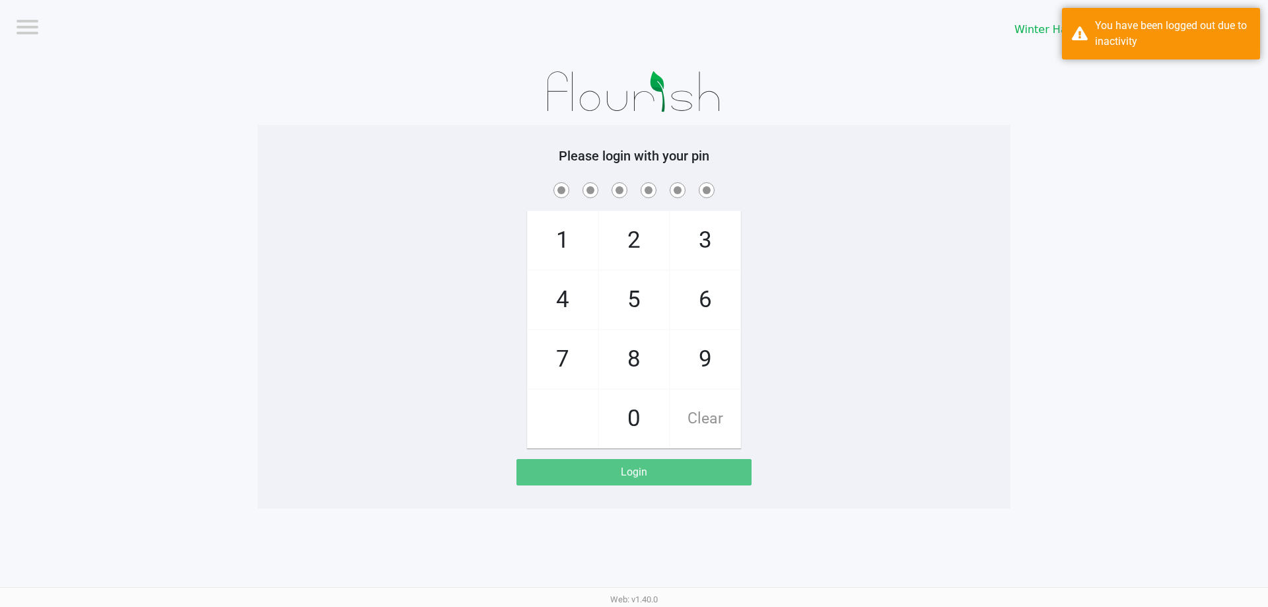
click at [773, 317] on div "1 4 7 2 5 8 0 3 6 9 Clear" at bounding box center [634, 314] width 753 height 269
checkbox input "true"
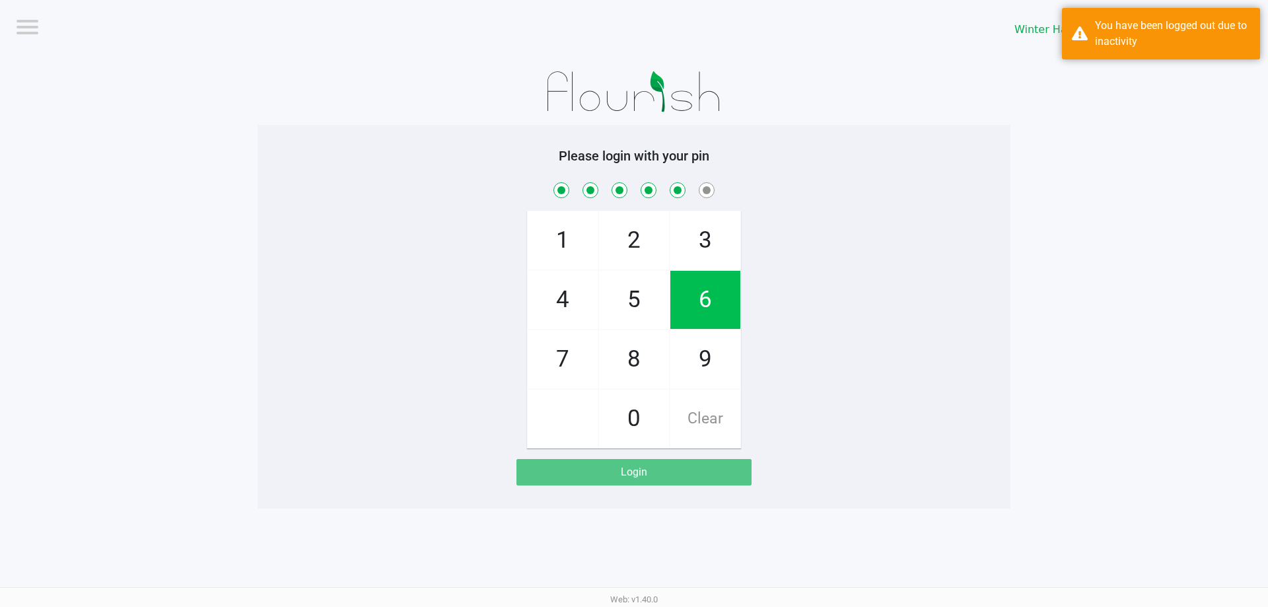
checkbox input "true"
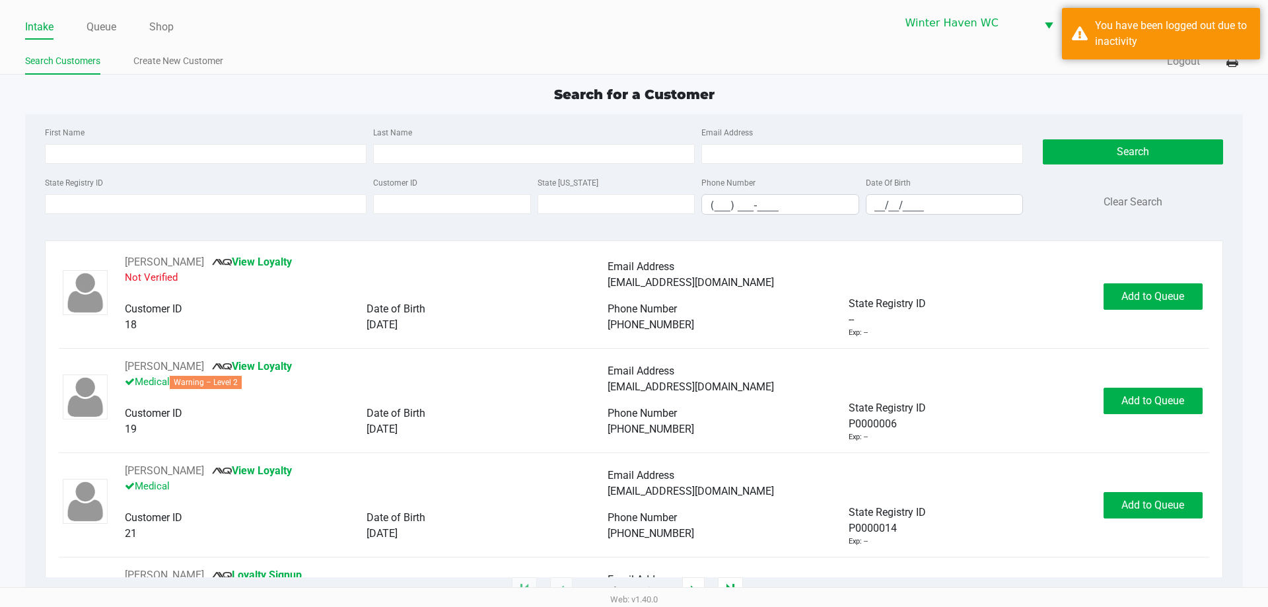
click at [122, 18] on ul "Intake Queue Shop" at bounding box center [329, 28] width 609 height 22
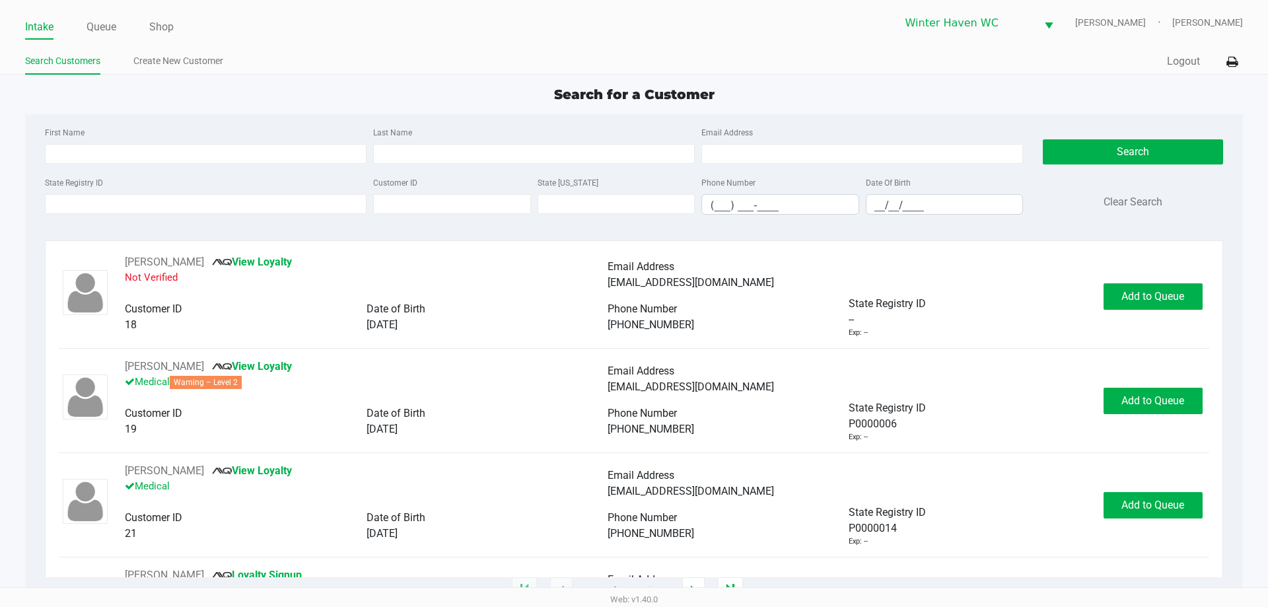
click at [233, 186] on div "State Registry ID" at bounding box center [206, 194] width 328 height 40
click at [233, 190] on div "State Registry ID" at bounding box center [206, 194] width 328 height 40
click at [233, 201] on input "State Registry ID" at bounding box center [206, 204] width 322 height 20
click at [233, 200] on input "State Registry ID" at bounding box center [206, 204] width 322 height 20
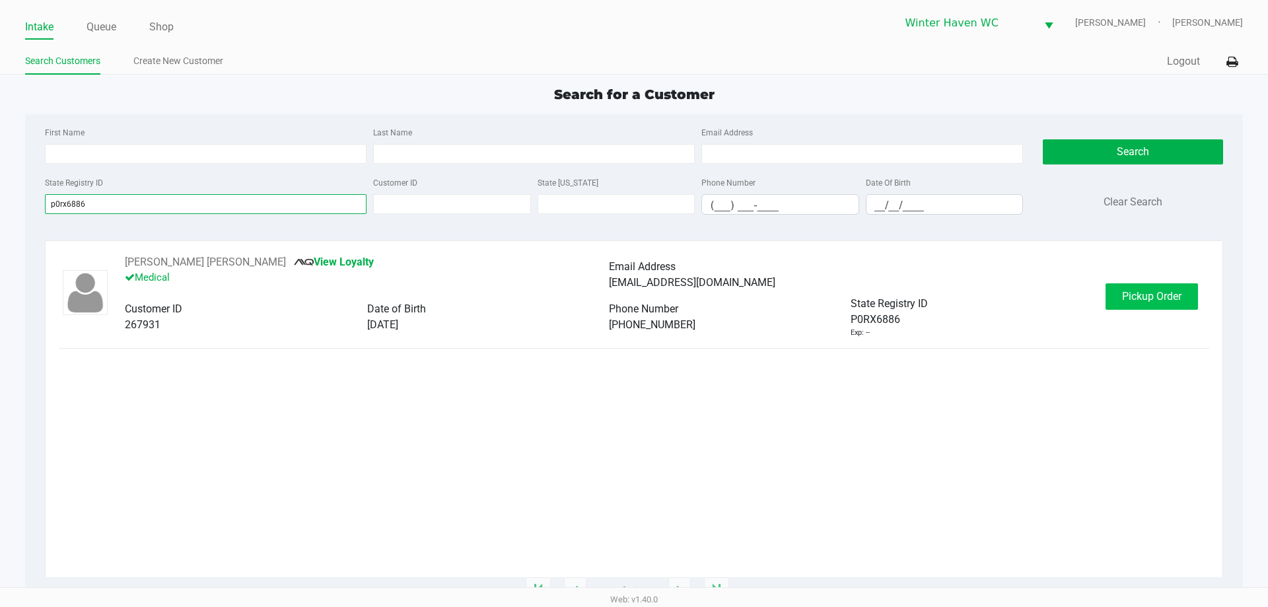
type input "p0rx6886"
click at [1153, 286] on button "Pickup Order" at bounding box center [1152, 296] width 92 height 26
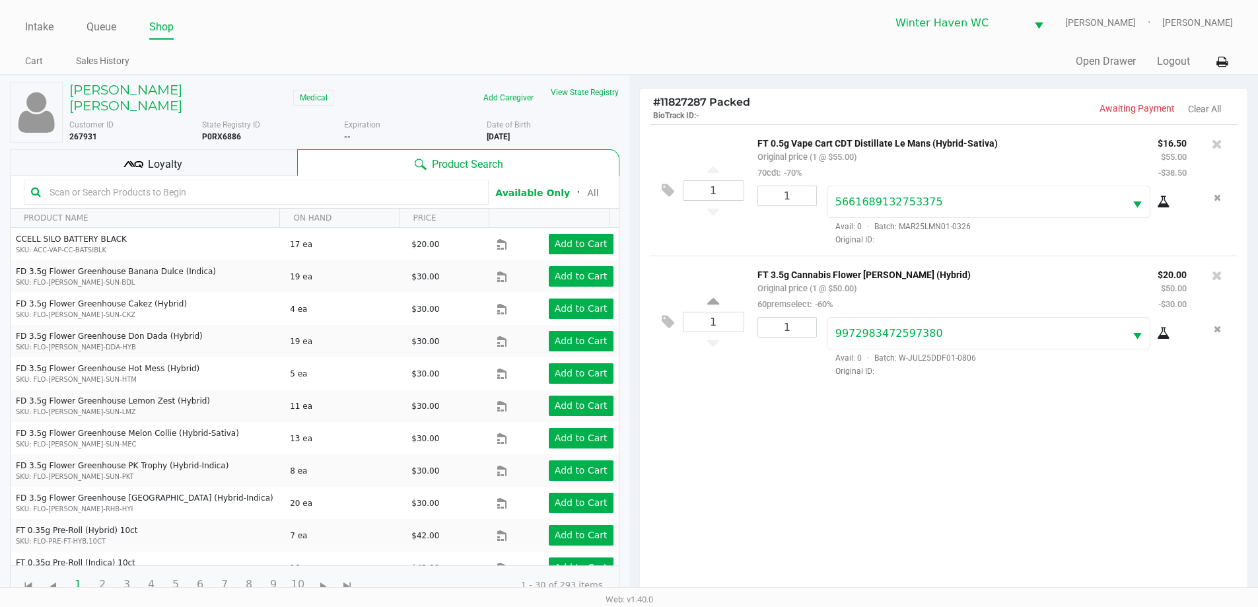
click at [176, 149] on div "Loyalty" at bounding box center [153, 162] width 287 height 26
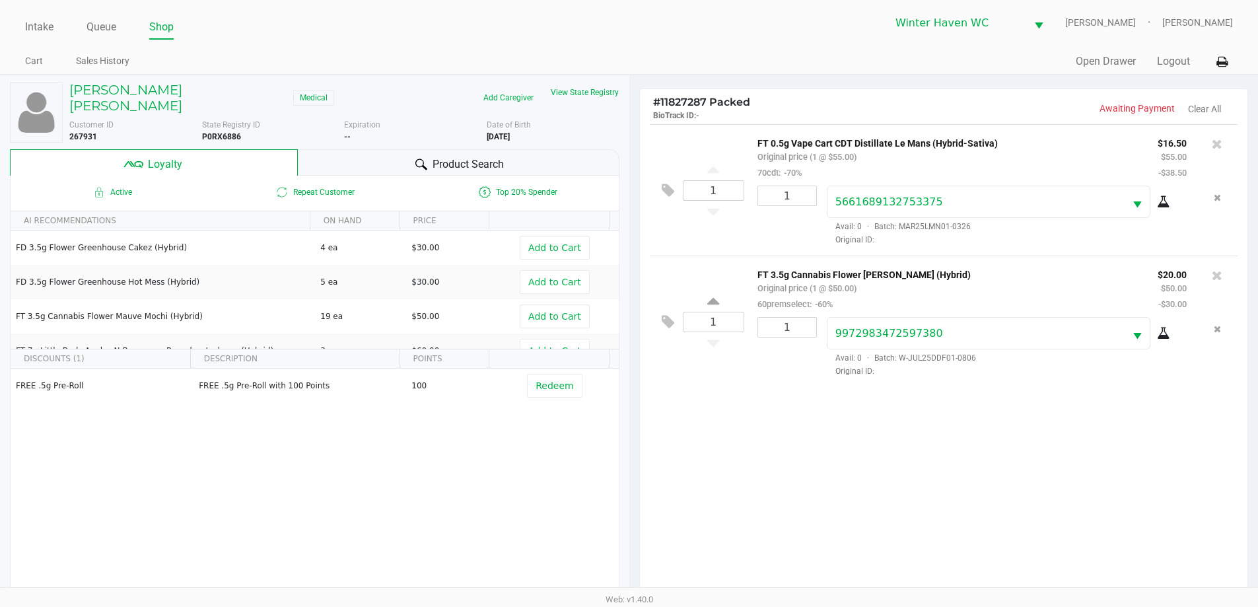
click at [341, 149] on div "Product Search" at bounding box center [459, 162] width 322 height 26
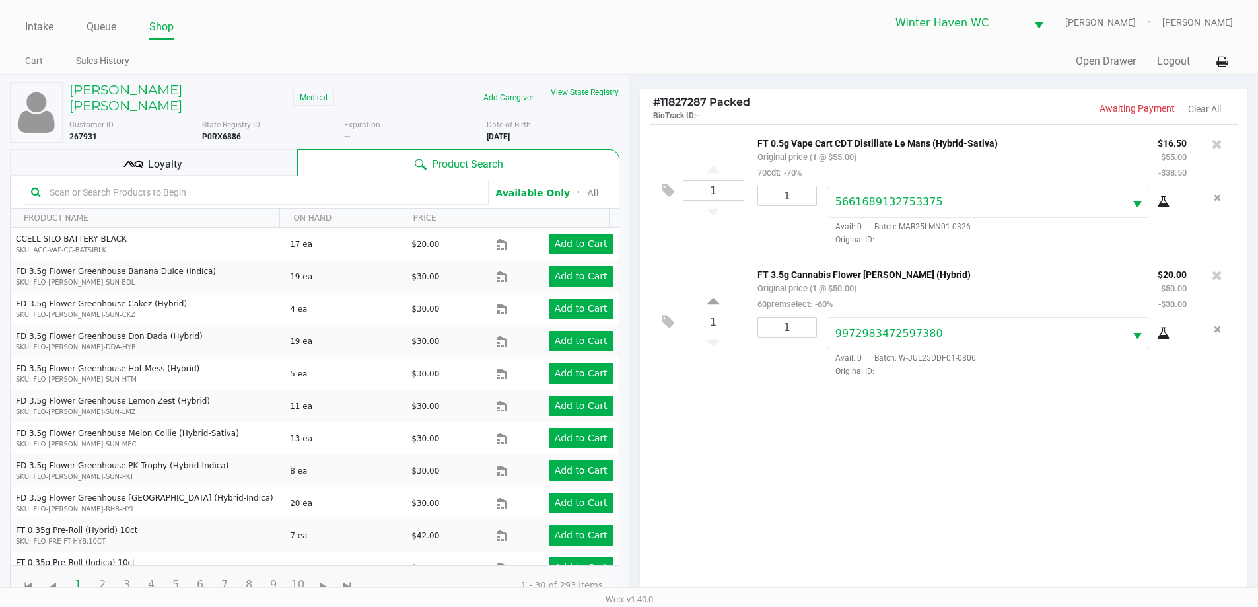
drag, startPoint x: 772, startPoint y: 397, endPoint x: 1017, endPoint y: 431, distance: 248.0
click at [773, 397] on div "1 FT 0.5g Vape Cart CDT Distillate Le Mans (Hybrid-Sativa) Original price (1 @ …" at bounding box center [944, 364] width 608 height 480
click at [1032, 456] on div "1 FT 0.5g Vape Cart CDT Distillate Le Mans (Hybrid-Sativa) Original price (1 @ …" at bounding box center [944, 364] width 608 height 480
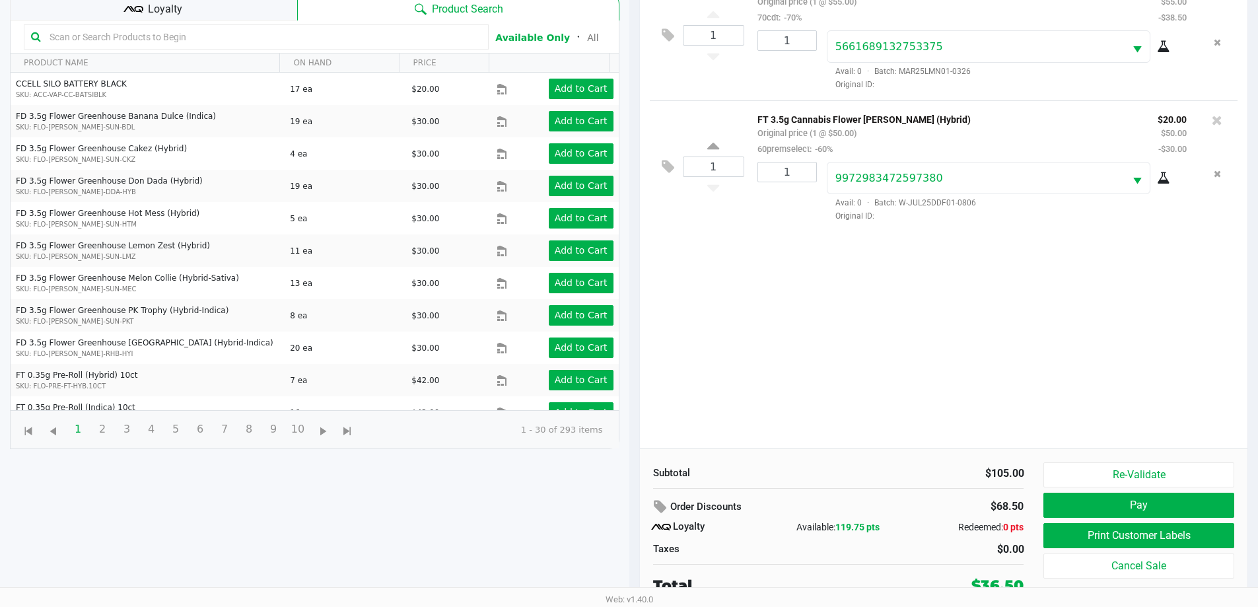
scroll to position [159, 0]
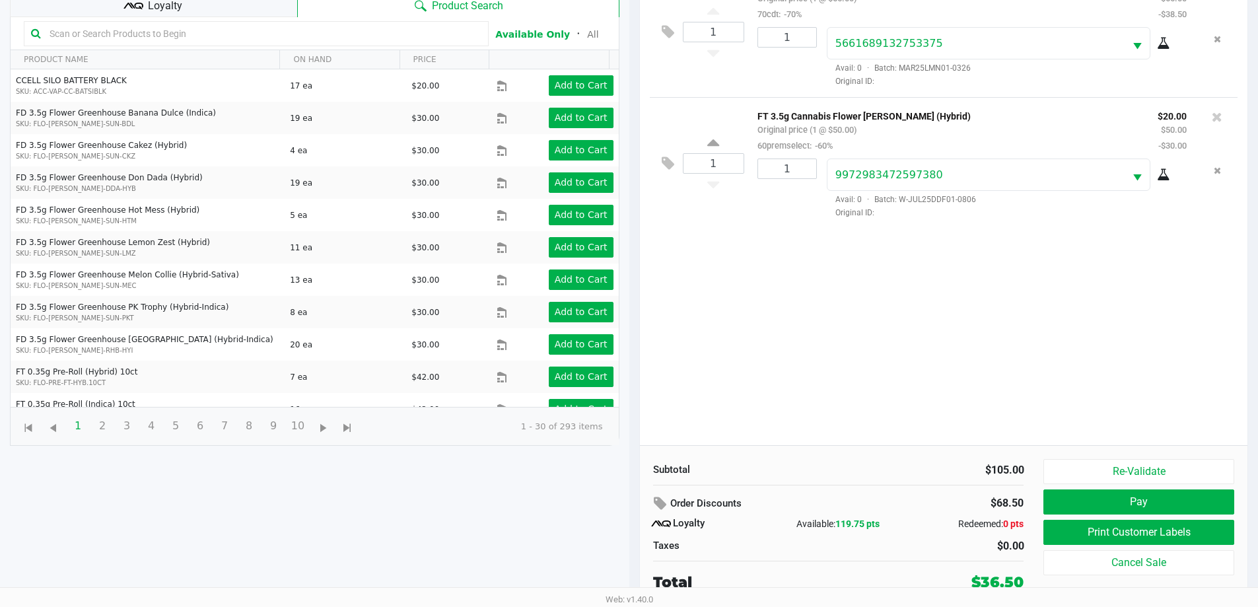
click at [1208, 389] on div "1 FT 0.5g Vape Cart CDT Distillate Le Mans (Hybrid-Sativa) Original price (1 @ …" at bounding box center [944, 206] width 608 height 480
click at [1142, 525] on button "Print Customer Labels" at bounding box center [1139, 532] width 190 height 25
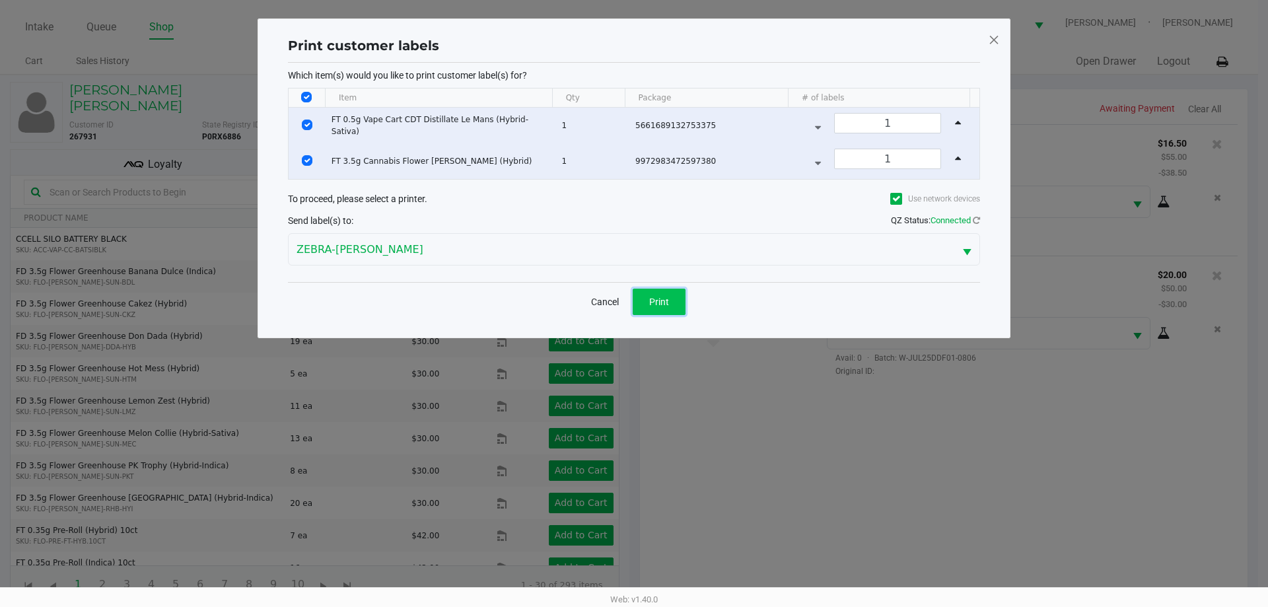
click at [680, 302] on button "Print" at bounding box center [659, 302] width 53 height 26
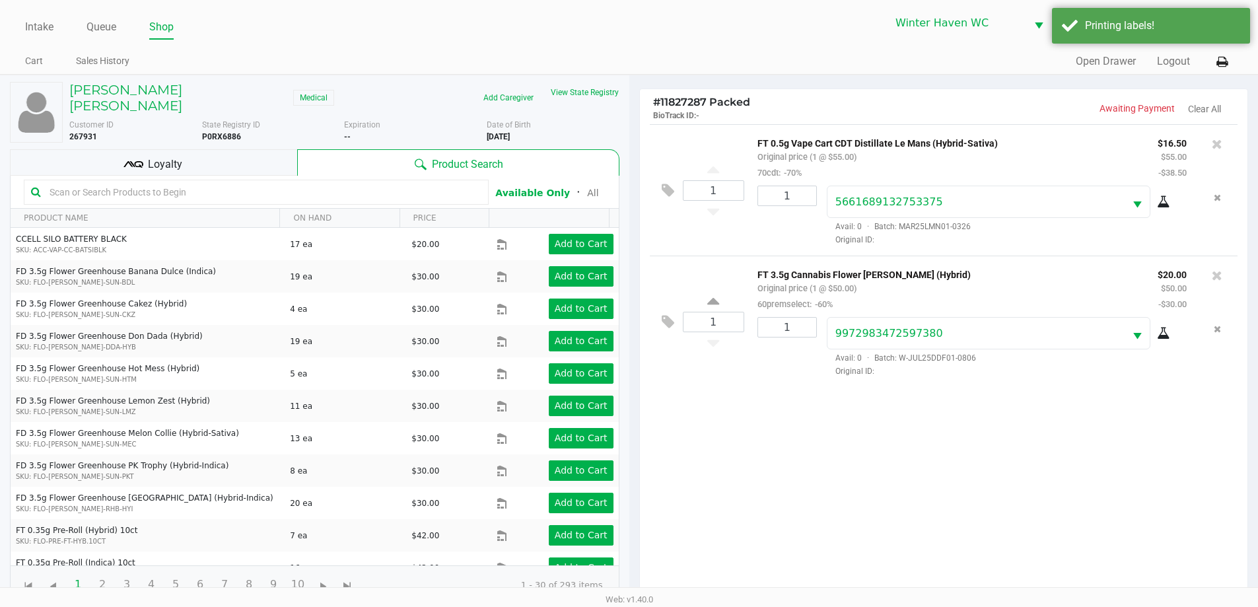
drag, startPoint x: 802, startPoint y: 397, endPoint x: 811, endPoint y: 397, distance: 8.6
click at [805, 397] on div "1 FT 0.5g Vape Cart CDT Distillate Le Mans (Hybrid-Sativa) Original price (1 @ …" at bounding box center [944, 364] width 608 height 480
click at [812, 415] on div "1 FT 0.5g Vape Cart CDT Distillate Le Mans (Hybrid-Sativa) Original price (1 @ …" at bounding box center [944, 364] width 608 height 480
click at [139, 155] on icon at bounding box center [134, 165] width 20 height 20
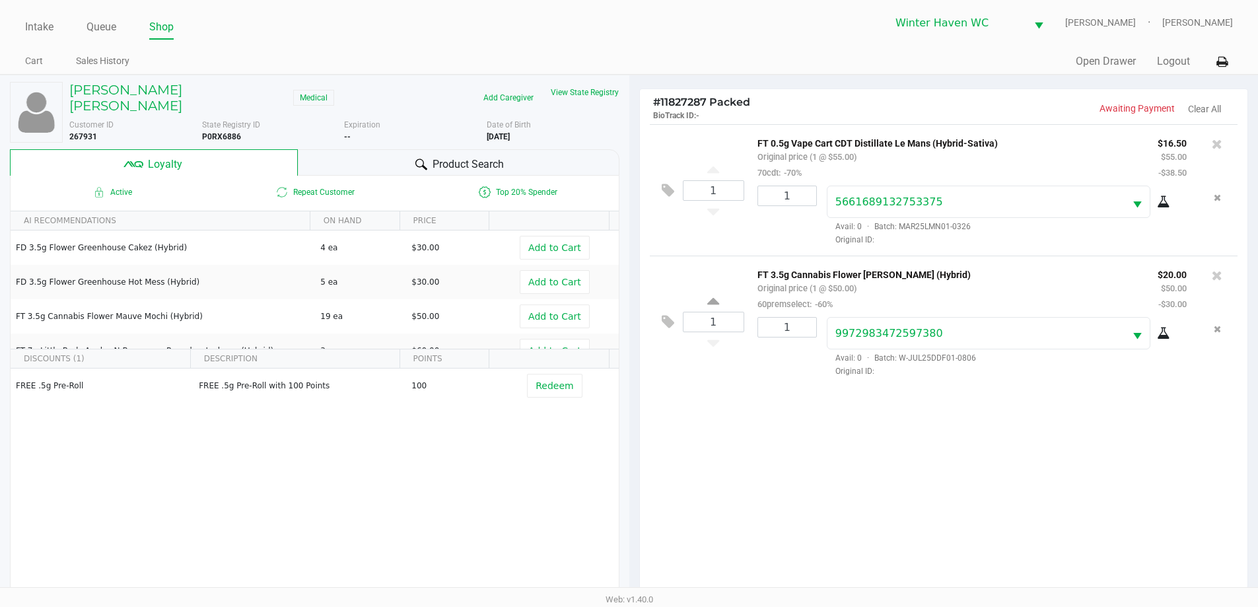
click at [360, 153] on div "Product Search" at bounding box center [459, 162] width 322 height 26
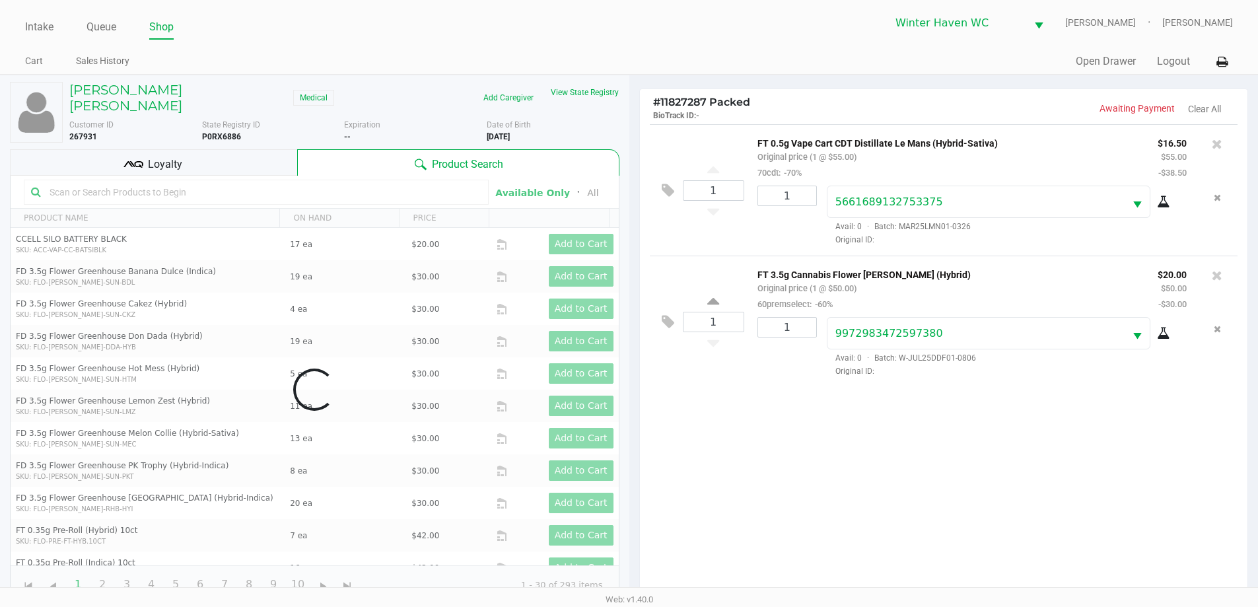
click at [931, 531] on div "1 FT 0.5g Vape Cart CDT Distillate Le Mans (Hybrid-Sativa) Original price (1 @ …" at bounding box center [944, 364] width 608 height 480
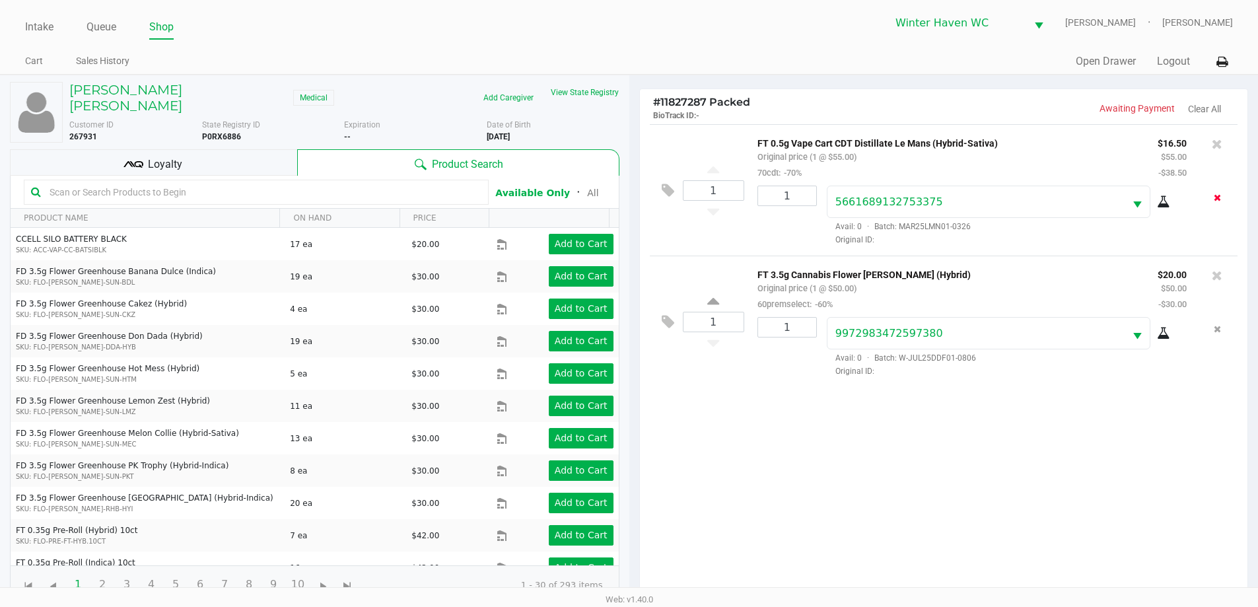
click at [1219, 198] on icon "Remove the package from the orderLine" at bounding box center [1217, 197] width 7 height 9
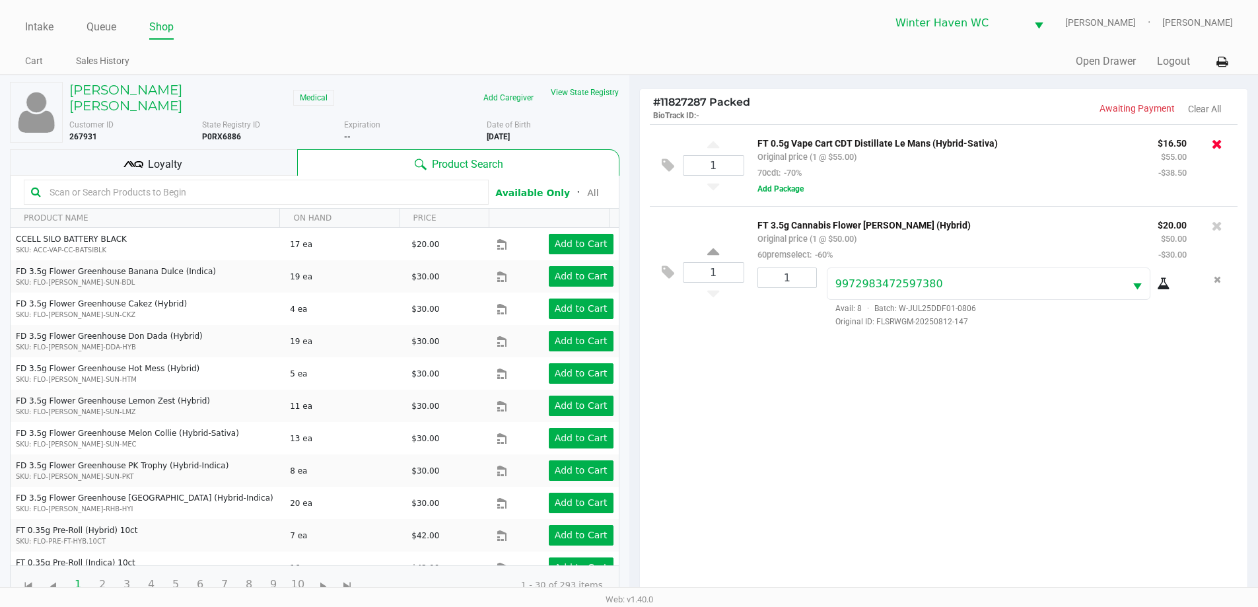
click at [1221, 147] on icon at bounding box center [1217, 143] width 11 height 13
click at [1116, 380] on div at bounding box center [629, 383] width 1258 height 484
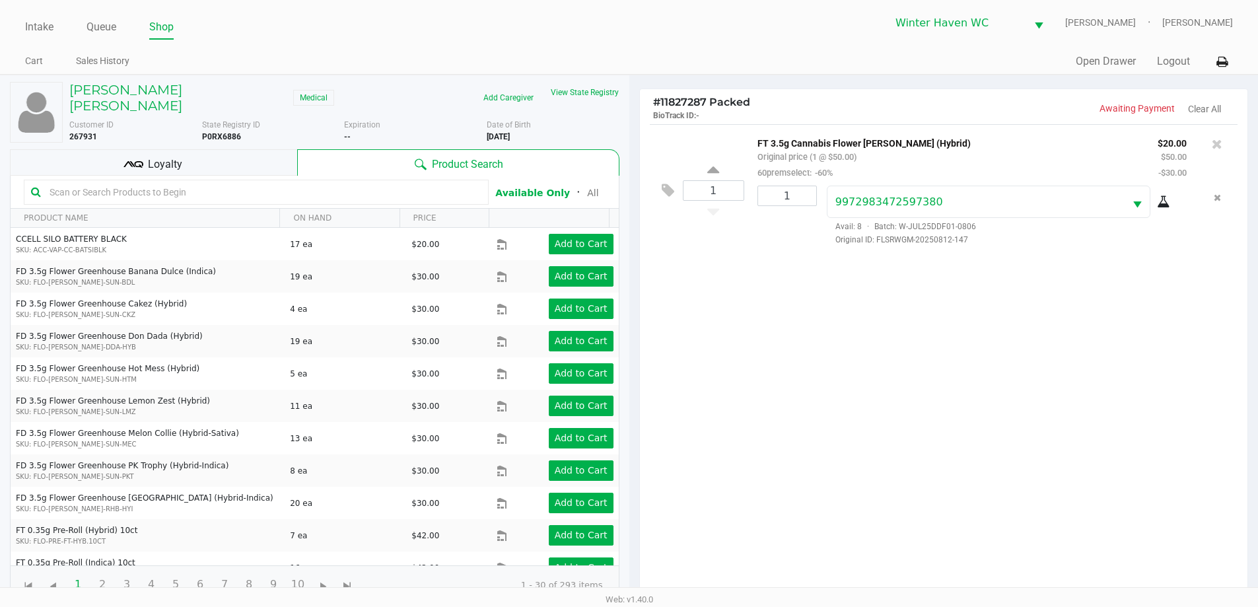
click at [100, 190] on input "text" at bounding box center [262, 192] width 437 height 20
type input "atm"
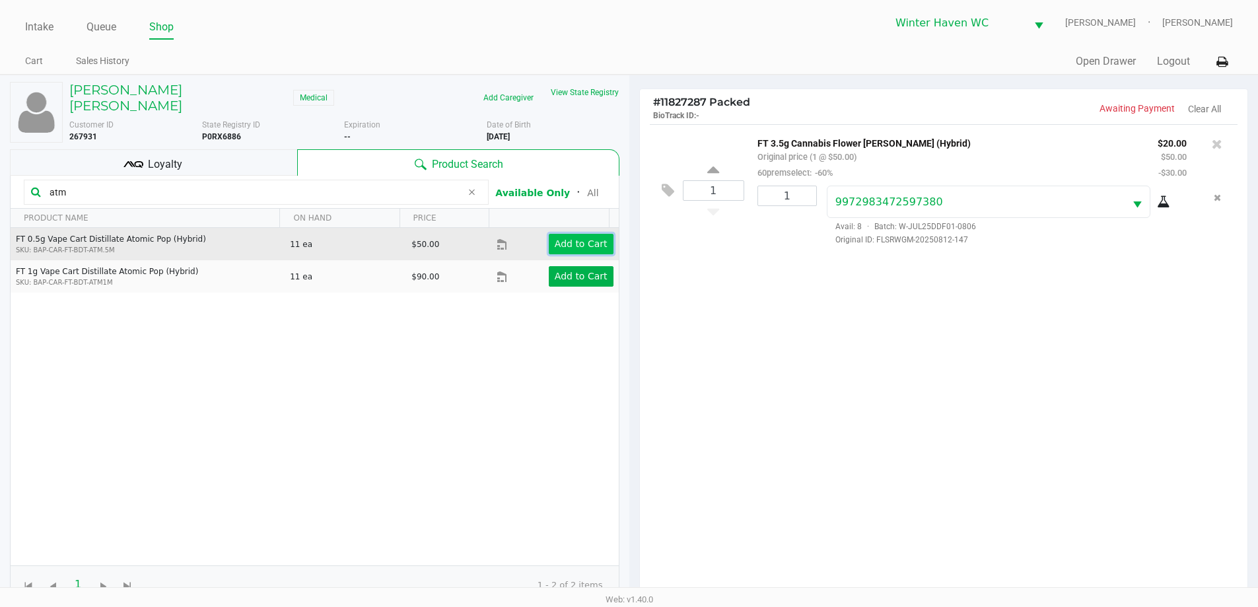
click at [560, 234] on button "Add to Cart" at bounding box center [581, 244] width 65 height 20
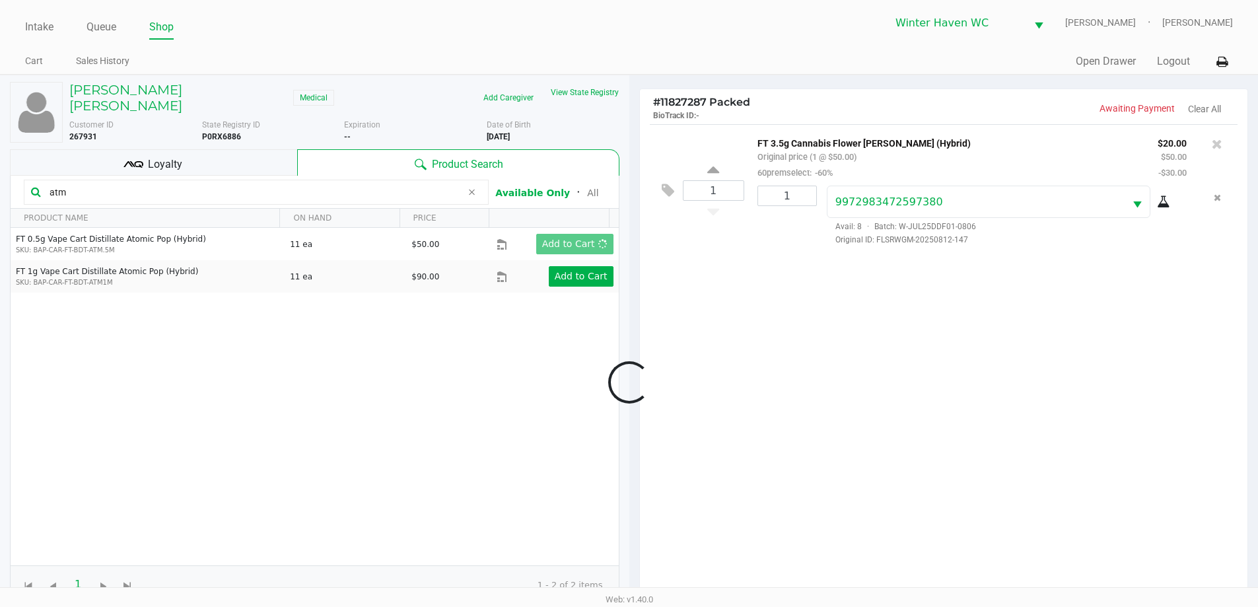
click at [808, 346] on div at bounding box center [629, 383] width 1258 height 484
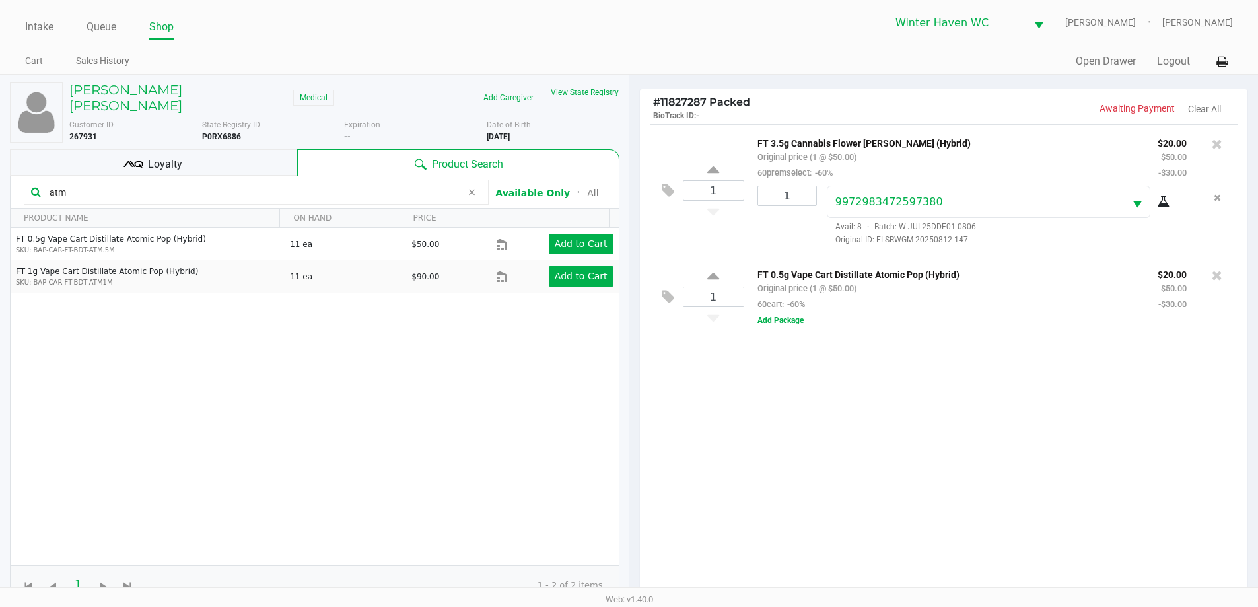
click at [785, 447] on div "1 FT 3.5g Cannabis Flower [PERSON_NAME] (Hybrid) Original price (1 @ $50.00) 60…" at bounding box center [944, 364] width 608 height 480
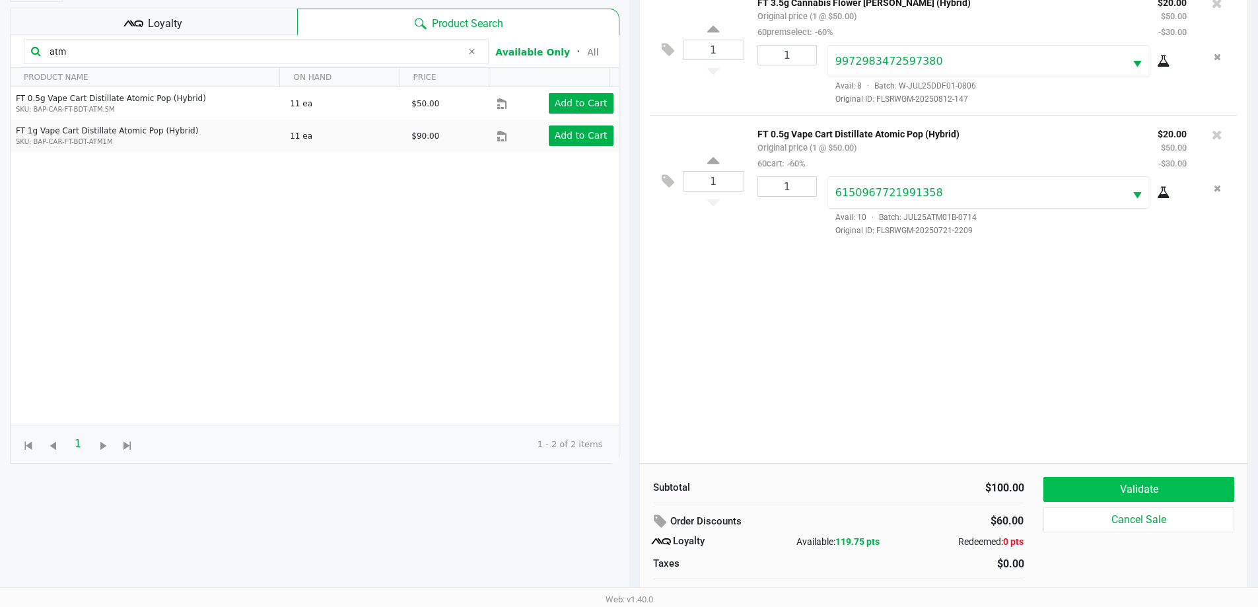
scroll to position [159, 0]
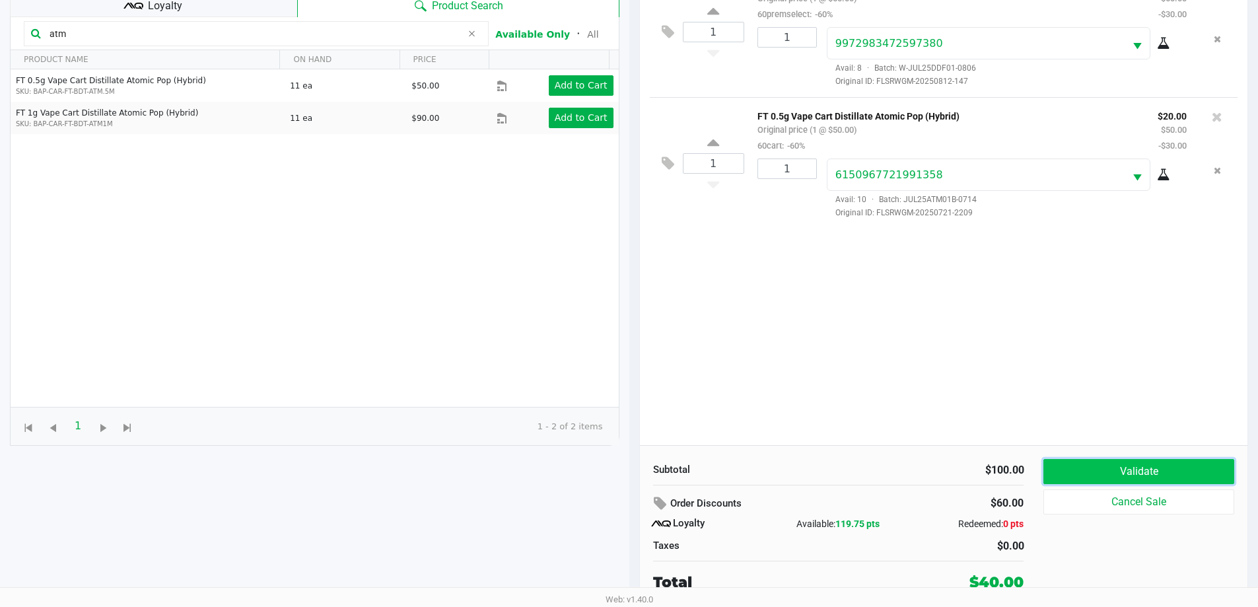
click at [1081, 473] on button "Validate" at bounding box center [1139, 471] width 190 height 25
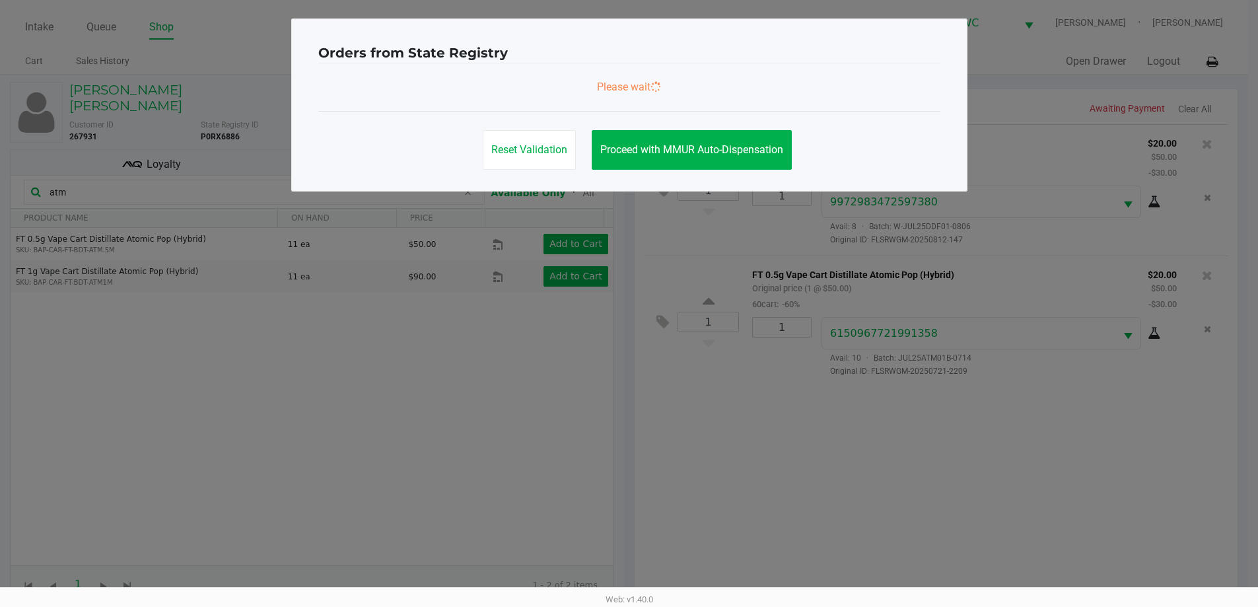
scroll to position [0, 0]
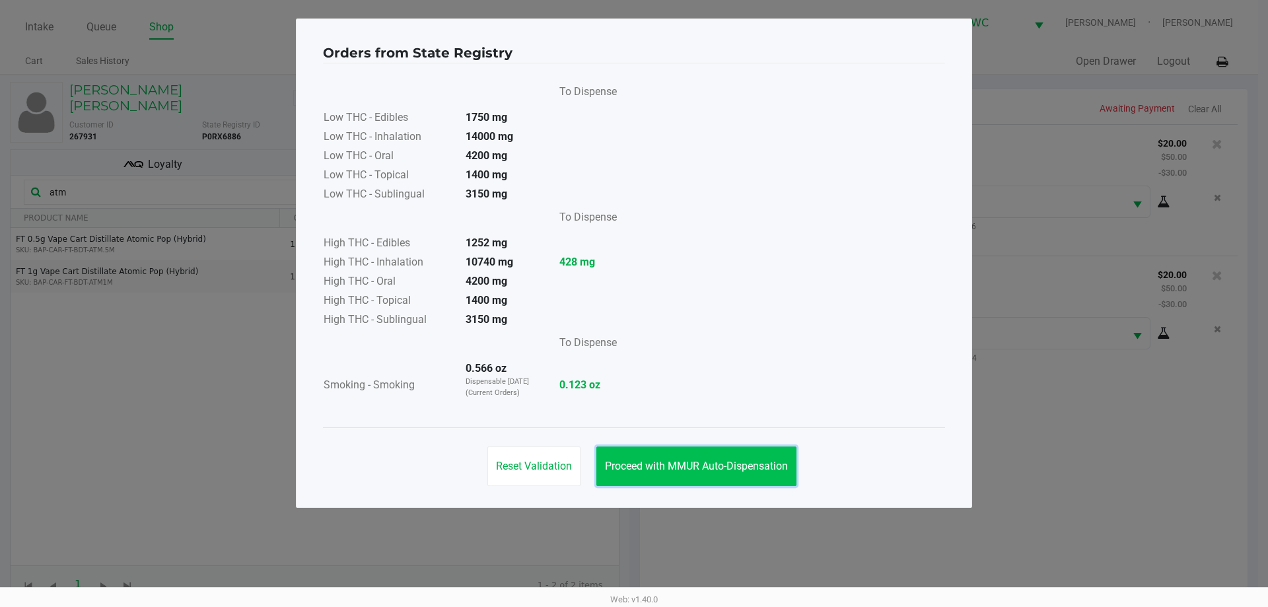
drag, startPoint x: 674, startPoint y: 467, endPoint x: 772, endPoint y: 474, distance: 98.0
click at [678, 468] on span "Proceed with MMUR Auto-Dispensation" at bounding box center [696, 466] width 183 height 13
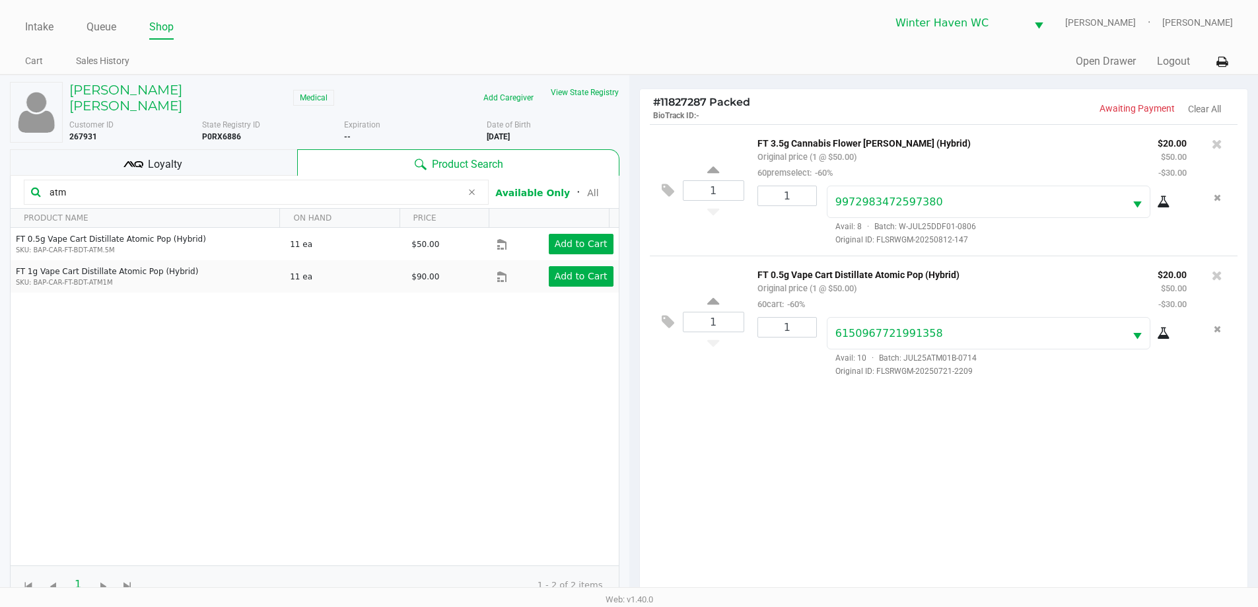
click at [907, 492] on ngb-modal-window "Orders from State Registry To Dispense Low THC - Edibles 1750 mg Low THC - Inha…" at bounding box center [629, 303] width 1258 height 607
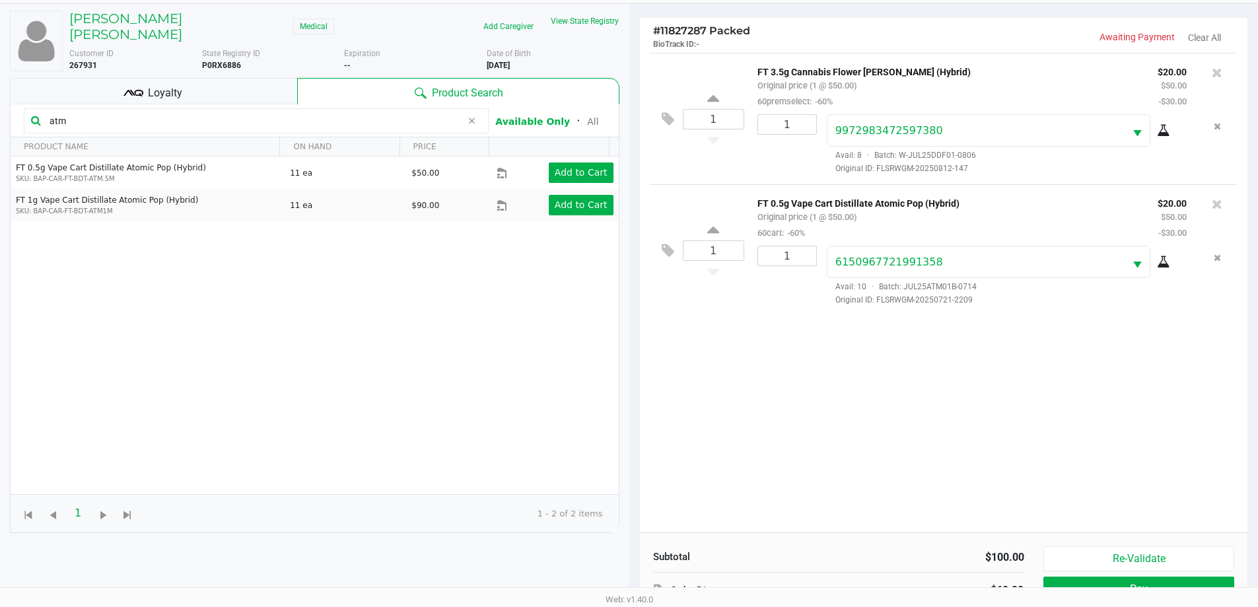
scroll to position [159, 0]
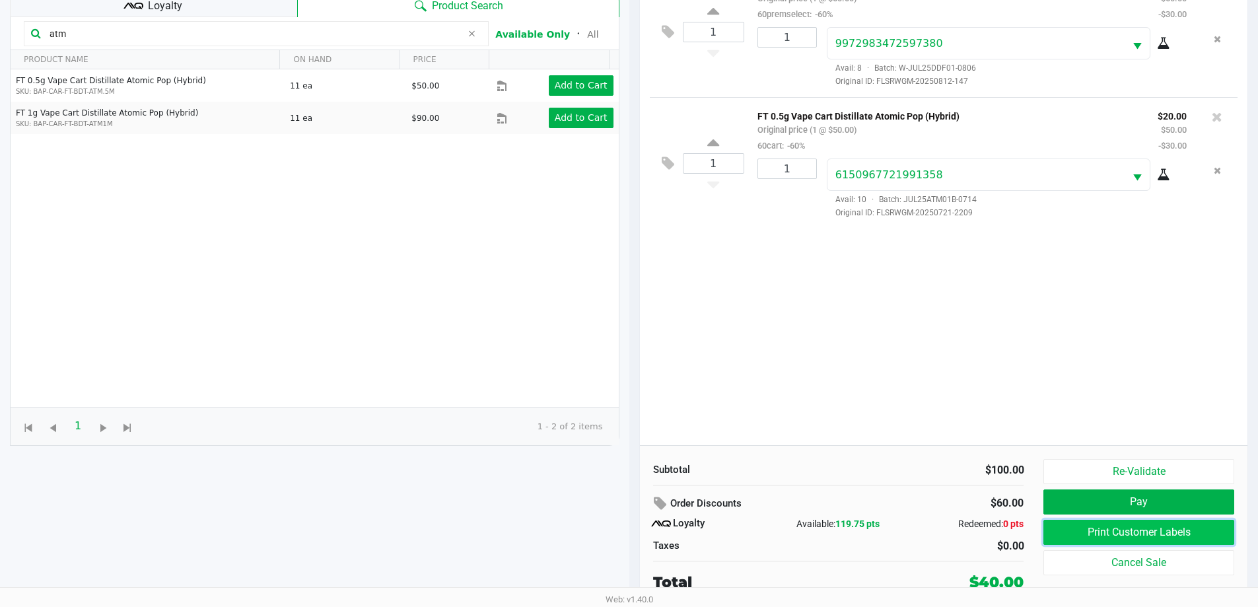
click at [1144, 533] on button "Print Customer Labels" at bounding box center [1139, 532] width 190 height 25
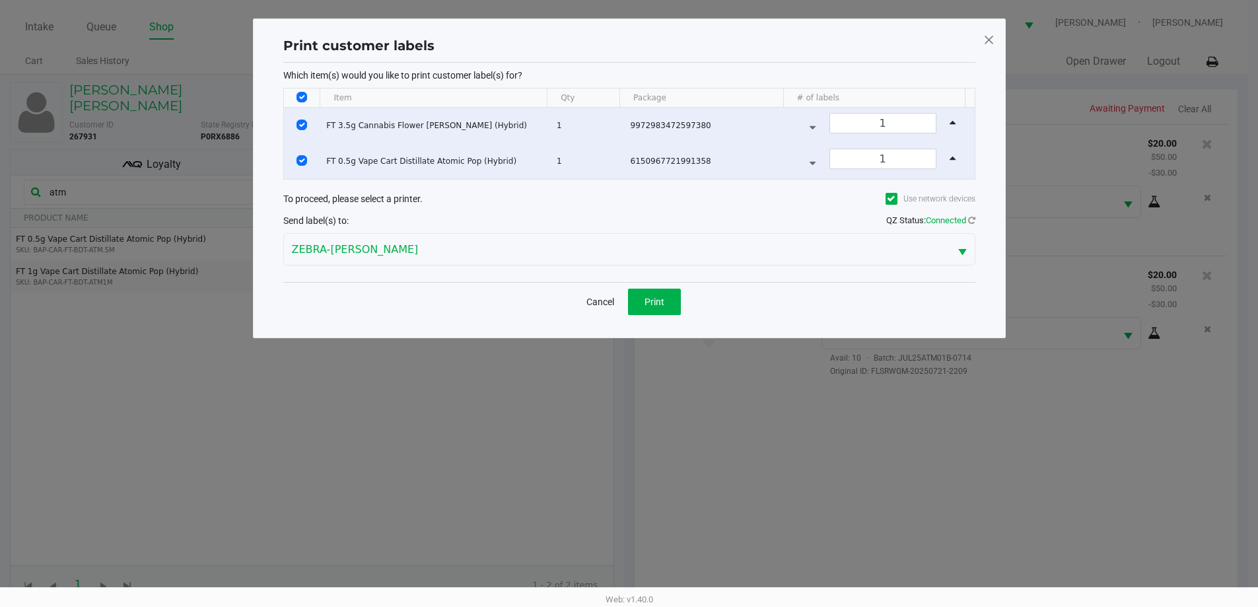
scroll to position [0, 0]
click at [306, 123] on input "Select Row" at bounding box center [307, 125] width 11 height 11
checkbox input "false"
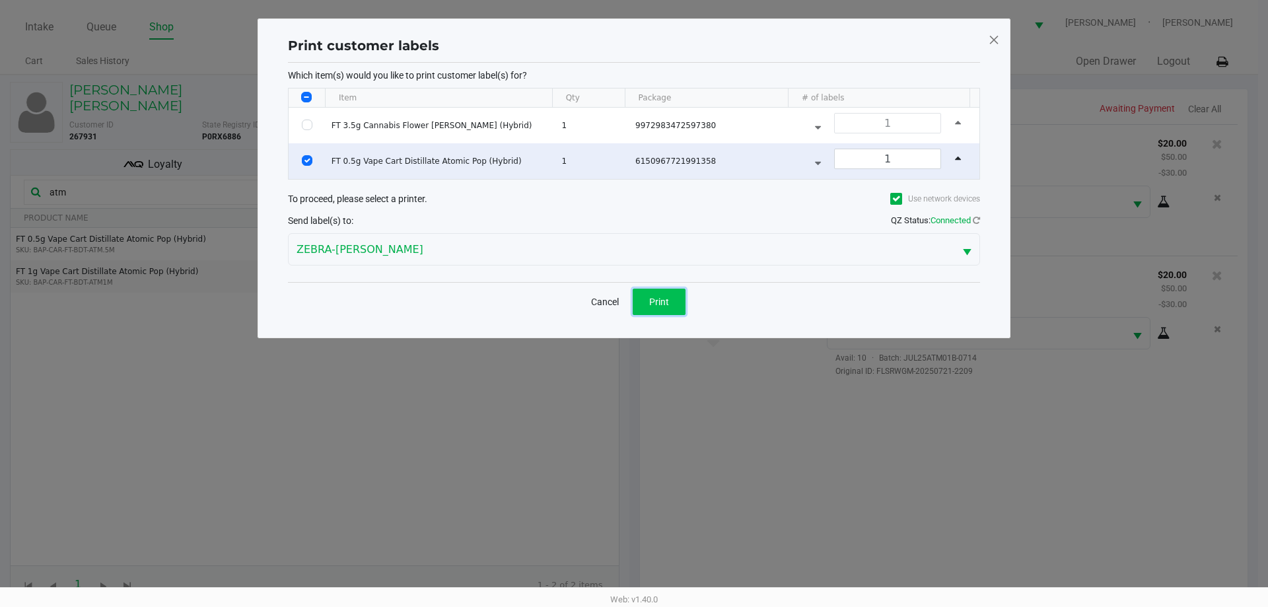
click at [662, 301] on span "Print" at bounding box center [659, 302] width 20 height 11
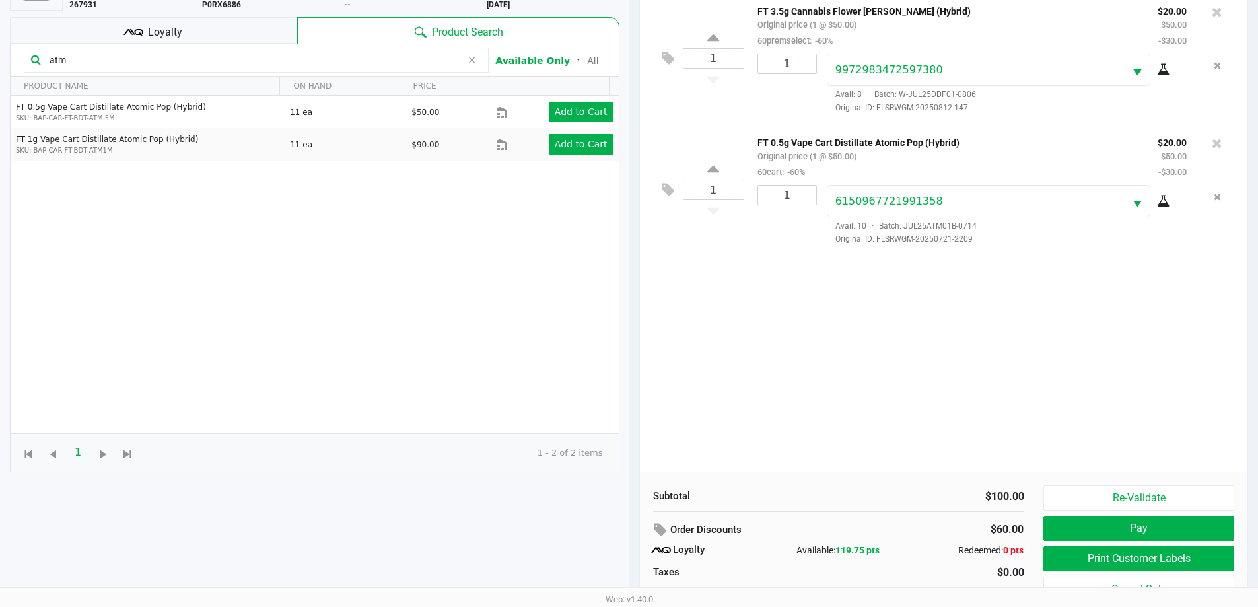
click at [958, 447] on div "1 FT 3.5g Cannabis Flower [PERSON_NAME] (Hybrid) Original price (1 @ $50.00) 60…" at bounding box center [944, 232] width 608 height 480
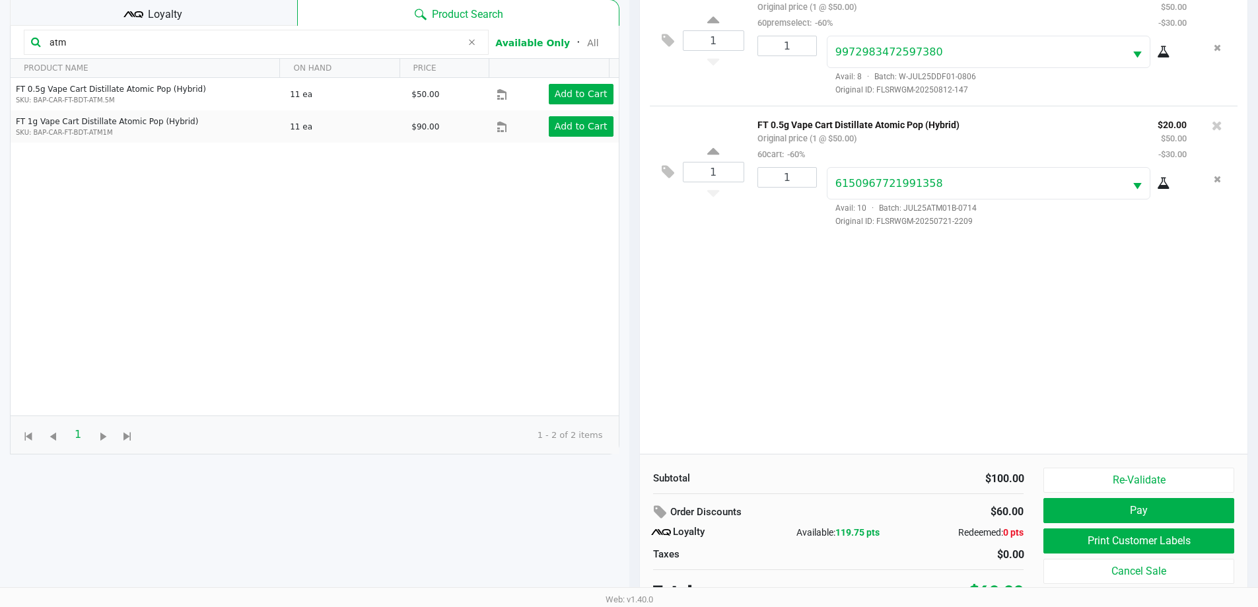
scroll to position [159, 0]
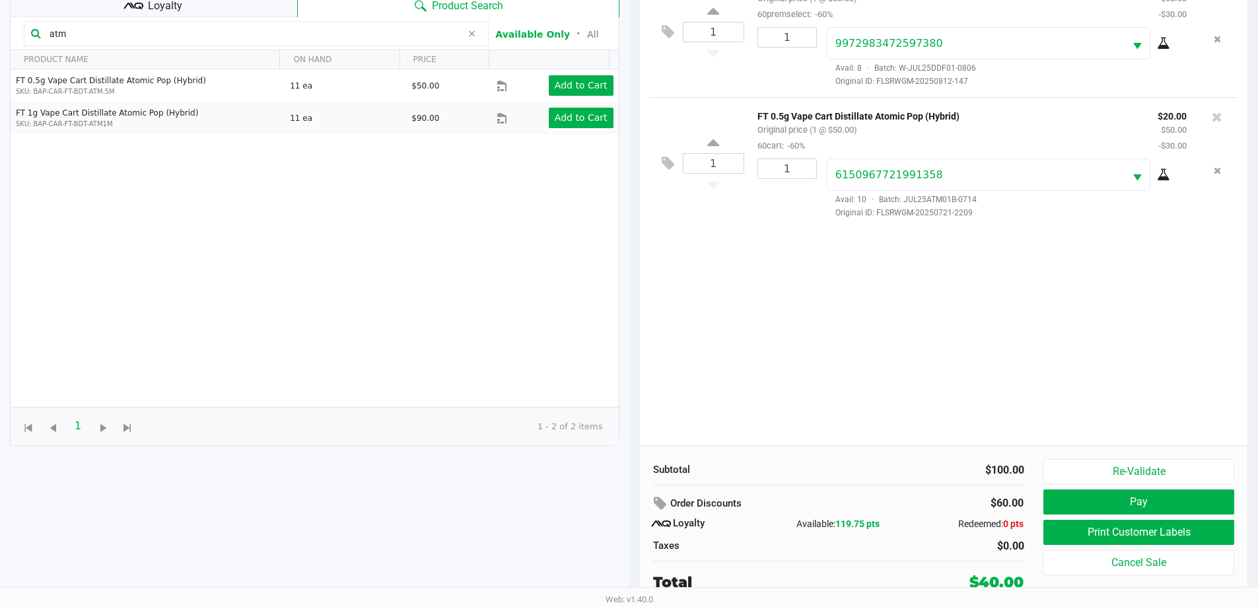
click at [976, 415] on div "1 FT 3.5g Cannabis Flower [PERSON_NAME] (Hybrid) Original price (1 @ $50.00) 60…" at bounding box center [944, 206] width 608 height 480
click at [1058, 511] on button "Pay" at bounding box center [1139, 501] width 190 height 25
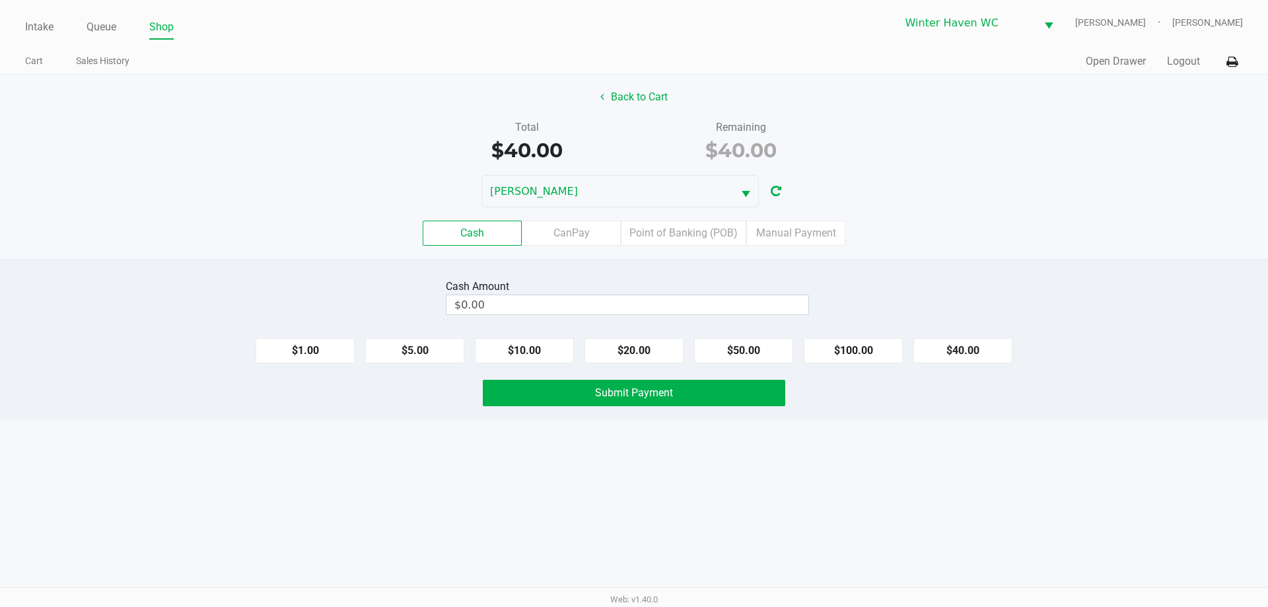
click at [939, 266] on div "Cash Amount $0.00 $1.00 $5.00 $10.00 $20.00 $50.00 $100.00 $40.00 Submit Payment" at bounding box center [634, 339] width 1268 height 161
click at [853, 351] on button "$100.00" at bounding box center [853, 350] width 99 height 25
type input "$100.00"
drag, startPoint x: 851, startPoint y: 397, endPoint x: 769, endPoint y: 392, distance: 82.7
click at [850, 397] on div "Submit Payment" at bounding box center [634, 393] width 1288 height 26
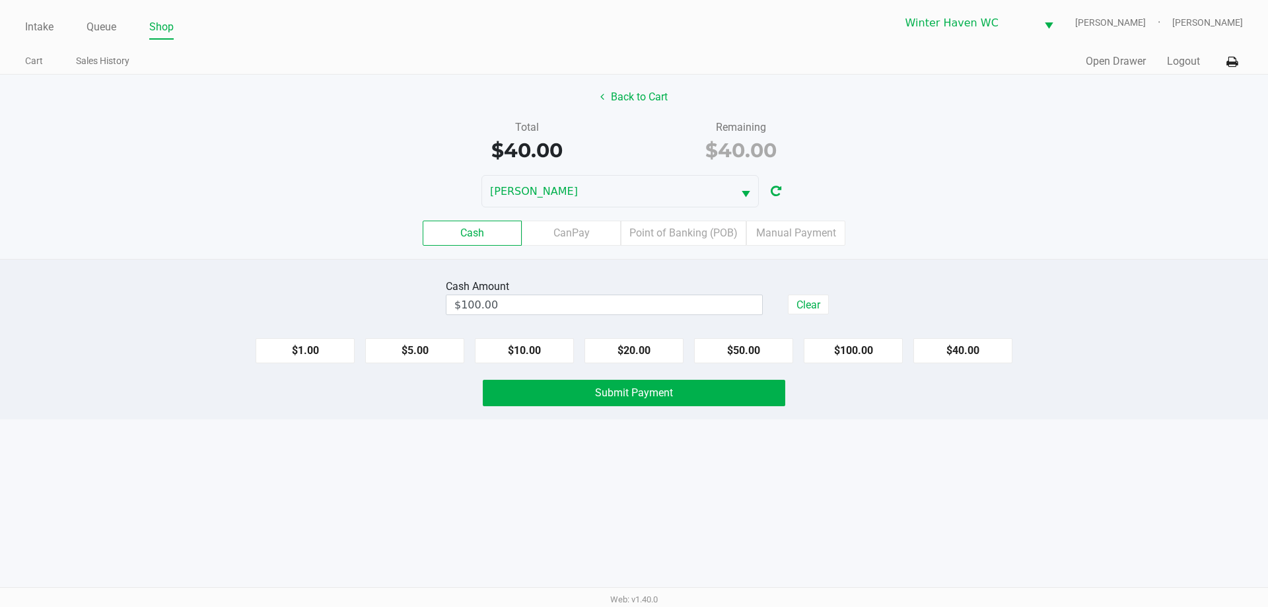
click at [708, 378] on div "Cash Amount $100.00 Clear $1.00 $5.00 $10.00 $20.00 $50.00 $100.00 $40.00 Submi…" at bounding box center [634, 339] width 1268 height 161
click at [701, 383] on button "Submit Payment" at bounding box center [634, 393] width 303 height 26
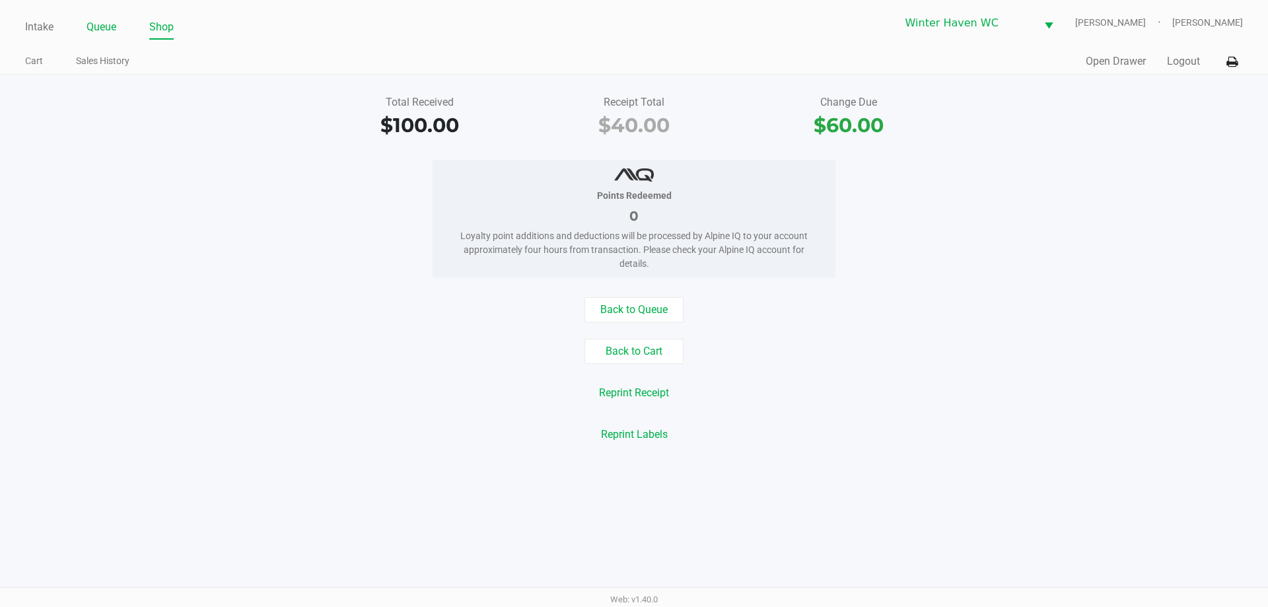
click at [107, 38] on li "Queue" at bounding box center [102, 28] width 30 height 23
click at [106, 34] on link "Queue" at bounding box center [102, 27] width 30 height 18
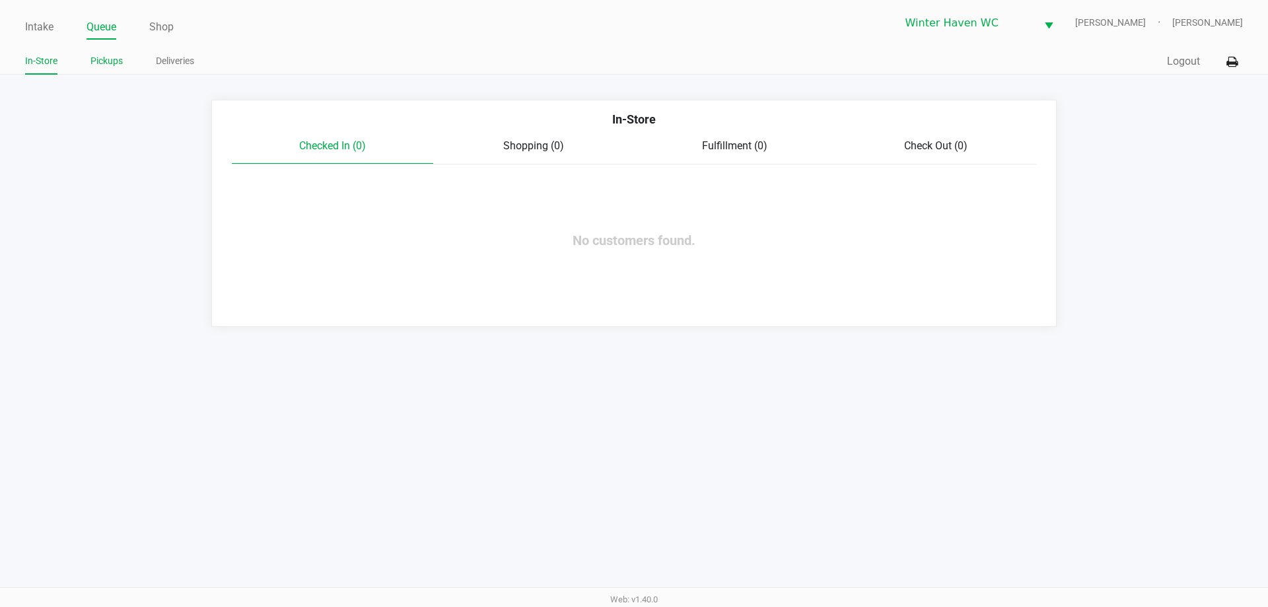
click at [92, 65] on link "Pickups" at bounding box center [106, 61] width 32 height 17
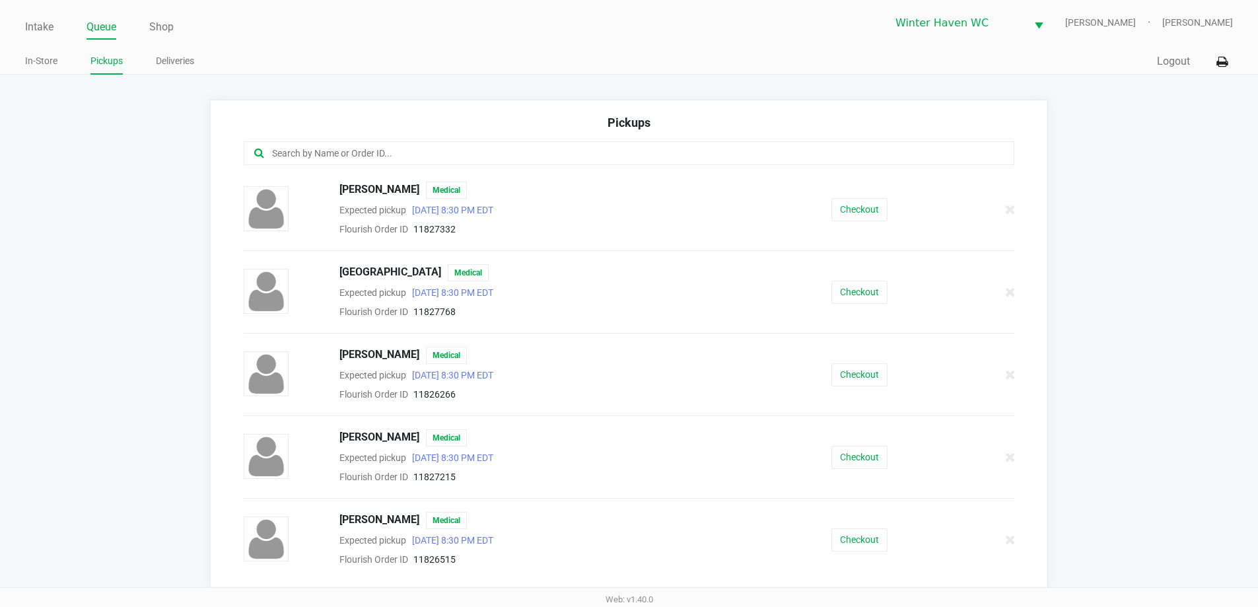
click at [364, 155] on input "text" at bounding box center [608, 153] width 675 height 15
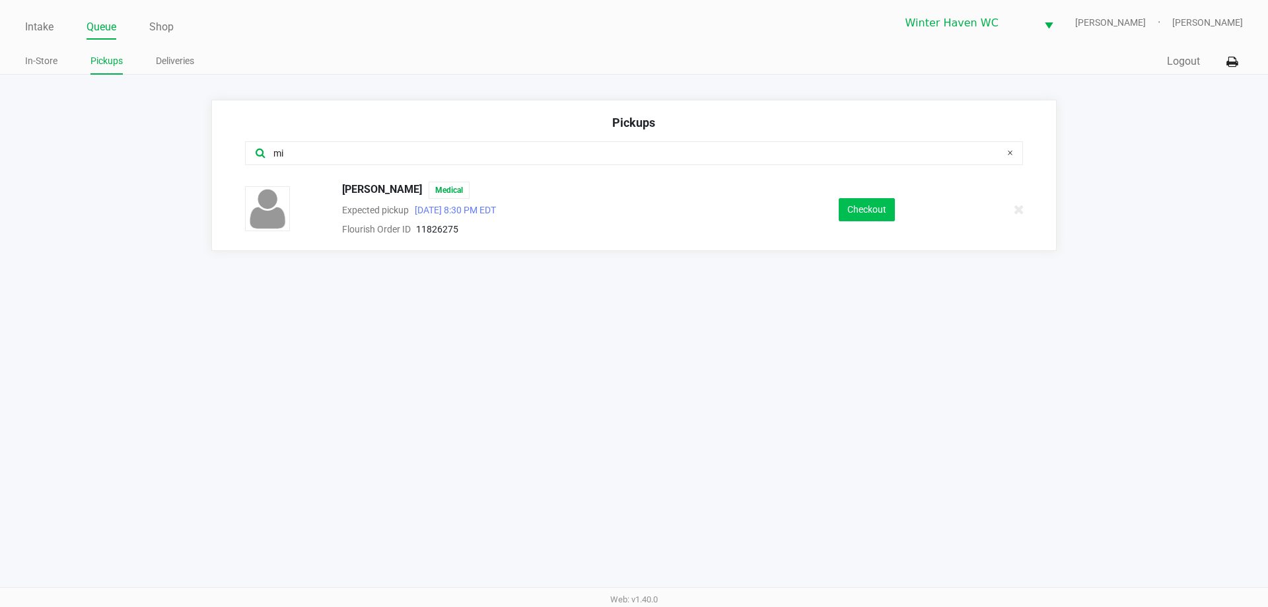
type input "mi"
click at [864, 211] on button "Checkout" at bounding box center [867, 209] width 56 height 23
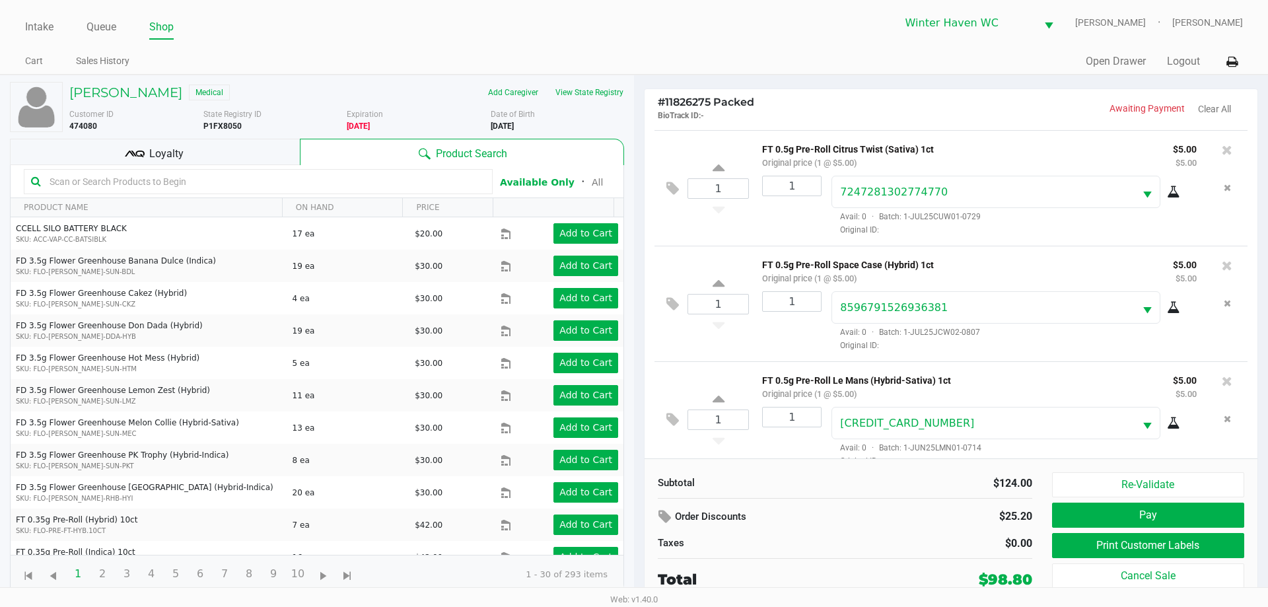
scroll to position [860, 0]
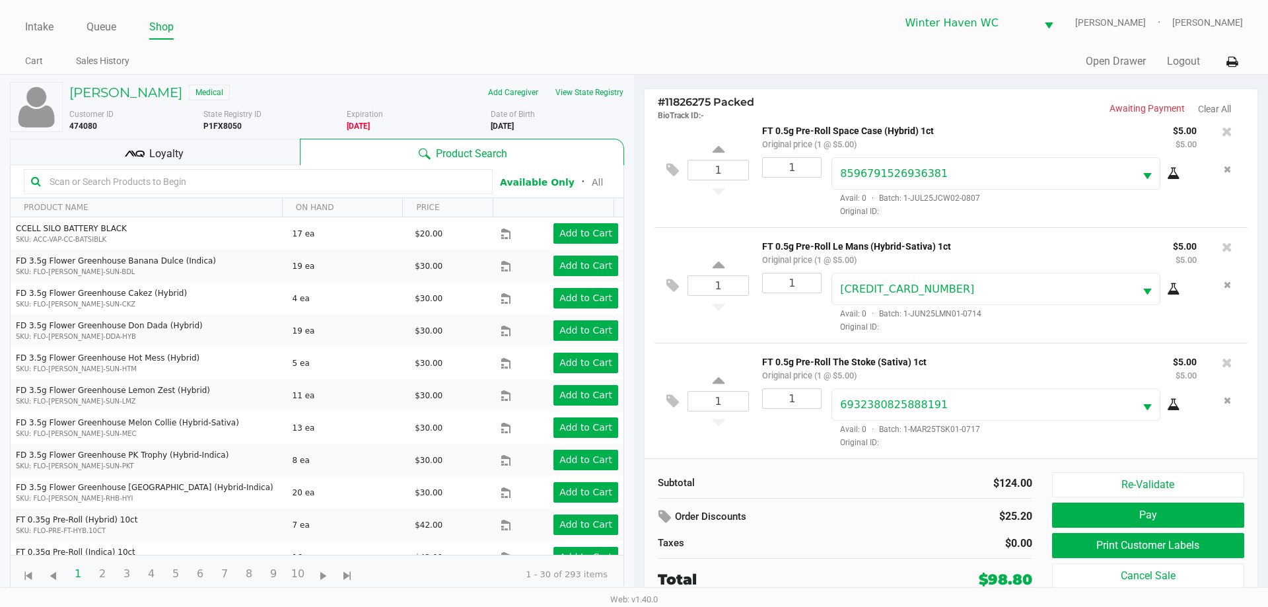
click at [772, 442] on div "1" at bounding box center [786, 418] width 69 height 60
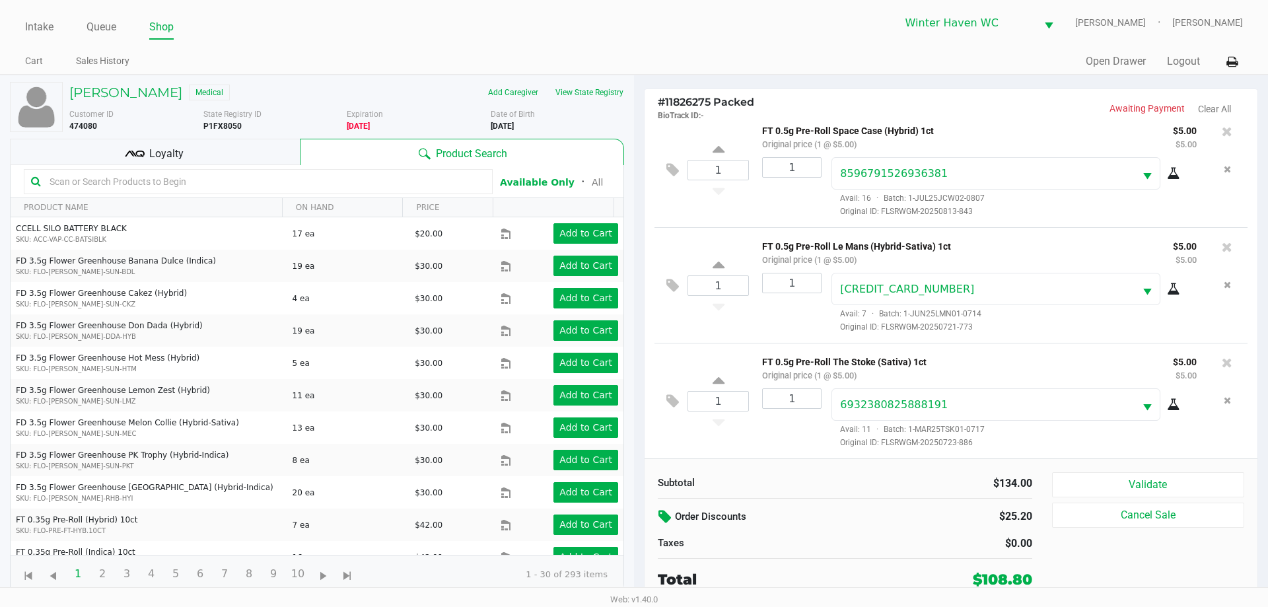
click at [672, 515] on icon at bounding box center [667, 516] width 16 height 15
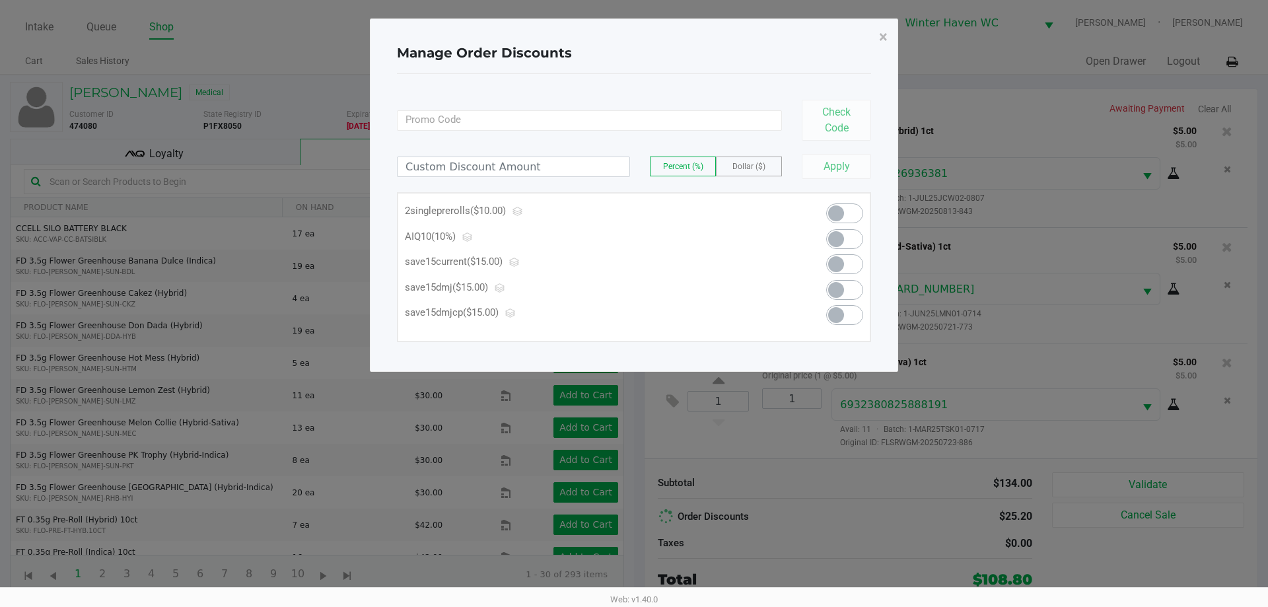
click at [859, 155] on div "Apply" at bounding box center [831, 166] width 79 height 25
click at [895, 28] on button "×" at bounding box center [884, 36] width 30 height 37
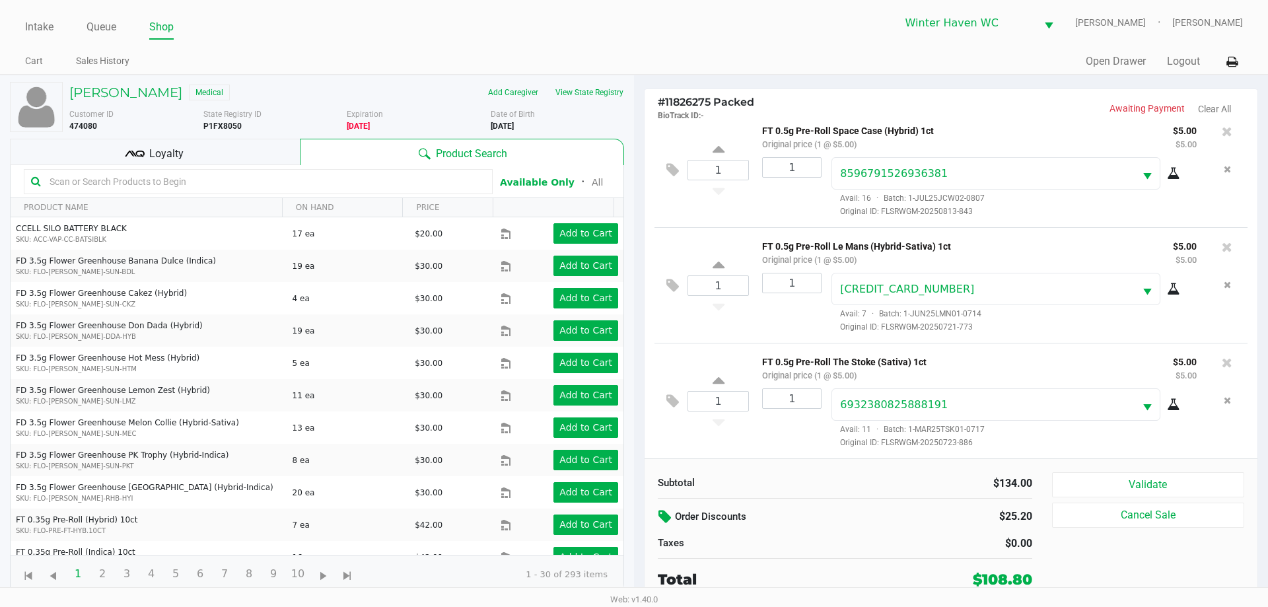
click at [671, 510] on icon at bounding box center [667, 516] width 16 height 15
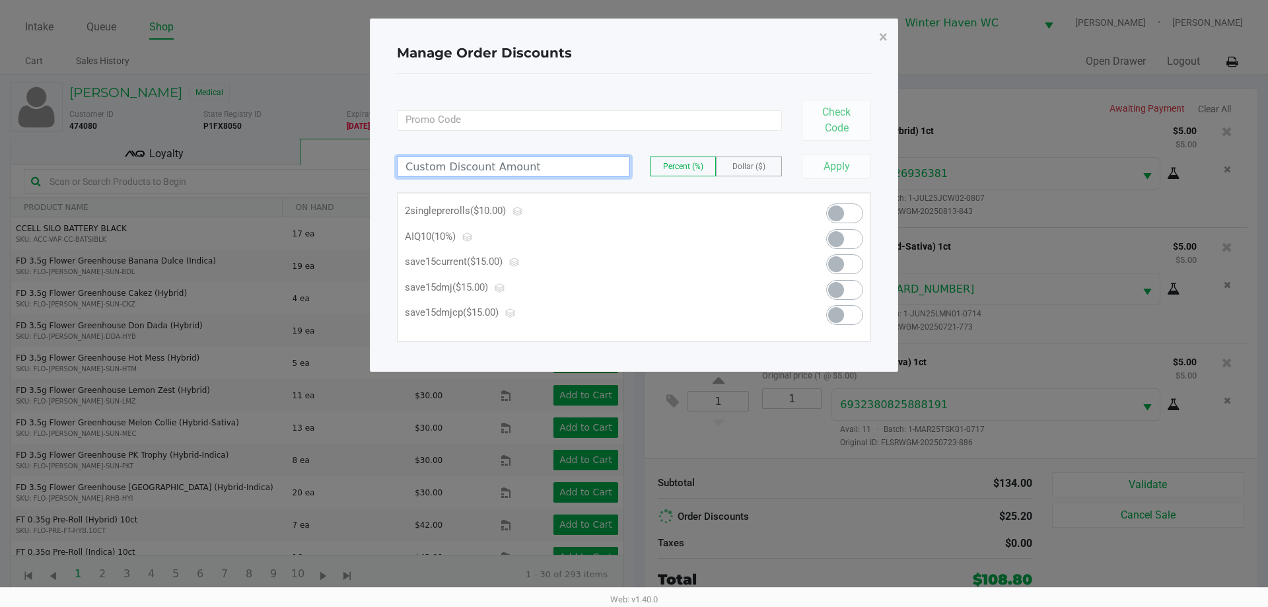
click at [541, 174] on input at bounding box center [514, 166] width 232 height 19
type input "20.00"
click at [738, 166] on span "Dollar ($)" at bounding box center [749, 166] width 33 height 9
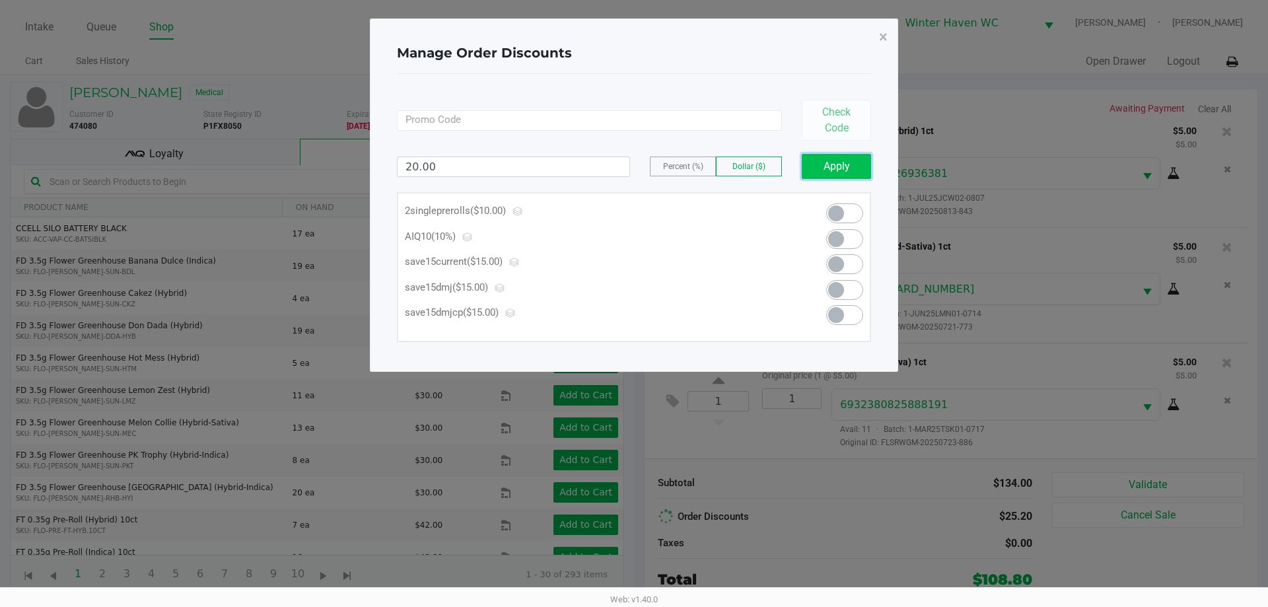
click at [827, 157] on button "Apply" at bounding box center [836, 166] width 69 height 25
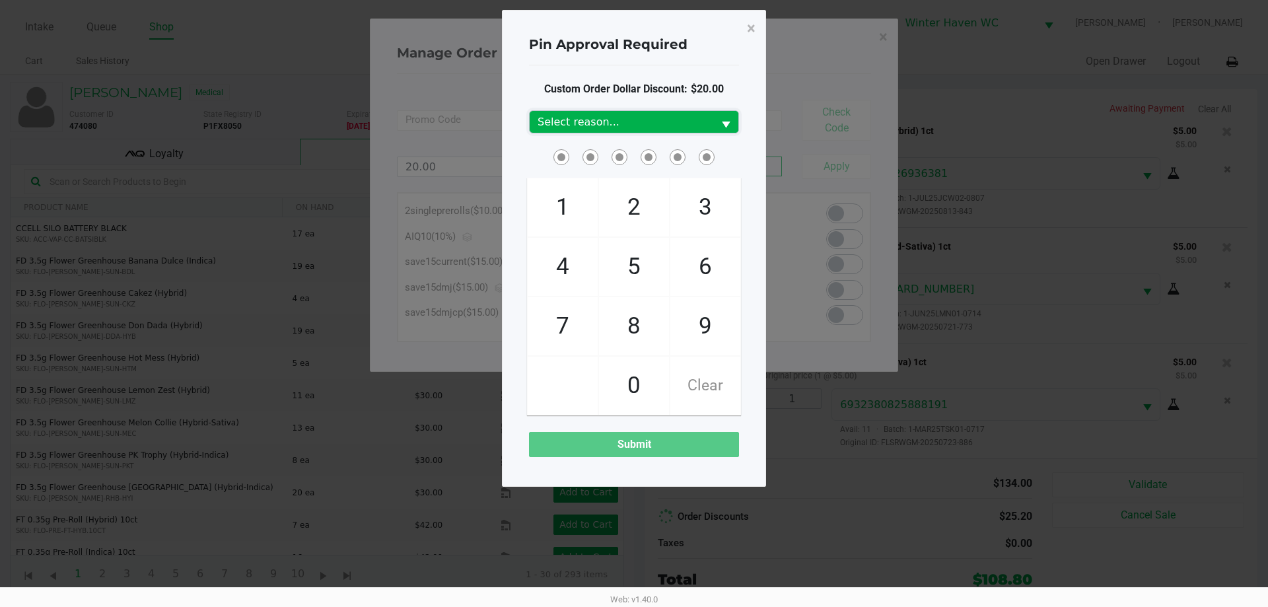
click at [714, 122] on button "Select" at bounding box center [725, 122] width 25 height 22
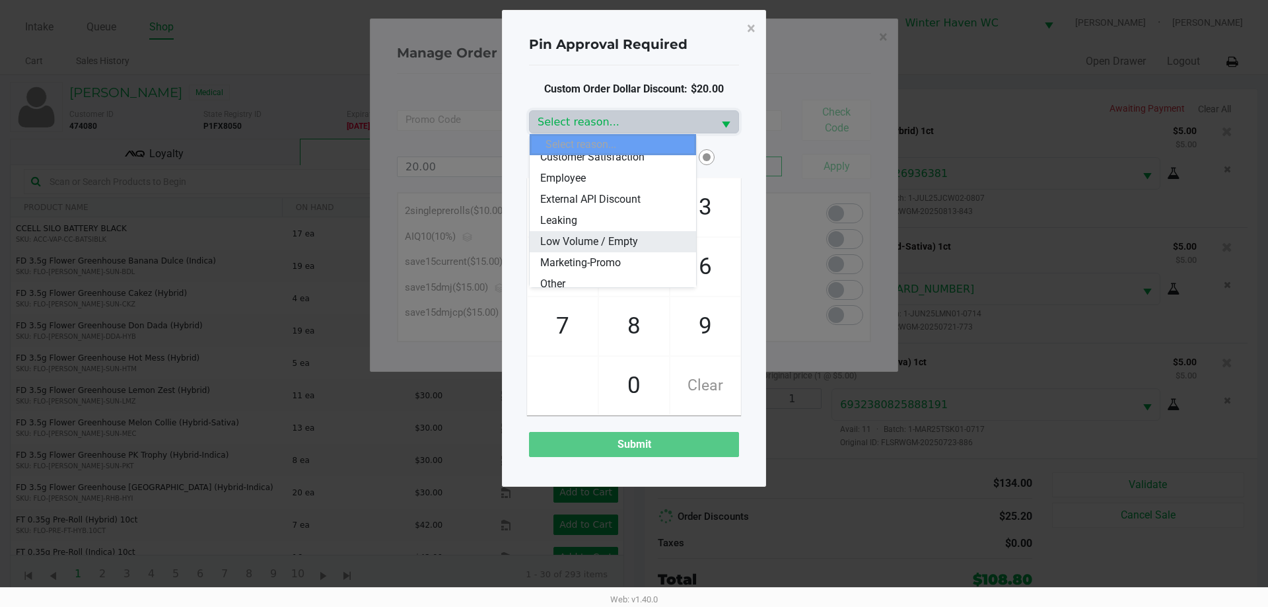
scroll to position [66, 0]
click at [618, 243] on span "Marketing-Promo" at bounding box center [580, 248] width 81 height 16
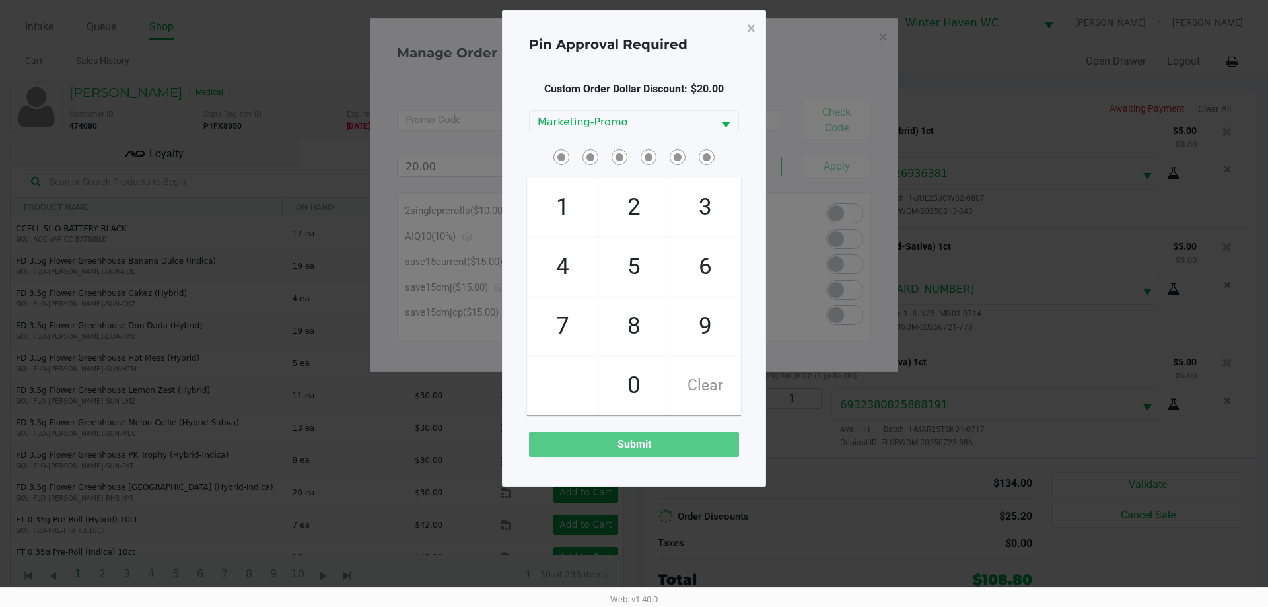
click at [722, 163] on span at bounding box center [634, 157] width 210 height 20
checkbox input "true"
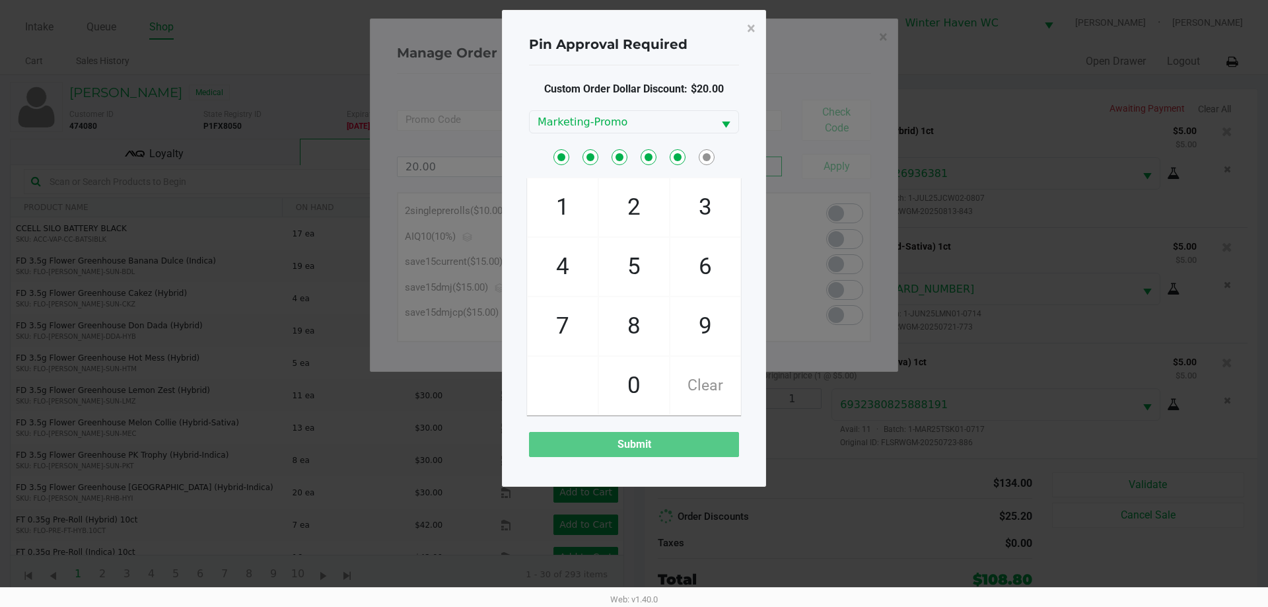
checkbox input "true"
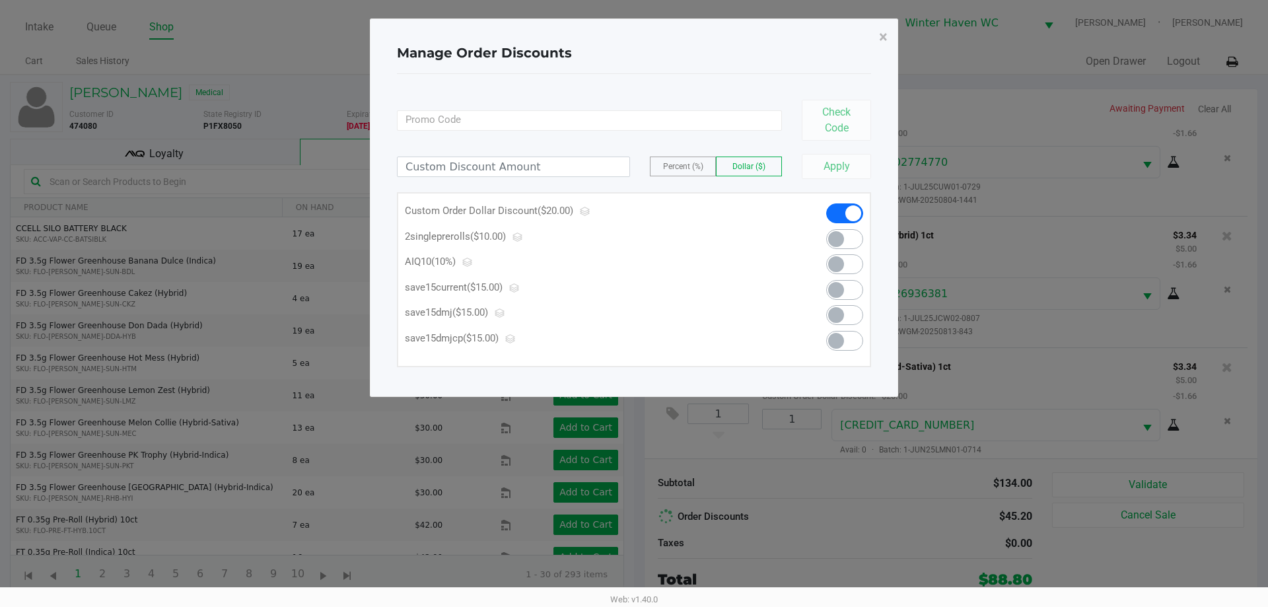
drag, startPoint x: 817, startPoint y: 153, endPoint x: 848, endPoint y: 69, distance: 89.5
click at [823, 149] on div "Percent (%) Dollar ($) Apply" at bounding box center [634, 160] width 474 height 38
click at [881, 36] on button "×" at bounding box center [884, 36] width 30 height 37
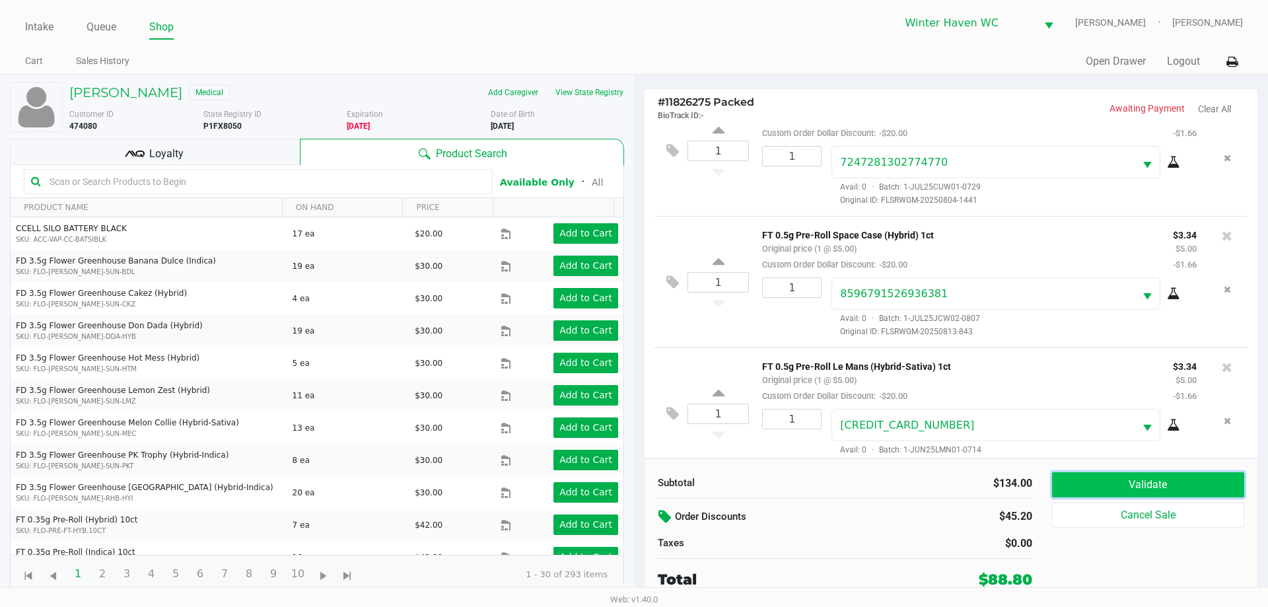
click at [1130, 480] on button "Validate" at bounding box center [1148, 484] width 192 height 25
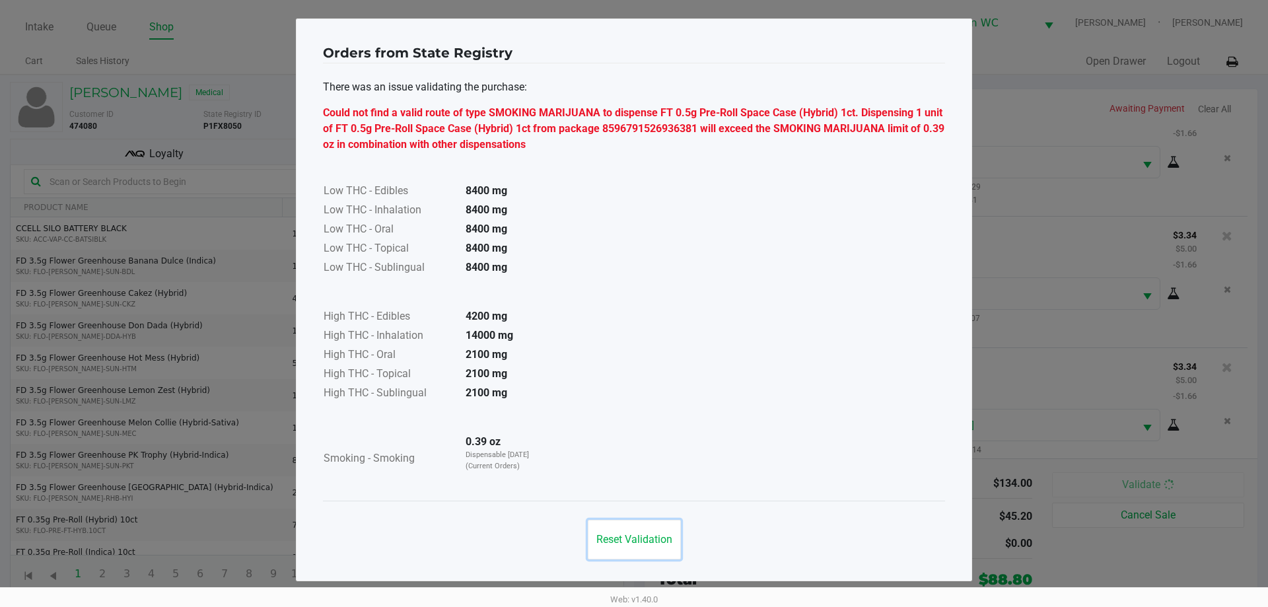
click at [624, 542] on span "Reset Validation" at bounding box center [634, 539] width 76 height 13
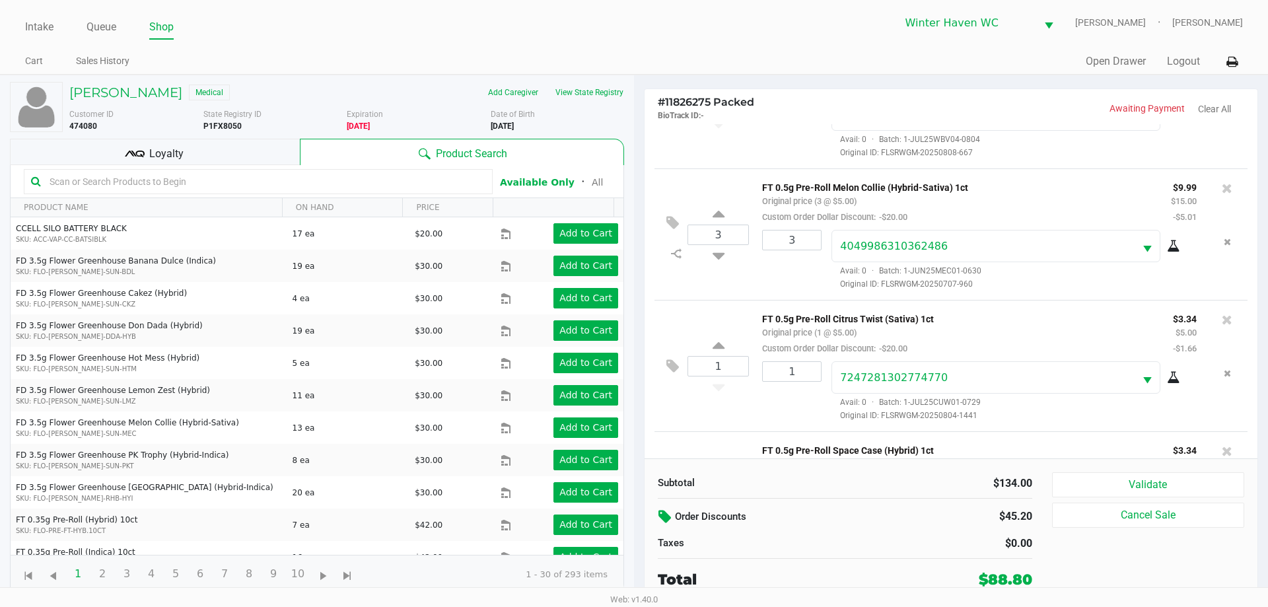
scroll to position [622, 0]
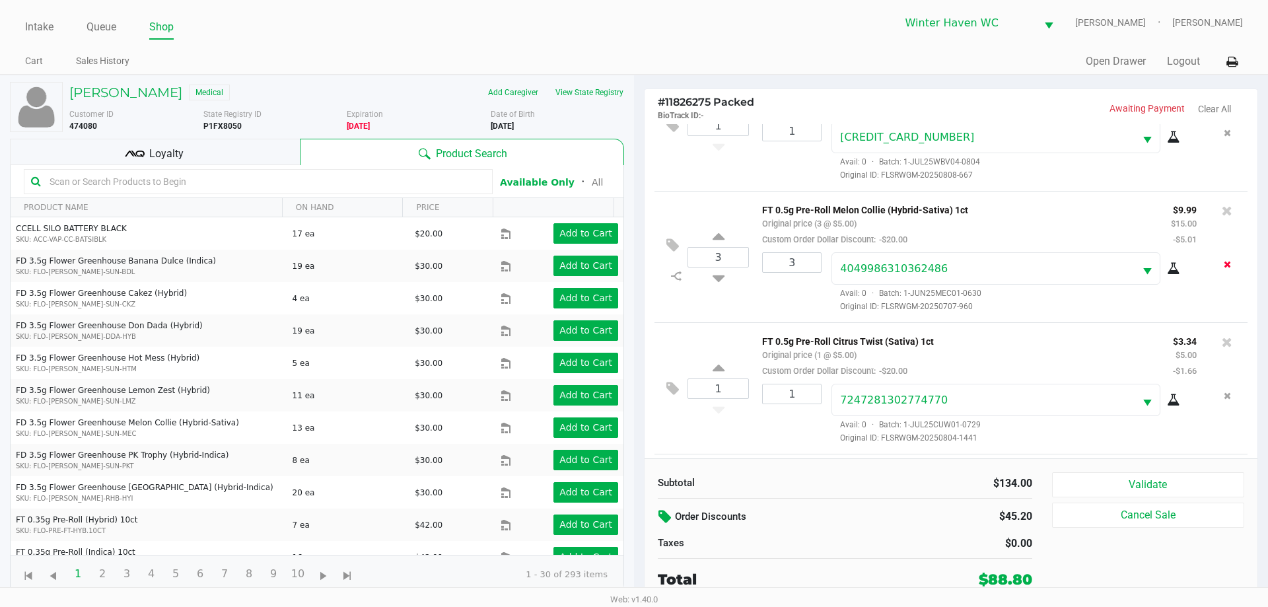
click at [1225, 268] on button "Remove the package from the orderLine" at bounding box center [1228, 264] width 18 height 24
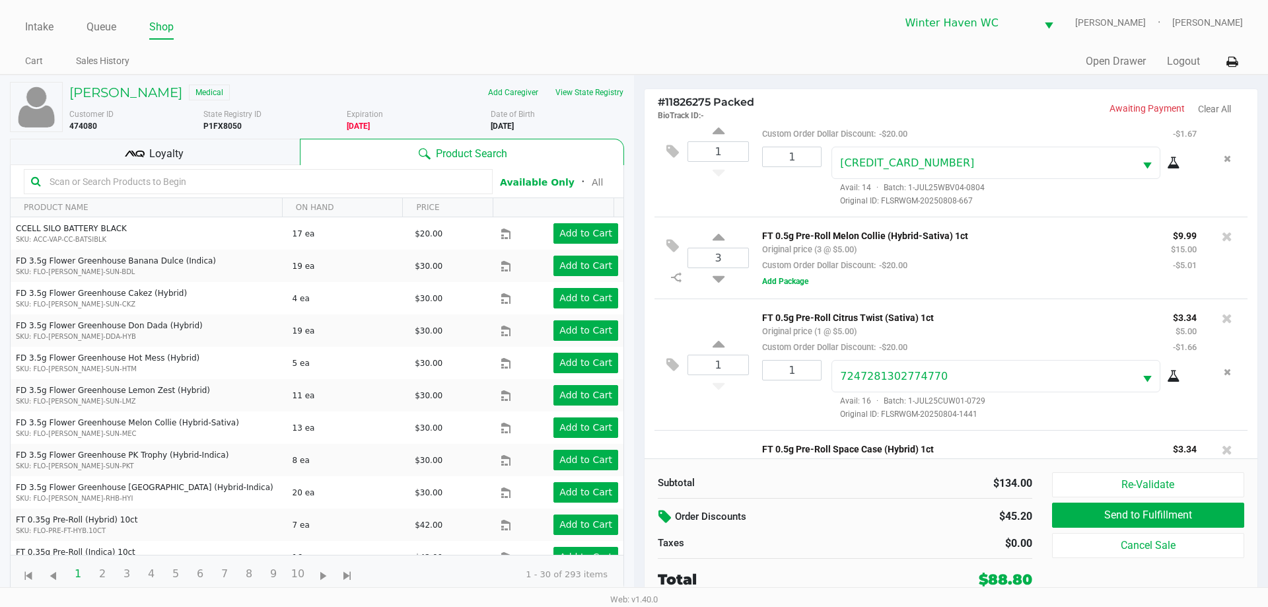
scroll to position [573, 0]
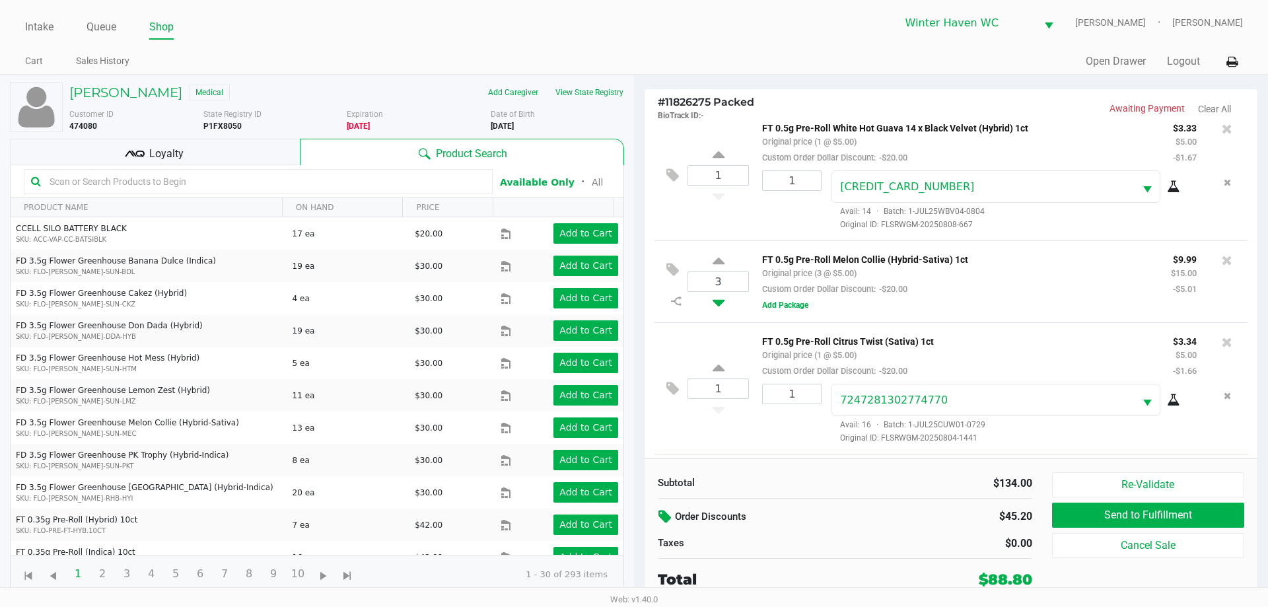
click at [715, 307] on icon at bounding box center [719, 300] width 12 height 17
type input "2"
click at [722, 281] on input "2" at bounding box center [718, 281] width 60 height 19
type input "1"
click at [740, 326] on div "Loading [PERSON_NAME] Medical Add Caregiver View State Registry Customer ID 474…" at bounding box center [634, 340] width 1268 height 530
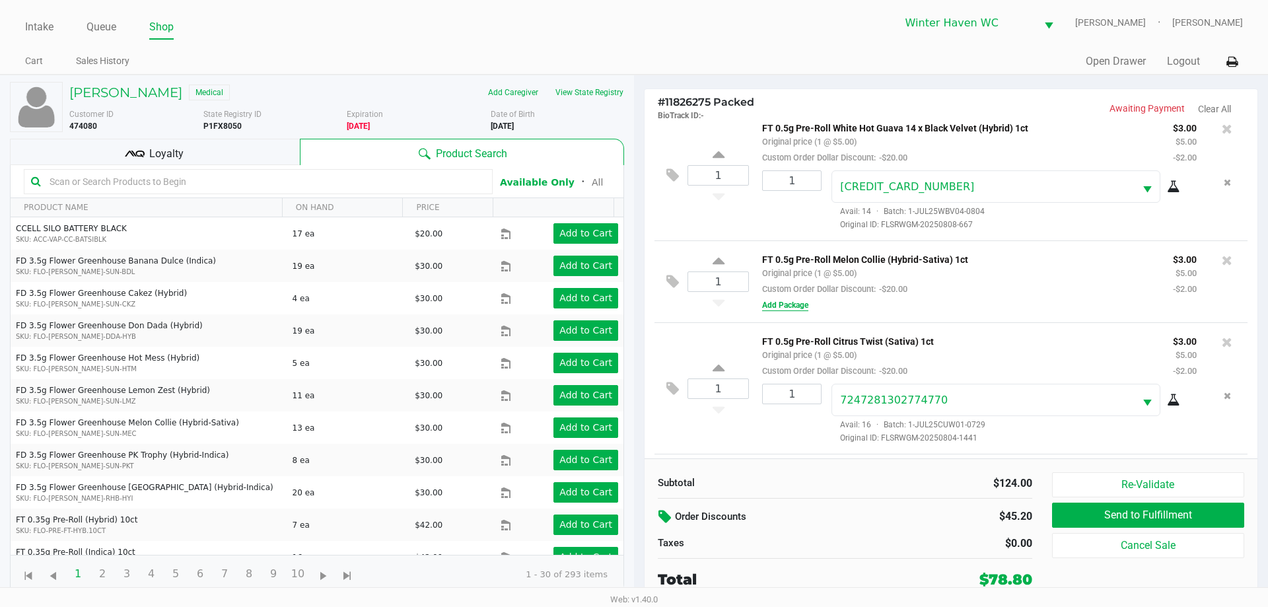
click at [772, 308] on button "Add Package" at bounding box center [785, 305] width 46 height 12
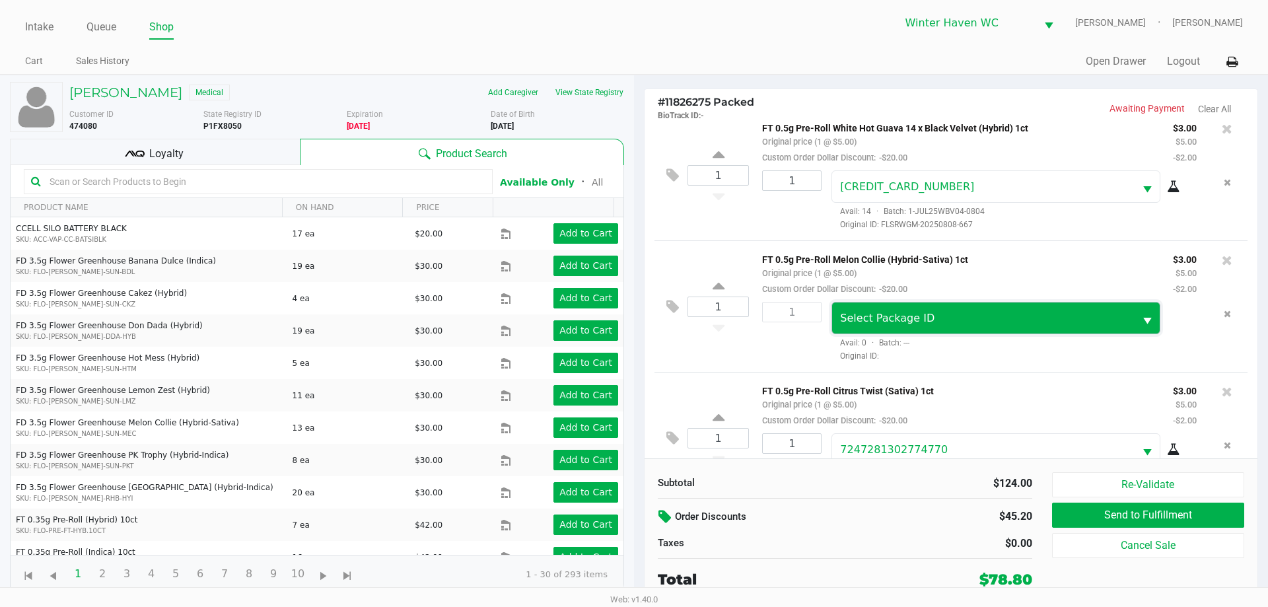
click at [849, 317] on span "Select Package ID" at bounding box center [887, 318] width 94 height 13
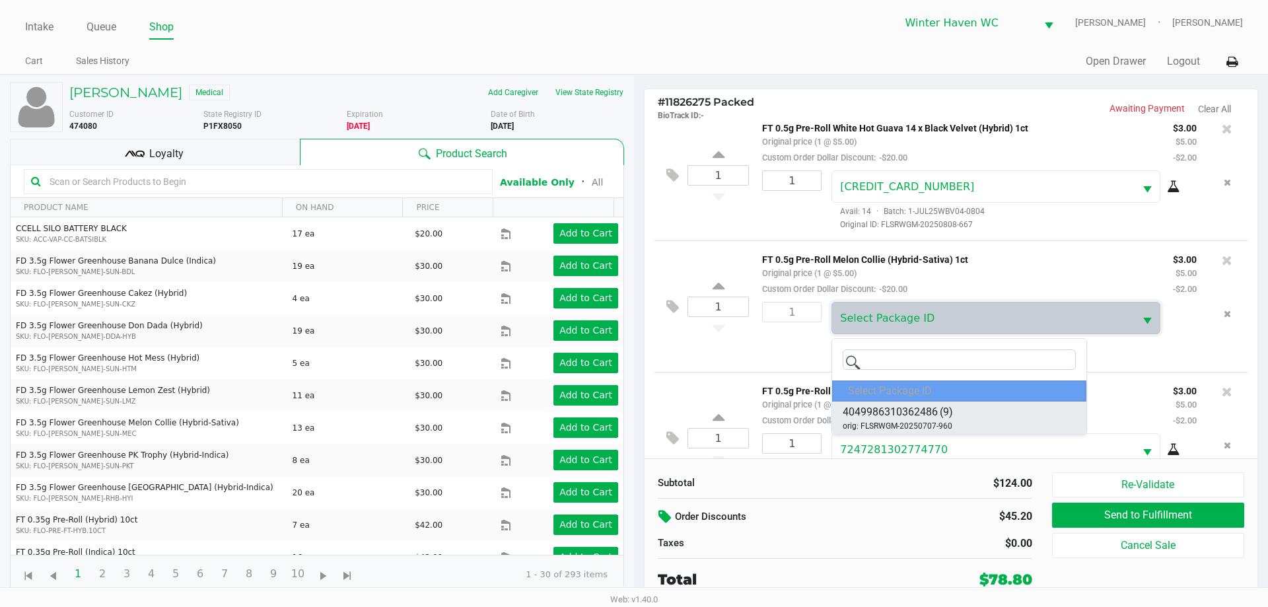
click at [920, 404] on li "4049986310362486 (9) orig: FLSRWGM-20250707-960" at bounding box center [959, 418] width 254 height 33
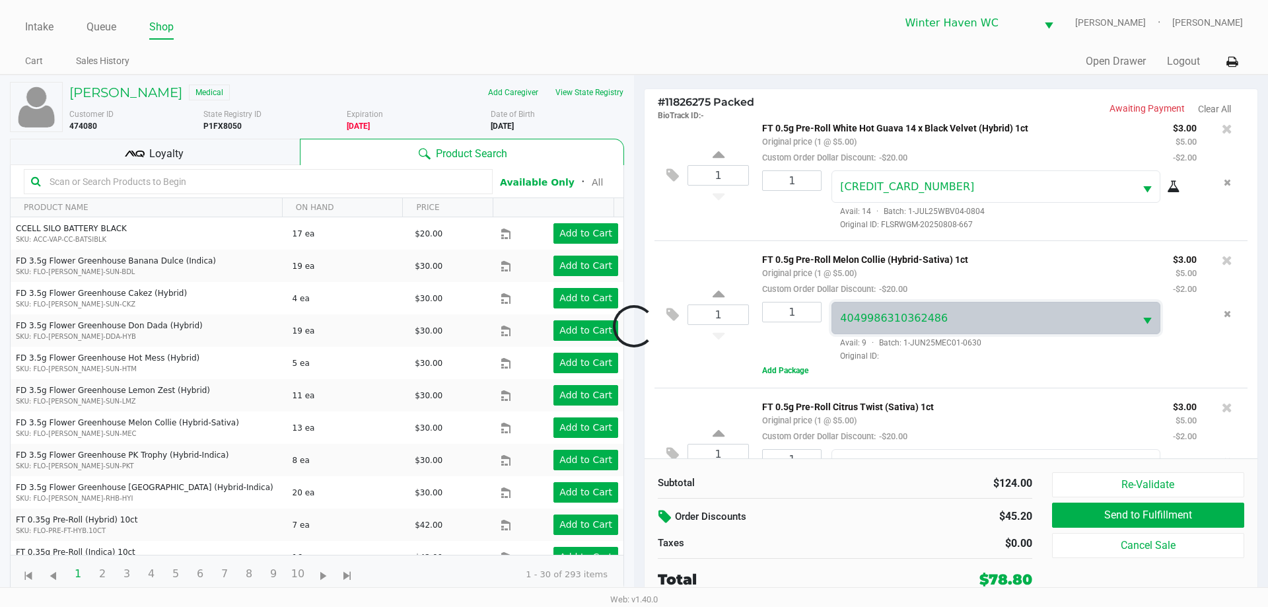
scroll to position [1019, 0]
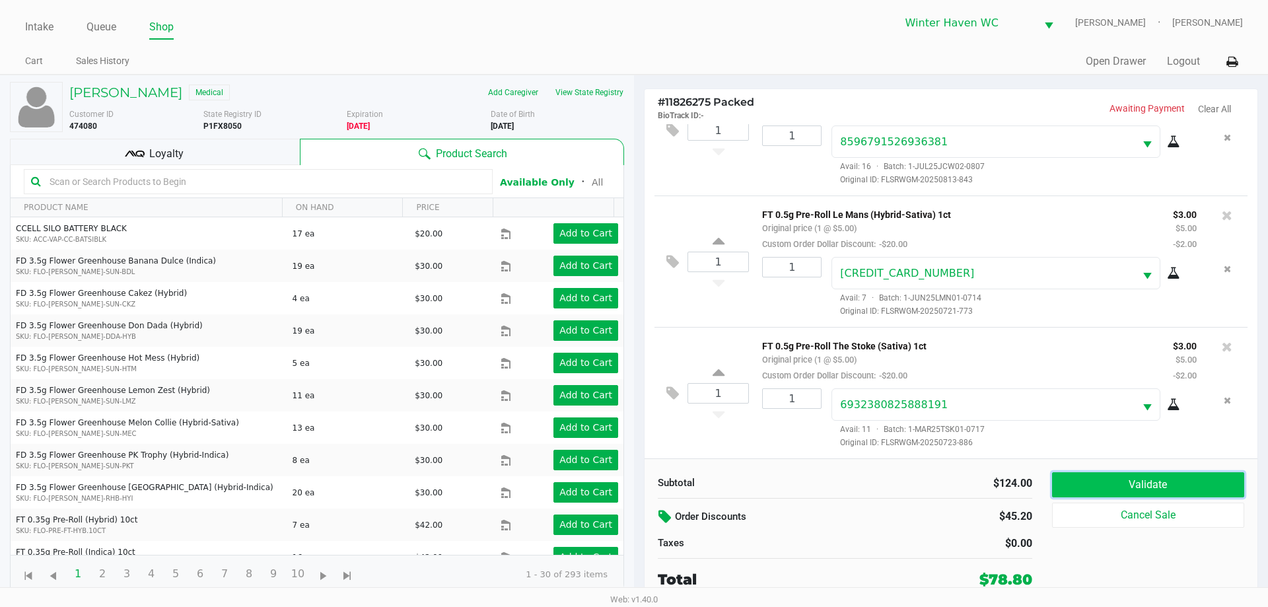
click at [1076, 475] on button "Validate" at bounding box center [1148, 484] width 192 height 25
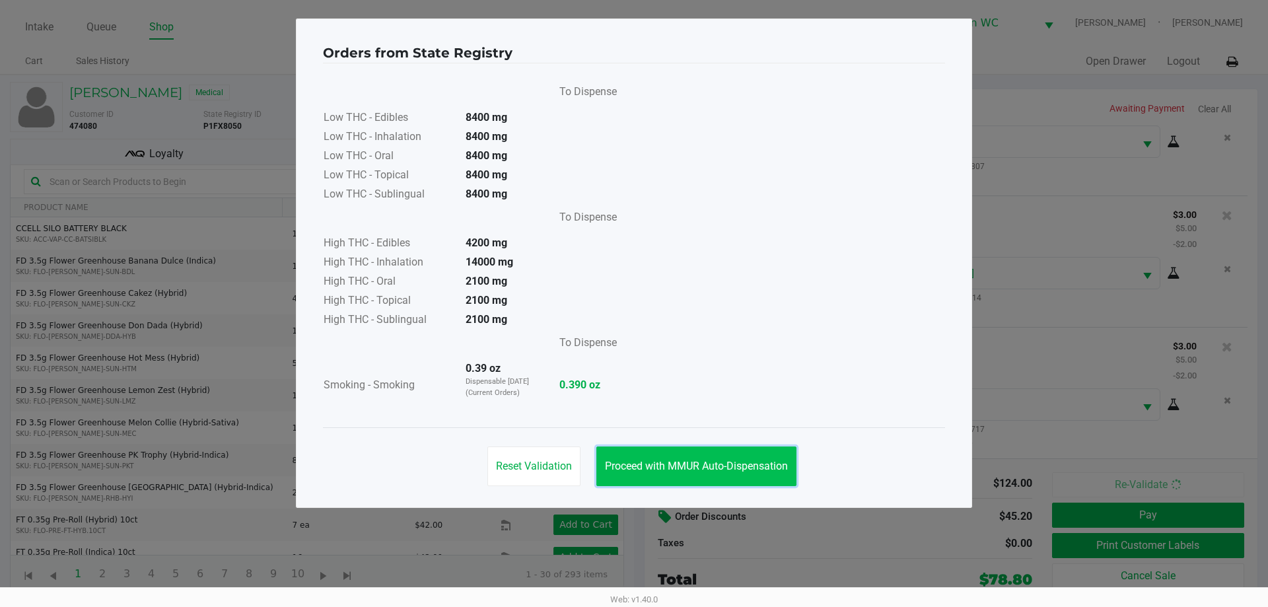
click at [713, 460] on span "Proceed with MMUR Auto-Dispensation" at bounding box center [696, 466] width 183 height 13
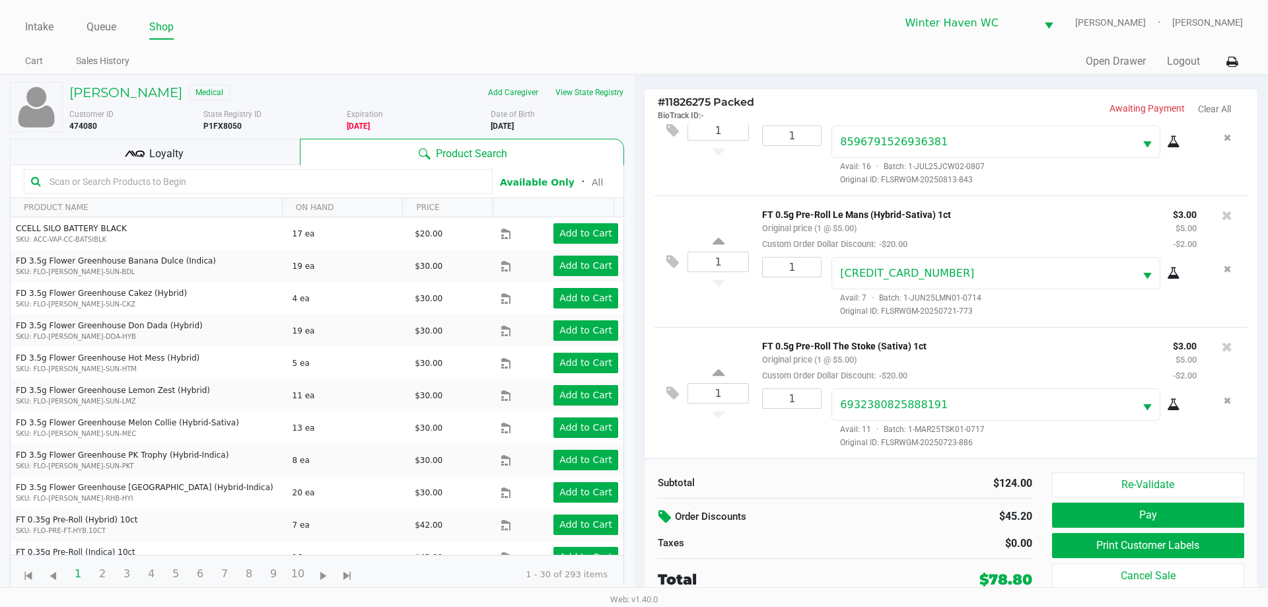
click at [754, 454] on div "1 FT 0.5g Pre-Roll The Stoke (Sativa) 1ct Original price (1 @ $5.00) Custom Ord…" at bounding box center [951, 392] width 593 height 131
click at [674, 392] on icon at bounding box center [673, 393] width 13 height 15
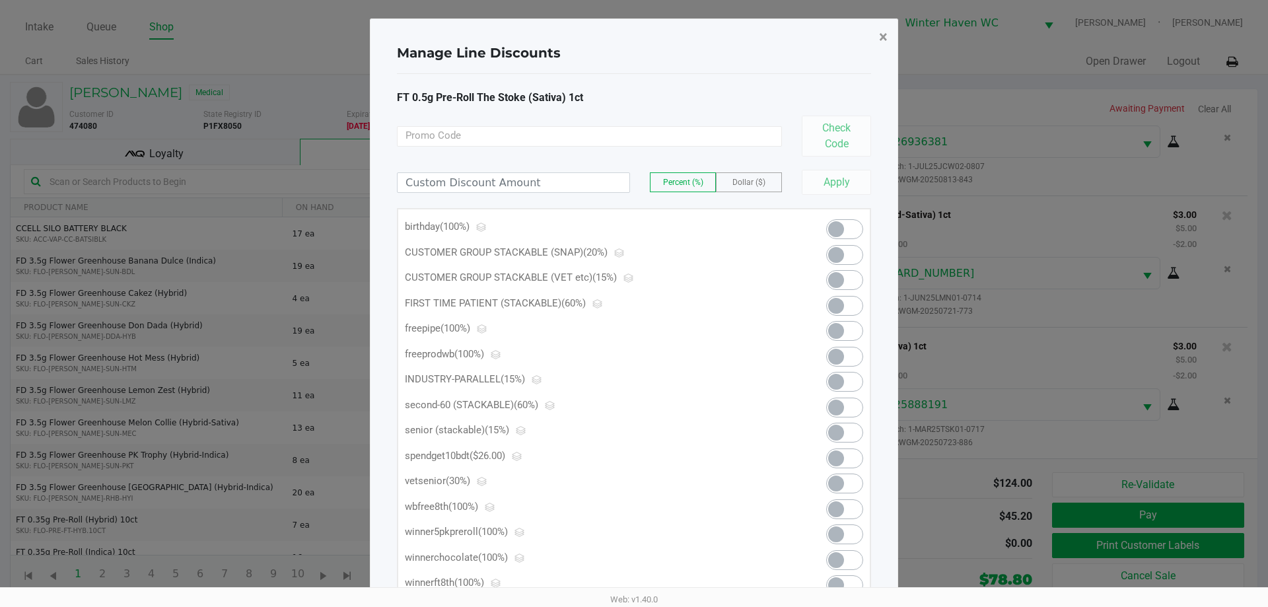
click at [875, 48] on button "×" at bounding box center [884, 36] width 30 height 37
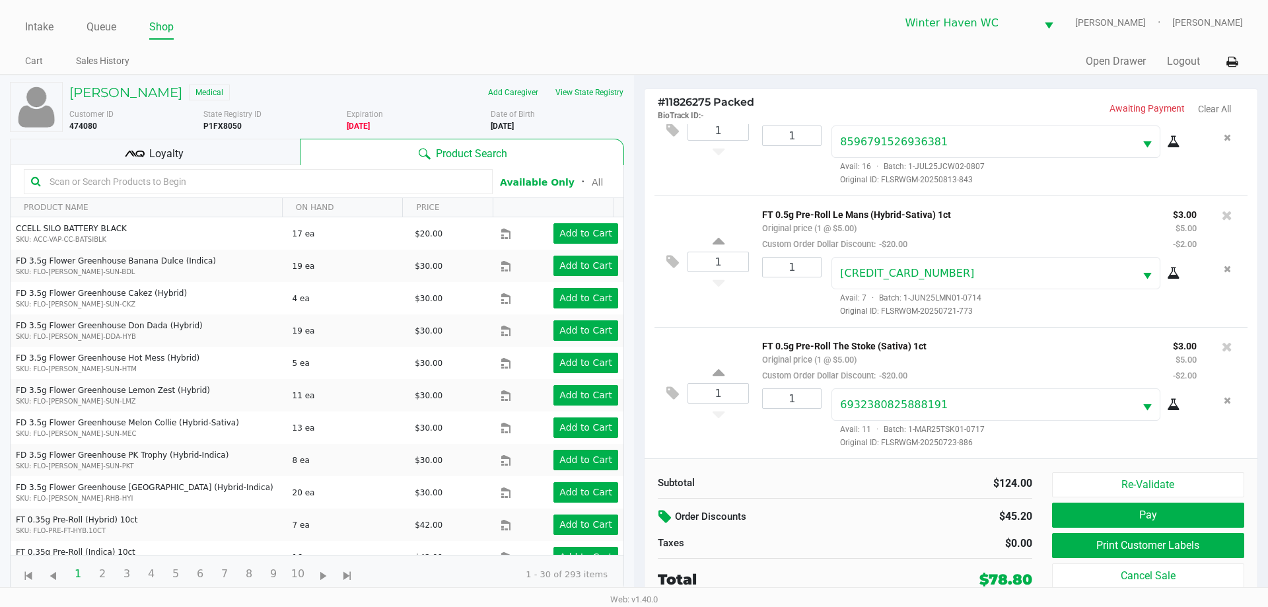
click at [666, 524] on icon at bounding box center [667, 516] width 16 height 15
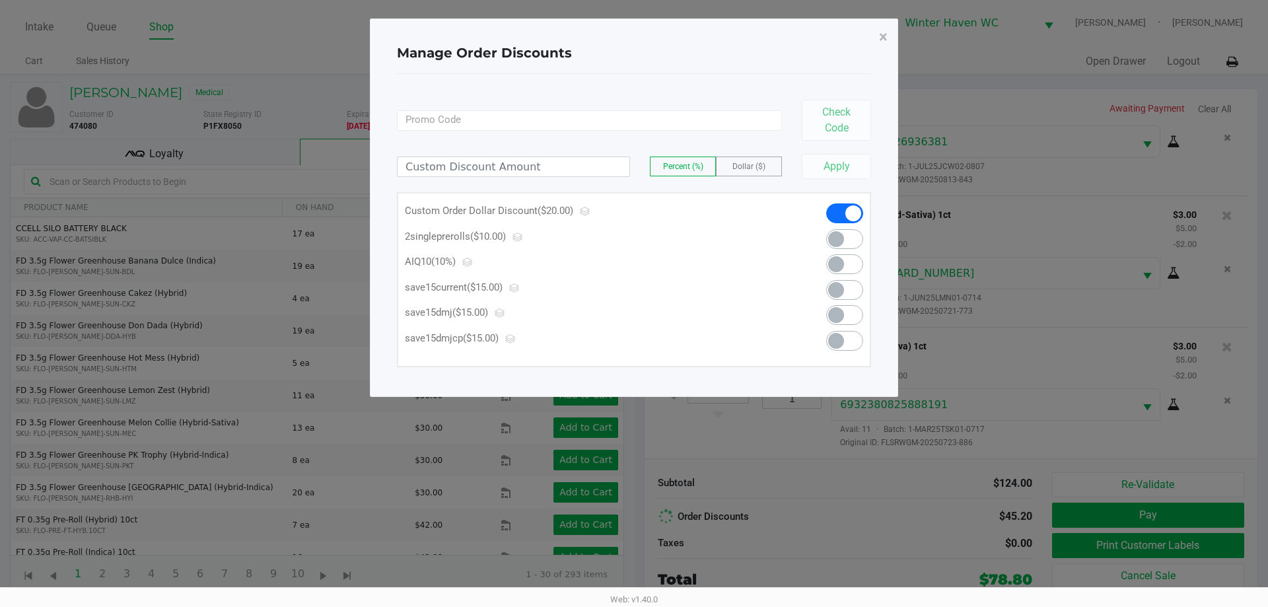
click at [848, 204] on span at bounding box center [844, 213] width 37 height 20
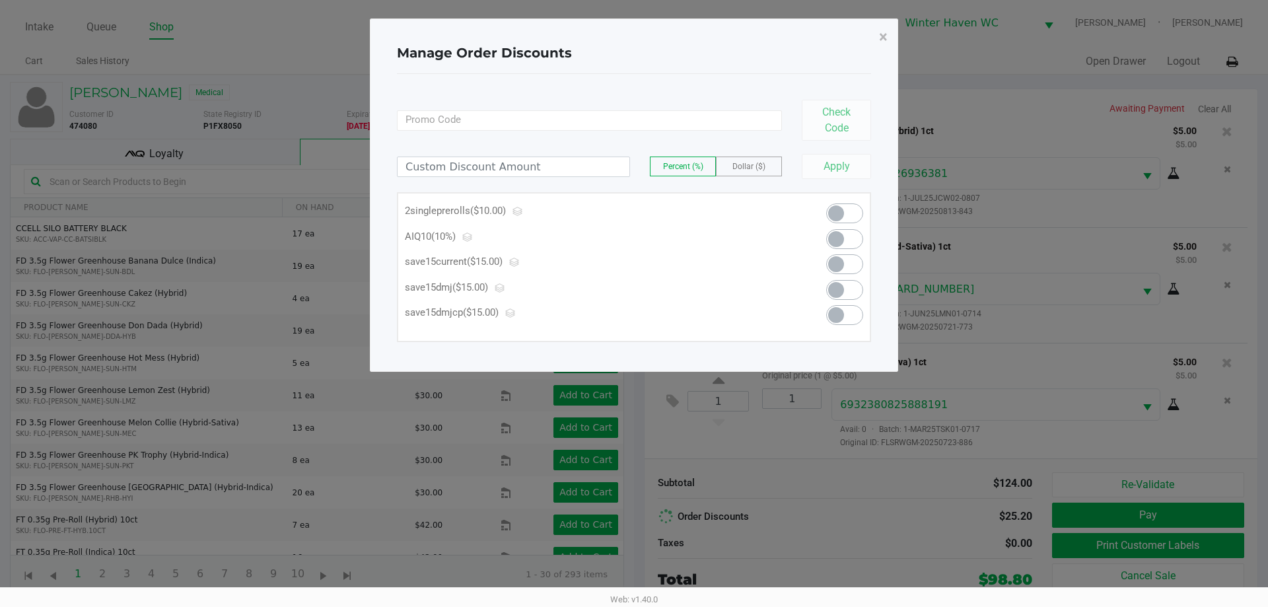
scroll to position [860, 0]
drag, startPoint x: 843, startPoint y: 171, endPoint x: 852, endPoint y: 143, distance: 29.2
click at [844, 169] on div "Apply" at bounding box center [831, 166] width 79 height 25
drag, startPoint x: 884, startPoint y: 49, endPoint x: 879, endPoint y: 54, distance: 7.5
click at [884, 48] on button "×" at bounding box center [884, 36] width 30 height 37
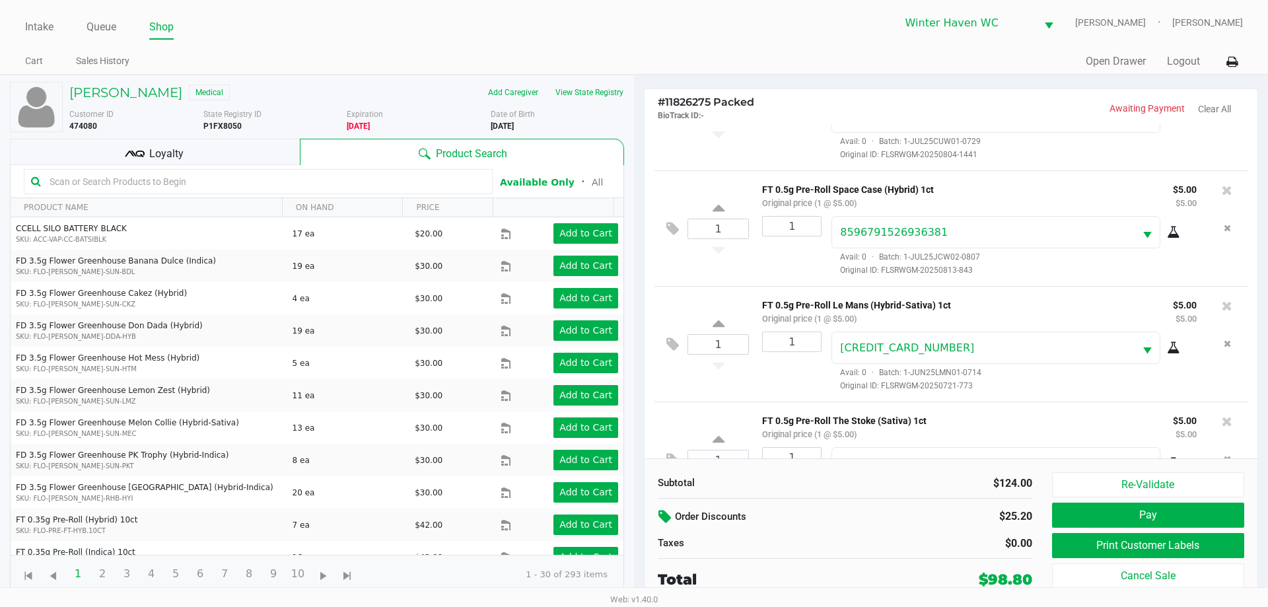
scroll to position [794, 0]
click at [661, 524] on button at bounding box center [666, 517] width 17 height 24
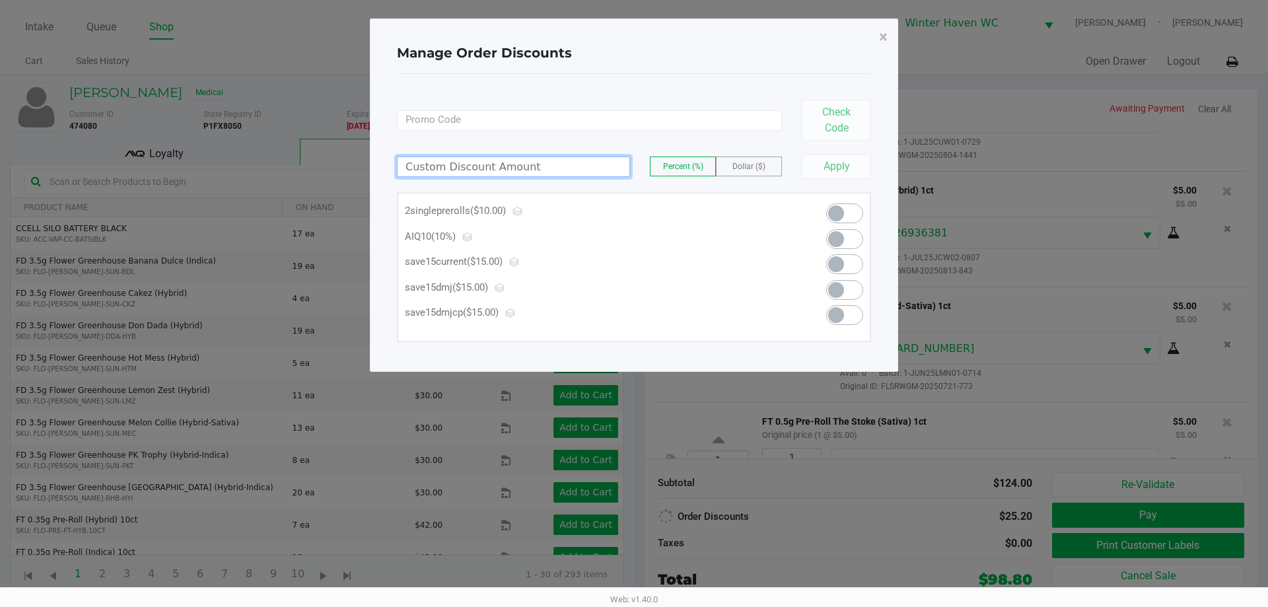
click at [568, 167] on input at bounding box center [514, 166] width 232 height 19
type input "16.00"
click at [765, 168] on span "Dollar ($)" at bounding box center [749, 166] width 33 height 9
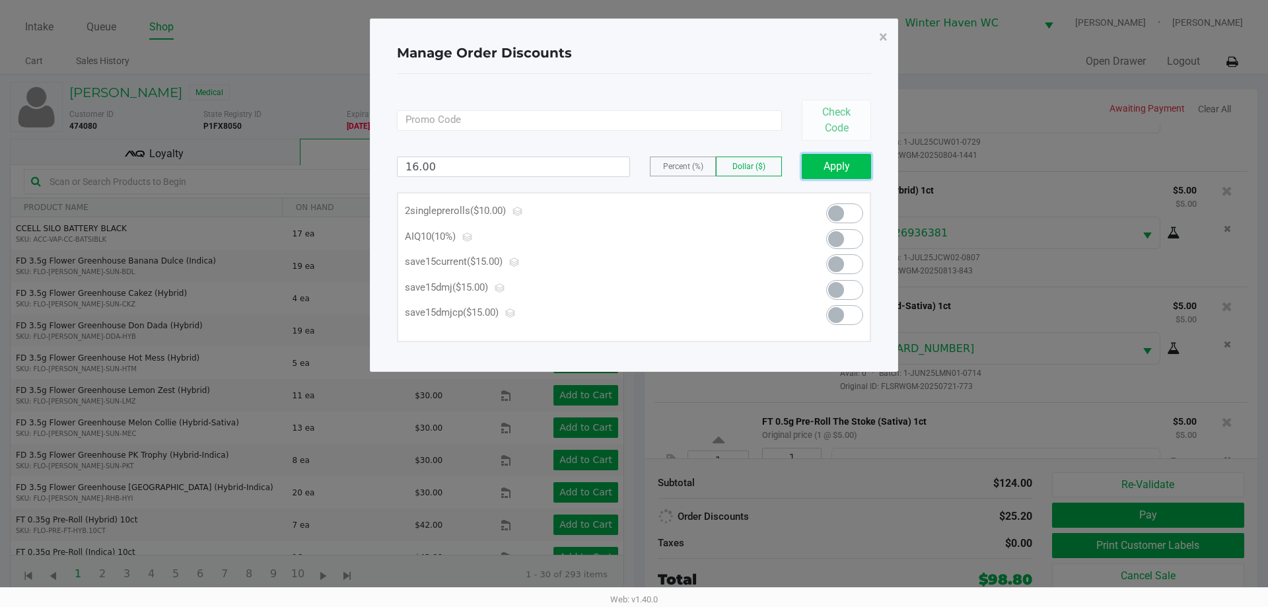
click at [818, 164] on button "Apply" at bounding box center [836, 166] width 69 height 25
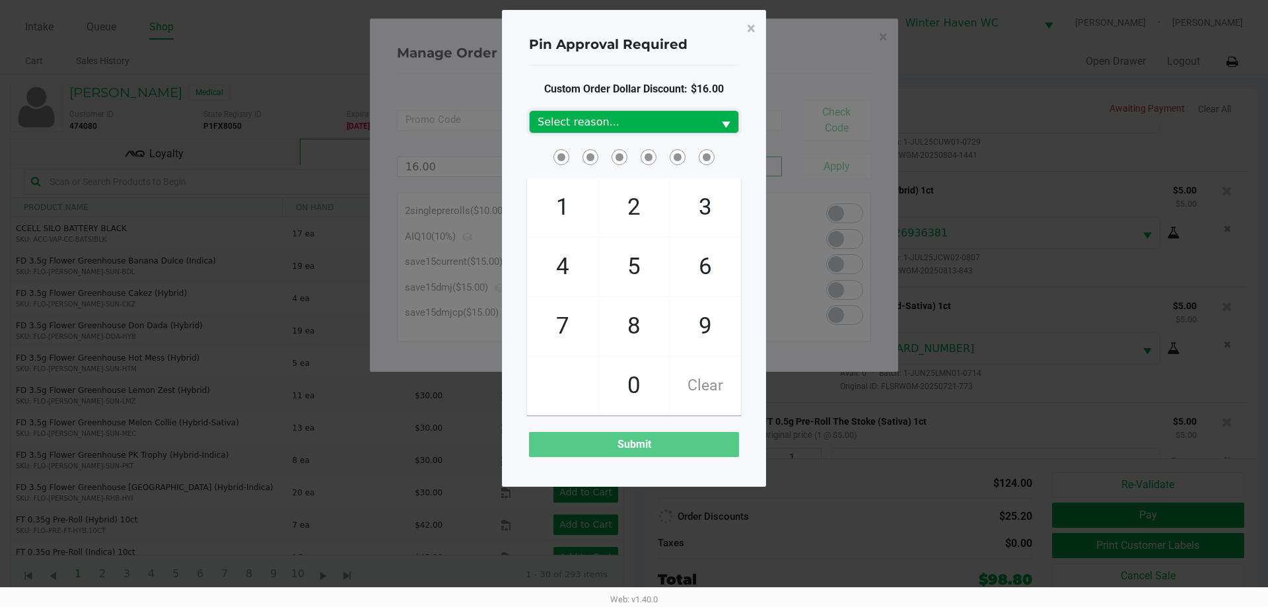
click at [716, 127] on button "Select" at bounding box center [725, 122] width 25 height 22
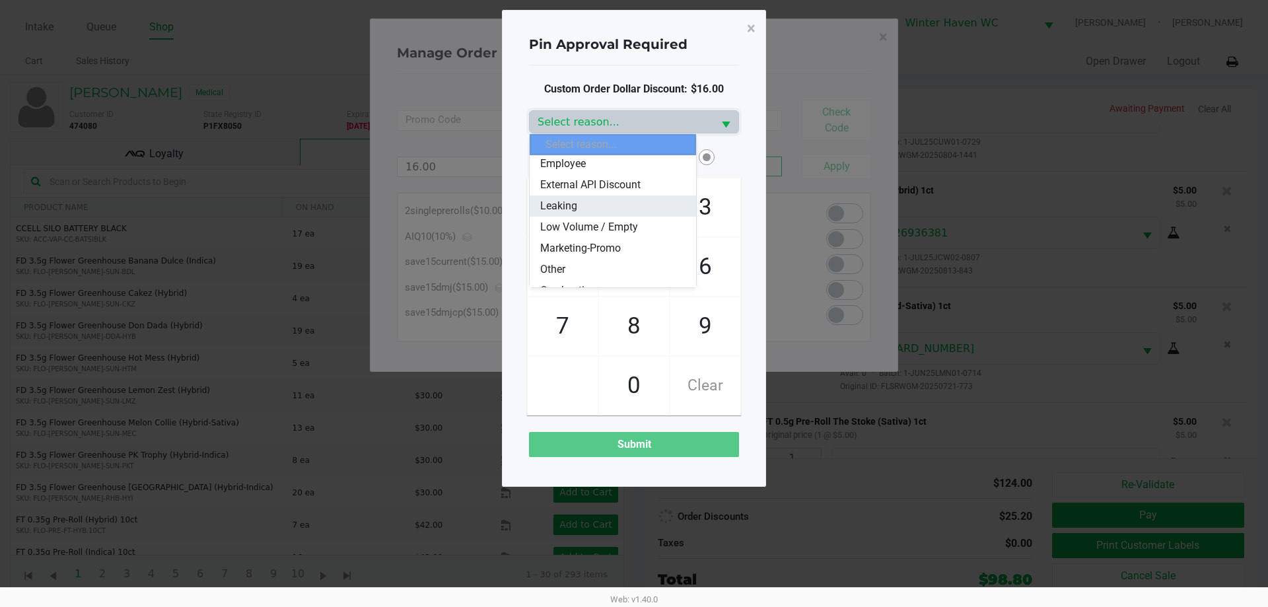
scroll to position [66, 0]
click at [622, 241] on li "Marketing-Promo" at bounding box center [613, 247] width 166 height 21
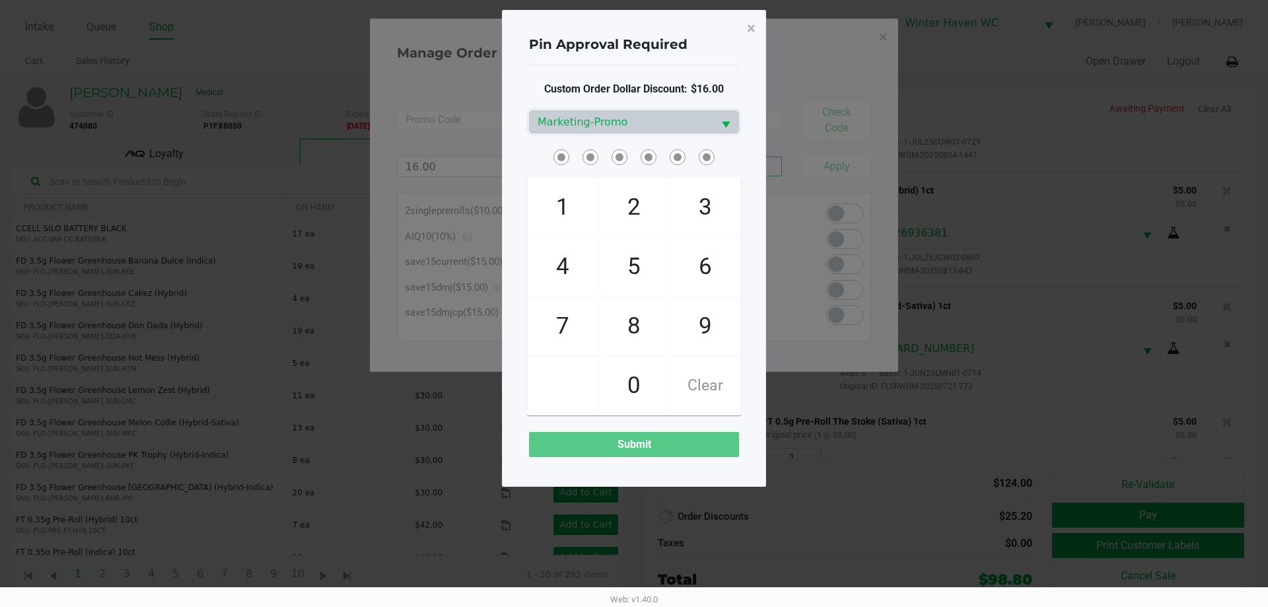
click at [714, 170] on div "1 4 7 2 5 8 0 3 6 9 Clear" at bounding box center [634, 281] width 230 height 269
checkbox input "true"
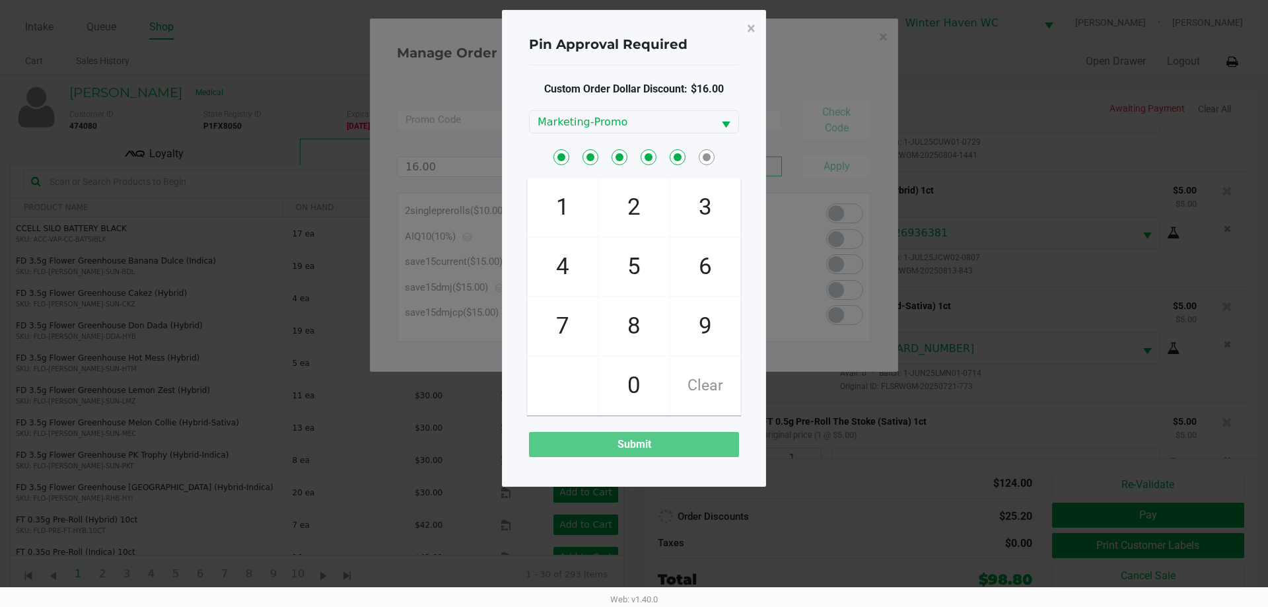
checkbox input "true"
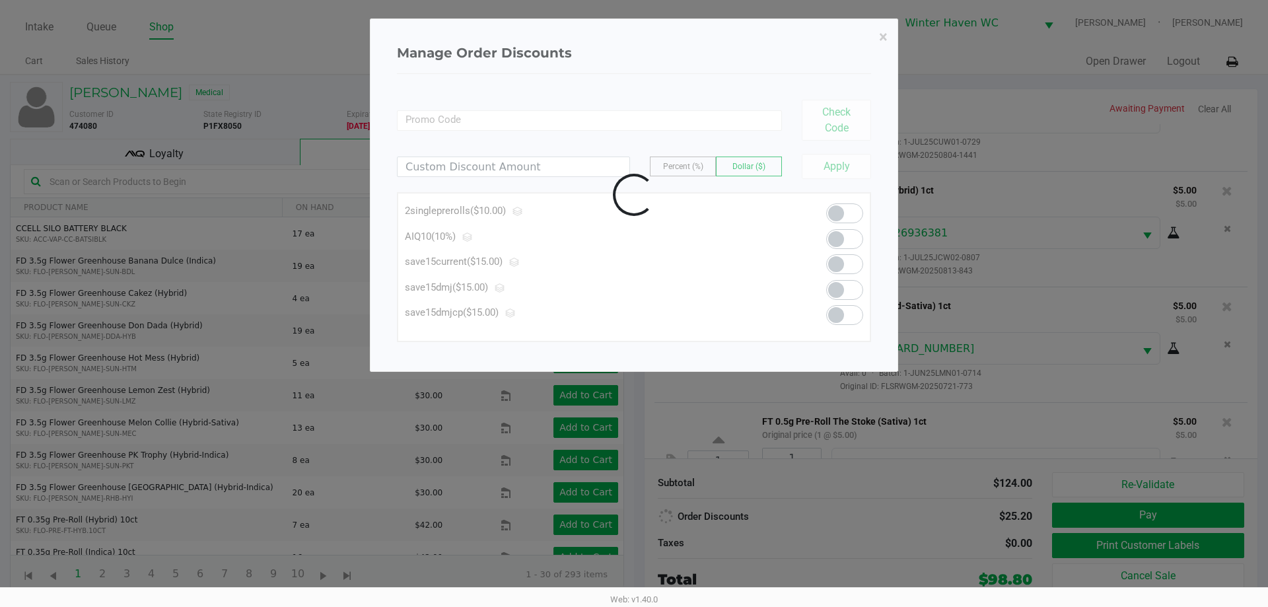
scroll to position [860, 0]
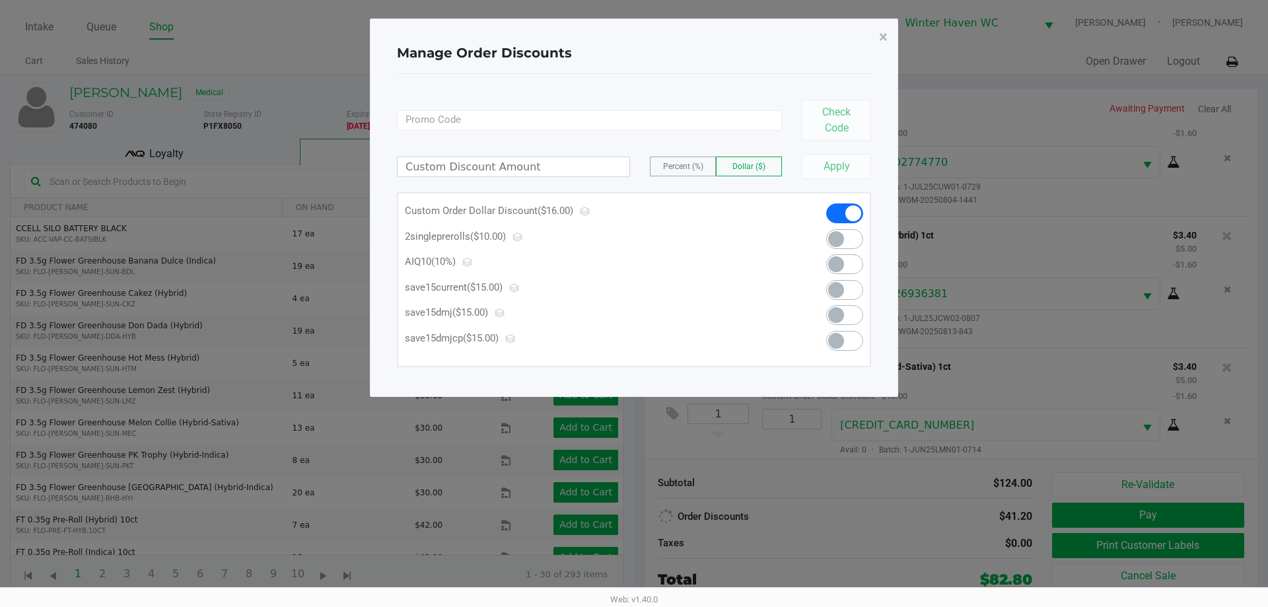
click at [828, 159] on div "Apply" at bounding box center [831, 166] width 79 height 25
drag, startPoint x: 874, startPoint y: 43, endPoint x: 643, endPoint y: 351, distance: 385.5
click at [873, 45] on button "×" at bounding box center [884, 36] width 30 height 37
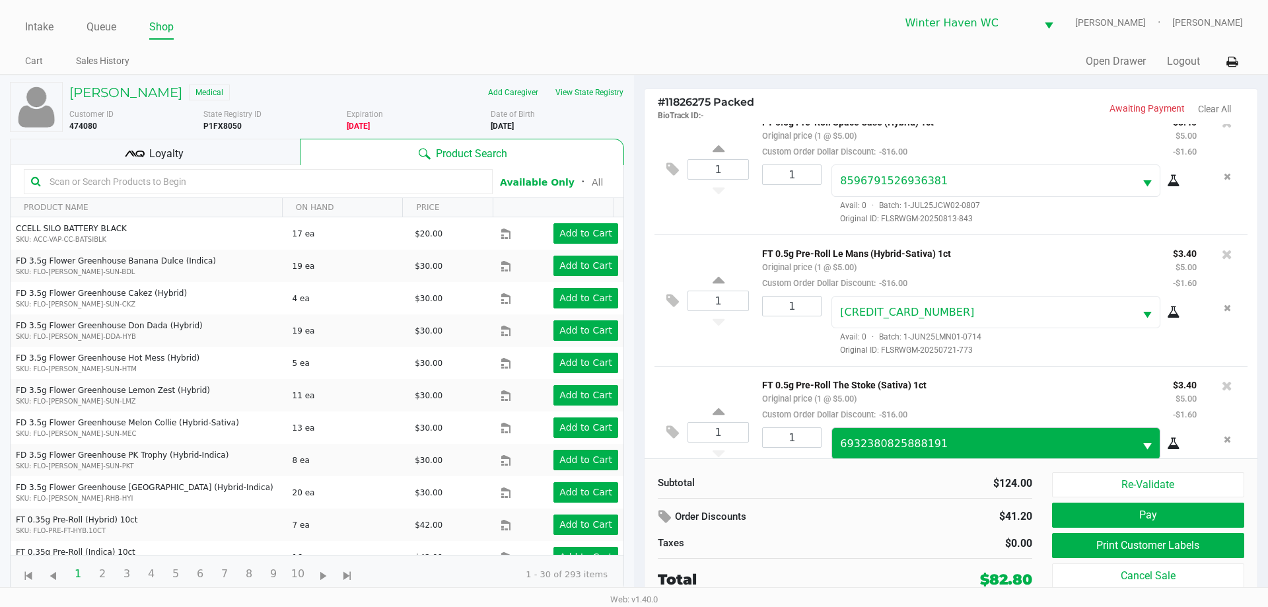
scroll to position [1019, 0]
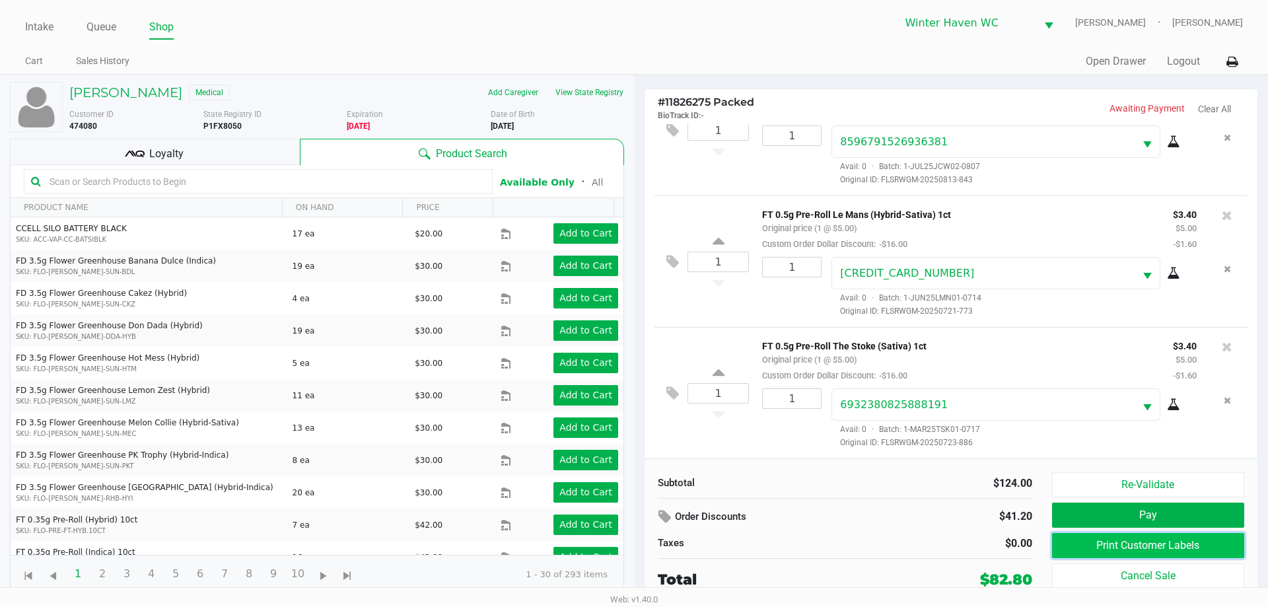
click at [1106, 548] on button "Print Customer Labels" at bounding box center [1148, 545] width 192 height 25
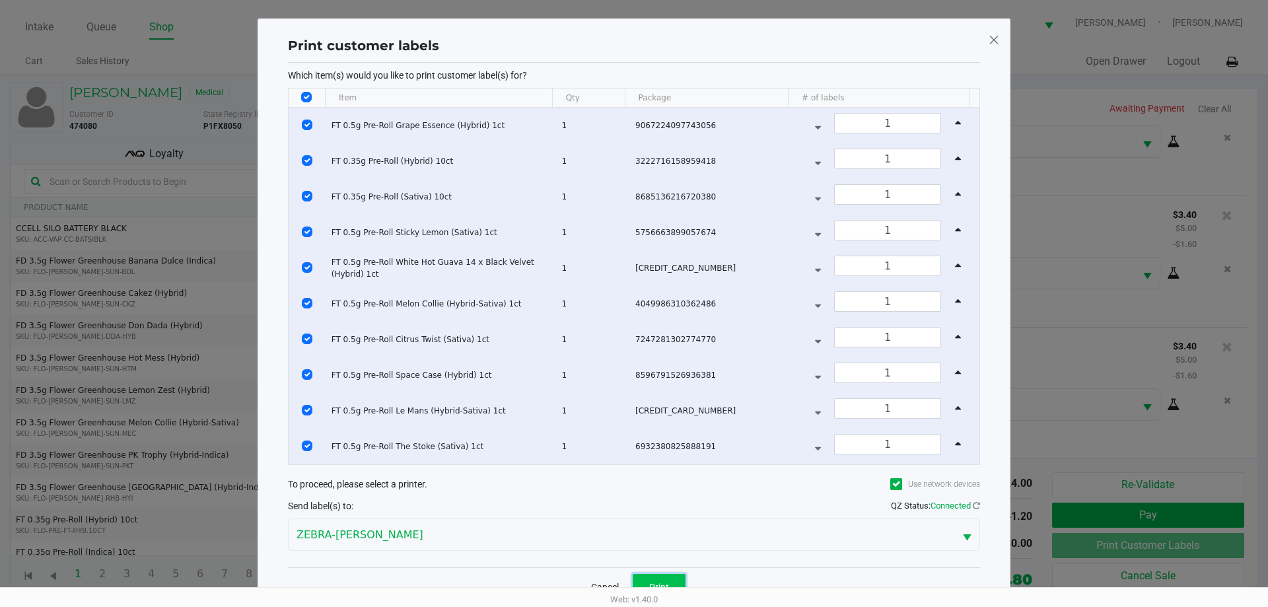
click at [665, 579] on button "Print" at bounding box center [659, 587] width 53 height 26
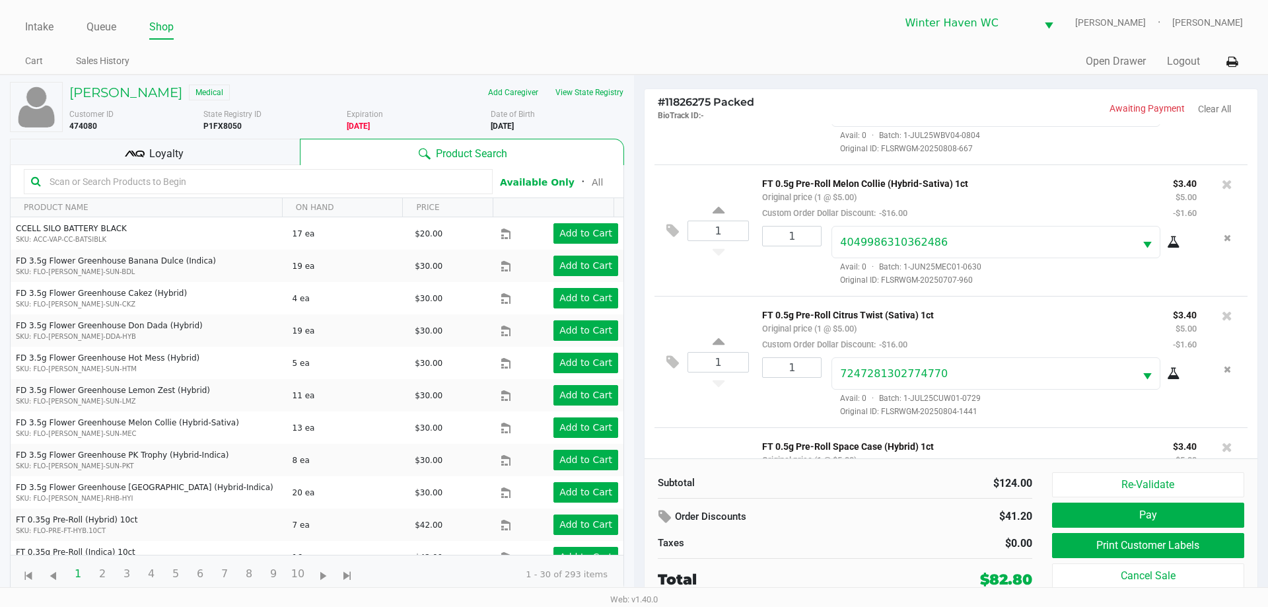
scroll to position [793, 0]
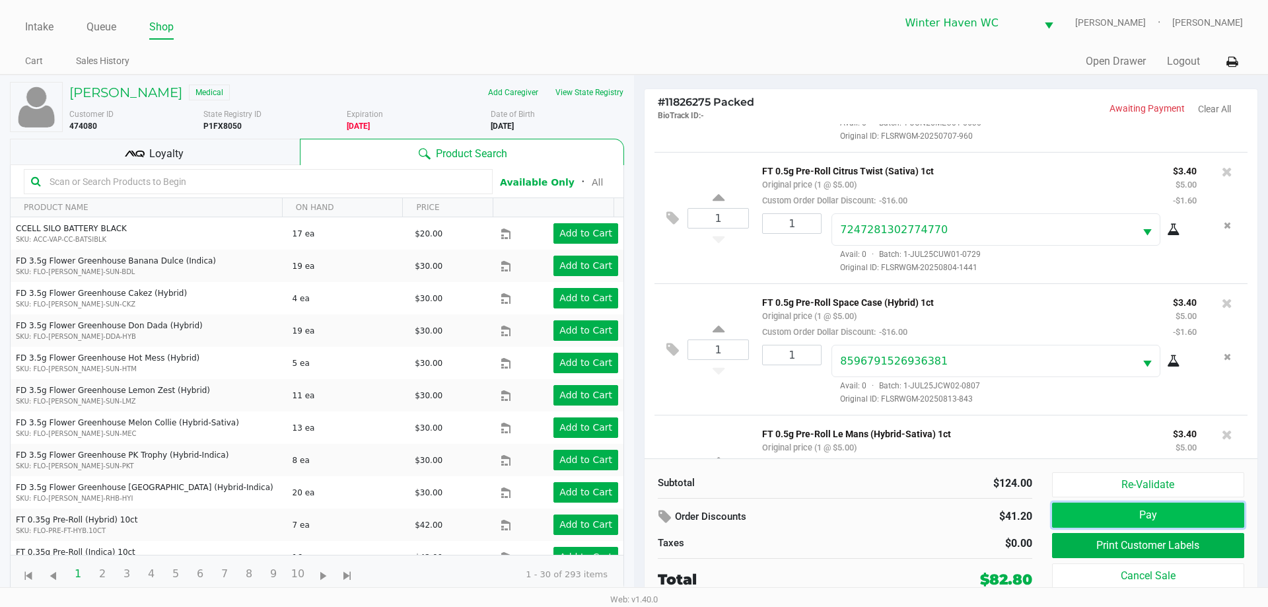
click at [1137, 515] on button "Pay" at bounding box center [1148, 515] width 192 height 25
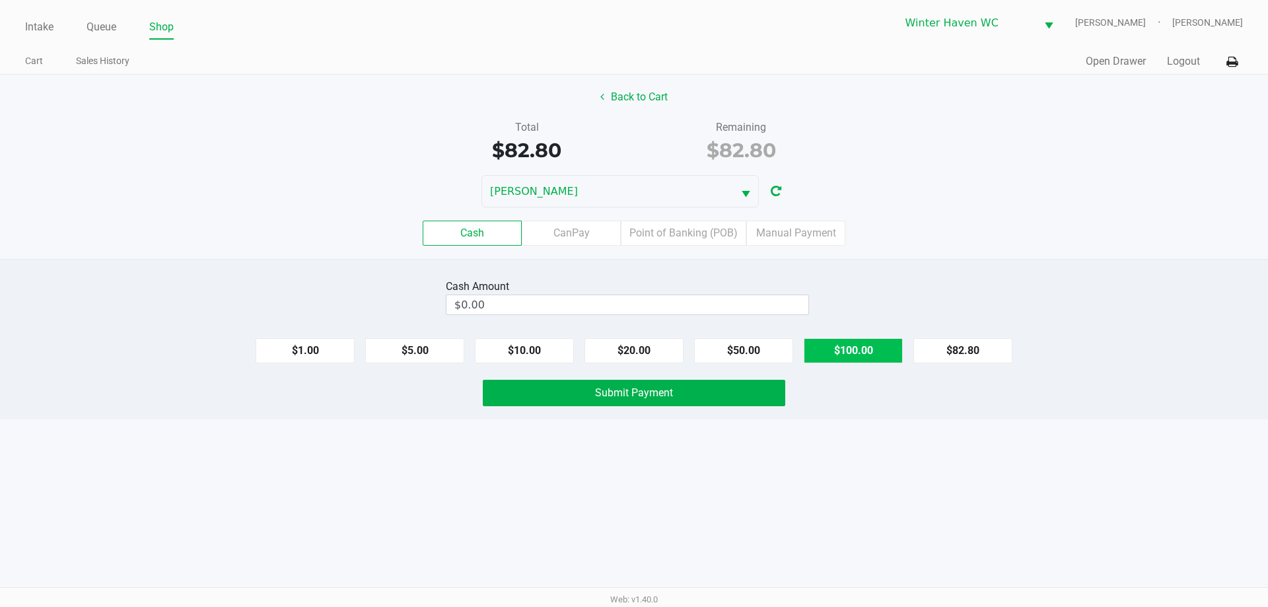
click at [859, 350] on button "$100.00" at bounding box center [853, 350] width 99 height 25
type input "$100.00"
click at [845, 453] on div "Intake Queue Shop Winter Haven [PERSON_NAME] [PERSON_NAME] Cart Sales History Q…" at bounding box center [634, 303] width 1268 height 607
click at [729, 408] on div "Cash Amount $100.00 Clear $1.00 $5.00 $10.00 $20.00 $50.00 $100.00 $82.80 Submi…" at bounding box center [634, 339] width 1268 height 161
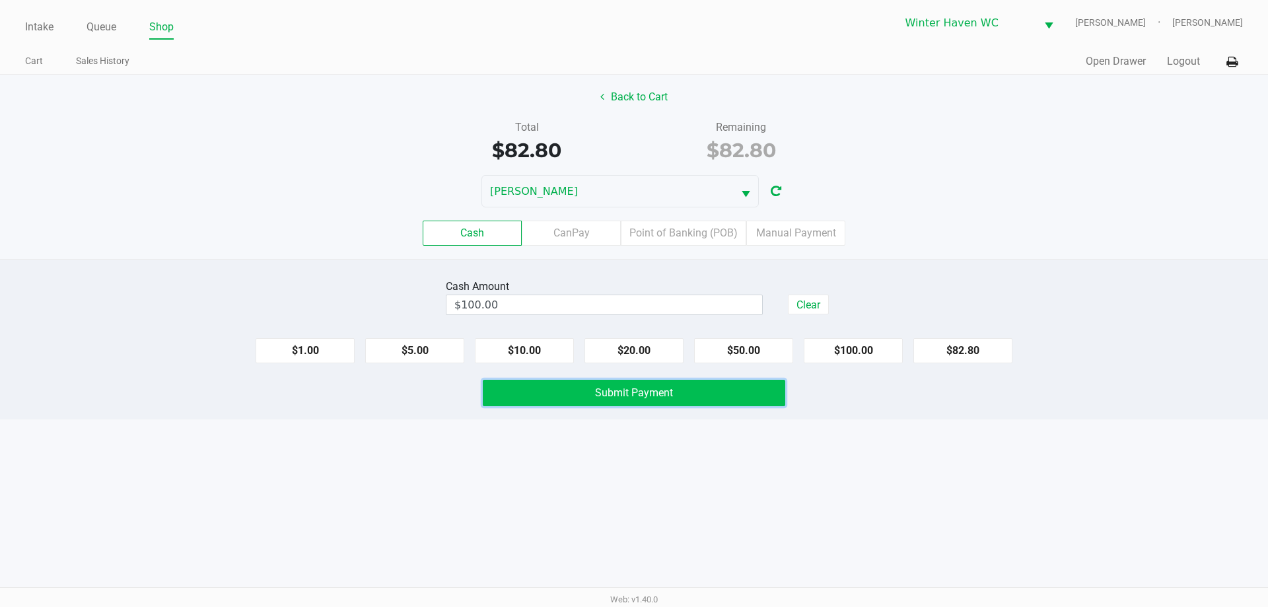
click at [730, 402] on button "Submit Payment" at bounding box center [634, 393] width 303 height 26
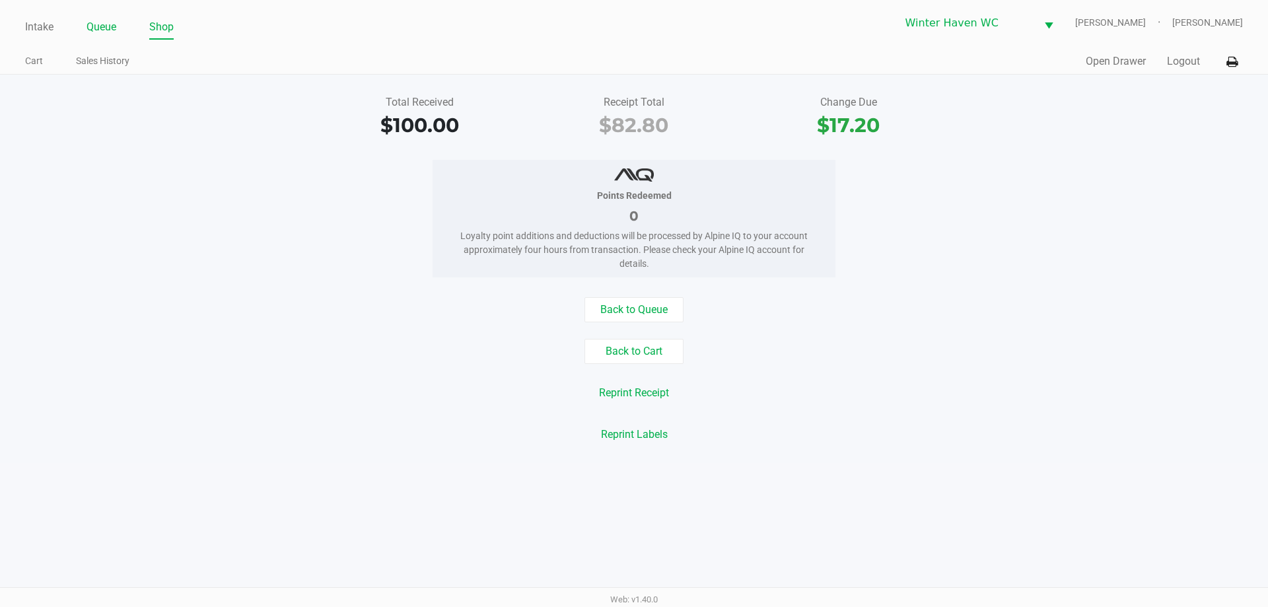
click at [106, 34] on link "Queue" at bounding box center [102, 27] width 30 height 18
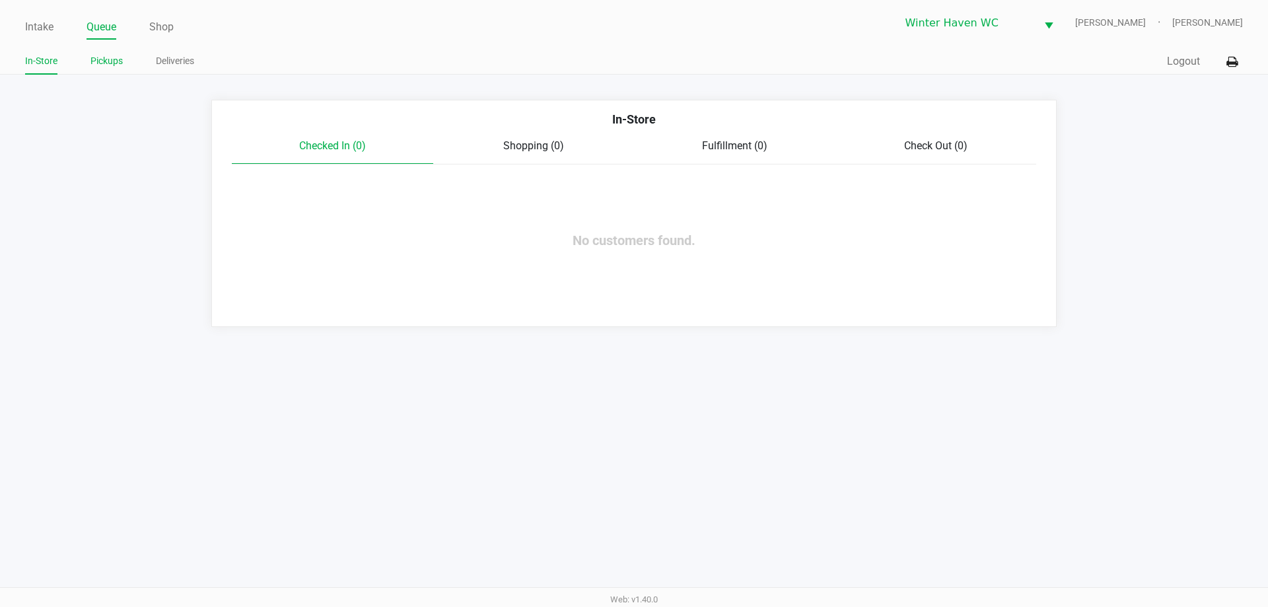
click at [108, 55] on link "Pickups" at bounding box center [106, 61] width 32 height 17
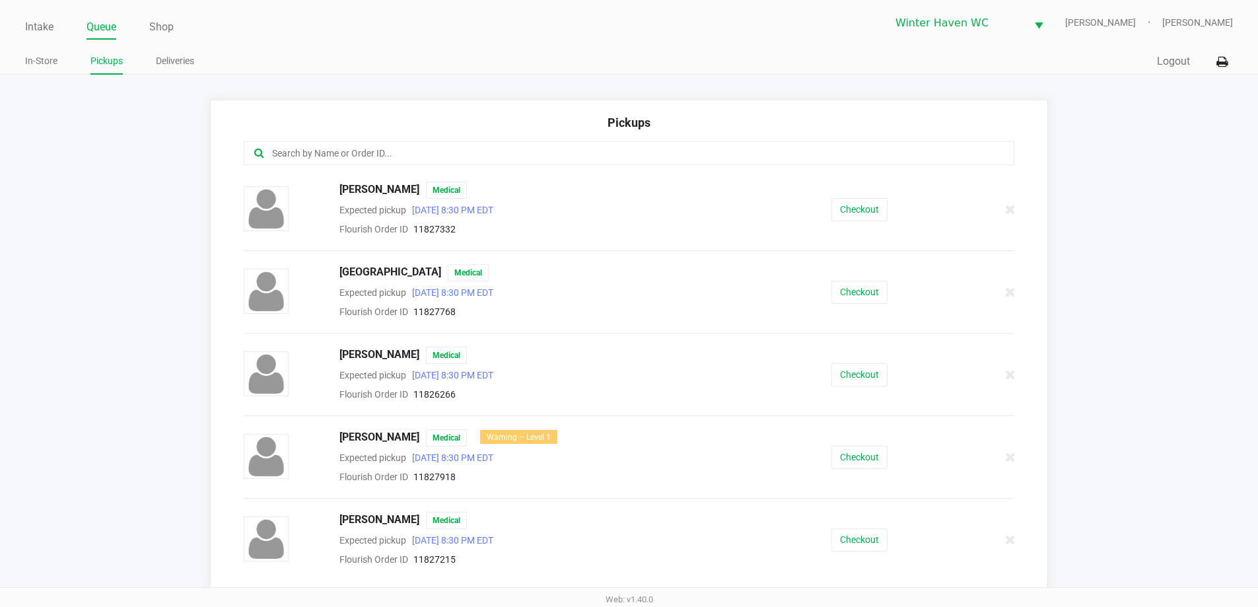
click at [426, 147] on input "text" at bounding box center [608, 153] width 675 height 15
click at [861, 534] on button "Checkout" at bounding box center [860, 539] width 56 height 23
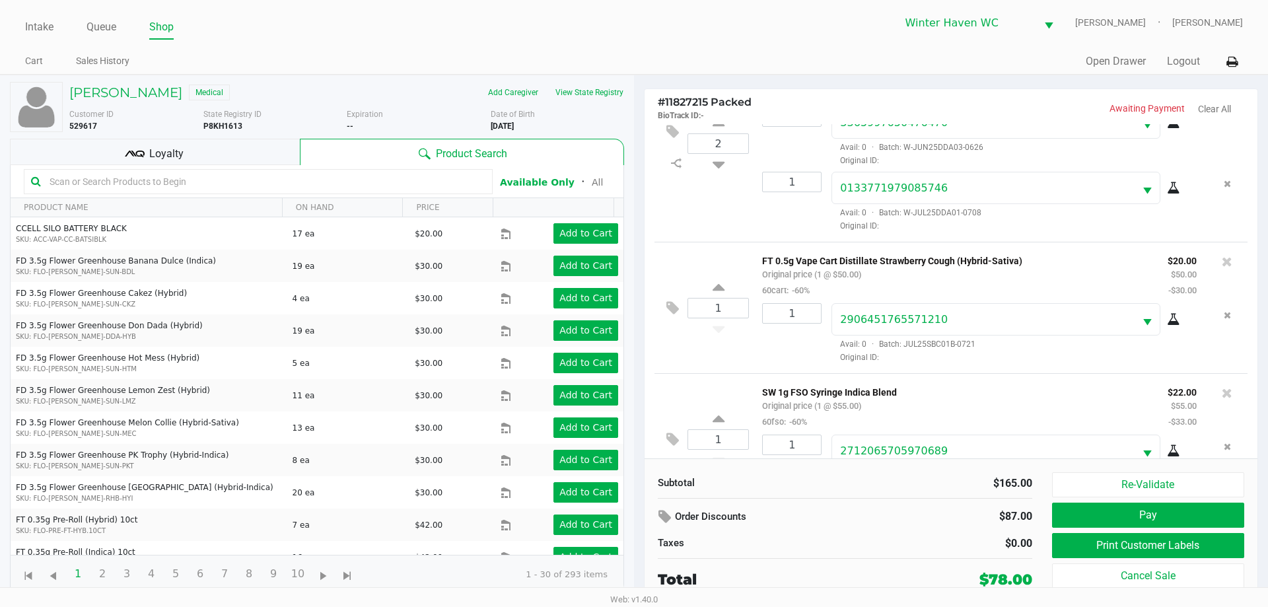
scroll to position [127, 0]
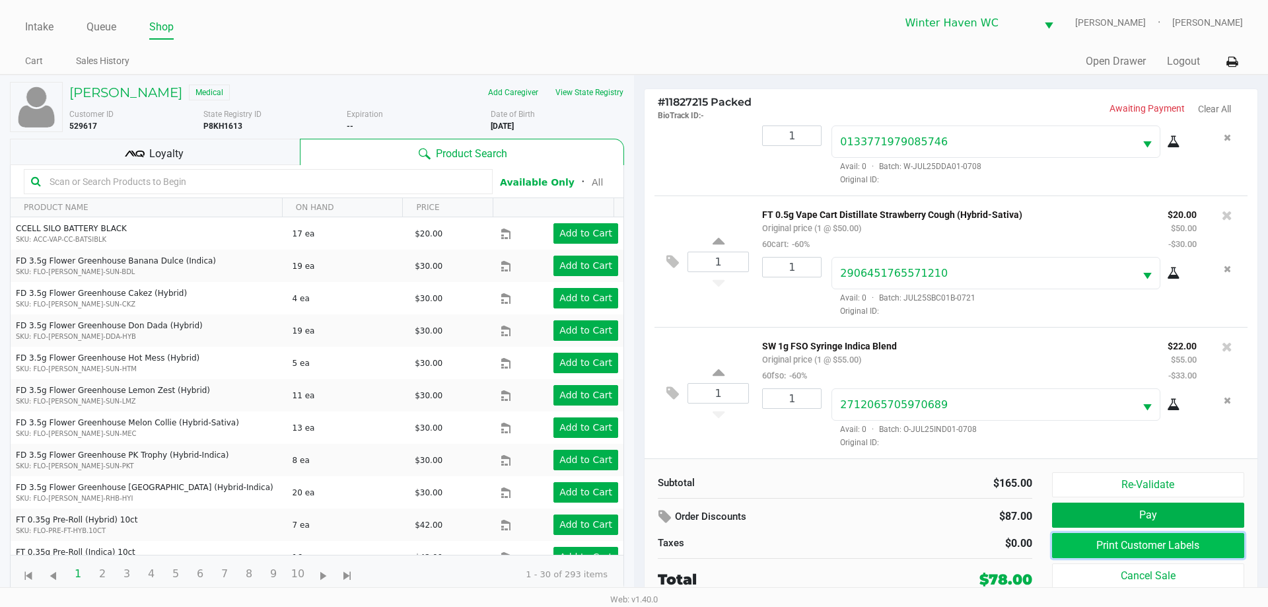
click at [1124, 542] on button "Print Customer Labels" at bounding box center [1148, 545] width 192 height 25
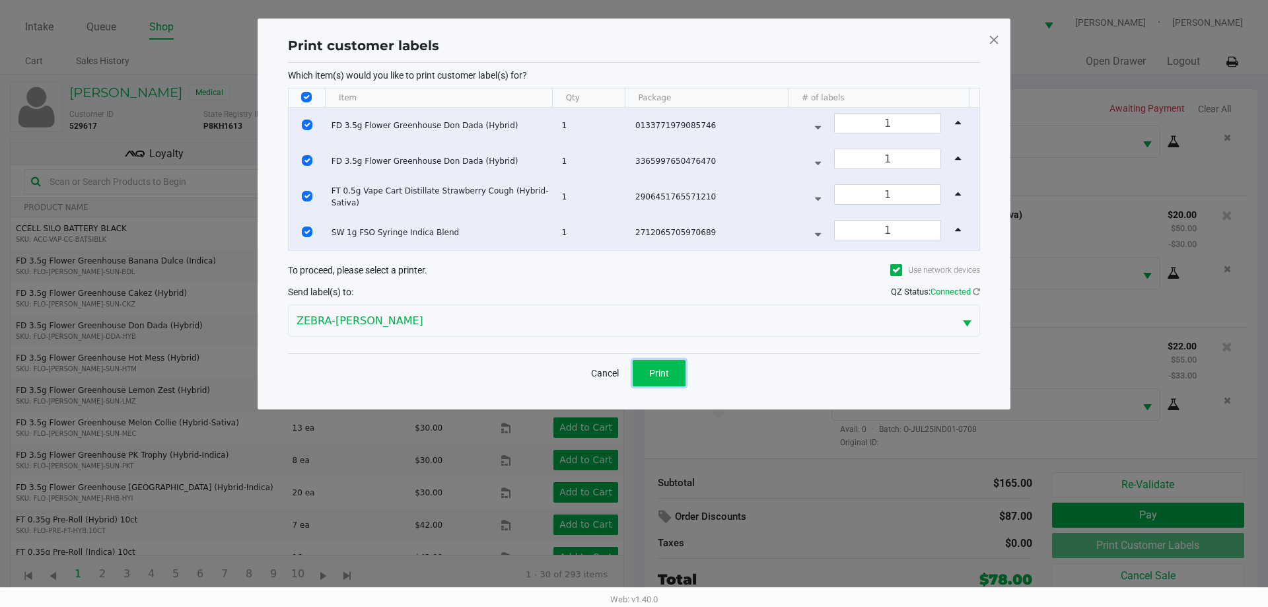
click at [681, 372] on button "Print" at bounding box center [659, 373] width 53 height 26
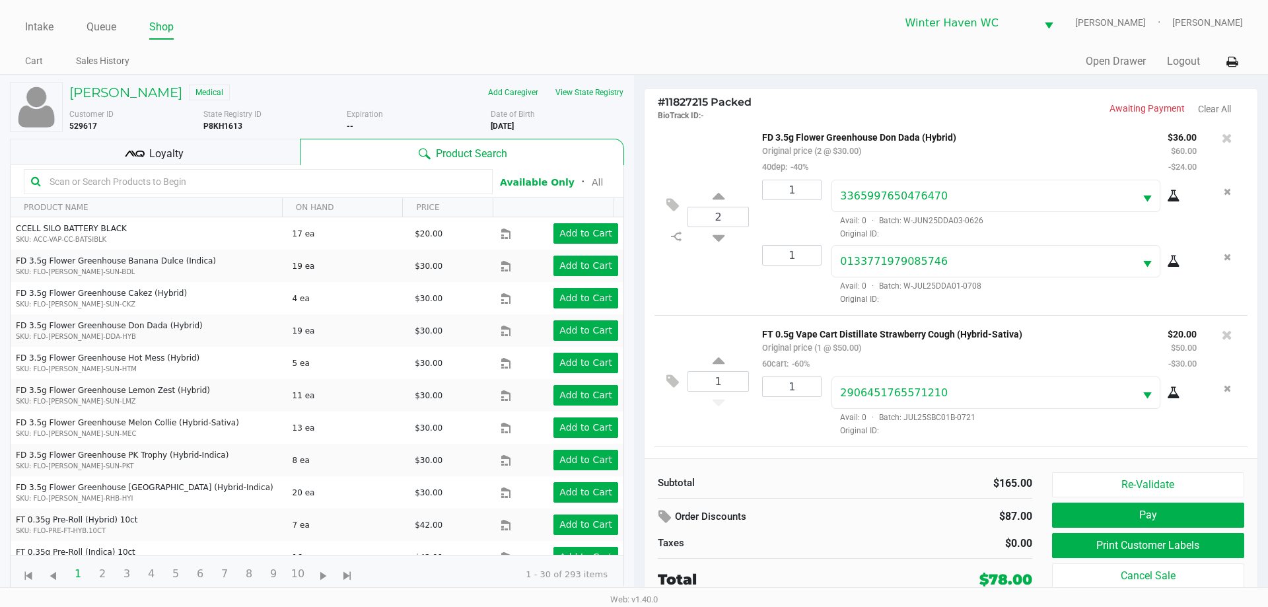
scroll to position [0, 0]
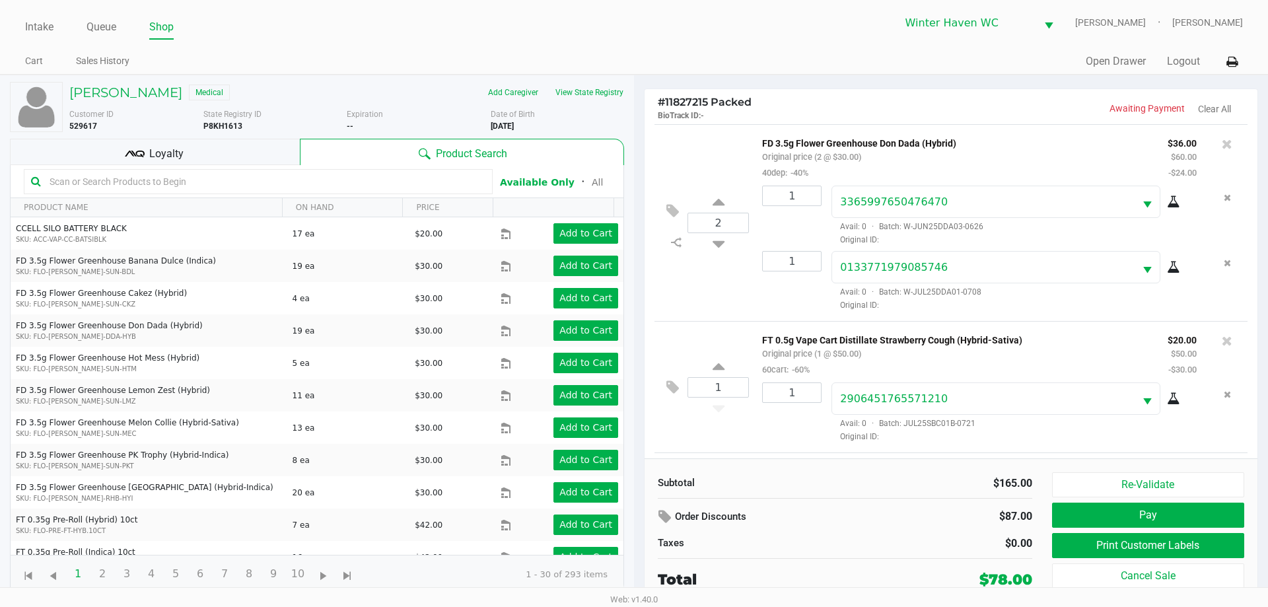
click at [295, 187] on input "text" at bounding box center [264, 182] width 441 height 20
type input "sjy"
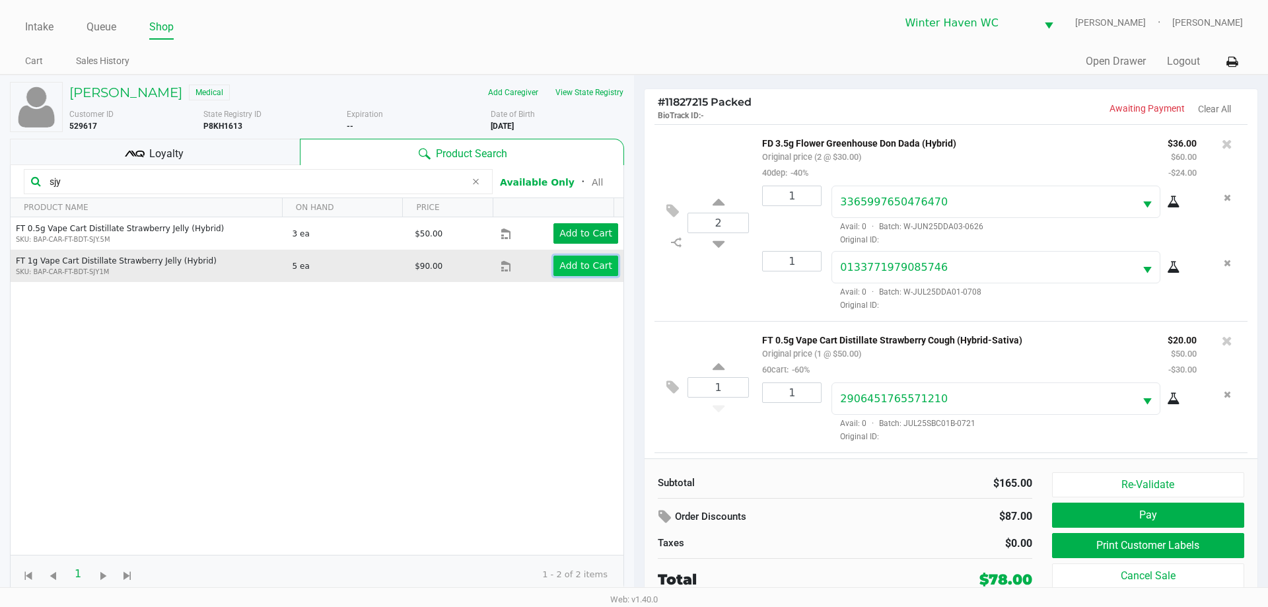
click at [572, 262] on app-button-loader "Add to Cart" at bounding box center [585, 265] width 53 height 11
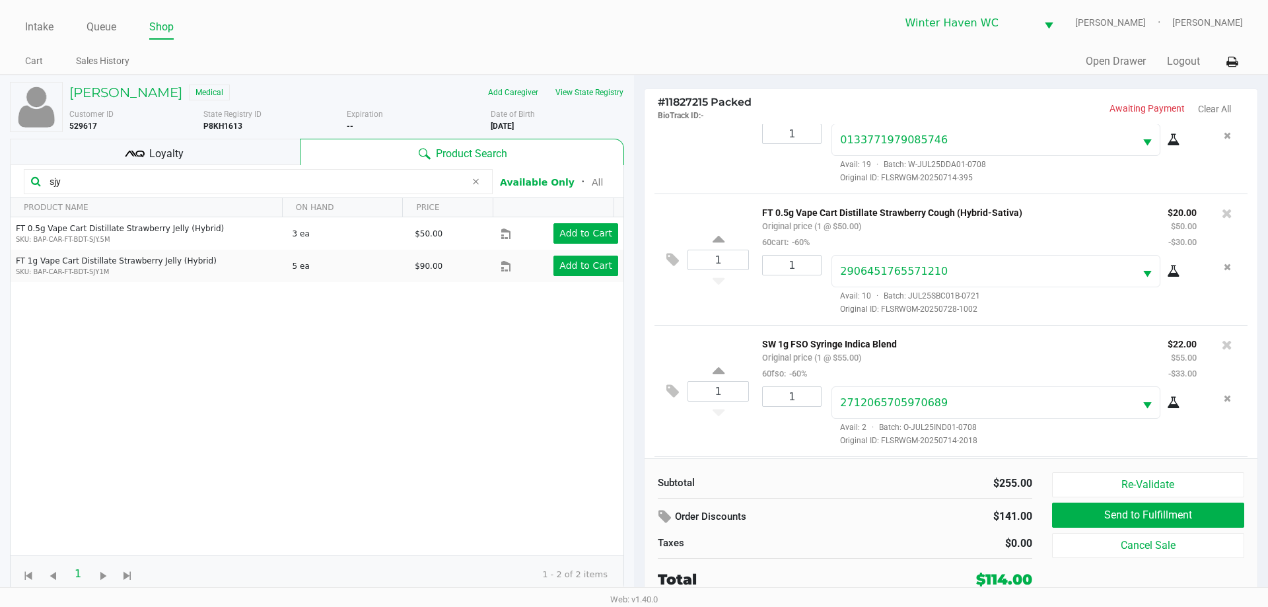
scroll to position [210, 0]
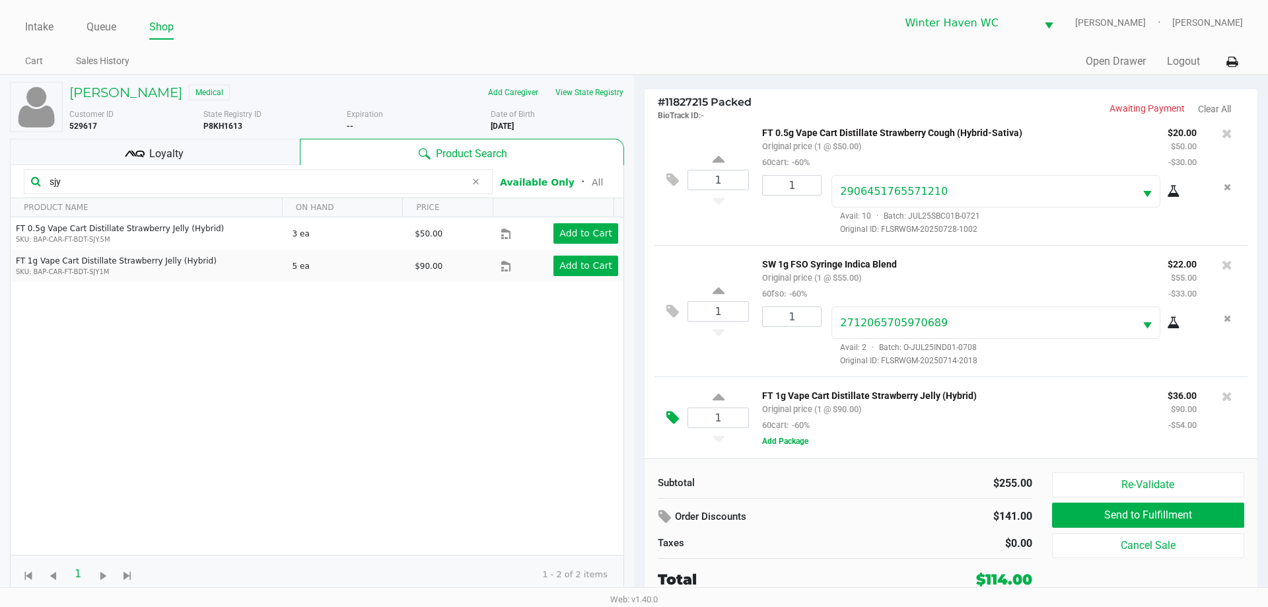
click at [668, 418] on icon at bounding box center [673, 417] width 13 height 15
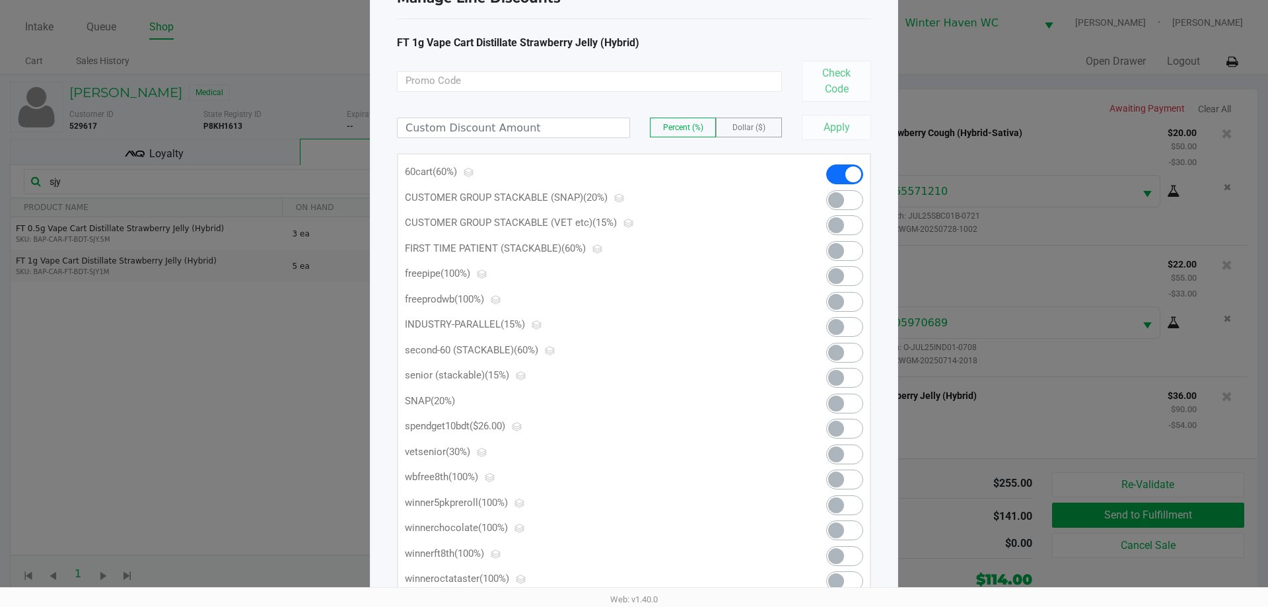
scroll to position [129, 0]
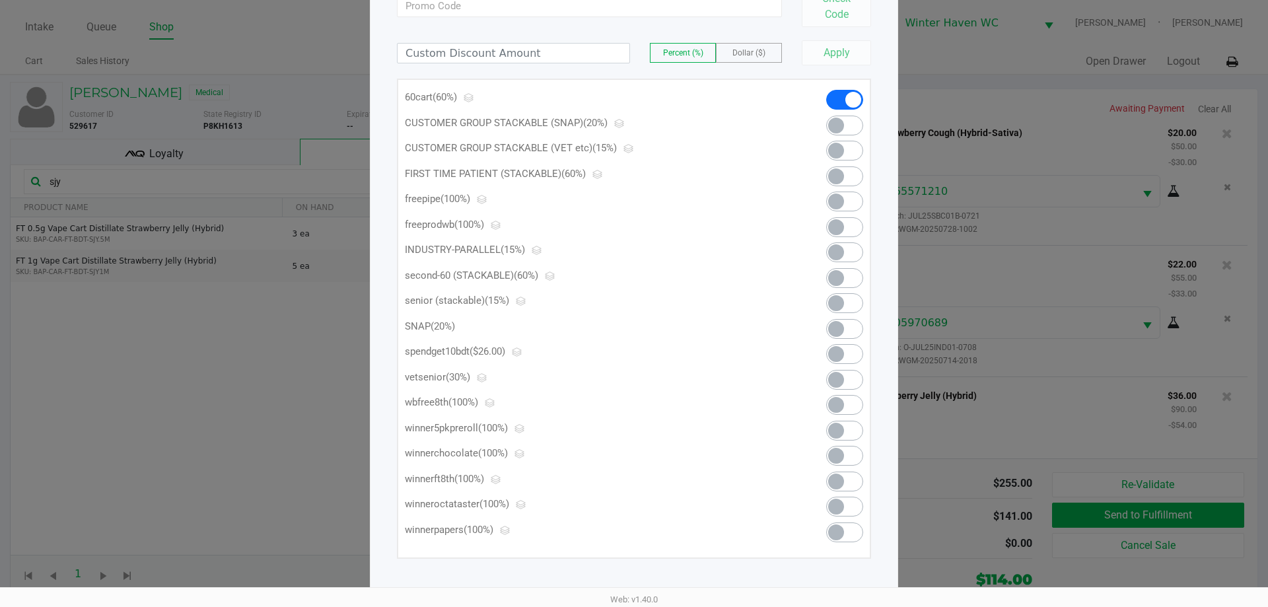
click at [828, 357] on span at bounding box center [844, 354] width 37 height 20
click at [838, 56] on div "Apply" at bounding box center [831, 52] width 79 height 25
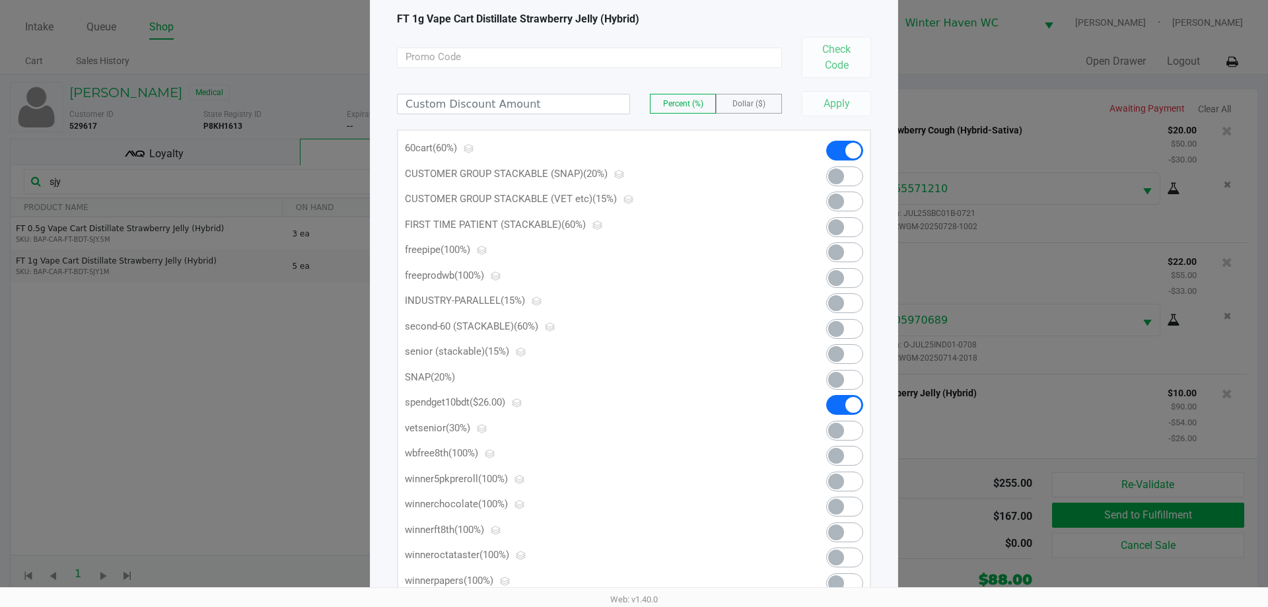
scroll to position [0, 0]
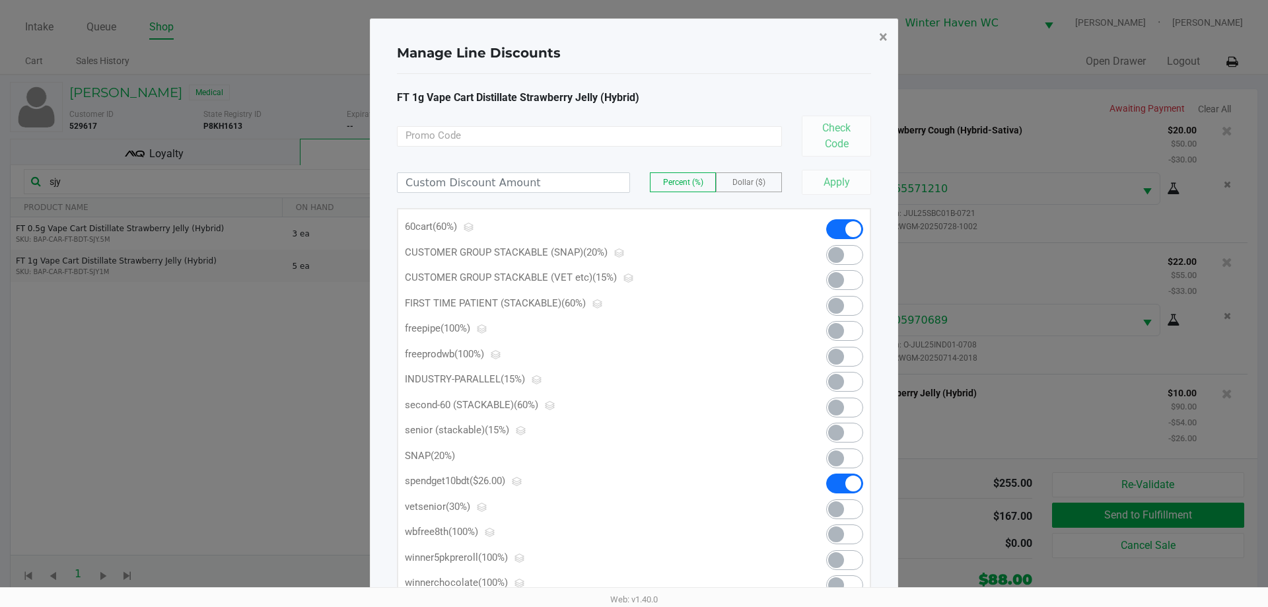
drag, startPoint x: 886, startPoint y: 38, endPoint x: 888, endPoint y: 53, distance: 15.3
click at [887, 38] on span "×" at bounding box center [883, 37] width 9 height 18
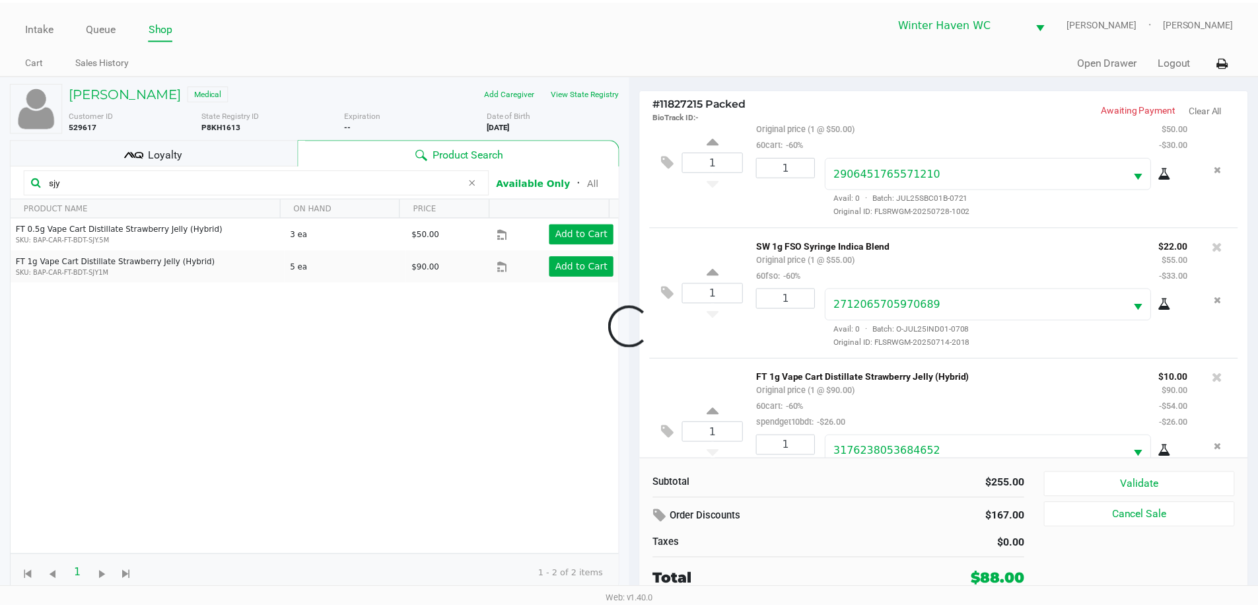
scroll to position [275, 0]
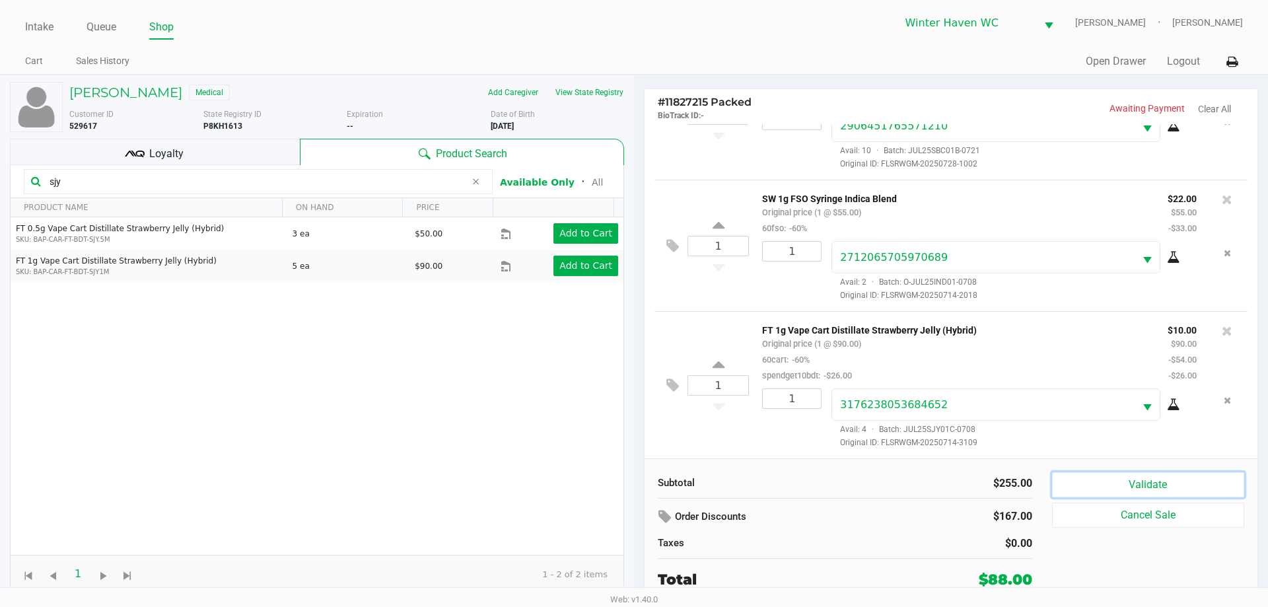
drag, startPoint x: 1073, startPoint y: 480, endPoint x: 1044, endPoint y: 466, distance: 32.5
click at [1072, 480] on button "Validate" at bounding box center [1148, 484] width 192 height 25
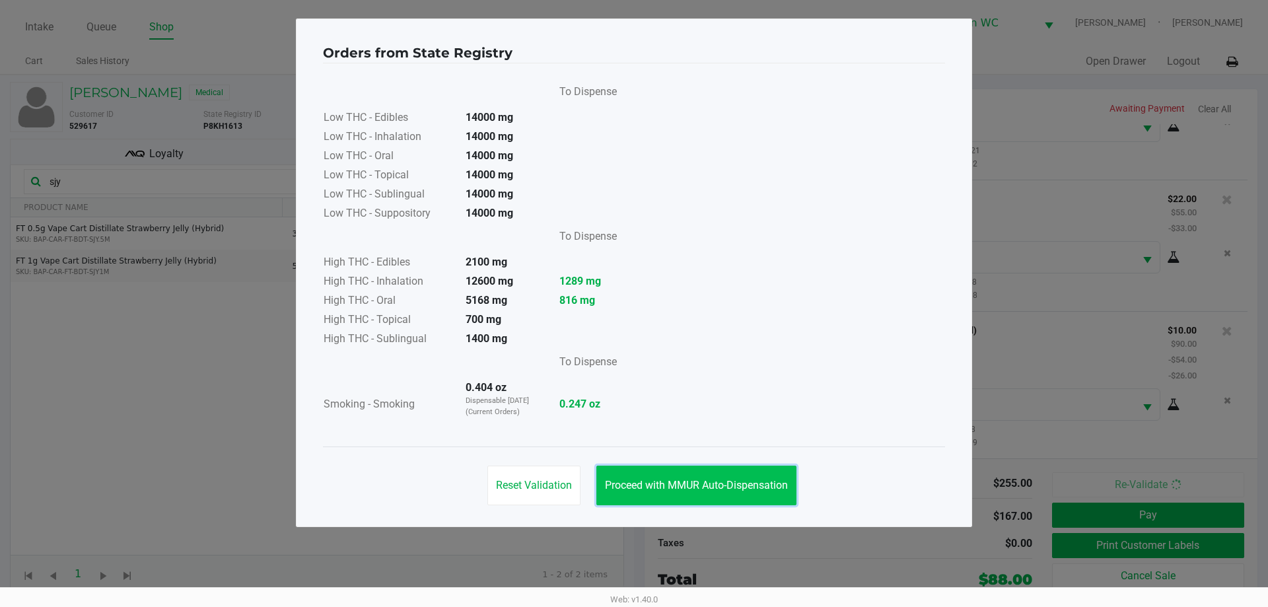
drag, startPoint x: 779, startPoint y: 483, endPoint x: 981, endPoint y: 481, distance: 202.1
click at [778, 482] on span "Proceed with MMUR Auto-Dispensation" at bounding box center [696, 485] width 183 height 13
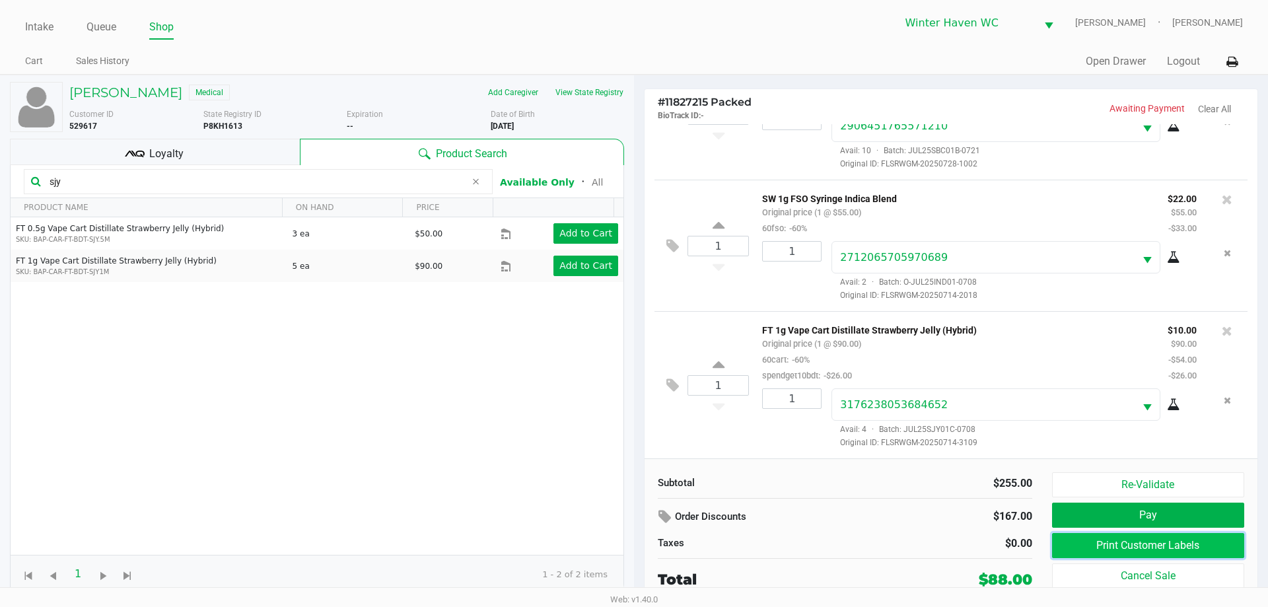
click at [1092, 535] on button "Print Customer Labels" at bounding box center [1148, 545] width 192 height 25
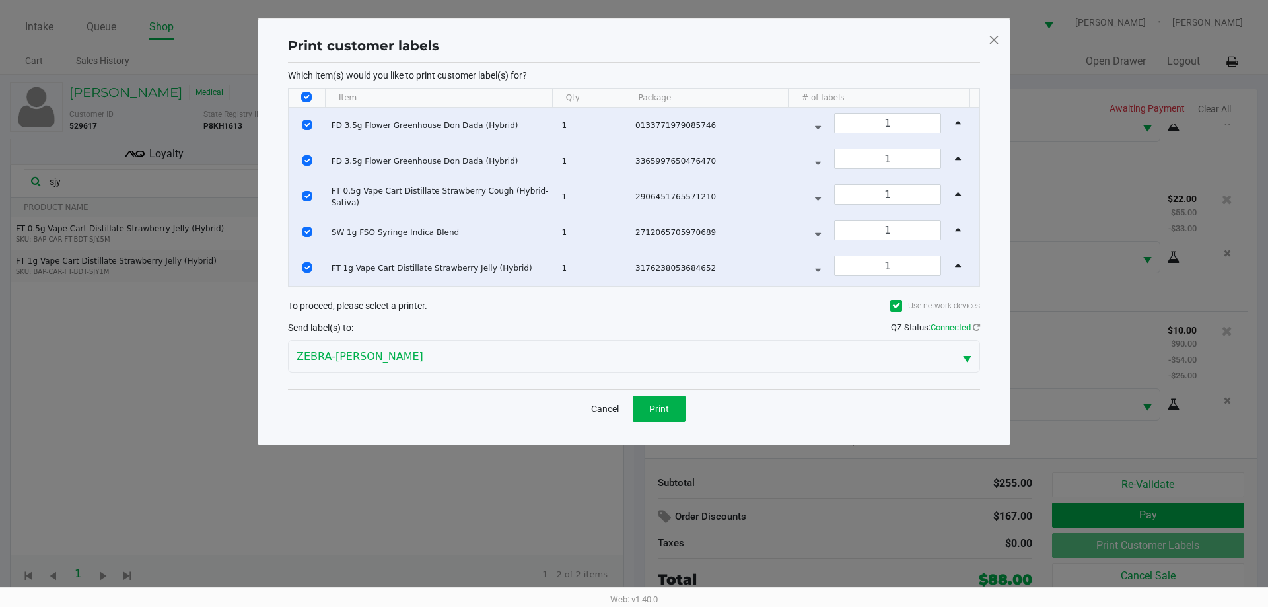
click at [303, 94] on input "Select All Rows" at bounding box center [306, 97] width 11 height 11
checkbox input "false"
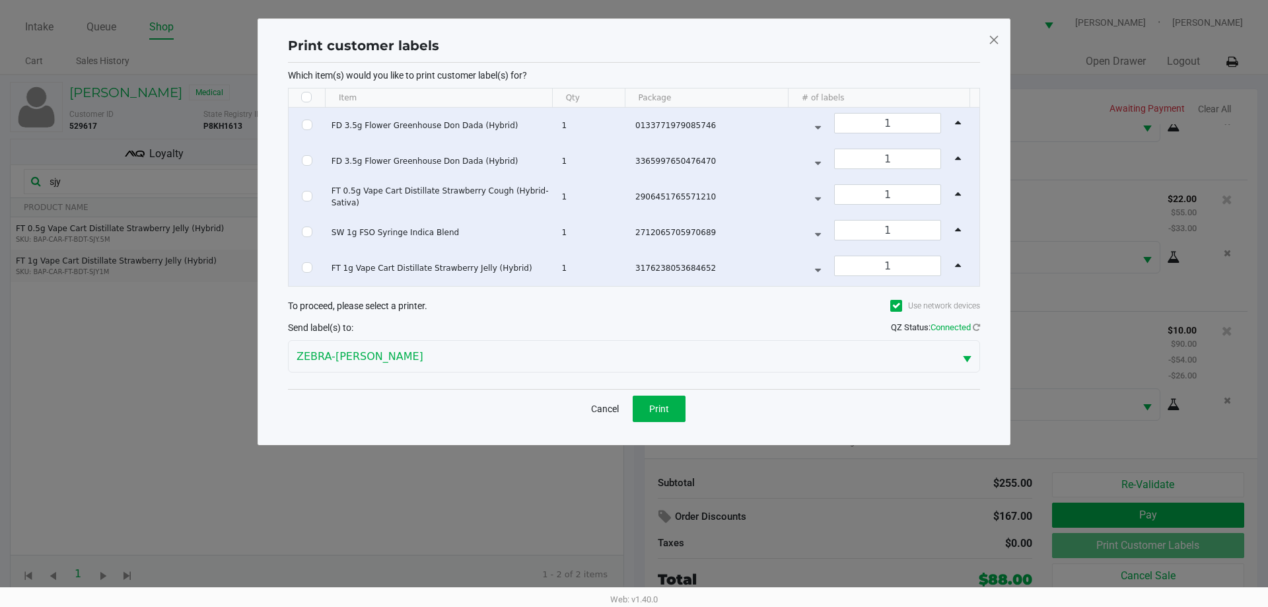
checkbox input "false"
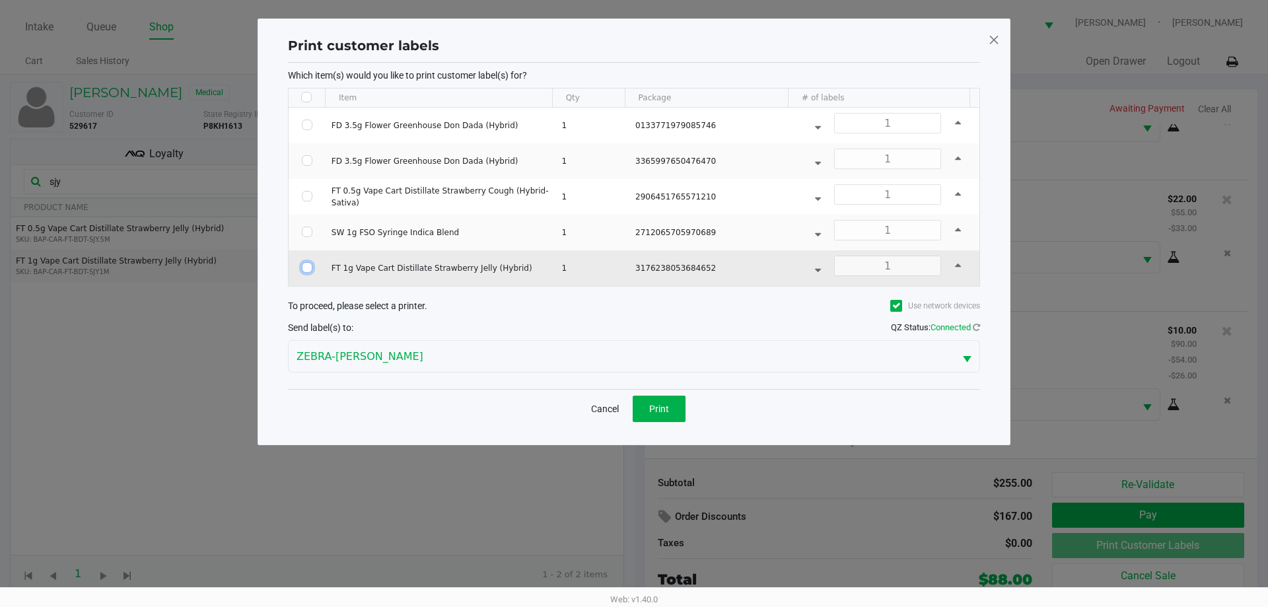
click at [305, 263] on input "Select Row" at bounding box center [307, 267] width 11 height 11
checkbox input "true"
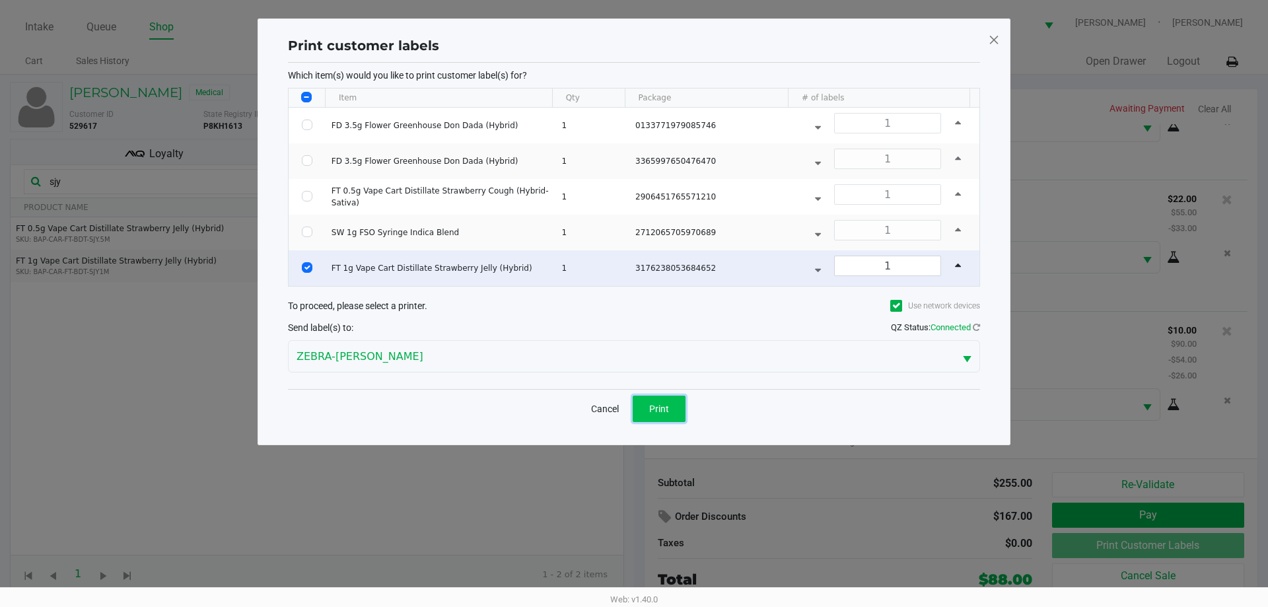
click at [670, 405] on button "Print" at bounding box center [659, 409] width 53 height 26
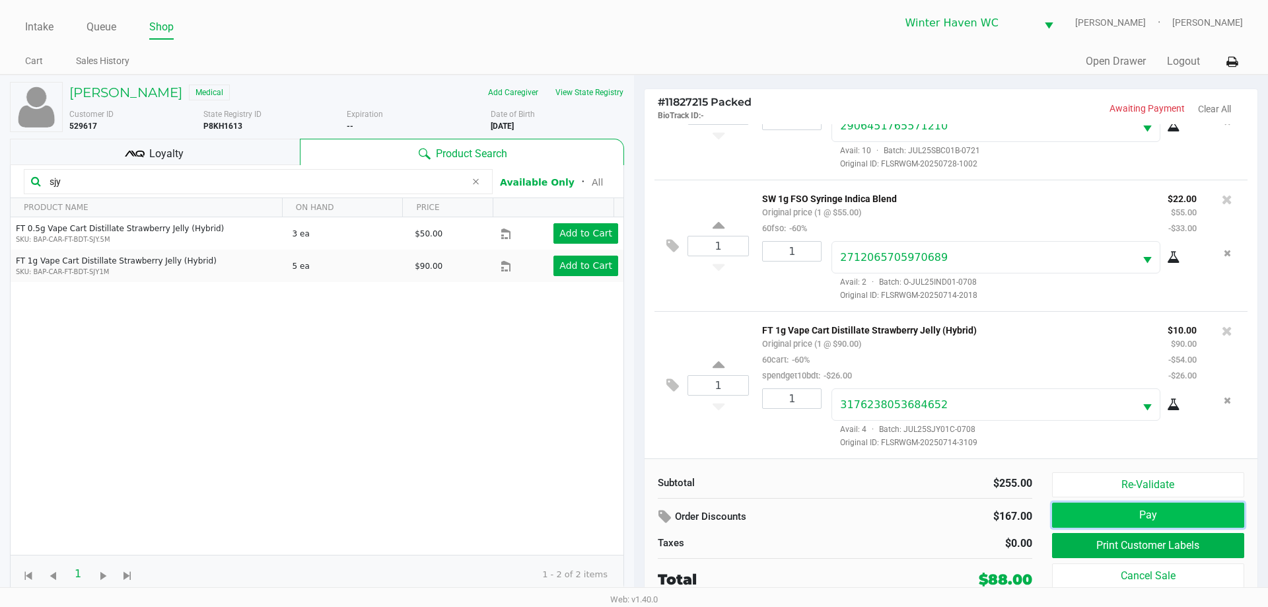
click at [1102, 518] on button "Pay" at bounding box center [1148, 515] width 192 height 25
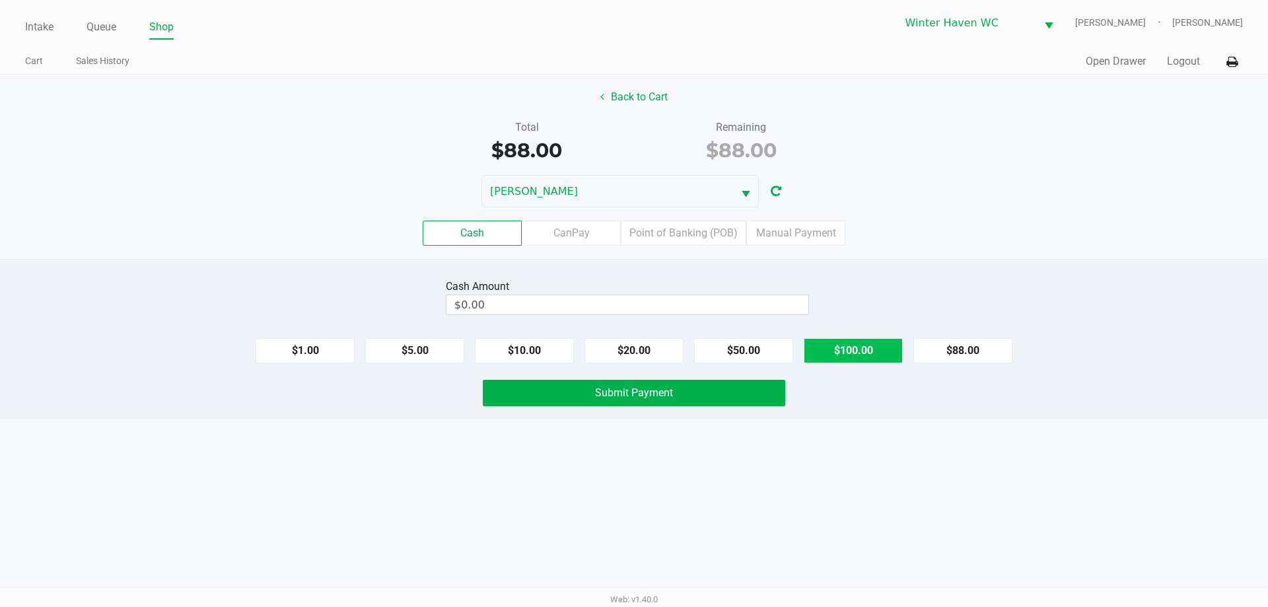
click at [863, 348] on button "$100.00" at bounding box center [853, 350] width 99 height 25
type input "$100.00"
drag, startPoint x: 936, startPoint y: 484, endPoint x: 925, endPoint y: 473, distance: 15.9
click at [937, 481] on div "Intake Queue Shop Winter Haven [PERSON_NAME] [PERSON_NAME] Cart Sales History Q…" at bounding box center [634, 303] width 1268 height 607
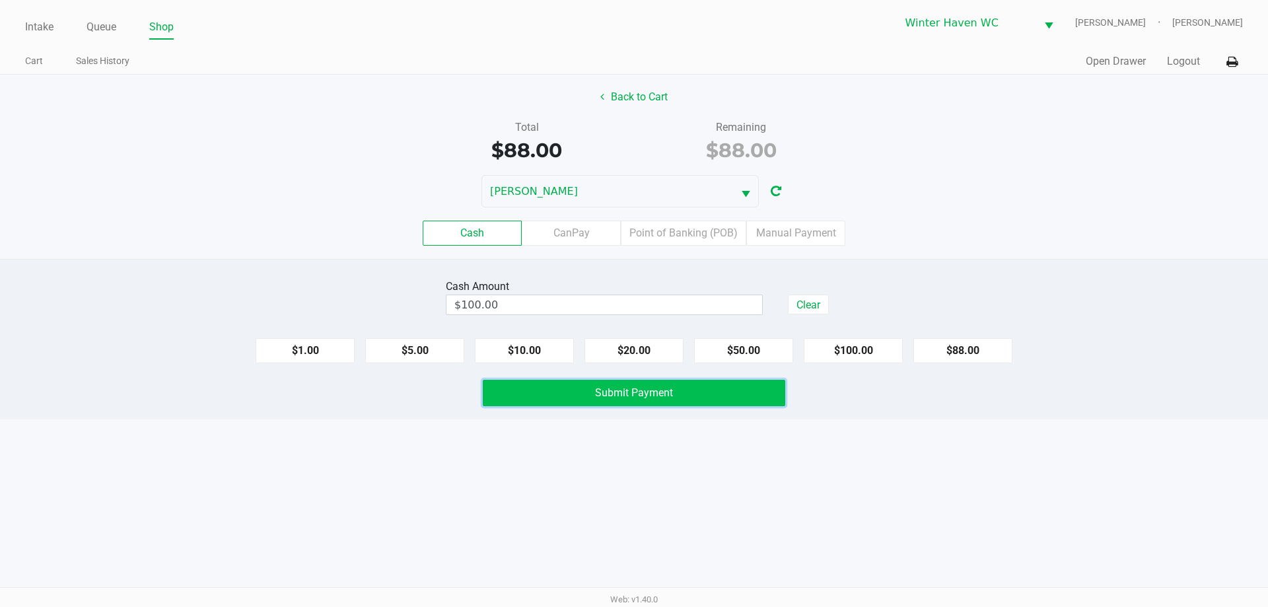
click at [779, 396] on button "Submit Payment" at bounding box center [634, 393] width 303 height 26
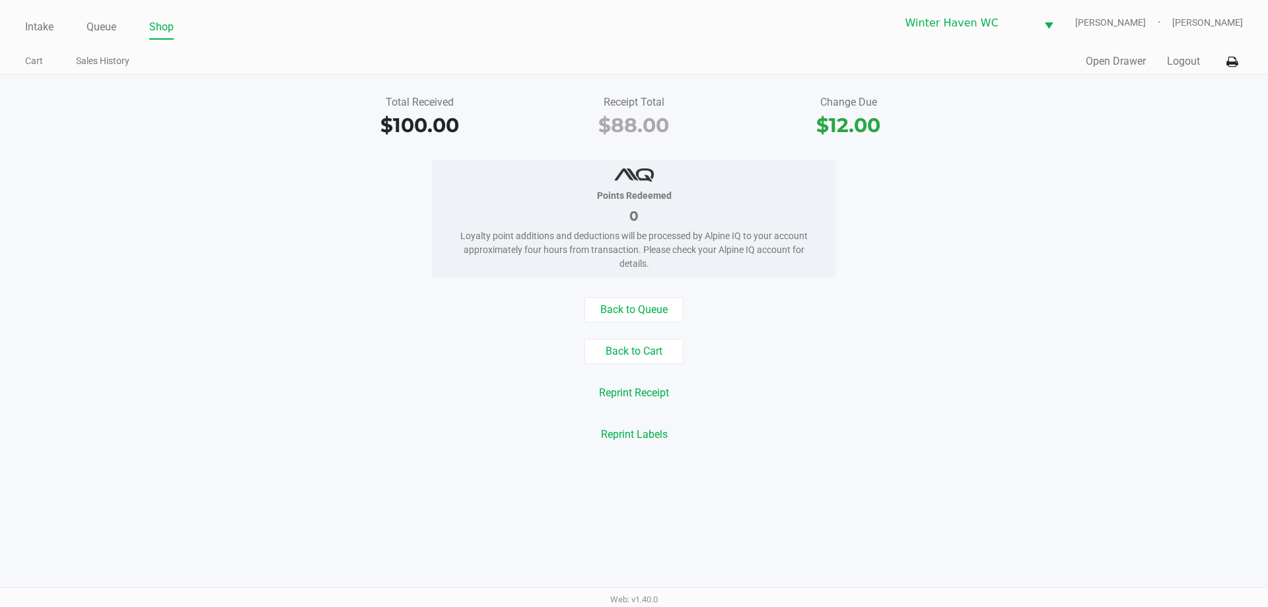
click at [1035, 183] on div "Points Redeemed 0 Loyalty point additions and deductions will be processed by A…" at bounding box center [634, 219] width 1288 height 118
click at [108, 30] on link "Queue" at bounding box center [102, 27] width 30 height 18
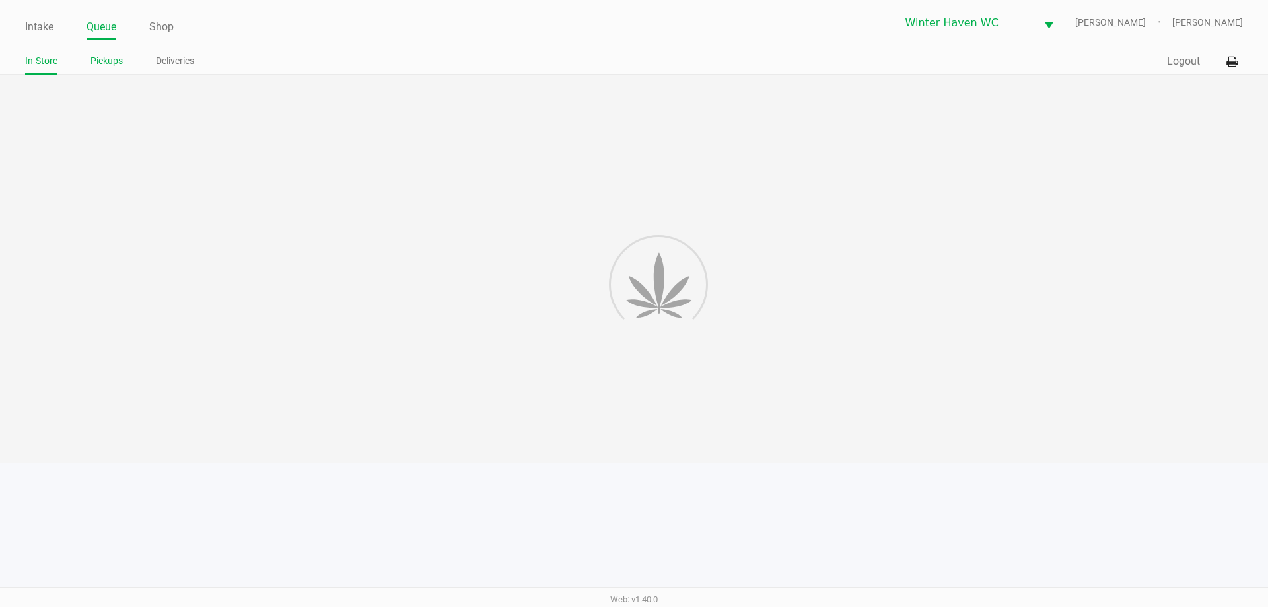
click at [102, 59] on link "Pickups" at bounding box center [106, 61] width 32 height 17
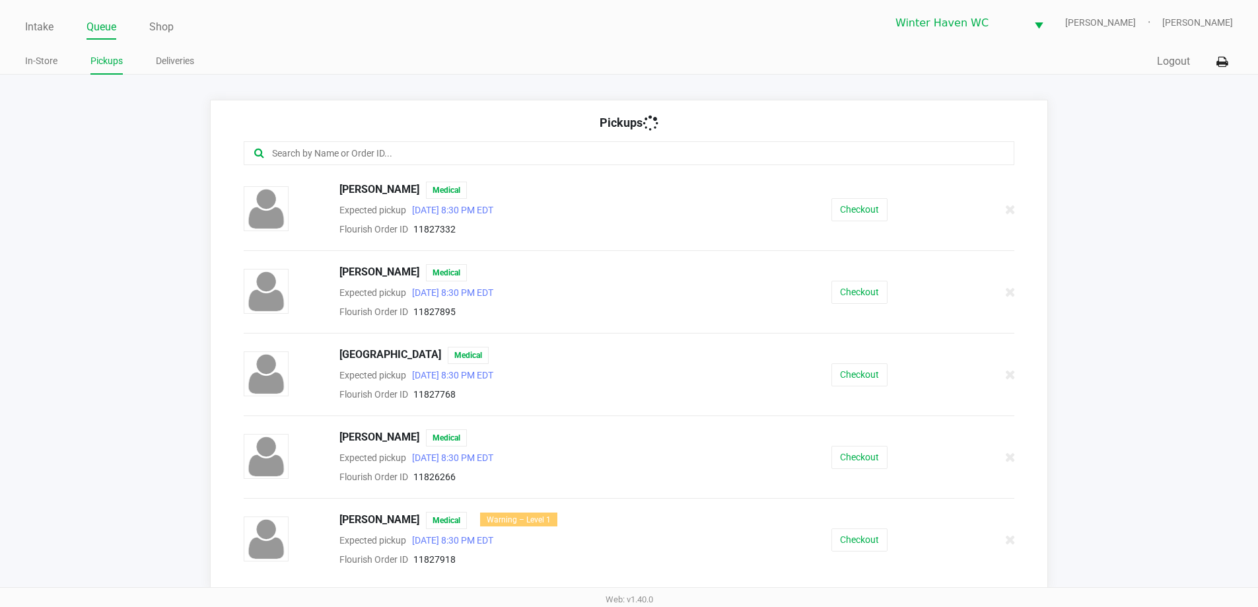
click at [144, 172] on app-pickups "Pickups [PERSON_NAME] Medical Expected pickup [DATE] 8:30 PM EDT Flourish Order…" at bounding box center [629, 345] width 1258 height 490
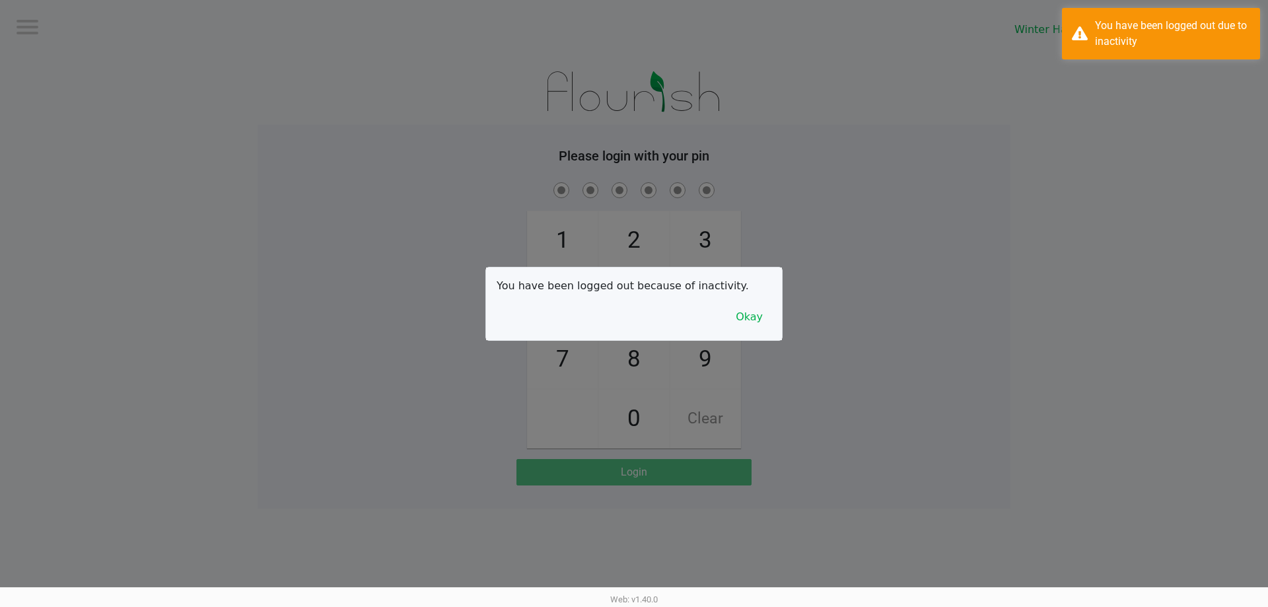
click at [431, 100] on div at bounding box center [634, 303] width 1268 height 607
click at [754, 324] on button "Okay" at bounding box center [749, 317] width 44 height 25
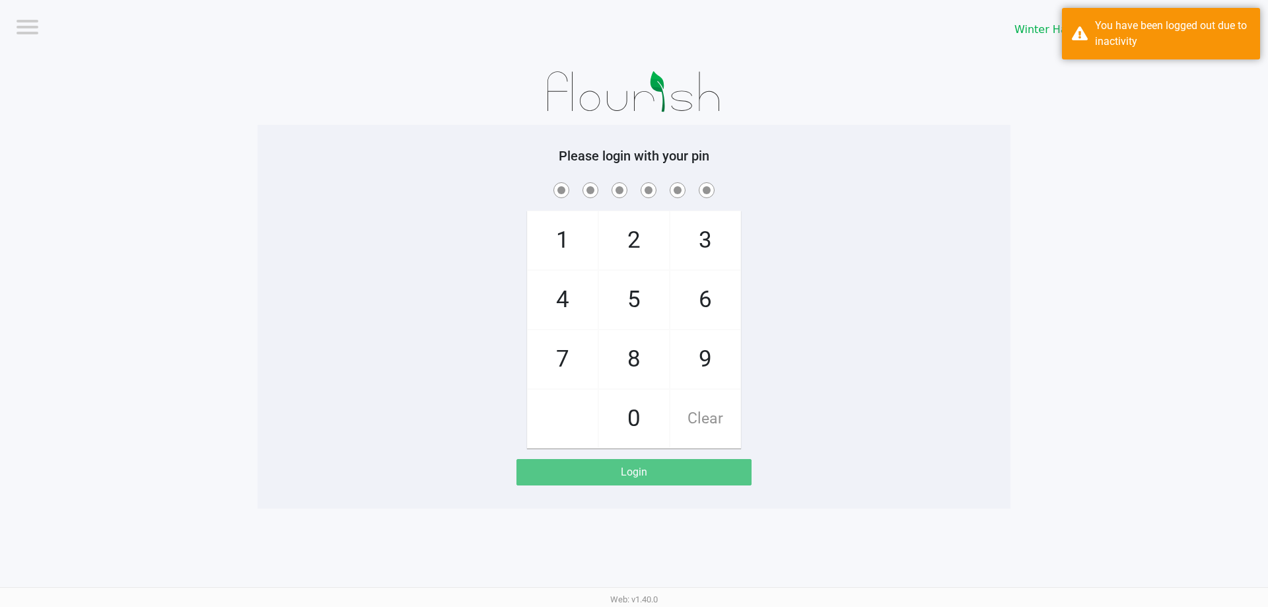
click at [774, 306] on div "1 4 7 2 5 8 0 3 6 9 Clear" at bounding box center [634, 314] width 753 height 269
checkbox input "true"
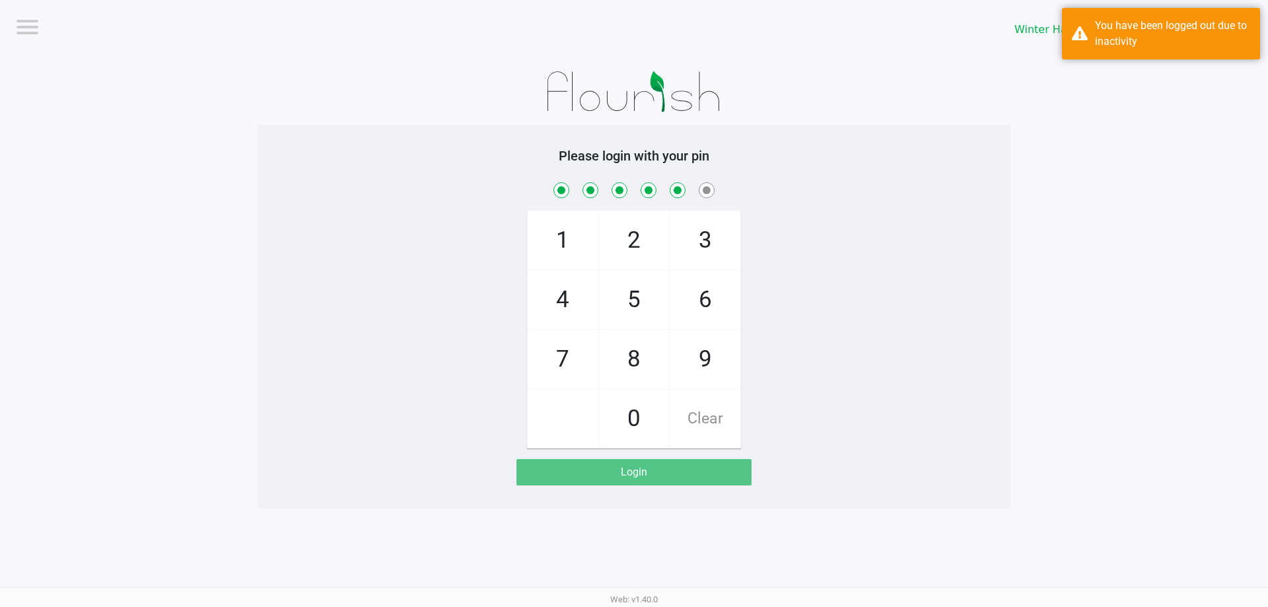
checkbox input "true"
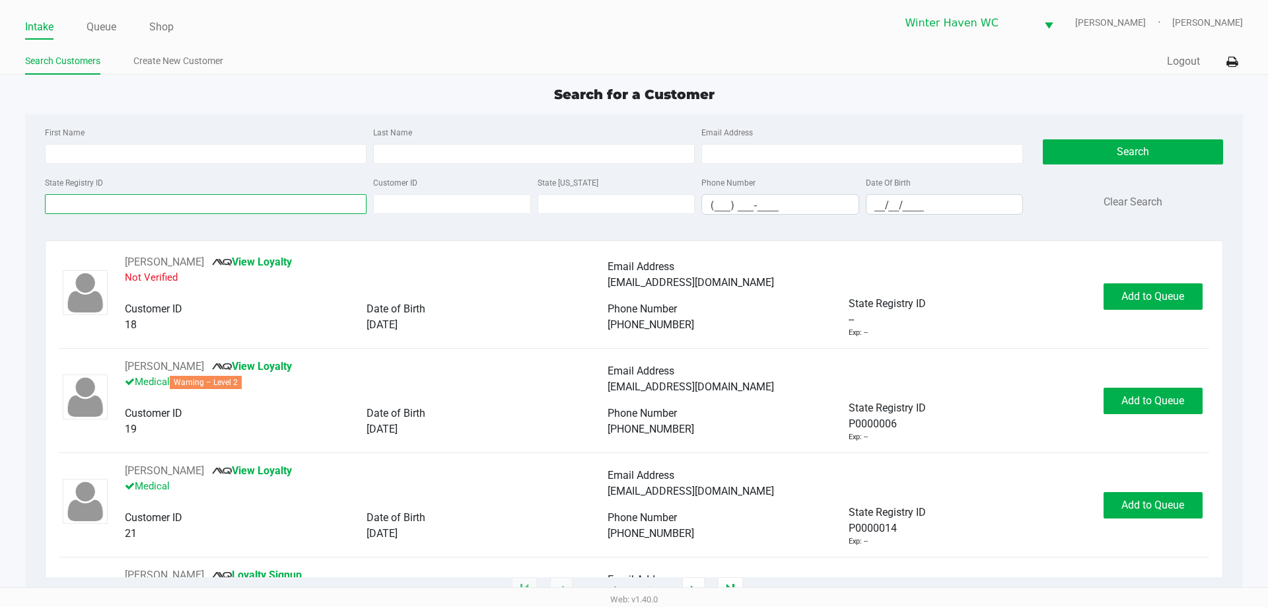
click at [334, 209] on input "State Registry ID" at bounding box center [206, 204] width 322 height 20
click at [303, 203] on input "State Registry ID" at bounding box center [206, 204] width 322 height 20
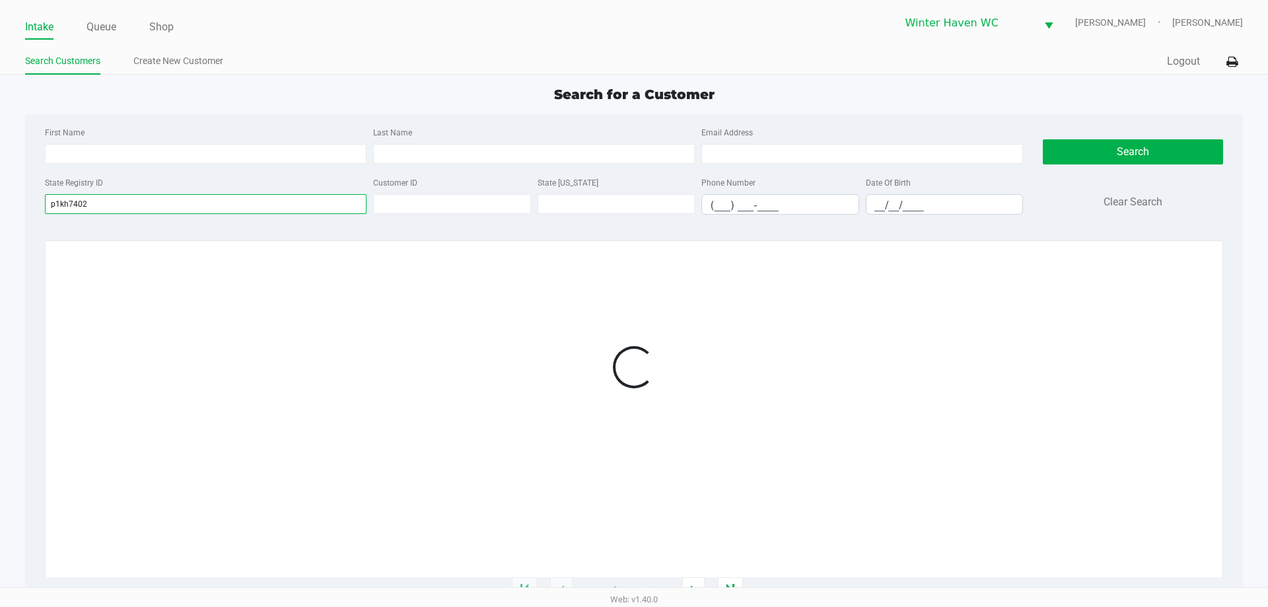
type input "p1kh7402"
click at [316, 138] on div "First Name" at bounding box center [206, 144] width 328 height 40
click at [277, 239] on div "First Name Last Name Email Address State Registry ID p1kh7402 Customer ID State…" at bounding box center [633, 352] width 1217 height 477
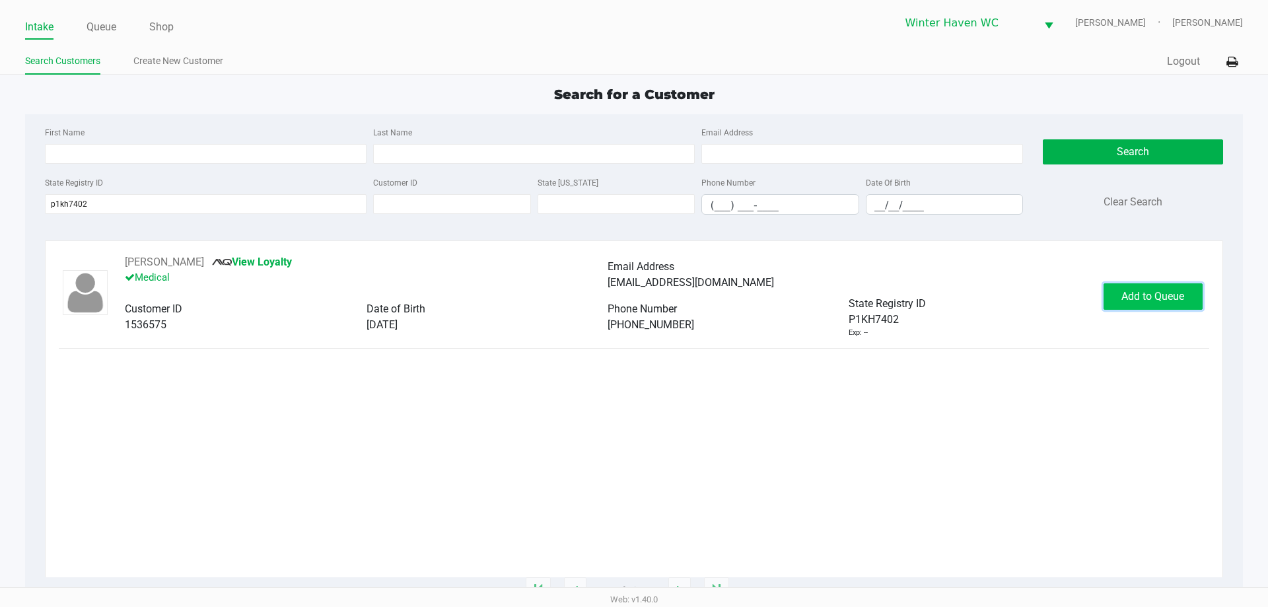
click at [1134, 304] on button "Add to Queue" at bounding box center [1153, 296] width 99 height 26
click at [1132, 304] on button "Add to Queue" at bounding box center [1153, 296] width 99 height 26
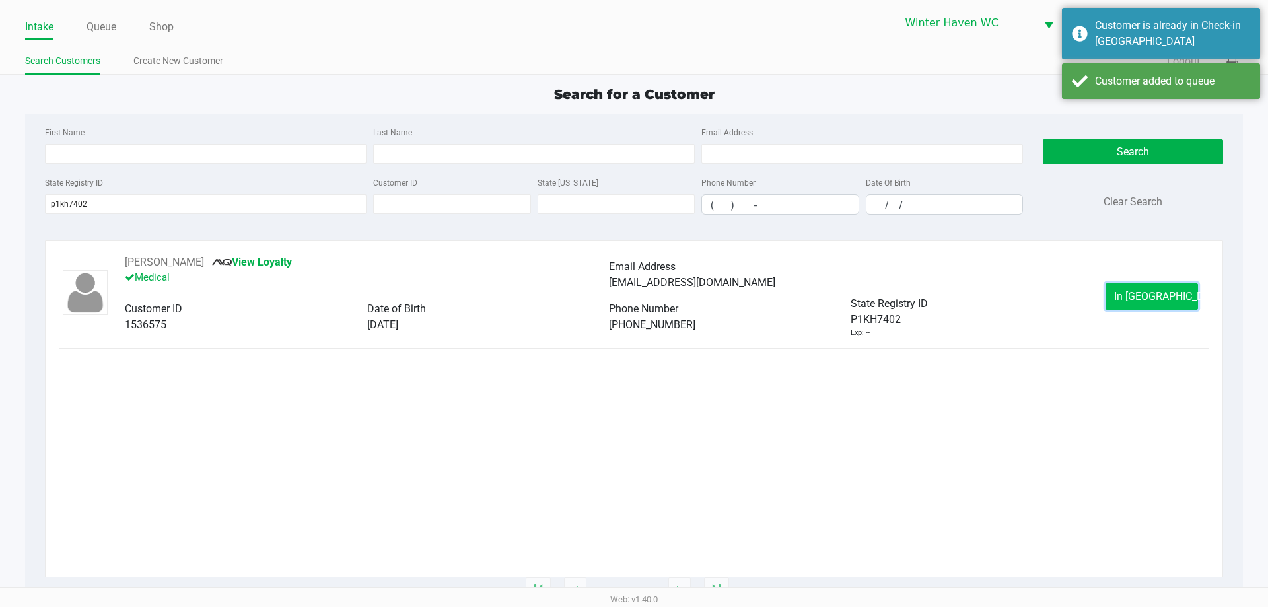
click at [1158, 297] on span "In [GEOGRAPHIC_DATA]" at bounding box center [1169, 296] width 111 height 13
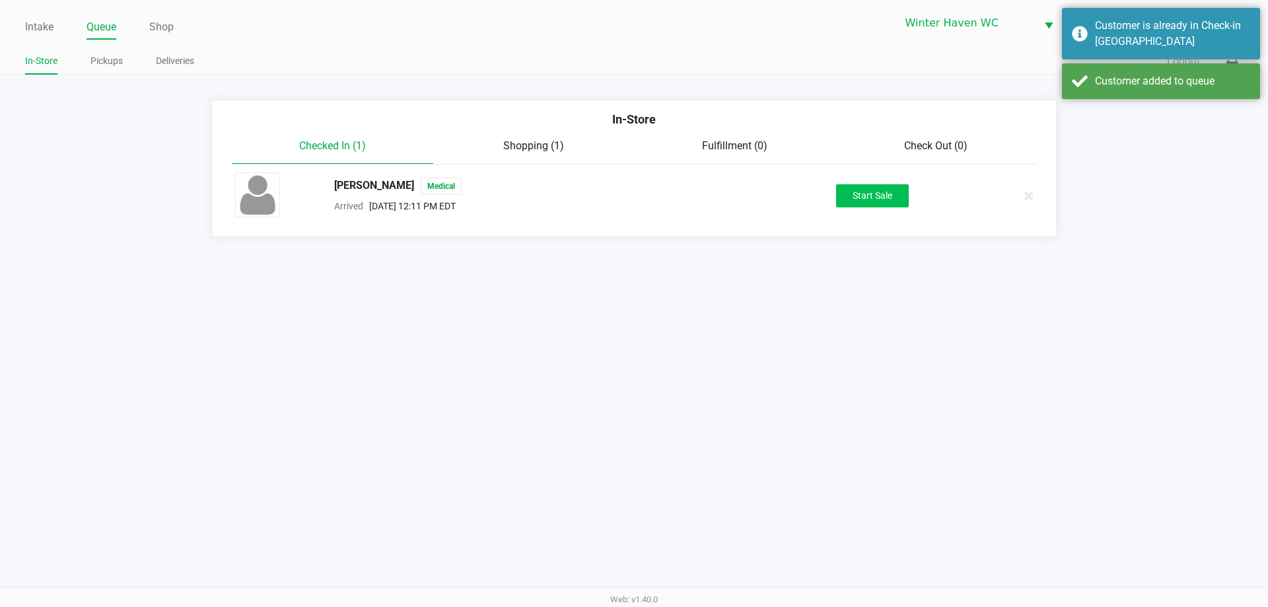
drag, startPoint x: 824, startPoint y: 181, endPoint x: 868, endPoint y: 201, distance: 48.8
click at [830, 181] on div "[PERSON_NAME] Medical Arrived [DATE] 12:11 PM EDT Start Sale" at bounding box center [634, 195] width 818 height 46
click at [870, 202] on button "Start Sale" at bounding box center [872, 195] width 73 height 23
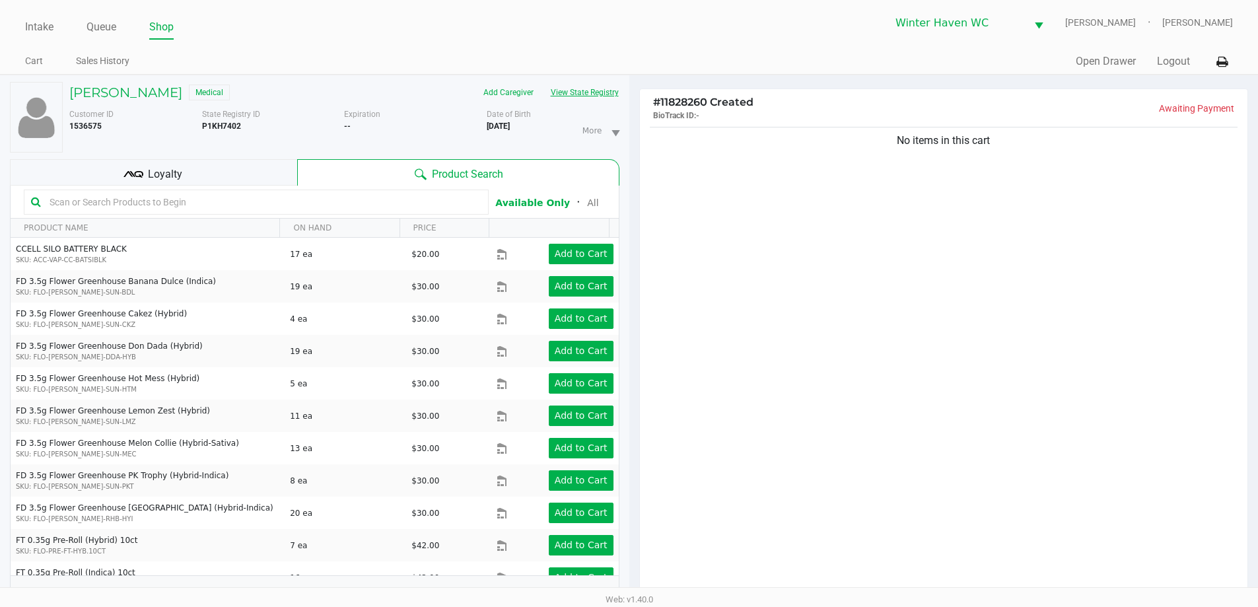
click at [604, 87] on button "View State Registry" at bounding box center [580, 92] width 77 height 21
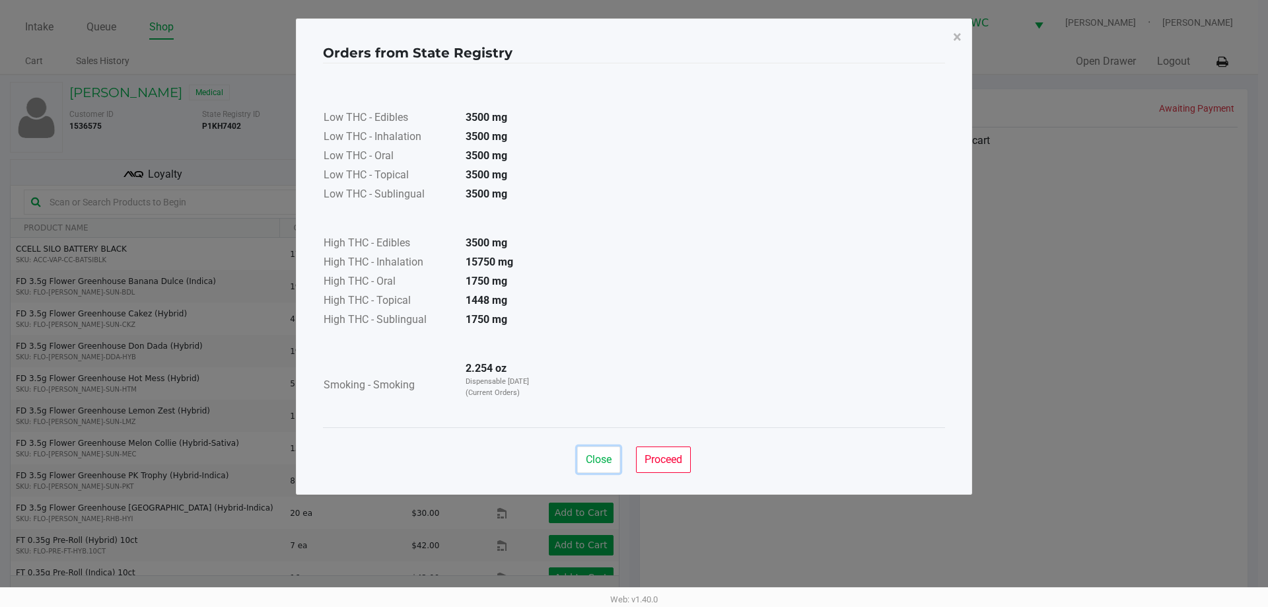
click at [589, 449] on button "Close" at bounding box center [598, 460] width 43 height 26
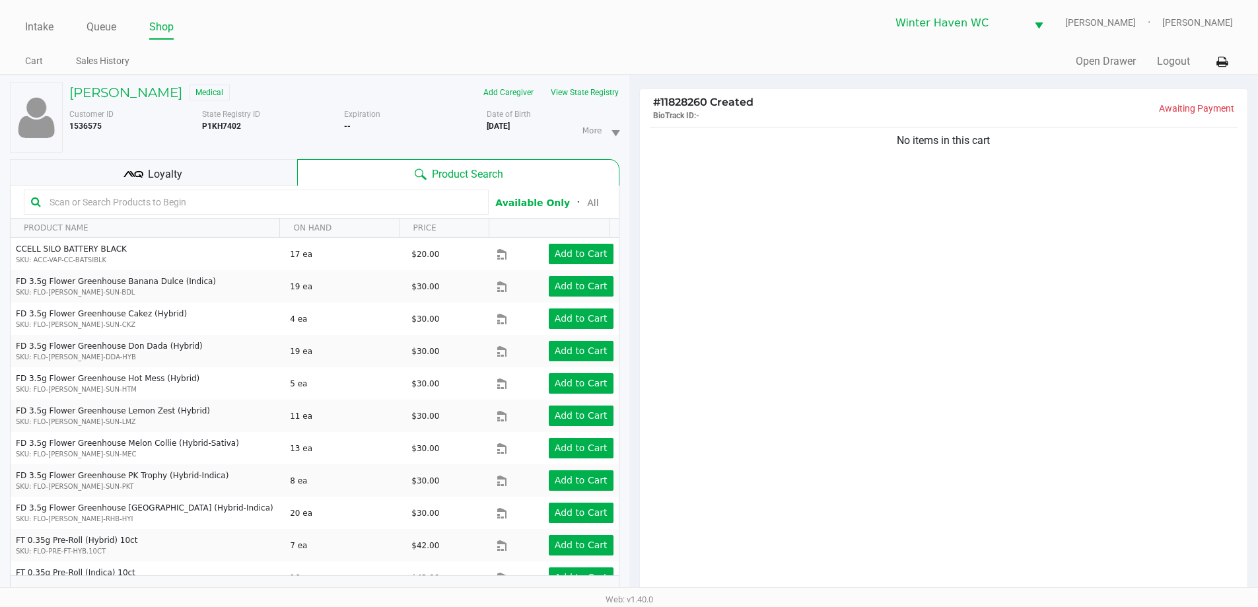
click at [814, 324] on div "Low THC - Edibles 3500 mg Low THC - Inhalation 3500 mg Low THC - Oral 3500 mg L…" at bounding box center [629, 212] width 622 height 332
click at [339, 202] on input "text" at bounding box center [262, 202] width 437 height 20
type input "patch"
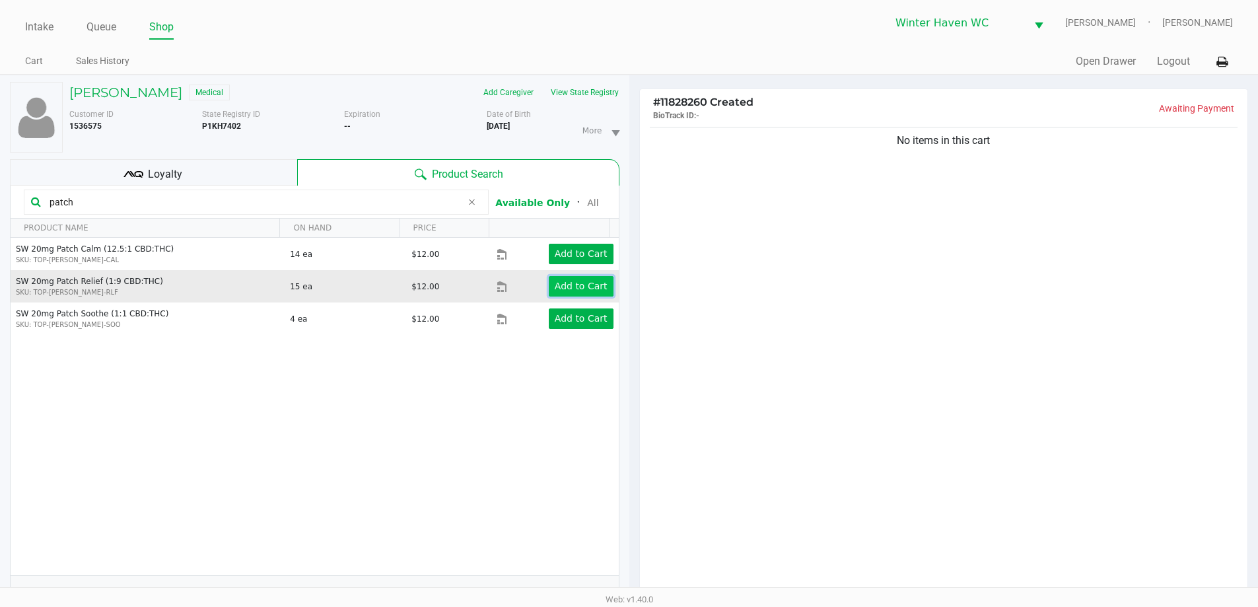
click at [549, 282] on button "Add to Cart" at bounding box center [581, 286] width 65 height 20
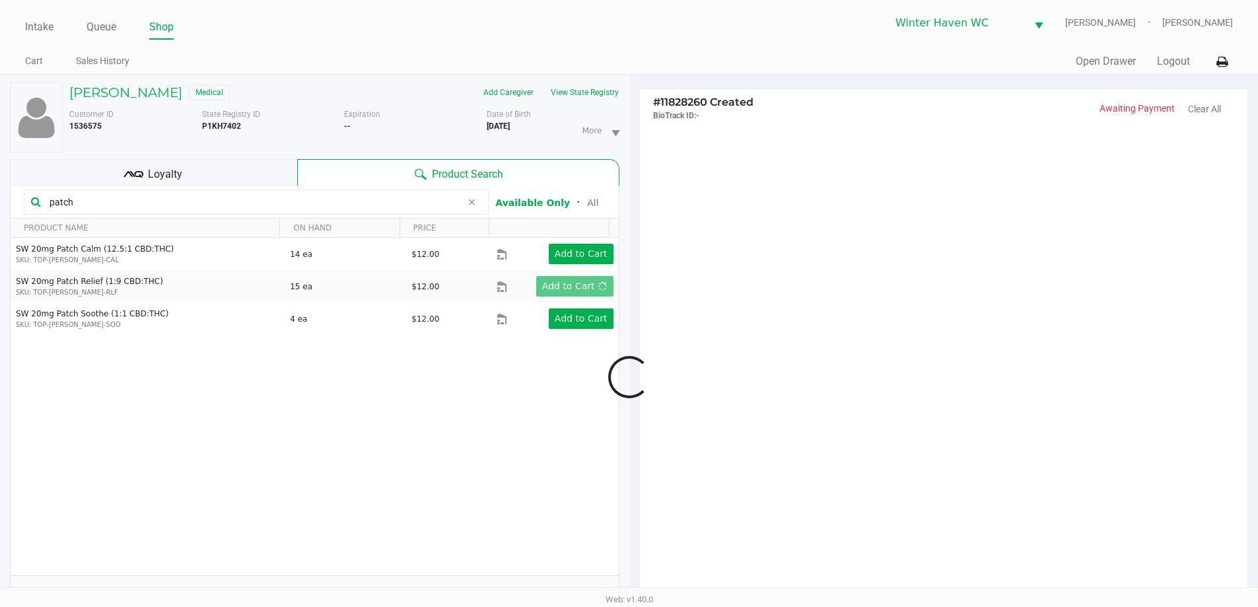
click at [748, 256] on div at bounding box center [629, 377] width 1258 height 472
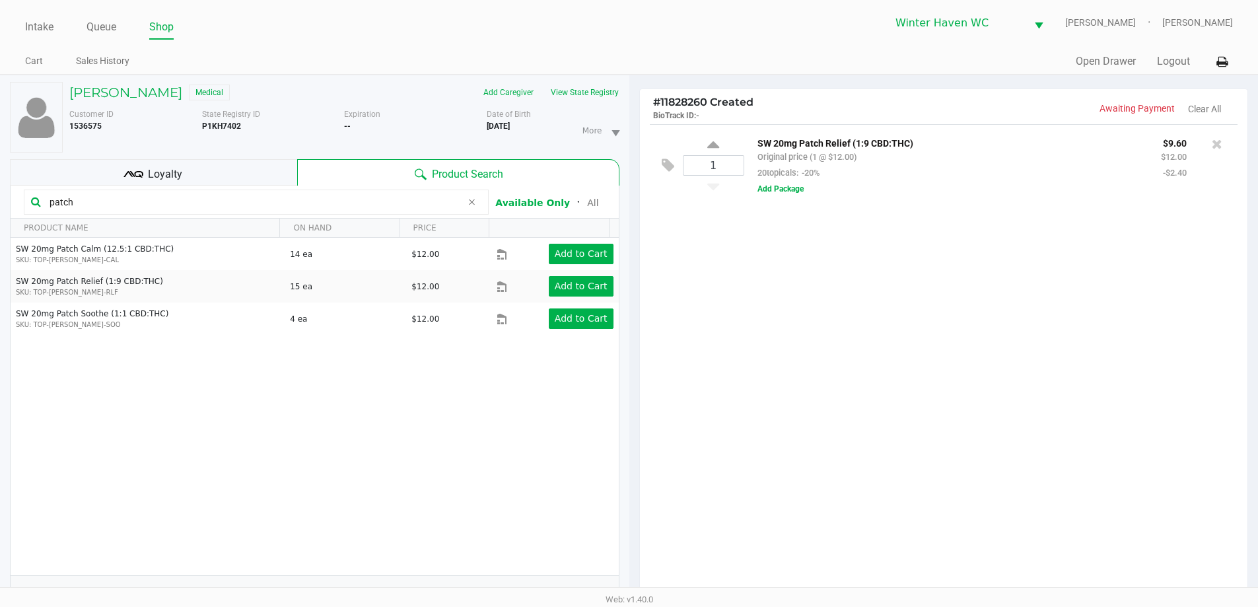
click at [704, 141] on div "1" at bounding box center [713, 166] width 61 height 54
click at [713, 141] on icon at bounding box center [713, 147] width 12 height 17
type input "2"
click at [712, 255] on div at bounding box center [629, 377] width 1258 height 472
click at [205, 199] on input "patch" at bounding box center [252, 202] width 417 height 20
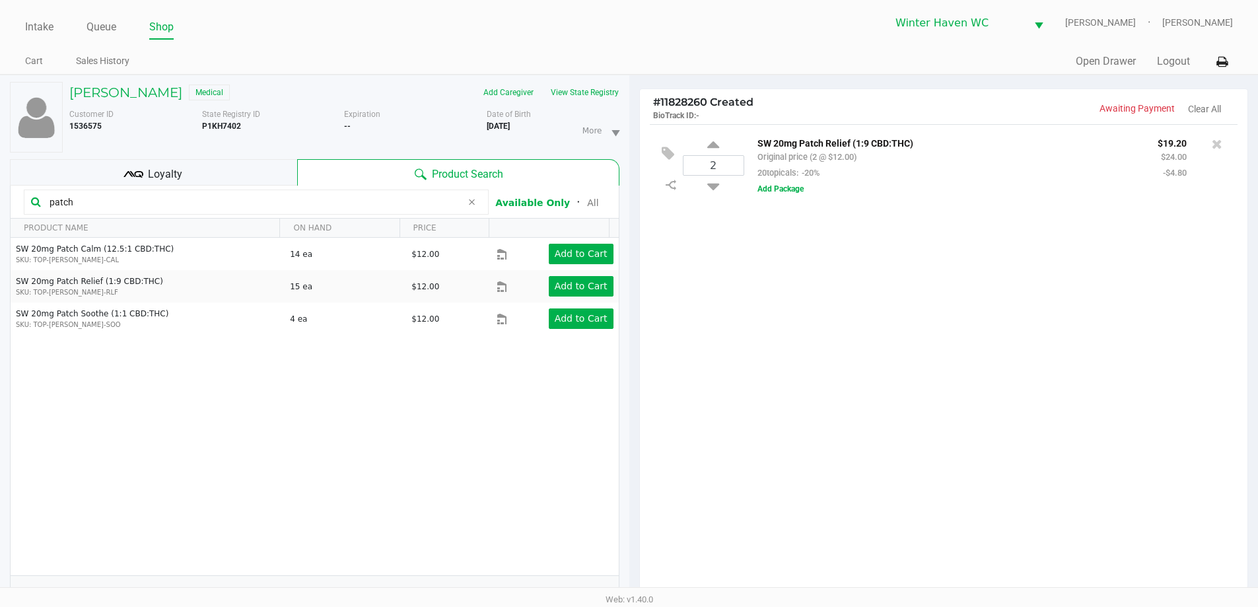
click at [205, 199] on input "patch" at bounding box center [252, 202] width 417 height 20
click at [755, 389] on div "2 SW 20mg Patch Relief (1:9 CBD:THC) Original price (2 @ $12.00) 20topicals: -2…" at bounding box center [944, 364] width 608 height 480
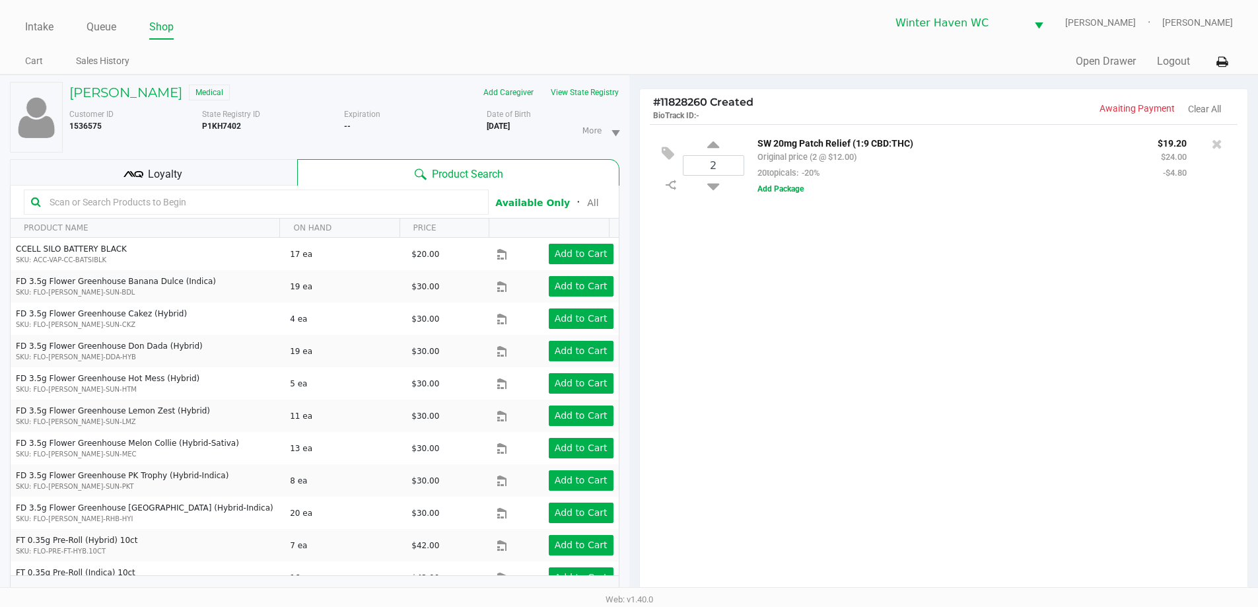
click at [745, 388] on div "2 SW 20mg Patch Relief (1:9 CBD:THC) Original price (2 @ $12.00) 20topicals: -2…" at bounding box center [944, 364] width 608 height 480
click at [754, 461] on div "2 SW 20mg Patch Relief (1:9 CBD:THC) Original price (2 @ $12.00) 20topicals: -2…" at bounding box center [944, 364] width 608 height 480
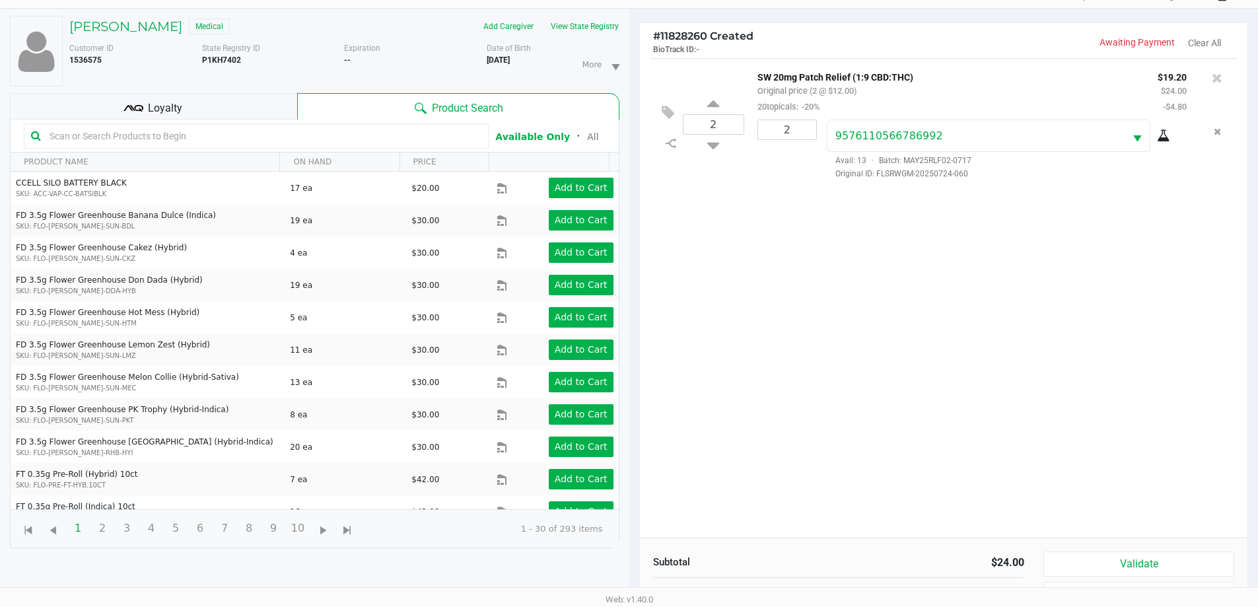
scroll to position [132, 0]
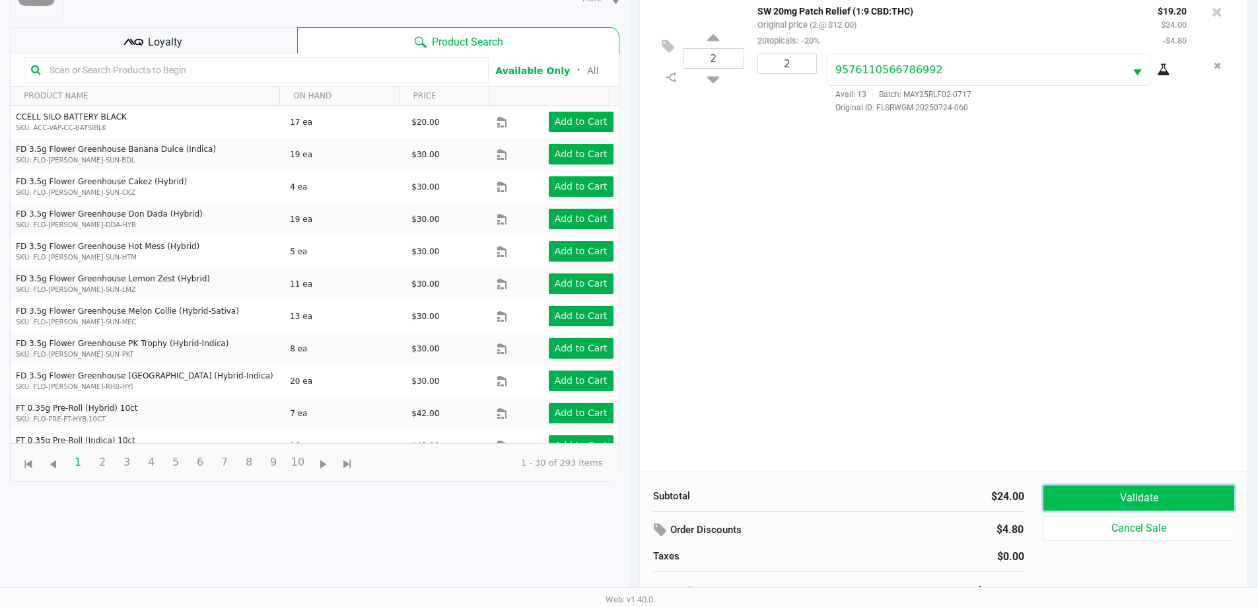
click at [1130, 488] on button "Validate" at bounding box center [1139, 498] width 190 height 25
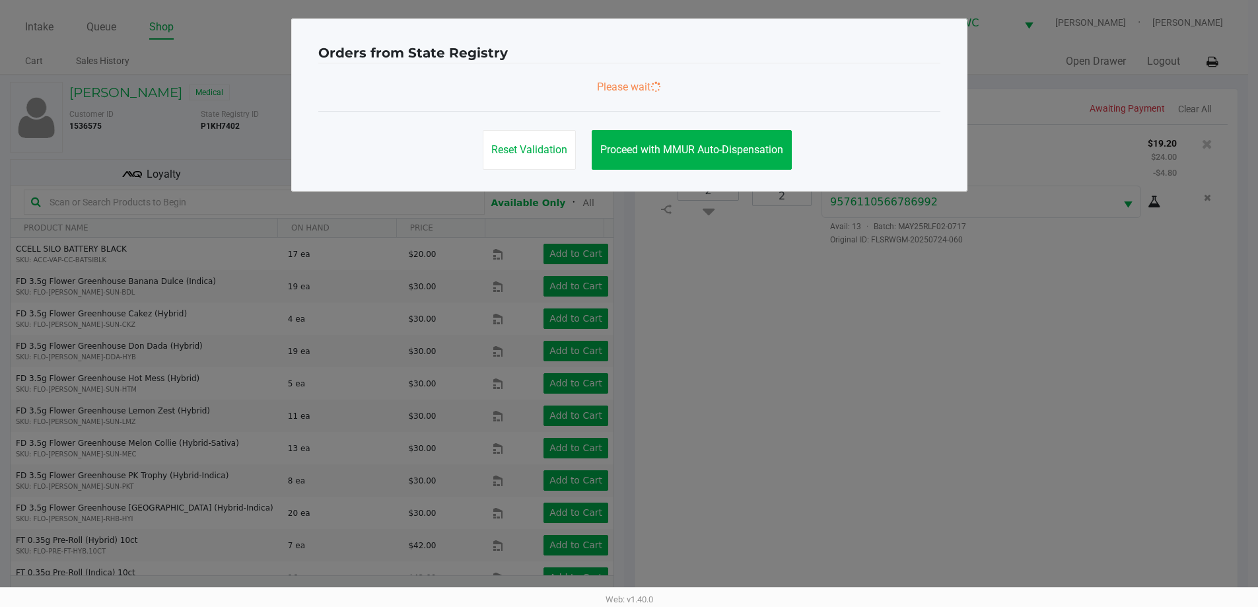
scroll to position [0, 0]
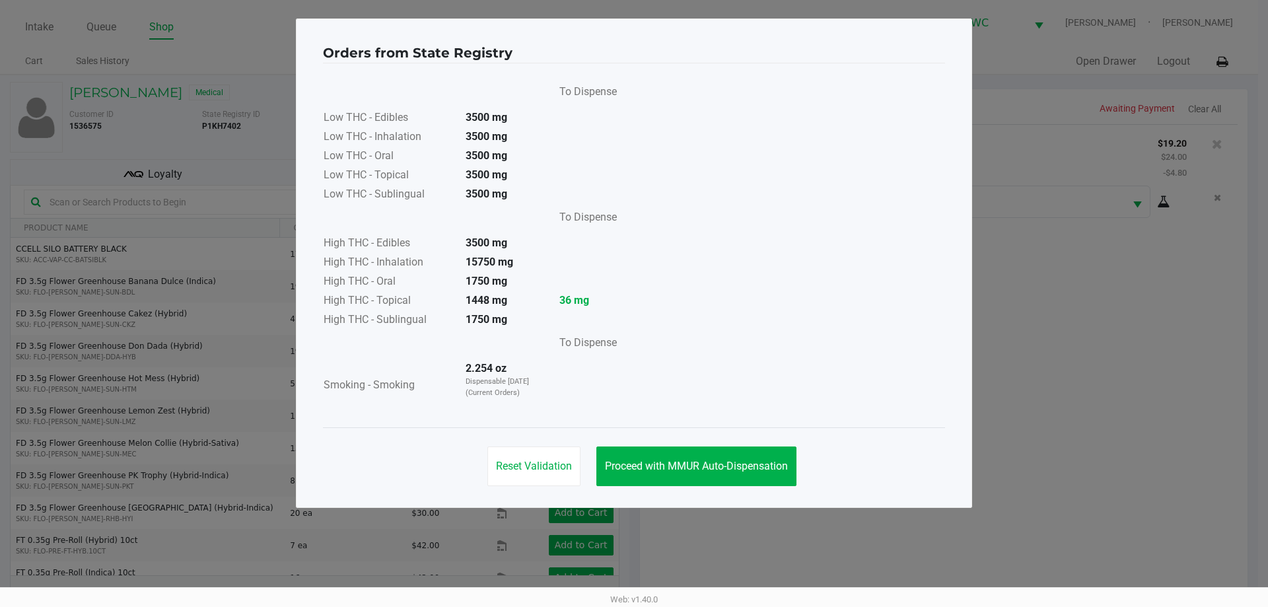
click at [758, 445] on div "Reset Validation Proceed with MMUR Auto-Dispensation" at bounding box center [634, 460] width 622 height 67
click at [773, 458] on button "Proceed with MMUR Auto-Dispensation" at bounding box center [696, 467] width 200 height 40
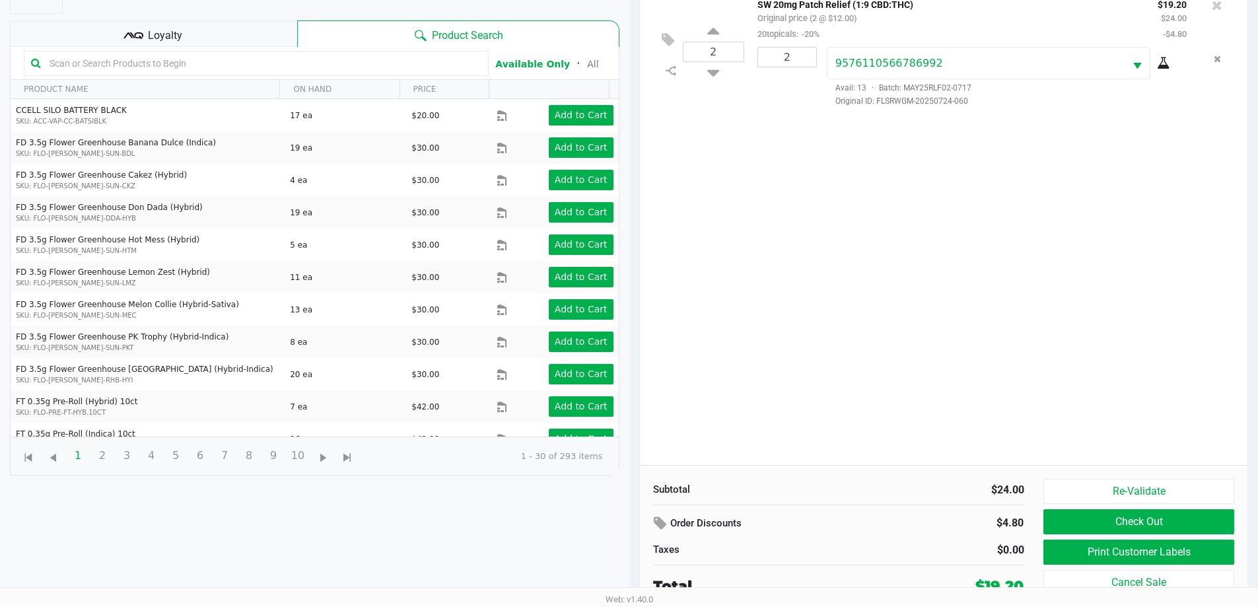
scroll to position [143, 0]
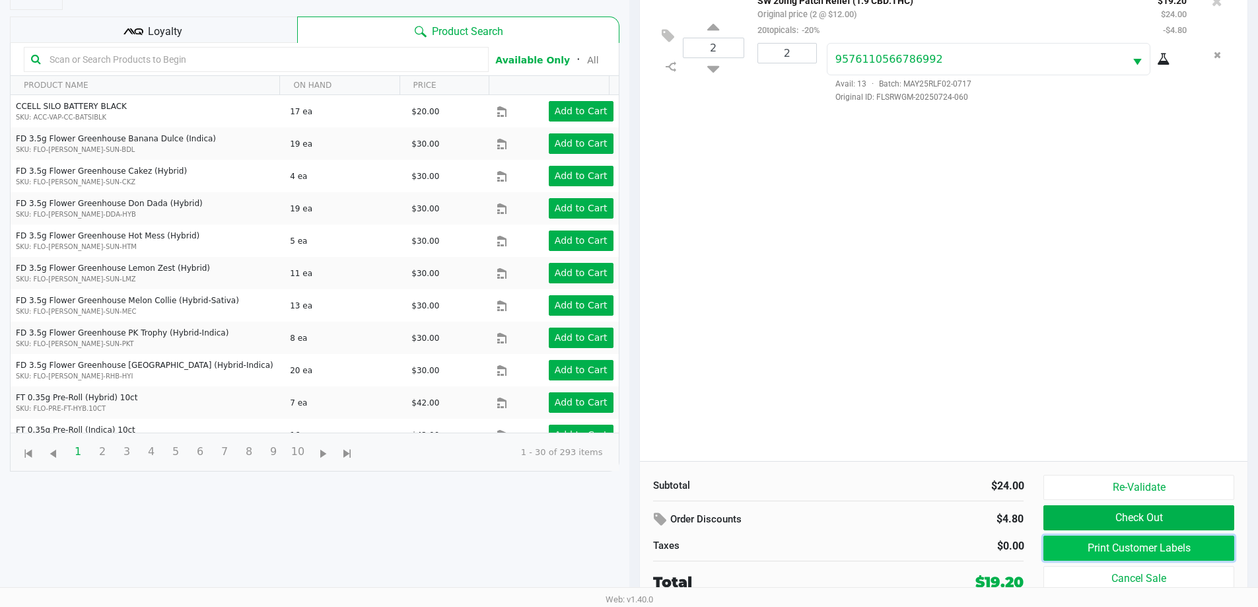
click at [1115, 542] on button "Print Customer Labels" at bounding box center [1139, 548] width 190 height 25
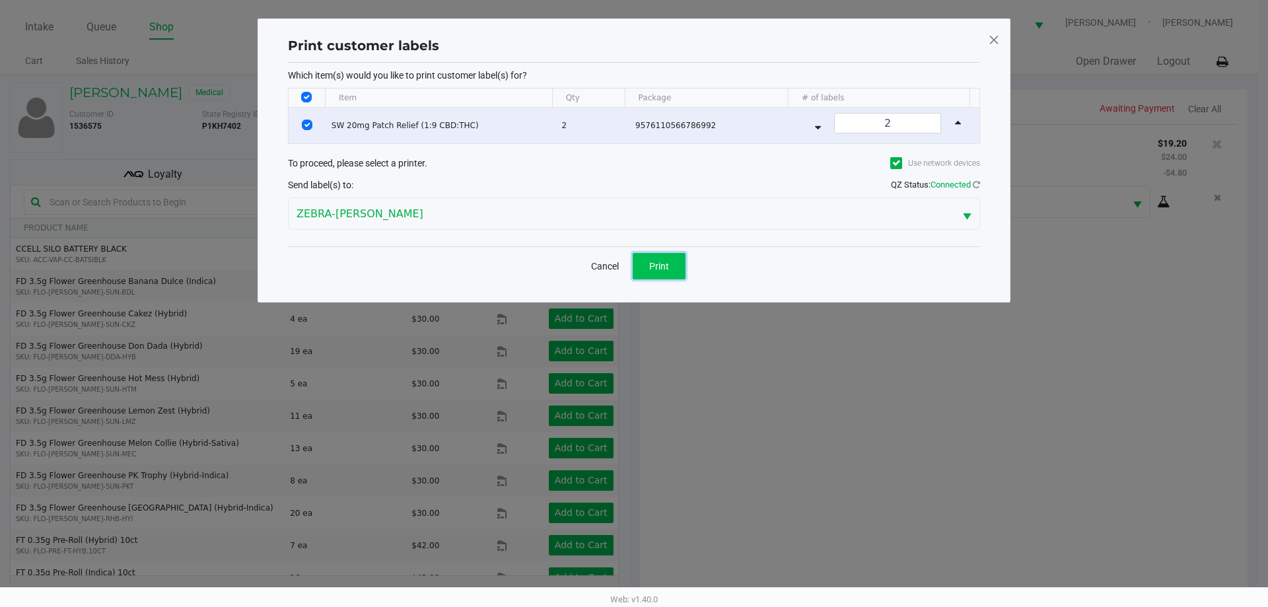
click at [649, 262] on span "Print" at bounding box center [659, 266] width 20 height 11
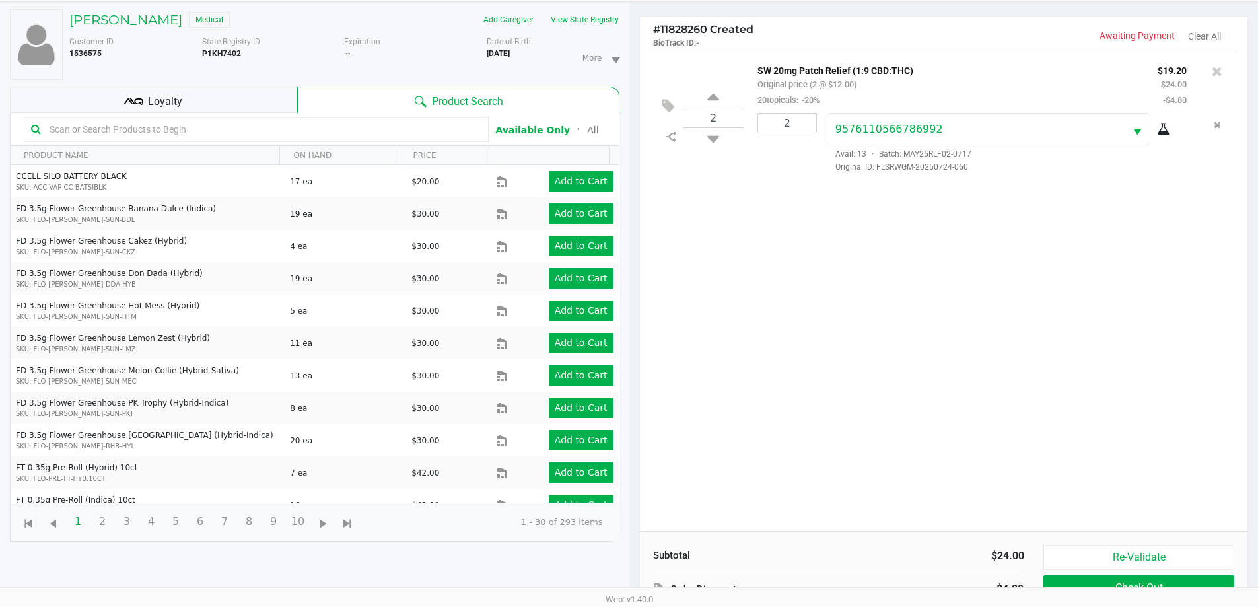
scroll to position [143, 0]
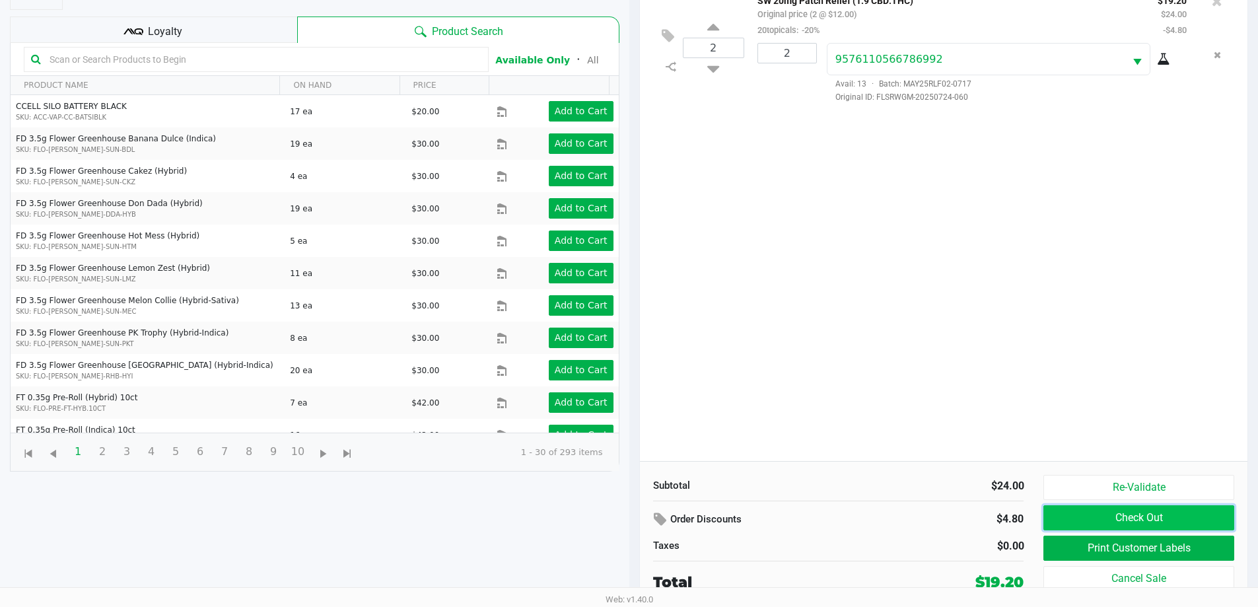
click at [1091, 521] on button "Check Out" at bounding box center [1139, 517] width 190 height 25
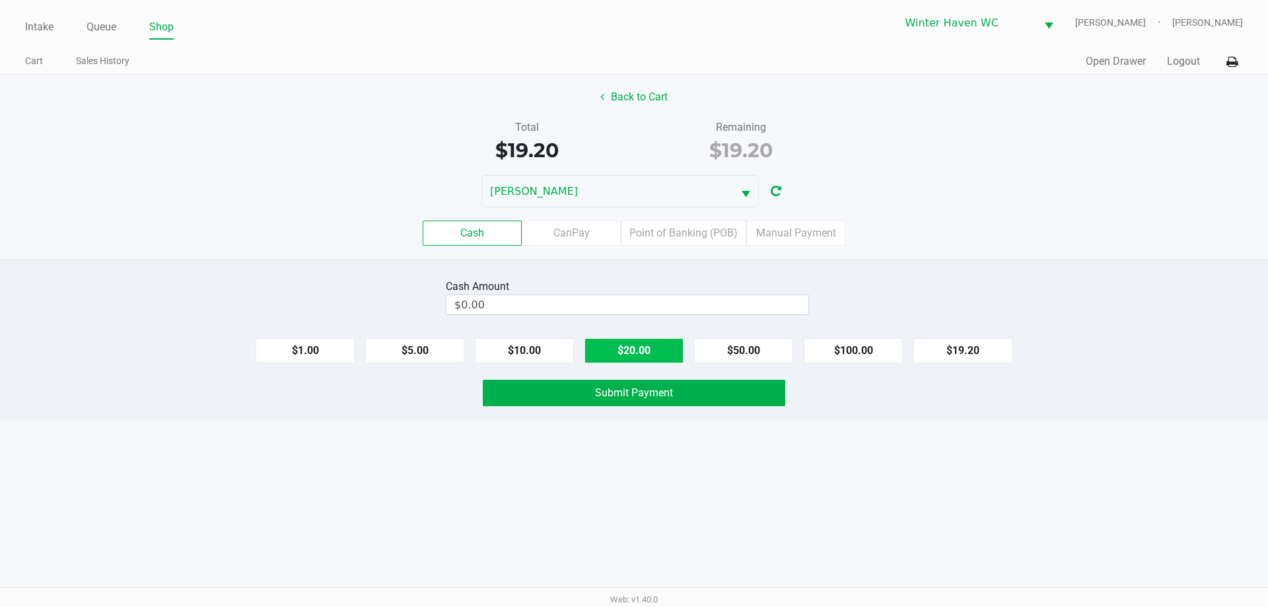
click at [610, 353] on button "$20.00" at bounding box center [634, 350] width 99 height 25
type input "$20.00"
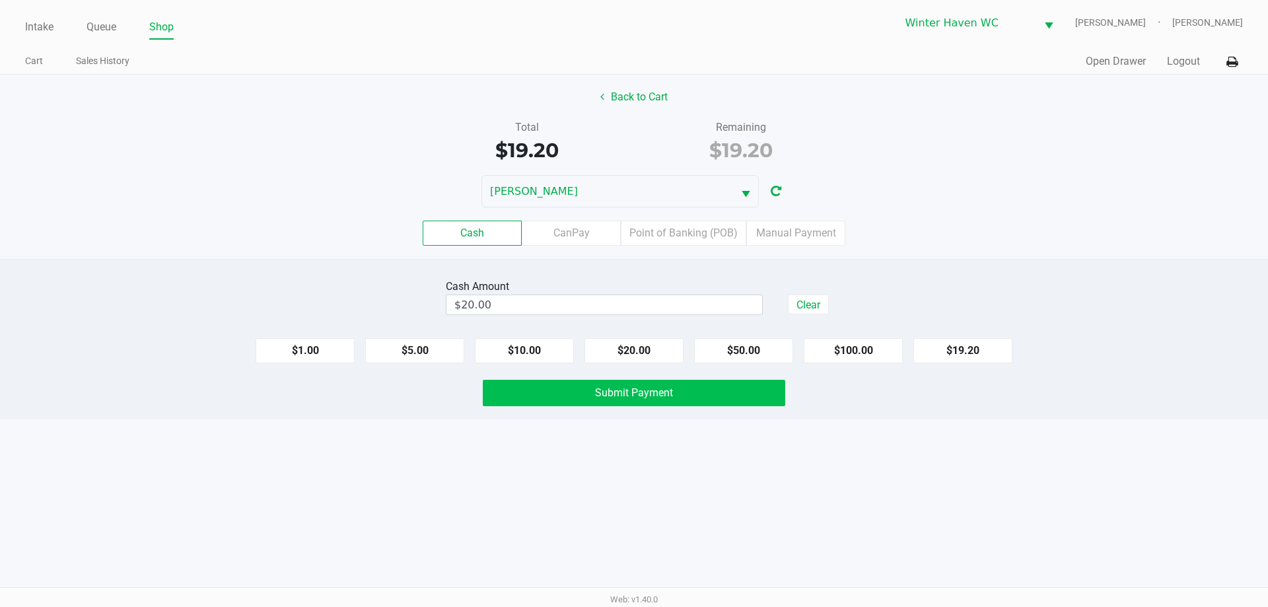
drag, startPoint x: 616, startPoint y: 459, endPoint x: 629, endPoint y: 392, distance: 67.9
click at [616, 449] on div "Intake Queue Shop Winter Haven [PERSON_NAME] [PERSON_NAME] Cart Sales History Q…" at bounding box center [634, 303] width 1268 height 607
click at [631, 381] on button "Submit Payment" at bounding box center [634, 393] width 303 height 26
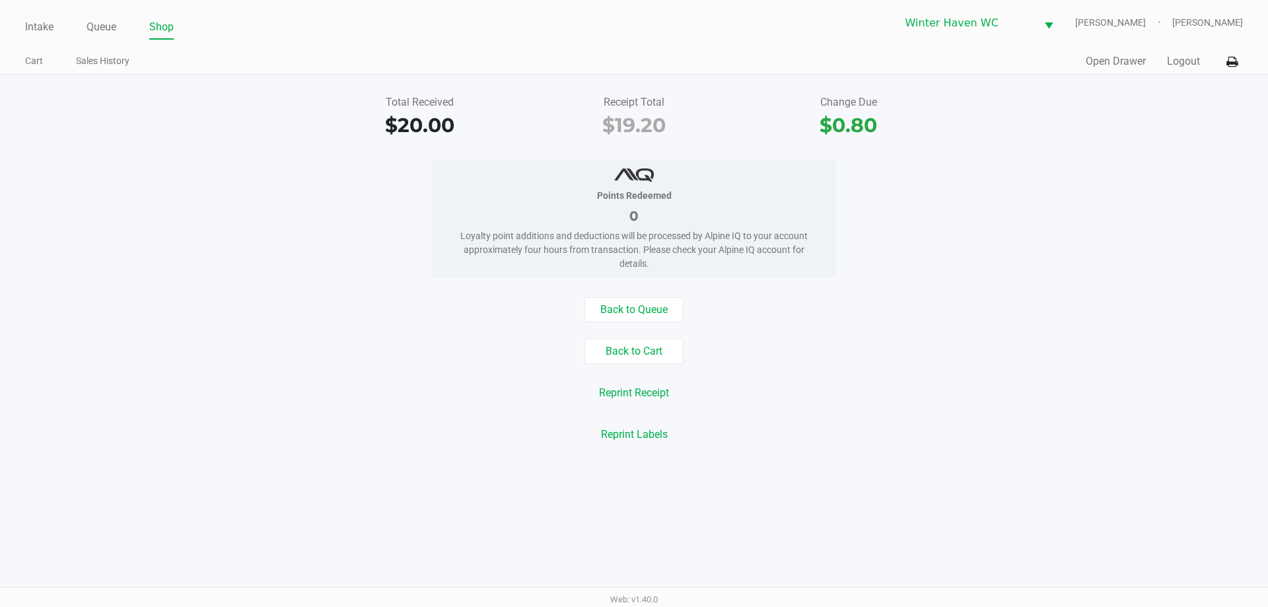
click at [223, 316] on div "Back to Queue" at bounding box center [634, 309] width 1288 height 25
click at [102, 22] on link "Queue" at bounding box center [102, 27] width 30 height 18
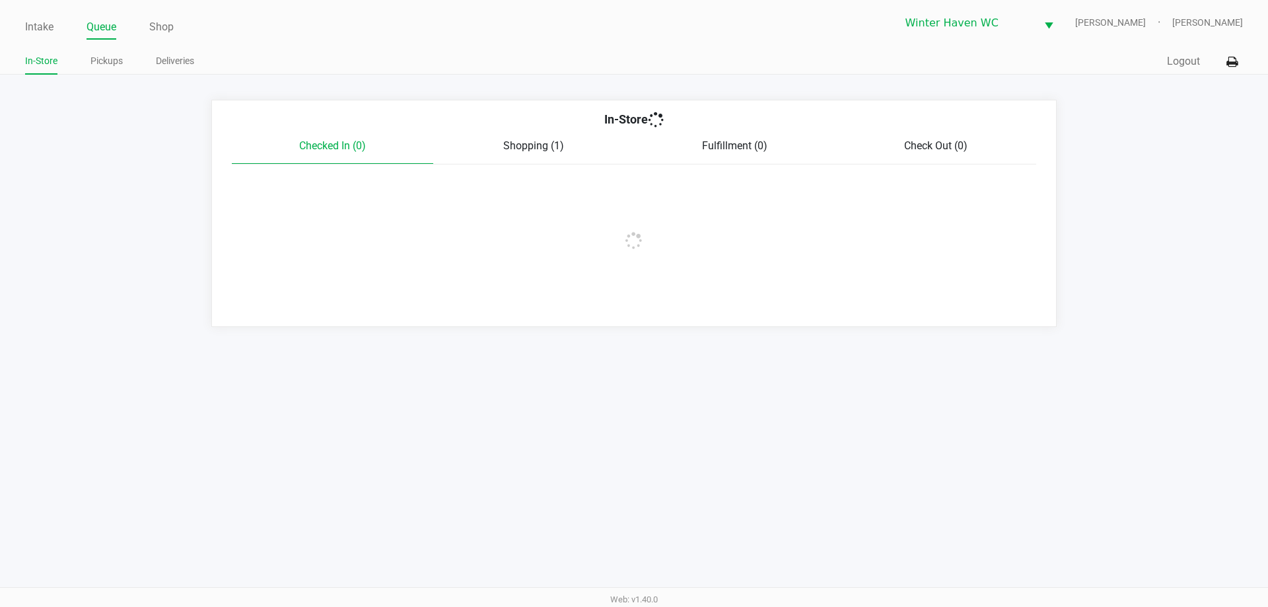
click at [124, 70] on ul "In-Store Pickups Deliveries" at bounding box center [329, 63] width 609 height 22
click at [114, 65] on link "Pickups" at bounding box center [106, 61] width 32 height 17
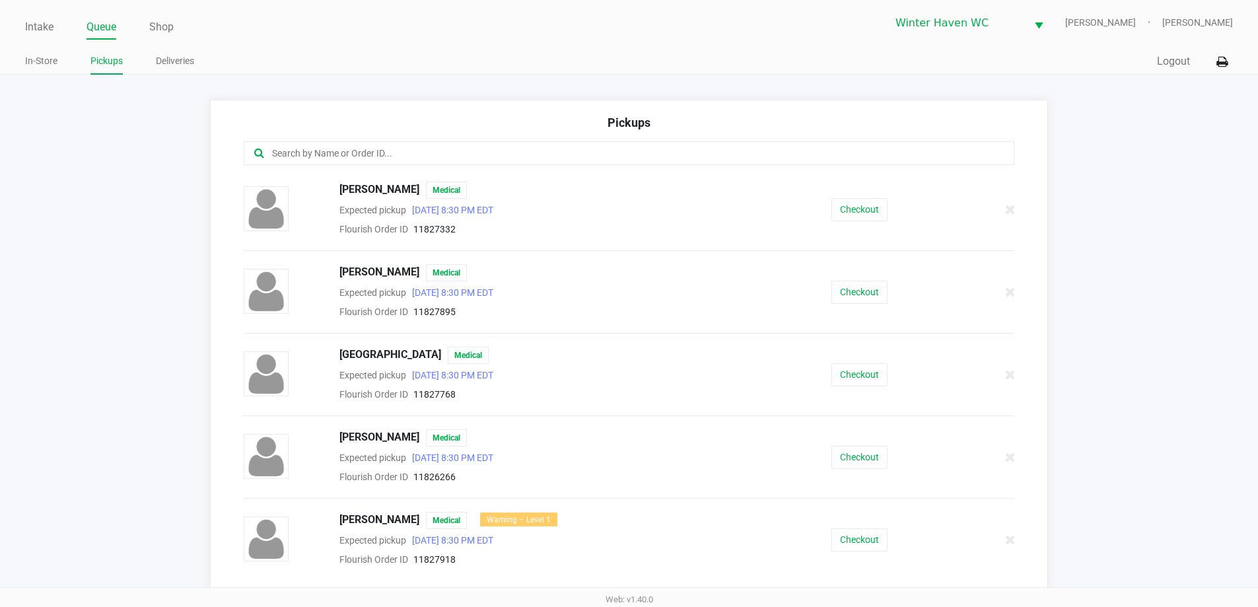
click at [122, 177] on app-pickups "Pickups [PERSON_NAME] Medical Expected pickup [DATE] 8:30 PM EDT Flourish Order…" at bounding box center [629, 345] width 1258 height 490
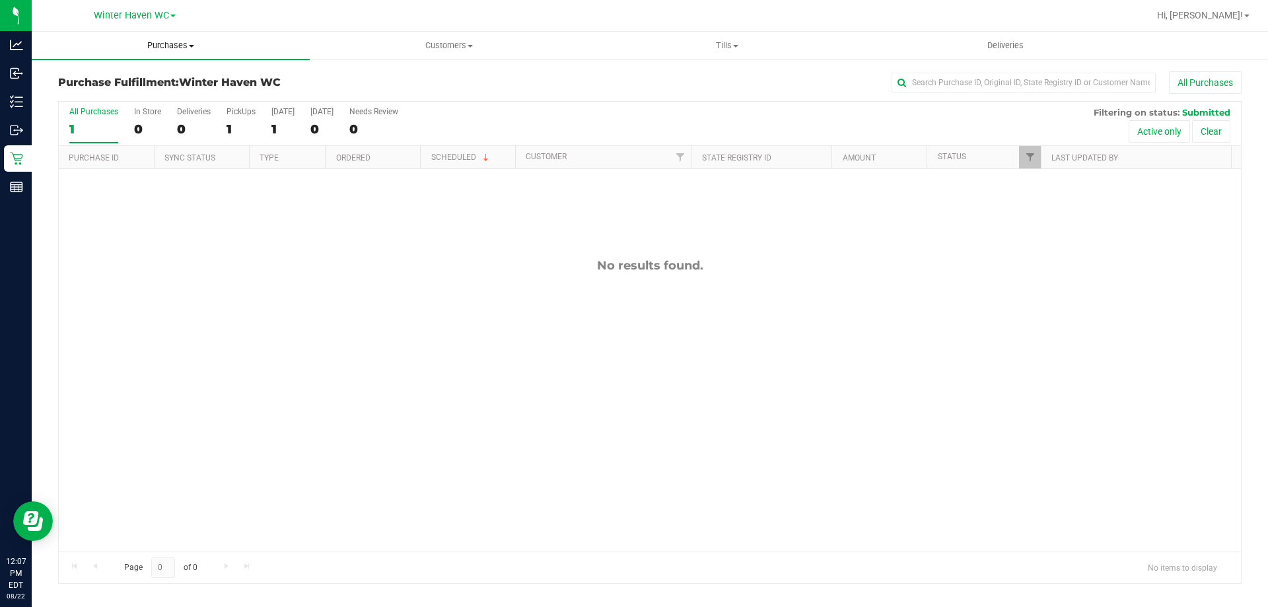
click at [186, 47] on span "Purchases" at bounding box center [171, 46] width 278 height 12
click at [440, 46] on span "Customers" at bounding box center [448, 46] width 277 height 12
click at [711, 41] on span "Tills" at bounding box center [727, 46] width 277 height 12
click at [515, 43] on span "Customers" at bounding box center [448, 46] width 277 height 12
click at [1015, 54] on uib-tab-heading "Deliveries" at bounding box center [1005, 45] width 277 height 26
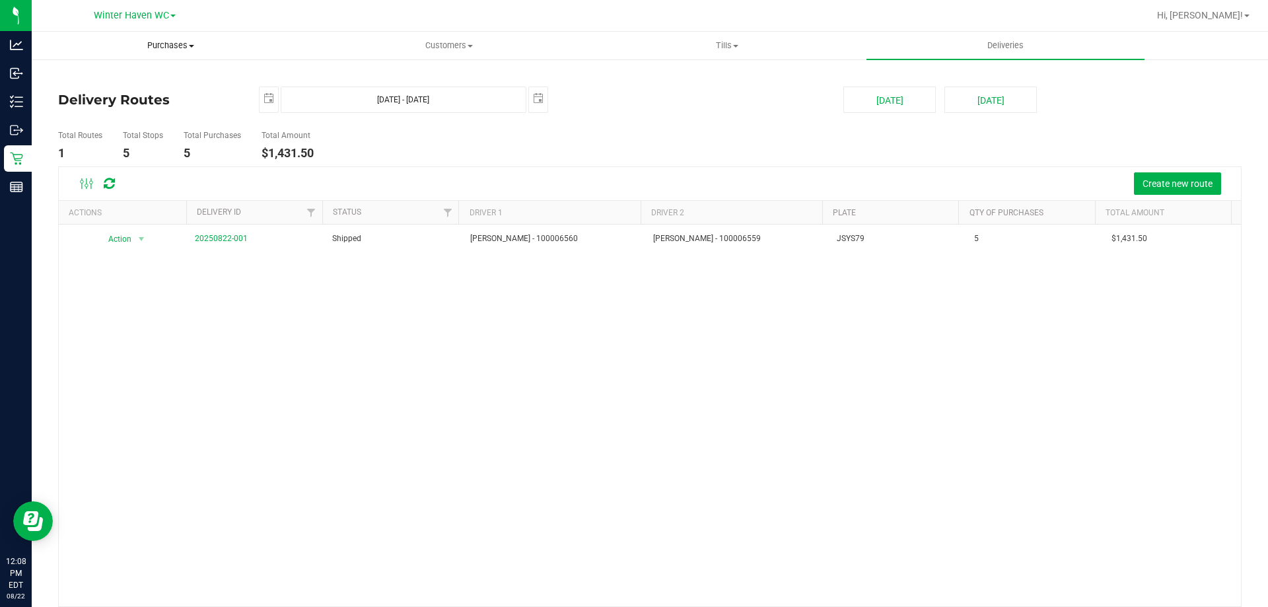
click at [158, 34] on uib-tab-heading "Purchases Summary of purchases Fulfillment All purchases" at bounding box center [170, 45] width 277 height 26
click at [94, 93] on span "Fulfillment" at bounding box center [73, 95] width 82 height 11
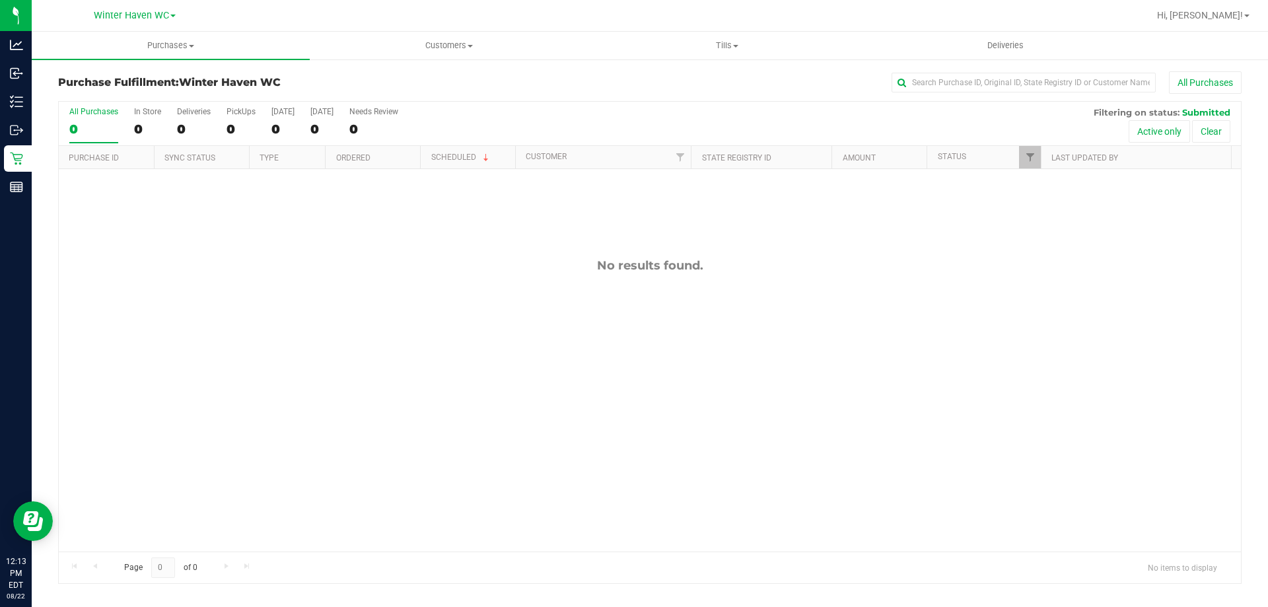
drag, startPoint x: 263, startPoint y: 396, endPoint x: 269, endPoint y: 372, distance: 25.2
click at [269, 372] on div "No results found." at bounding box center [650, 405] width 1182 height 472
click at [450, 381] on div "No results found." at bounding box center [650, 405] width 1182 height 472
